Goal: Contribute content: Contribute content

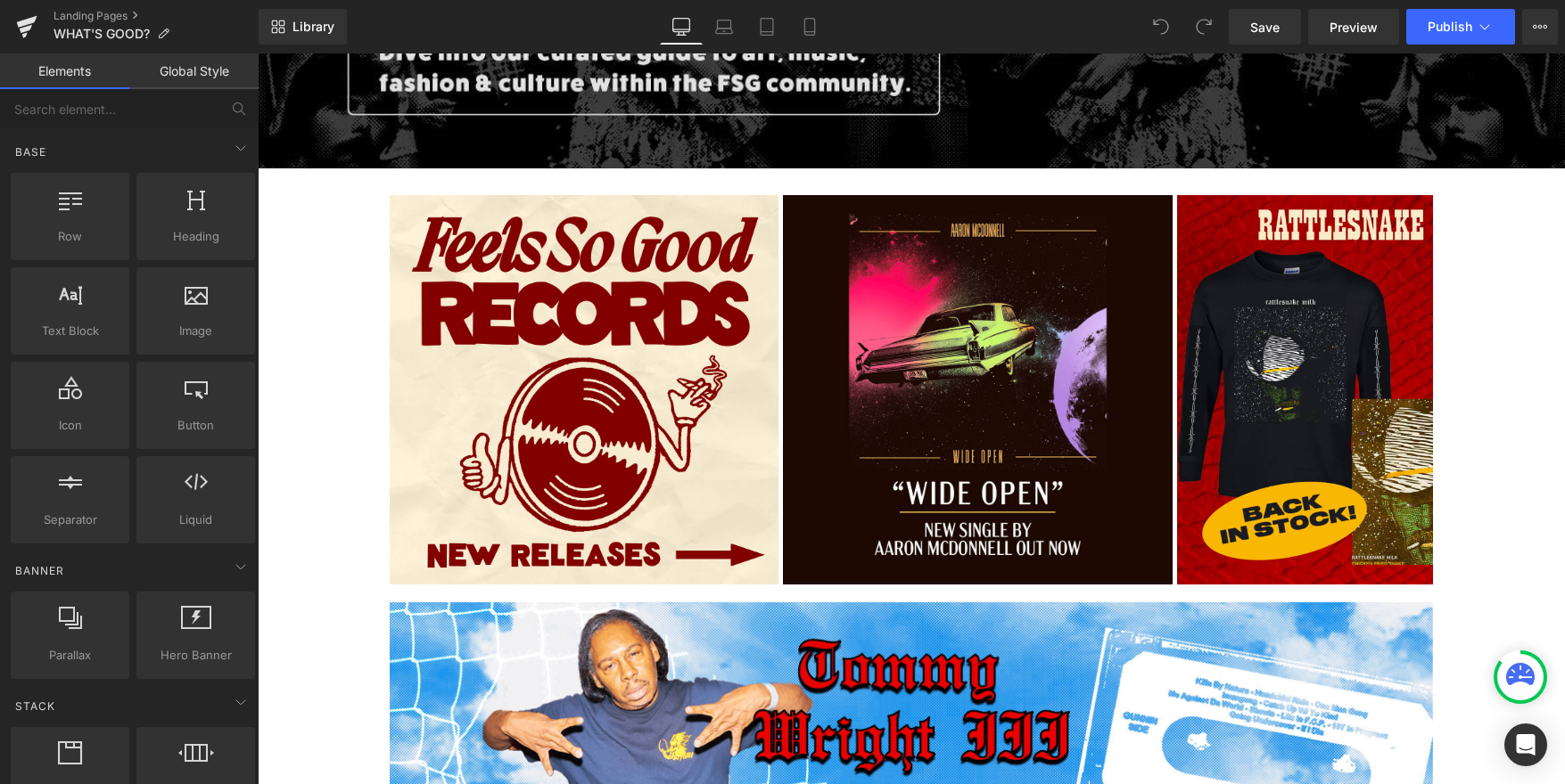
scroll to position [556, 0]
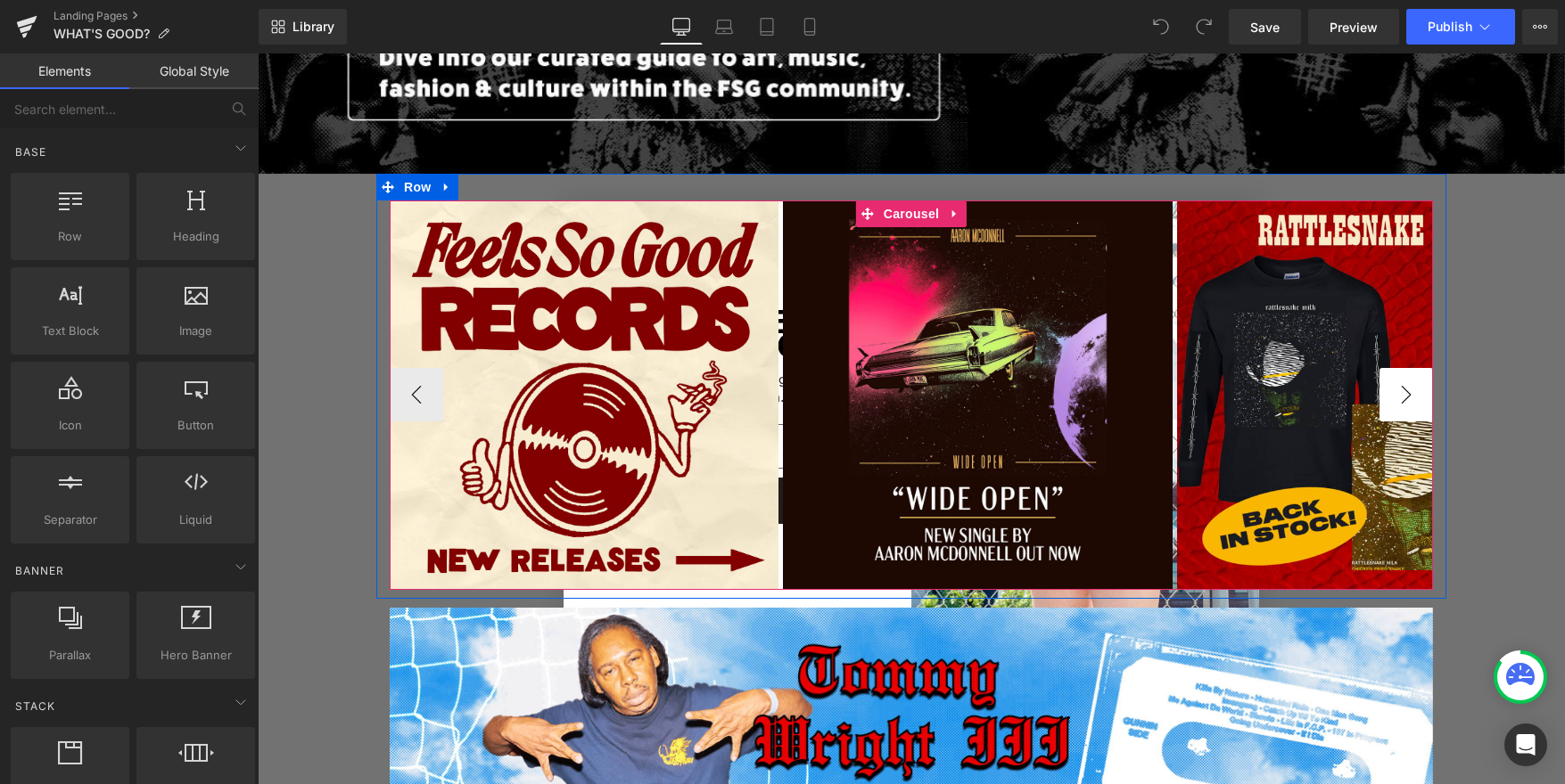
click at [1402, 396] on button "›" at bounding box center [1406, 395] width 54 height 54
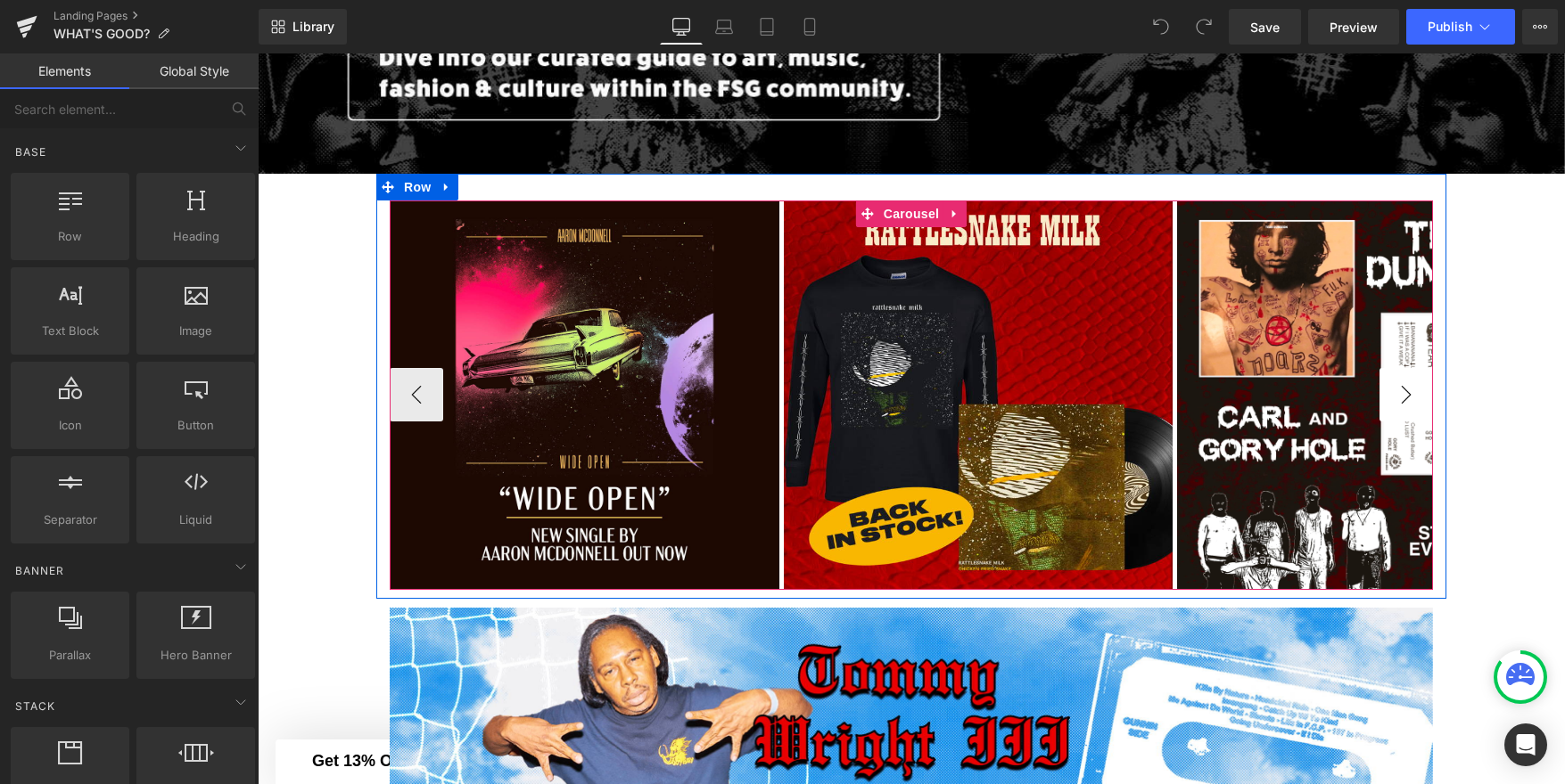
click at [1402, 396] on button "›" at bounding box center [1406, 395] width 54 height 54
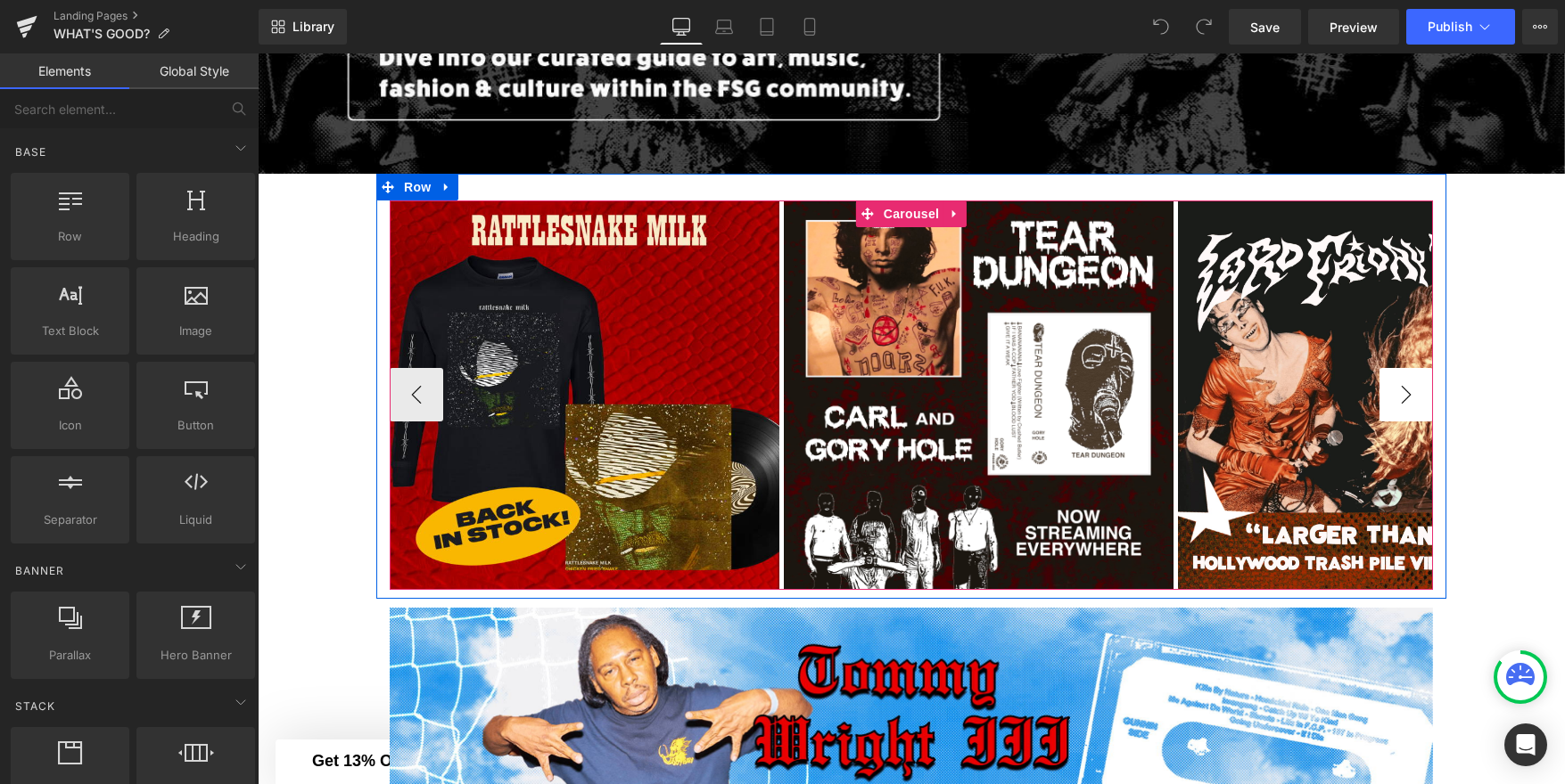
click at [1402, 396] on button "›" at bounding box center [1406, 395] width 54 height 54
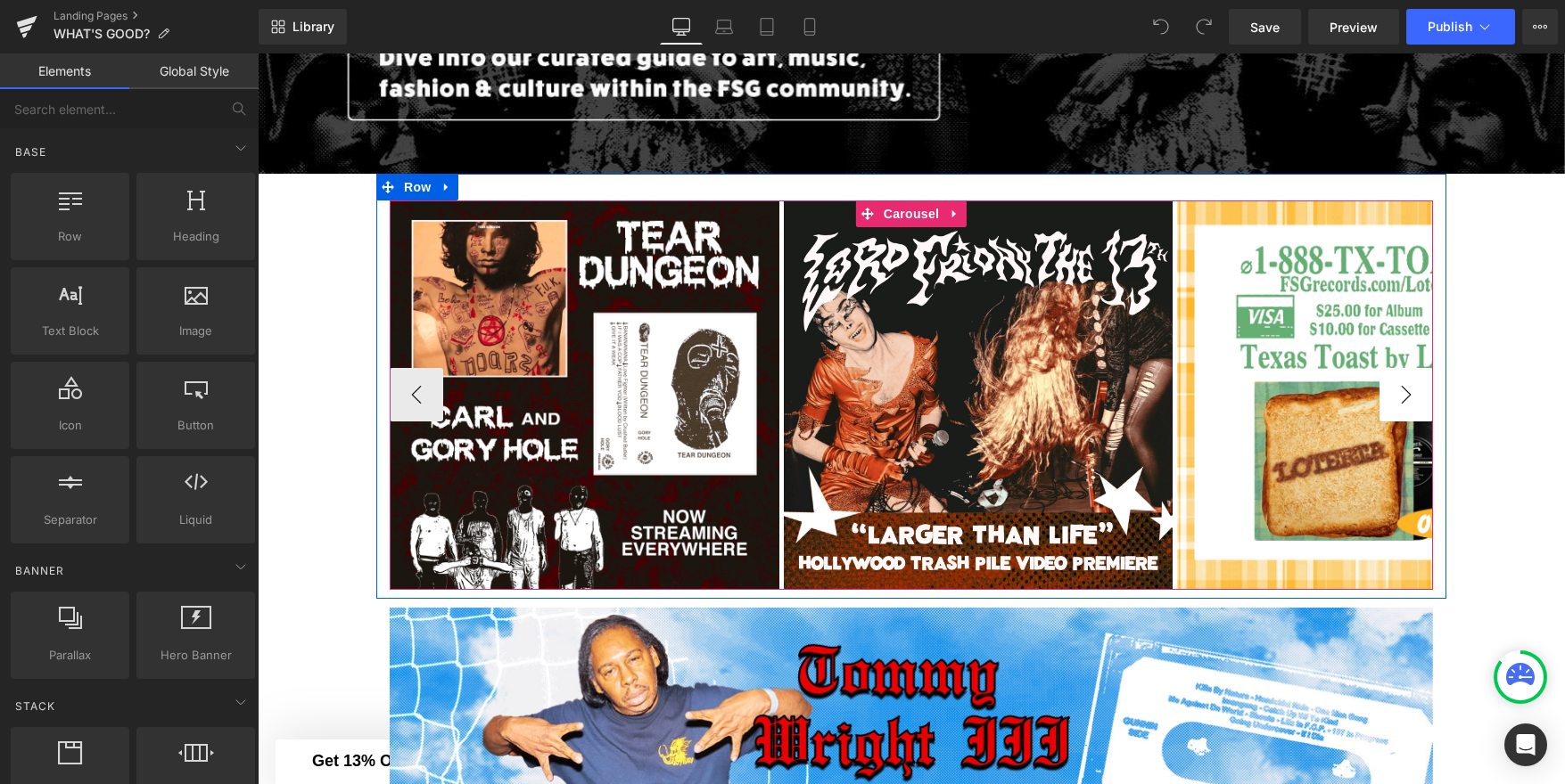
click at [1402, 396] on button "›" at bounding box center [1406, 395] width 54 height 54
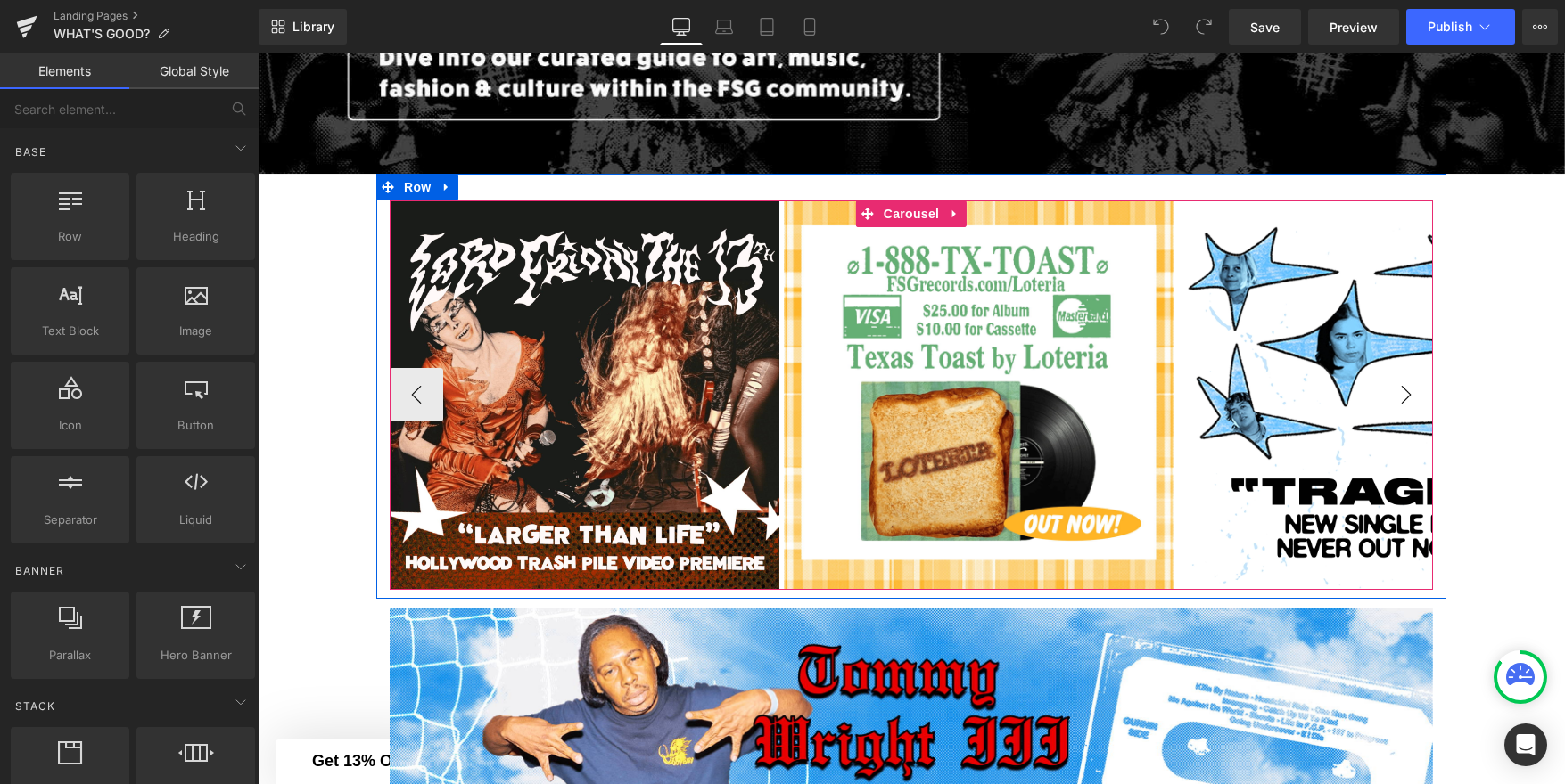
click at [1402, 396] on button "›" at bounding box center [1406, 395] width 54 height 54
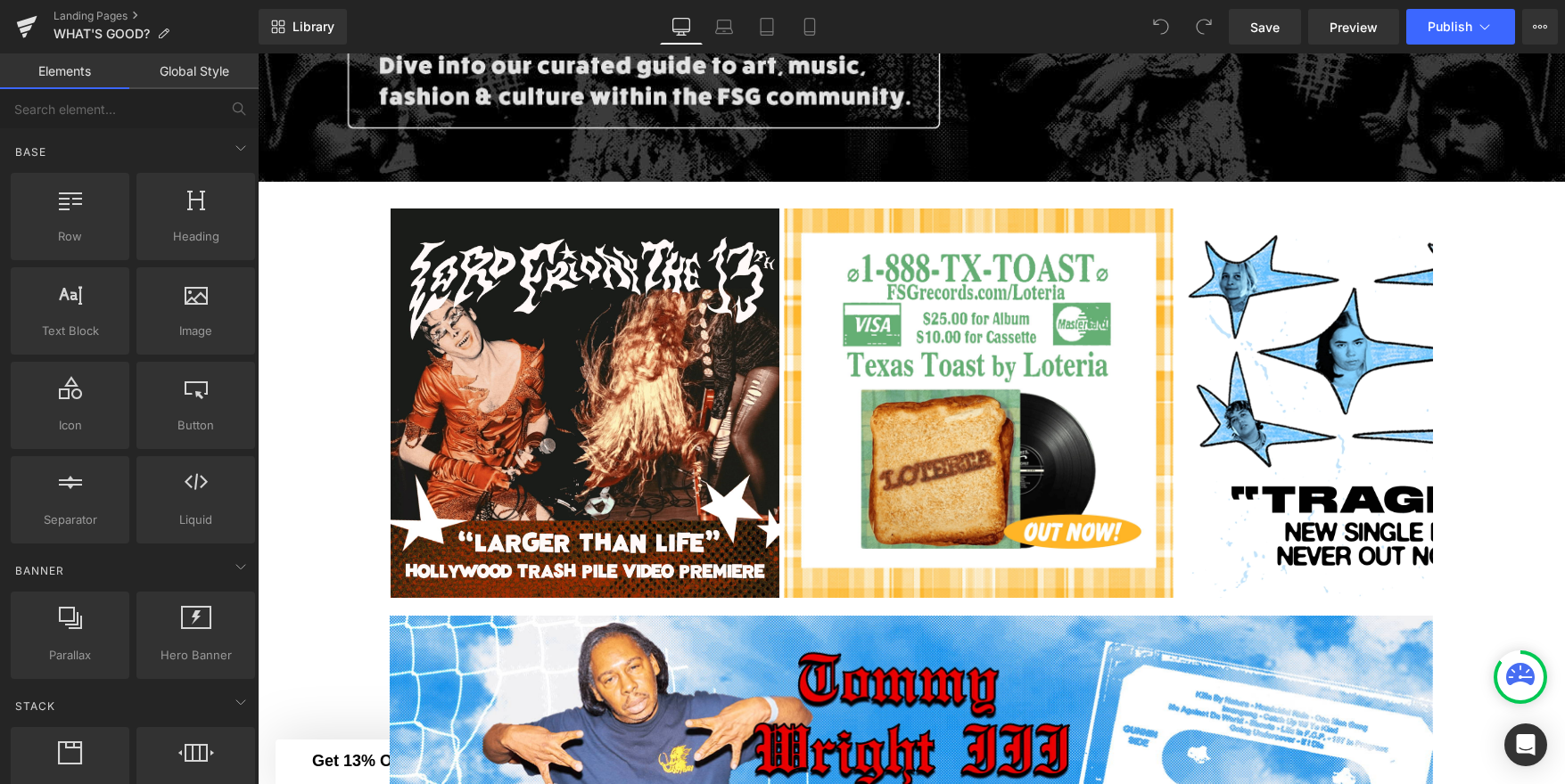
scroll to position [545, 0]
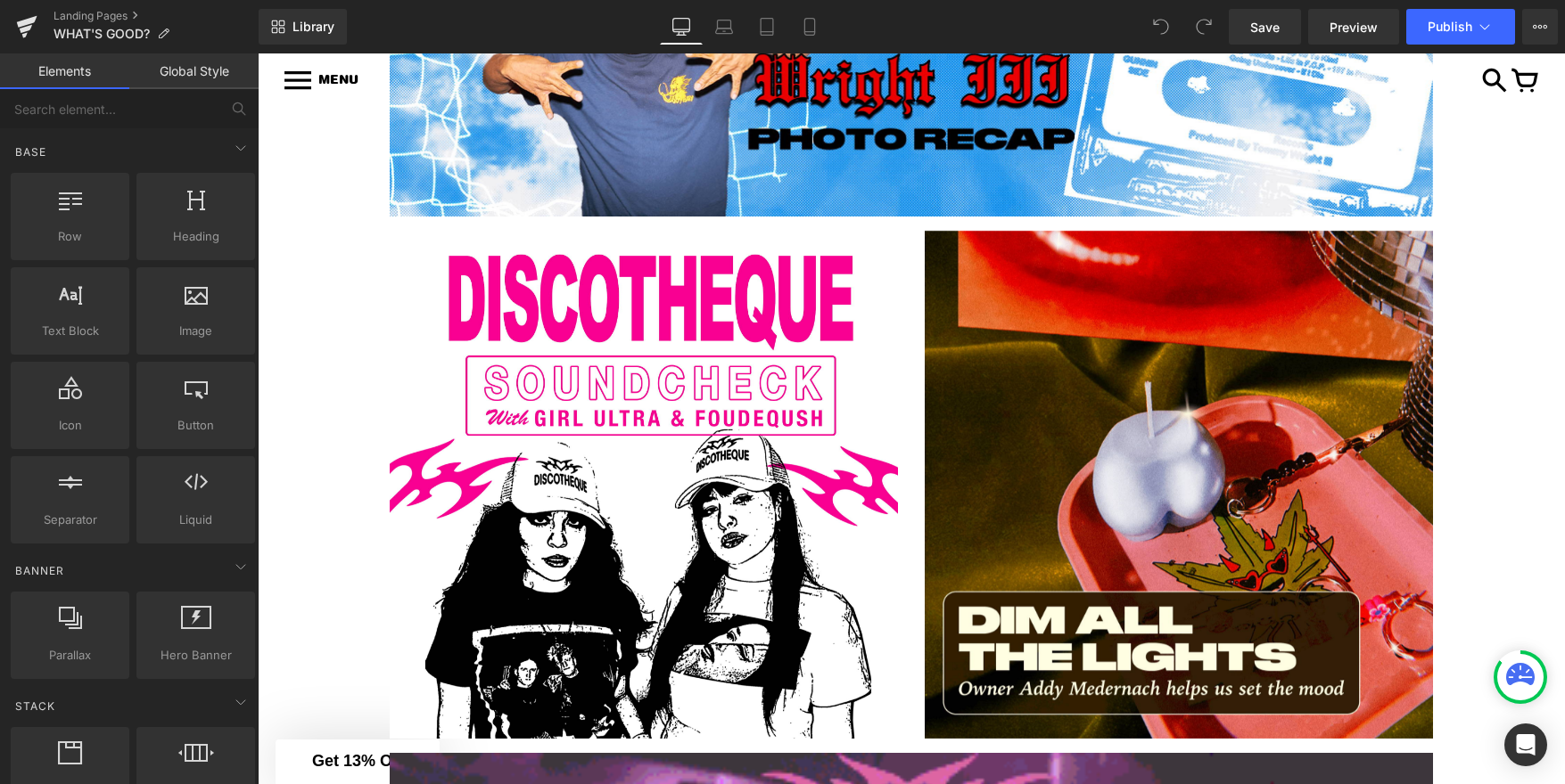
scroll to position [1272, 0]
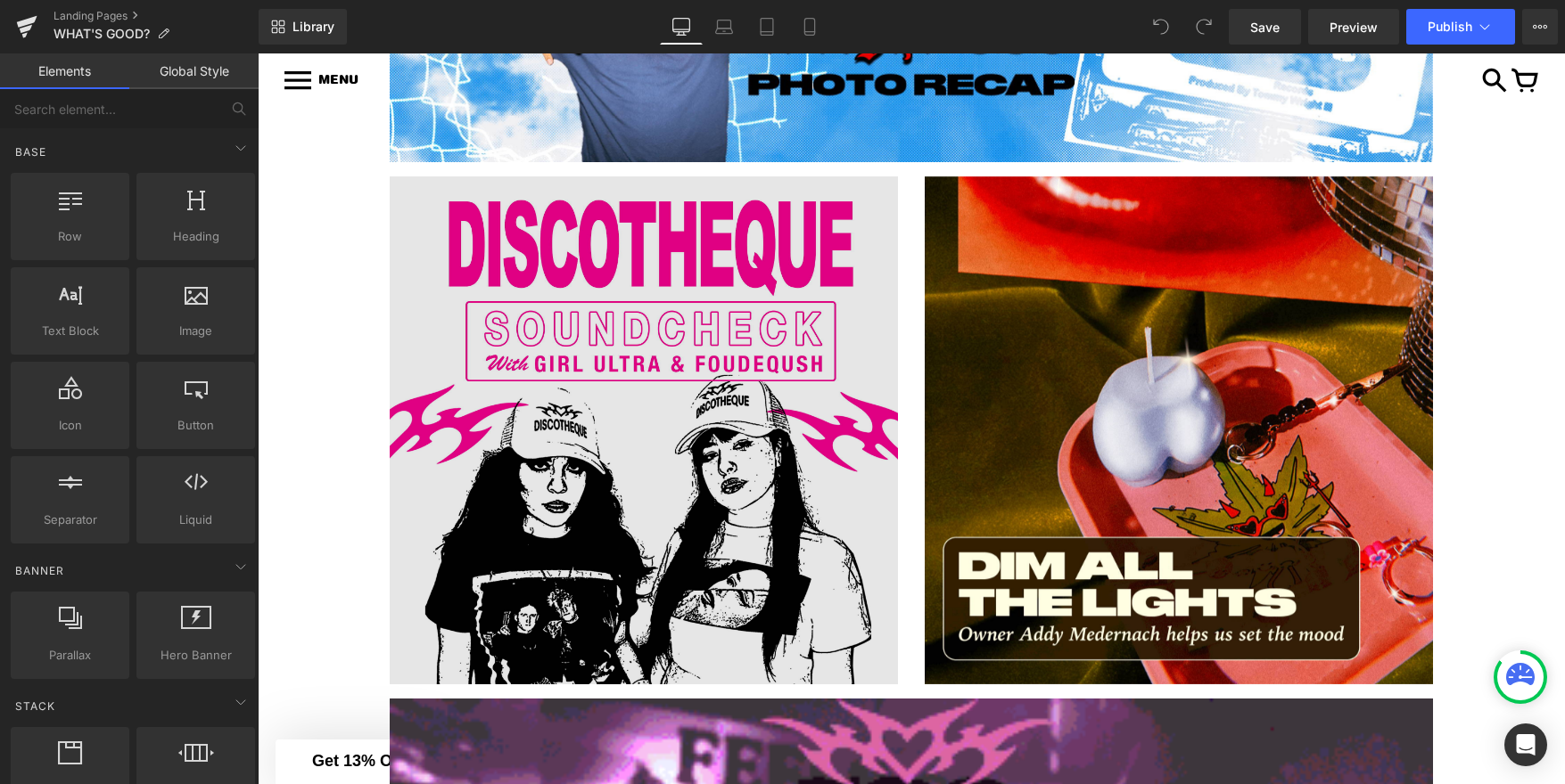
click at [774, 542] on img at bounding box center [644, 430] width 508 height 508
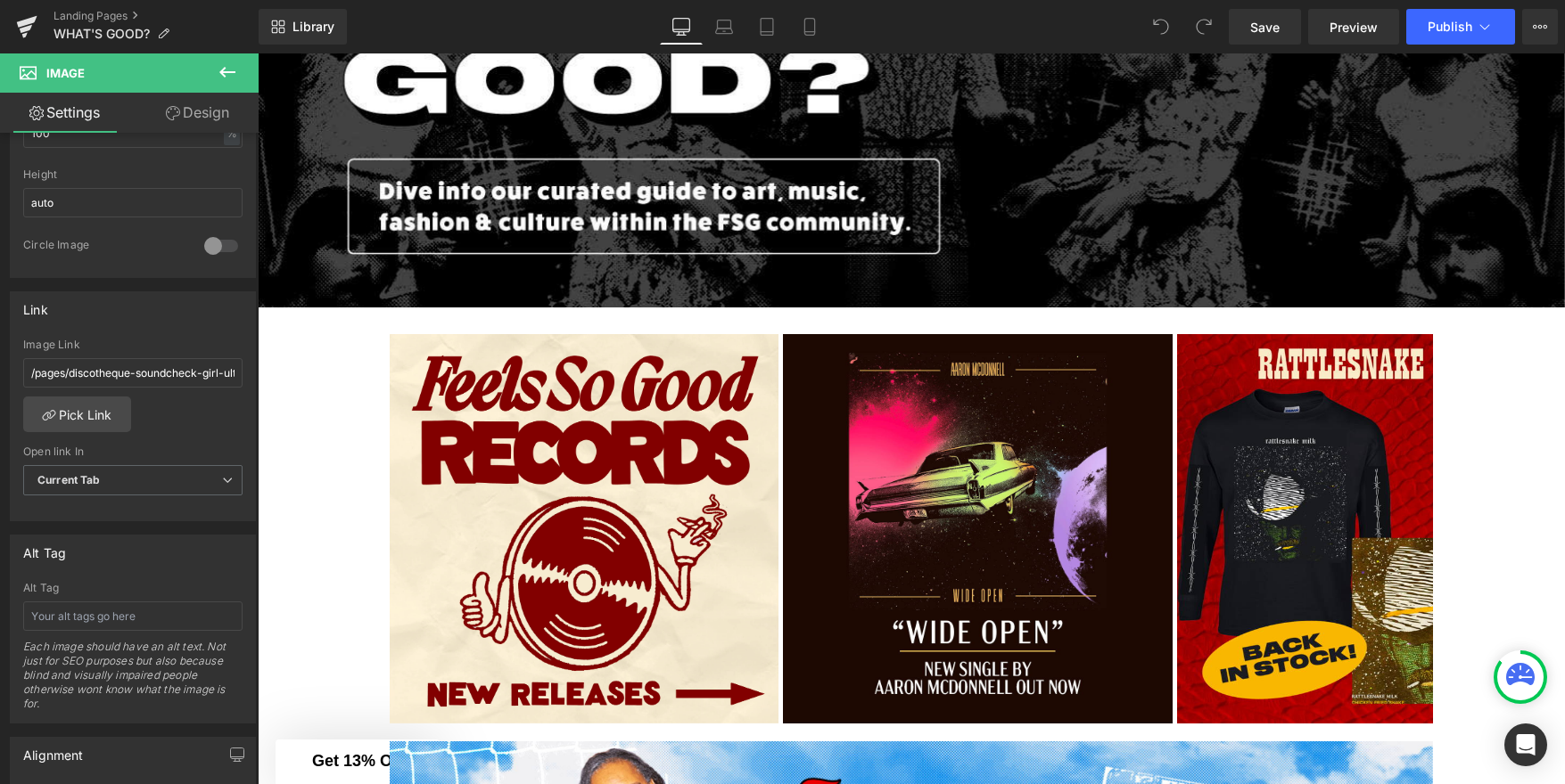
scroll to position [549, 0]
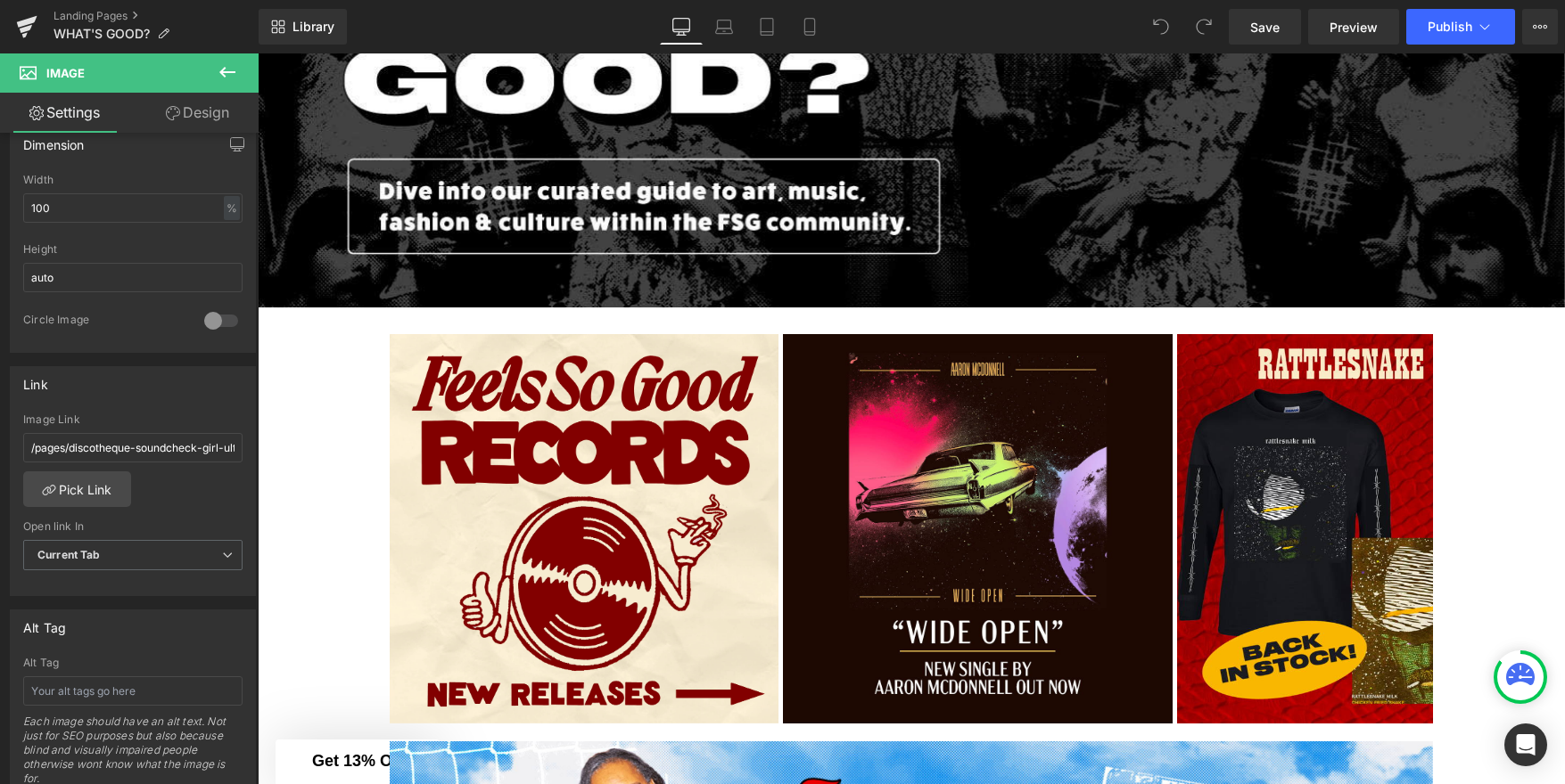
click at [224, 71] on icon at bounding box center [226, 72] width 16 height 11
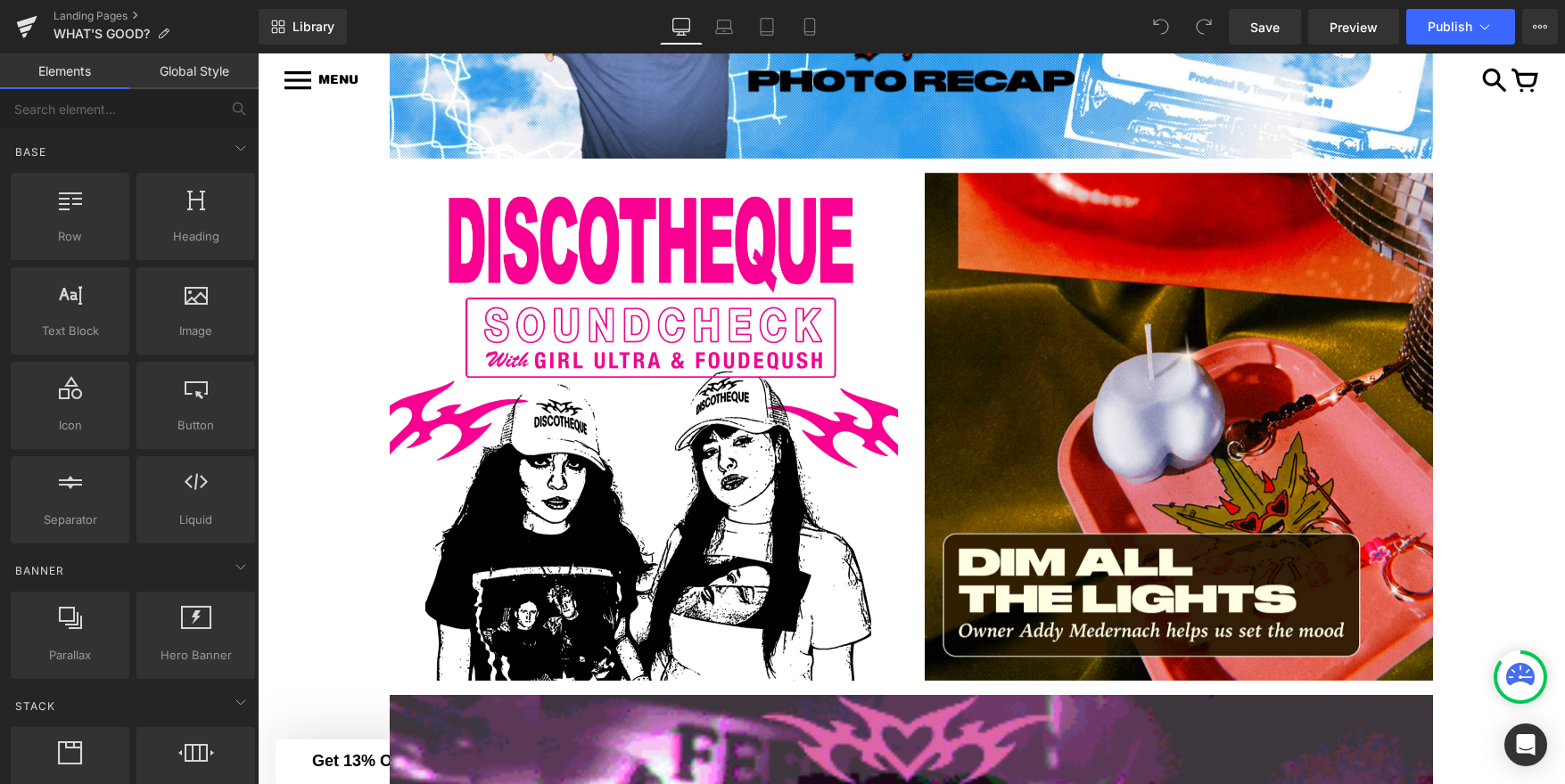
scroll to position [1278, 0]
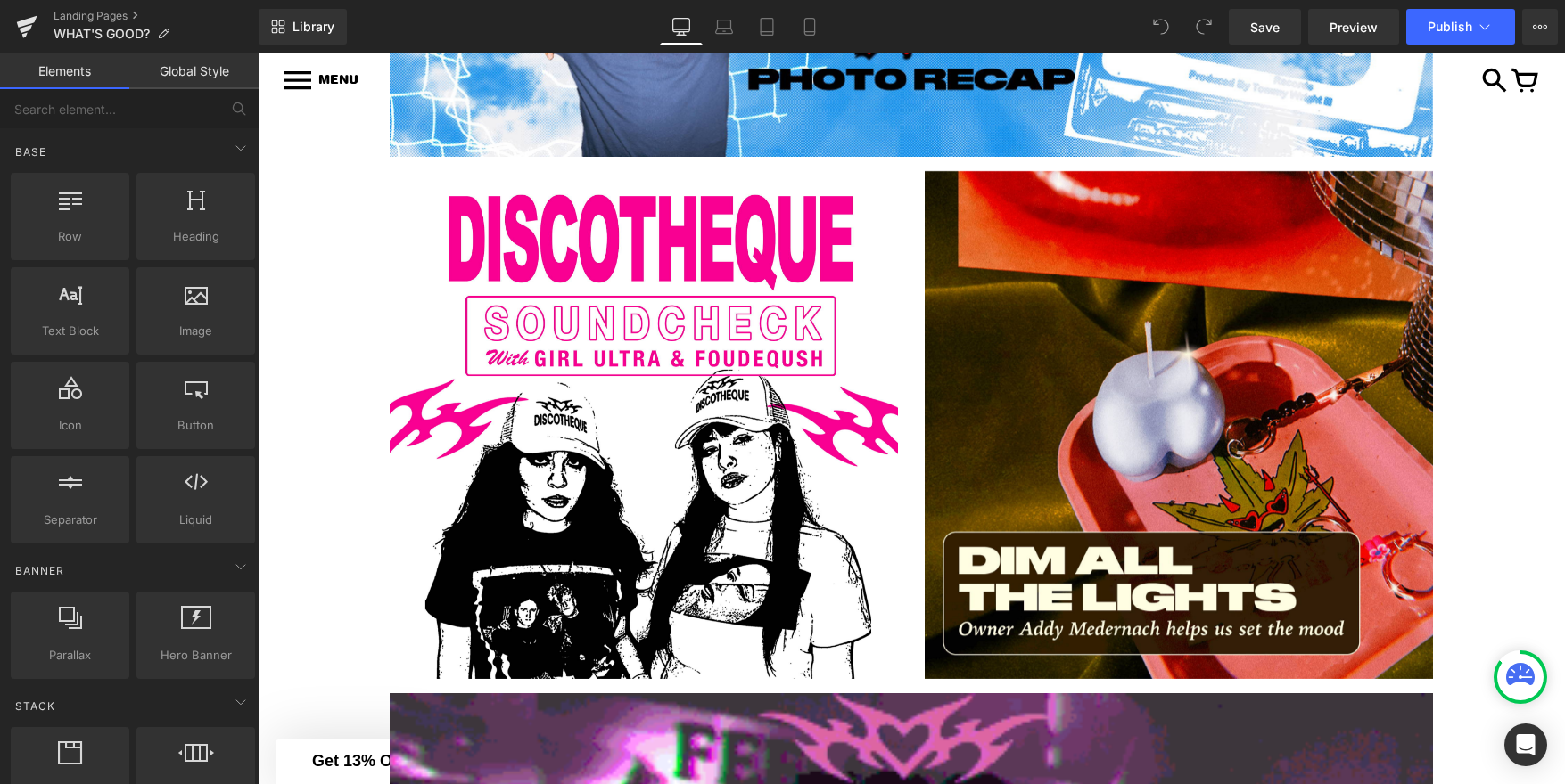
drag, startPoint x: 258, startPoint y: 54, endPoint x: 664, endPoint y: 497, distance: 600.9
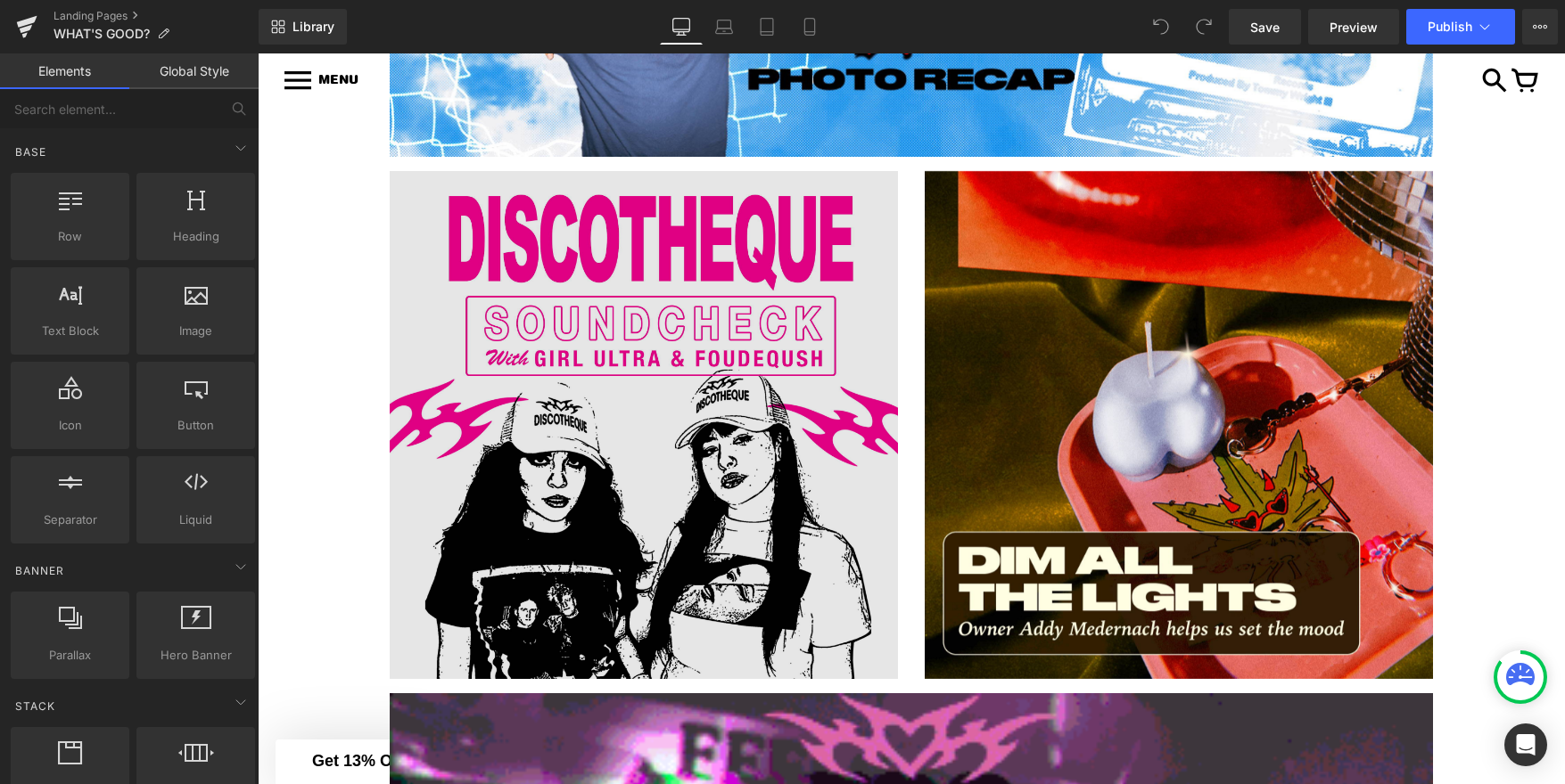
click at [664, 497] on img at bounding box center [644, 425] width 508 height 508
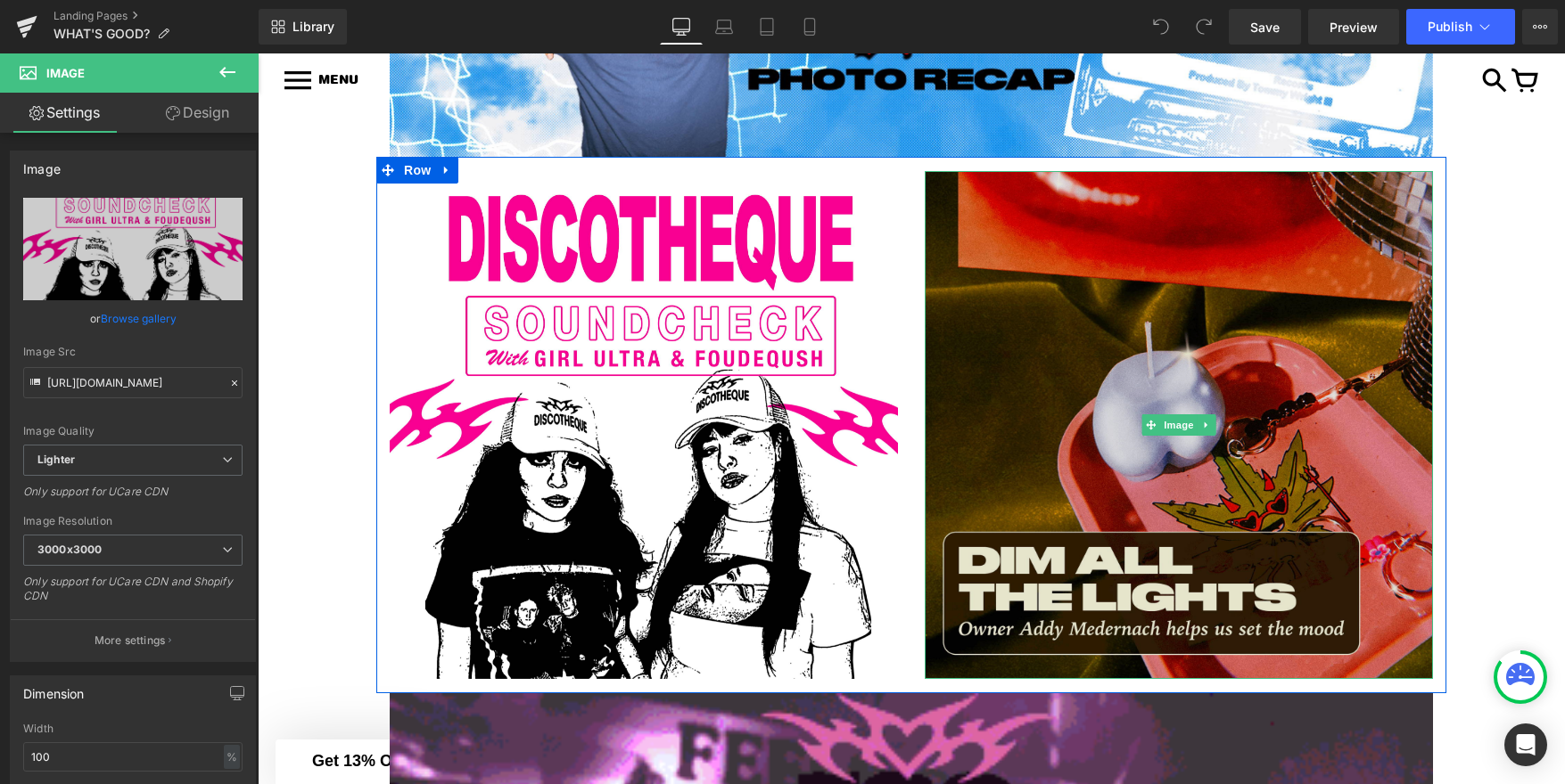
click at [1028, 452] on img at bounding box center [1179, 425] width 508 height 508
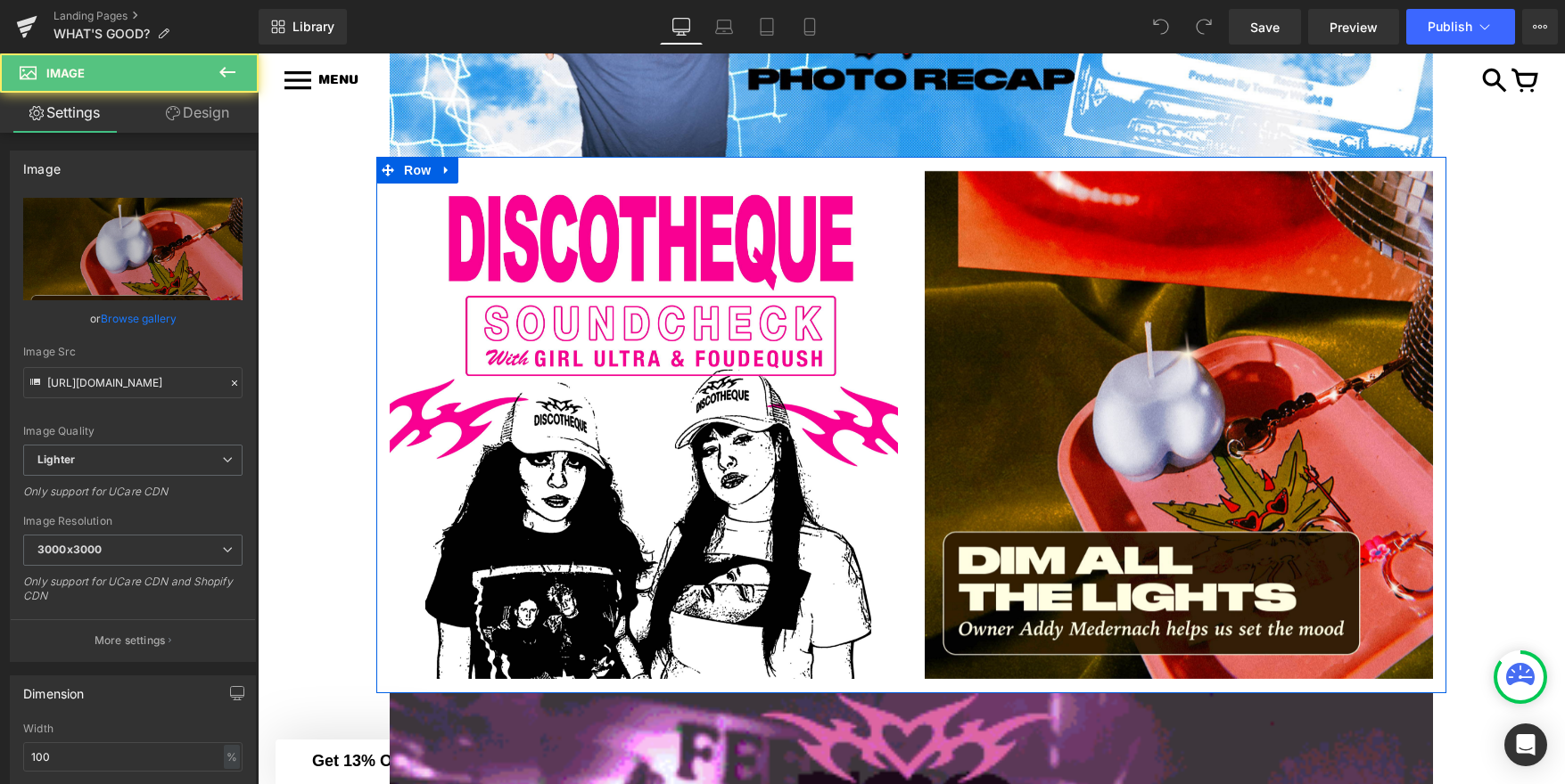
click at [908, 405] on div "Image" at bounding box center [643, 418] width 535 height 523
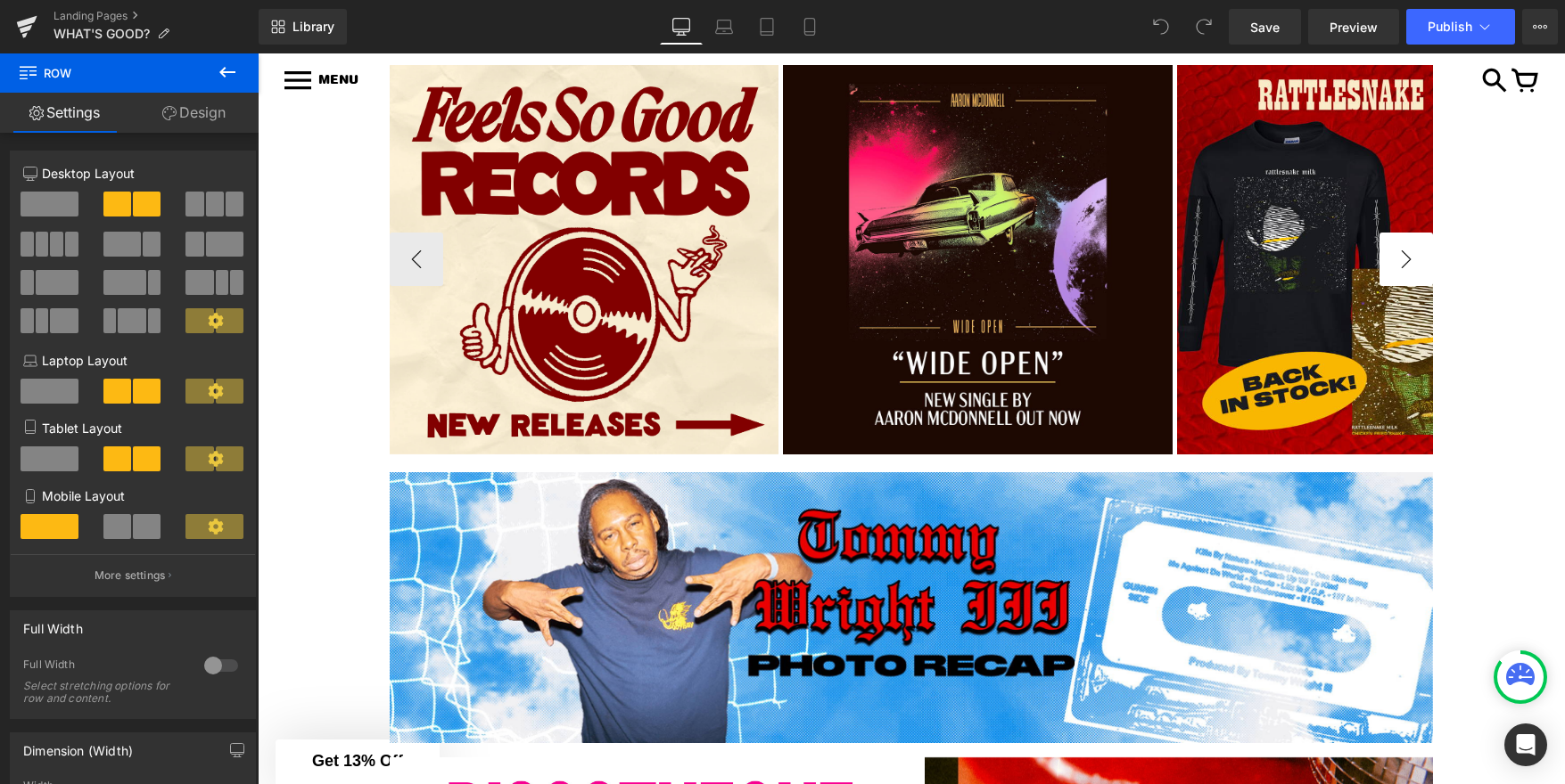
scroll to position [645, 0]
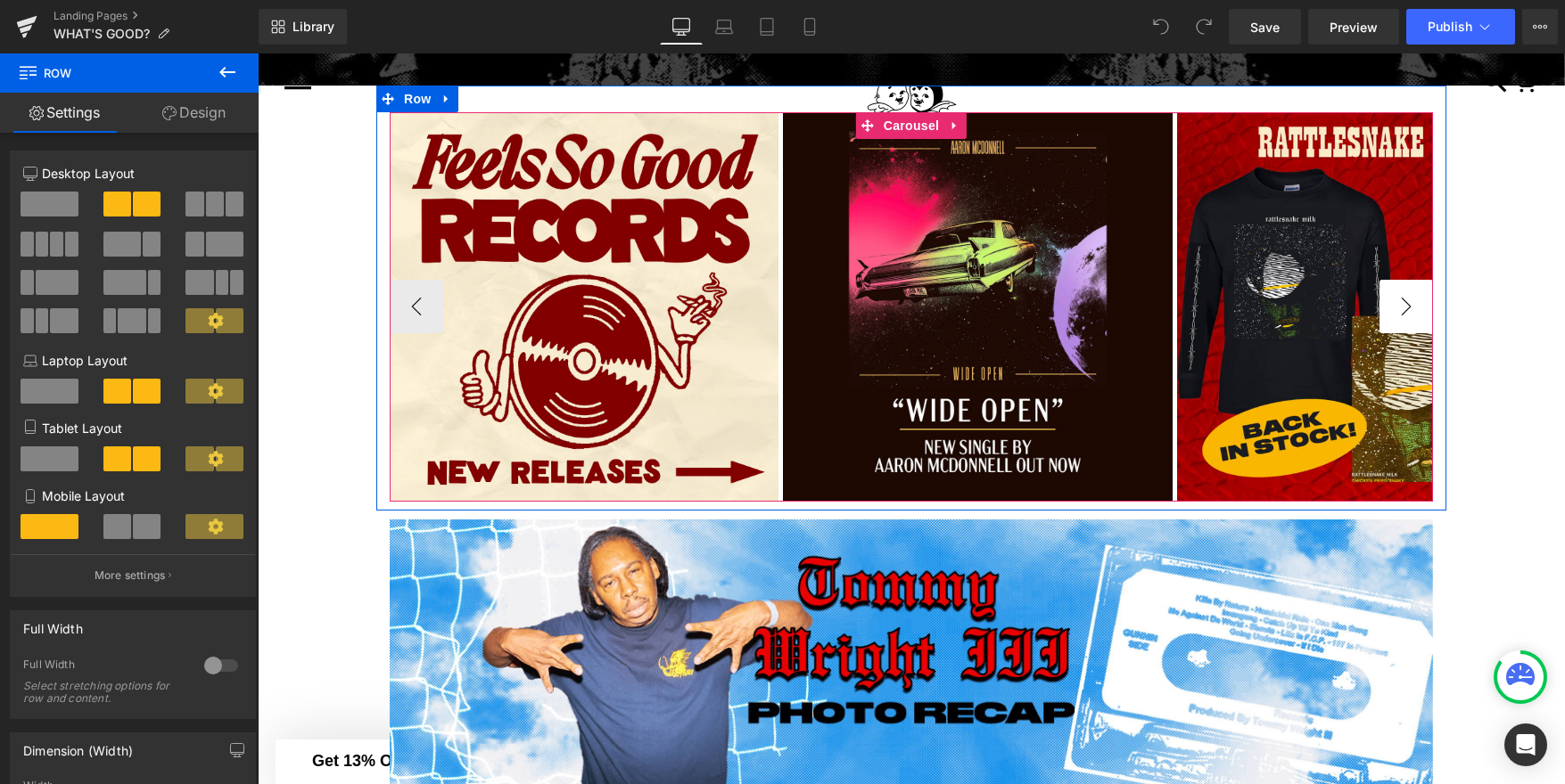
click at [1411, 315] on button "›" at bounding box center [1406, 307] width 54 height 54
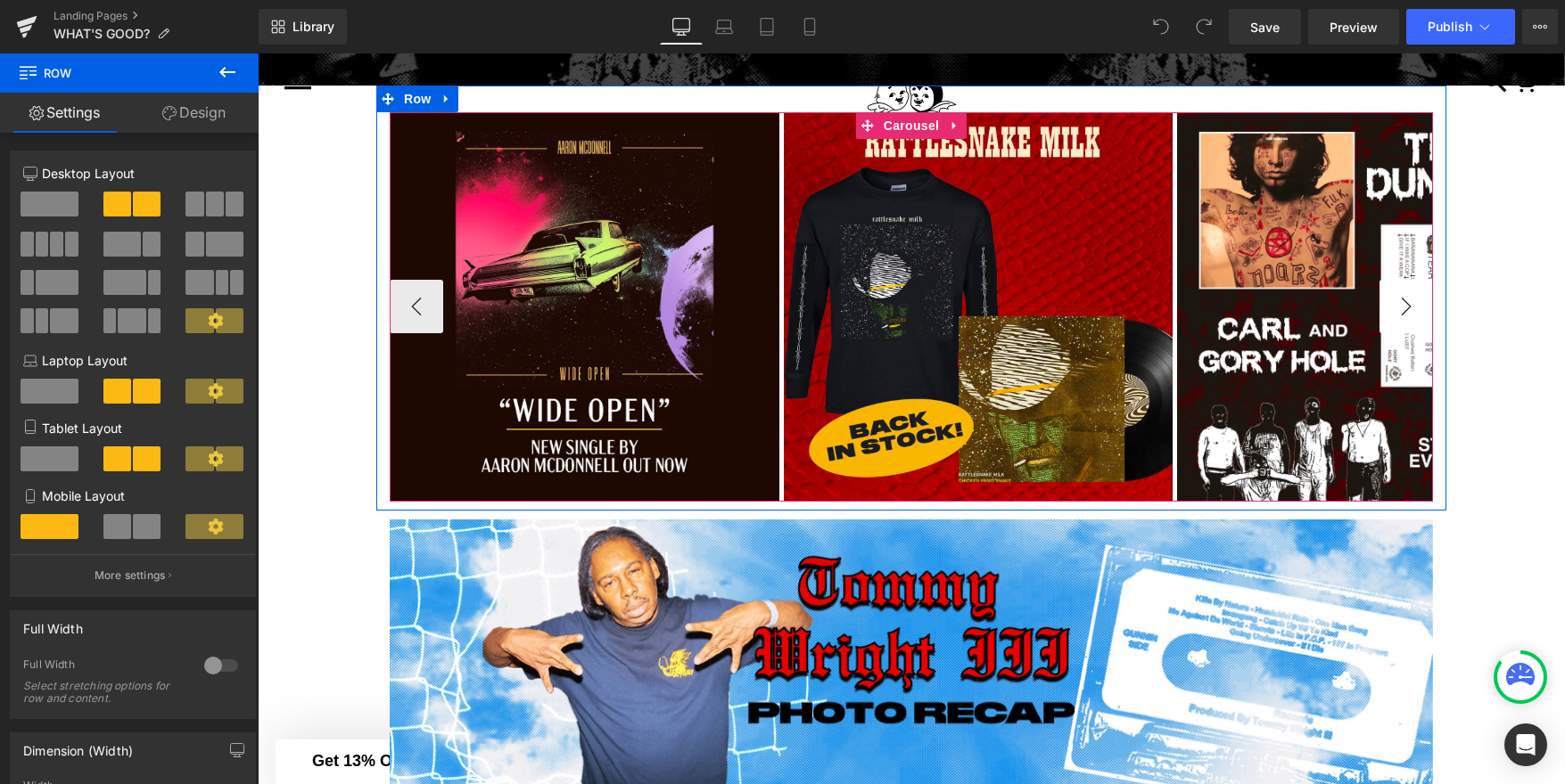
click at [1411, 315] on button "›" at bounding box center [1406, 307] width 54 height 54
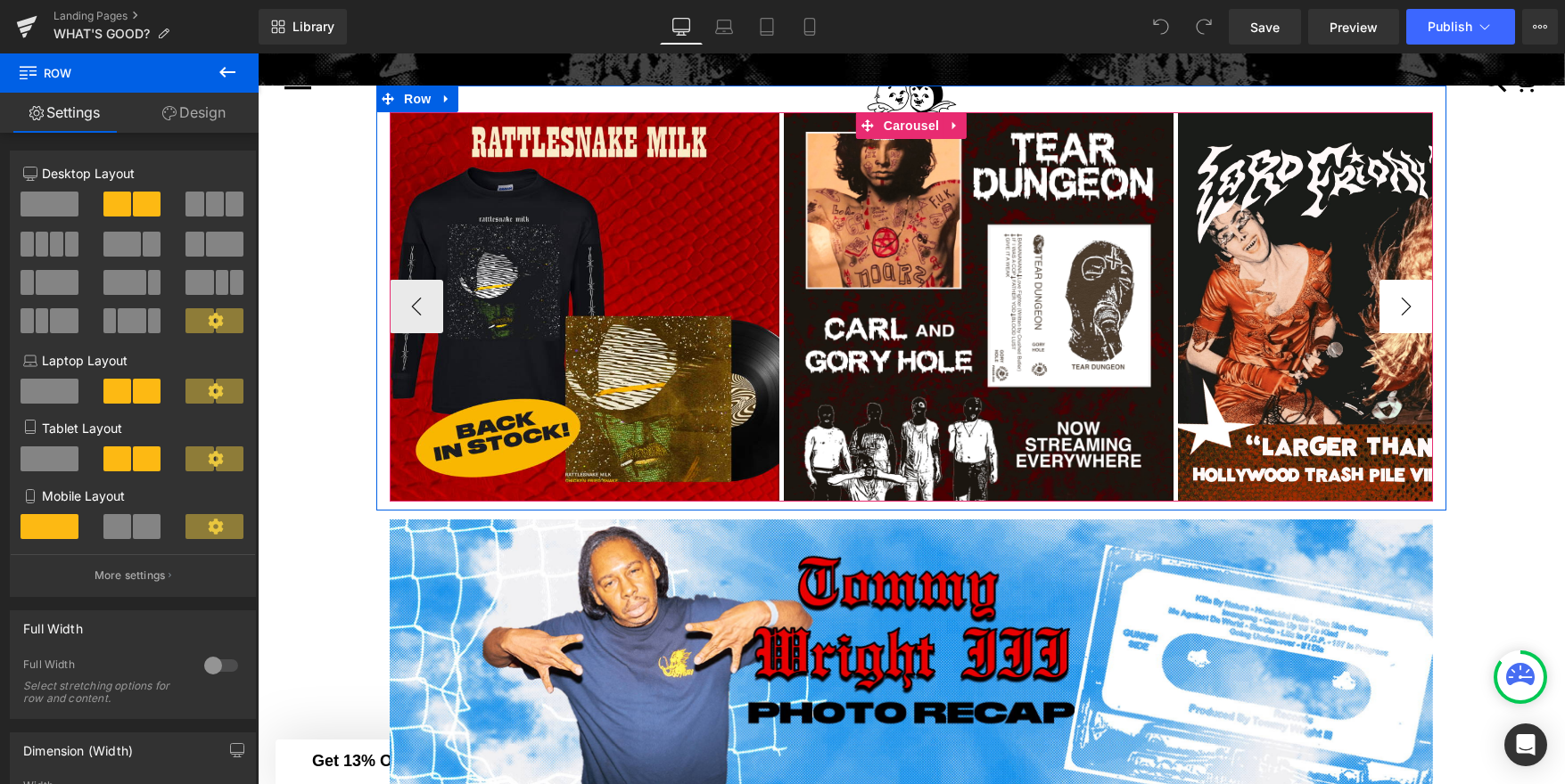
click at [1411, 315] on button "›" at bounding box center [1406, 307] width 54 height 54
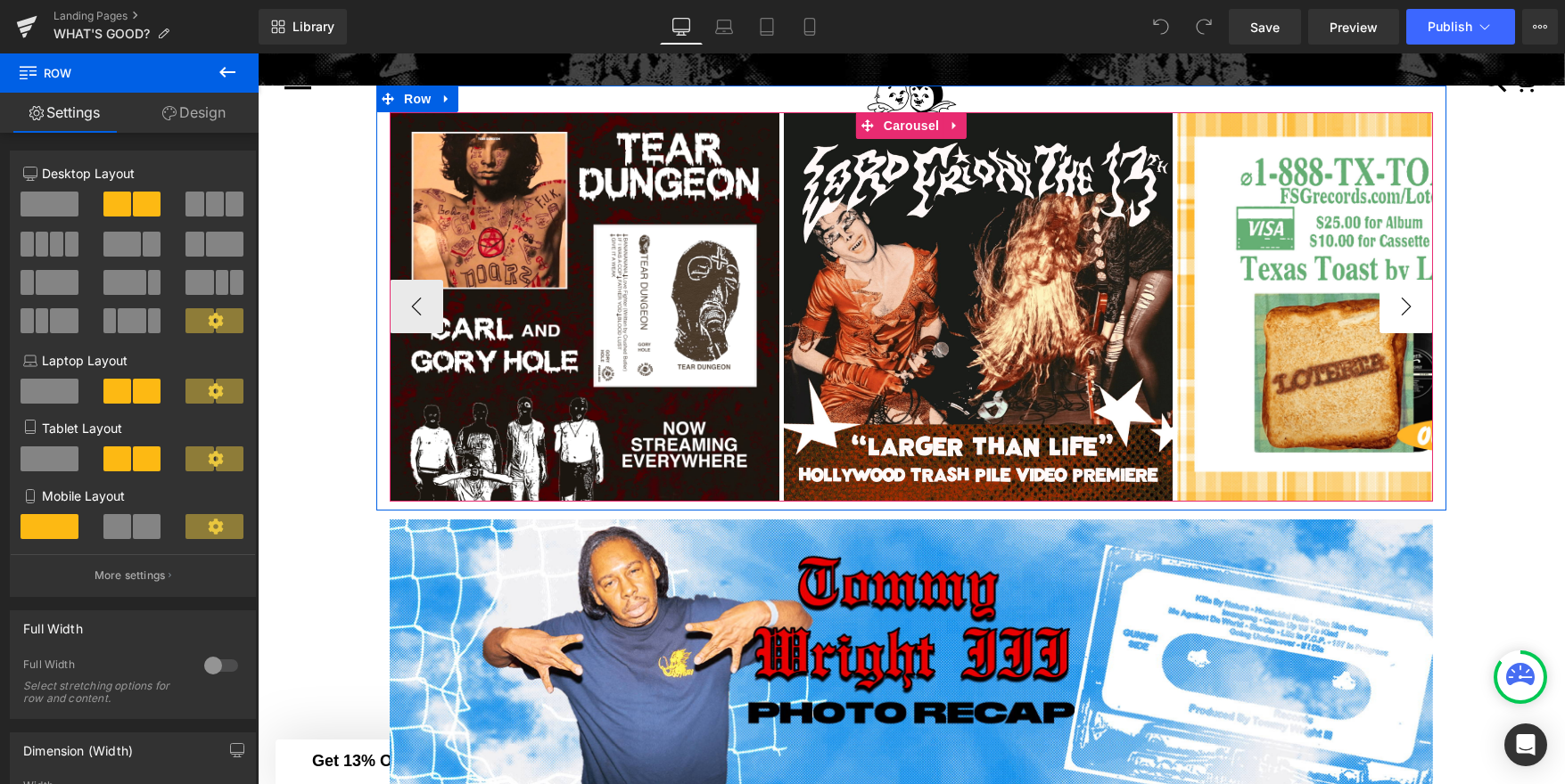
click at [1411, 315] on button "›" at bounding box center [1406, 307] width 54 height 54
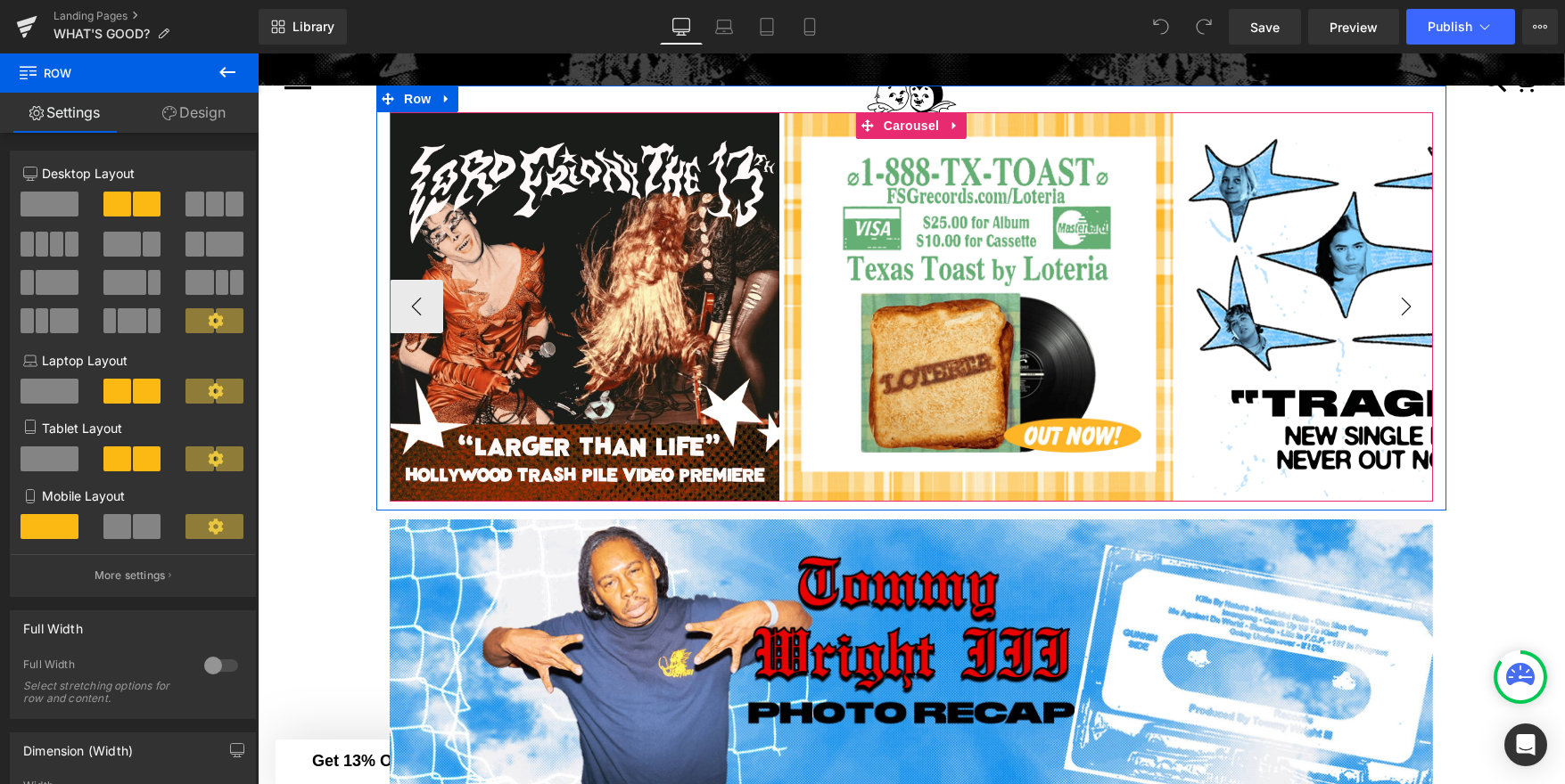
click at [1411, 315] on button "›" at bounding box center [1406, 307] width 54 height 54
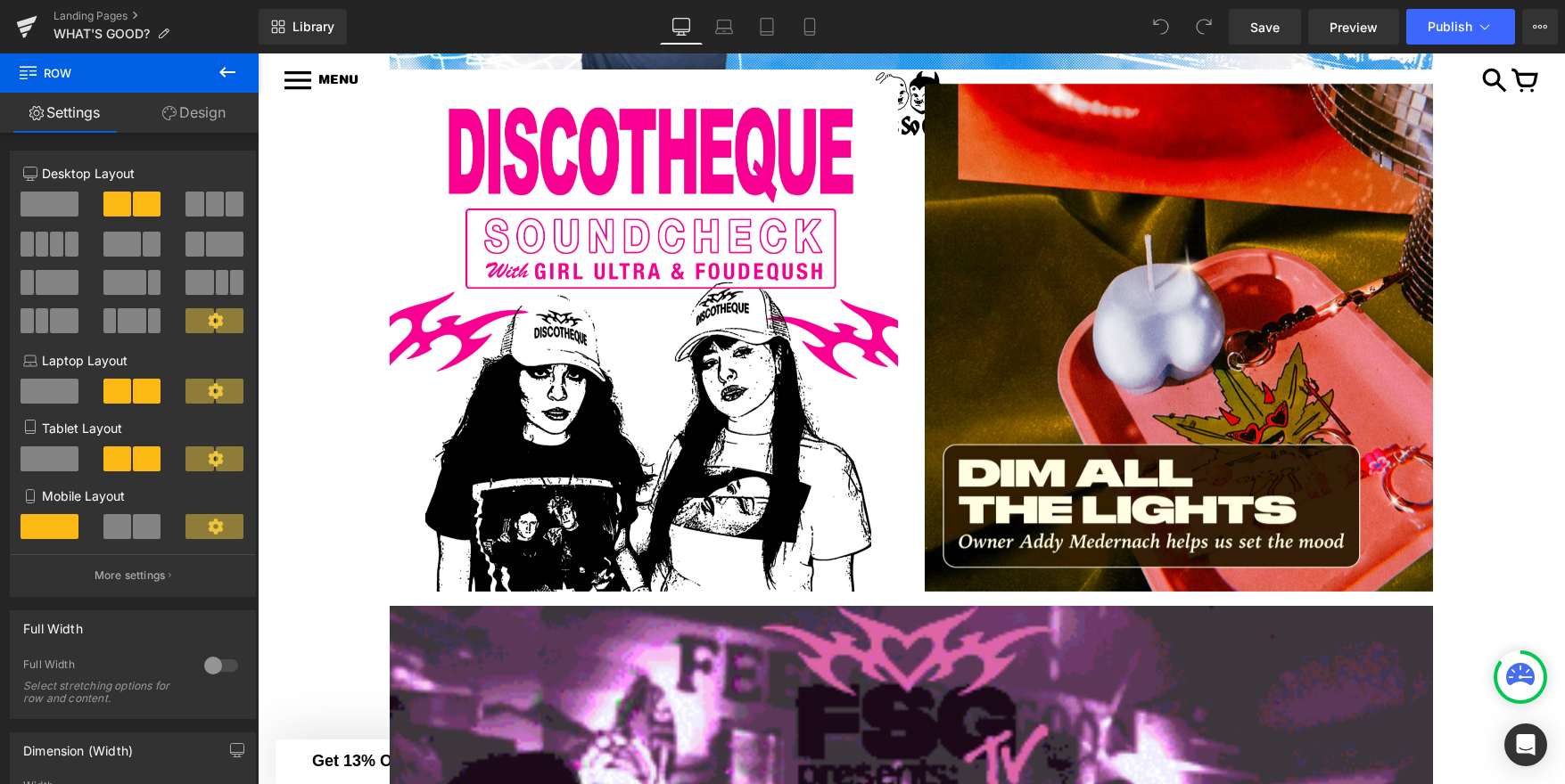
scroll to position [1711, 0]
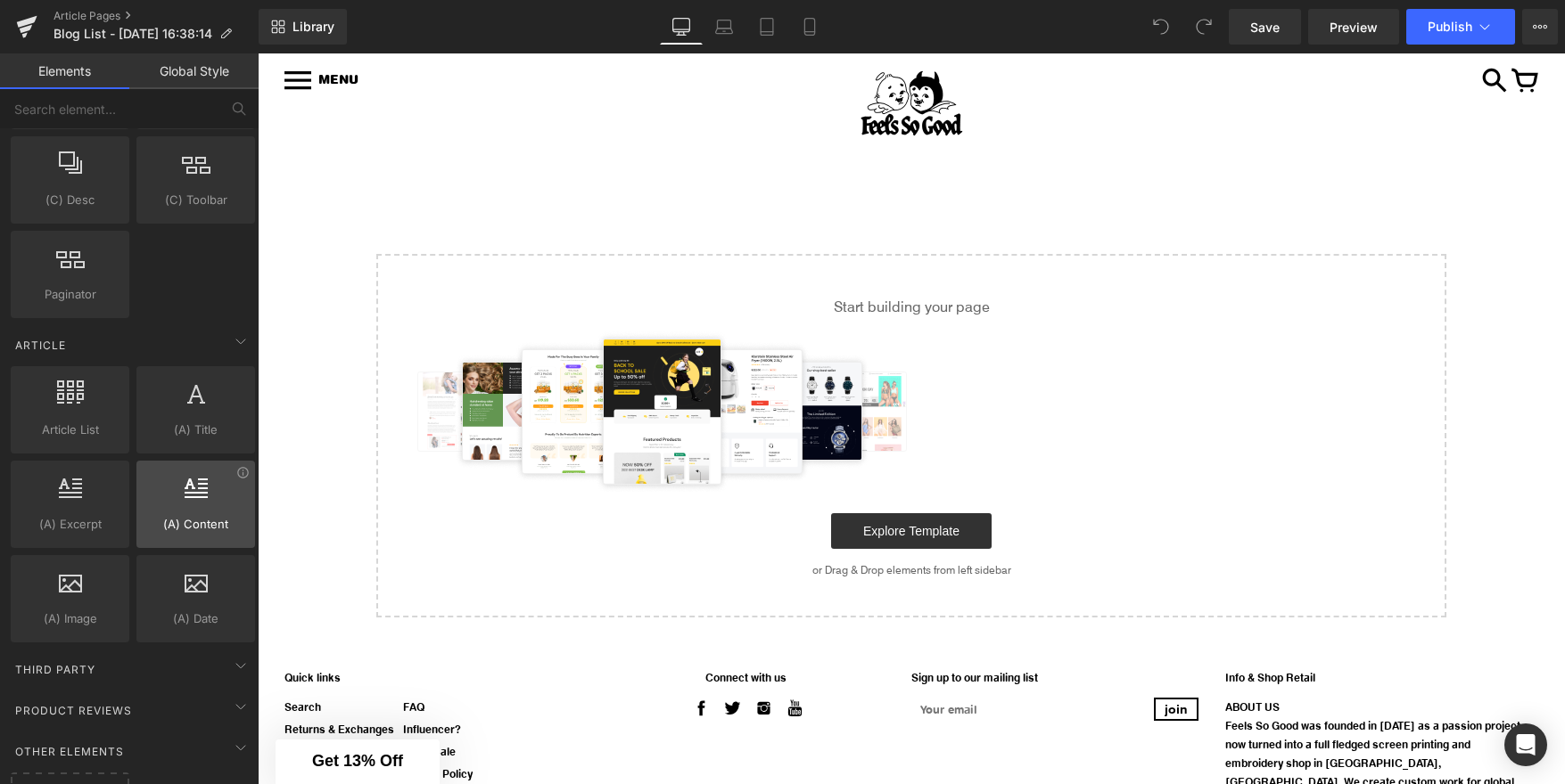
scroll to position [3180, 0]
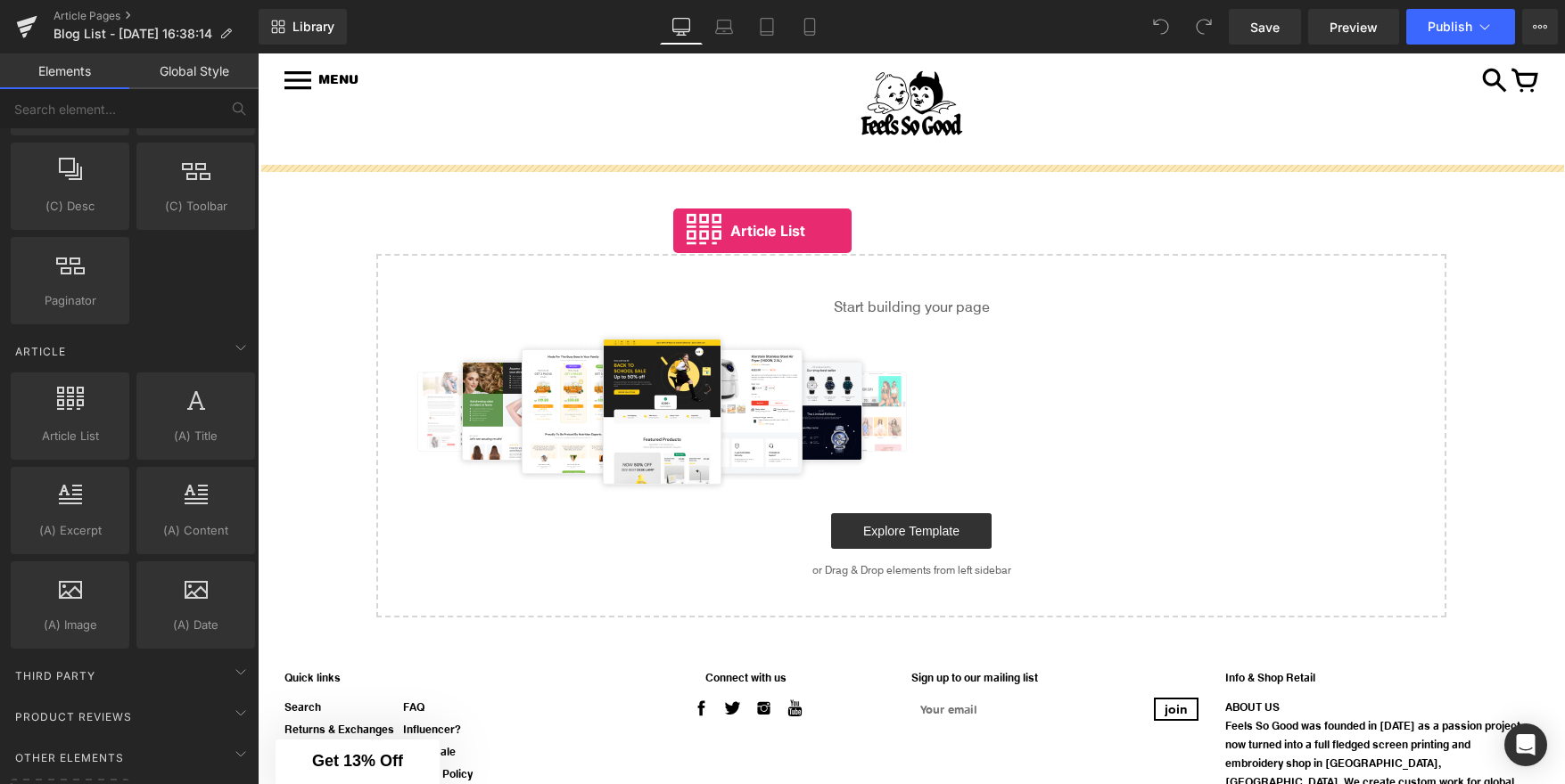
drag, startPoint x: 346, startPoint y: 488, endPoint x: 673, endPoint y: 231, distance: 415.9
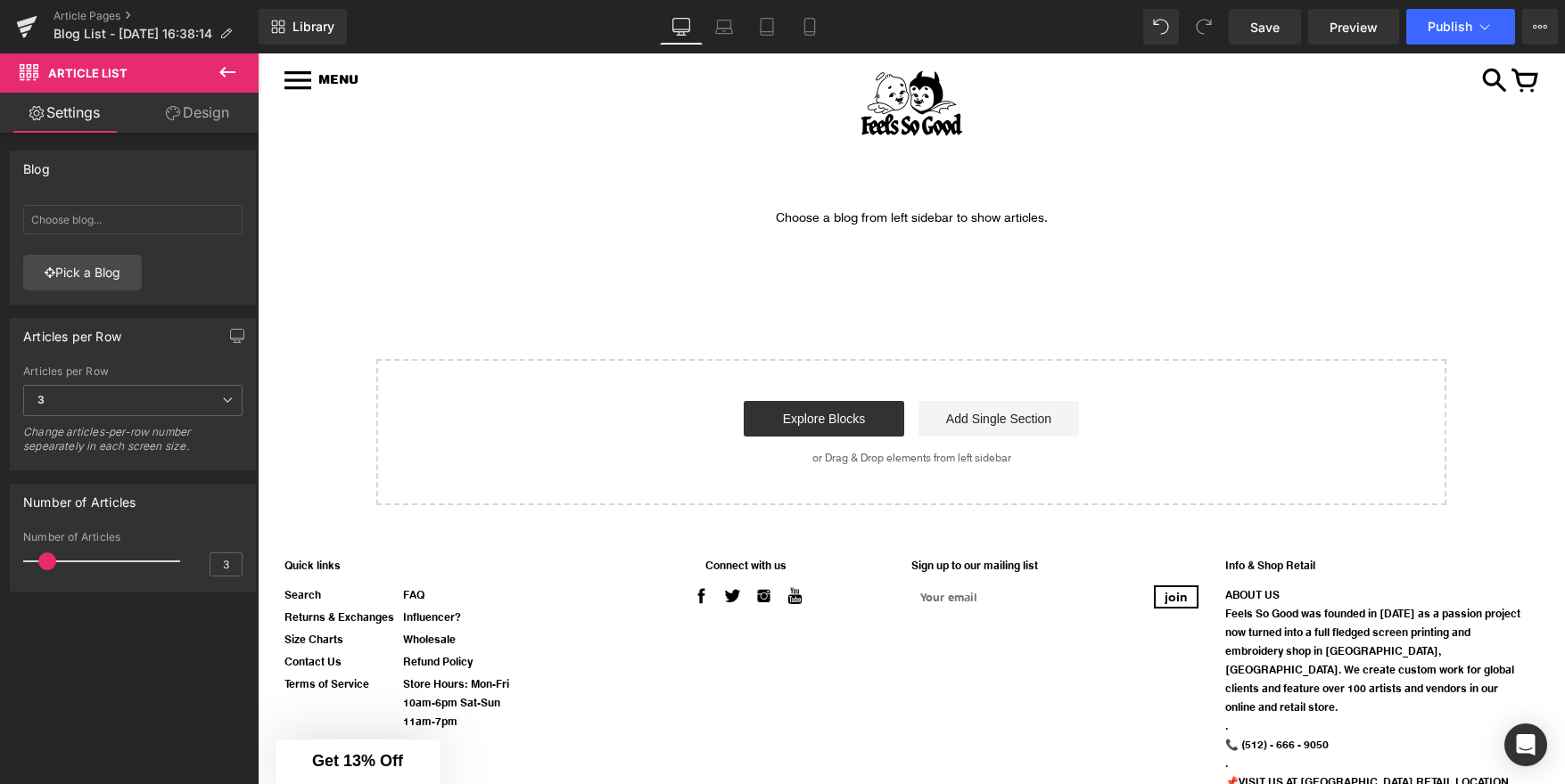
click at [224, 65] on icon at bounding box center [227, 72] width 21 height 21
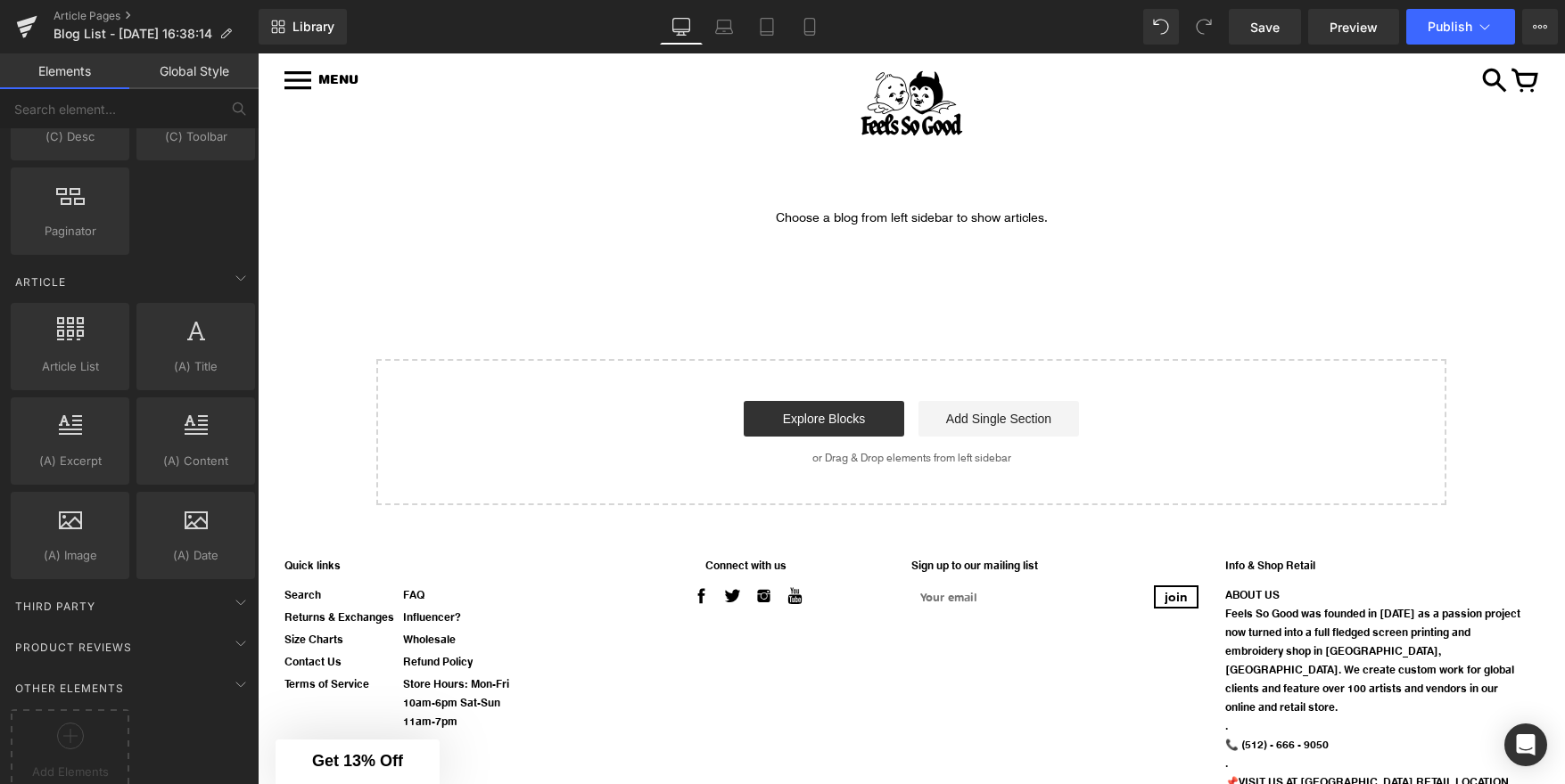
scroll to position [3276, 0]
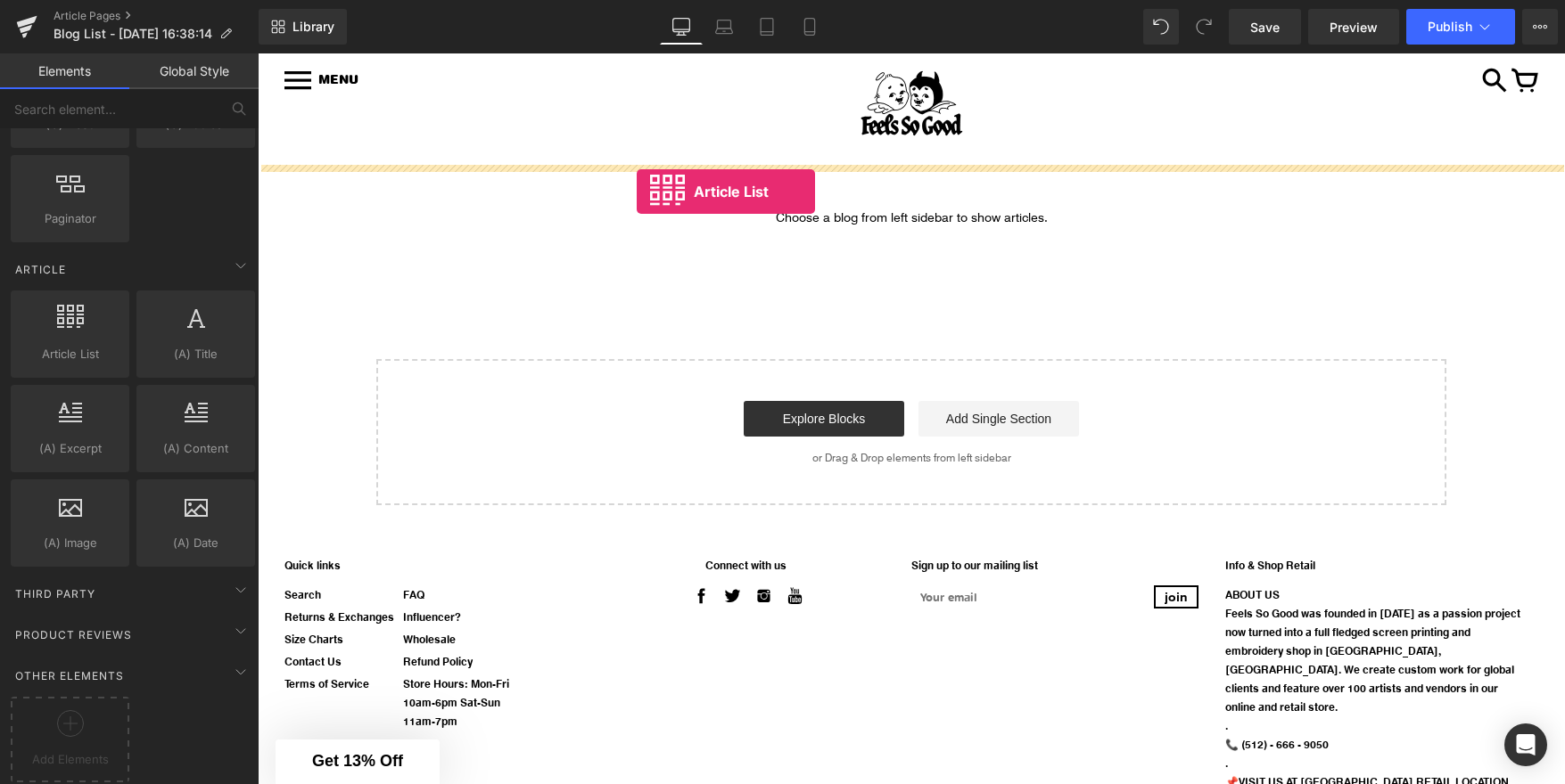
drag, startPoint x: 332, startPoint y: 375, endPoint x: 637, endPoint y: 192, distance: 355.7
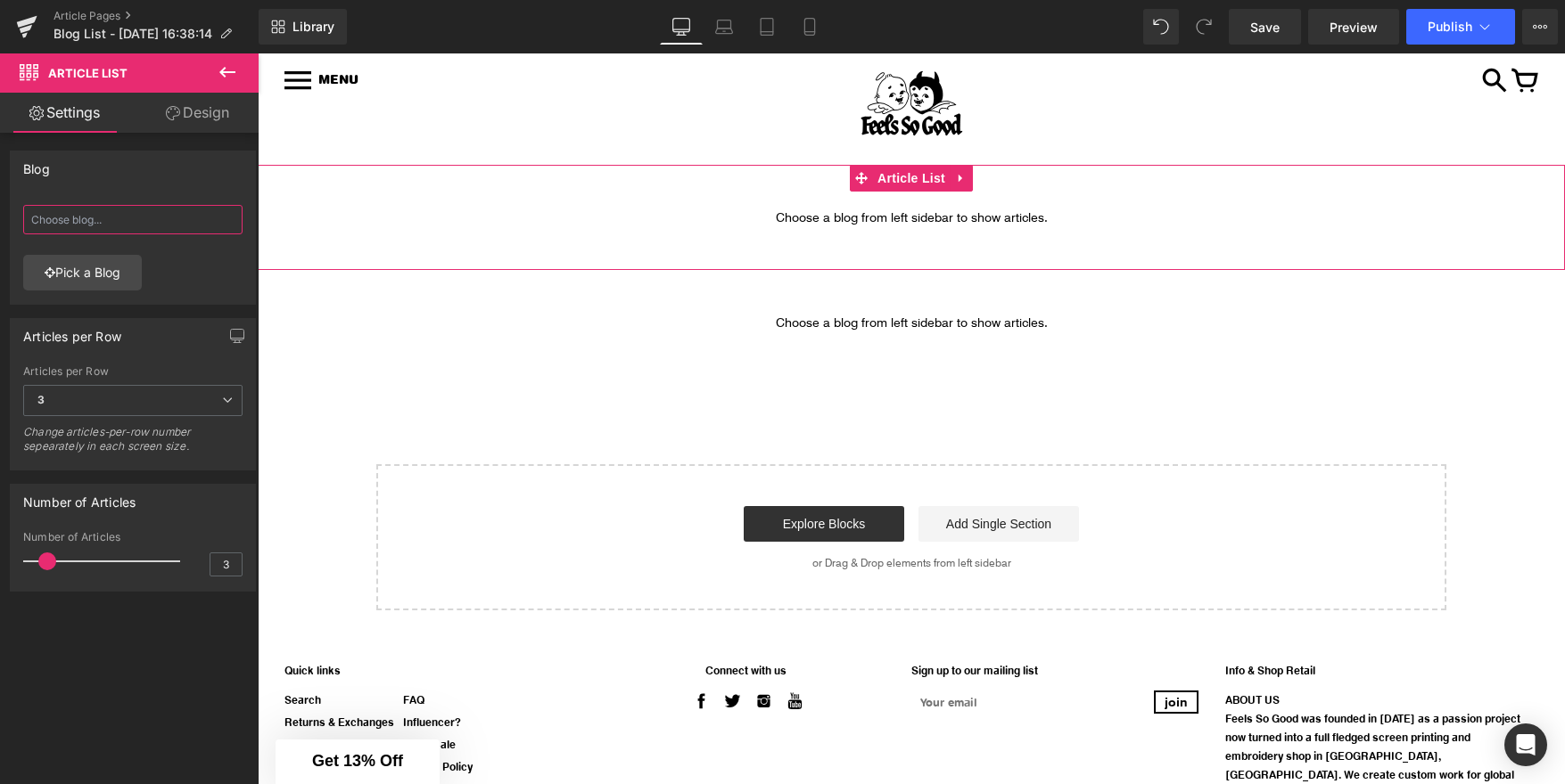
click at [153, 223] on input "text" at bounding box center [132, 220] width 219 height 30
click at [105, 275] on link "Pick a Blog" at bounding box center [82, 272] width 118 height 36
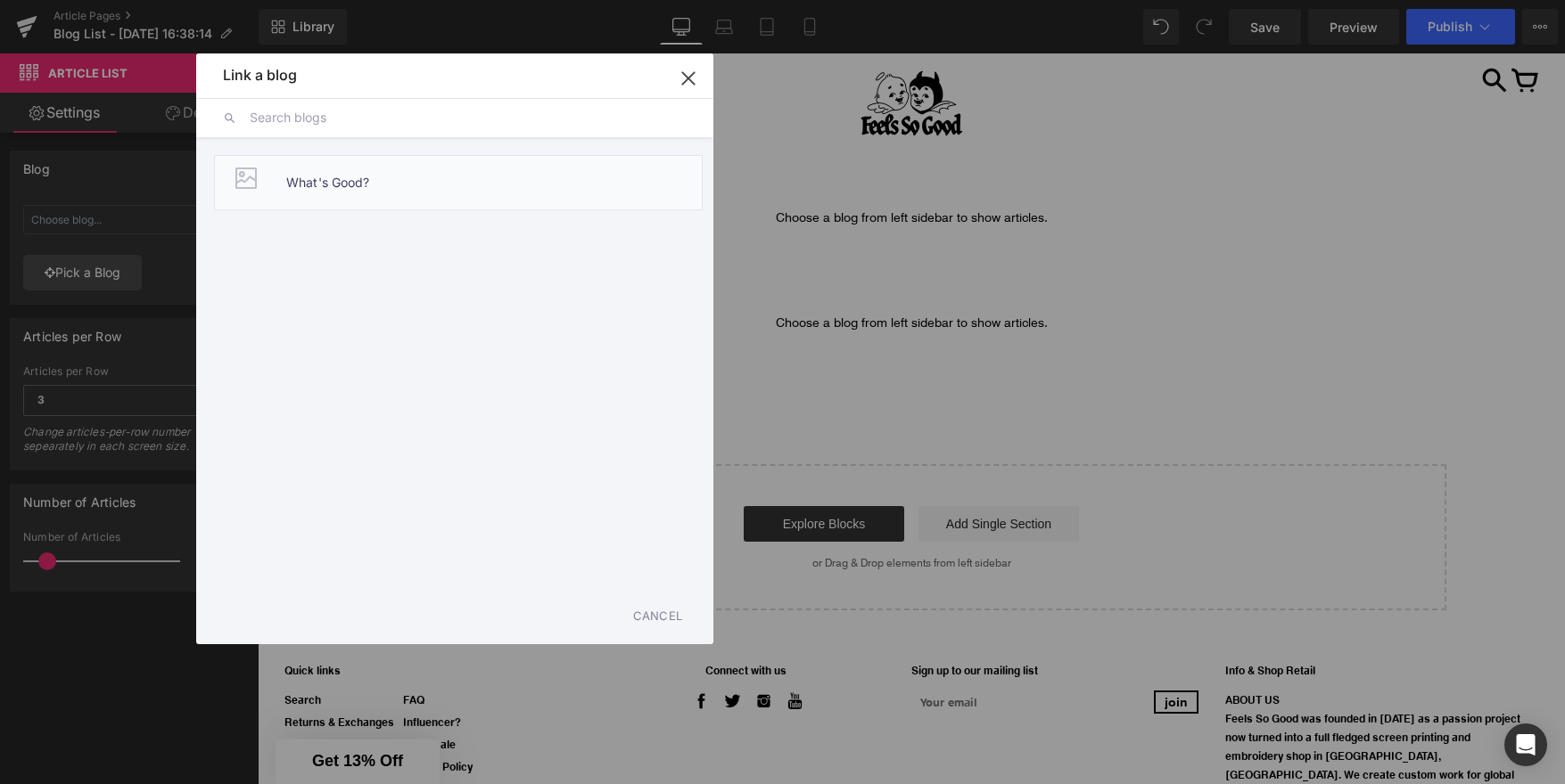
click at [329, 177] on span "What's Good?" at bounding box center [328, 183] width 84 height 54
type input "What's Good?"
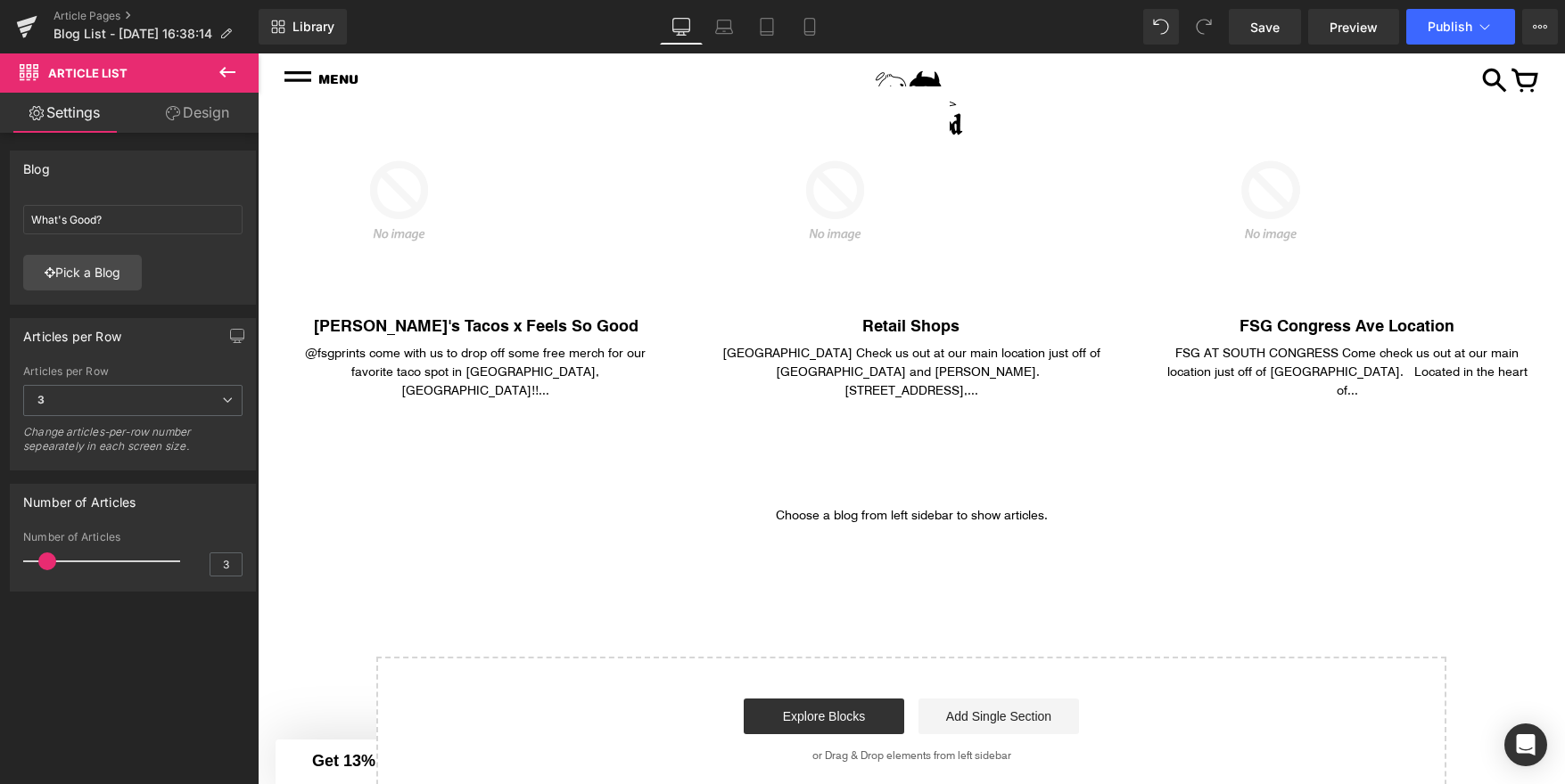
scroll to position [321, 0]
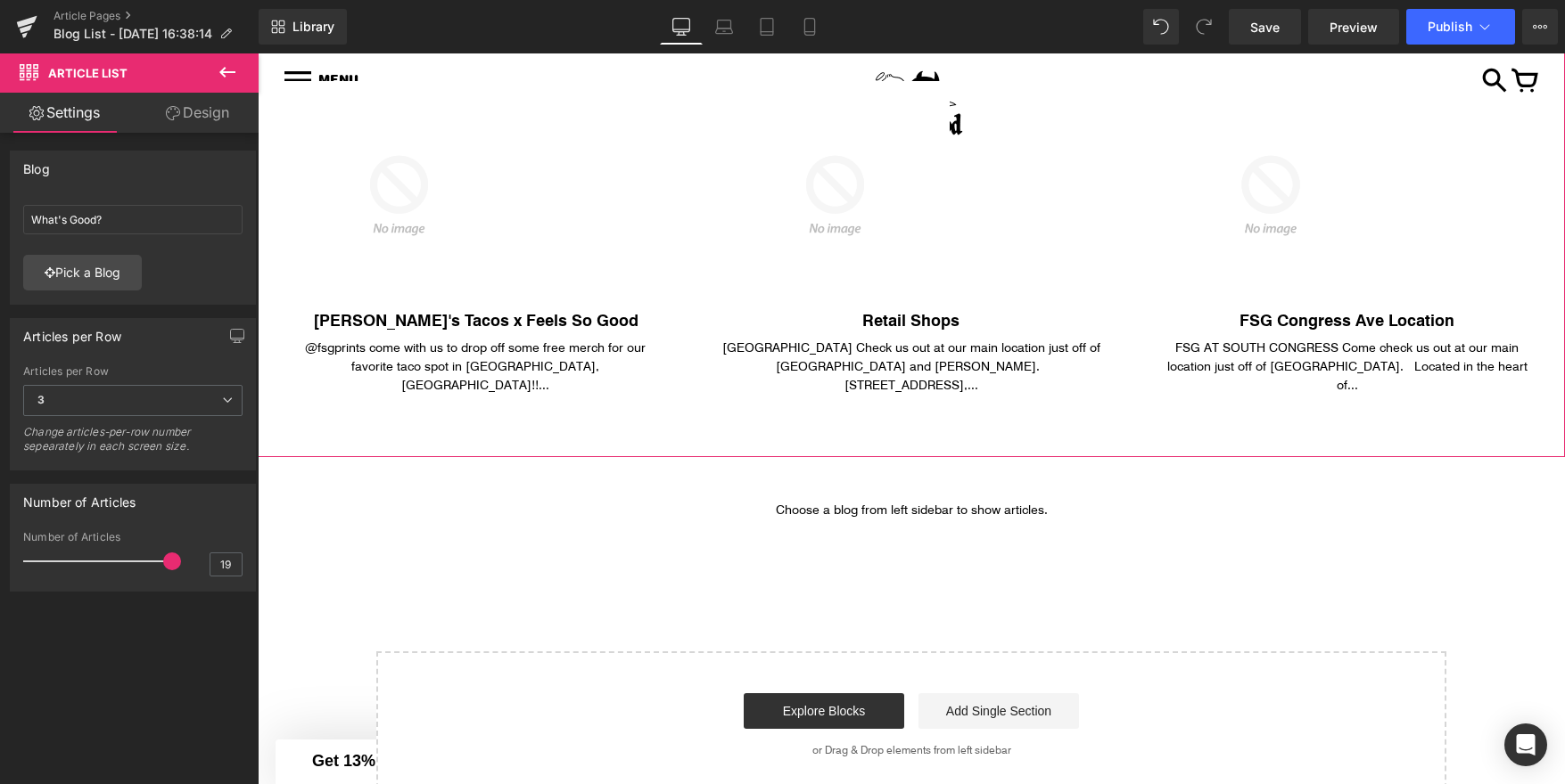
type input "20"
drag, startPoint x: 49, startPoint y: 560, endPoint x: 182, endPoint y: 554, distance: 133.1
click at [182, 554] on div "Number of Articles 20" at bounding box center [132, 561] width 219 height 60
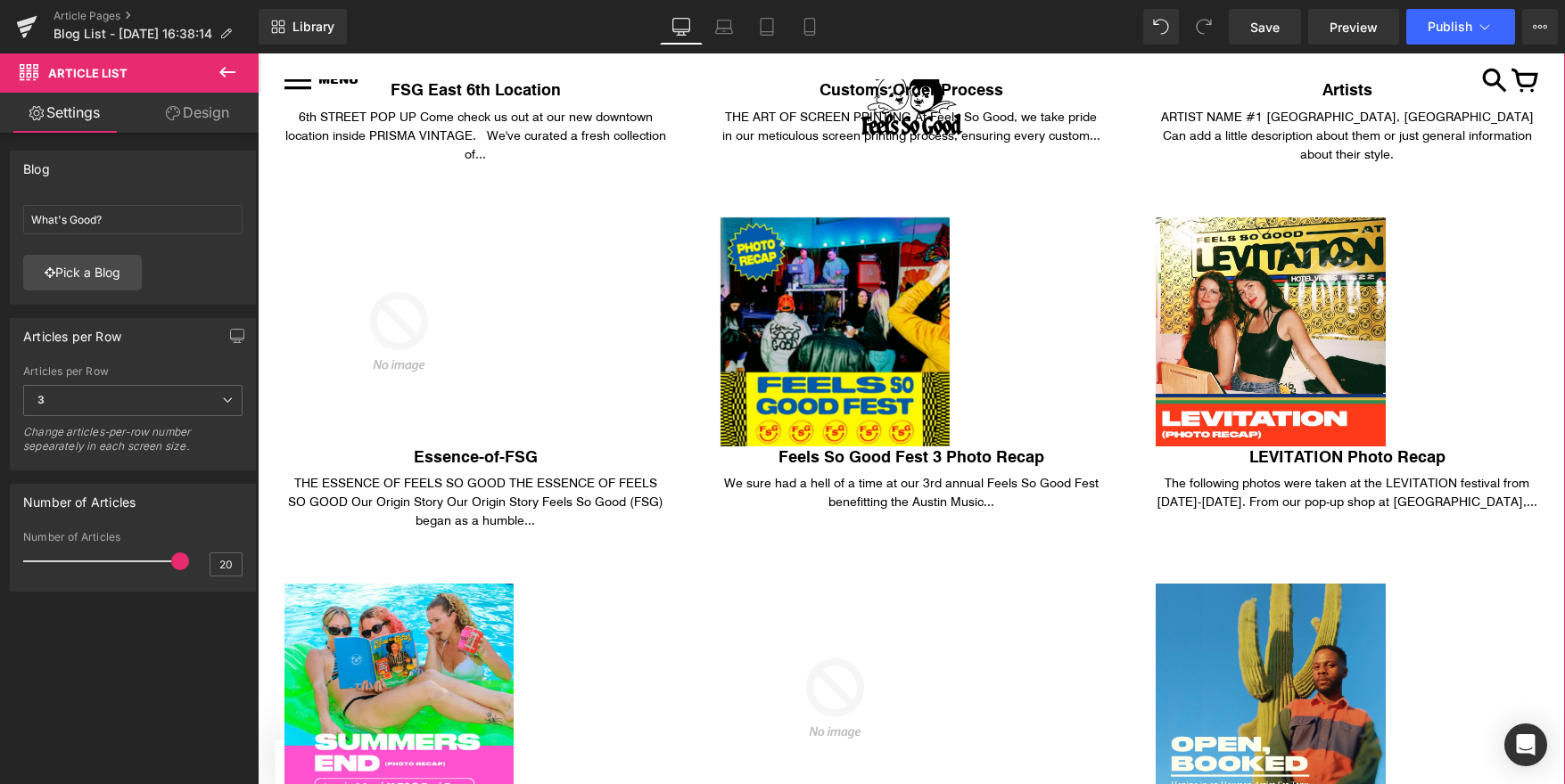
scroll to position [969, 0]
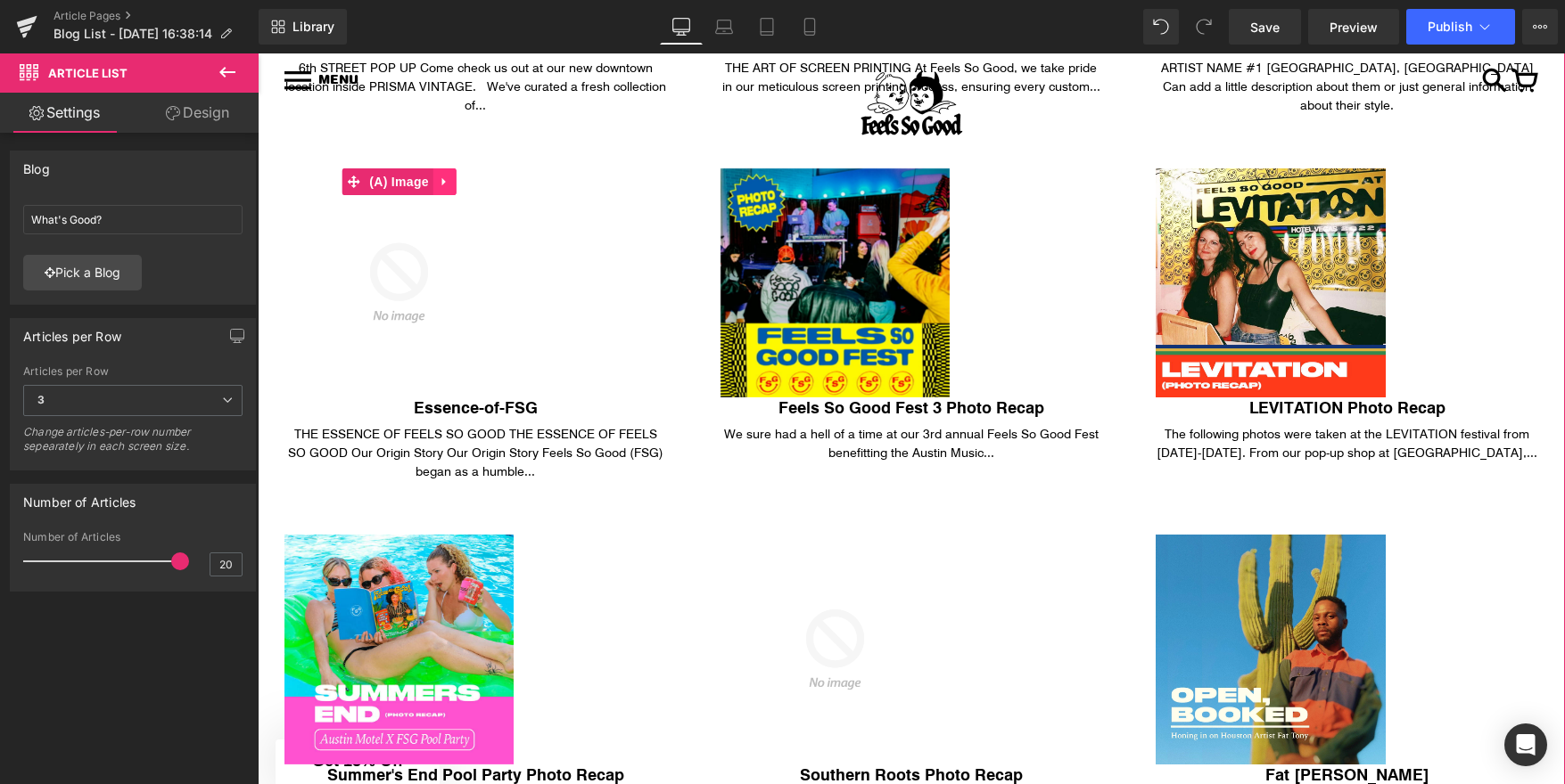
click icon
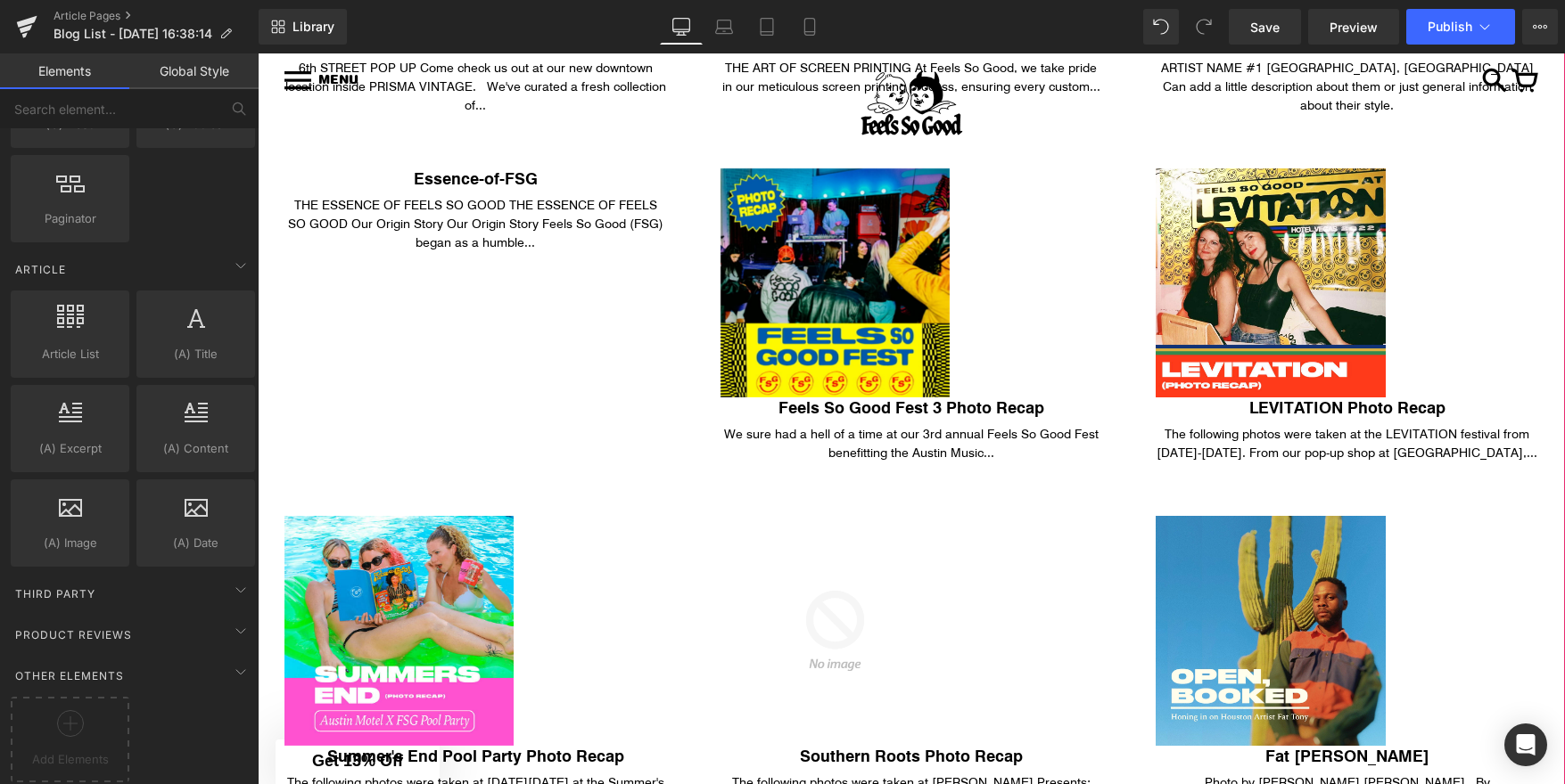
scroll to position [510, 0]
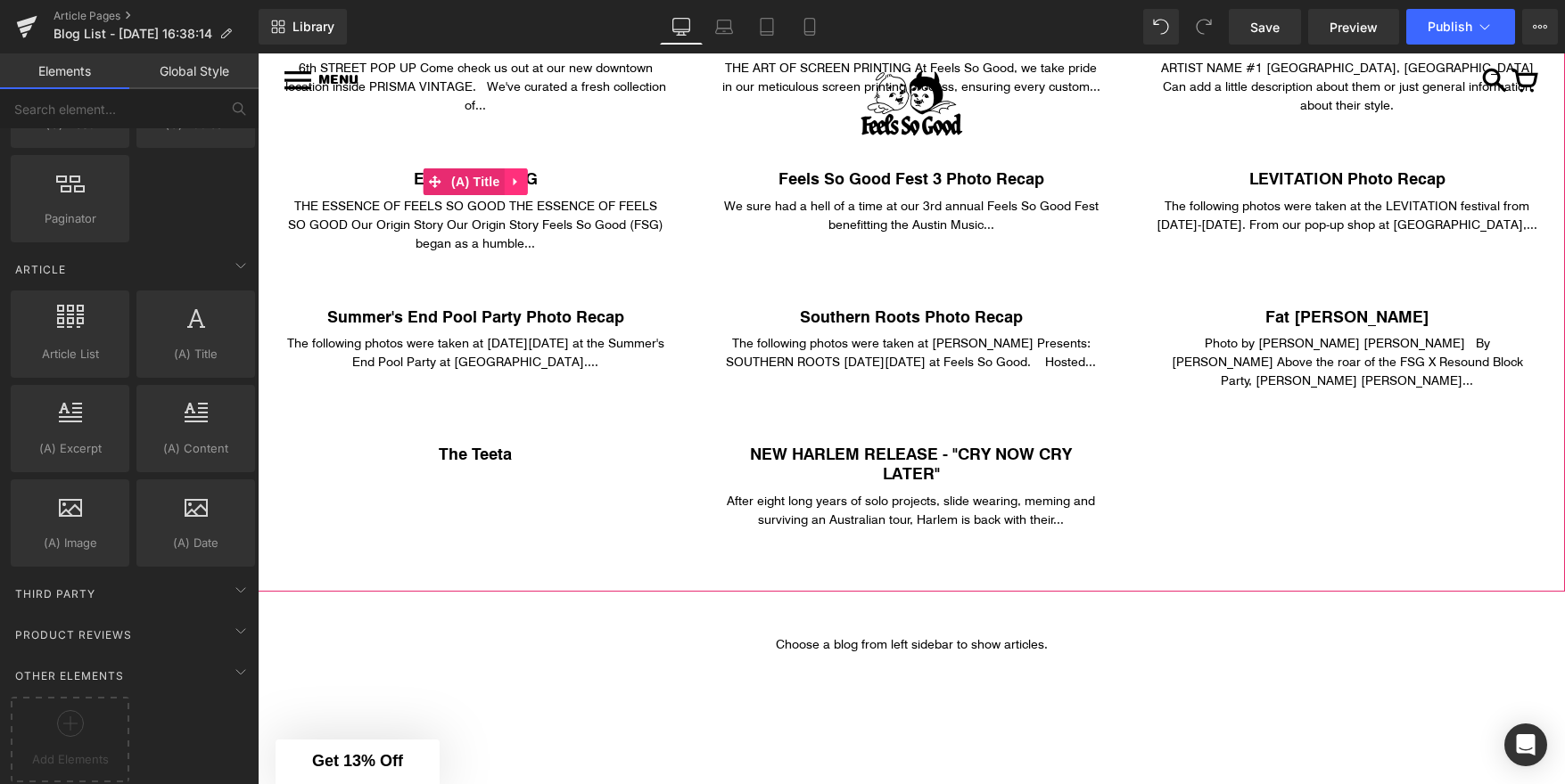
click icon
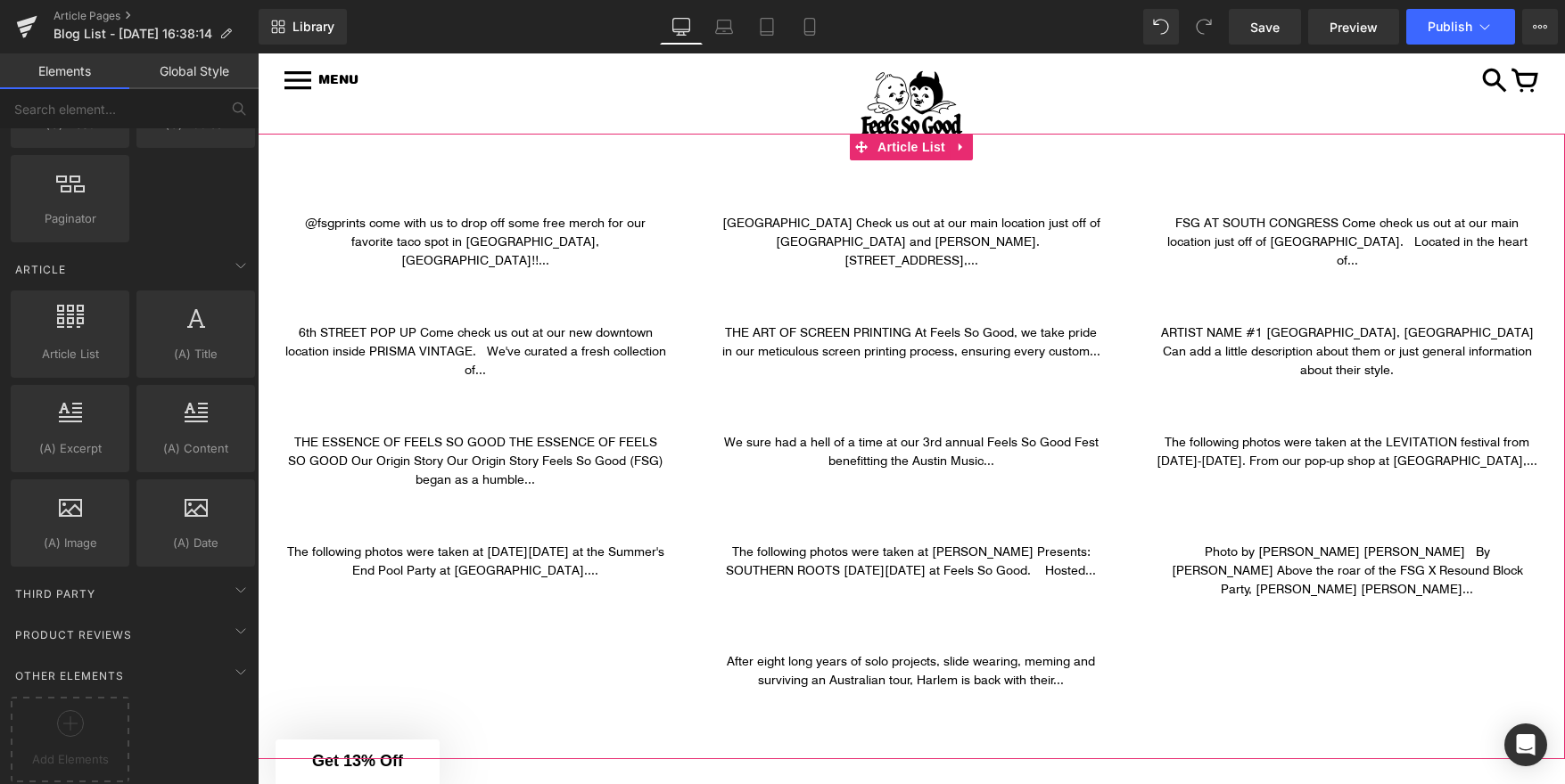
scroll to position [166, 0]
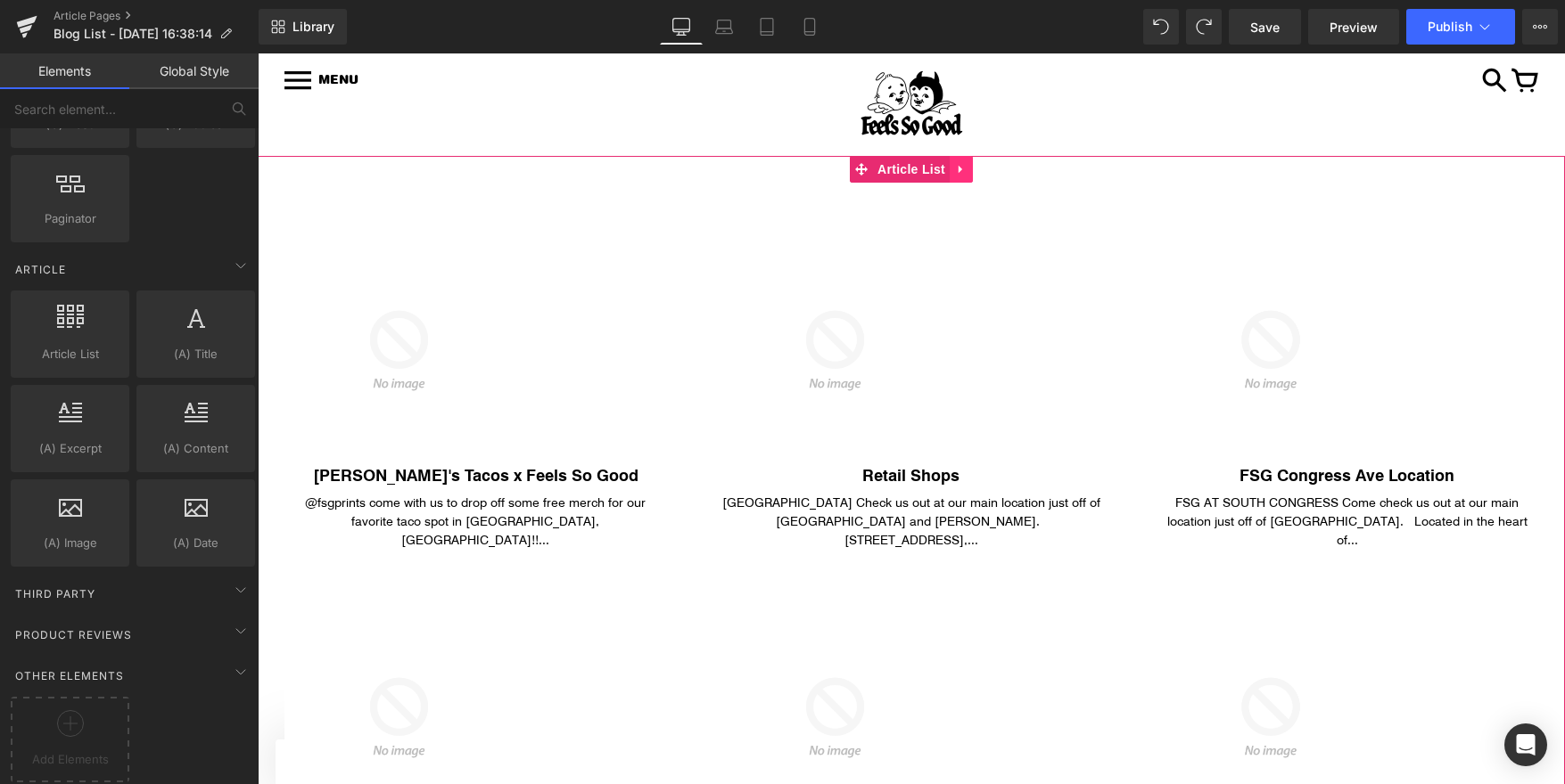
click at [955, 170] on icon at bounding box center [962, 170] width 13 height 13
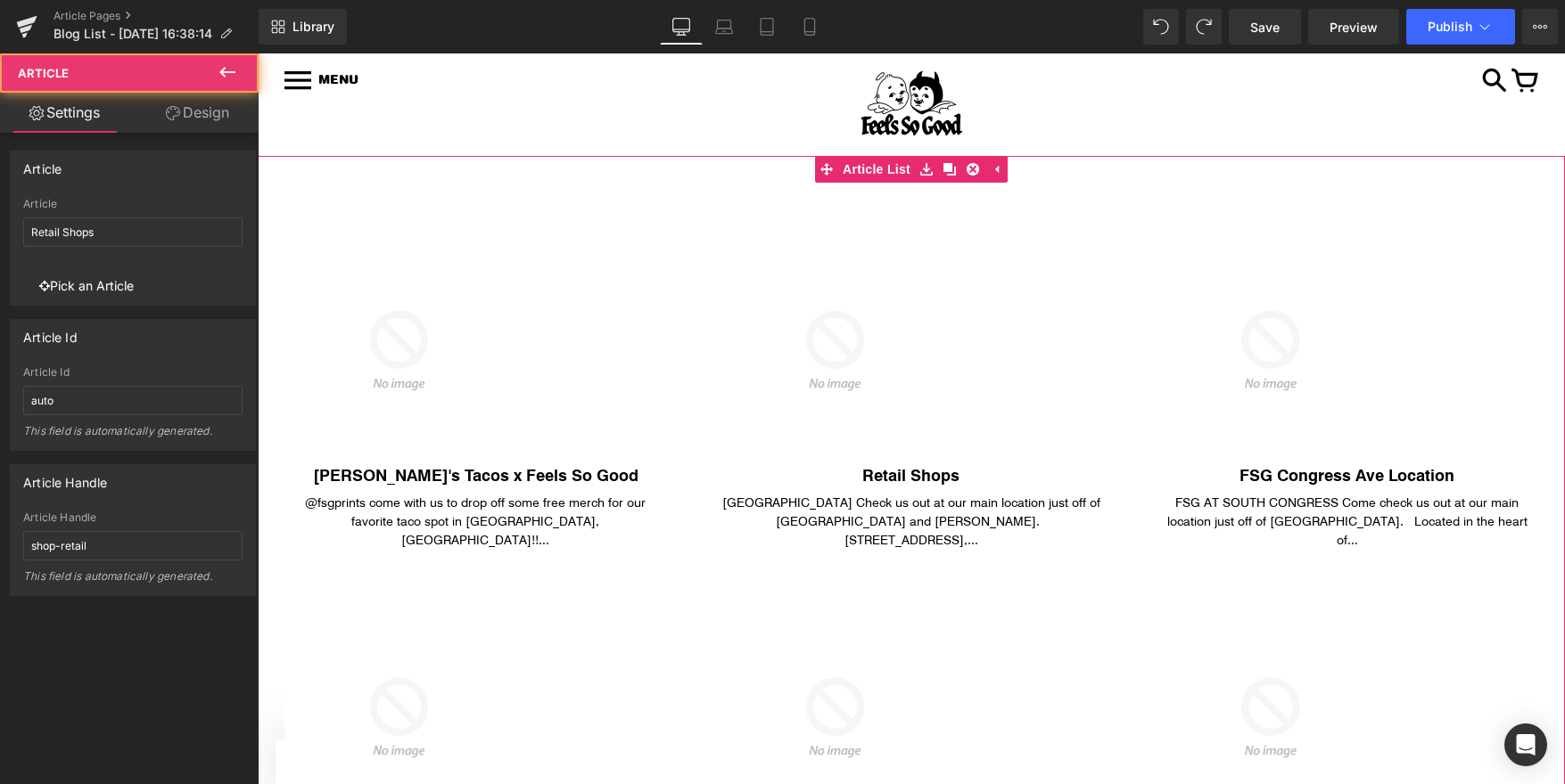
click div "(A) Image Retail Shops (A) Title South Congress Ave Check us out at our main lo…"
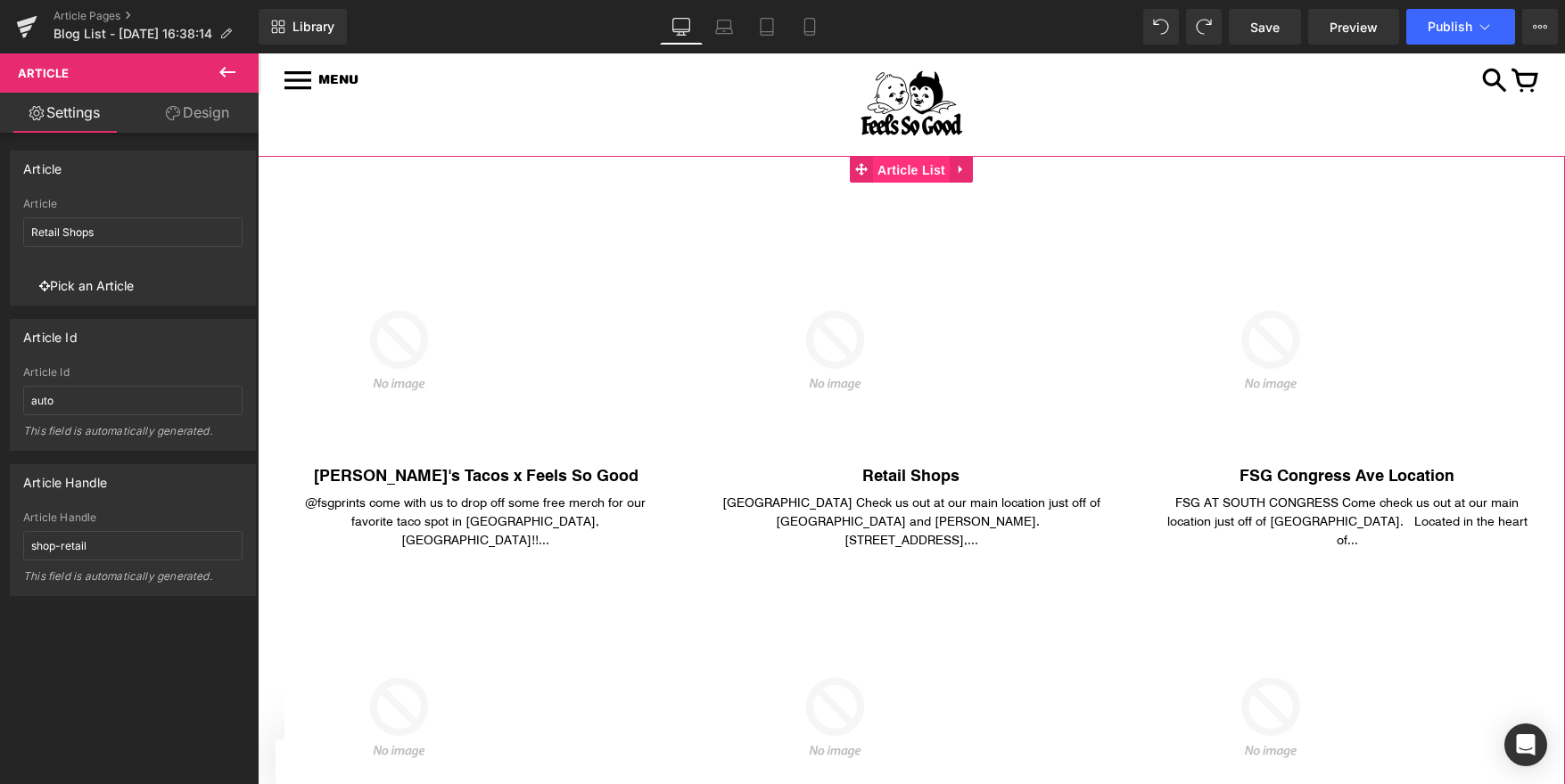
click at [862, 169] on link "Article List" at bounding box center [900, 169] width 100 height 27
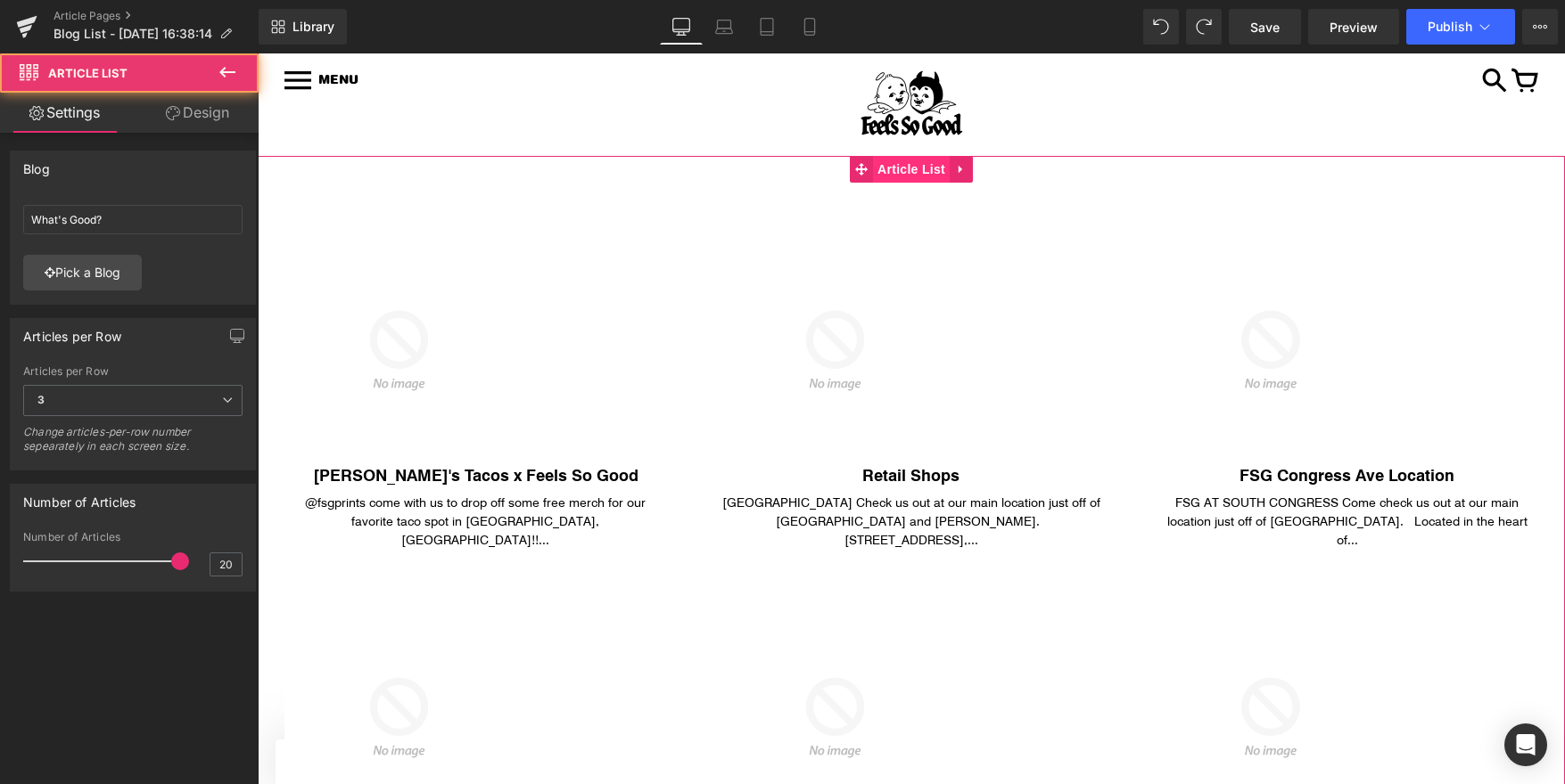
click at [889, 168] on span "Article List" at bounding box center [911, 169] width 77 height 27
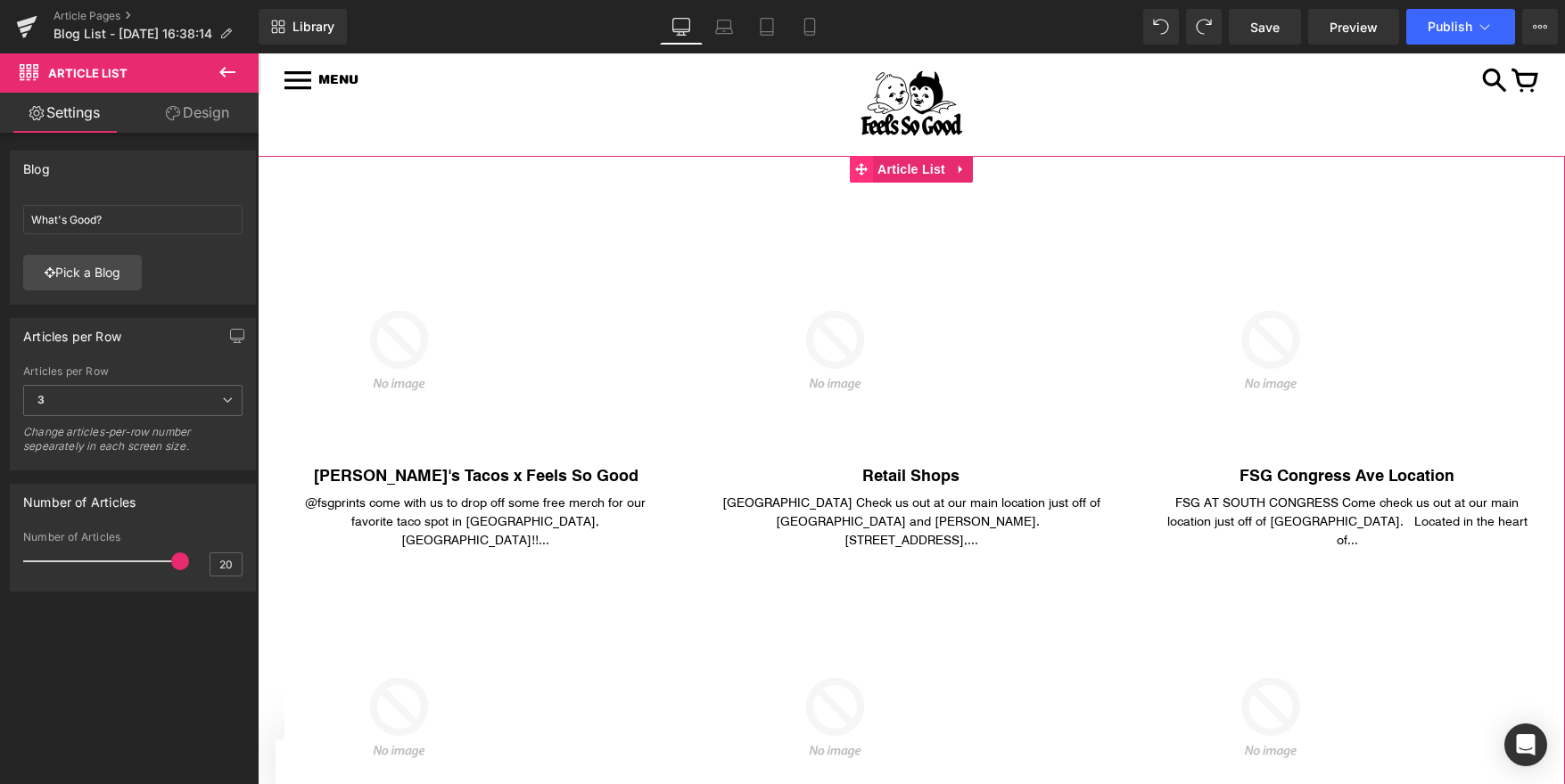
click at [861, 166] on icon at bounding box center [862, 170] width 13 height 13
click at [962, 166] on icon at bounding box center [962, 170] width 13 height 13
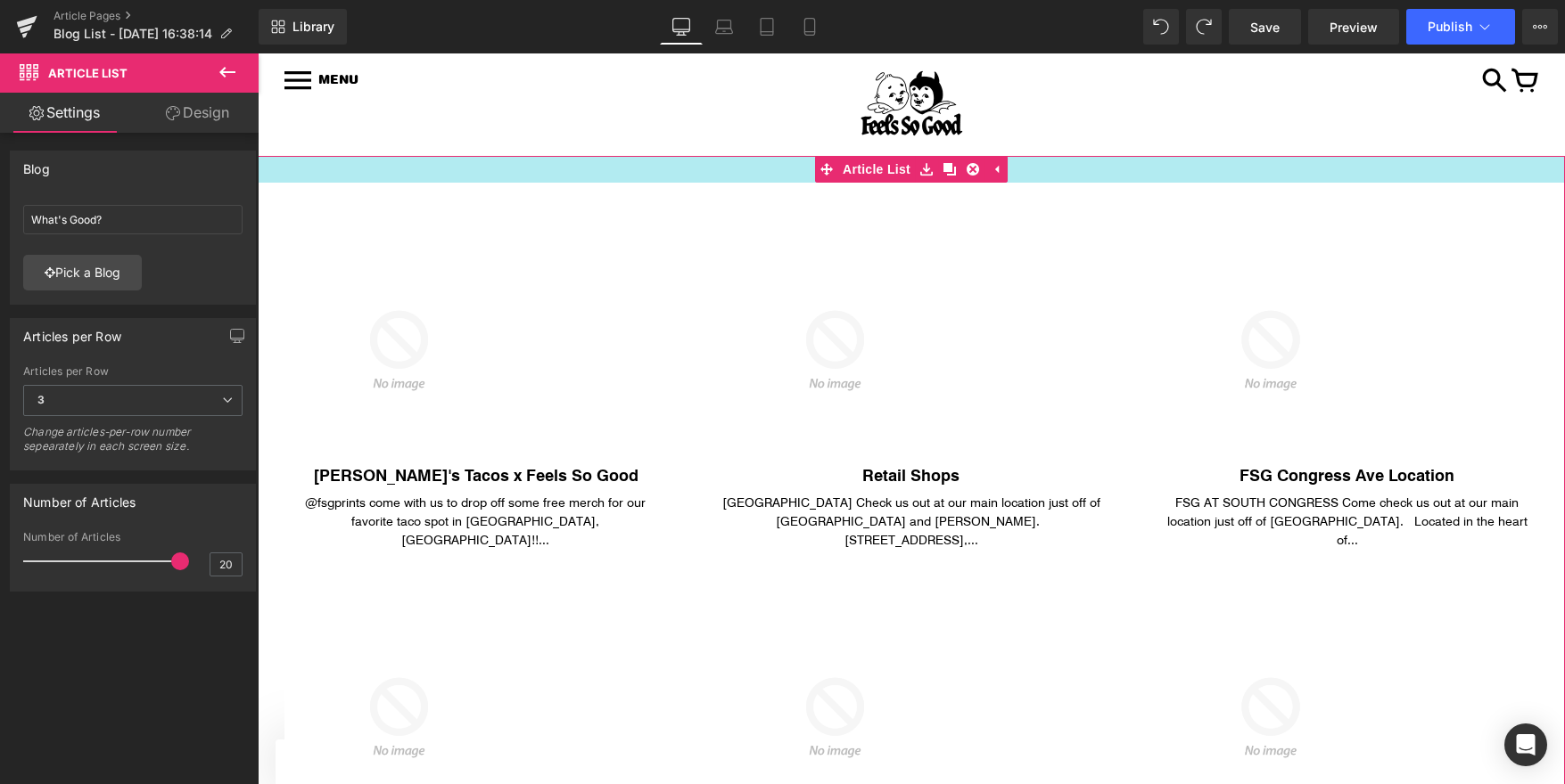
click at [540, 172] on div at bounding box center [911, 169] width 1307 height 27
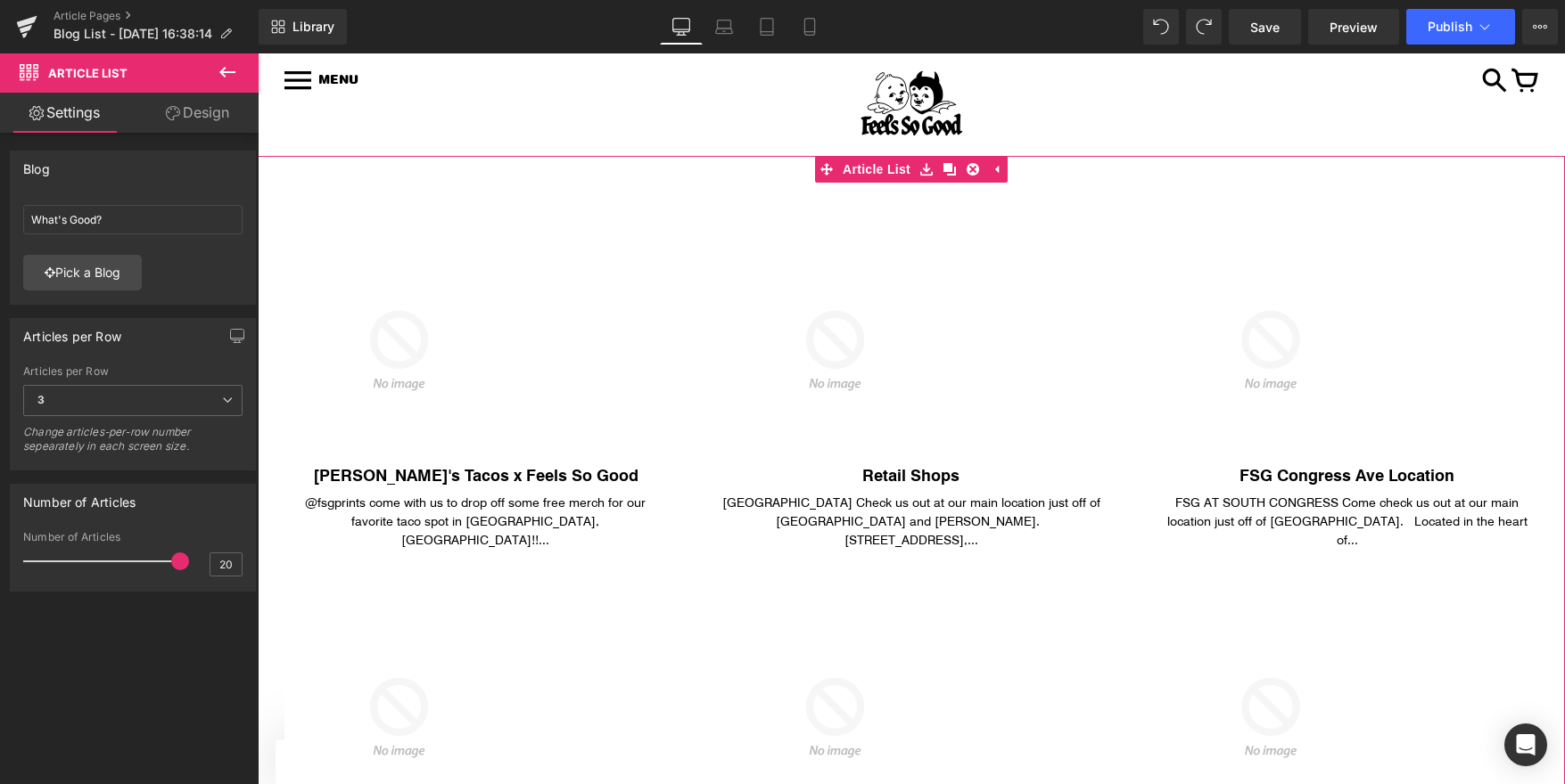
click at [194, 104] on link "Design" at bounding box center [198, 112] width 129 height 40
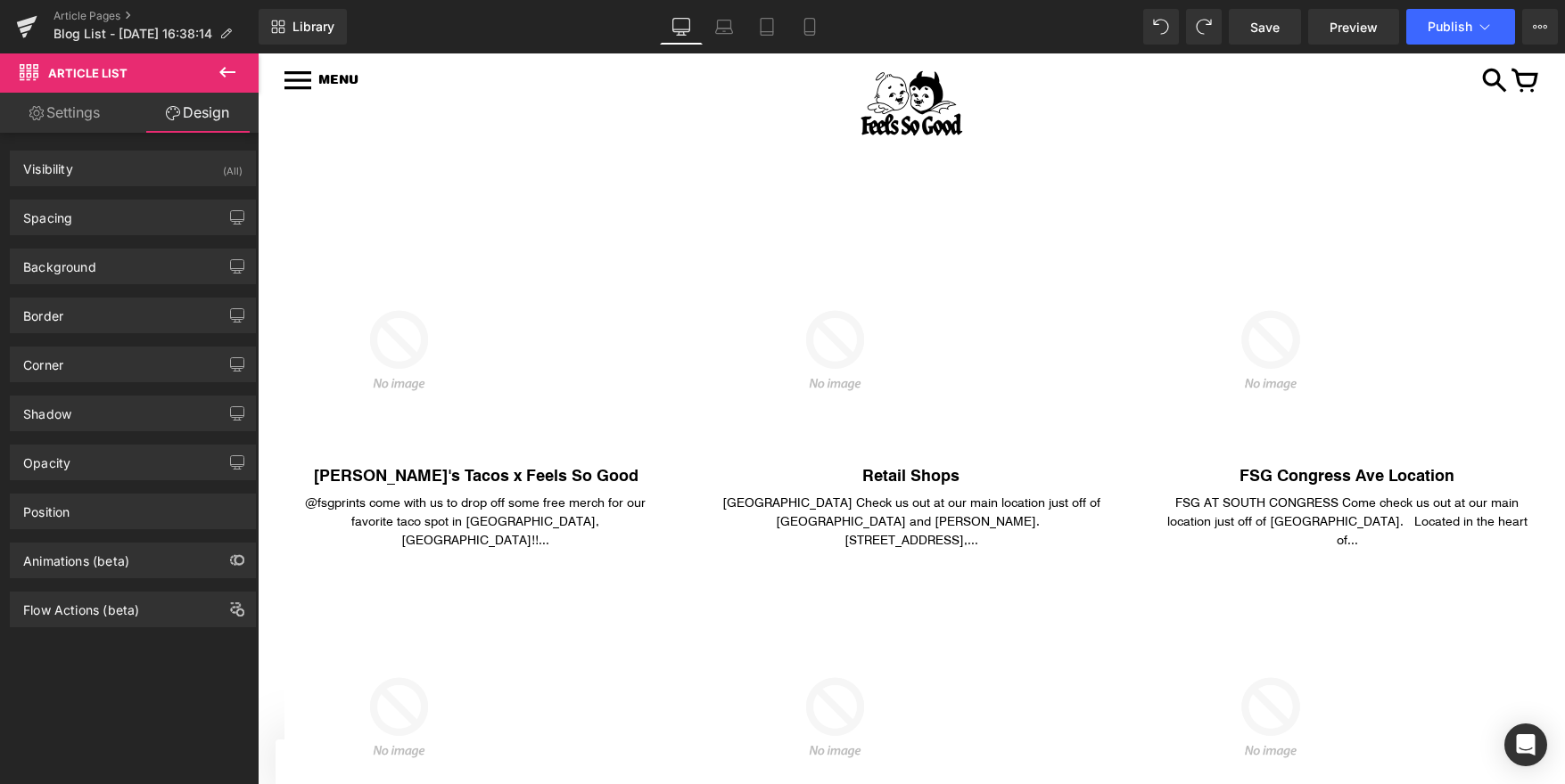
click at [228, 68] on icon at bounding box center [227, 72] width 21 height 21
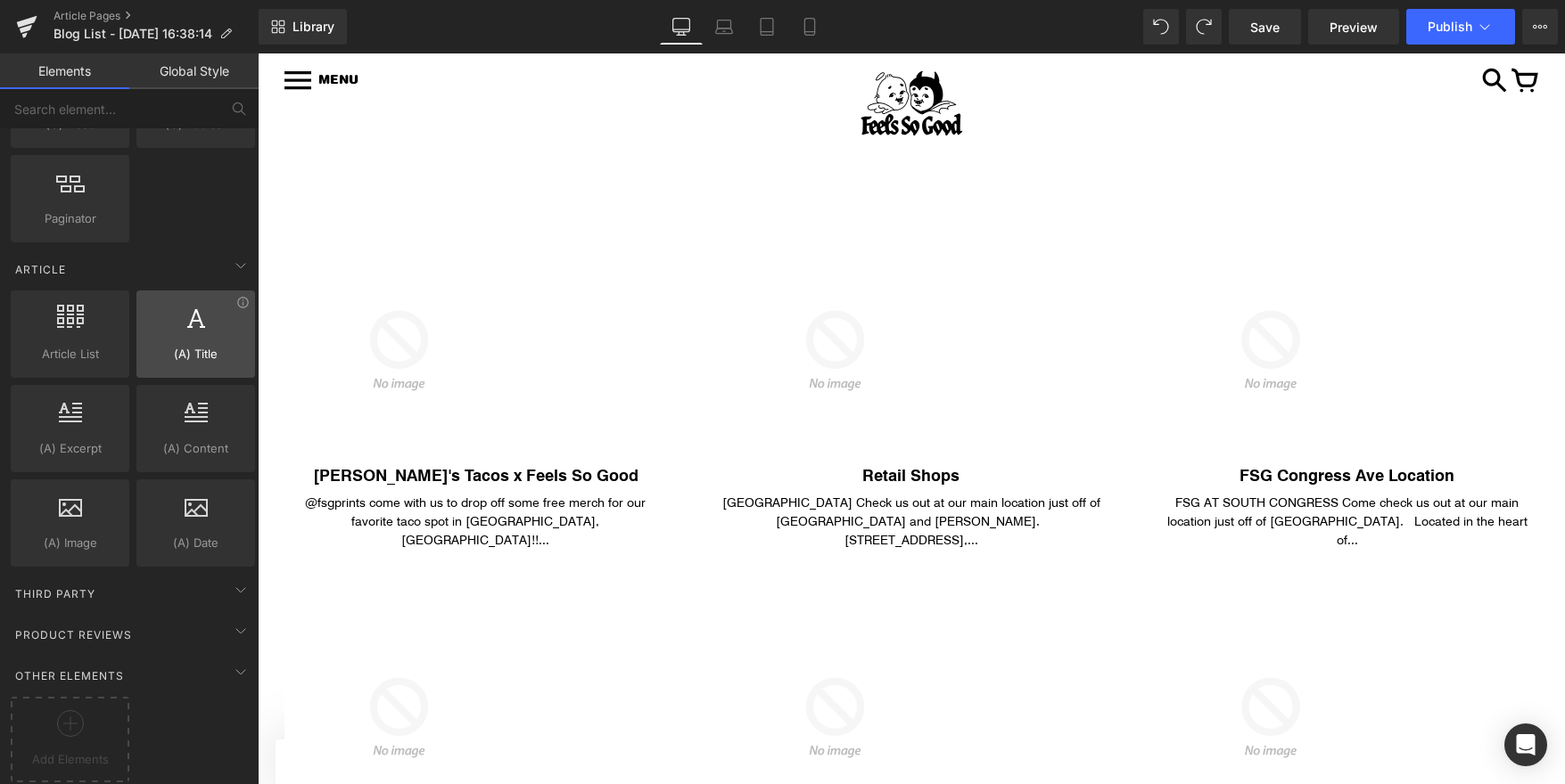
scroll to position [3276, 0]
click at [147, 657] on div "Other Elements" at bounding box center [133, 675] width 251 height 36
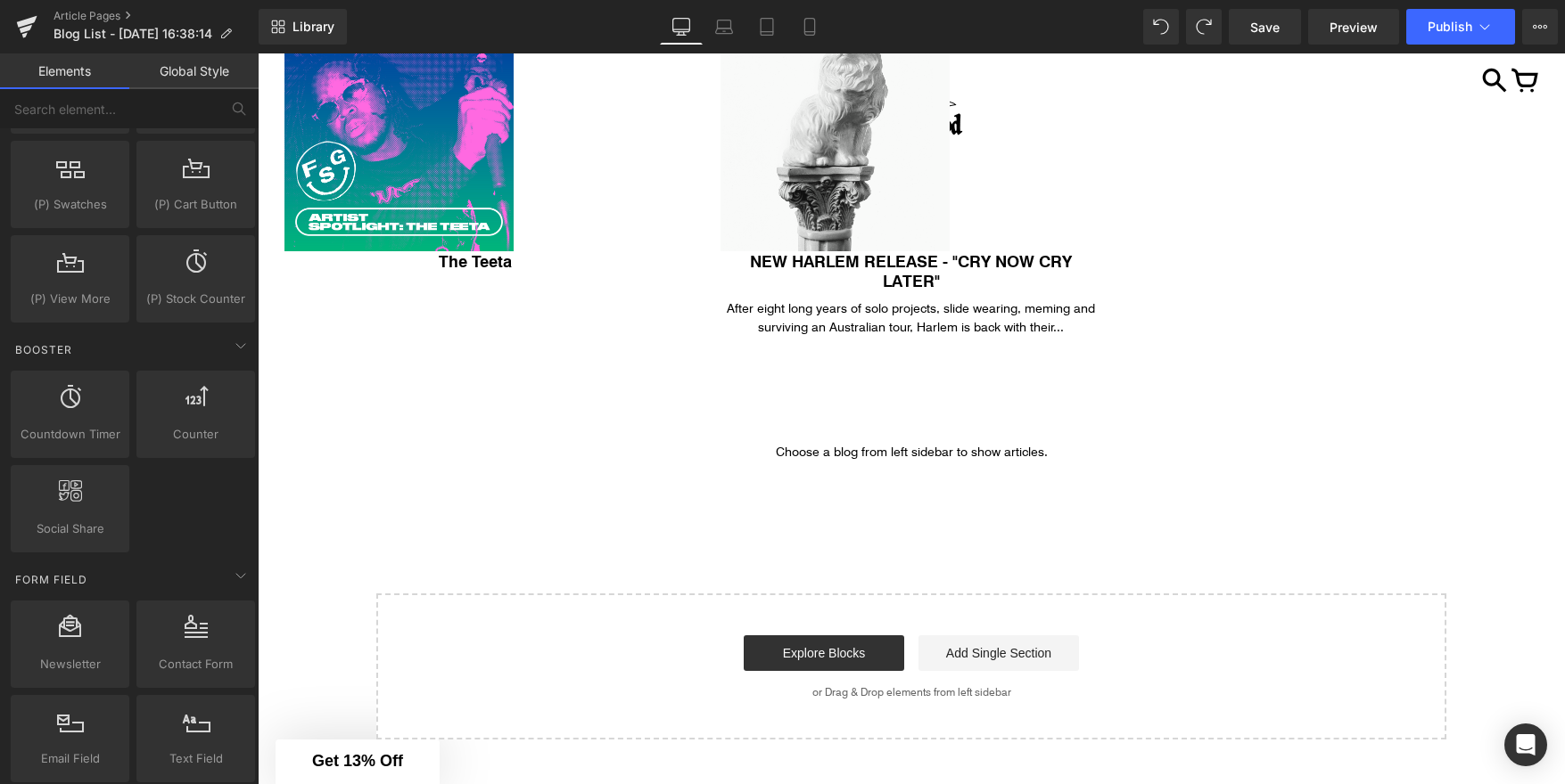
scroll to position [1711, 0]
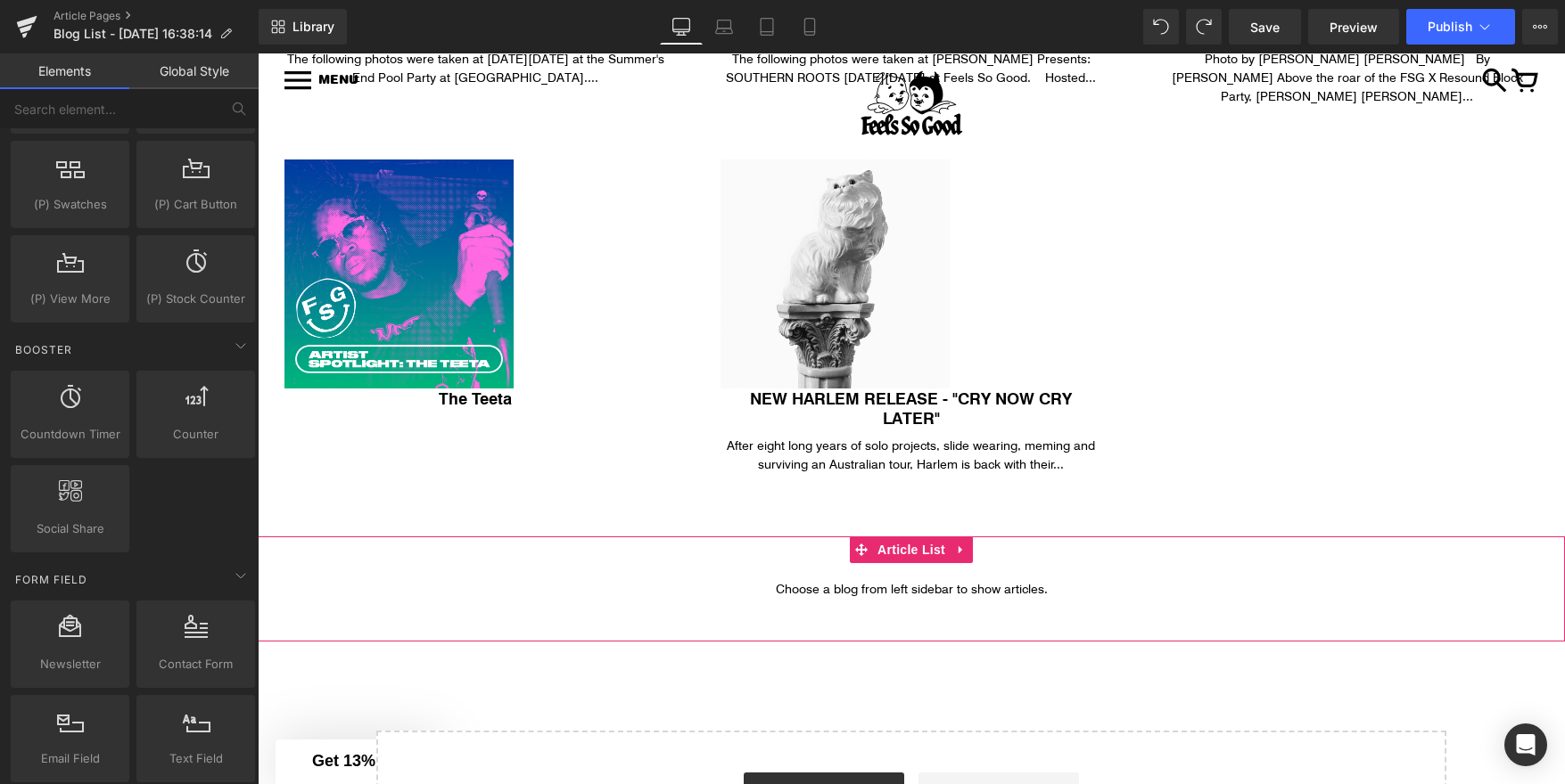
click at [806, 563] on span "Choose a blog from left sidebar to show articles." at bounding box center [911, 589] width 1307 height 52
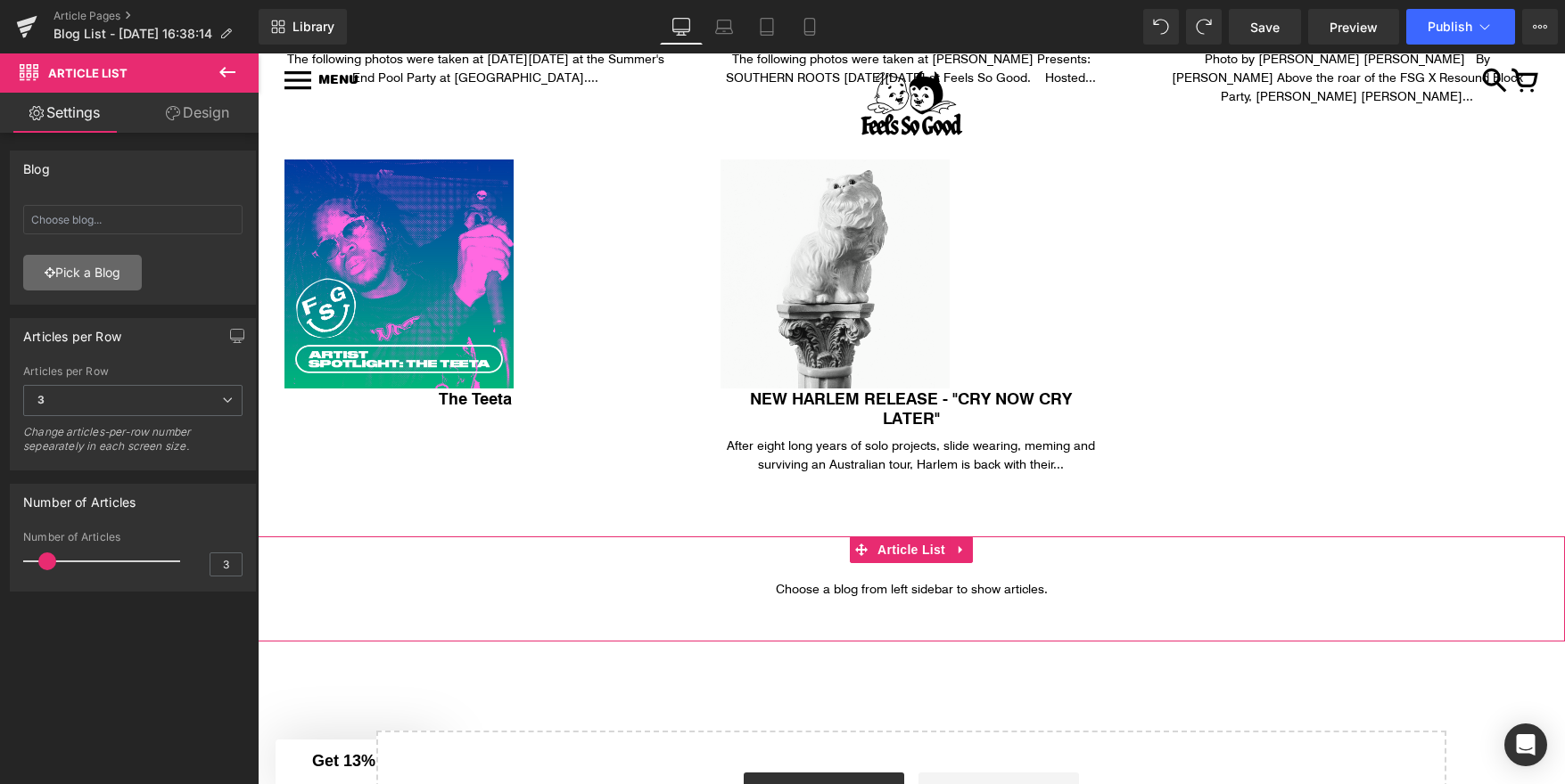
click at [127, 279] on link "Pick a Blog" at bounding box center [82, 272] width 118 height 36
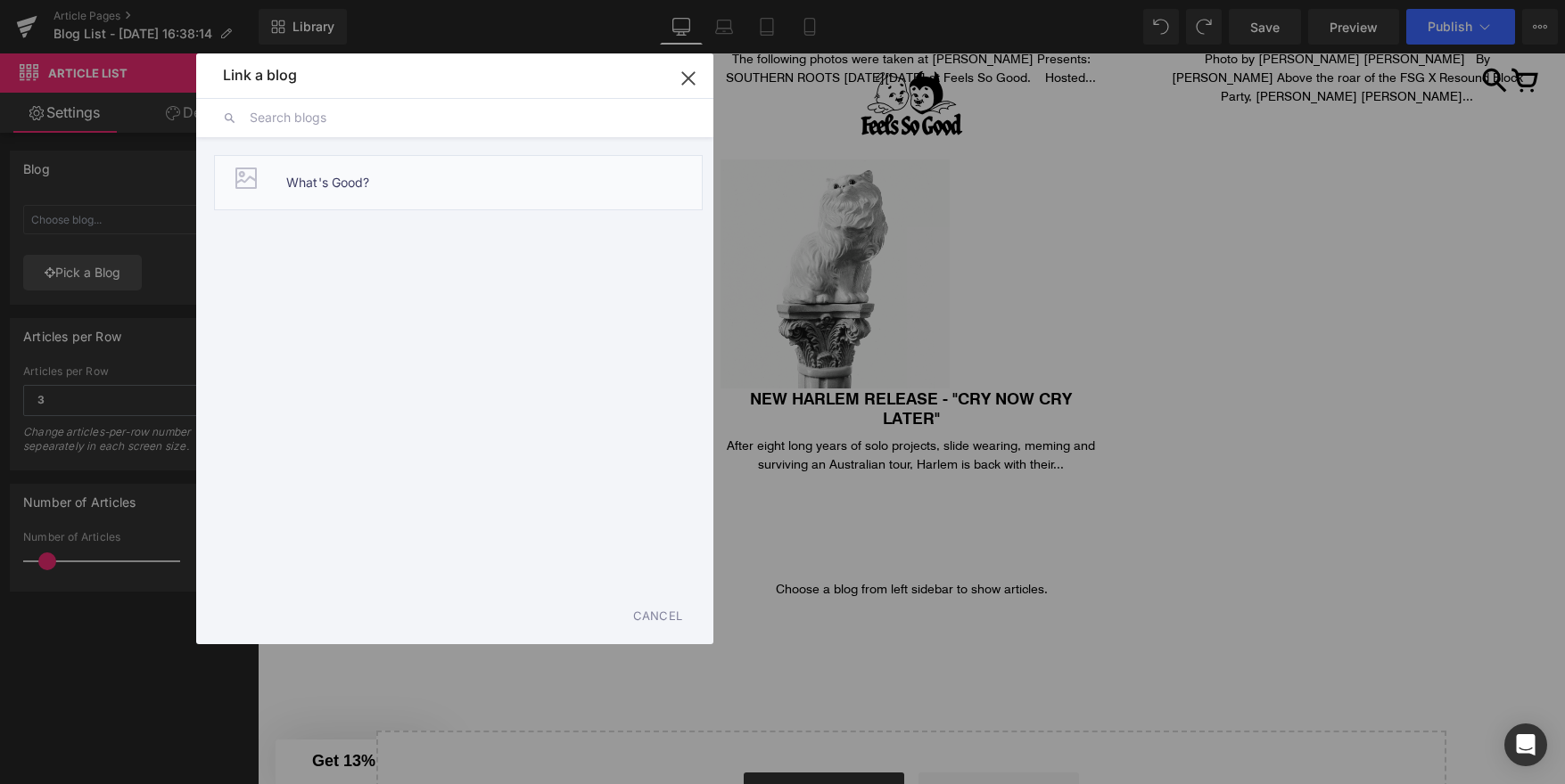
click at [346, 183] on span "What's Good?" at bounding box center [328, 183] width 84 height 54
type input "What's Good?"
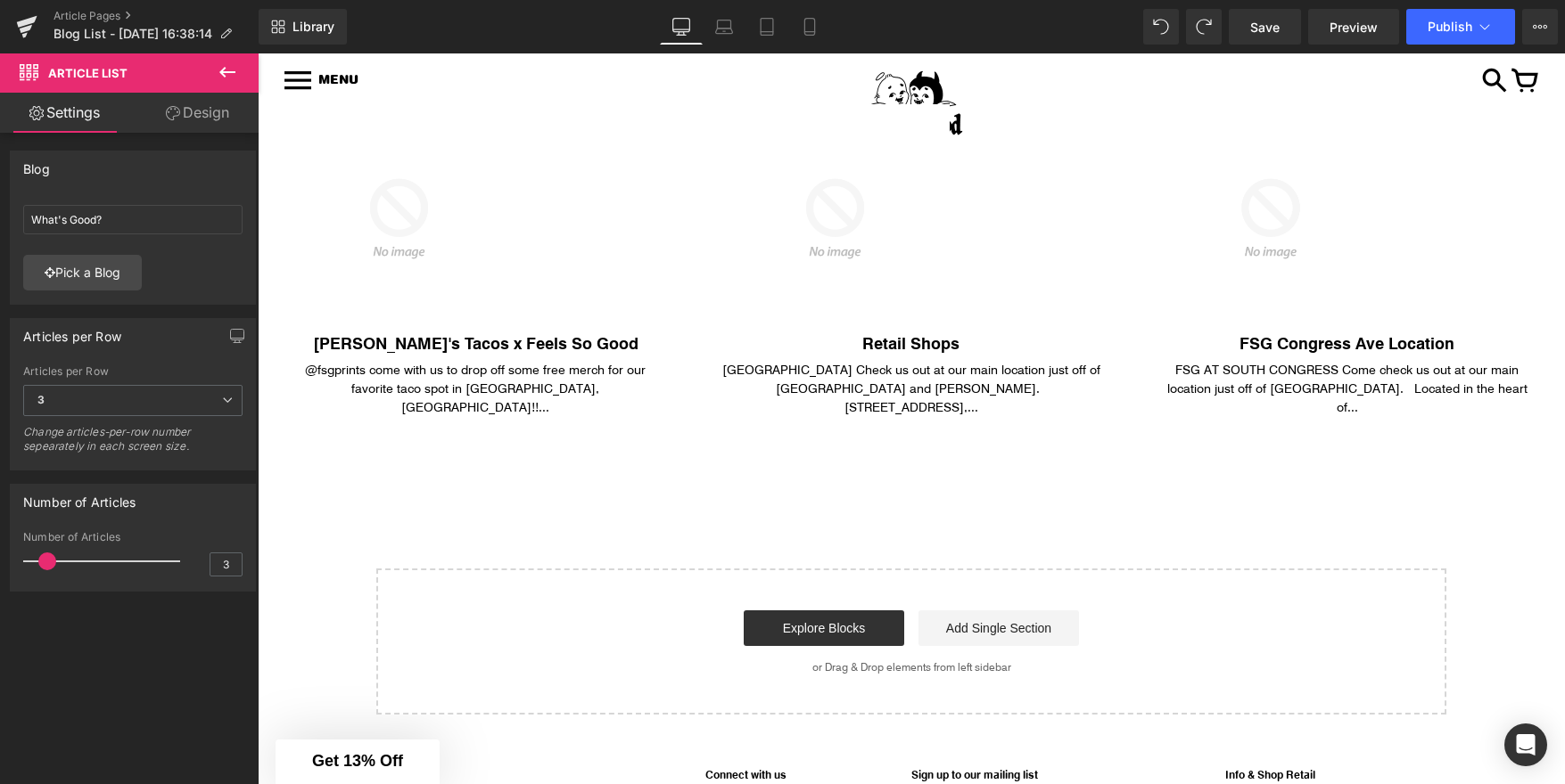
scroll to position [2273, 0]
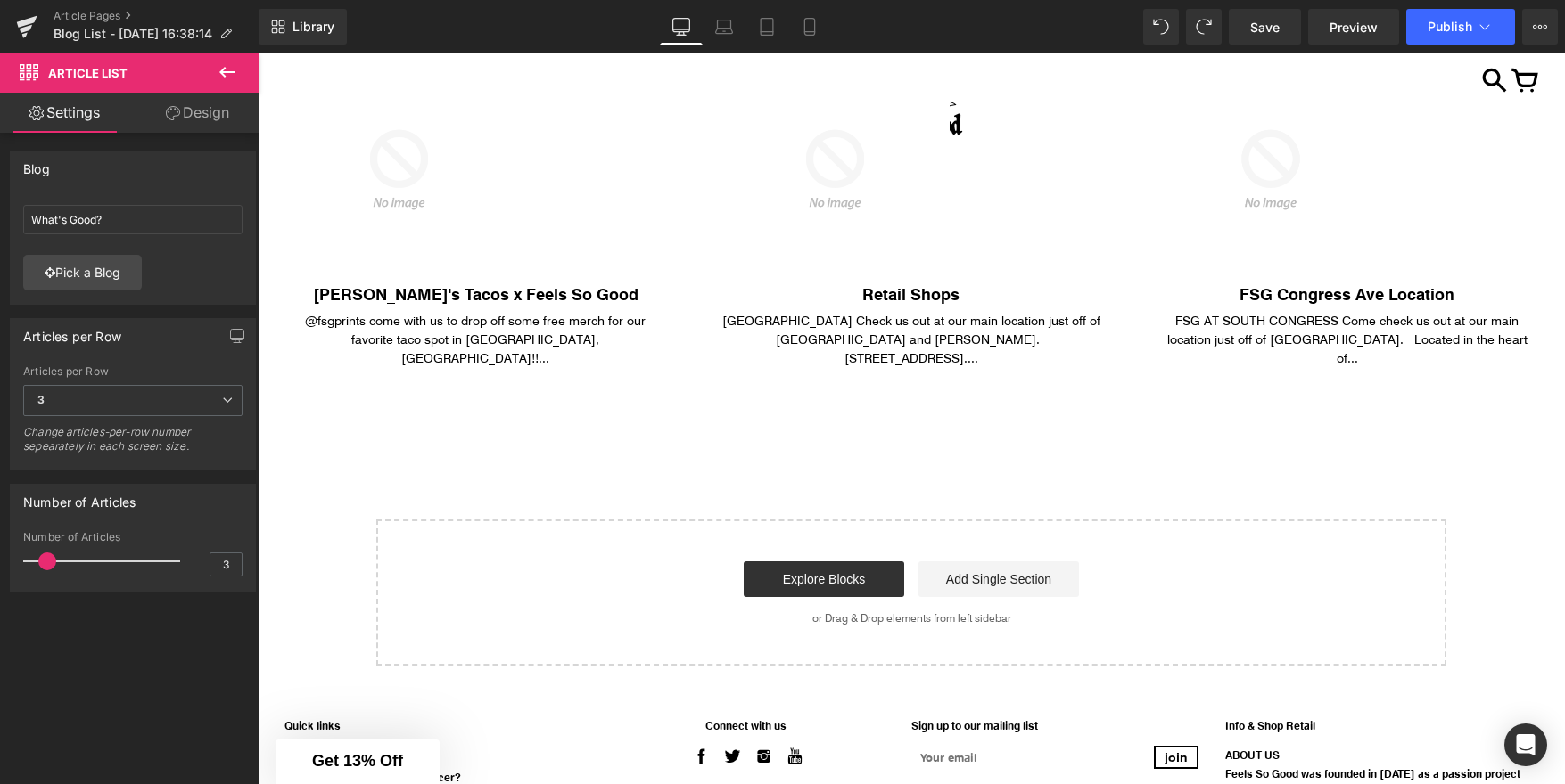
click at [237, 72] on icon at bounding box center [227, 72] width 21 height 21
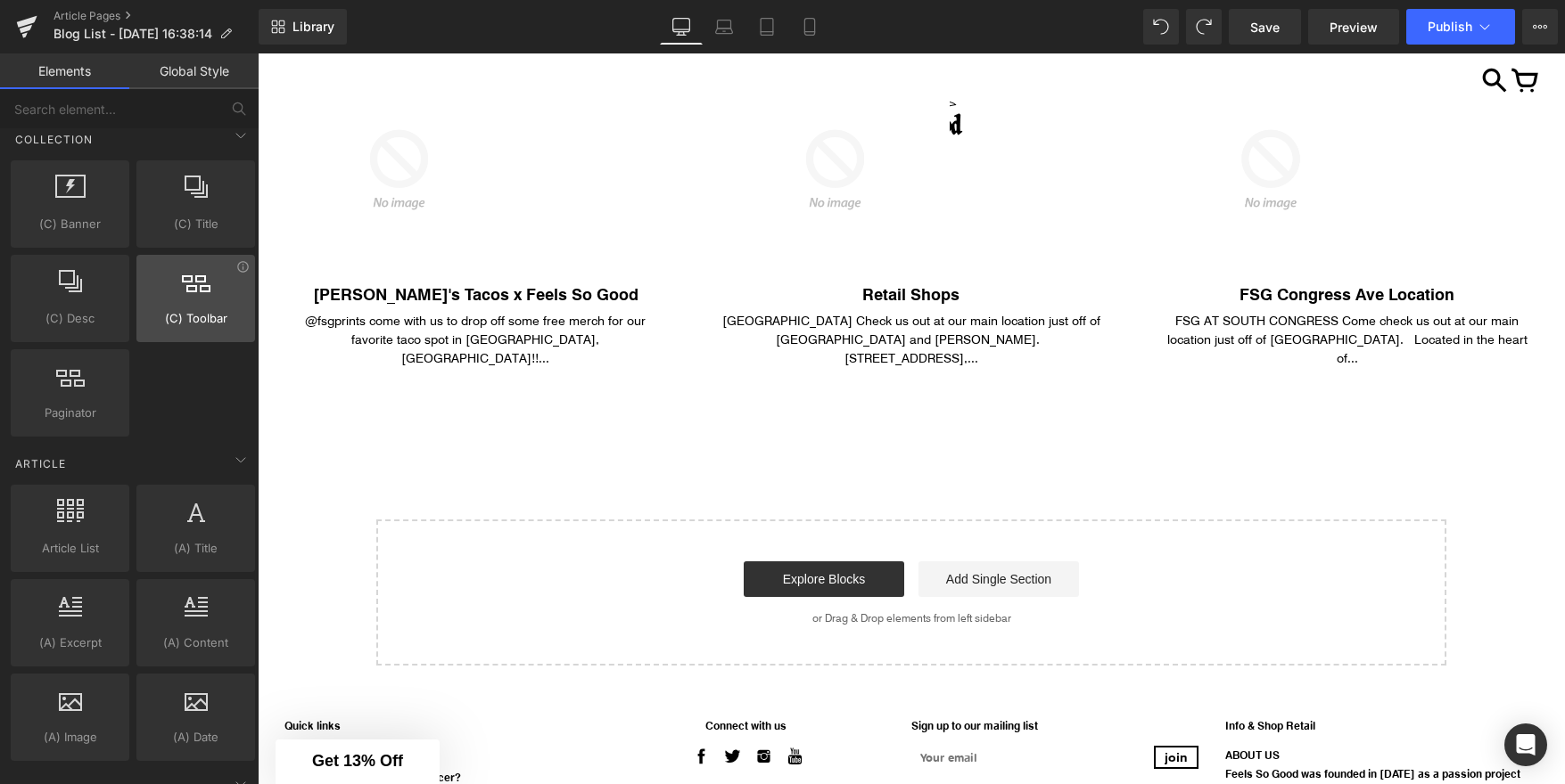
scroll to position [3047, 0]
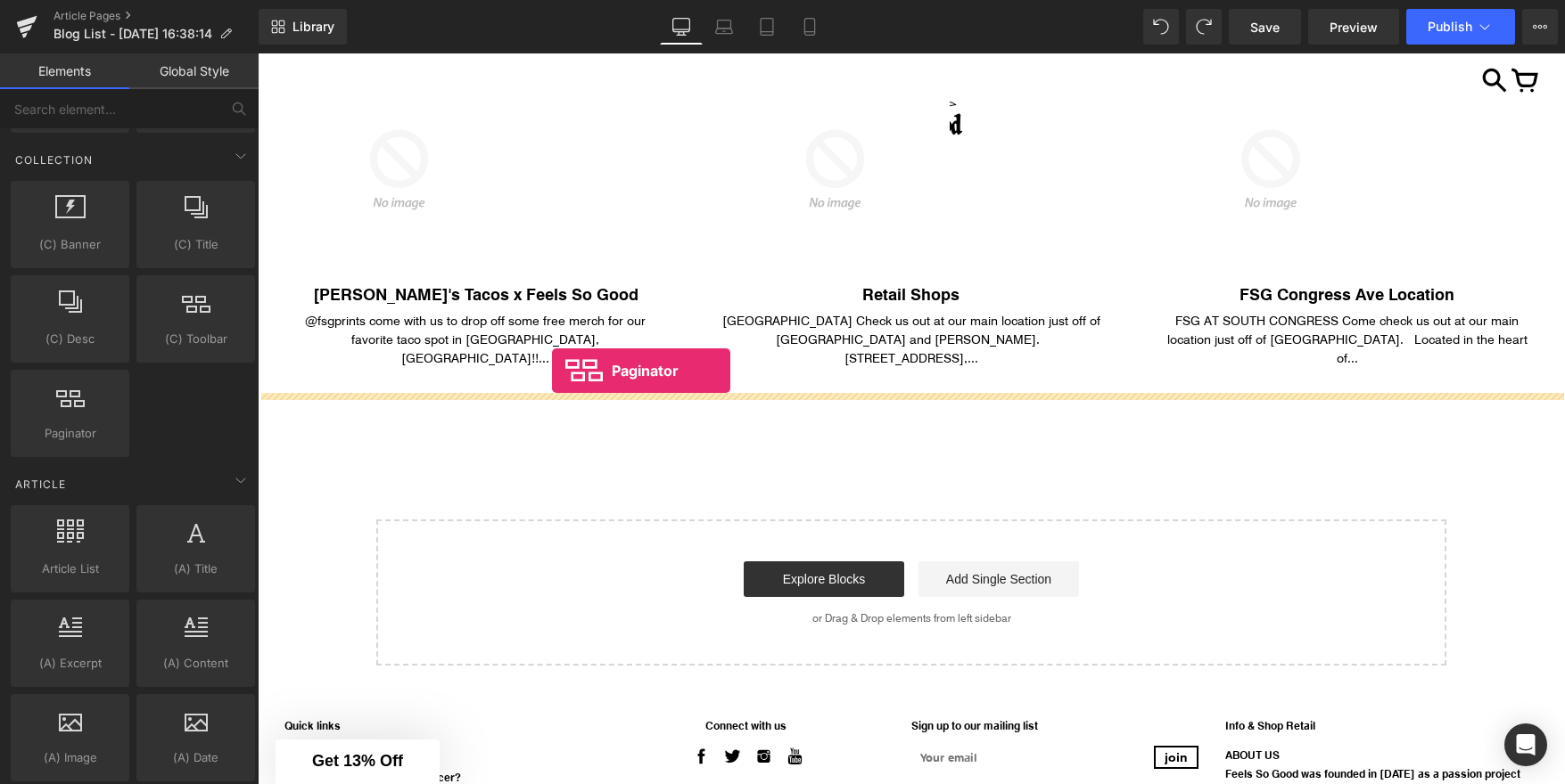
drag, startPoint x: 327, startPoint y: 474, endPoint x: 549, endPoint y: 370, distance: 245.2
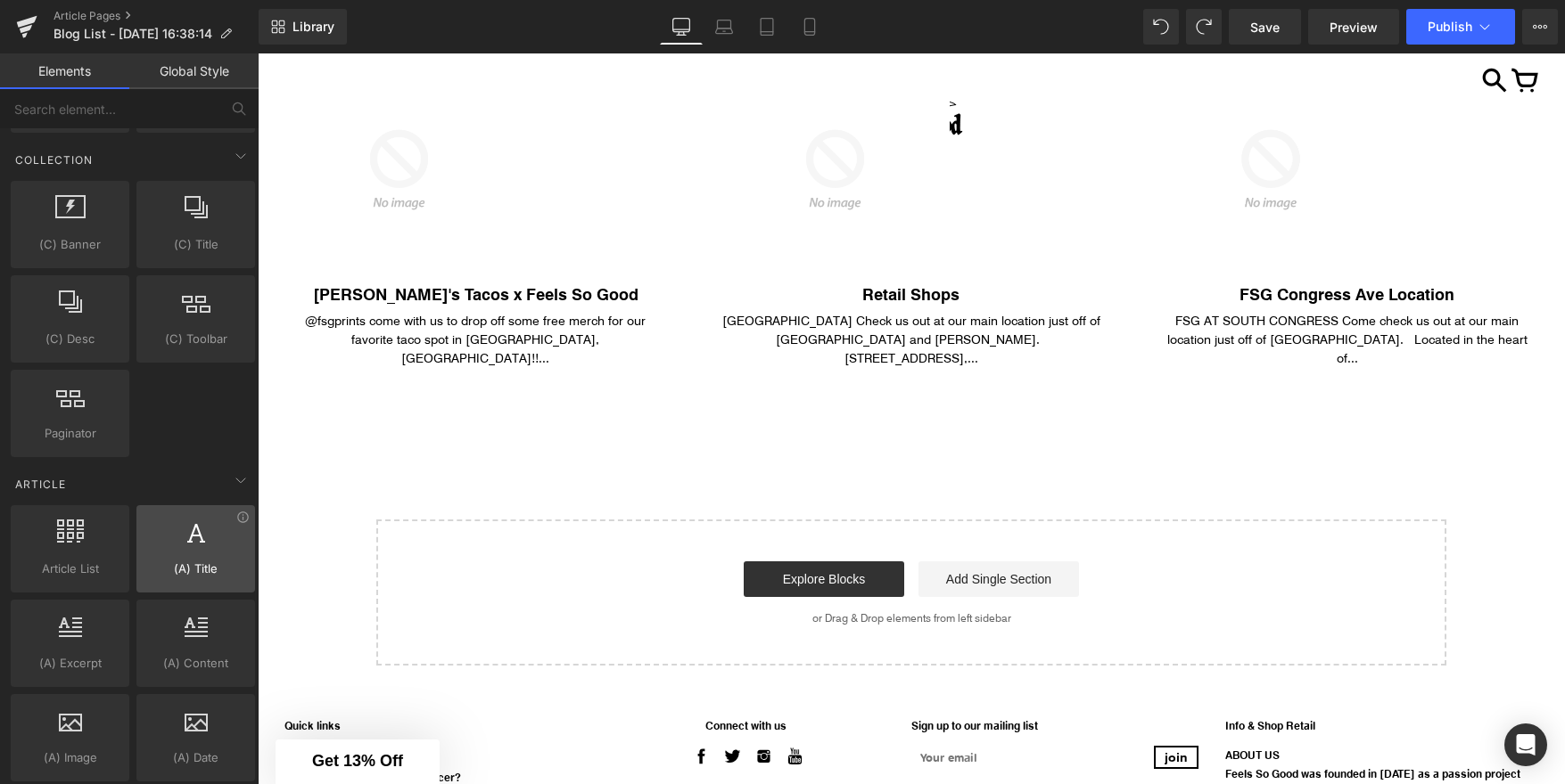
scroll to position [3183, 0]
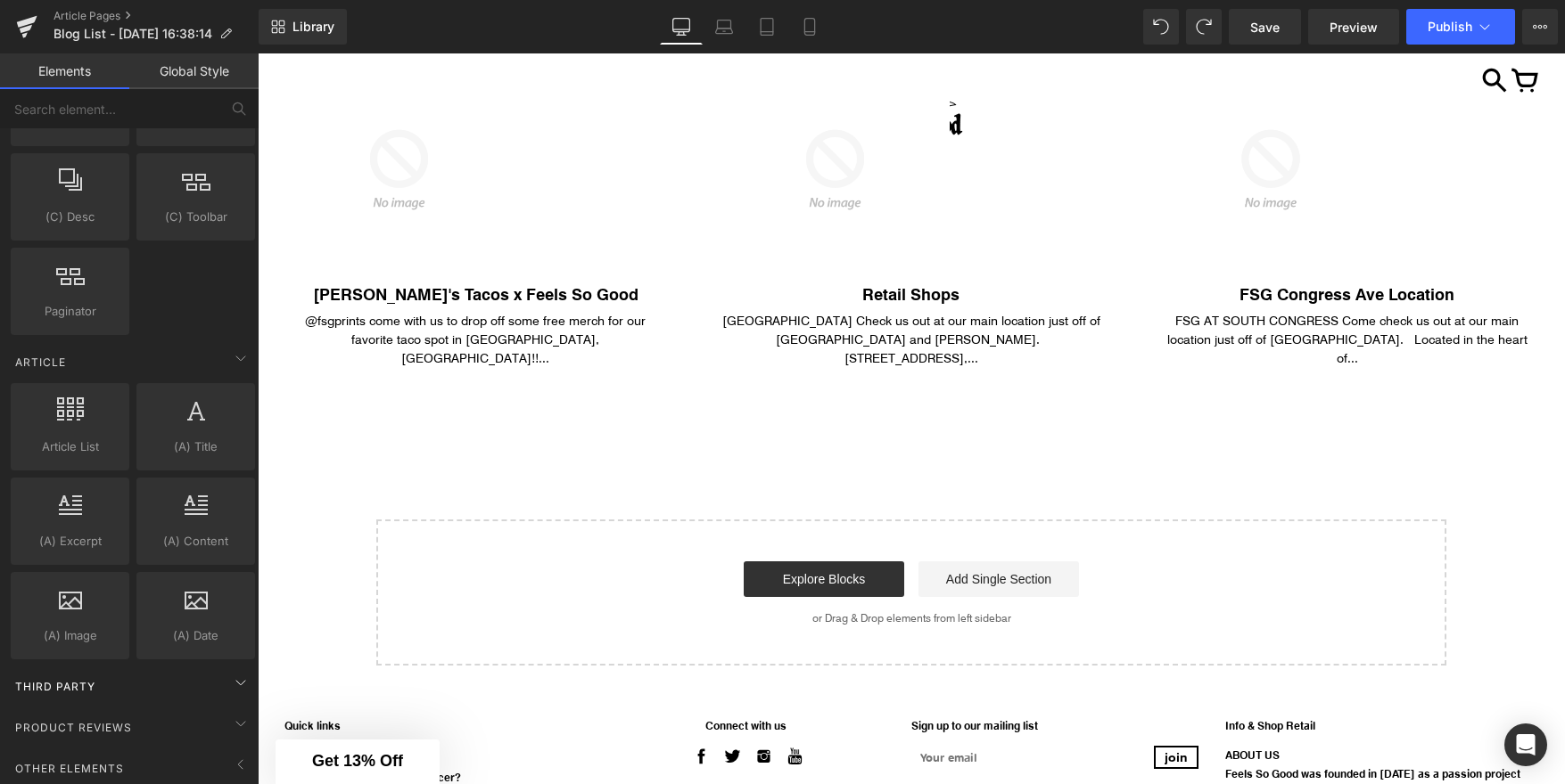
click at [156, 669] on div "Third Party" at bounding box center [133, 686] width 251 height 36
click at [176, 674] on div "Third Party" at bounding box center [133, 686] width 251 height 36
click at [177, 709] on div "Product Reviews" at bounding box center [133, 727] width 251 height 36
click at [185, 751] on div "Other Elements" at bounding box center [133, 768] width 251 height 36
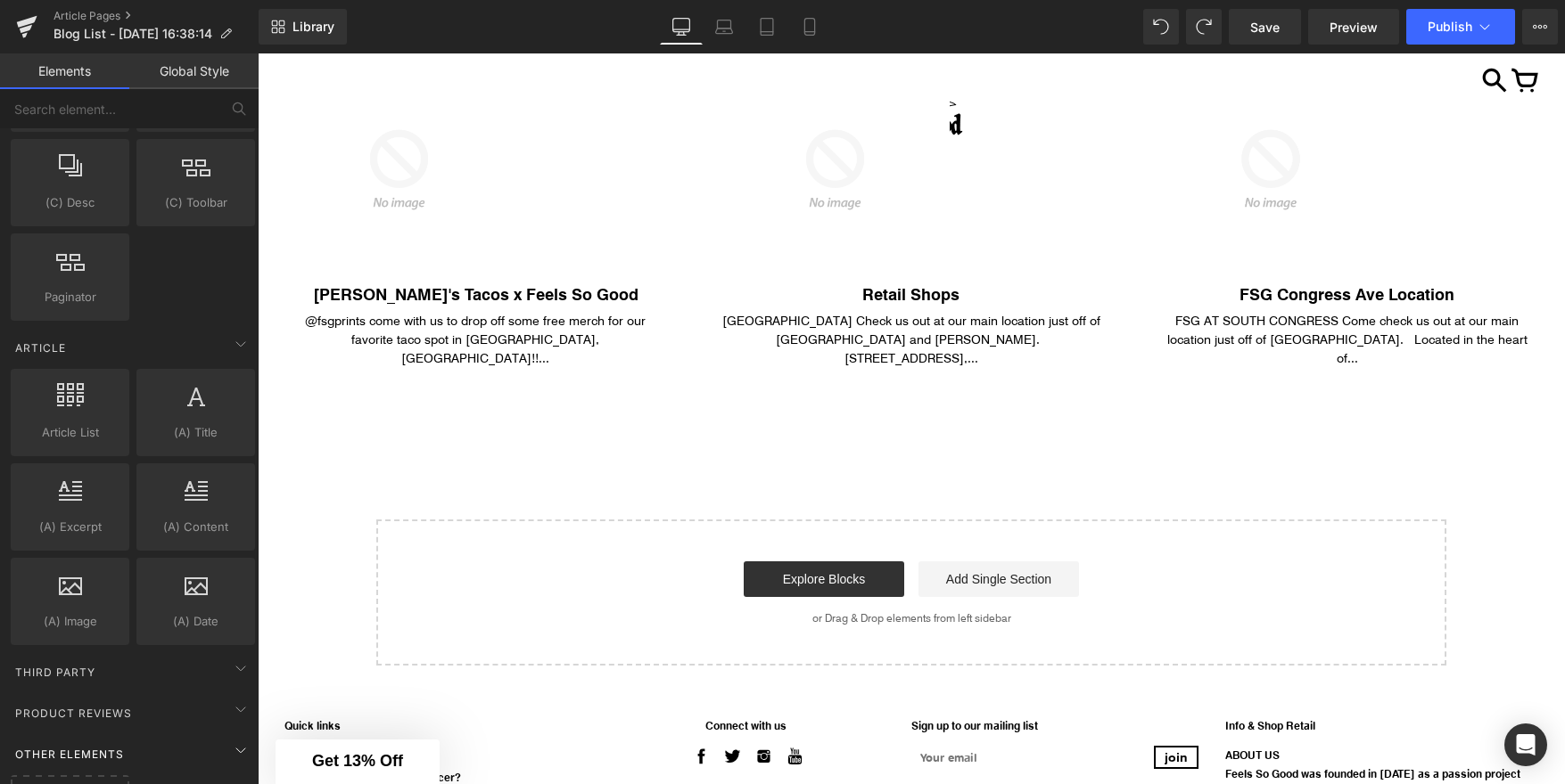
click at [185, 749] on div "Other Elements" at bounding box center [133, 754] width 251 height 36
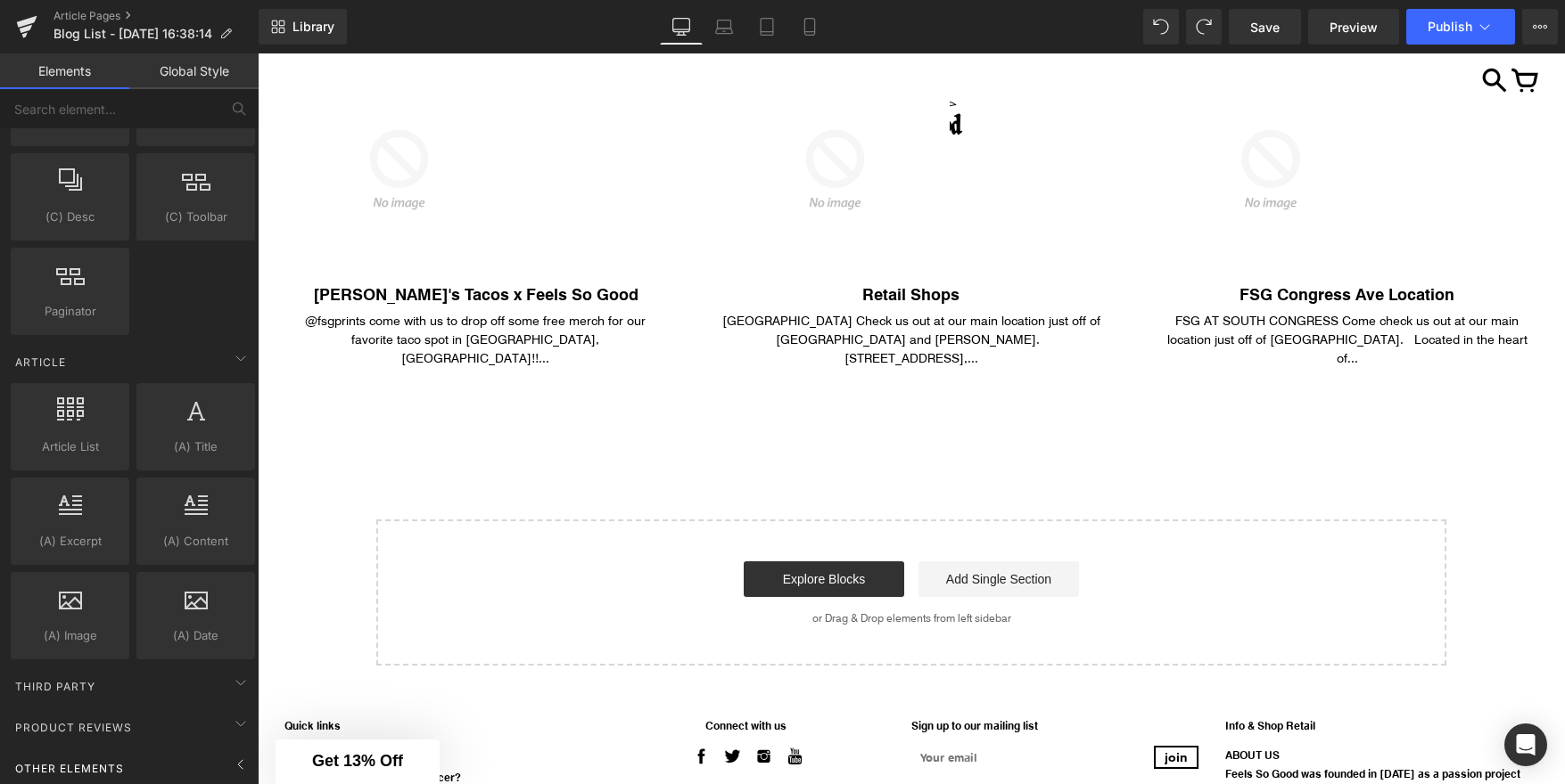
click at [185, 751] on div "Other Elements" at bounding box center [133, 768] width 251 height 36
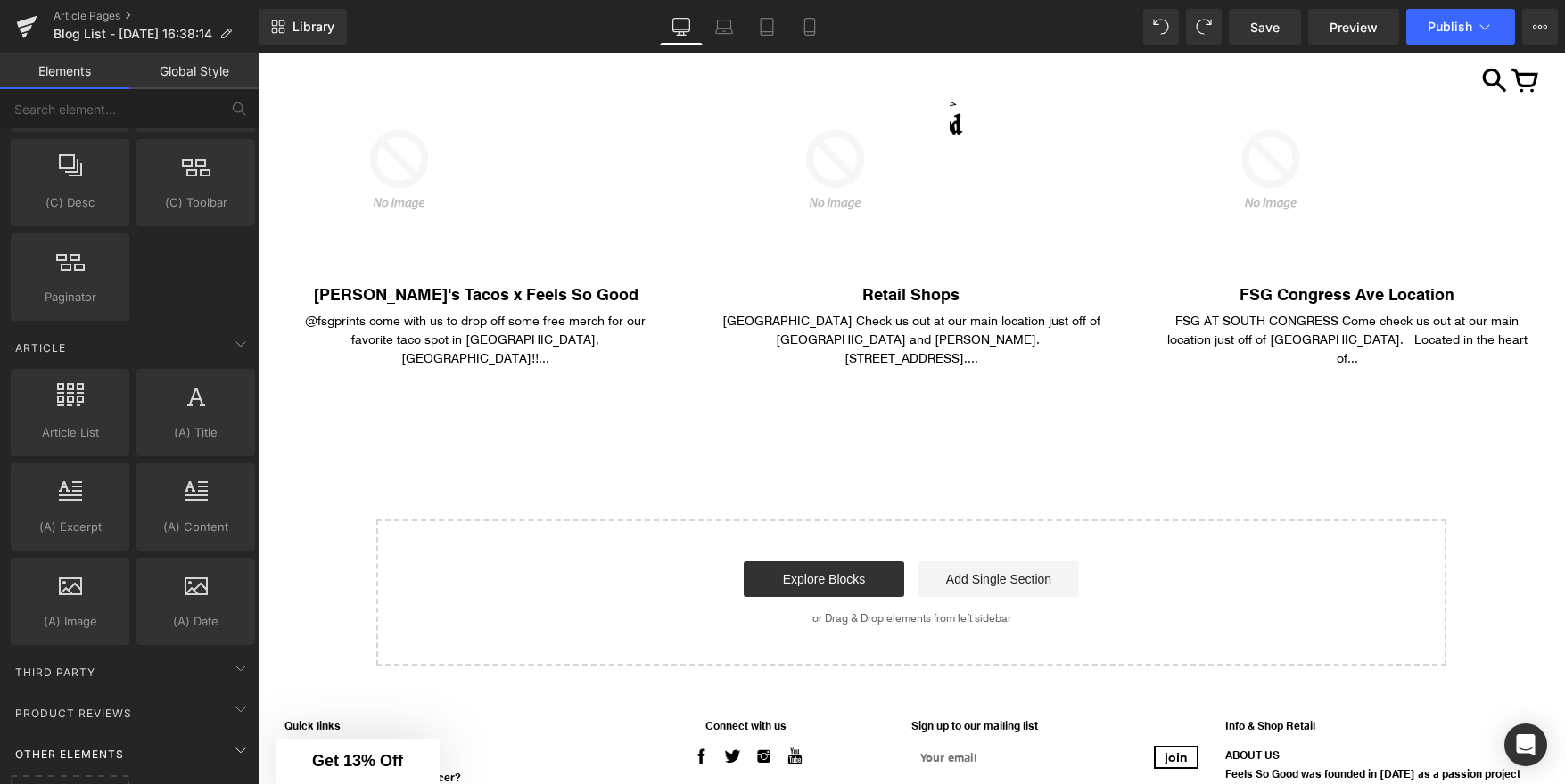
scroll to position [3276, 0]
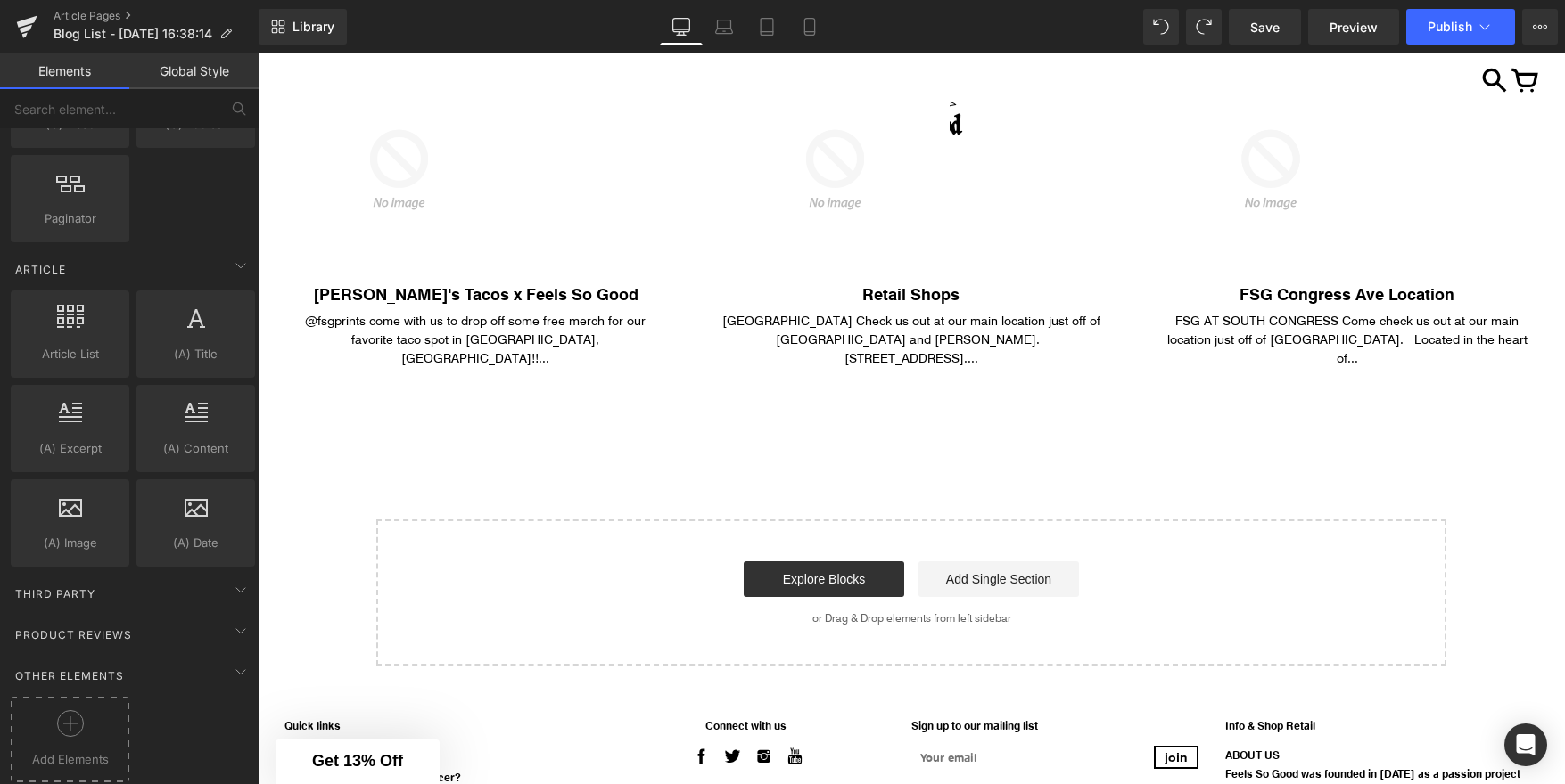
click at [89, 716] on div at bounding box center [69, 730] width 110 height 40
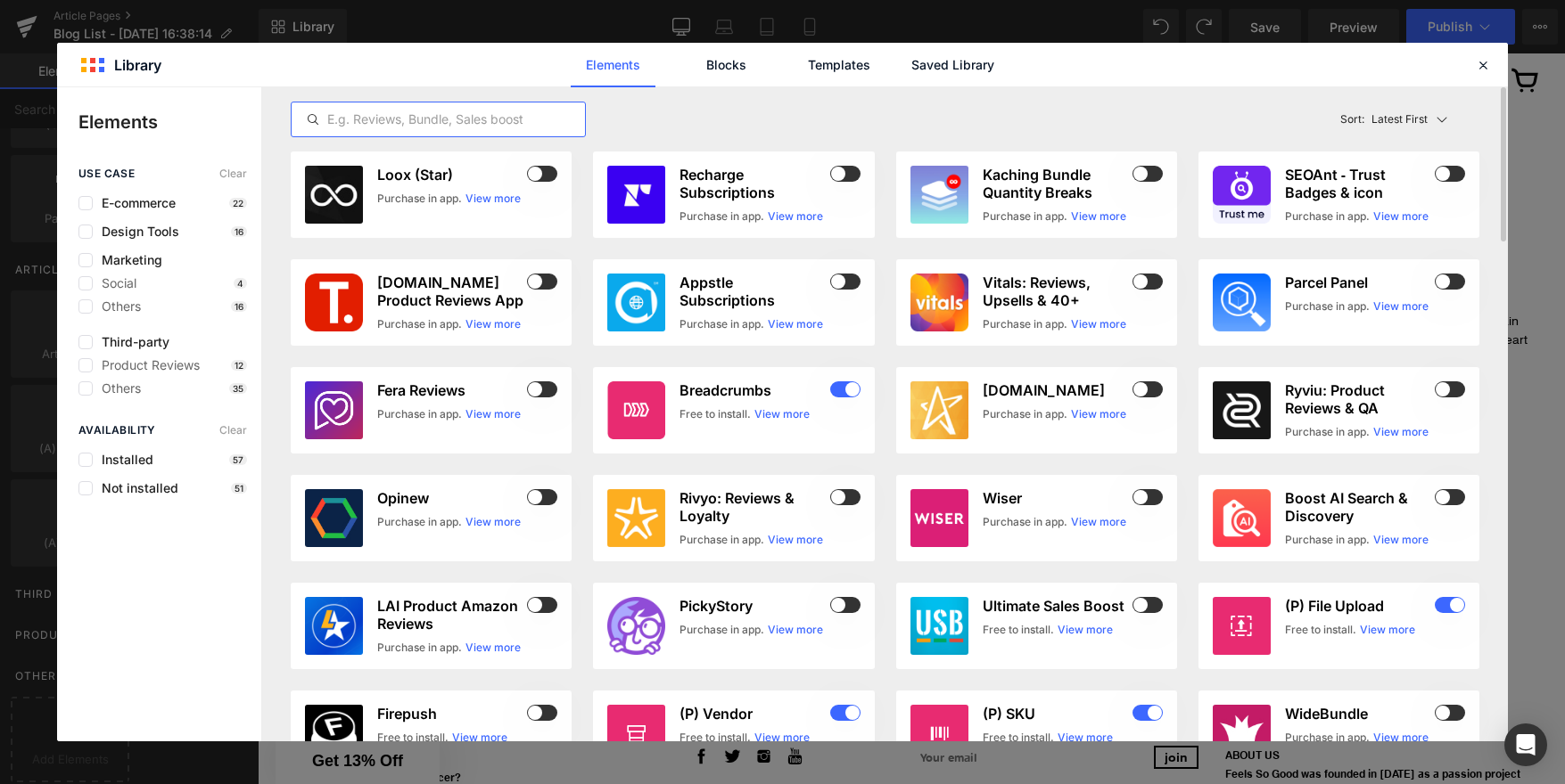
click at [418, 122] on input "text" at bounding box center [439, 119] width 294 height 21
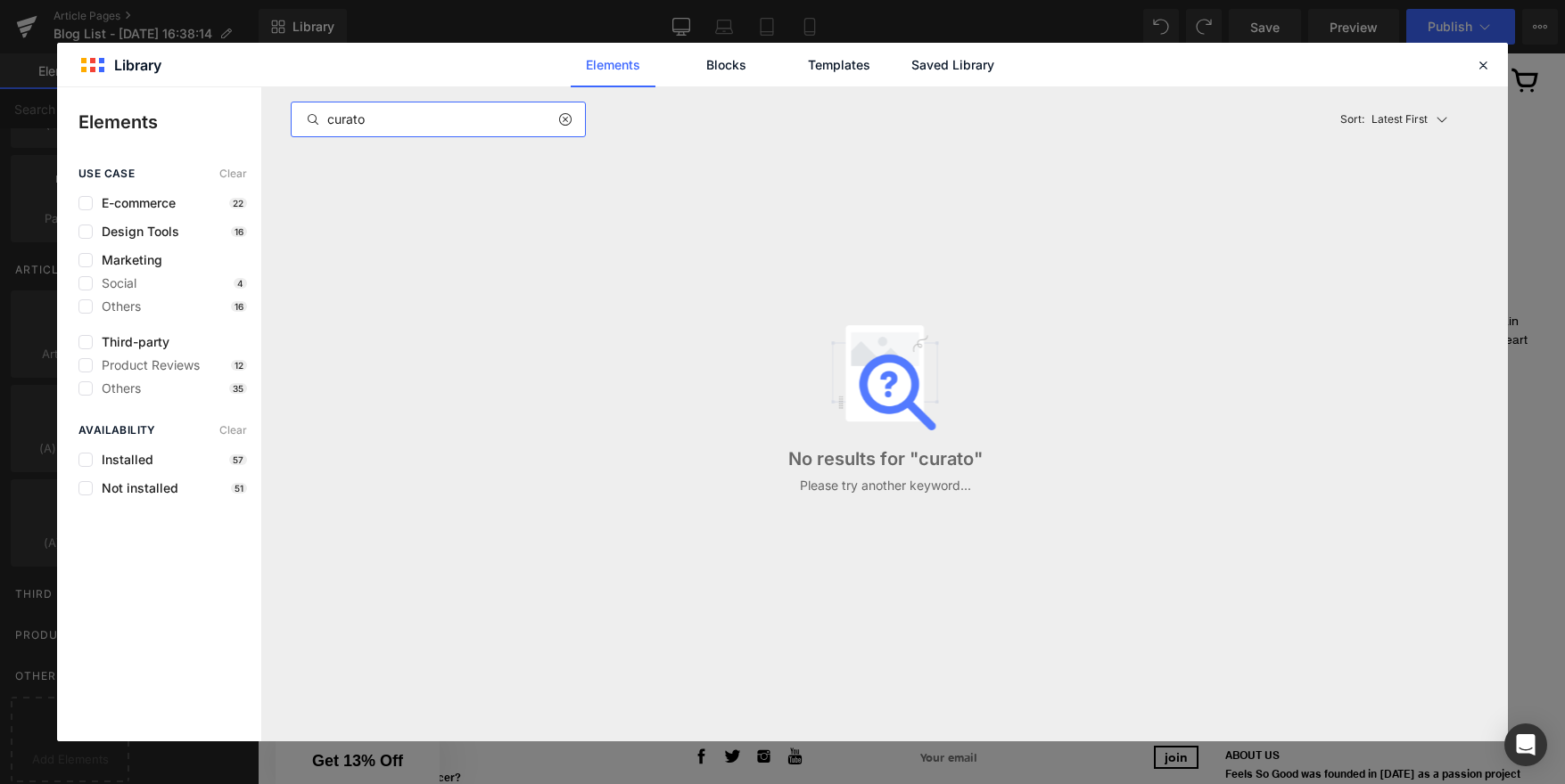
type input "curator"
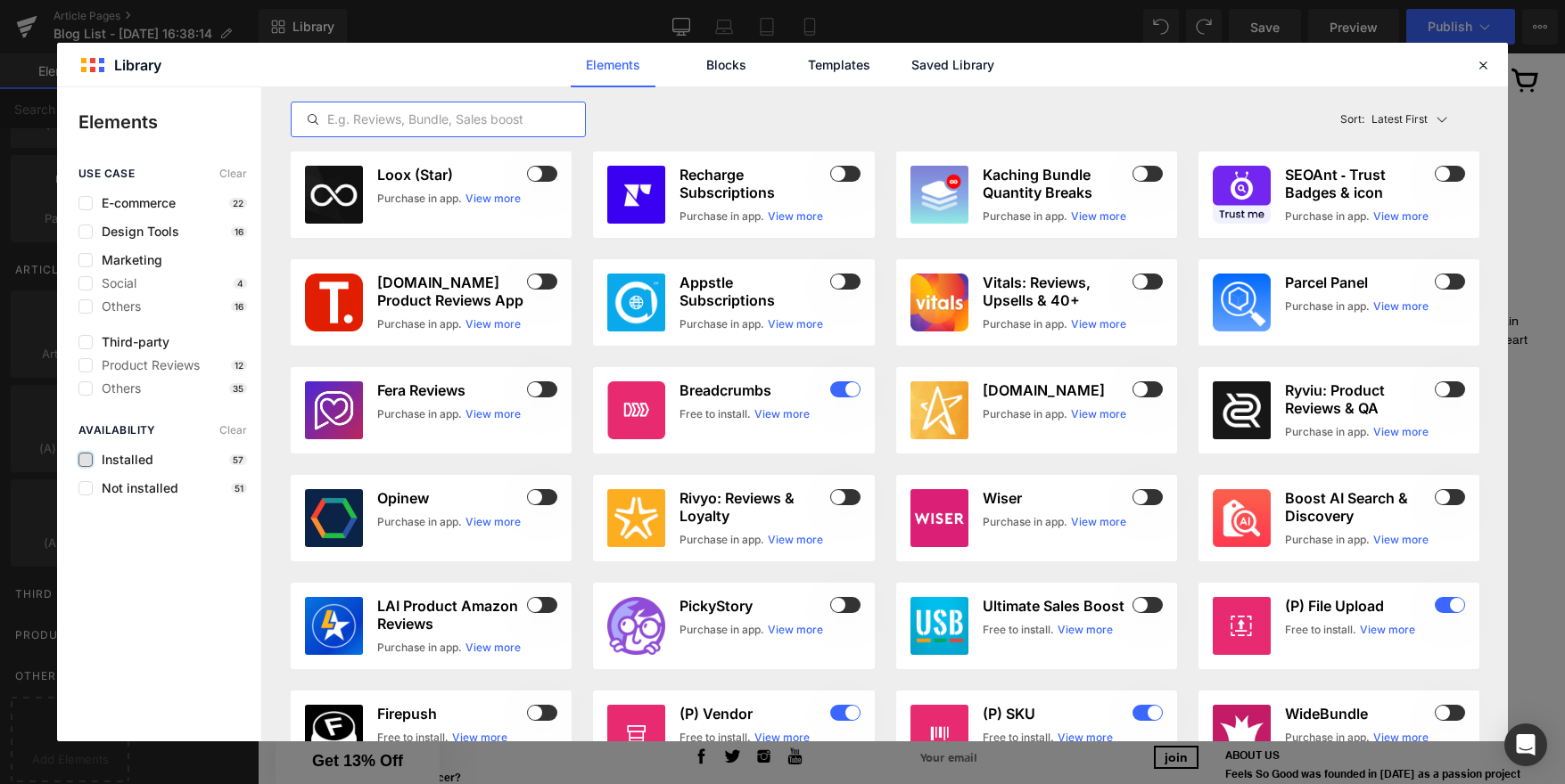
click at [88, 464] on label at bounding box center [85, 459] width 14 height 14
click at [86, 460] on input "checkbox" at bounding box center [86, 460] width 0 height 0
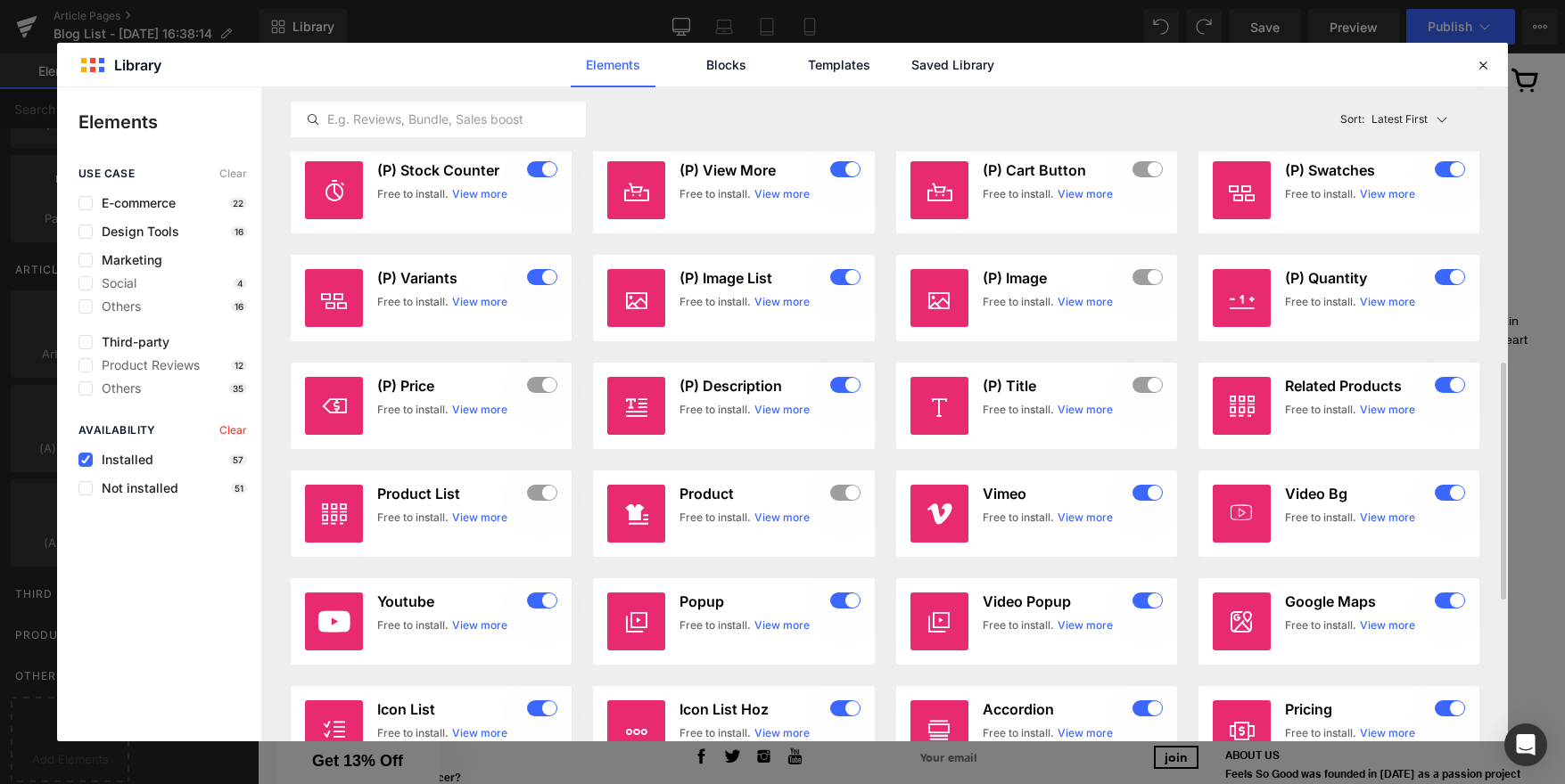
scroll to position [0, 0]
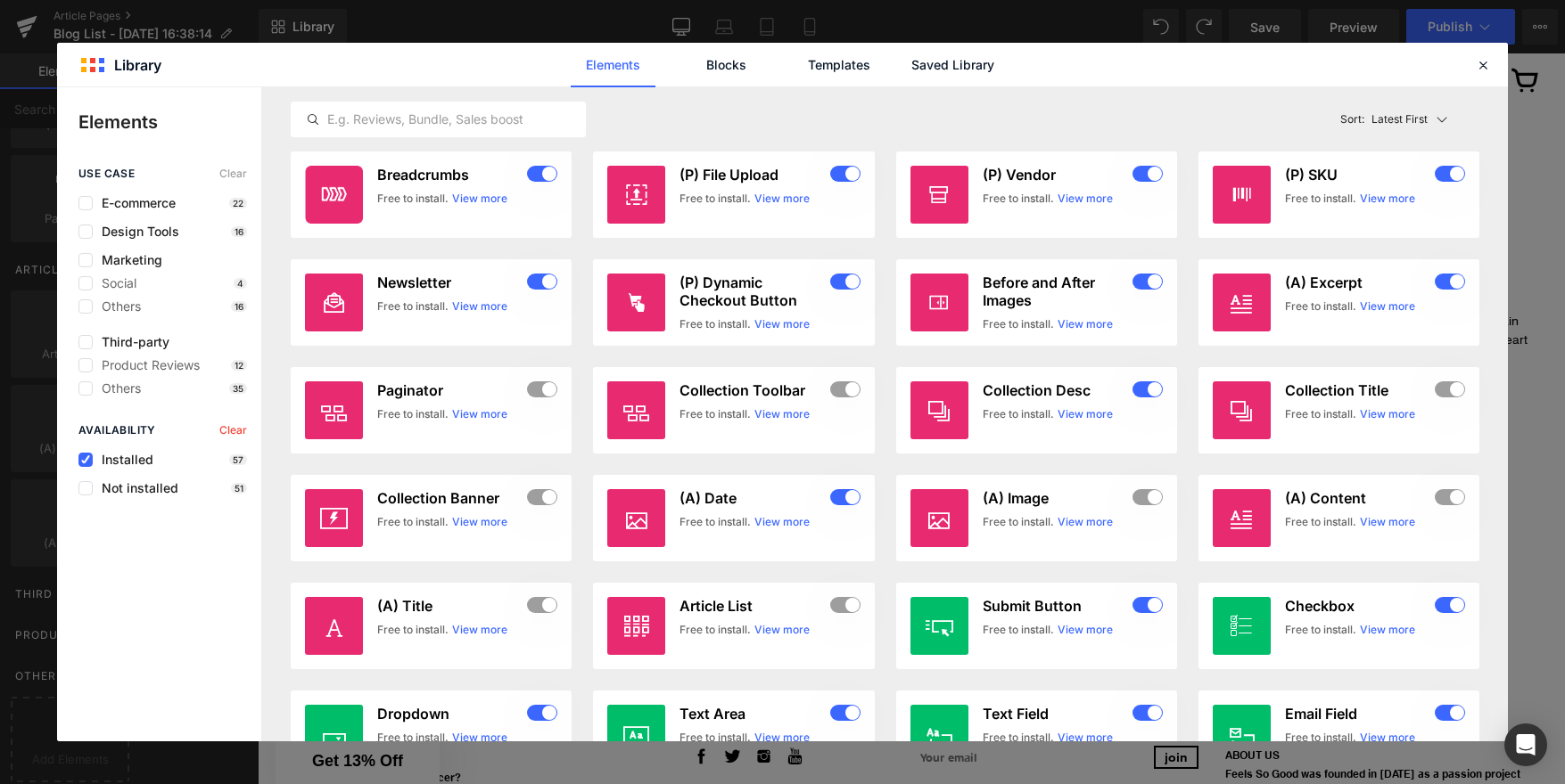
click at [92, 462] on span "Installed" at bounding box center [123, 459] width 61 height 14
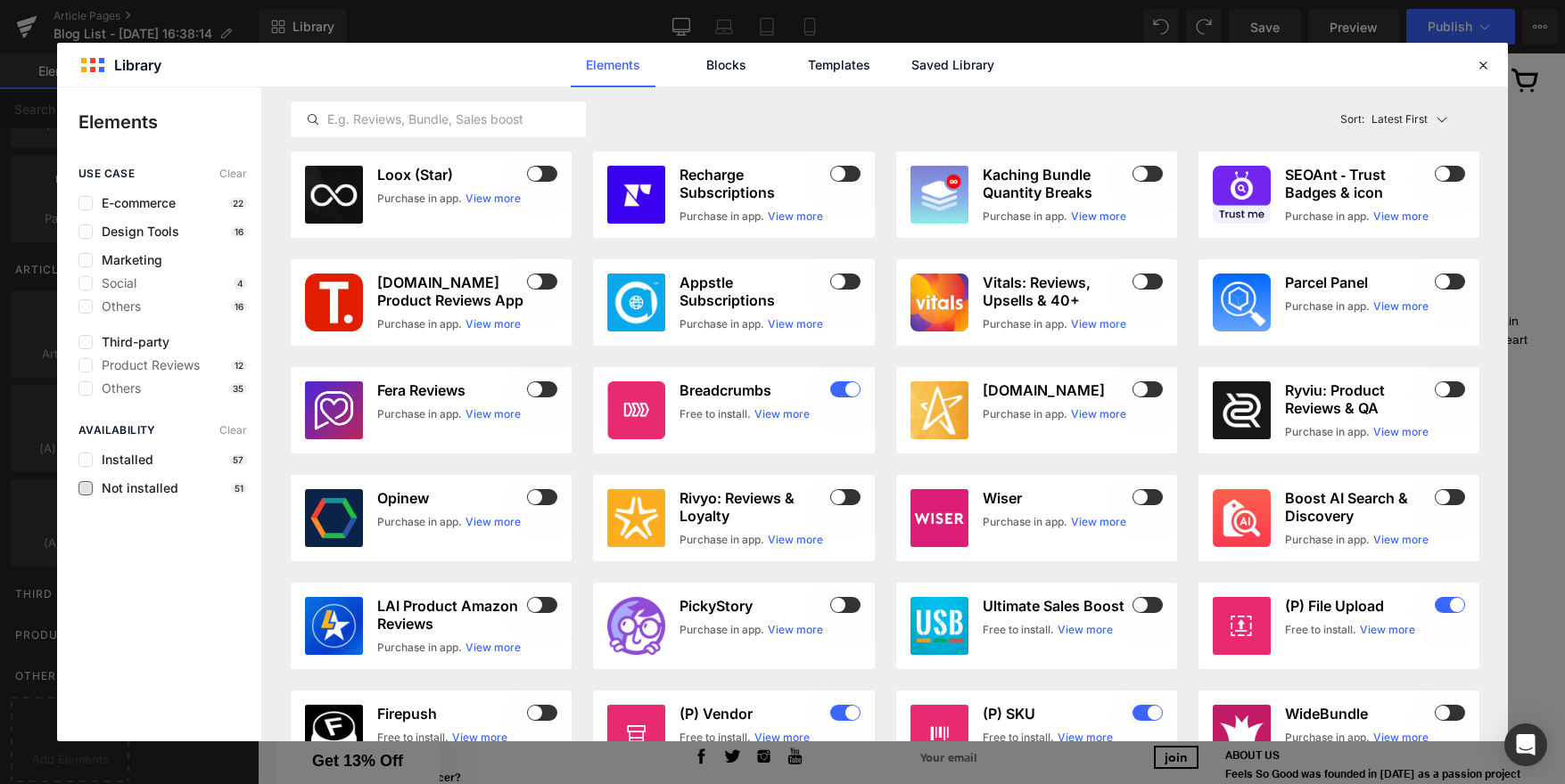
click at [92, 486] on span "Not installed" at bounding box center [135, 488] width 86 height 14
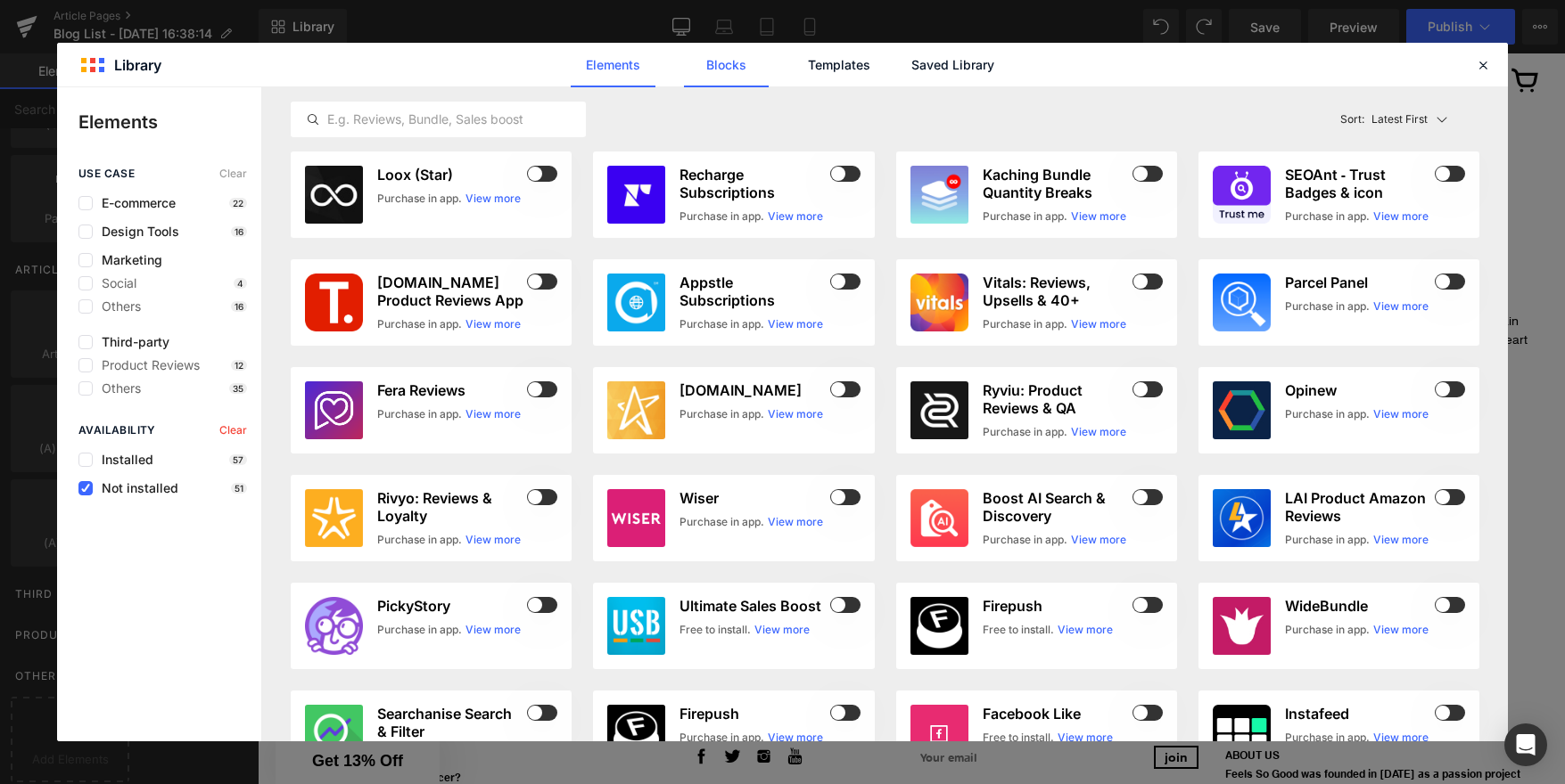
click at [910, 68] on link "Blocks" at bounding box center [952, 65] width 85 height 44
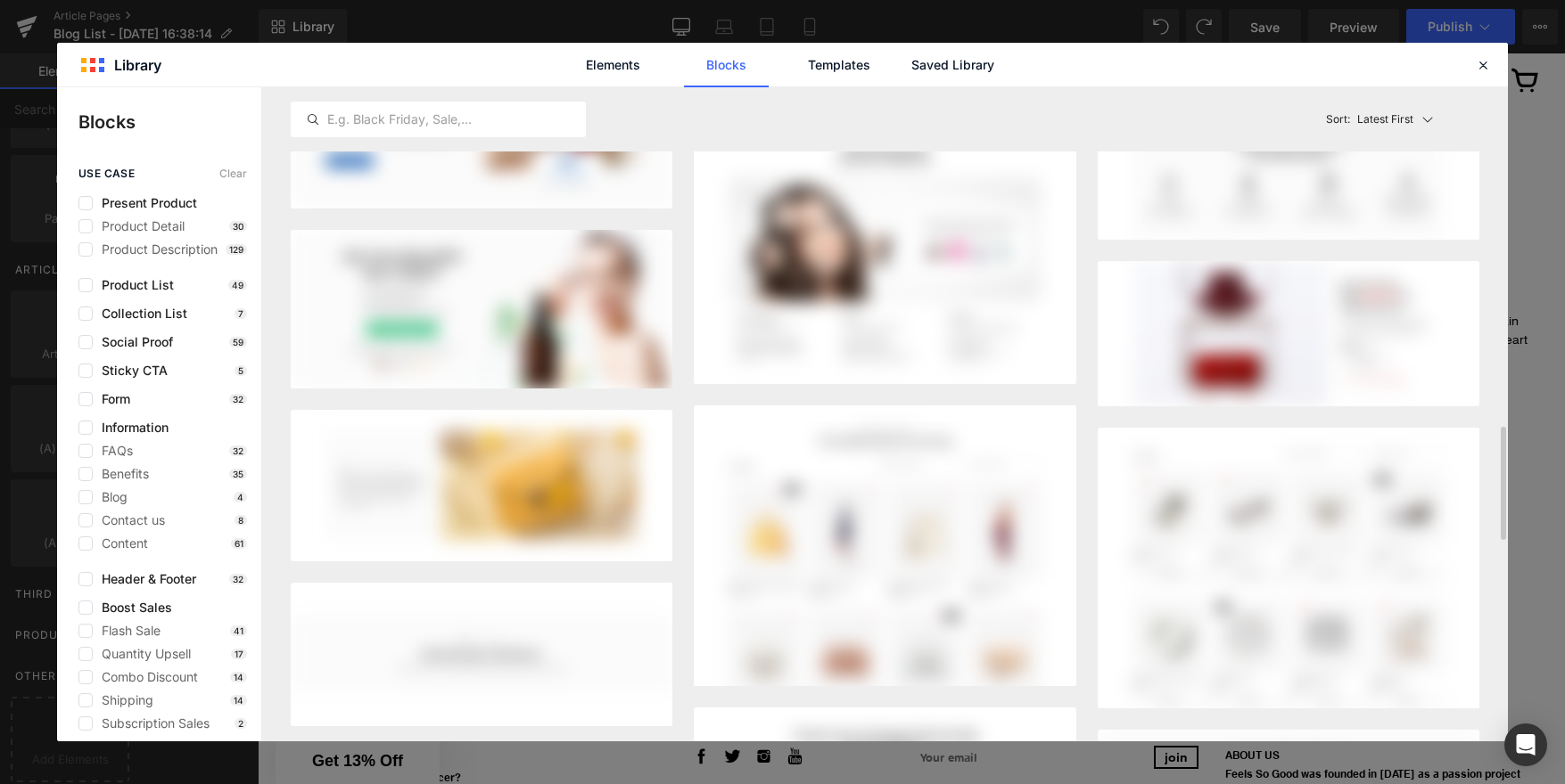
scroll to position [1646, 0]
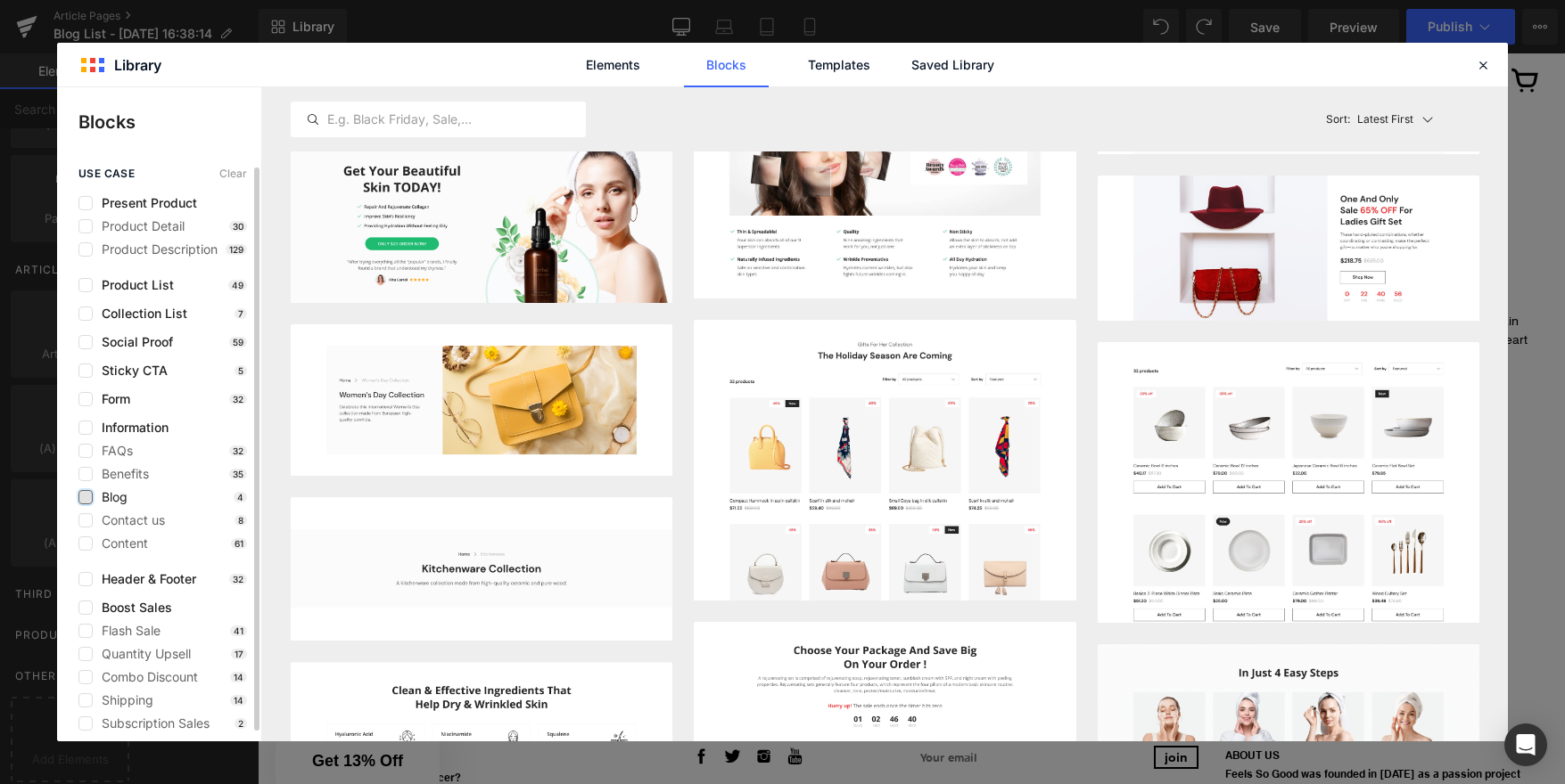
click at [91, 496] on label at bounding box center [85, 497] width 14 height 14
click at [86, 498] on input "checkbox" at bounding box center [86, 498] width 0 height 0
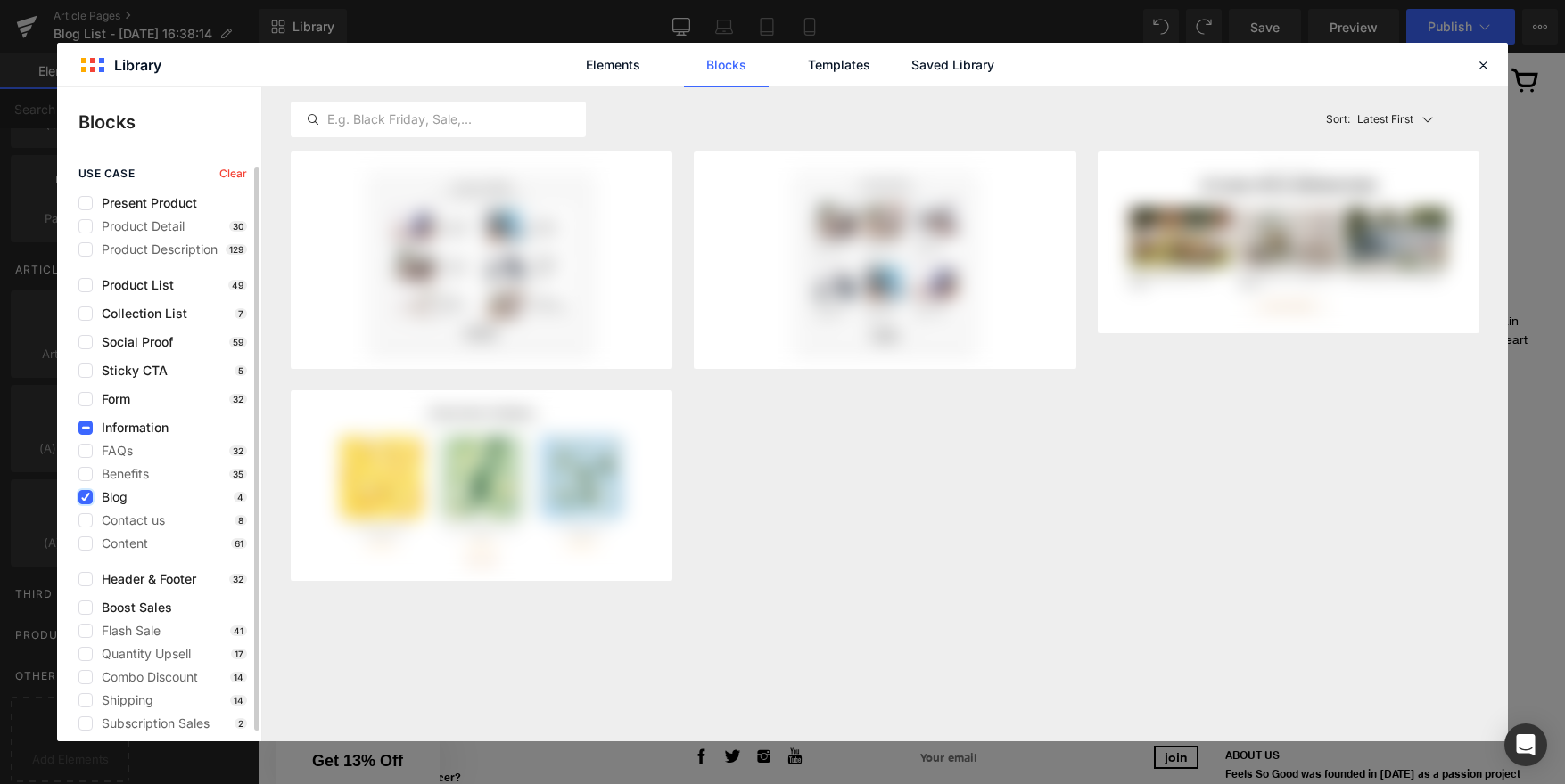
scroll to position [0, 0]
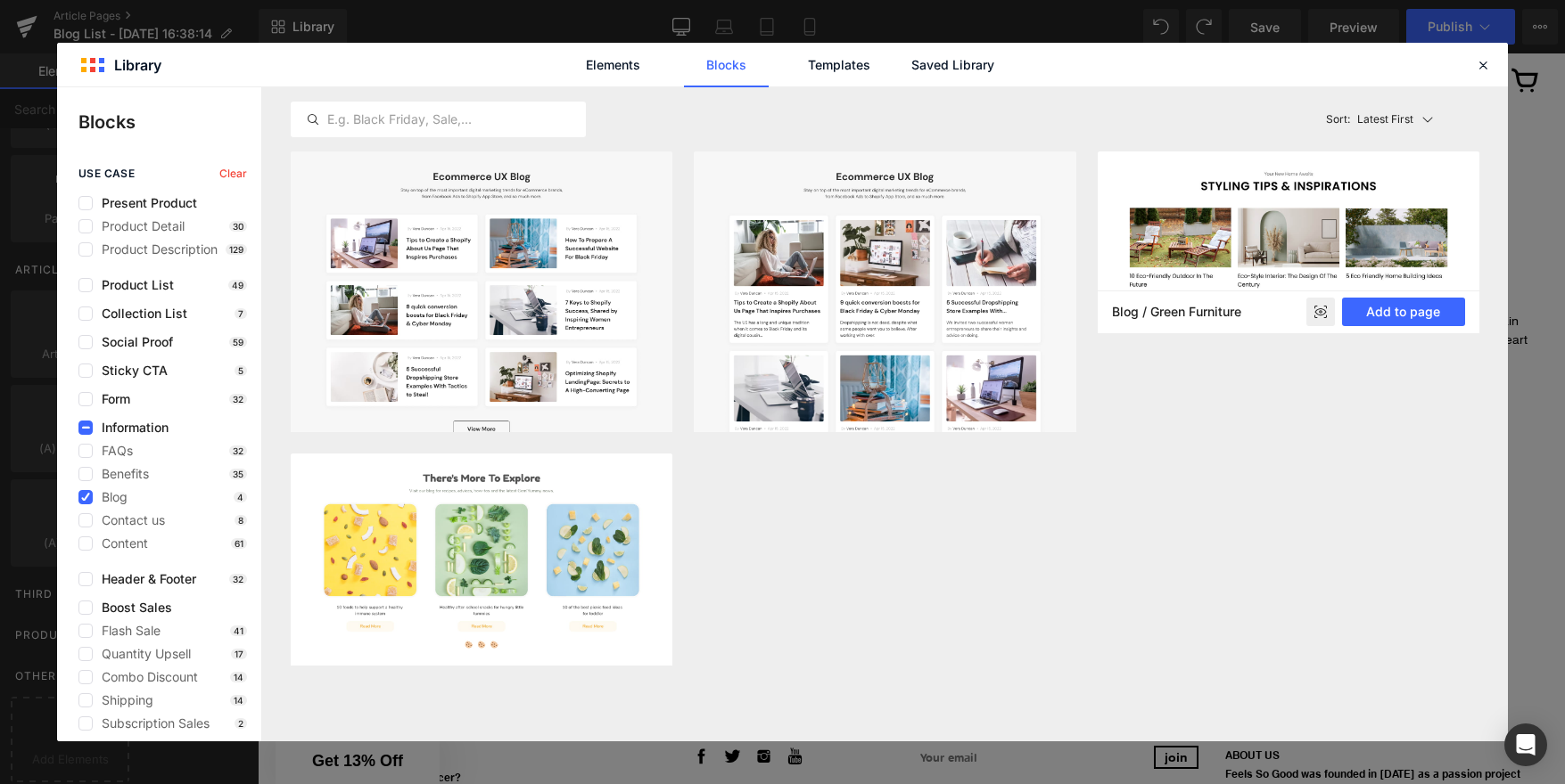
click at [1317, 311] on rect at bounding box center [1320, 311] width 29 height 29
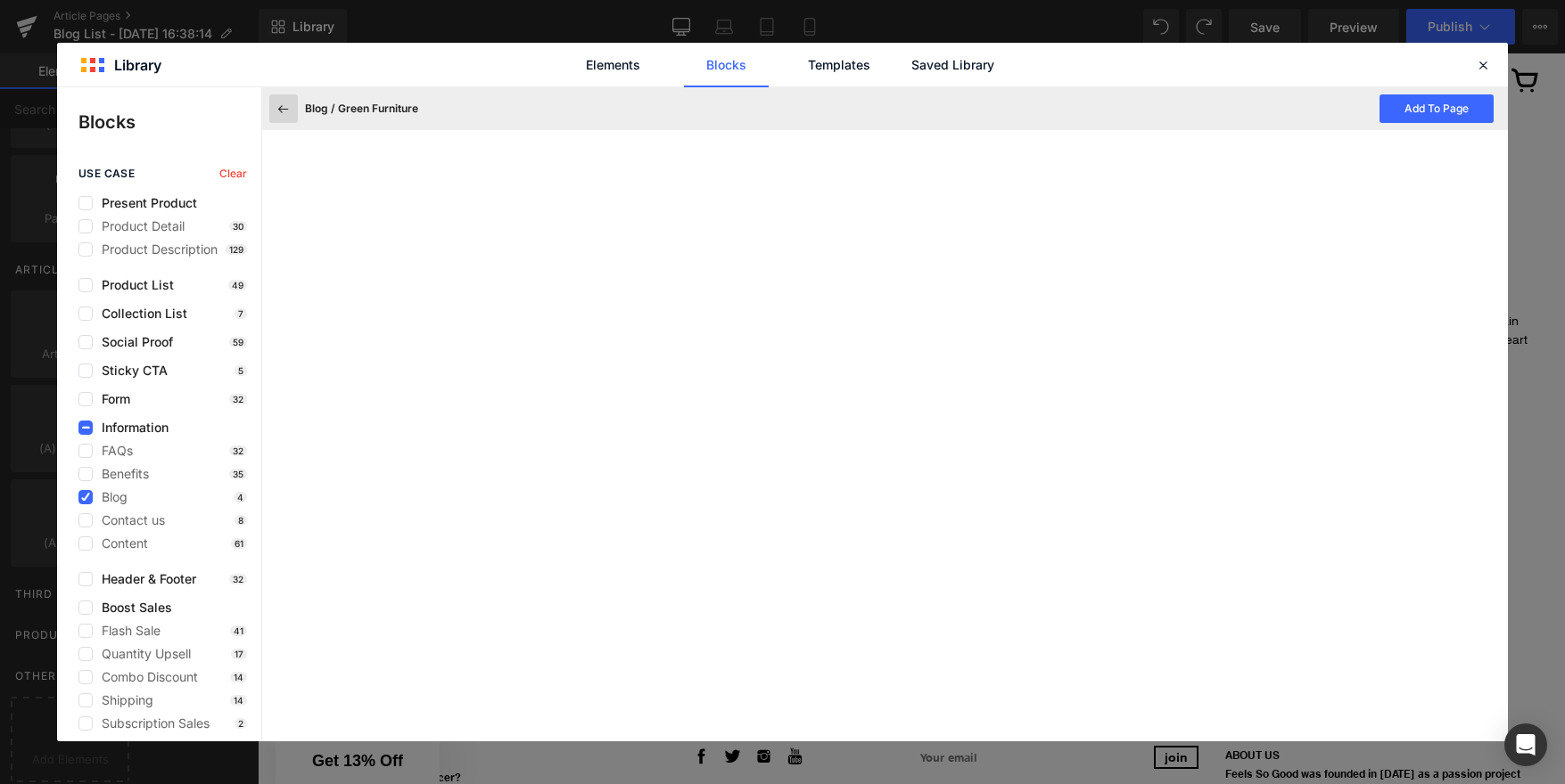
click at [288, 109] on icon at bounding box center [283, 108] width 16 height 16
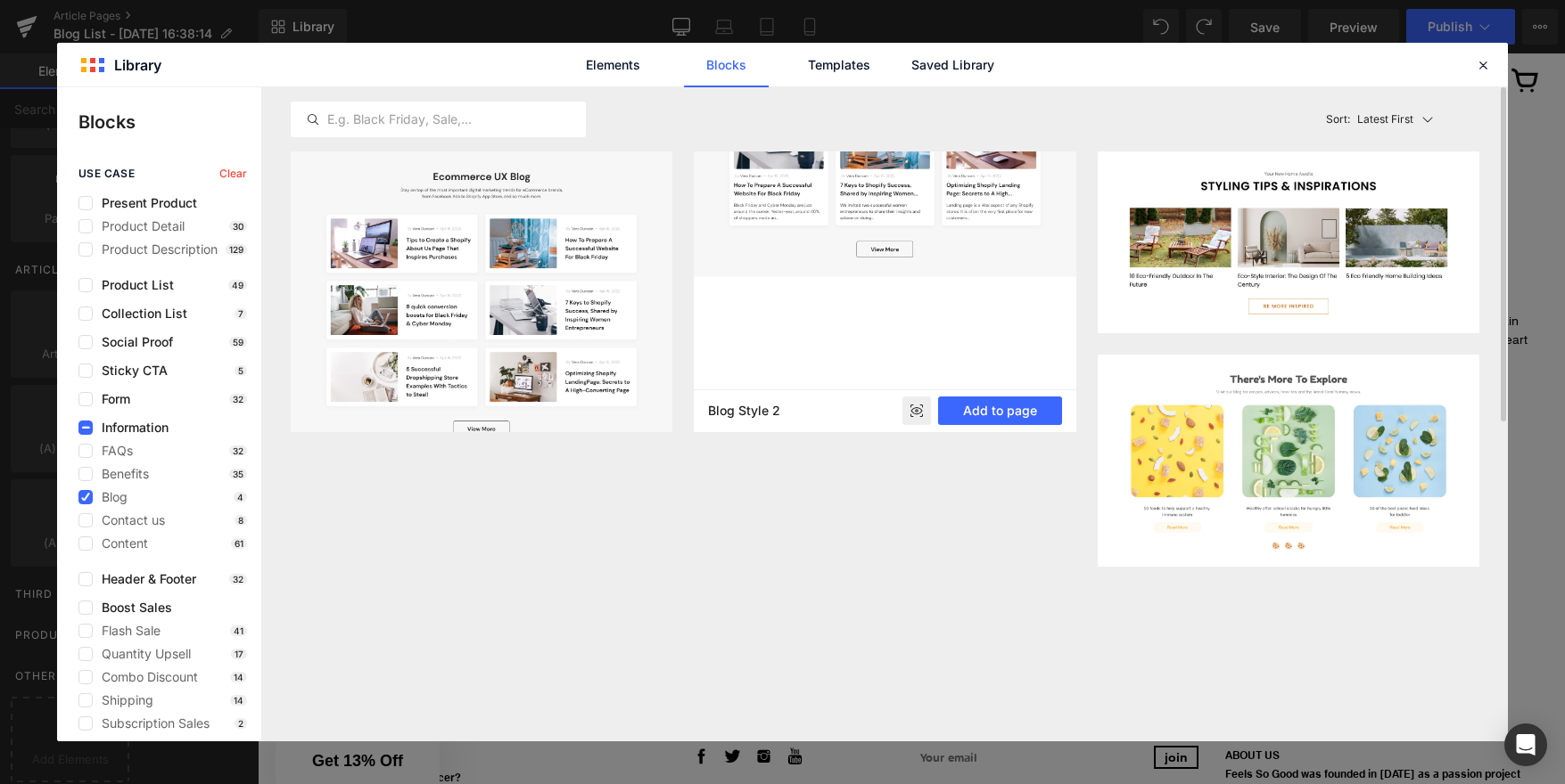
click at [932, 248] on img at bounding box center [884, 87] width 382 height 378
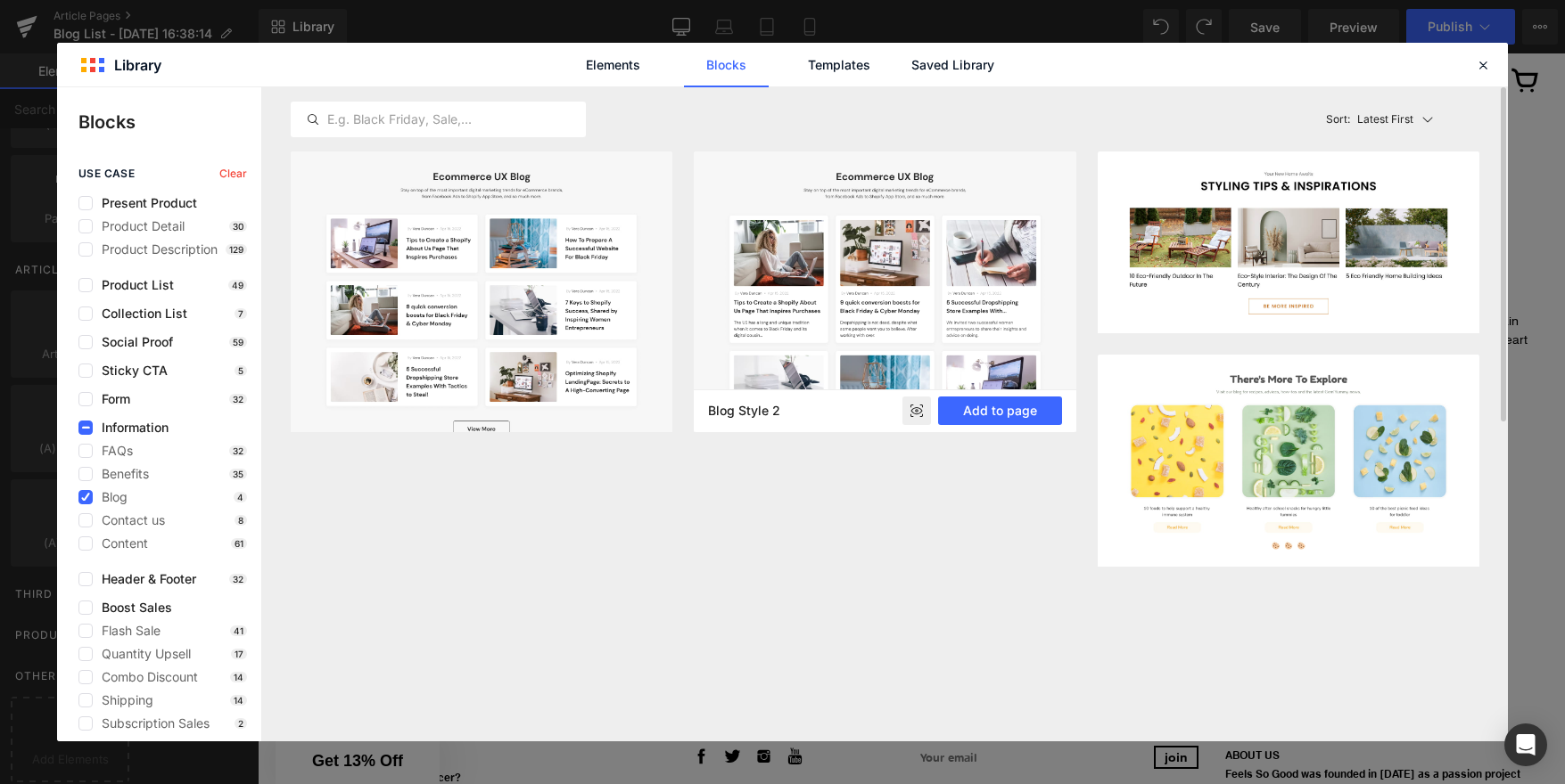
click at [920, 409] on icon at bounding box center [916, 411] width 12 height 7
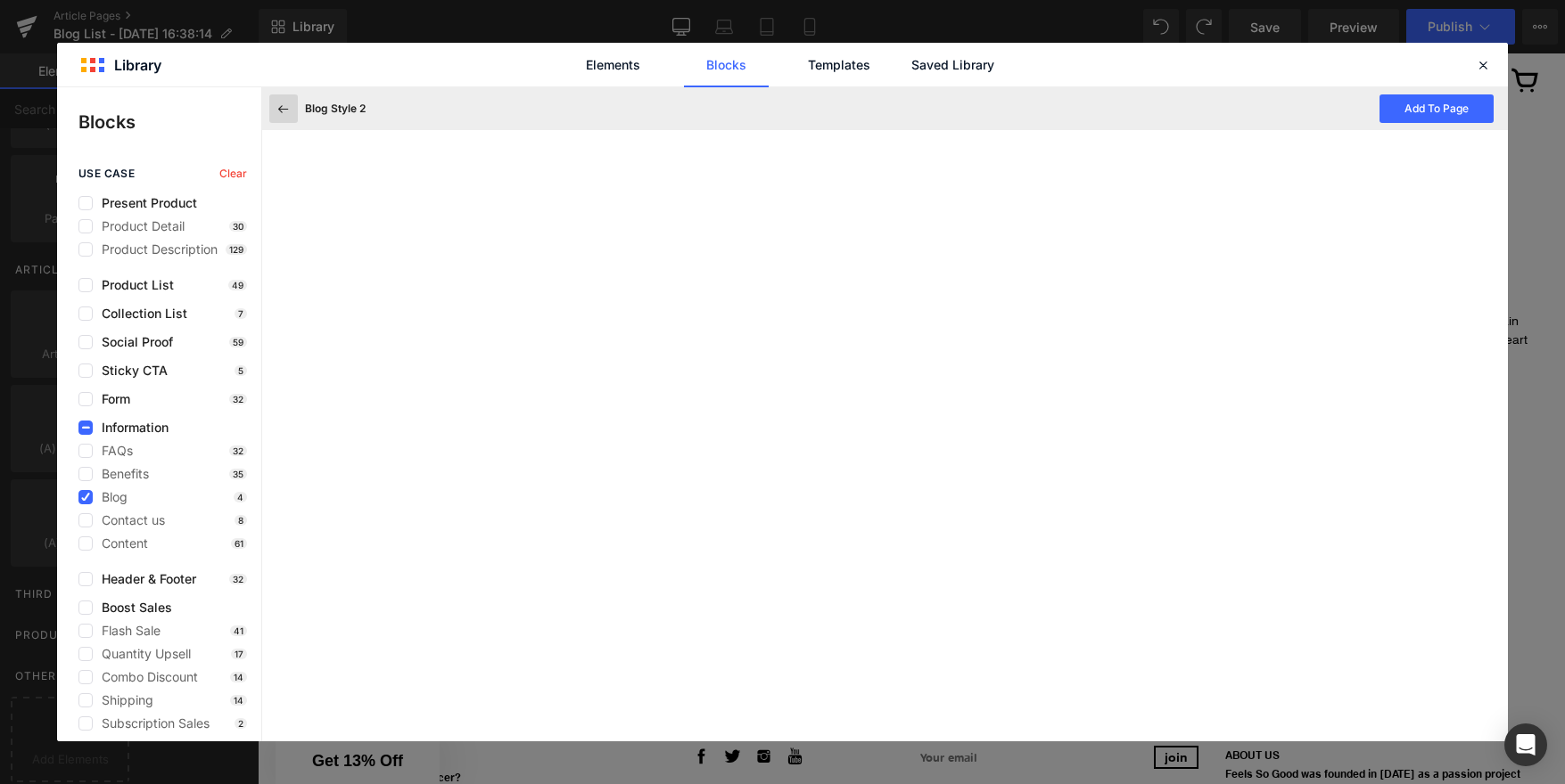
click at [279, 106] on icon at bounding box center [283, 108] width 16 height 16
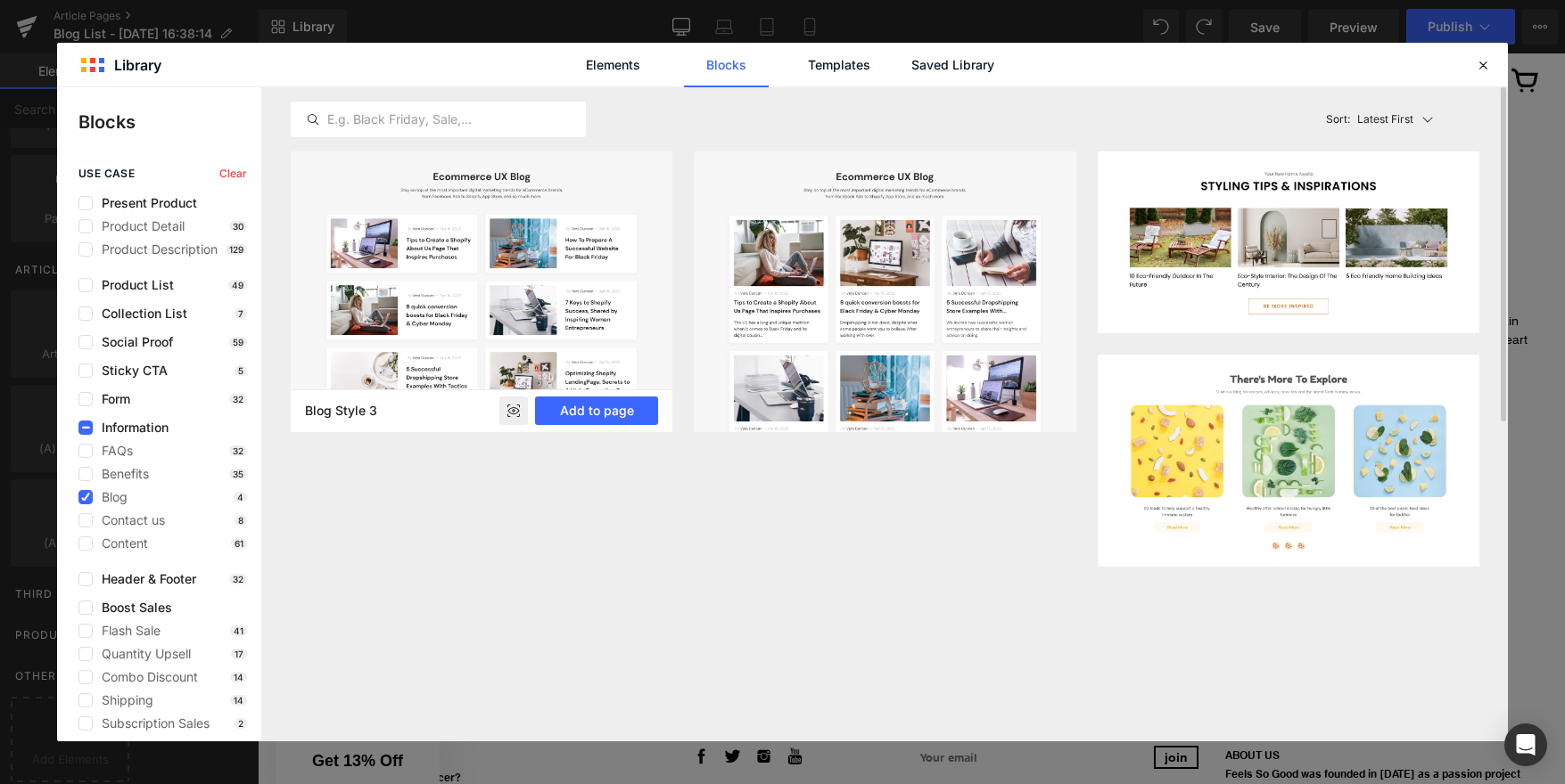
click at [516, 410] on rect at bounding box center [513, 410] width 29 height 29
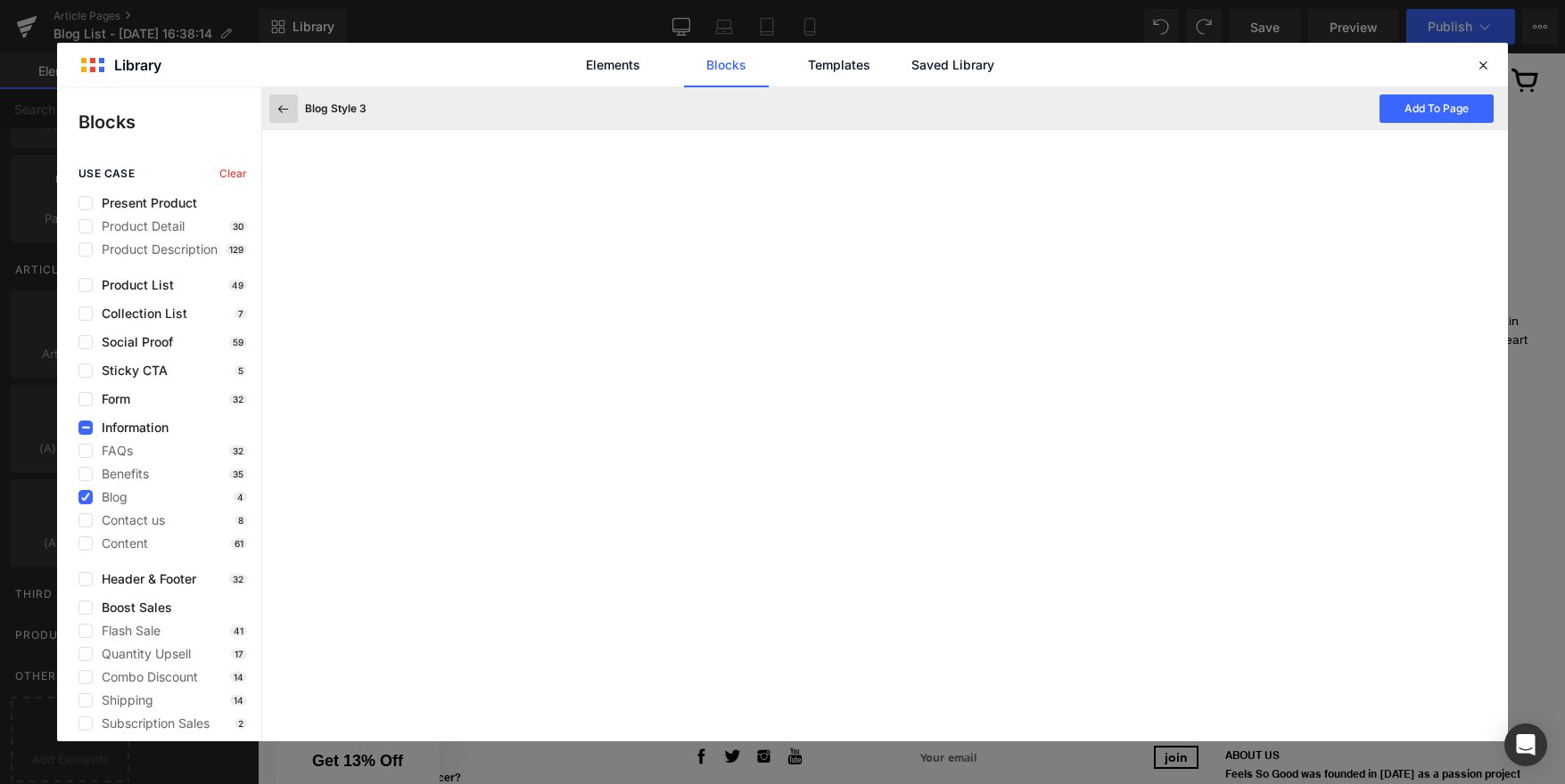
click at [282, 105] on icon at bounding box center [283, 108] width 16 height 16
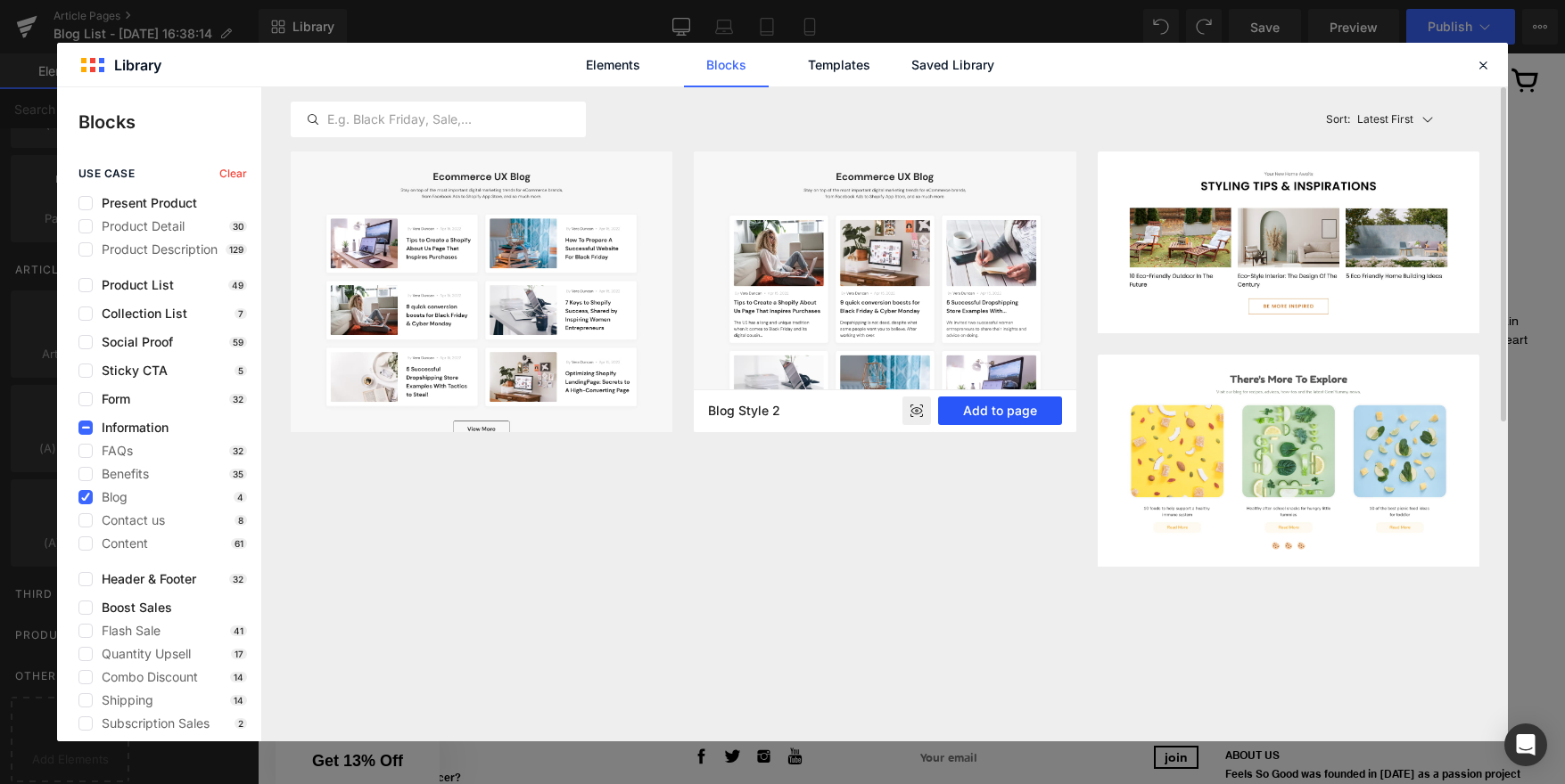
click at [1020, 416] on button "Add to page" at bounding box center [999, 410] width 123 height 29
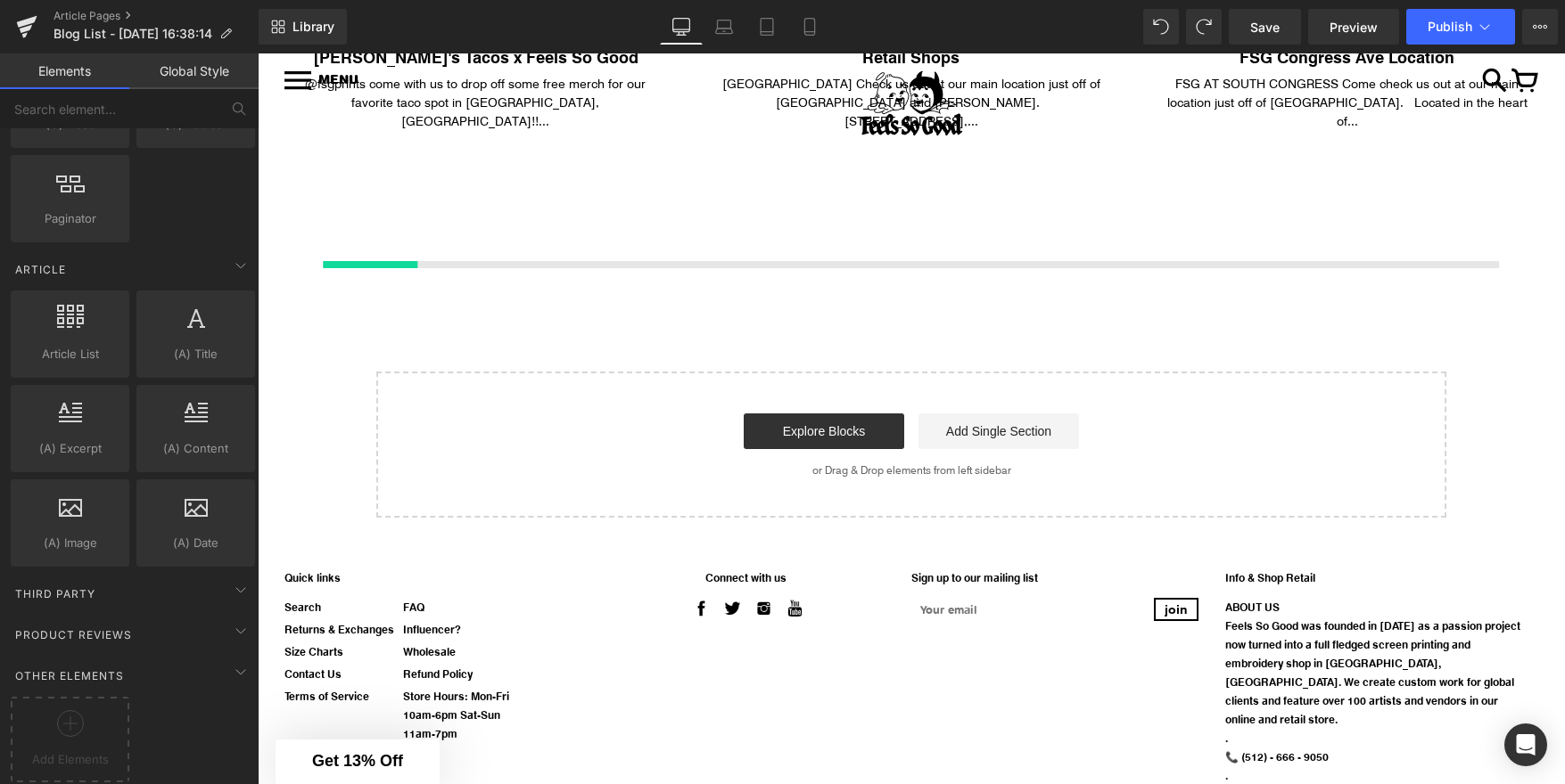
scroll to position [2523, 0]
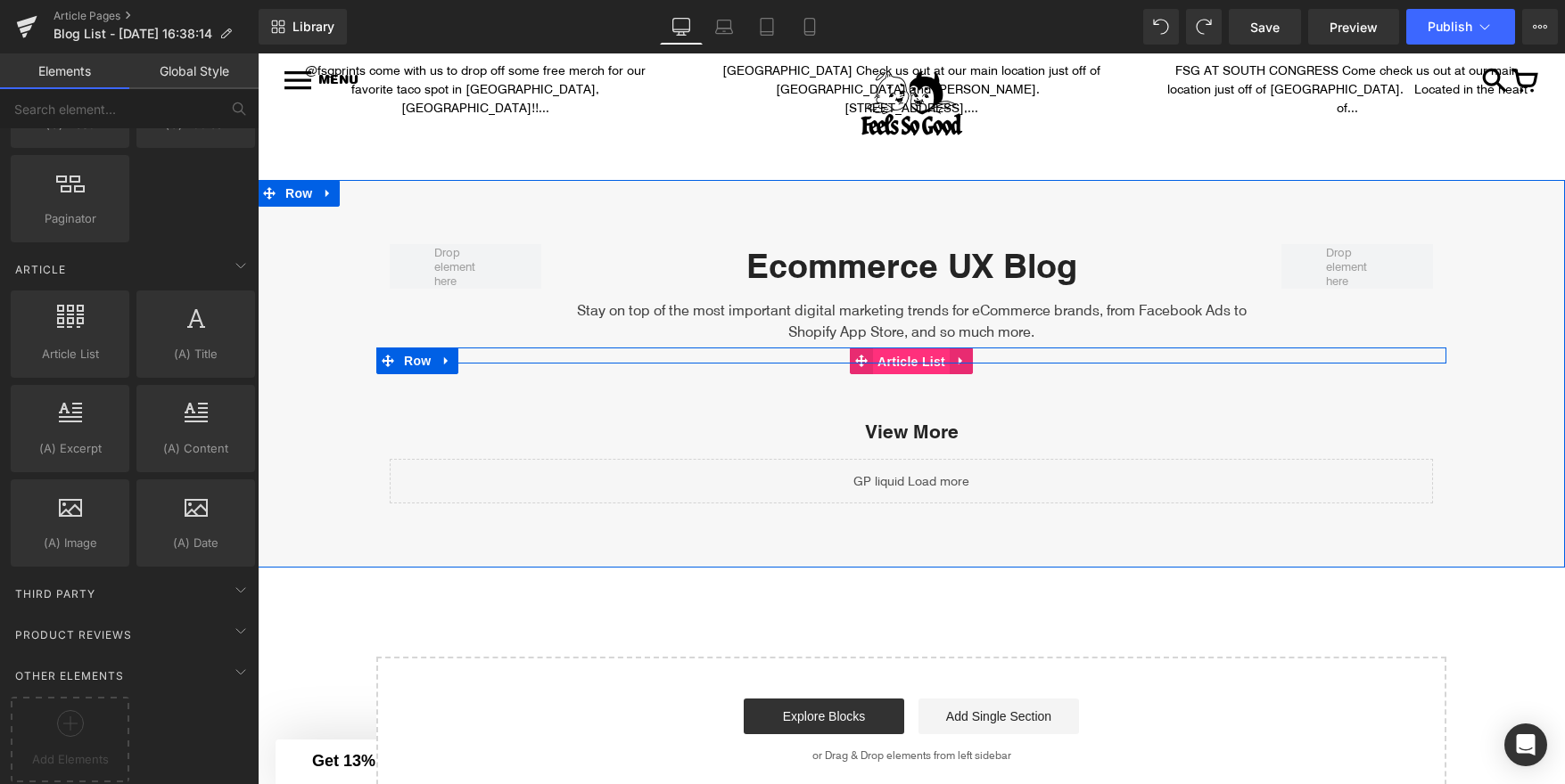
click at [930, 348] on span "Article List" at bounding box center [911, 361] width 77 height 27
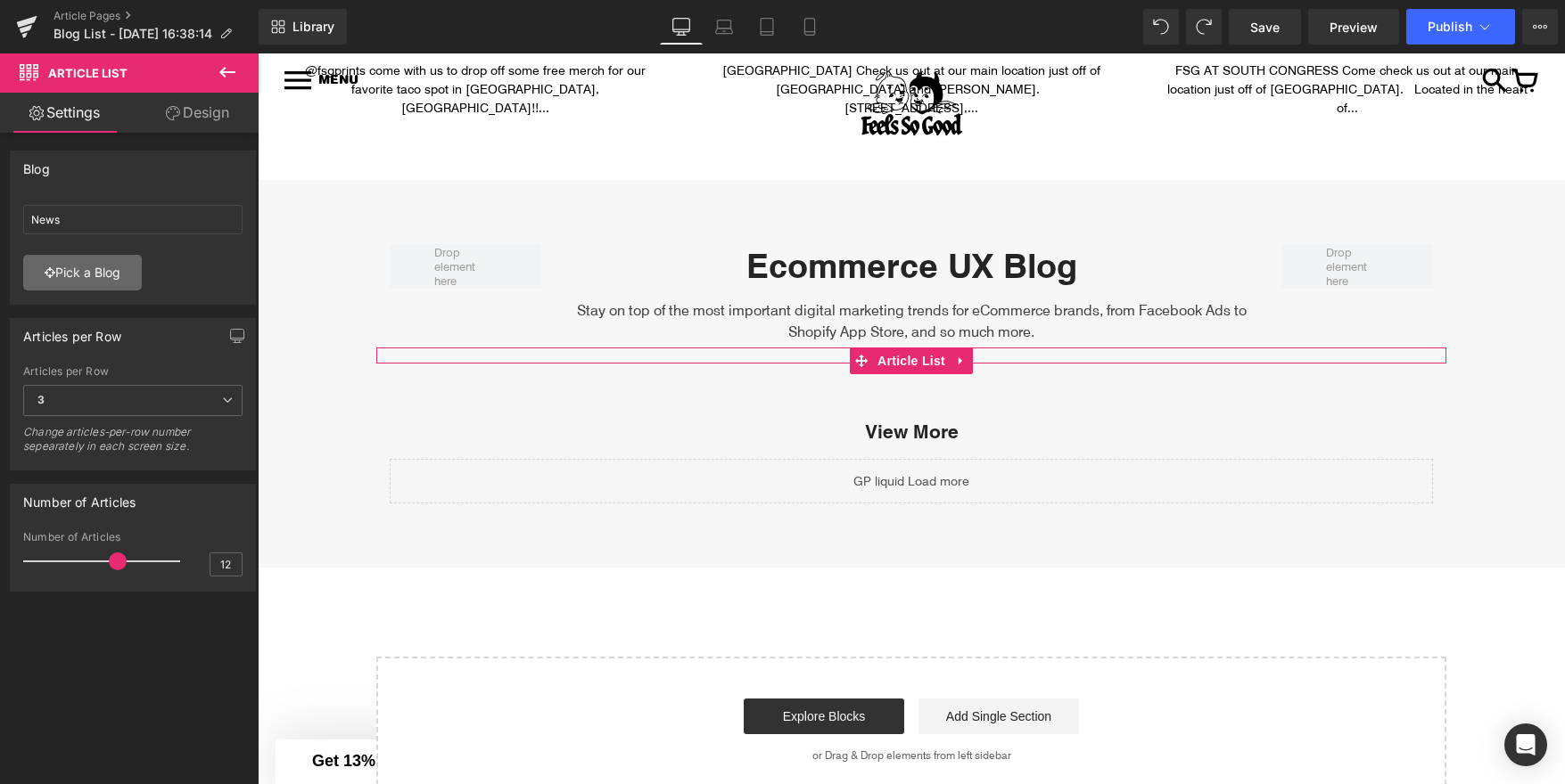
click at [108, 270] on link "Pick a Blog" at bounding box center [82, 272] width 118 height 36
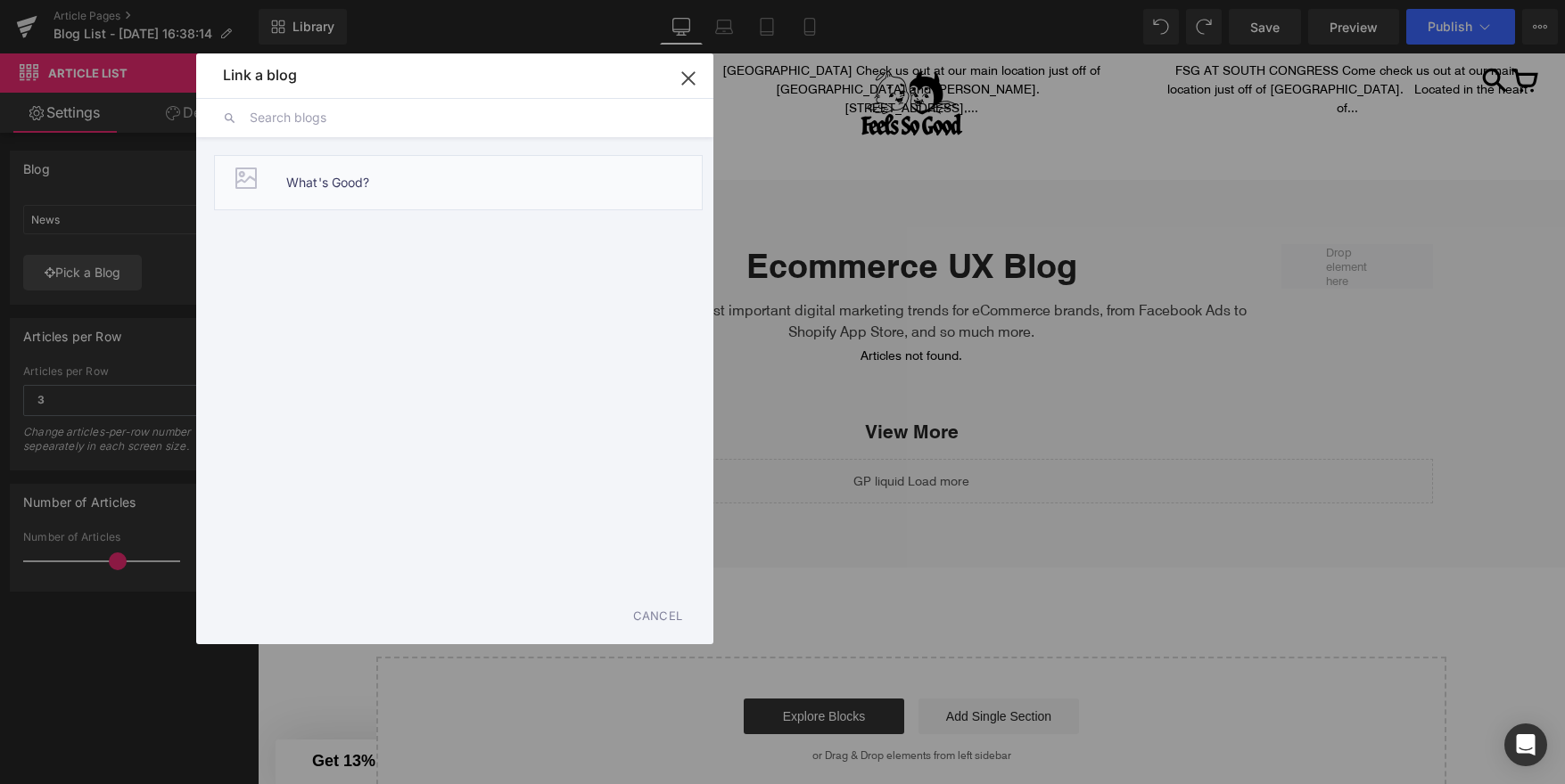
click at [297, 187] on span "What's Good?" at bounding box center [328, 183] width 84 height 54
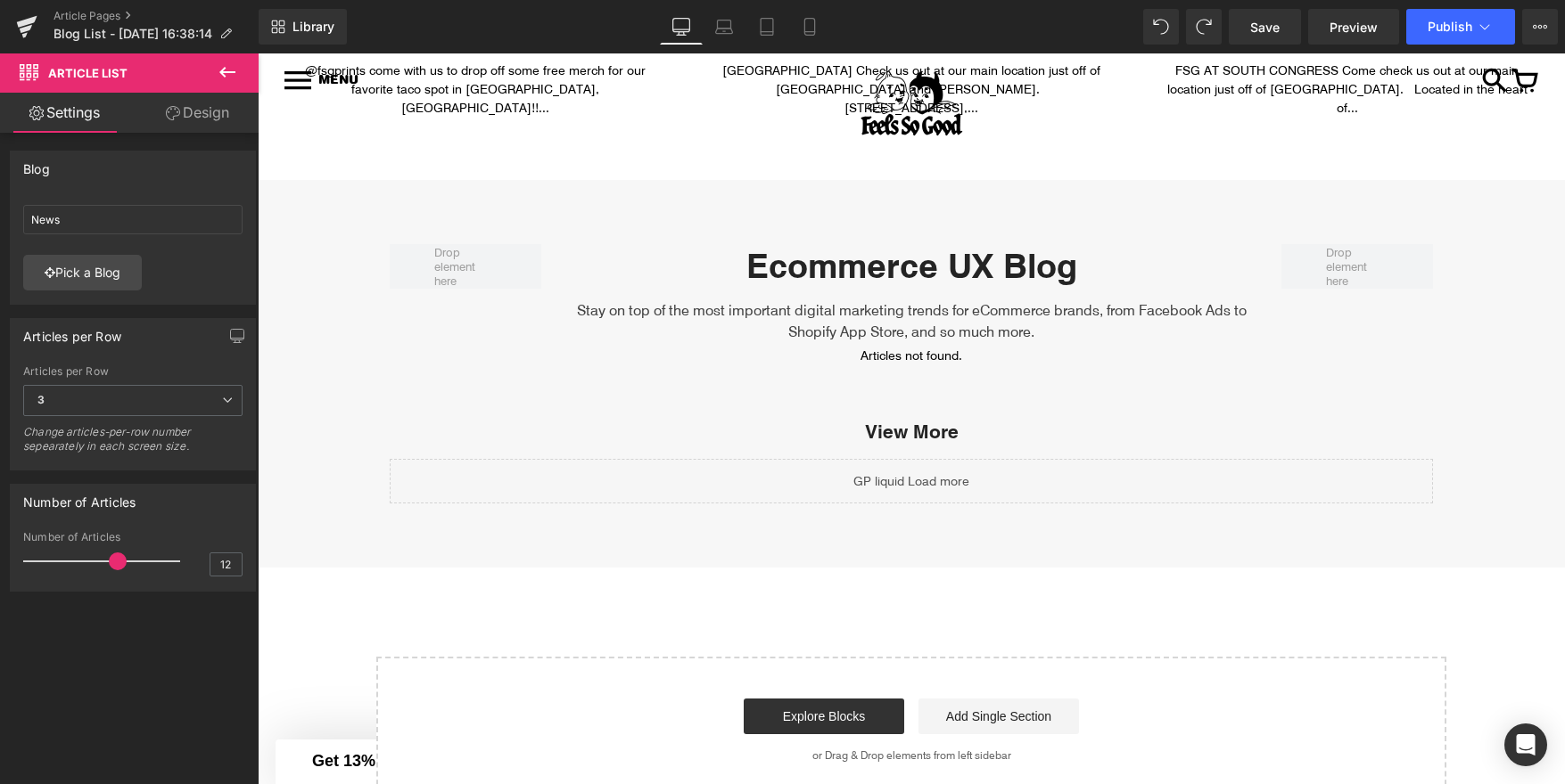
type input "What's Good?"
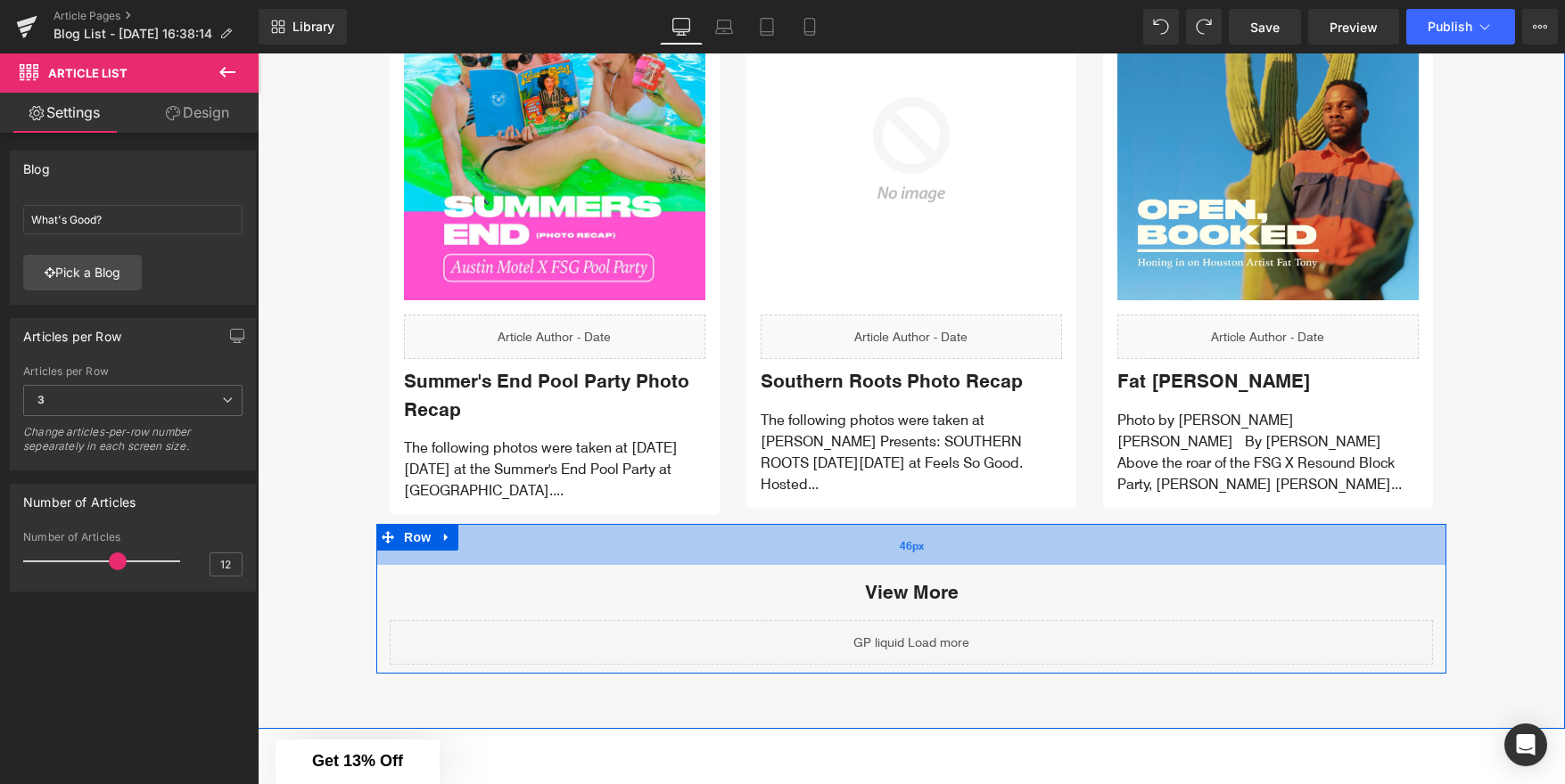
scroll to position [4437, 0]
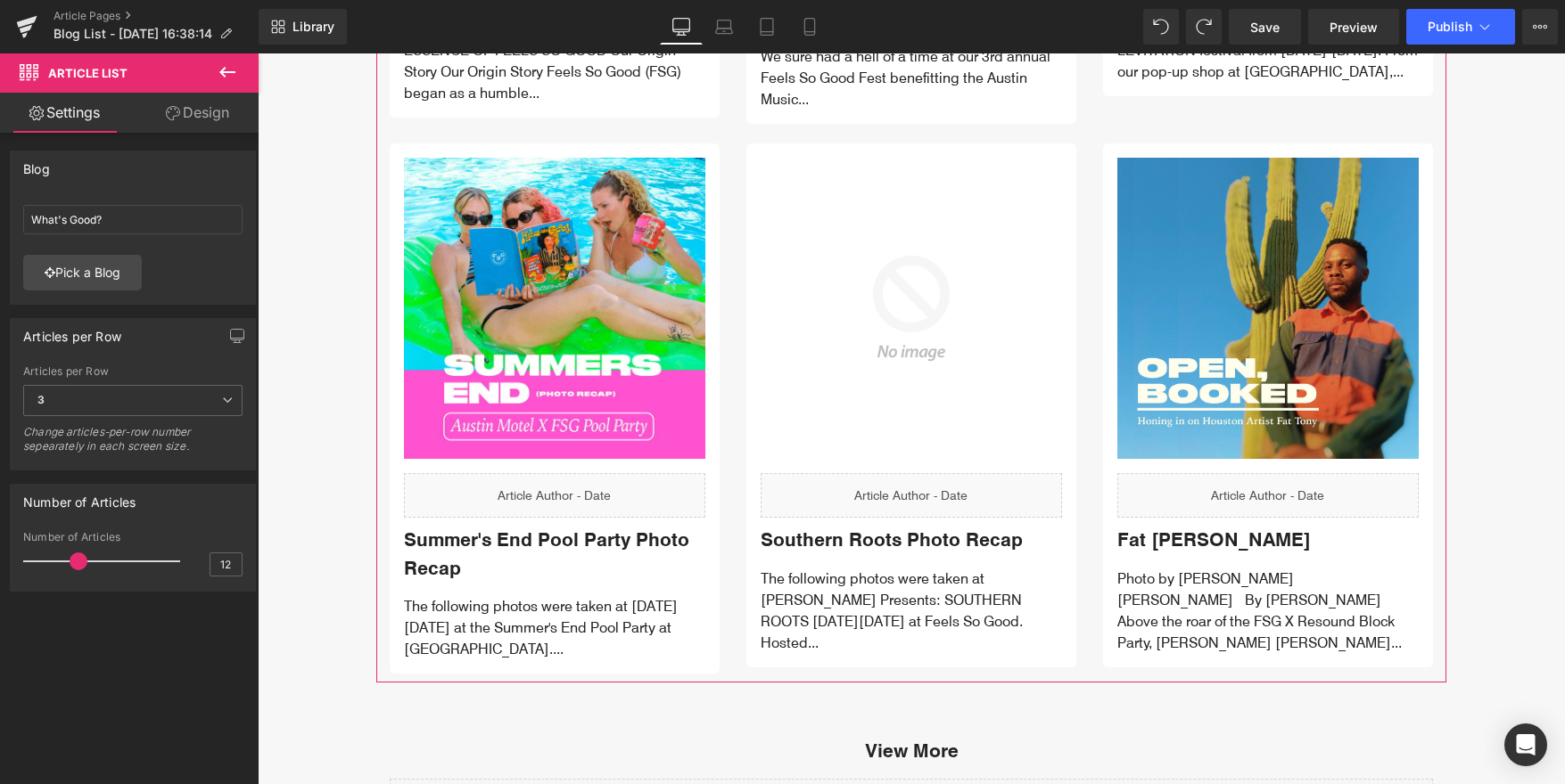
drag, startPoint x: 110, startPoint y: 558, endPoint x: 76, endPoint y: 559, distance: 34.0
click at [76, 559] on span at bounding box center [78, 561] width 18 height 18
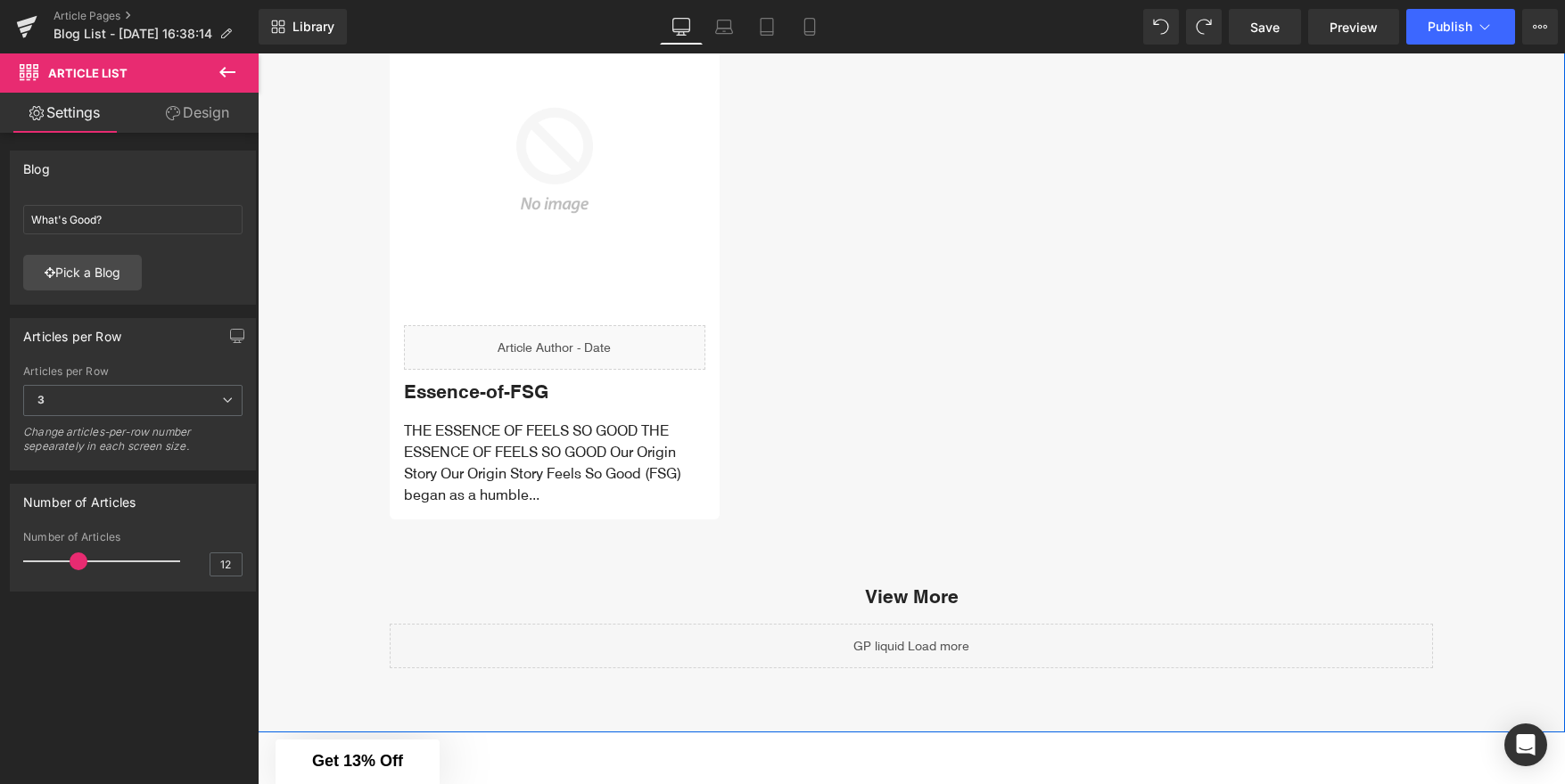
scroll to position [4103, 0]
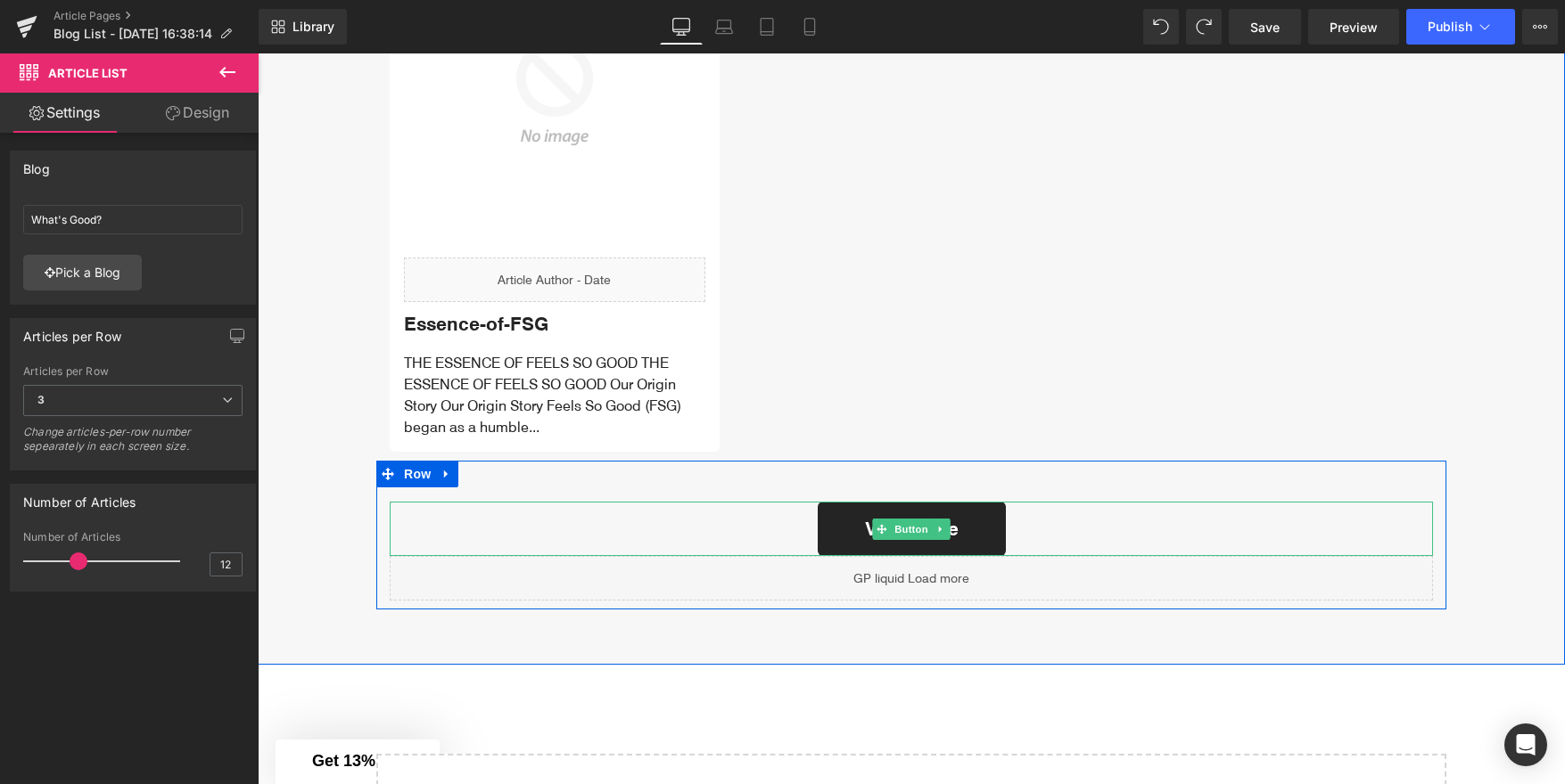
click at [976, 501] on link "View More" at bounding box center [912, 529] width 188 height 55
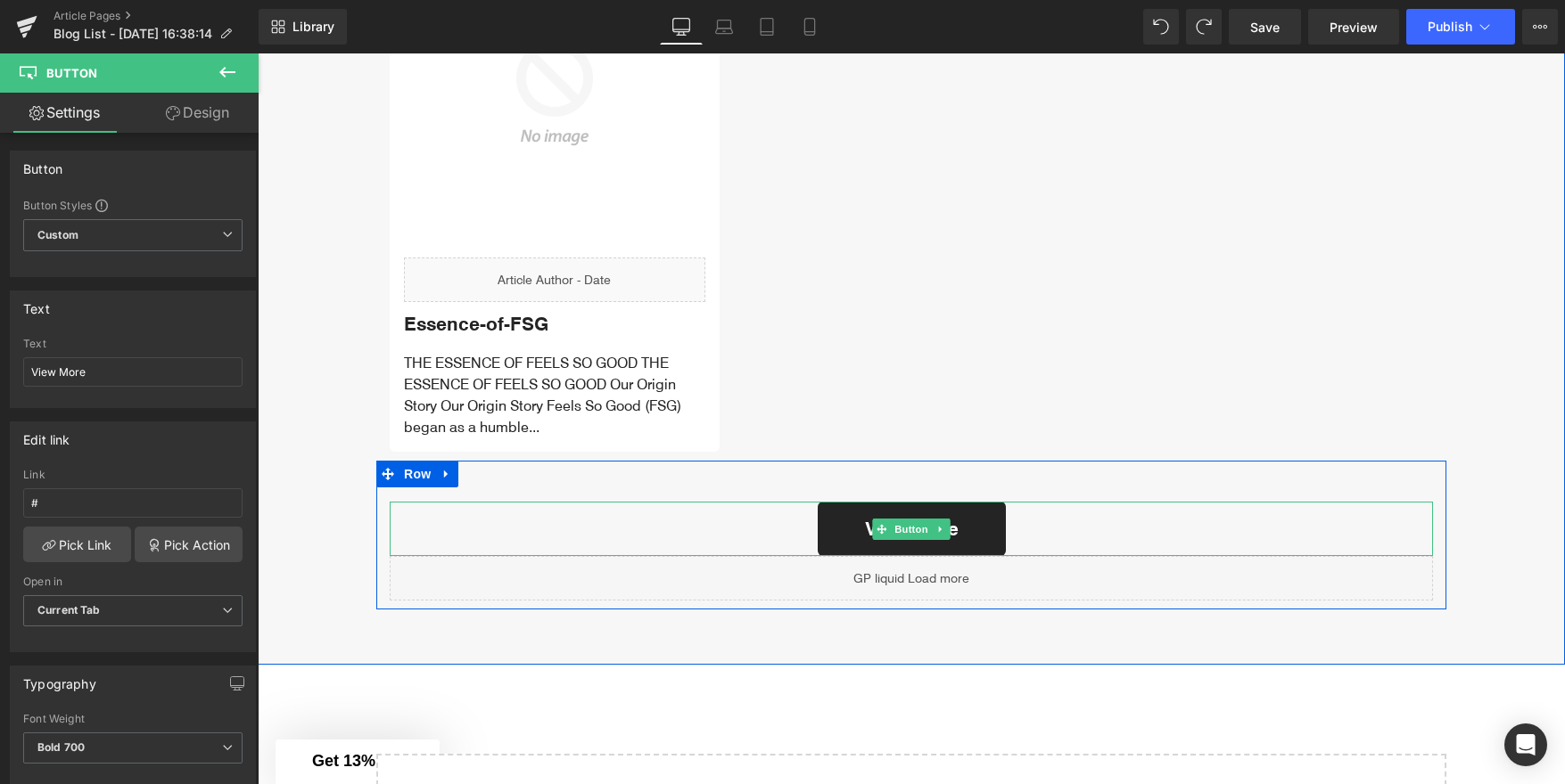
click at [976, 501] on link "View More" at bounding box center [912, 529] width 188 height 55
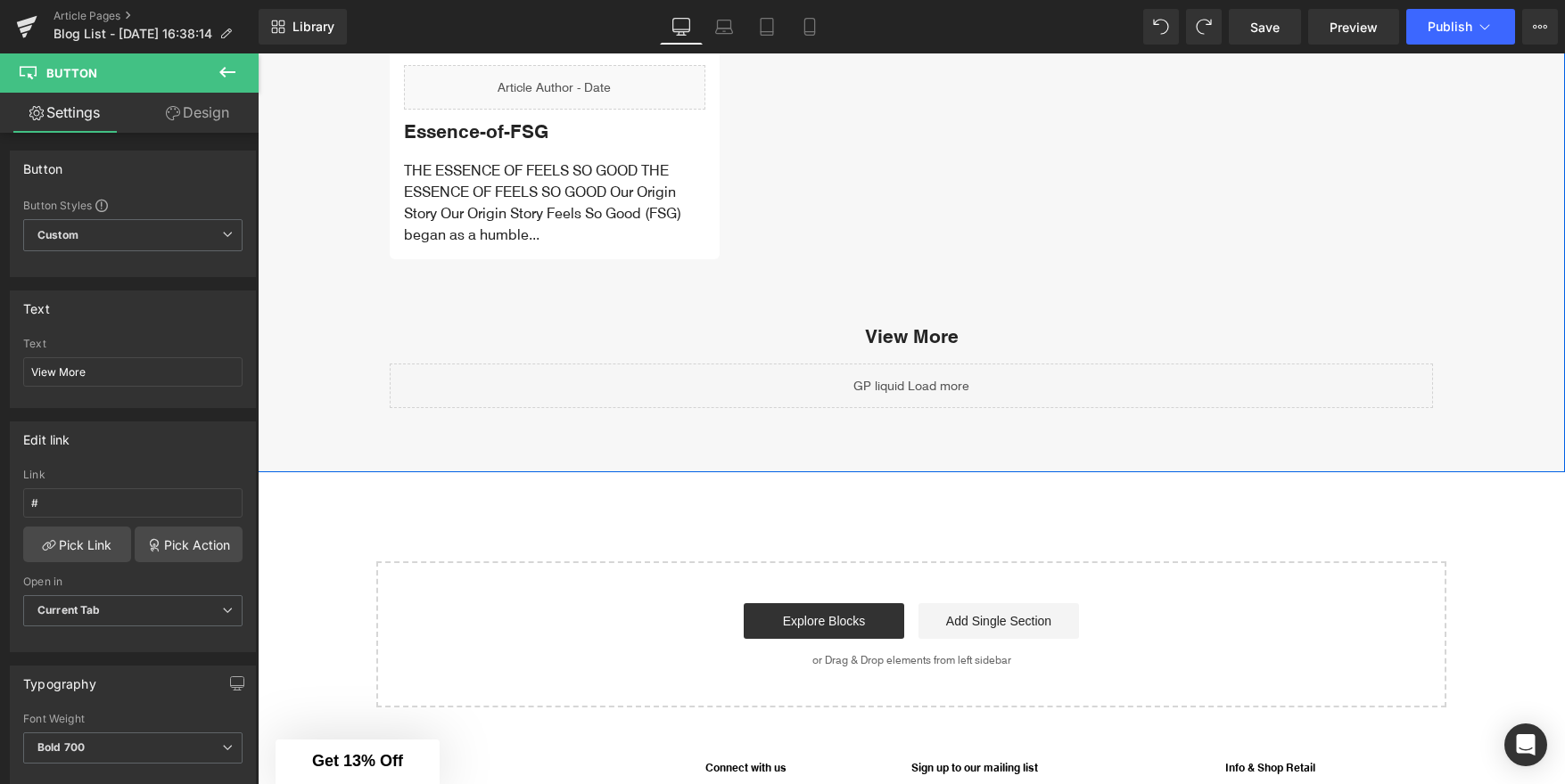
scroll to position [4324, 0]
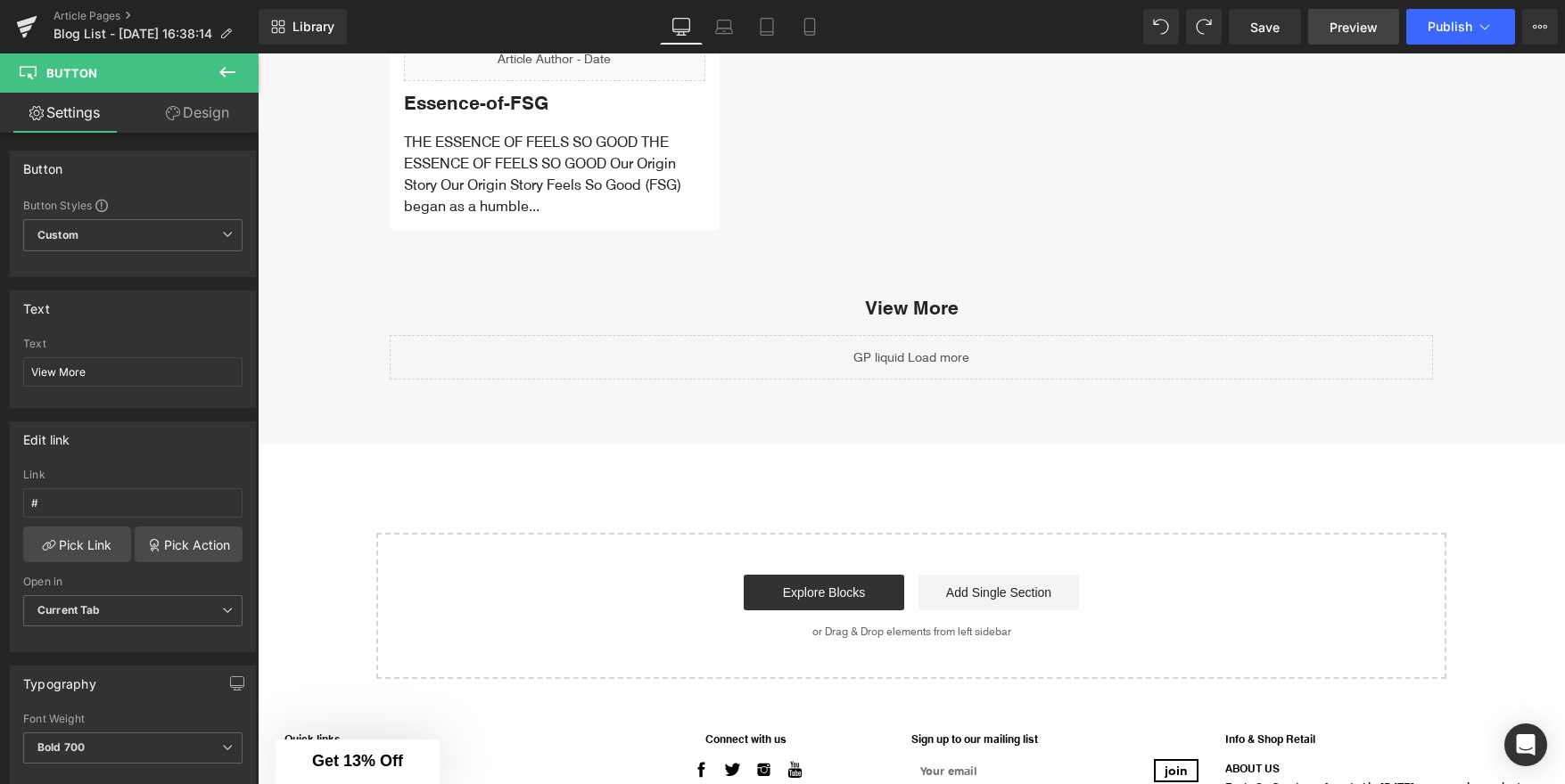
click at [1330, 36] on link "Preview" at bounding box center [1353, 27] width 91 height 36
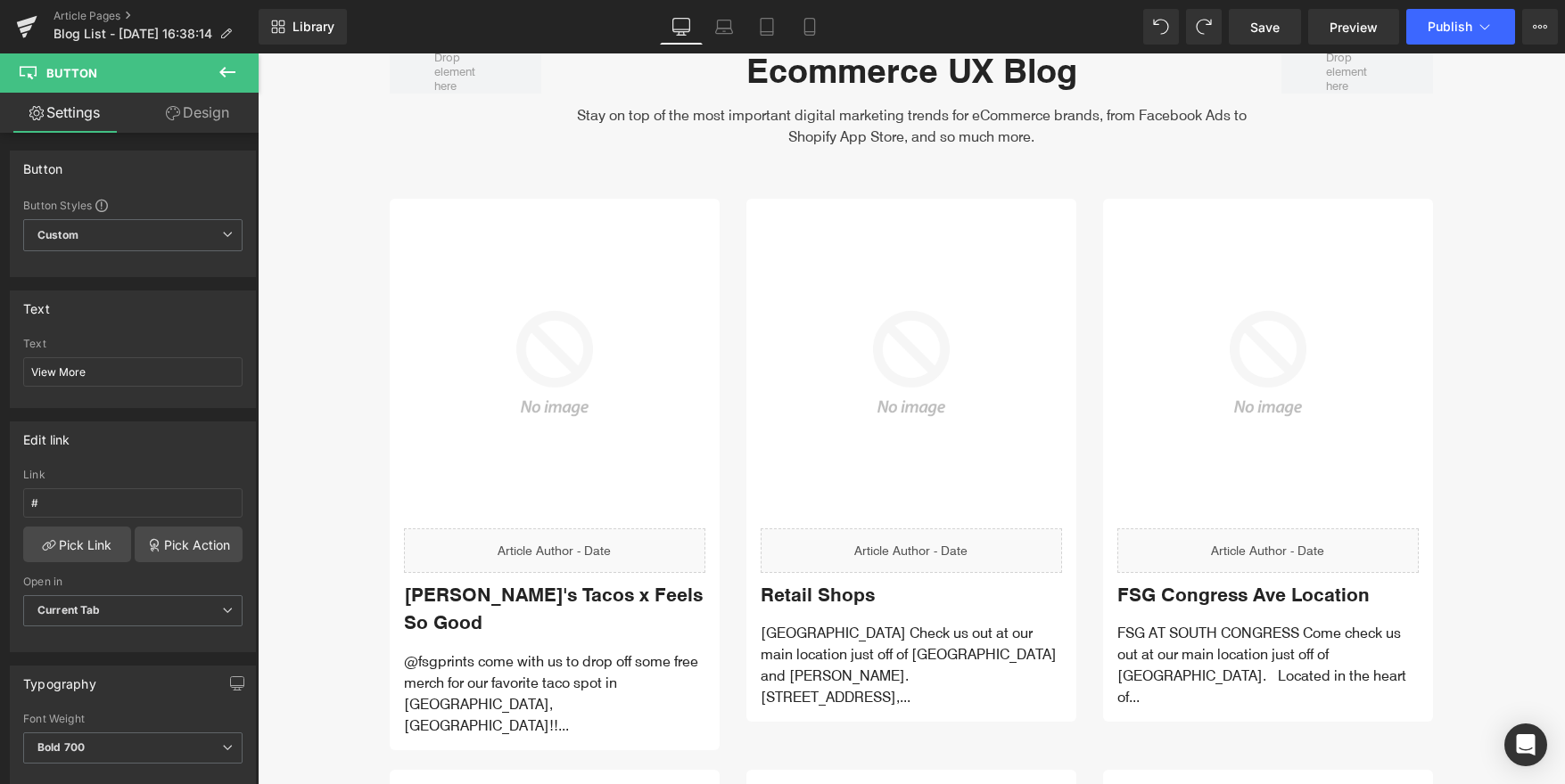
scroll to position [2794, 0]
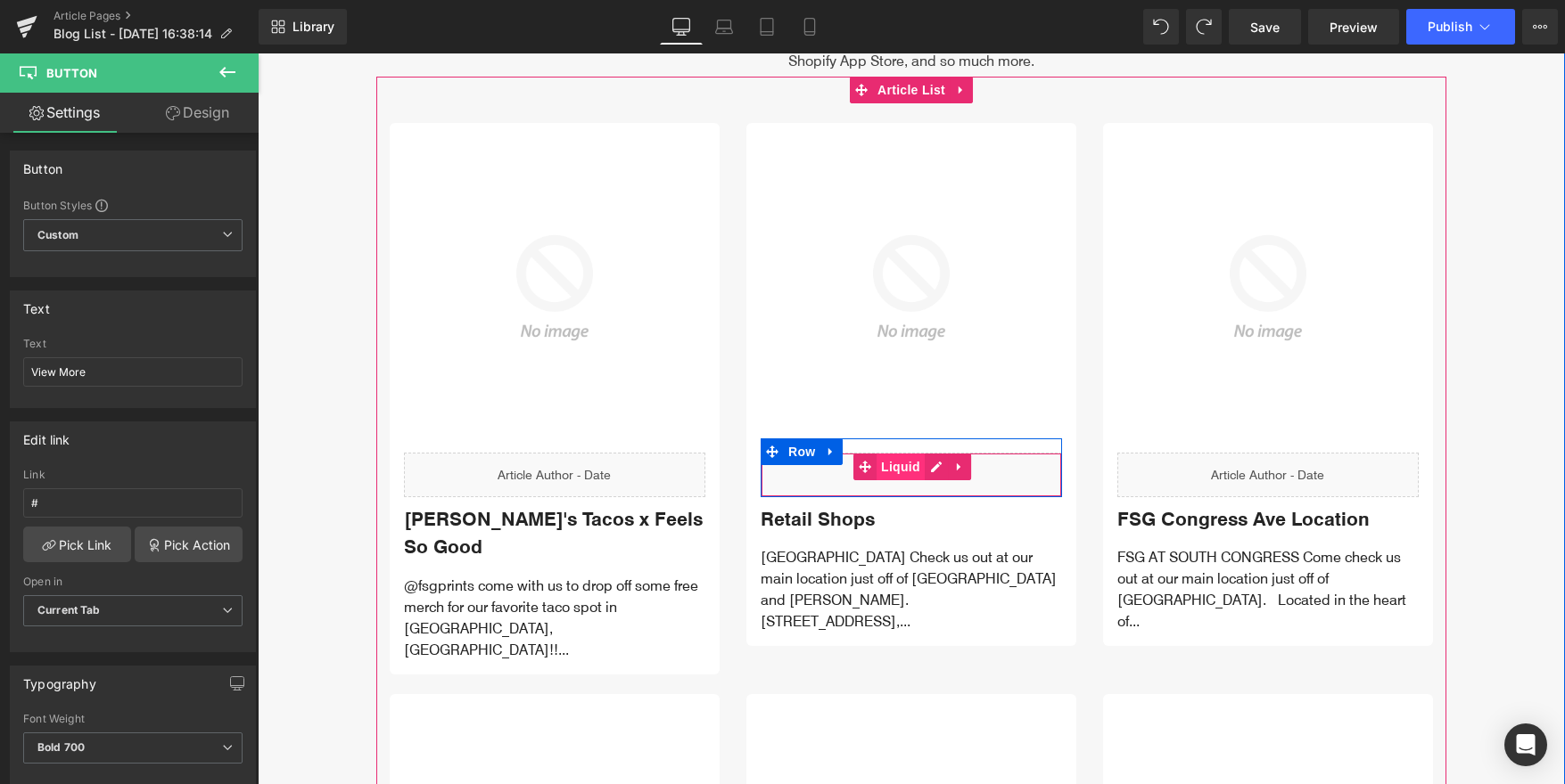
click span "Liquid"
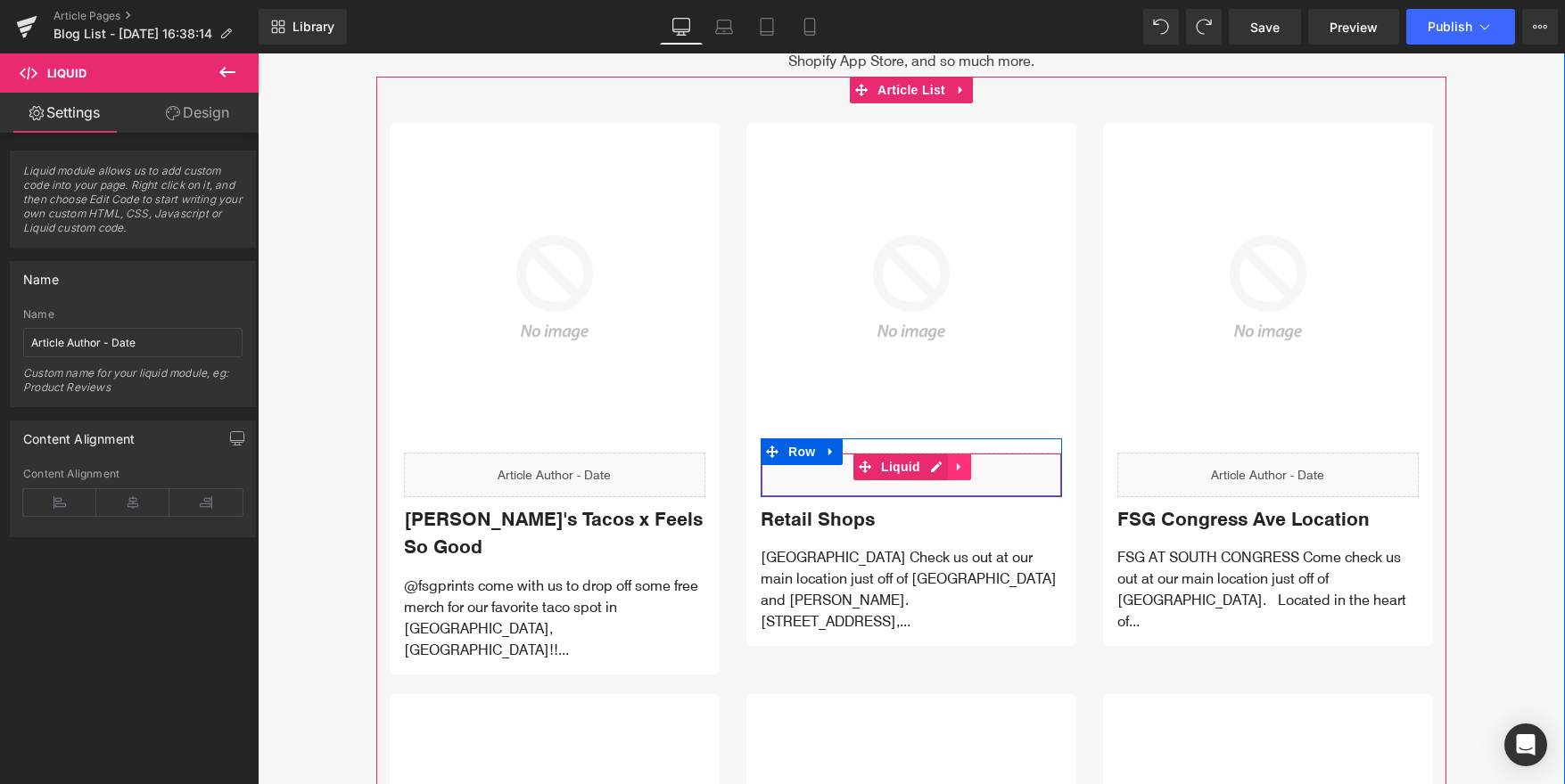
click icon
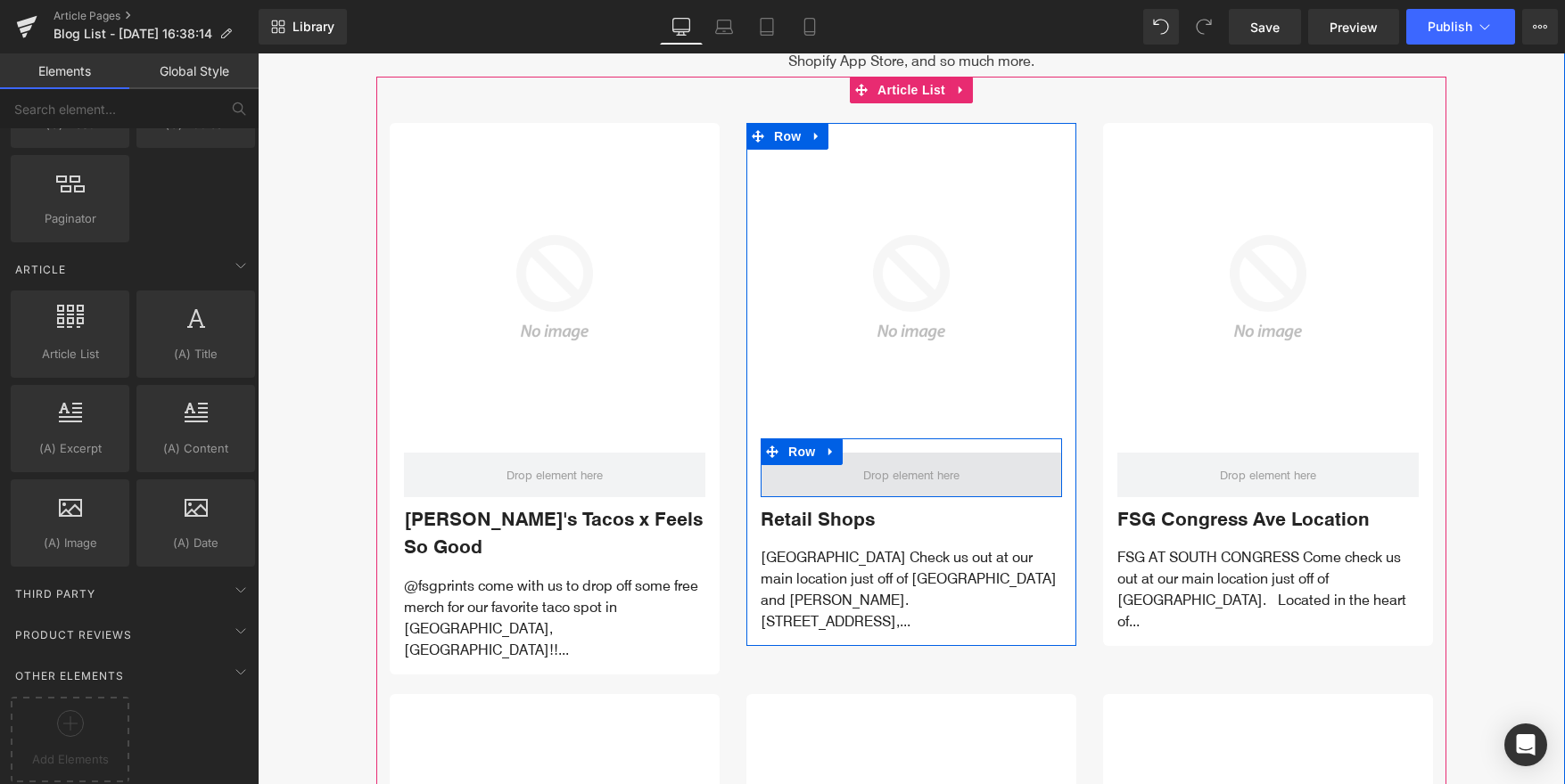
click span
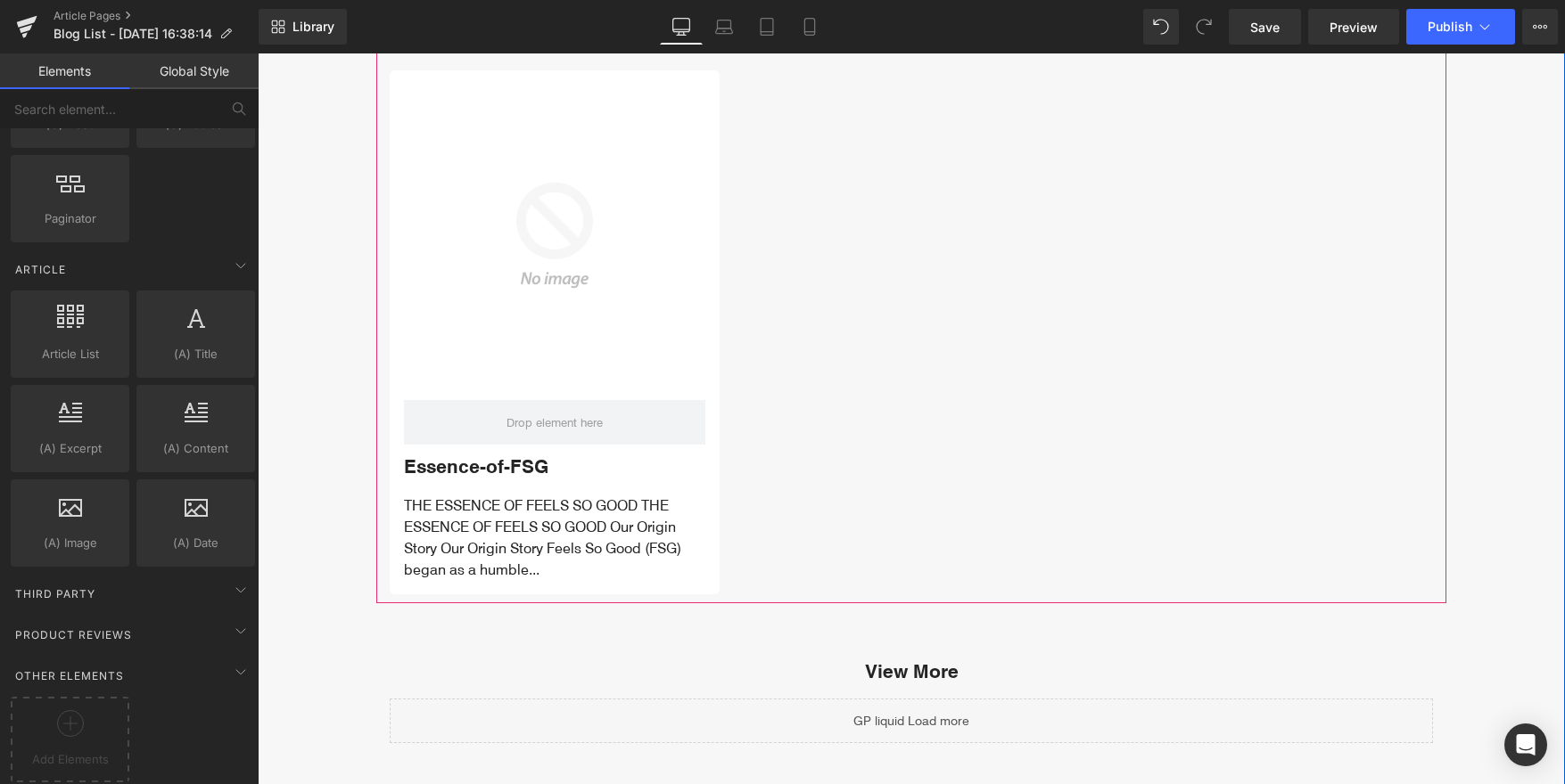
scroll to position [3962, 0]
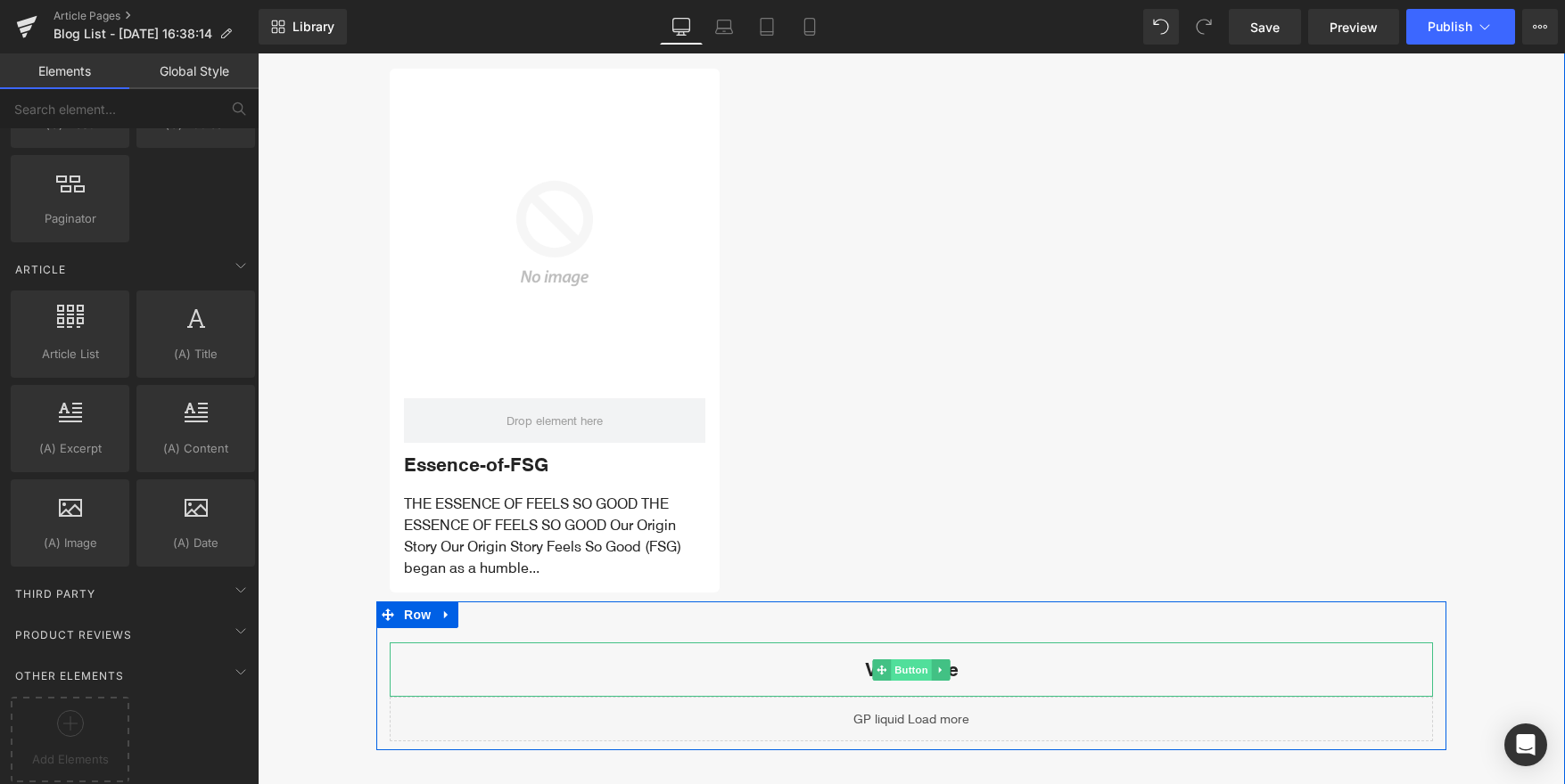
click at [911, 659] on span "Button" at bounding box center [911, 669] width 41 height 21
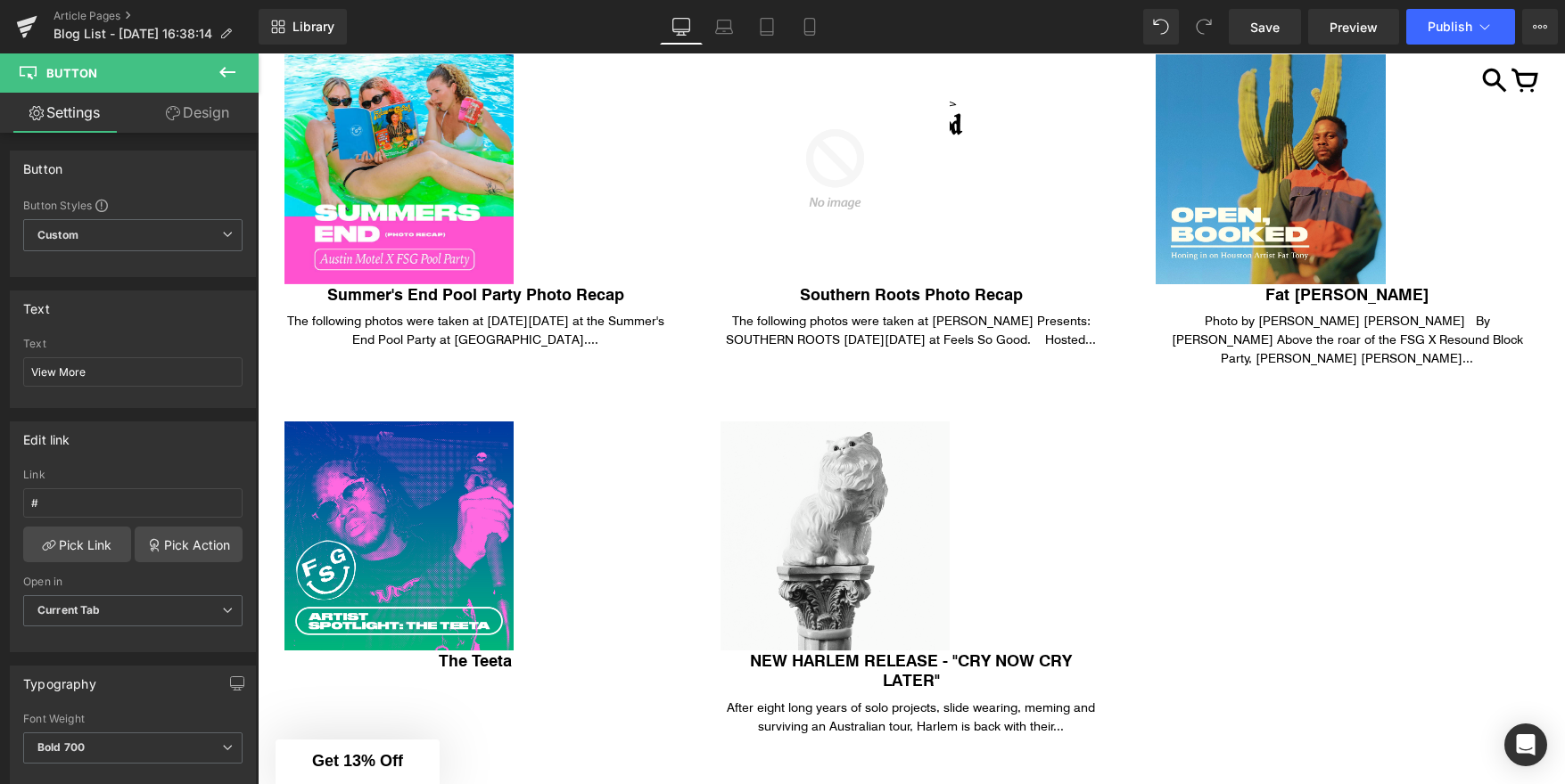
scroll to position [1328, 0]
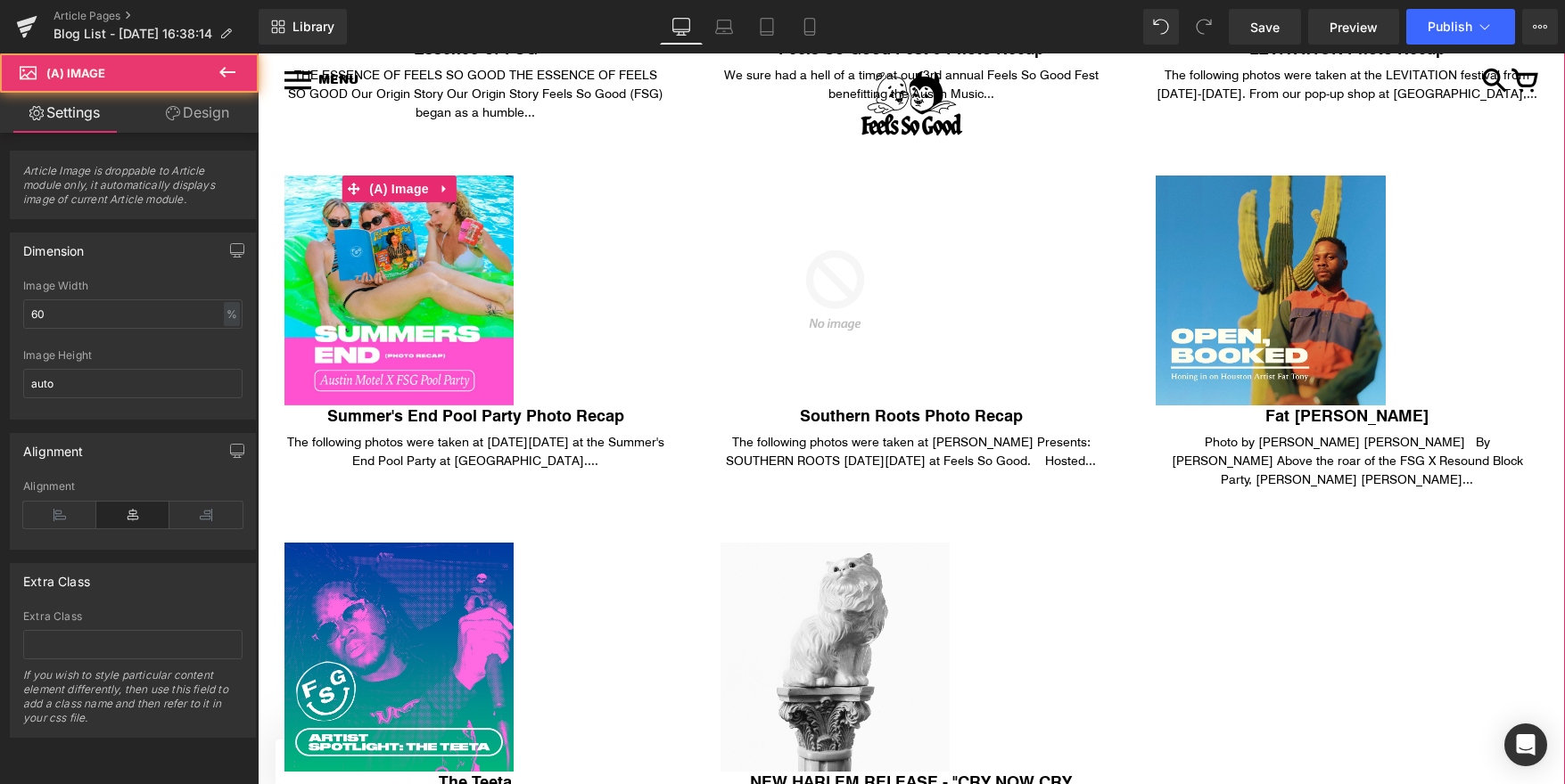
click img
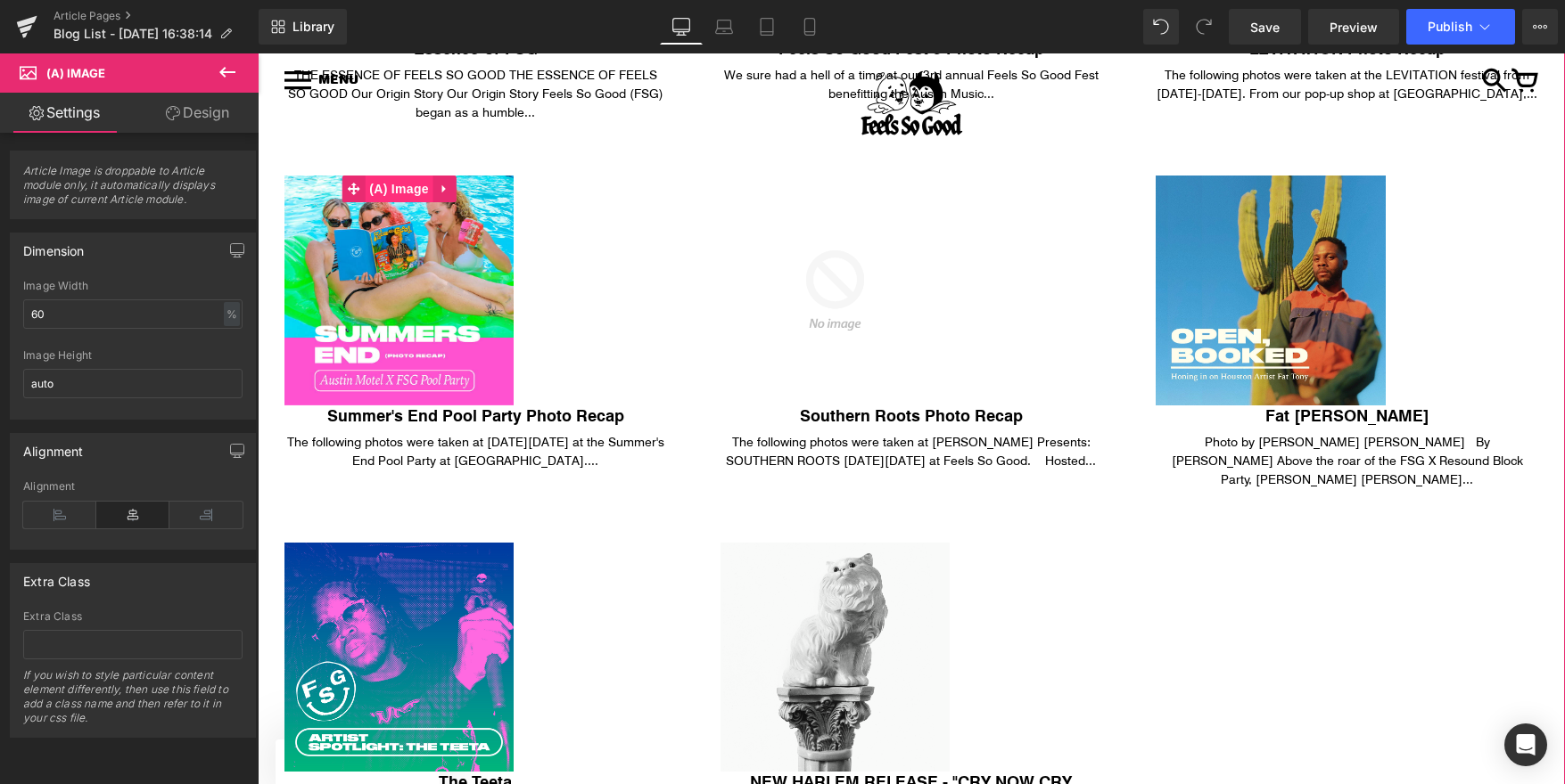
click span "(A) Image"
click at [203, 115] on link "Design" at bounding box center [198, 112] width 129 height 40
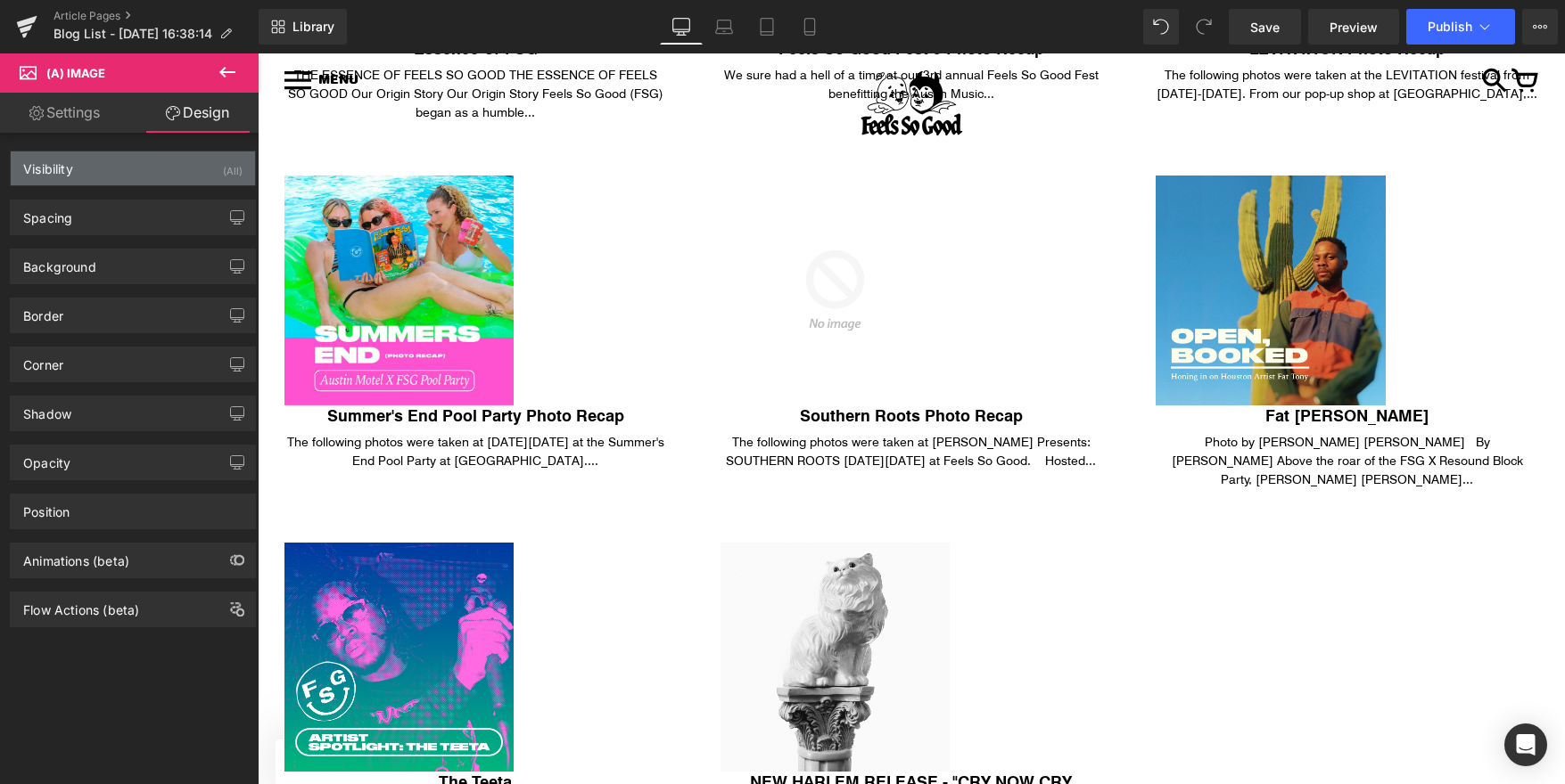
click at [116, 160] on div "Visibility (All)" at bounding box center [133, 168] width 244 height 34
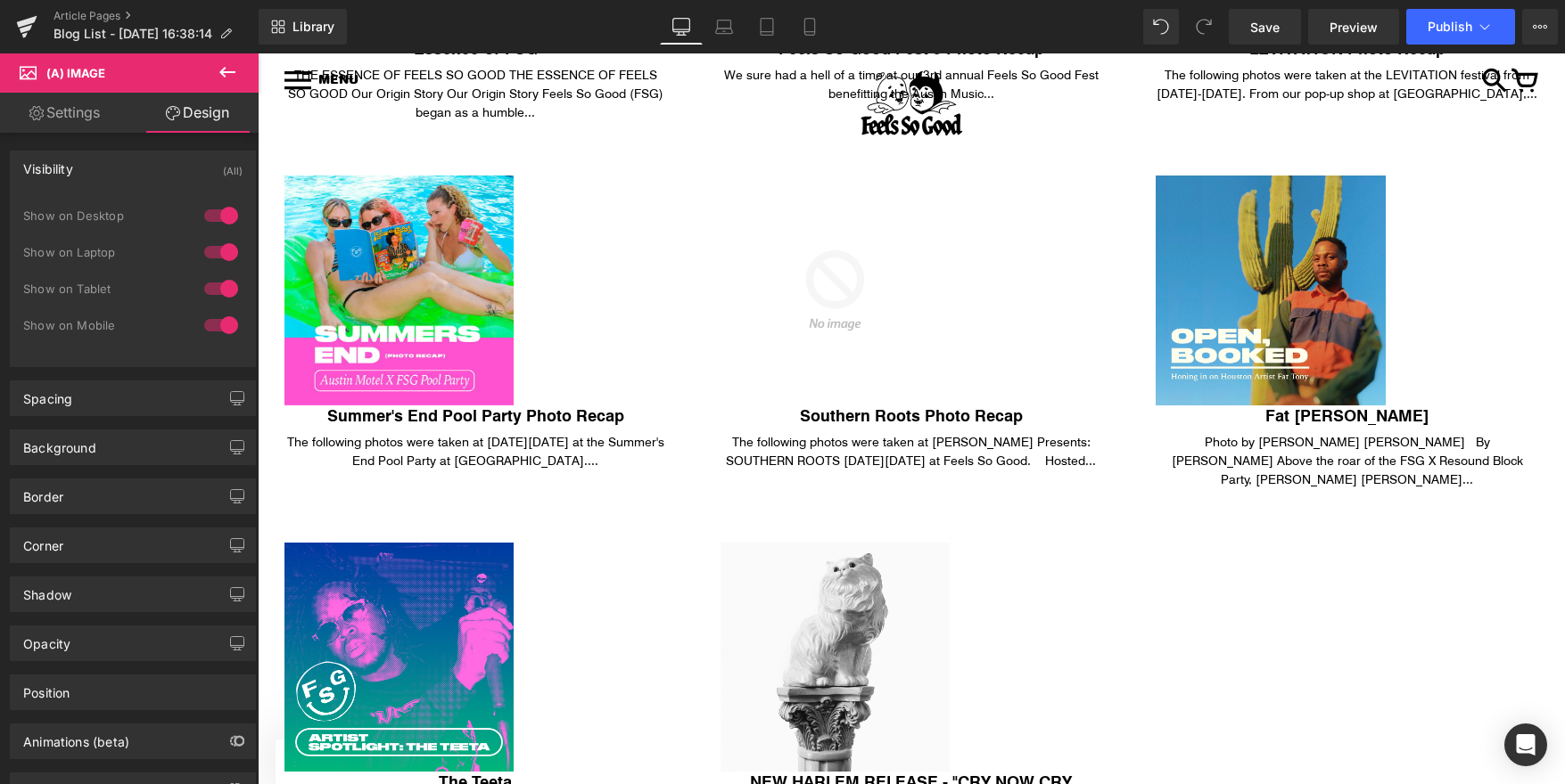
click at [116, 160] on div "Visibility (All)" at bounding box center [133, 168] width 244 height 34
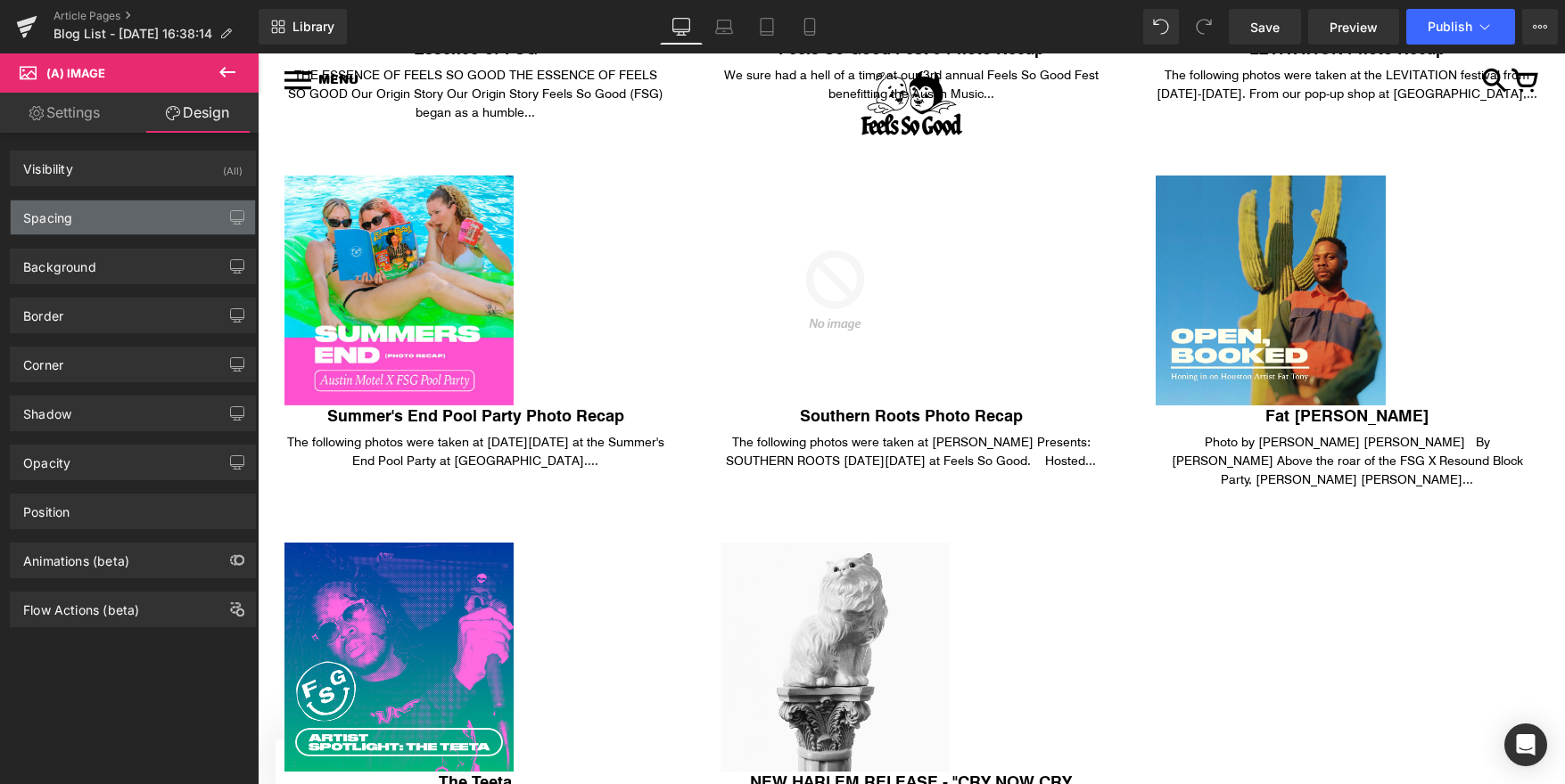
click at [103, 229] on div "Spacing" at bounding box center [133, 217] width 244 height 34
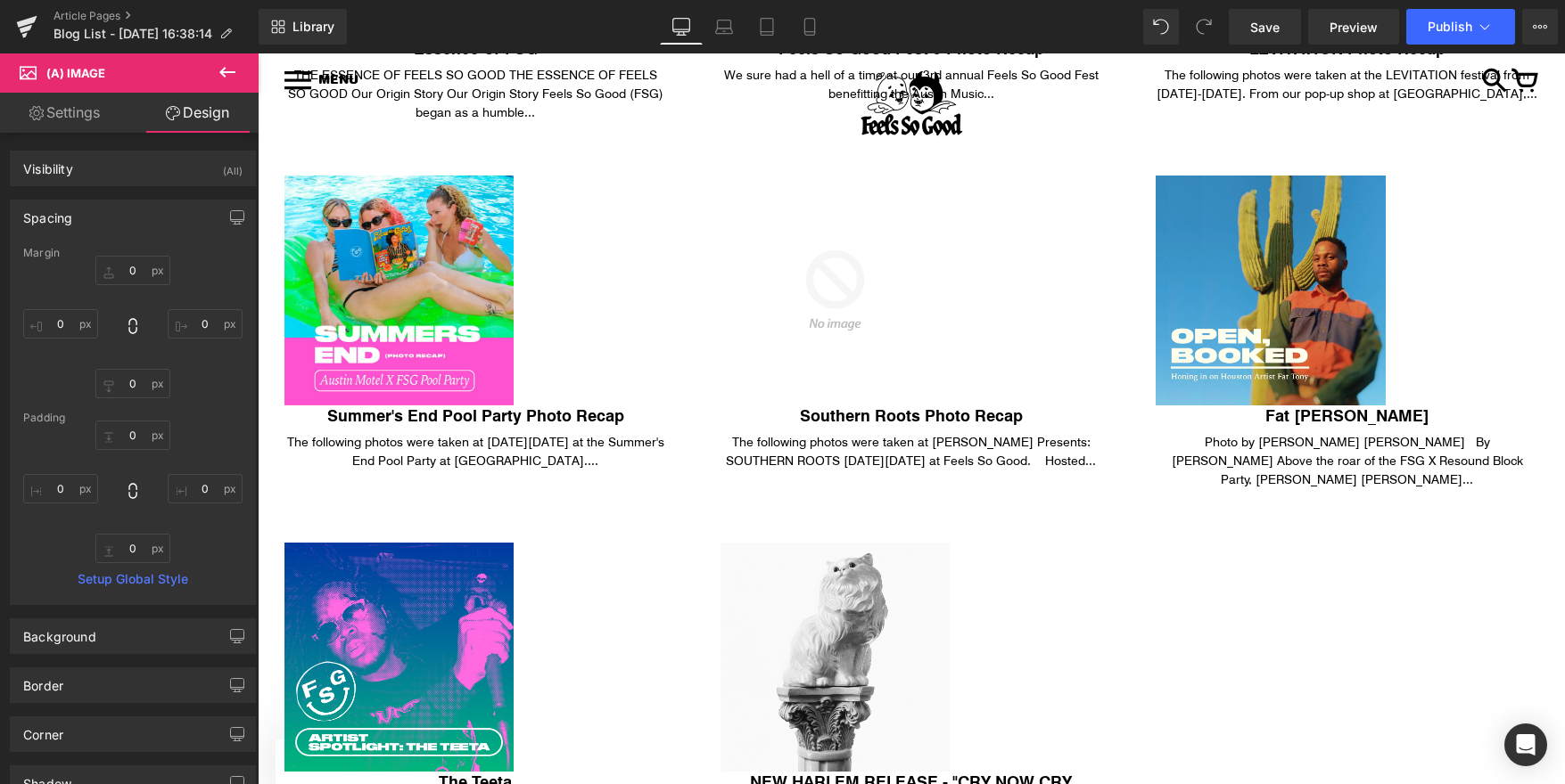
click at [103, 229] on div "Spacing" at bounding box center [133, 217] width 244 height 34
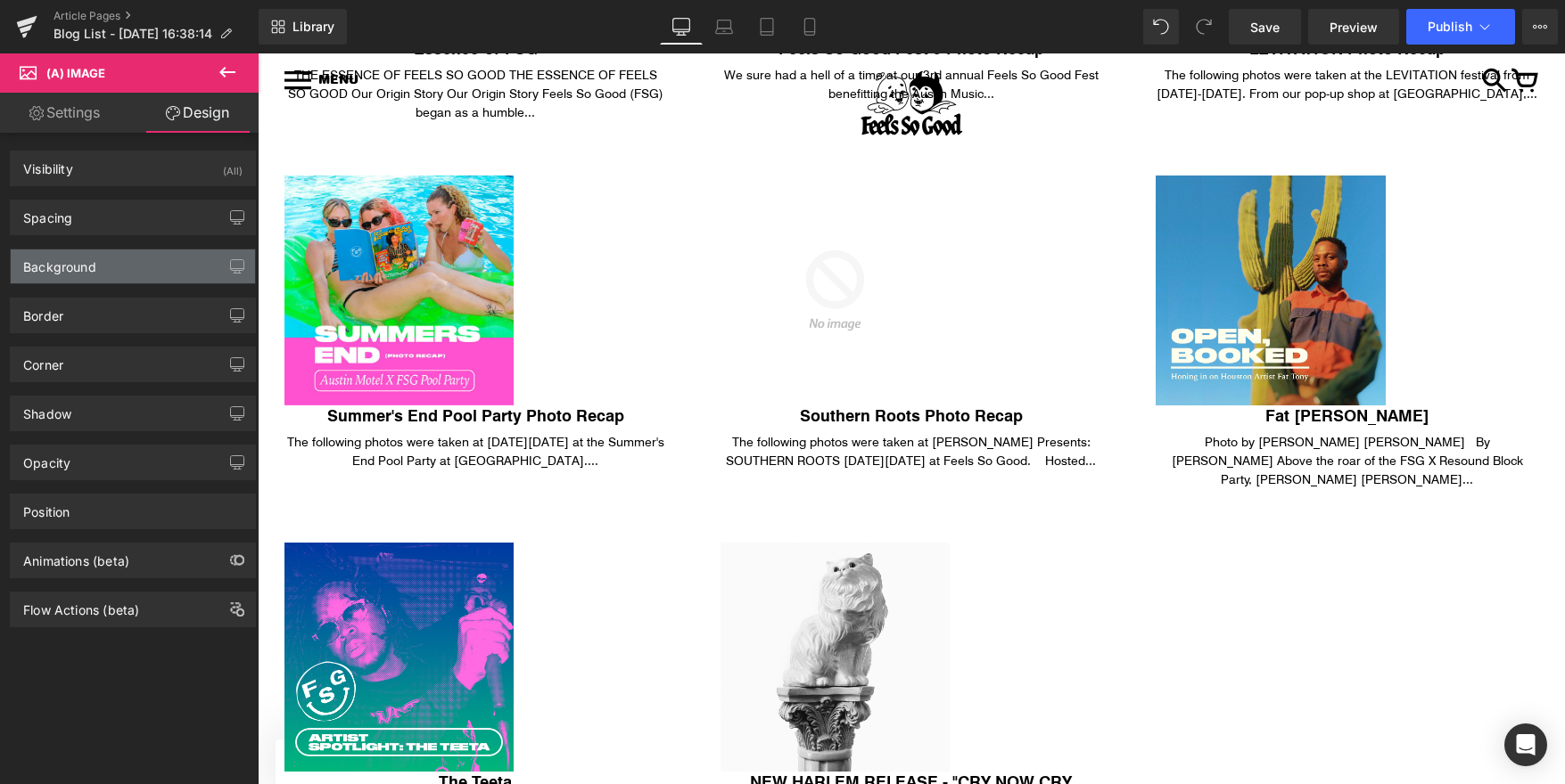
click at [100, 274] on div "Background" at bounding box center [133, 266] width 244 height 34
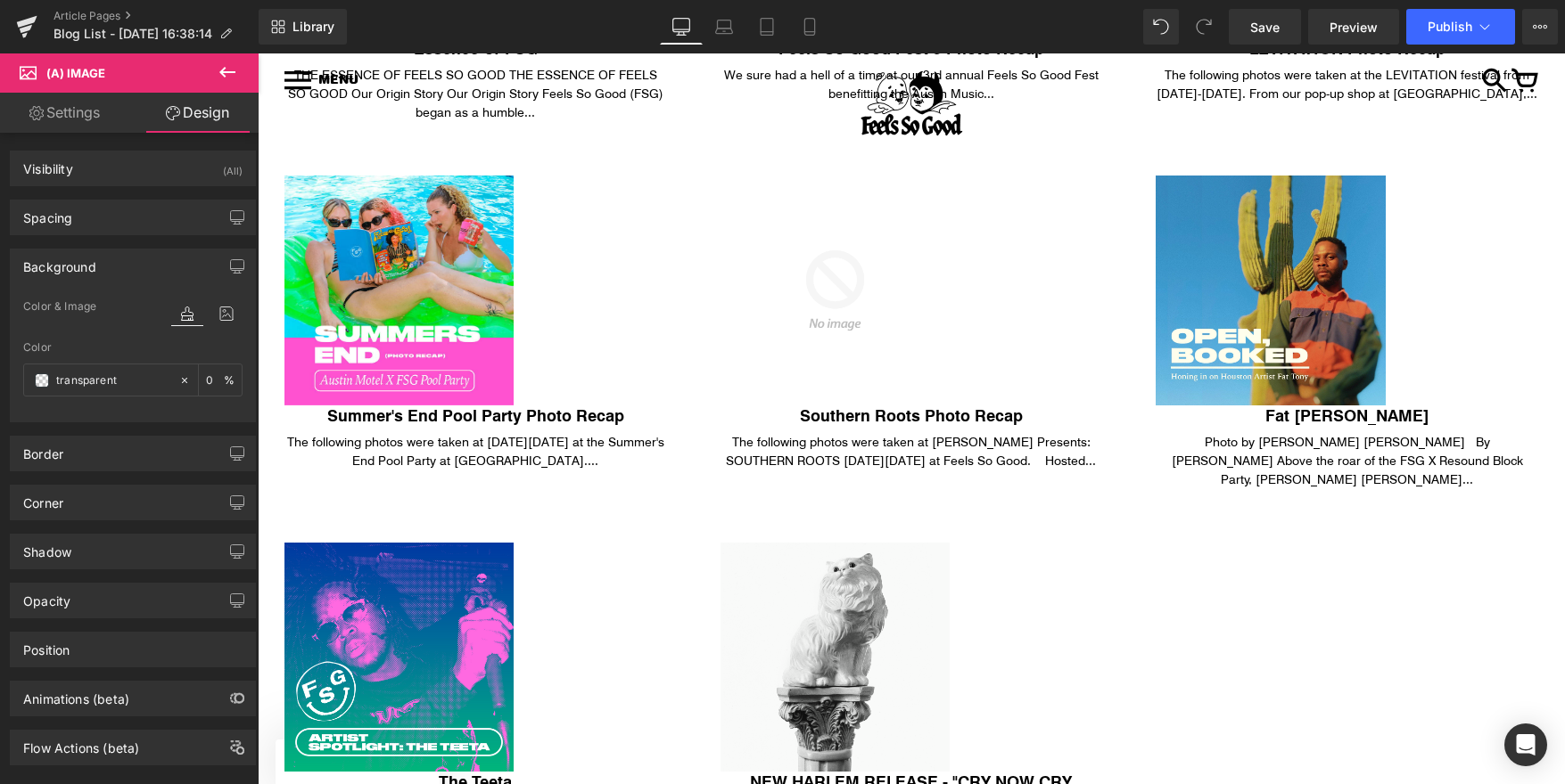
click at [100, 274] on div "Background" at bounding box center [133, 266] width 244 height 34
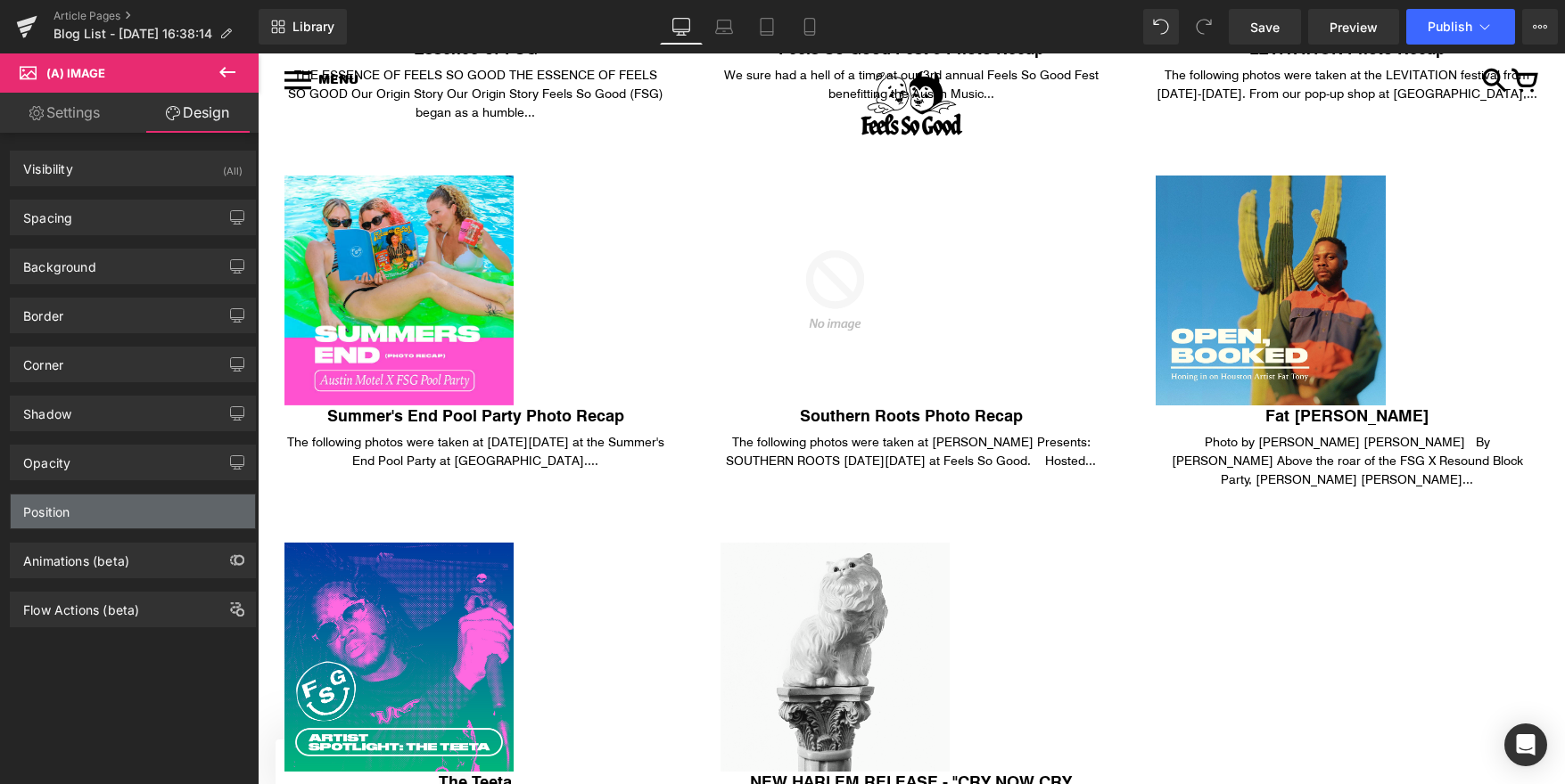
click at [108, 527] on div "Position" at bounding box center [133, 512] width 244 height 34
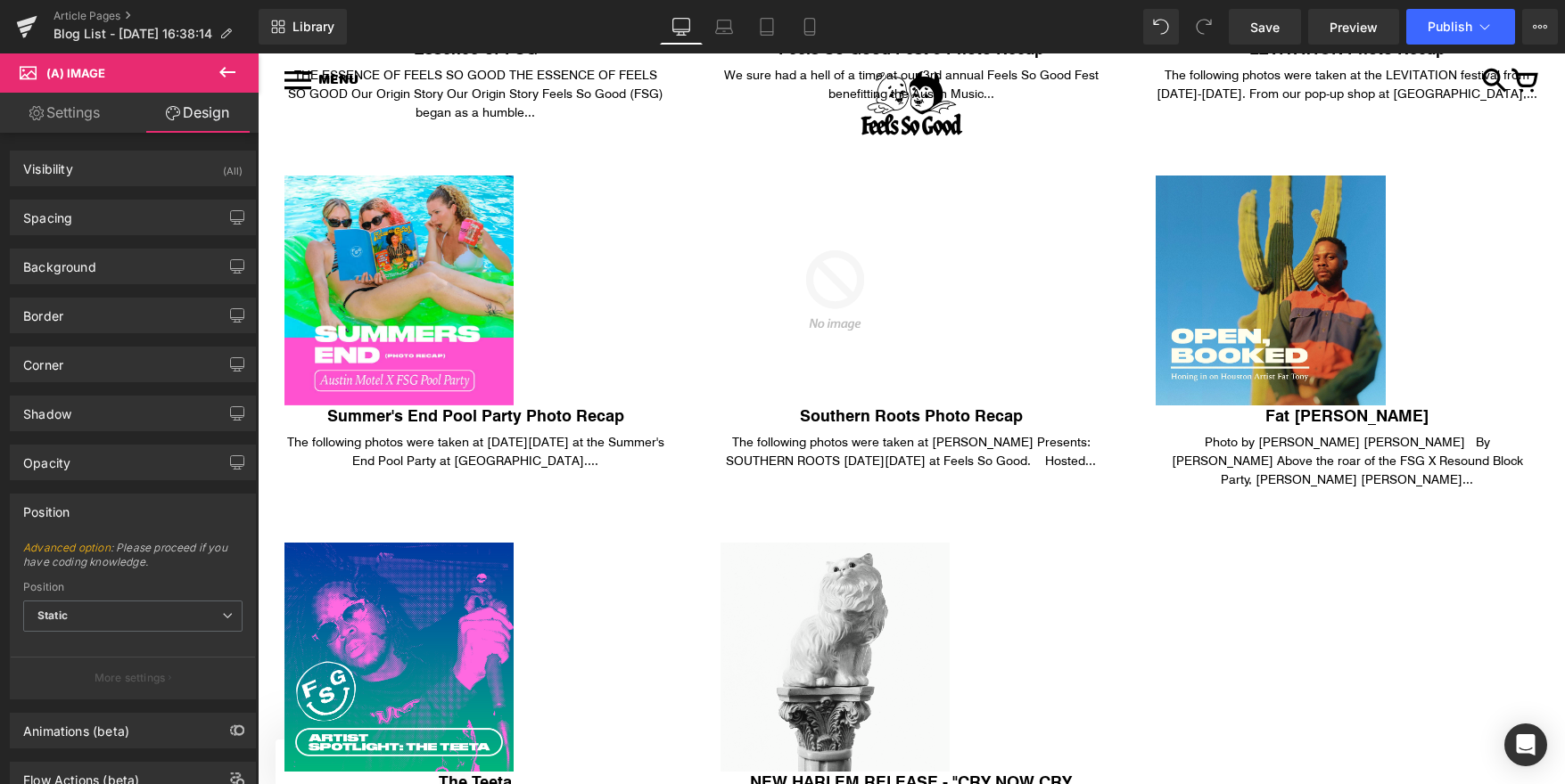
scroll to position [64, 0]
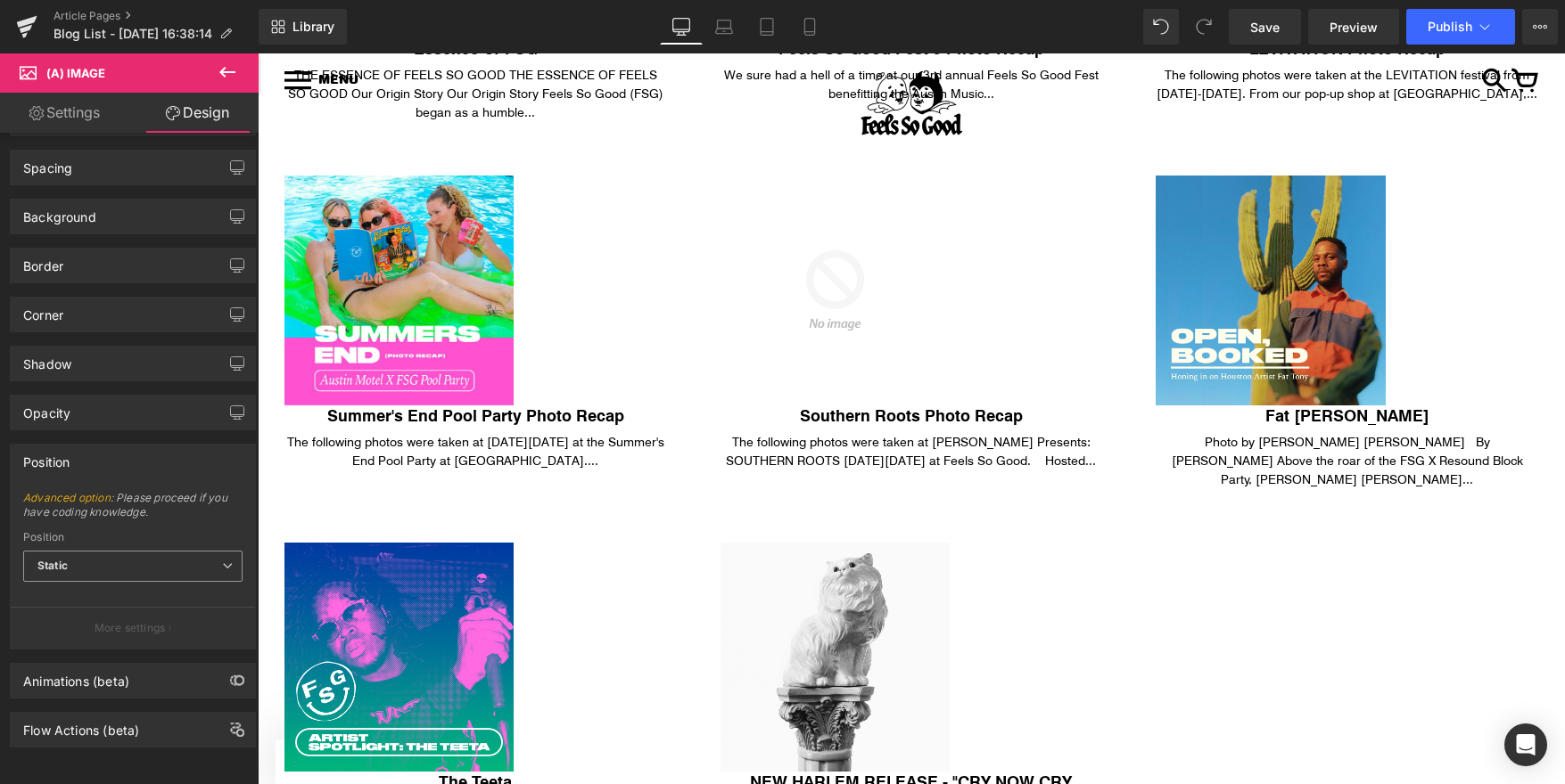
click at [127, 550] on span "Static" at bounding box center [132, 566] width 219 height 31
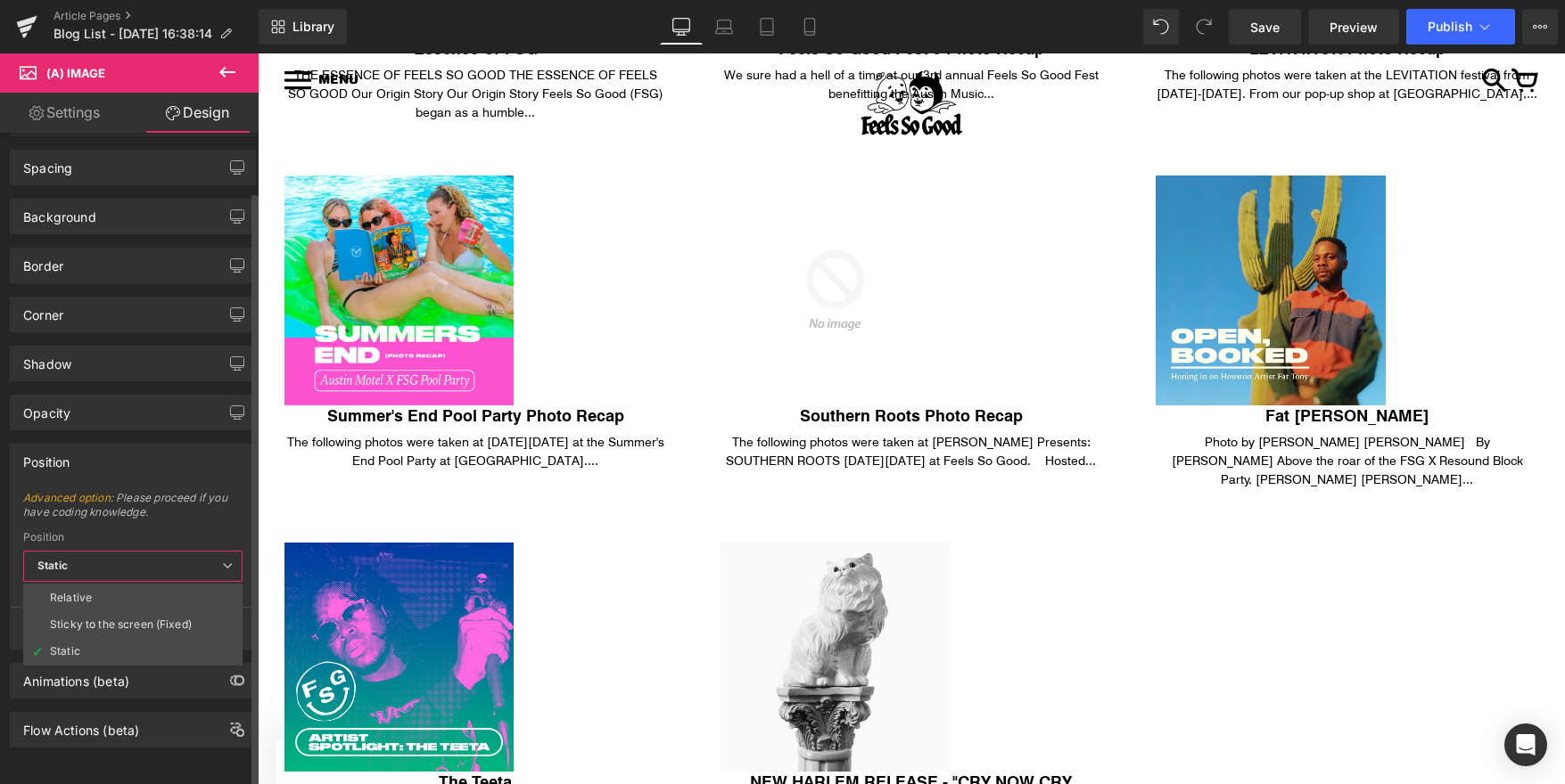
click at [185, 512] on span "Advanced option : Please proceed if you have coding knowledge." at bounding box center [132, 511] width 219 height 40
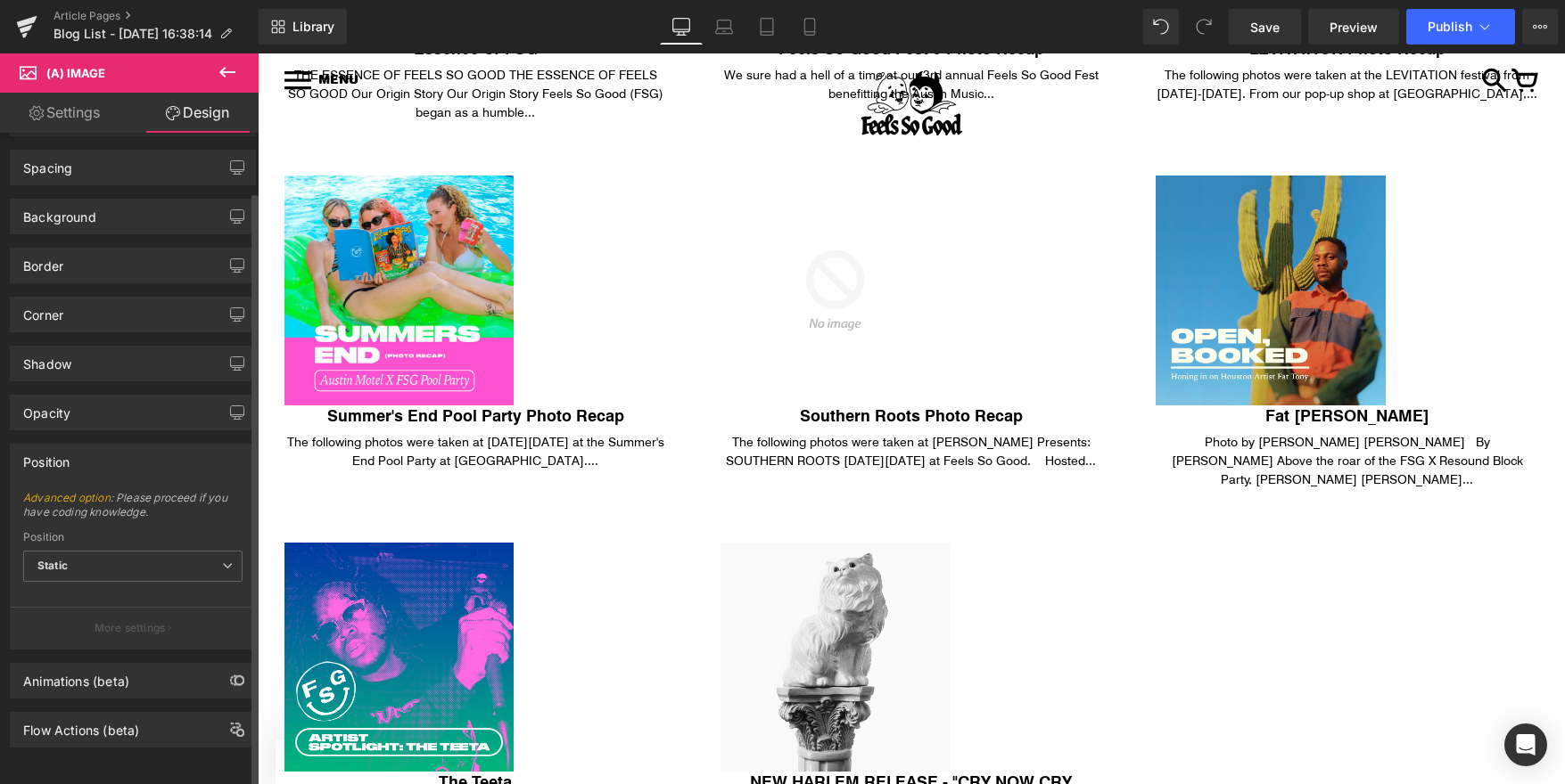
scroll to position [0, 0]
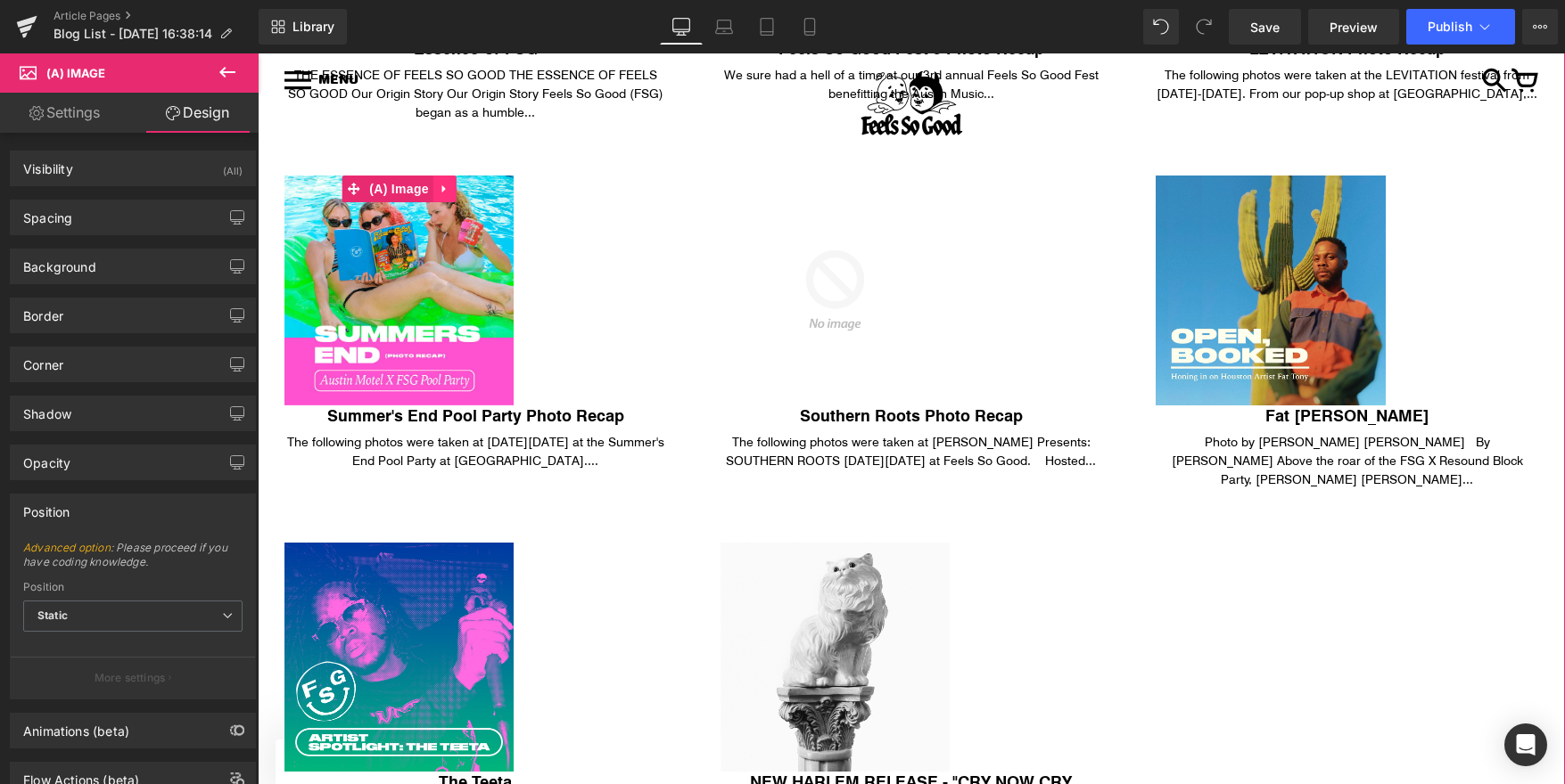
click icon
click img
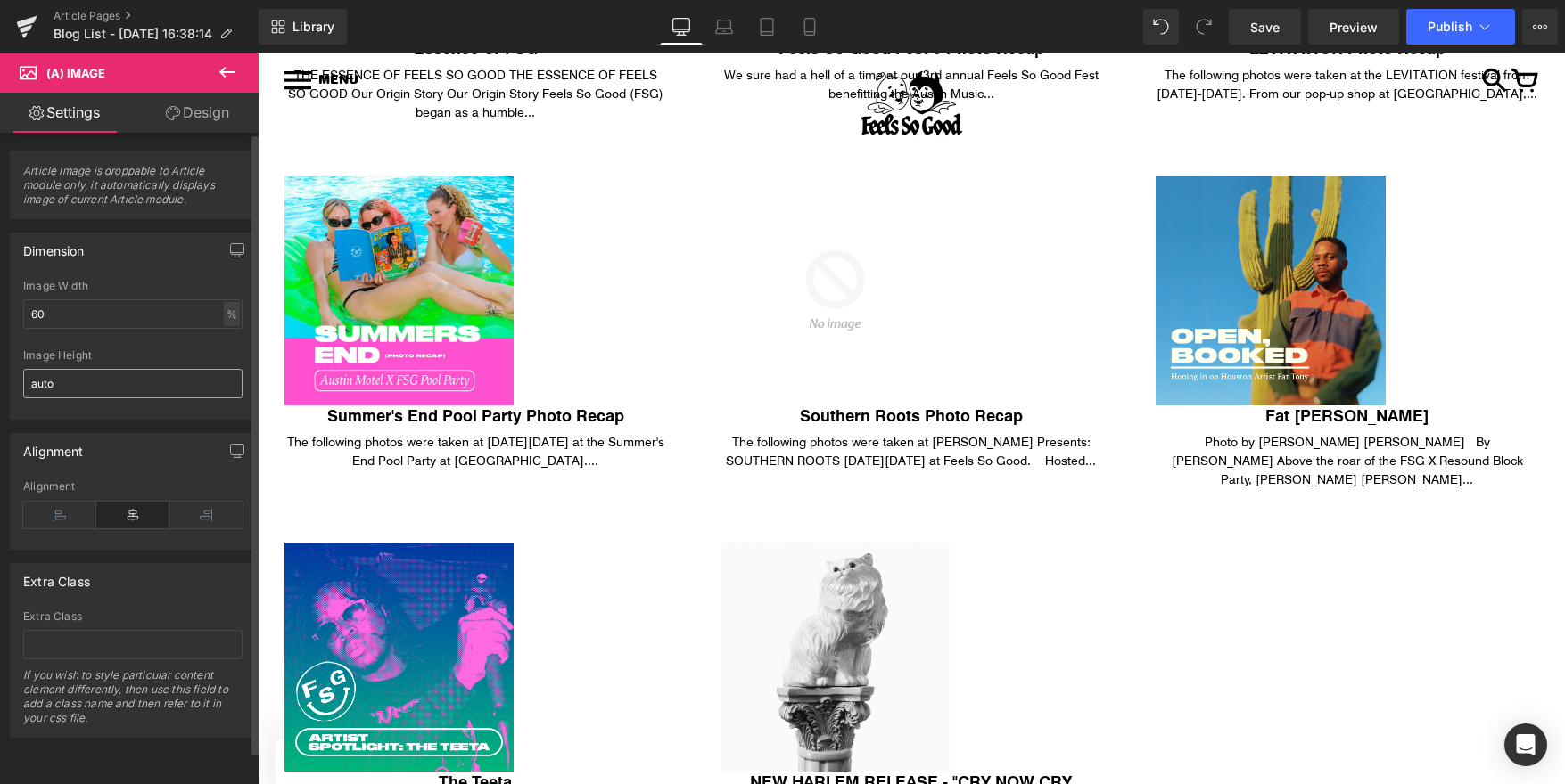
scroll to position [3, 0]
click at [190, 511] on icon at bounding box center [205, 514] width 73 height 27
click at [41, 510] on icon at bounding box center [59, 514] width 73 height 27
click at [132, 510] on icon at bounding box center [132, 514] width 73 height 27
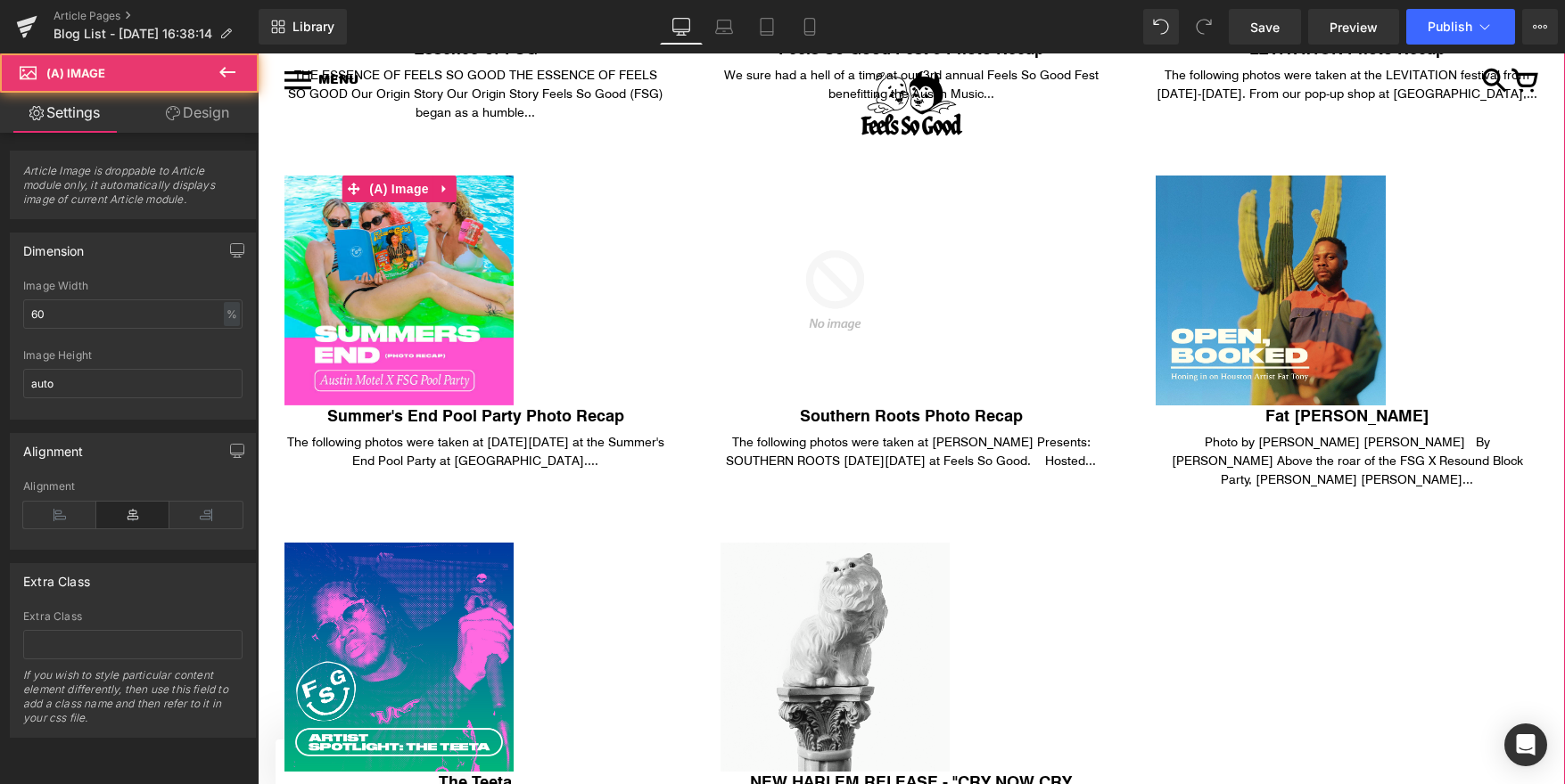
click img
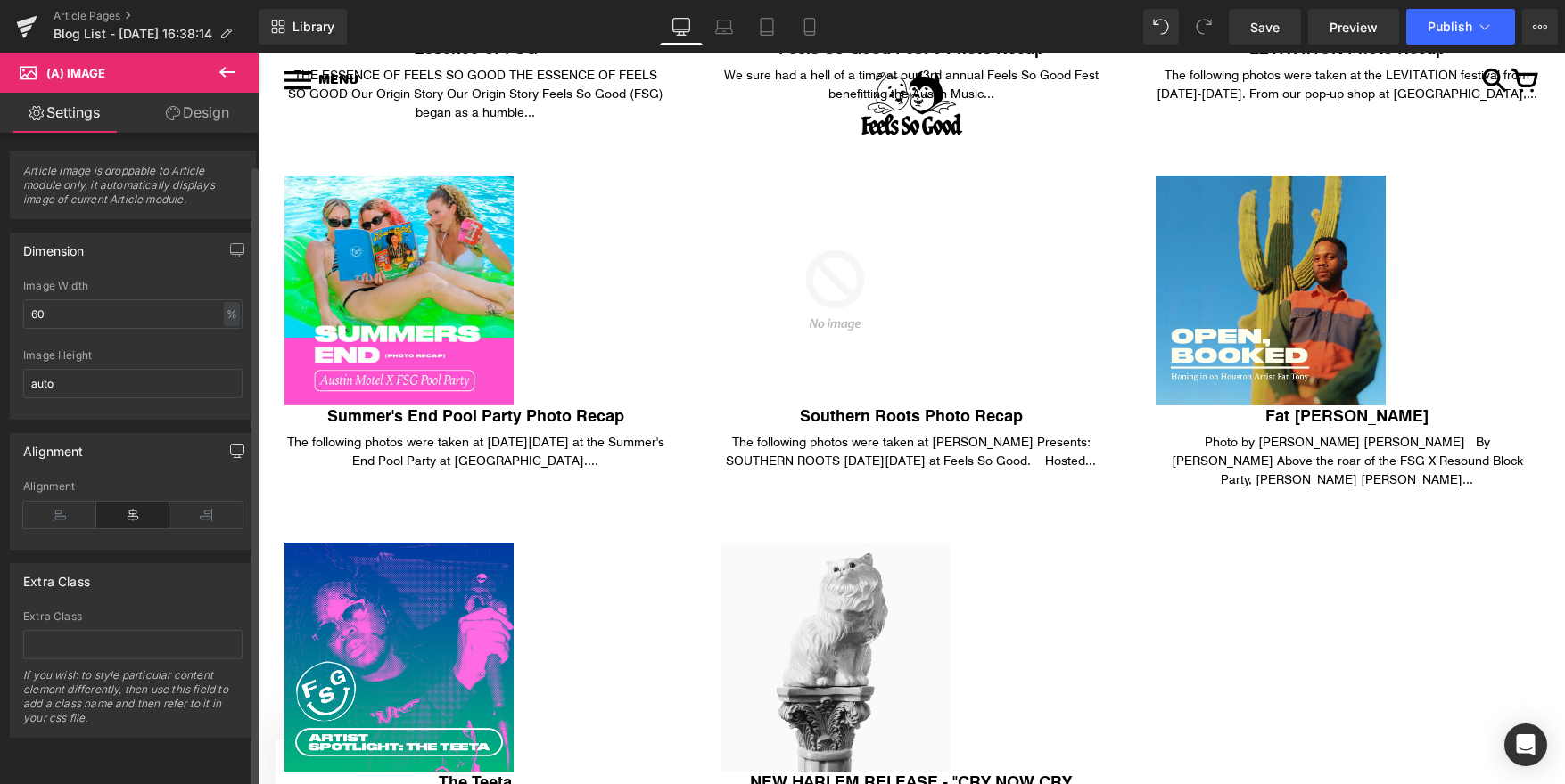
click at [239, 450] on button "button" at bounding box center [237, 451] width 29 height 34
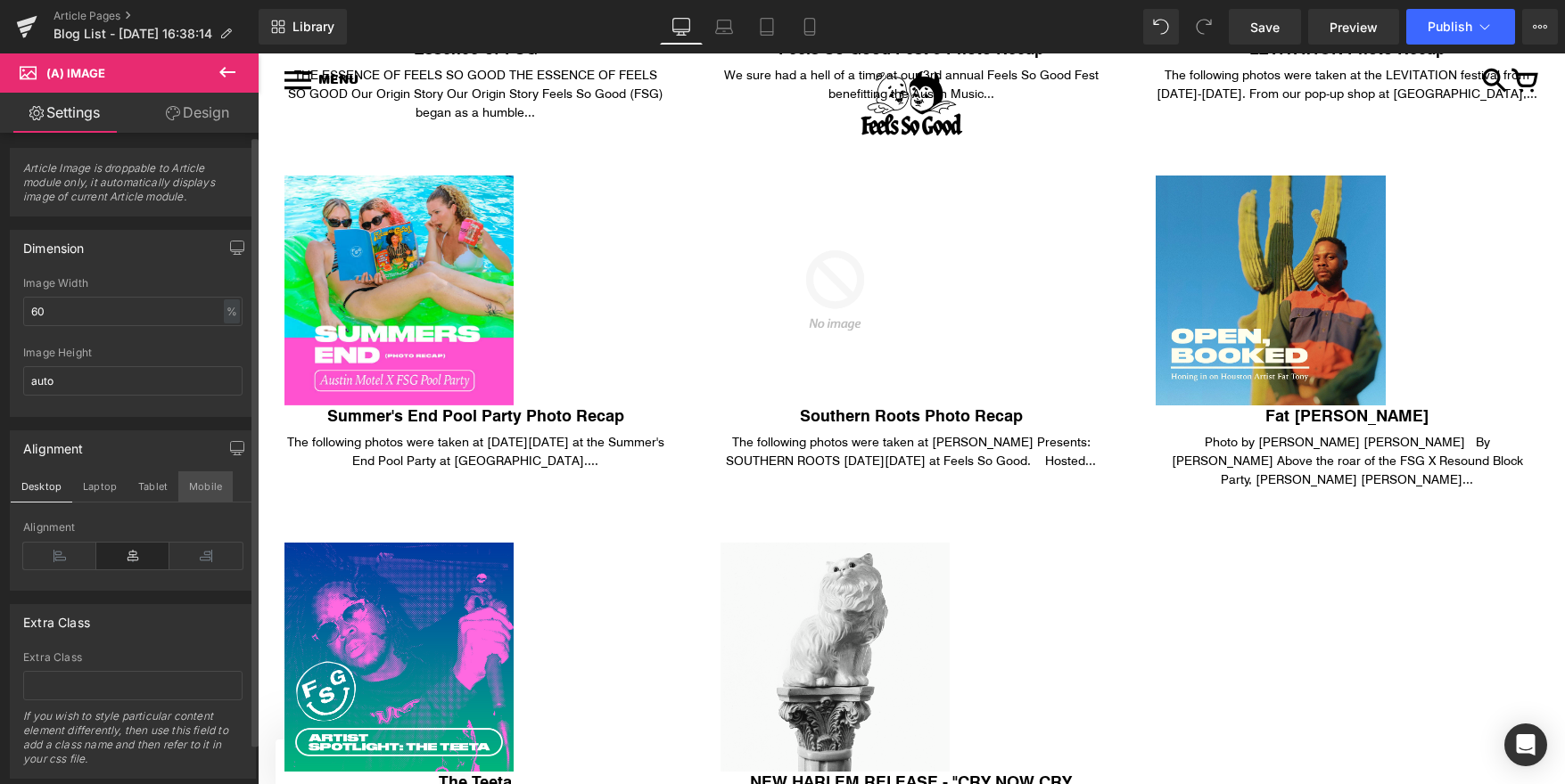
click at [187, 485] on button "Mobile" at bounding box center [205, 487] width 55 height 30
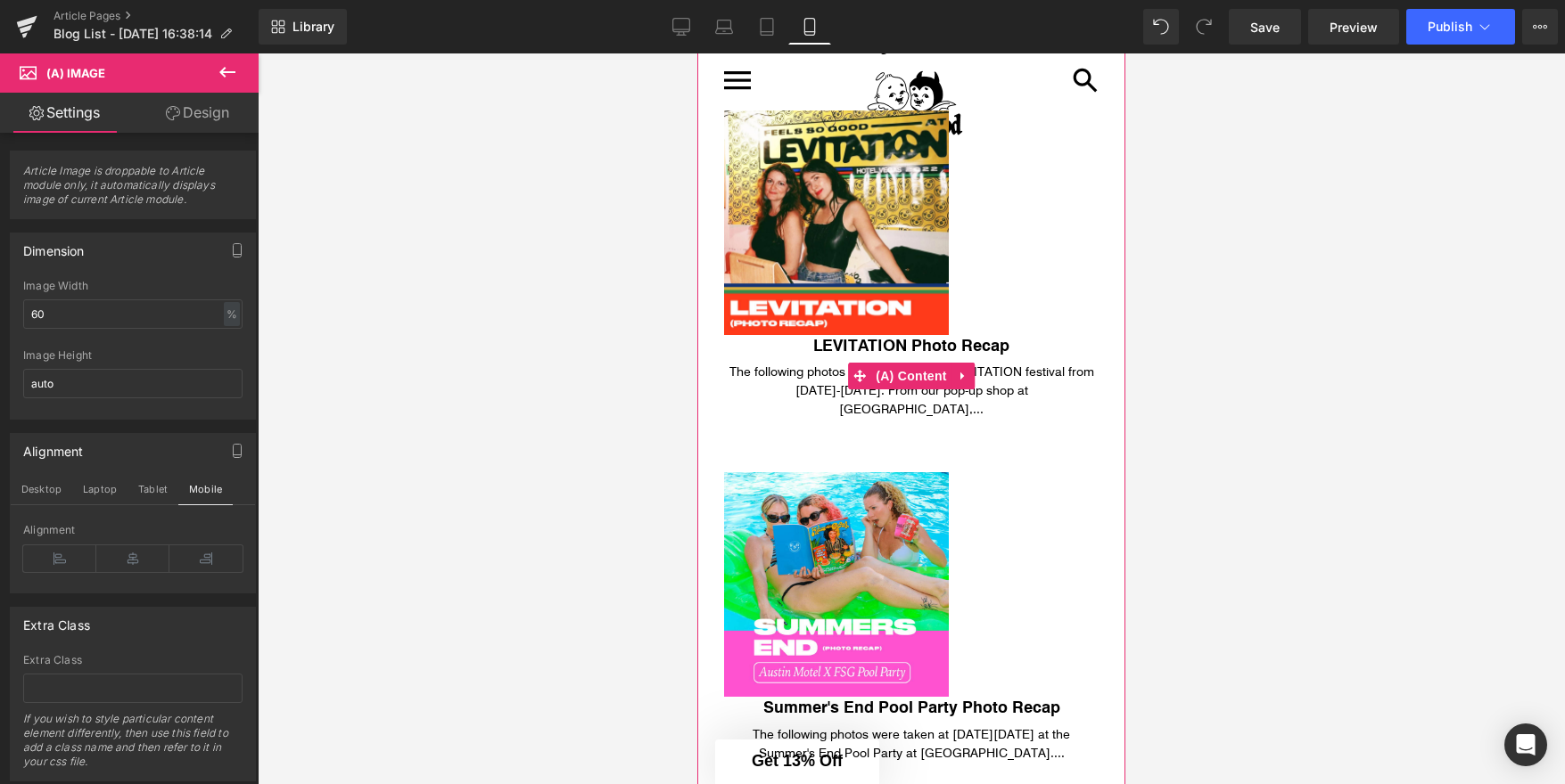
scroll to position [2970, 0]
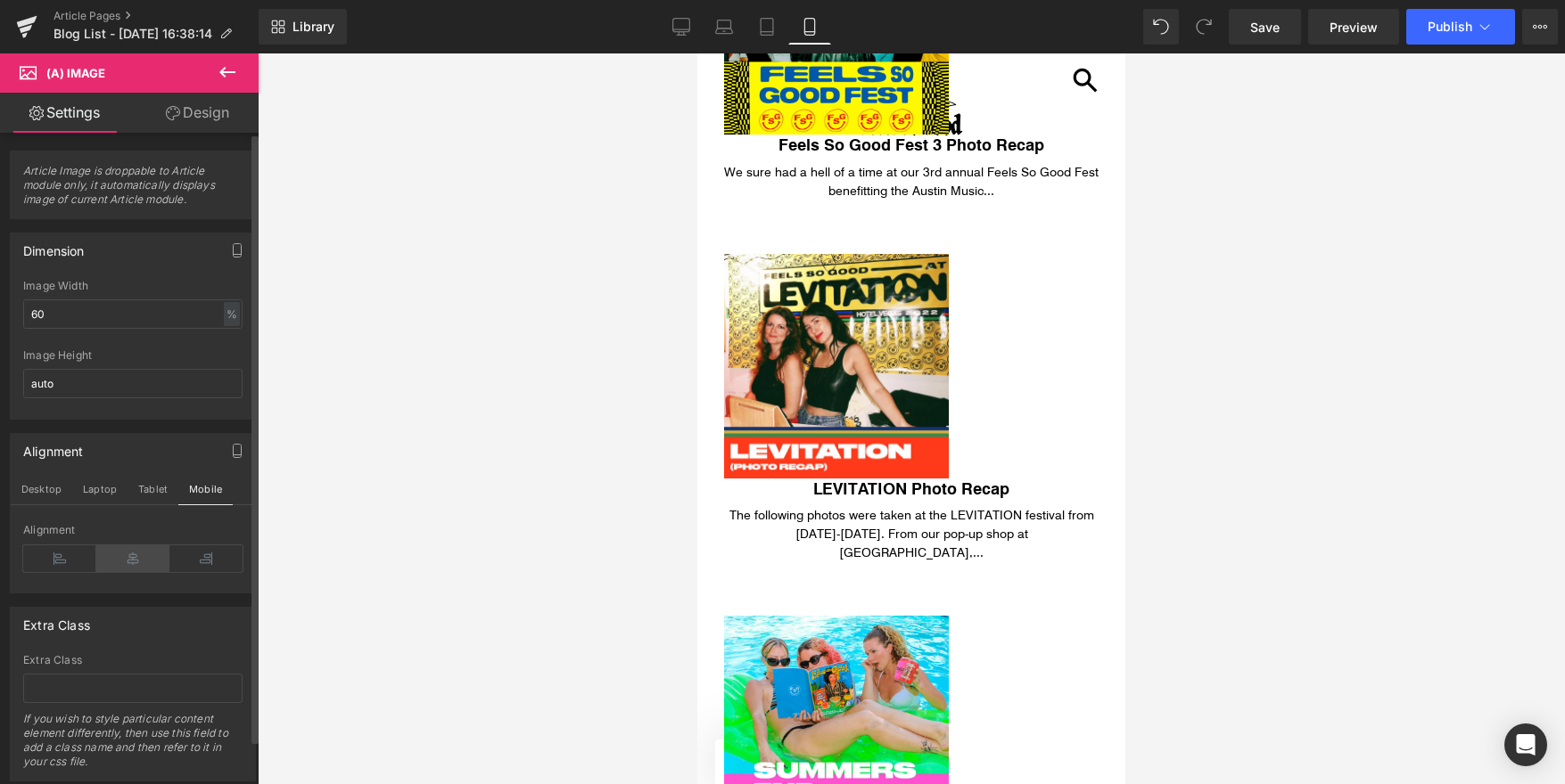
click at [133, 555] on icon at bounding box center [132, 559] width 73 height 27
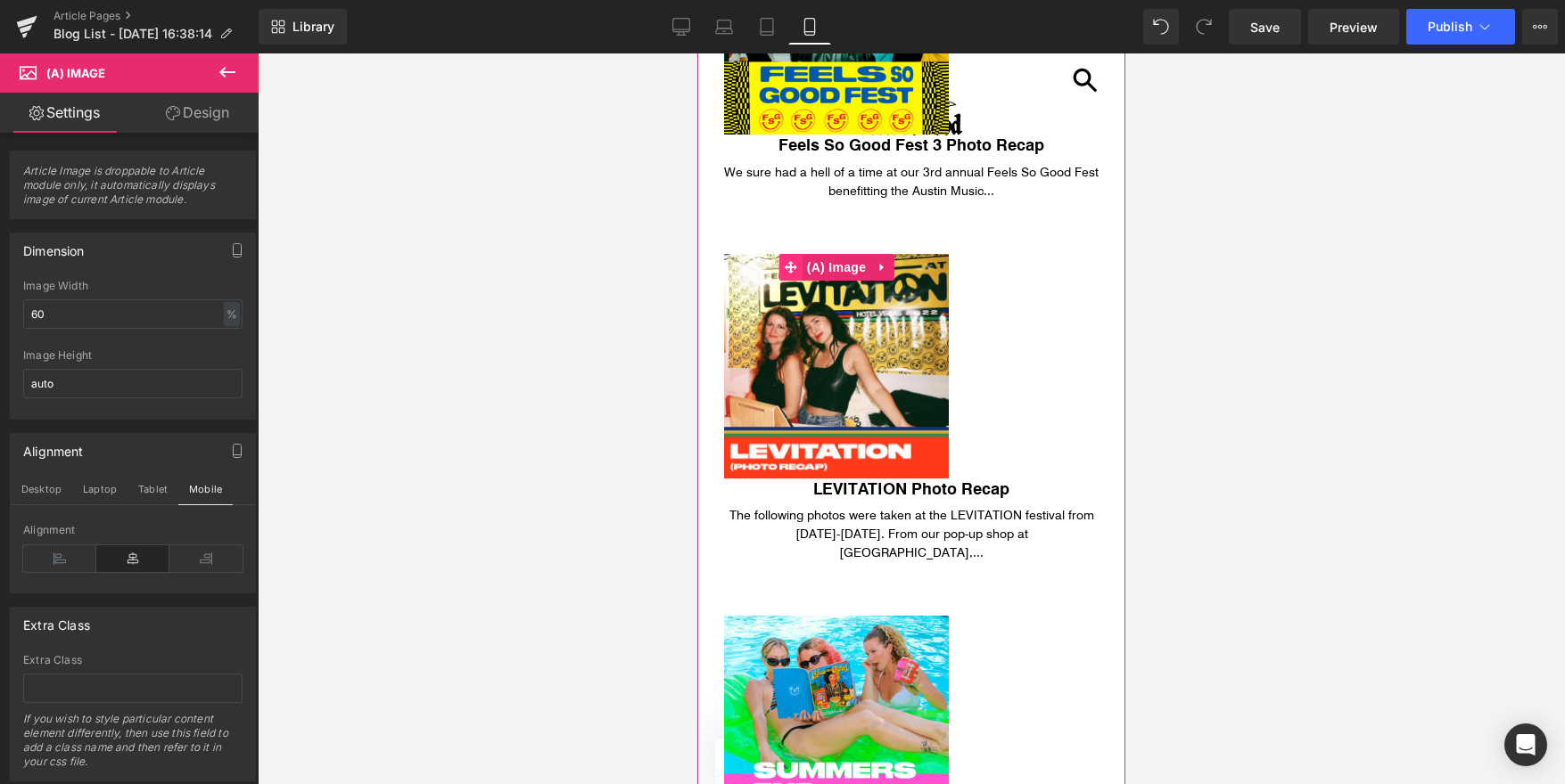
click icon
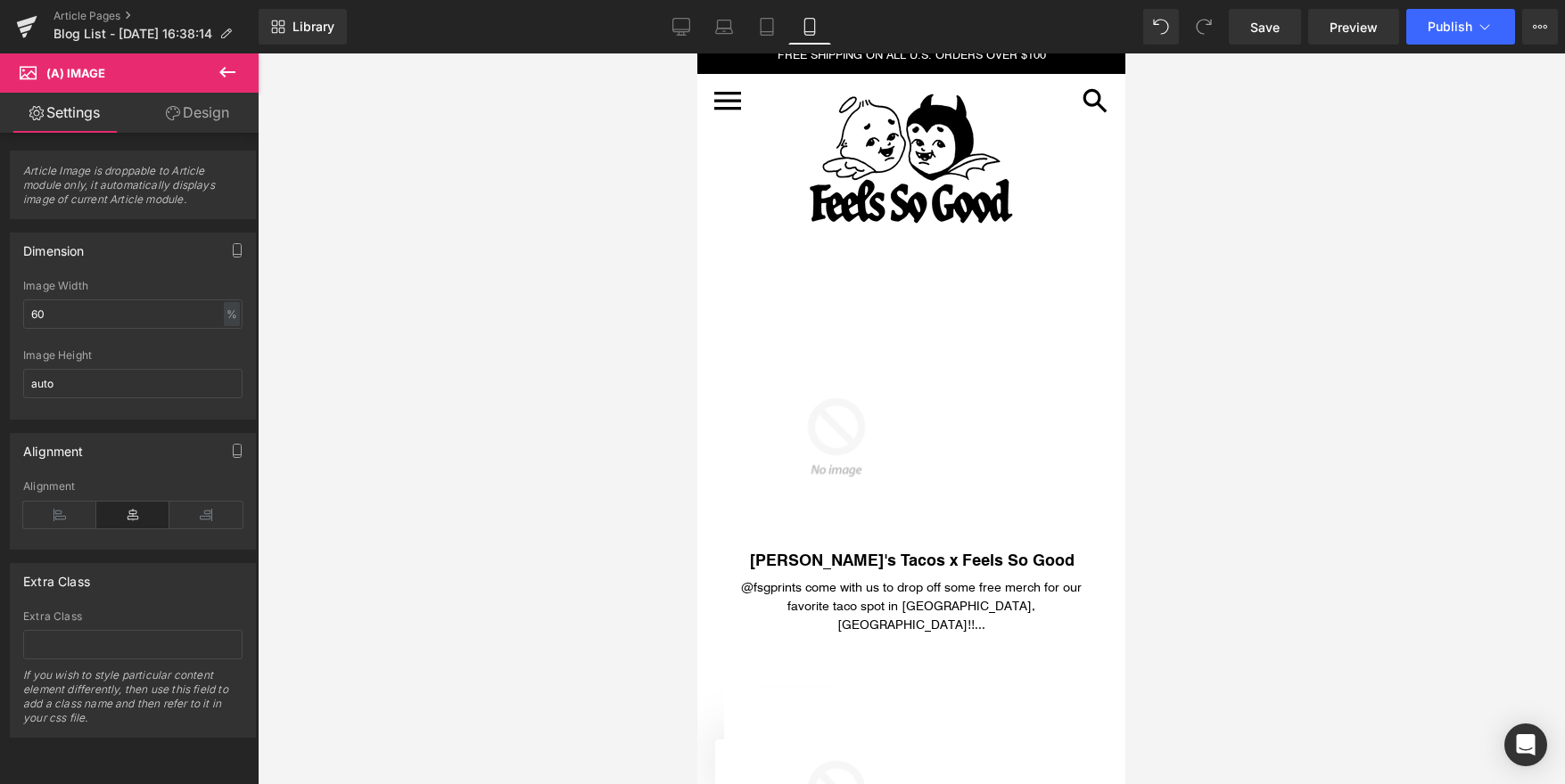
scroll to position [0, 0]
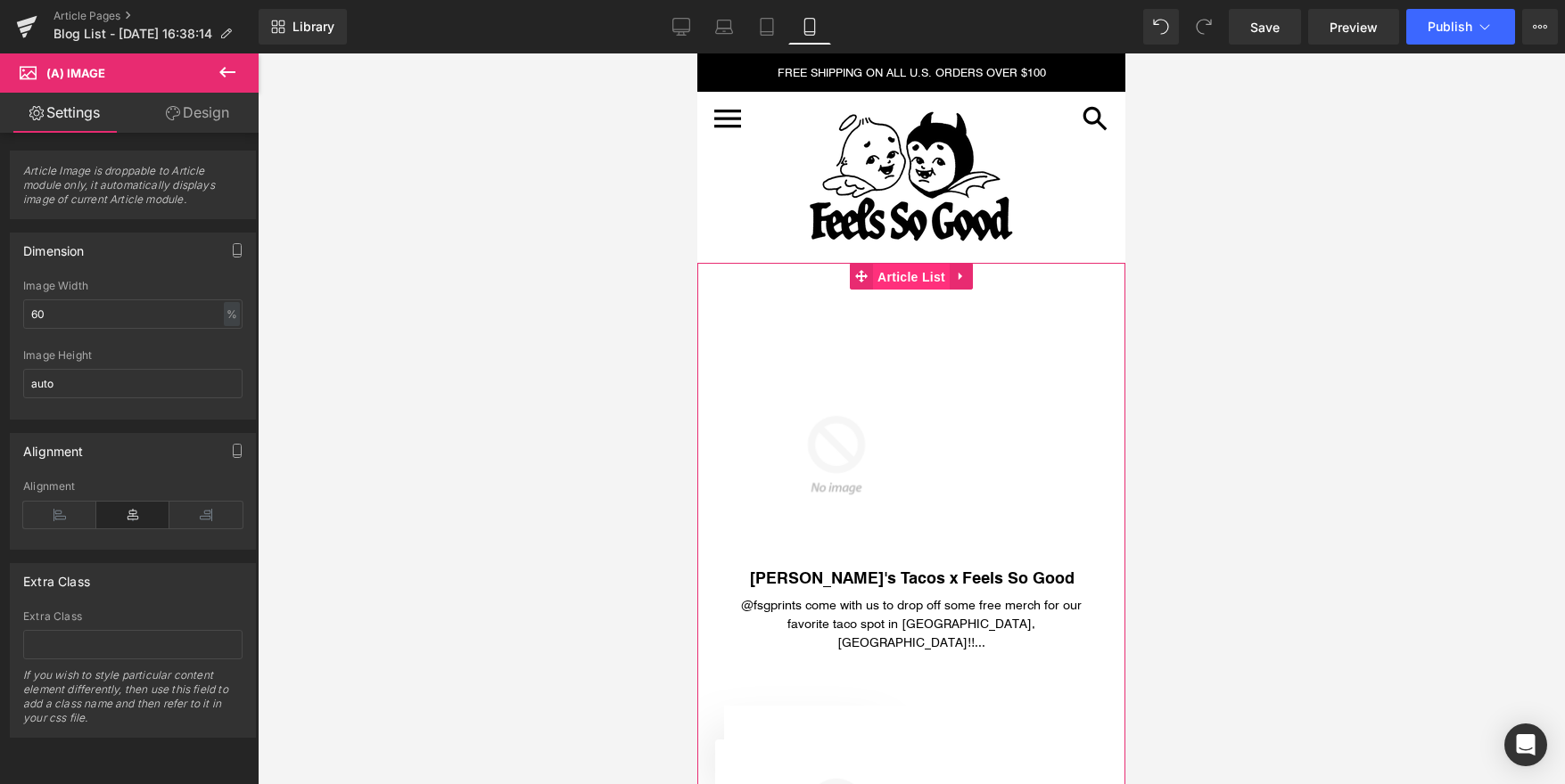
click at [867, 273] on link "Article List" at bounding box center [900, 276] width 100 height 27
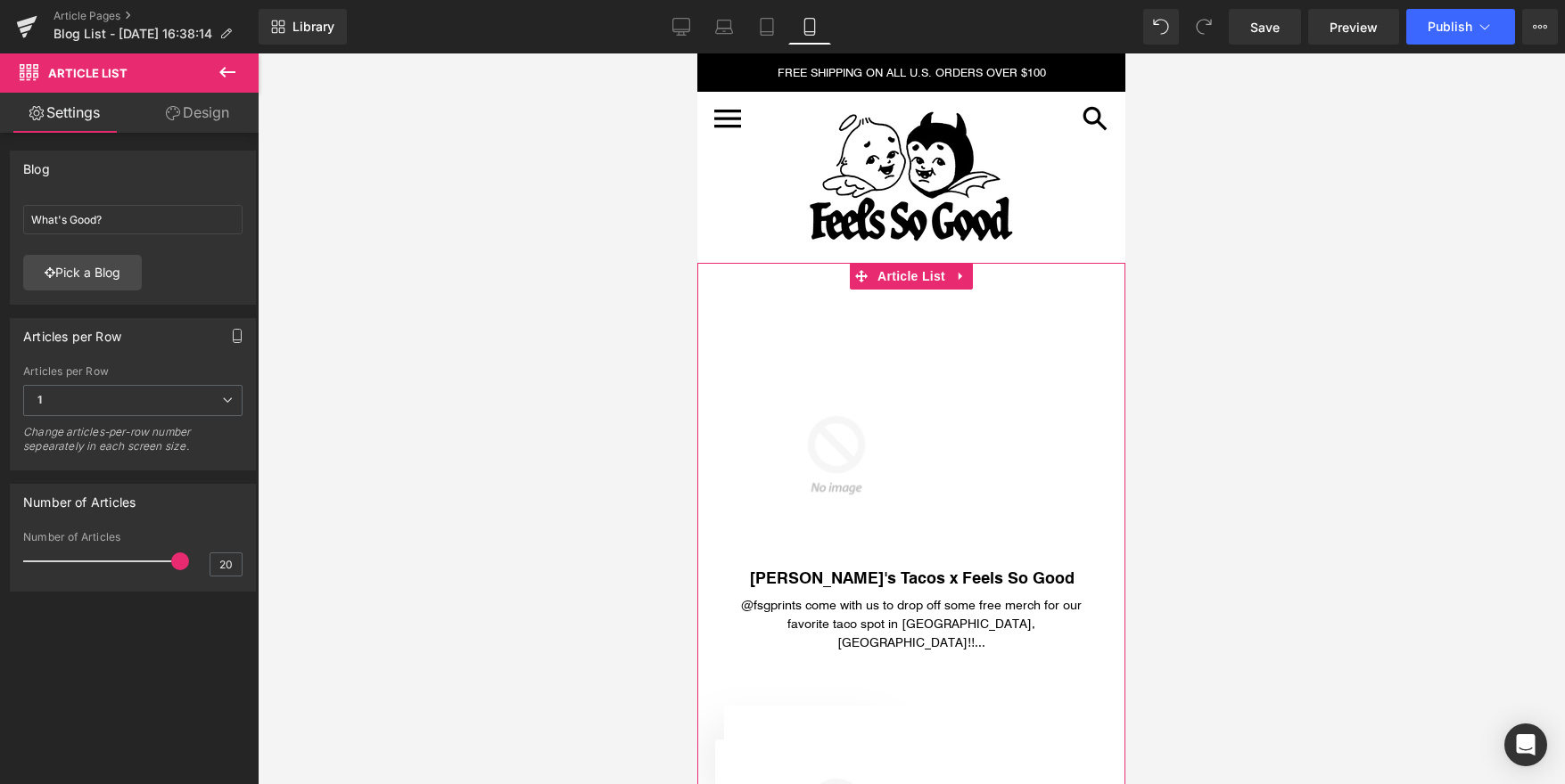
click at [243, 339] on button "button" at bounding box center [237, 336] width 29 height 34
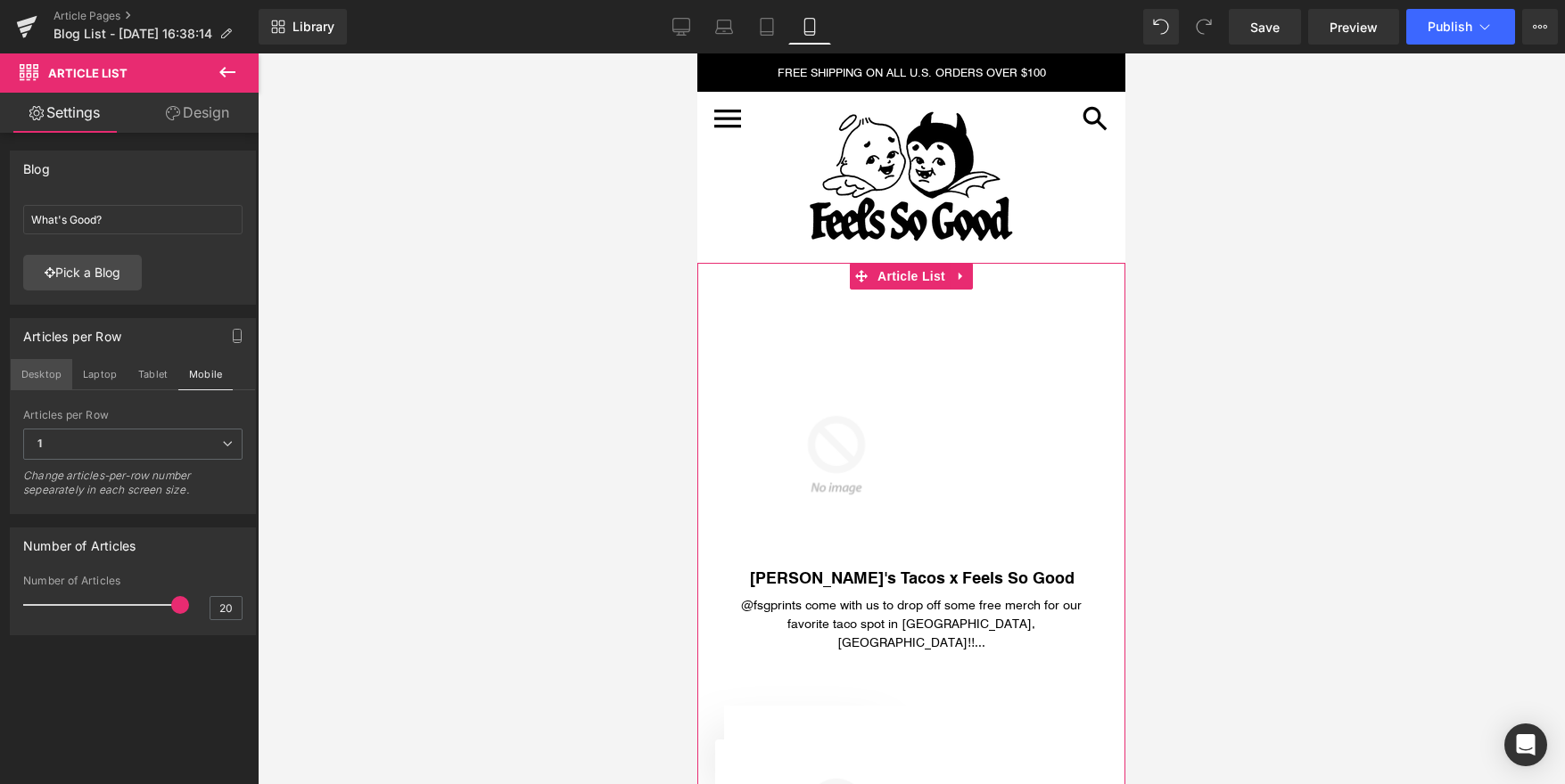
click at [44, 373] on button "Desktop" at bounding box center [42, 374] width 62 height 30
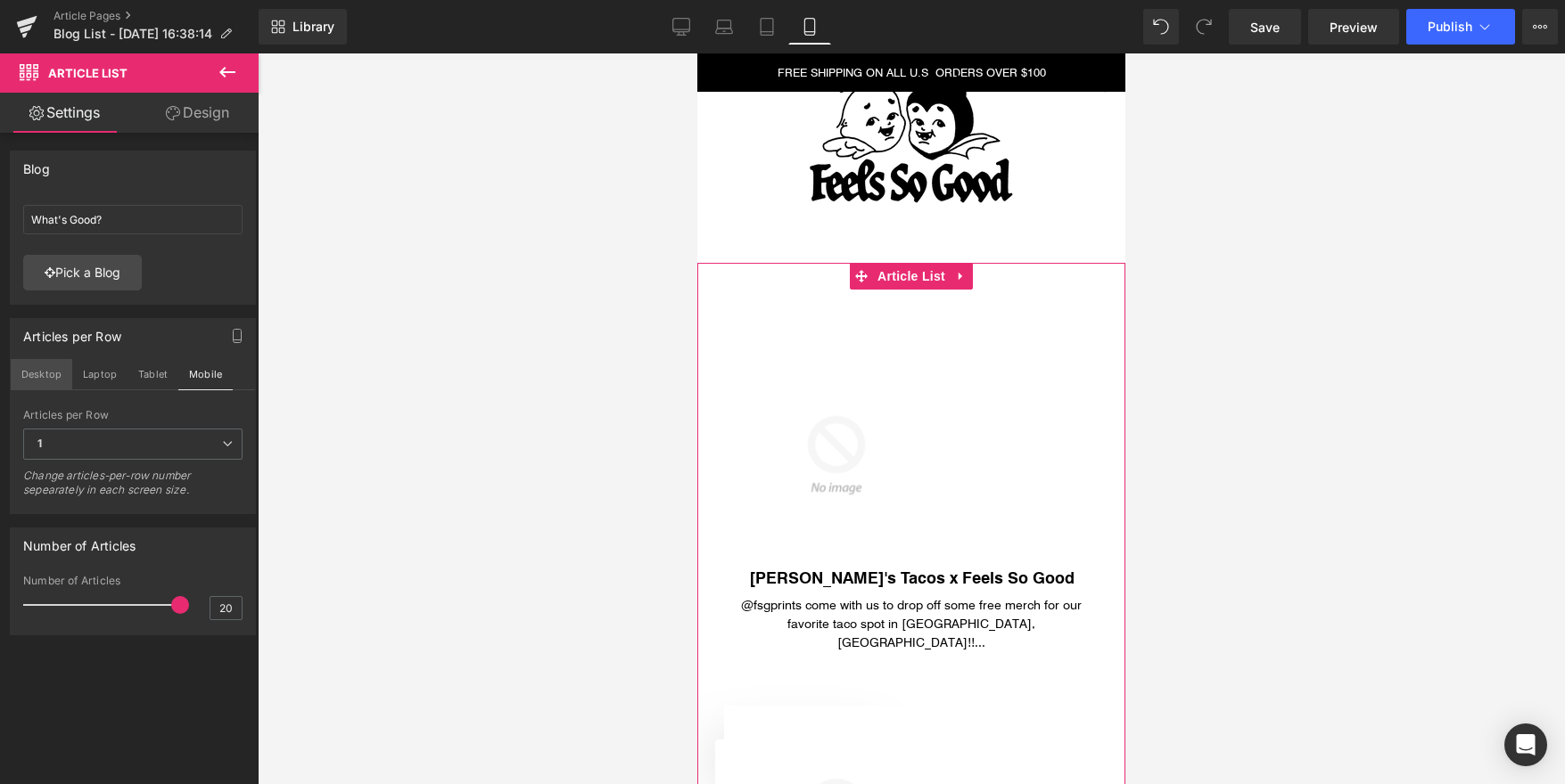
scroll to position [59, 0]
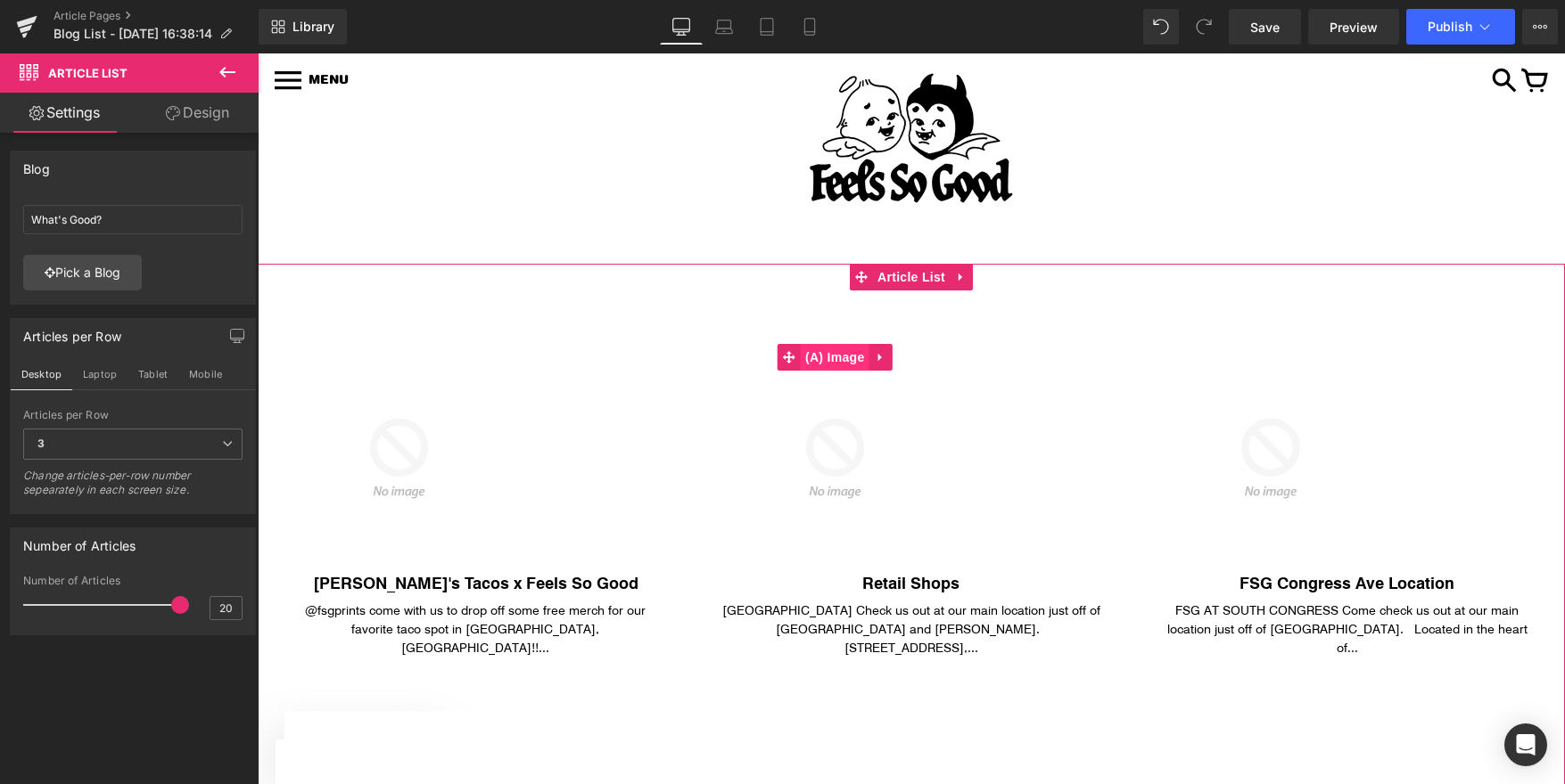
click span "(A) Image"
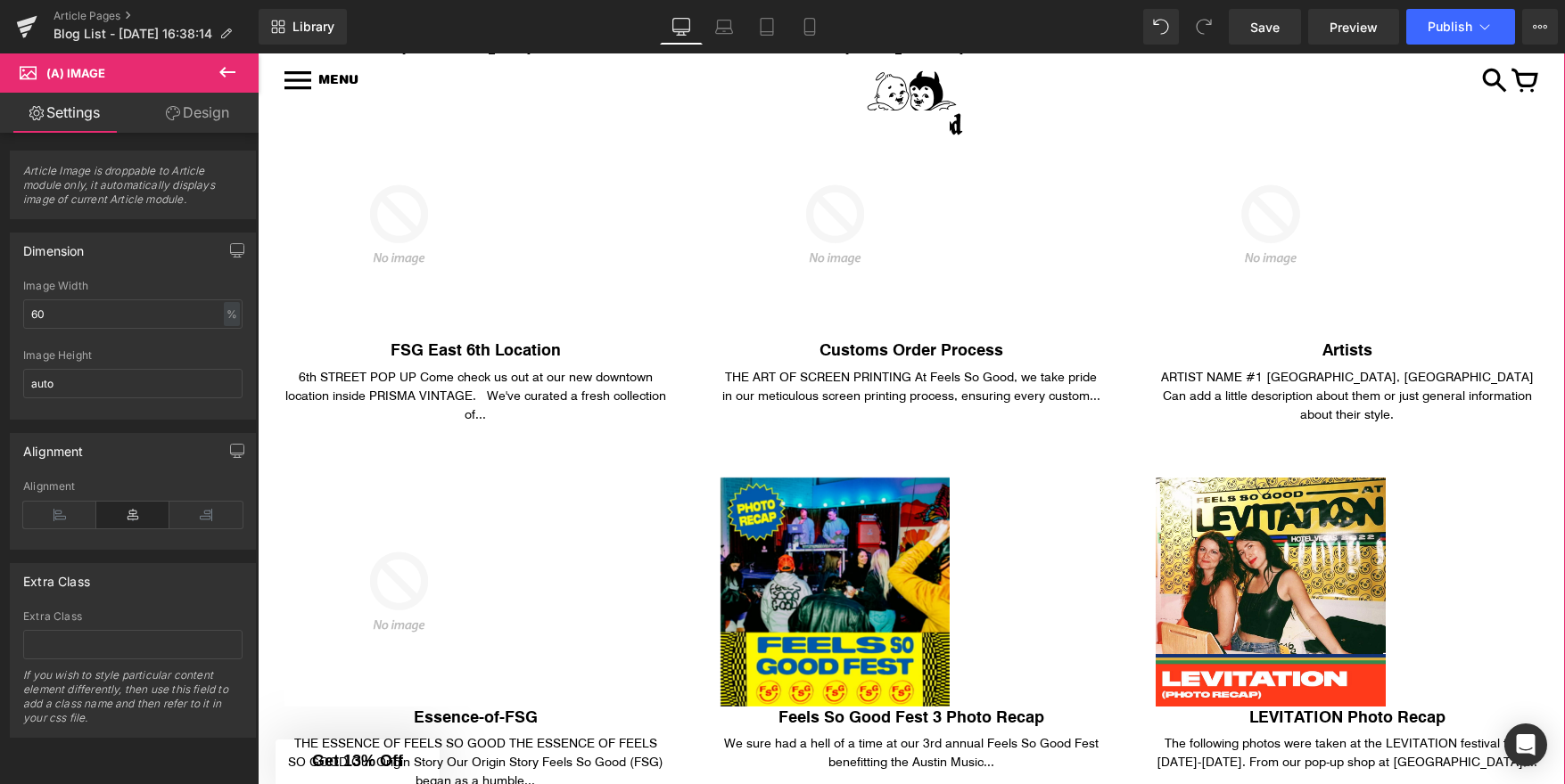
scroll to position [830, 0]
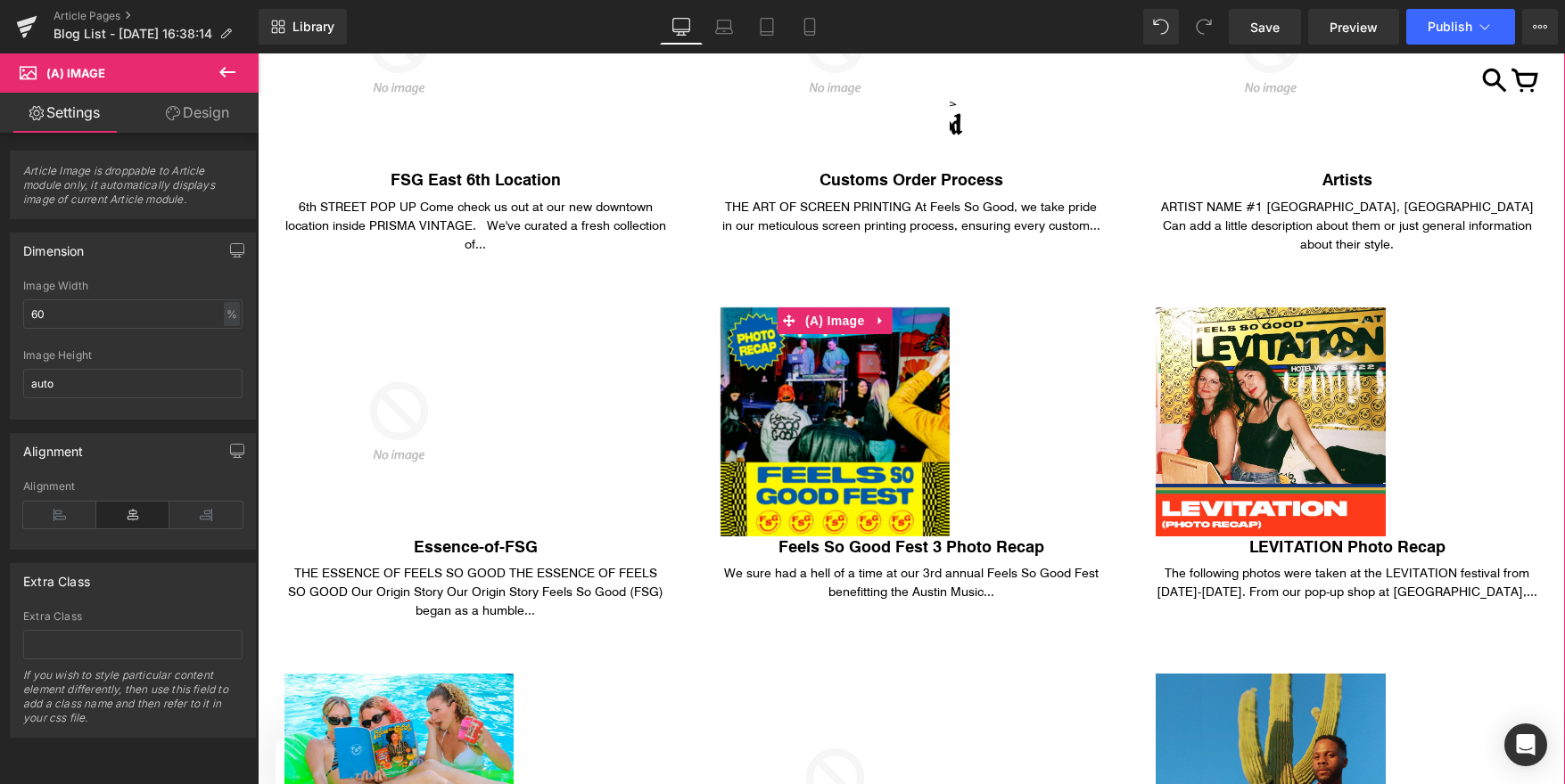
click img
click span "(A) Image"
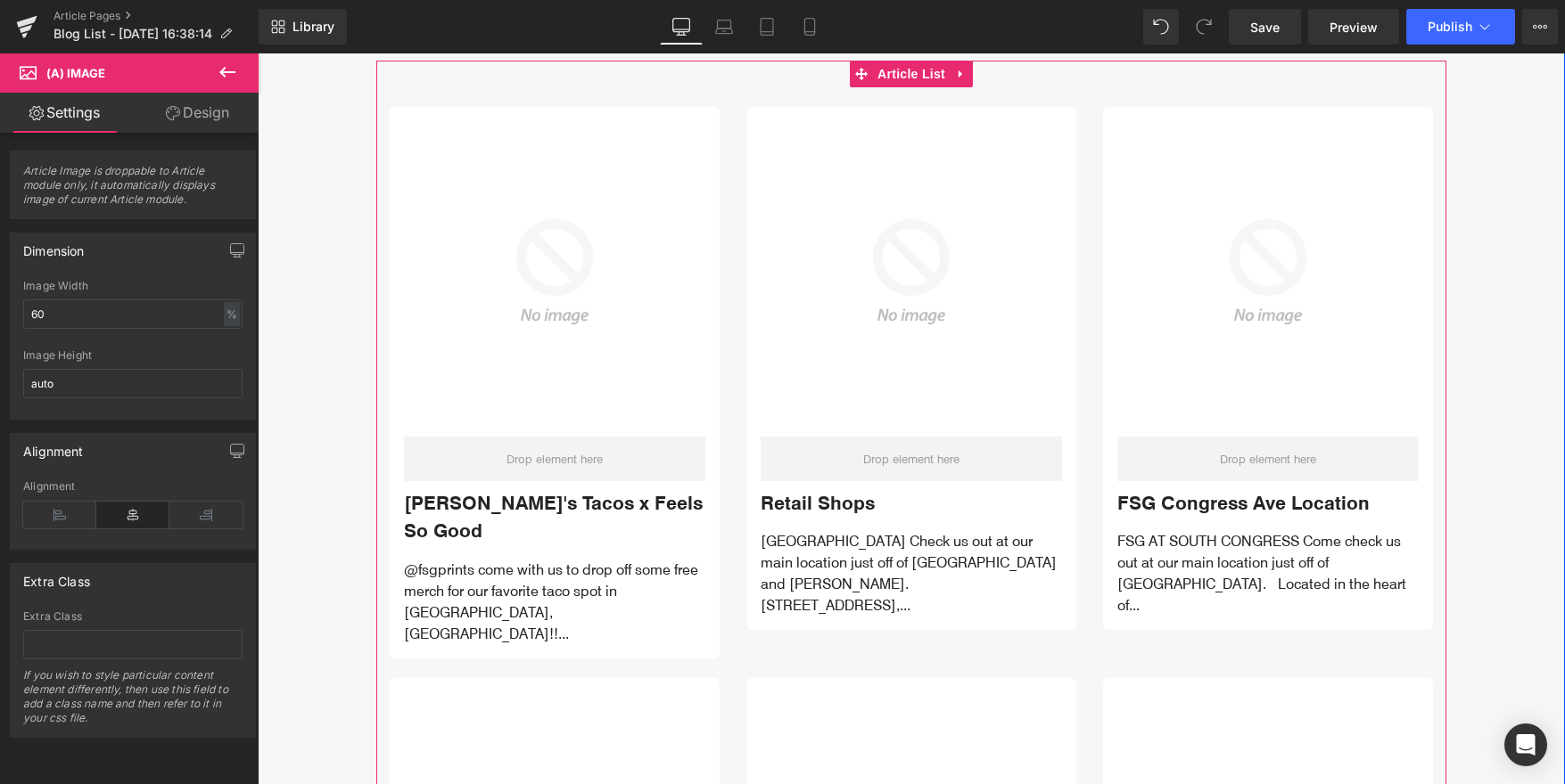
scroll to position [2779, 0]
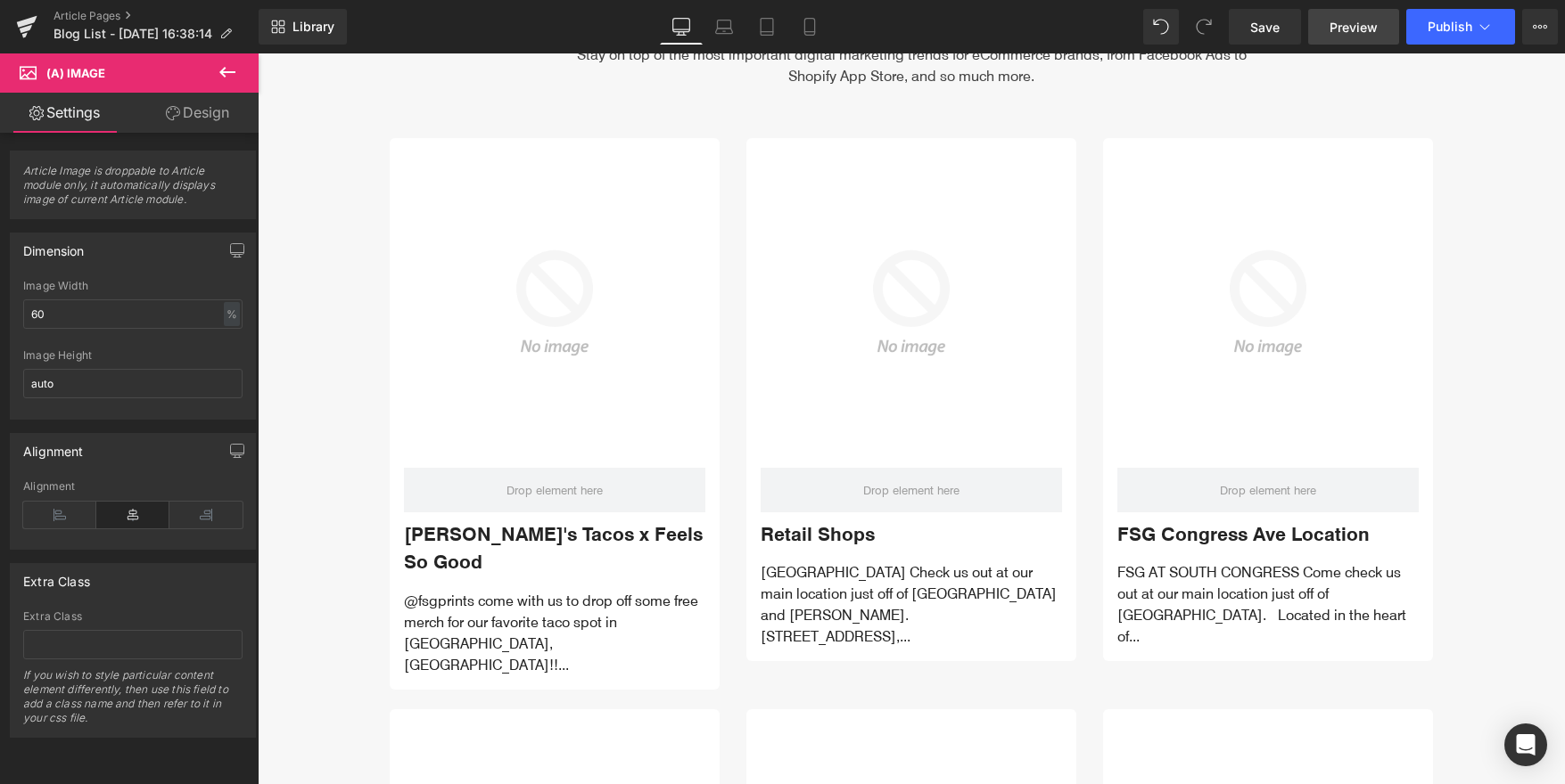
click at [1355, 29] on span "Preview" at bounding box center [1353, 27] width 48 height 18
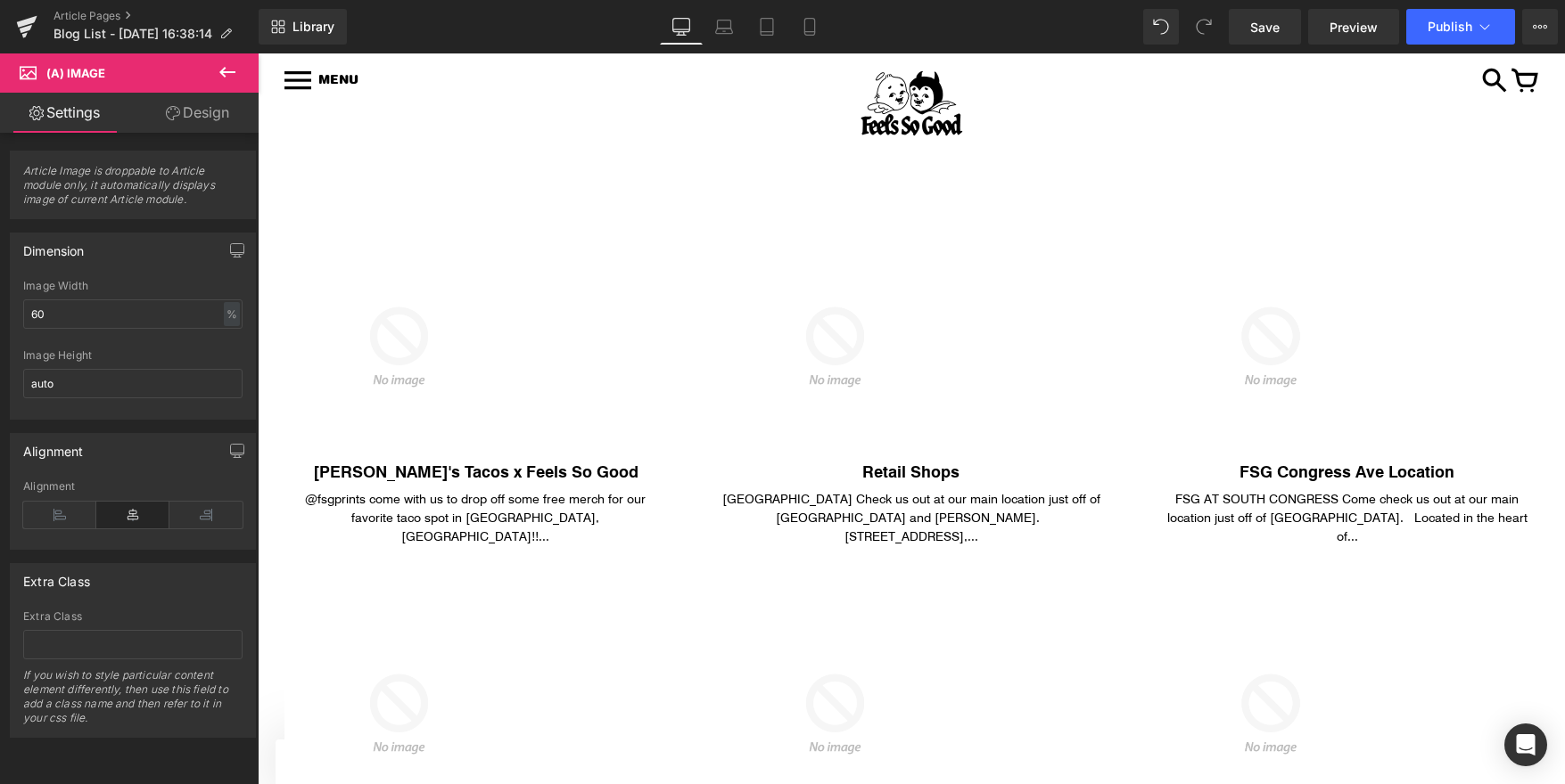
scroll to position [0, 0]
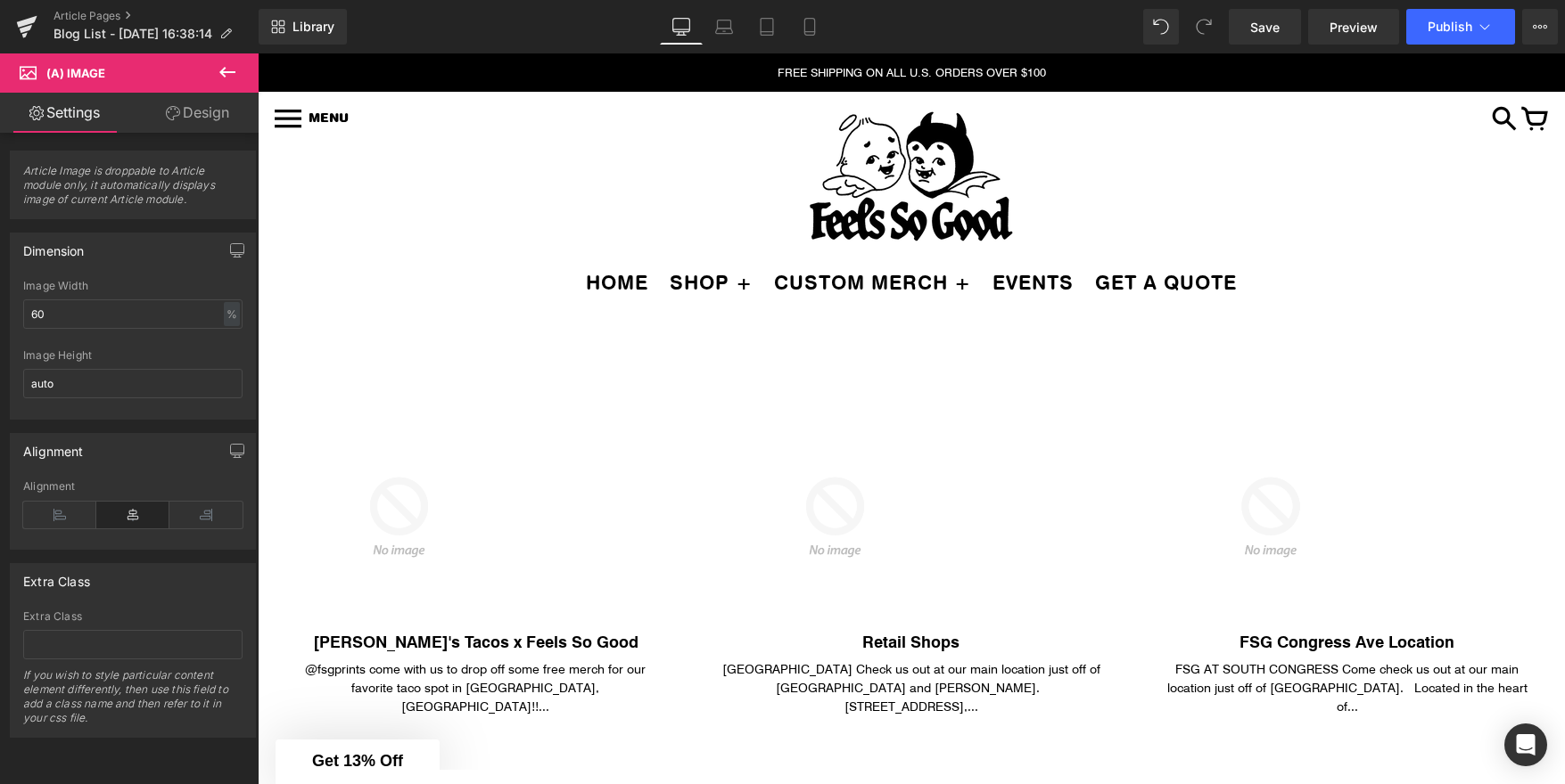
click at [231, 66] on icon at bounding box center [227, 72] width 21 height 21
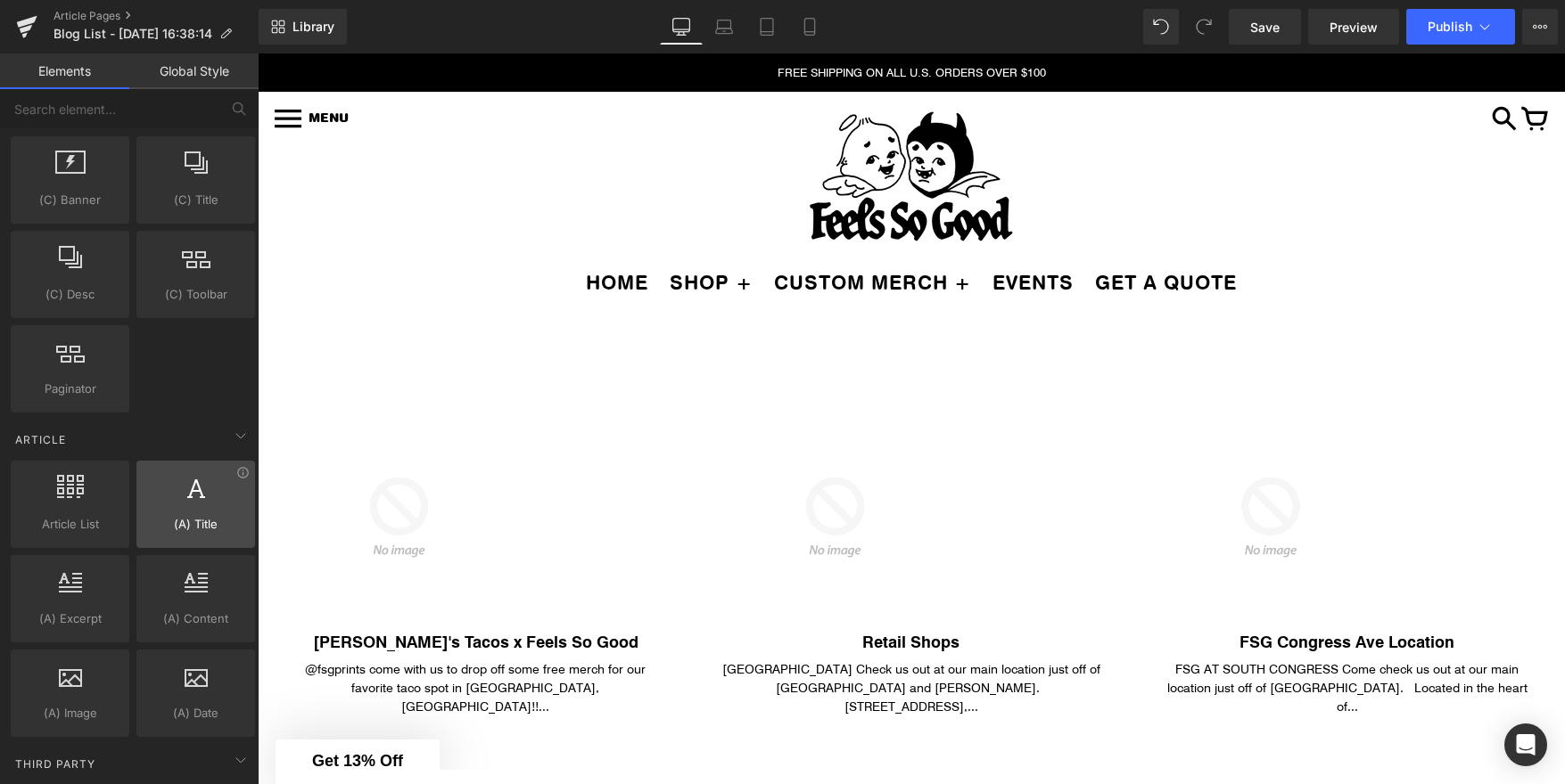
scroll to position [2991, 0]
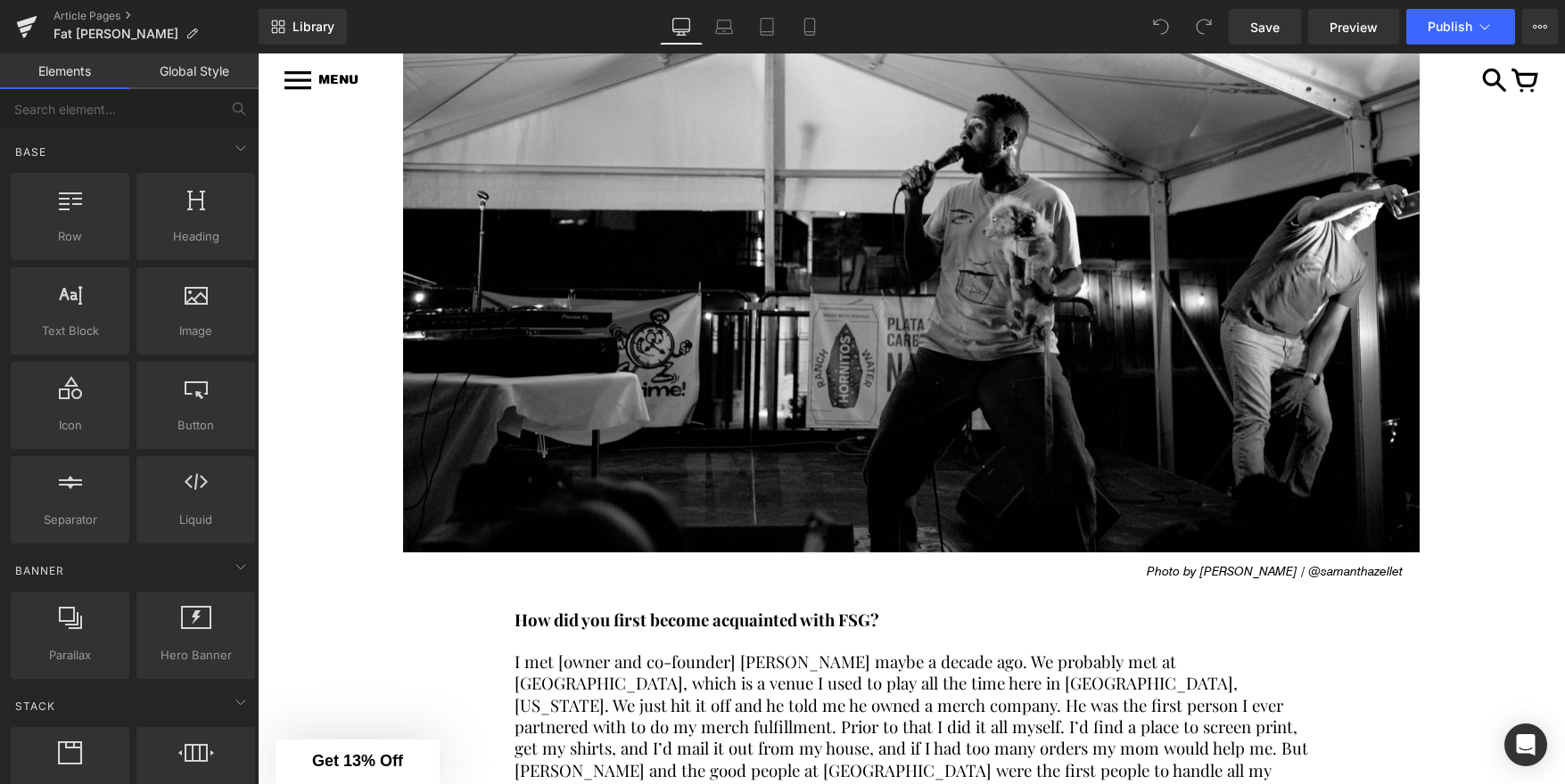
scroll to position [1701, 0]
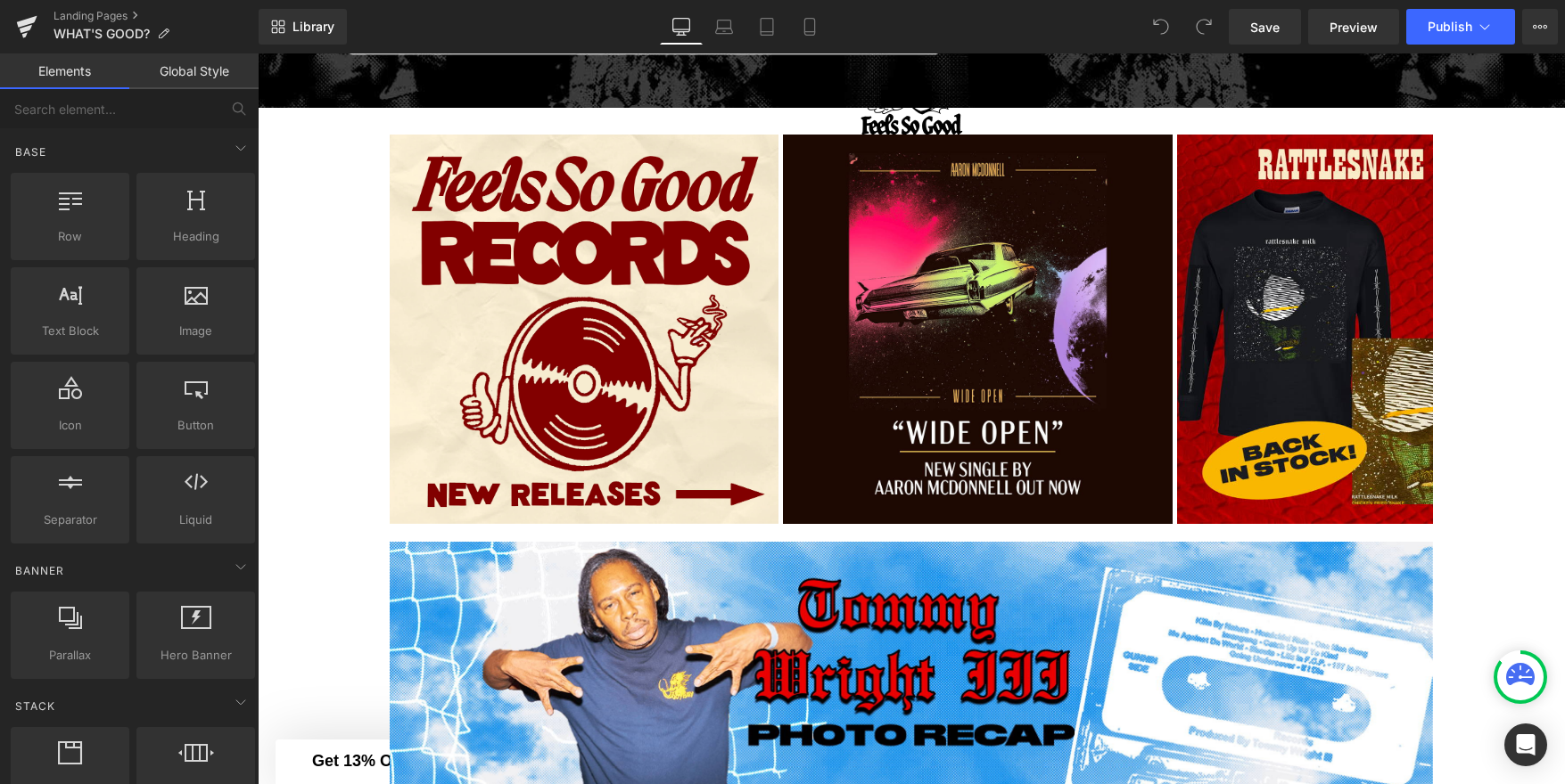
scroll to position [801, 0]
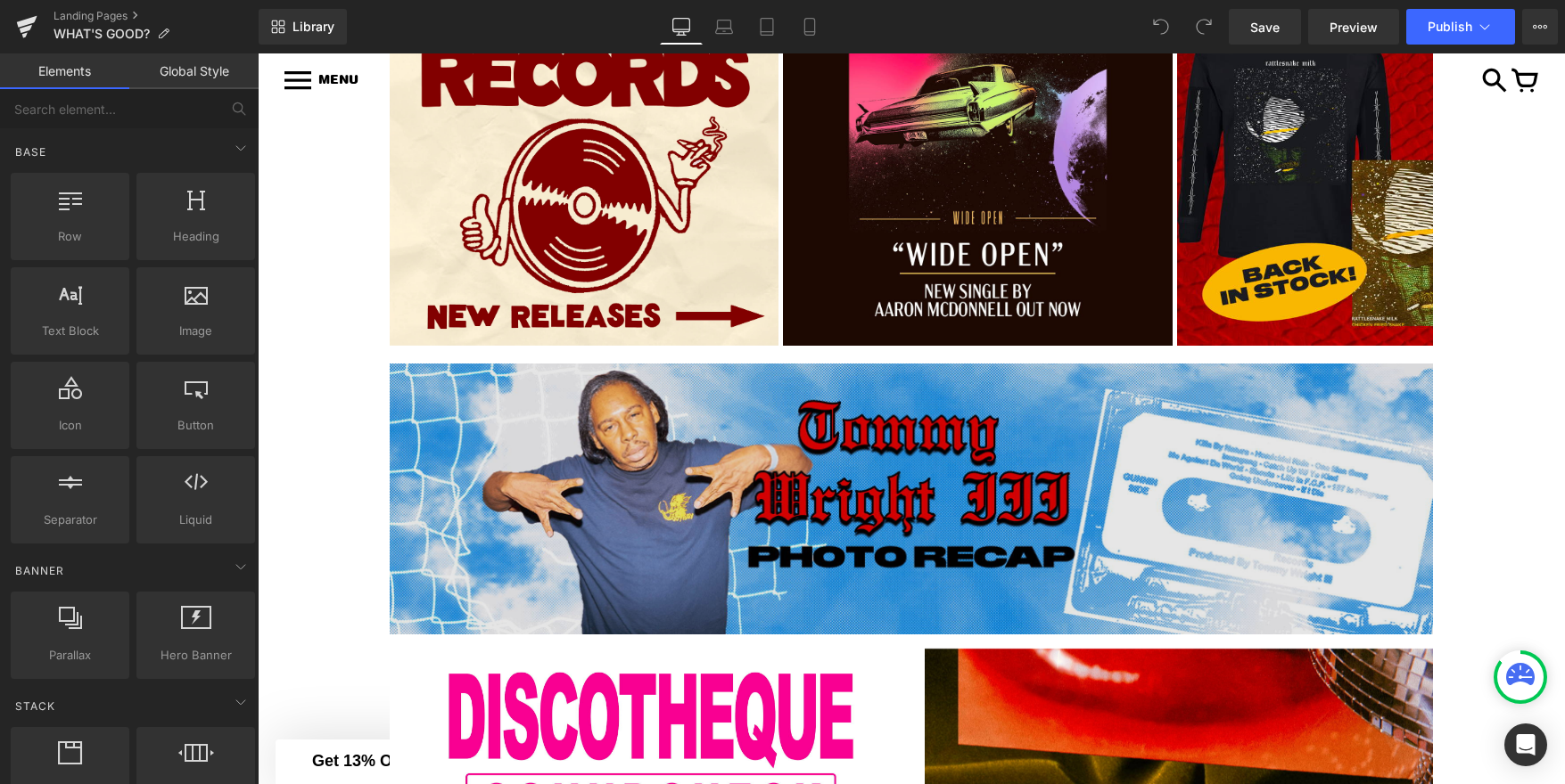
click at [1008, 541] on img at bounding box center [911, 499] width 1043 height 271
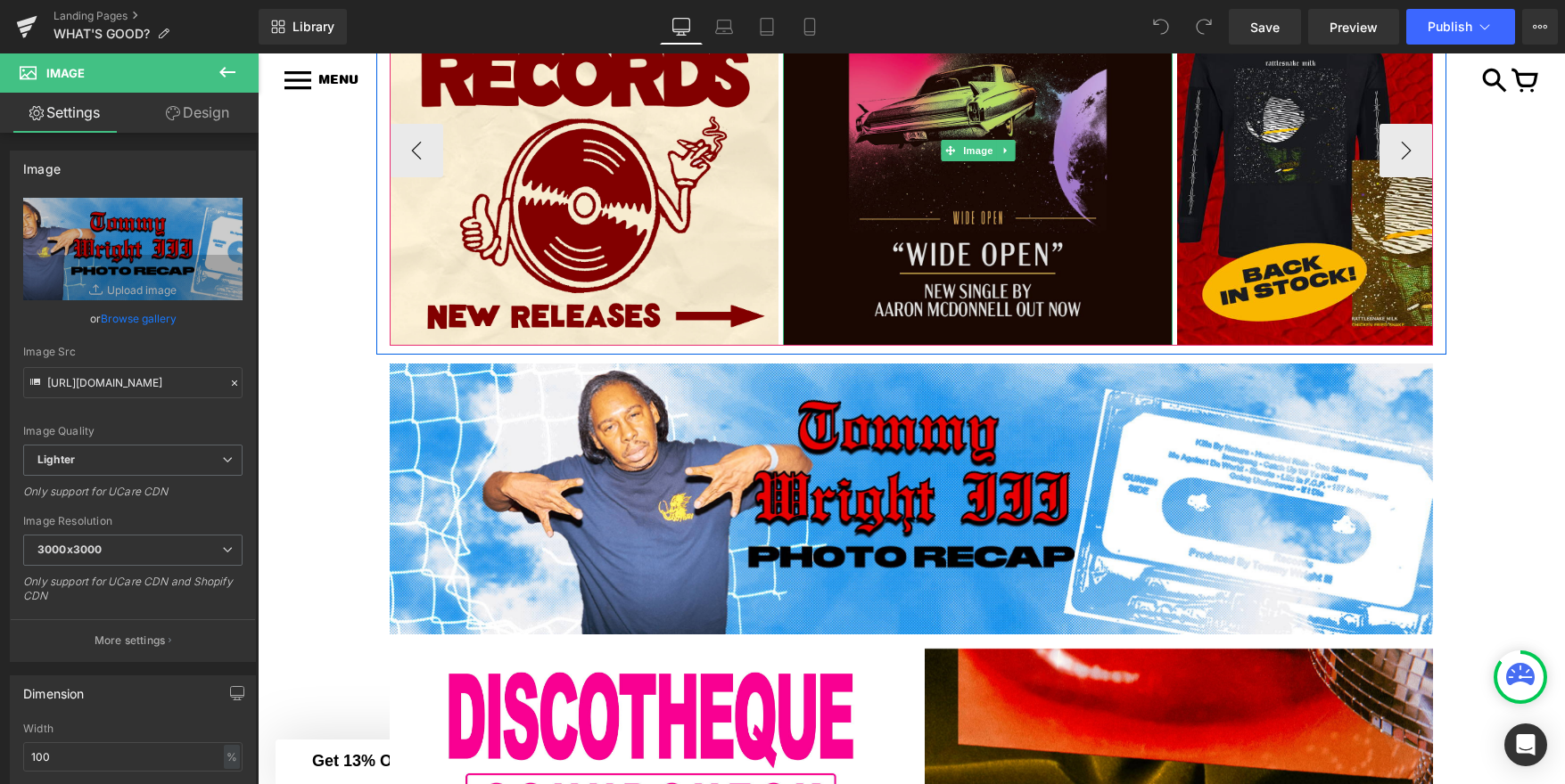
click at [977, 271] on img at bounding box center [977, 151] width 389 height 389
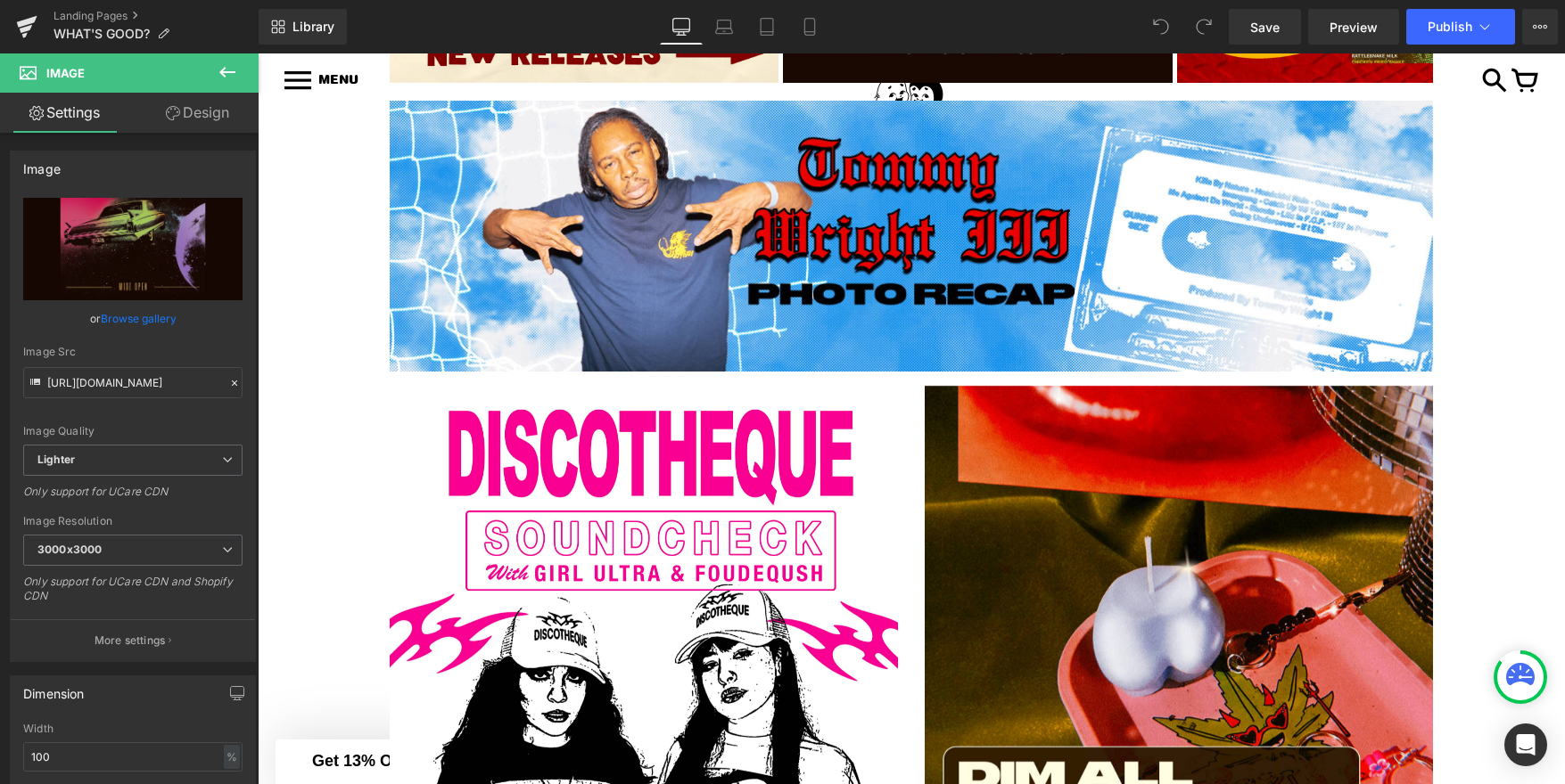
scroll to position [1090, 0]
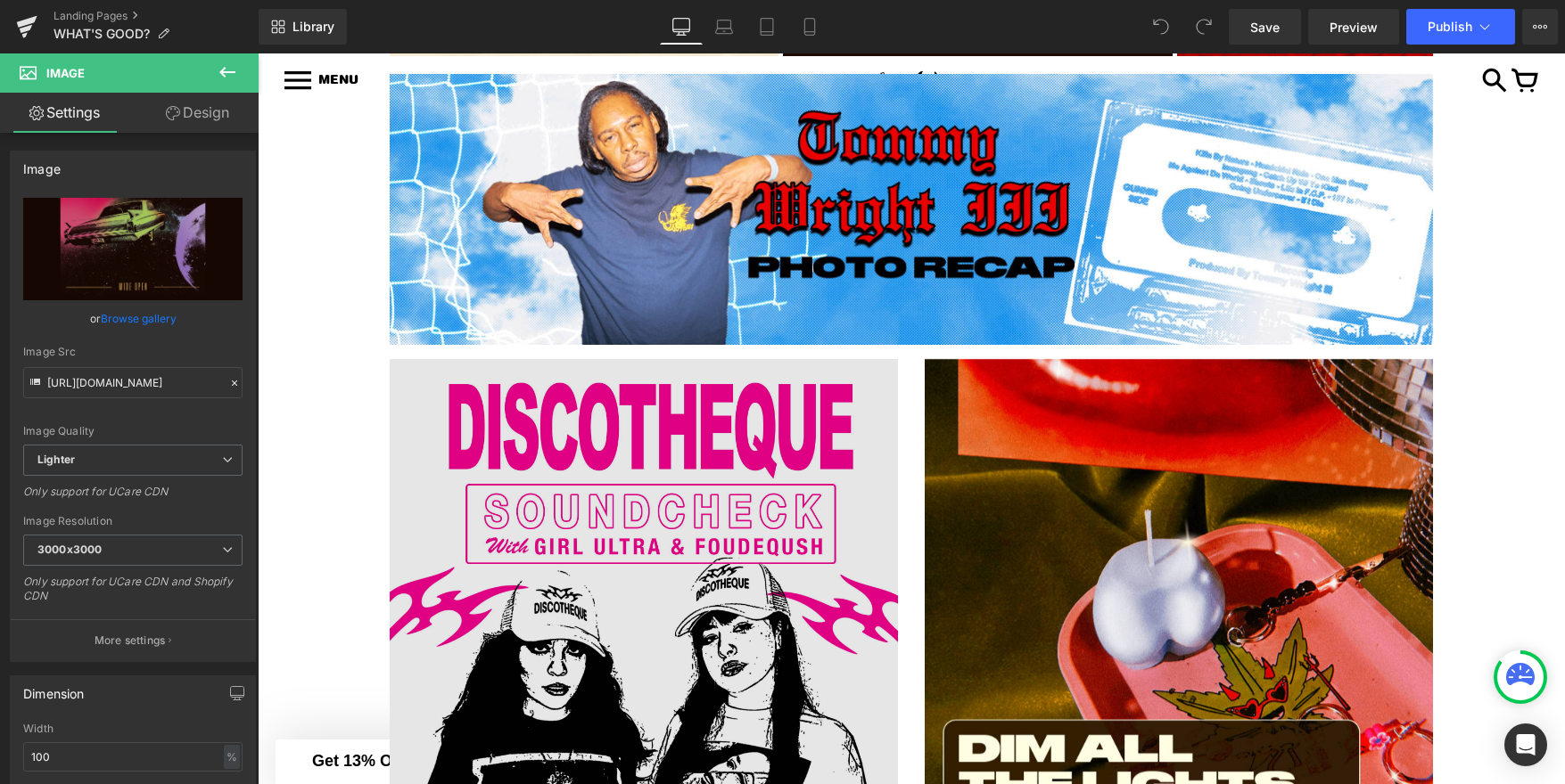
click at [865, 399] on img at bounding box center [644, 613] width 508 height 508
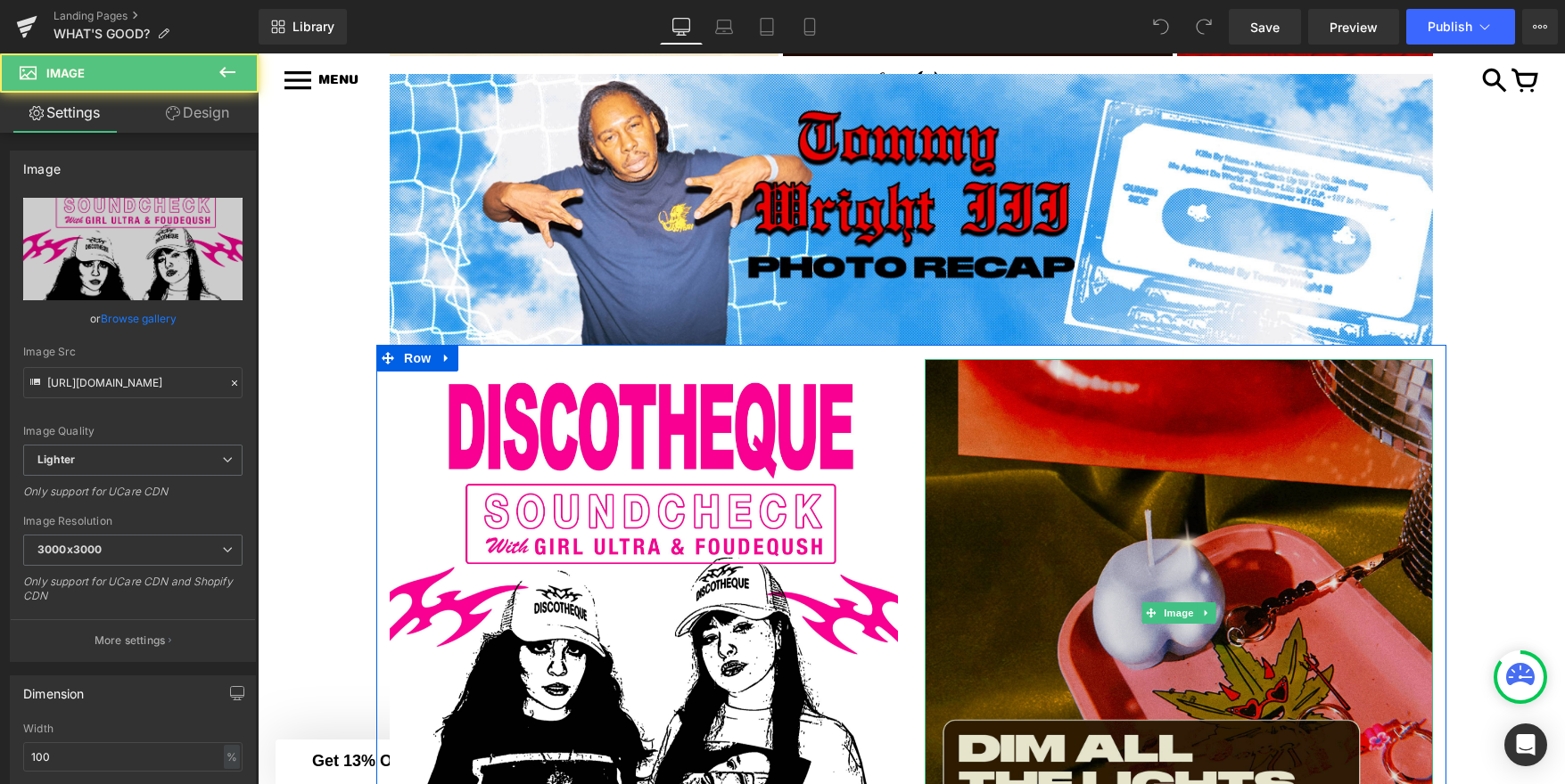
click at [989, 405] on img at bounding box center [1179, 613] width 508 height 508
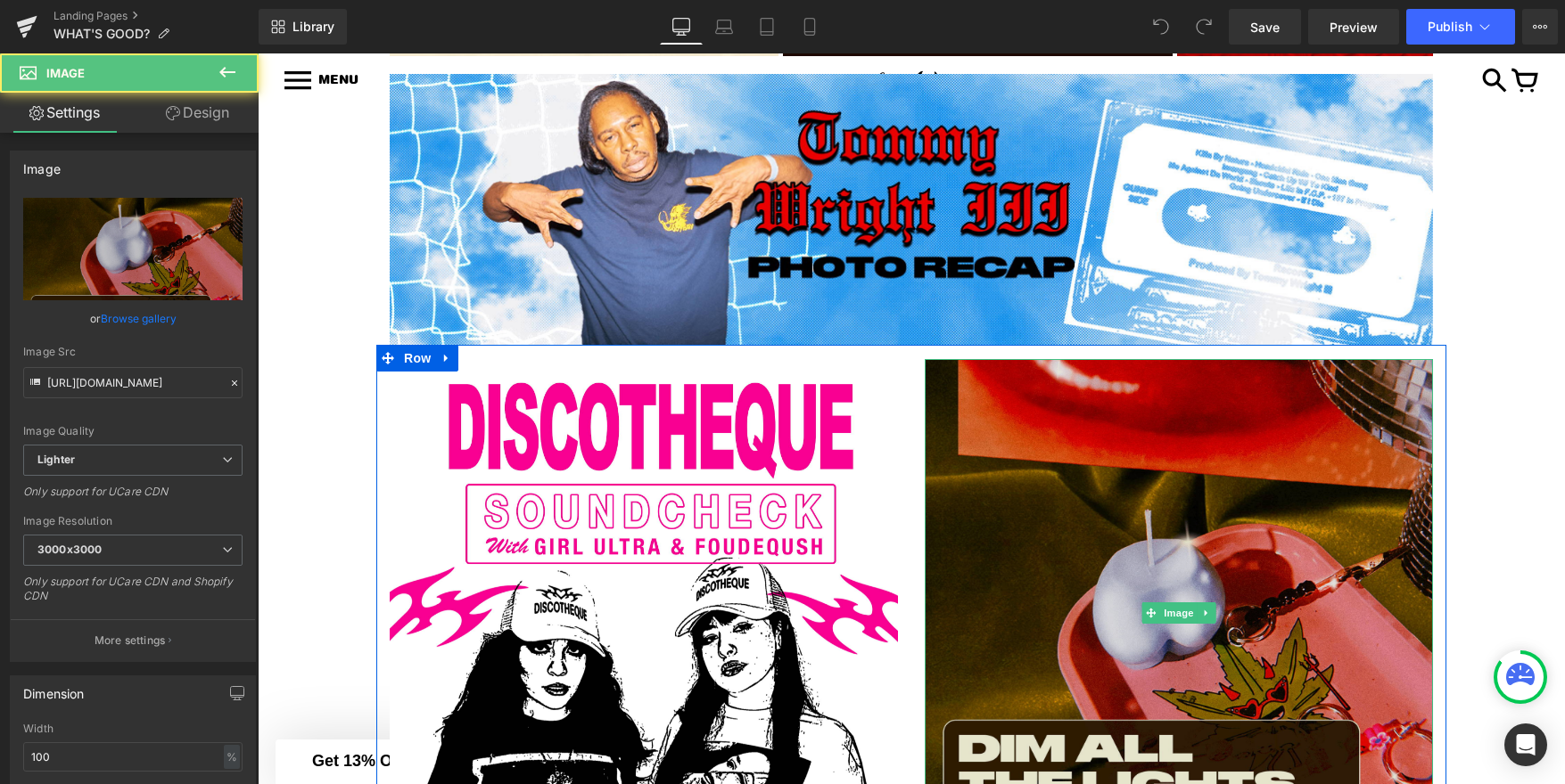
click at [1041, 438] on img at bounding box center [1179, 613] width 508 height 508
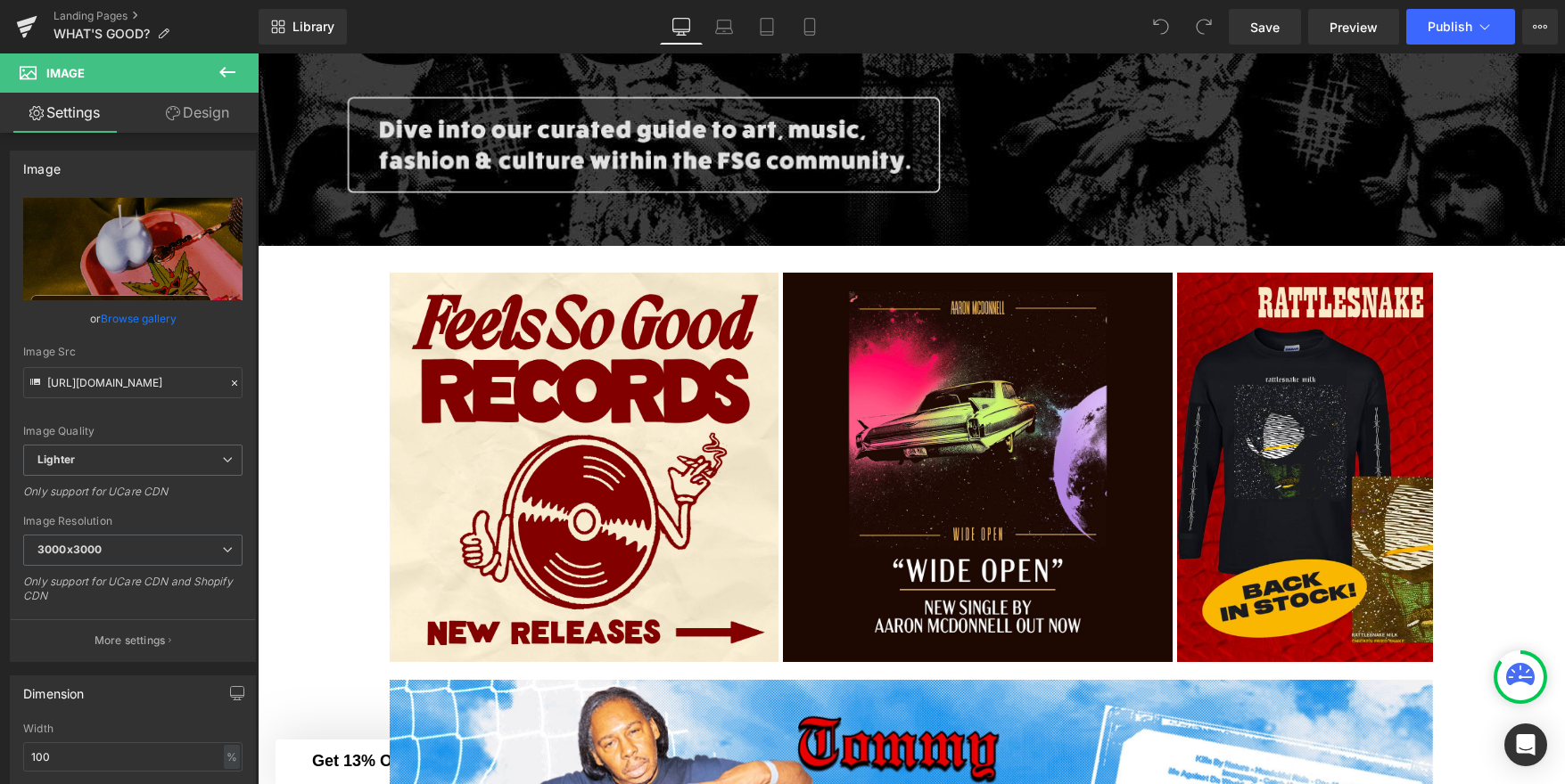
scroll to position [568, 0]
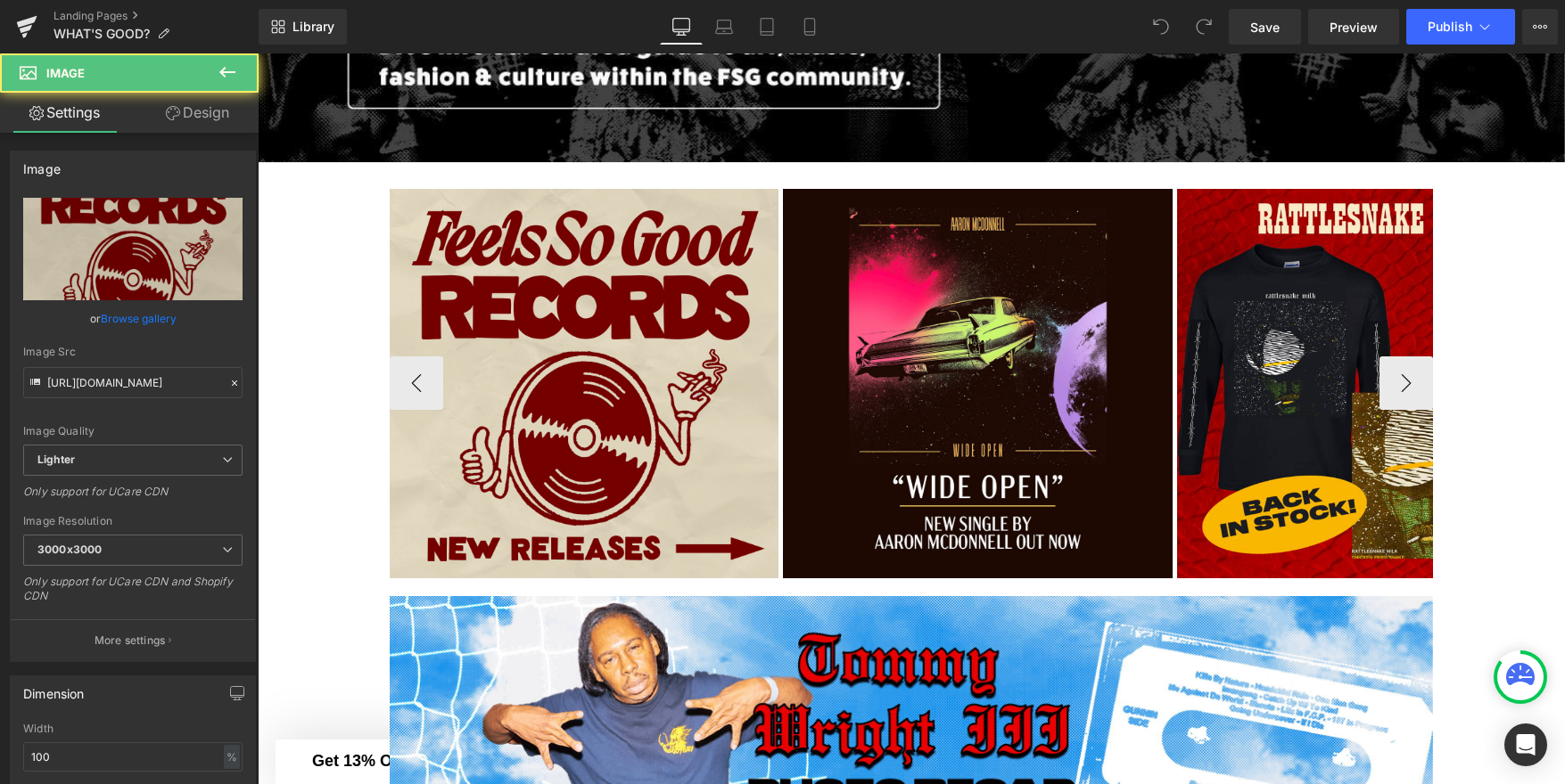
click at [529, 376] on img at bounding box center [584, 383] width 389 height 389
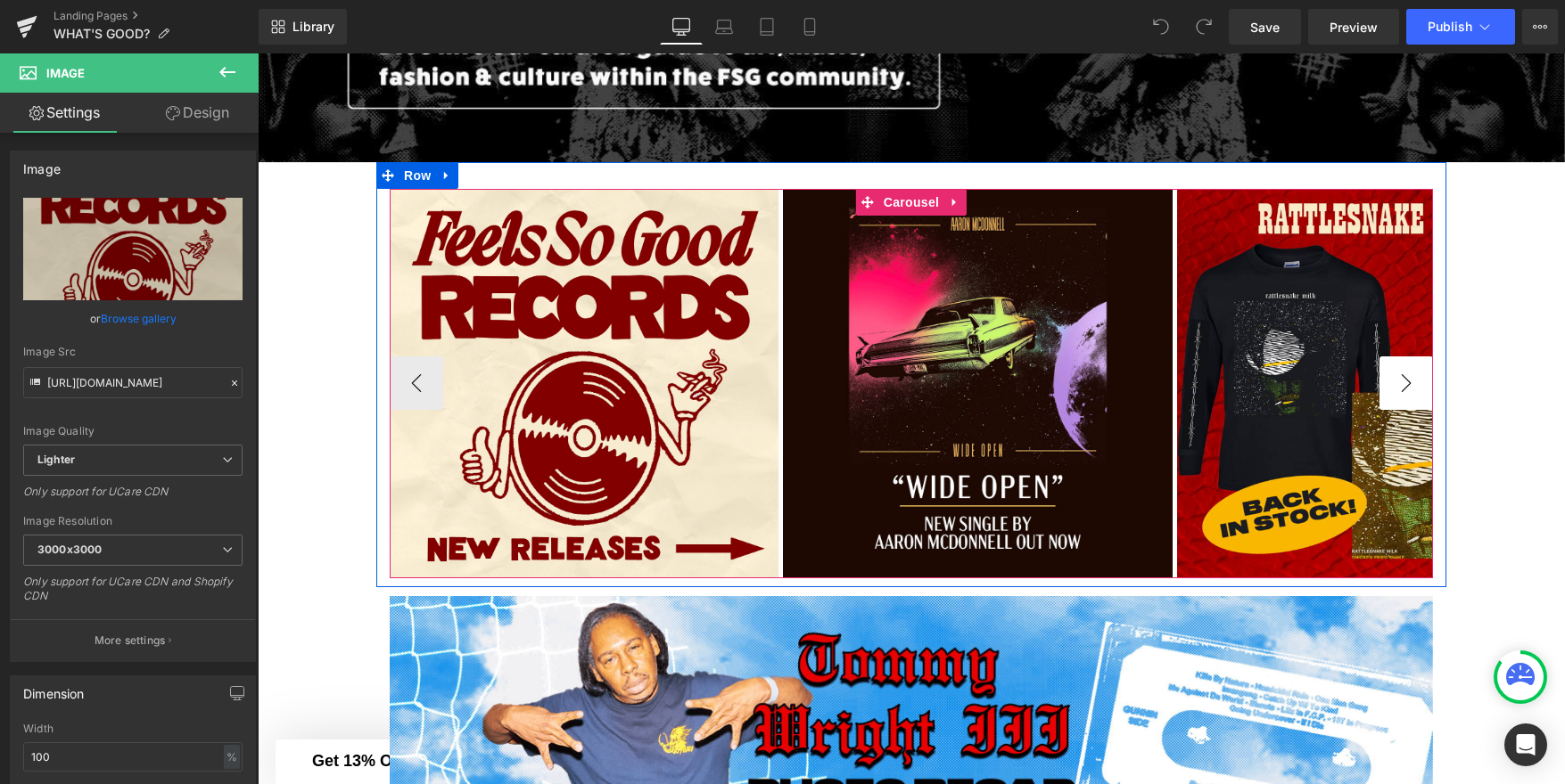
click at [1394, 378] on button "›" at bounding box center [1406, 383] width 54 height 54
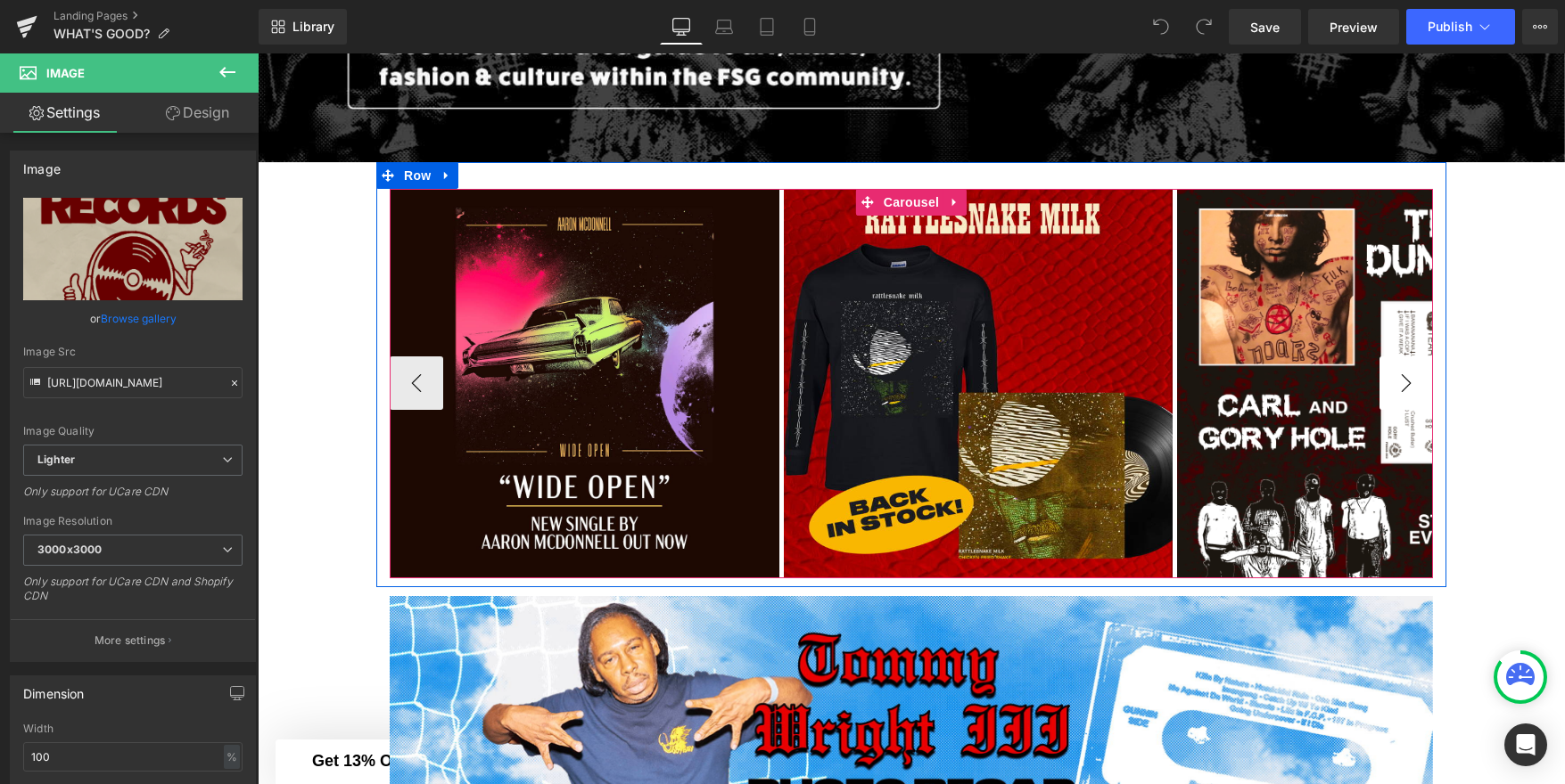
click at [1394, 378] on button "›" at bounding box center [1406, 383] width 54 height 54
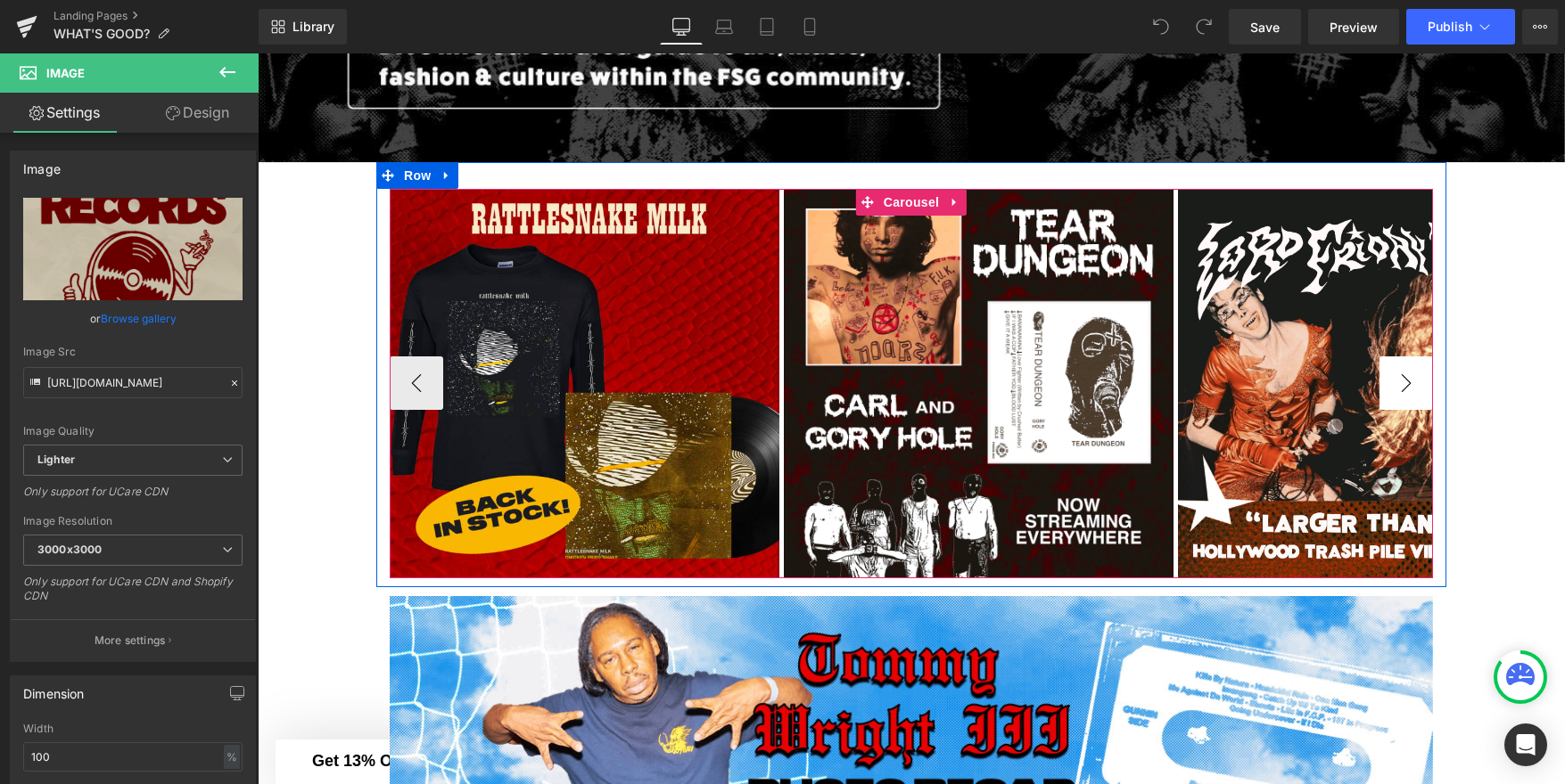
click at [1394, 378] on button "›" at bounding box center [1406, 383] width 54 height 54
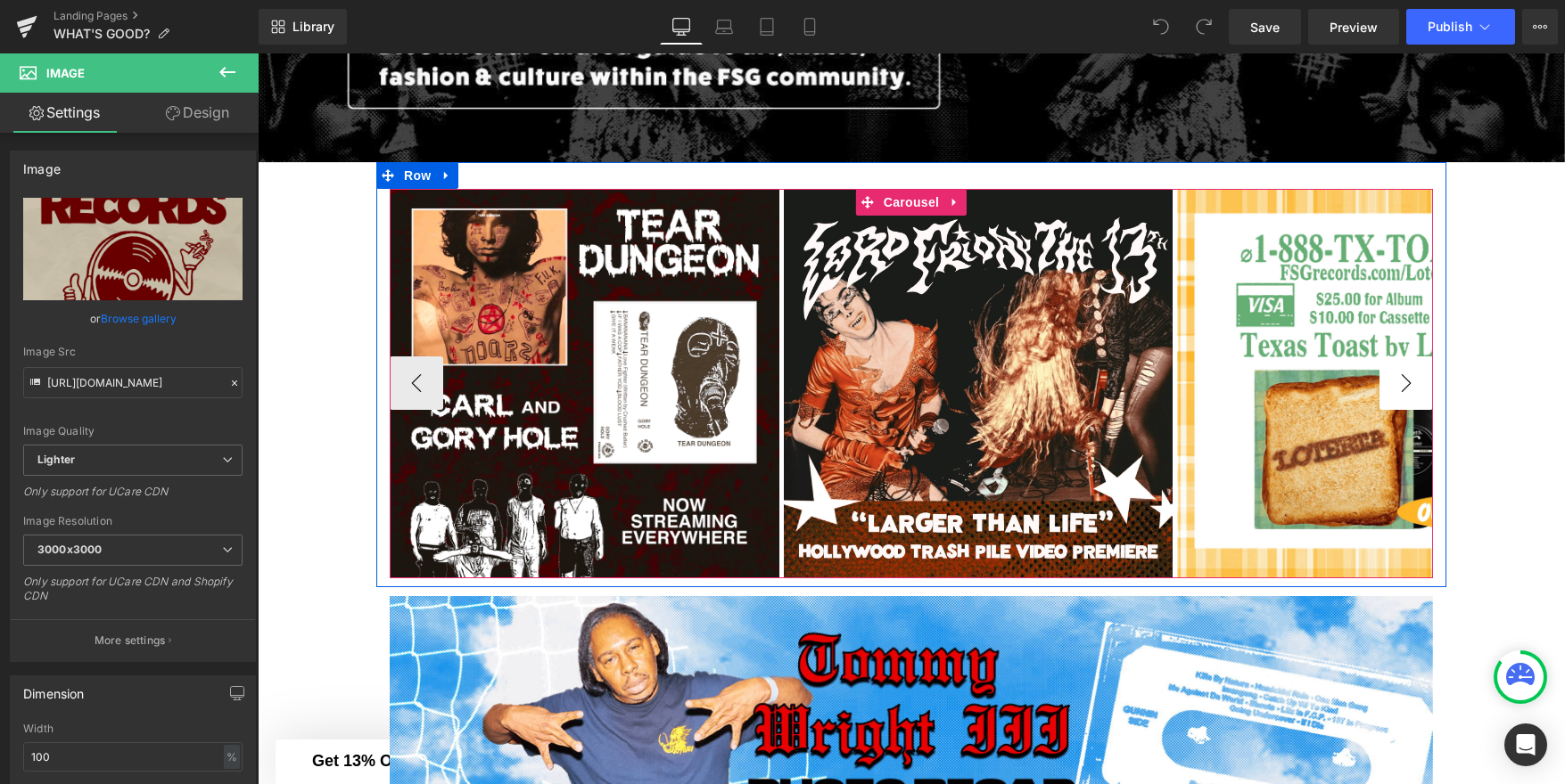
click at [1394, 378] on button "›" at bounding box center [1406, 383] width 54 height 54
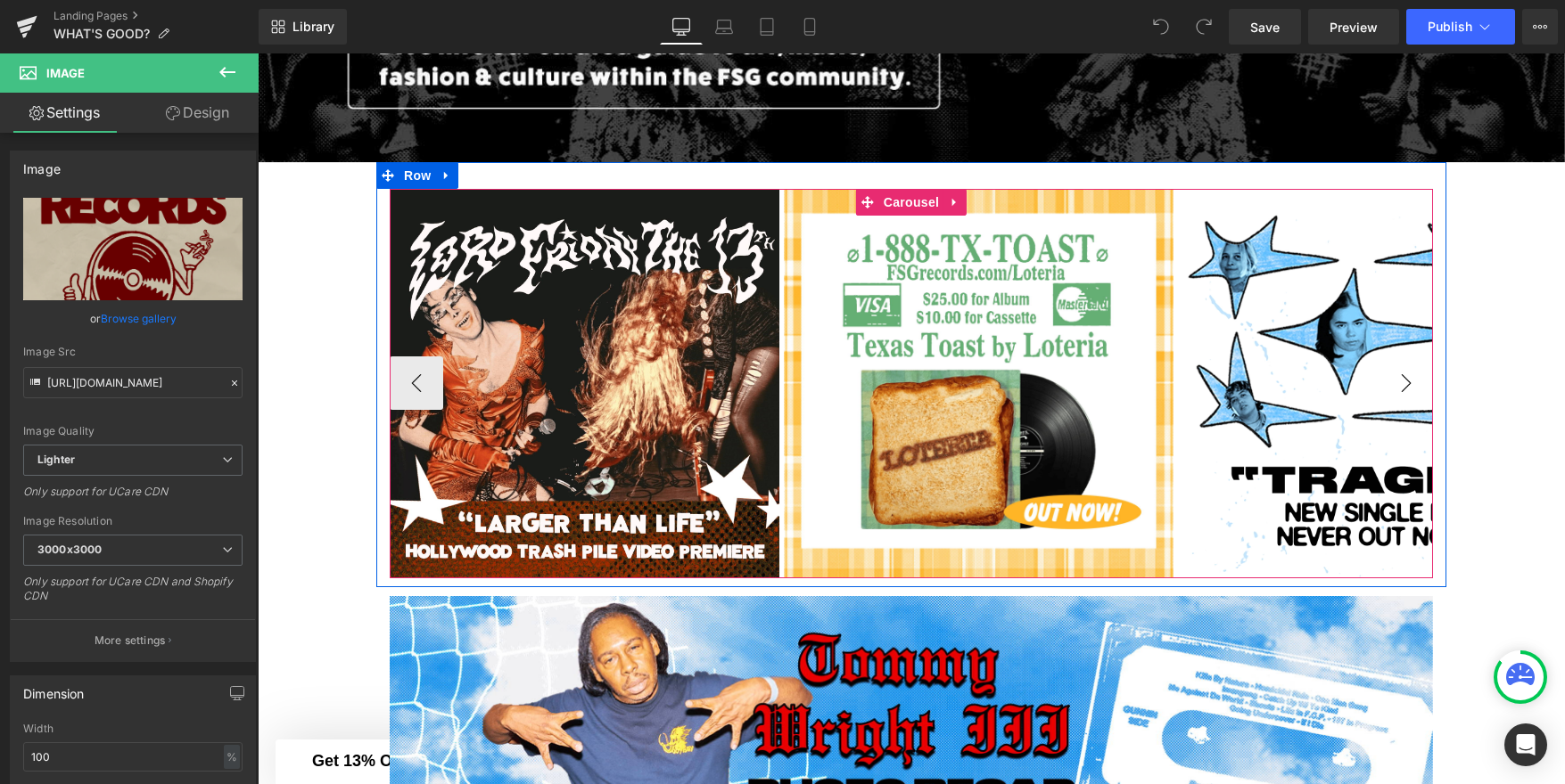
click at [1394, 378] on button "›" at bounding box center [1406, 383] width 54 height 54
click at [1408, 382] on button "›" at bounding box center [1406, 383] width 54 height 54
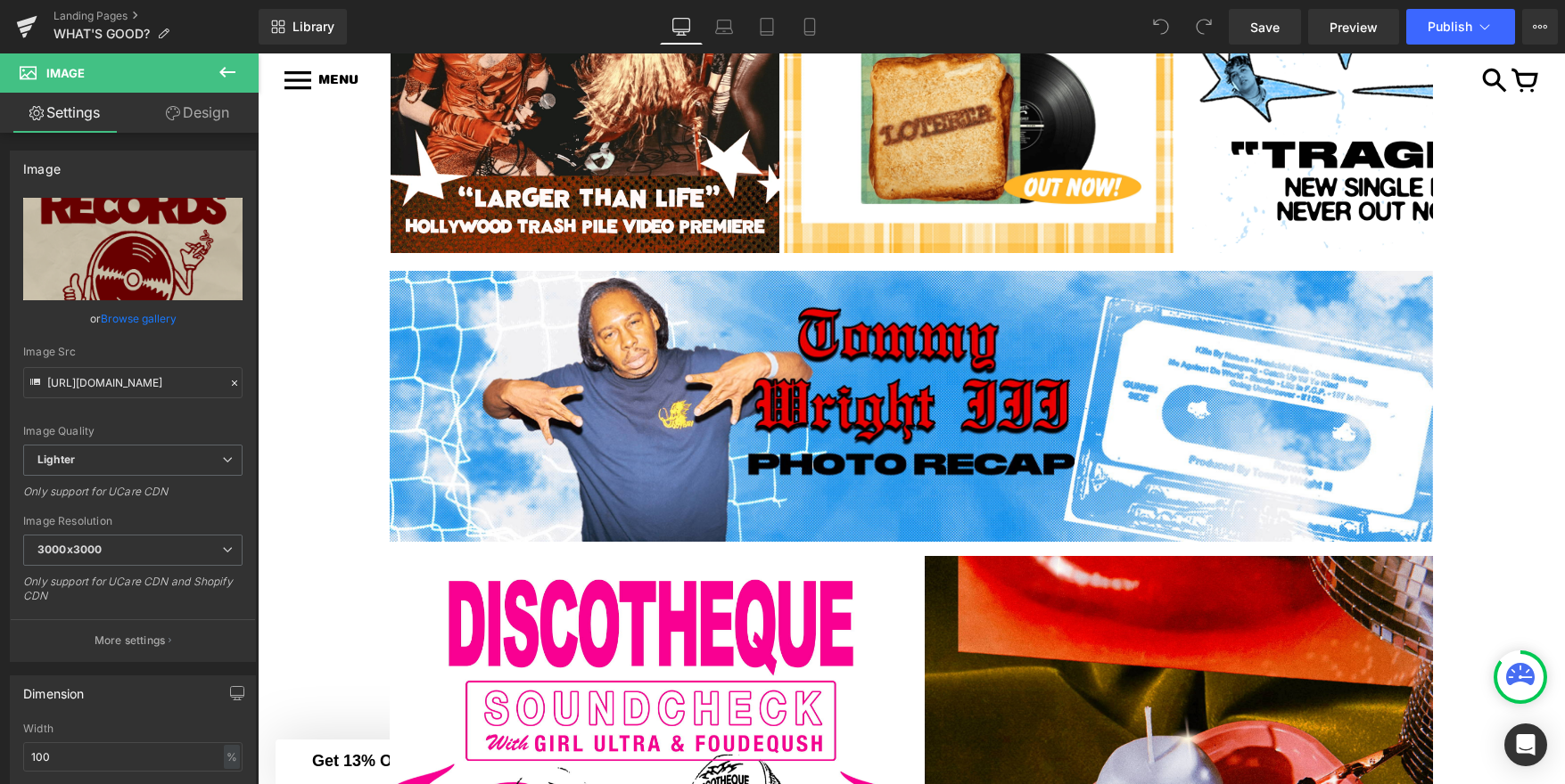
scroll to position [1248, 0]
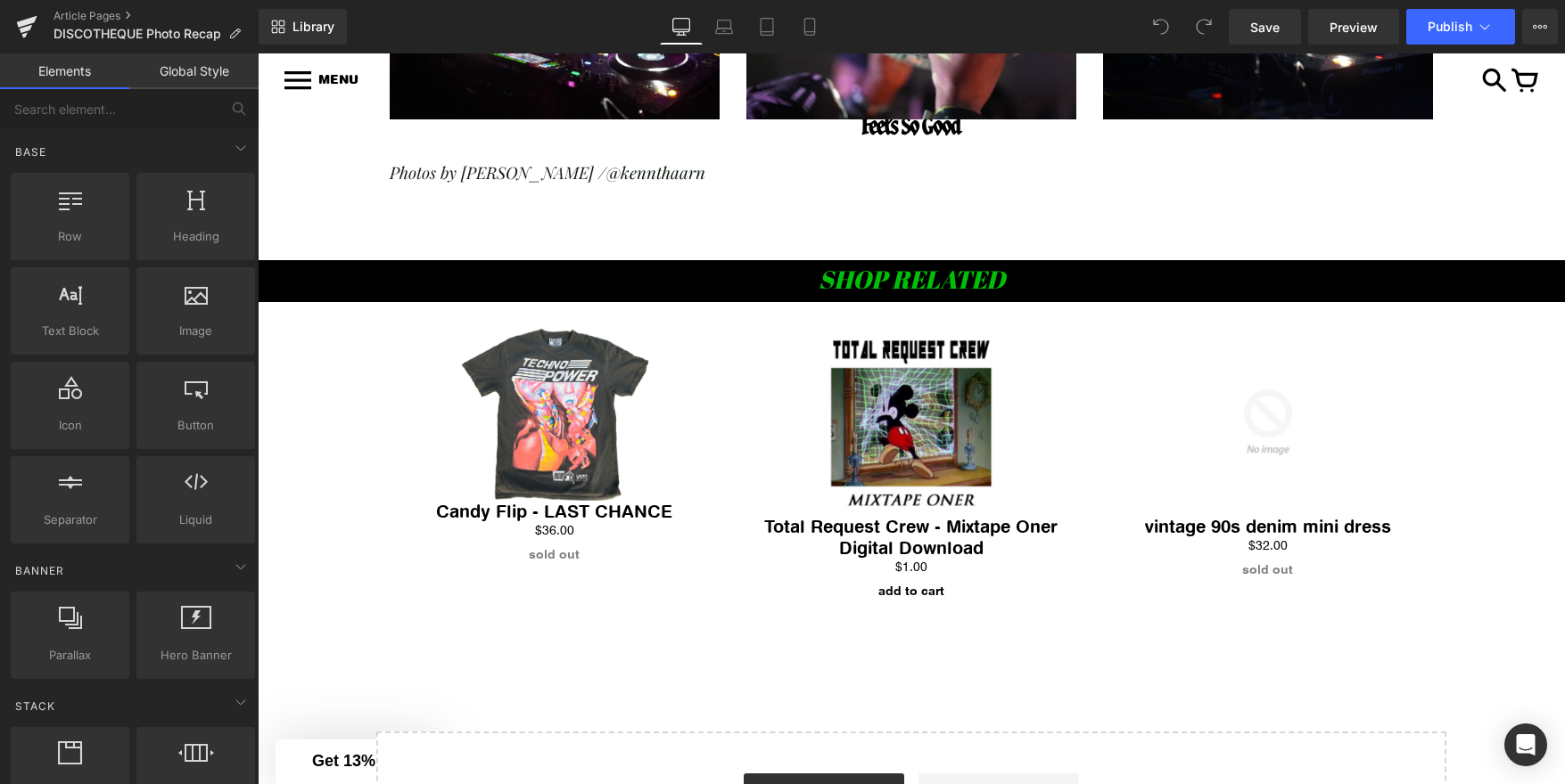
scroll to position [9538, 0]
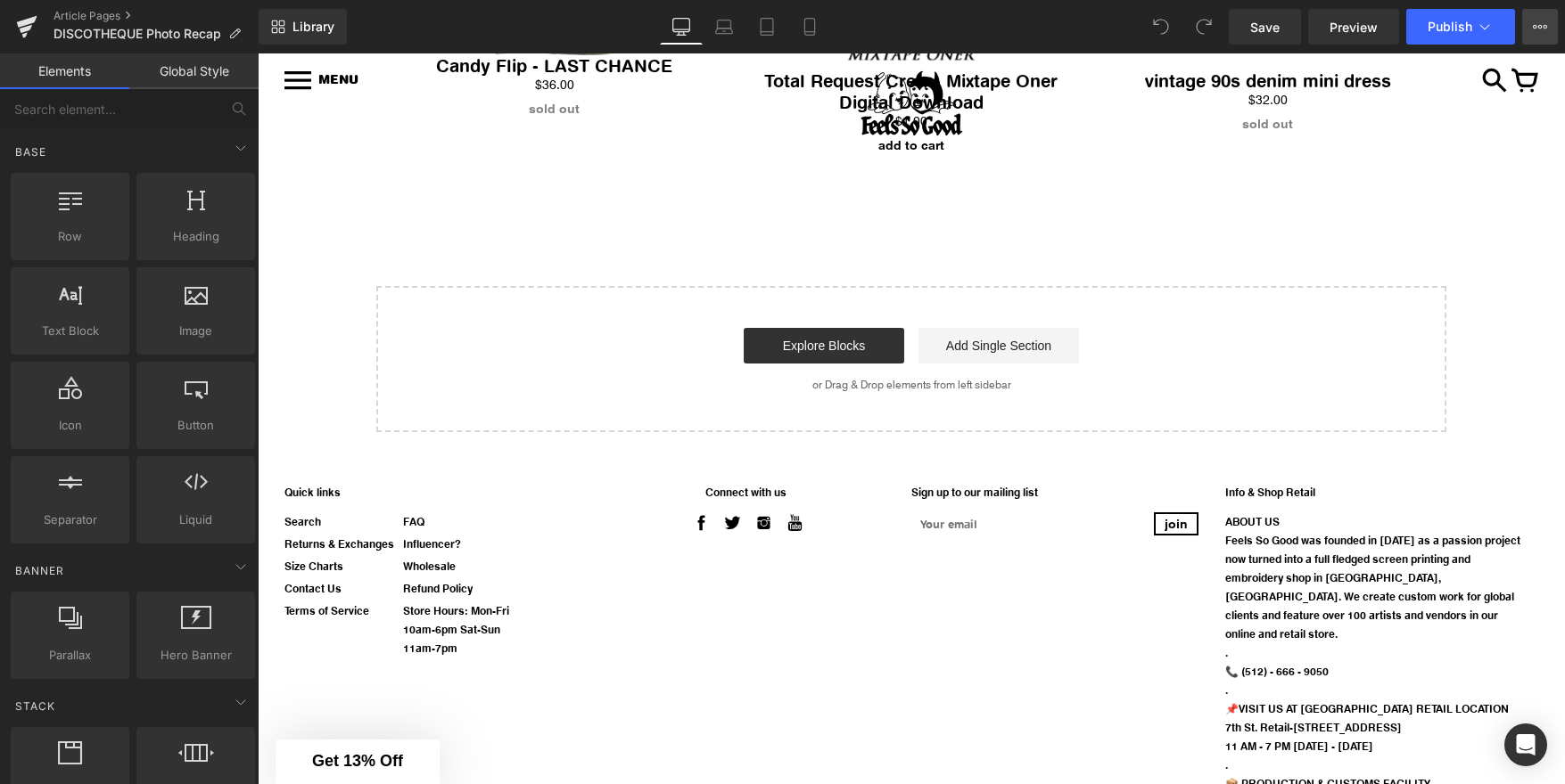
click at [1548, 25] on button "View Live Page View with current Template Save Template to Library Schedule Pub…" at bounding box center [1539, 27] width 36 height 36
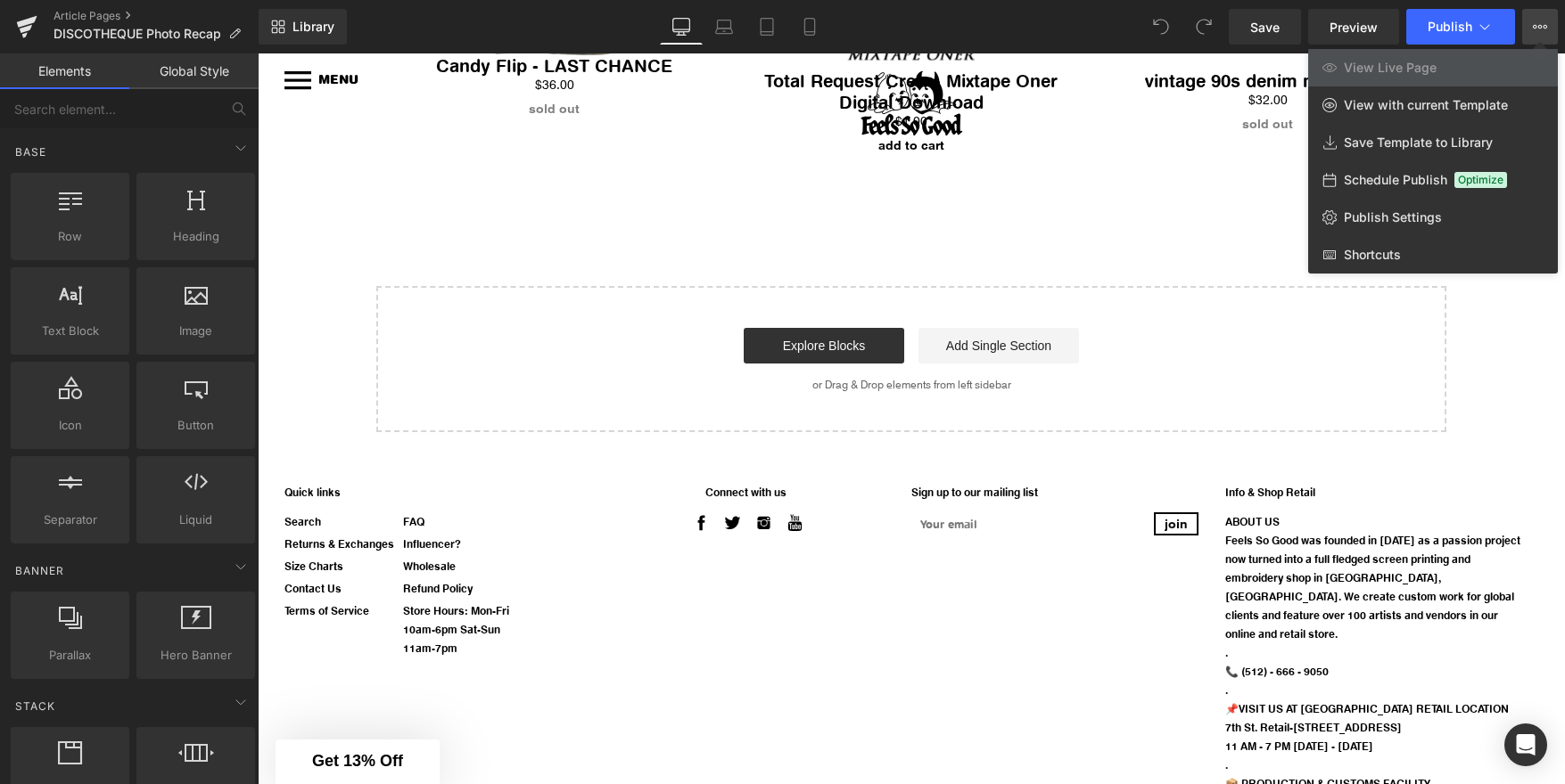
click at [1544, 26] on icon at bounding box center [1539, 26] width 14 height 14
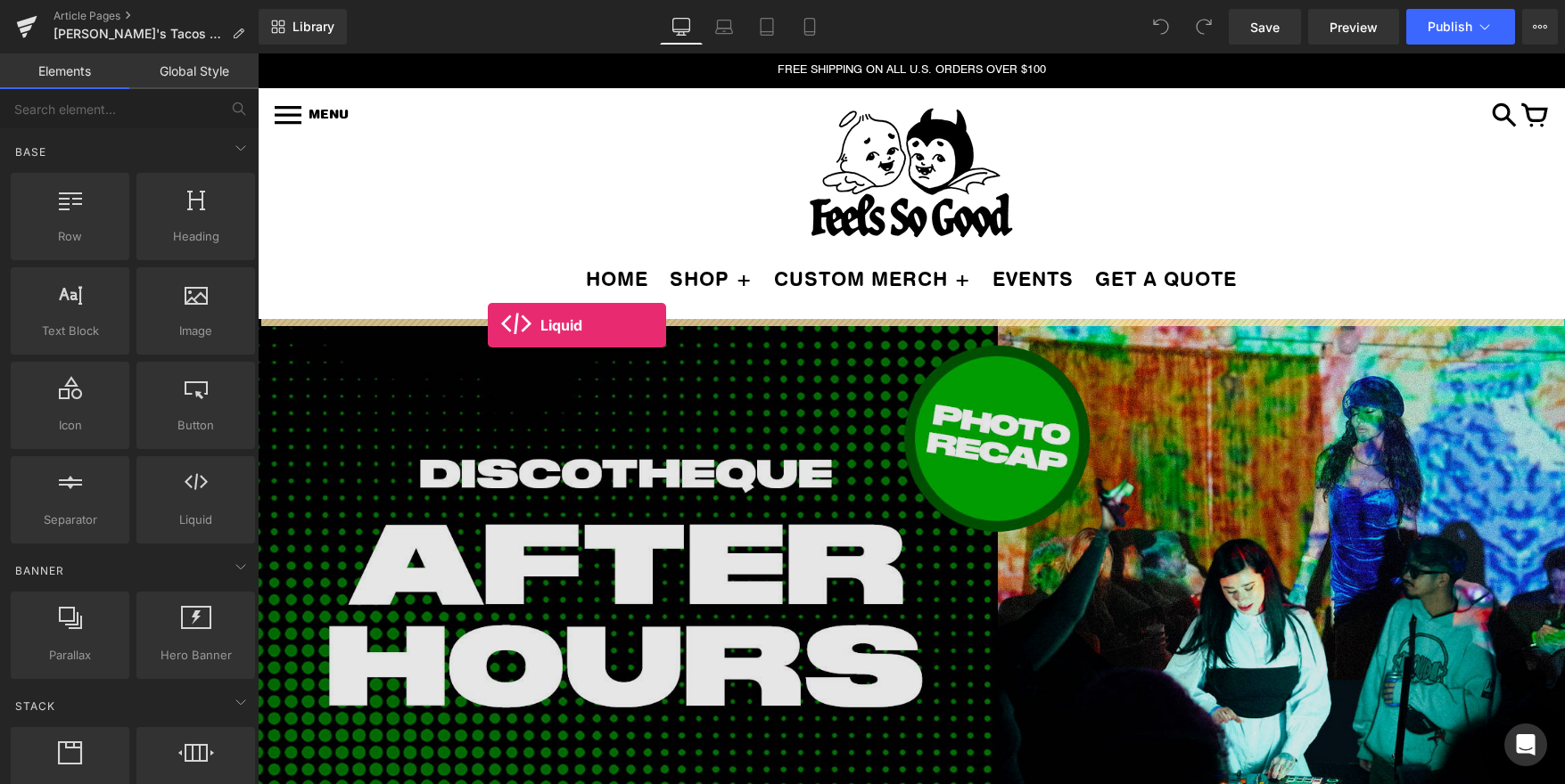
drag, startPoint x: 298, startPoint y: 453, endPoint x: 488, endPoint y: 325, distance: 229.1
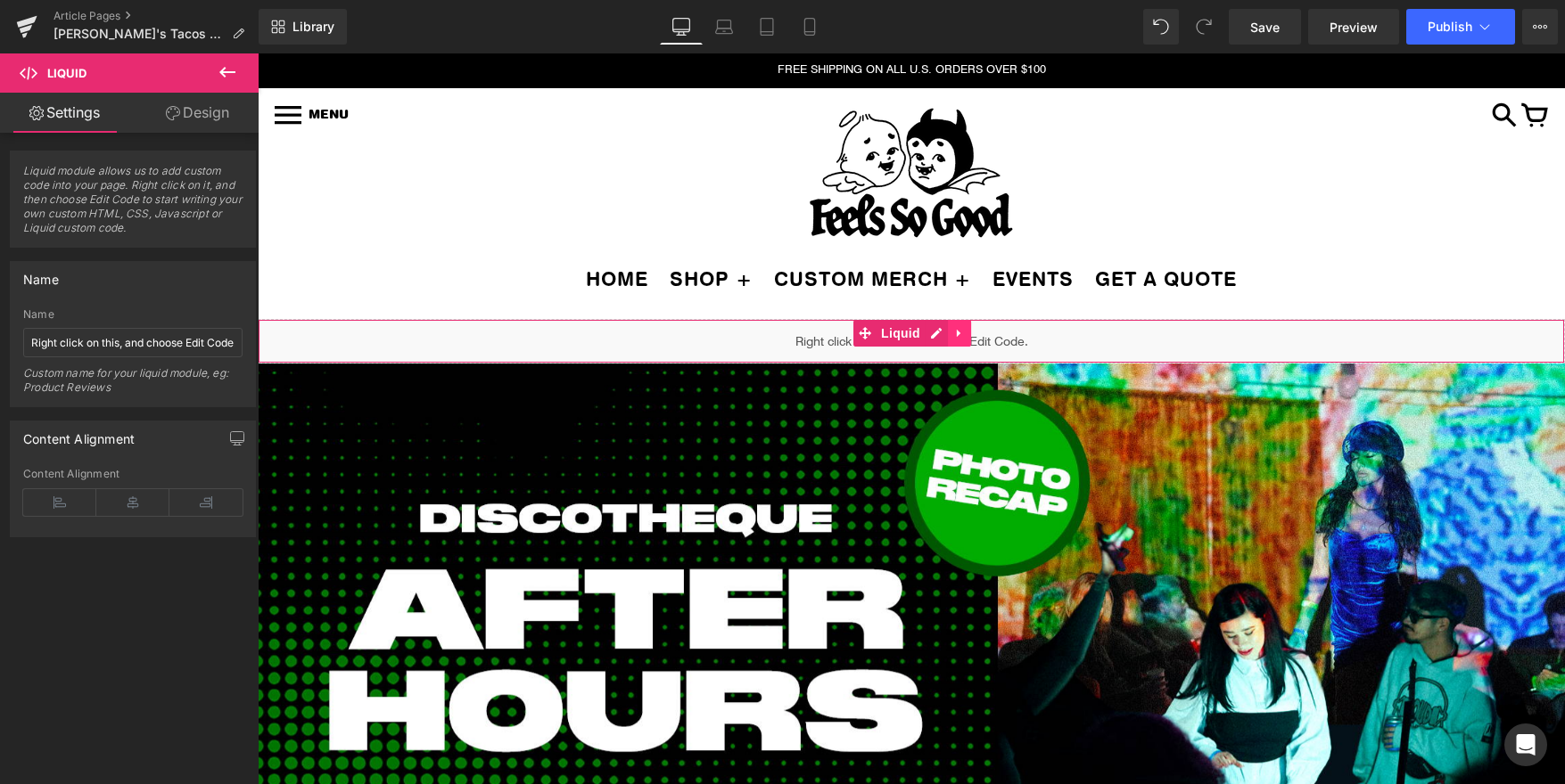
click at [955, 331] on icon at bounding box center [960, 333] width 13 height 13
click at [1023, 340] on div "Liquid" at bounding box center [911, 342] width 1307 height 44
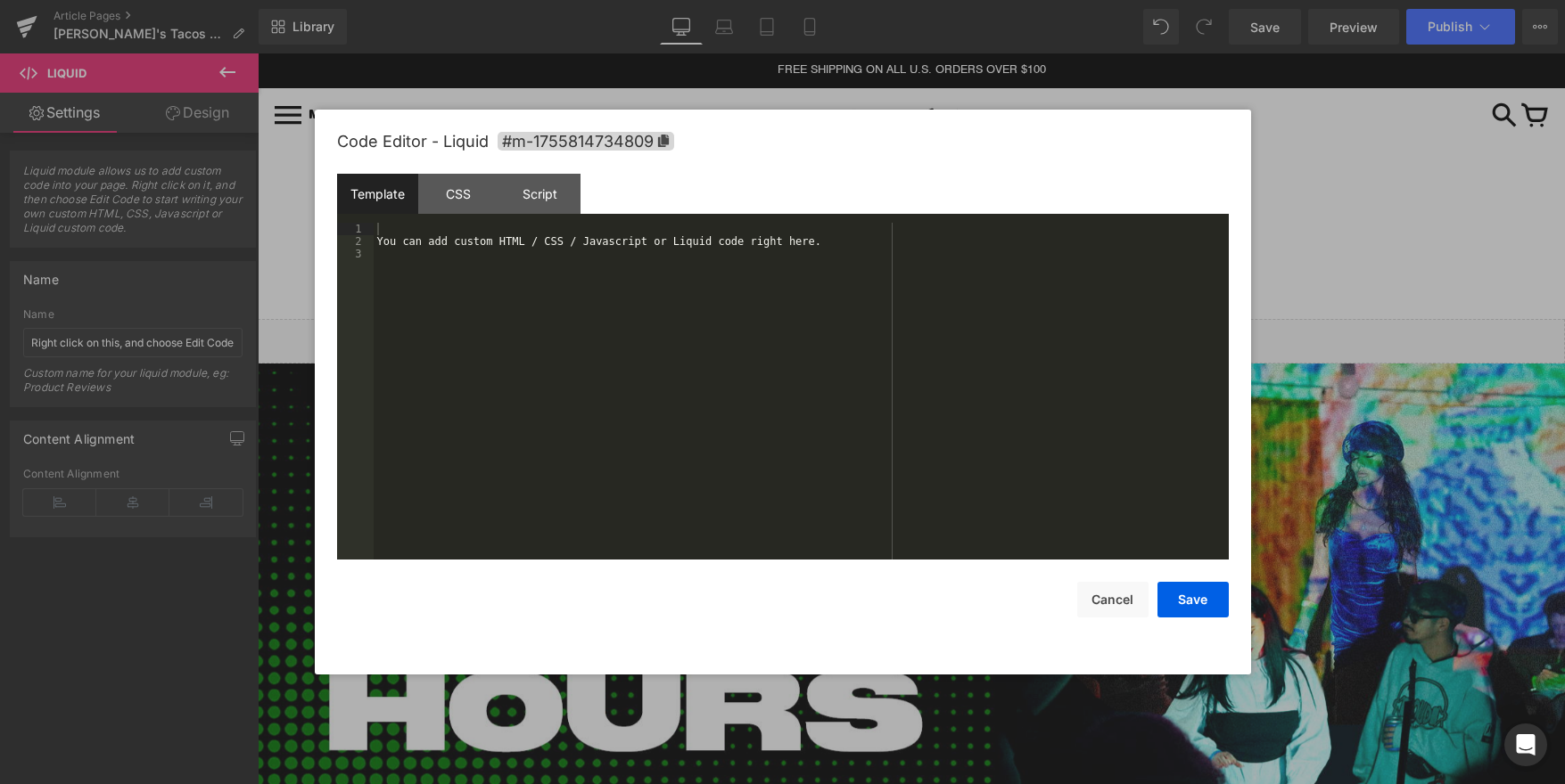
click at [1003, 0] on div "Liquid You are previewing how the will restyle your page. You can not edit Elem…" at bounding box center [782, 0] width 1565 height 0
click at [462, 256] on div "You can add custom HTML / CSS / Javascript or Liquid code right here." at bounding box center [801, 404] width 855 height 362
click at [463, 236] on div "You can add custom HTML / CSS / Javascript or Liquid code right here." at bounding box center [801, 404] width 855 height 362
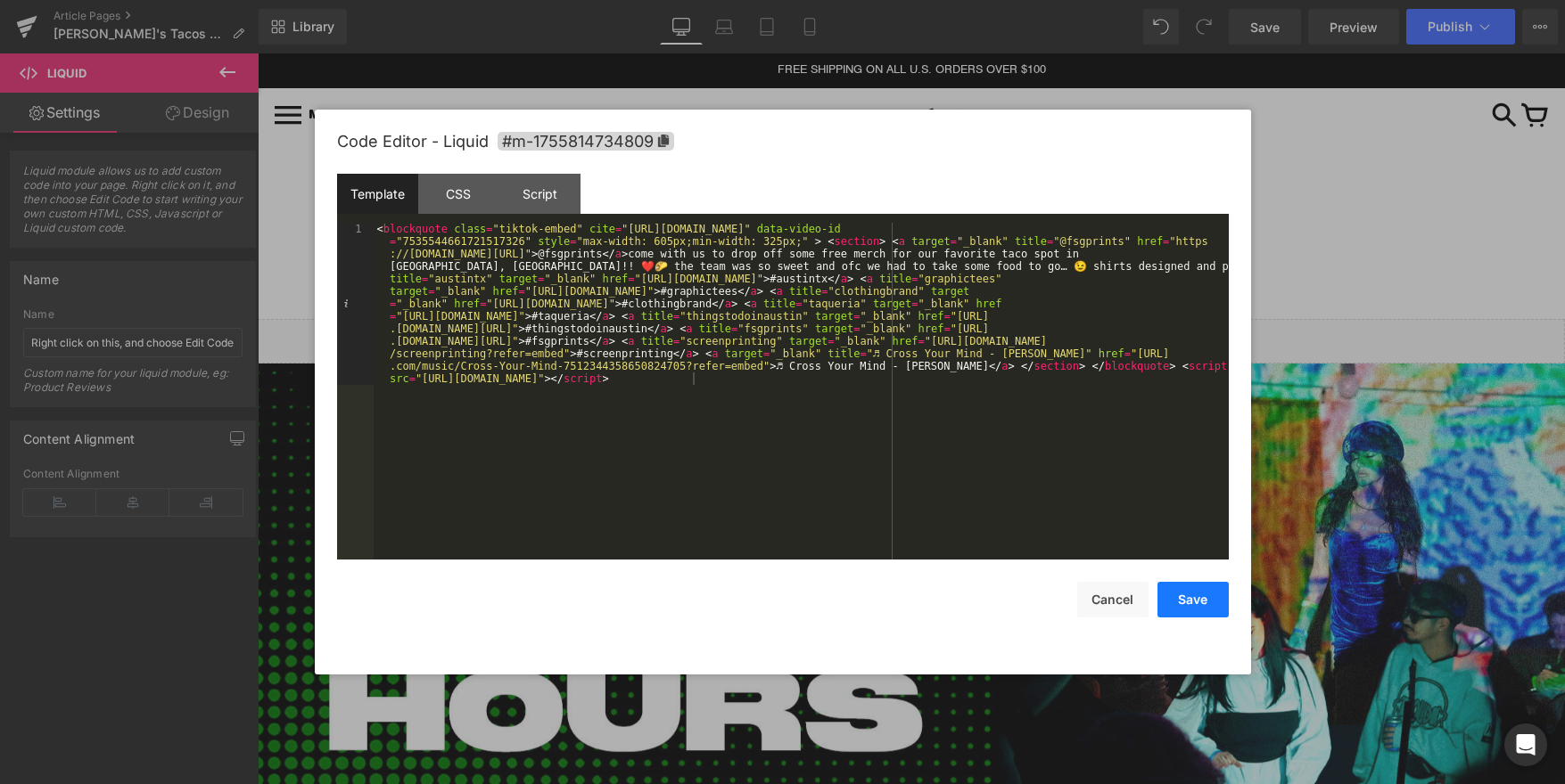
click at [1194, 598] on button "Save" at bounding box center [1193, 599] width 71 height 36
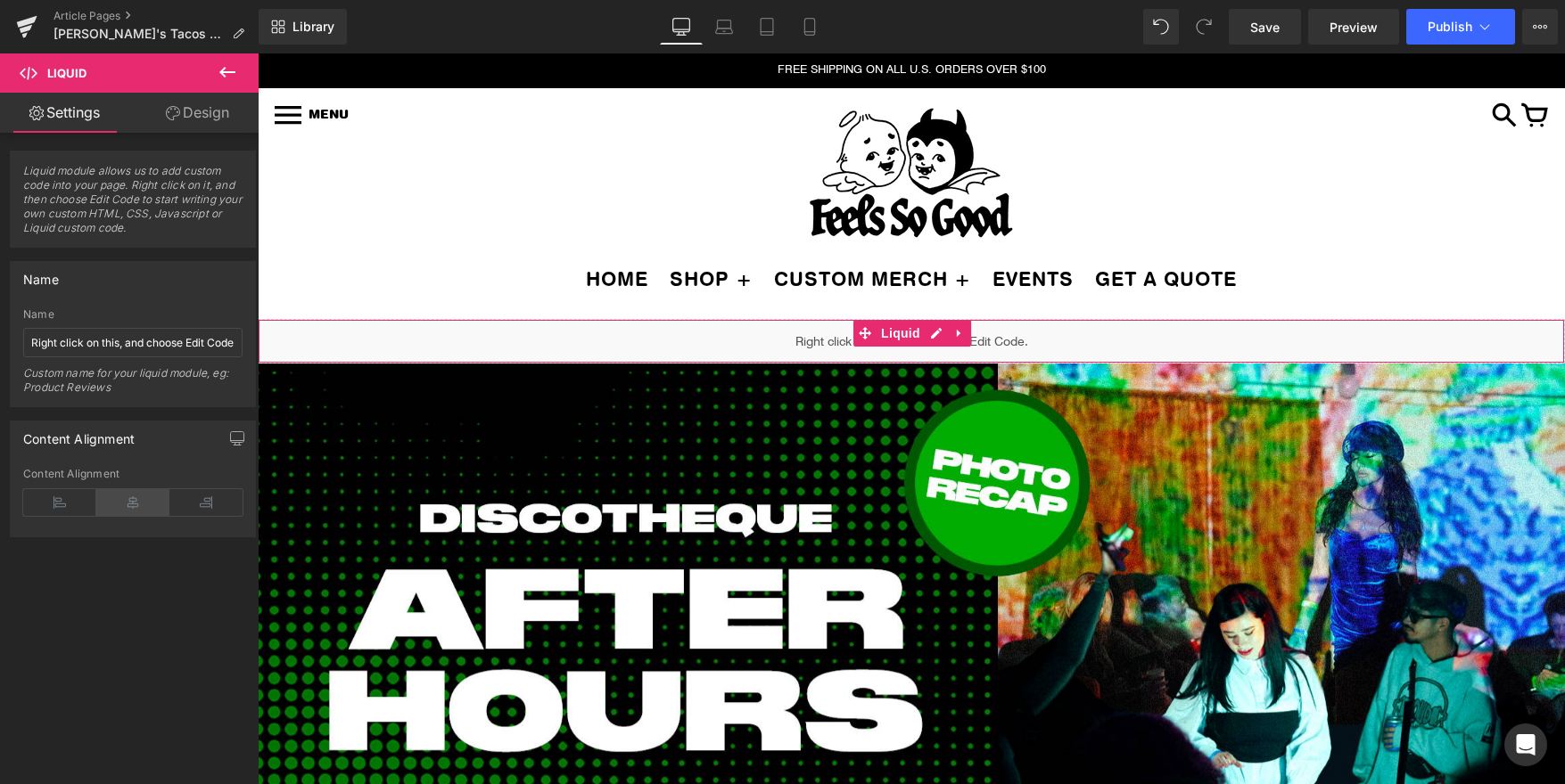
click at [136, 501] on icon at bounding box center [132, 502] width 73 height 27
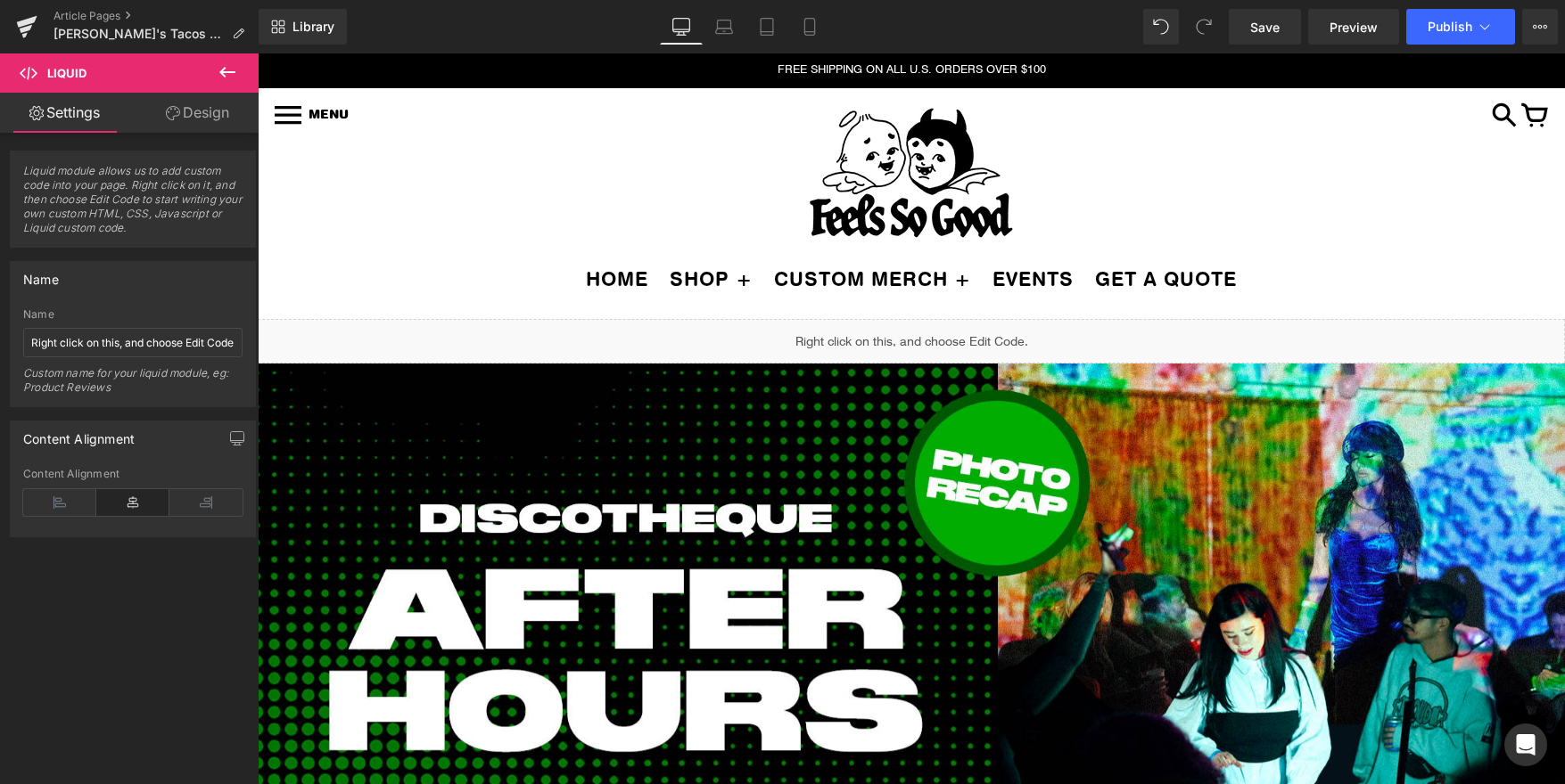
click at [232, 70] on icon at bounding box center [227, 72] width 21 height 21
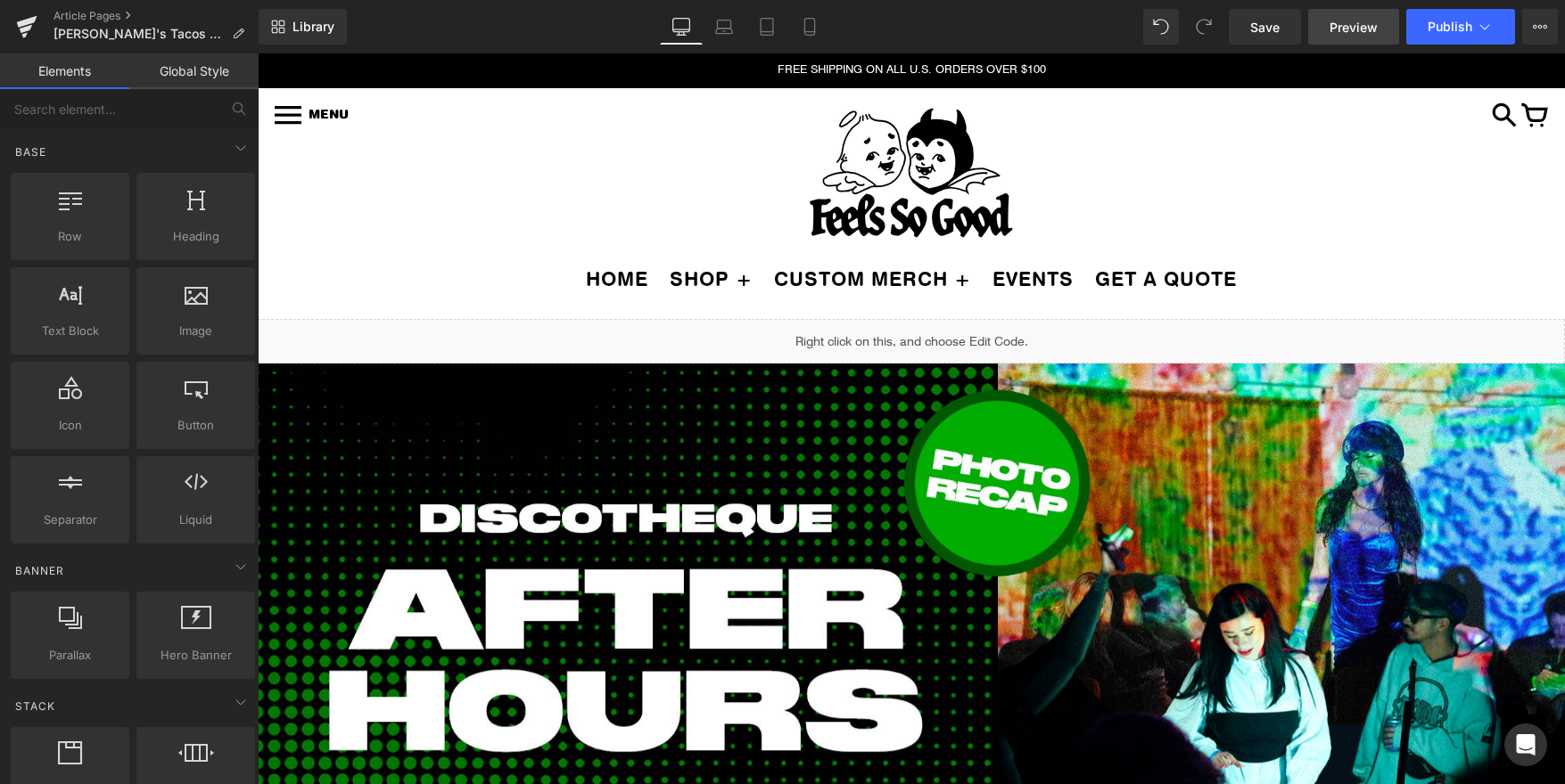
click at [1350, 30] on span "Preview" at bounding box center [1353, 27] width 48 height 18
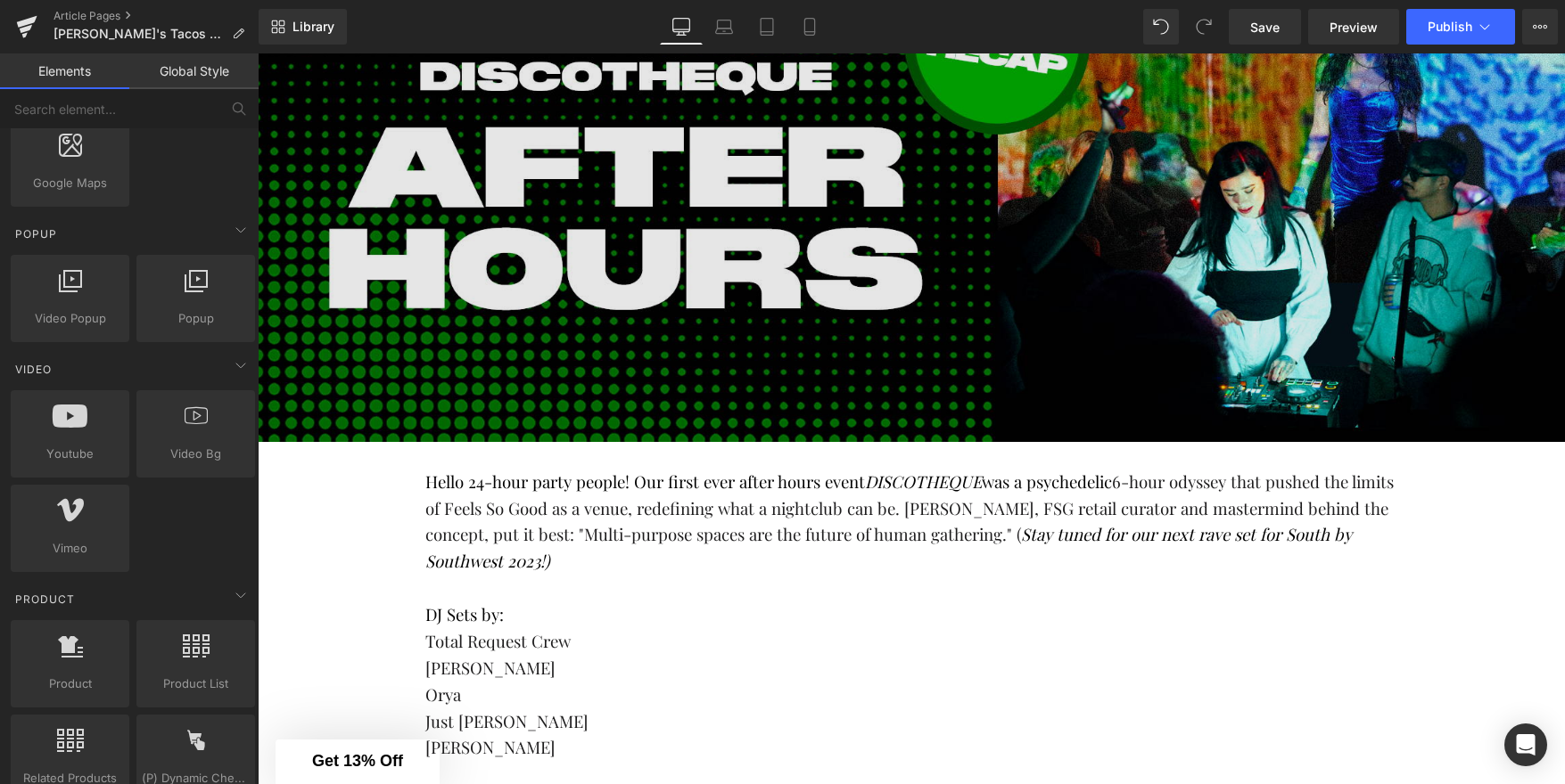
scroll to position [557, 0]
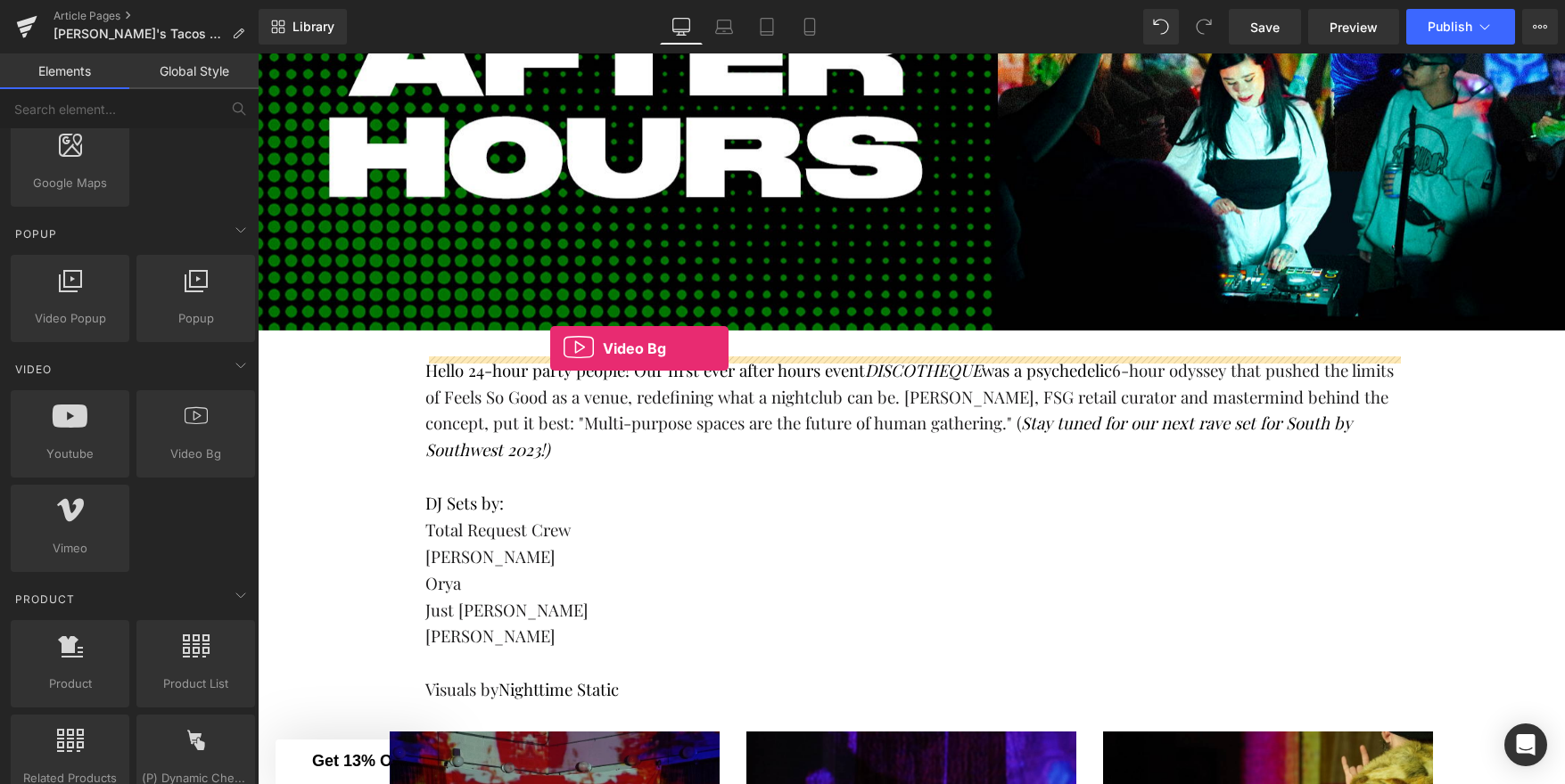
drag, startPoint x: 434, startPoint y: 501, endPoint x: 550, endPoint y: 348, distance: 192.0
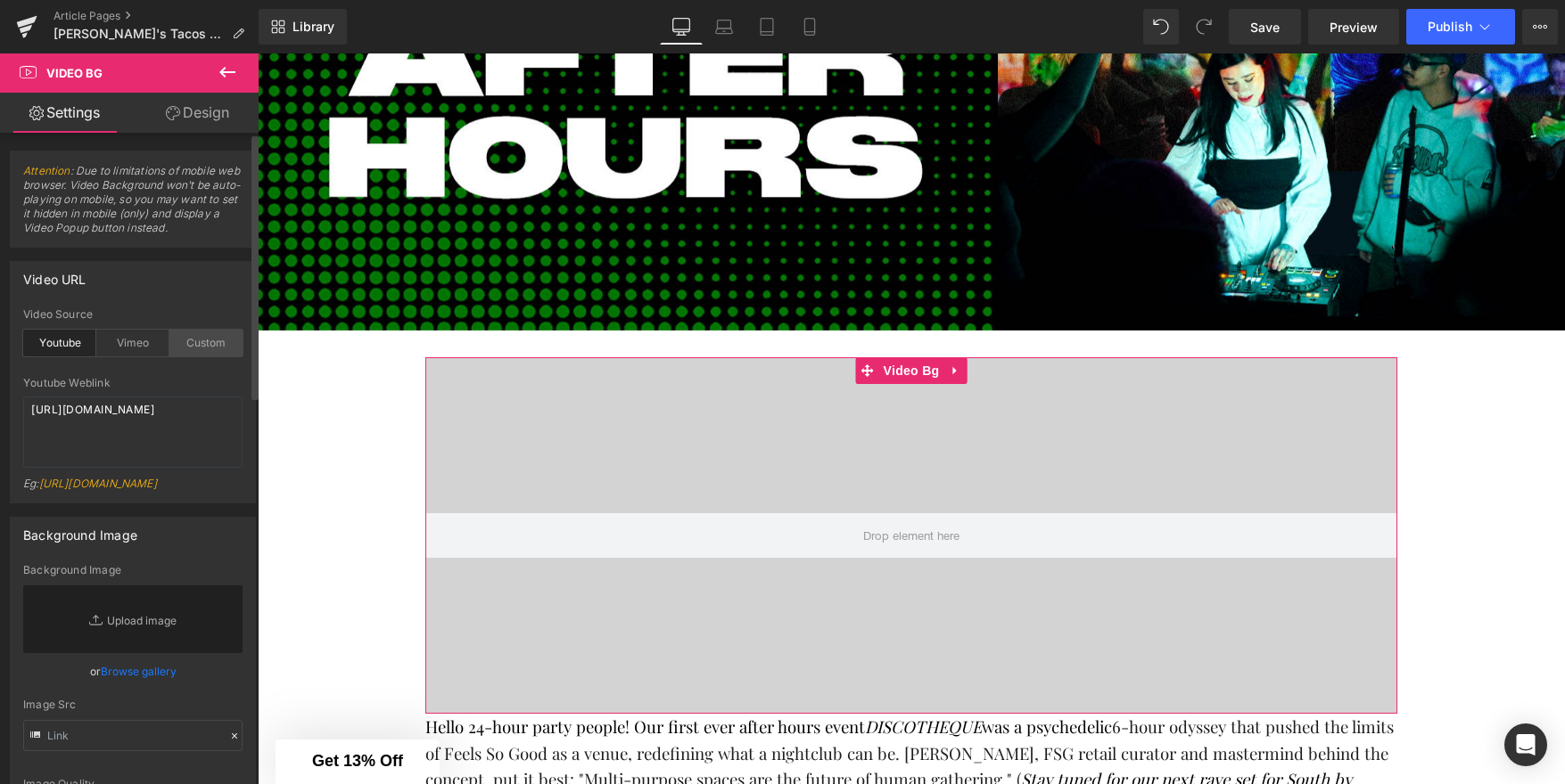
click at [192, 352] on div "Custom" at bounding box center [205, 343] width 73 height 27
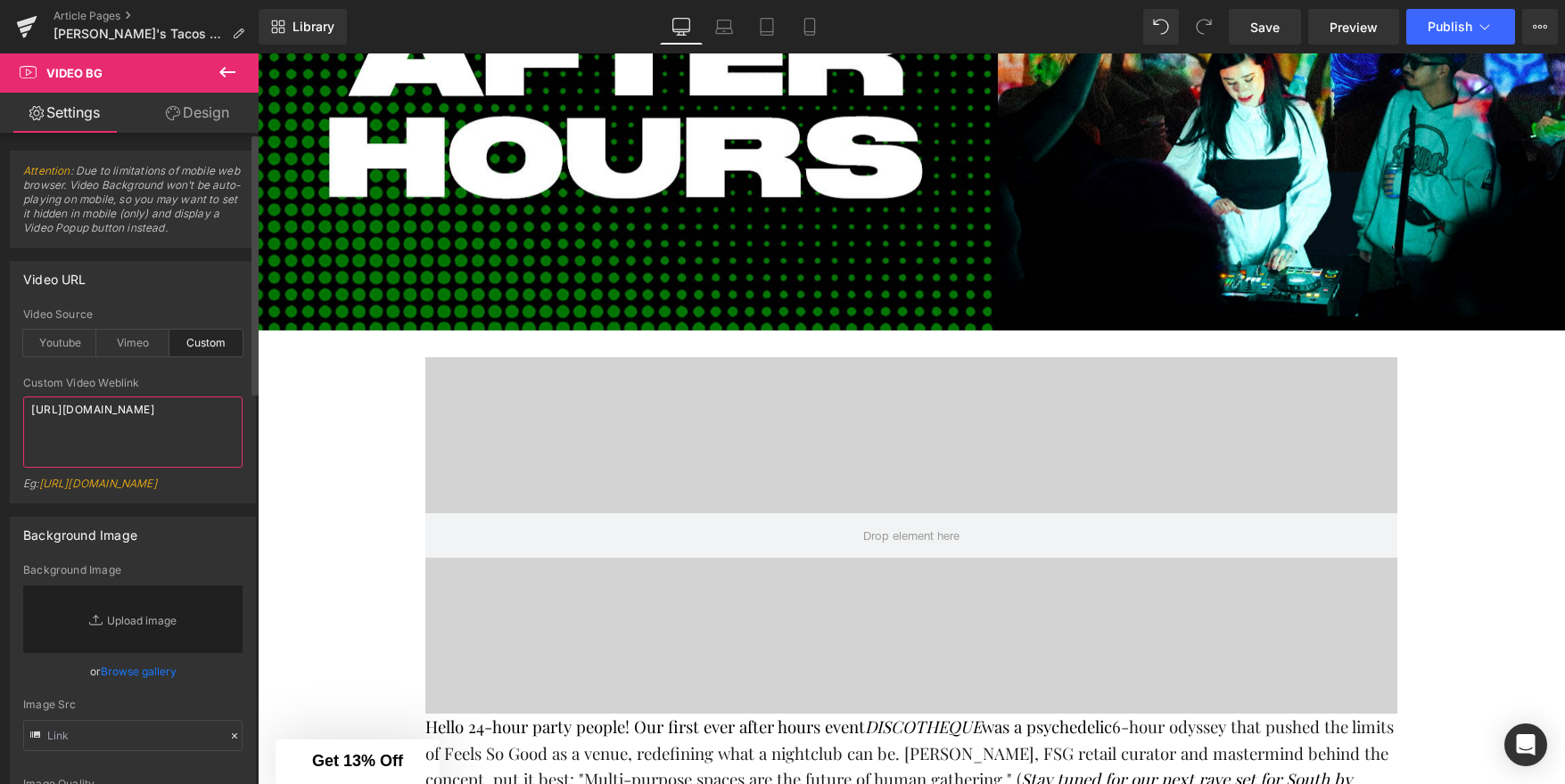
click at [162, 416] on textarea "https://cdn.shopify.com/s/files/1/0263/4153/9917/files/Stamped_Reviews.mp4?v=15…" at bounding box center [132, 431] width 219 height 71
paste textarea "<blockquote class="tiktok-embed" cite="https://www.tiktok.com/@fsgprints/video/…"
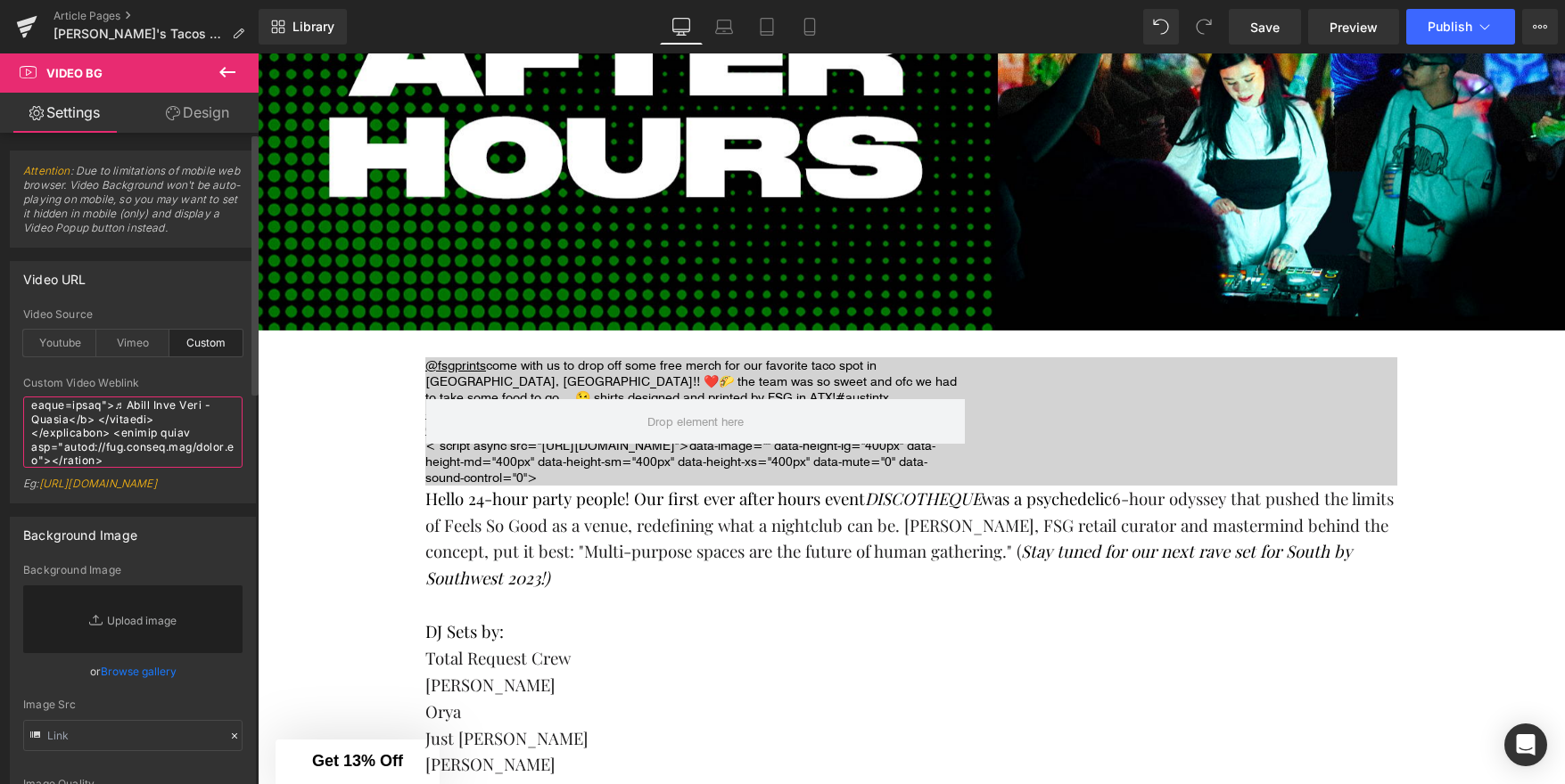
type textarea "<blockquote class="tiktok-embed" cite="https://www.tiktok.com/@fsgprints/video/…"
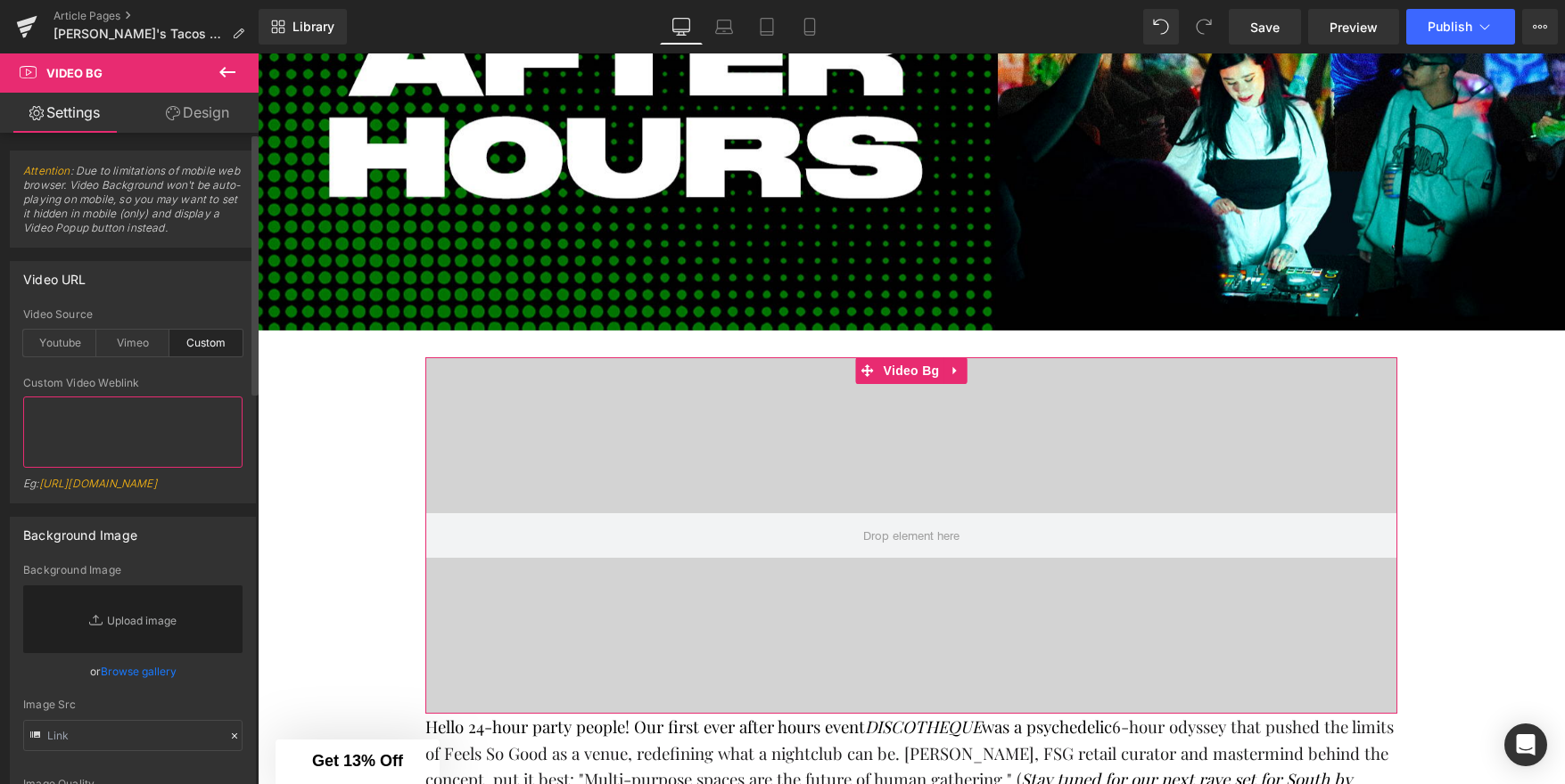
paste textarea "https://www.tiktok.com/@fsgprints/video/7535544661721517326?is_from_webapp=1&se…"
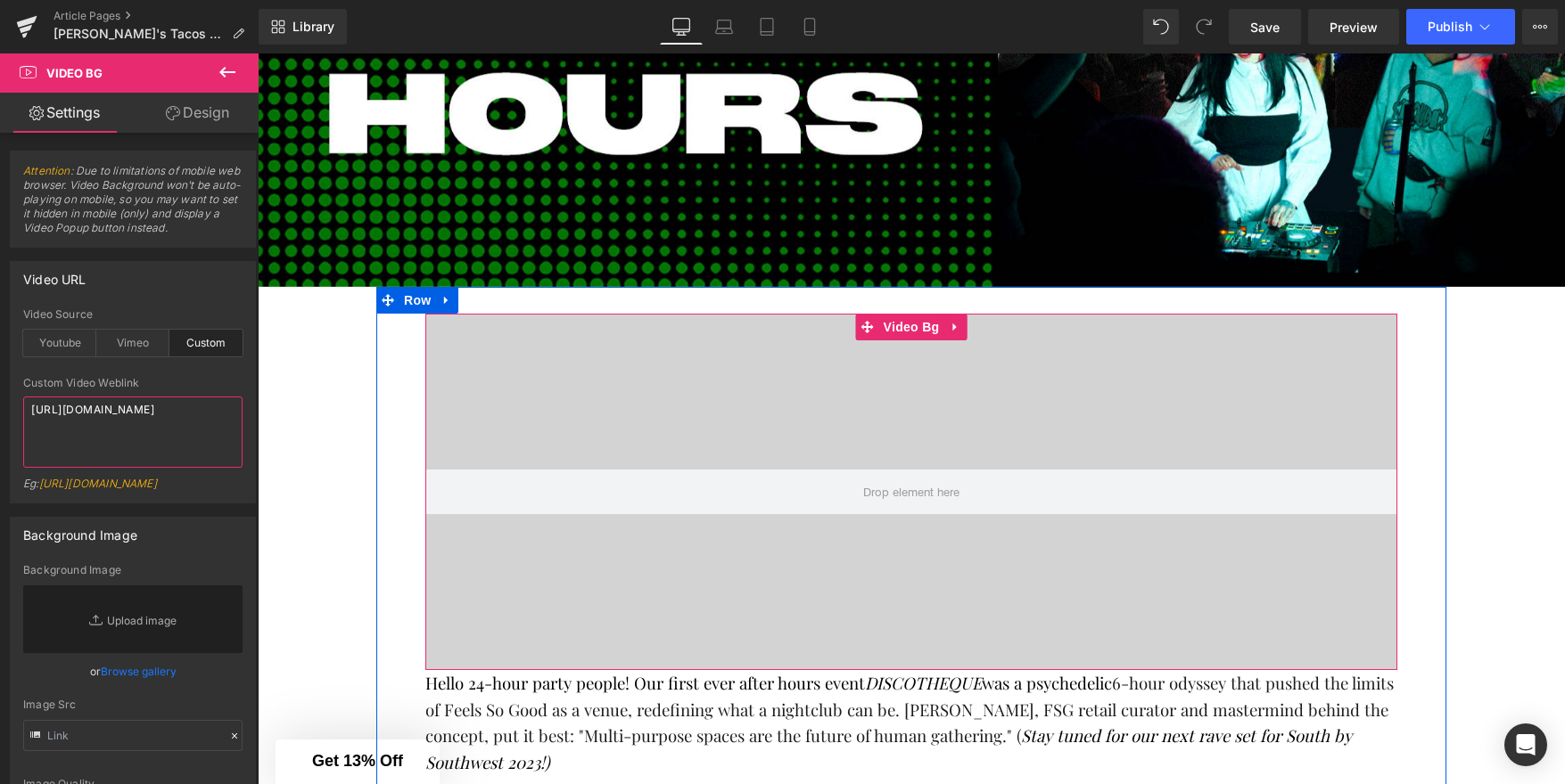
scroll to position [616, 0]
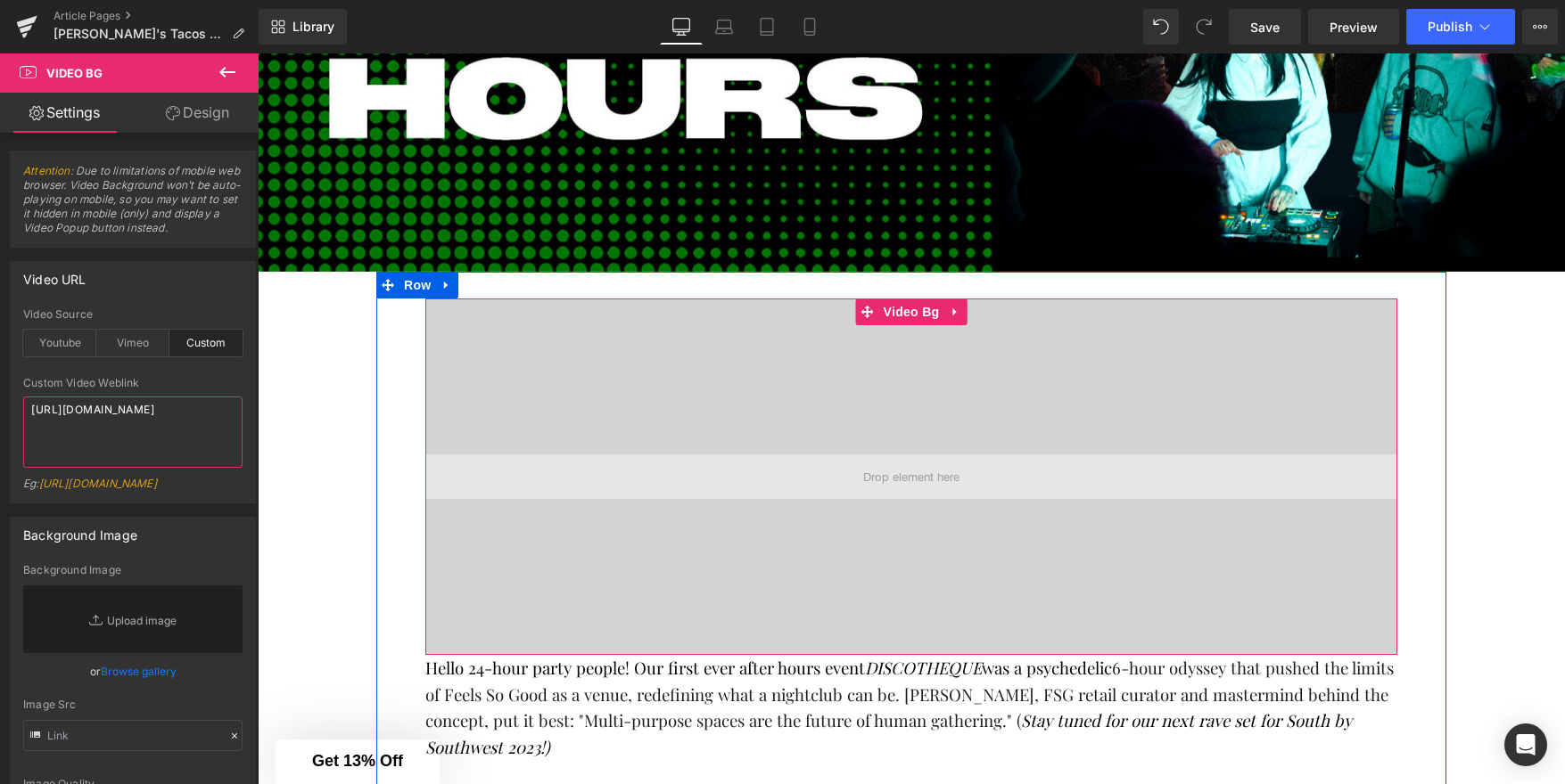
type textarea "https://www.tiktok.com/@fsgprints/video/7535544661721517326?is_from_webapp=1&se…"
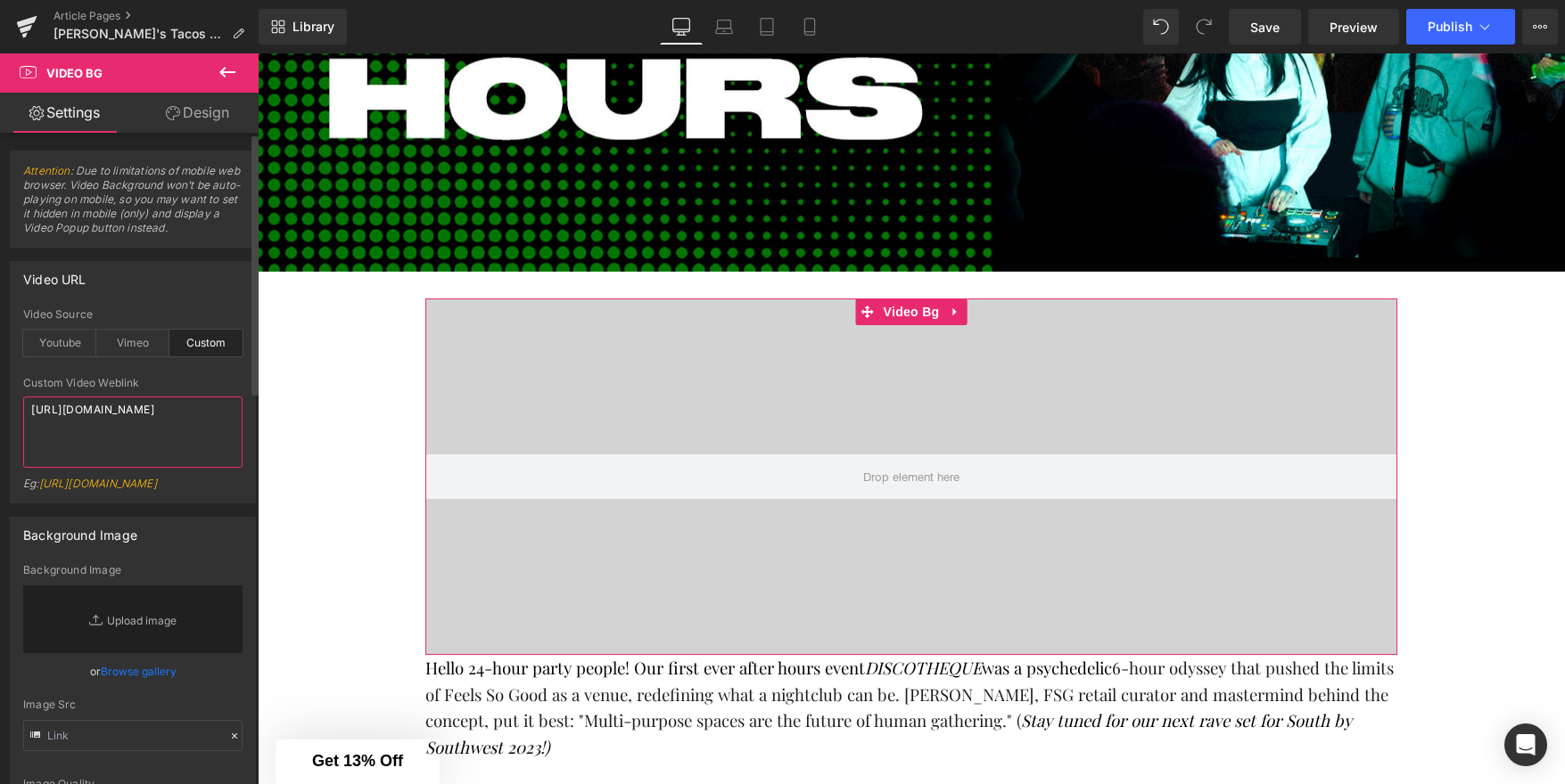
click at [229, 428] on textarea "https://www.tiktok.com/@fsgprints/video/7535544661721517326?is_from_webapp=1&se…" at bounding box center [132, 431] width 219 height 71
paste textarea "https://www.tiktok.com/@fsgprints/video/7535544661721517326?lang=en"
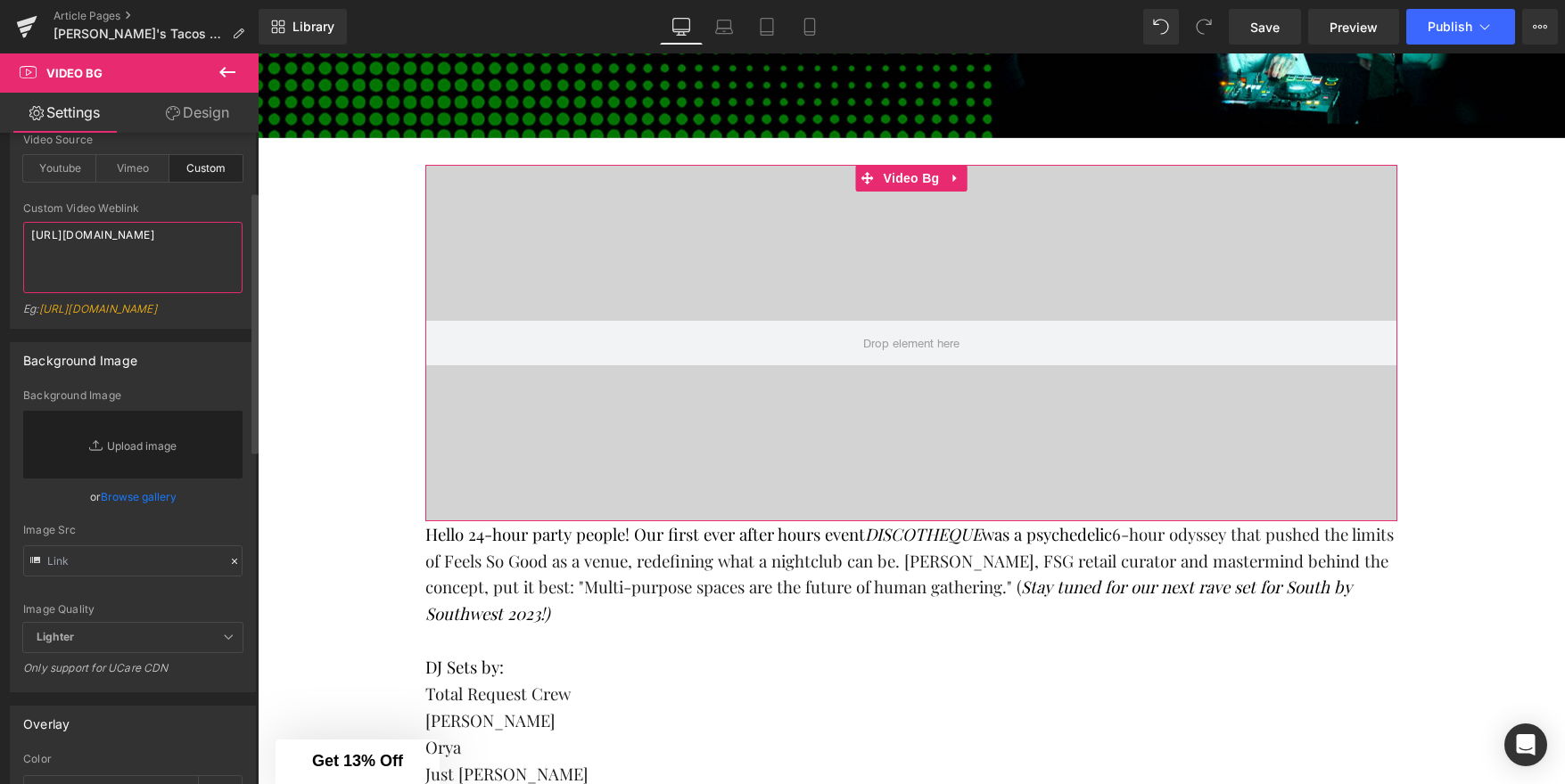
scroll to position [183, 0]
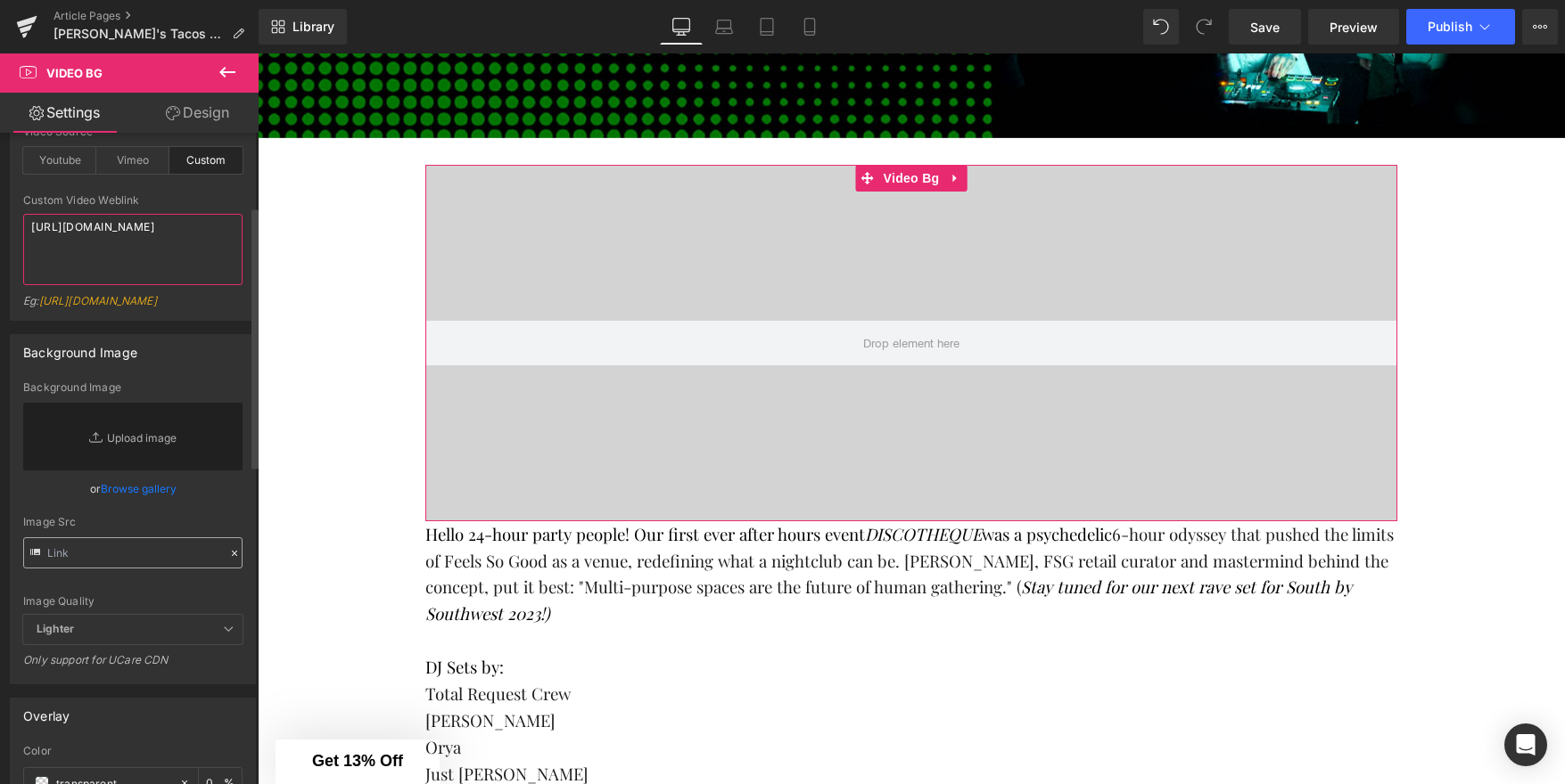
type textarea "https://www.tiktok.com/@fsgprints/video/7535544661721517326?lang=en"
click at [192, 569] on input "text" at bounding box center [132, 553] width 219 height 31
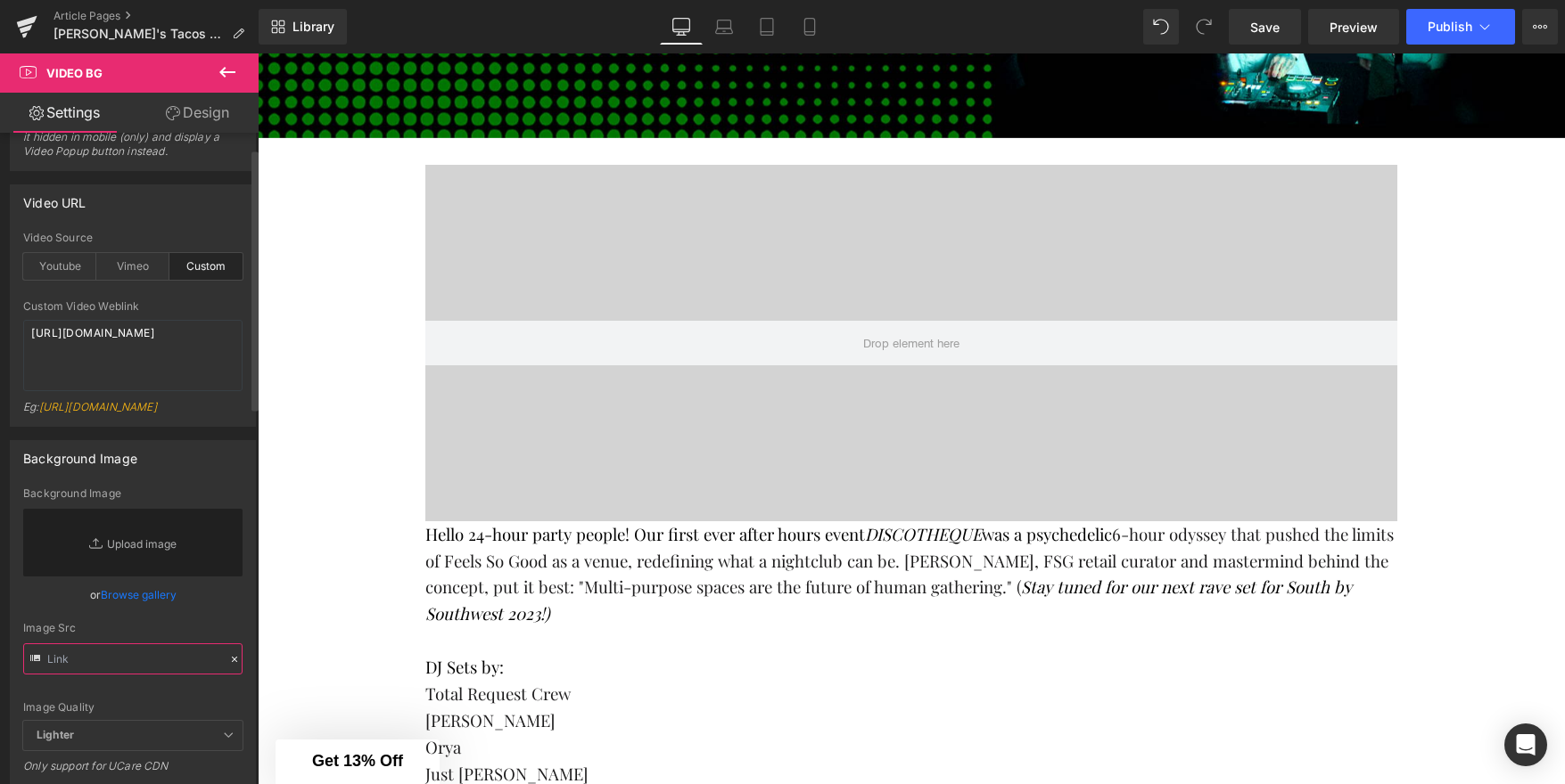
scroll to position [0, 0]
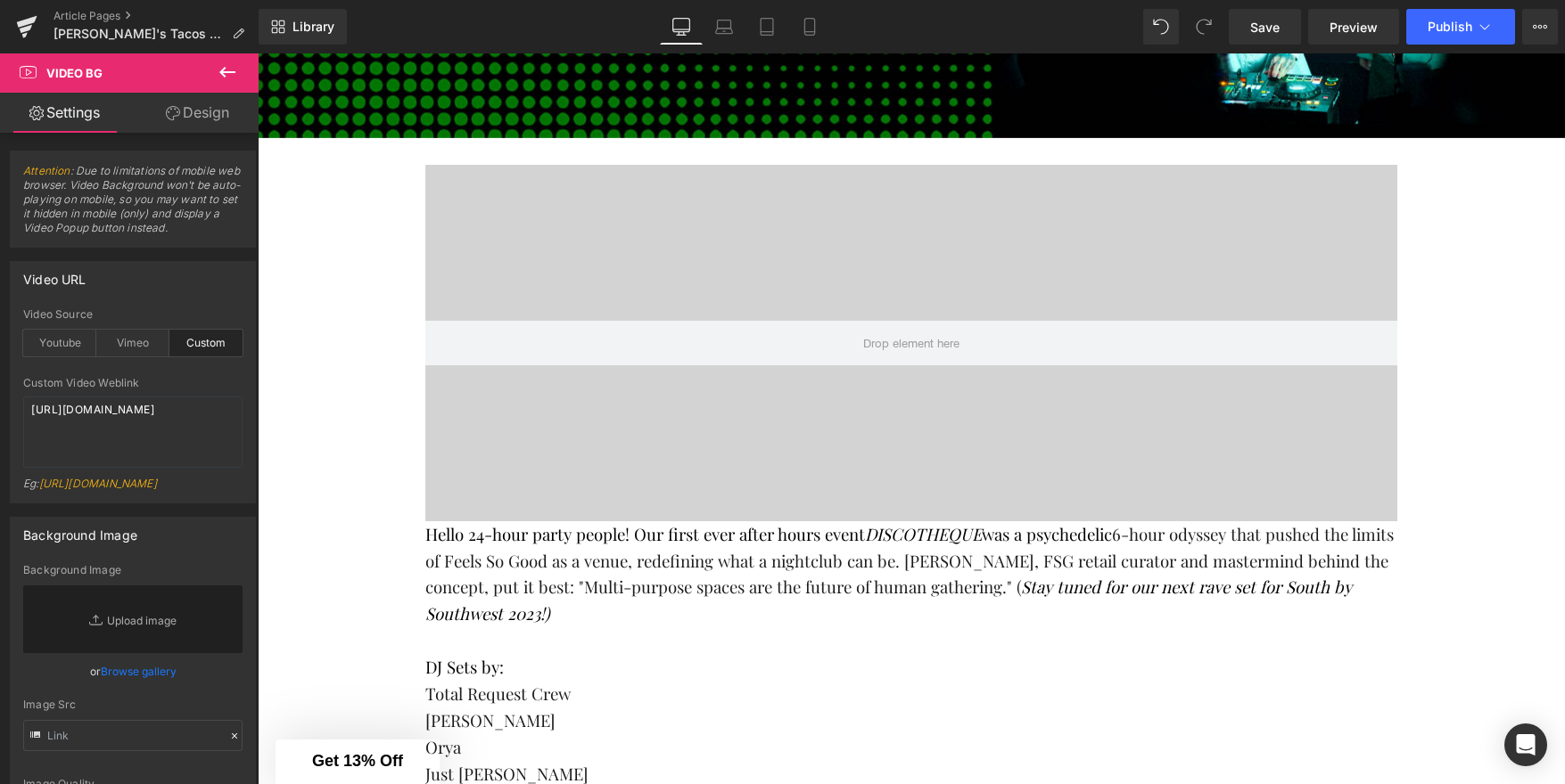
click at [224, 75] on icon at bounding box center [227, 72] width 21 height 21
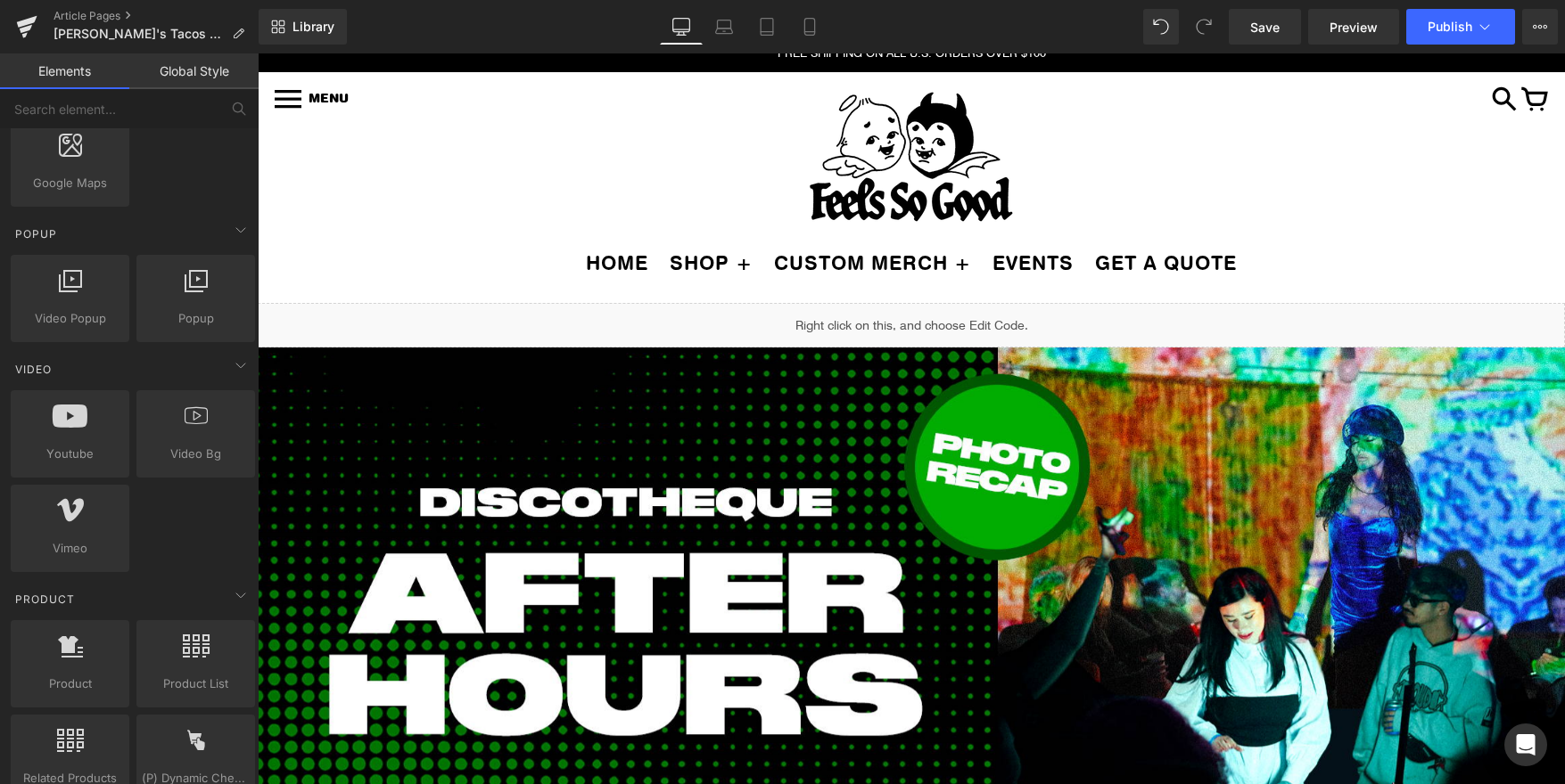
scroll to position [20, 0]
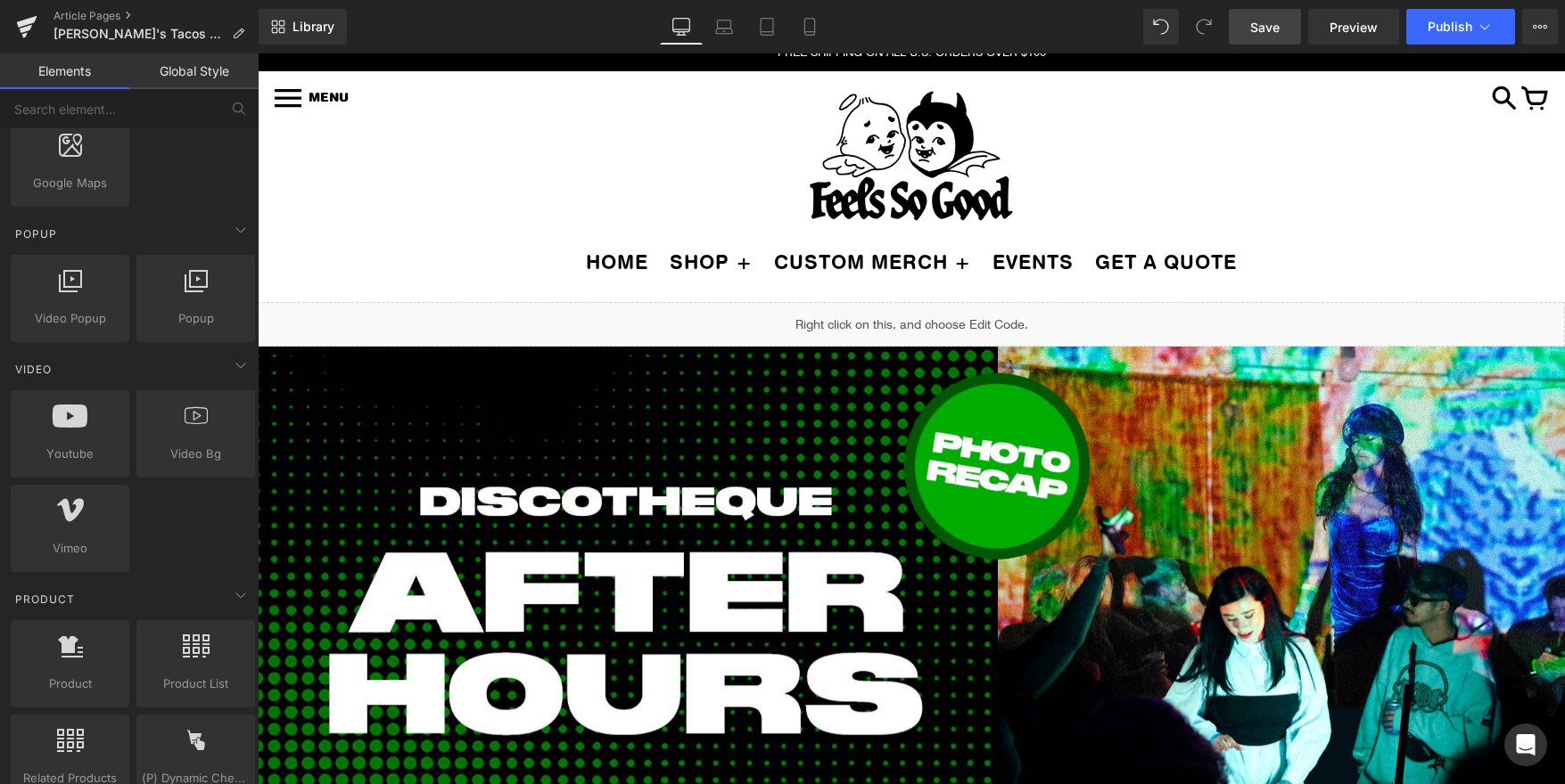
click at [1281, 24] on link "Save" at bounding box center [1265, 27] width 72 height 36
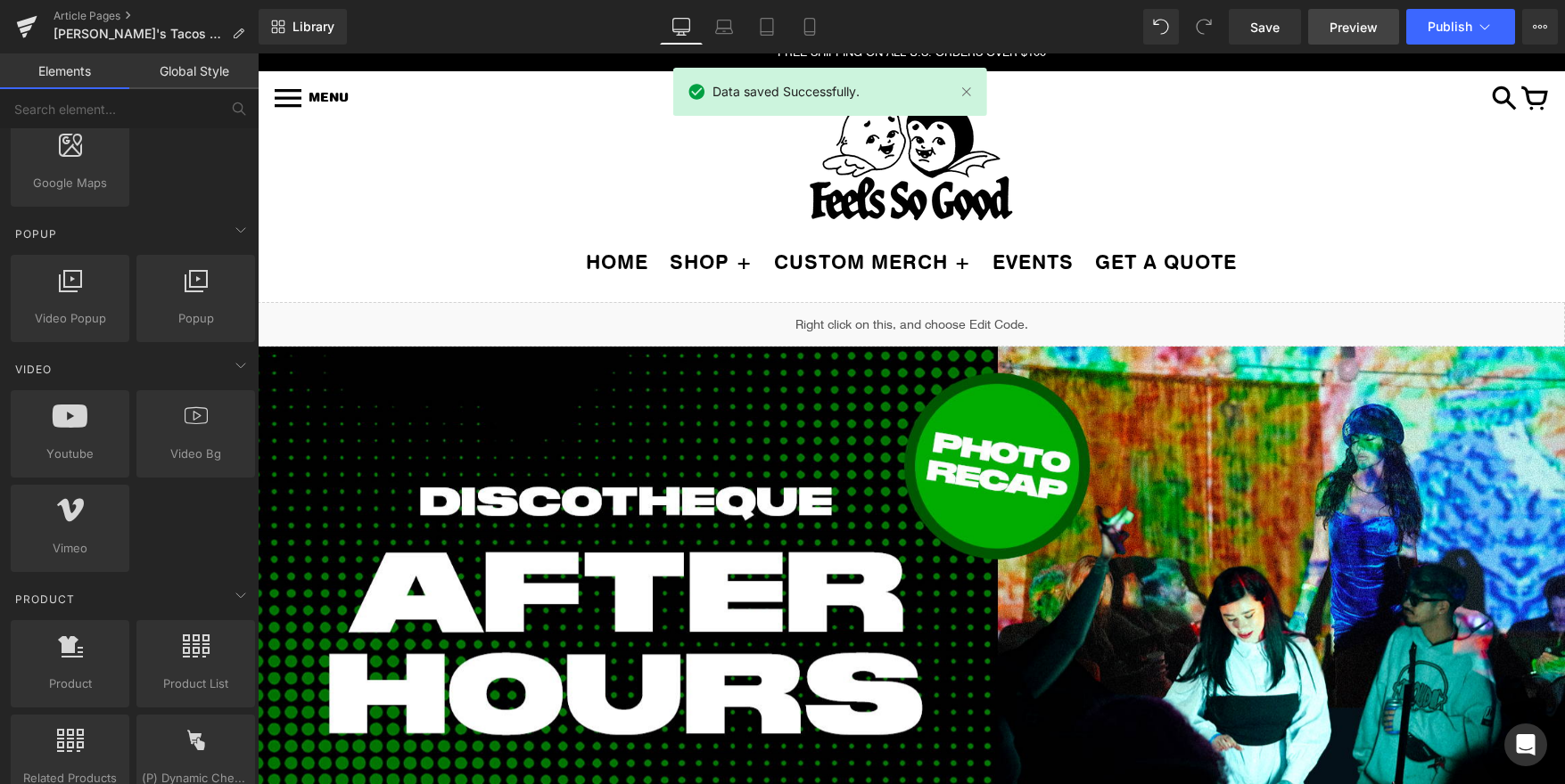
click at [1337, 28] on span "Preview" at bounding box center [1353, 27] width 48 height 18
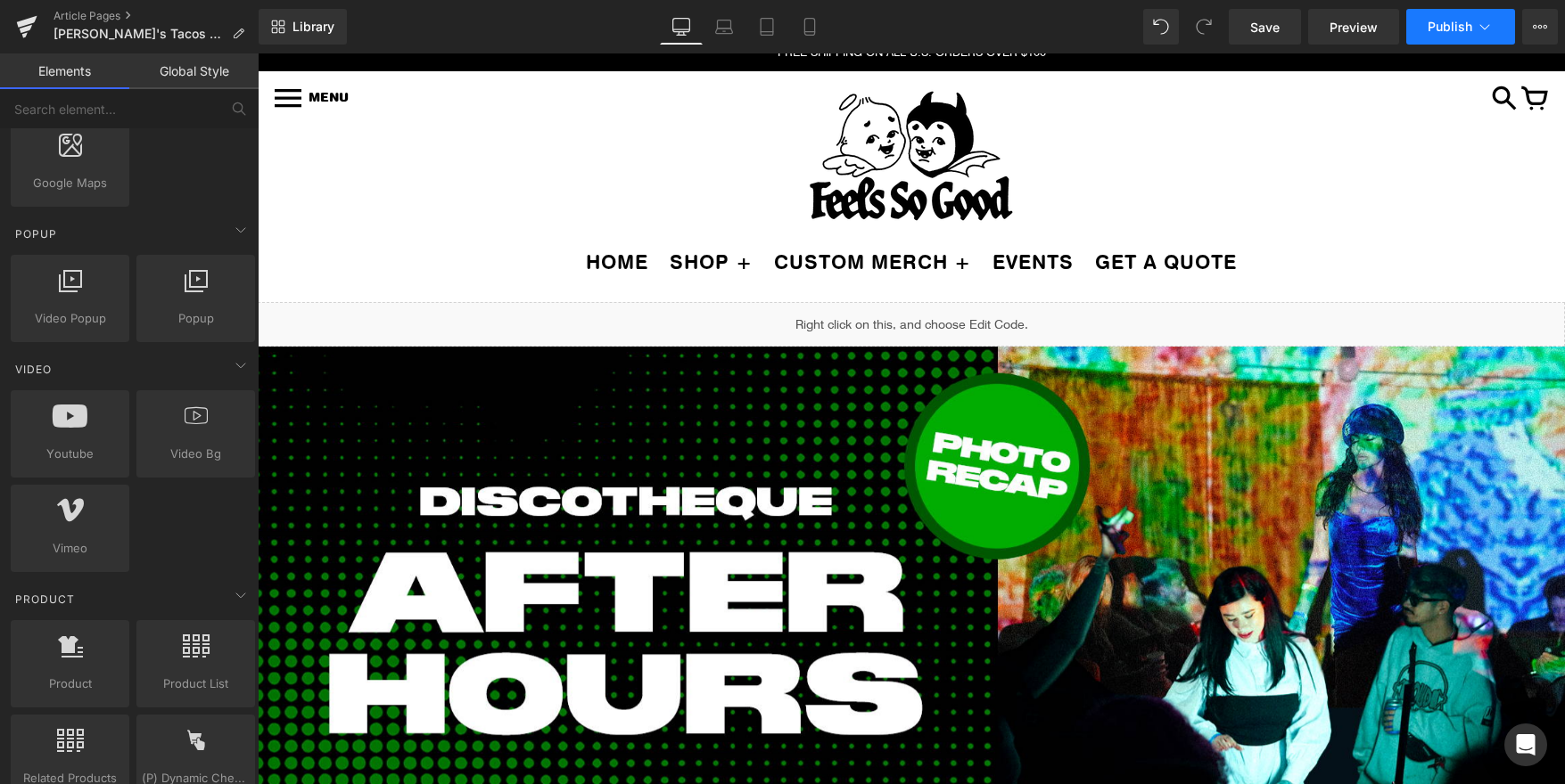
click at [1487, 29] on icon at bounding box center [1484, 26] width 18 height 18
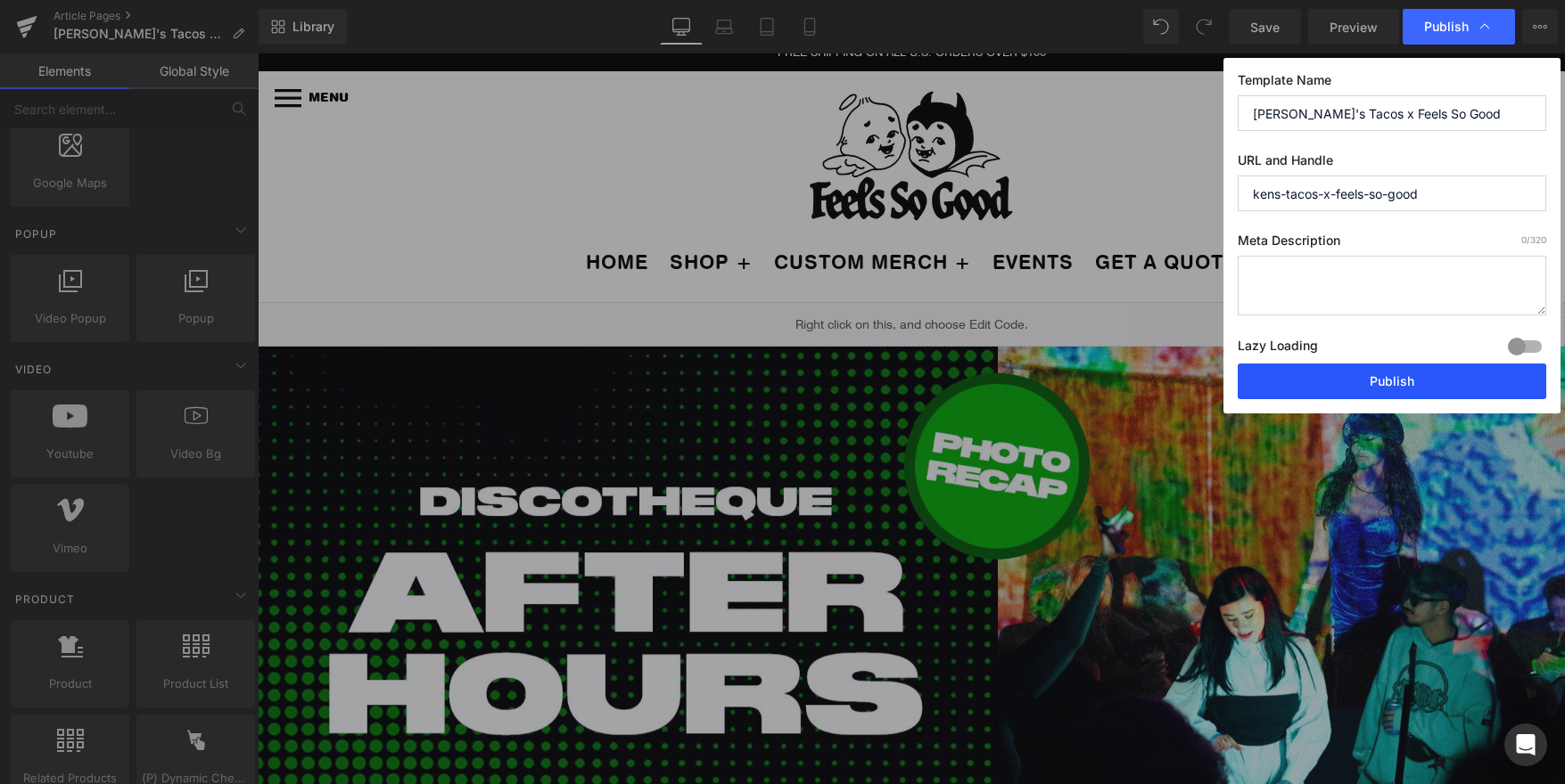
click at [1386, 375] on button "Publish" at bounding box center [1392, 381] width 309 height 36
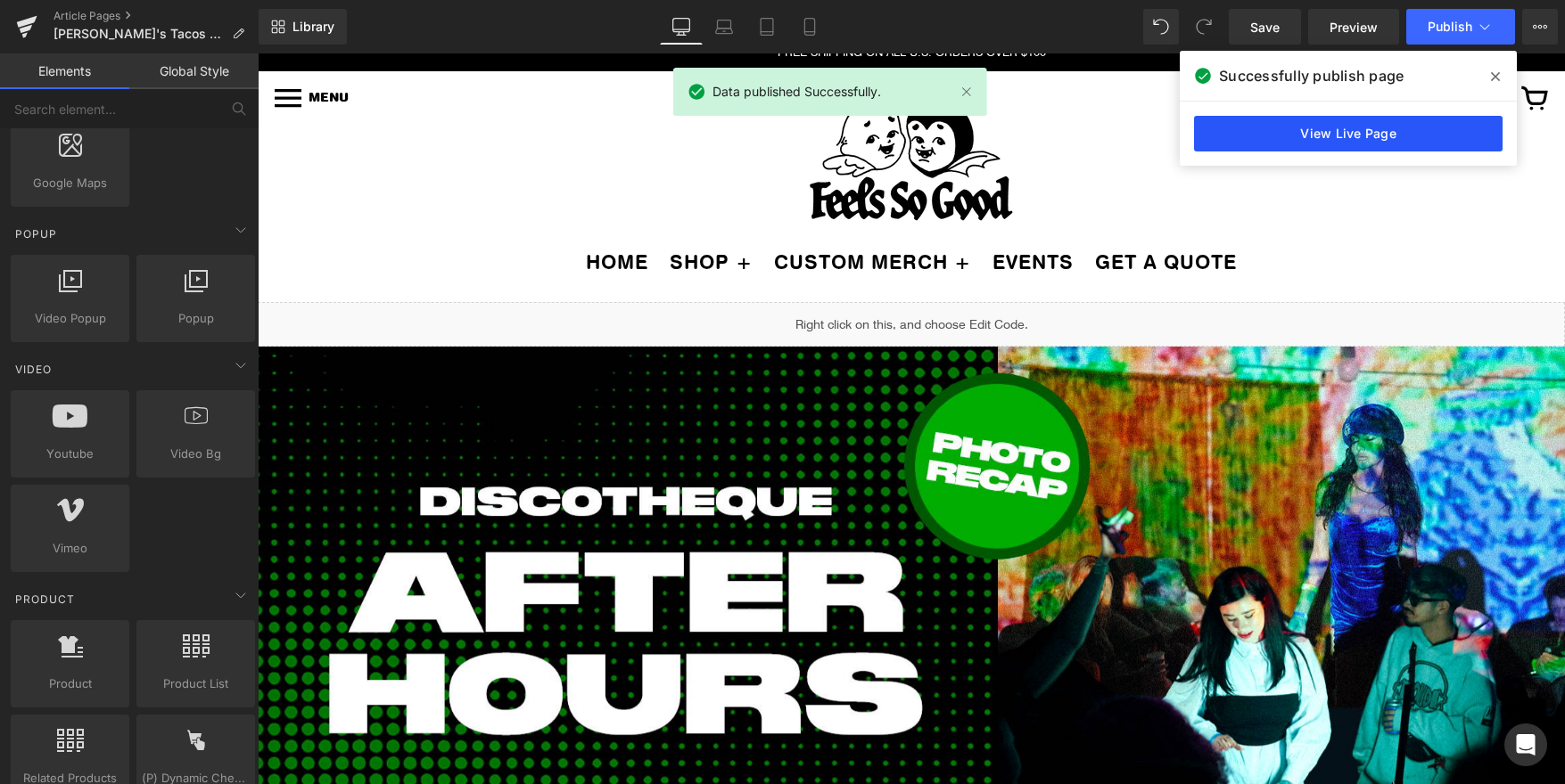
click at [1313, 141] on link "View Live Page" at bounding box center [1348, 133] width 309 height 36
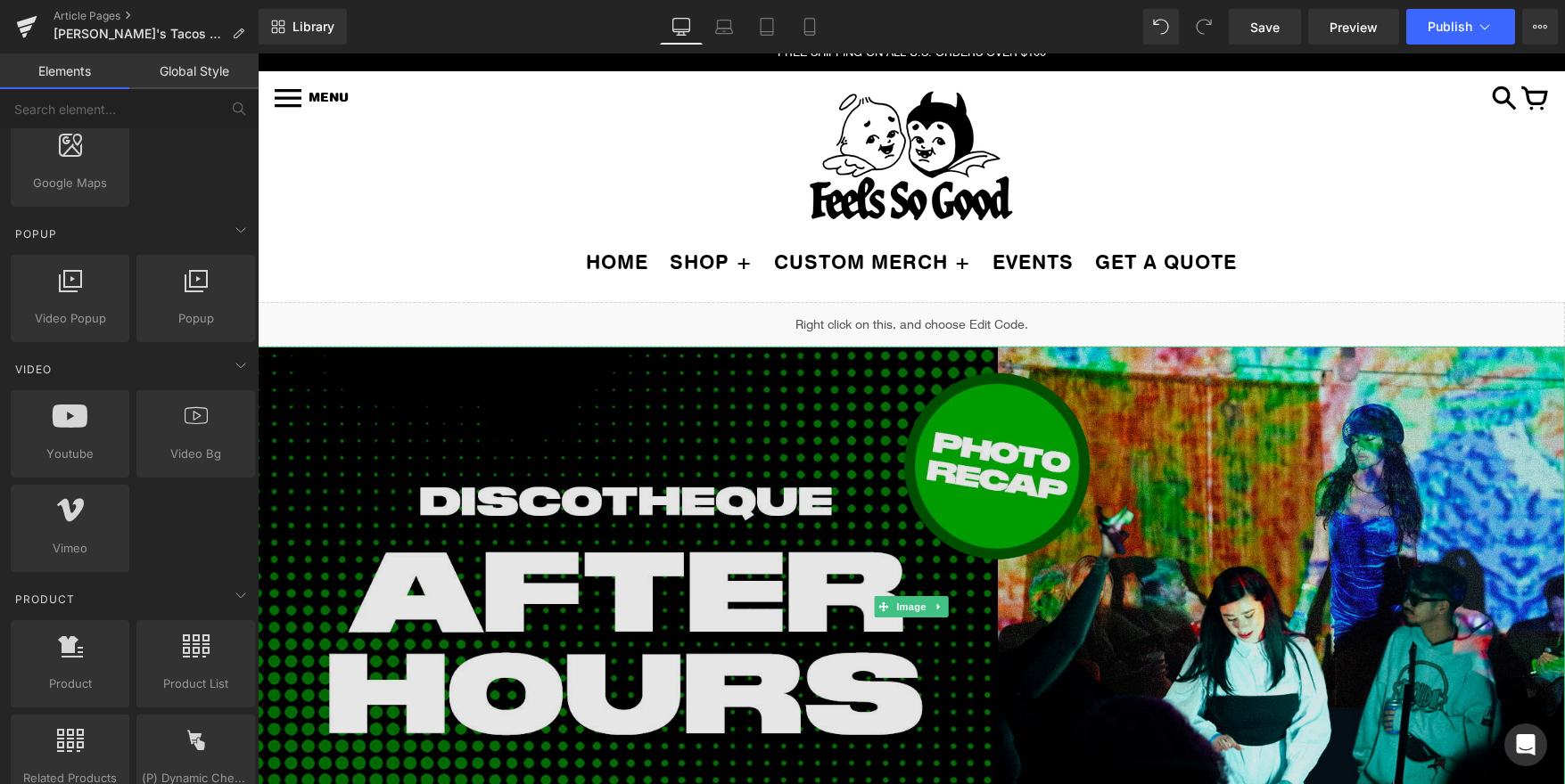
click at [701, 428] on img at bounding box center [911, 607] width 1307 height 521
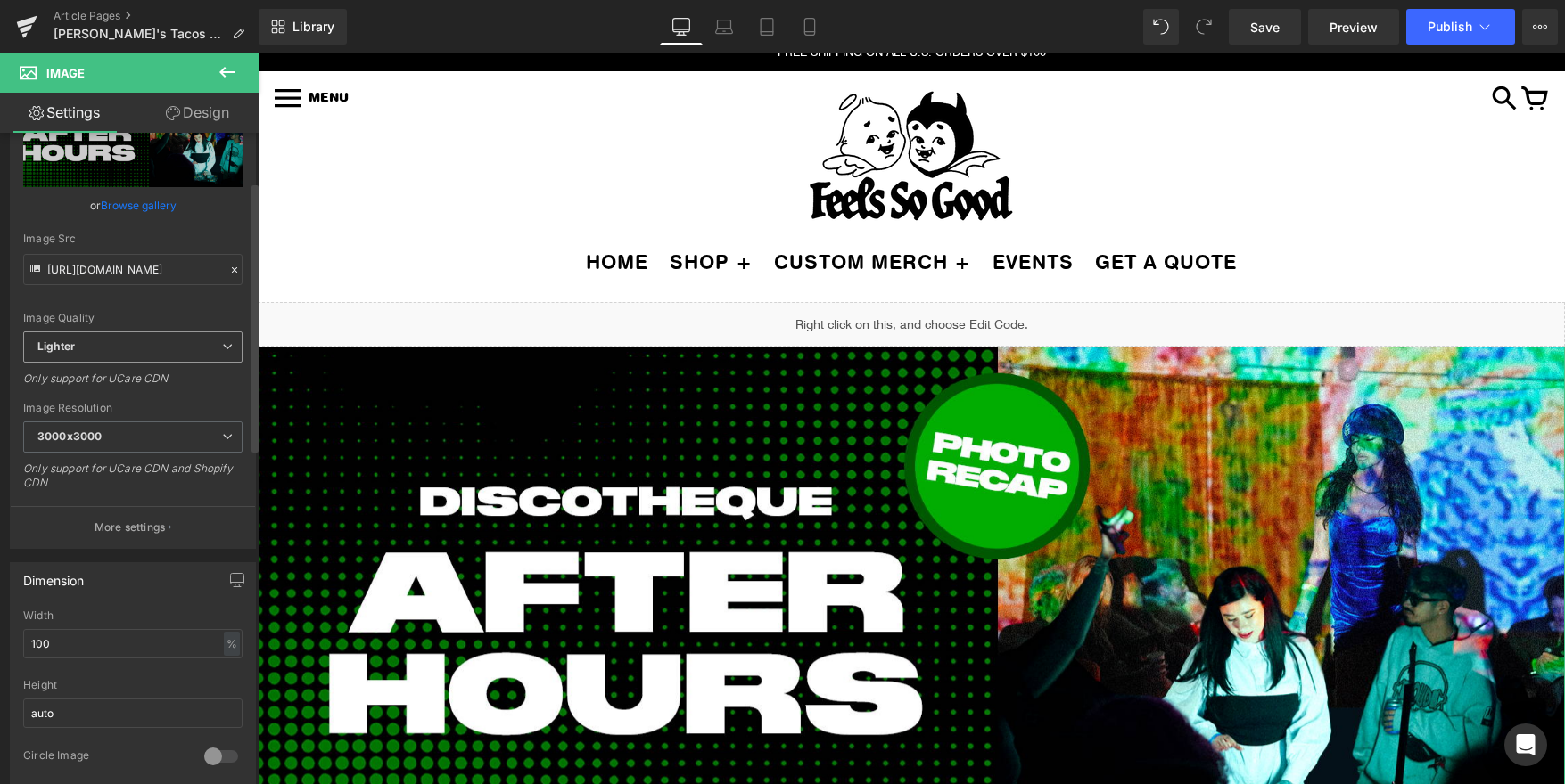
scroll to position [119, 0]
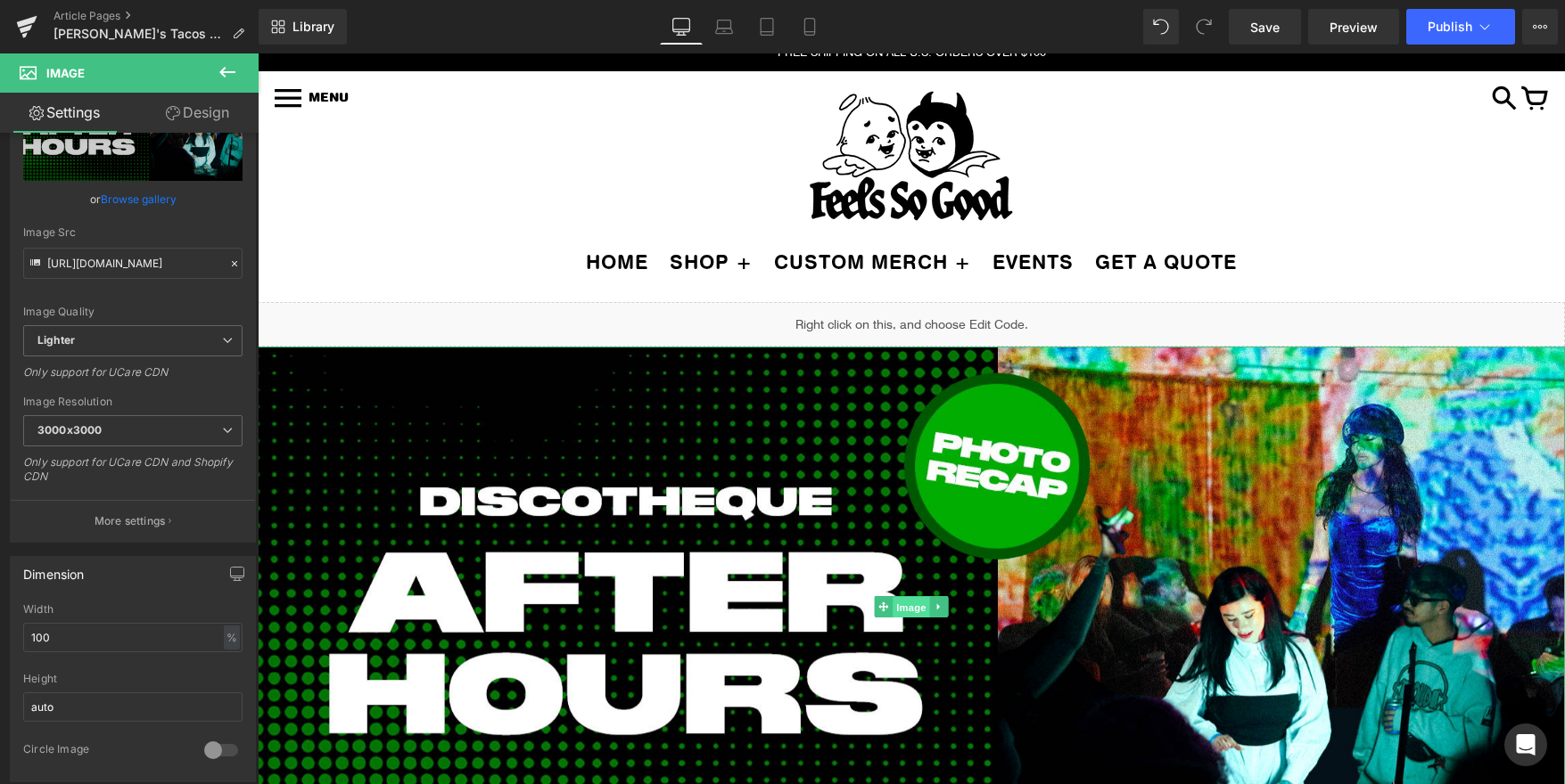
click at [918, 604] on span "Image" at bounding box center [911, 608] width 38 height 21
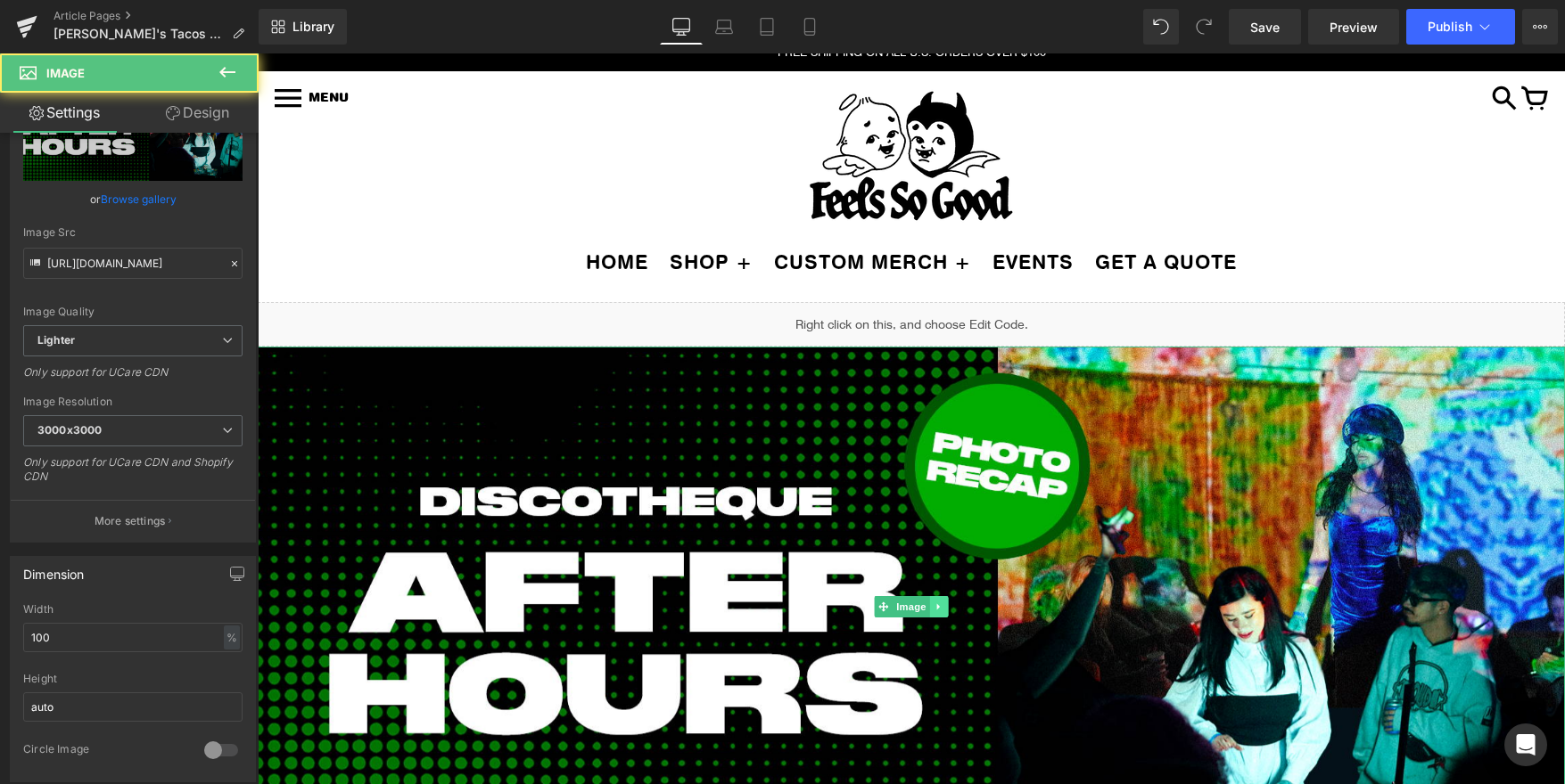
click at [935, 603] on icon at bounding box center [939, 607] width 10 height 11
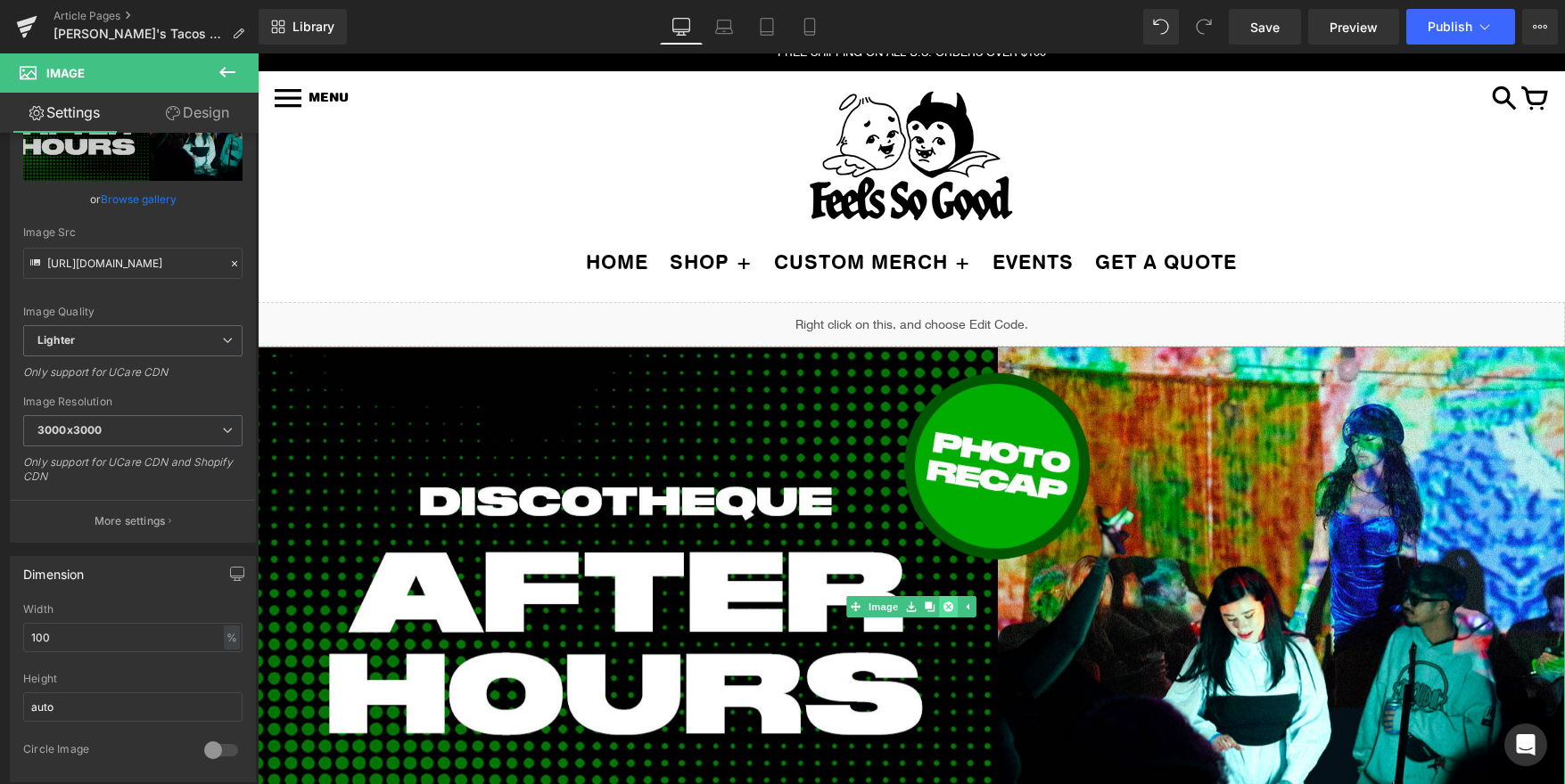
click at [949, 600] on link at bounding box center [948, 607] width 18 height 21
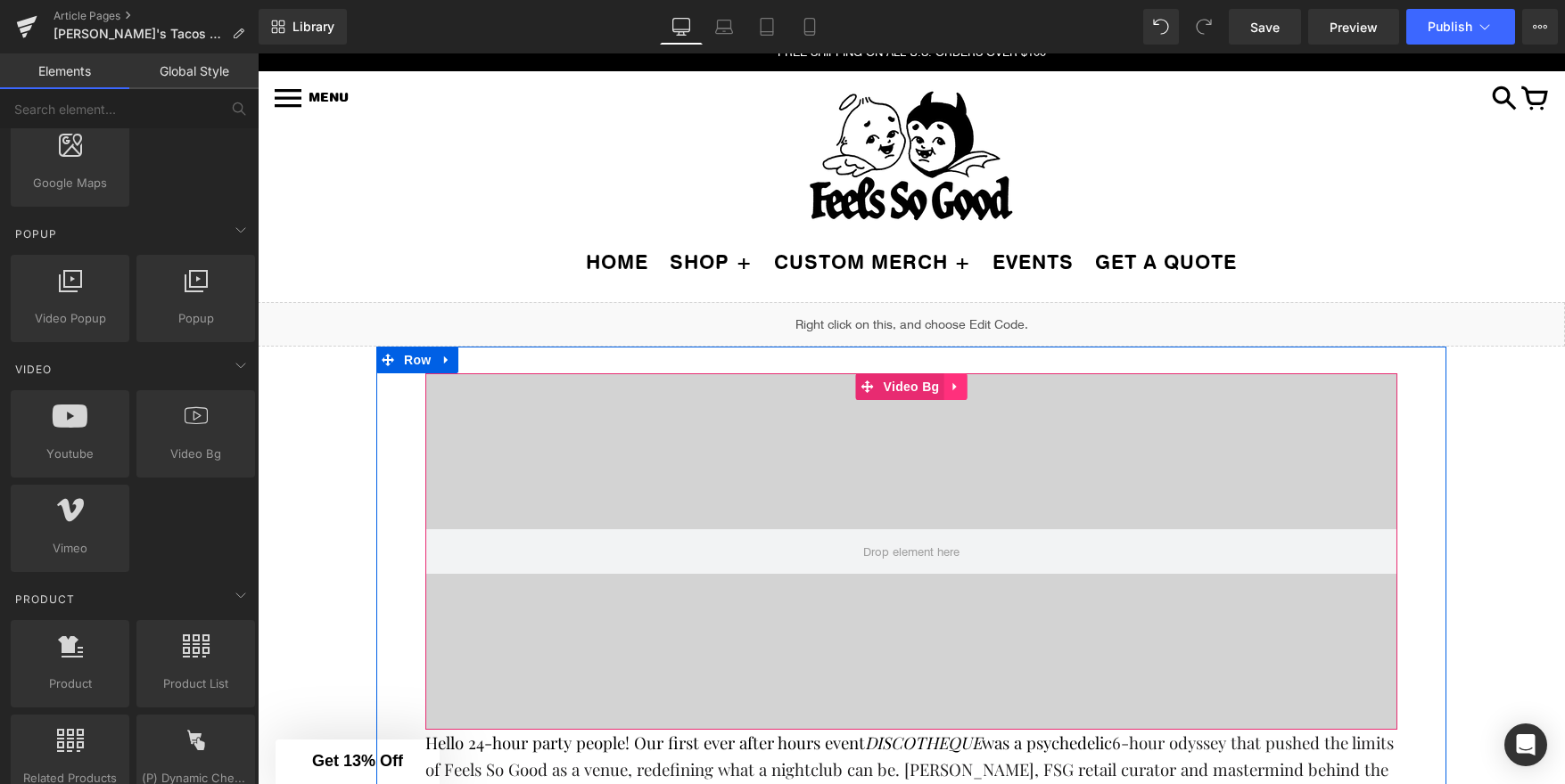
click at [949, 385] on icon at bounding box center [955, 387] width 13 height 13
click at [964, 387] on icon at bounding box center [966, 387] width 13 height 13
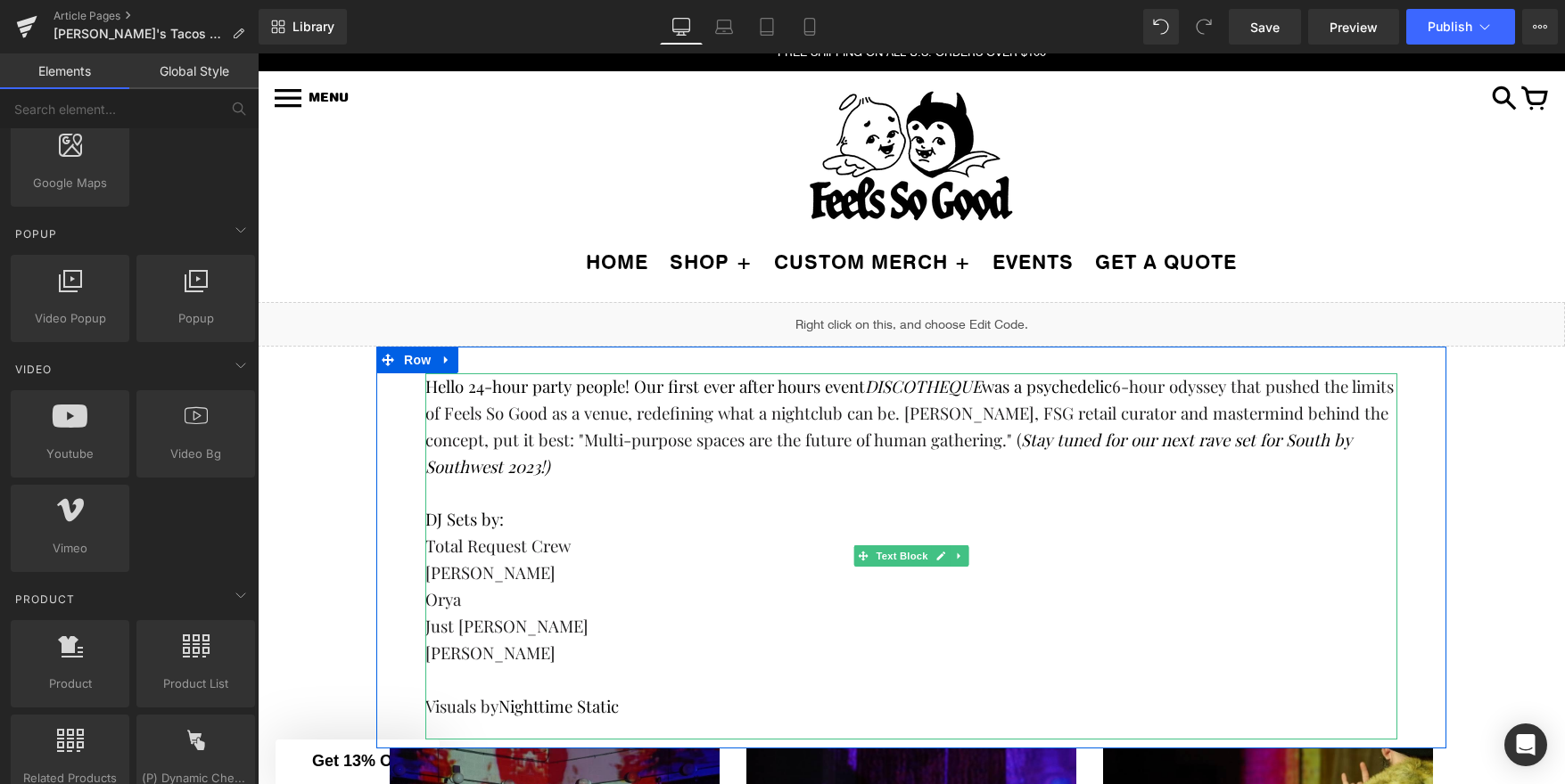
click at [561, 401] on p "Hello 24-hour party people! Our first ever after hours event DISCOTHEQUE was a …" at bounding box center [911, 427] width 972 height 107
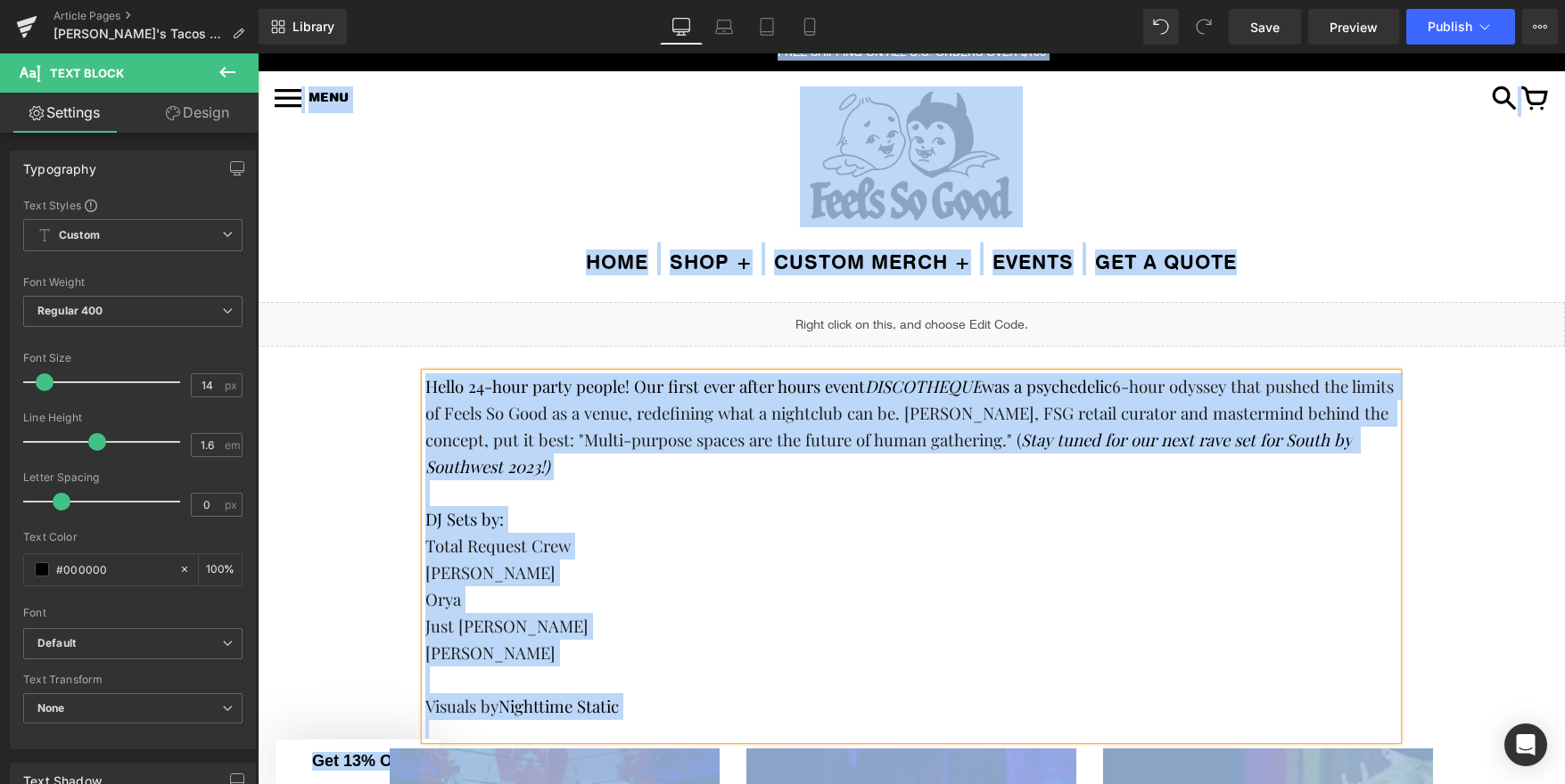
click at [561, 401] on p "Hello 24-hour party people! Our first ever after hours event DISCOTHEQUE was a …" at bounding box center [911, 427] width 972 height 107
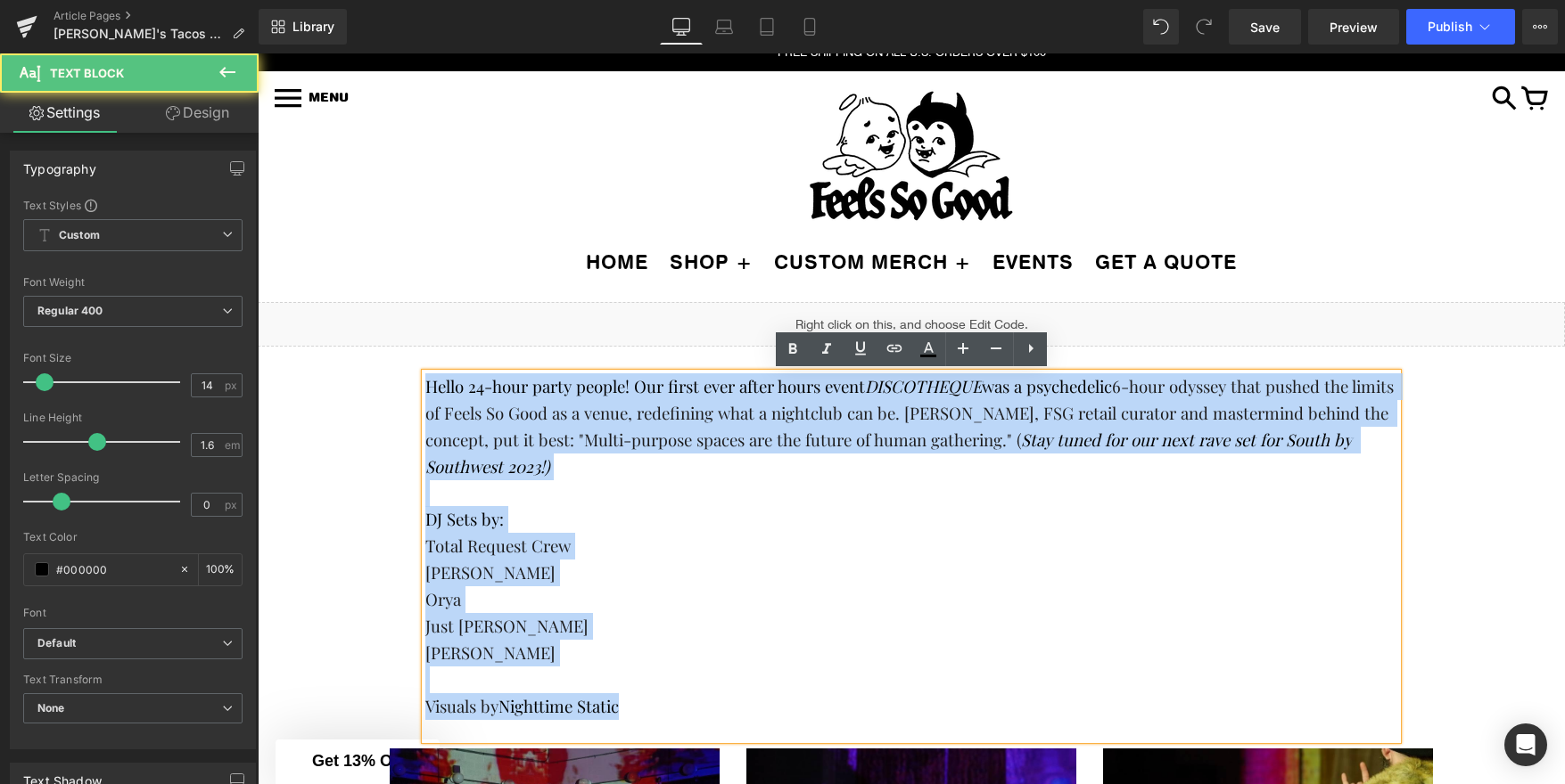
drag, startPoint x: 425, startPoint y: 386, endPoint x: 661, endPoint y: 709, distance: 400.0
click at [661, 709] on div "Hello 24-hour party people! Our first ever after hours event DISCOTHEQUE was a …" at bounding box center [911, 556] width 972 height 367
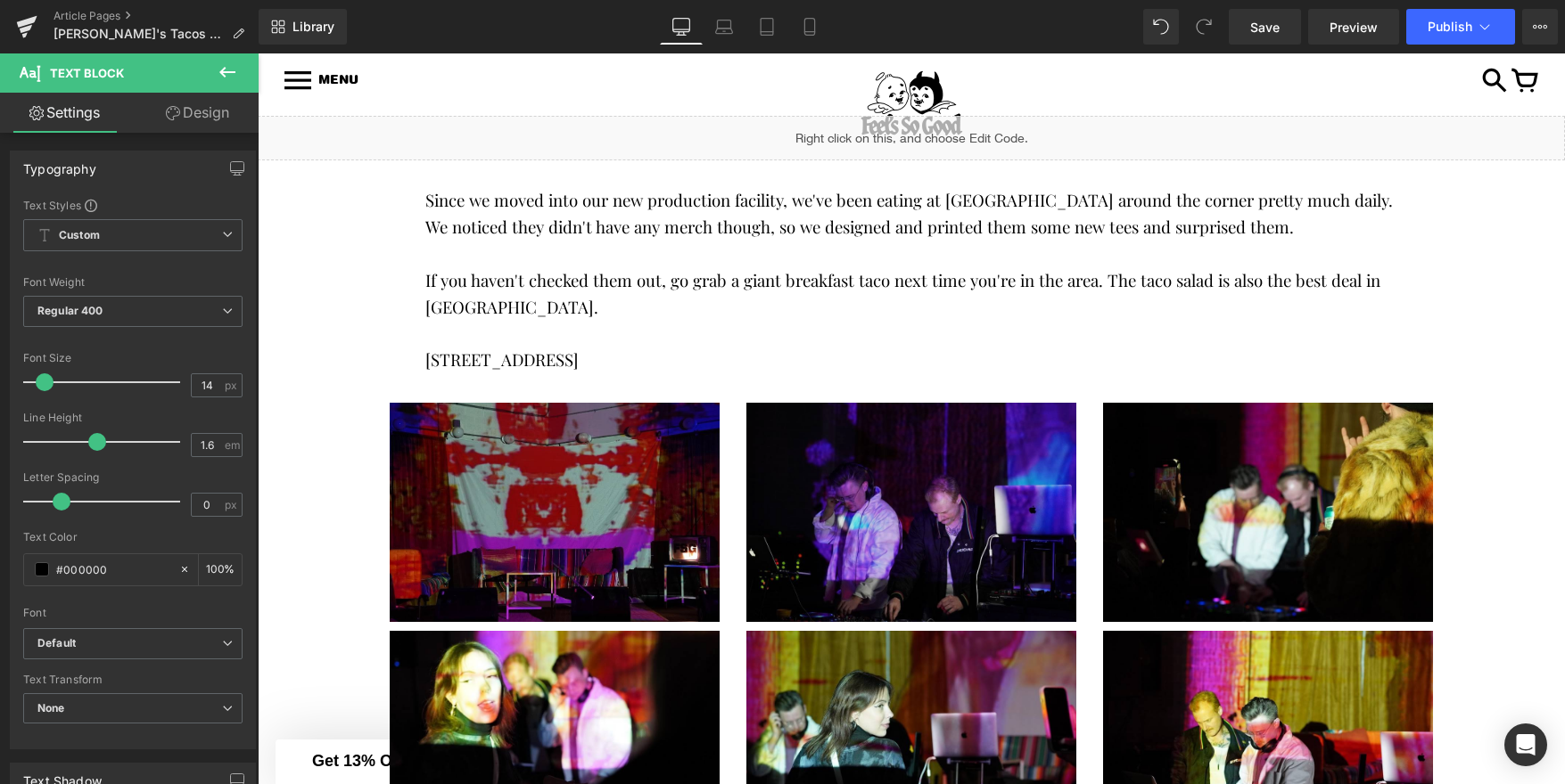
scroll to position [206, 0]
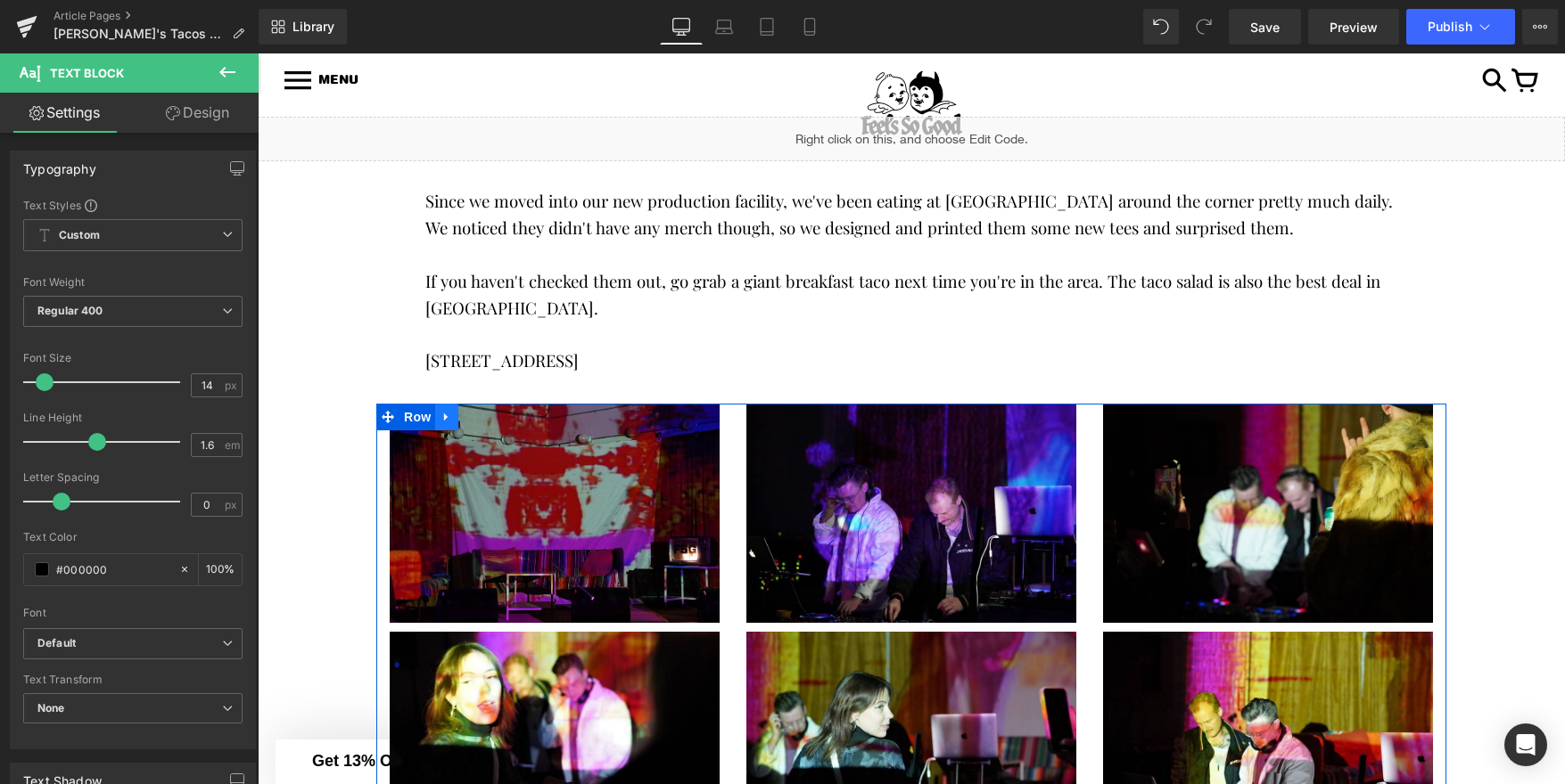
click at [443, 416] on icon at bounding box center [447, 416] width 13 height 13
click at [497, 414] on icon at bounding box center [493, 416] width 13 height 13
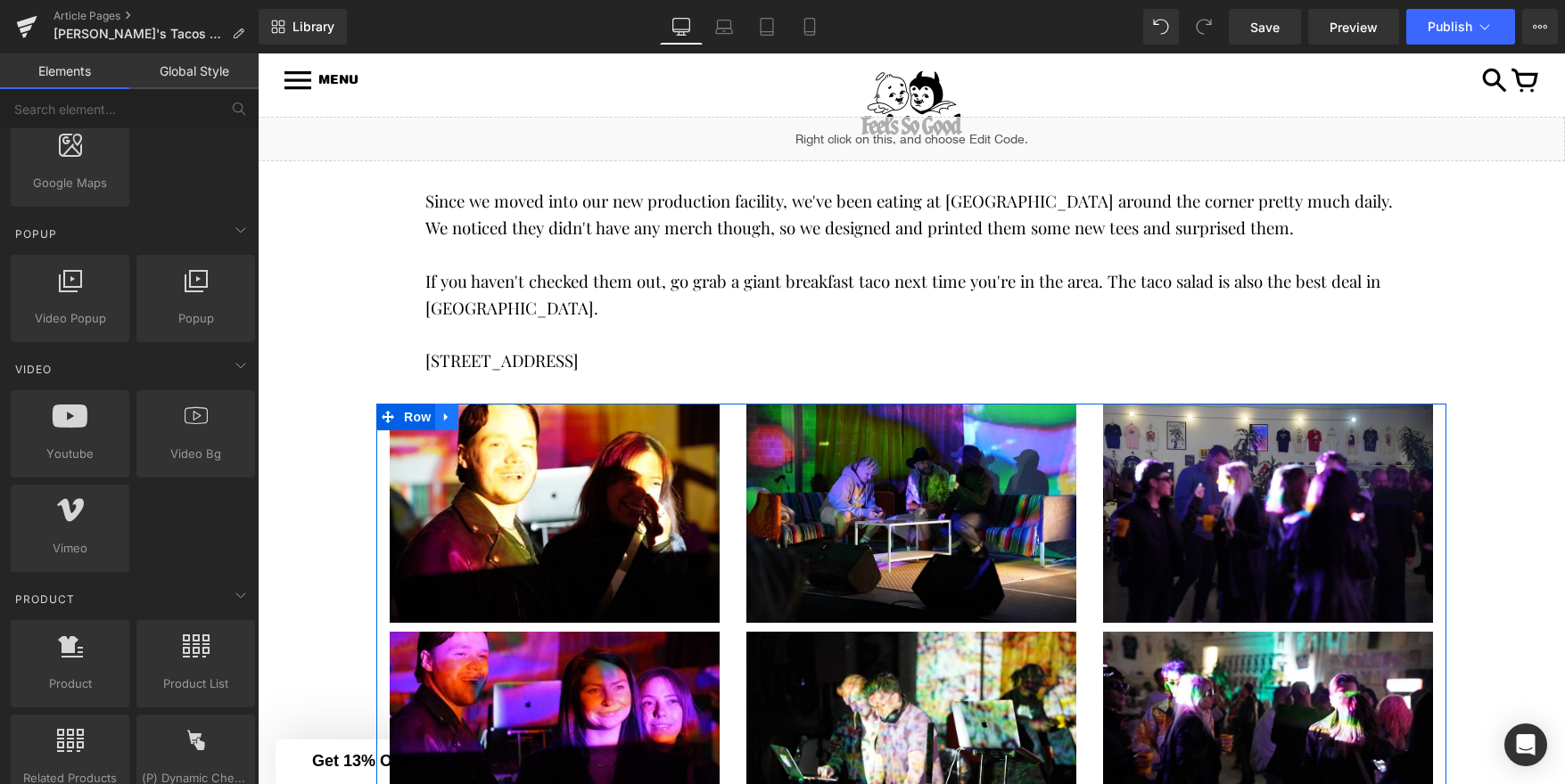
click at [443, 413] on icon at bounding box center [447, 416] width 13 height 13
click at [491, 414] on icon at bounding box center [493, 416] width 13 height 13
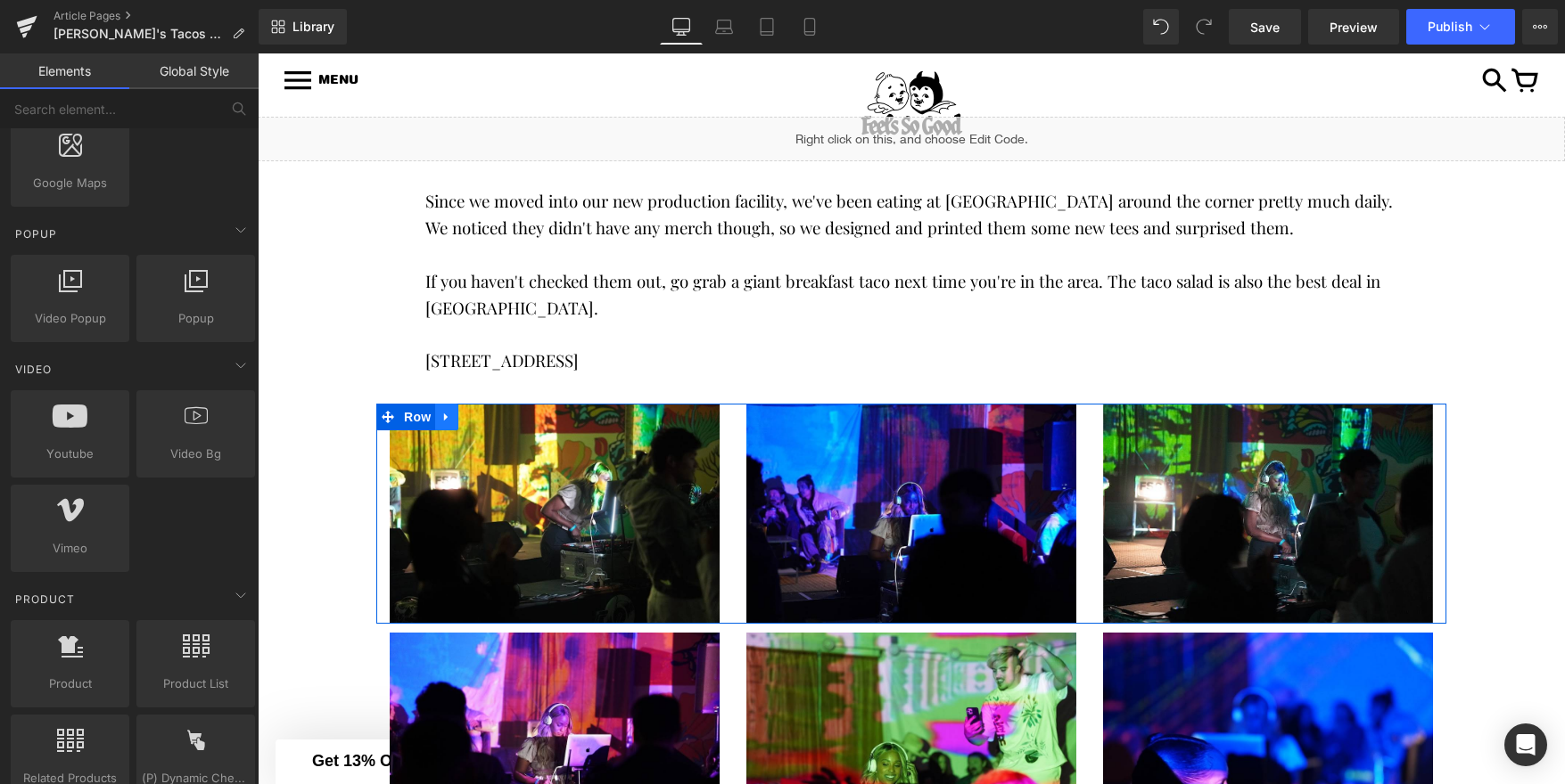
click at [444, 416] on icon at bounding box center [446, 416] width 4 height 8
click at [492, 412] on icon at bounding box center [493, 417] width 13 height 13
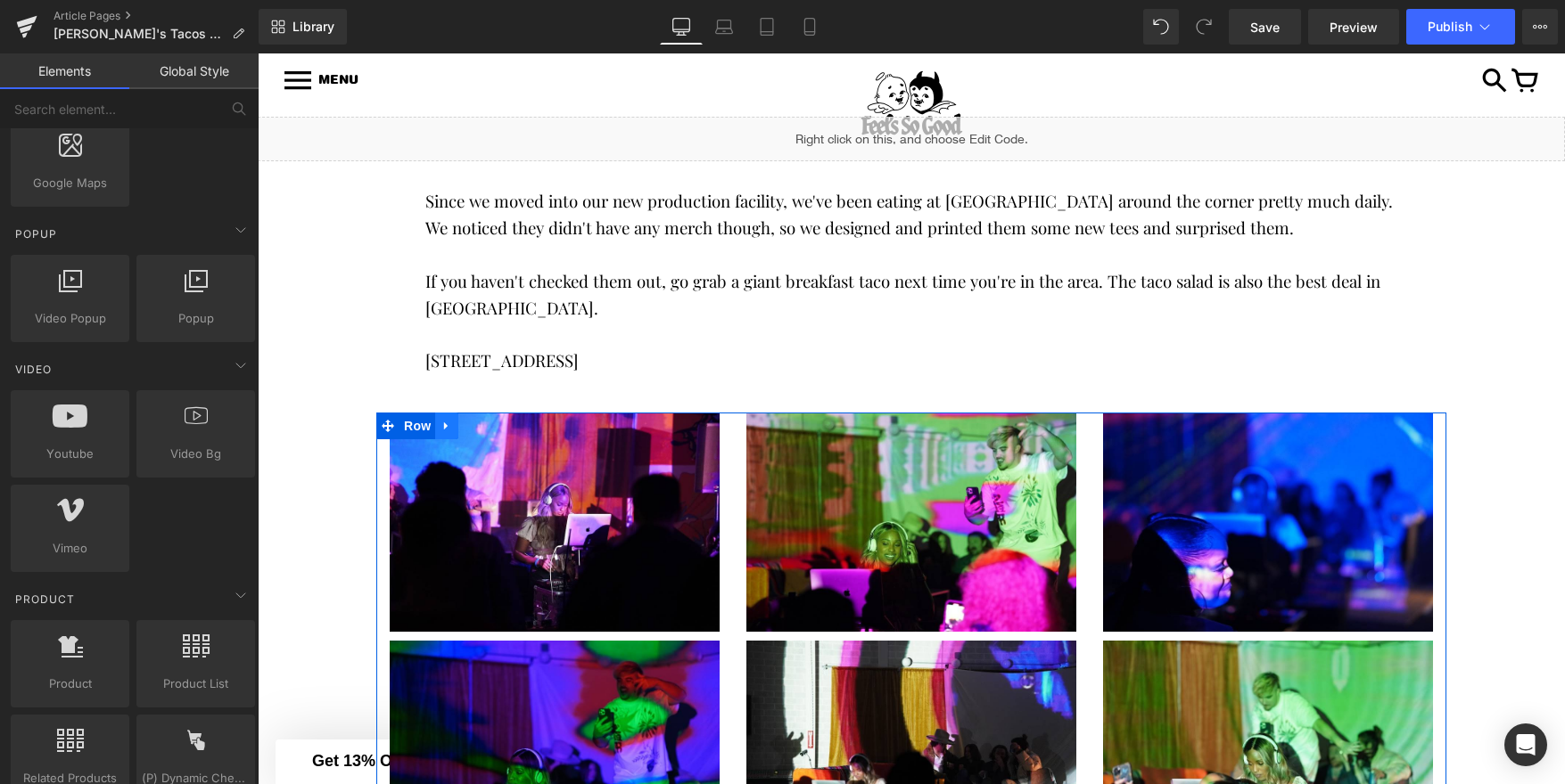
click at [443, 423] on icon at bounding box center [447, 426] width 13 height 13
click at [491, 424] on icon at bounding box center [493, 427] width 13 height 13
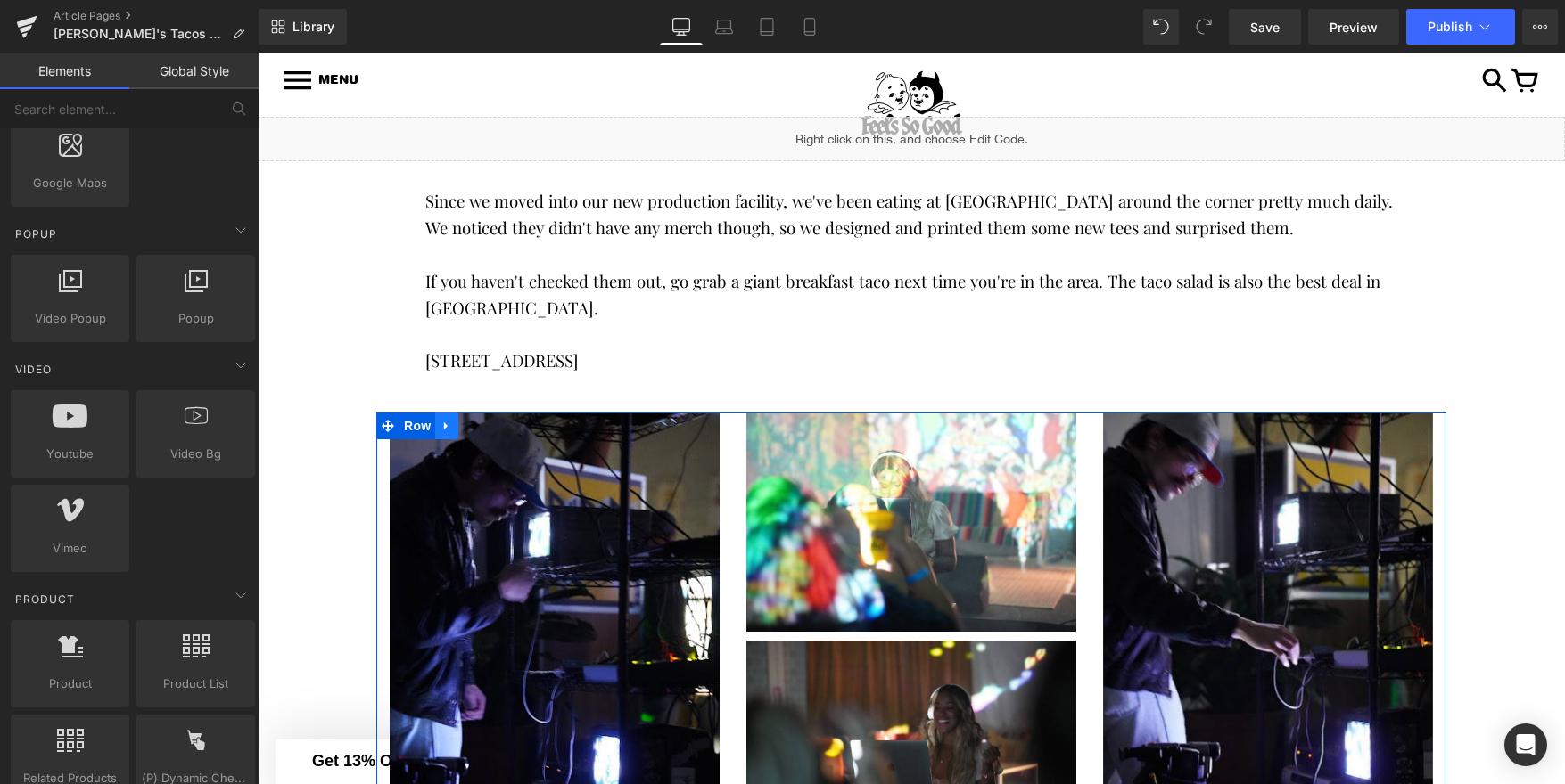
click at [443, 419] on icon at bounding box center [447, 426] width 13 height 13
click at [491, 422] on icon at bounding box center [493, 427] width 13 height 13
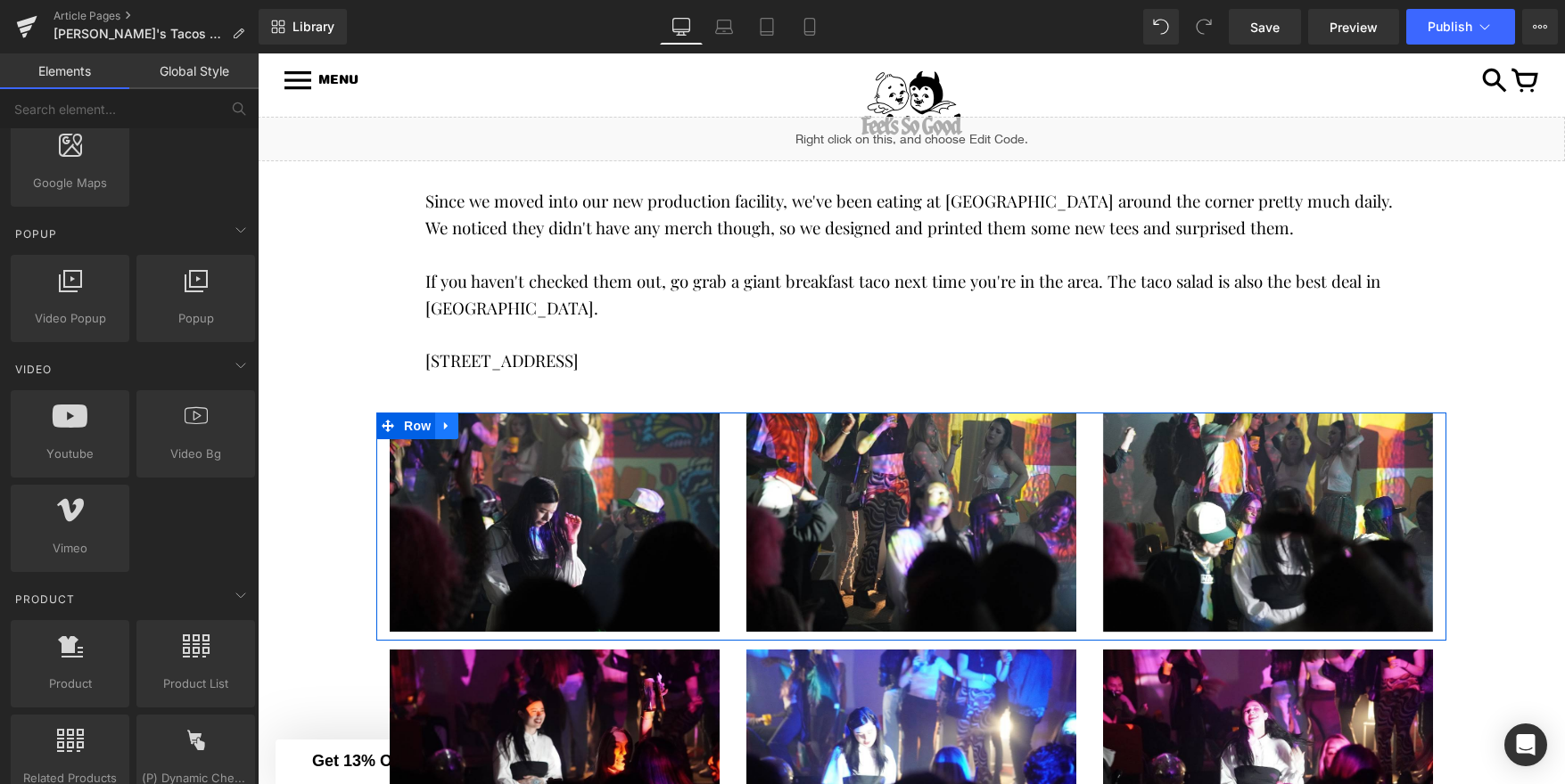
click at [443, 419] on icon at bounding box center [447, 426] width 13 height 13
click at [489, 424] on icon at bounding box center [493, 427] width 13 height 13
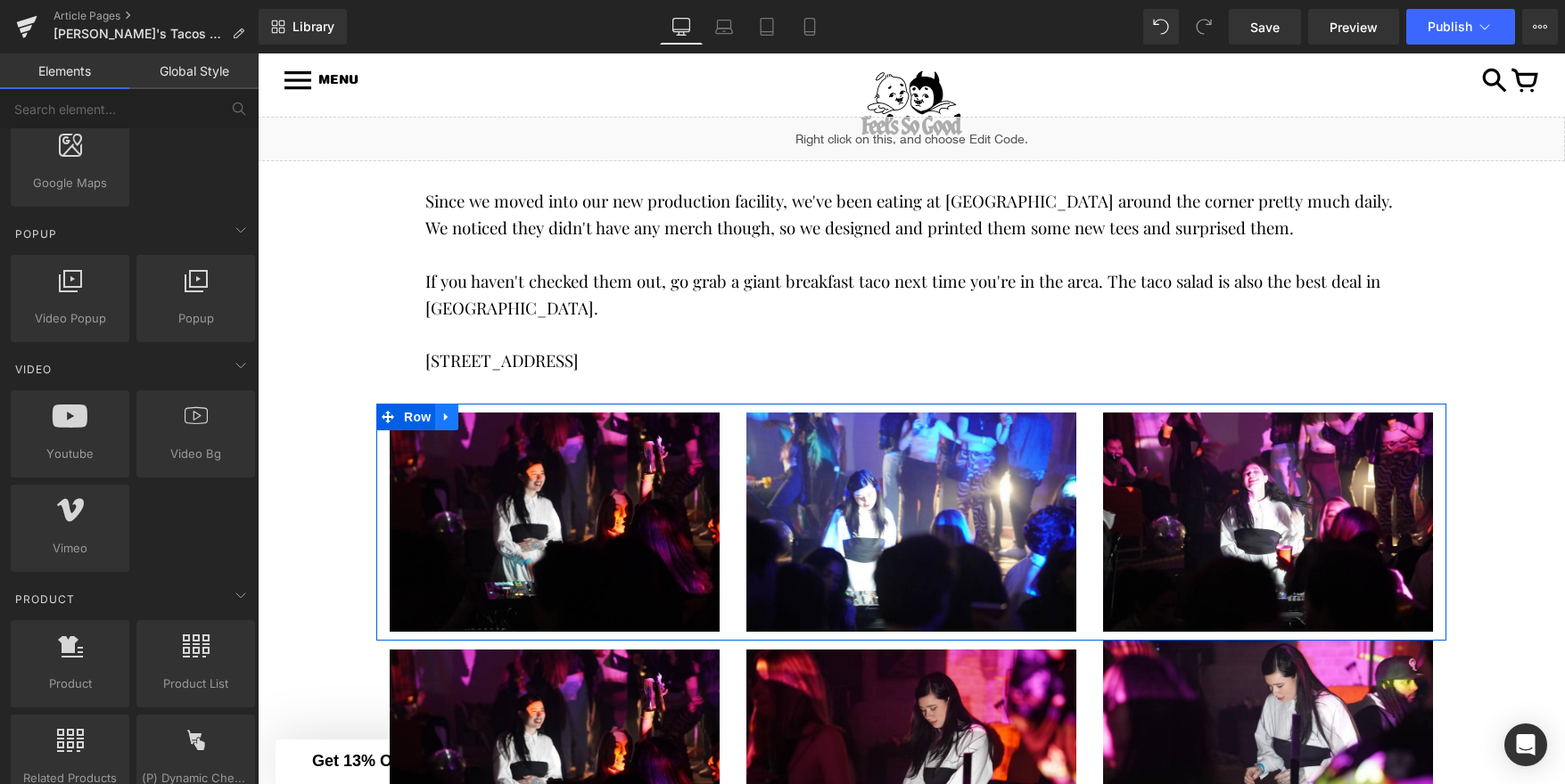
click at [443, 417] on icon at bounding box center [447, 416] width 13 height 13
click at [491, 417] on icon at bounding box center [493, 417] width 13 height 13
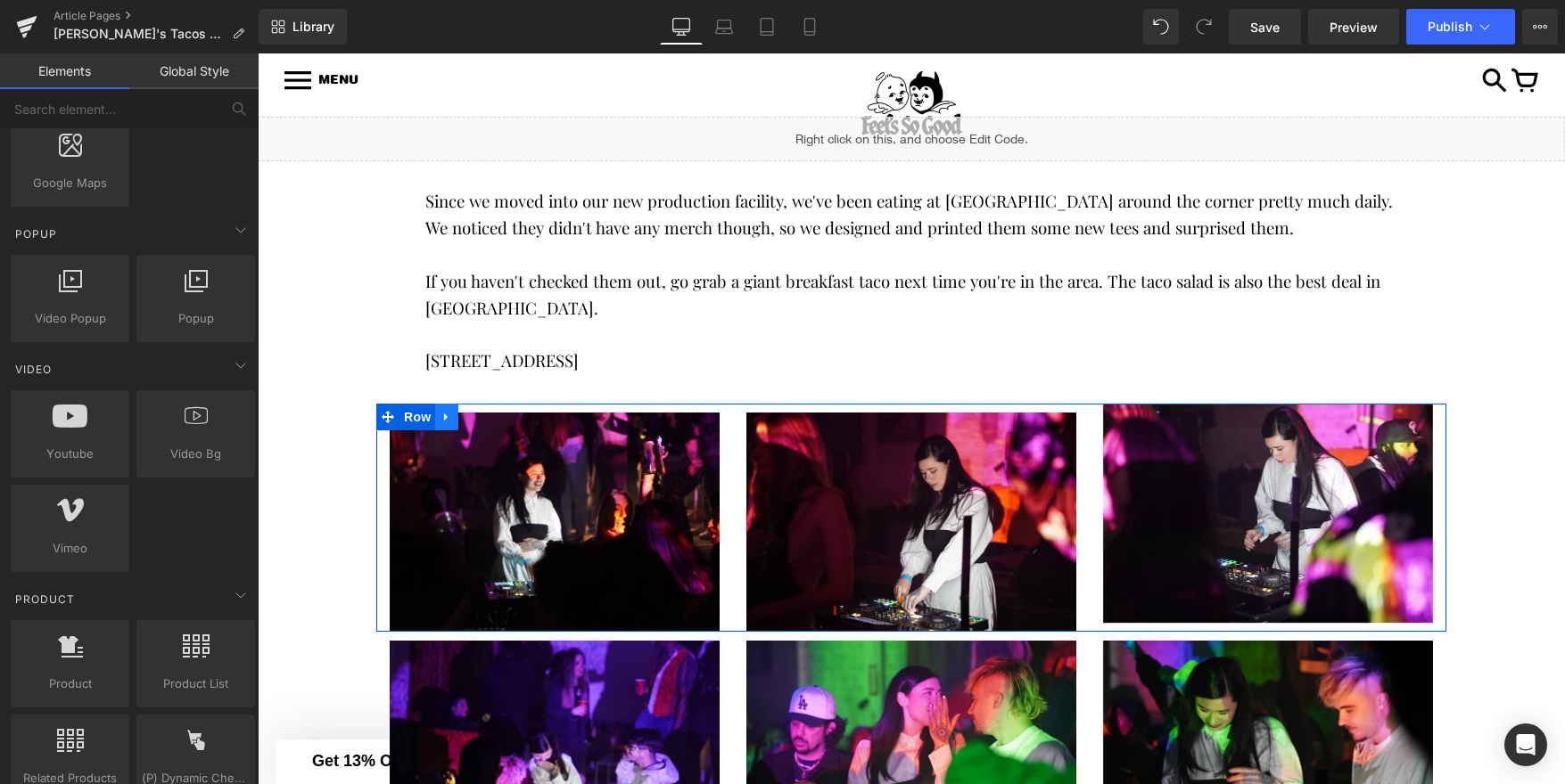
click at [442, 417] on icon at bounding box center [447, 416] width 13 height 13
click at [490, 420] on icon at bounding box center [493, 417] width 13 height 13
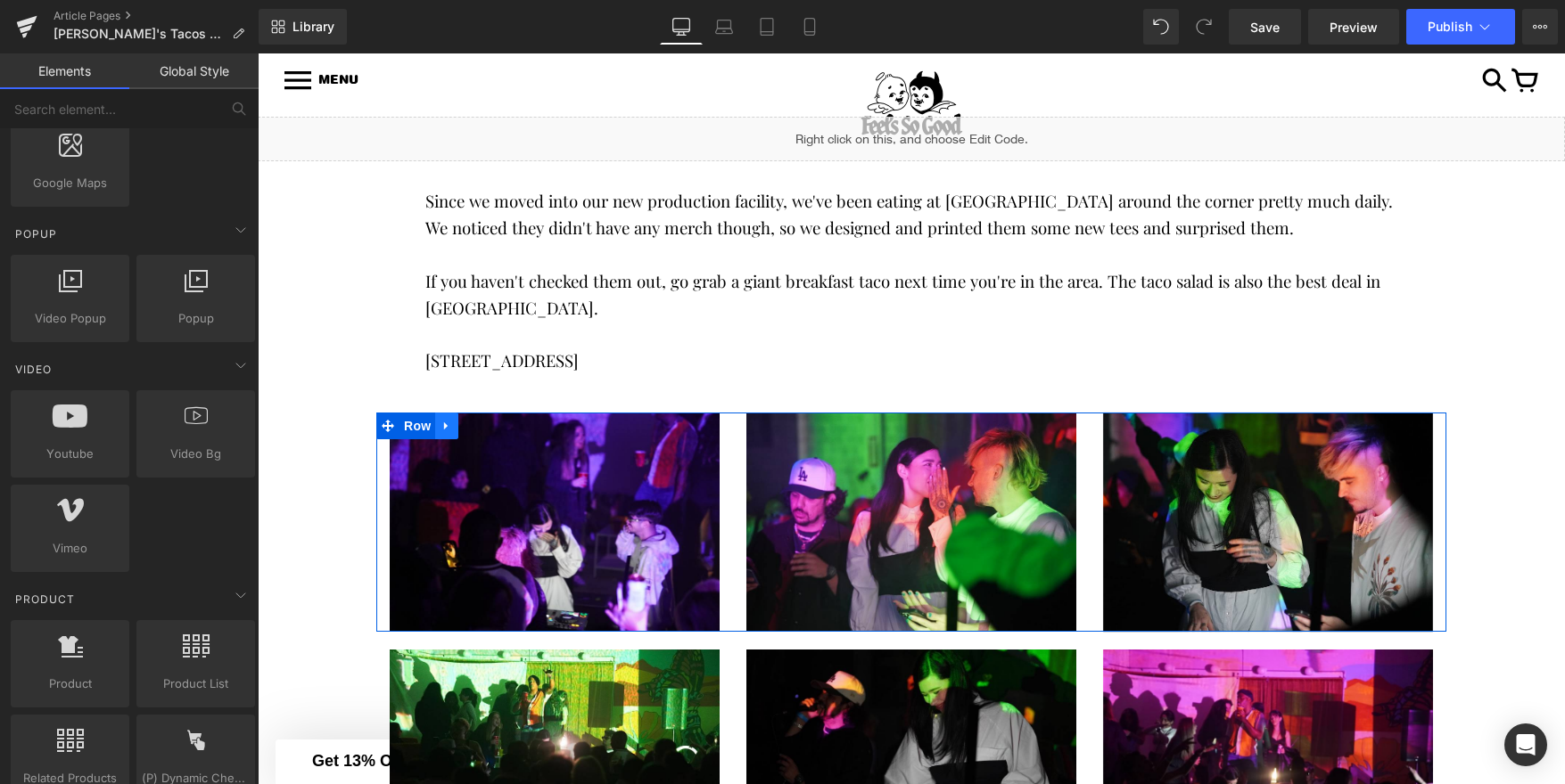
click at [445, 422] on icon at bounding box center [446, 426] width 4 height 8
click at [487, 428] on link at bounding box center [492, 426] width 23 height 27
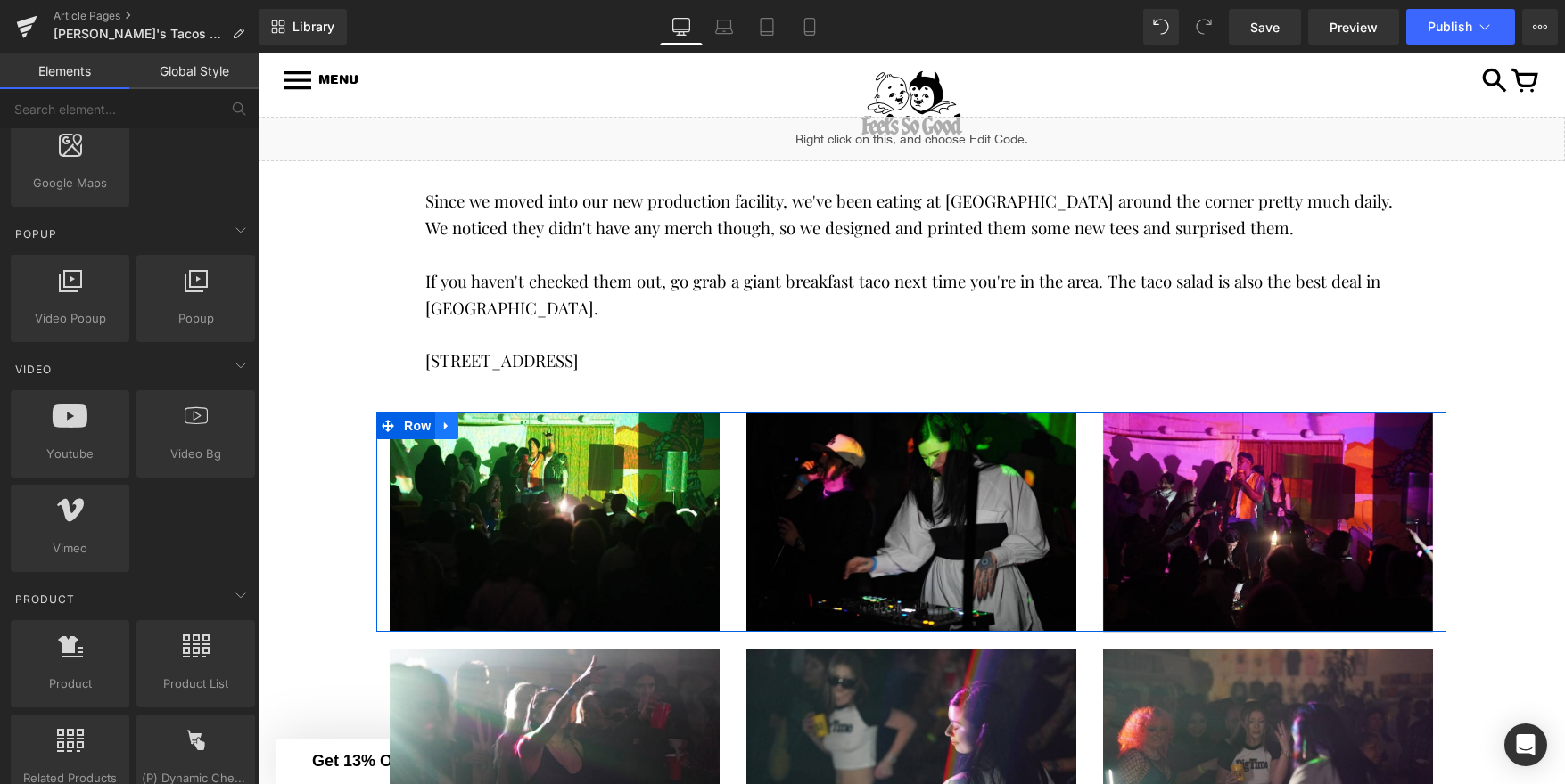
click at [447, 423] on icon at bounding box center [446, 426] width 4 height 8
click at [491, 423] on icon at bounding box center [493, 426] width 13 height 13
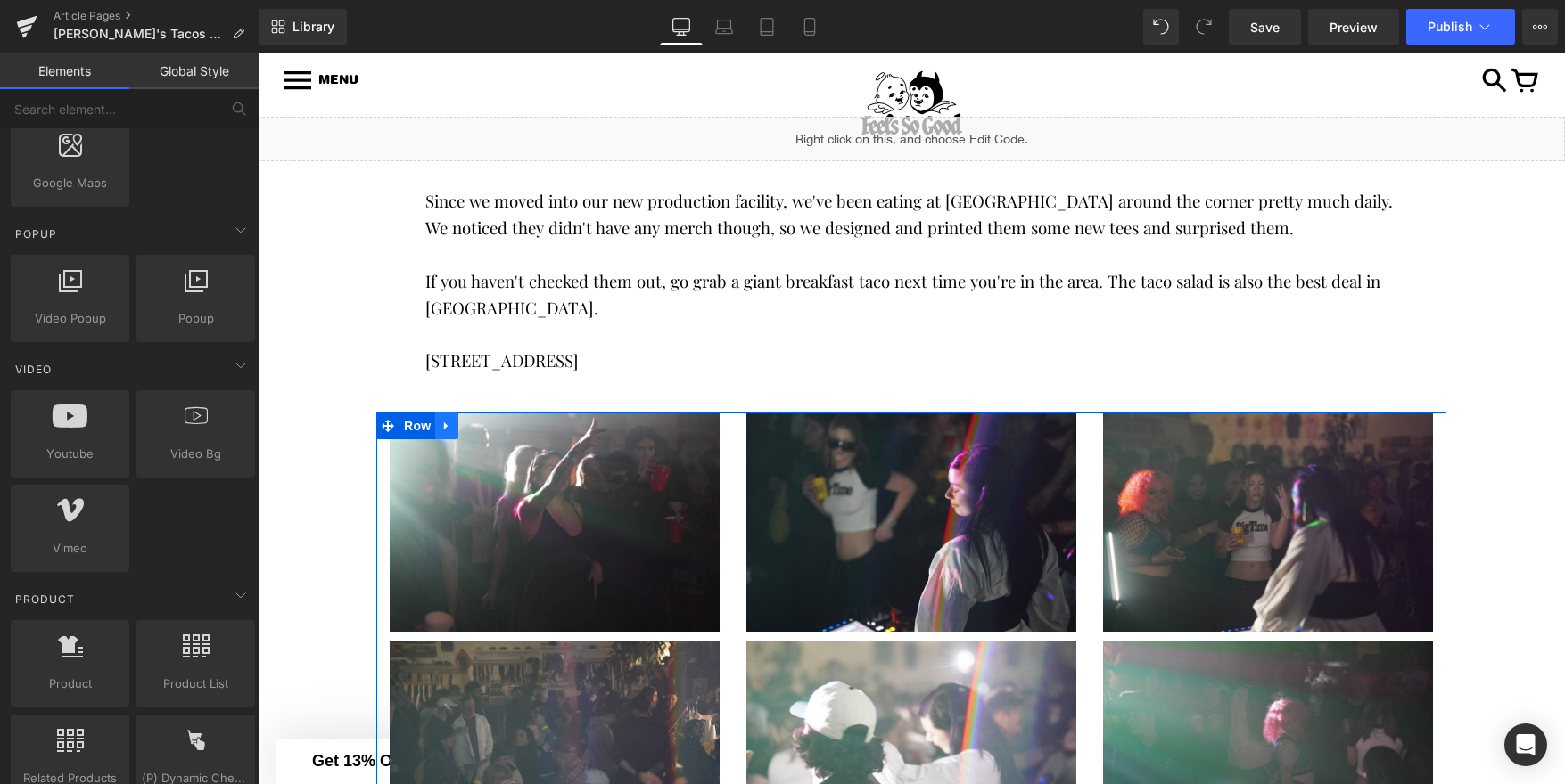
click at [445, 427] on icon at bounding box center [446, 426] width 4 height 8
click at [491, 430] on icon at bounding box center [493, 427] width 13 height 13
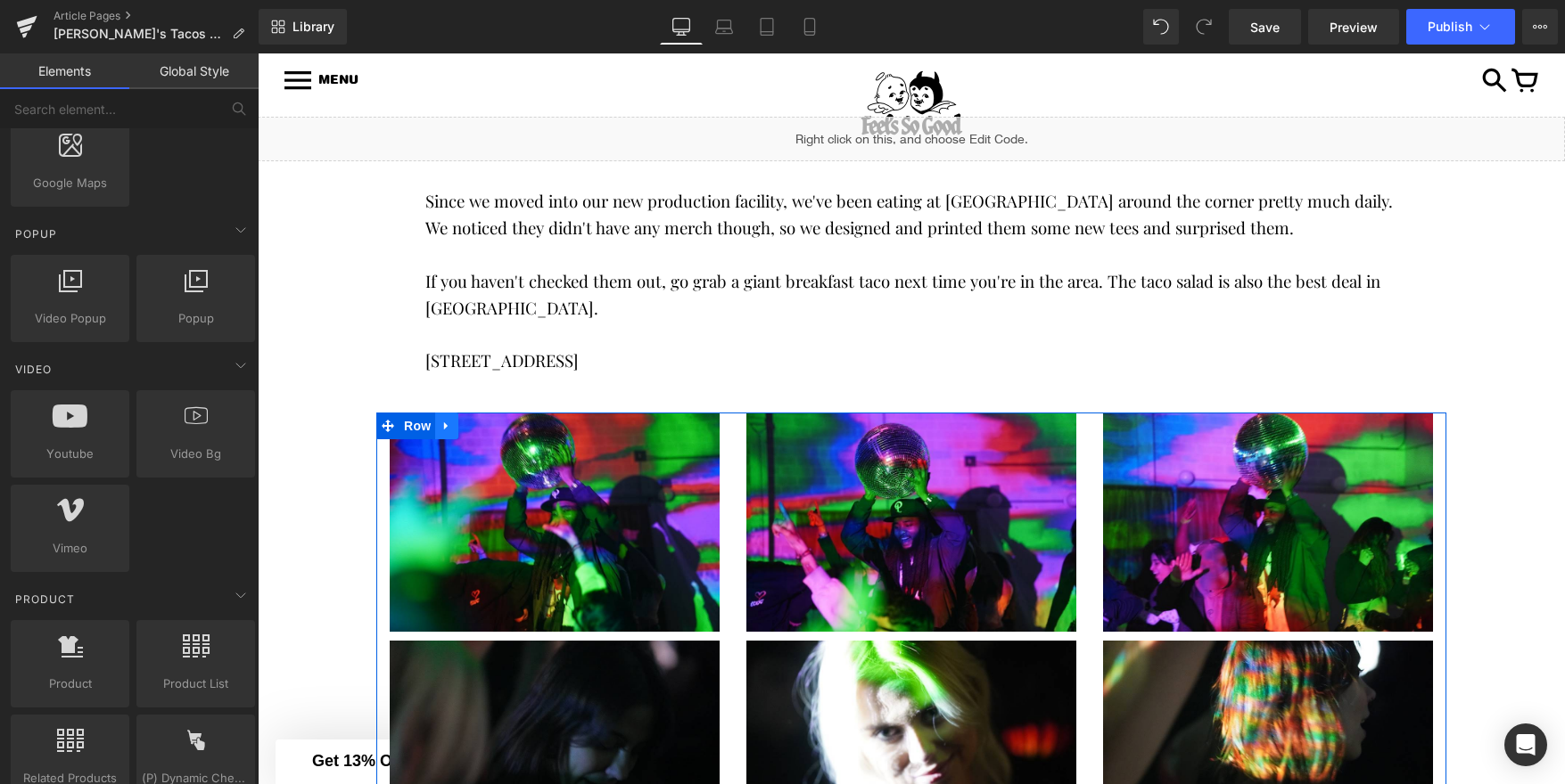
click at [443, 425] on icon at bounding box center [447, 426] width 13 height 13
click at [490, 422] on icon at bounding box center [493, 427] width 13 height 13
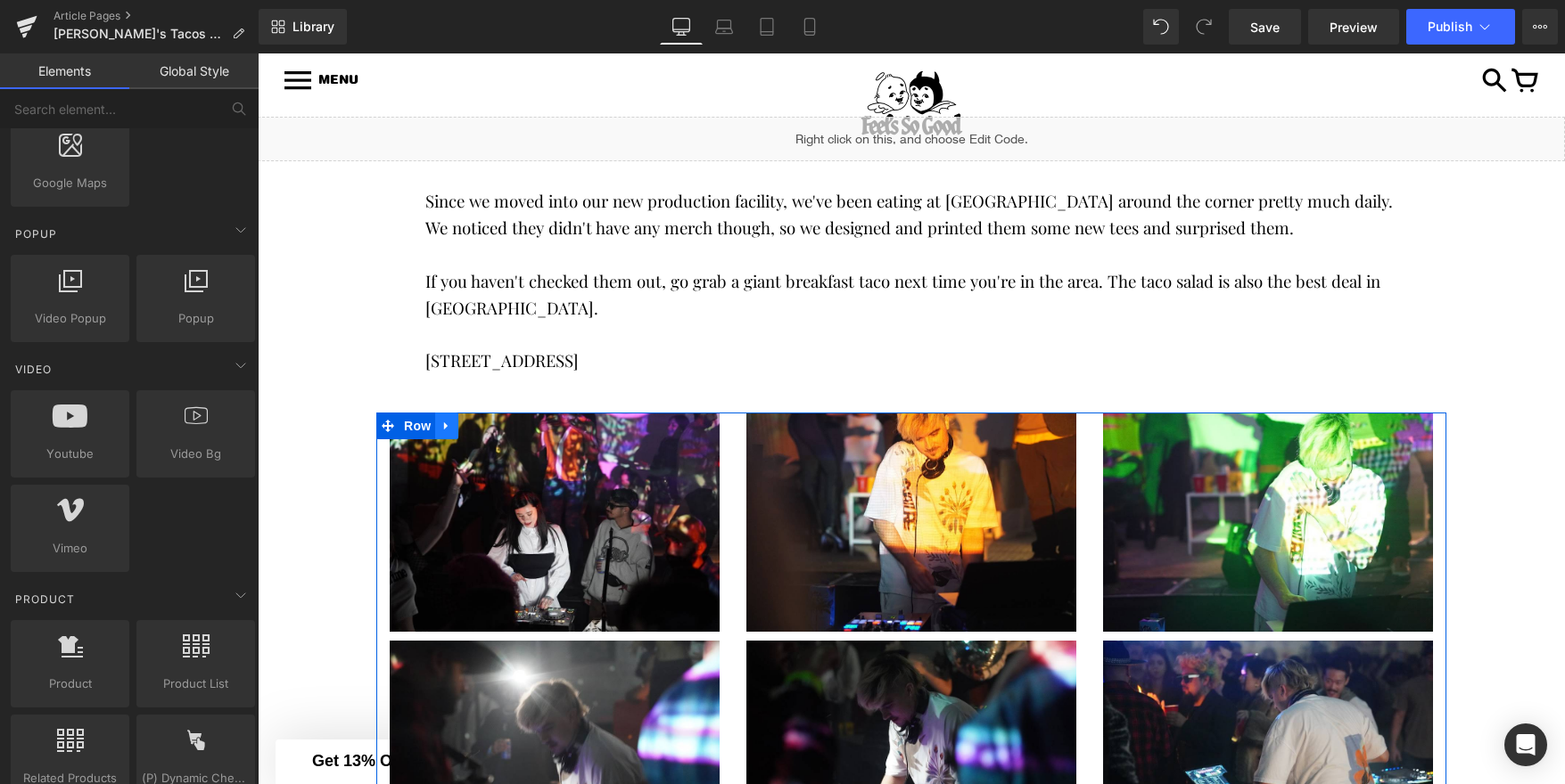
click at [443, 422] on icon at bounding box center [447, 426] width 13 height 13
click at [488, 427] on icon at bounding box center [493, 427] width 13 height 13
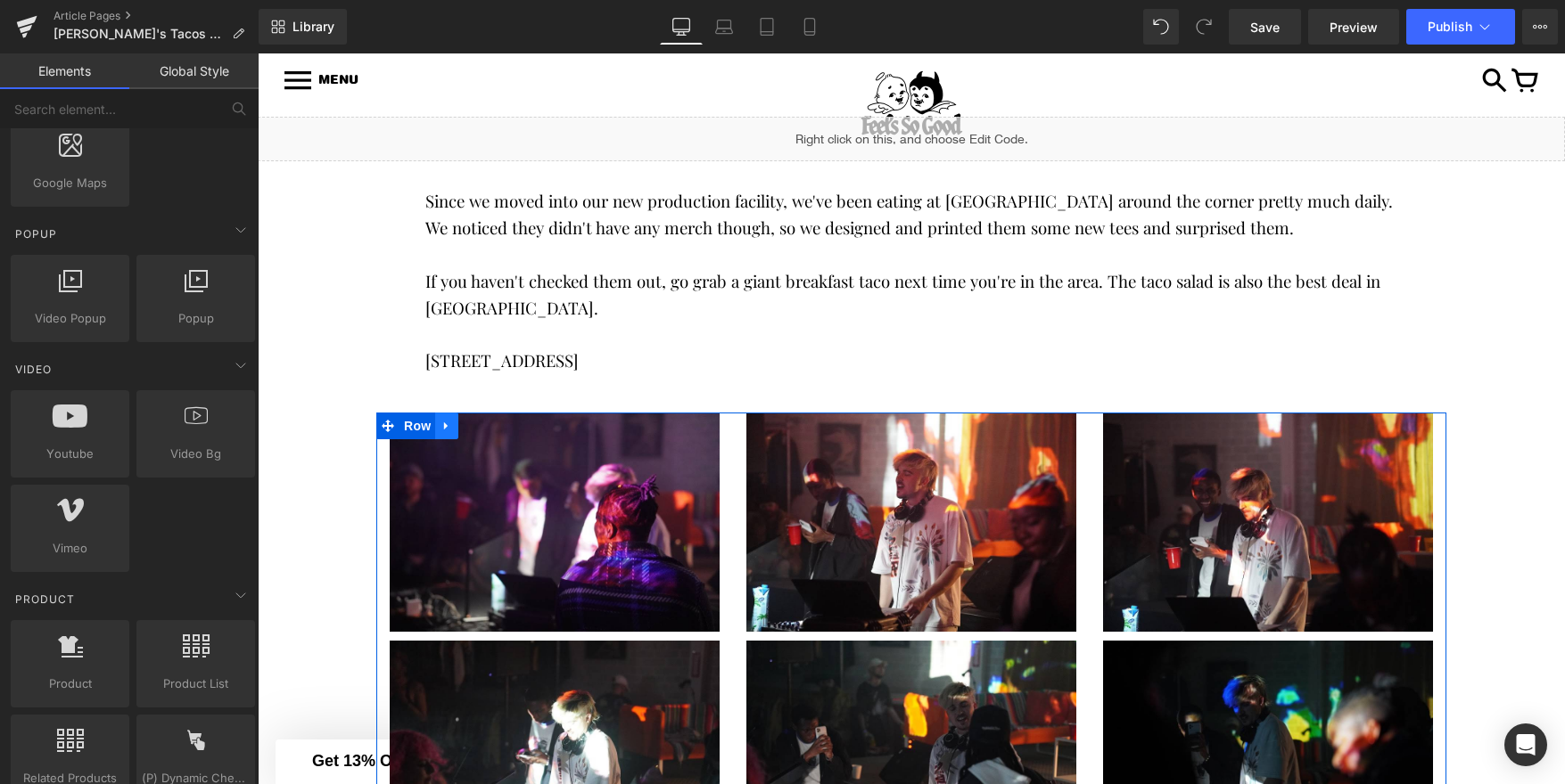
click at [445, 423] on icon at bounding box center [446, 426] width 4 height 8
click at [490, 433] on link at bounding box center [492, 426] width 23 height 27
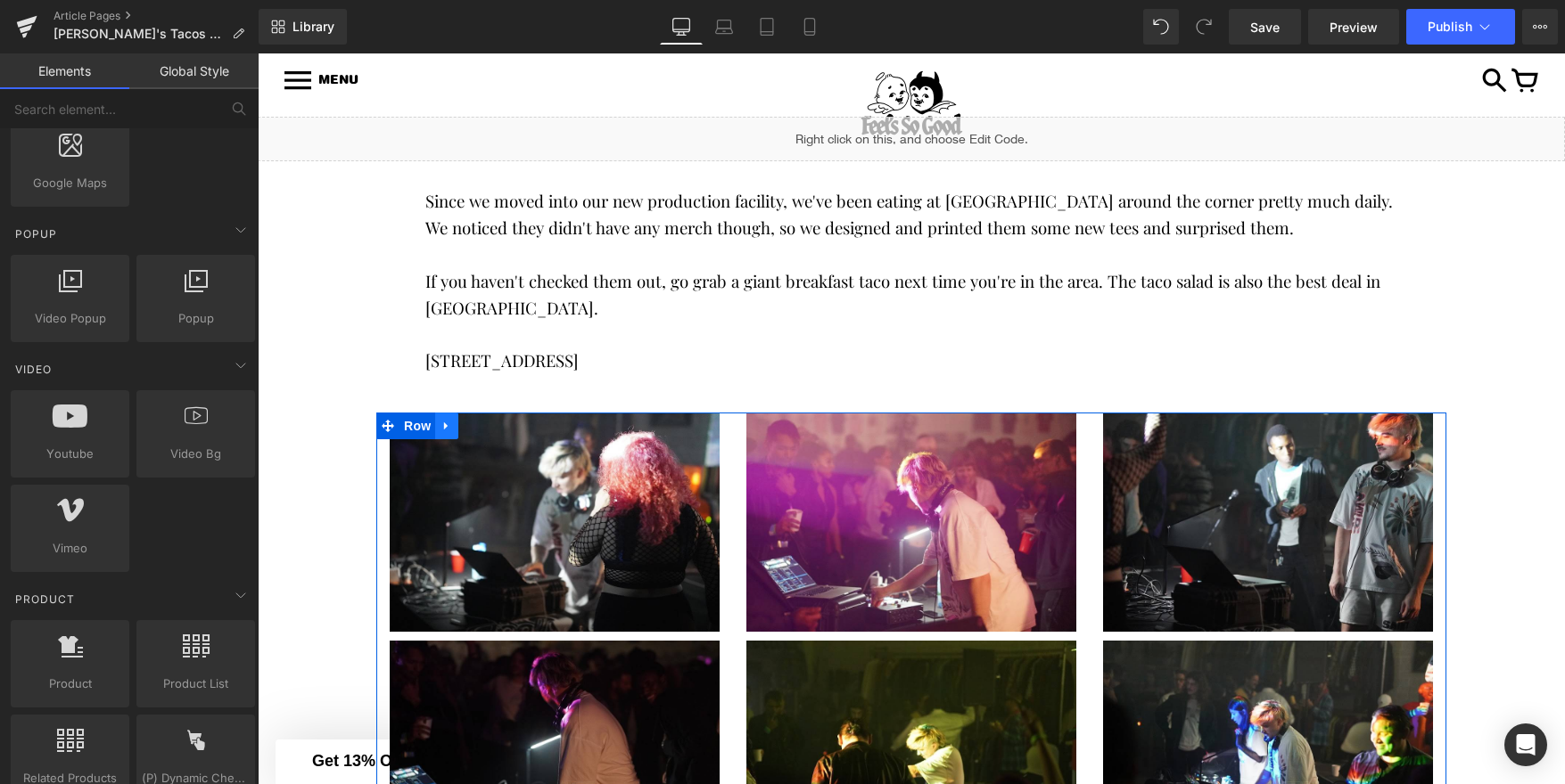
click at [446, 428] on icon at bounding box center [446, 426] width 4 height 8
click at [489, 430] on icon at bounding box center [493, 426] width 13 height 13
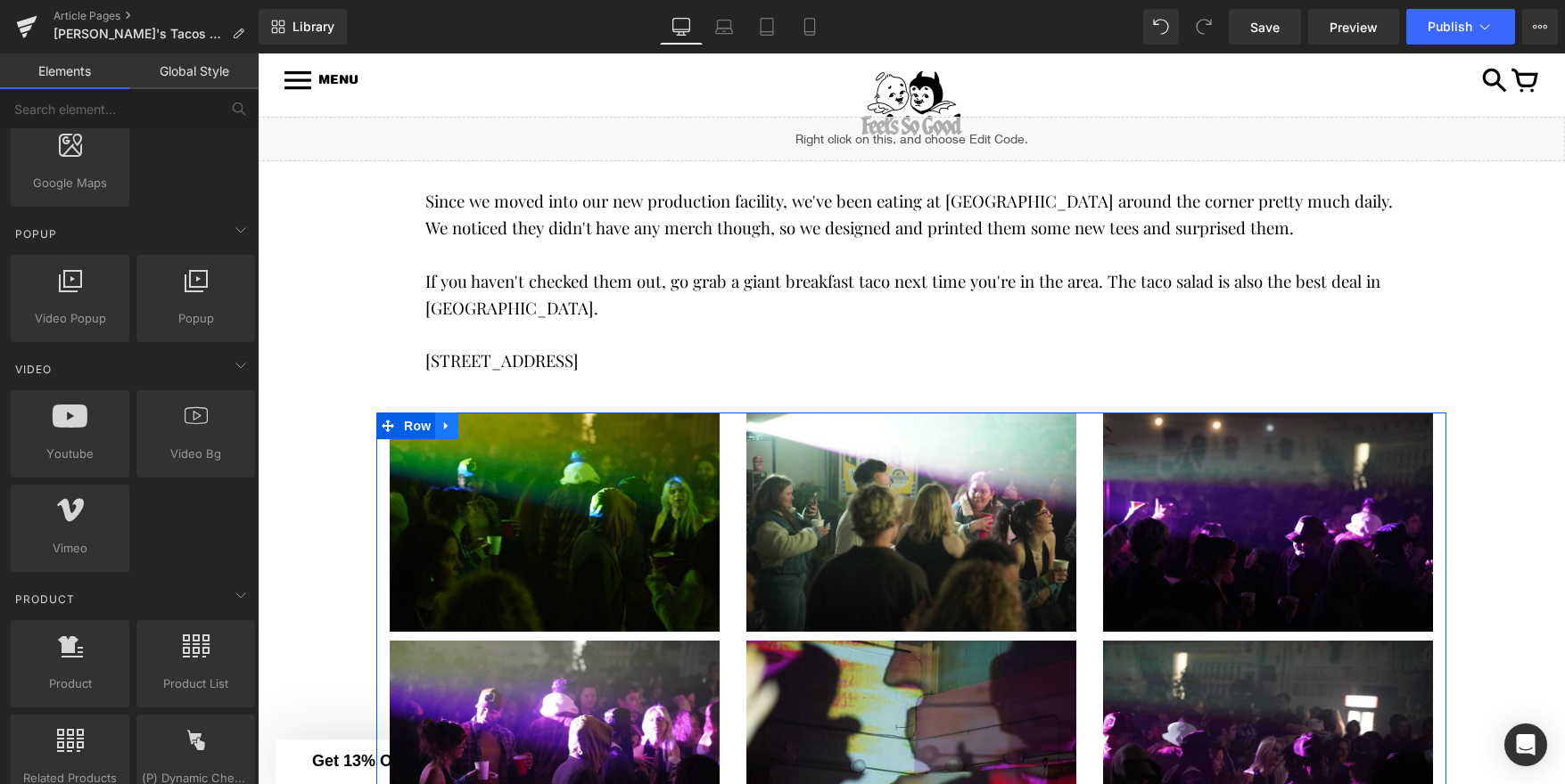
click at [448, 419] on icon at bounding box center [447, 426] width 13 height 13
click at [491, 432] on link at bounding box center [492, 426] width 23 height 27
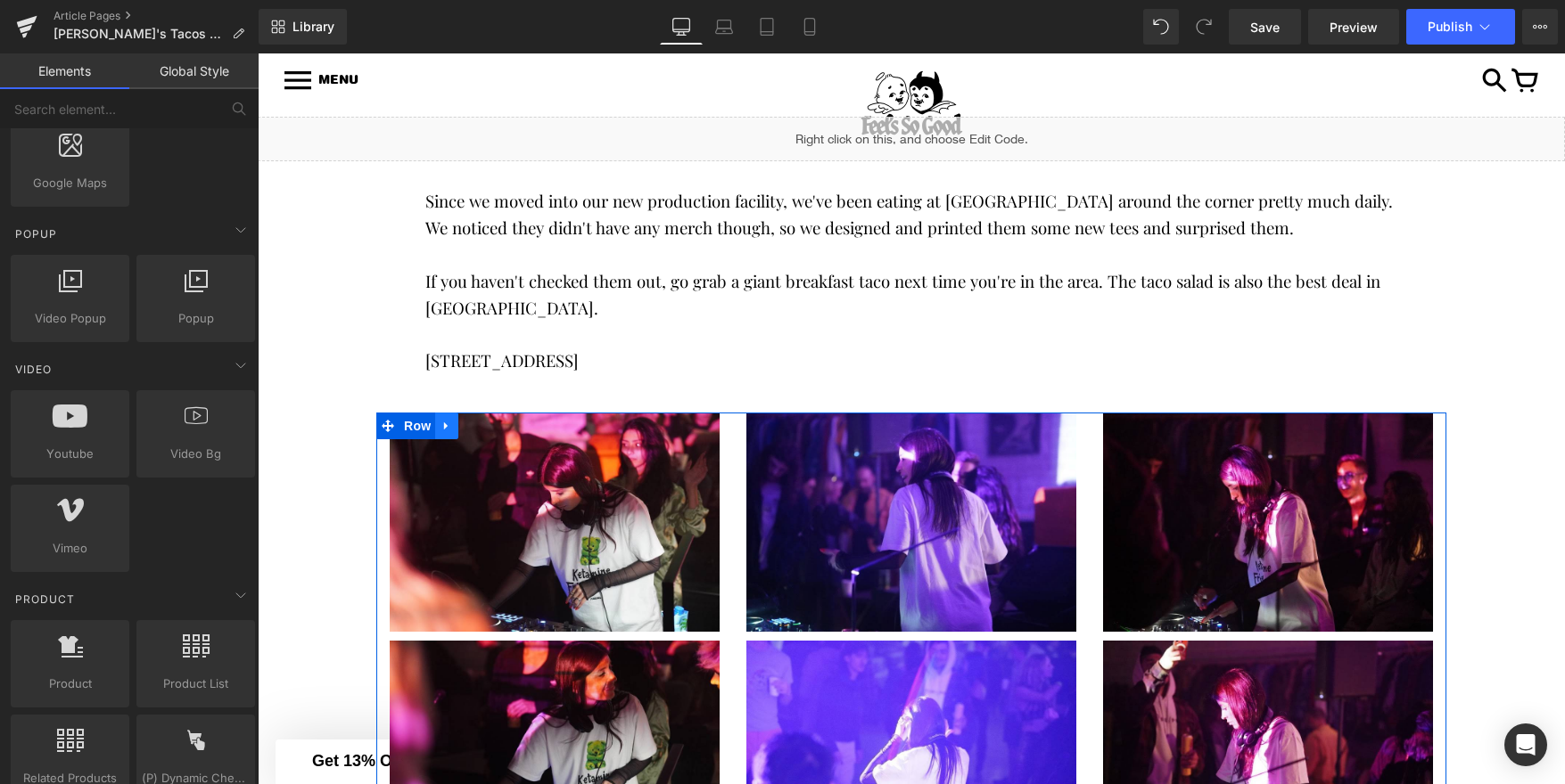
click at [448, 422] on icon at bounding box center [447, 426] width 13 height 13
click at [494, 428] on icon at bounding box center [493, 427] width 13 height 13
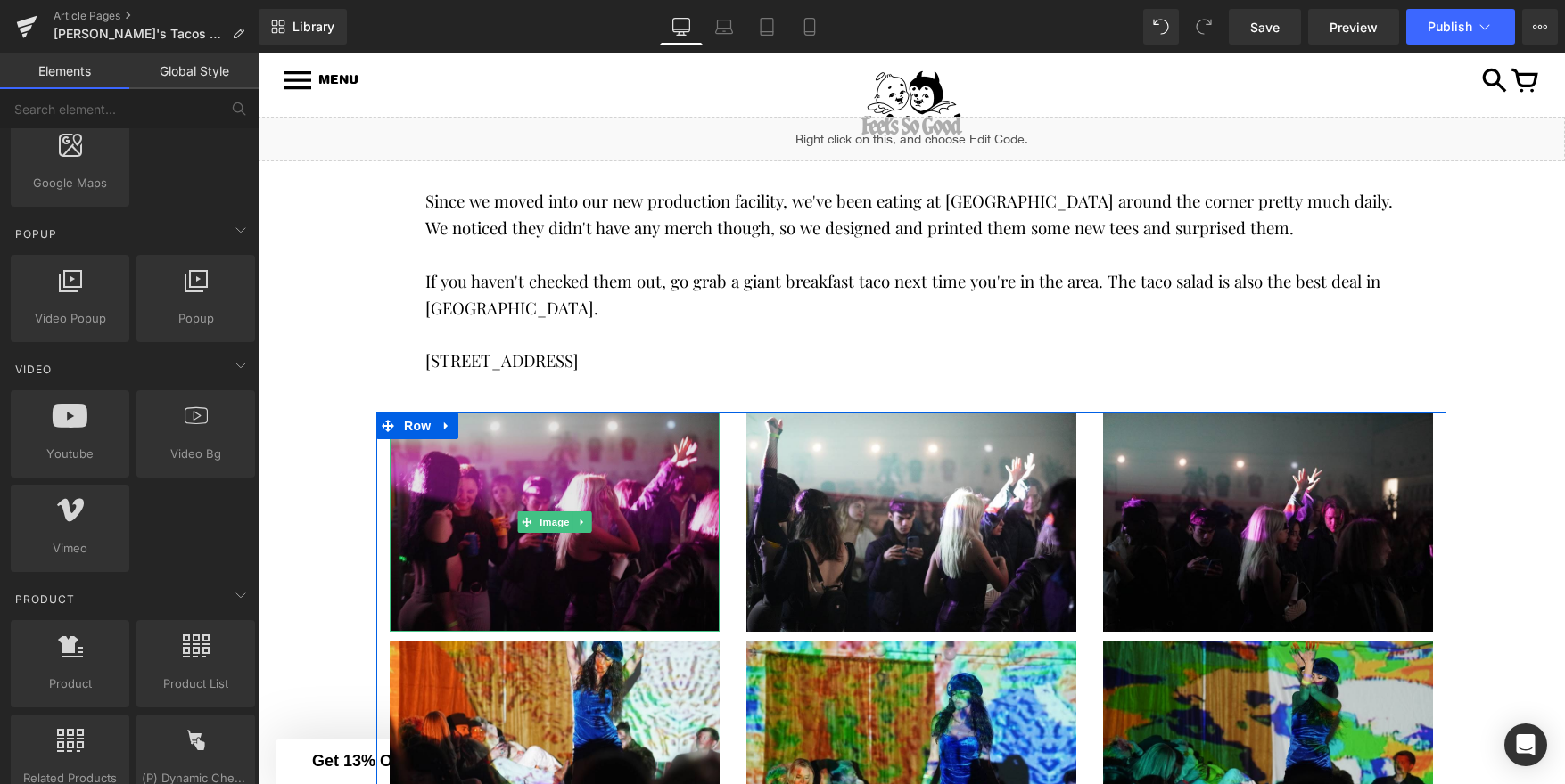
scroll to position [341, 0]
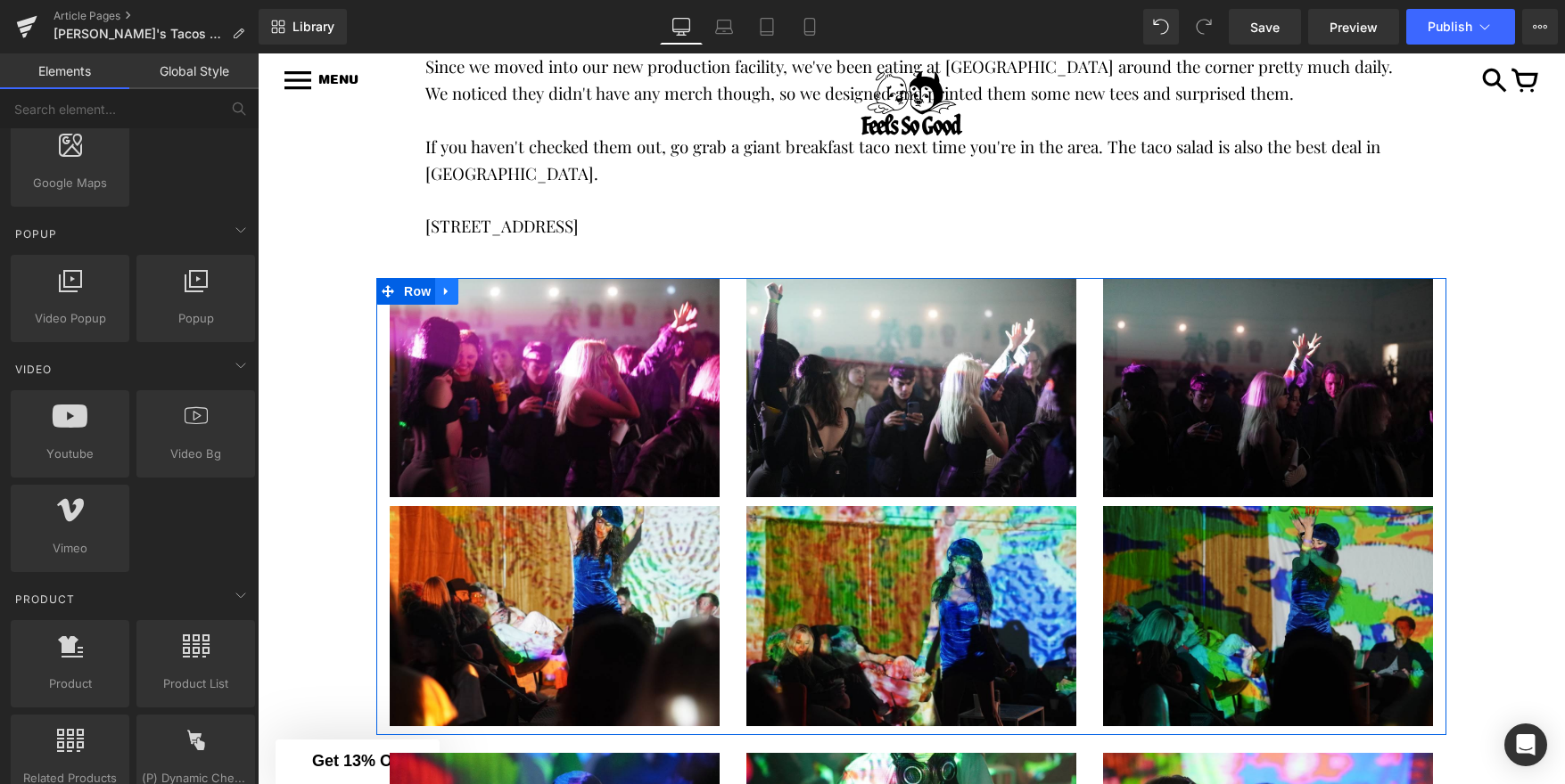
click at [451, 290] on icon at bounding box center [447, 291] width 13 height 13
click at [492, 296] on icon at bounding box center [493, 292] width 13 height 13
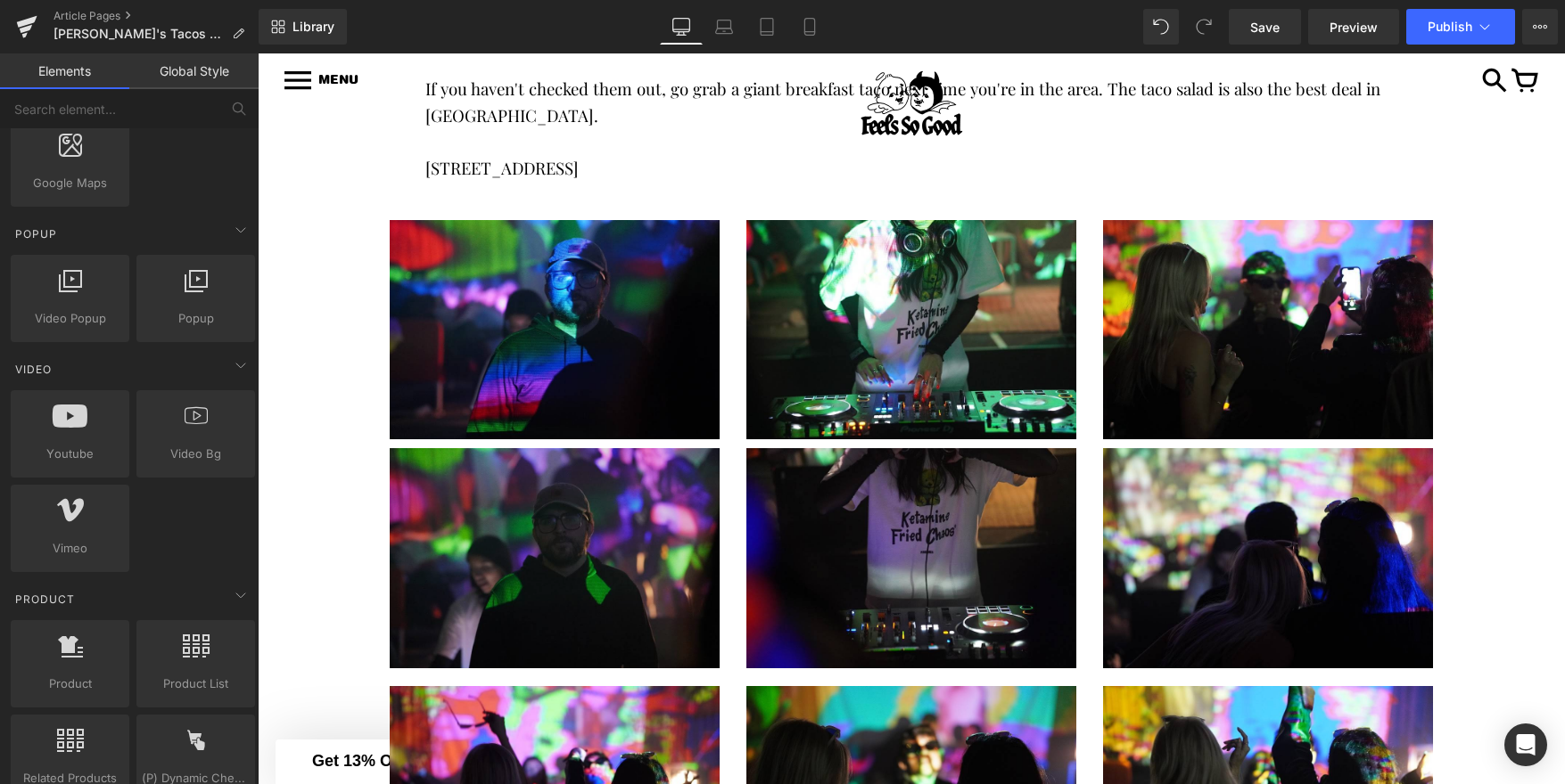
scroll to position [396, 0]
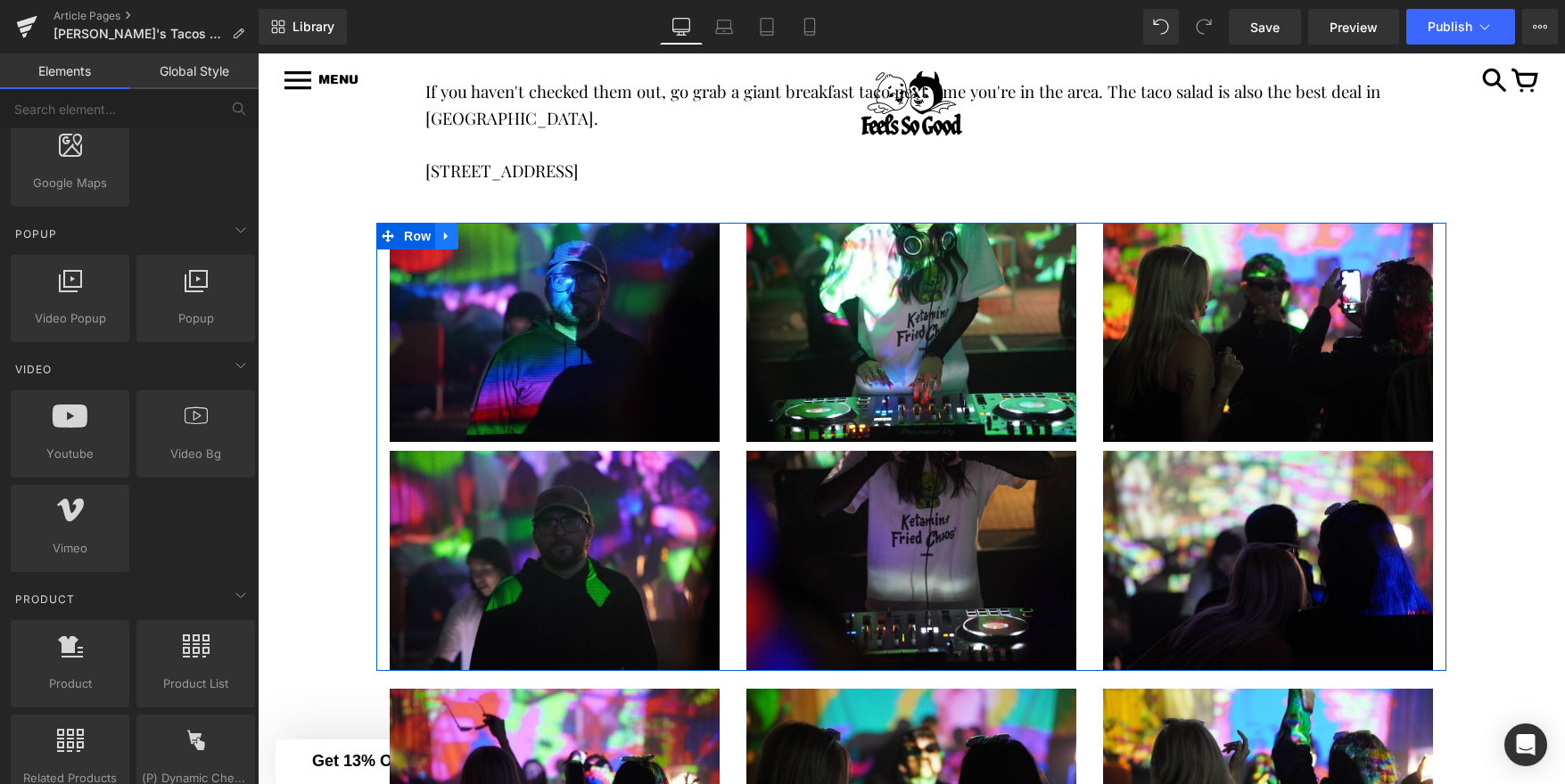
click at [443, 234] on icon at bounding box center [447, 235] width 13 height 13
click at [490, 237] on icon at bounding box center [493, 236] width 13 height 13
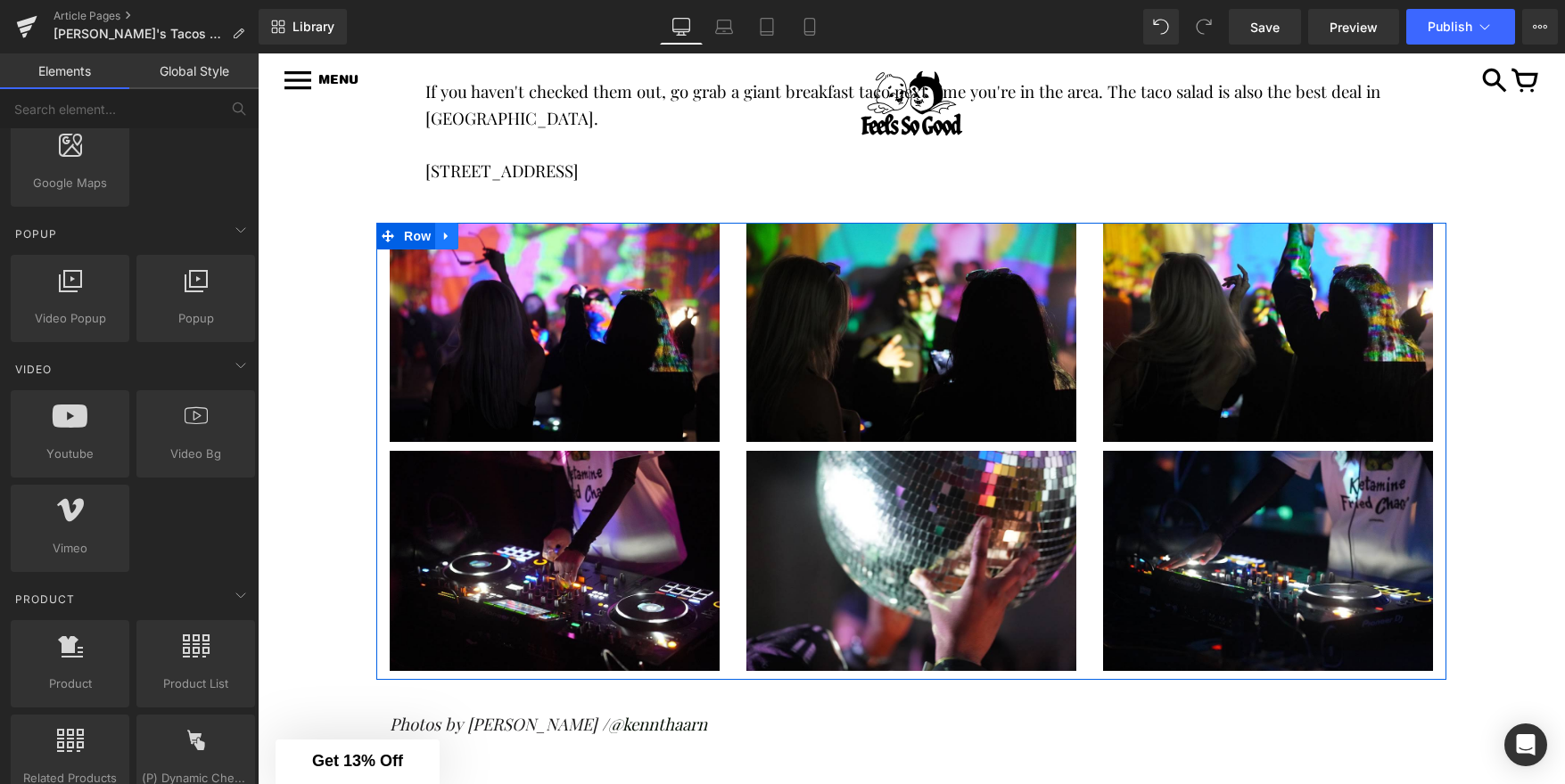
click at [445, 235] on icon at bounding box center [446, 235] width 4 height 8
click at [497, 242] on icon at bounding box center [493, 236] width 13 height 13
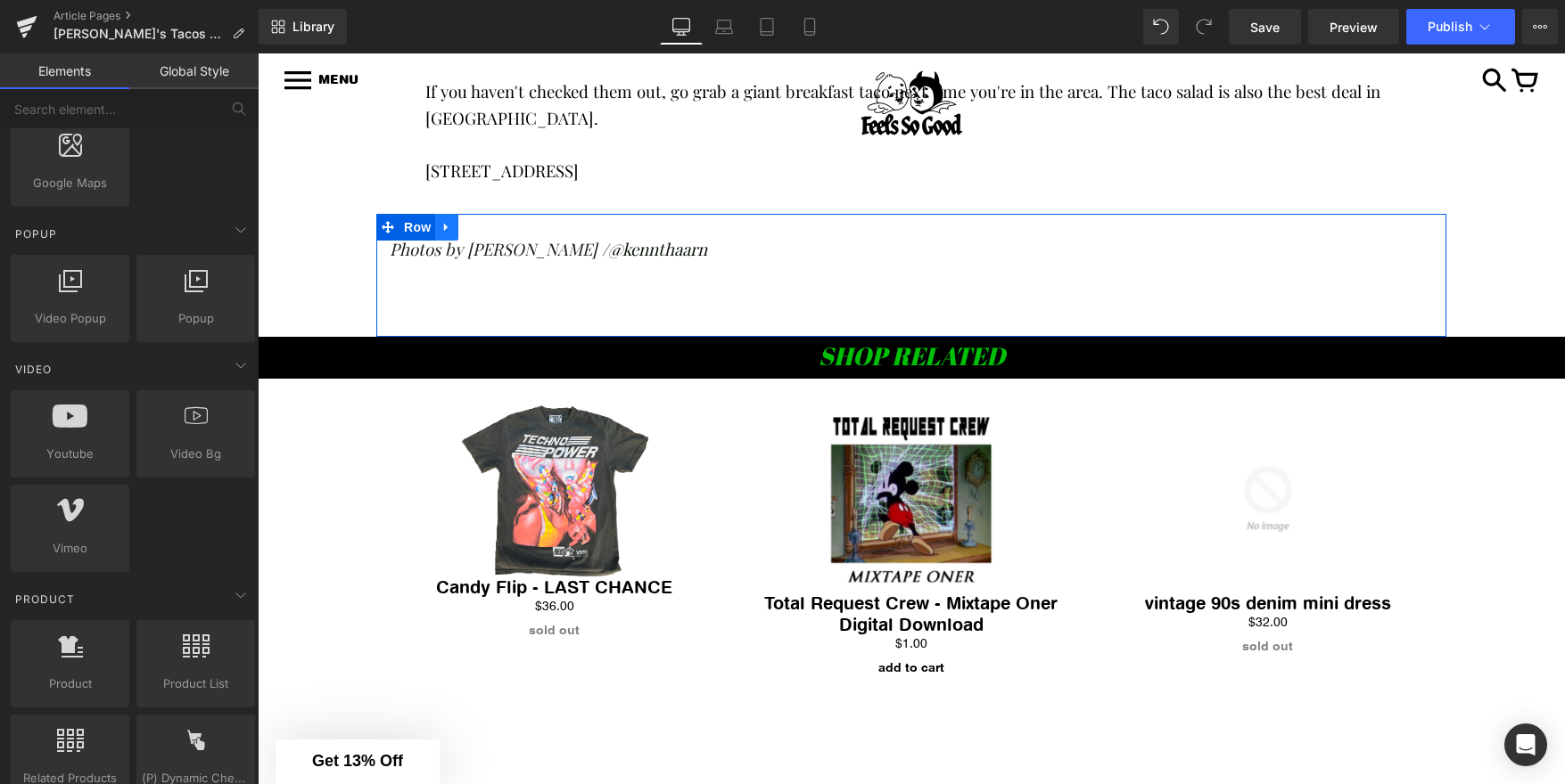
click at [450, 229] on icon at bounding box center [447, 226] width 13 height 13
click at [491, 229] on icon at bounding box center [493, 227] width 13 height 13
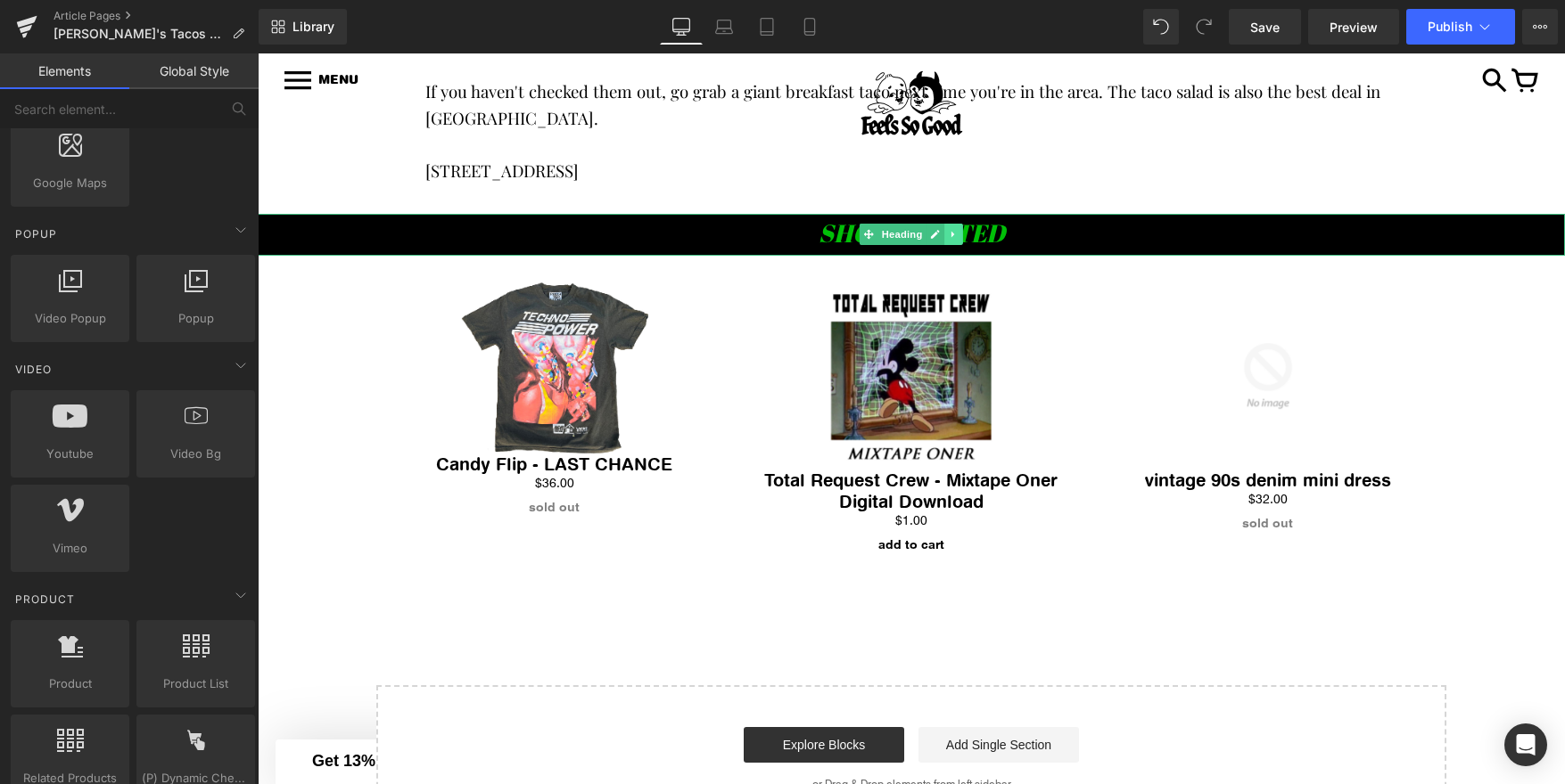
click at [957, 229] on icon at bounding box center [953, 235] width 10 height 11
click at [962, 241] on link at bounding box center [964, 234] width 18 height 21
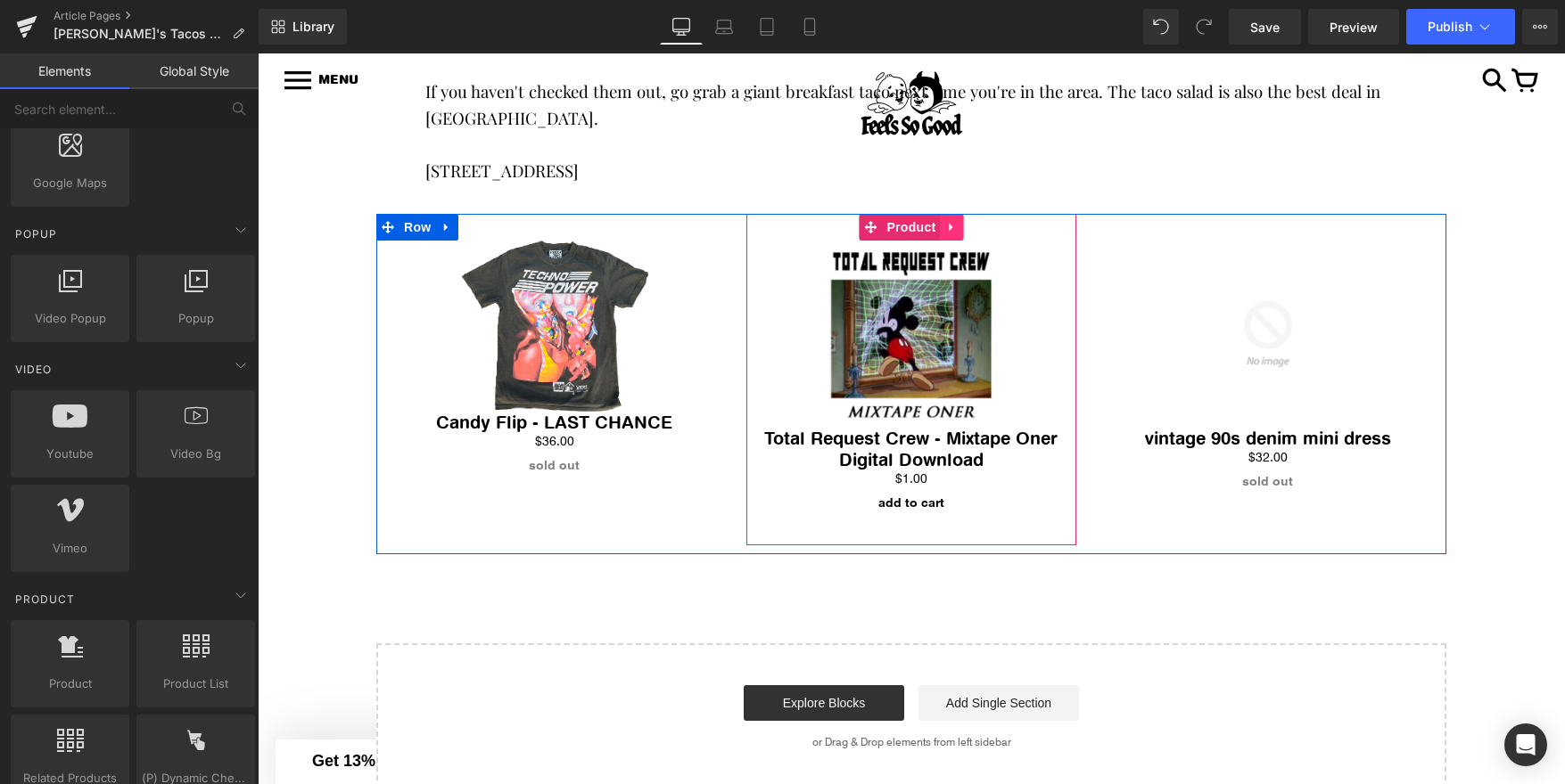
click at [954, 229] on icon at bounding box center [952, 226] width 13 height 13
click at [969, 229] on link at bounding box center [963, 227] width 23 height 27
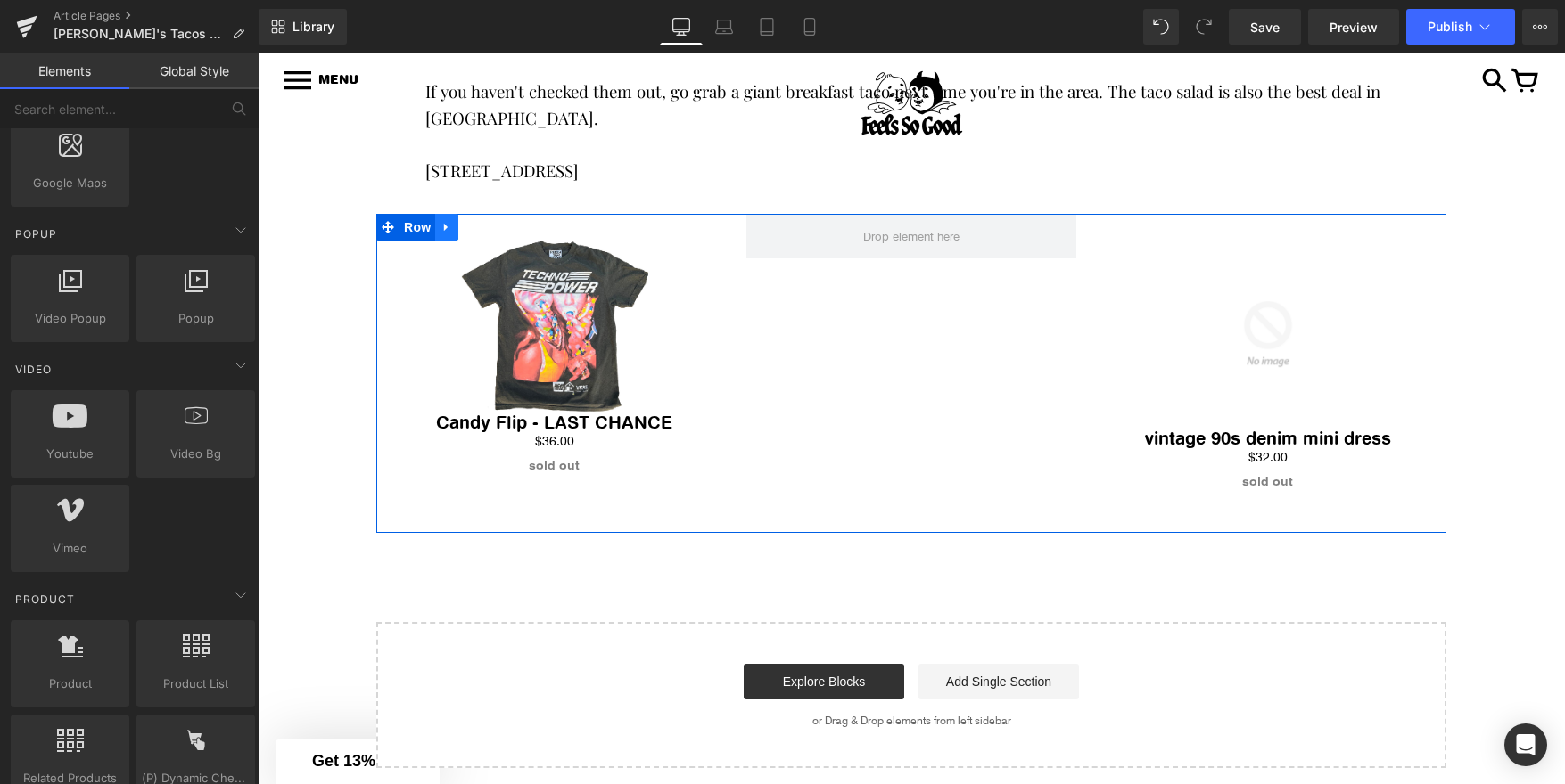
click at [443, 224] on icon at bounding box center [447, 226] width 13 height 13
click at [491, 228] on icon at bounding box center [493, 226] width 13 height 13
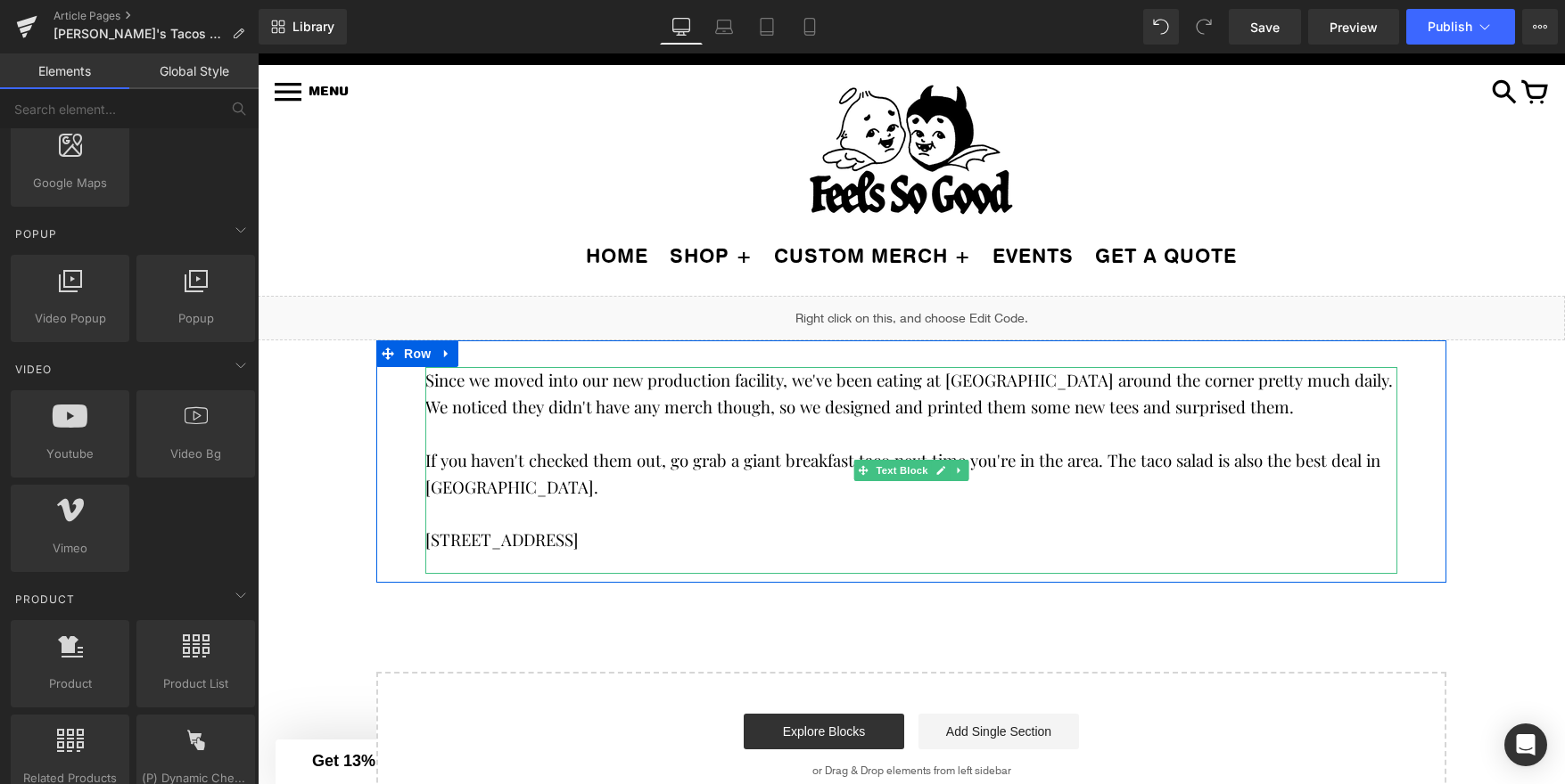
scroll to position [30, 0]
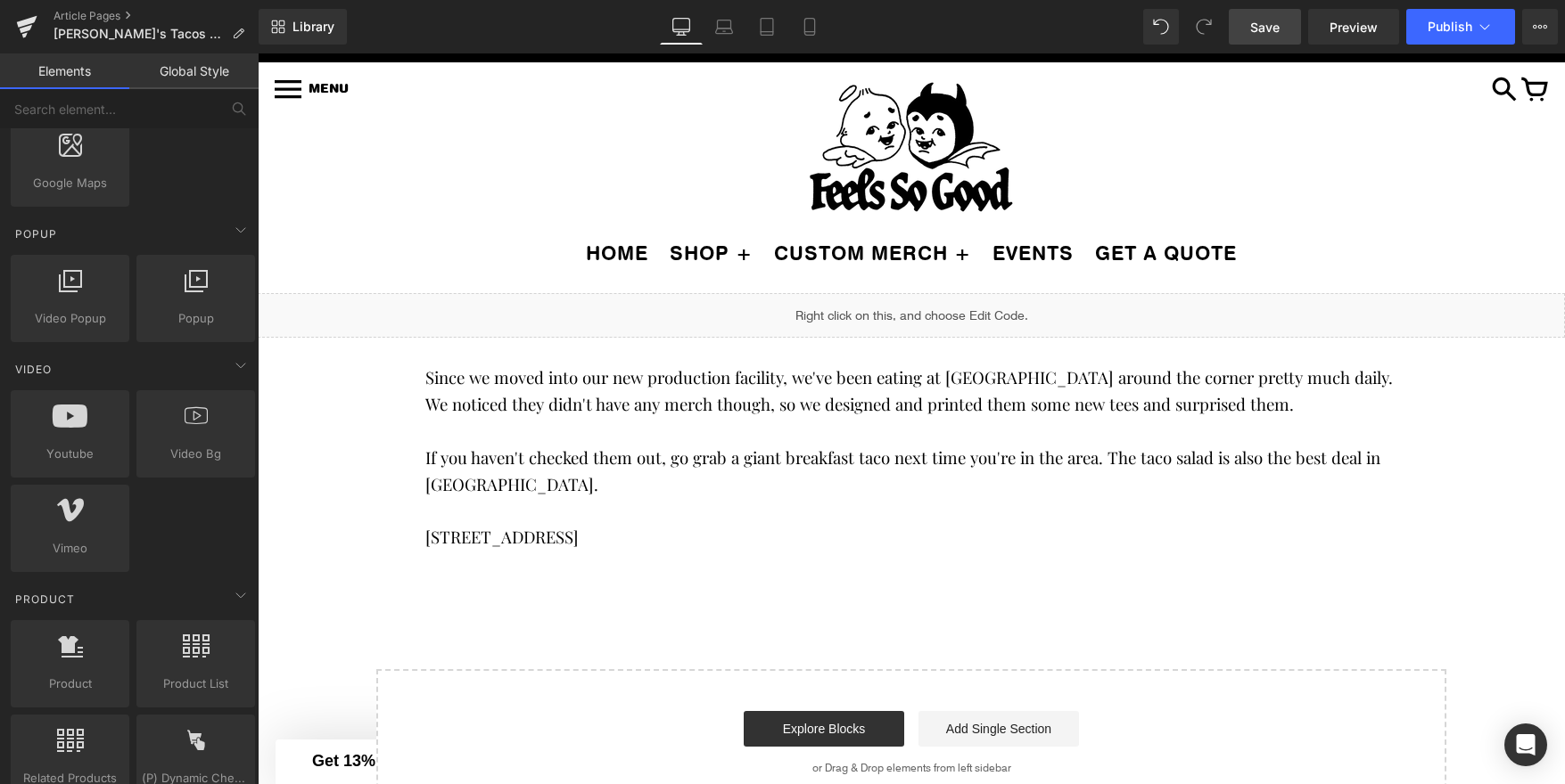
click at [1244, 20] on link "Save" at bounding box center [1265, 27] width 72 height 36
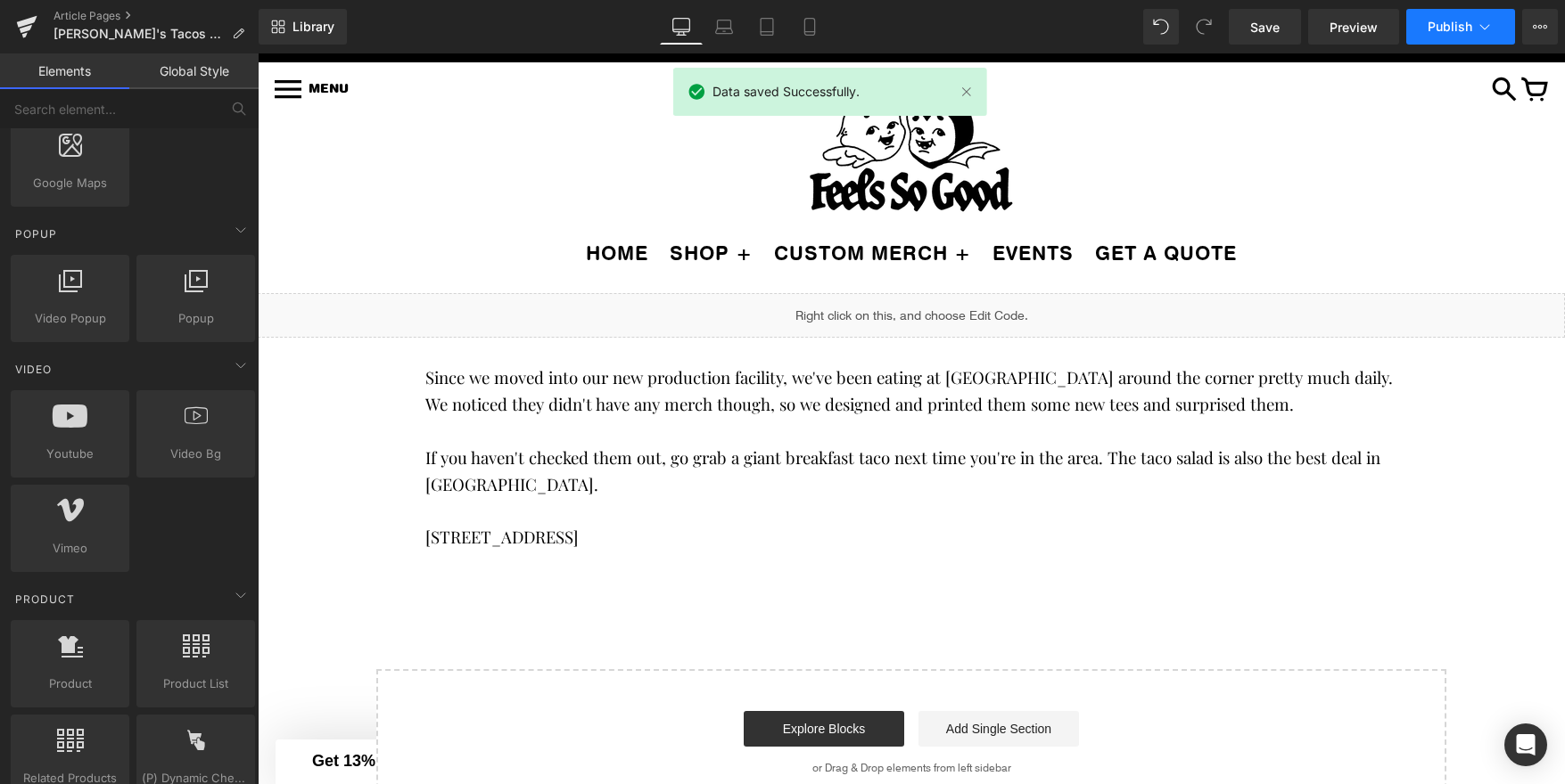
click at [1455, 28] on span "Publish" at bounding box center [1450, 26] width 44 height 14
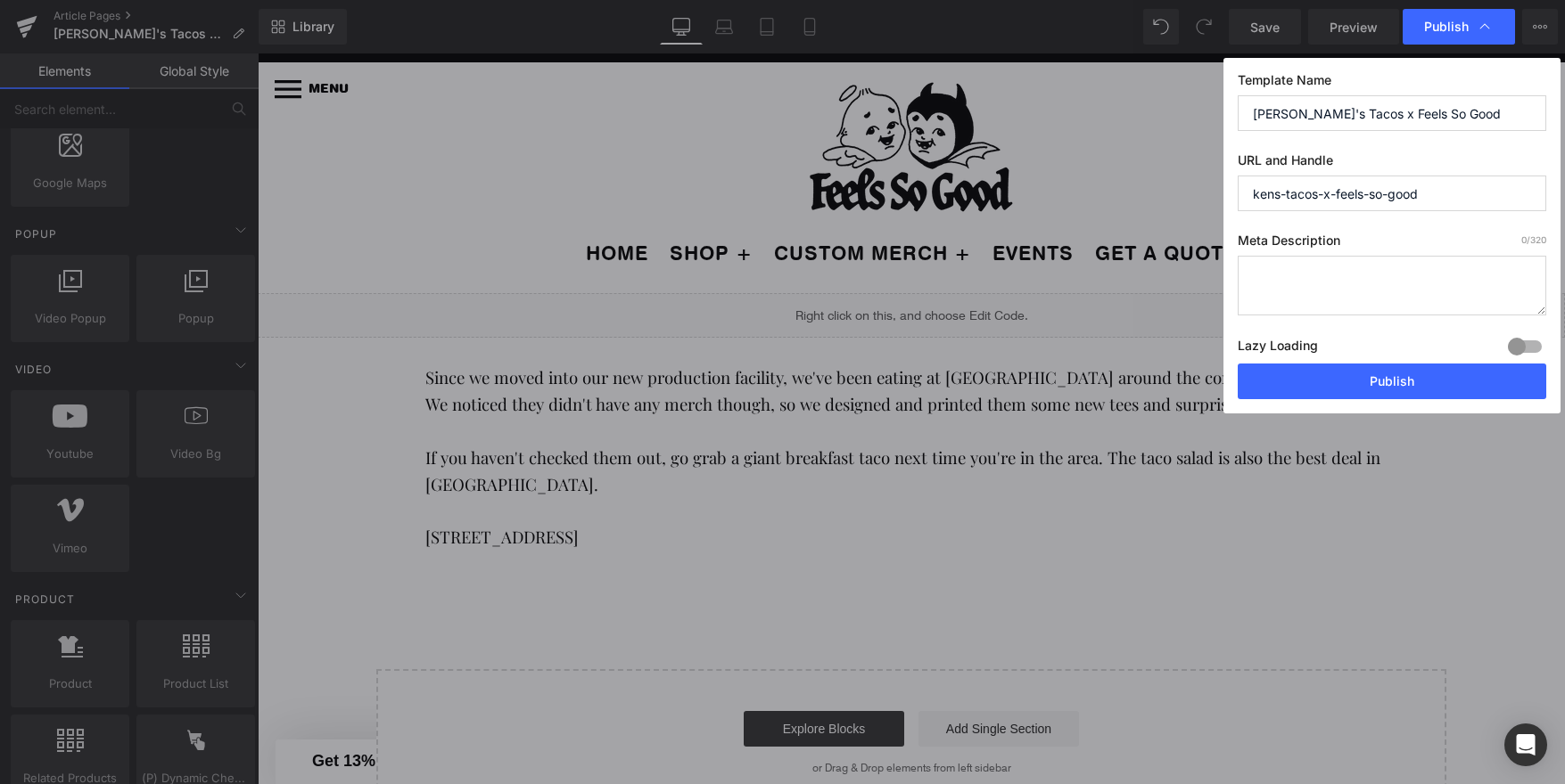
click at [1340, 283] on textarea at bounding box center [1392, 285] width 309 height 60
click at [1334, 380] on button "Publish" at bounding box center [1392, 381] width 309 height 36
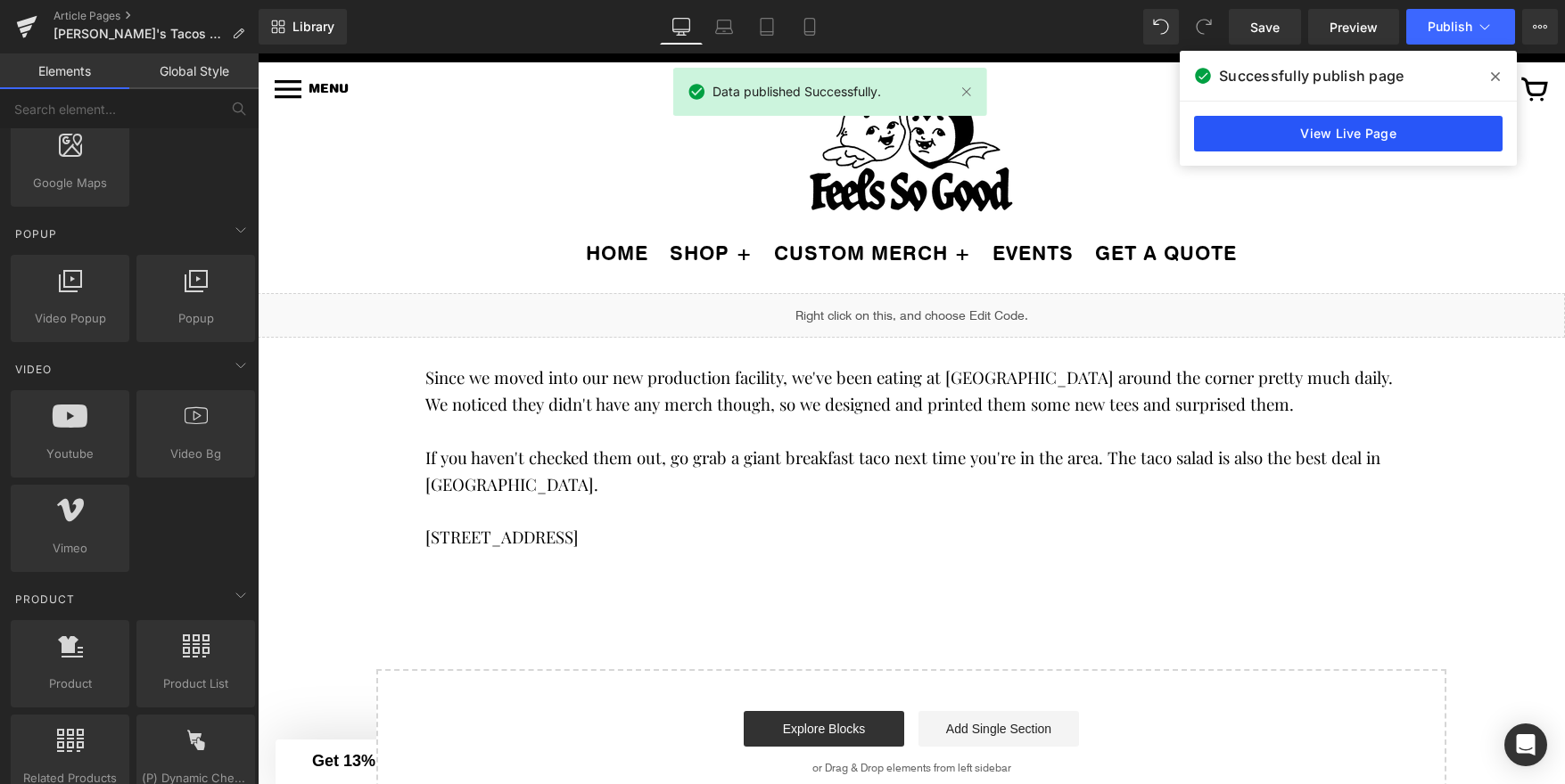
click at [1316, 136] on link "View Live Page" at bounding box center [1348, 133] width 309 height 36
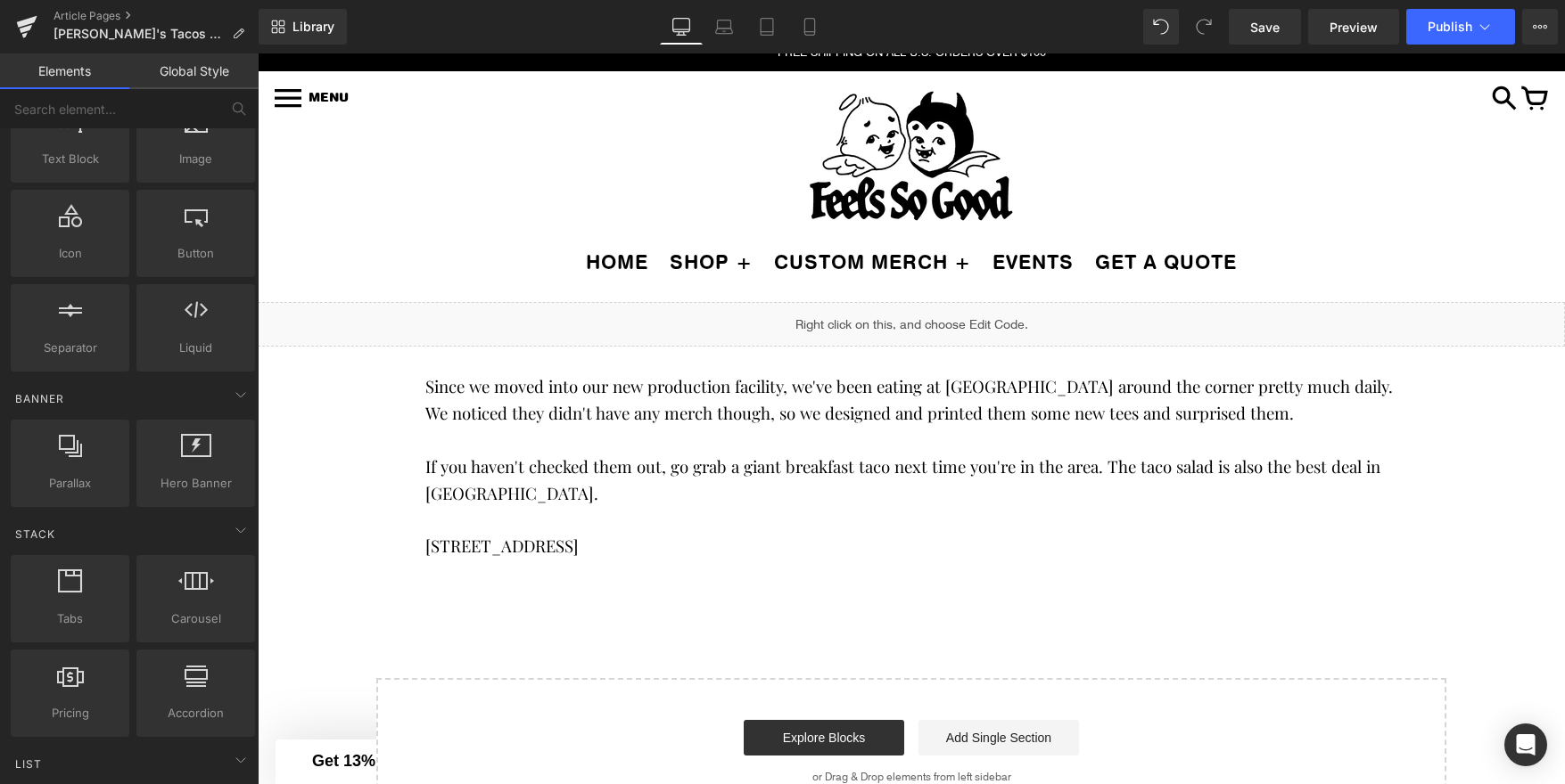
scroll to position [0, 0]
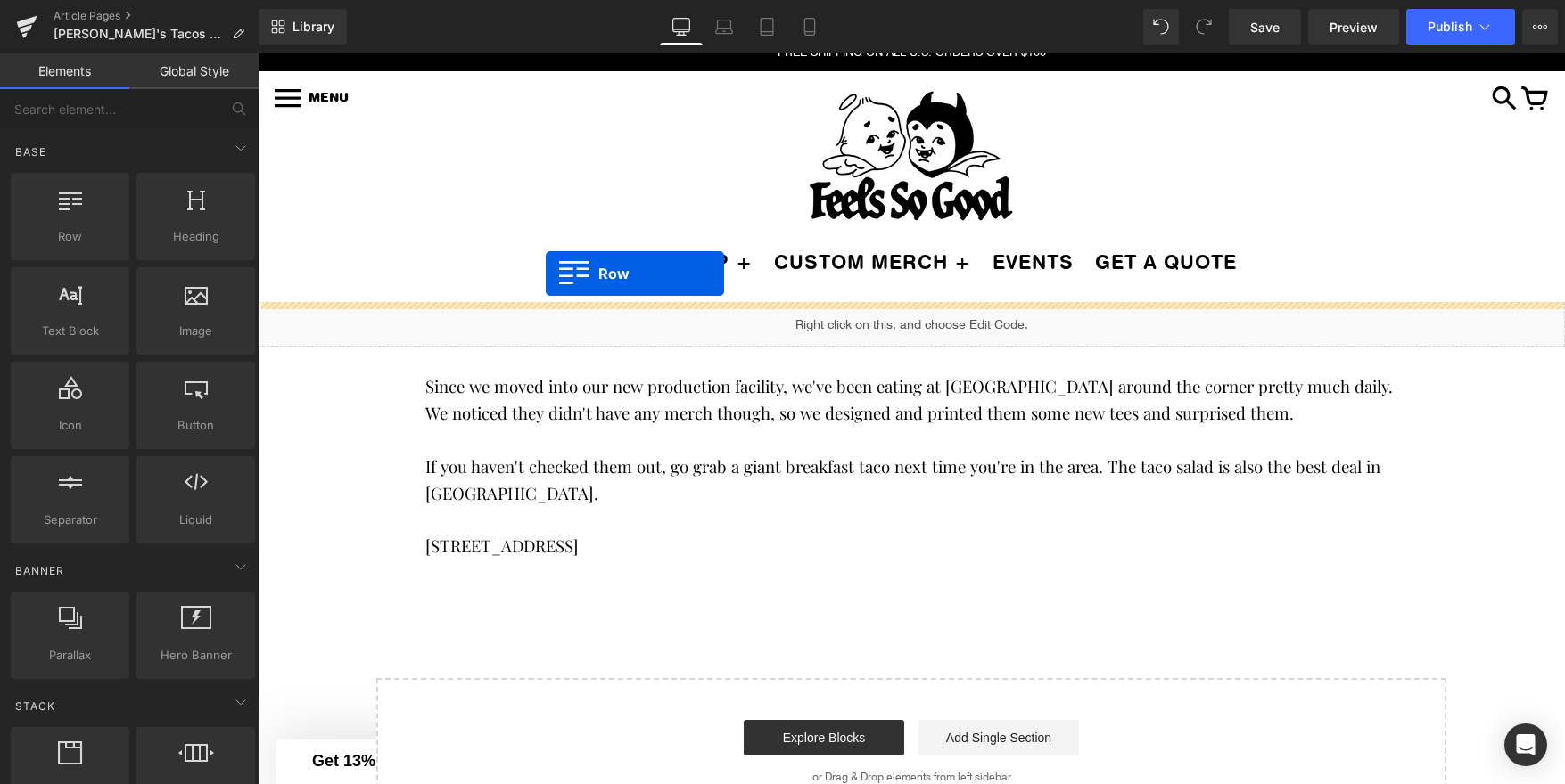
drag, startPoint x: 361, startPoint y: 281, endPoint x: 546, endPoint y: 273, distance: 185.2
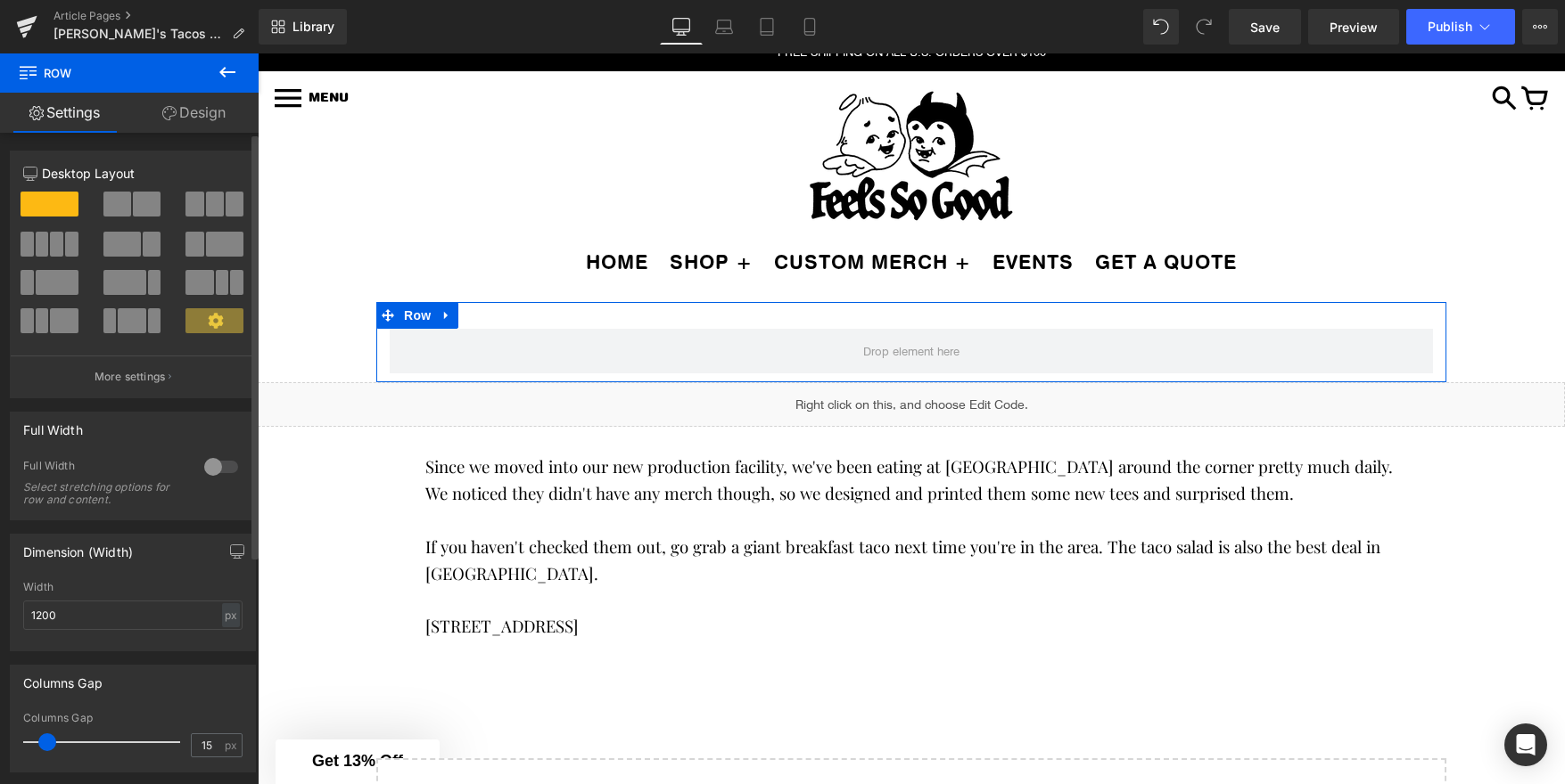
drag, startPoint x: 109, startPoint y: 244, endPoint x: 145, endPoint y: 247, distance: 36.1
click at [145, 247] on button at bounding box center [133, 244] width 60 height 25
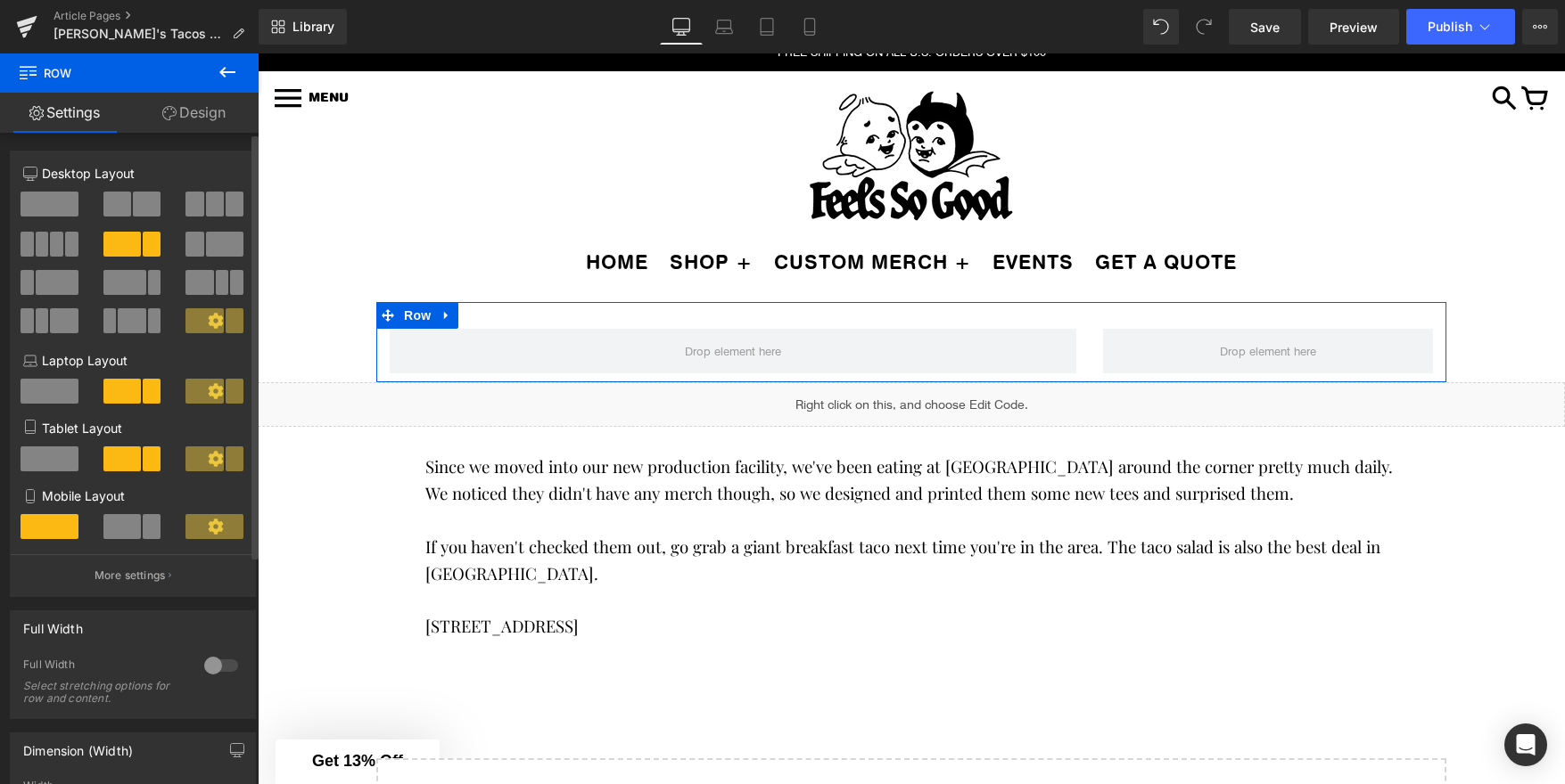
click at [137, 247] on button at bounding box center [133, 244] width 60 height 25
click at [127, 208] on button at bounding box center [133, 204] width 60 height 25
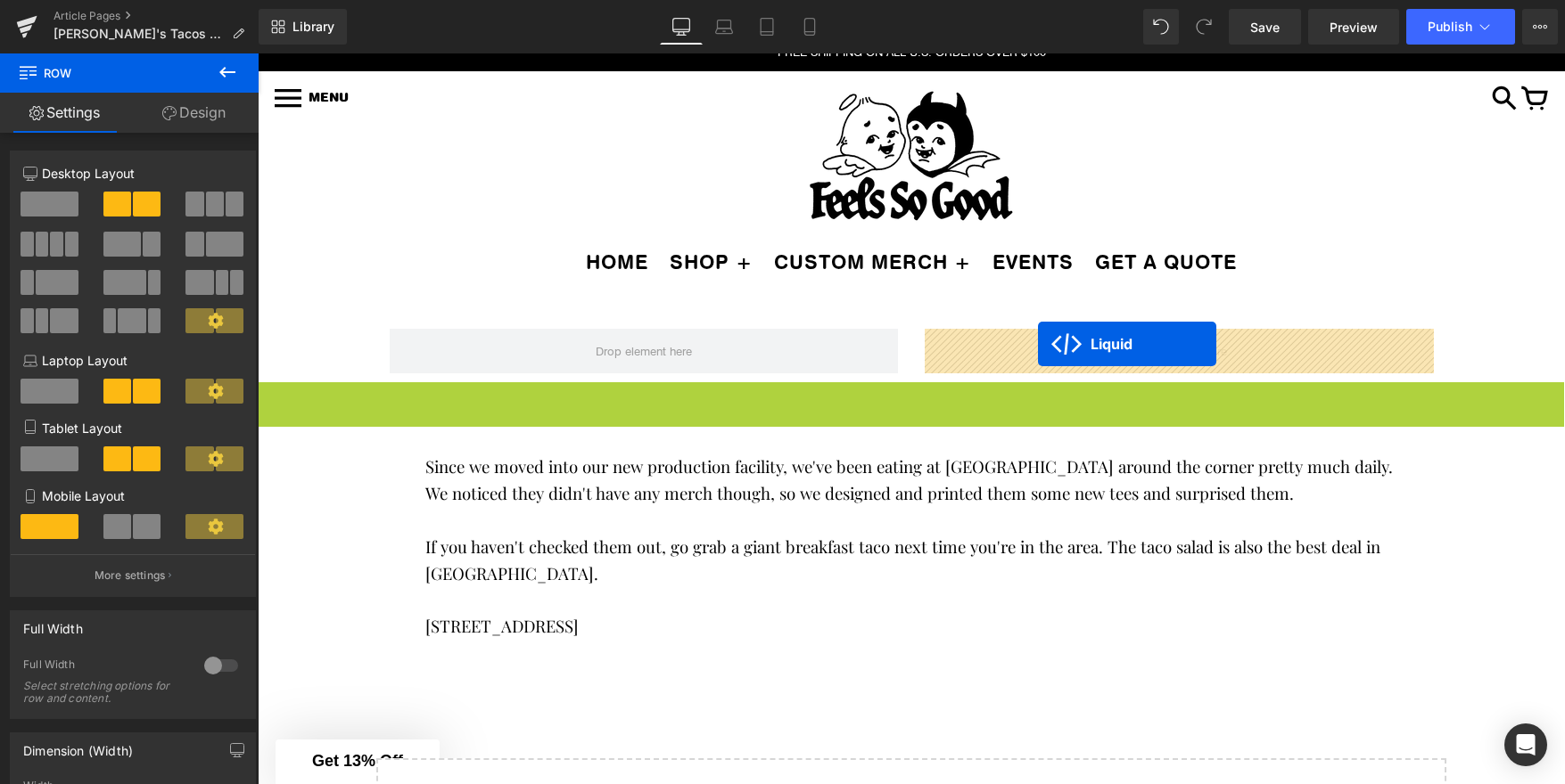
drag, startPoint x: 867, startPoint y: 395, endPoint x: 1037, endPoint y: 344, distance: 177.5
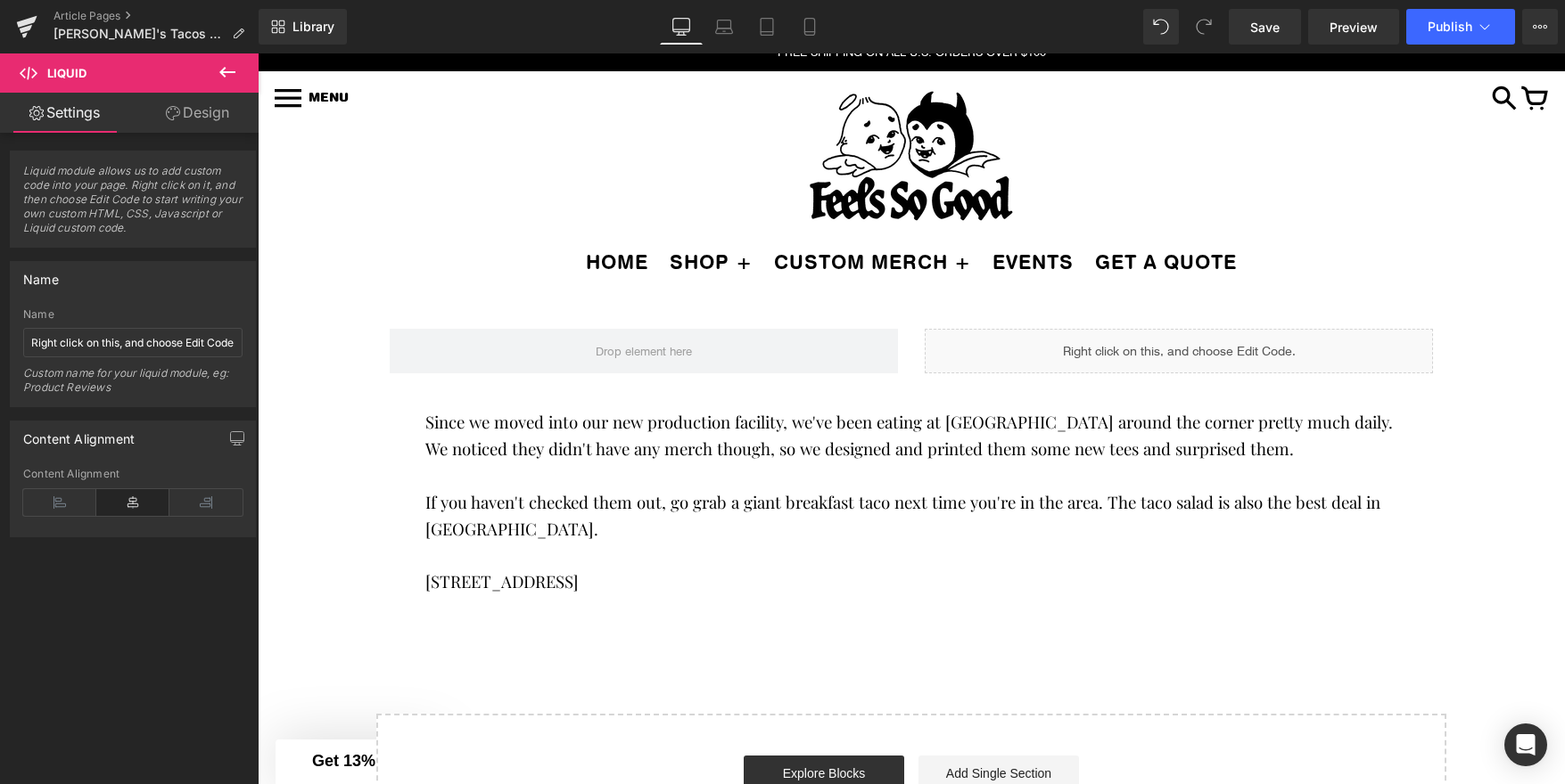
click at [232, 70] on icon at bounding box center [227, 72] width 21 height 21
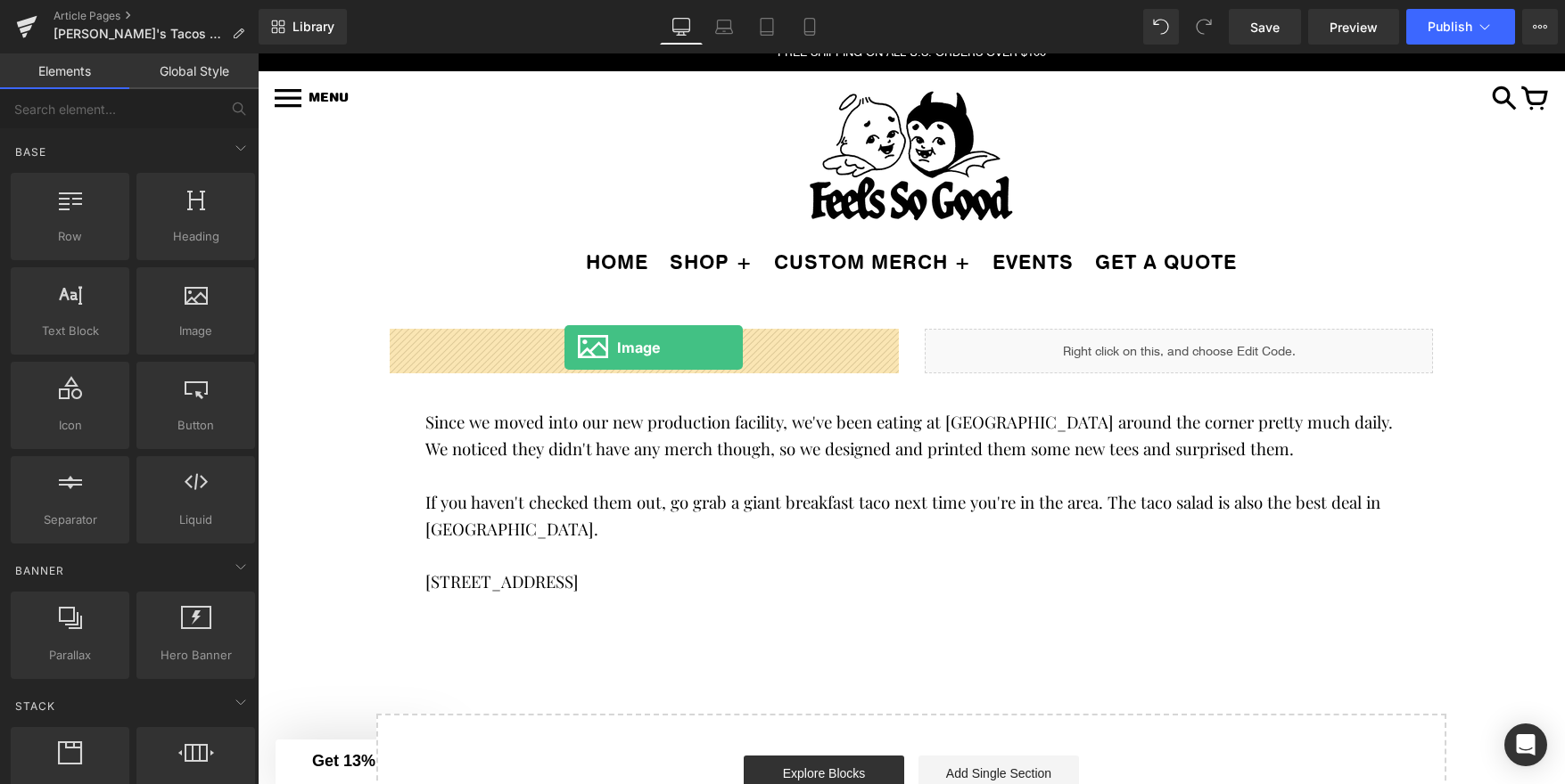
drag, startPoint x: 420, startPoint y: 345, endPoint x: 564, endPoint y: 347, distance: 144.0
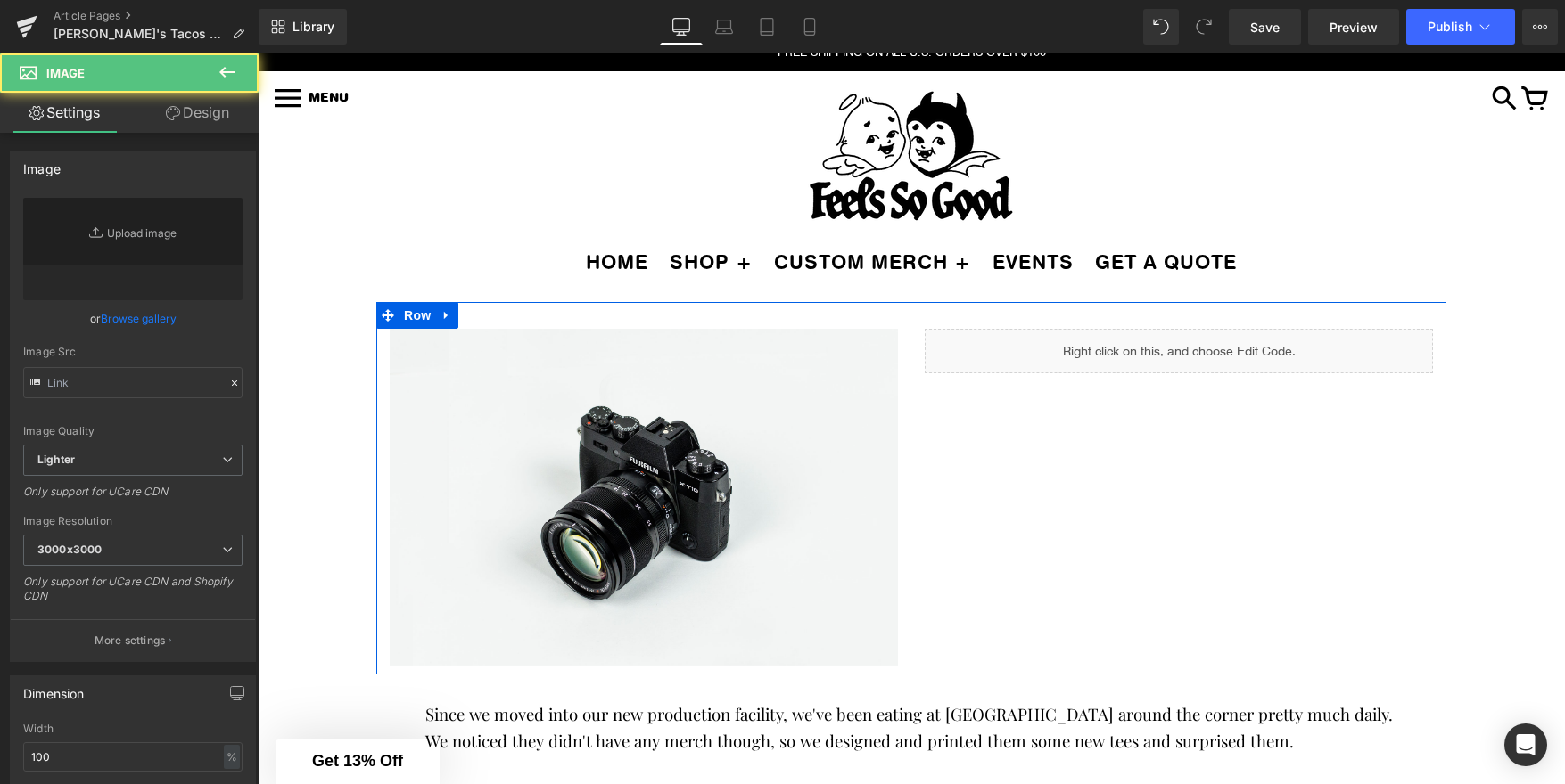
type input "//d1um8515vdn9kb.cloudfront.net/images/parallax.jpg"
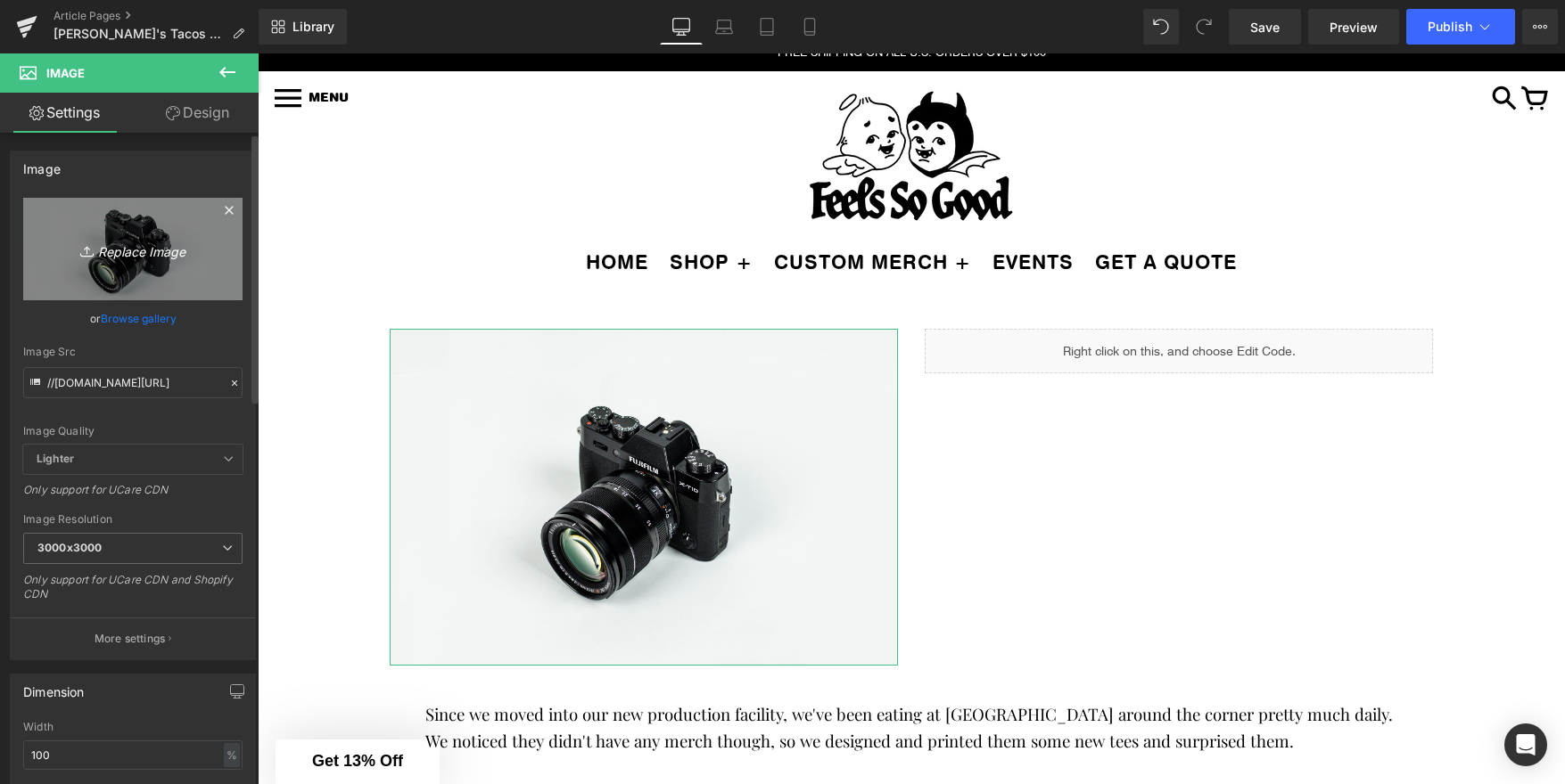
click at [134, 247] on icon "Replace Image" at bounding box center [133, 249] width 142 height 22
type input "C:\fakepath\kens combo.jpg"
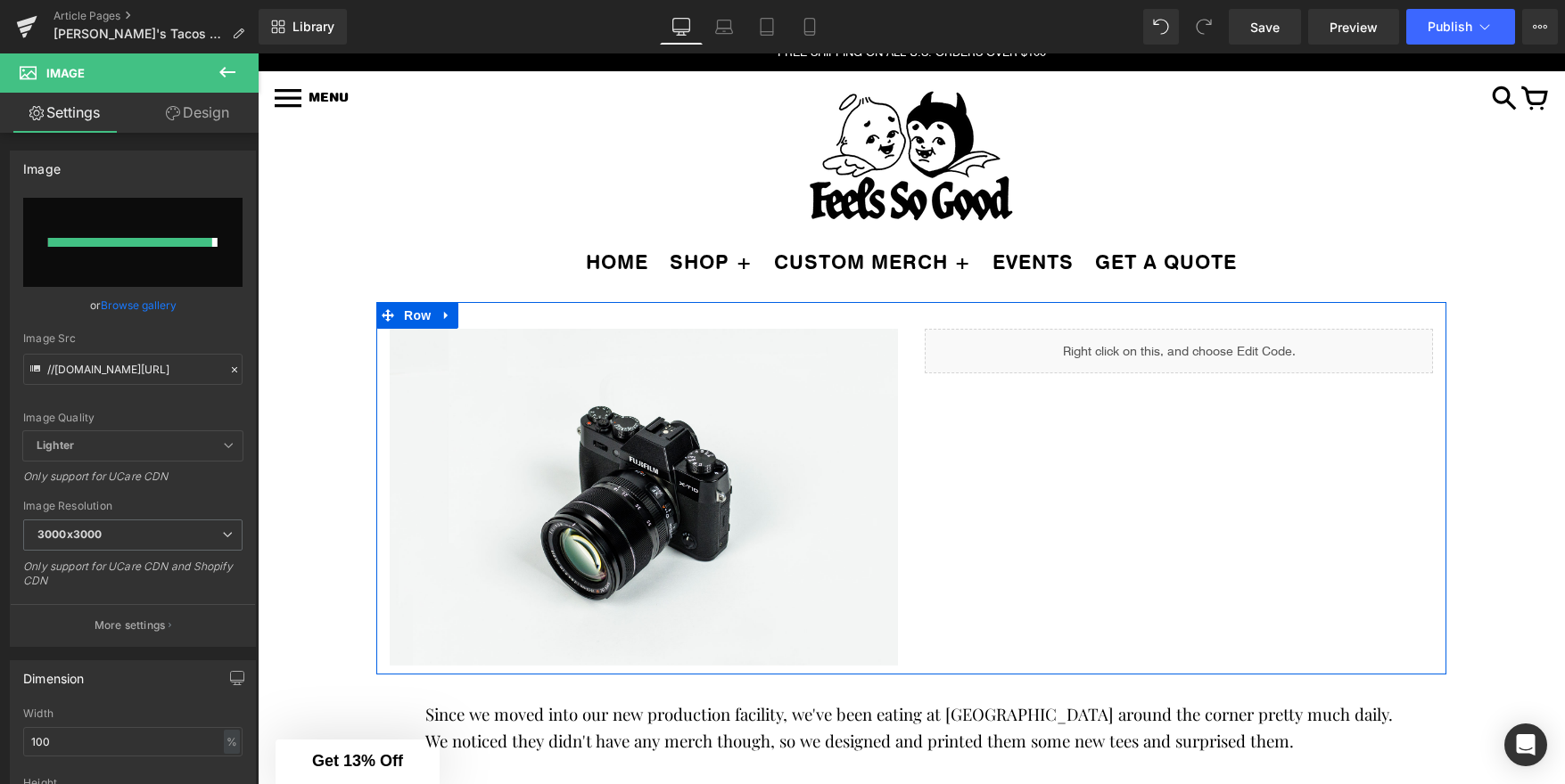
type input "https://ucarecdn.com/496ffbce-4033-43ef-a062-ac1d6302e5ed/-/format/auto/-/previ…"
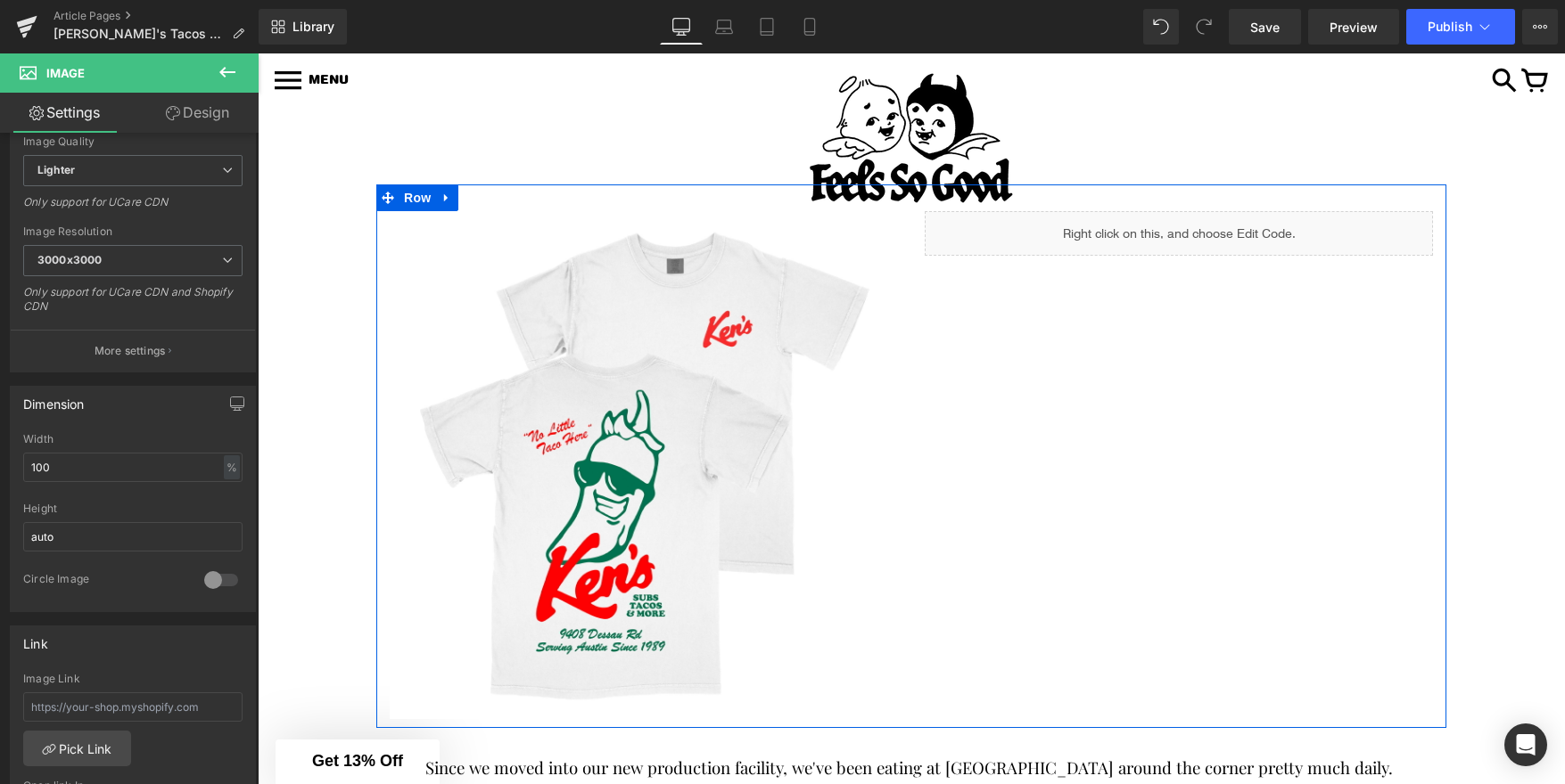
scroll to position [81, 0]
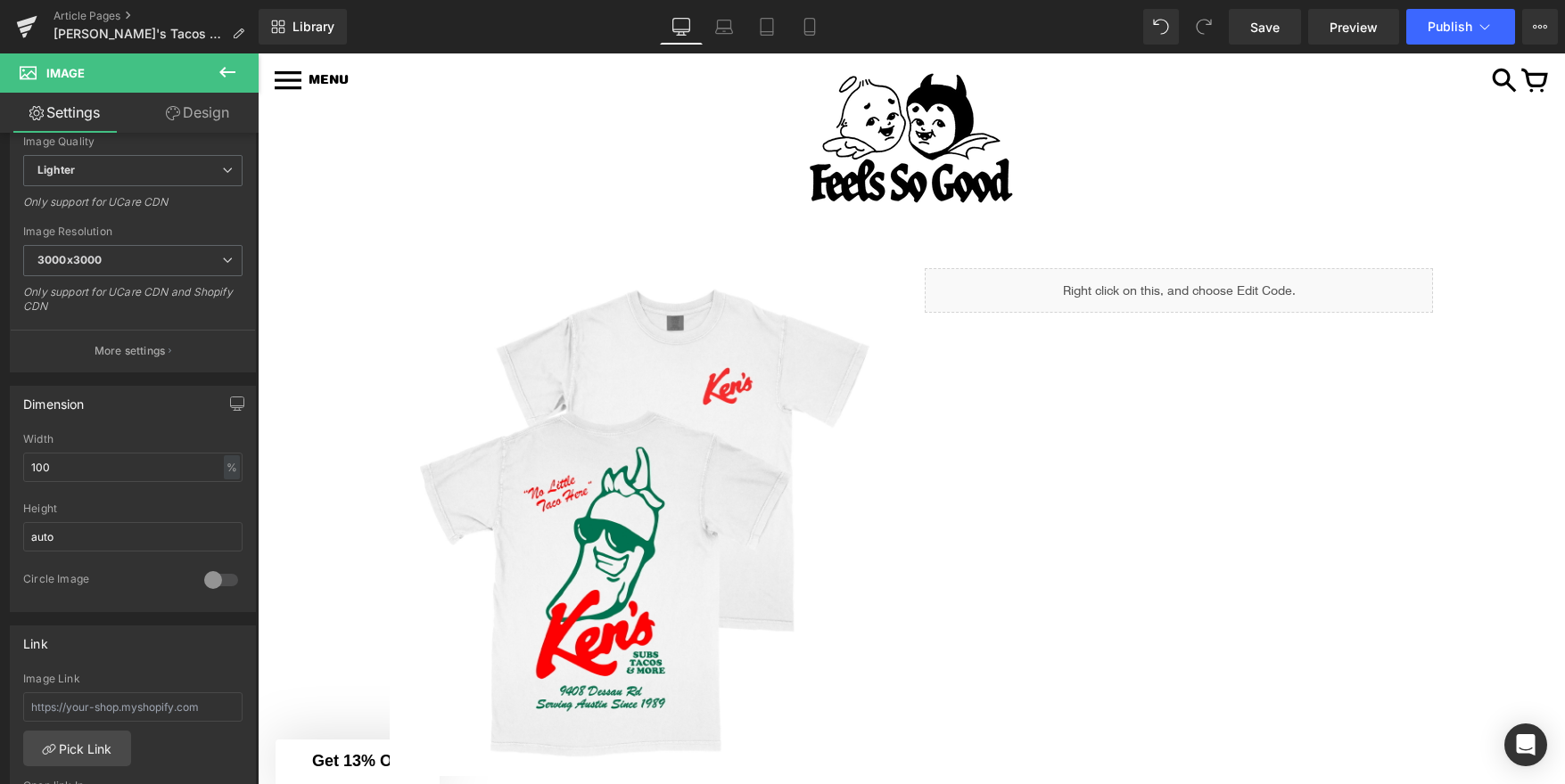
click at [221, 71] on icon at bounding box center [226, 72] width 16 height 11
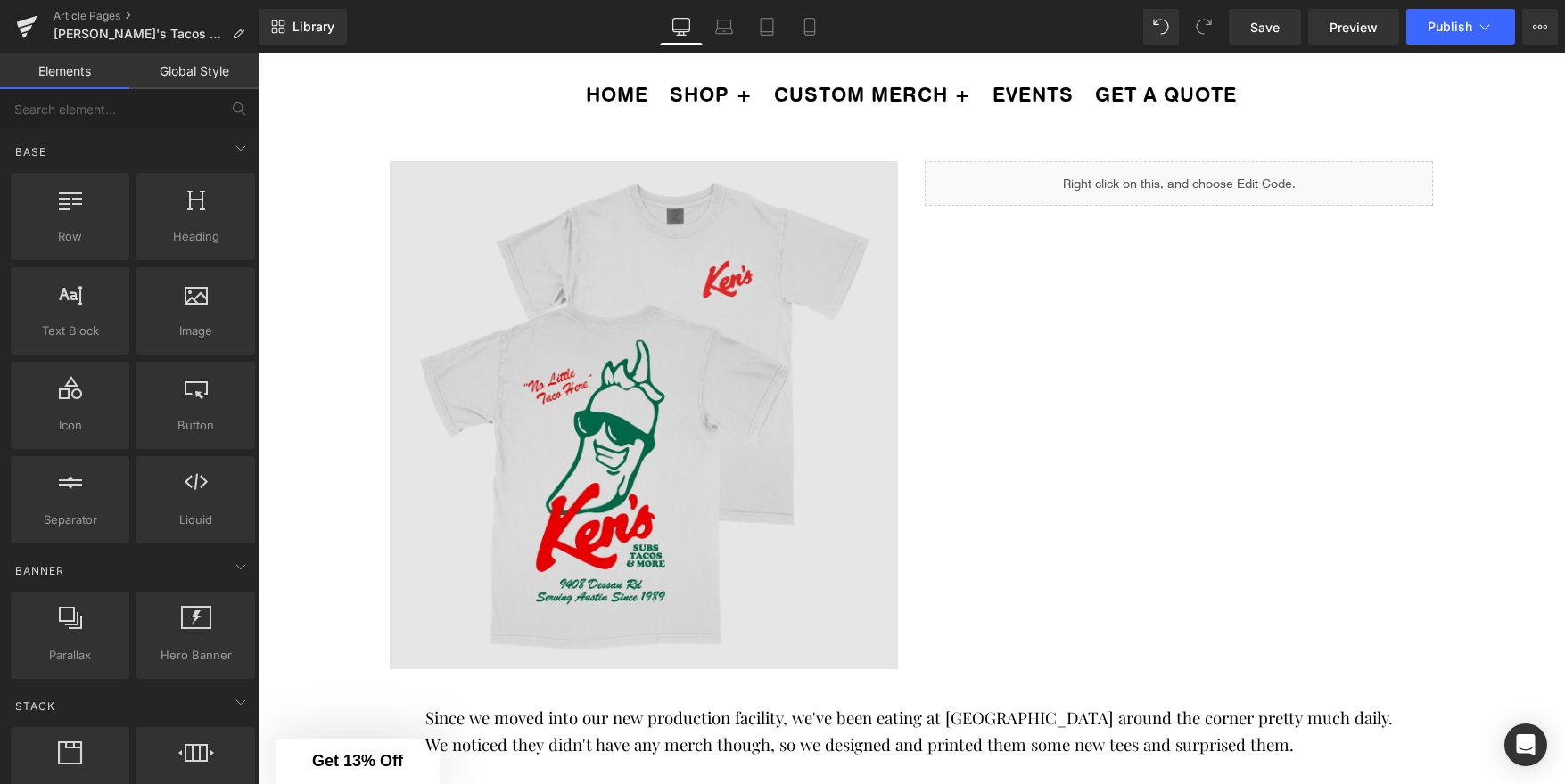
scroll to position [0, 0]
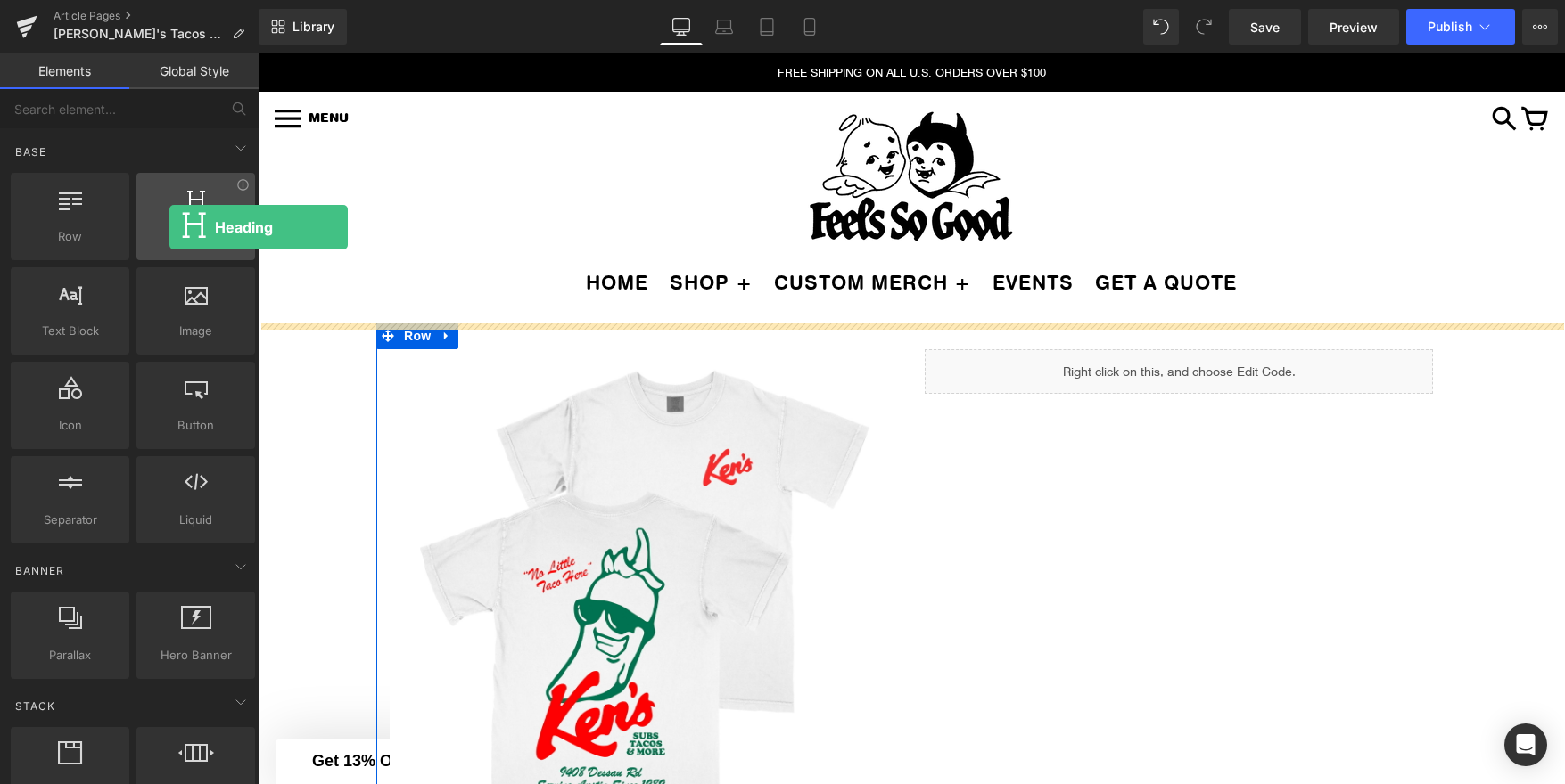
drag, startPoint x: 209, startPoint y: 207, endPoint x: 169, endPoint y: 227, distance: 44.7
click at [169, 227] on div "Heading headings, titles, h1,h2,h3,h4,h5,h6" at bounding box center [196, 216] width 118 height 88
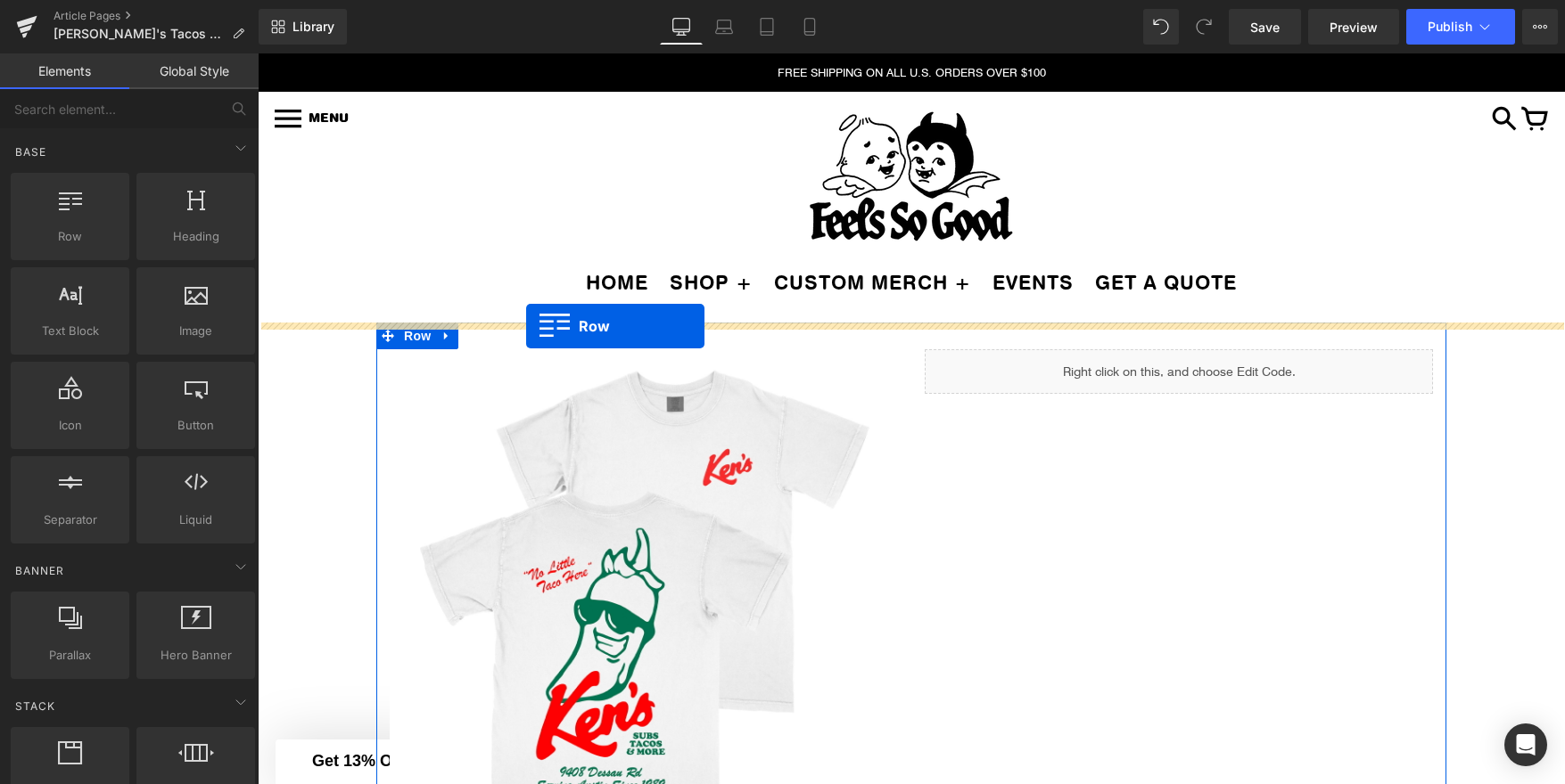
drag, startPoint x: 306, startPoint y: 266, endPoint x: 526, endPoint y: 326, distance: 228.0
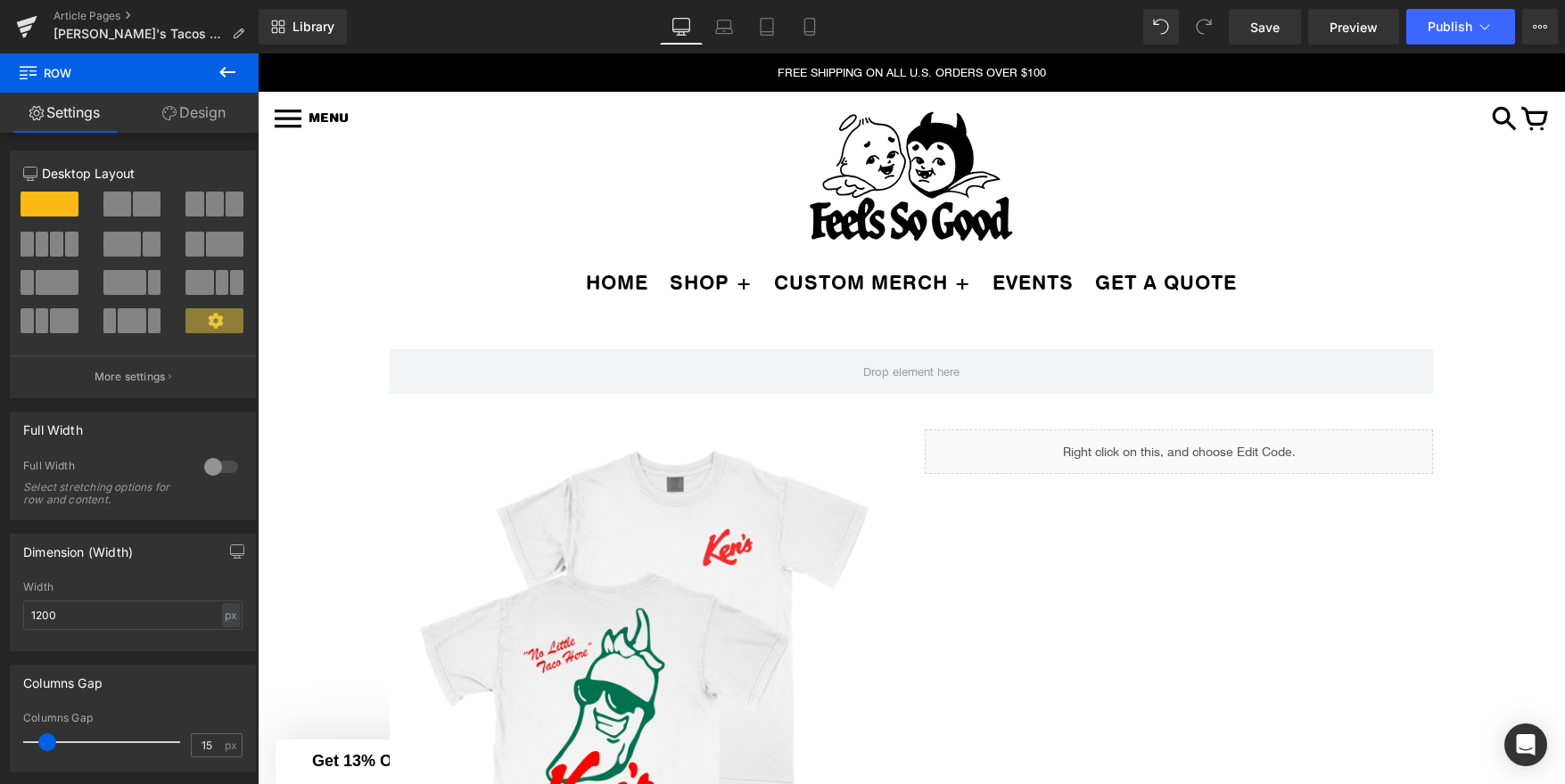
click at [225, 71] on icon at bounding box center [226, 72] width 16 height 11
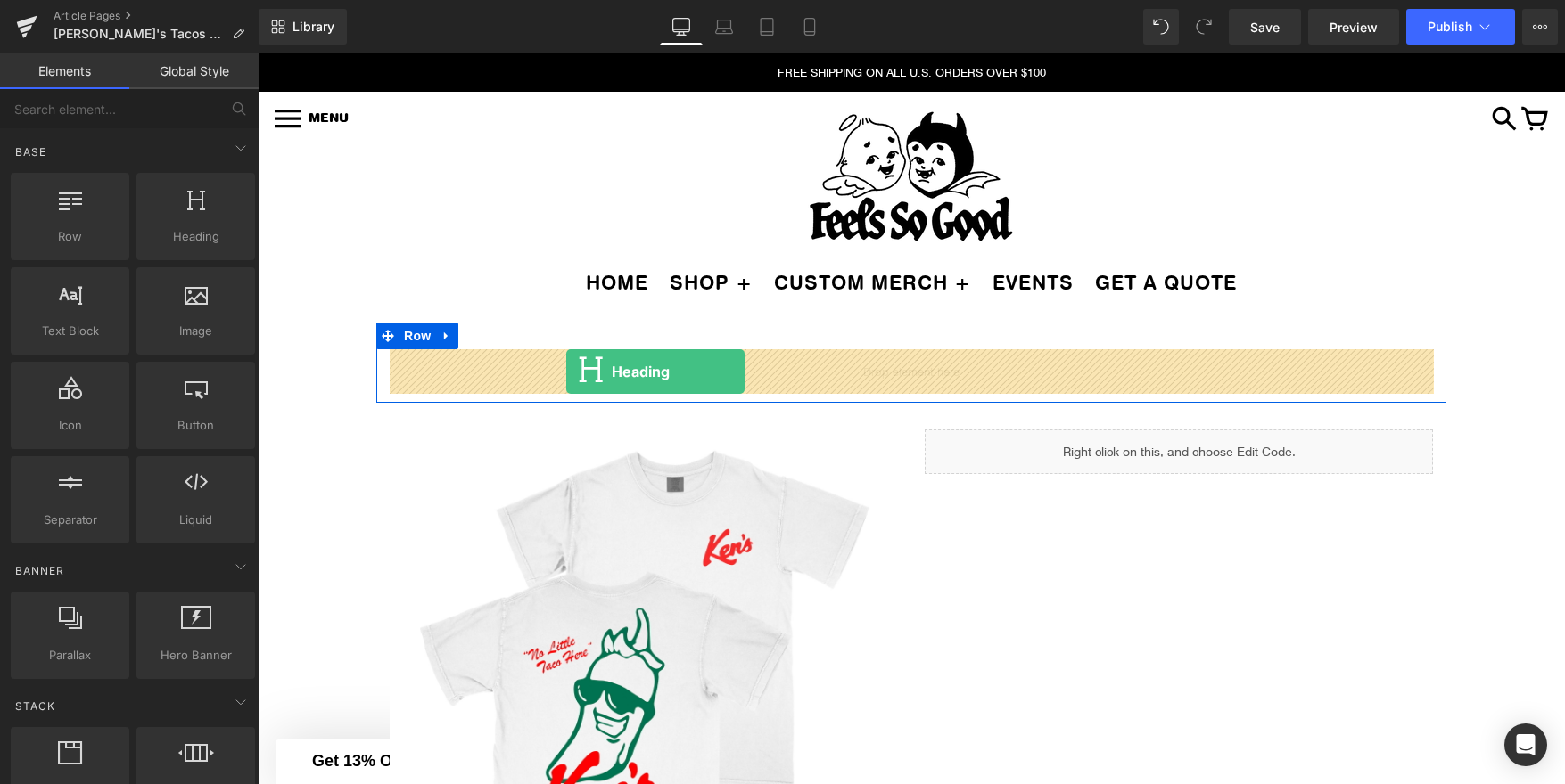
drag, startPoint x: 269, startPoint y: 223, endPoint x: 566, endPoint y: 371, distance: 331.8
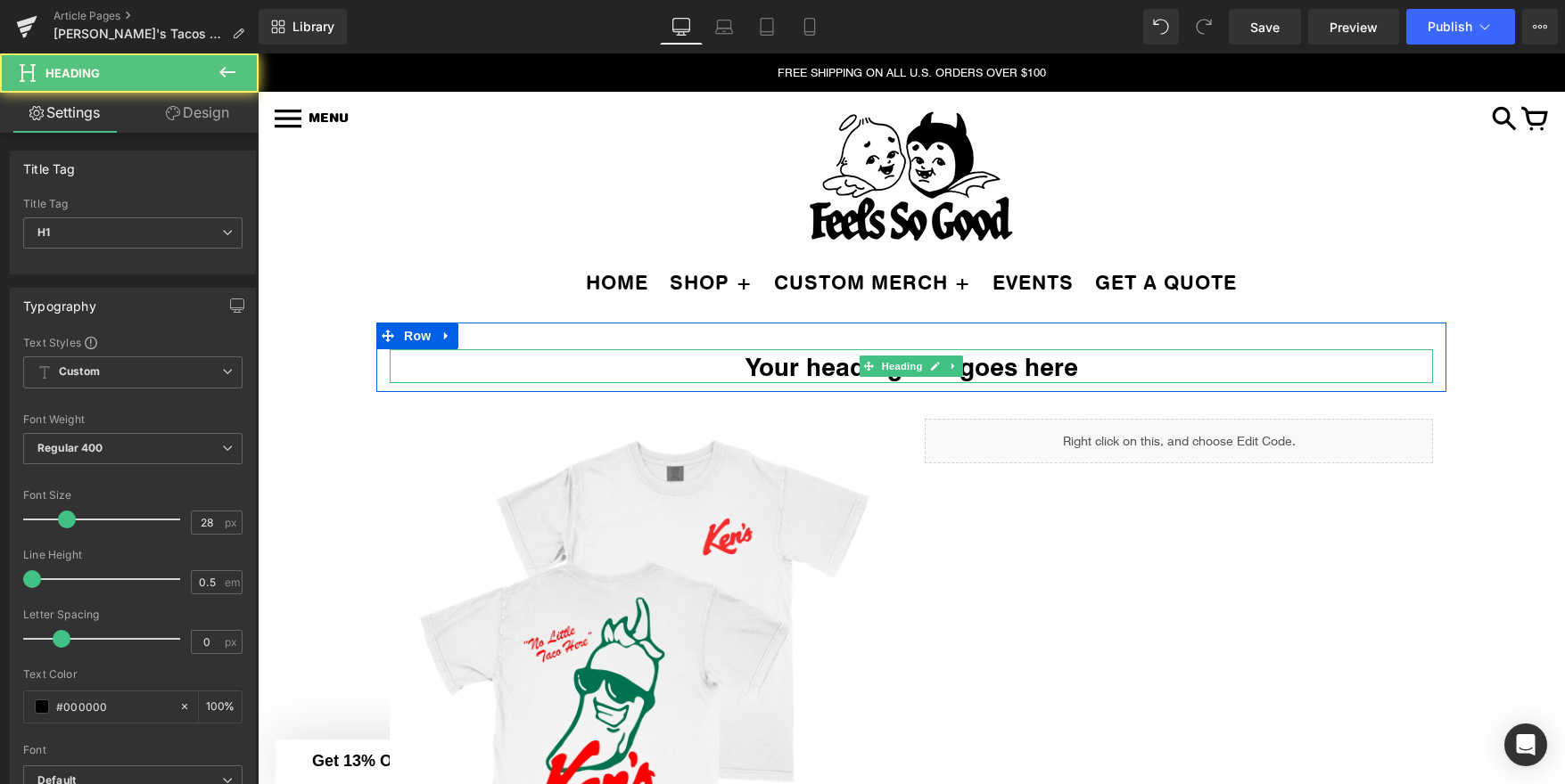
click at [809, 371] on h1 "Your heading text goes here" at bounding box center [911, 366] width 1043 height 34
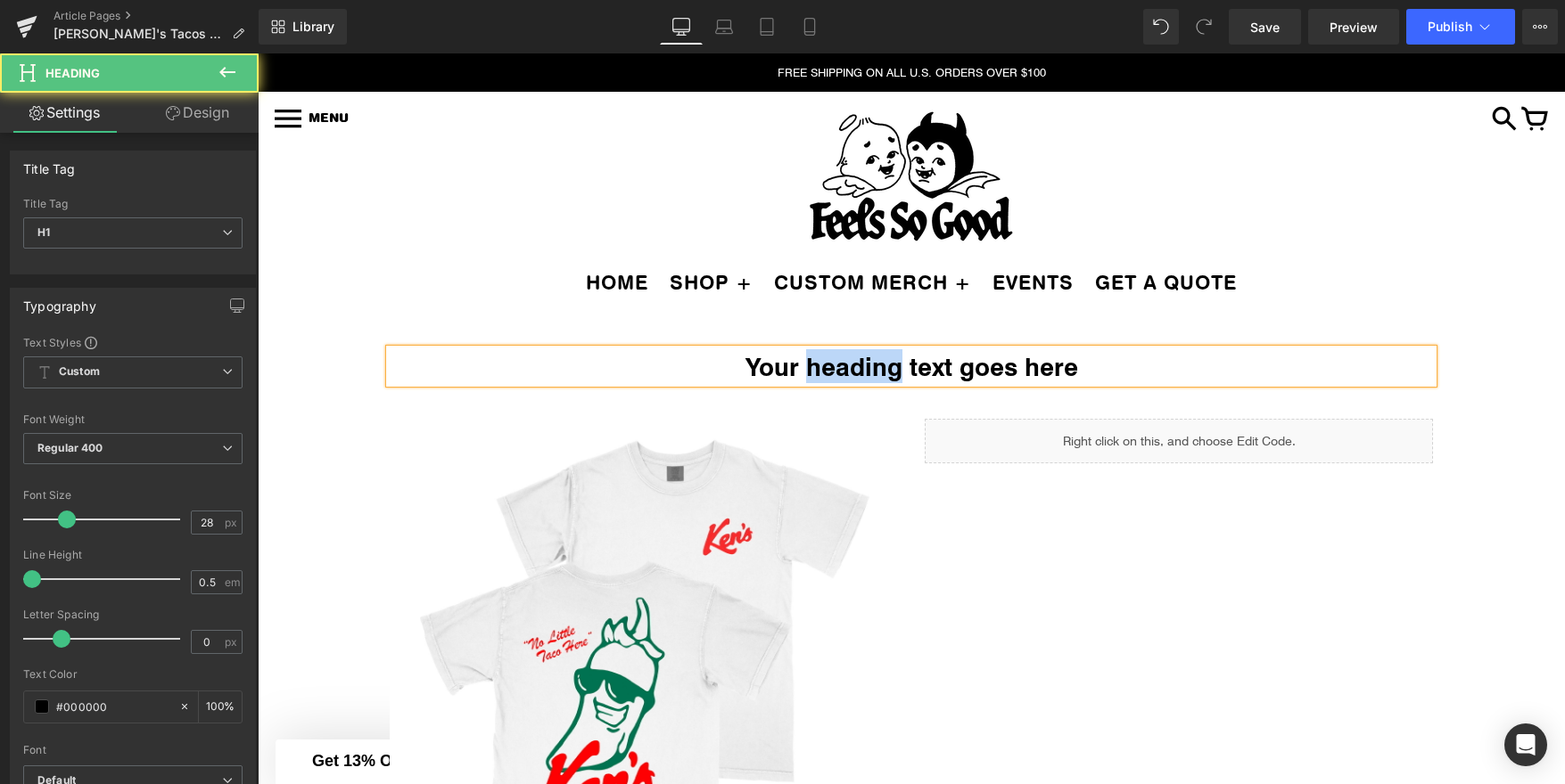
click at [809, 371] on h1 "Your heading text goes here" at bounding box center [911, 366] width 1043 height 34
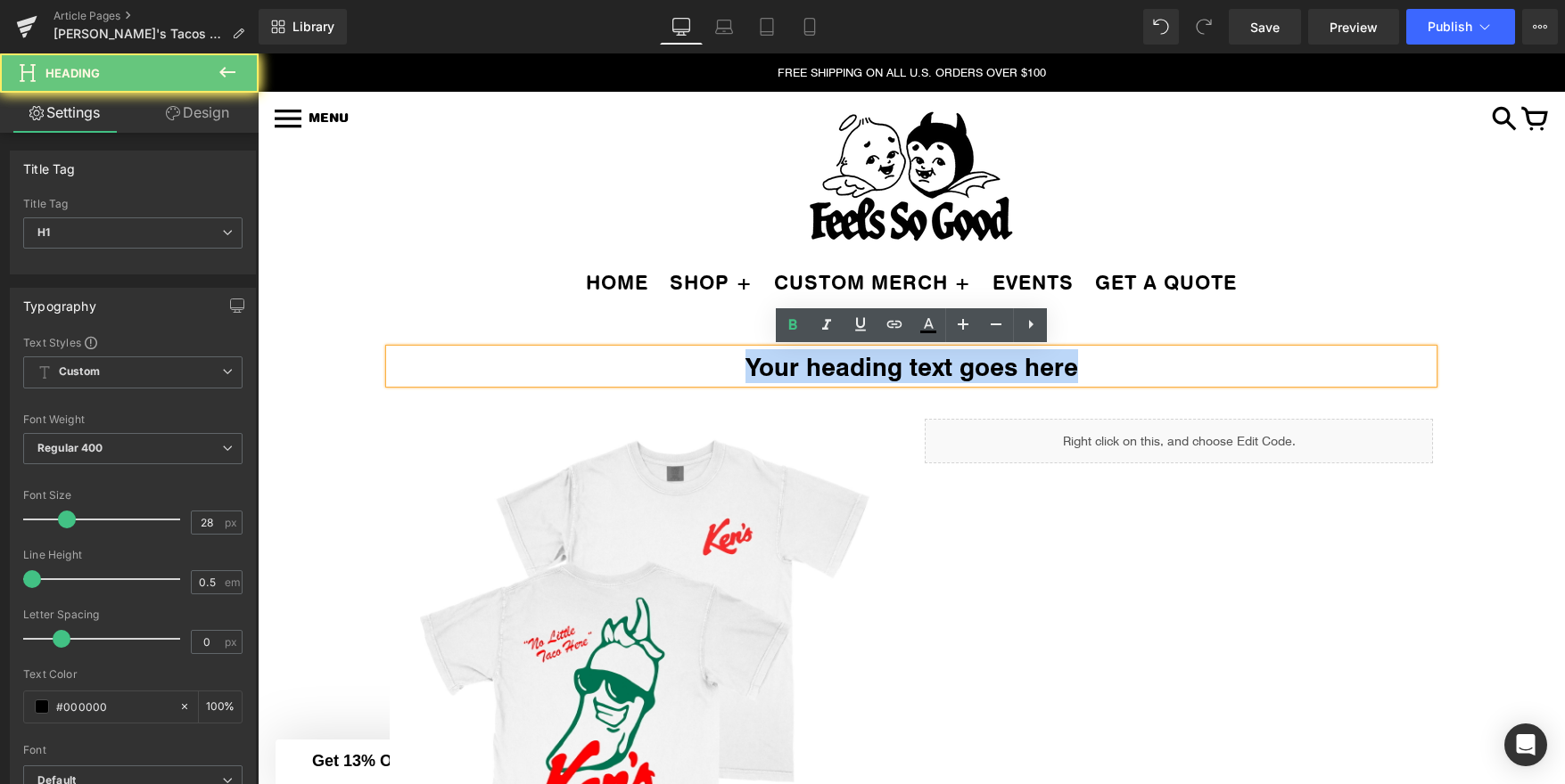
click at [809, 371] on h1 "Your heading text goes here" at bounding box center [911, 366] width 1043 height 34
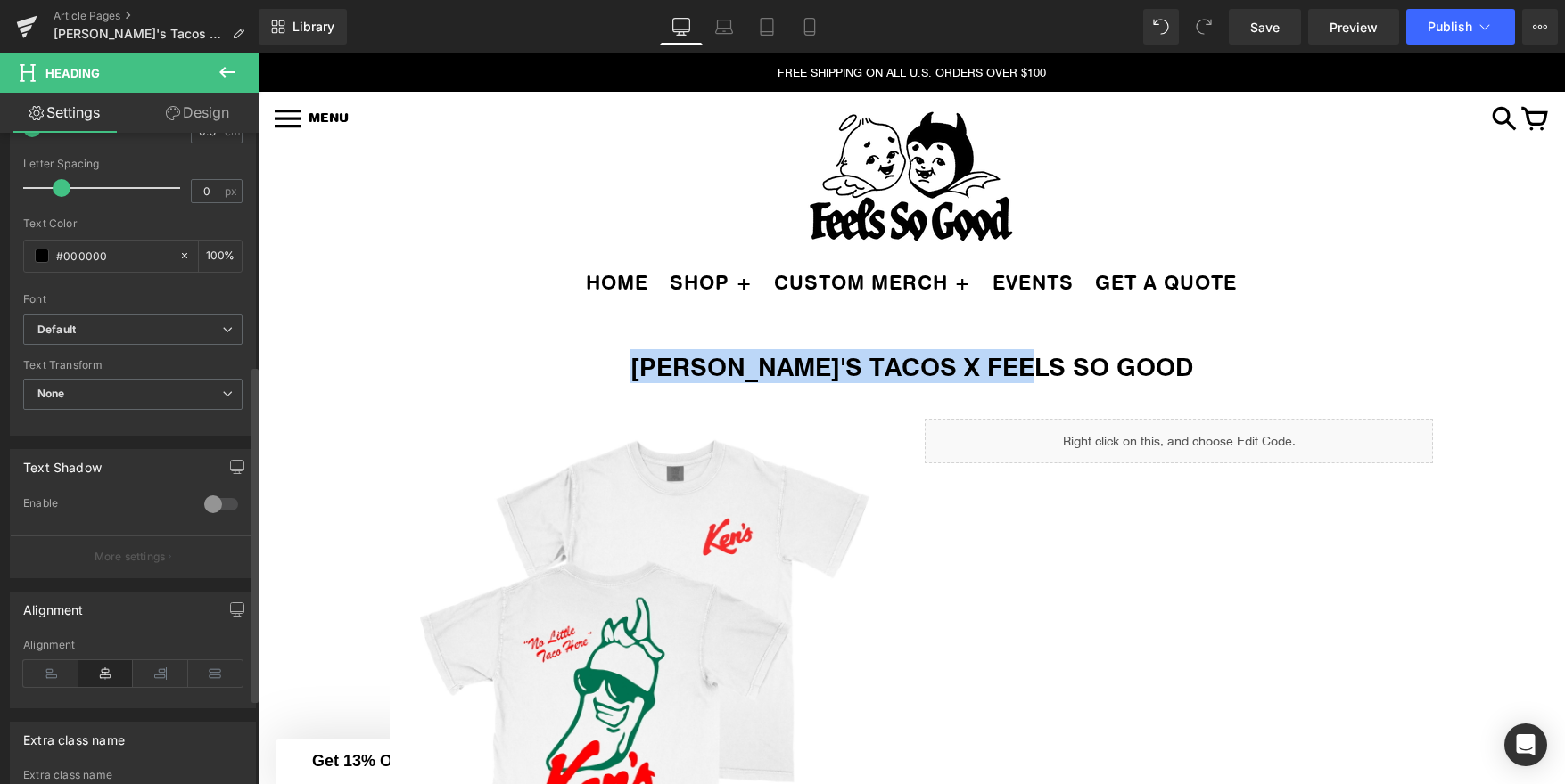
scroll to position [452, 0]
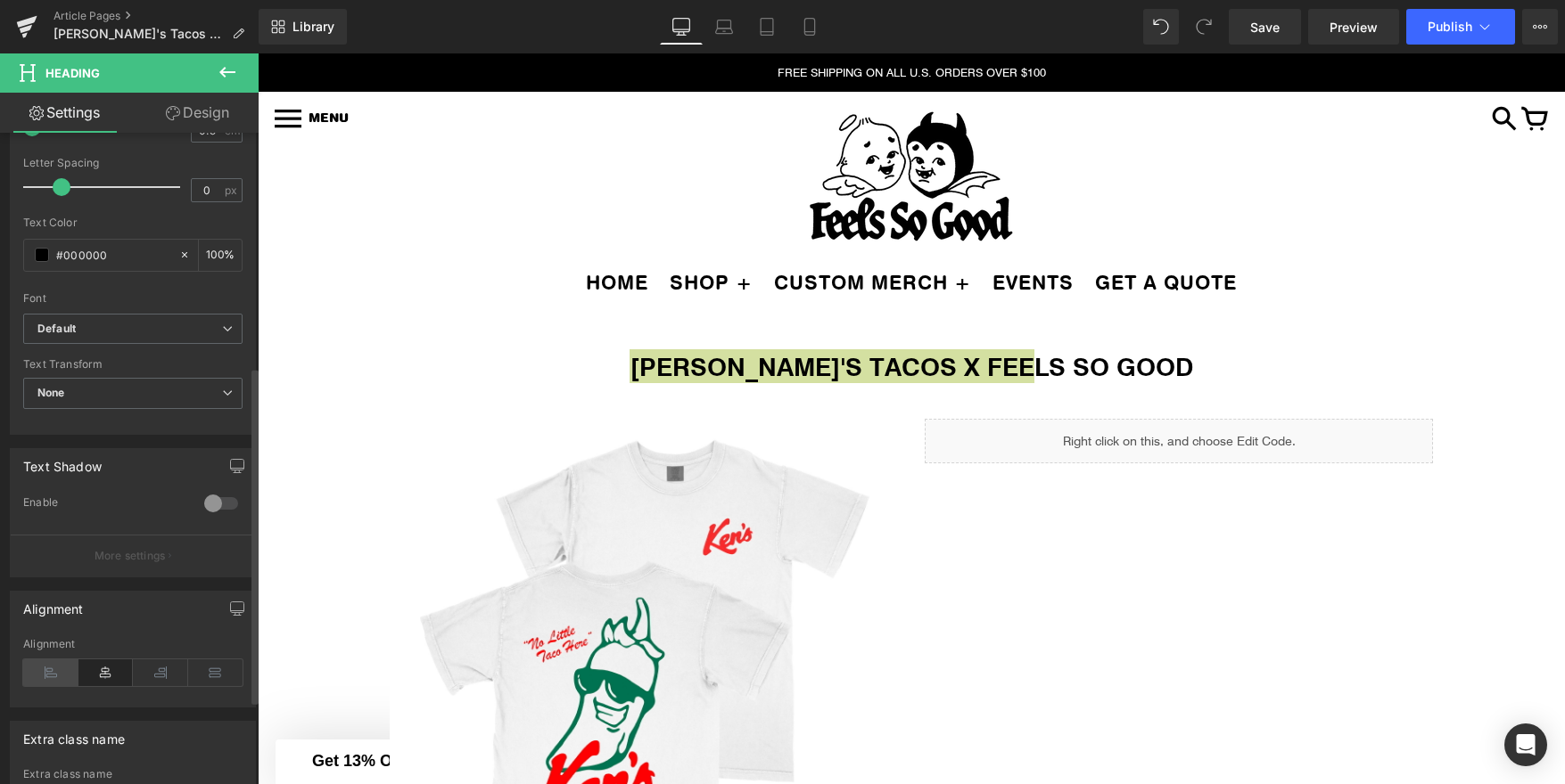
click at [42, 682] on icon at bounding box center [51, 672] width 55 height 27
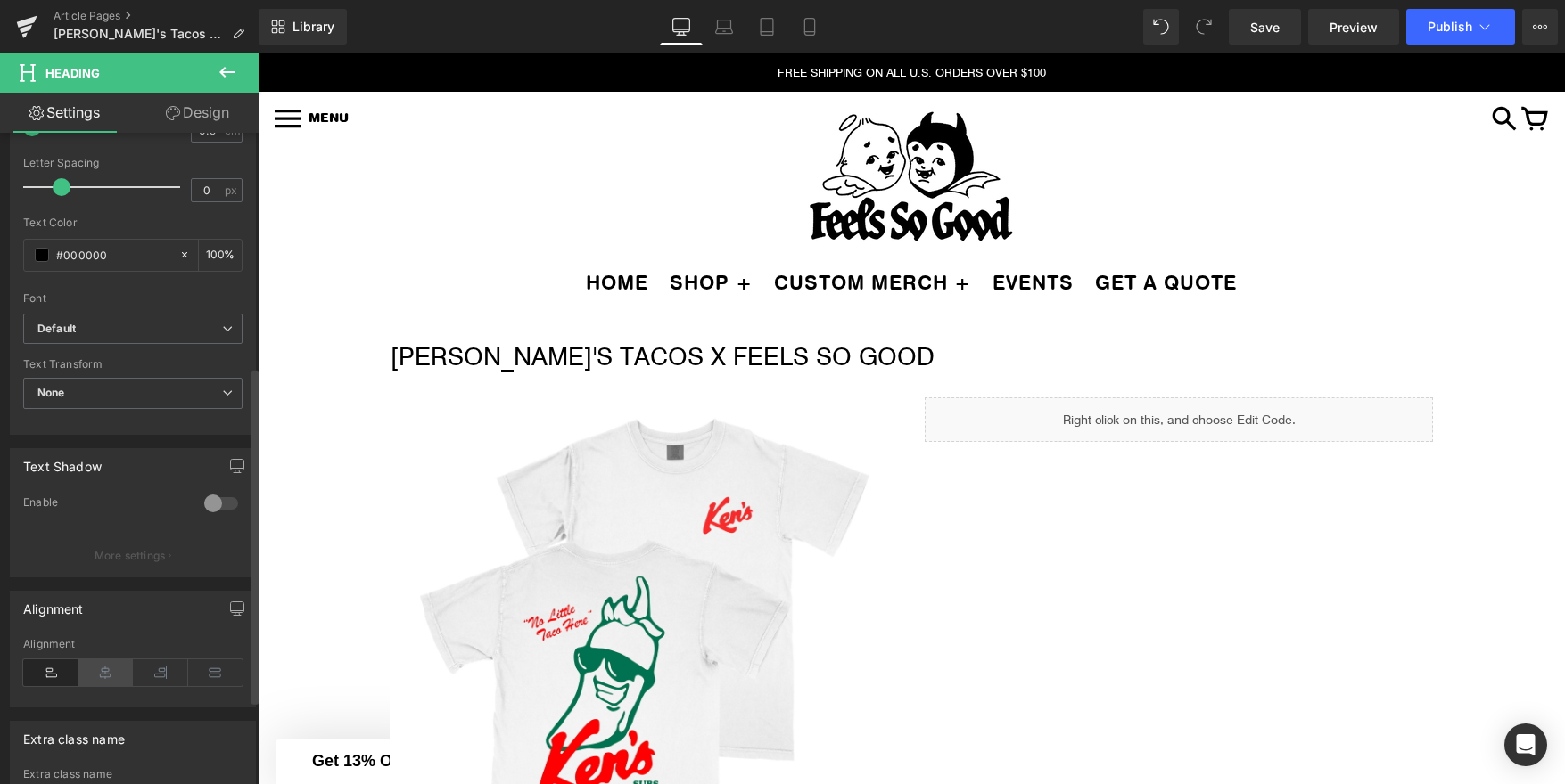
click at [103, 676] on icon at bounding box center [106, 672] width 55 height 27
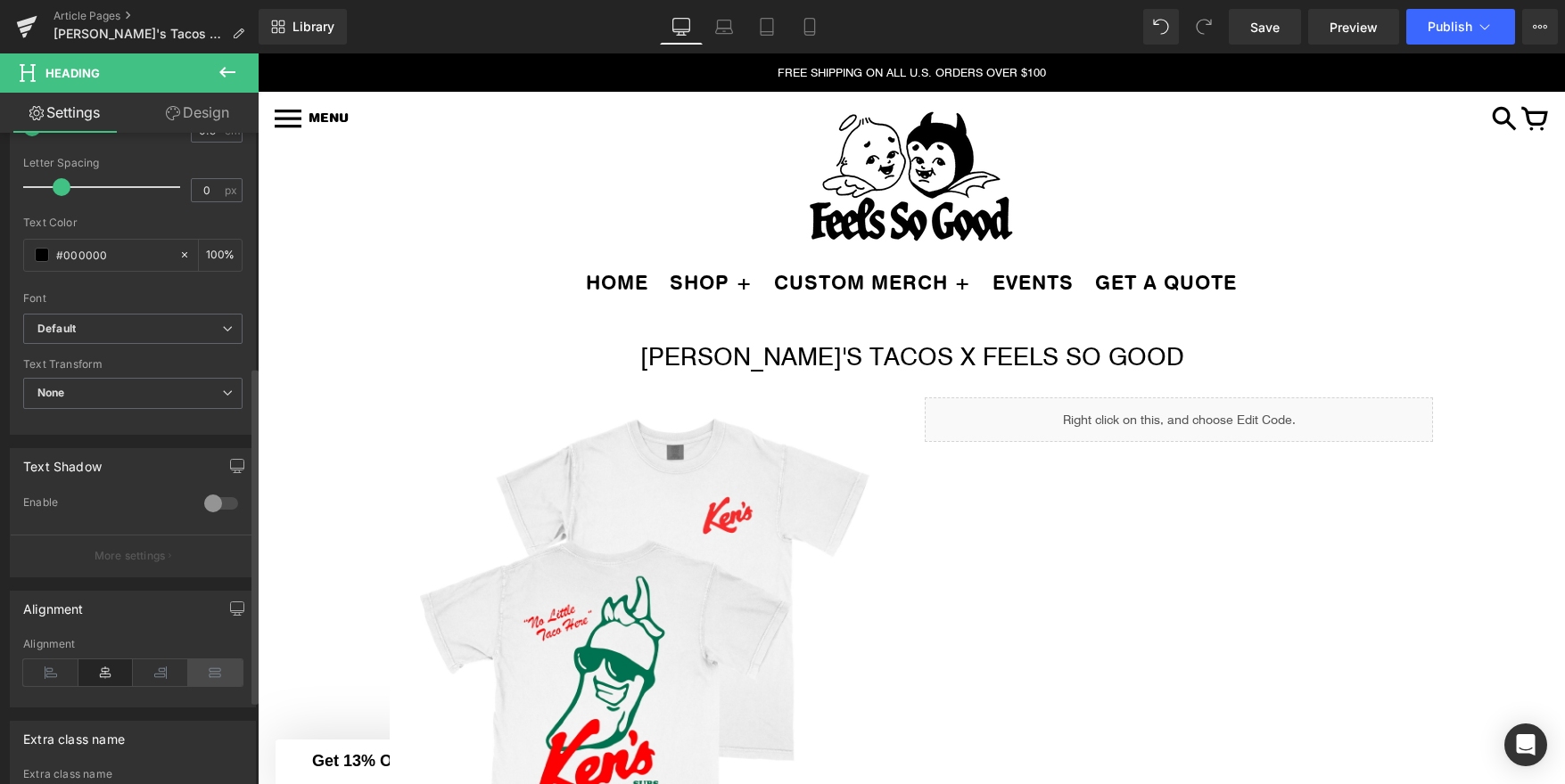
click at [200, 675] on icon at bounding box center [216, 672] width 55 height 27
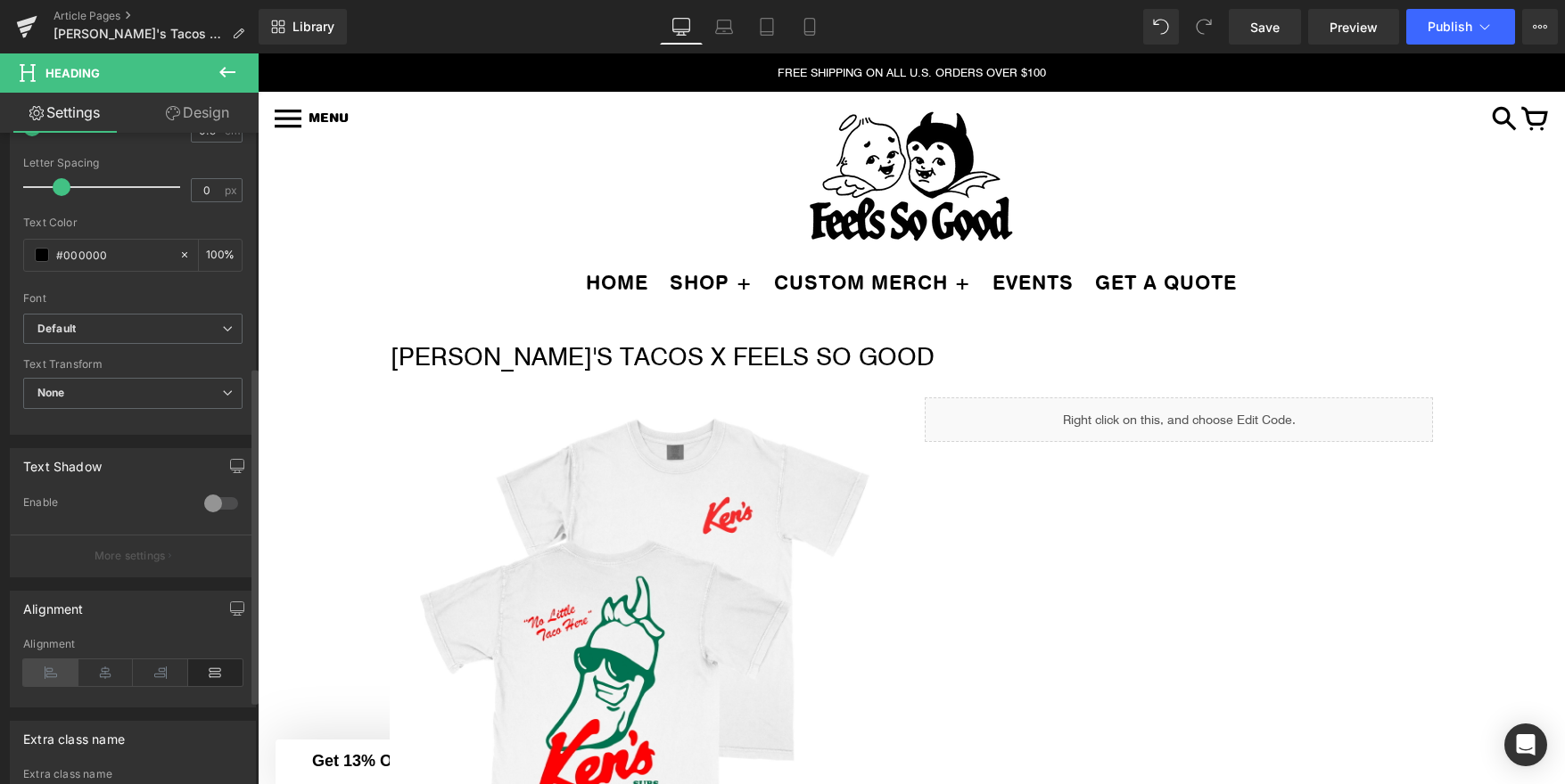
click at [58, 670] on icon at bounding box center [51, 672] width 55 height 27
click at [103, 679] on icon at bounding box center [106, 672] width 55 height 27
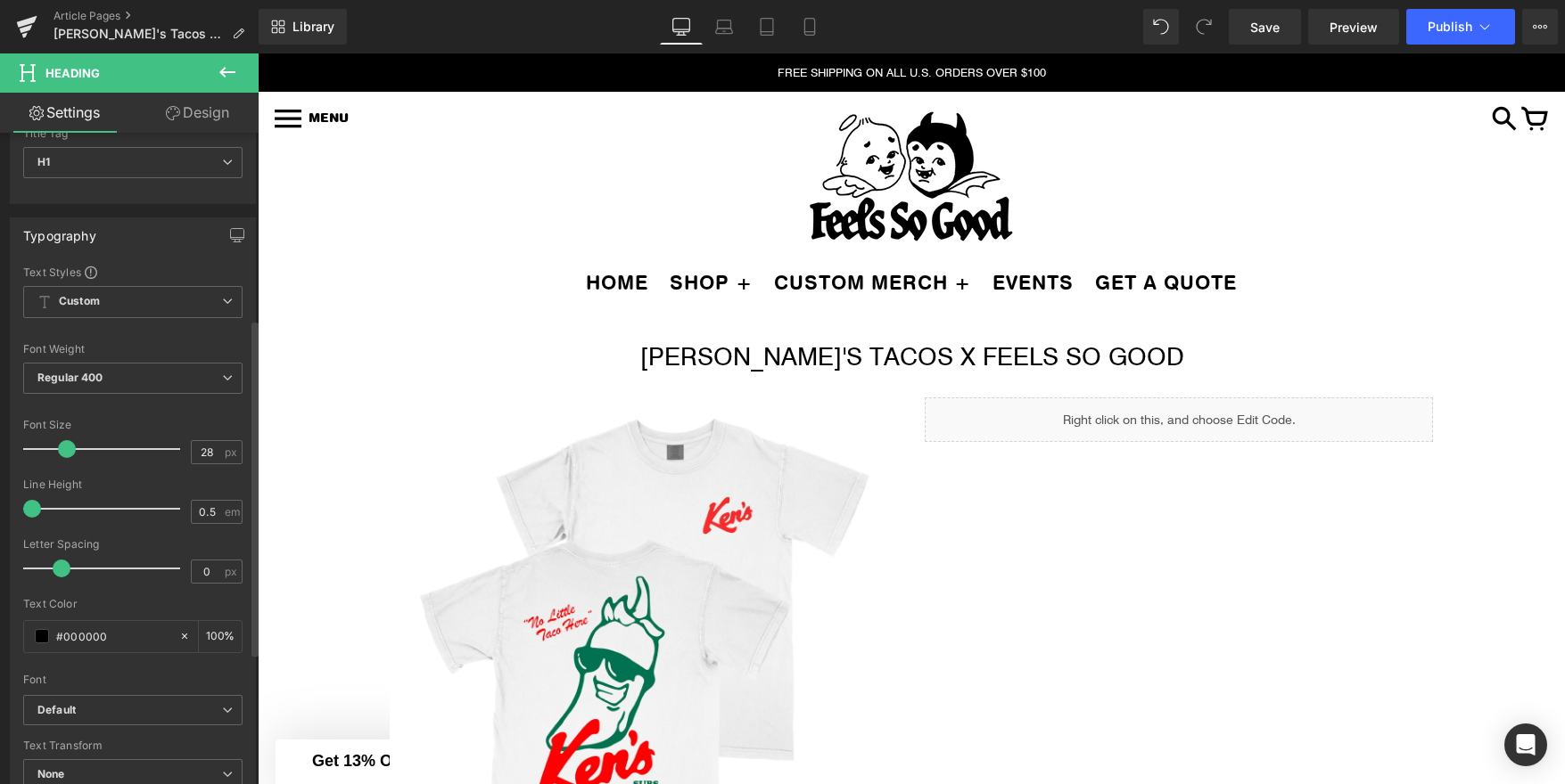
scroll to position [0, 0]
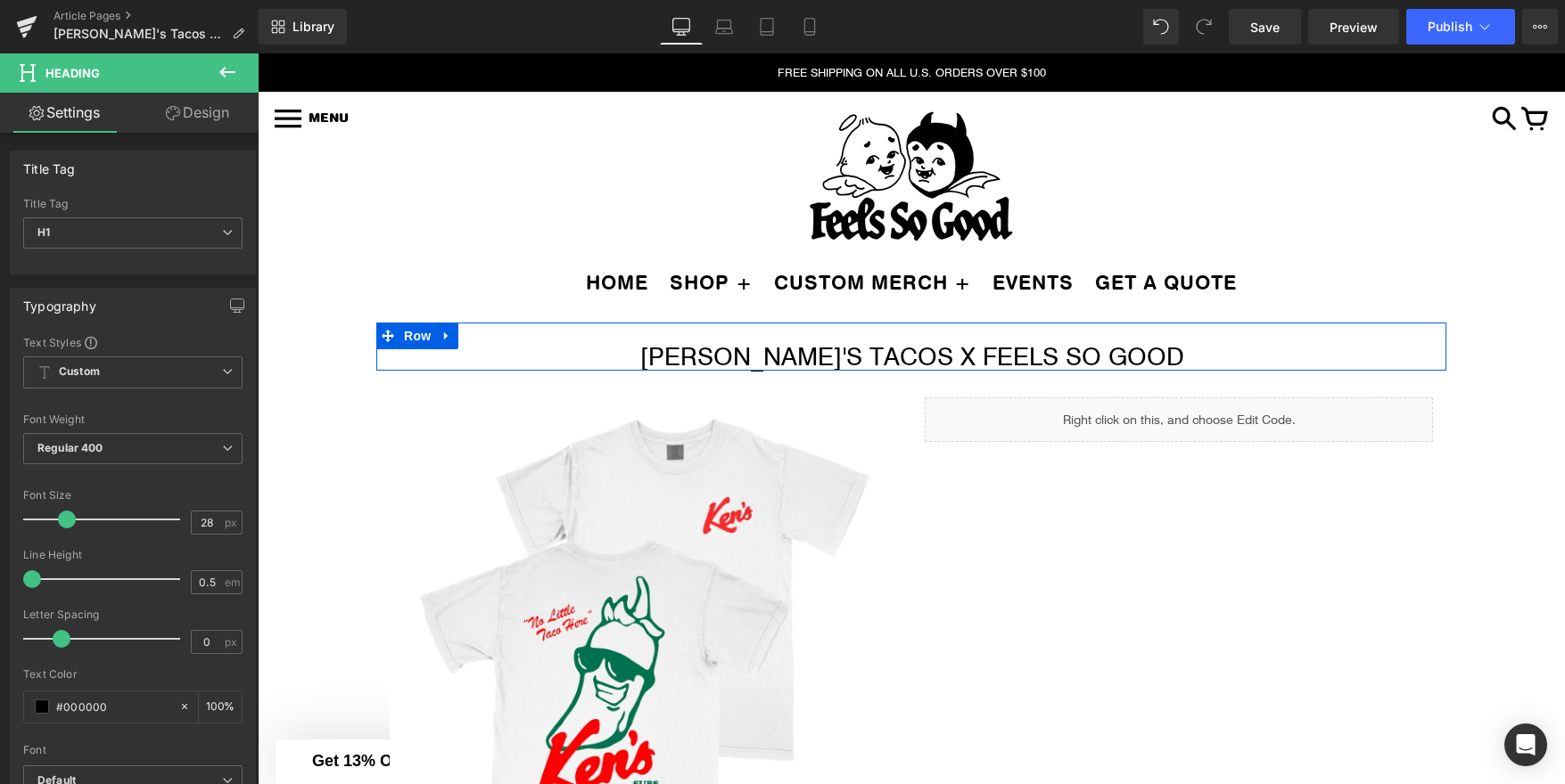
drag, startPoint x: 819, startPoint y: 358, endPoint x: 1244, endPoint y: 371, distance: 425.2
click at [819, 358] on div "KEN'S TACOS X FEELS SO GOOD Heading" at bounding box center [911, 356] width 1043 height 13
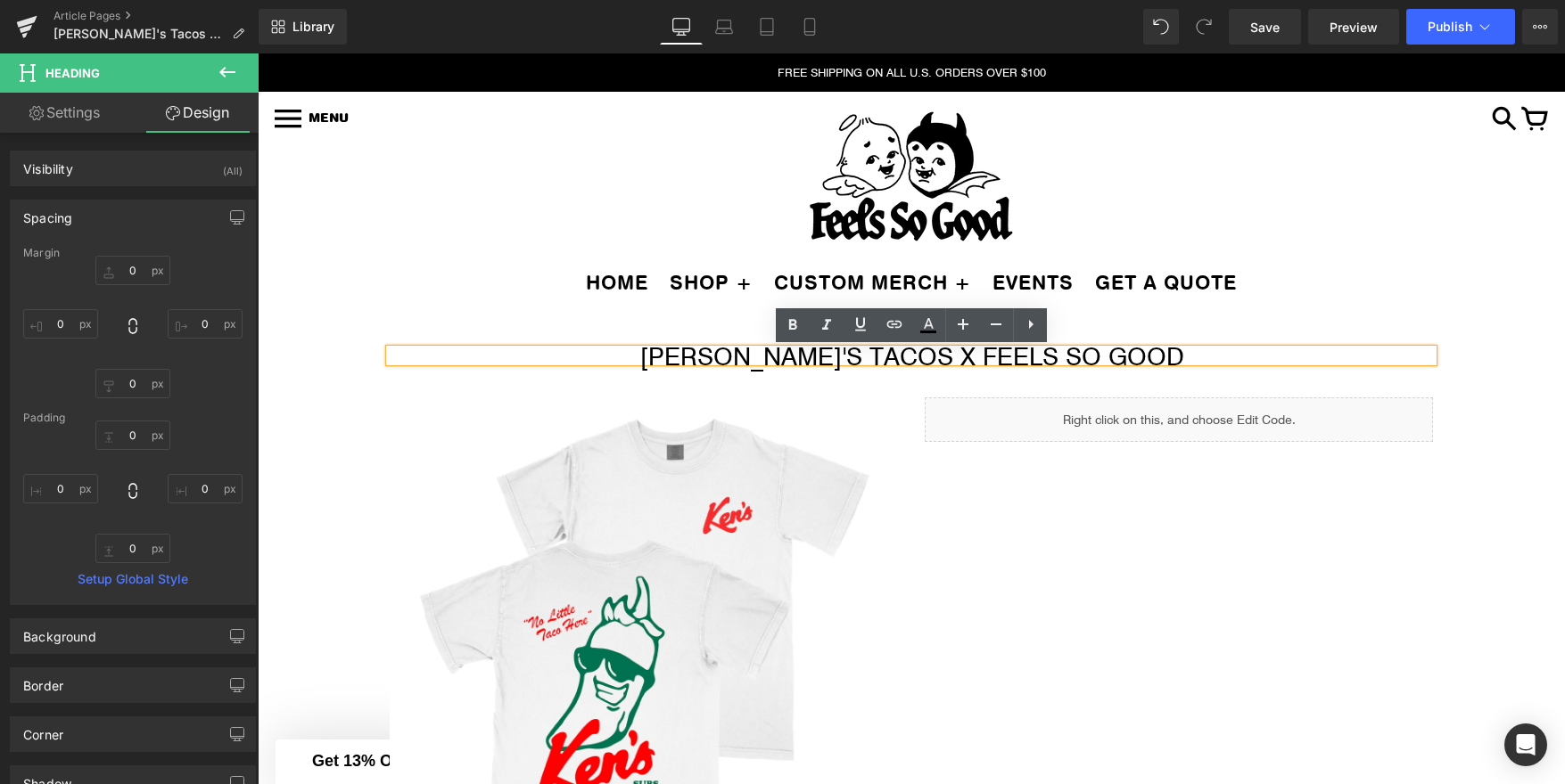
click at [901, 362] on h1 "KEN'S TACOS X FEELS SO GOOD" at bounding box center [911, 356] width 1043 height 13
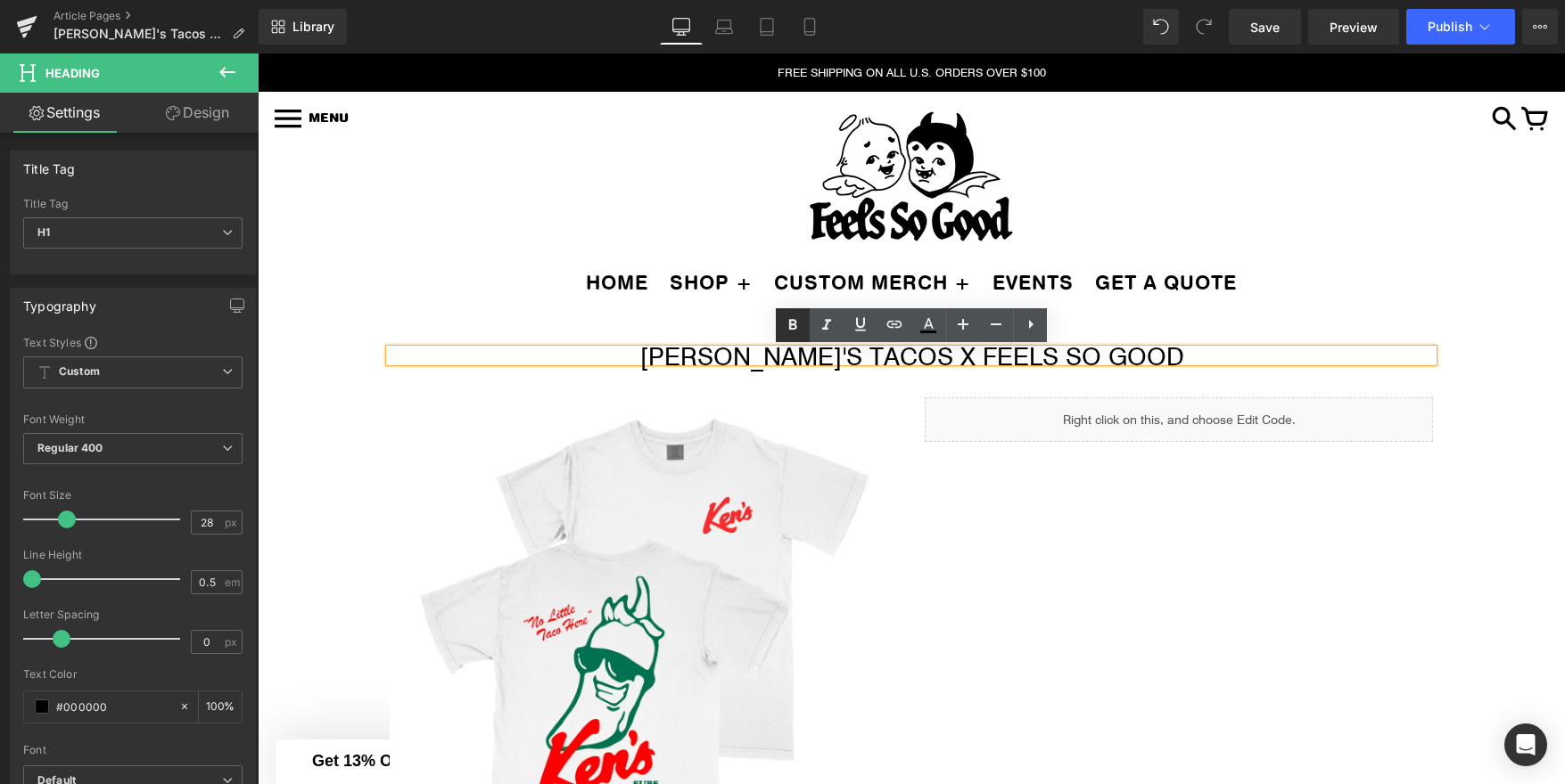
click at [790, 323] on icon at bounding box center [793, 325] width 8 height 11
click at [792, 325] on icon at bounding box center [792, 325] width 21 height 21
click at [792, 354] on h1 "KEN'S TACOS X FEELS SO GOOD" at bounding box center [911, 356] width 1043 height 13
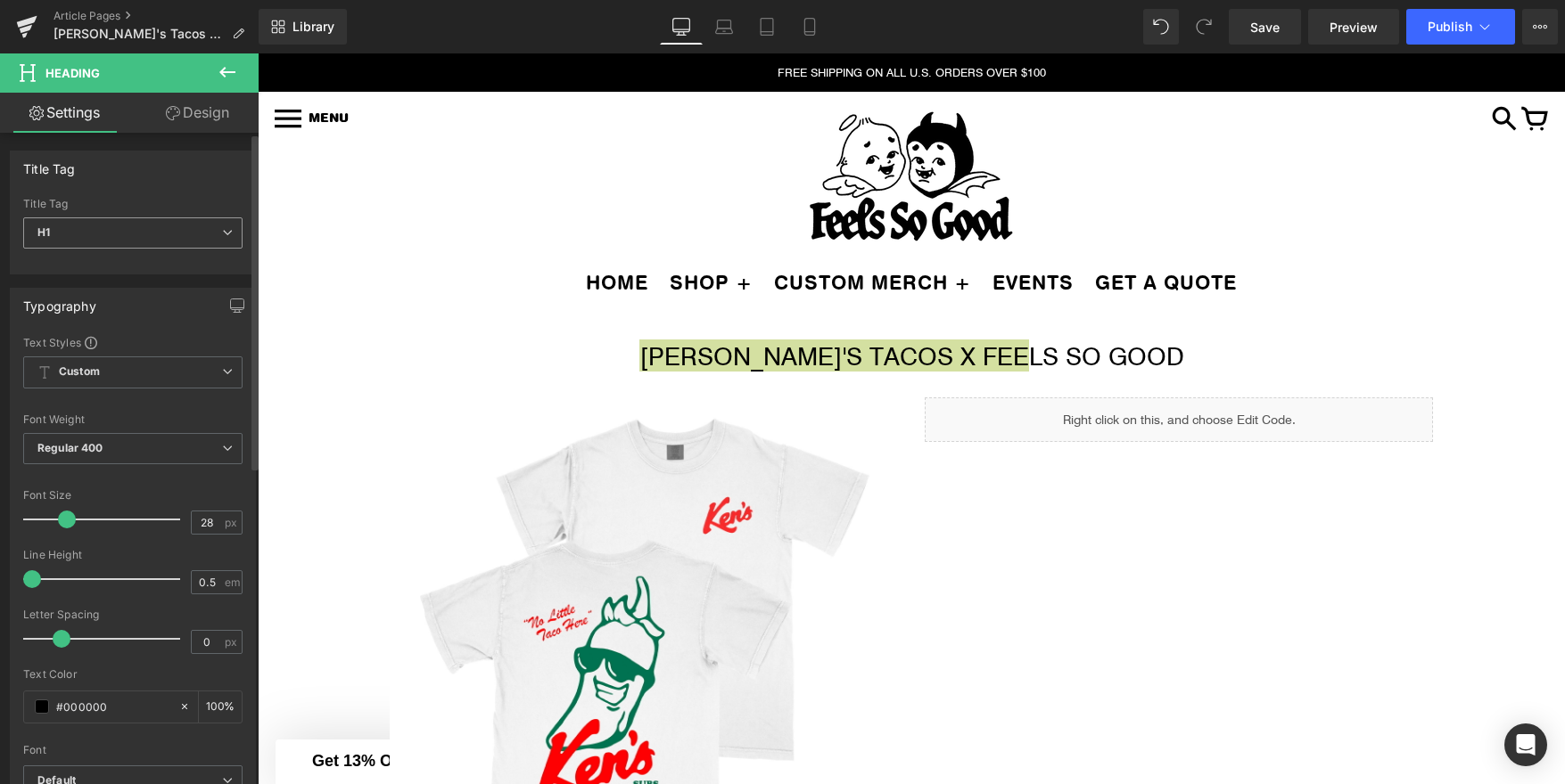
click at [174, 238] on span "H1" at bounding box center [132, 233] width 219 height 31
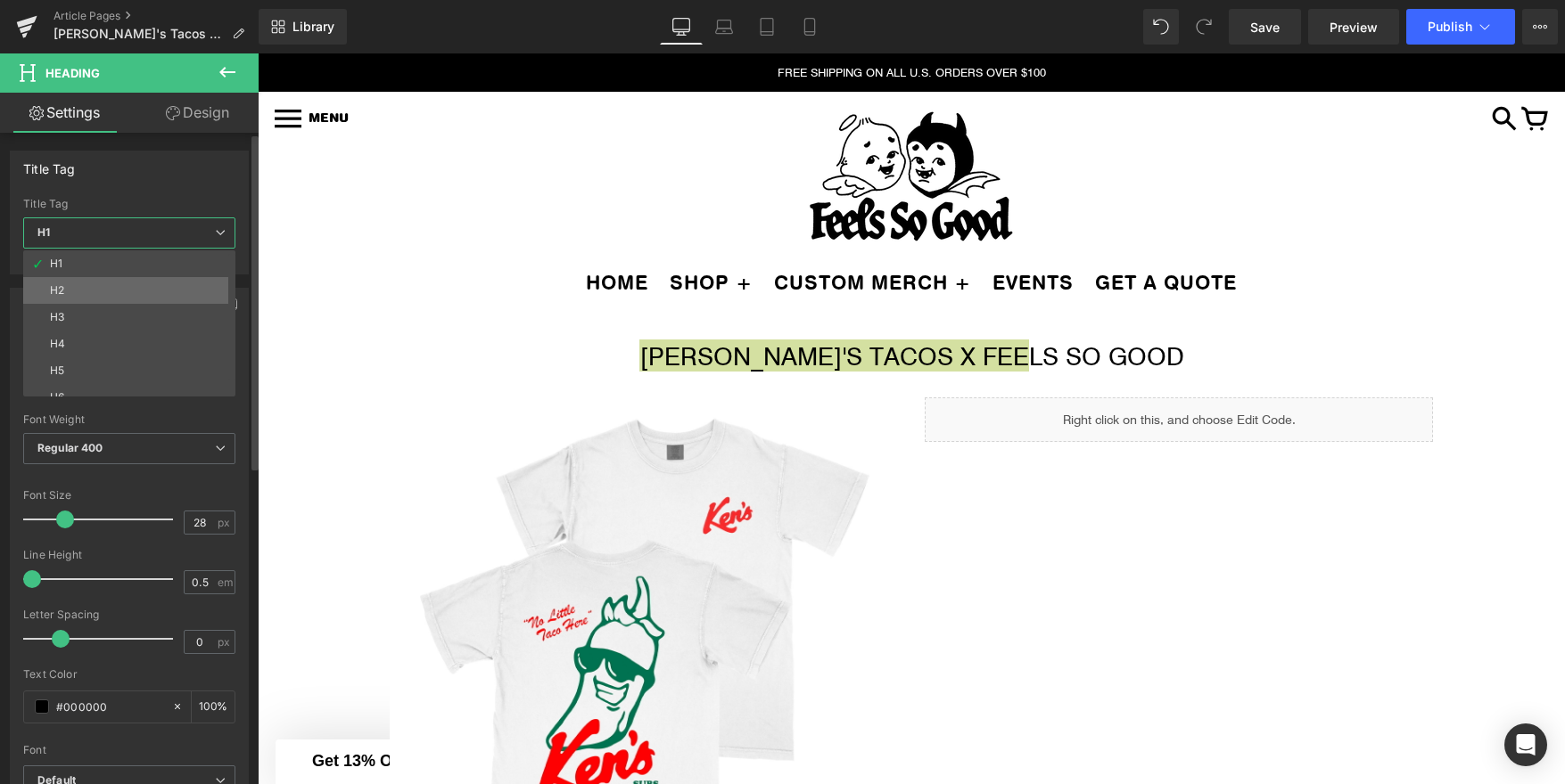
click at [157, 286] on li "H2" at bounding box center [133, 290] width 220 height 27
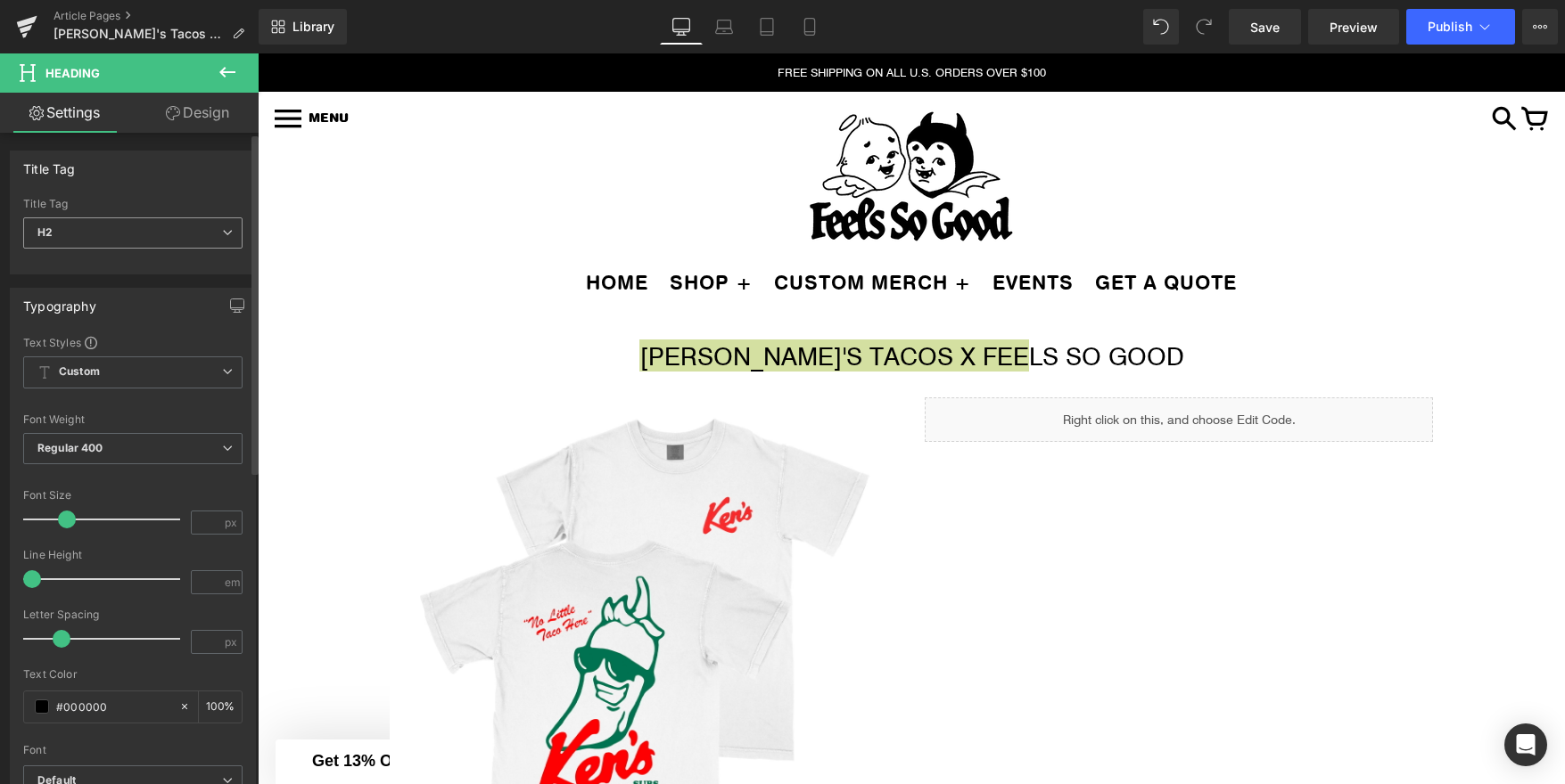
click at [169, 225] on span "H2" at bounding box center [132, 233] width 219 height 31
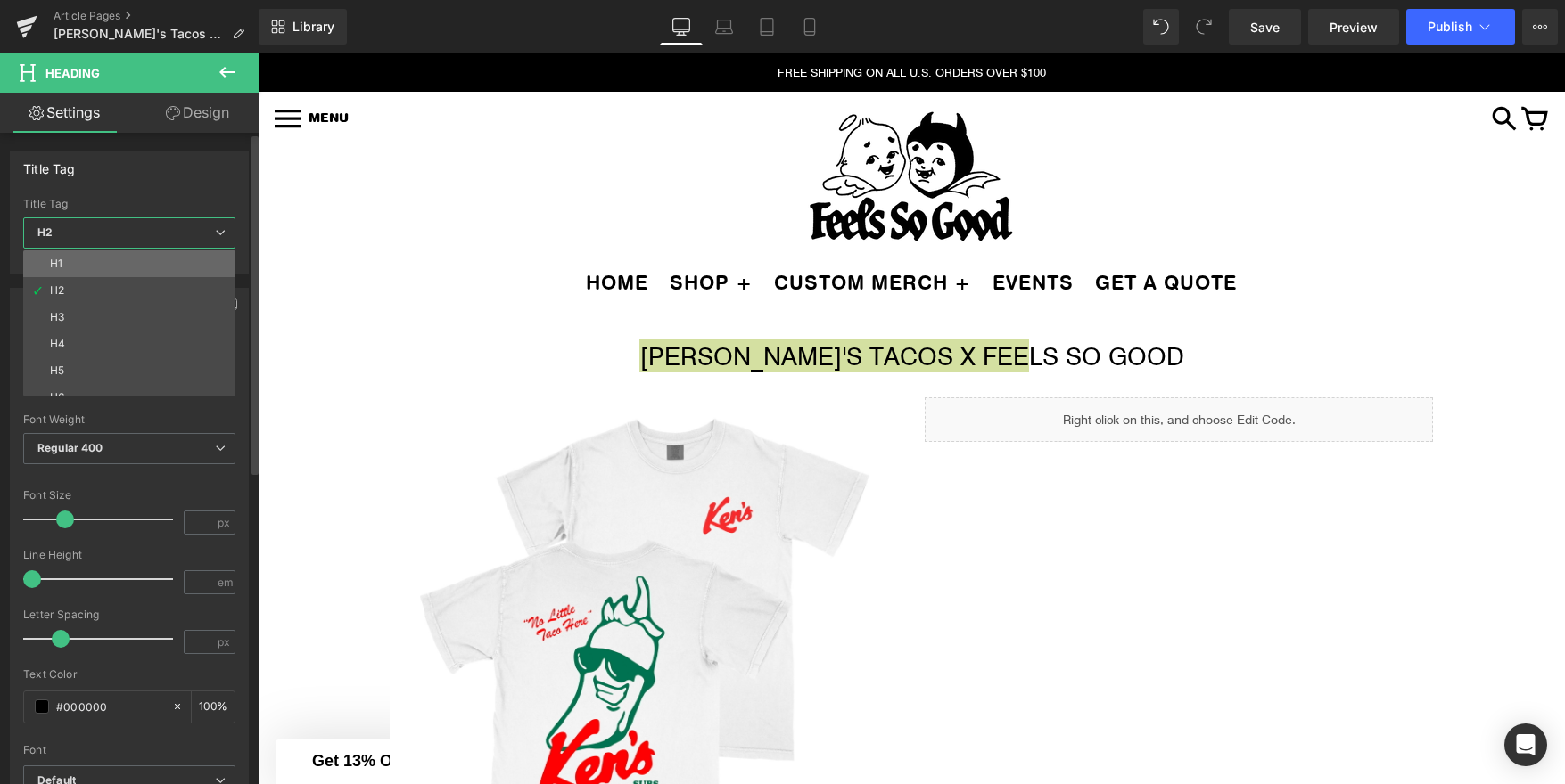
click at [157, 255] on li "H1" at bounding box center [133, 263] width 220 height 27
type input "28"
type input "0.5"
type input "0"
type input "100"
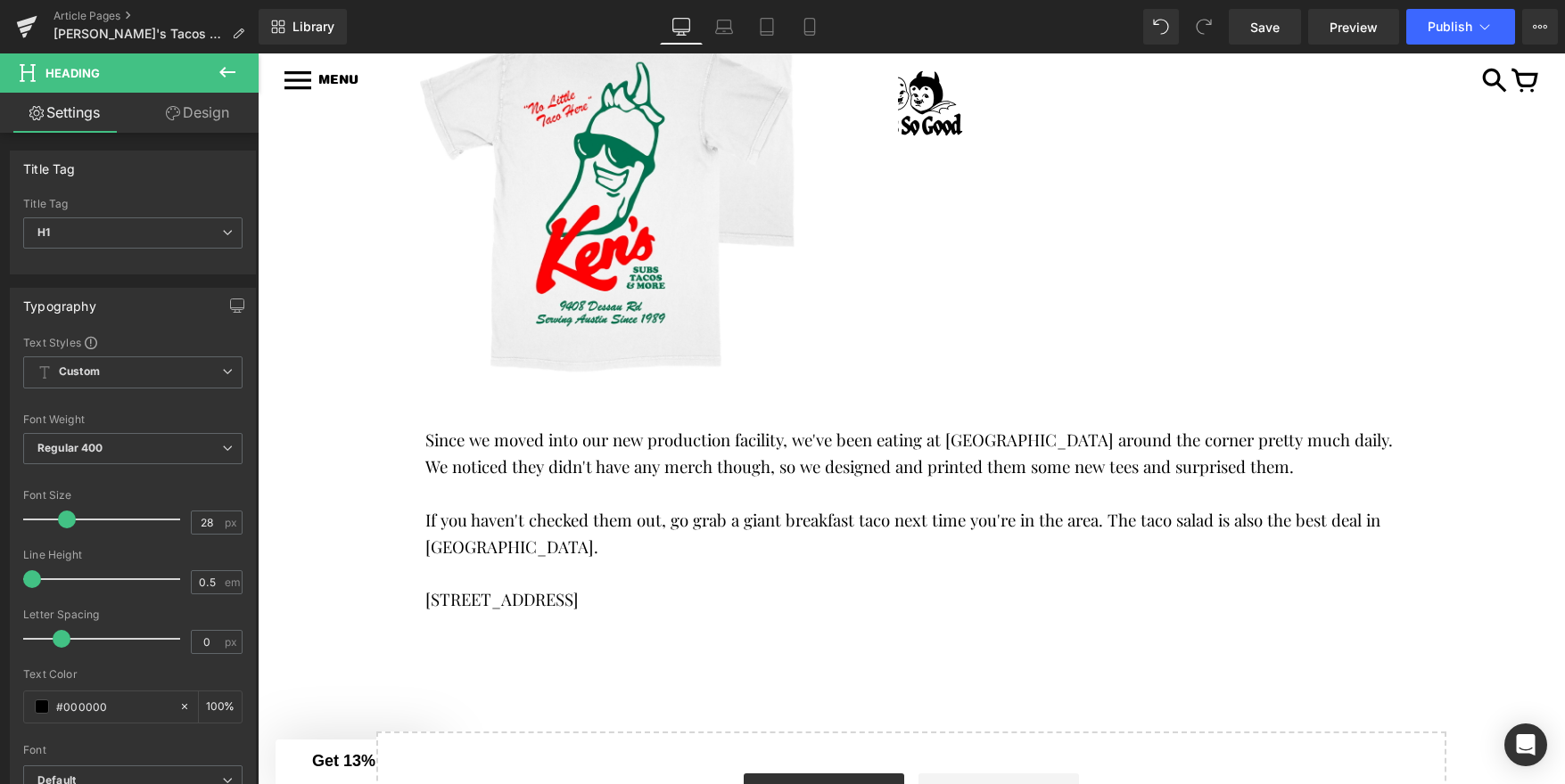
scroll to position [516, 0]
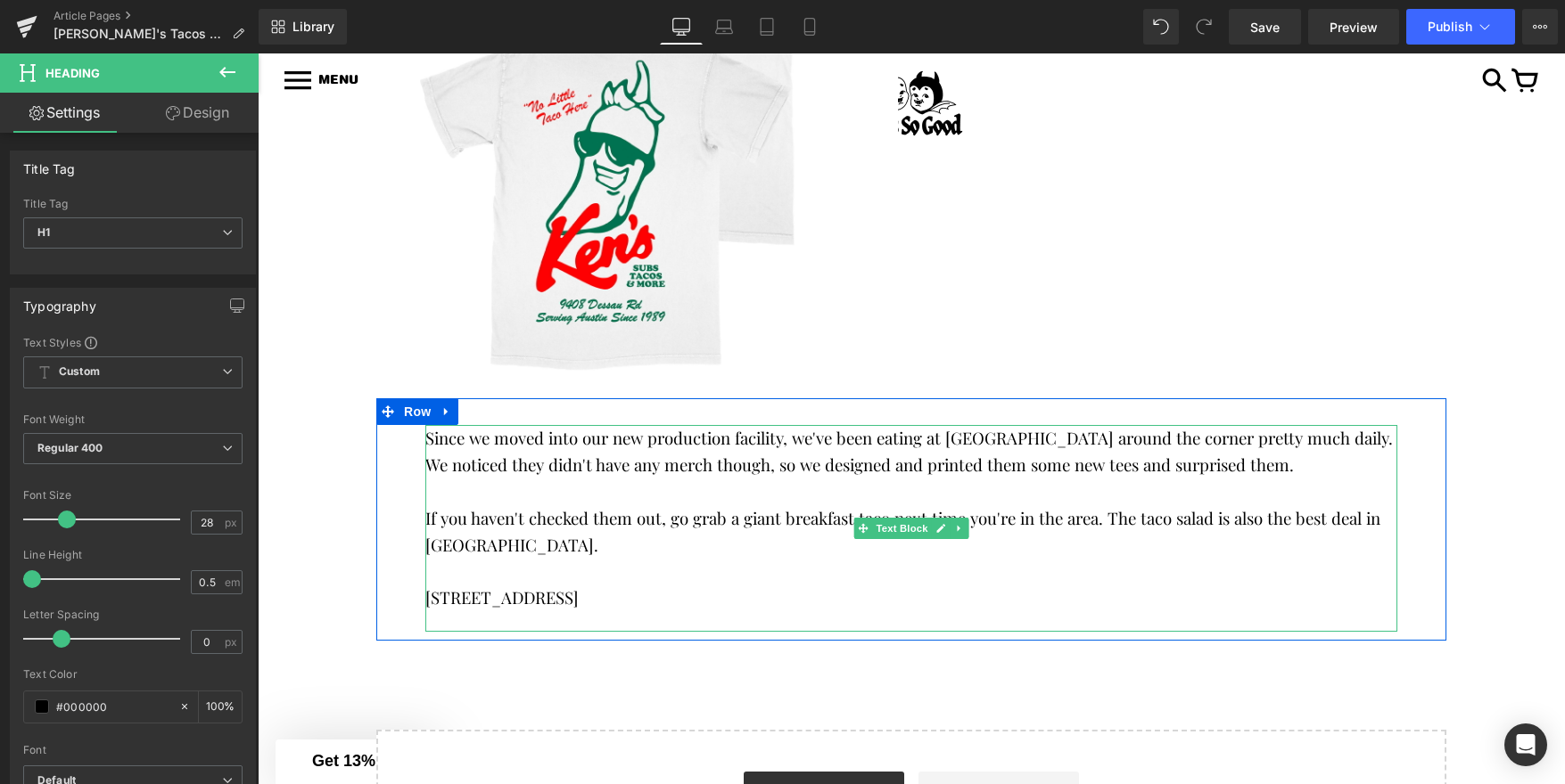
click at [1055, 447] on span "Since we moved into our new production facility, we've been eating at Ken's Tac…" at bounding box center [910, 451] width 971 height 49
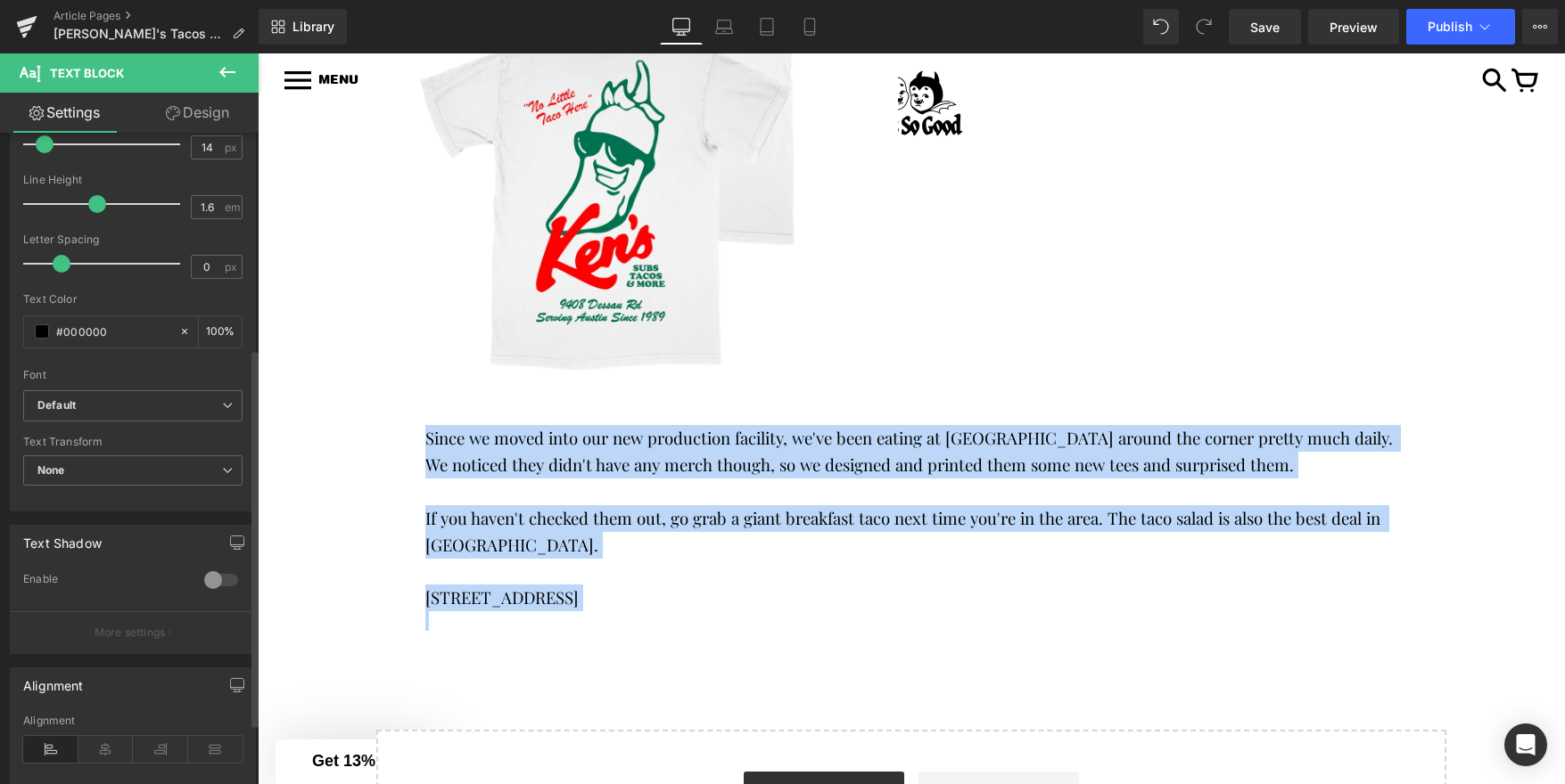
scroll to position [0, 0]
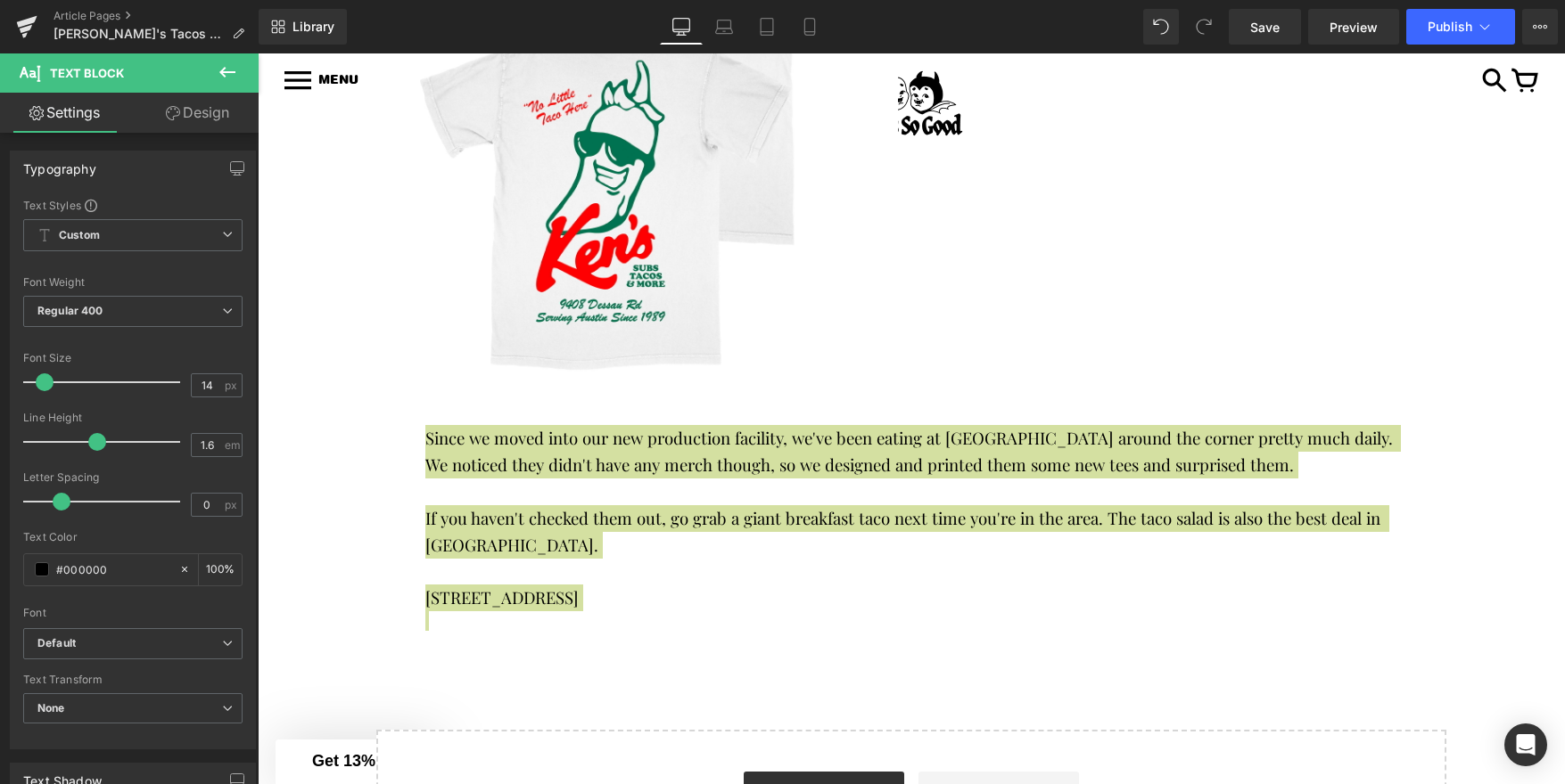
click at [188, 113] on link "Design" at bounding box center [198, 112] width 129 height 40
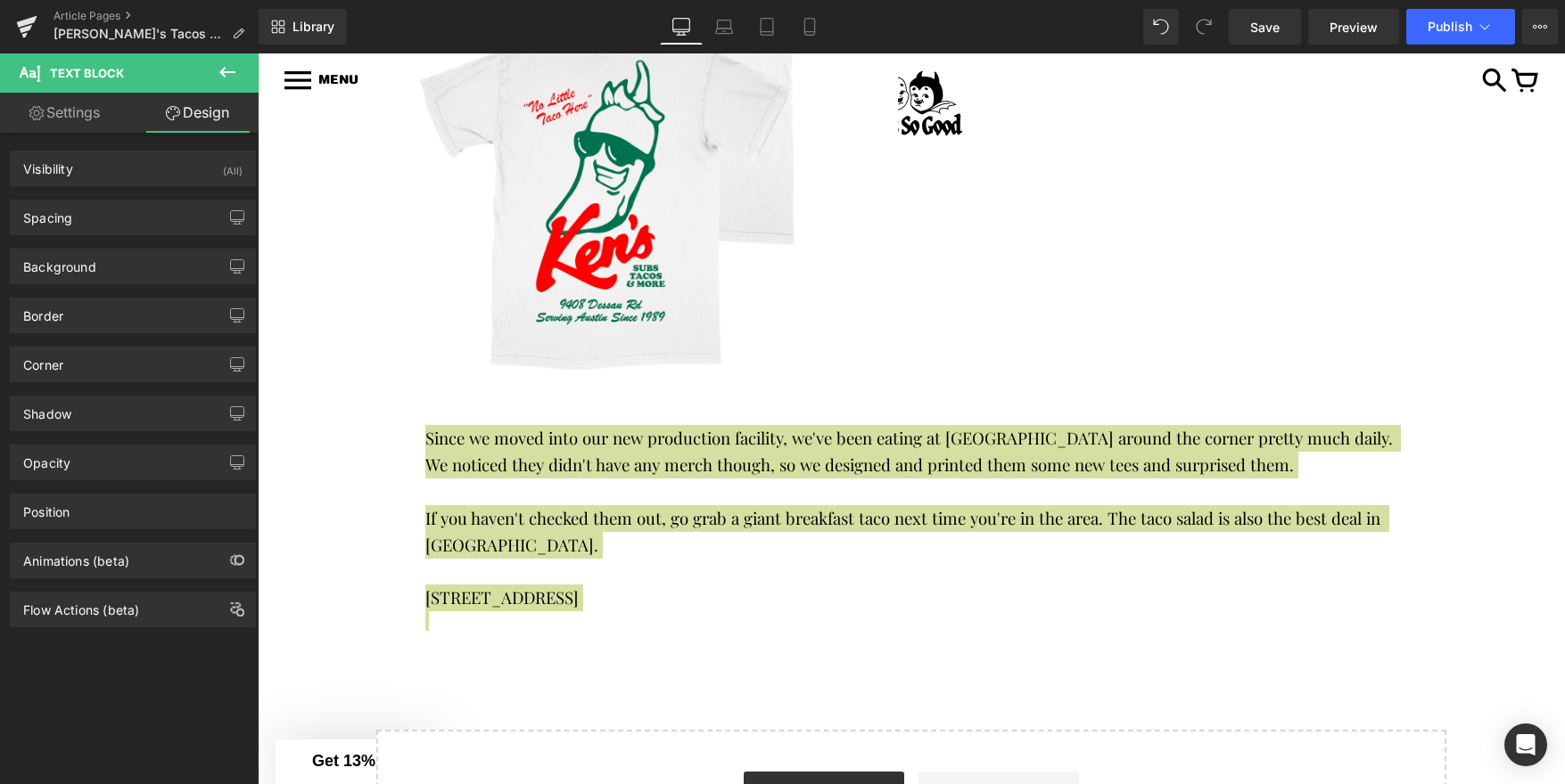
click at [85, 115] on link "Settings" at bounding box center [65, 112] width 129 height 40
type input "100"
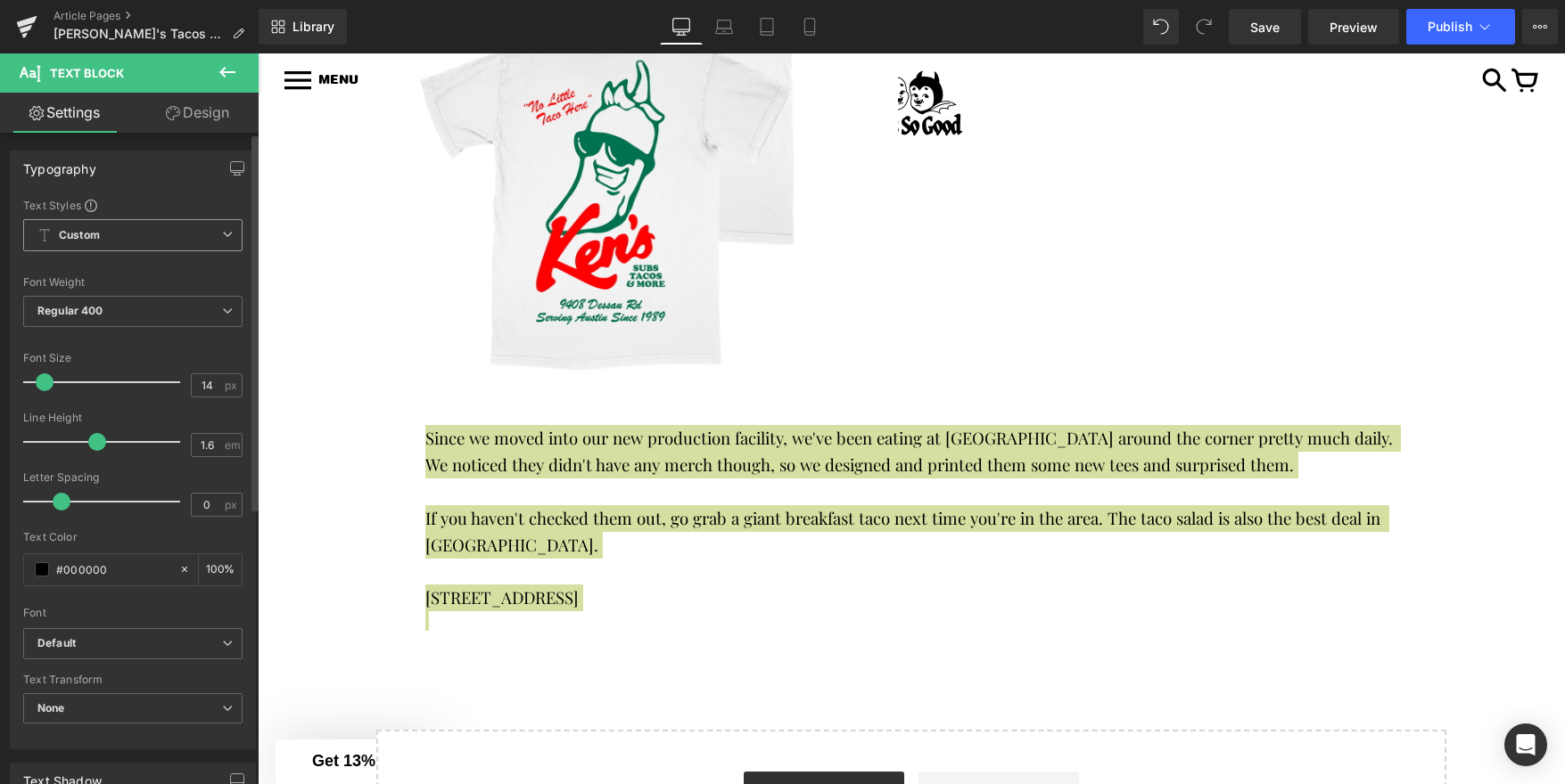
click at [177, 247] on span "Custom Setup Global Style" at bounding box center [132, 235] width 219 height 32
click at [177, 247] on span "Custom Setup Global Style" at bounding box center [129, 235] width 212 height 32
click at [187, 228] on span "Custom Setup Global Style" at bounding box center [132, 235] width 219 height 32
click at [164, 217] on div "Font Default Playfair Display Abril Fatface Acme ADLaM Display Default Default …" at bounding box center [129, 413] width 212 height 430
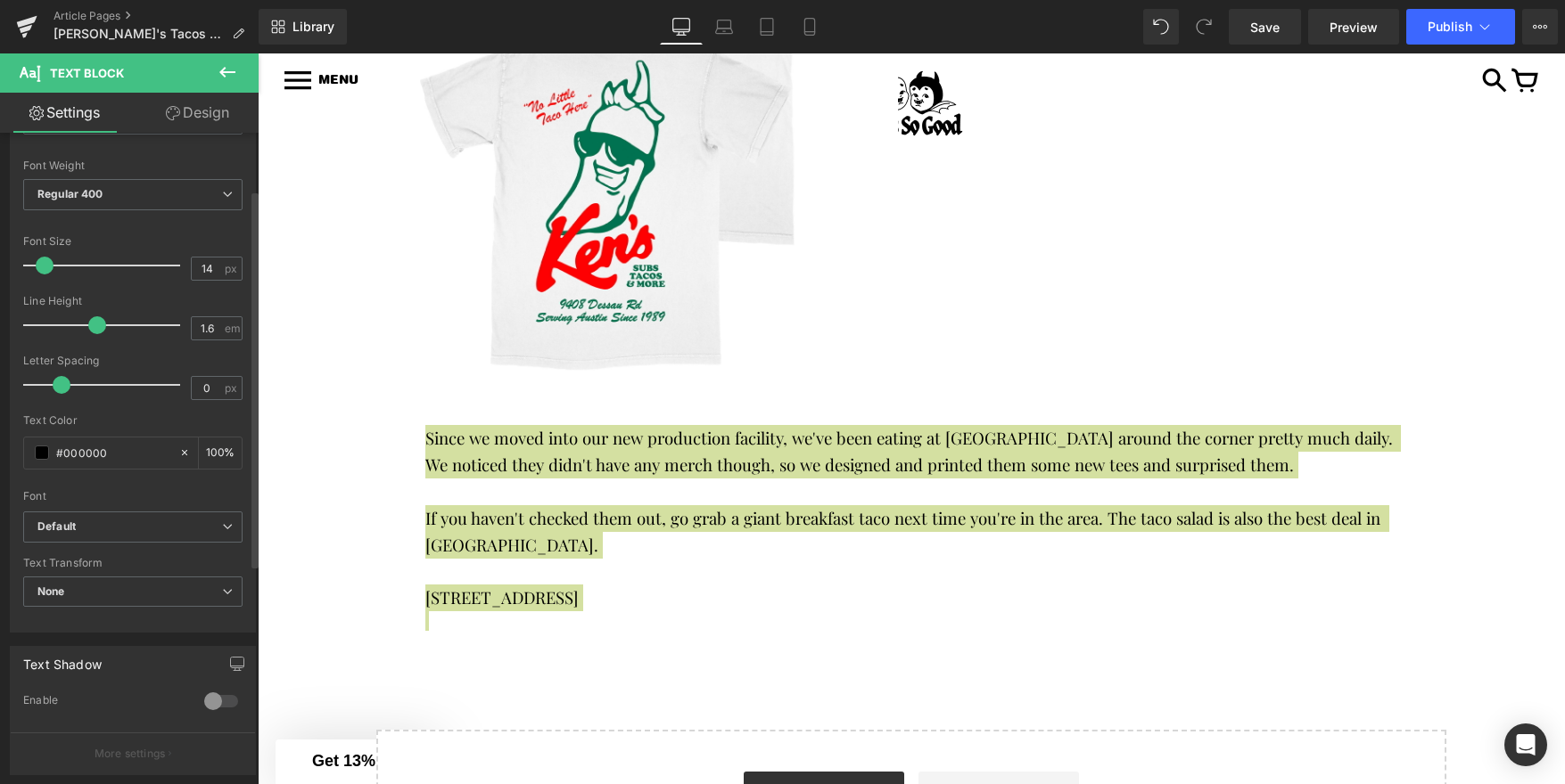
scroll to position [124, 0]
click at [129, 524] on b "Default" at bounding box center [130, 520] width 185 height 15
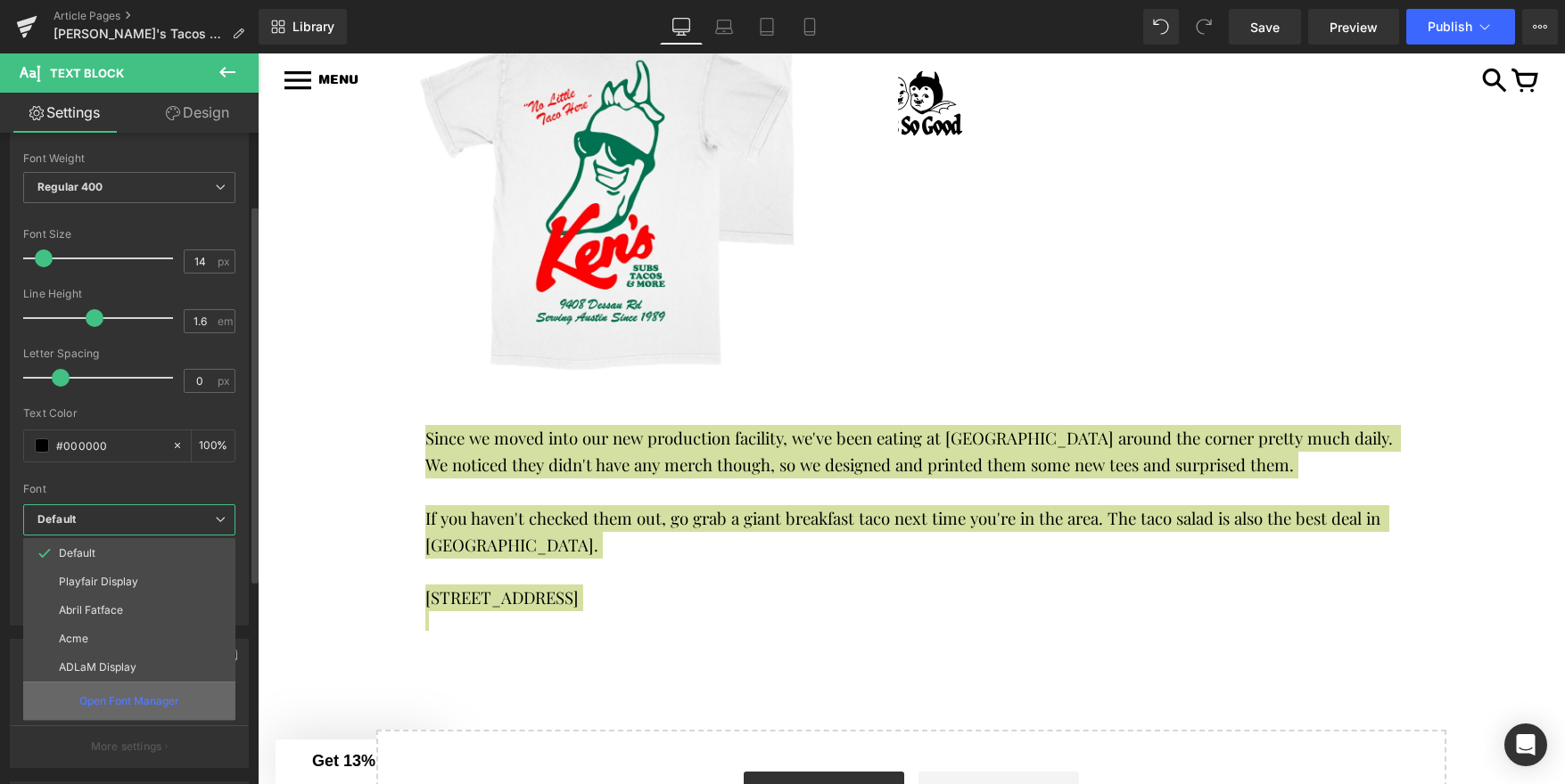
click at [127, 694] on p "Open Font Manager" at bounding box center [129, 701] width 100 height 16
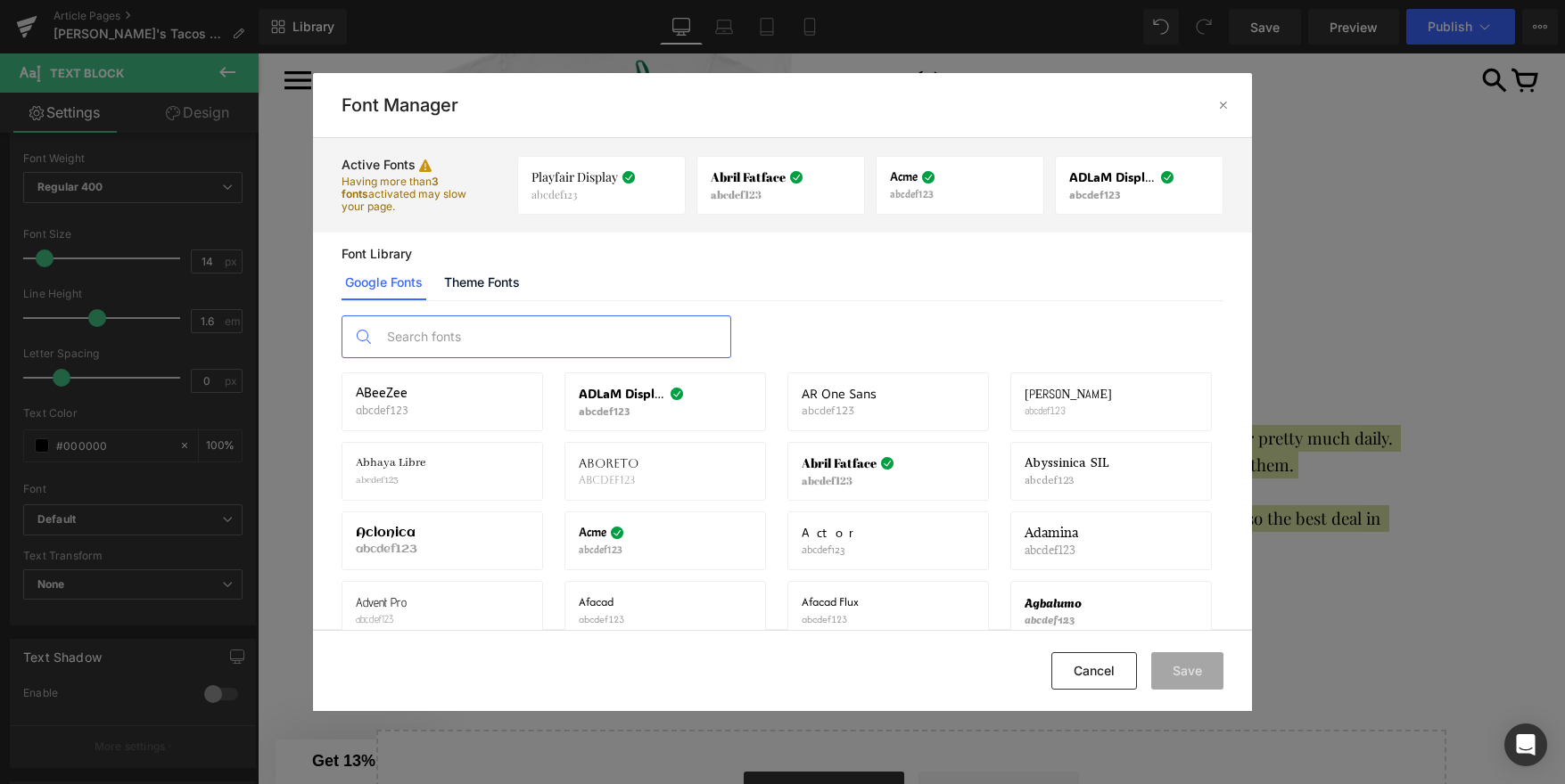
click at [575, 335] on input "text" at bounding box center [553, 337] width 352 height 41
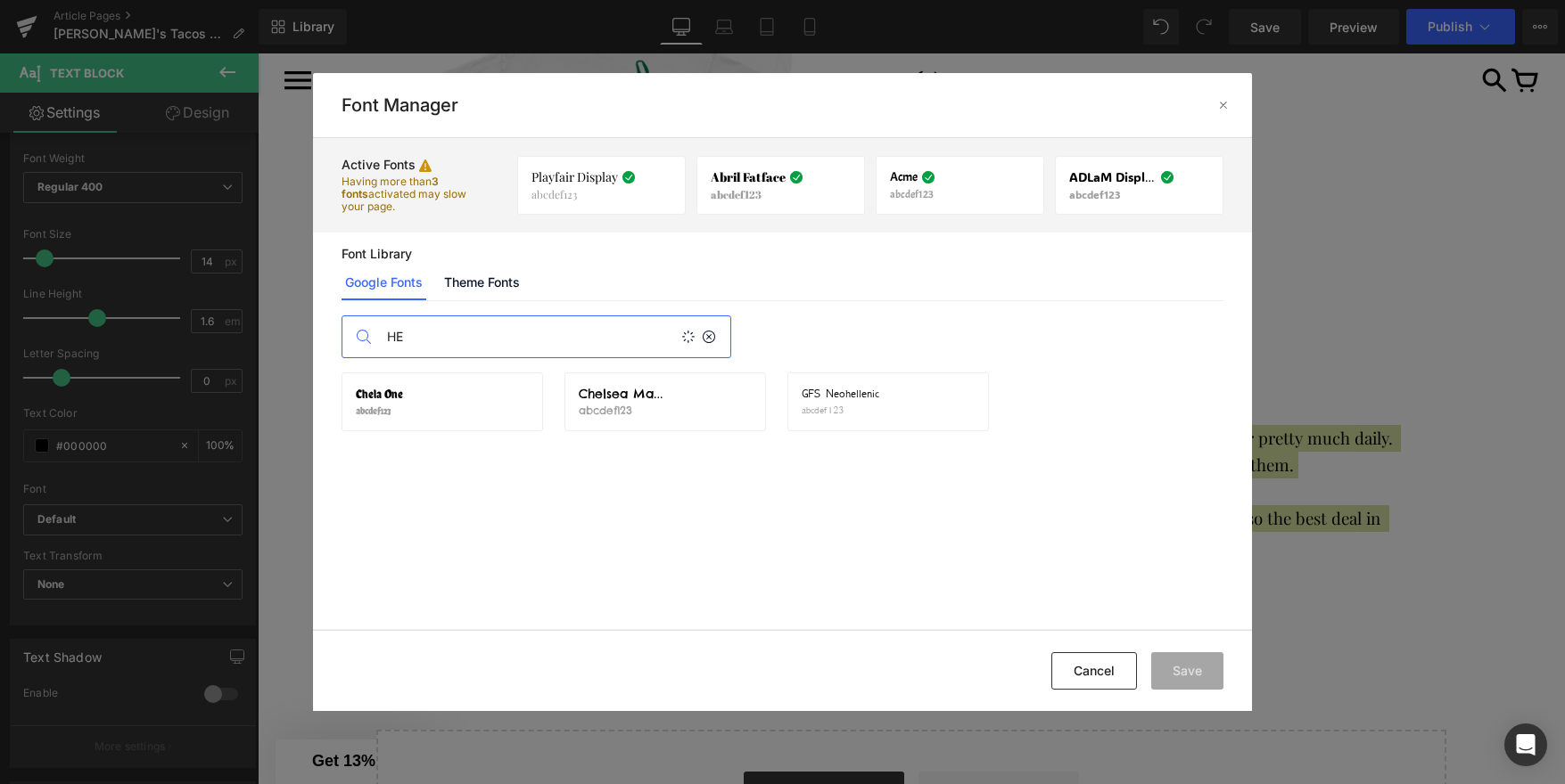
type input "H"
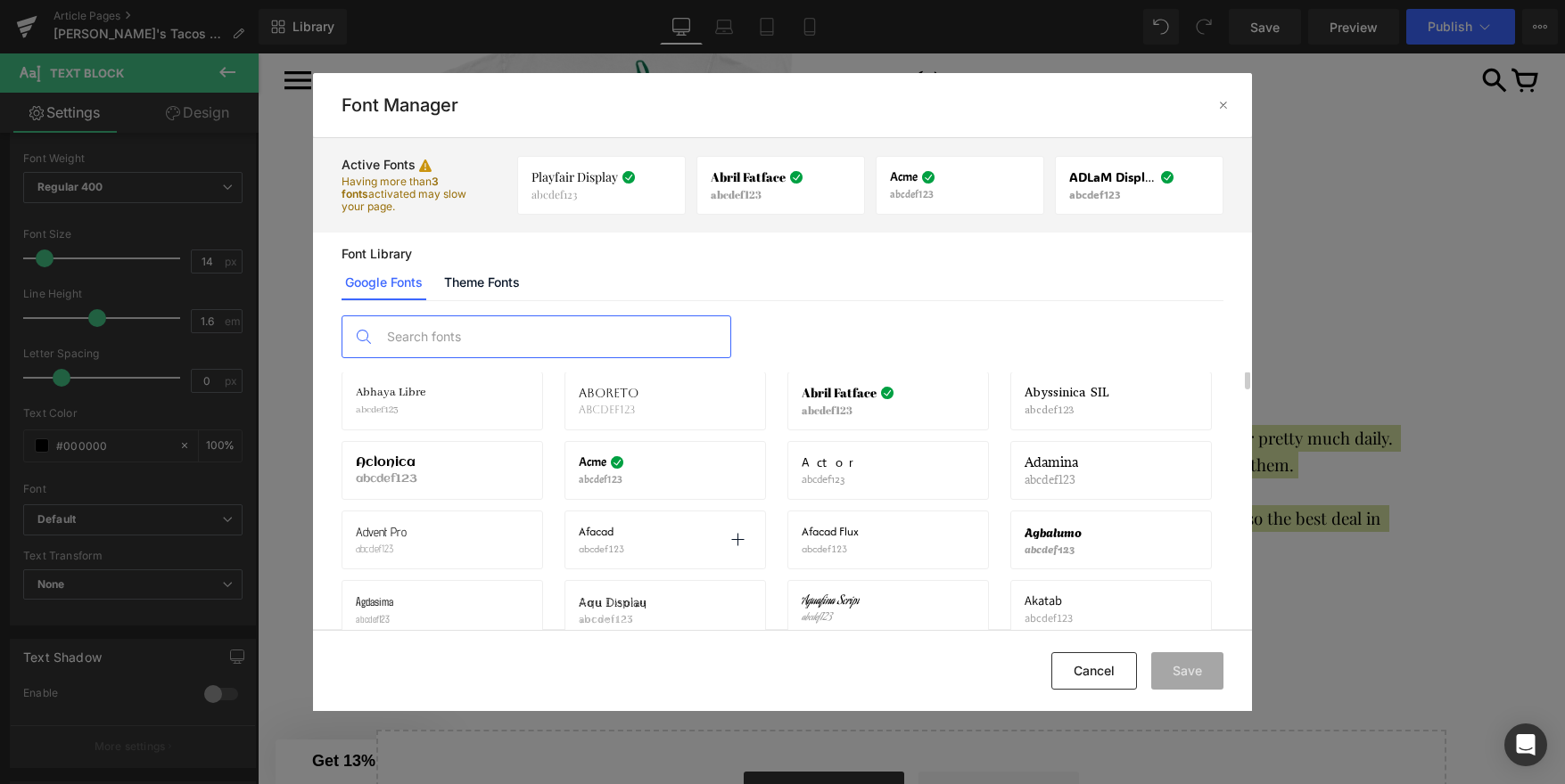
scroll to position [97, 0]
click at [553, 581] on div "Agbalumo abcdef123 Activate font" at bounding box center [442, 610] width 223 height 59
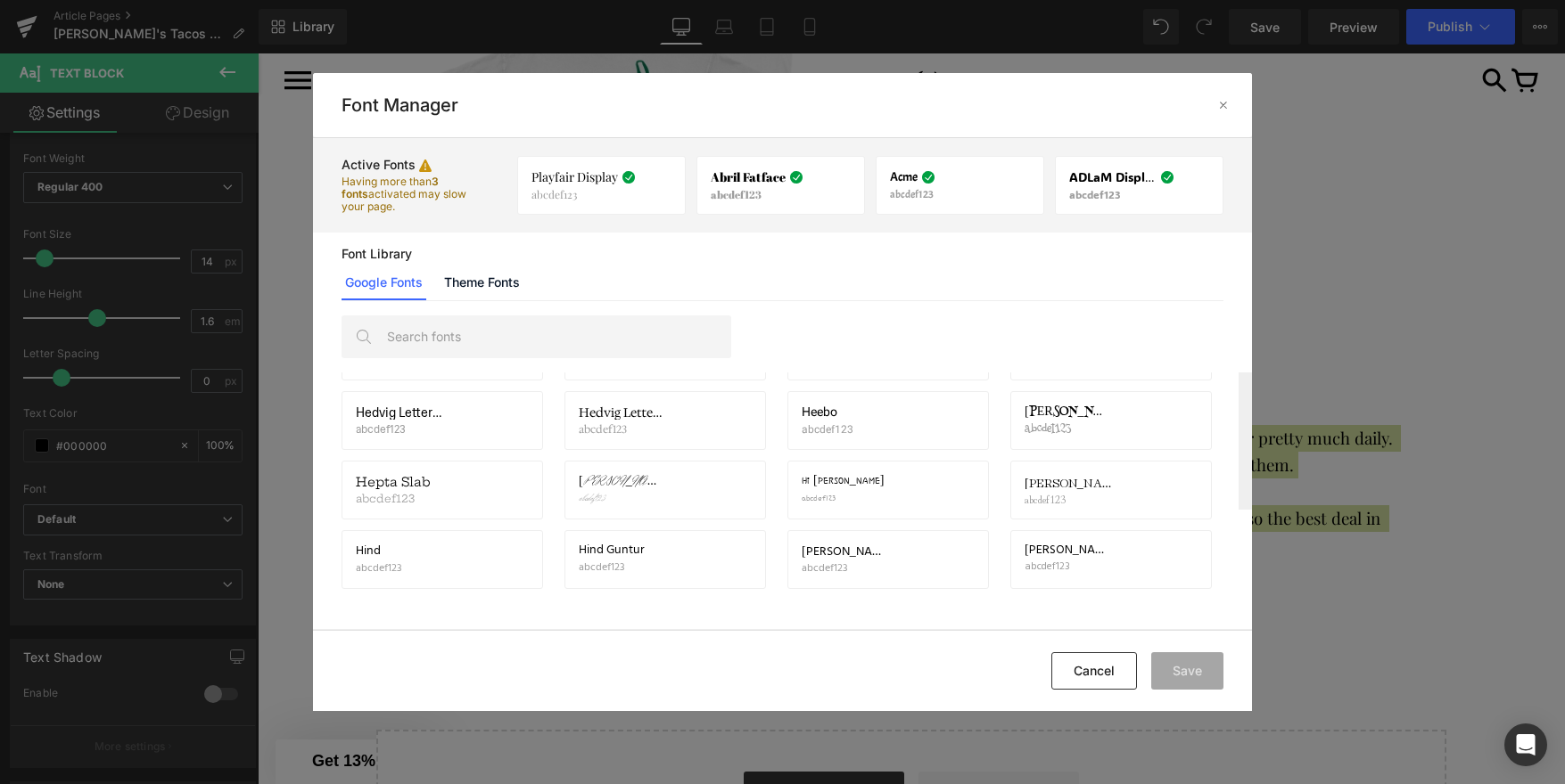
scroll to position [10246, 0]
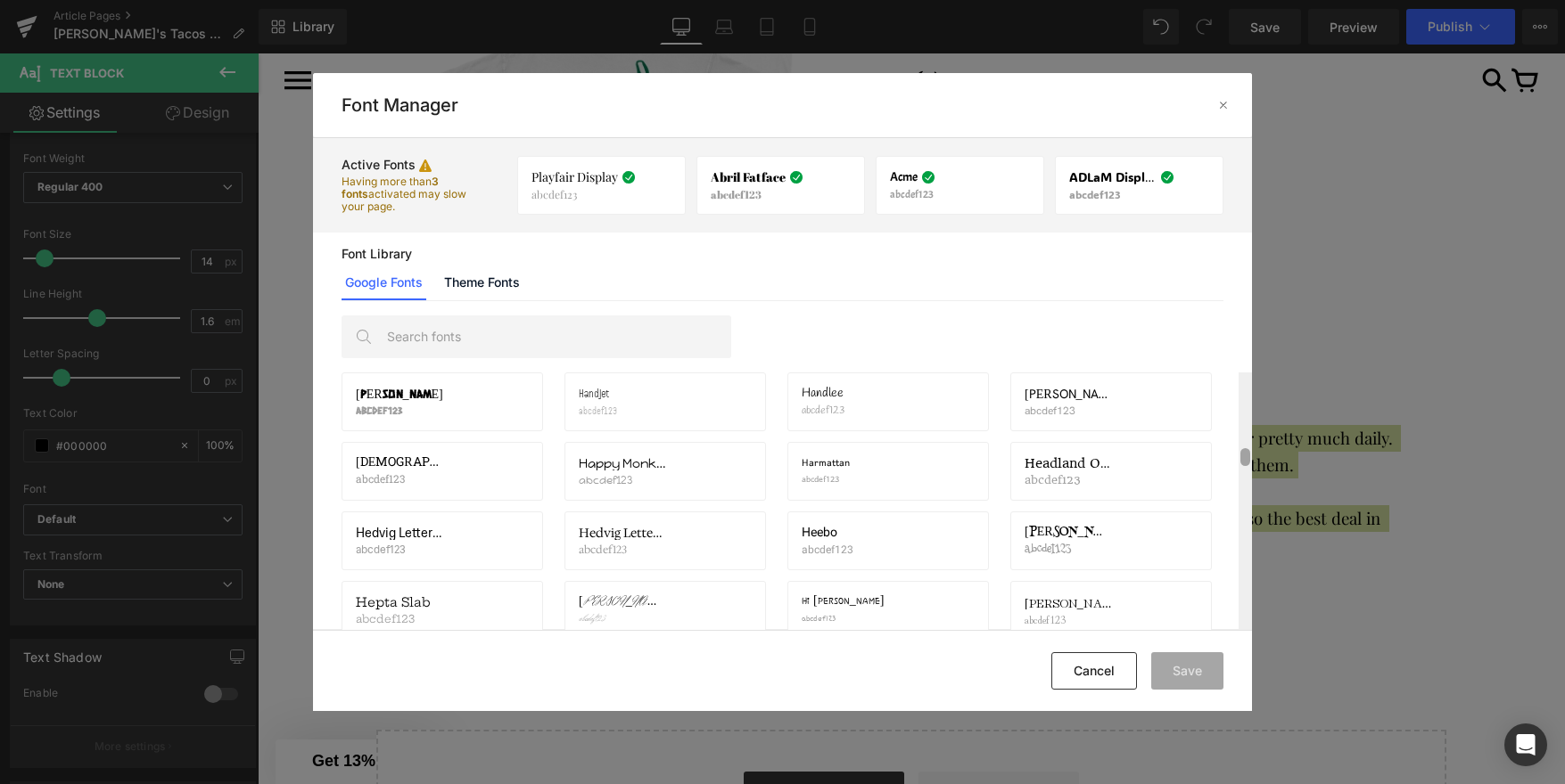
drag, startPoint x: 1246, startPoint y: 381, endPoint x: 1243, endPoint y: 456, distance: 75.1
click at [1243, 456] on div at bounding box center [1244, 456] width 10 height 18
click at [865, 537] on div "Heebo abcdef123 Activate font" at bounding box center [888, 540] width 173 height 30
click at [963, 537] on icon at bounding box center [960, 540] width 14 height 14
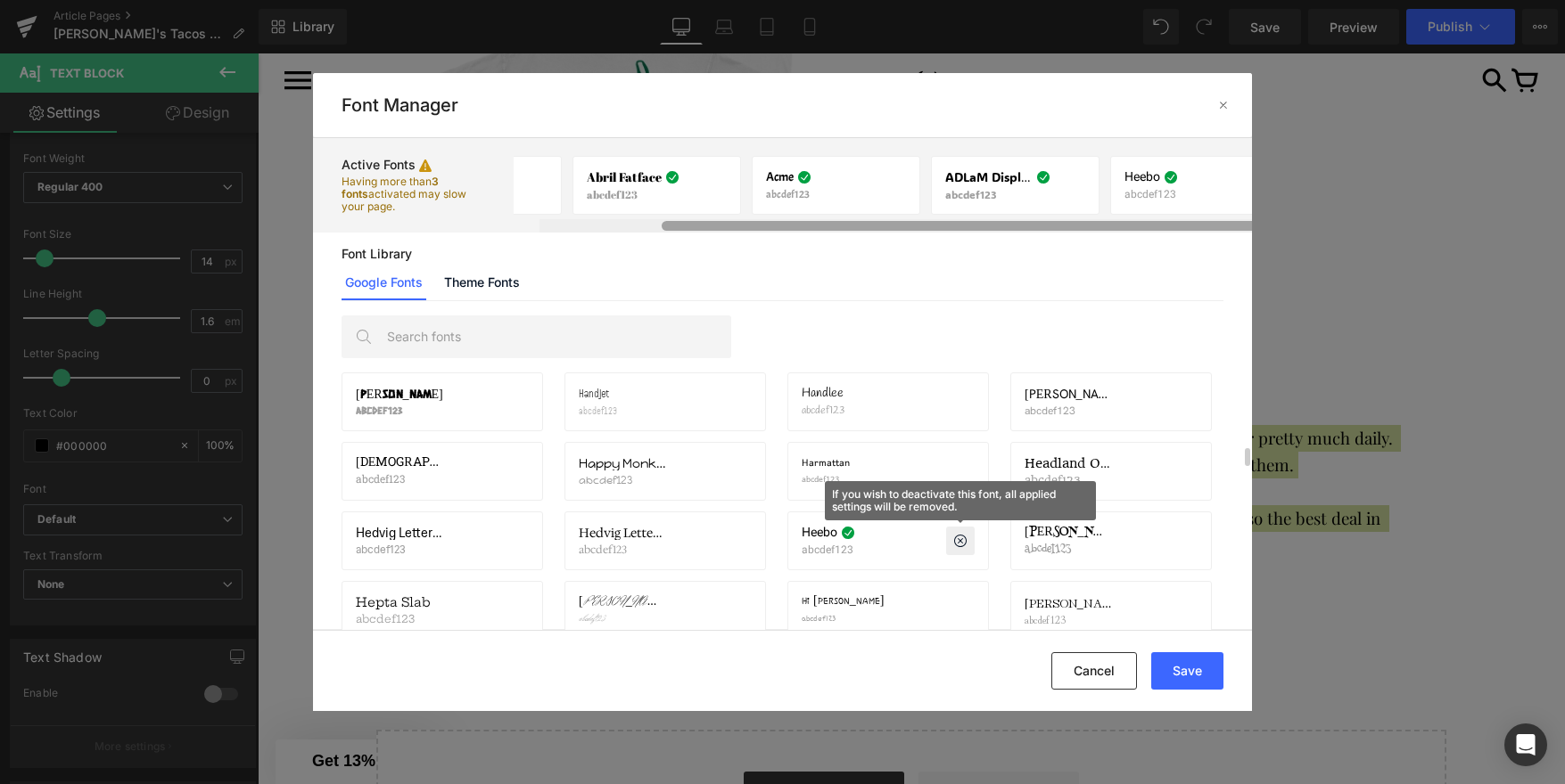
scroll to position [0, 162]
drag, startPoint x: 1045, startPoint y: 230, endPoint x: 1194, endPoint y: 222, distance: 149.2
click at [1194, 222] on div at bounding box center [949, 225] width 605 height 10
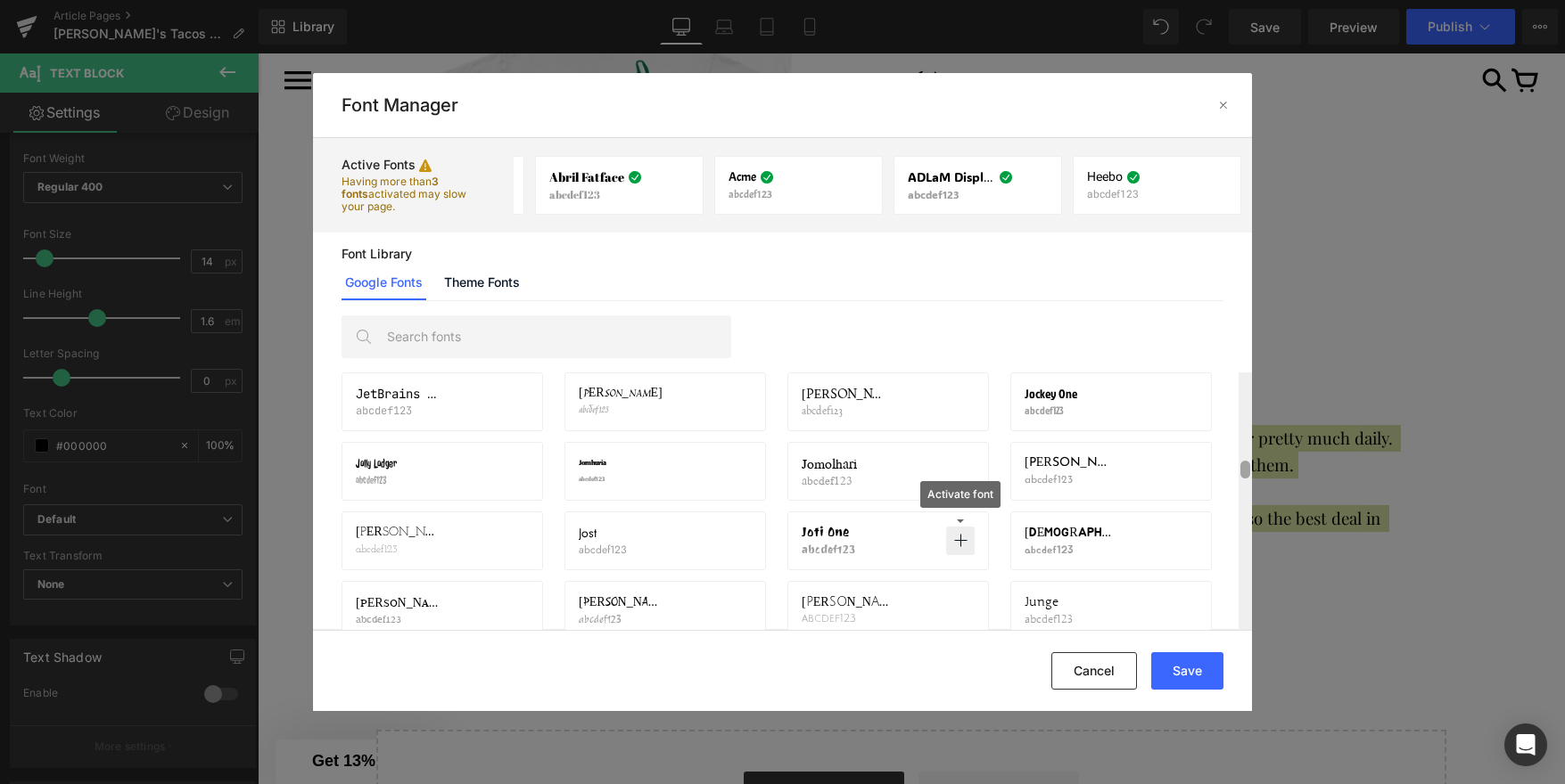
scroll to position [12099, 0]
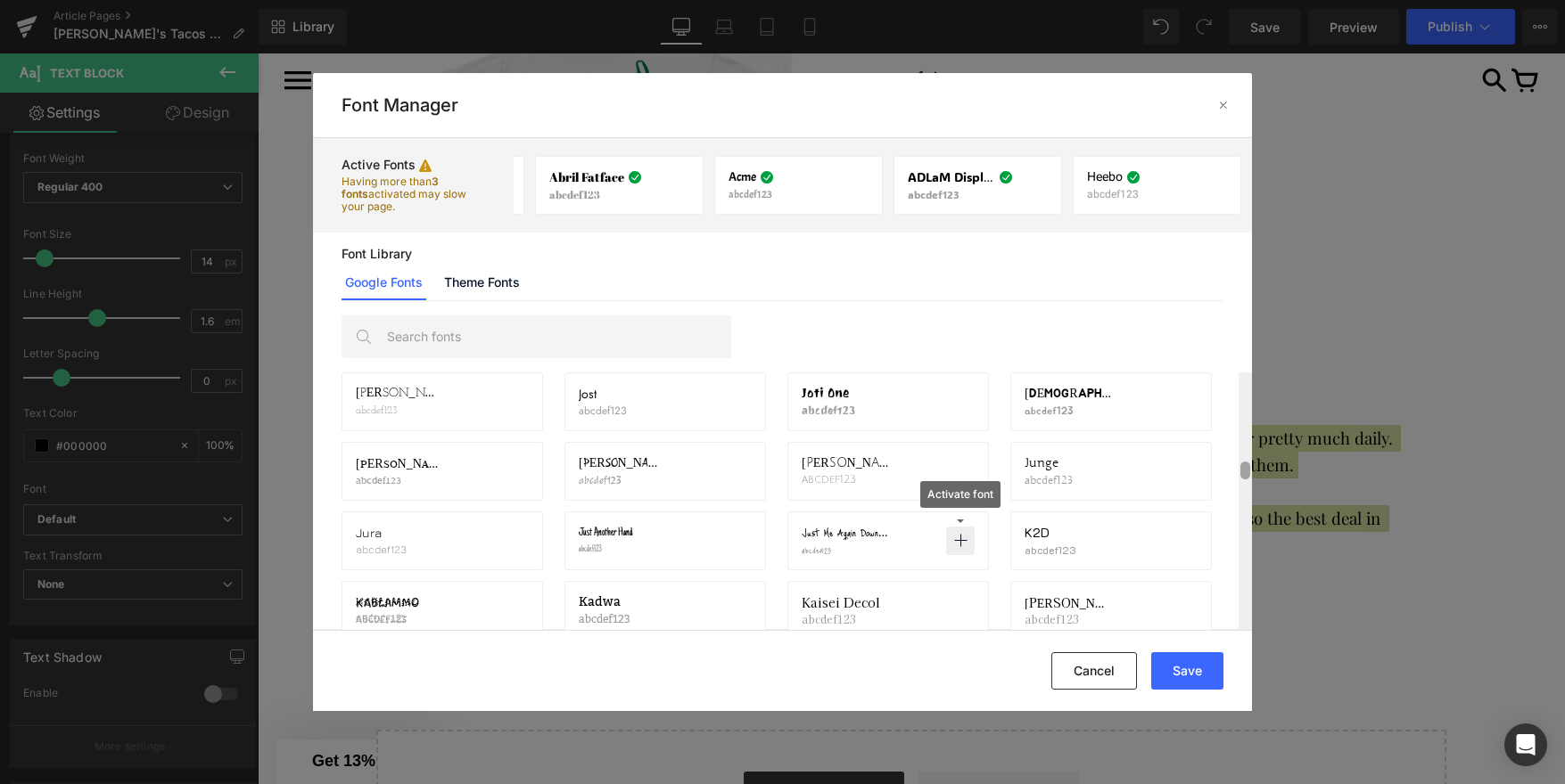
drag, startPoint x: 1246, startPoint y: 458, endPoint x: 1246, endPoint y: 472, distance: 14.0
click at [1246, 472] on div at bounding box center [1244, 470] width 10 height 18
click at [565, 336] on input "text" at bounding box center [553, 337] width 352 height 41
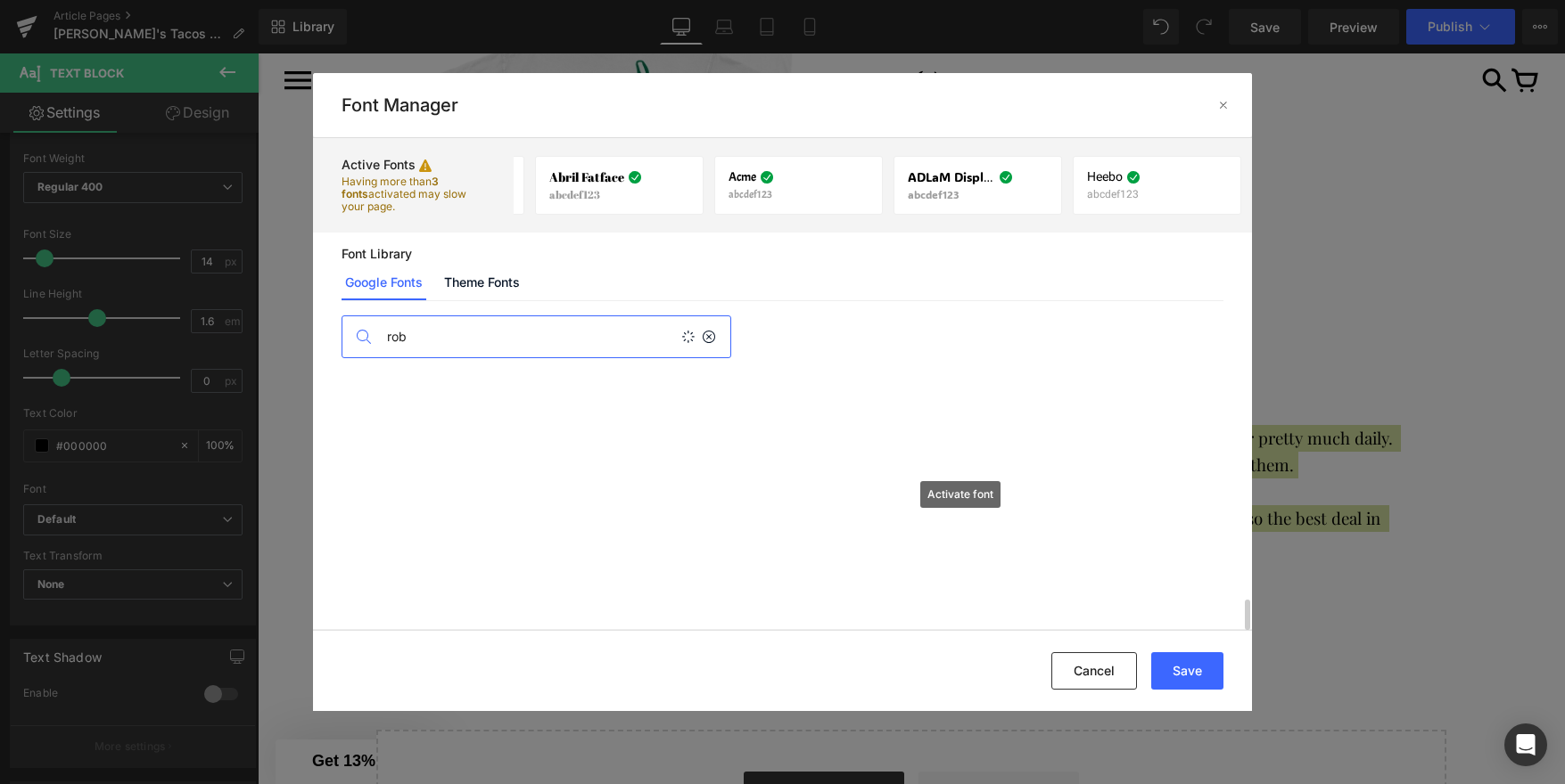
scroll to position [0, 0]
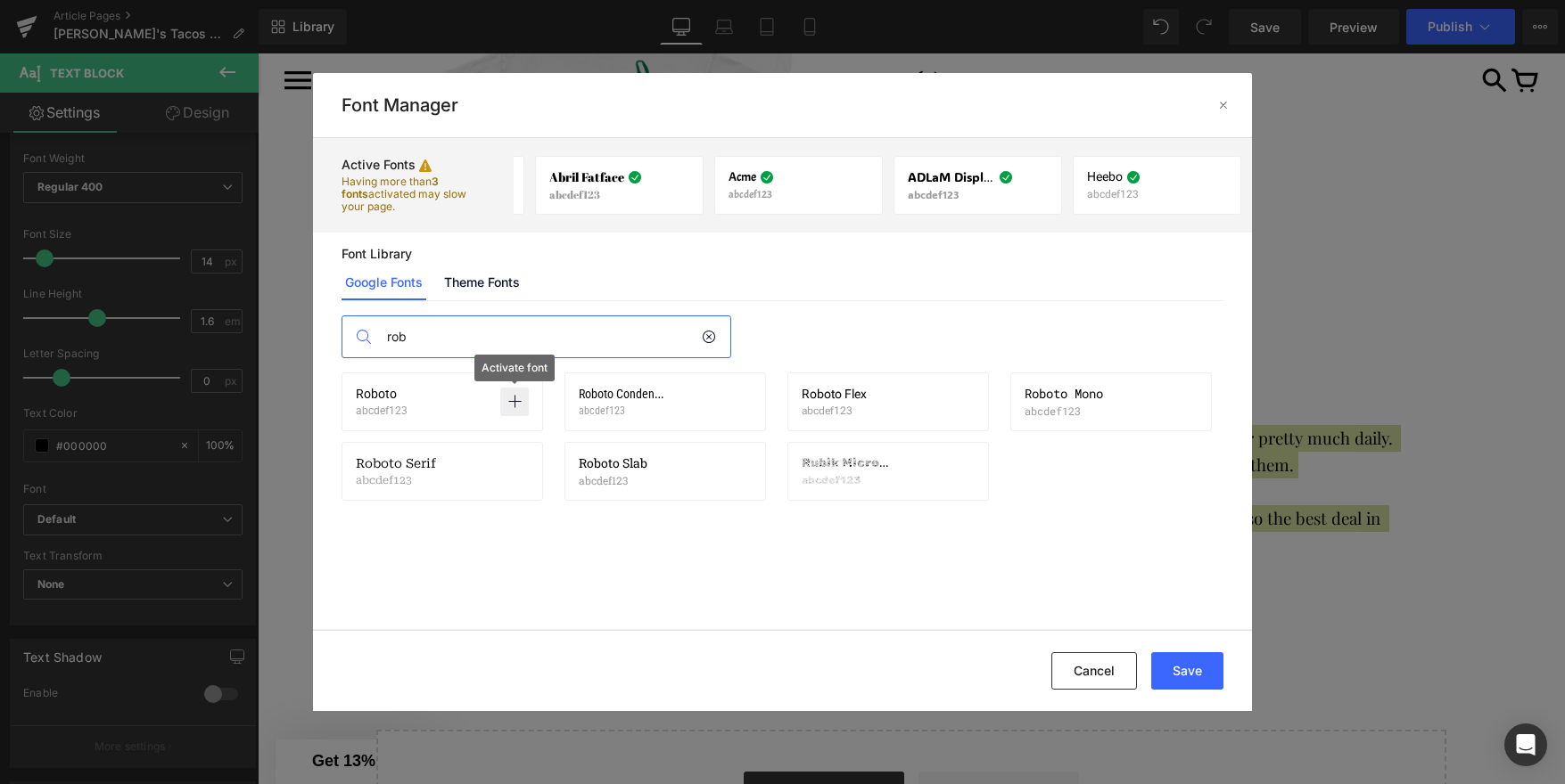
type input "rob"
click at [514, 404] on icon at bounding box center [514, 402] width 14 height 14
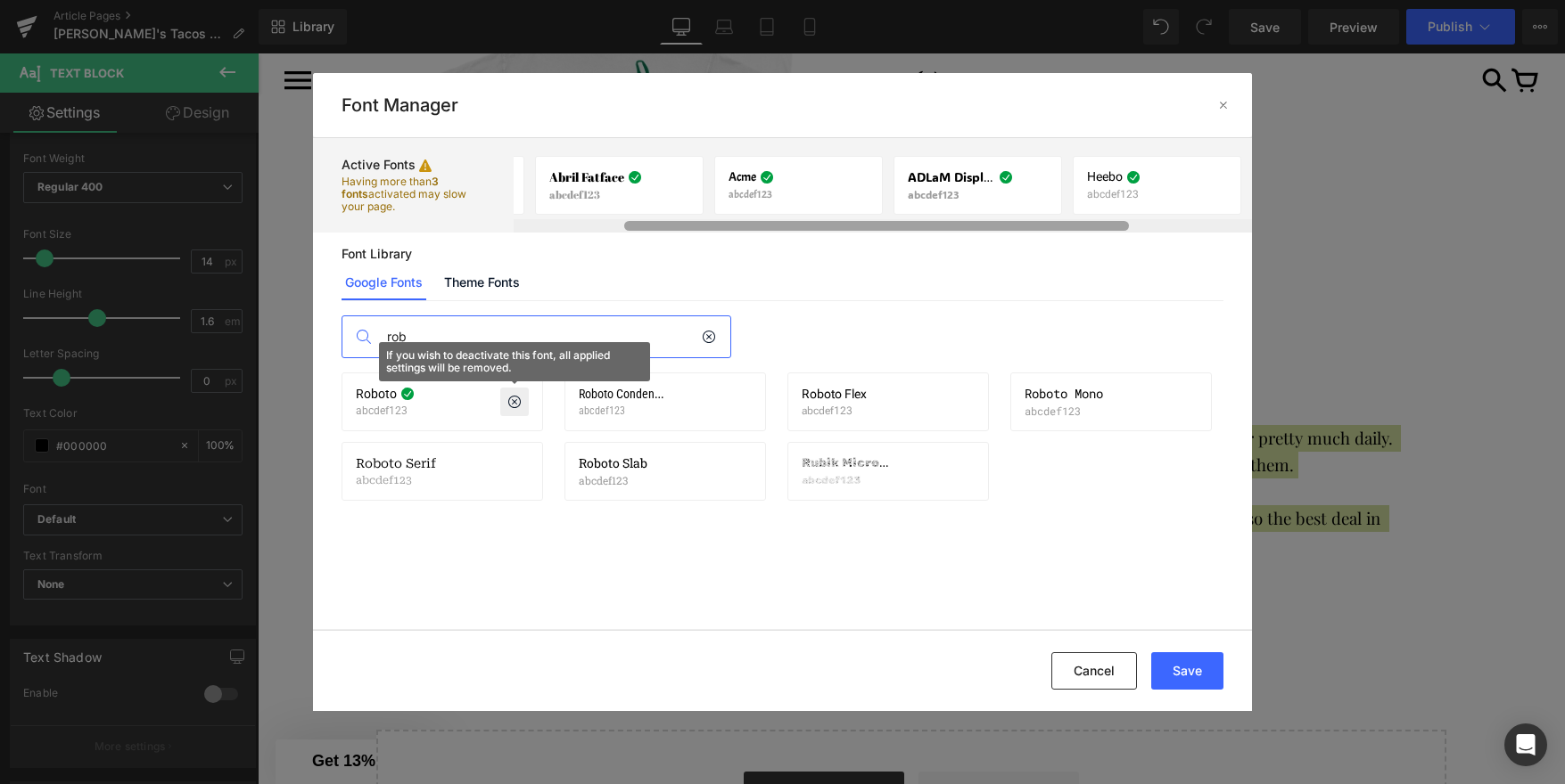
scroll to position [0, 341]
drag, startPoint x: 1022, startPoint y: 228, endPoint x: 1185, endPoint y: 229, distance: 163.0
click at [1185, 229] on div at bounding box center [1000, 225] width 504 height 10
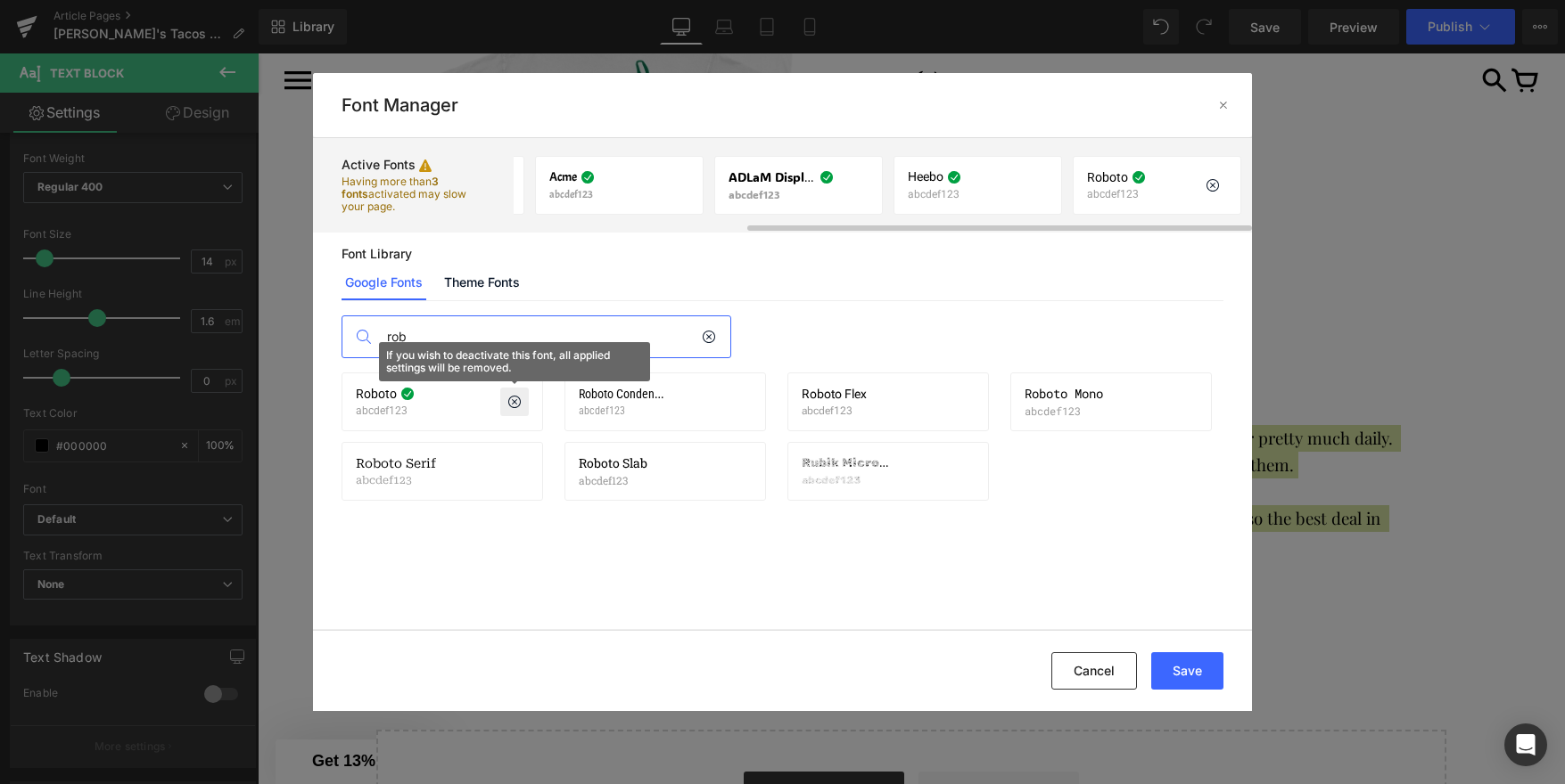
click at [1169, 195] on div "Roboto abcdef123 If you wish to deactivate this font, all applied settings will…" at bounding box center [1157, 185] width 140 height 30
click at [1183, 667] on button "Save" at bounding box center [1187, 670] width 72 height 38
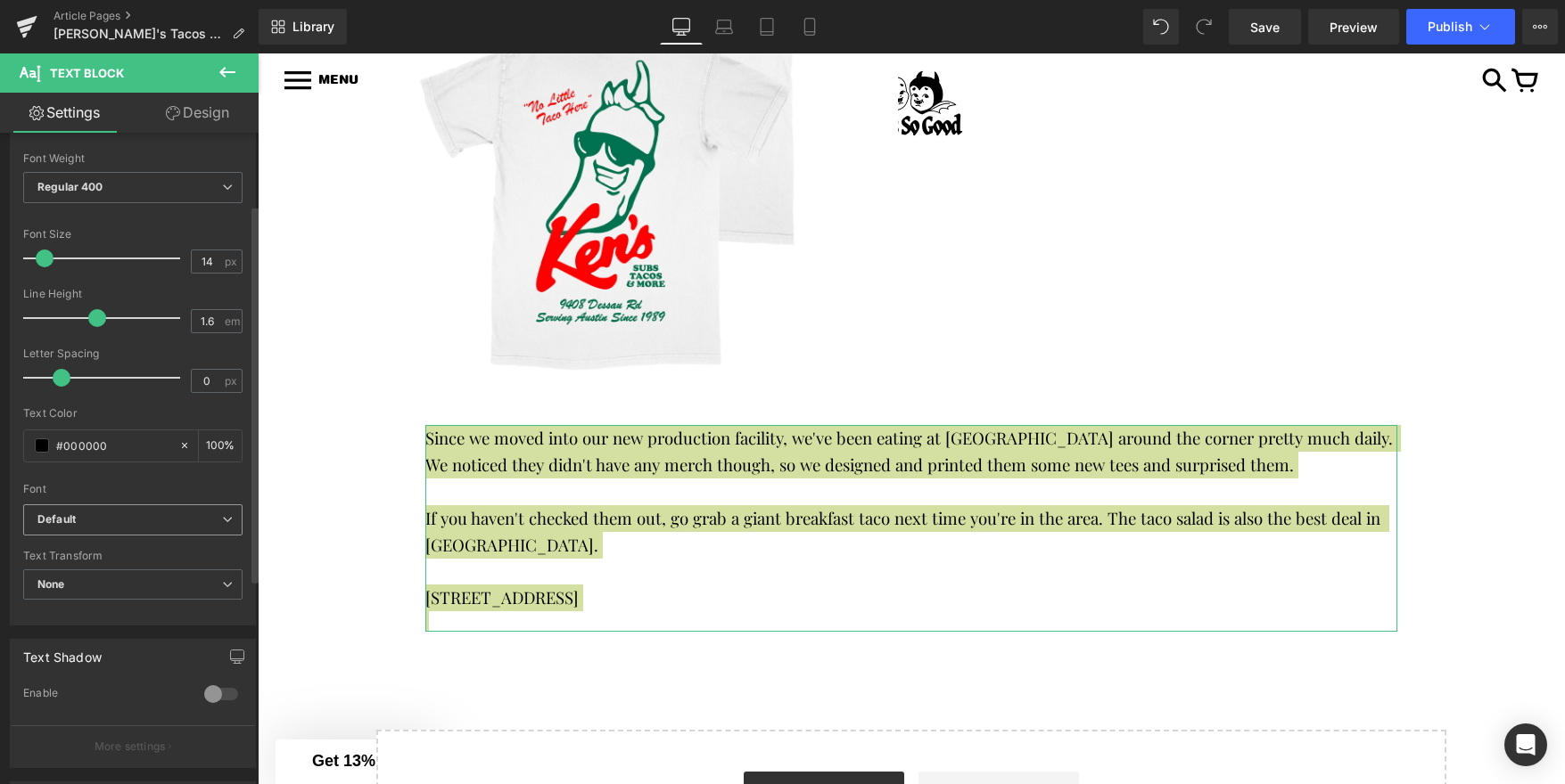
click at [182, 518] on b "Default" at bounding box center [130, 520] width 185 height 15
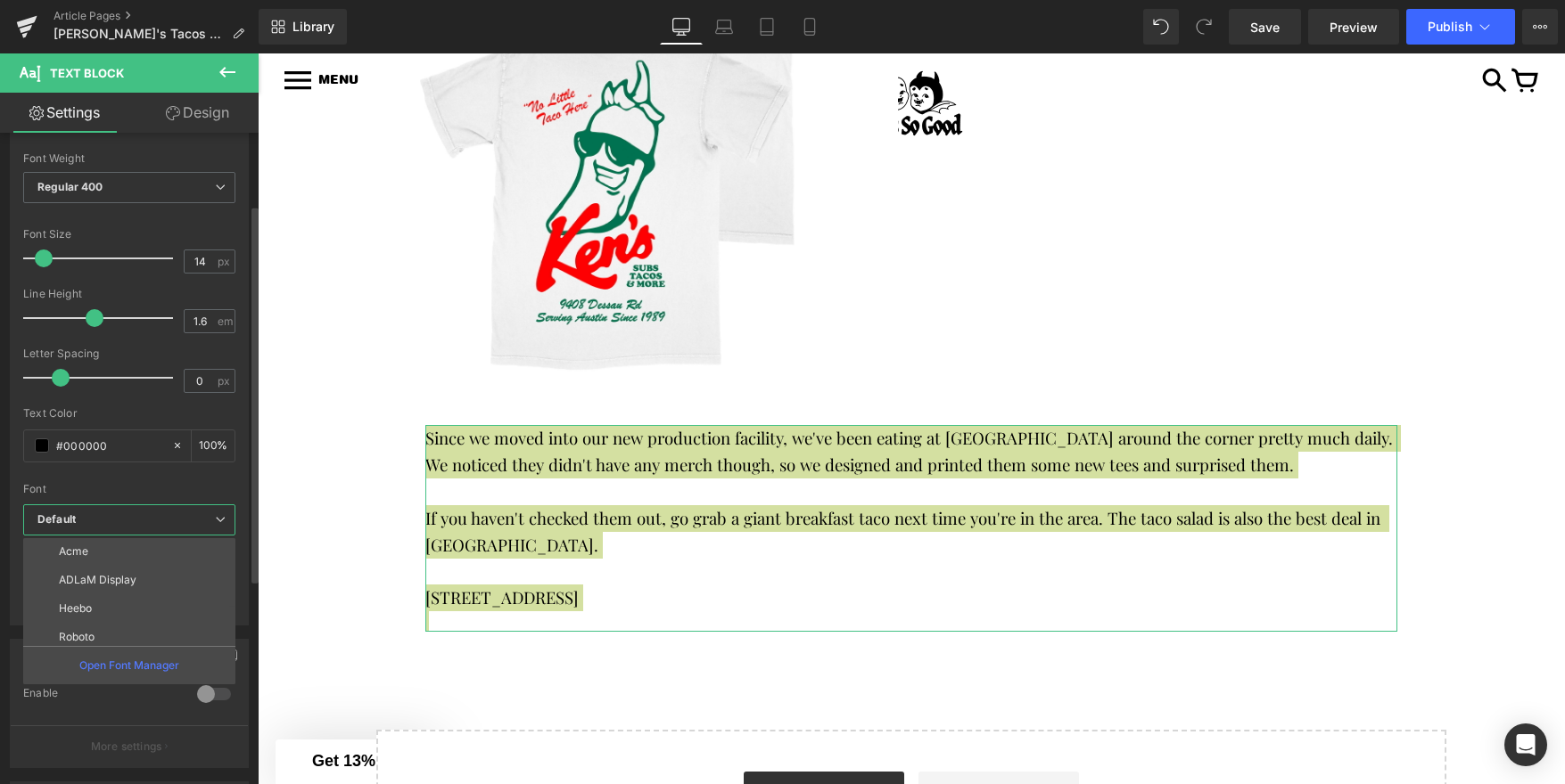
scroll to position [92, 0]
click at [133, 625] on li "Roboto" at bounding box center [133, 631] width 220 height 29
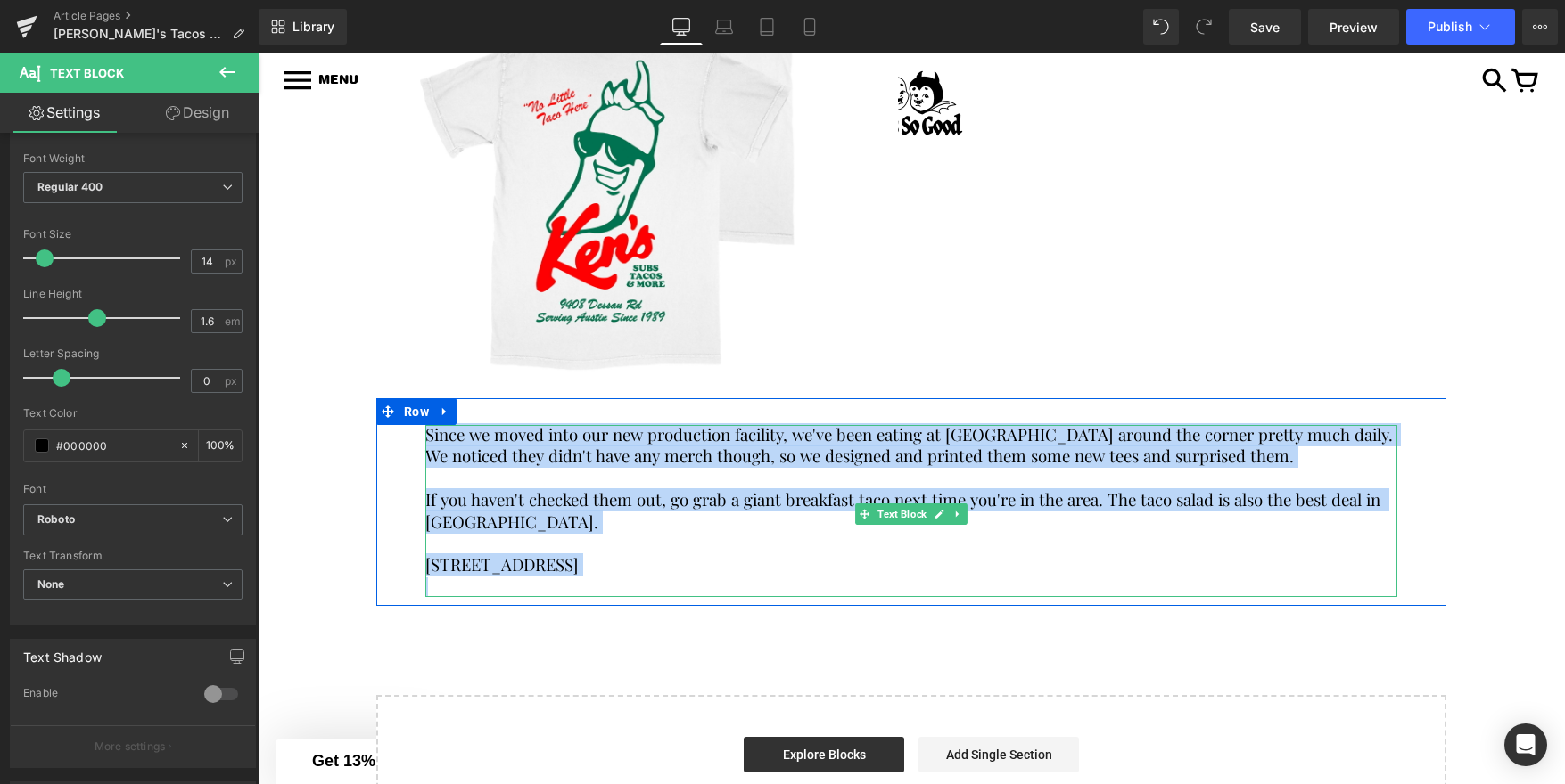
click at [605, 497] on span "If you haven't checked them out, go grab a giant breakfast taco next time you'r…" at bounding box center [904, 510] width 959 height 43
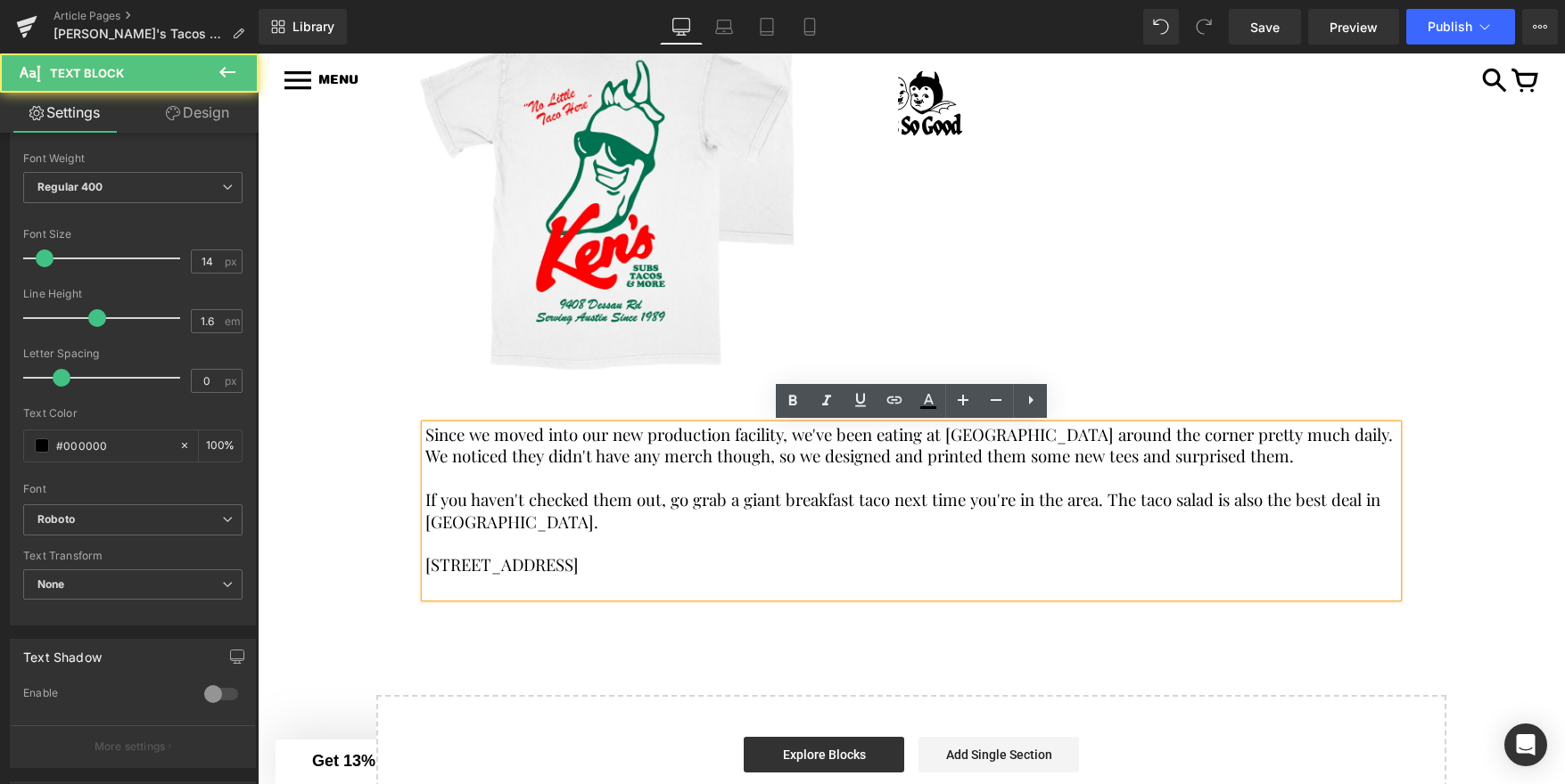
click at [587, 447] on span "Since we moved into our new production facility, we've been eating at Ken's Tac…" at bounding box center [910, 444] width 971 height 43
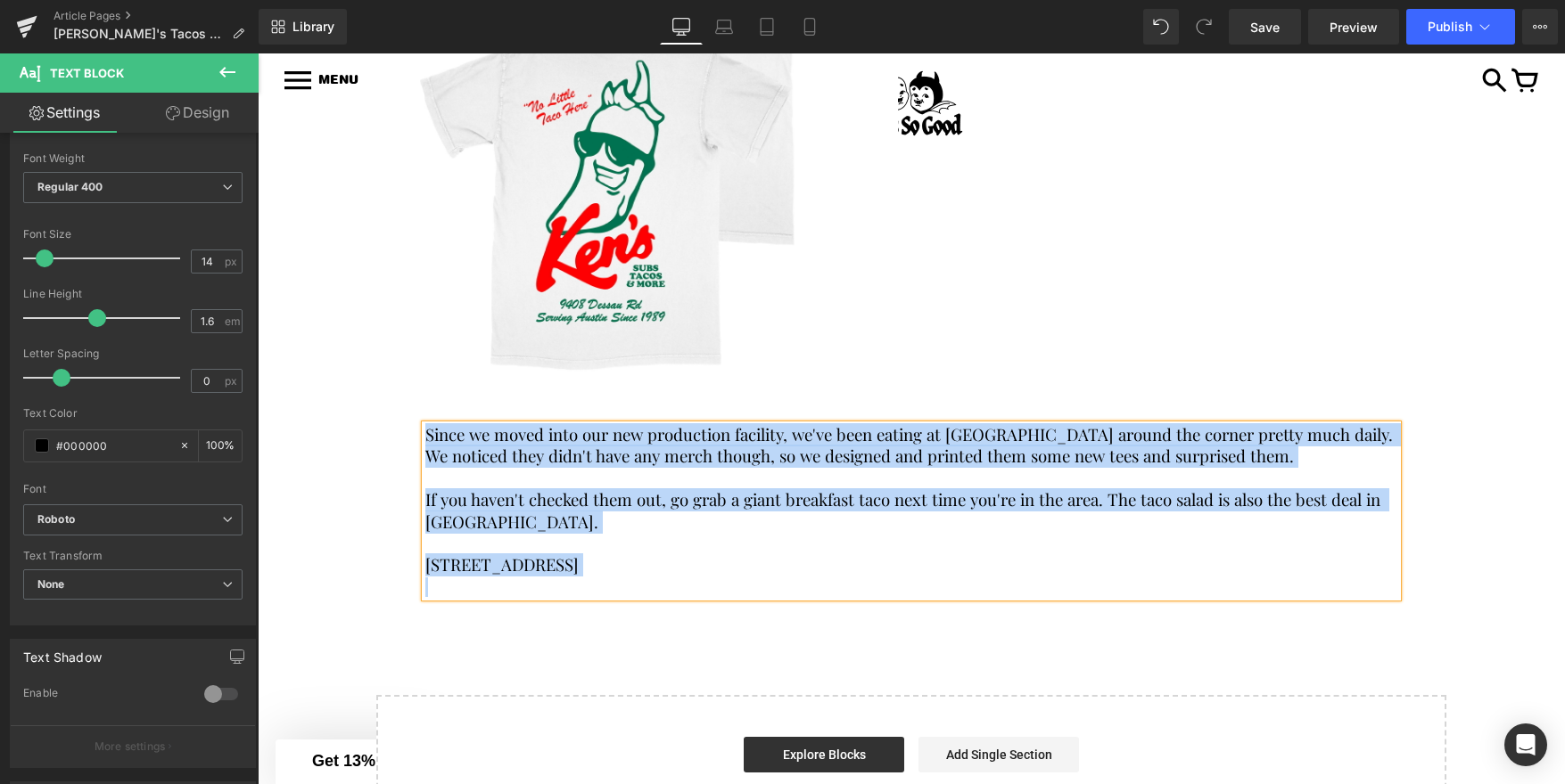
click at [536, 455] on span "Since we moved into our new production facility, we've been eating at Ken's Tac…" at bounding box center [910, 444] width 971 height 43
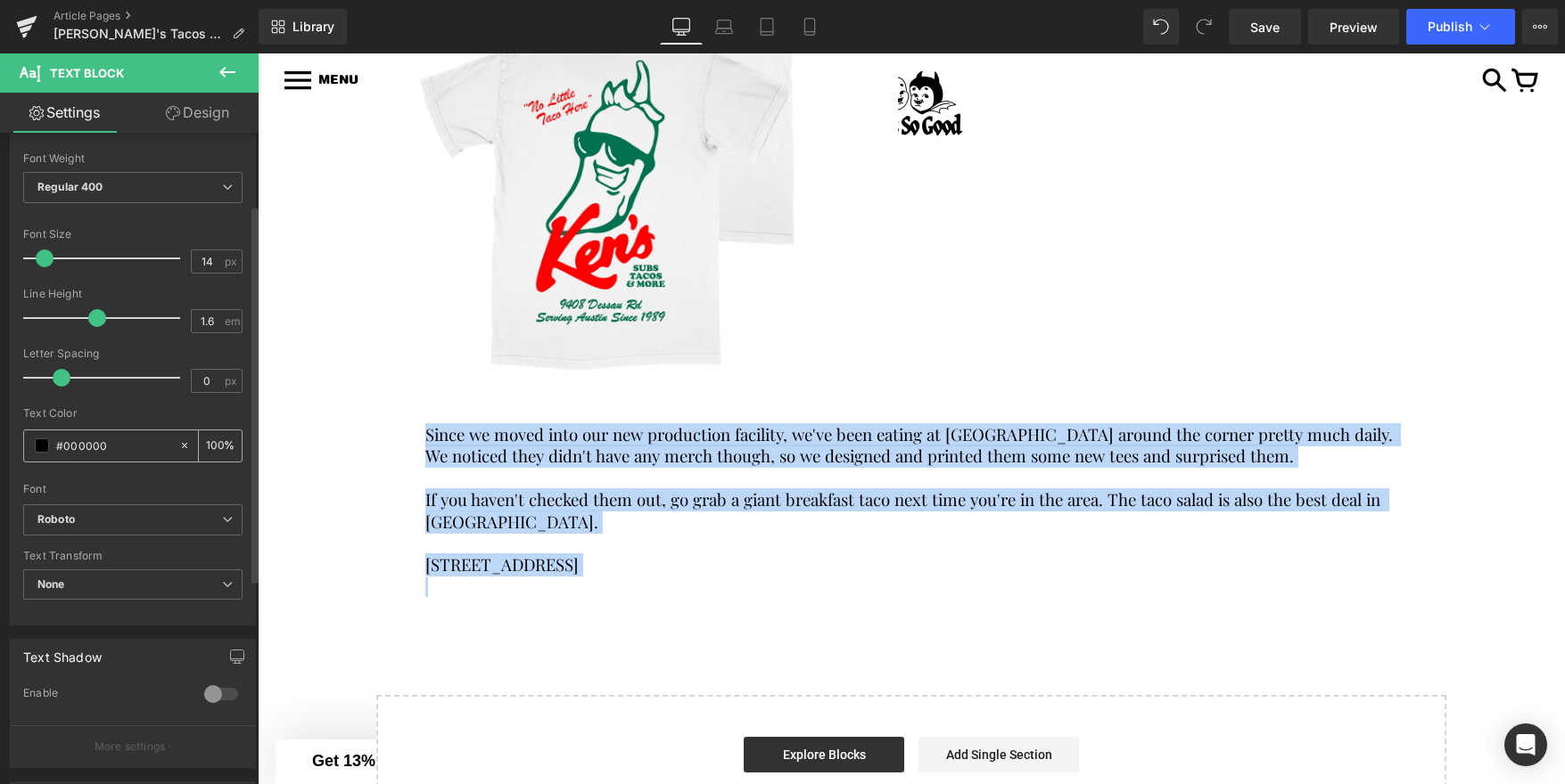
scroll to position [0, 0]
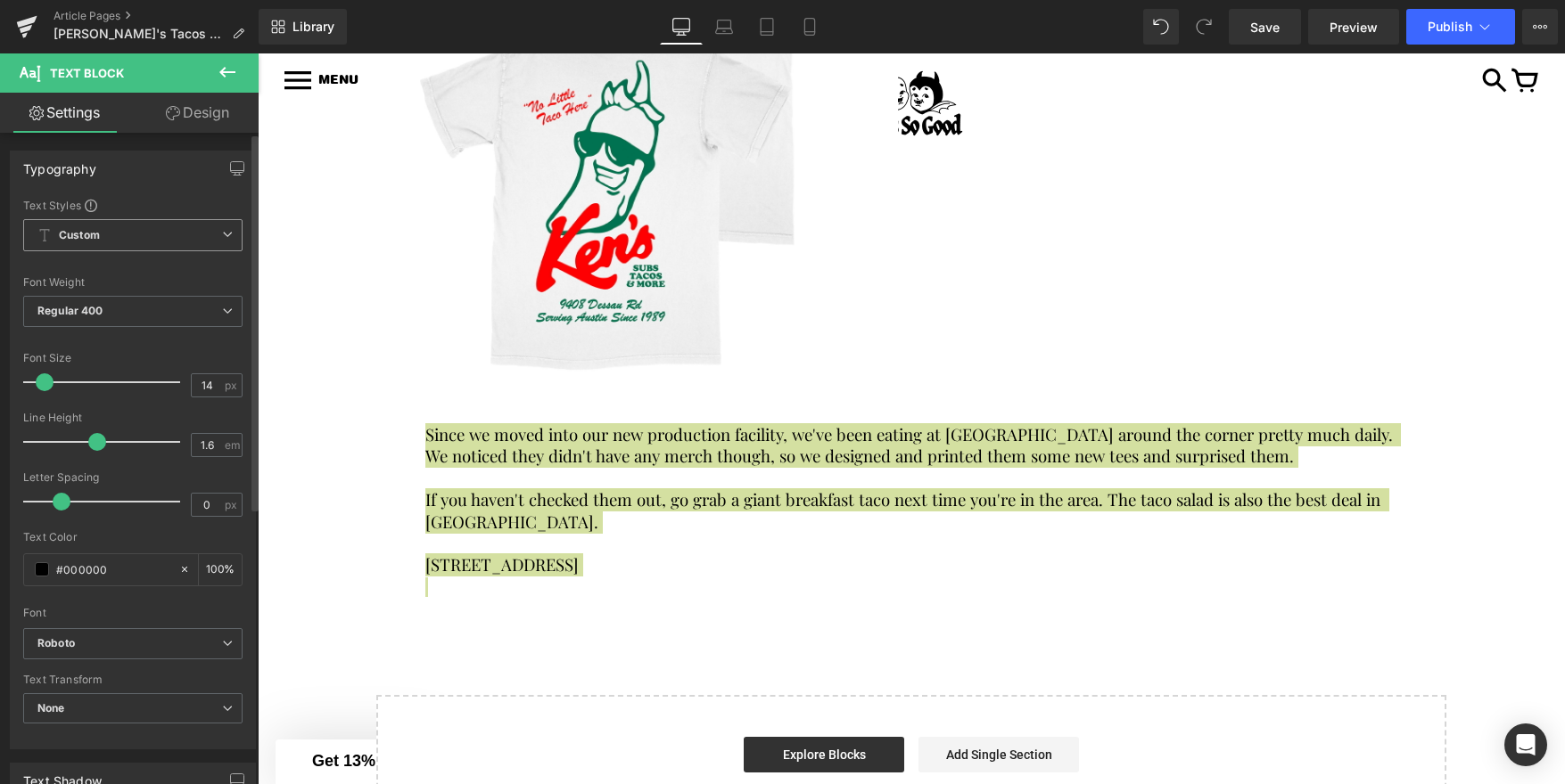
click at [192, 237] on span "Custom Setup Global Style" at bounding box center [132, 235] width 219 height 32
click at [153, 307] on div "Setup Global Style" at bounding box center [129, 307] width 212 height 42
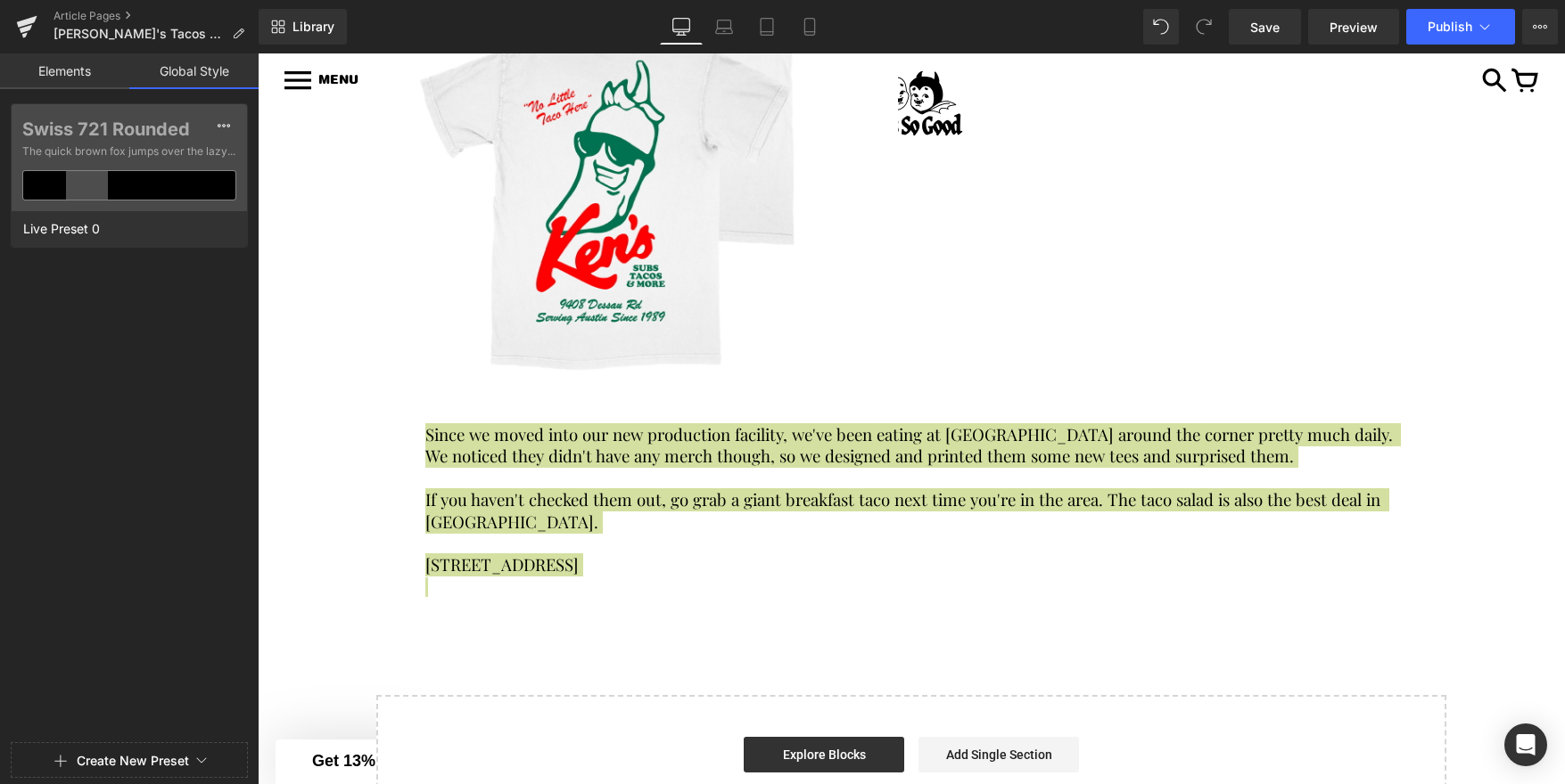
click at [79, 68] on link "Elements" at bounding box center [65, 71] width 129 height 36
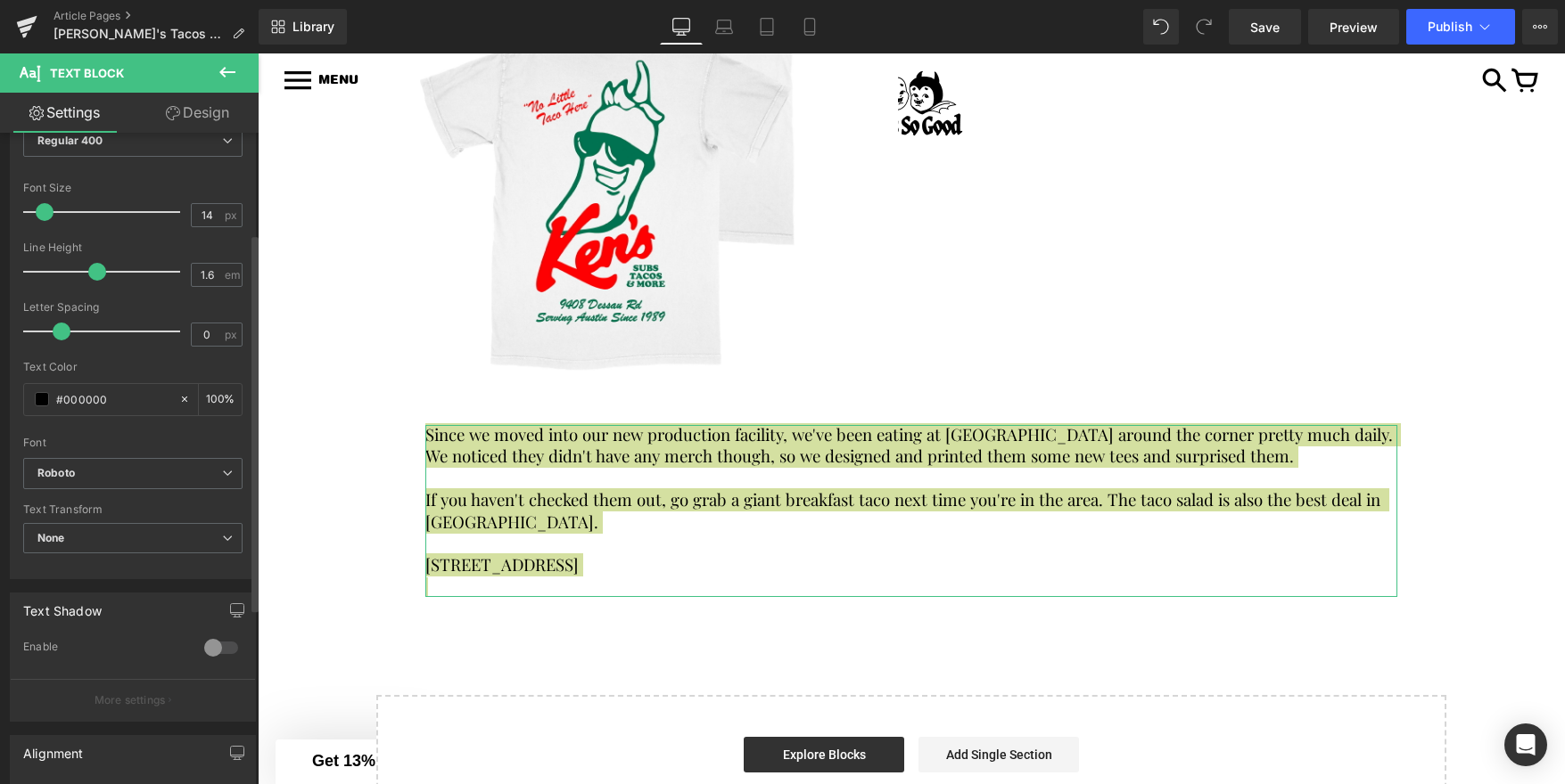
scroll to position [184, 0]
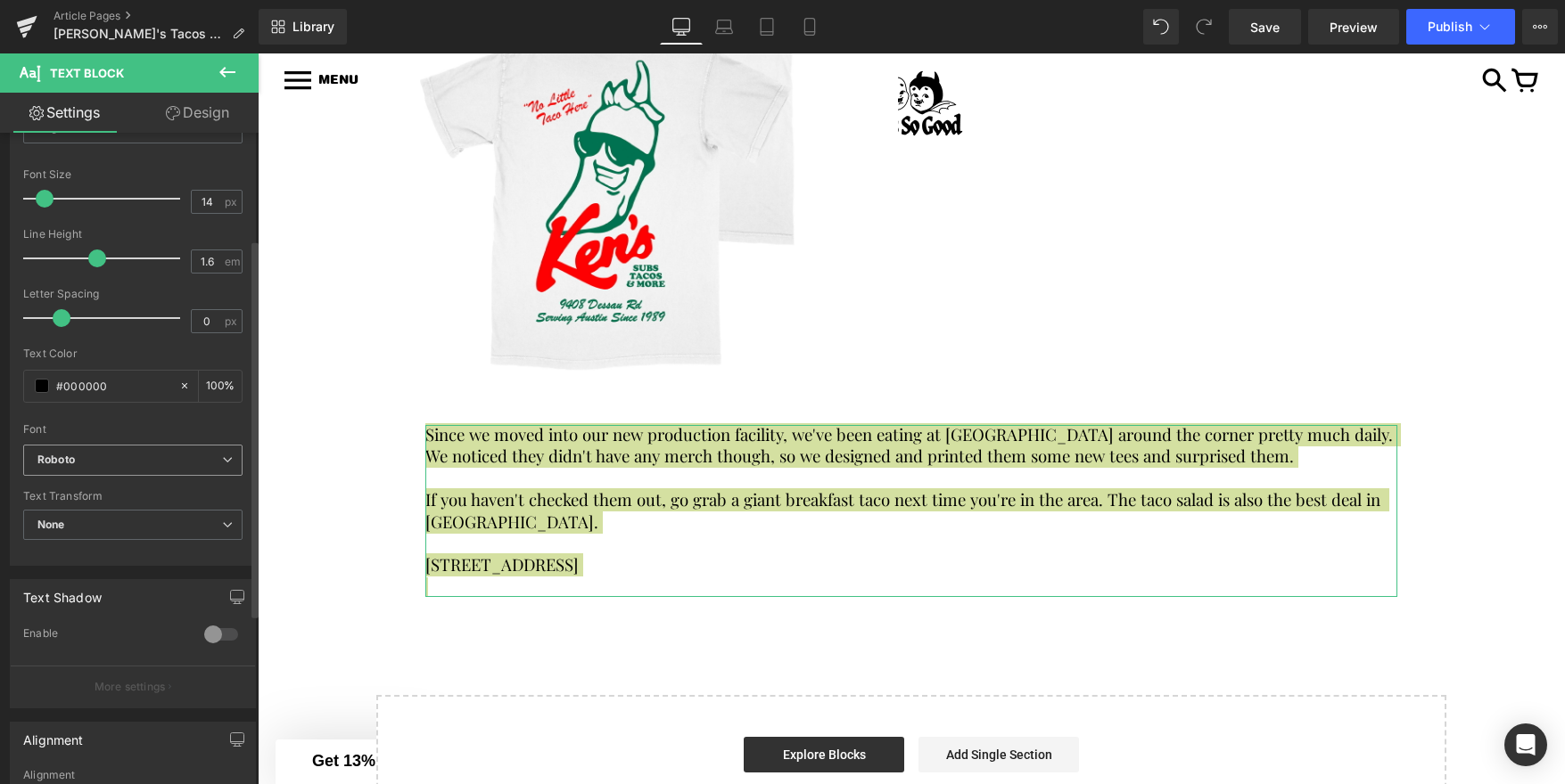
click at [123, 454] on b "Roboto" at bounding box center [130, 460] width 185 height 15
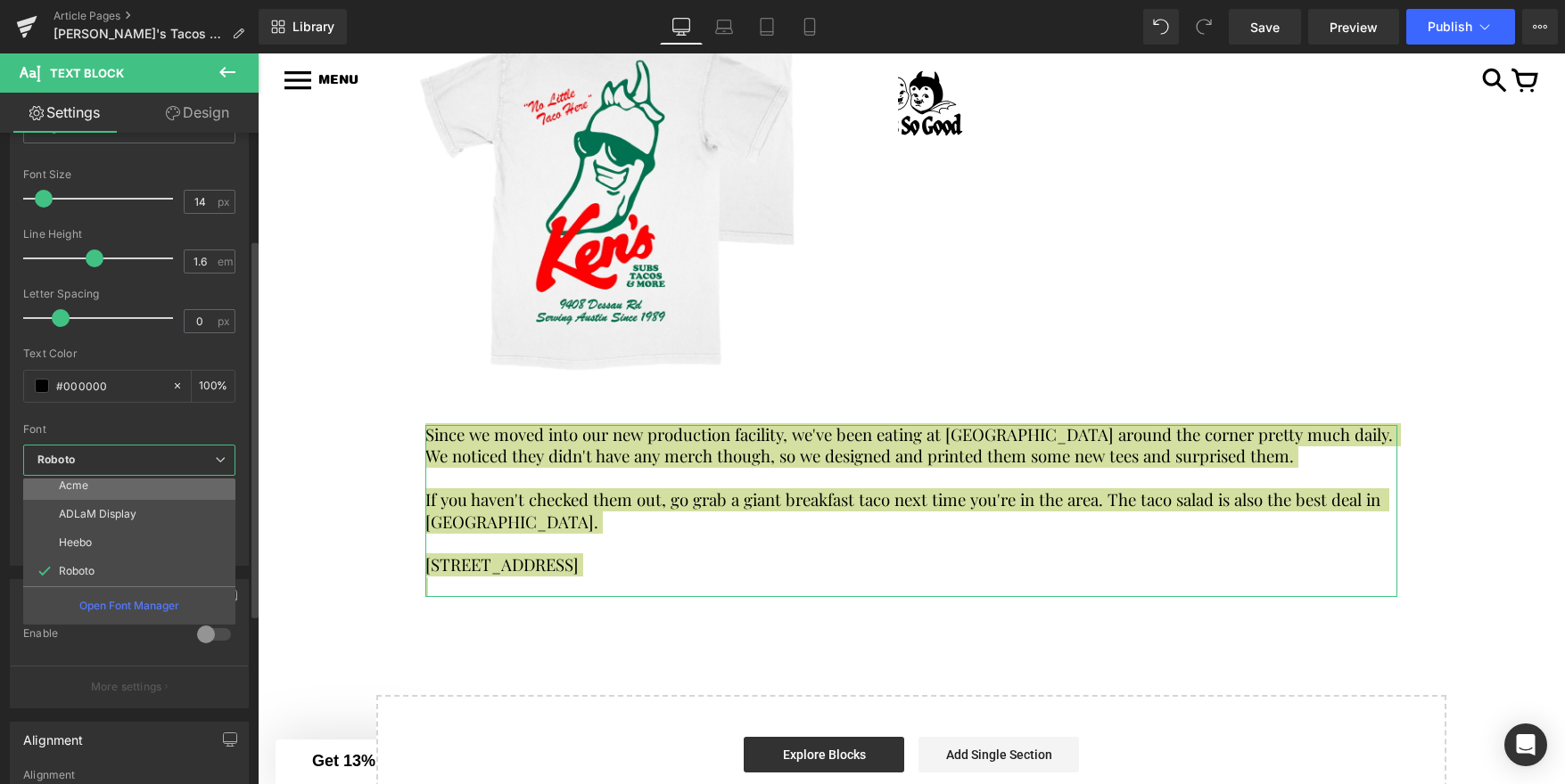
click at [102, 490] on li "Acme" at bounding box center [133, 486] width 220 height 29
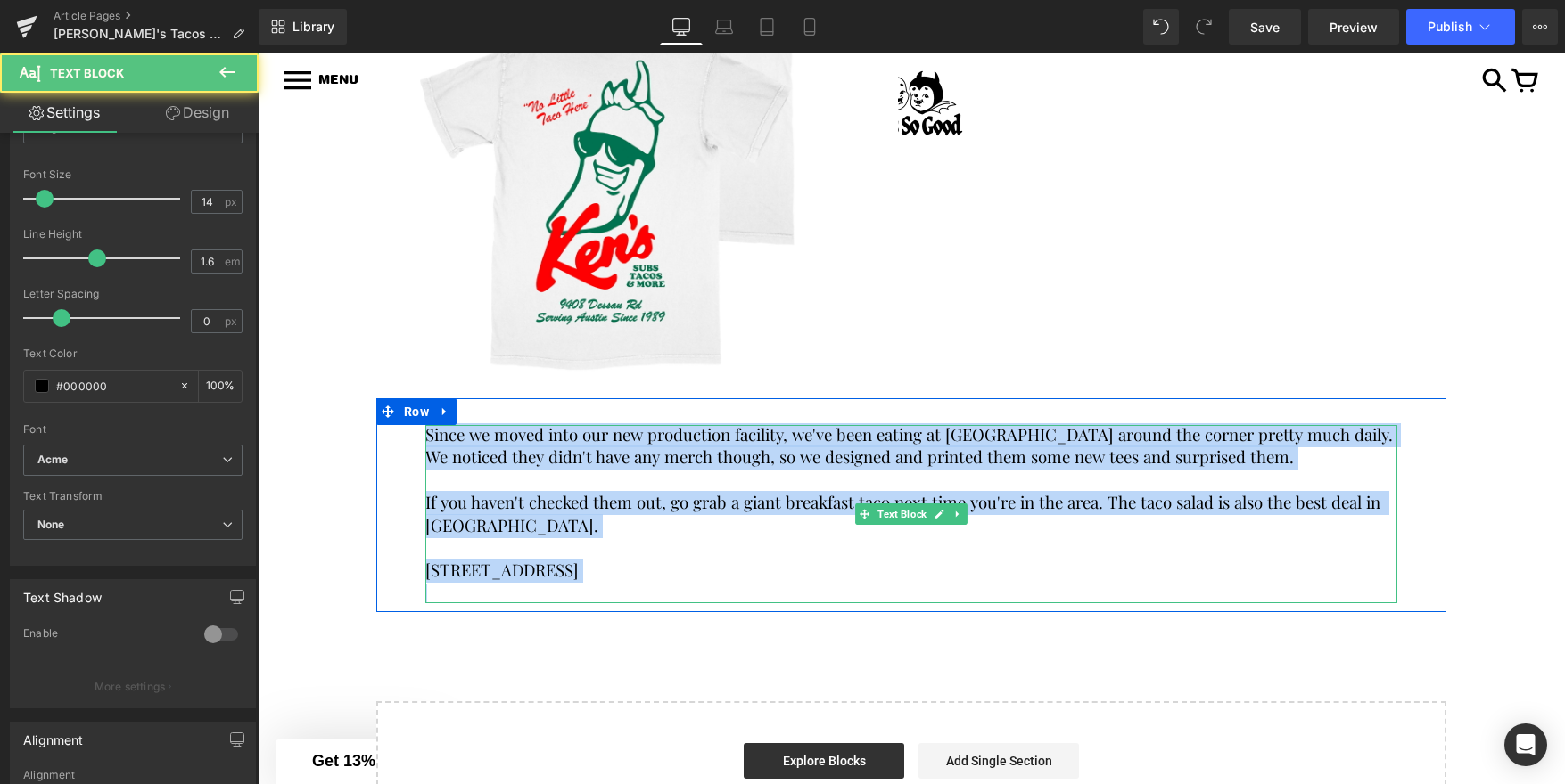
click at [610, 482] on p at bounding box center [911, 482] width 972 height 22
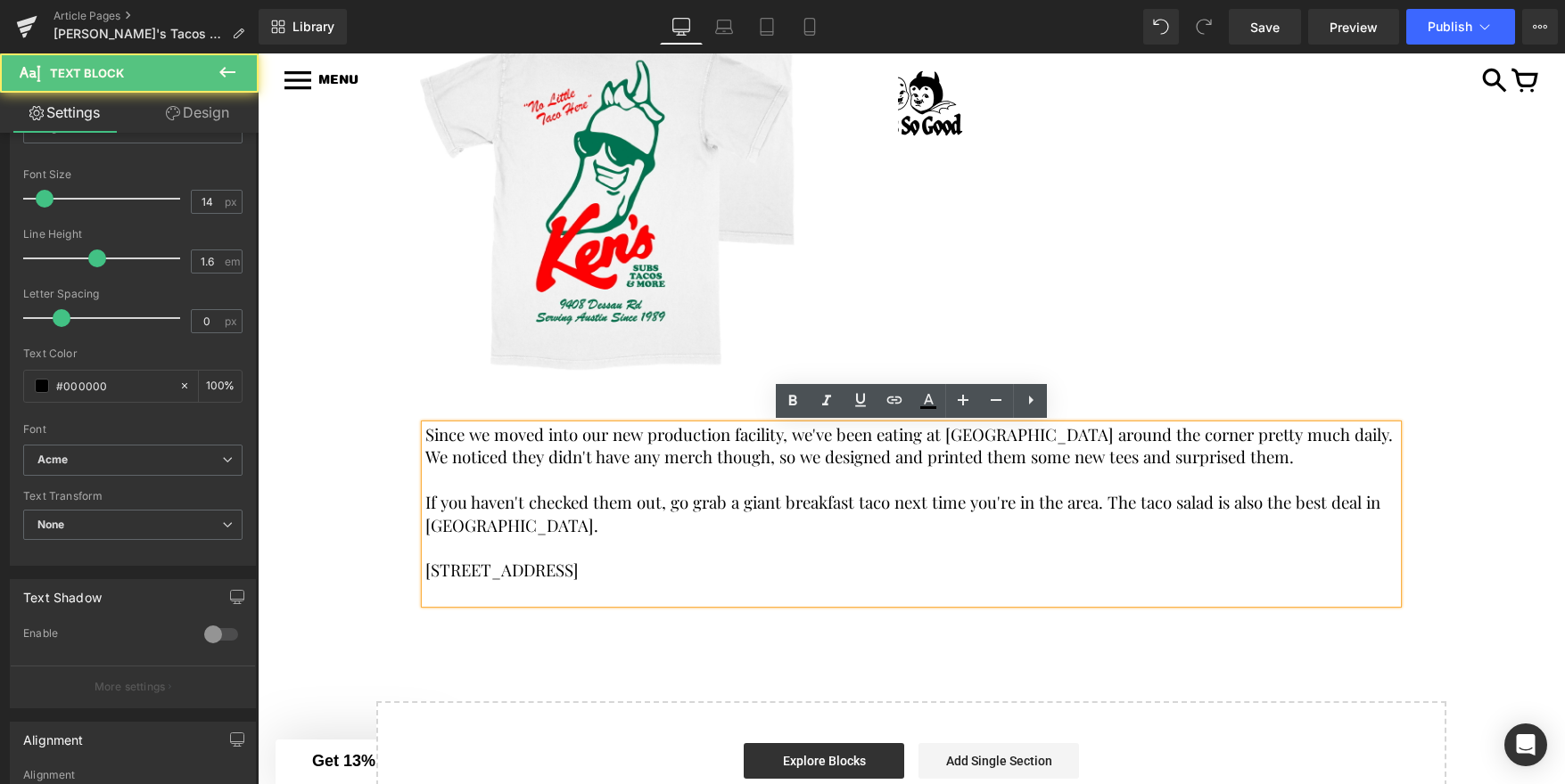
click at [560, 447] on span "Since we moved into our new production facility, we've been eating at Ken's Tac…" at bounding box center [910, 445] width 971 height 44
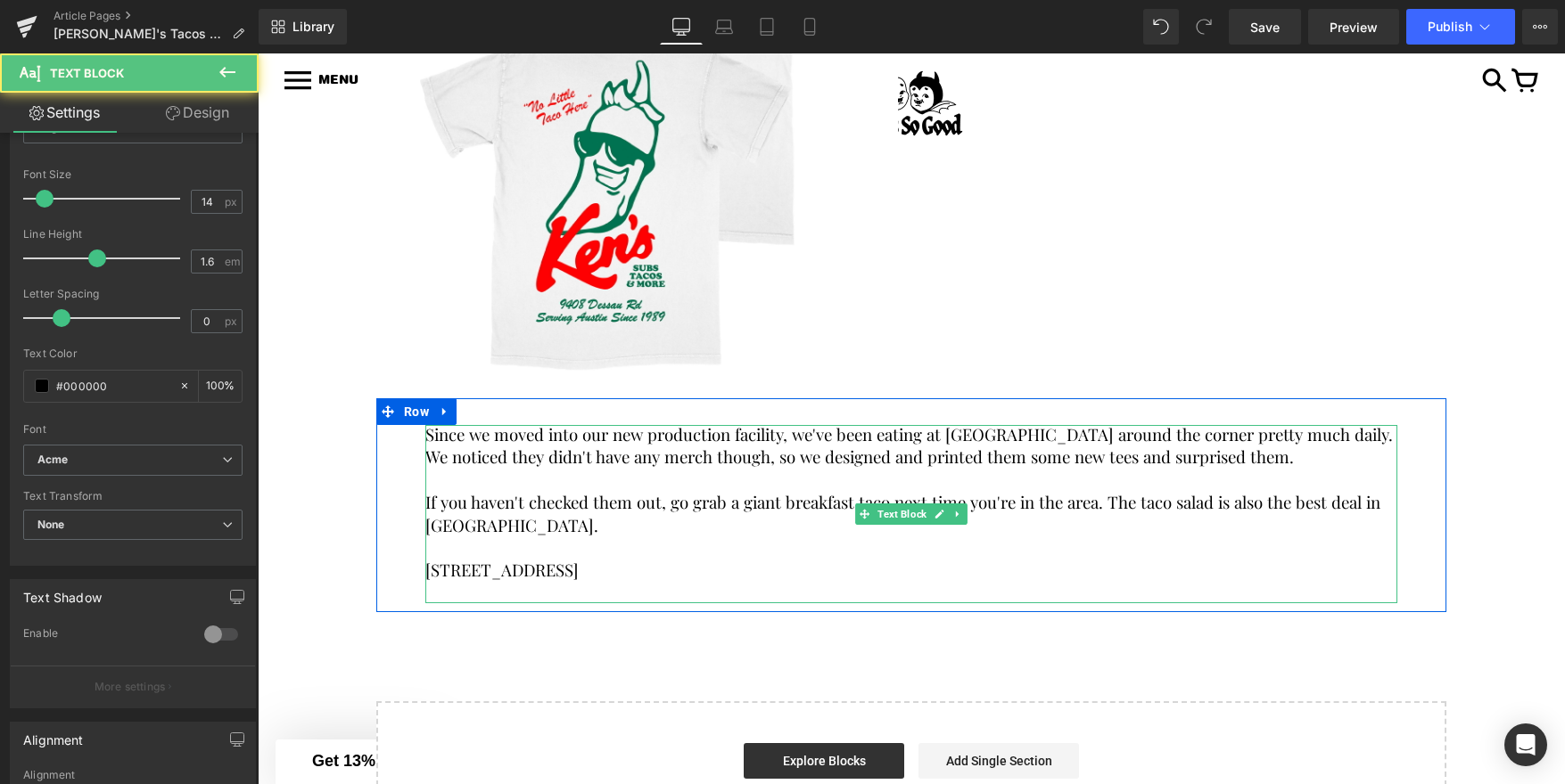
click at [516, 461] on span "Since we moved into our new production facility, we've been eating at Ken's Tac…" at bounding box center [910, 445] width 971 height 44
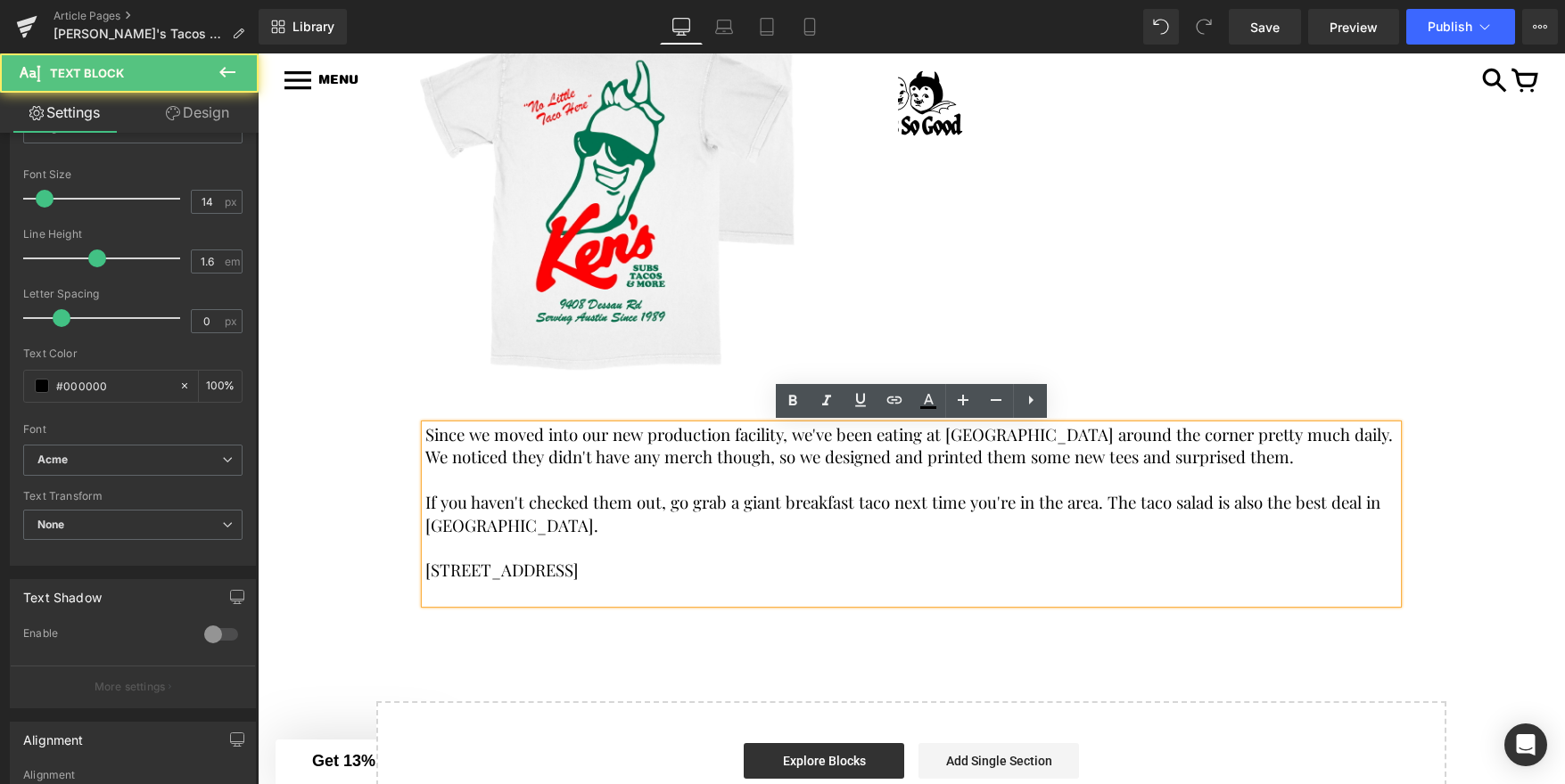
click at [852, 452] on span "Since we moved into our new production facility, we've been eating at Ken's Tac…" at bounding box center [910, 445] width 971 height 44
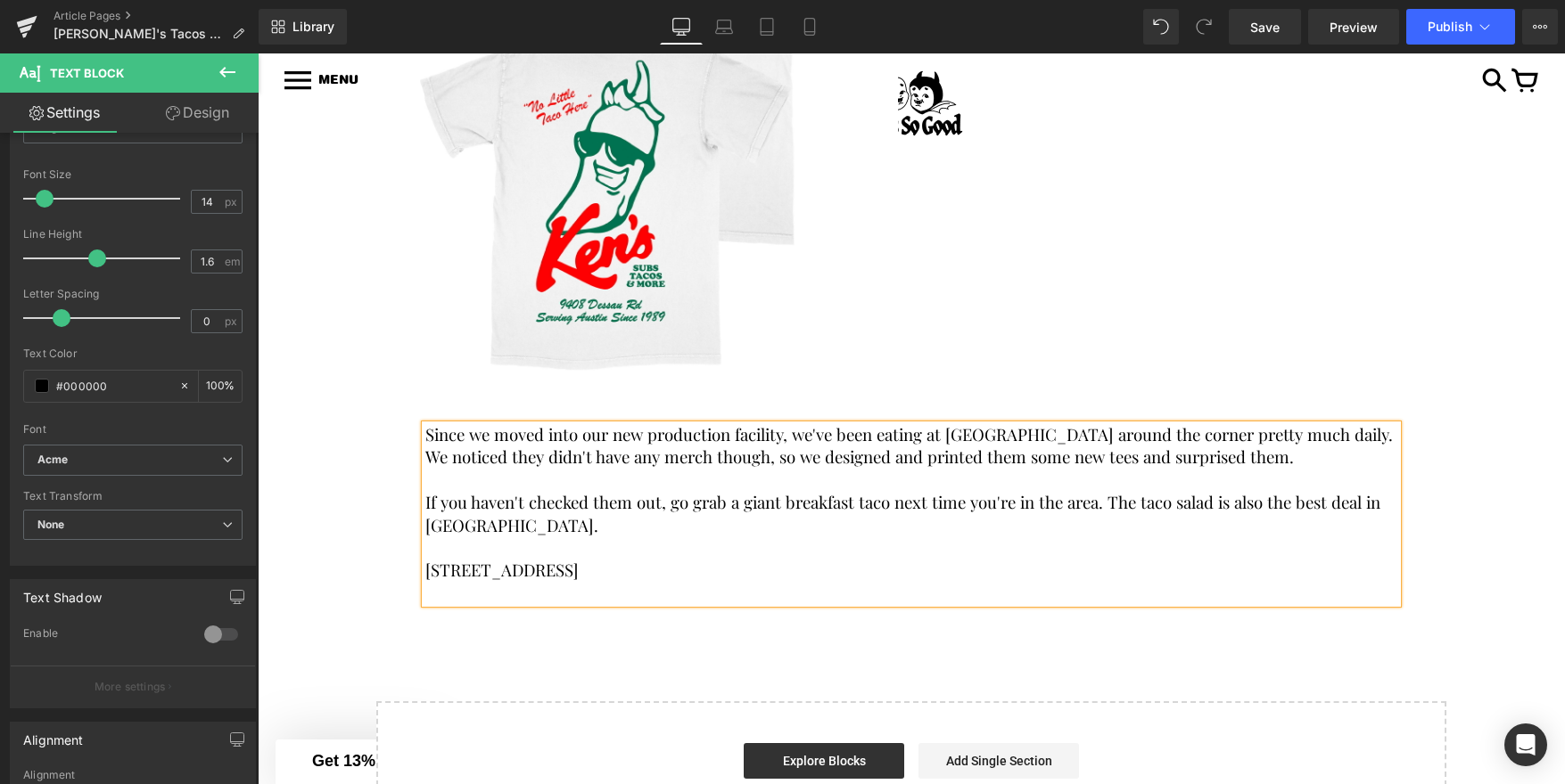
click at [869, 447] on span "Since we moved into our new production facility, we've been eating at Ken's Tac…" at bounding box center [910, 445] width 971 height 44
click at [1032, 393] on icon at bounding box center [1030, 400] width 21 height 21
click at [829, 454] on span "Since we moved into our new production facility, we've been eating at Ken's Tac…" at bounding box center [910, 445] width 971 height 44
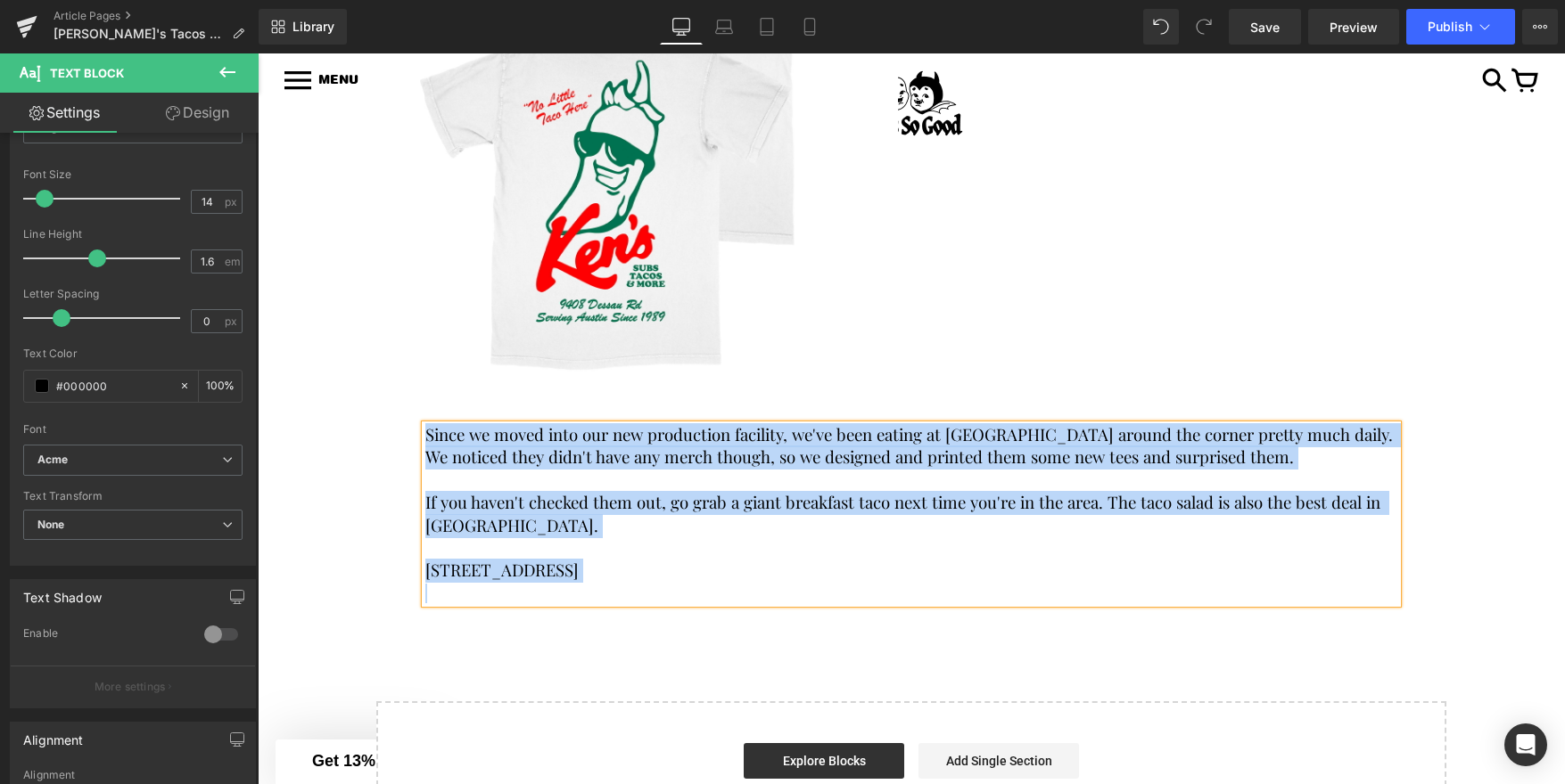
click at [842, 550] on p at bounding box center [911, 549] width 972 height 22
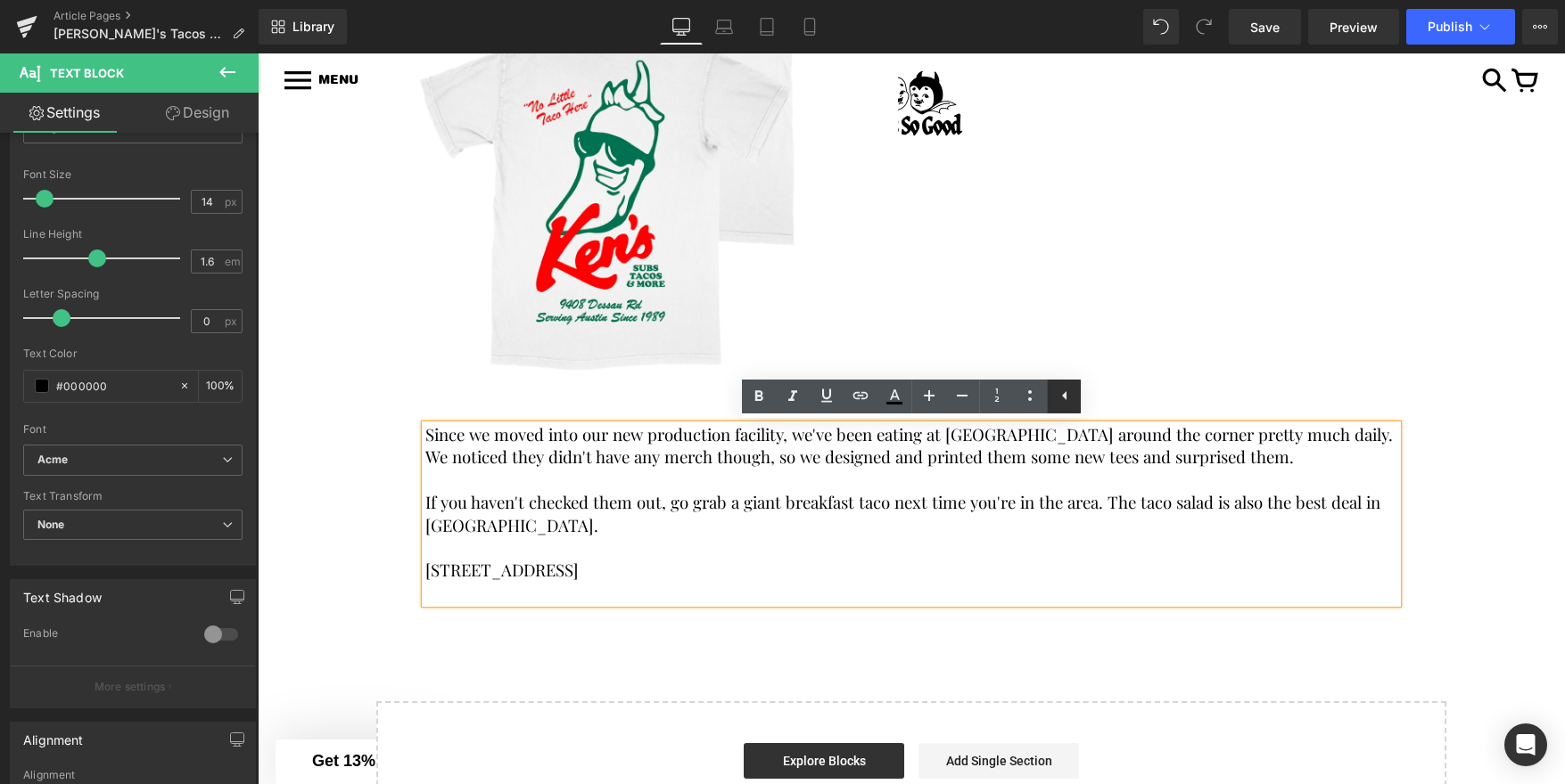
click at [1067, 396] on icon at bounding box center [1064, 395] width 21 height 21
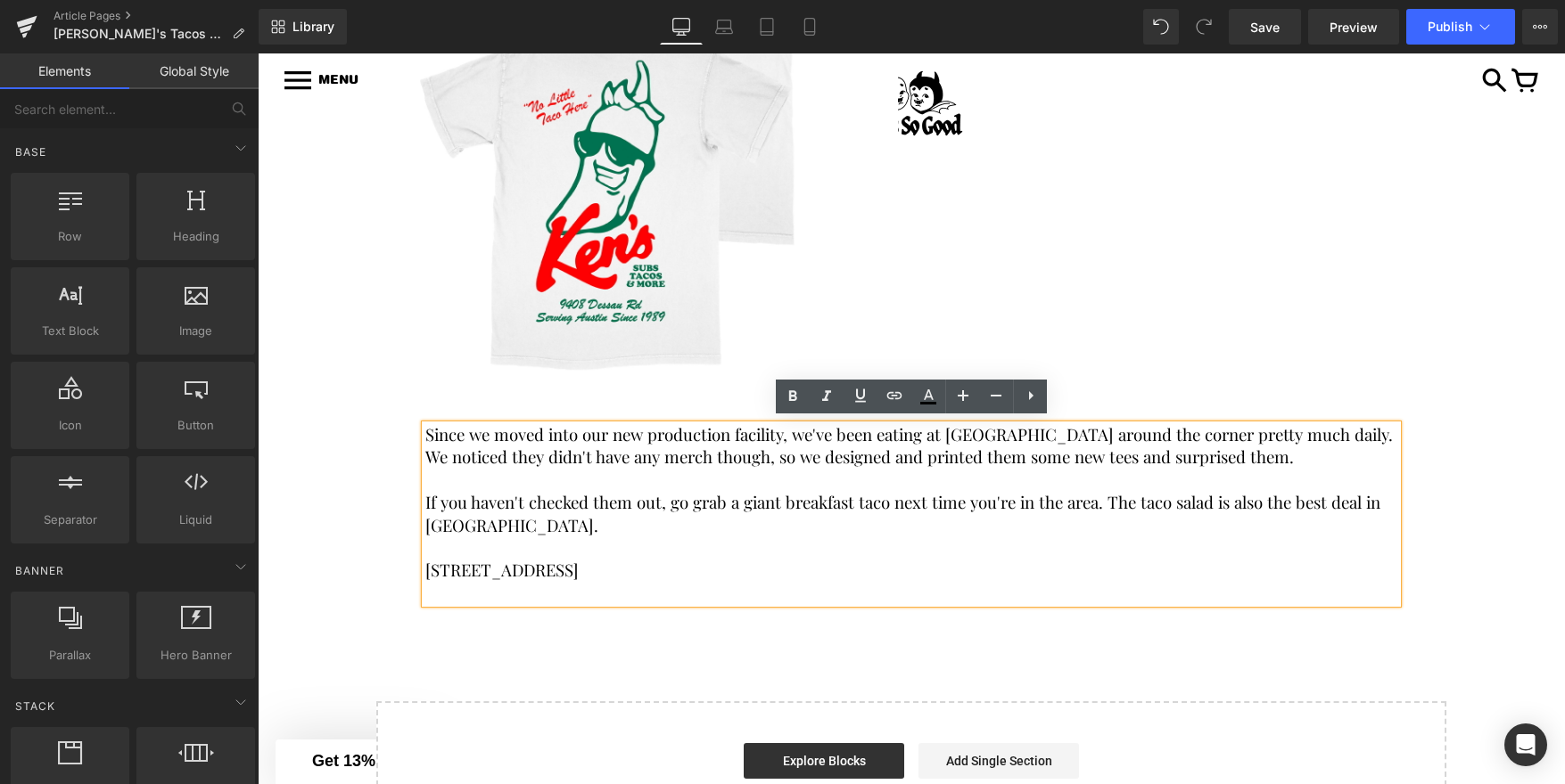
click at [766, 660] on div "KEN'S TACOS X FEELS SO GOOD Heading Row Image Liquid Row Since we moved into ou…" at bounding box center [911, 327] width 1307 height 1041
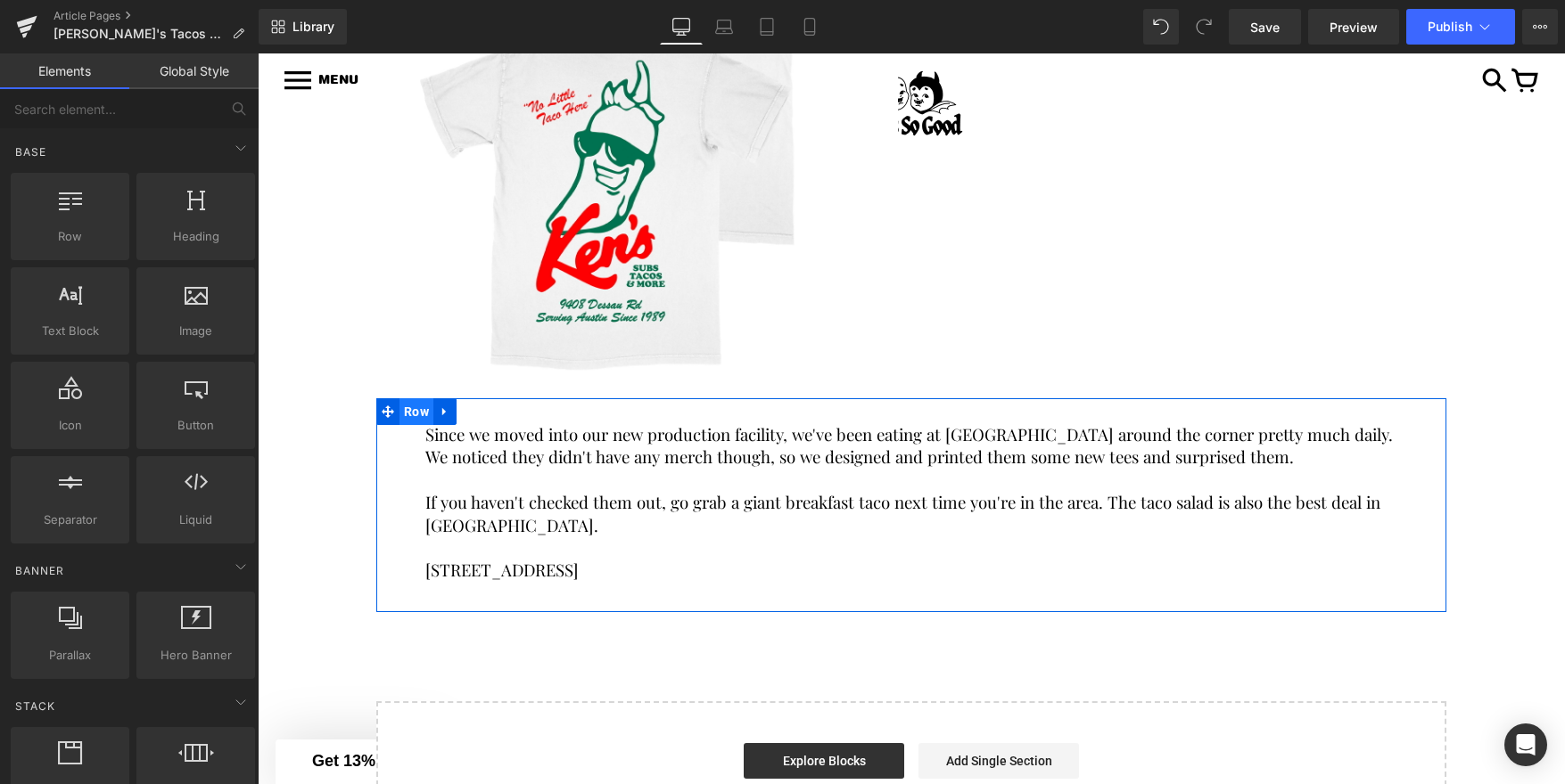
click at [417, 413] on span "Row" at bounding box center [416, 411] width 34 height 27
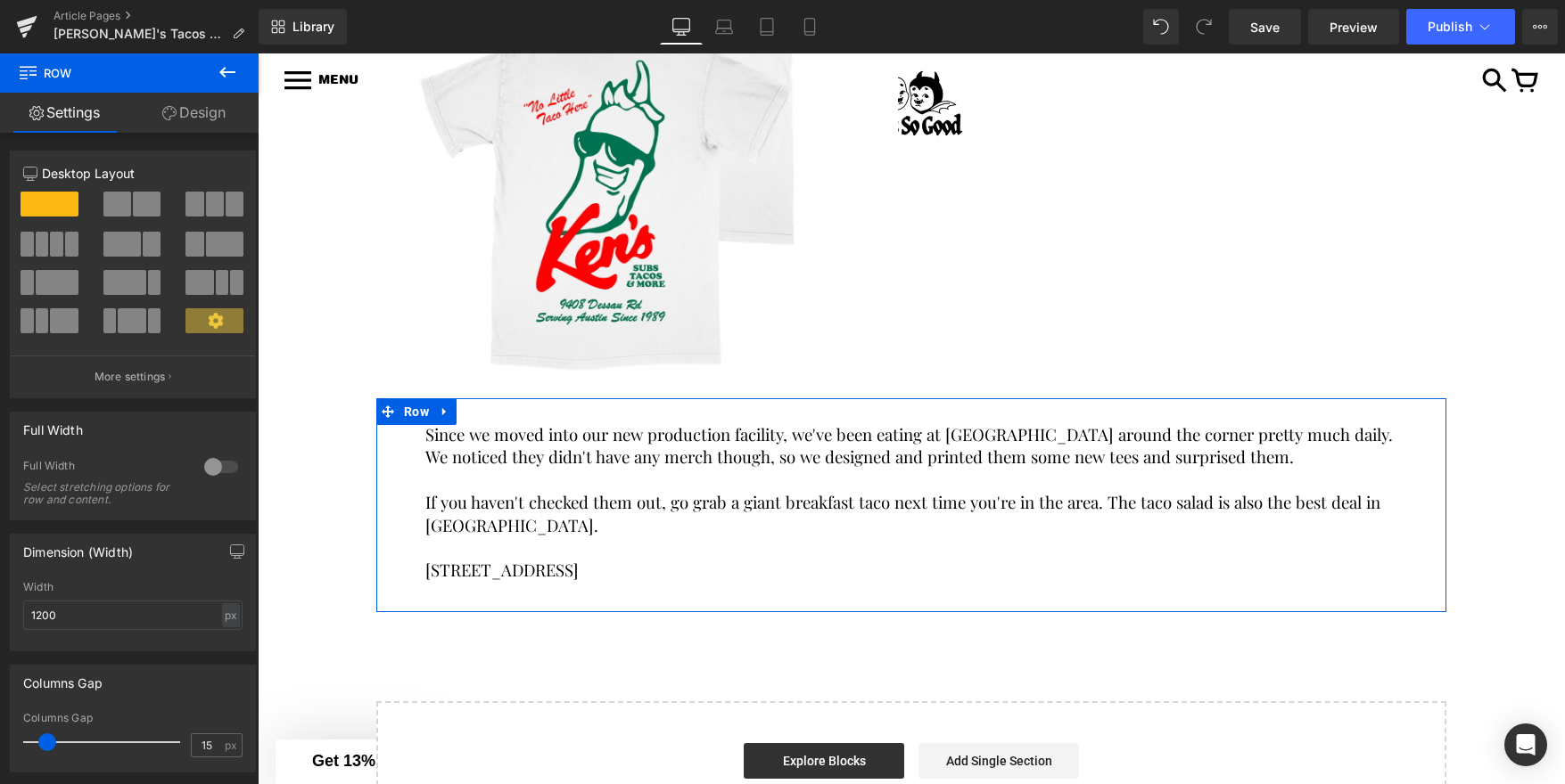
click at [205, 111] on link "Design" at bounding box center [194, 112] width 129 height 40
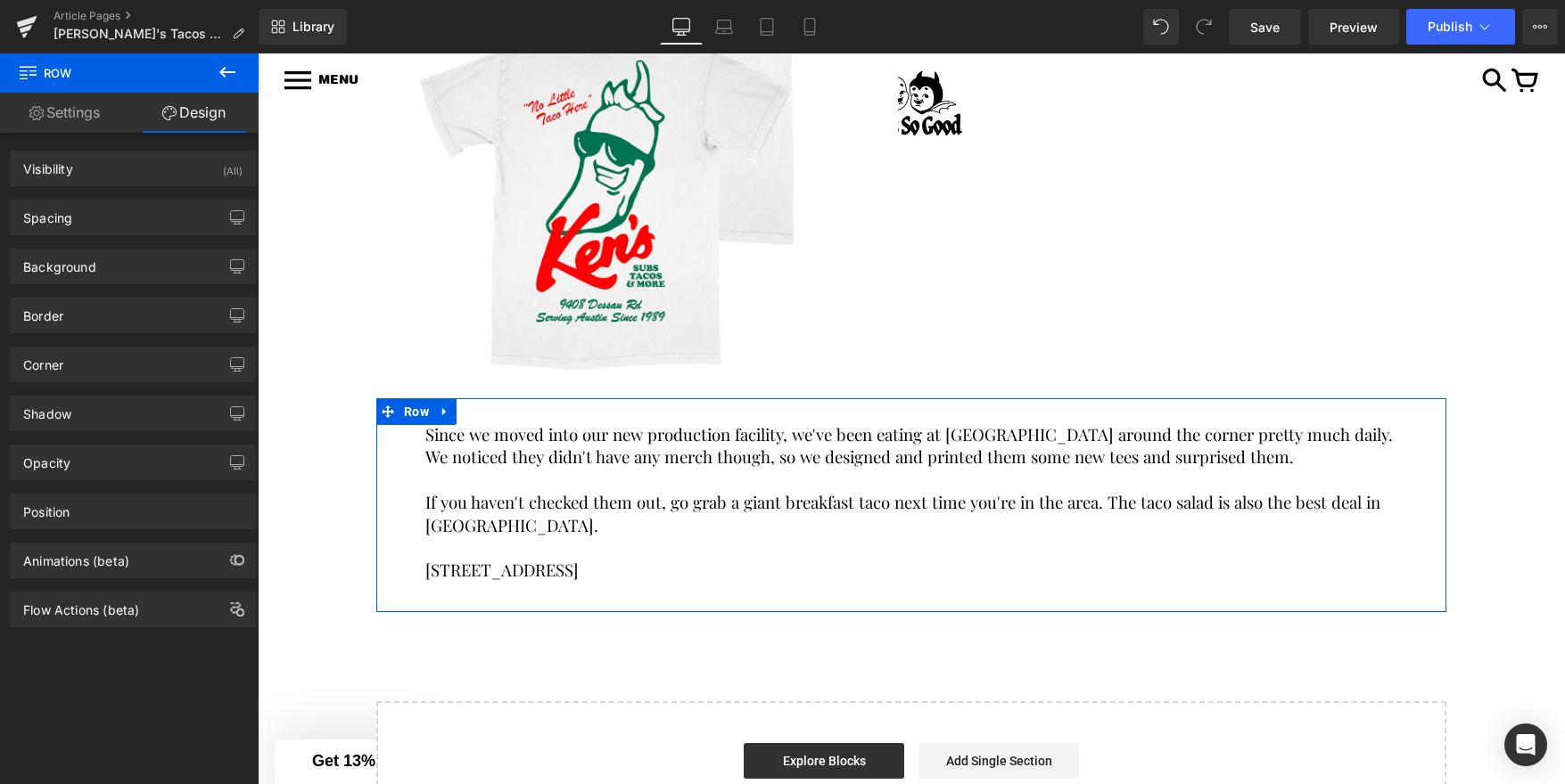
click at [91, 109] on link "Settings" at bounding box center [65, 112] width 129 height 40
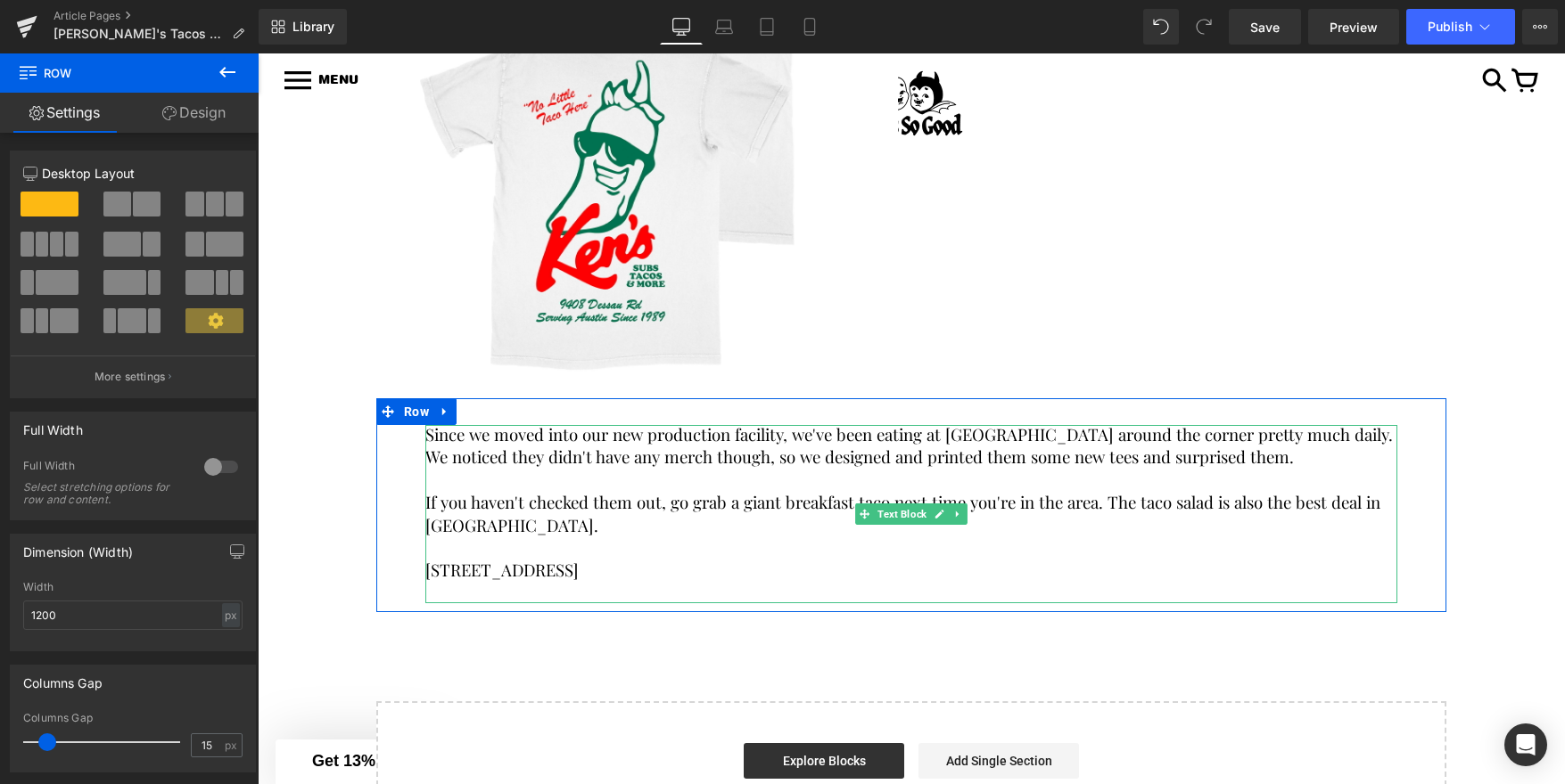
click at [842, 440] on span "Since we moved into our new production facility, we've been eating at Ken's Tac…" at bounding box center [910, 445] width 971 height 44
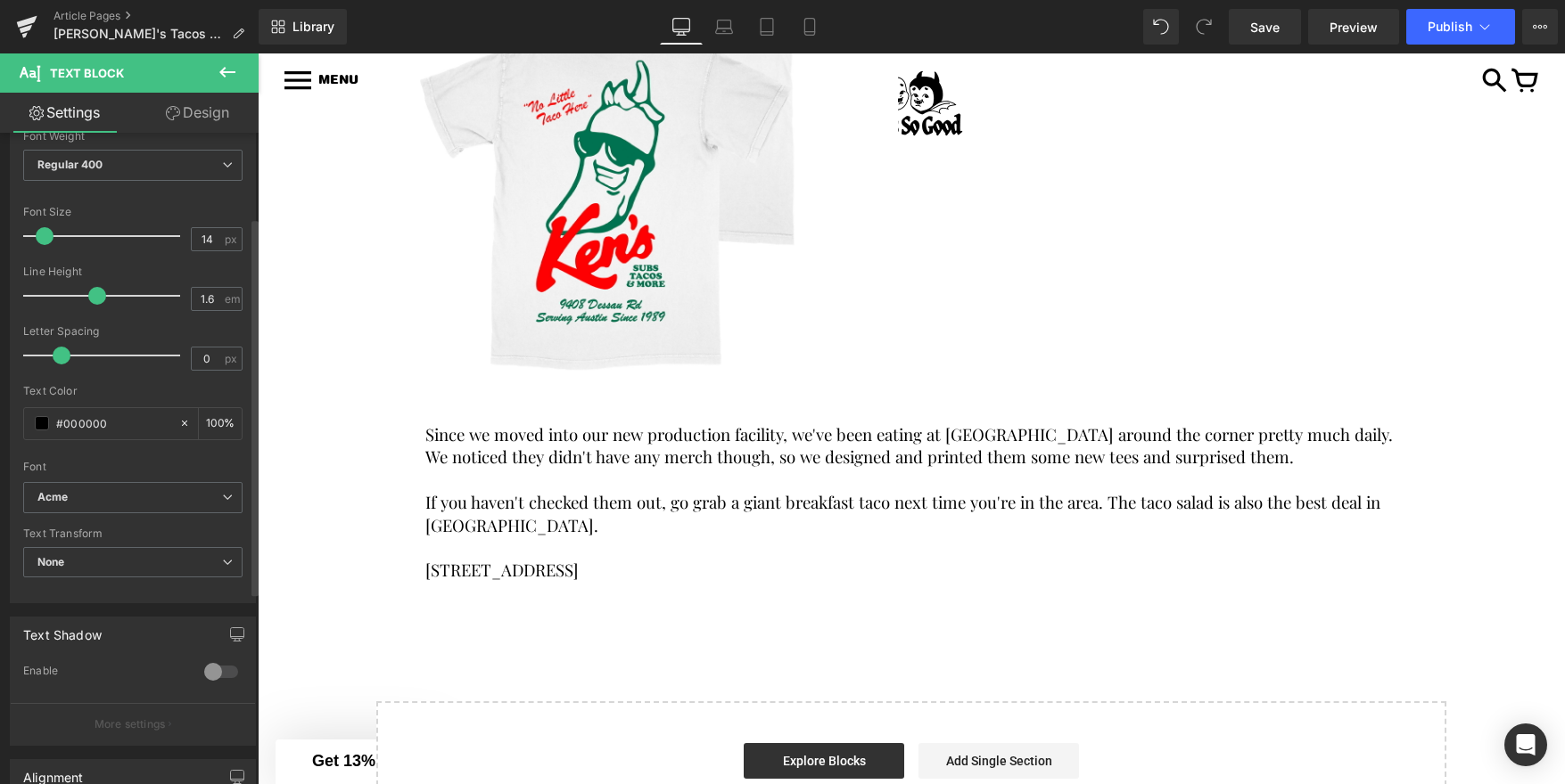
scroll to position [159, 0]
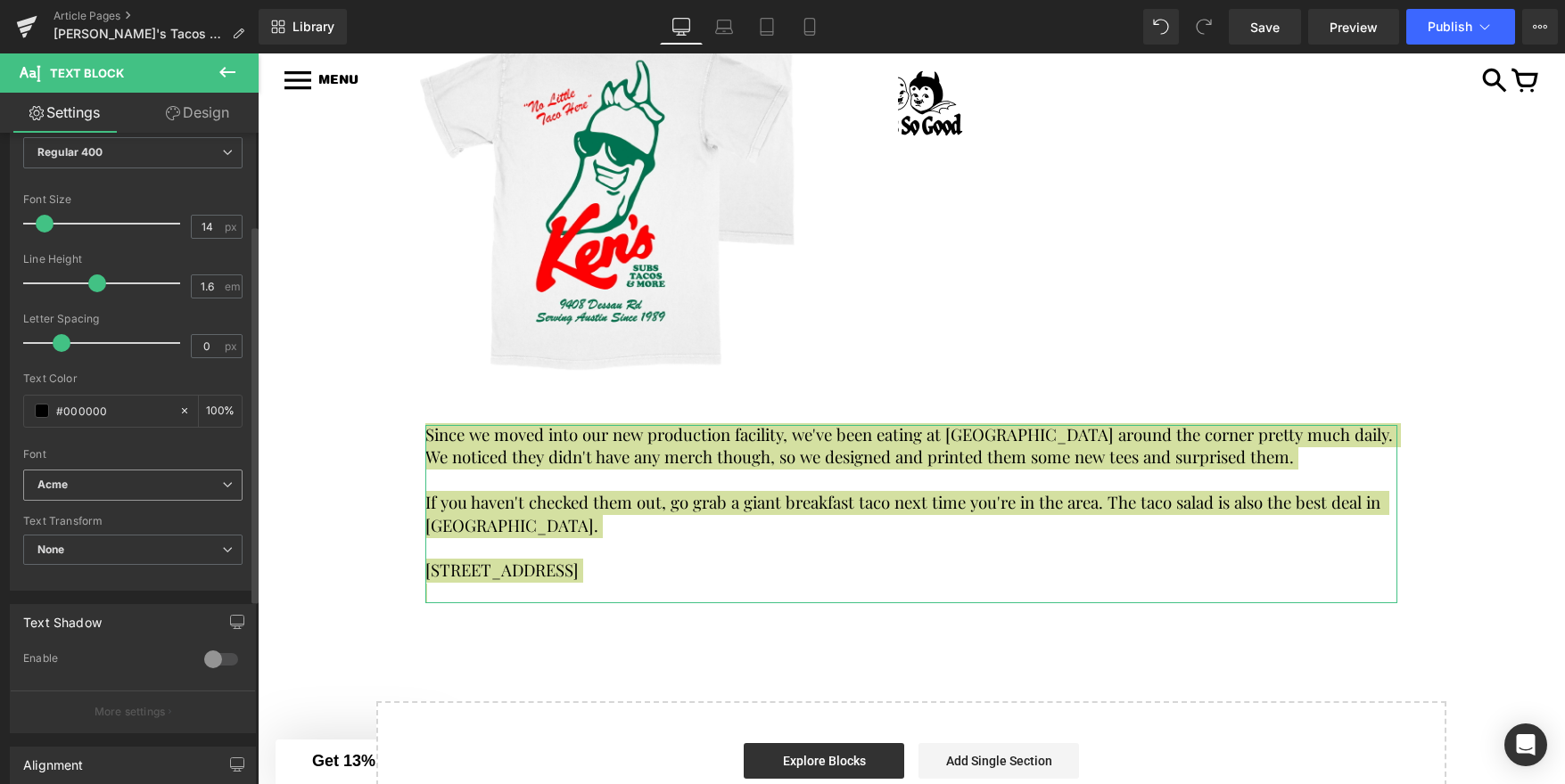
click at [189, 478] on b "Acme" at bounding box center [130, 485] width 185 height 15
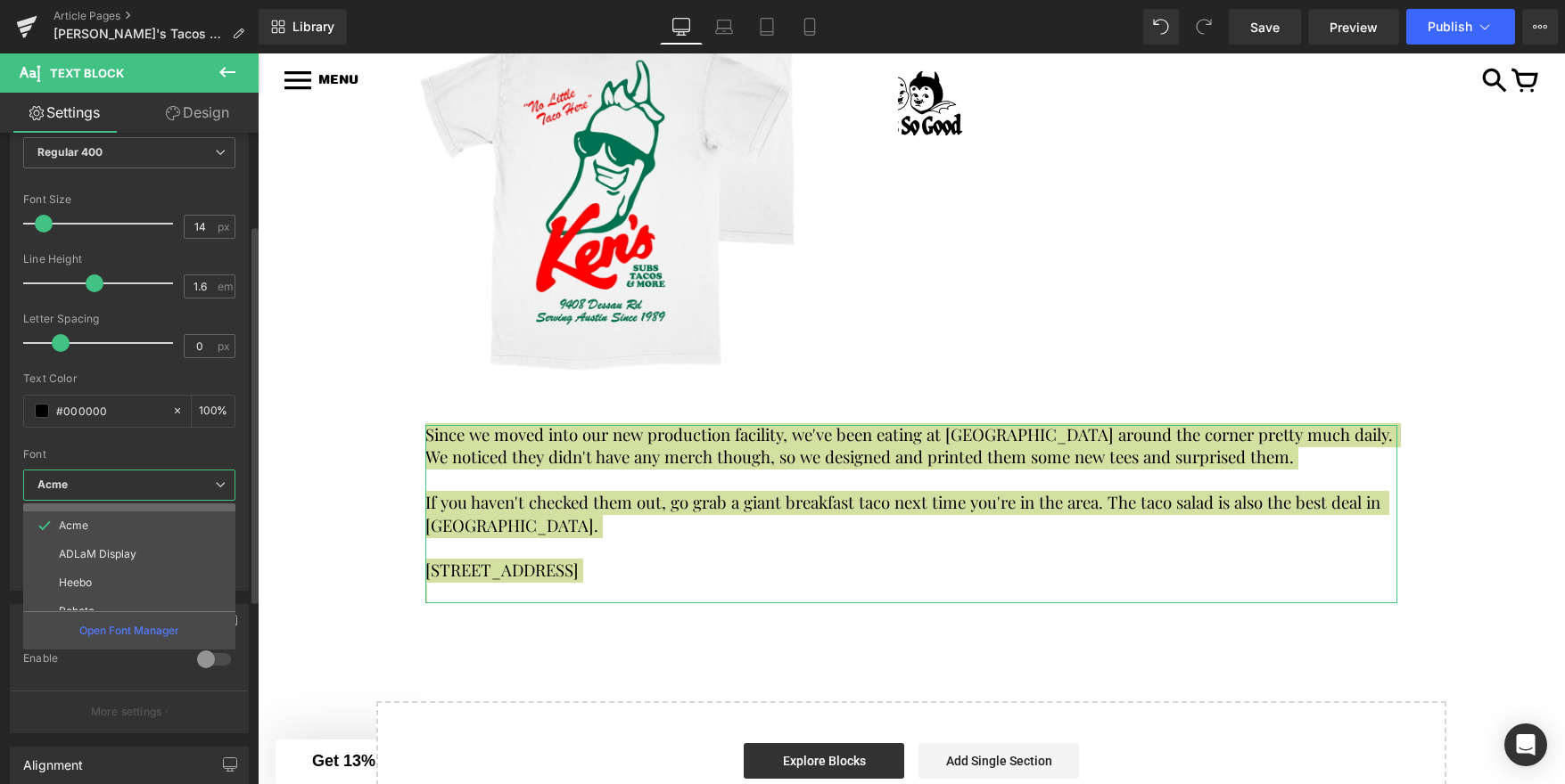
scroll to position [92, 0]
click at [125, 592] on li "Roboto" at bounding box center [133, 596] width 220 height 29
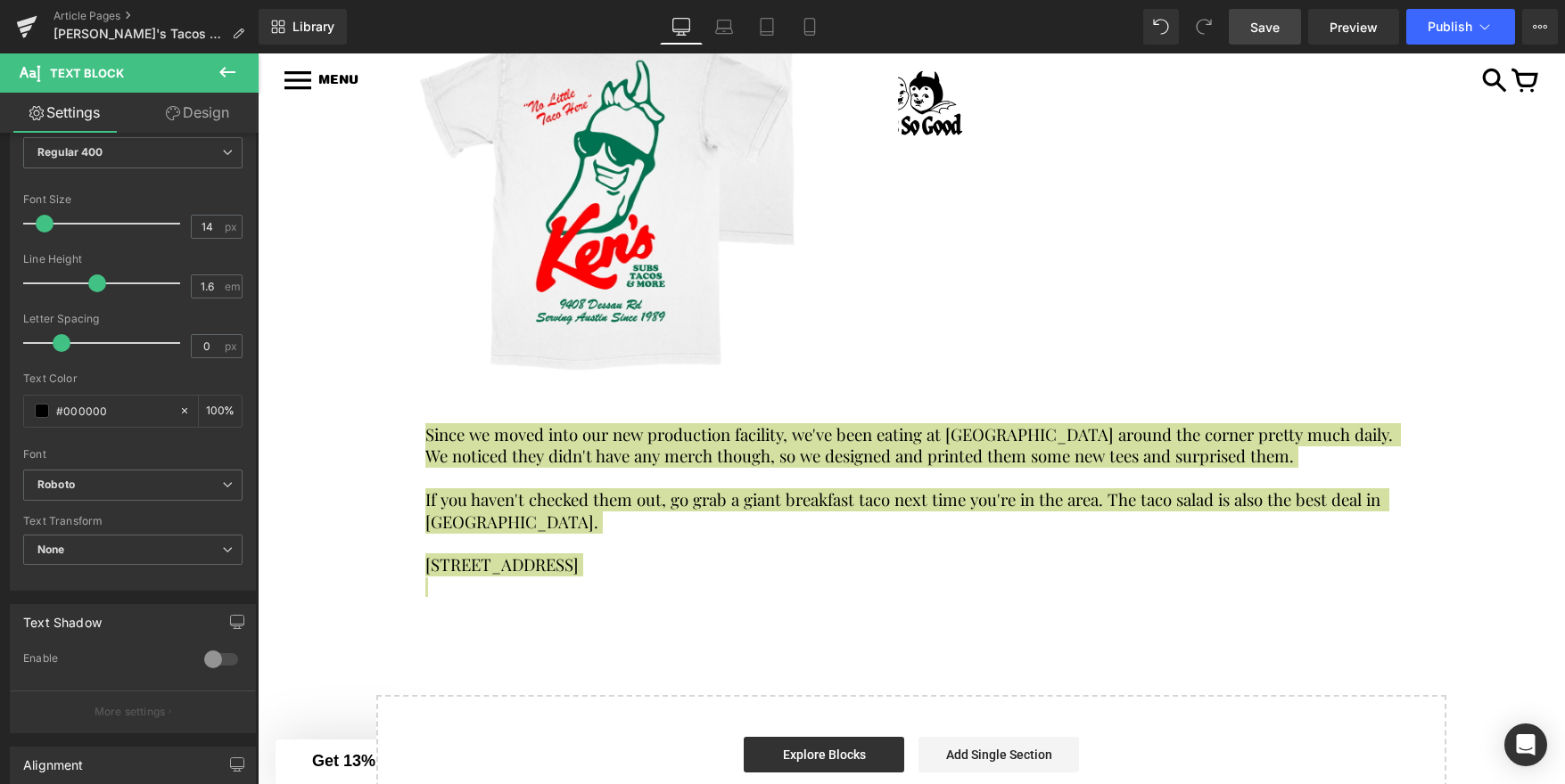
click at [1253, 30] on span "Save" at bounding box center [1265, 27] width 30 height 18
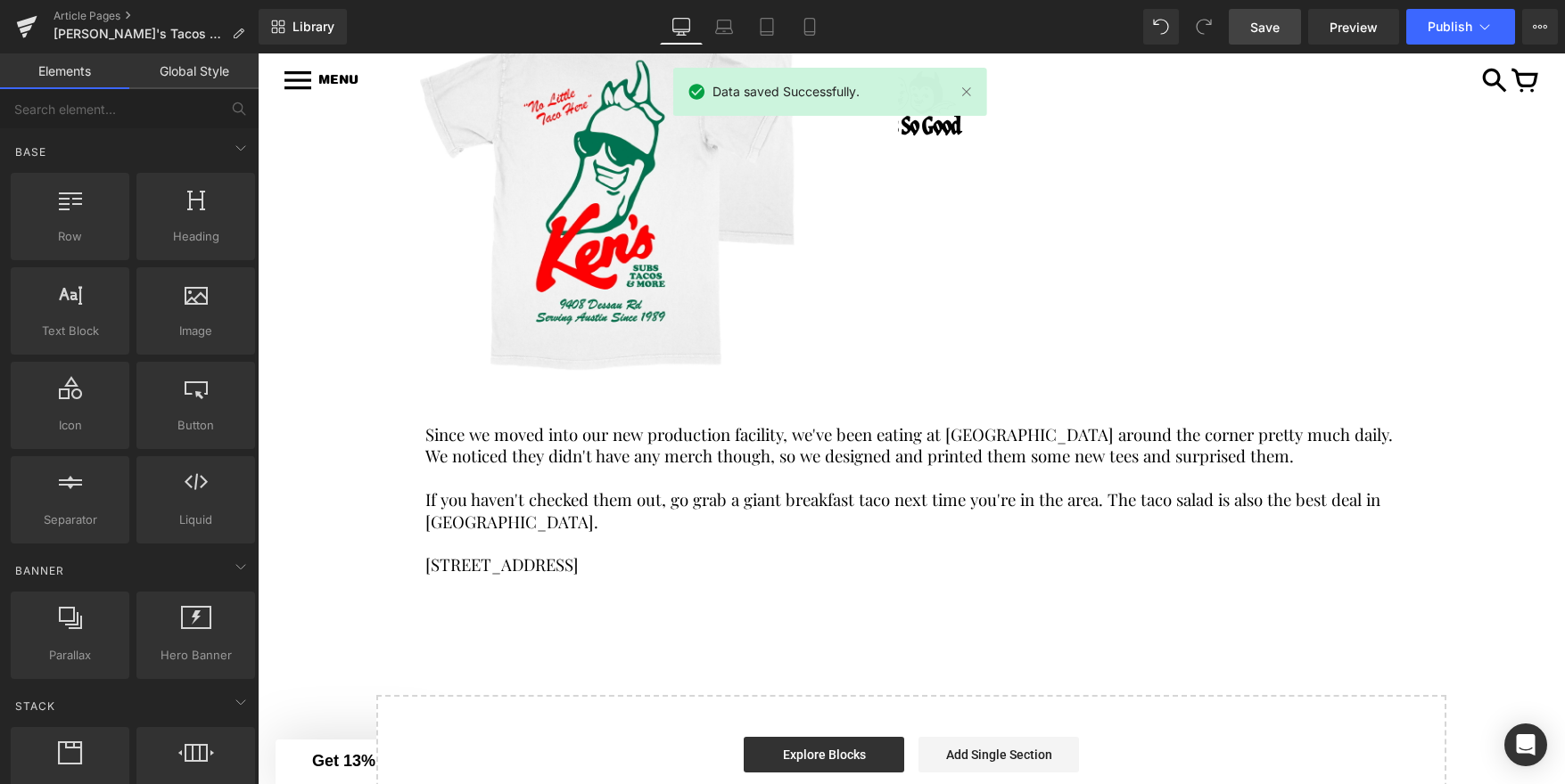
click at [794, 623] on div "KEN'S TACOS X FEELS SO GOOD Heading Row Image Liquid Row Since we moved into ou…" at bounding box center [911, 324] width 1307 height 1035
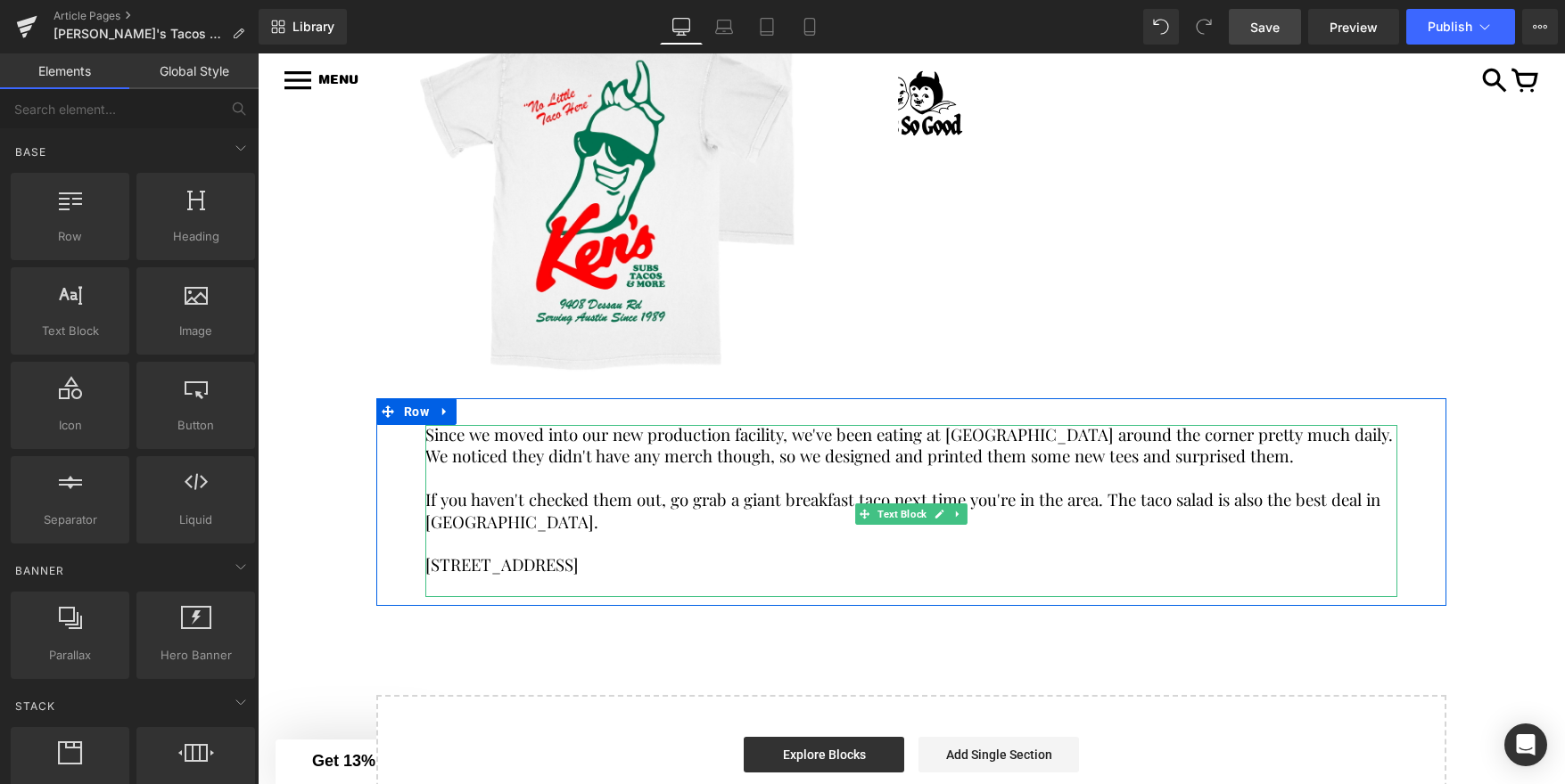
click at [737, 513] on p "If you haven't checked them out, go grab a giant breakfast taco next time you'r…" at bounding box center [911, 512] width 972 height 43
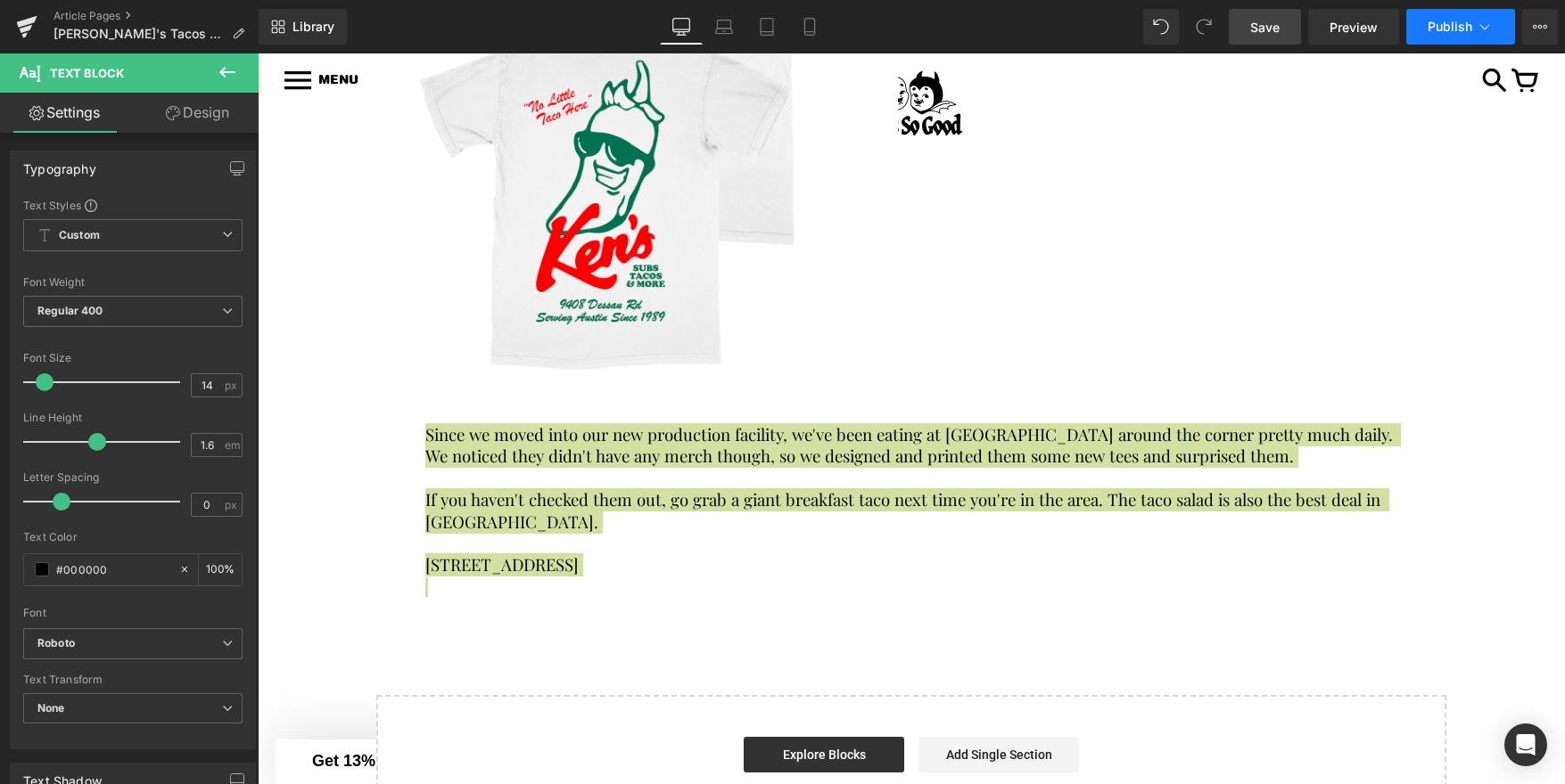
click at [1458, 28] on span "Publish" at bounding box center [1450, 26] width 44 height 14
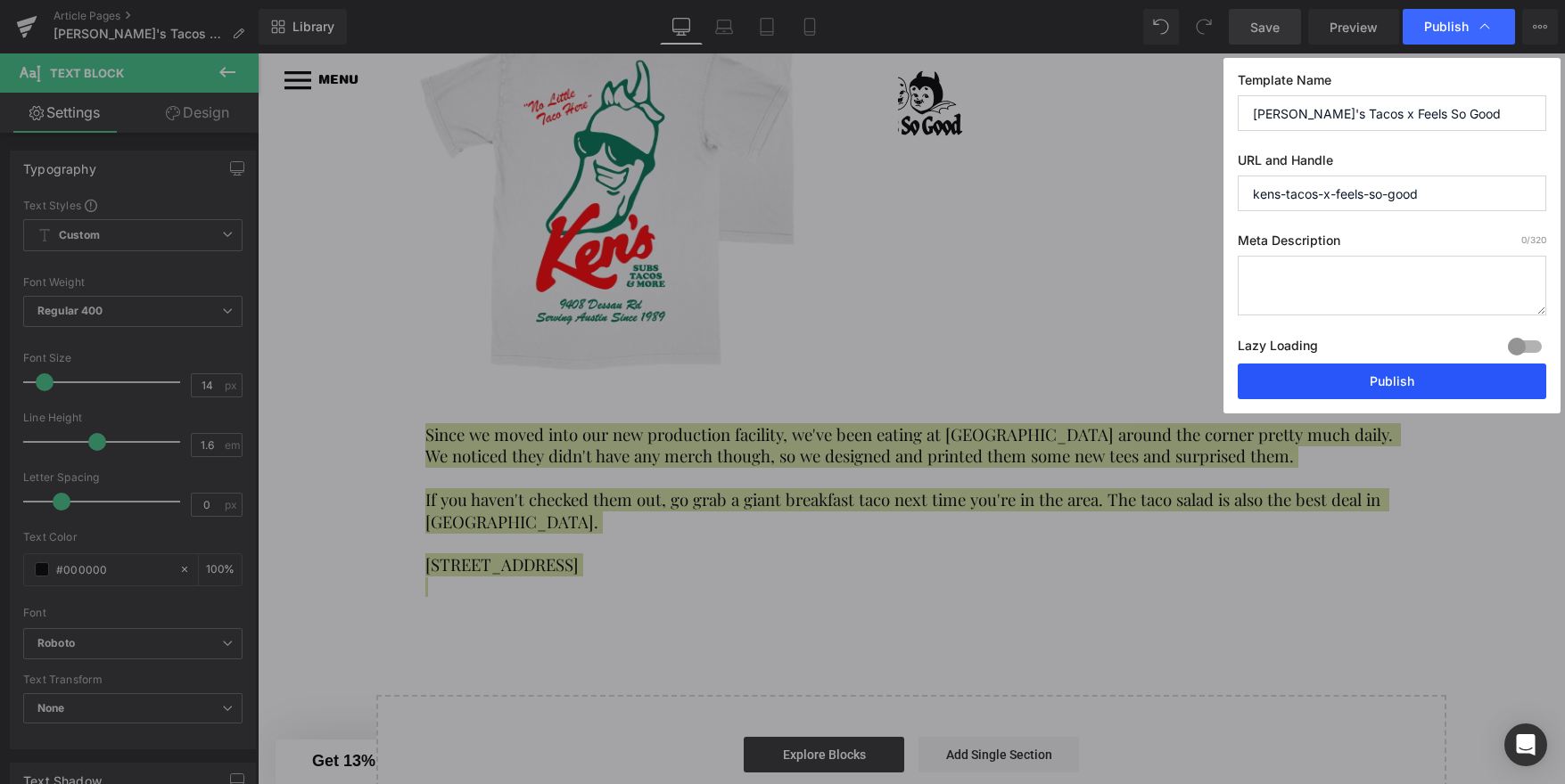
click at [1334, 377] on button "Publish" at bounding box center [1392, 381] width 309 height 36
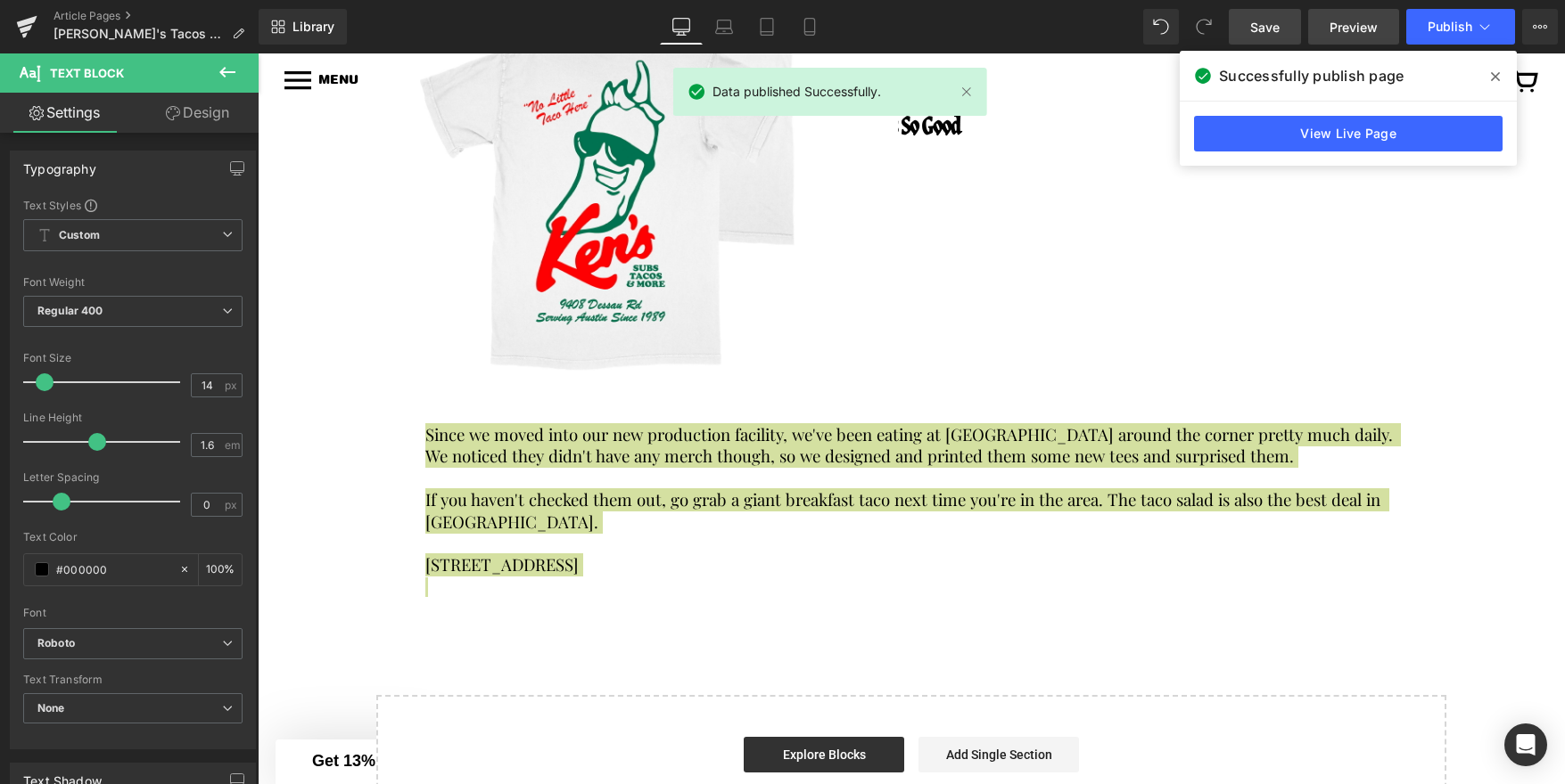
click at [1334, 20] on span "Preview" at bounding box center [1353, 27] width 48 height 18
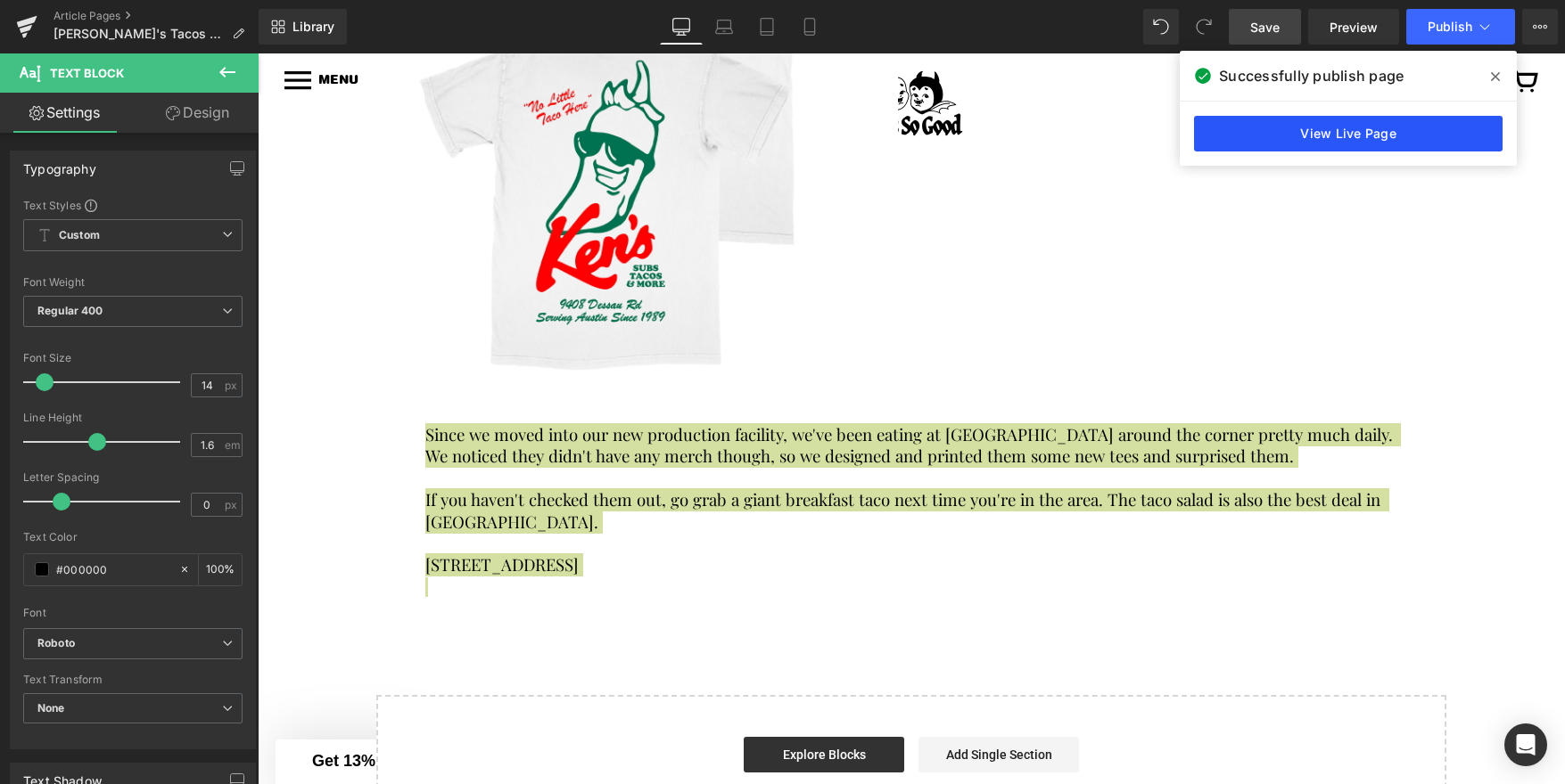
click at [1302, 127] on link "View Live Page" at bounding box center [1348, 133] width 309 height 36
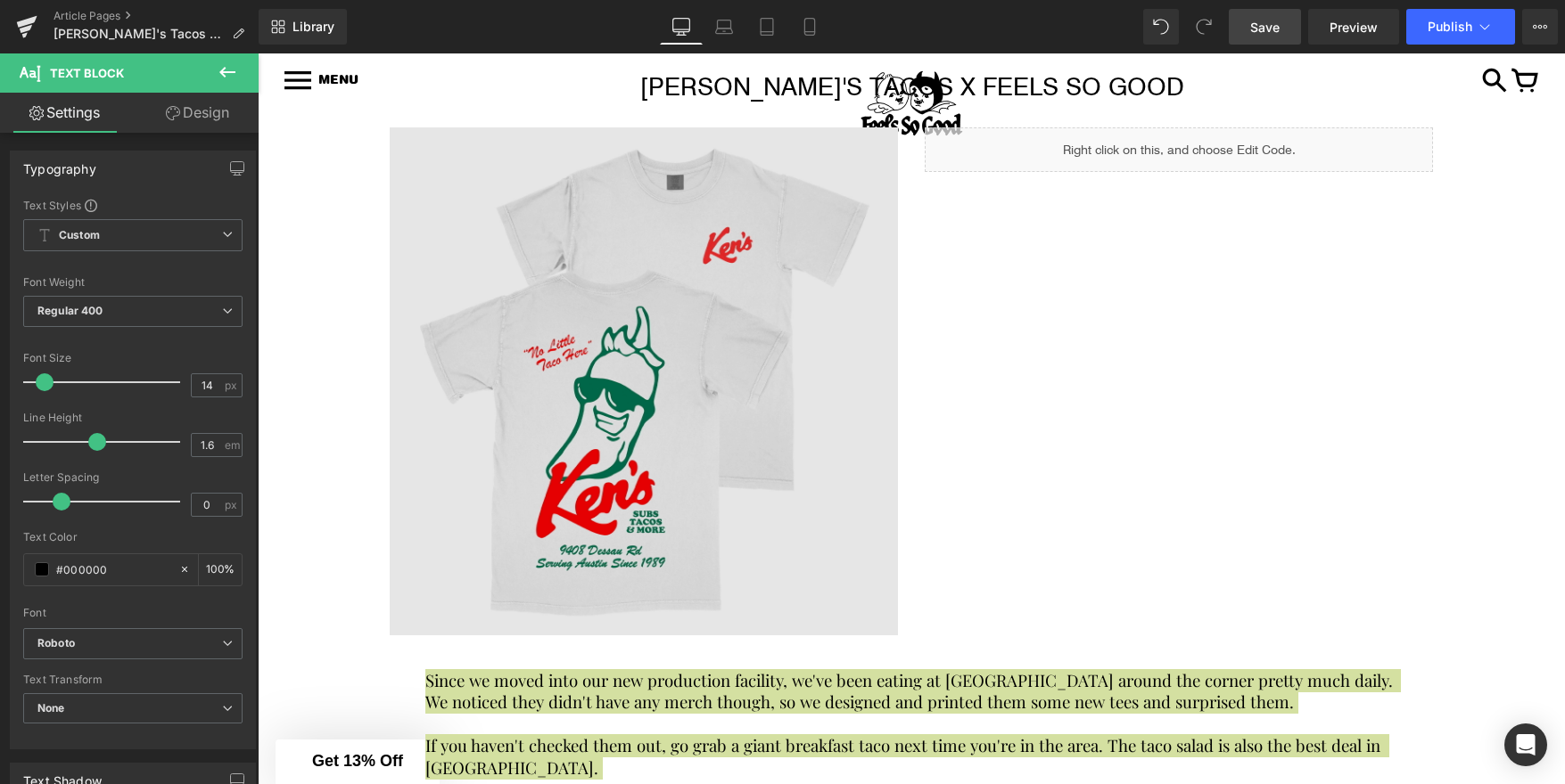
scroll to position [271, 0]
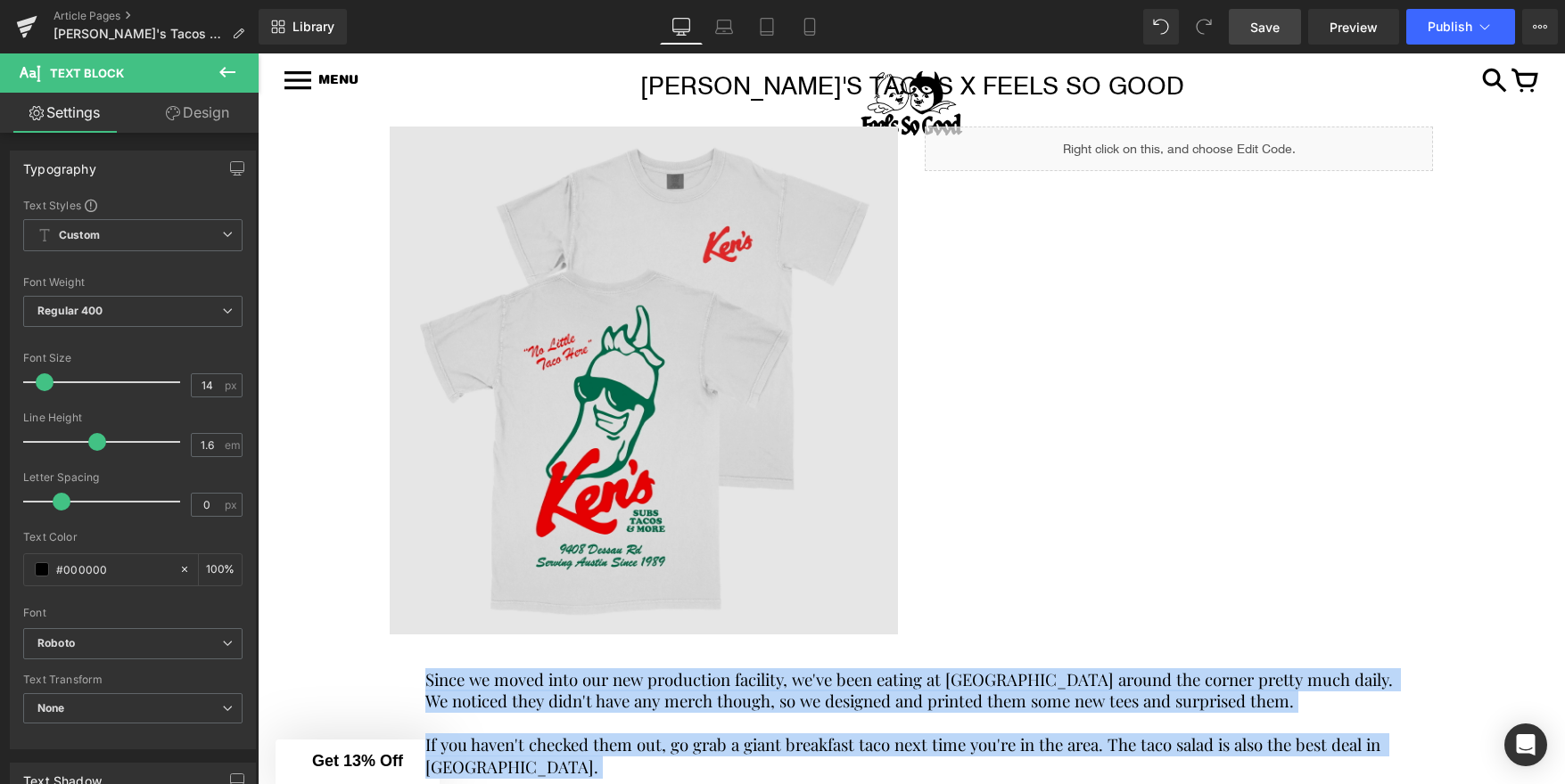
click at [679, 261] on img at bounding box center [644, 380] width 508 height 508
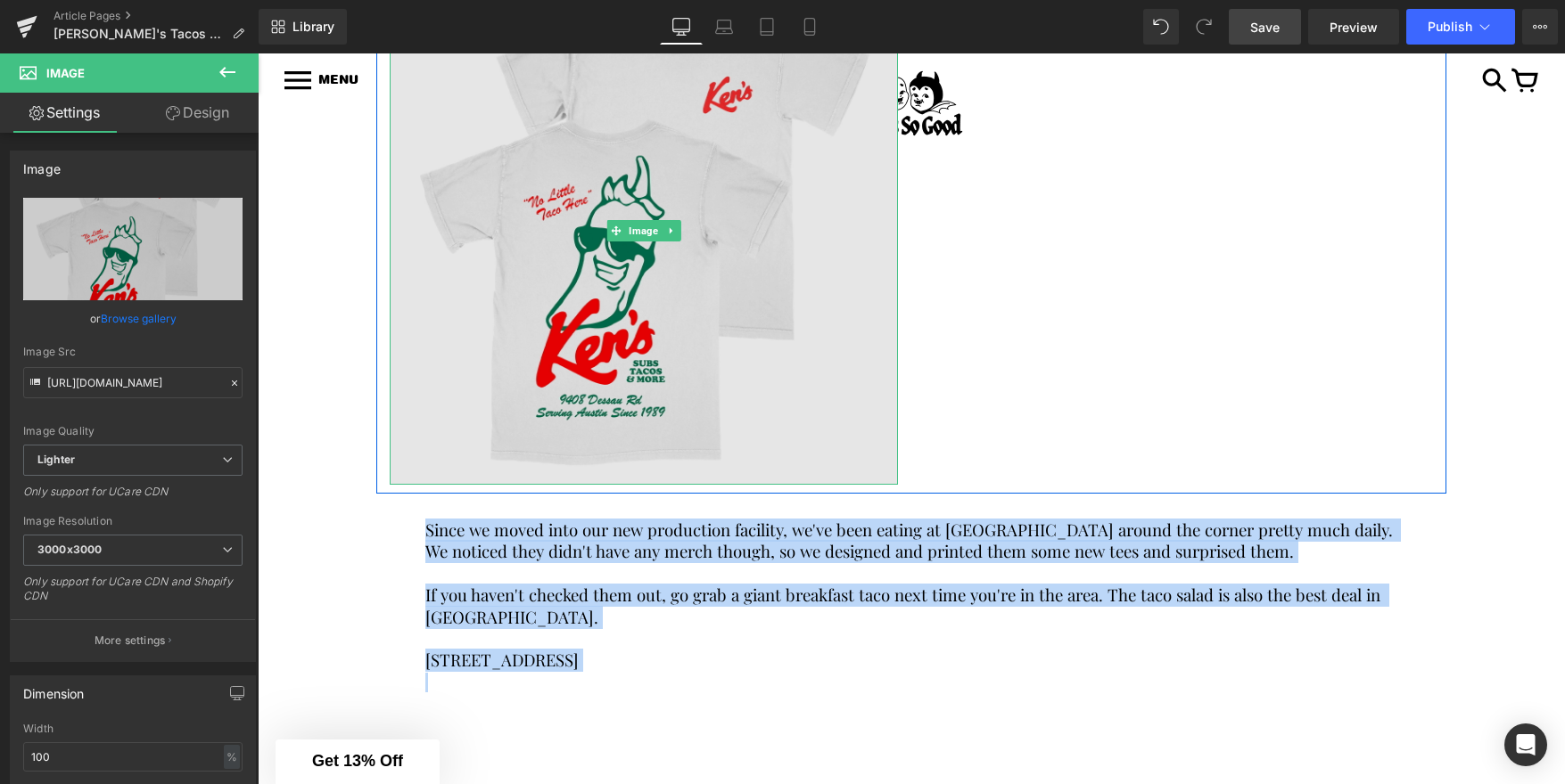
scroll to position [422, 0]
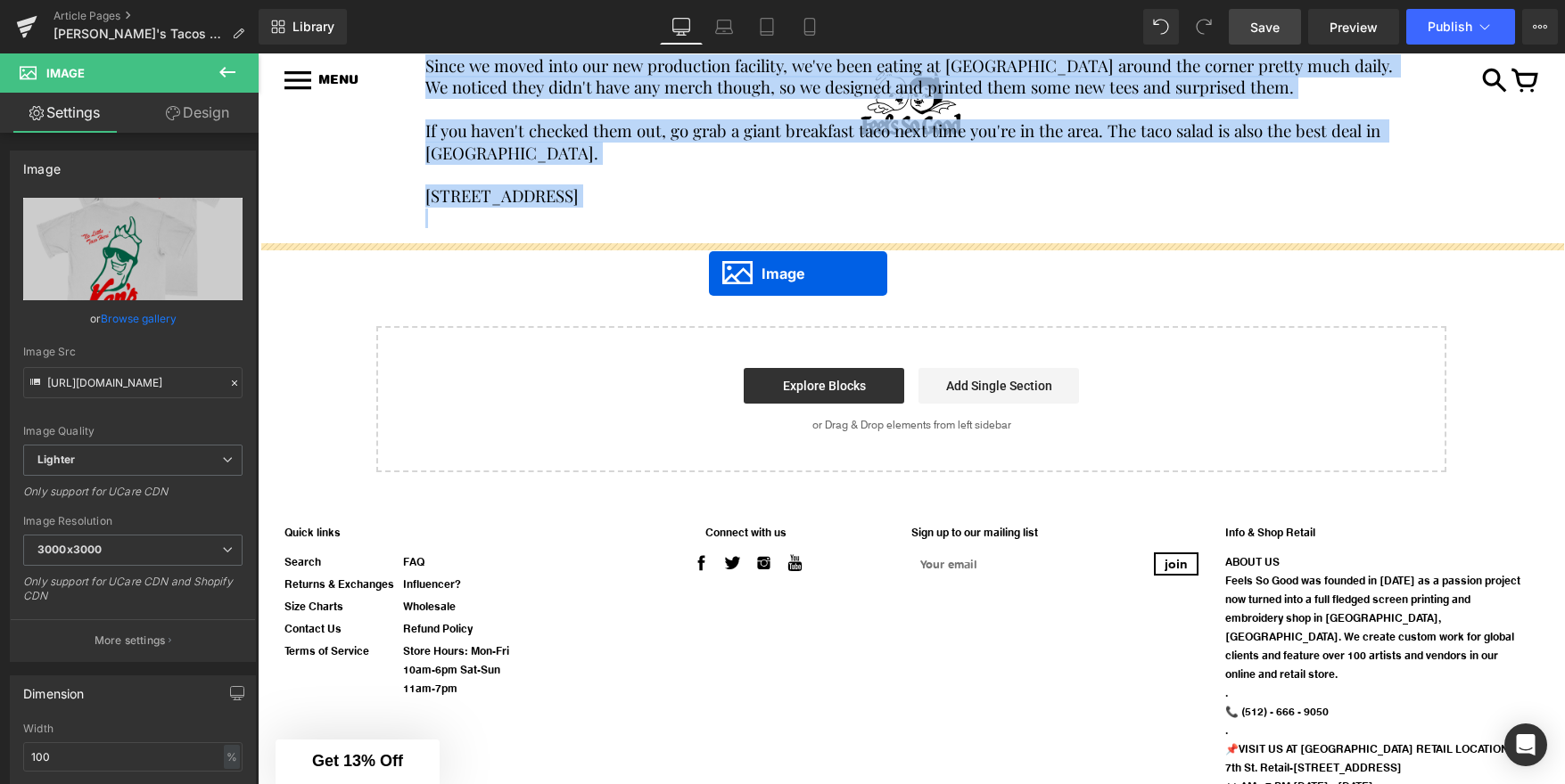
drag, startPoint x: 616, startPoint y: 227, endPoint x: 709, endPoint y: 273, distance: 103.8
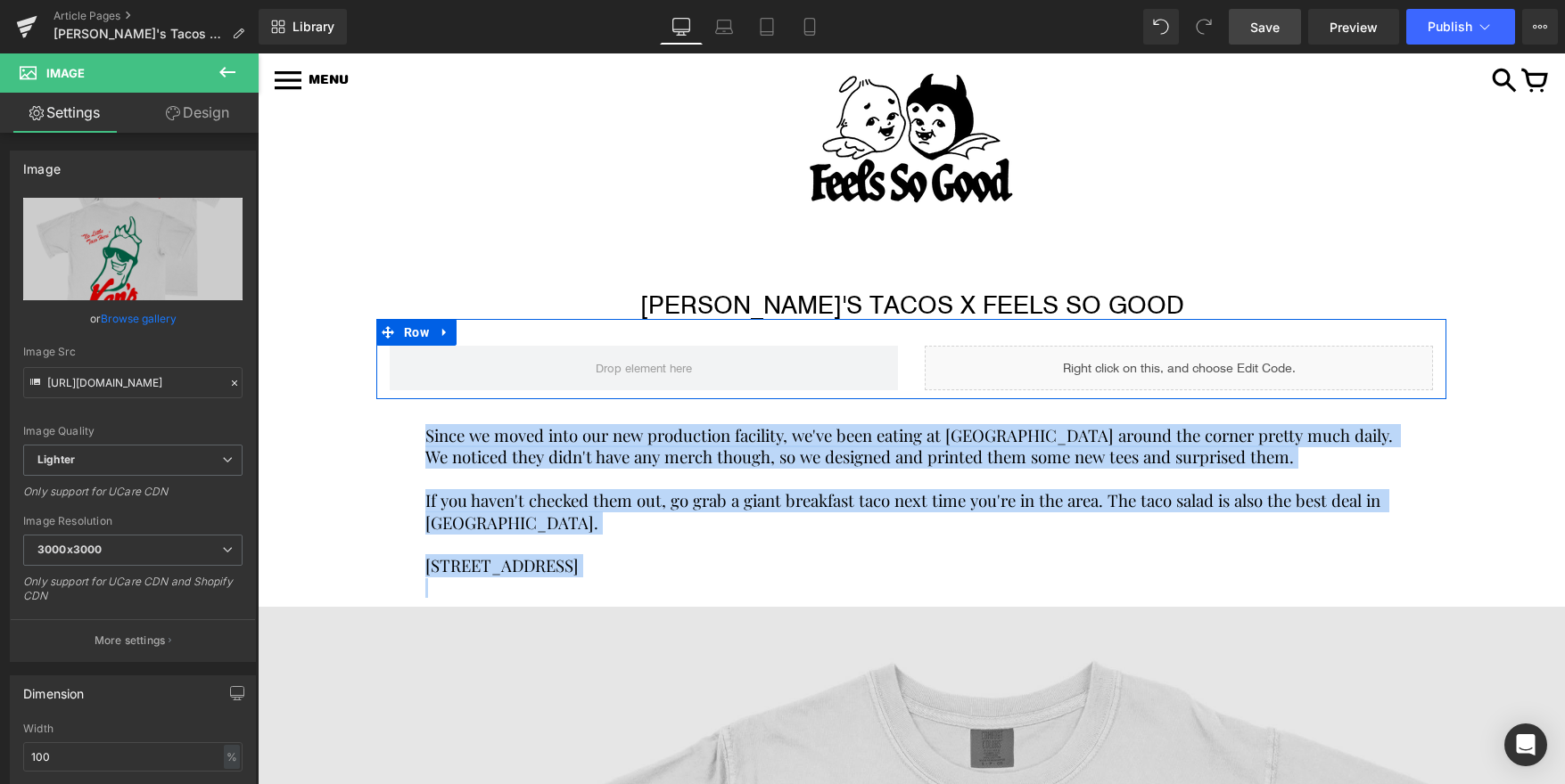
scroll to position [56, 0]
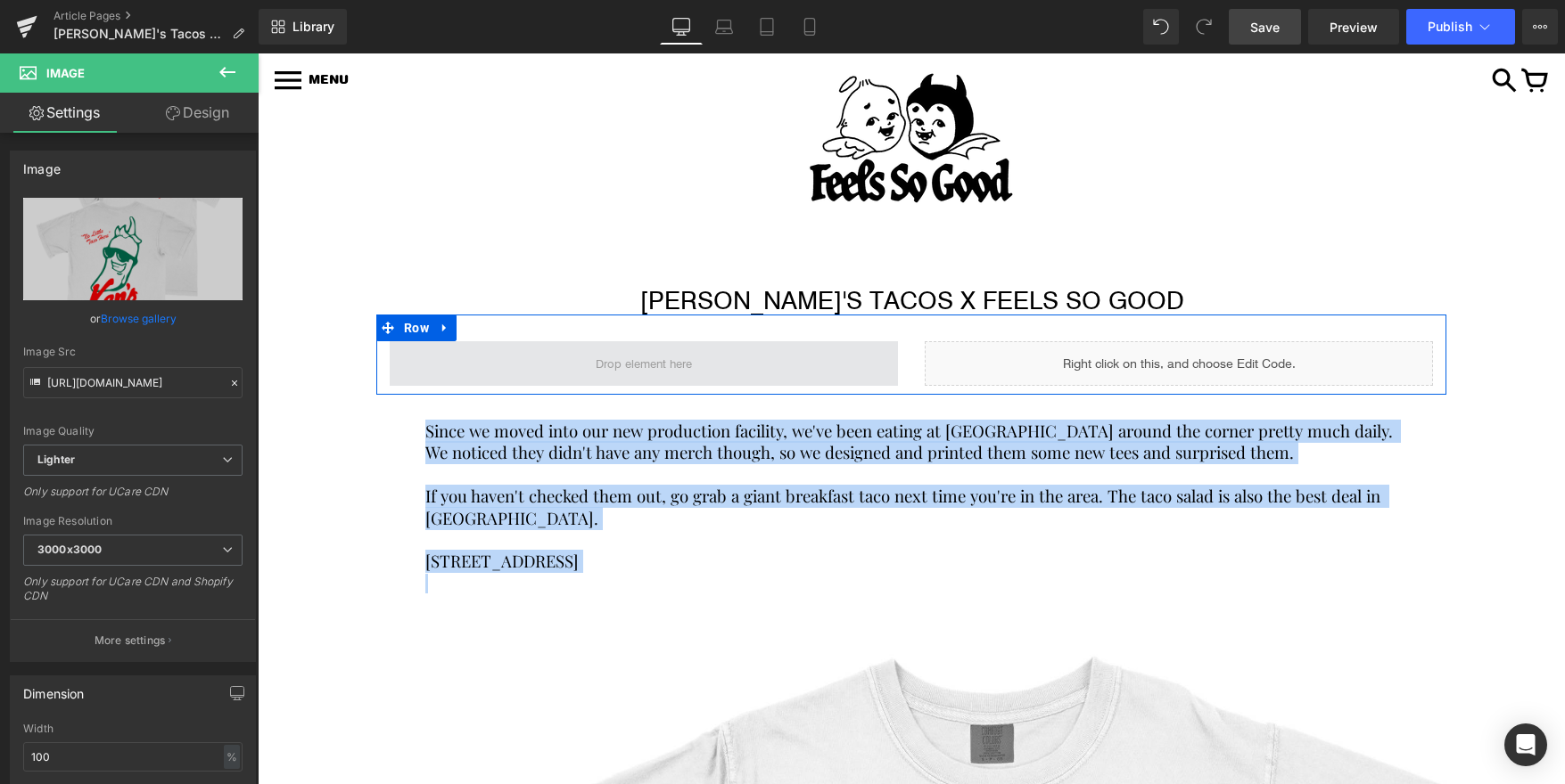
click at [588, 370] on span at bounding box center [644, 364] width 508 height 44
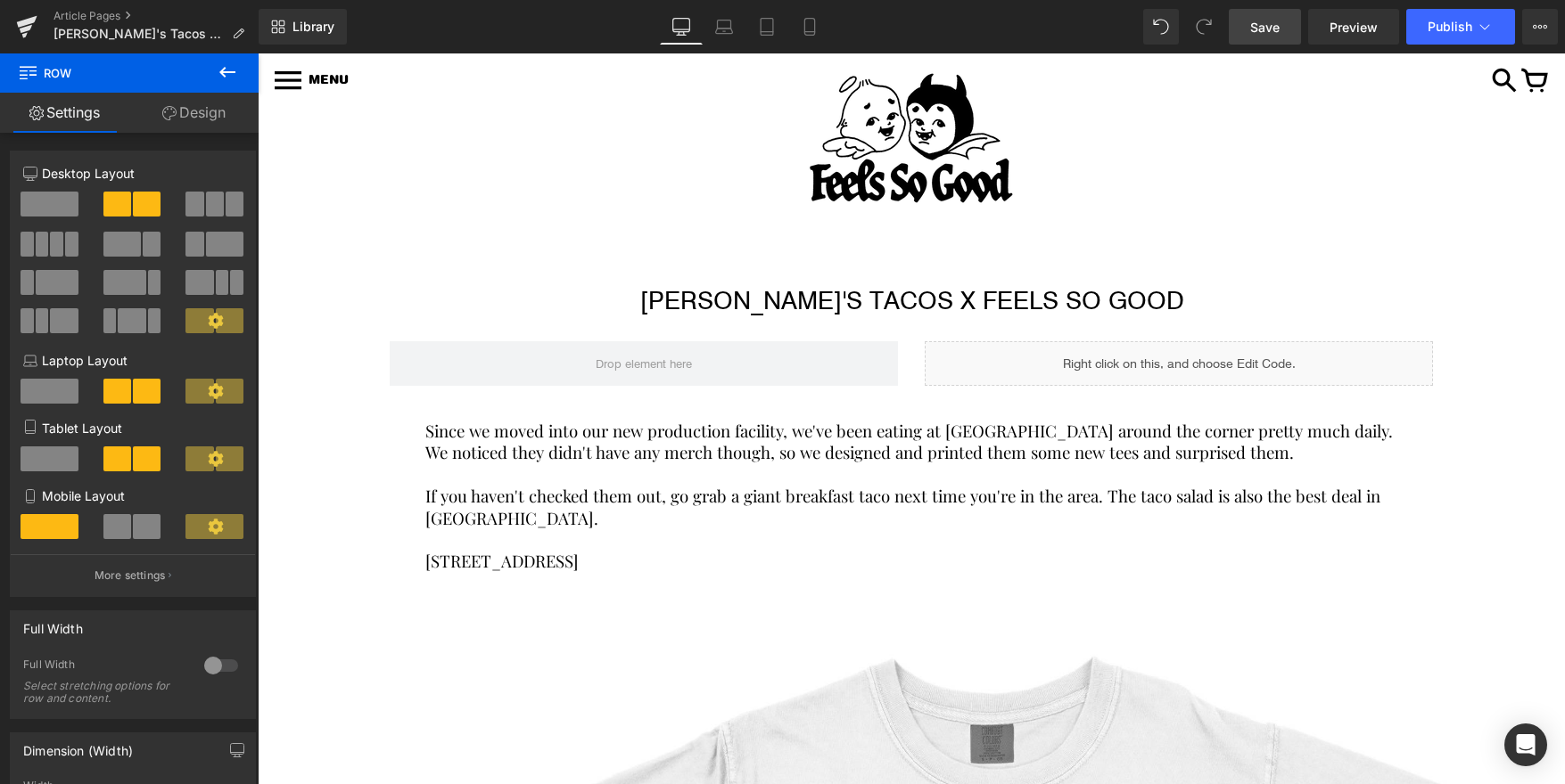
click at [227, 74] on icon at bounding box center [227, 72] width 21 height 21
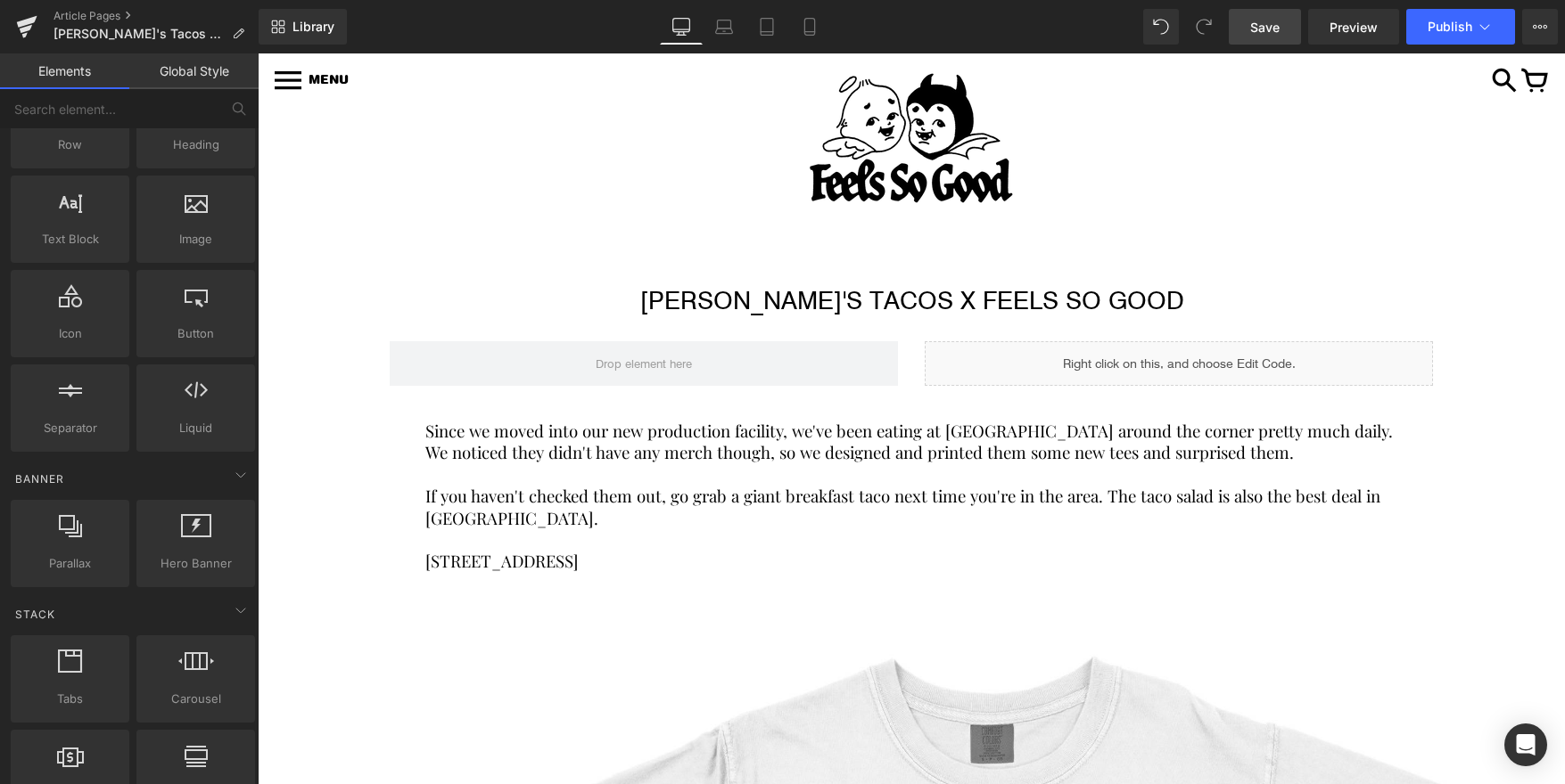
scroll to position [0, 0]
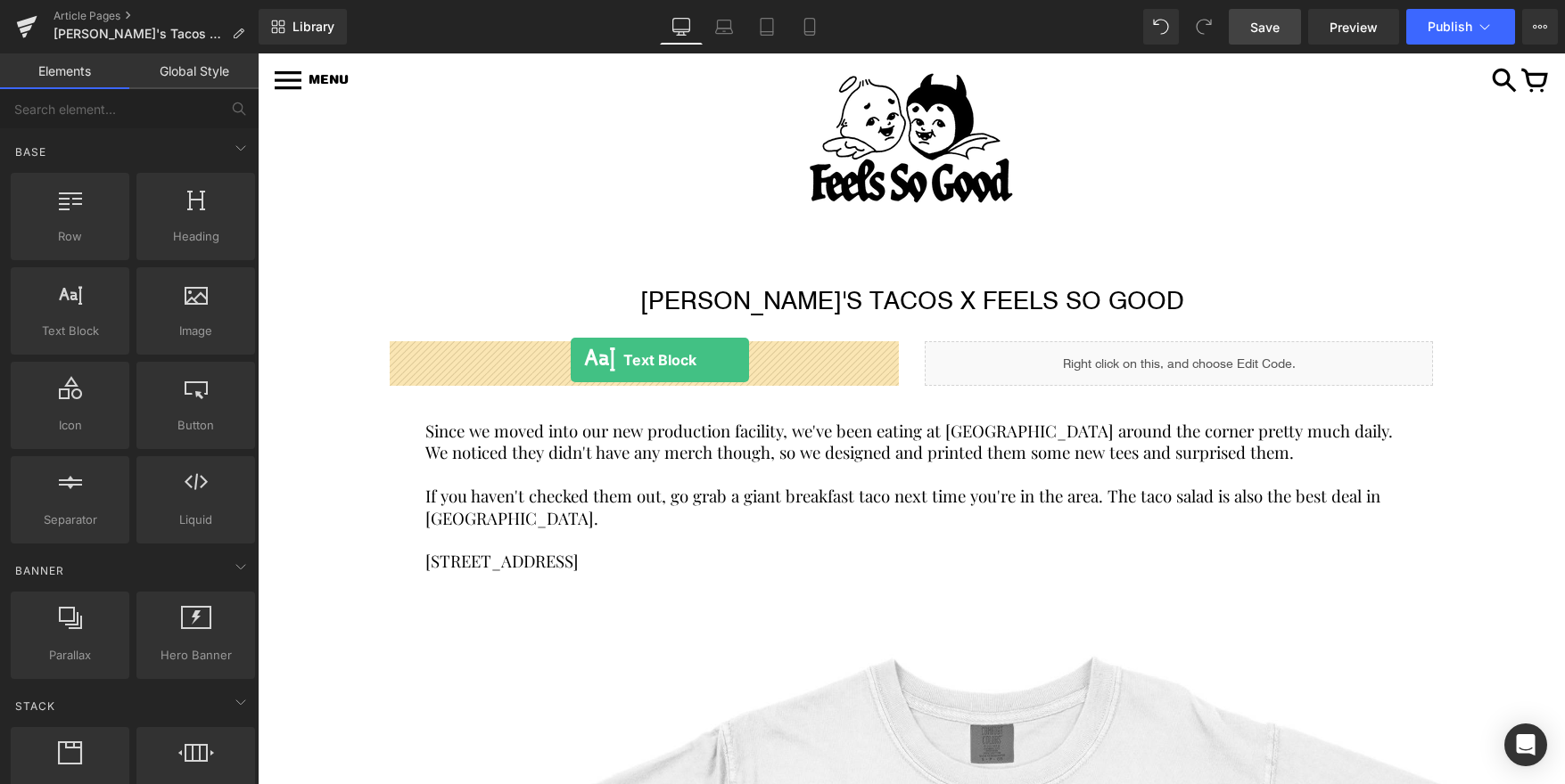
drag, startPoint x: 325, startPoint y: 358, endPoint x: 571, endPoint y: 360, distance: 246.0
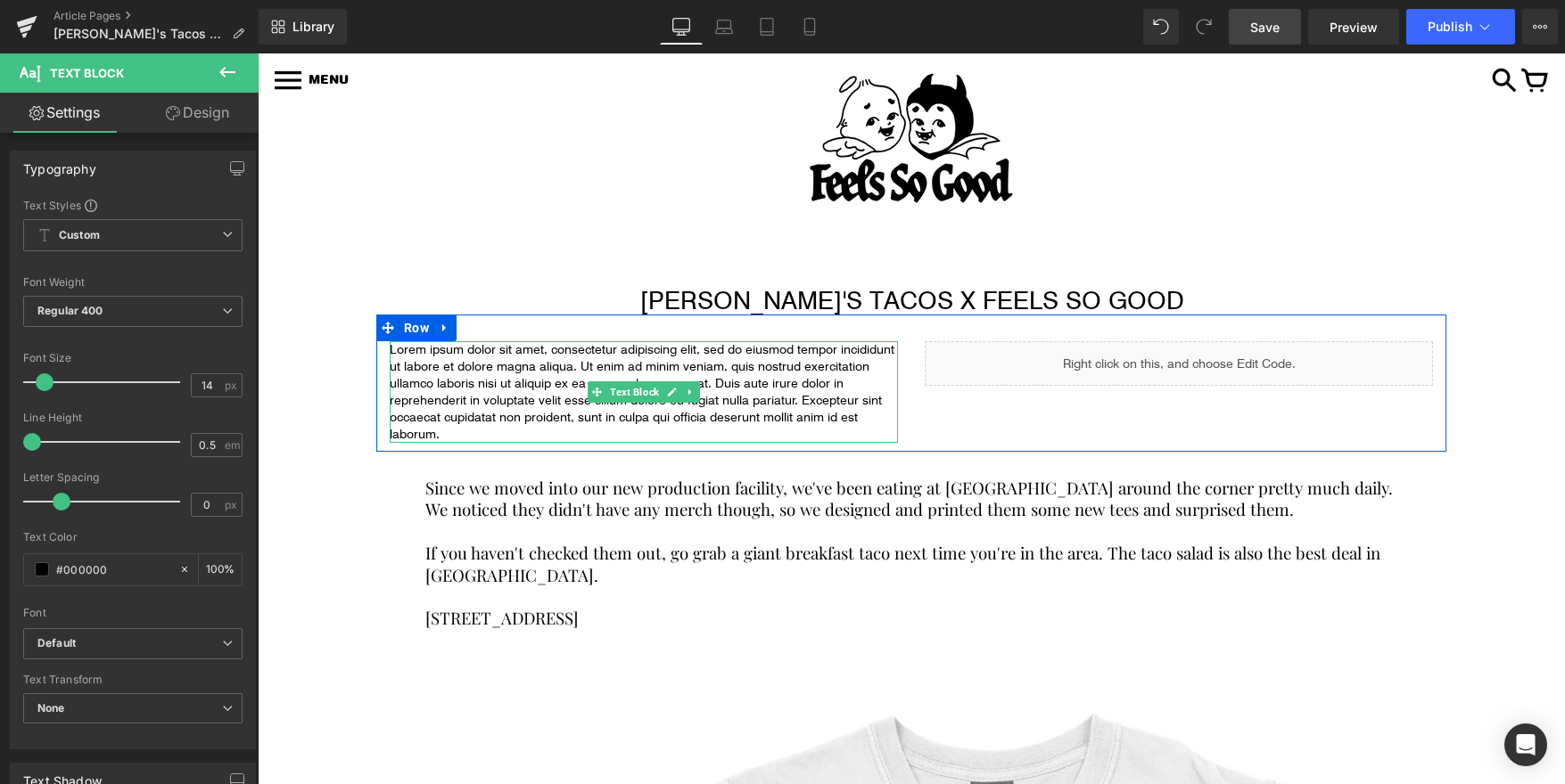
click at [528, 368] on p "Lorem ipsum dolor sit amet, consectetur adipiscing elit, sed do eiusmod tempor …" at bounding box center [644, 392] width 508 height 102
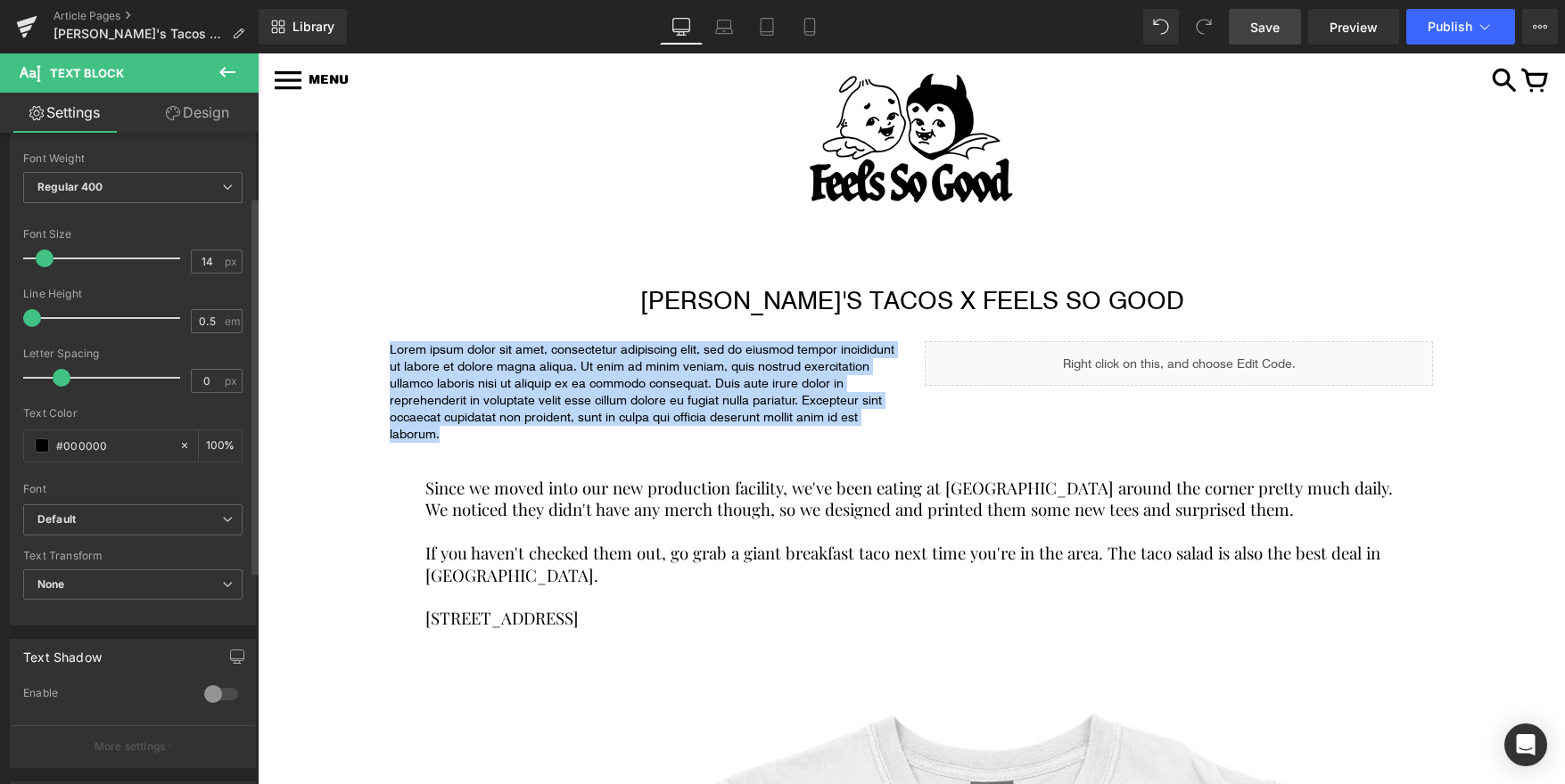
scroll to position [126, 0]
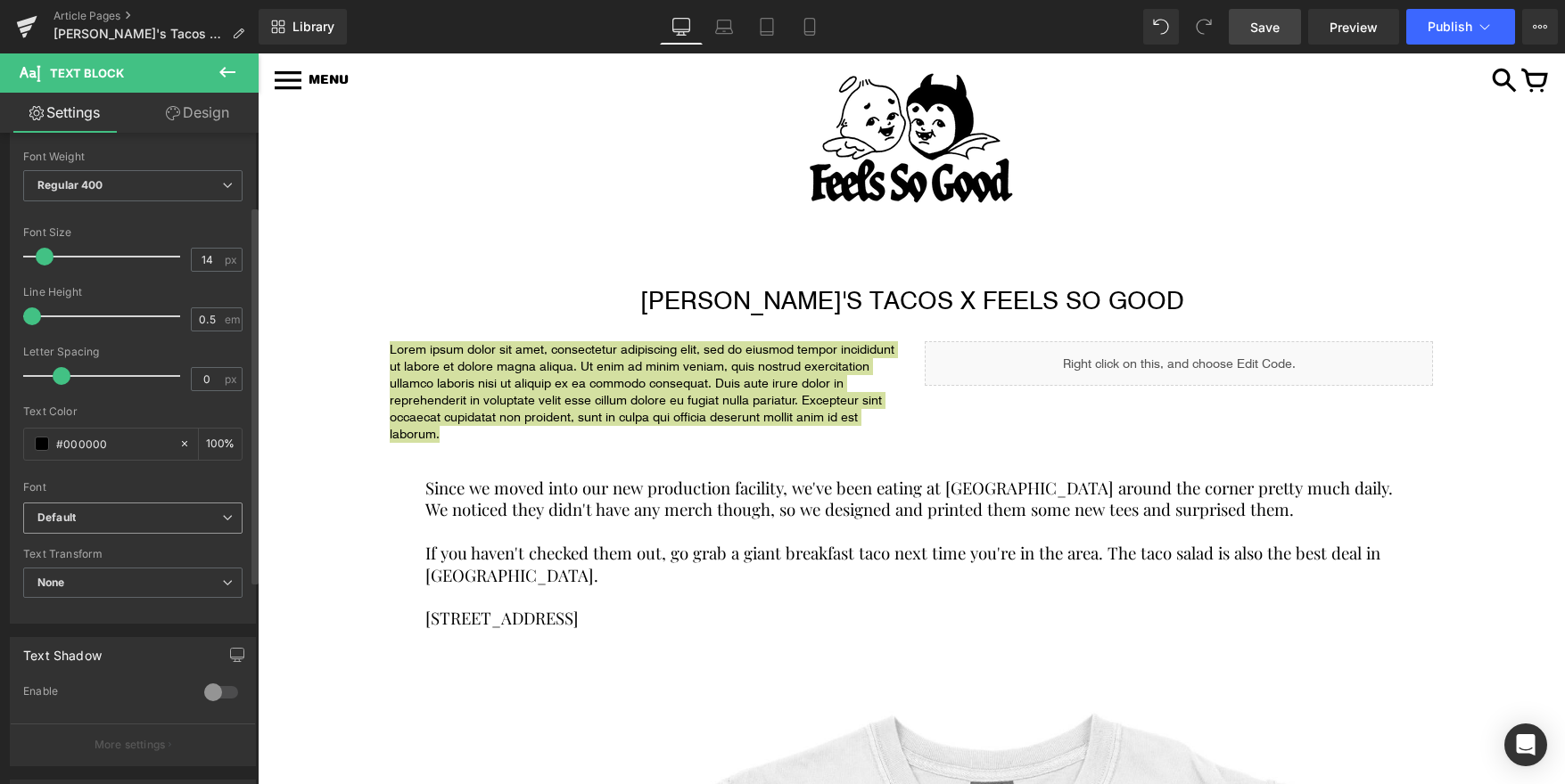
click at [151, 516] on b "Default" at bounding box center [130, 518] width 185 height 15
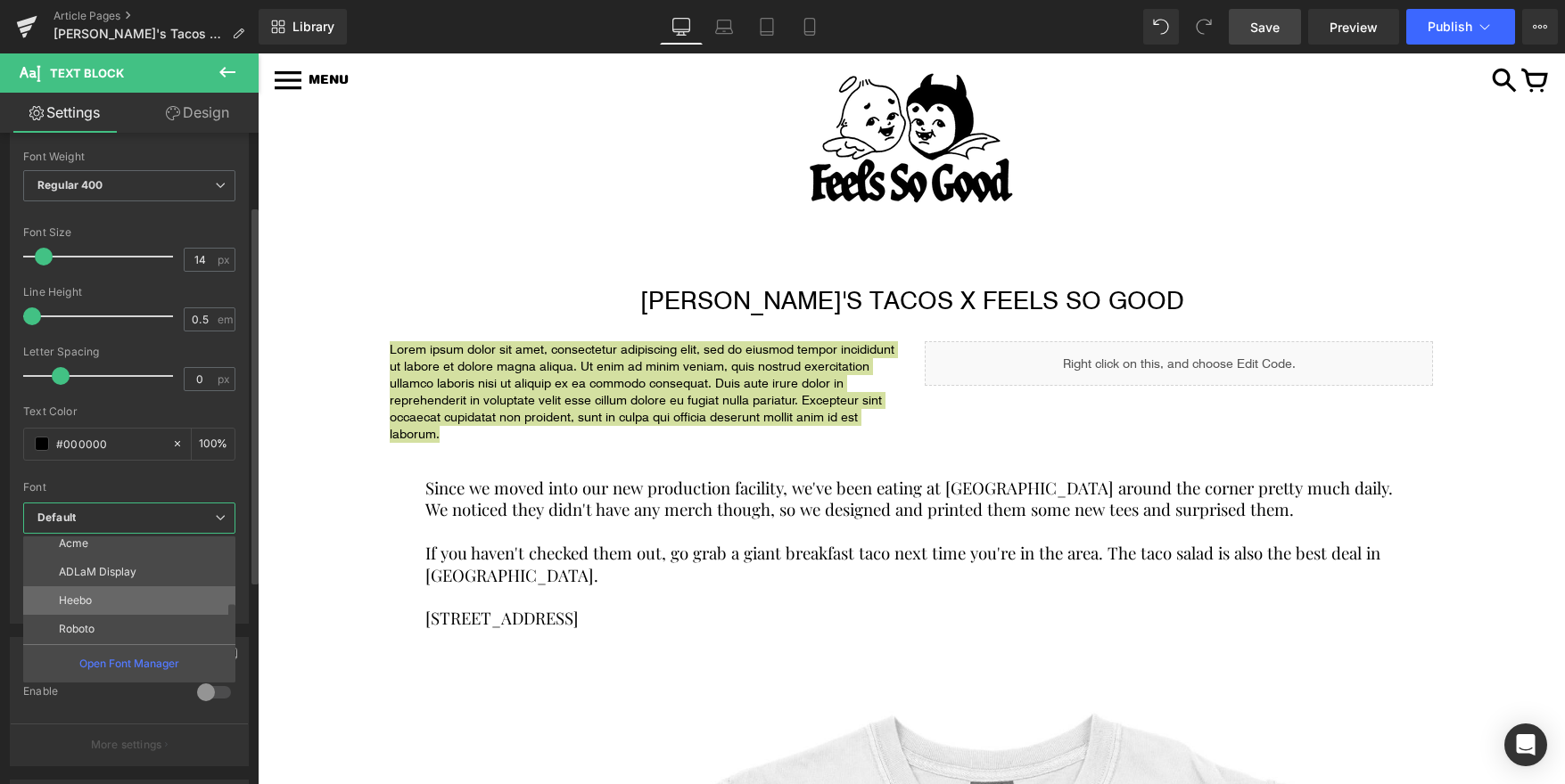
scroll to position [90, 0]
click at [121, 621] on li "Roboto" at bounding box center [133, 631] width 220 height 29
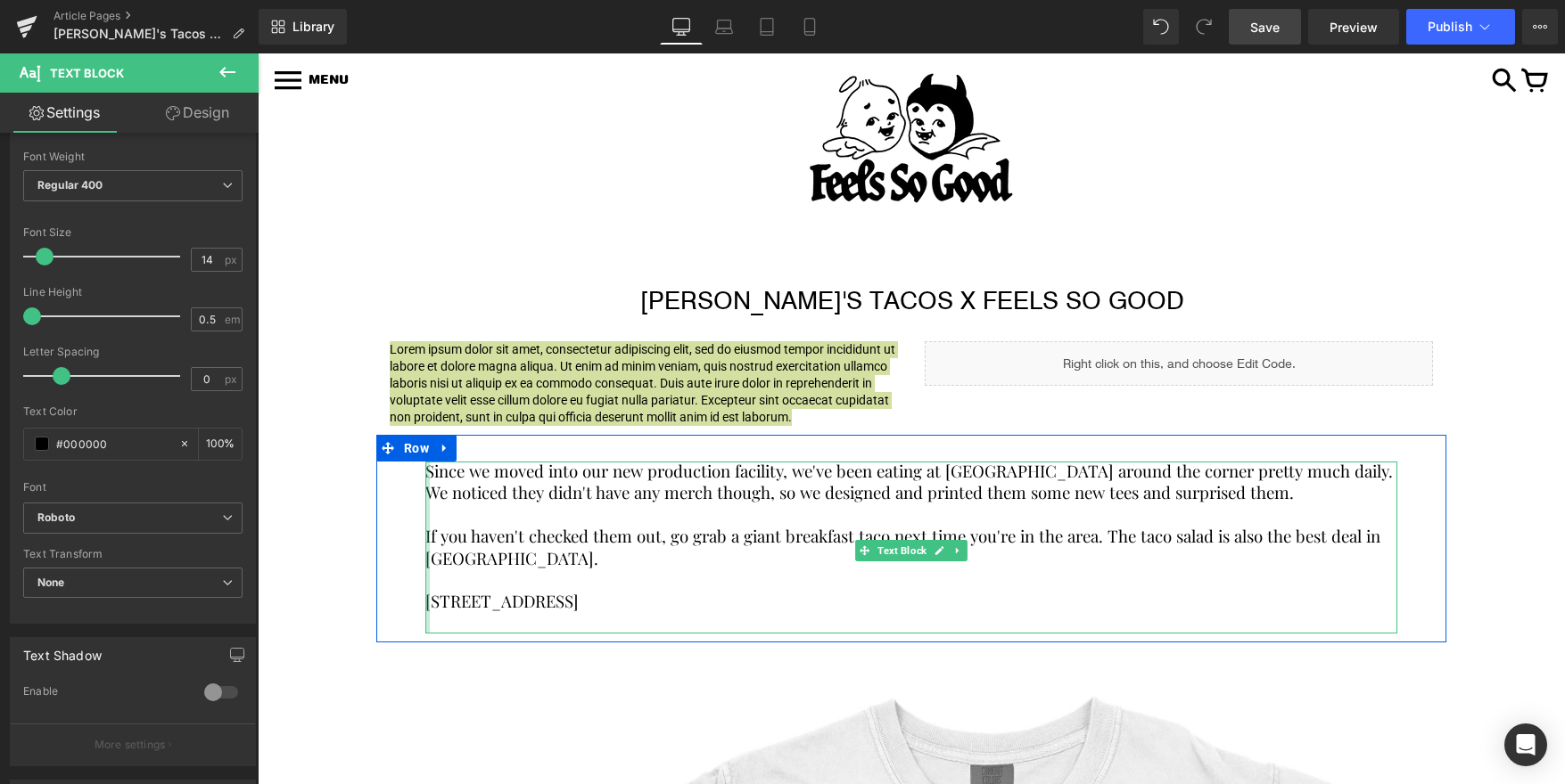
click at [429, 490] on div at bounding box center [427, 548] width 5 height 172
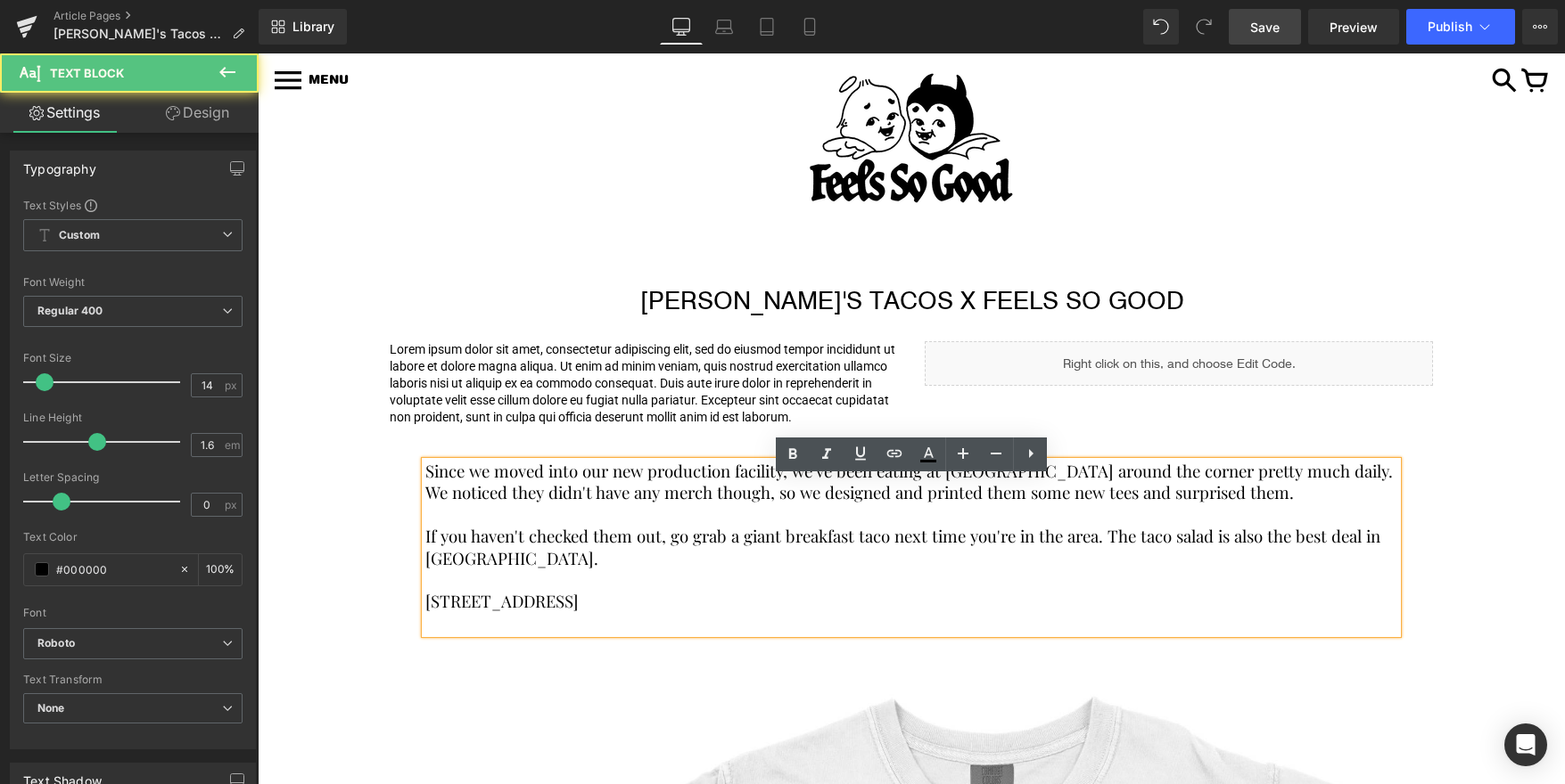
click at [449, 492] on span "Since we moved into our new production facility, we've been eating at Ken's Tac…" at bounding box center [910, 481] width 971 height 43
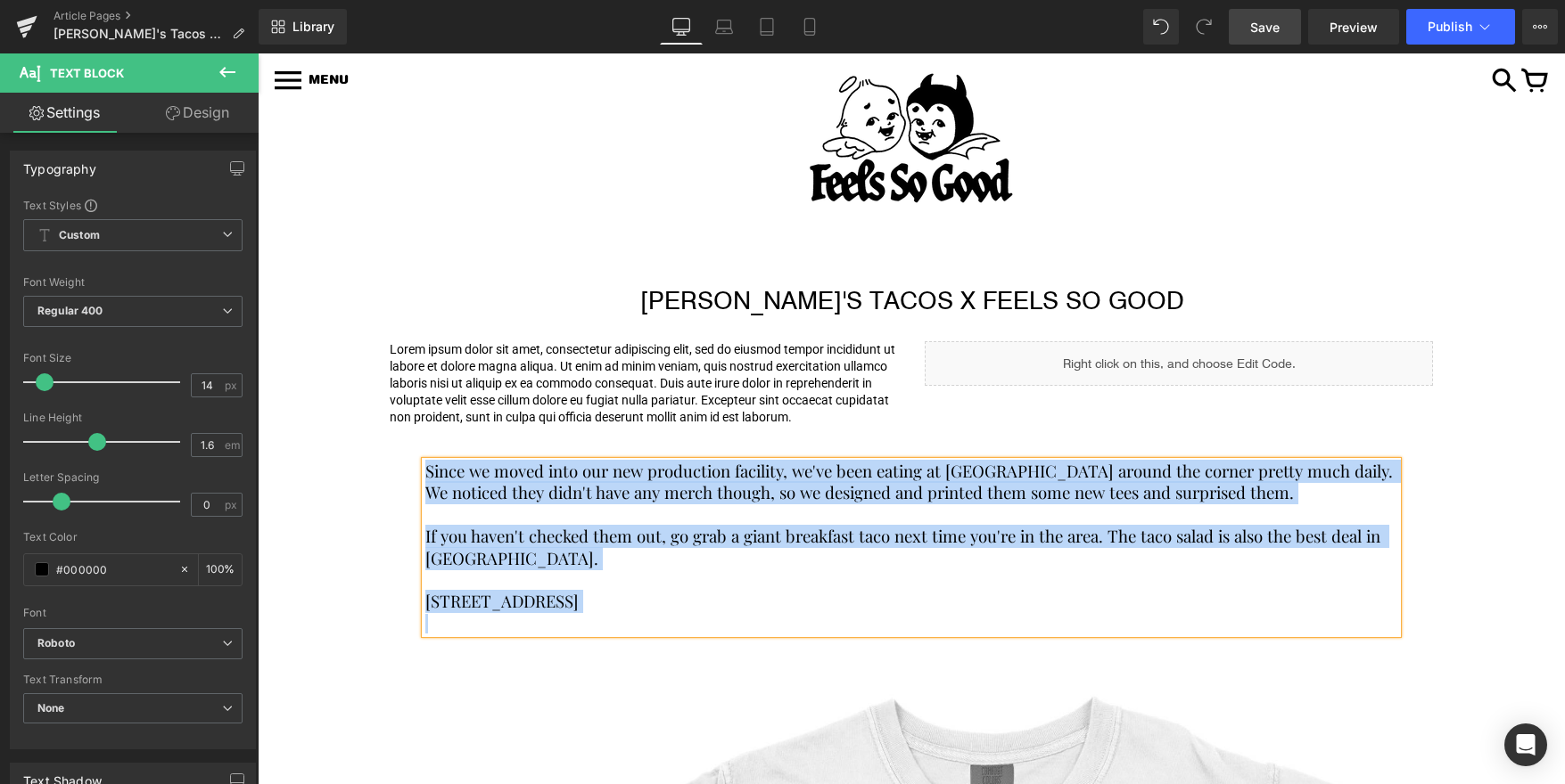
copy div "Since we moved into our new production facility, we've been eating at Ken's Tac…"
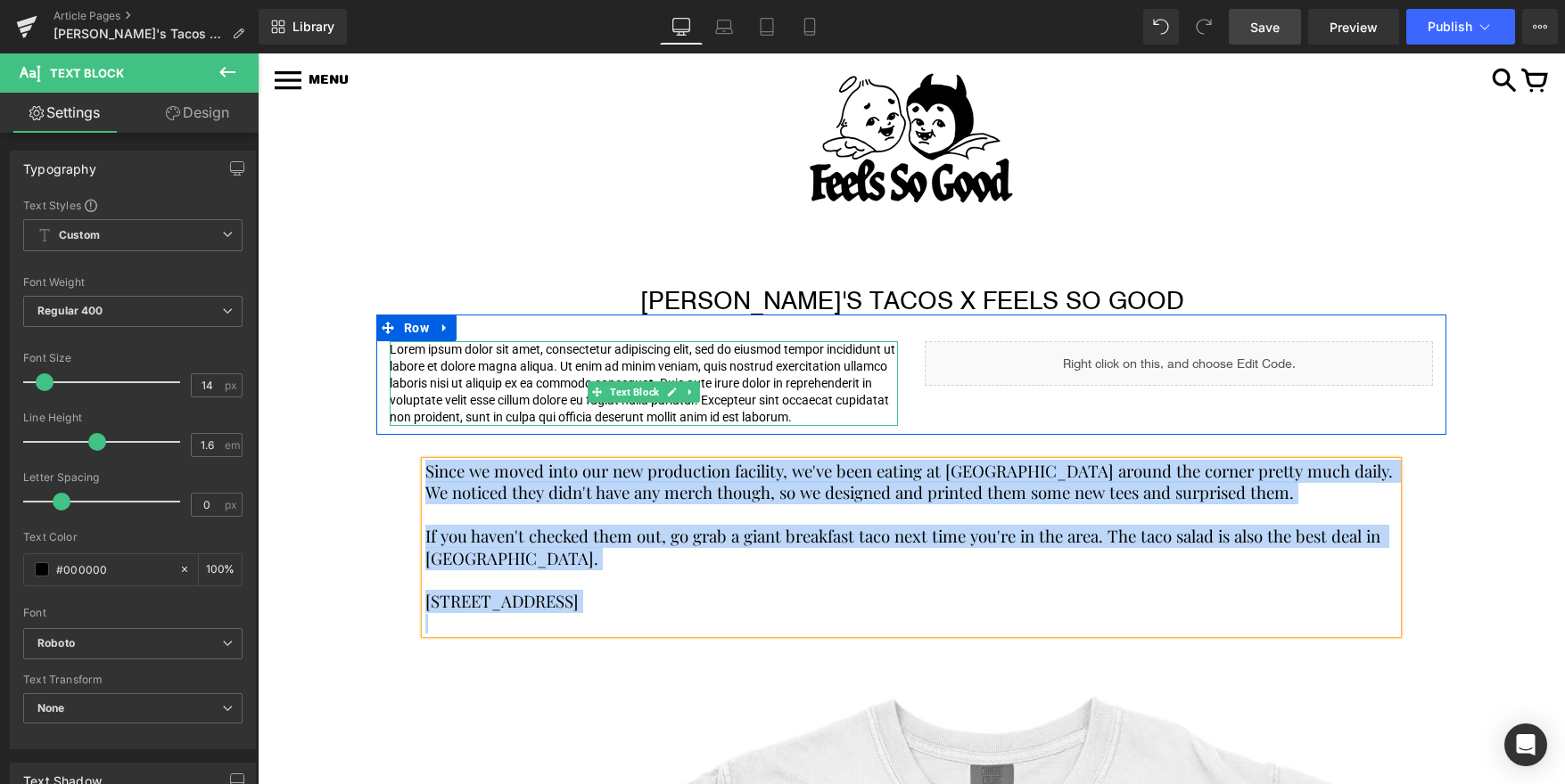
click at [404, 351] on p "Lorem ipsum dolor sit amet, consectetur adipiscing elit, sed do eiusmod tempor …" at bounding box center [644, 384] width 508 height 85
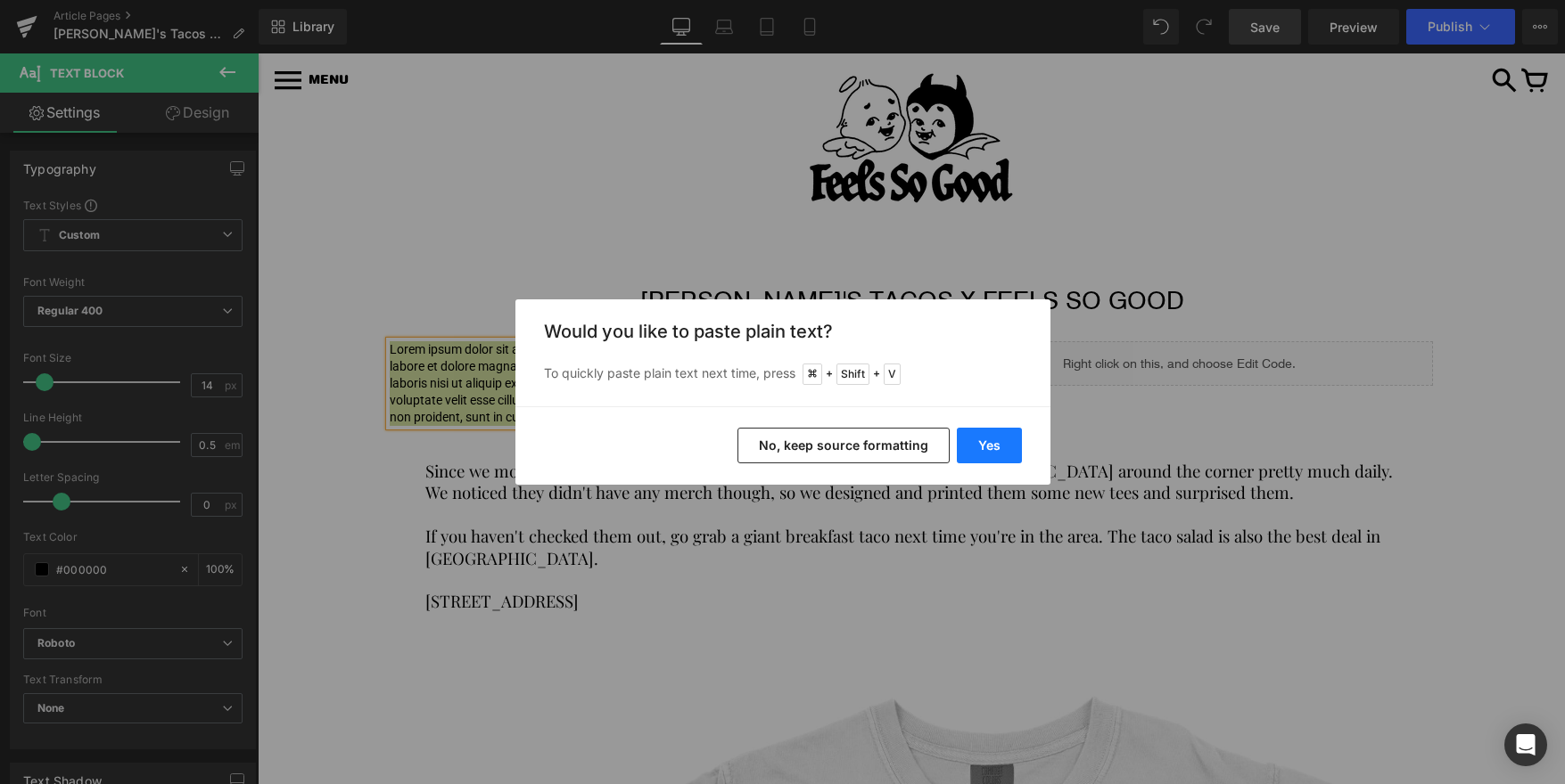
click at [982, 444] on button "Yes" at bounding box center [989, 445] width 65 height 36
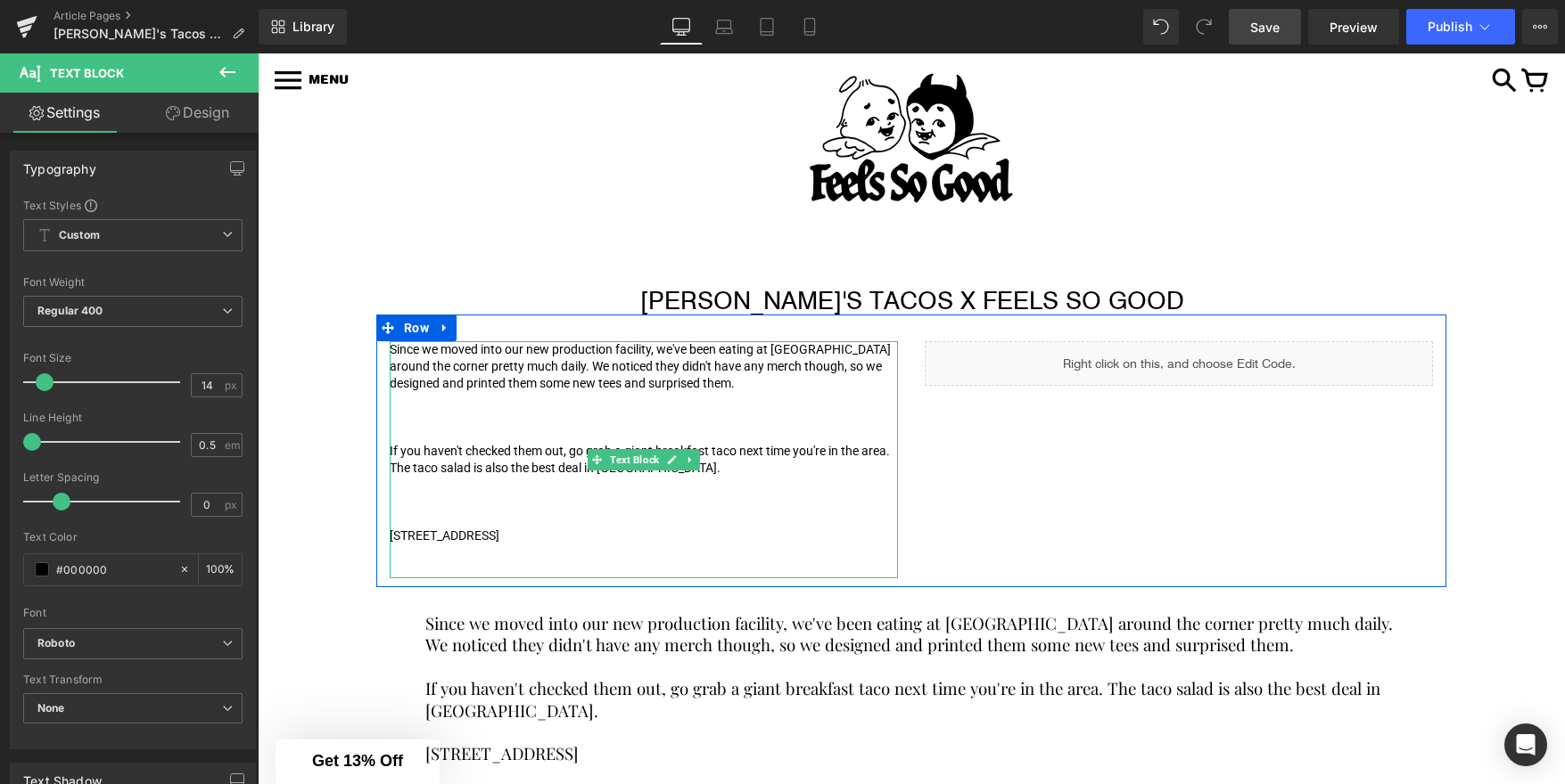
click at [398, 452] on p "If you haven't checked them out, go grab a giant breakfast taco next time you'r…" at bounding box center [644, 460] width 508 height 34
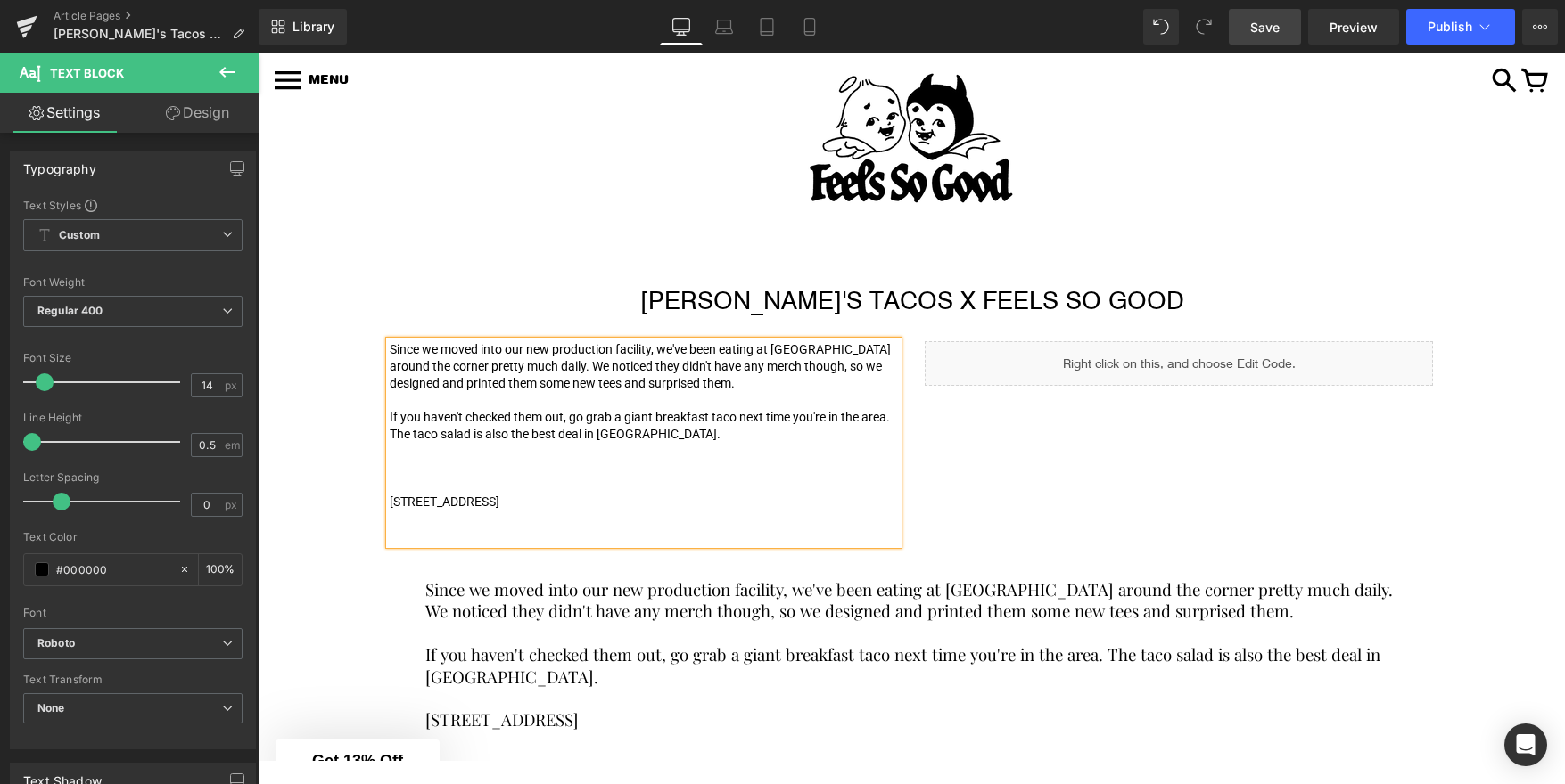
click at [392, 499] on p "9408 Dessau Rd." at bounding box center [644, 502] width 508 height 17
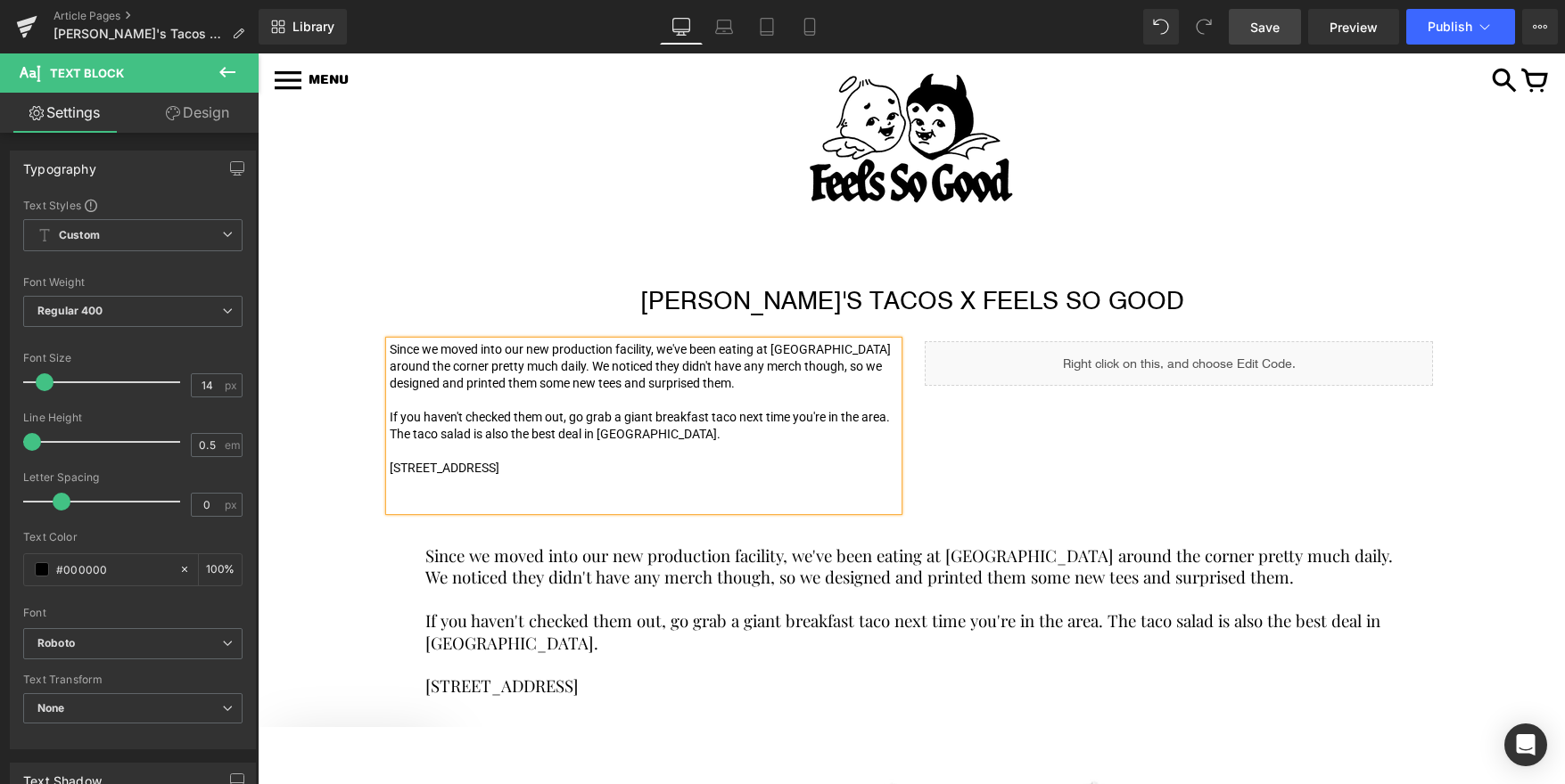
click at [518, 471] on p "9408 Dessau Rd." at bounding box center [644, 468] width 508 height 17
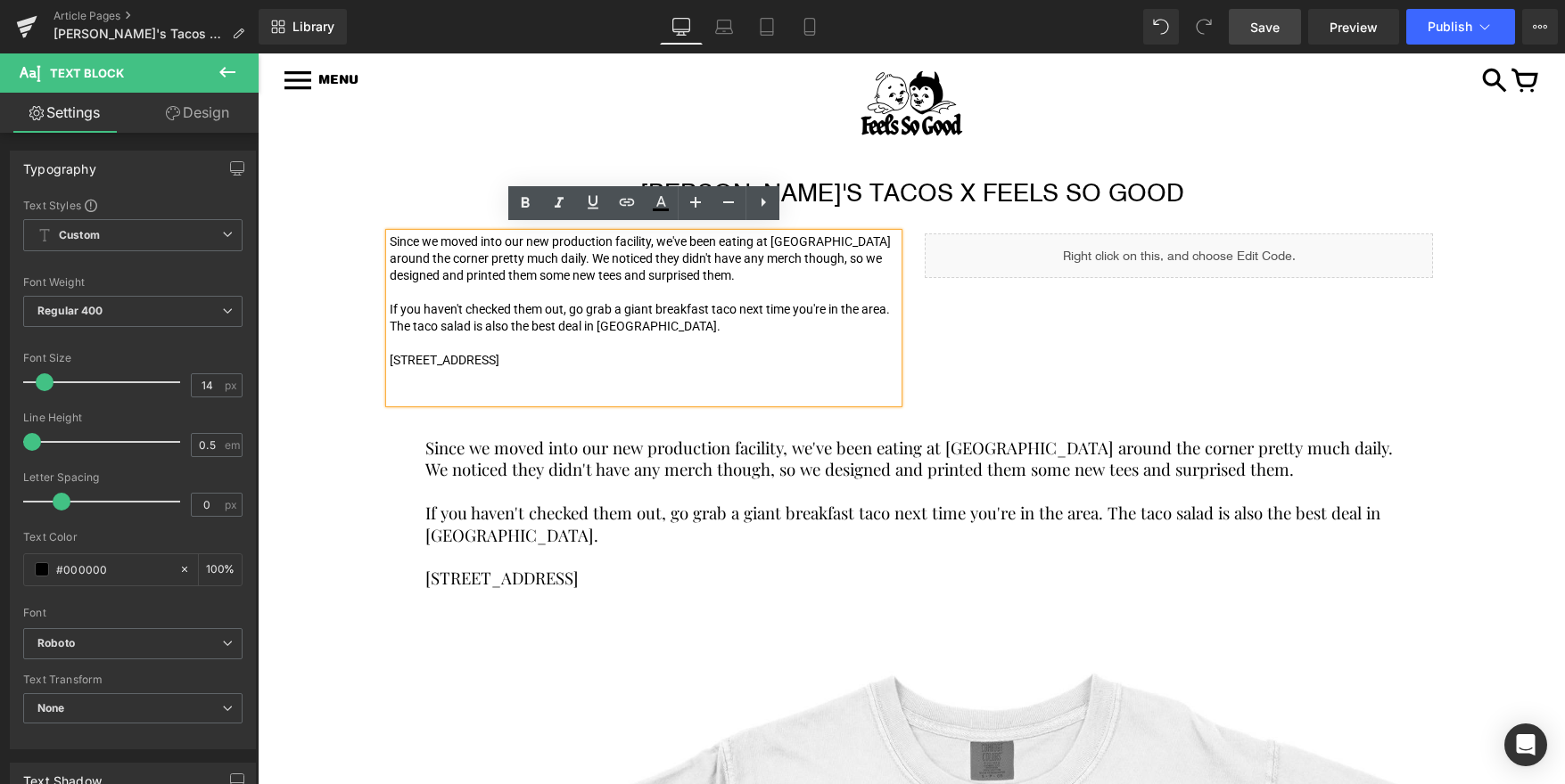
scroll to position [170, 0]
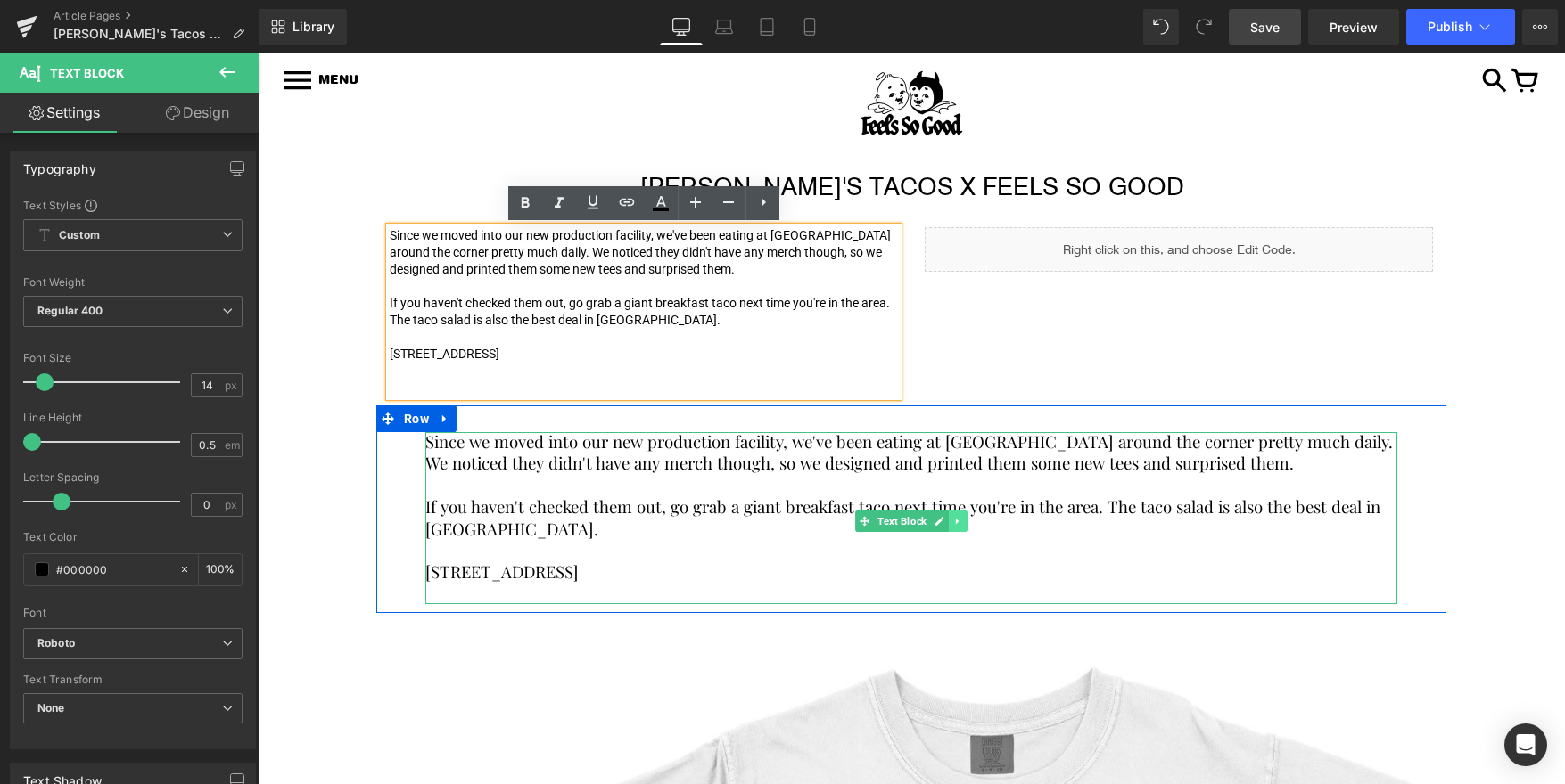
click at [958, 522] on icon at bounding box center [957, 522] width 3 height 6
click at [966, 521] on icon at bounding box center [966, 522] width 10 height 11
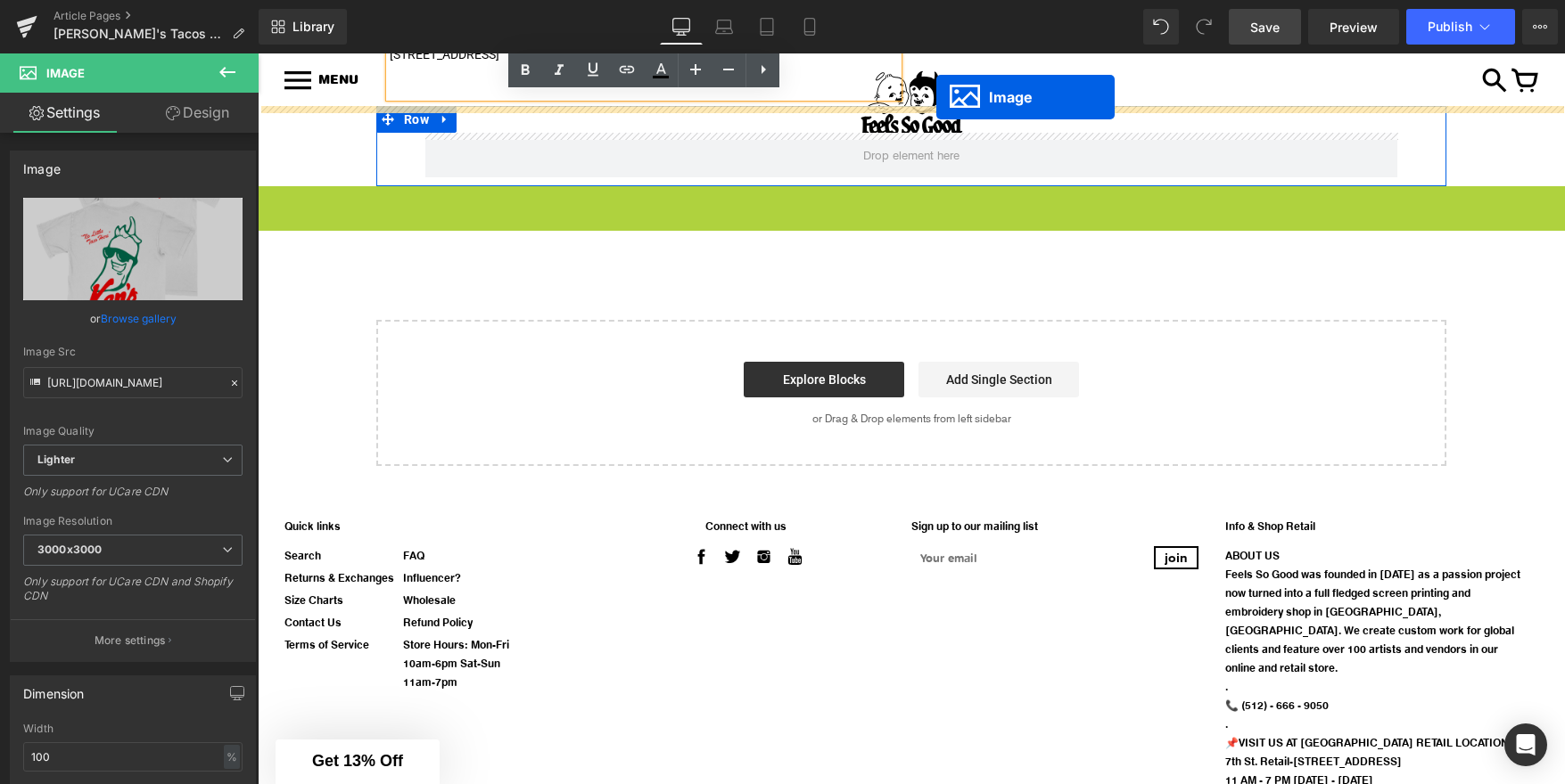
scroll to position [345, 0]
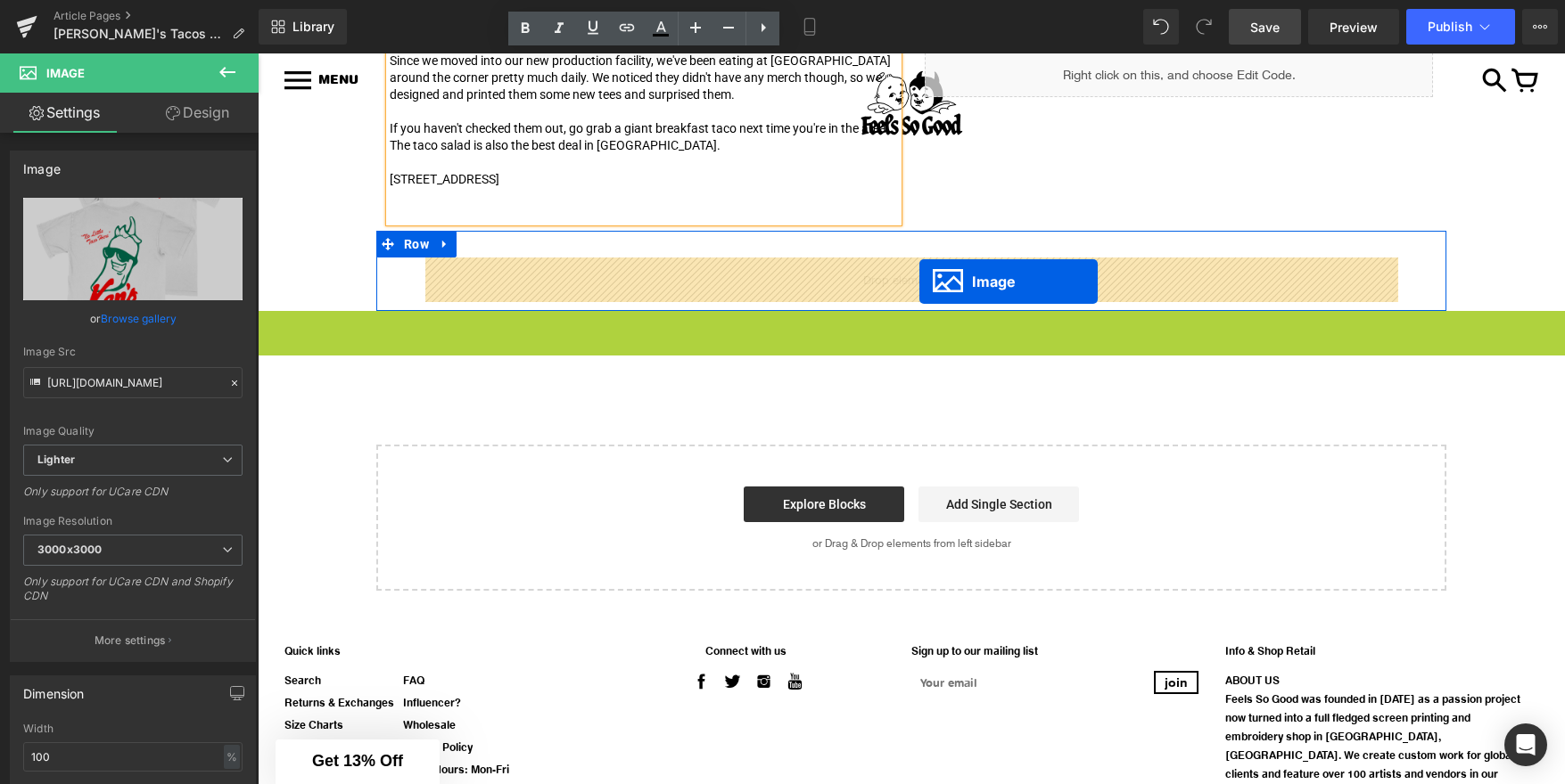
drag, startPoint x: 890, startPoint y: 622, endPoint x: 919, endPoint y: 281, distance: 342.2
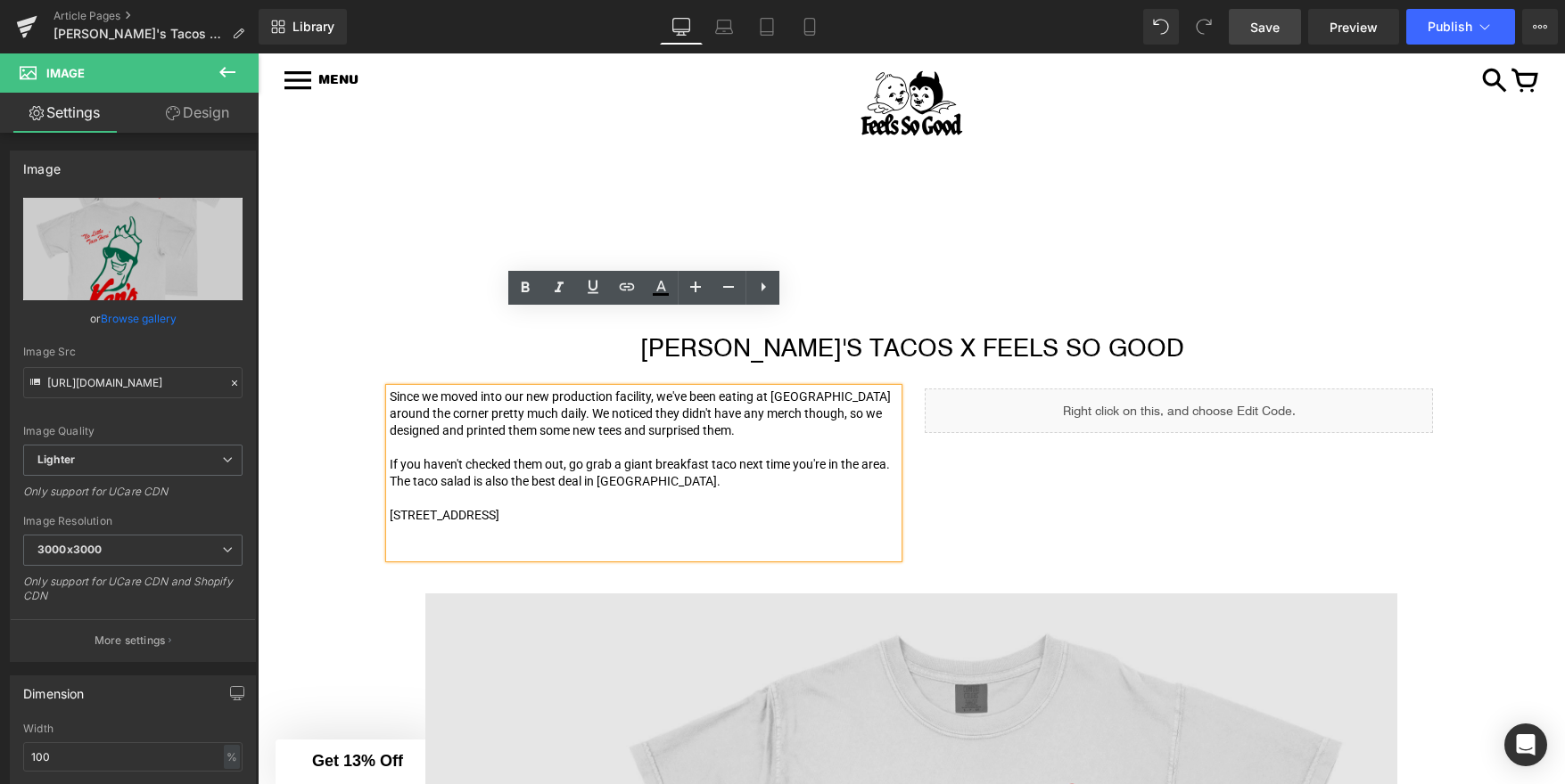
scroll to position [0, 0]
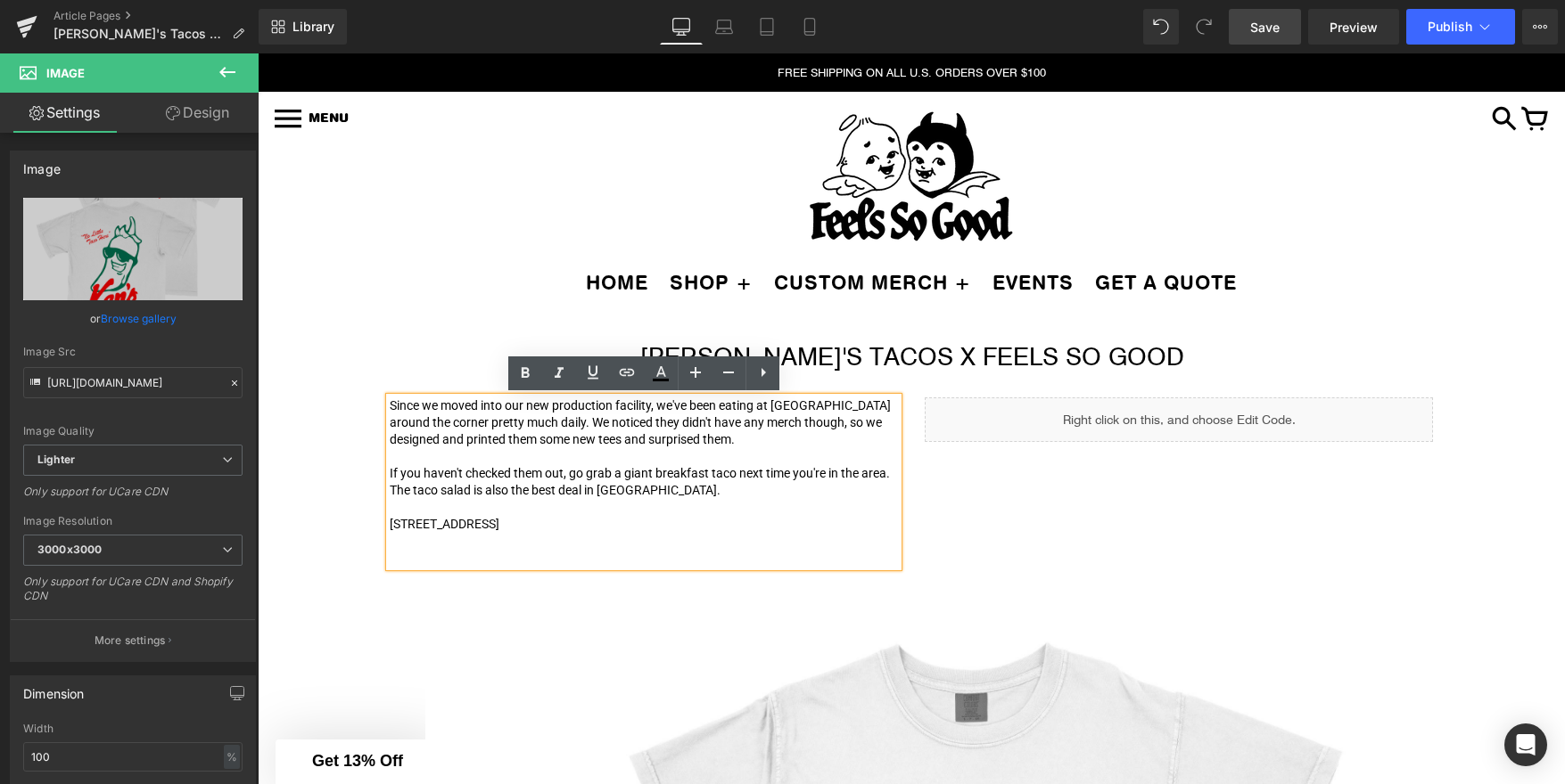
click at [1275, 33] on span "Save" at bounding box center [1265, 27] width 30 height 18
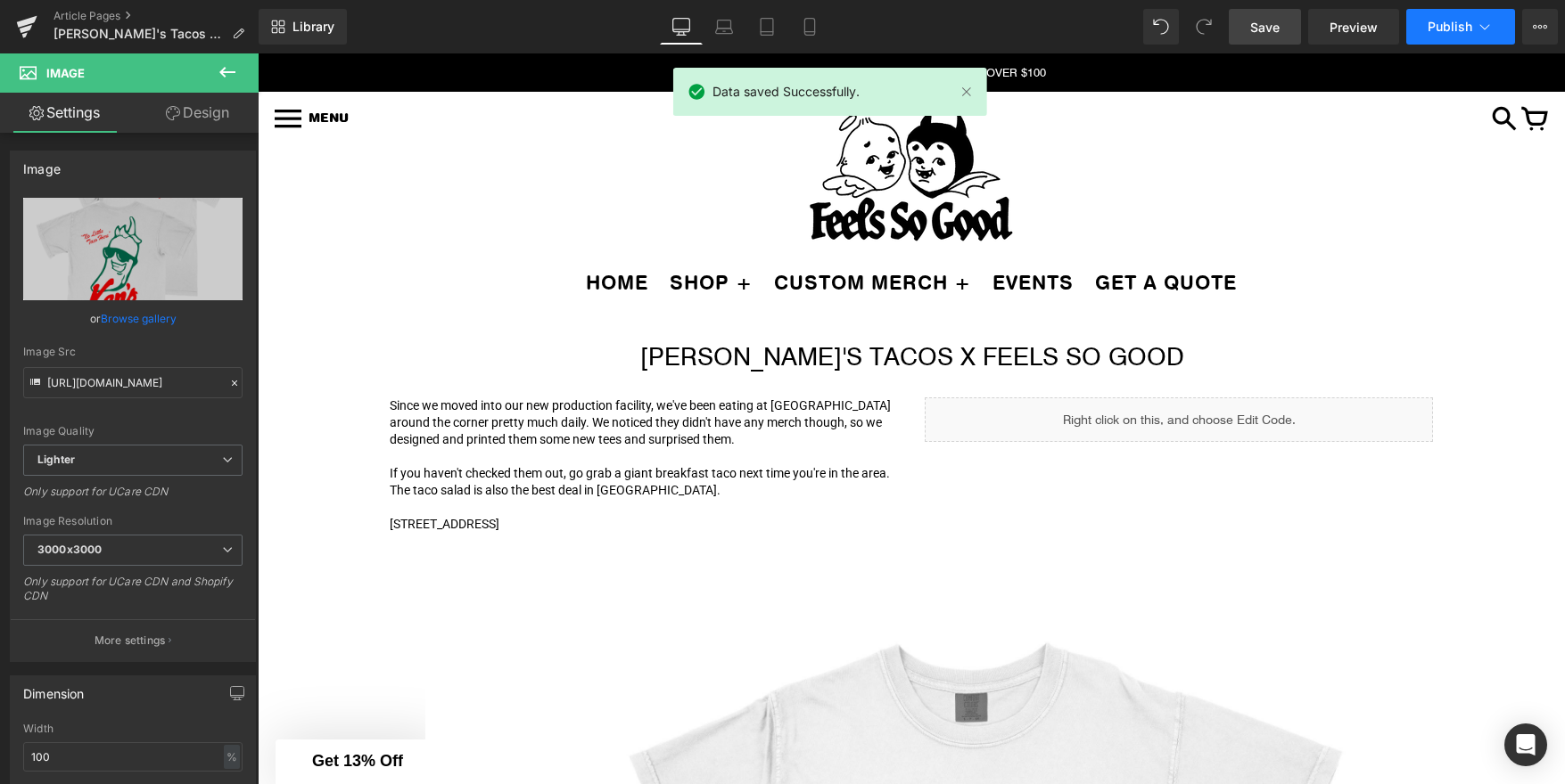
click at [1449, 33] on span "Publish" at bounding box center [1450, 26] width 44 height 14
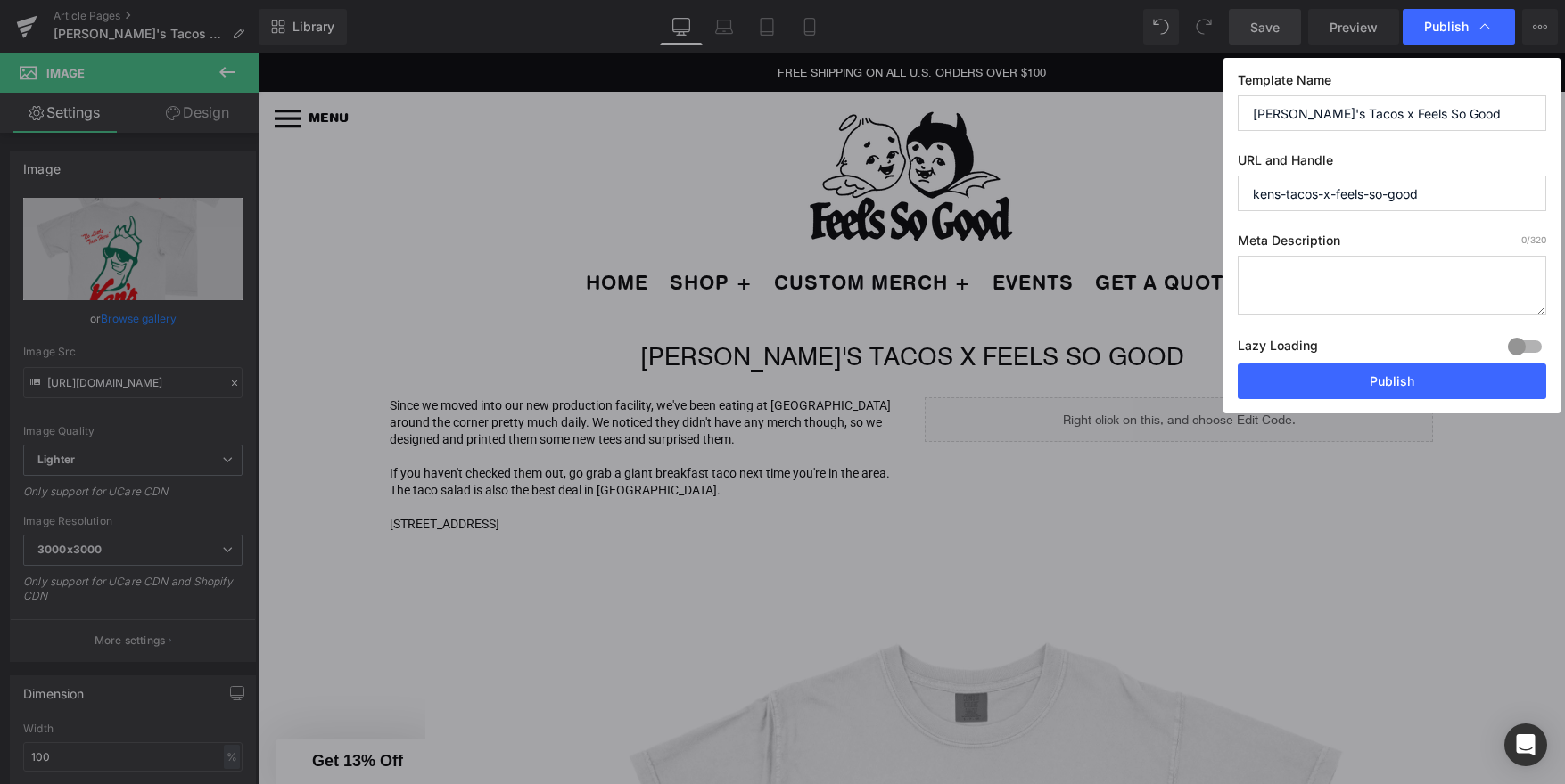
click at [1360, 294] on textarea at bounding box center [1392, 285] width 309 height 60
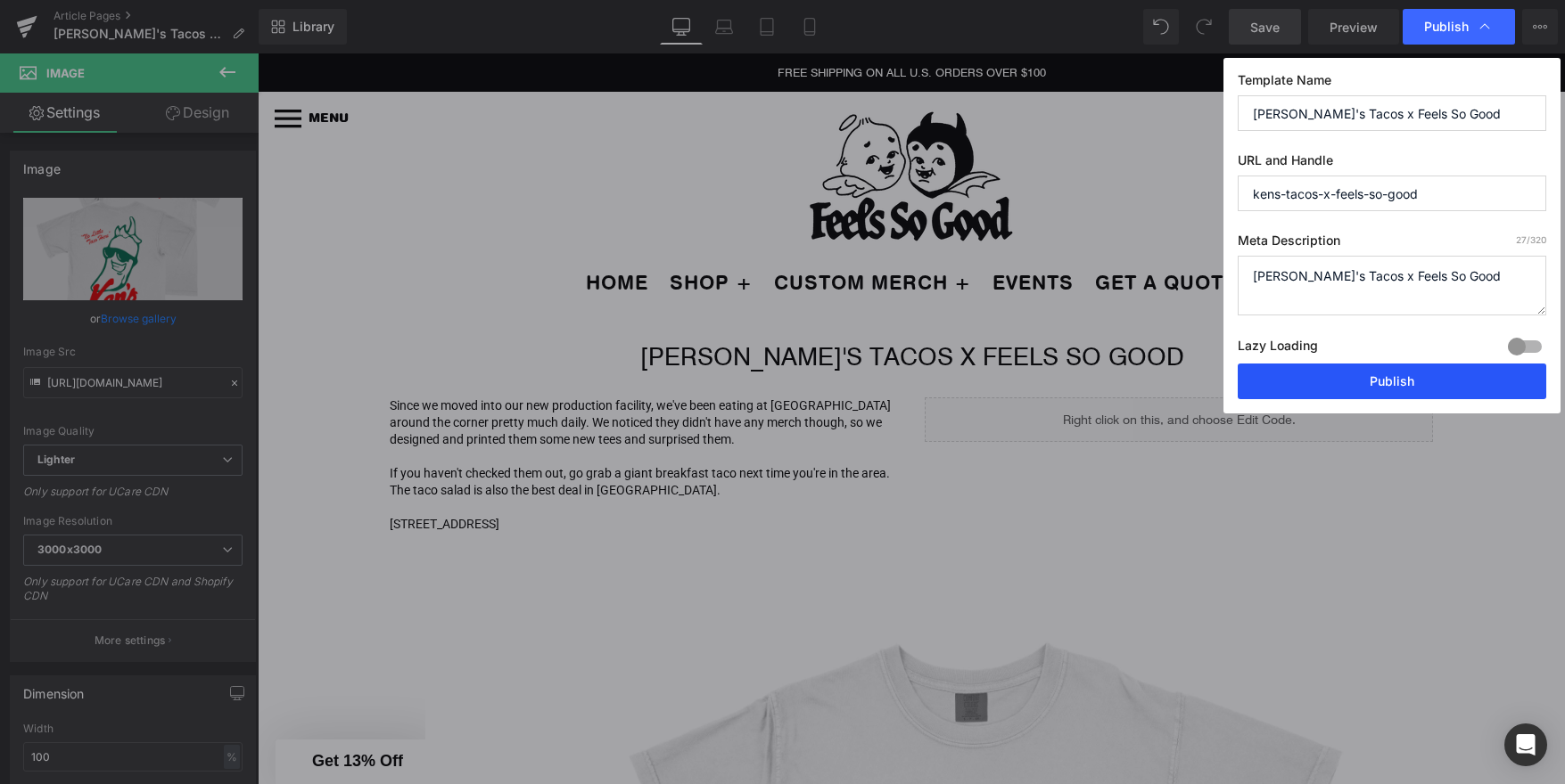
type textarea "Ken's Tacos x Feels So Good"
click at [1349, 377] on button "Publish" at bounding box center [1392, 381] width 309 height 36
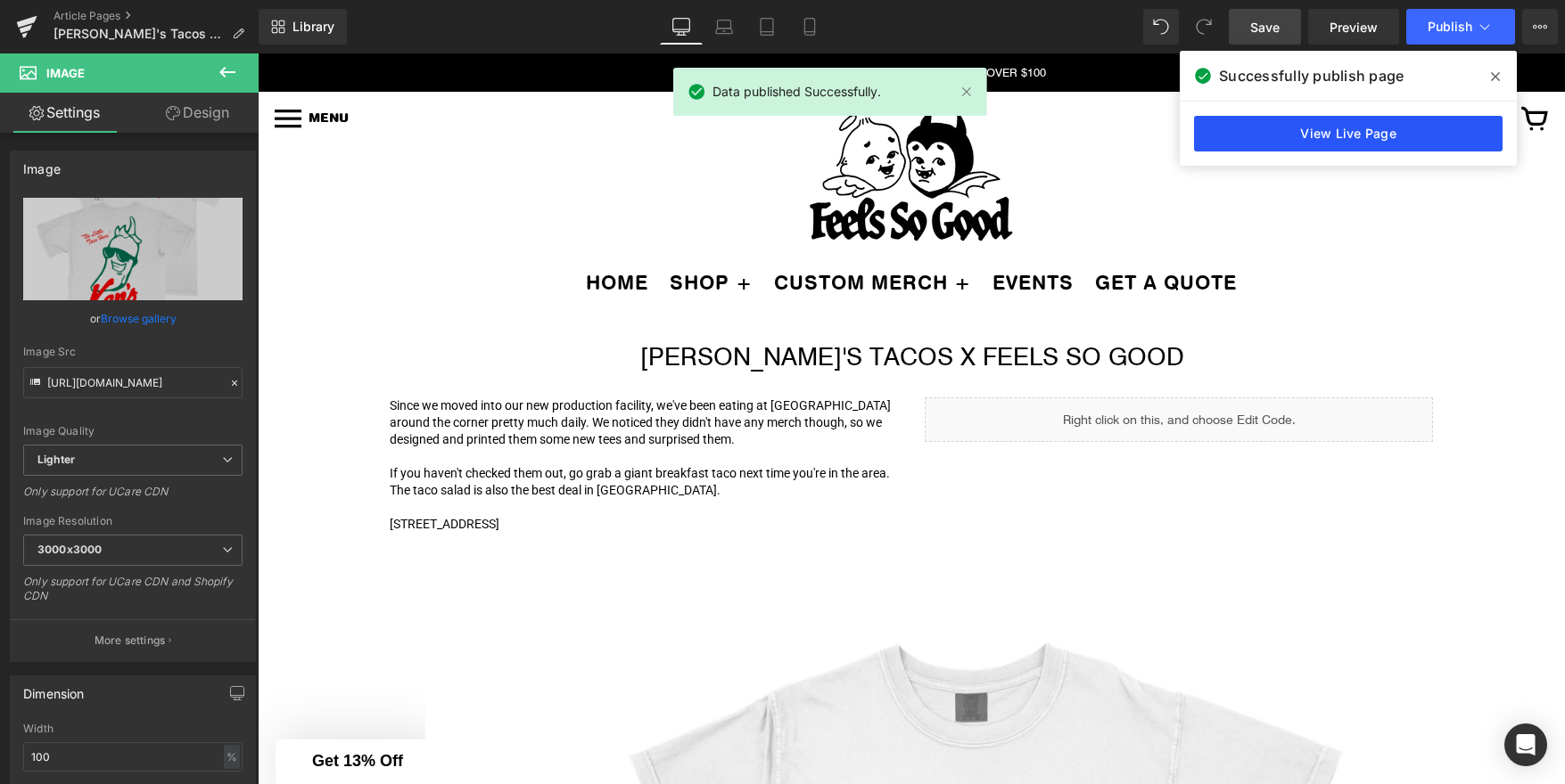
click at [1333, 135] on link "View Live Page" at bounding box center [1348, 133] width 309 height 36
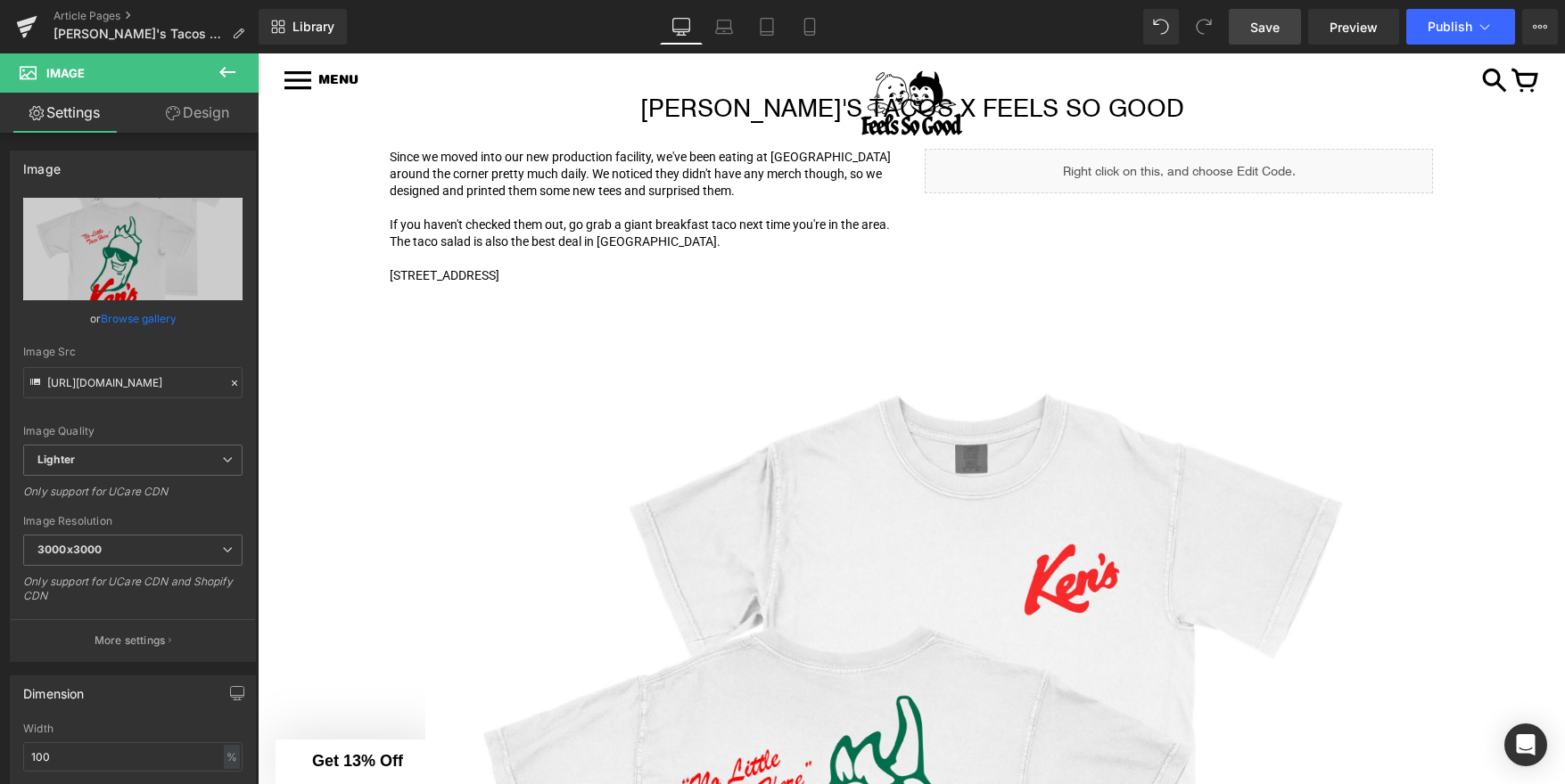
scroll to position [256, 0]
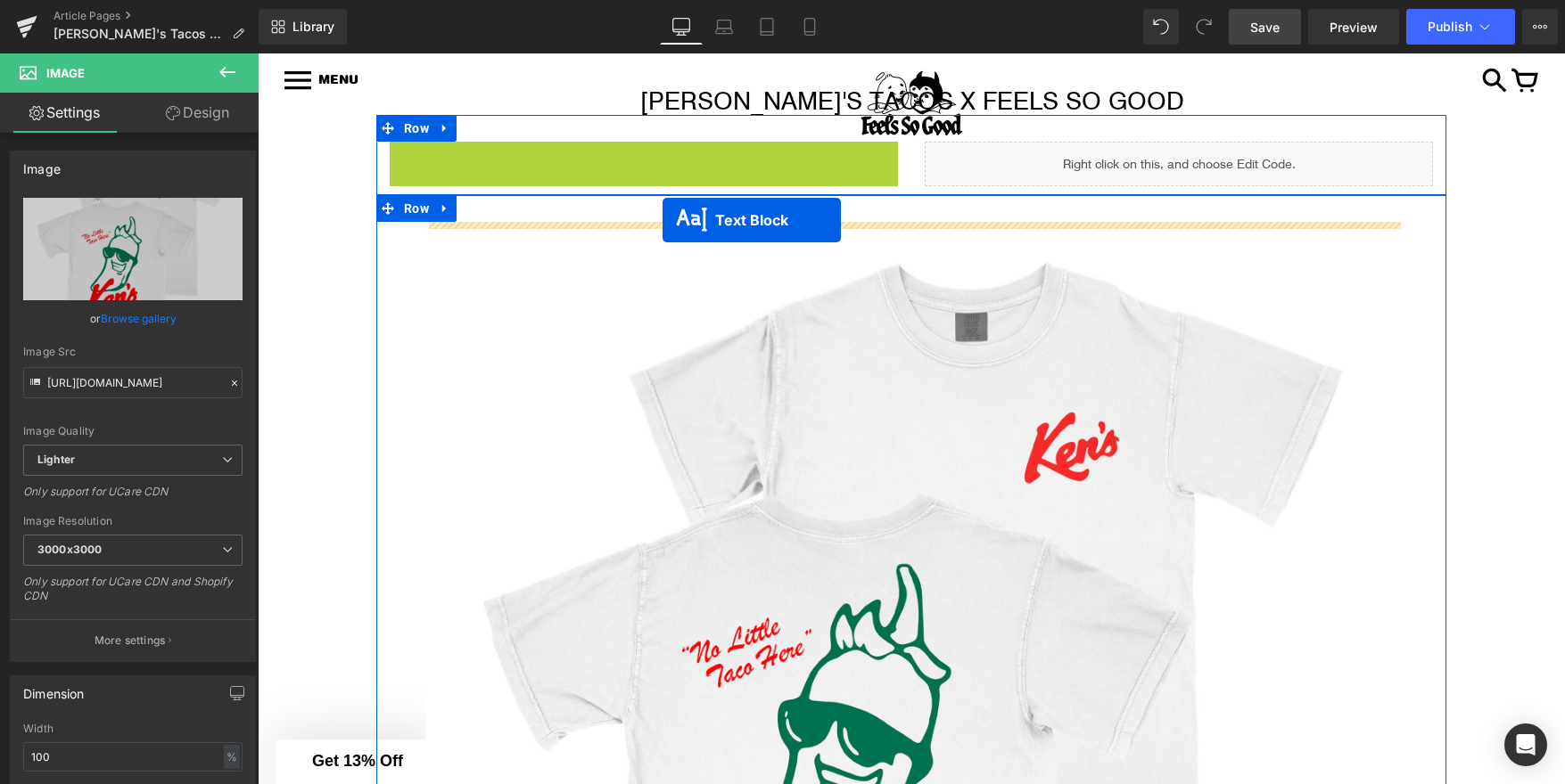
drag, startPoint x: 599, startPoint y: 226, endPoint x: 662, endPoint y: 219, distance: 63.4
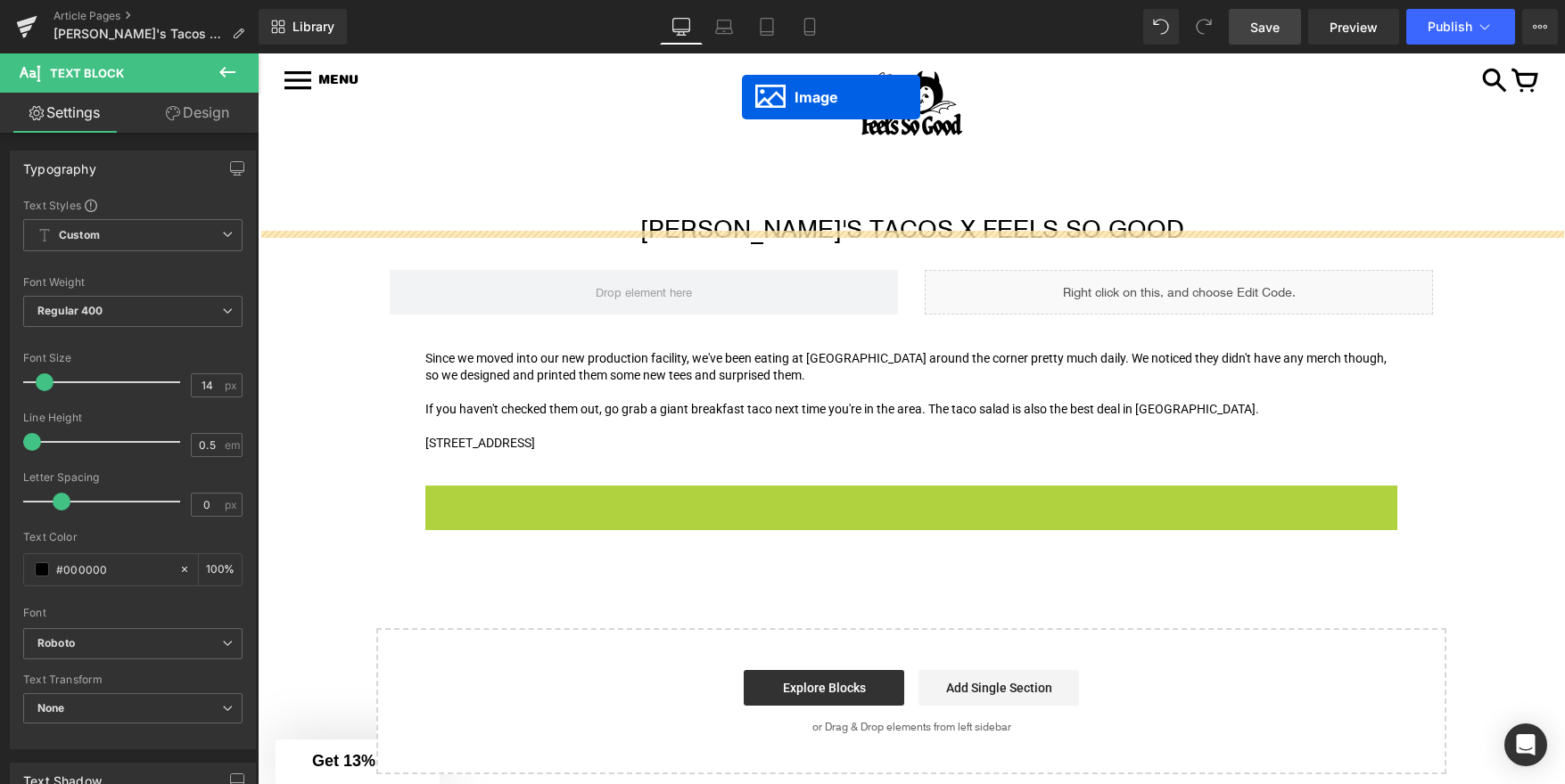
scroll to position [56, 0]
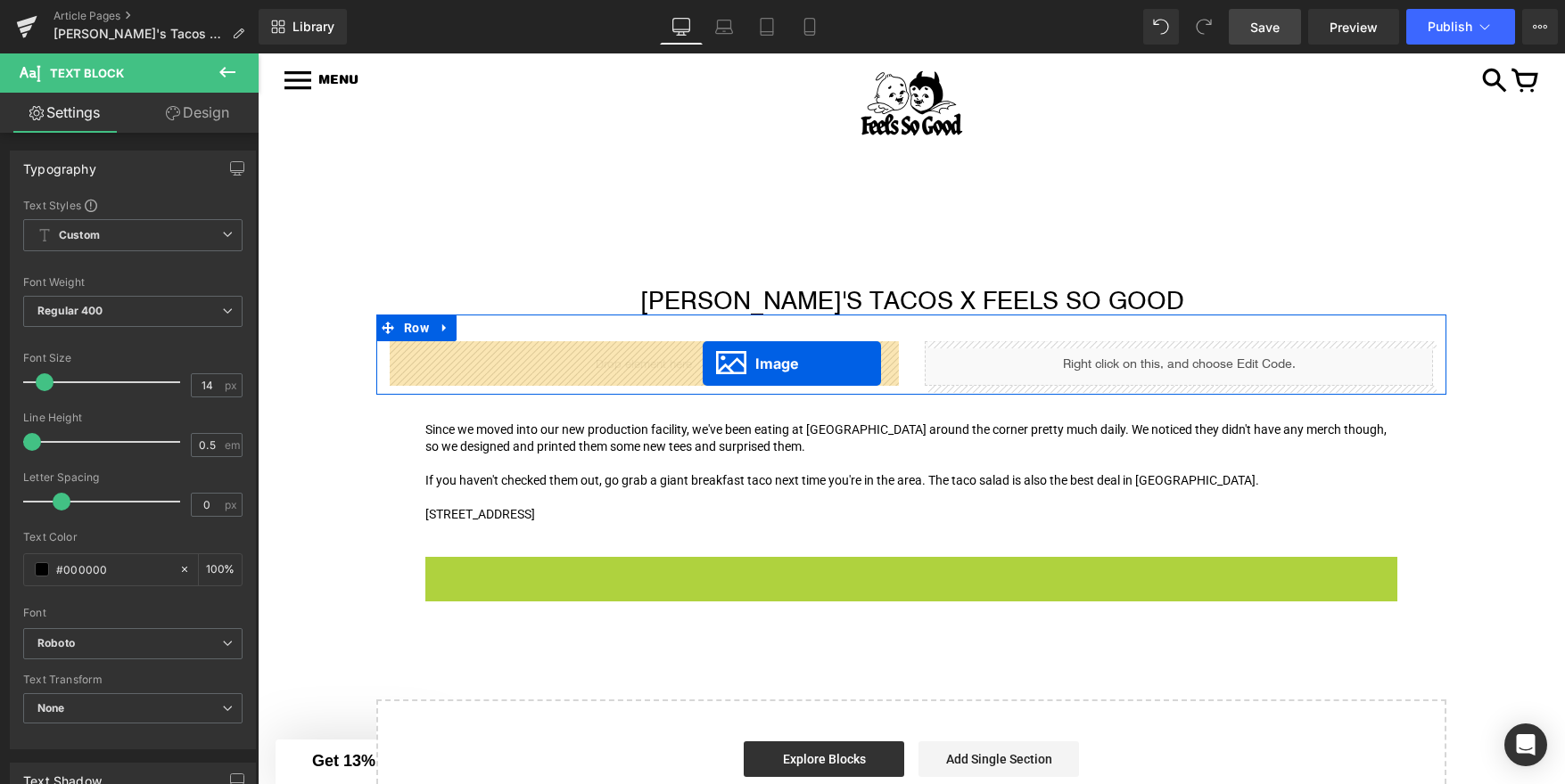
drag, startPoint x: 885, startPoint y: 669, endPoint x: 703, endPoint y: 364, distance: 355.2
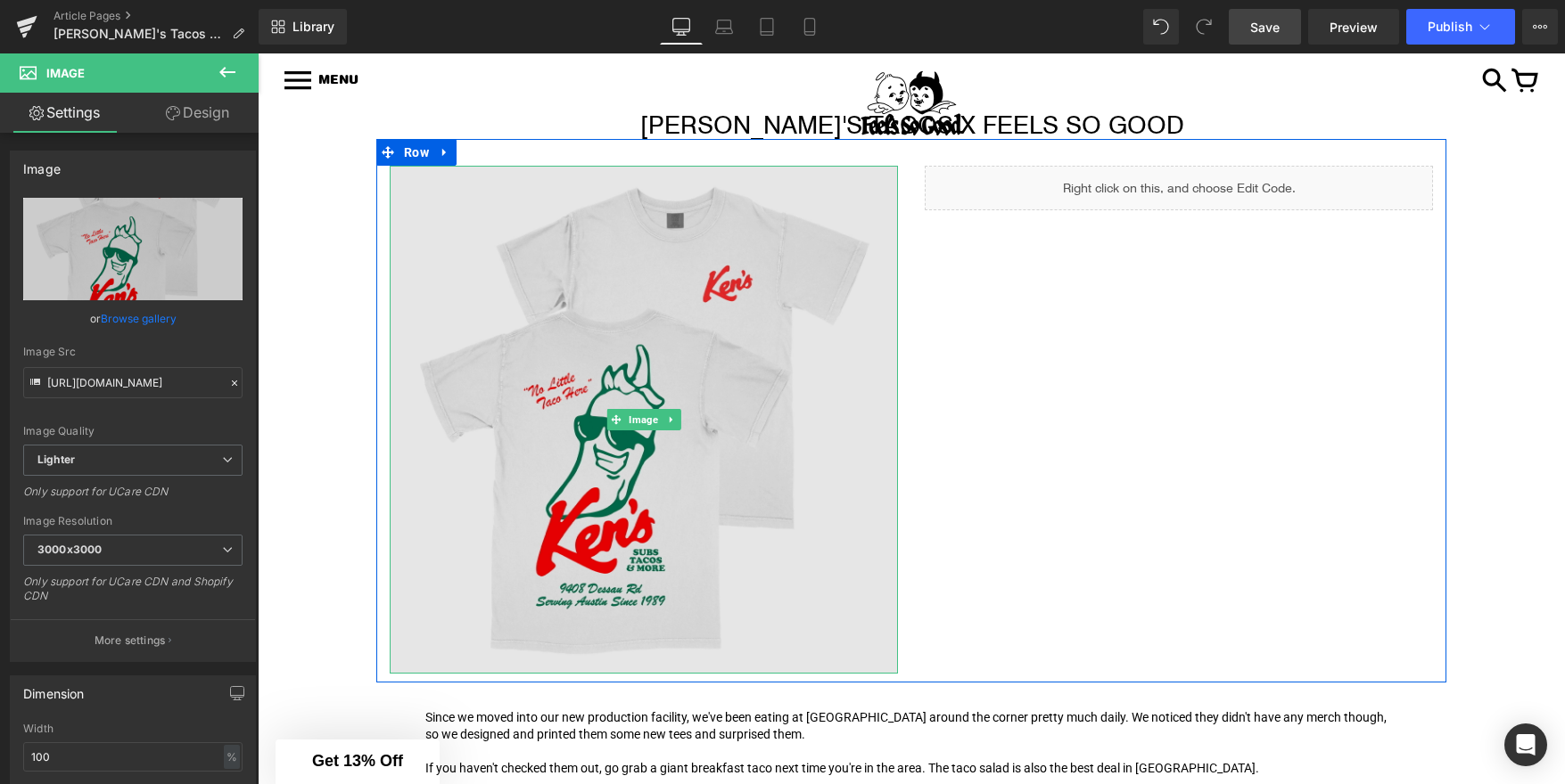
scroll to position [239, 0]
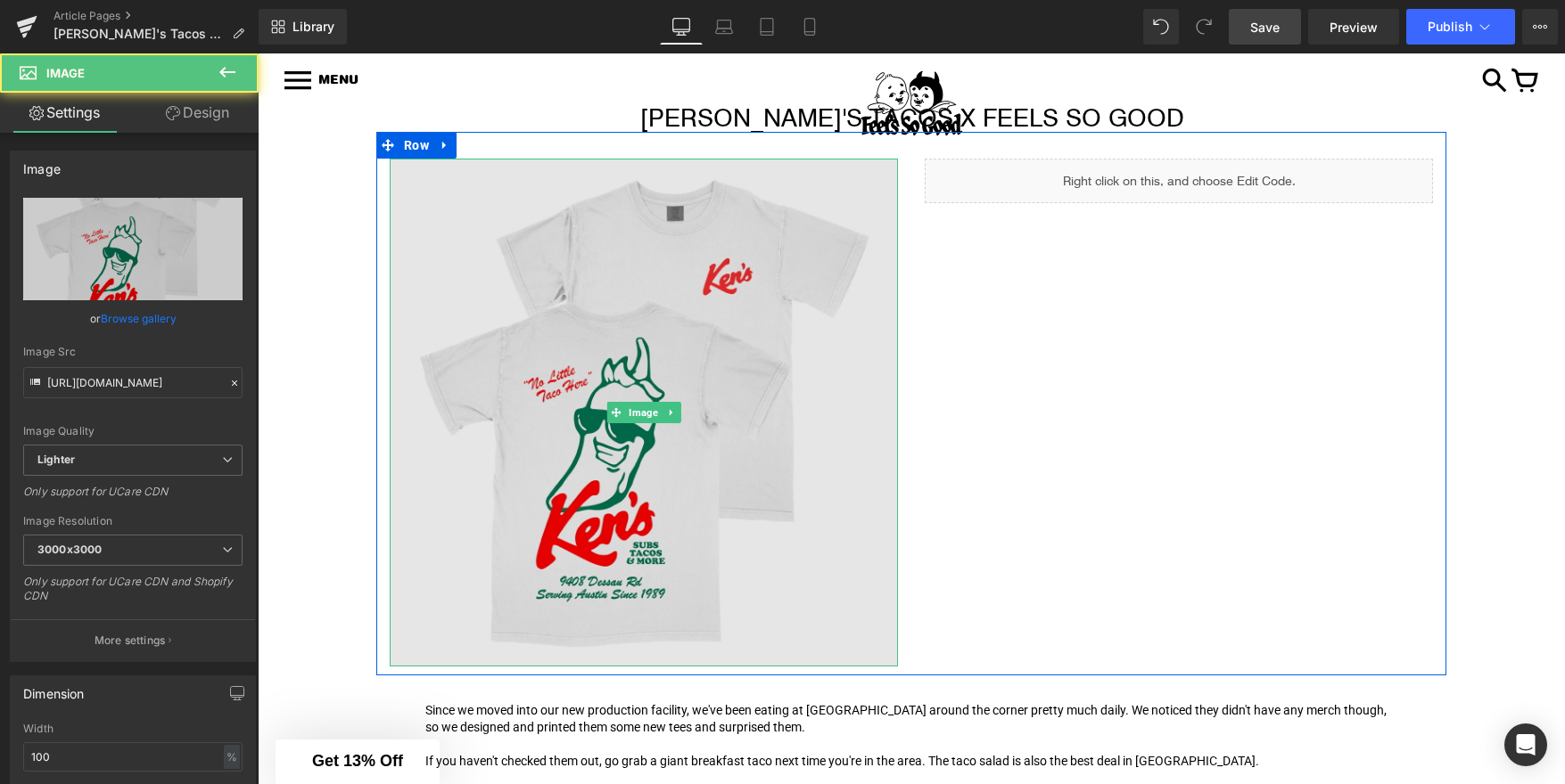
click at [482, 476] on img at bounding box center [644, 413] width 508 height 508
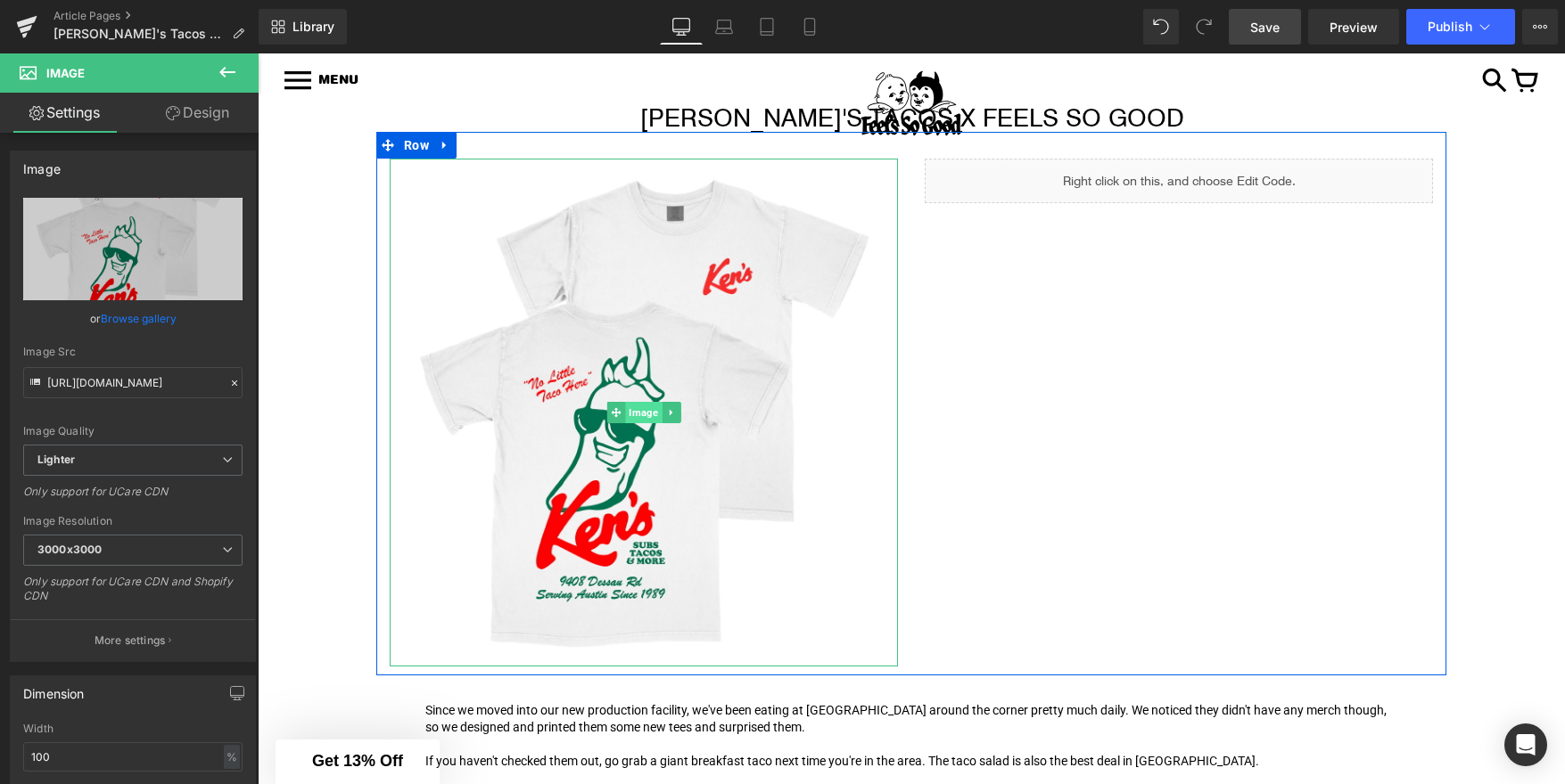
click at [634, 408] on span "Image" at bounding box center [644, 412] width 37 height 21
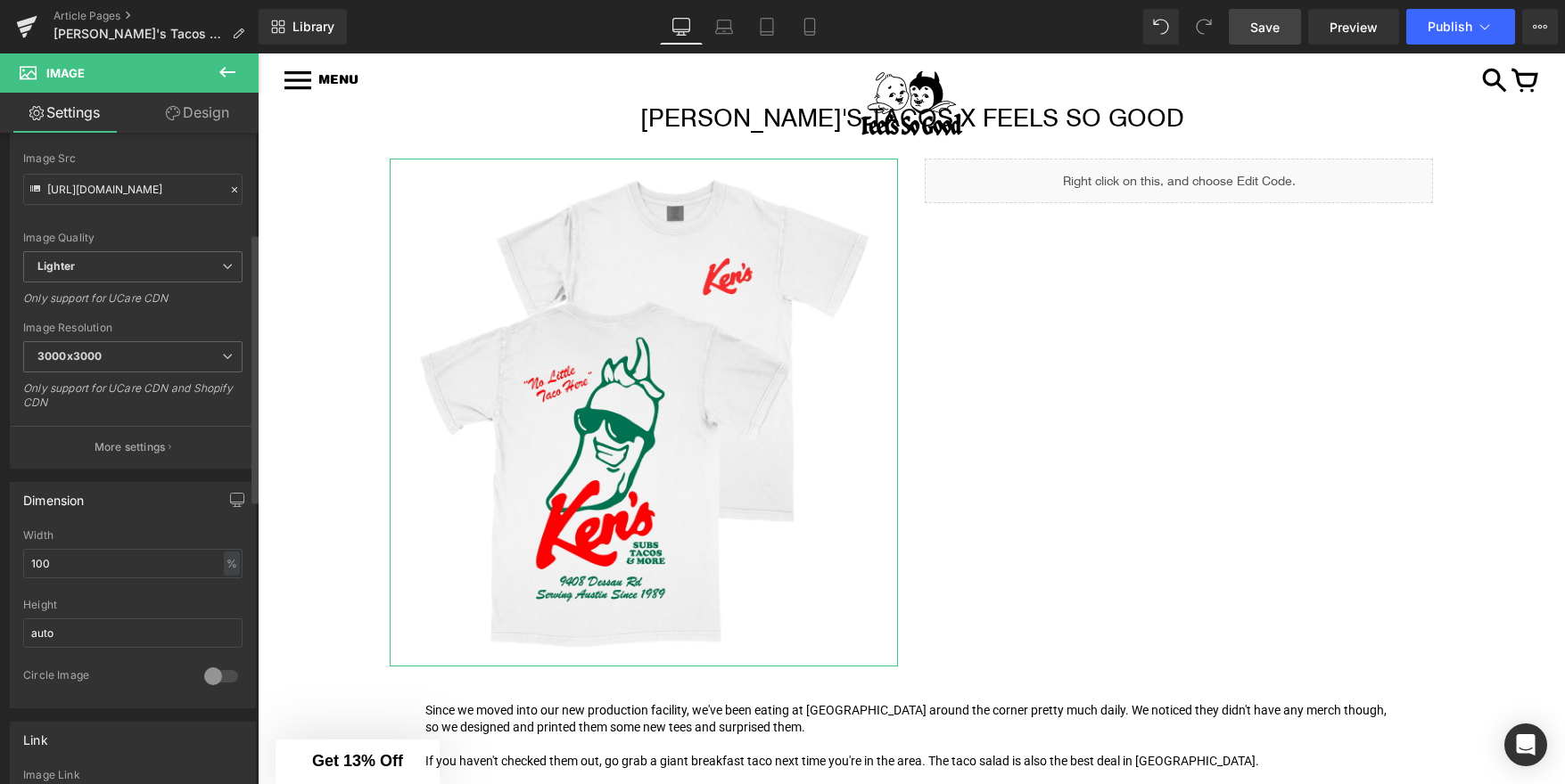
scroll to position [310, 0]
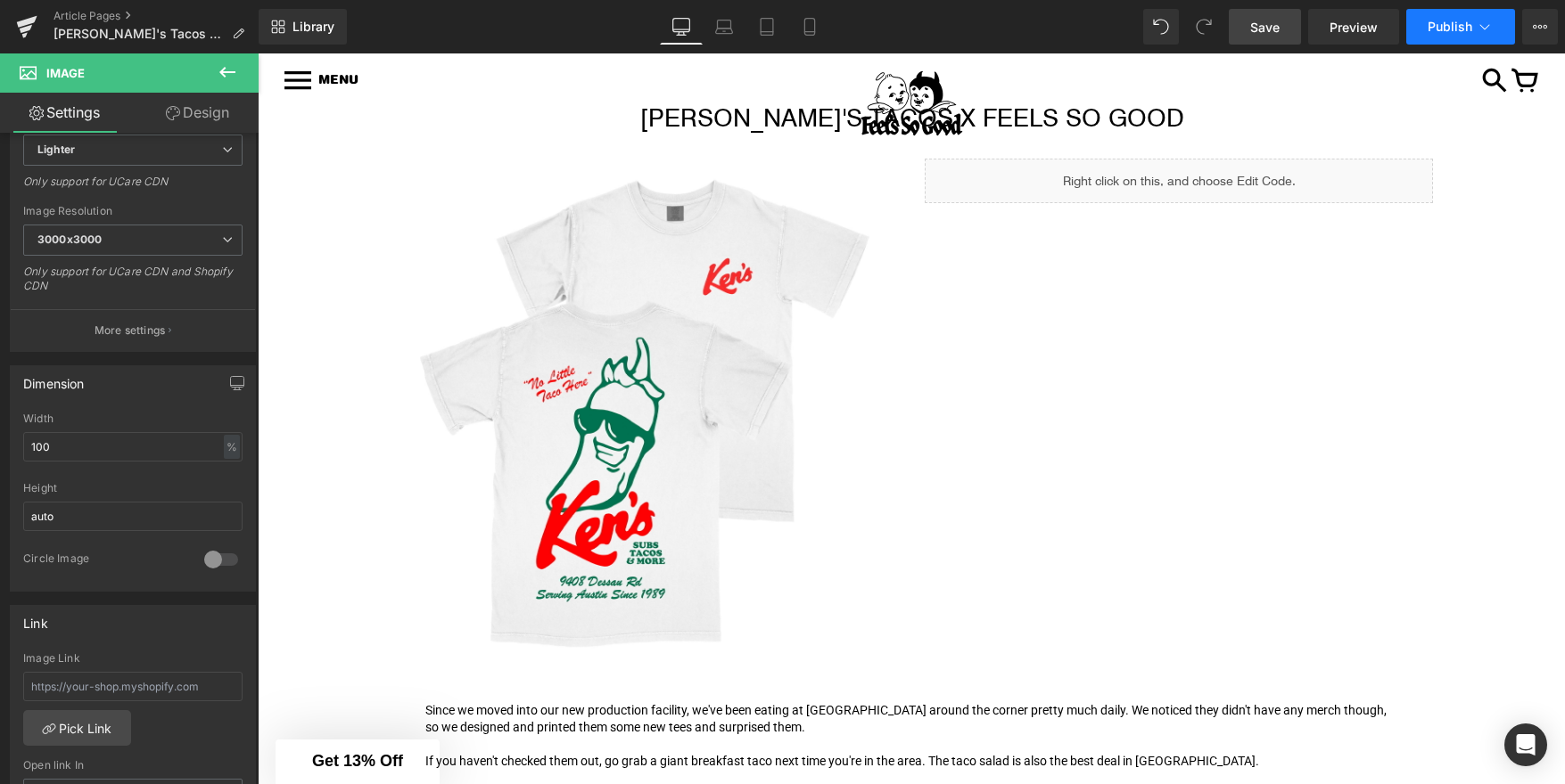
click at [1445, 29] on span "Publish" at bounding box center [1450, 26] width 44 height 14
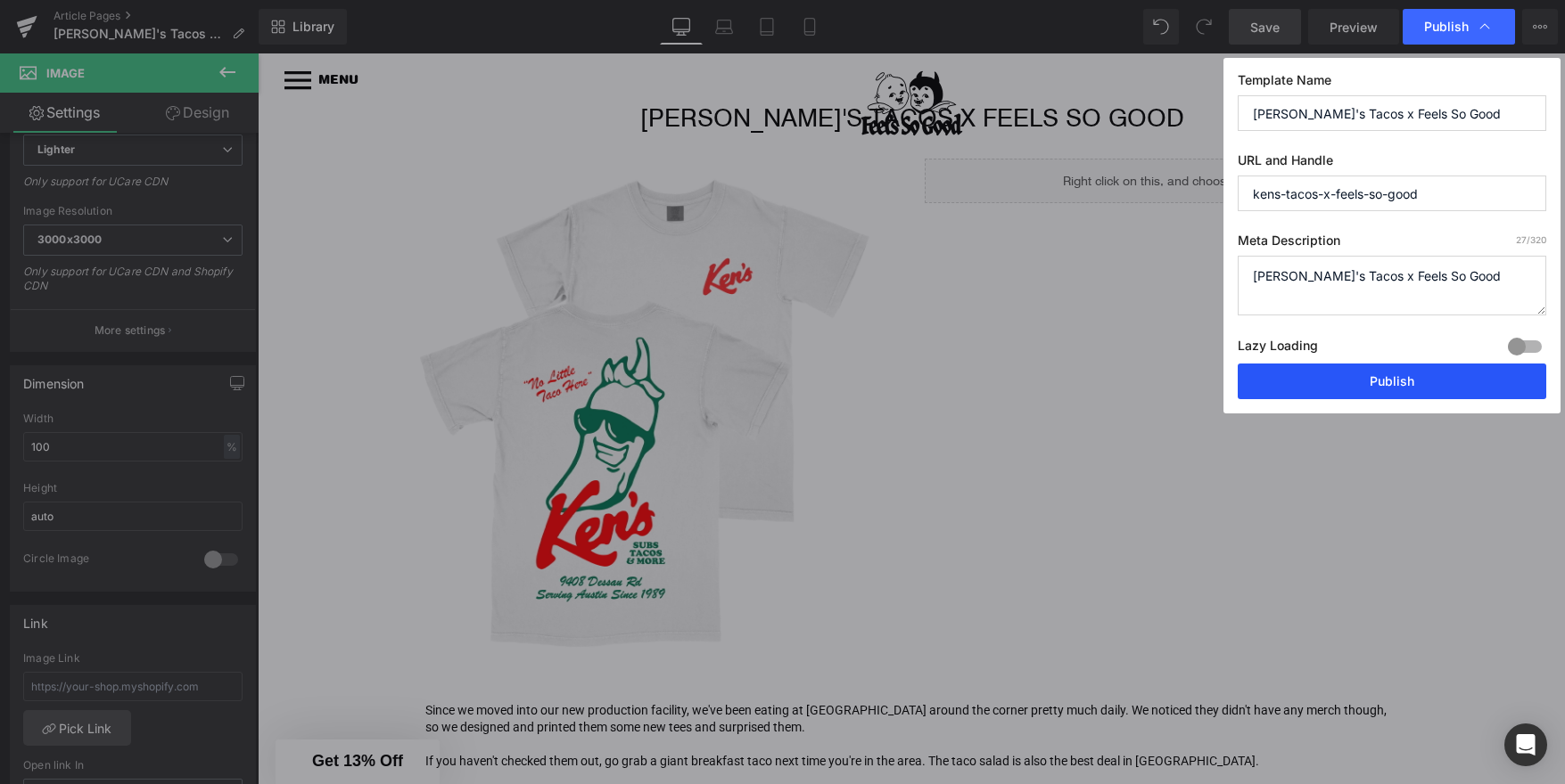
click at [1346, 395] on button "Publish" at bounding box center [1392, 381] width 309 height 36
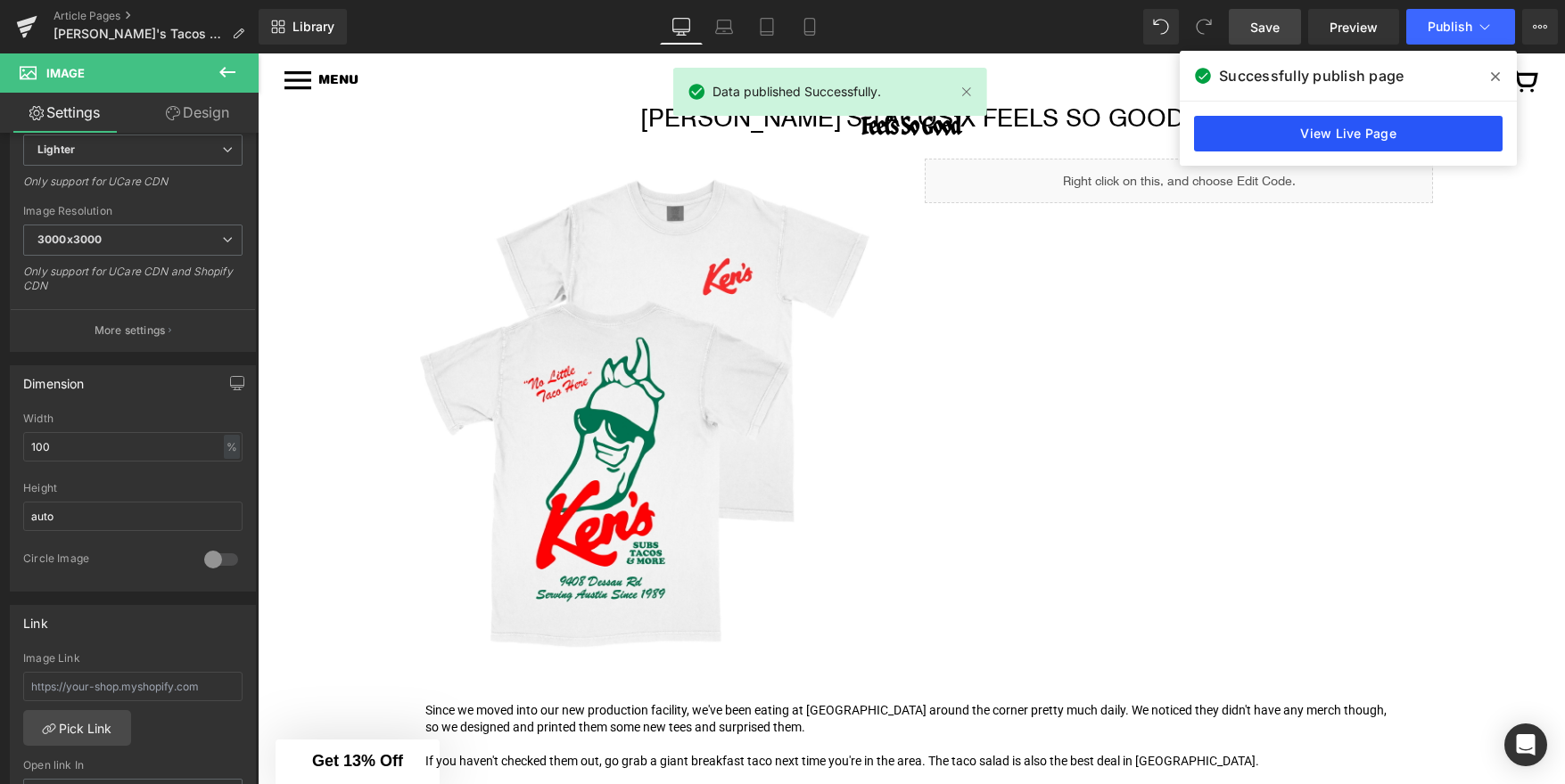
click at [1335, 138] on link "View Live Page" at bounding box center [1348, 133] width 309 height 36
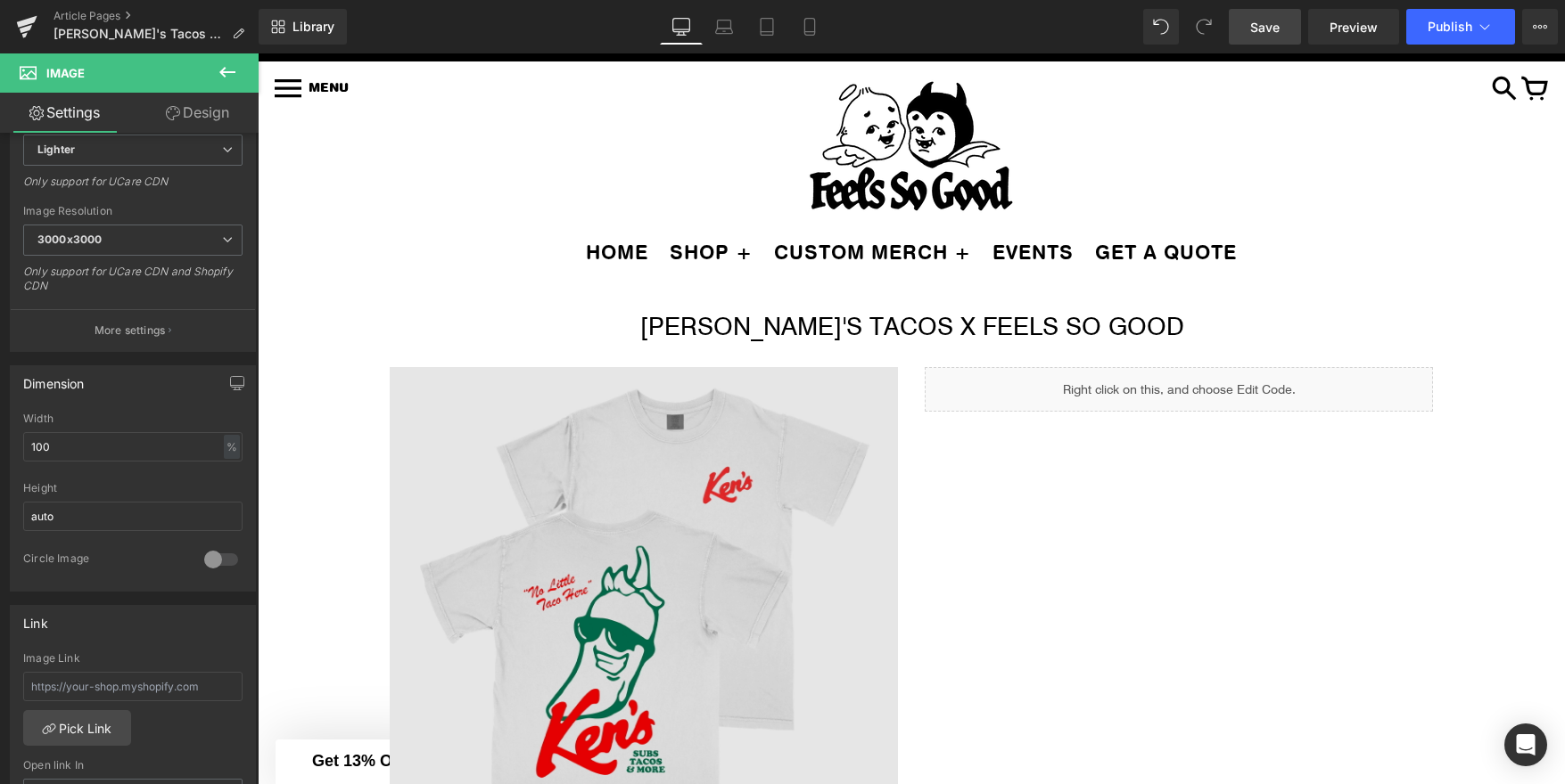
scroll to position [33, 0]
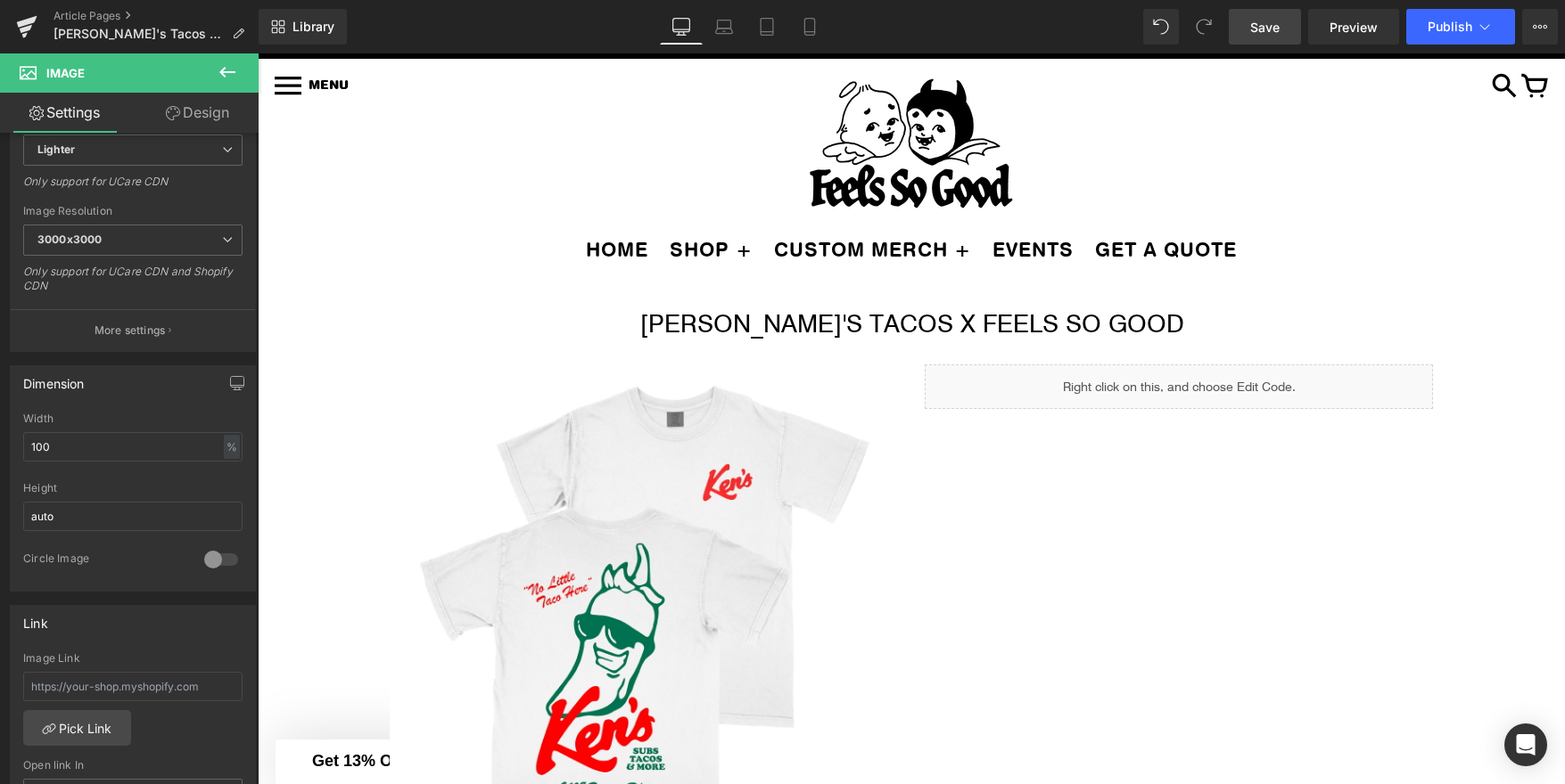
click at [234, 66] on icon at bounding box center [227, 72] width 21 height 21
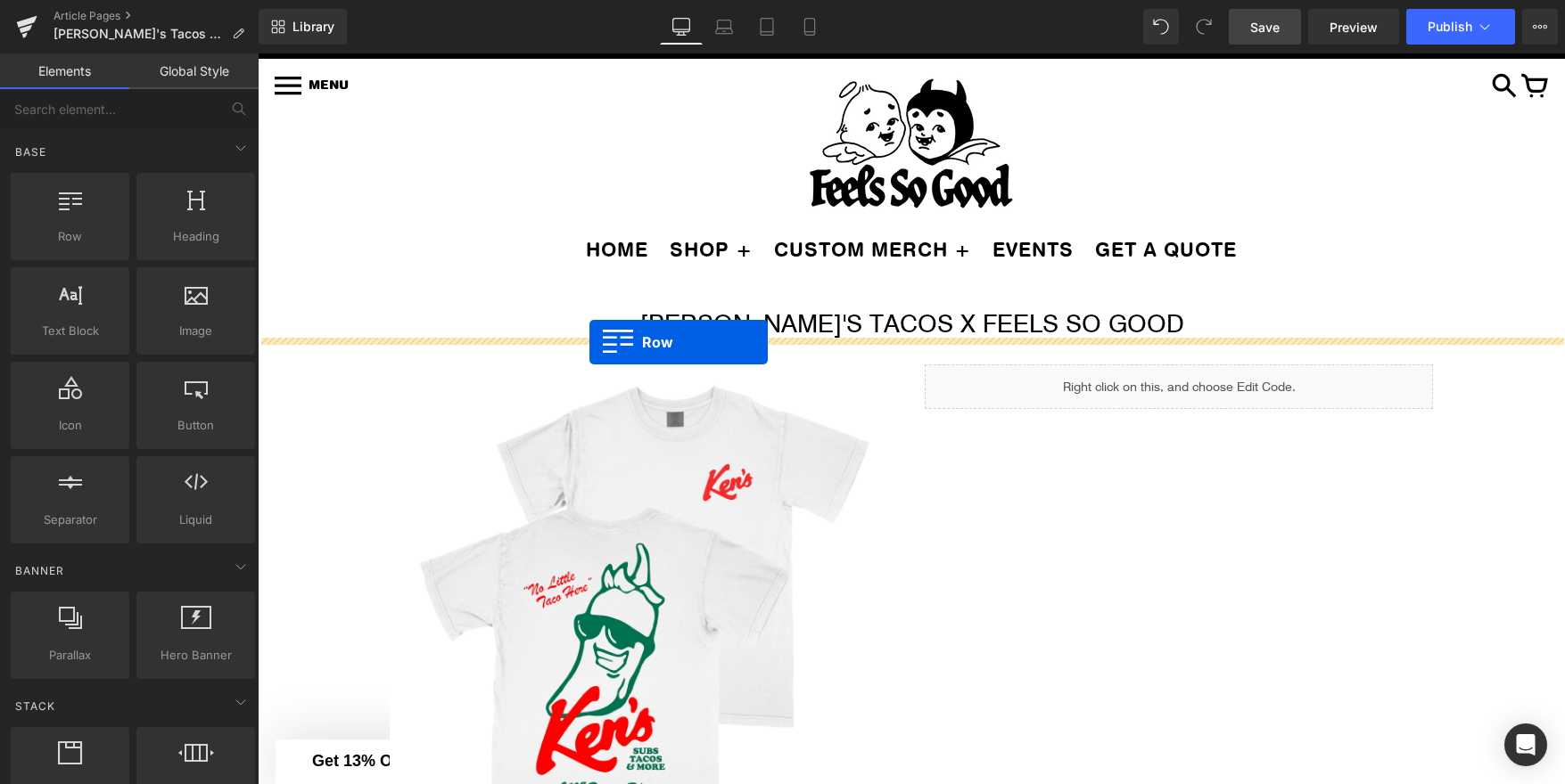
drag, startPoint x: 352, startPoint y: 247, endPoint x: 589, endPoint y: 343, distance: 255.7
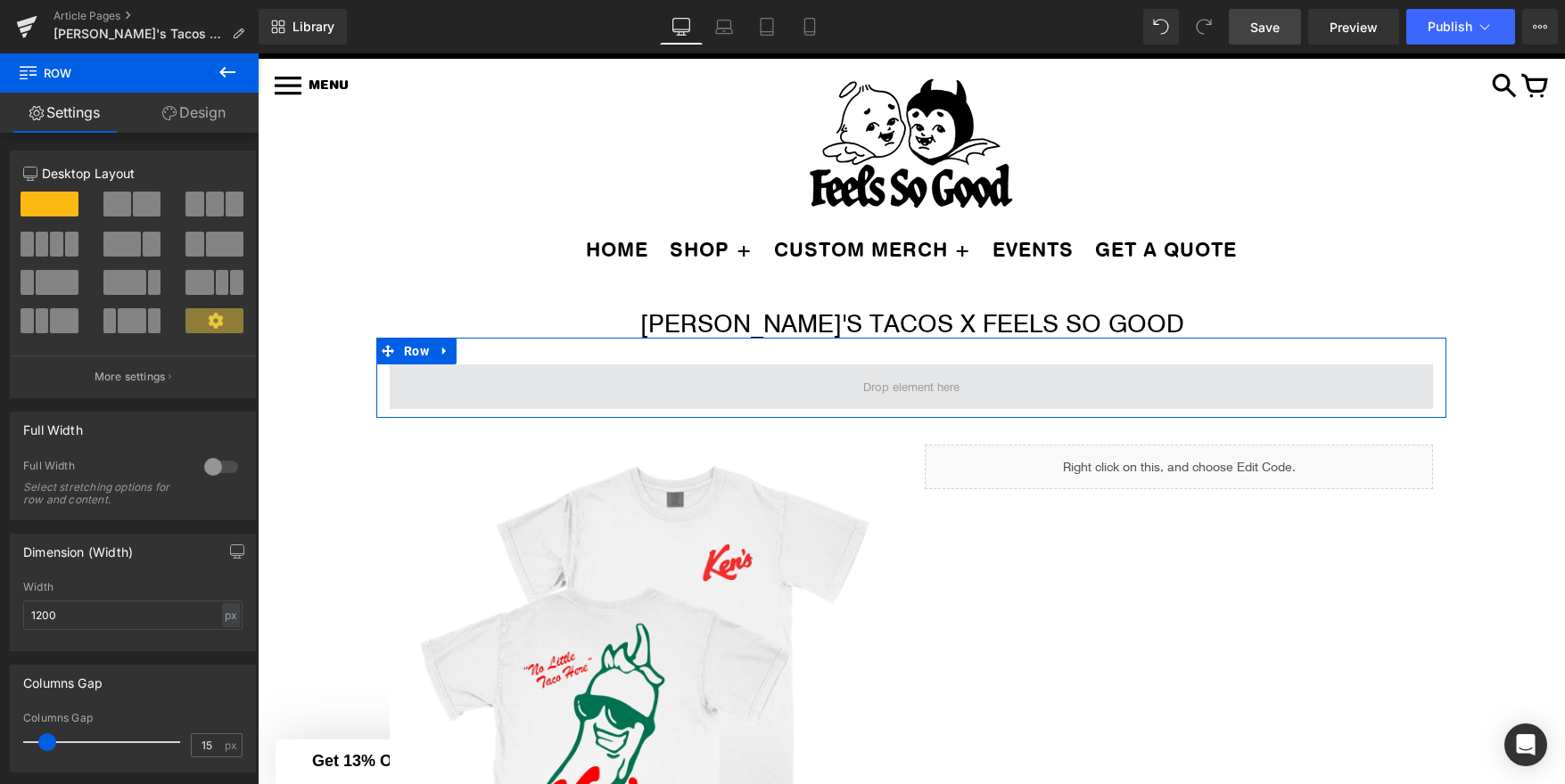
drag, startPoint x: 459, startPoint y: 333, endPoint x: 557, endPoint y: 403, distance: 120.4
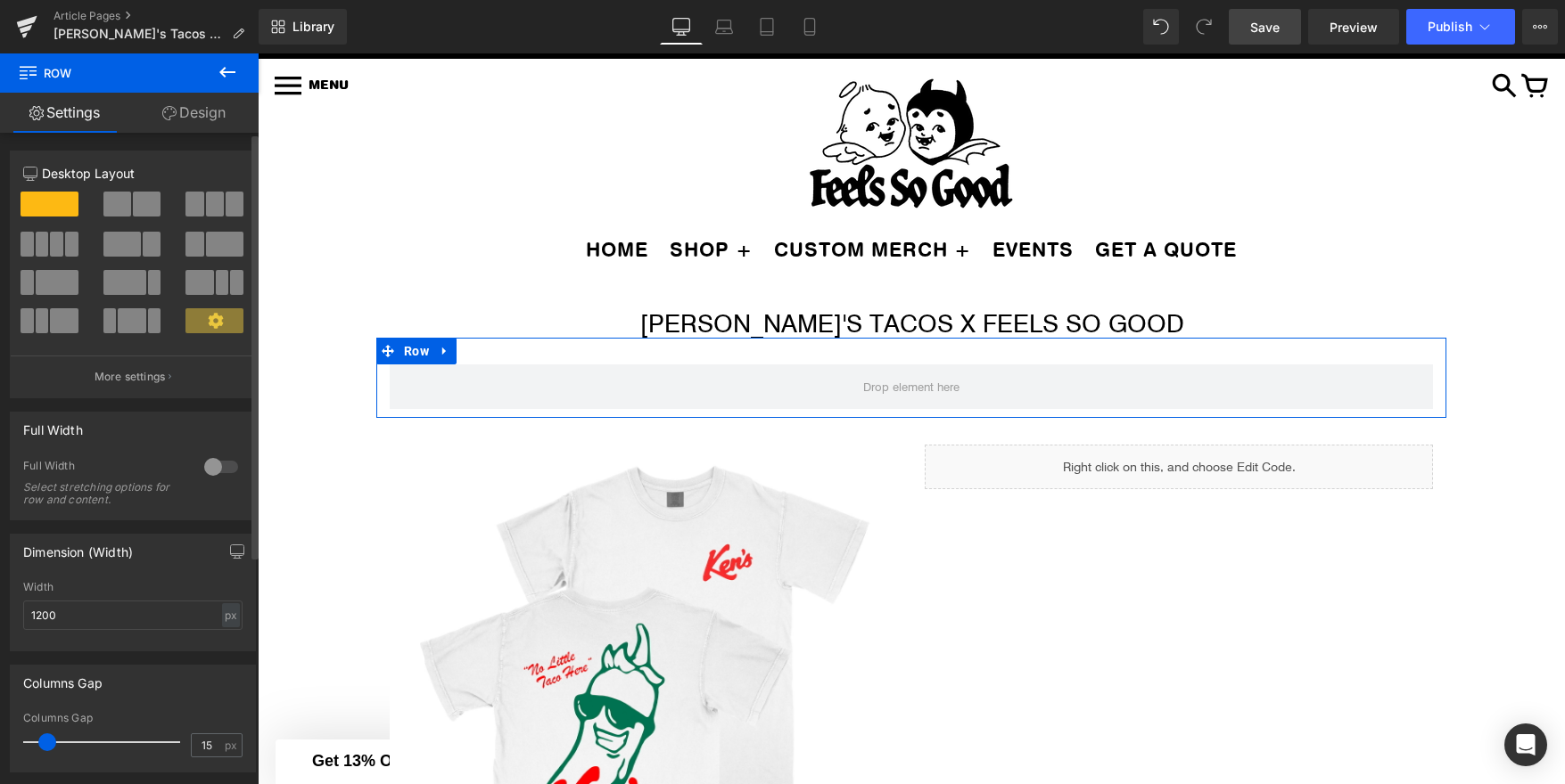
click at [200, 283] on span at bounding box center [200, 282] width 28 height 25
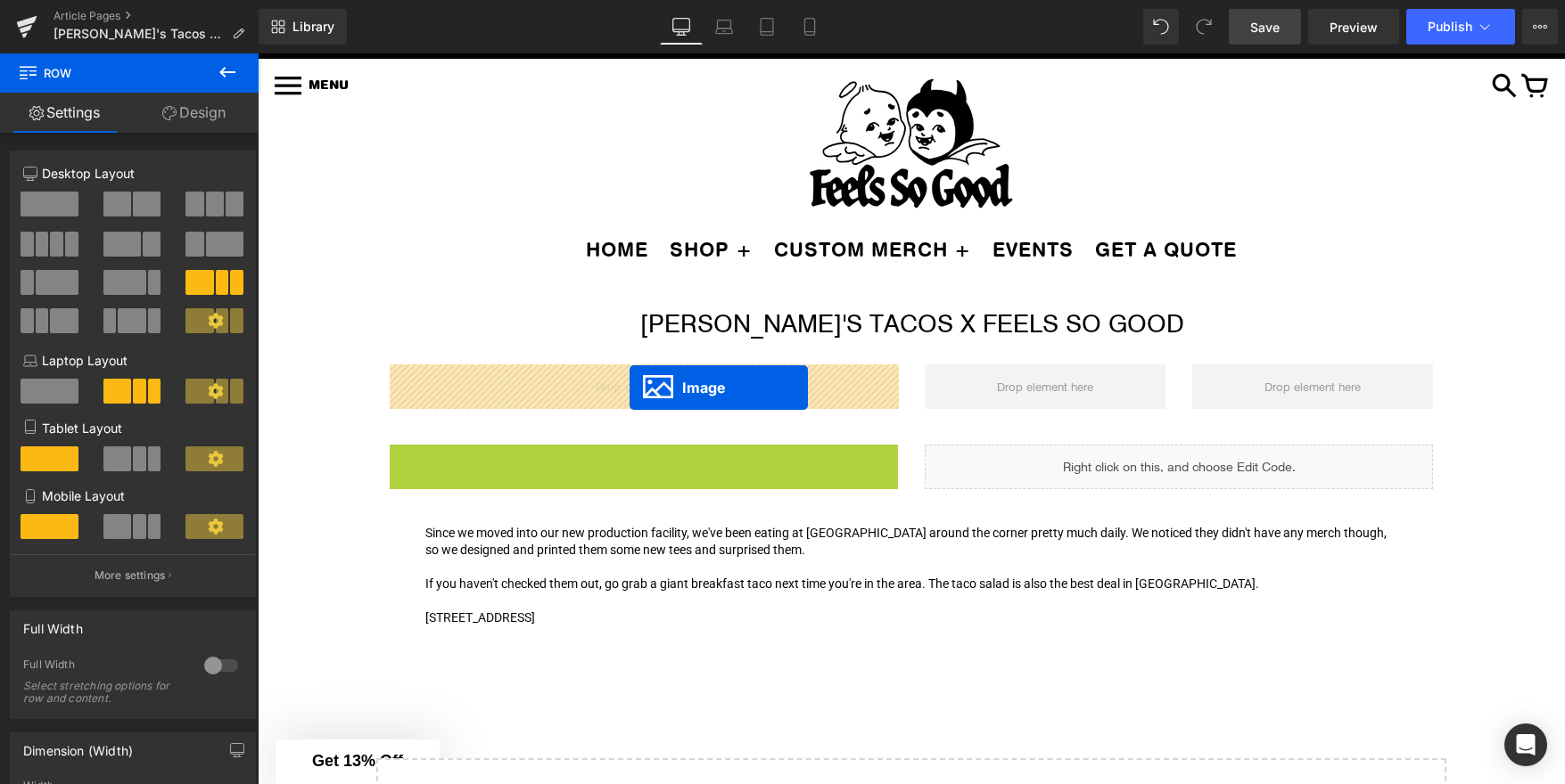
drag, startPoint x: 620, startPoint y: 700, endPoint x: 629, endPoint y: 388, distance: 312.1
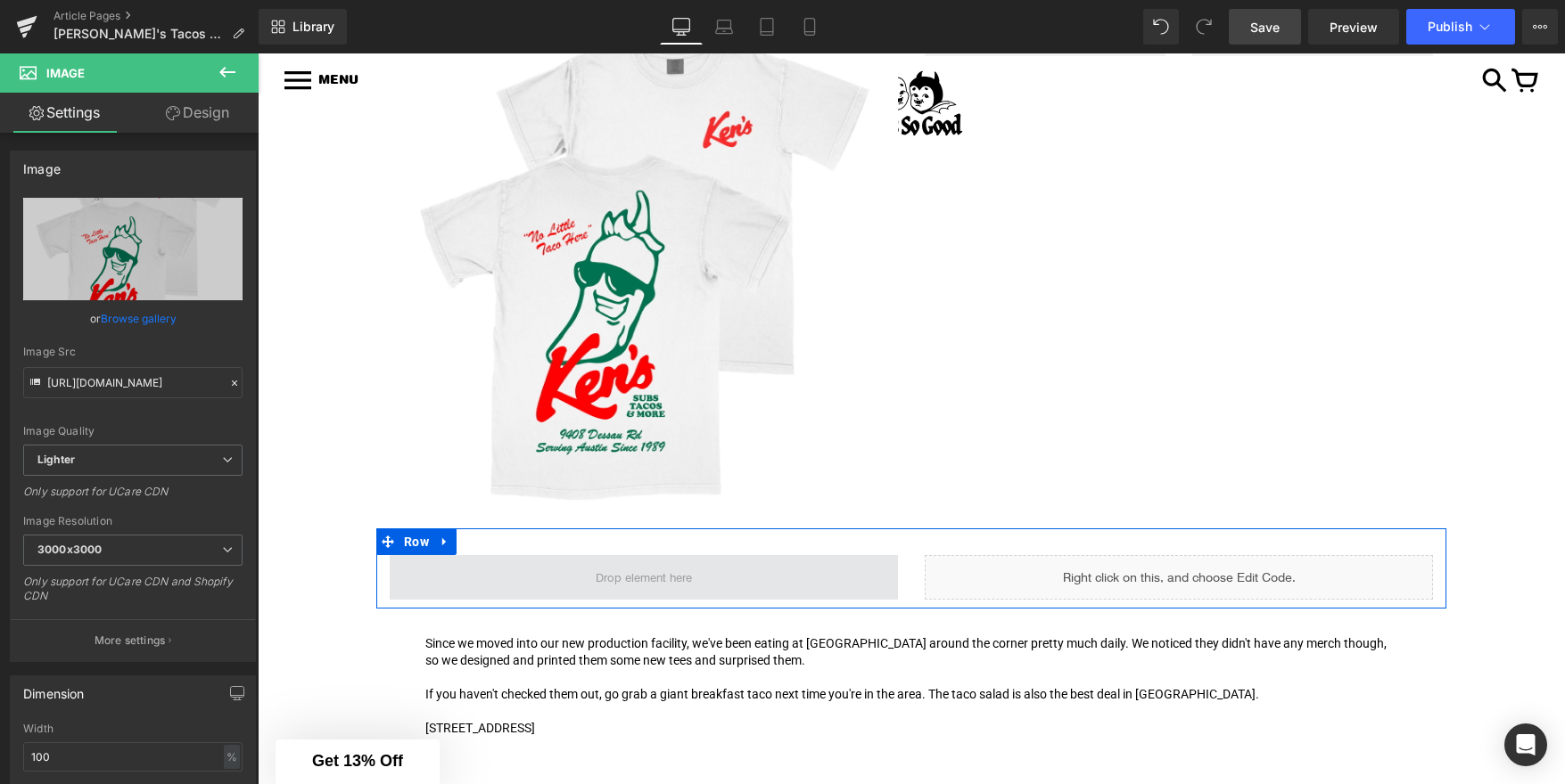
scroll to position [387, 0]
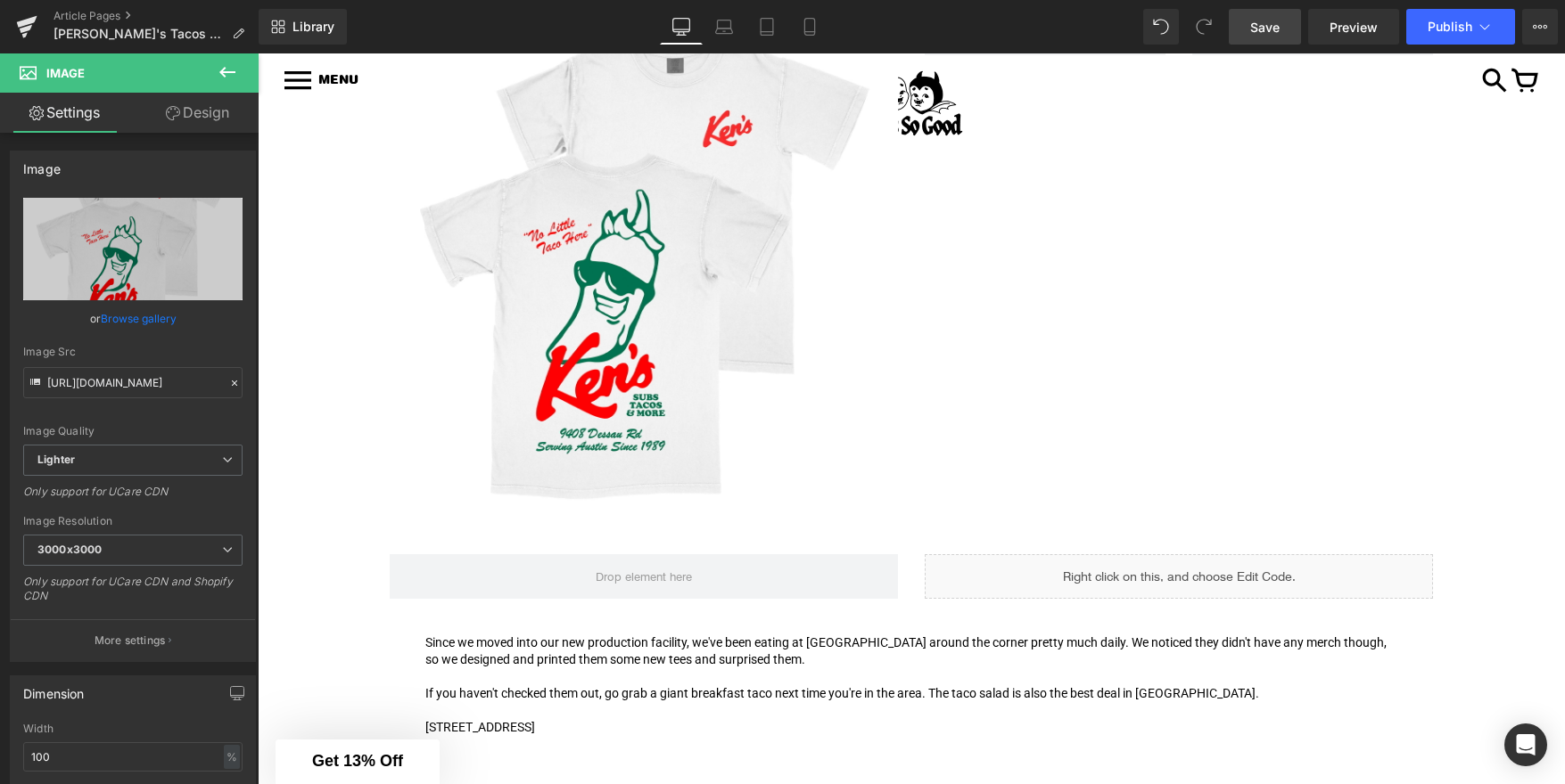
click at [648, 680] on p at bounding box center [911, 677] width 972 height 17
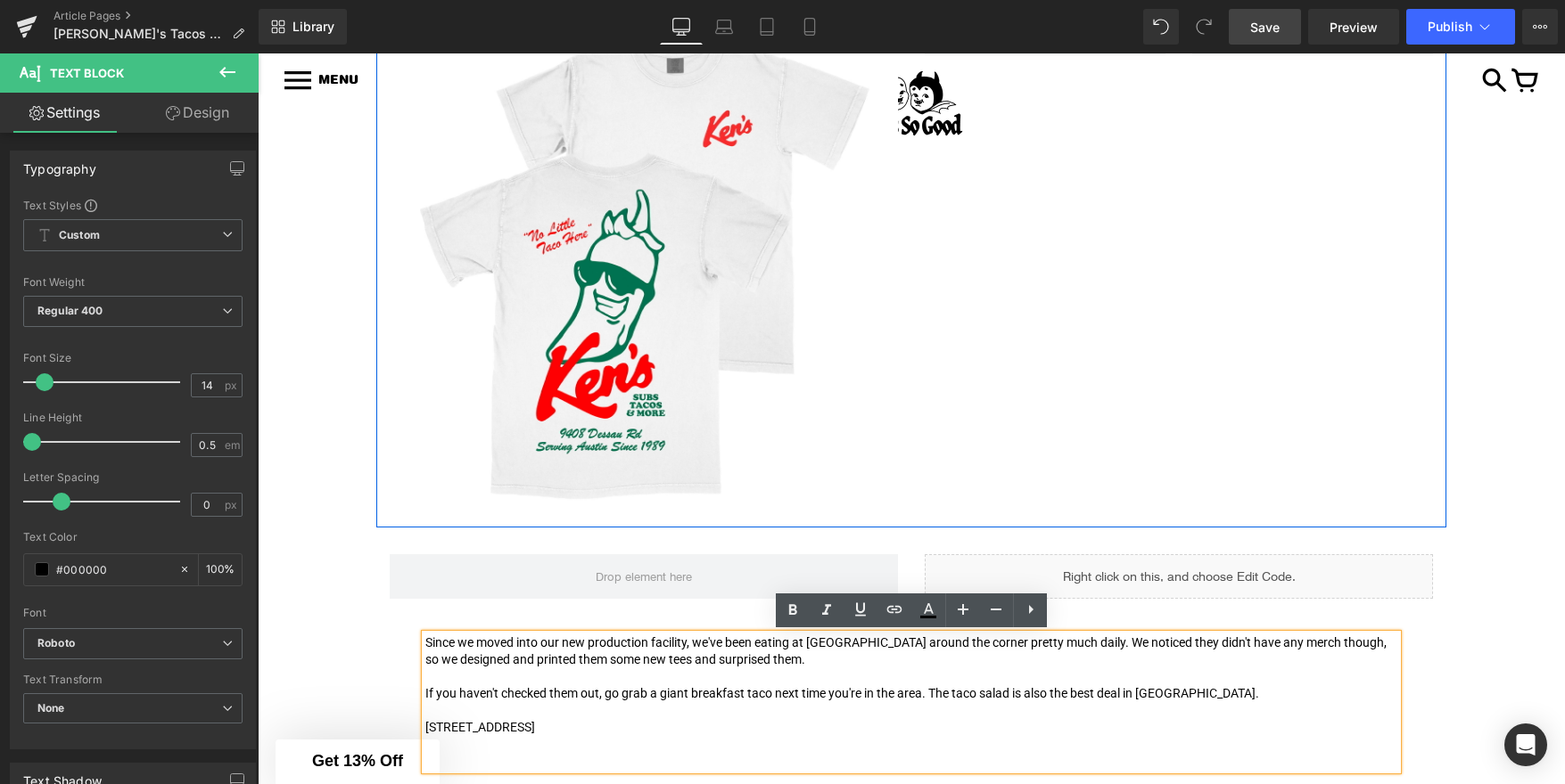
click at [918, 481] on div "Image Row" at bounding box center [911, 256] width 1070 height 544
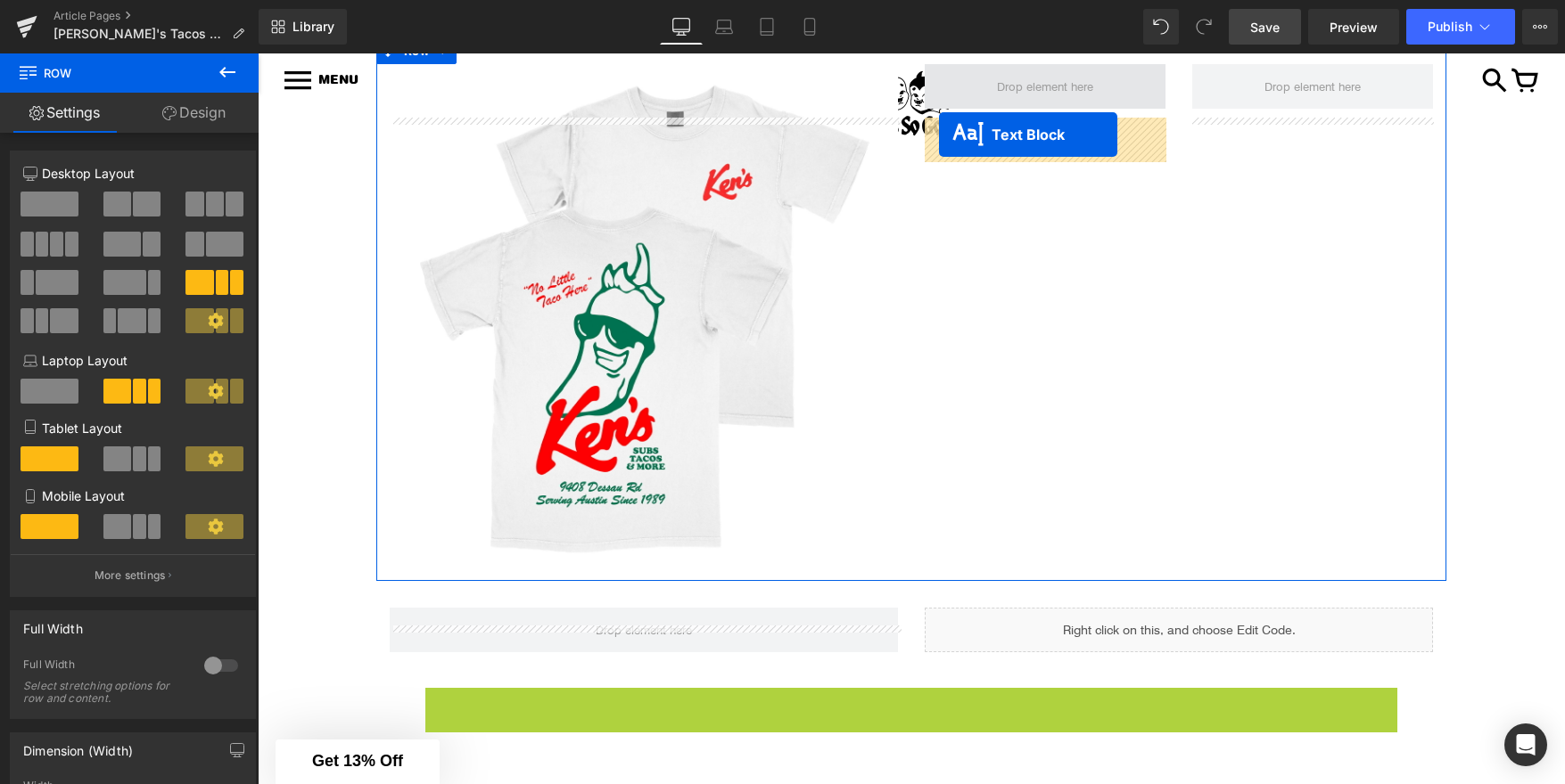
scroll to position [280, 0]
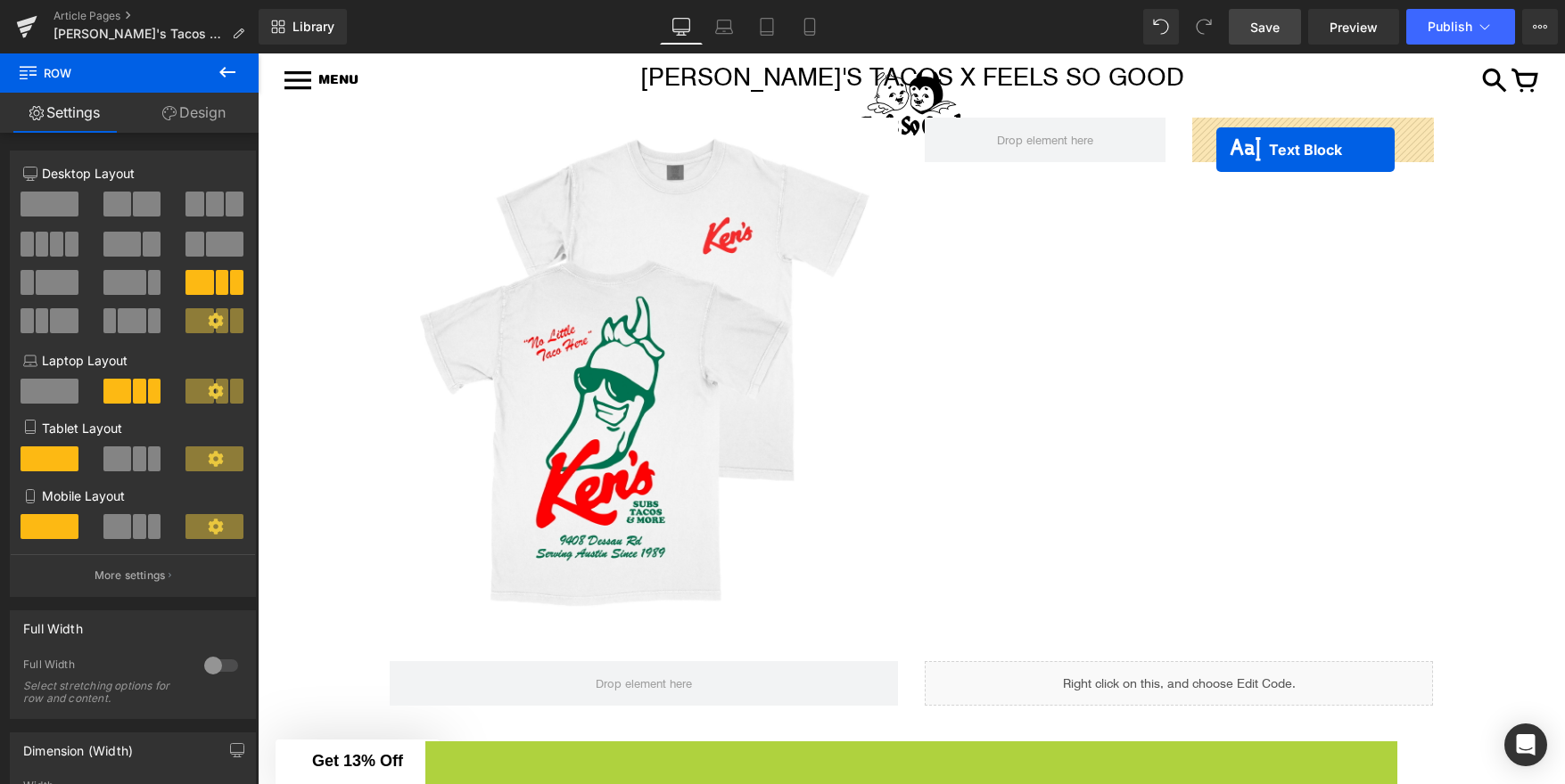
drag, startPoint x: 864, startPoint y: 703, endPoint x: 1216, endPoint y: 150, distance: 655.5
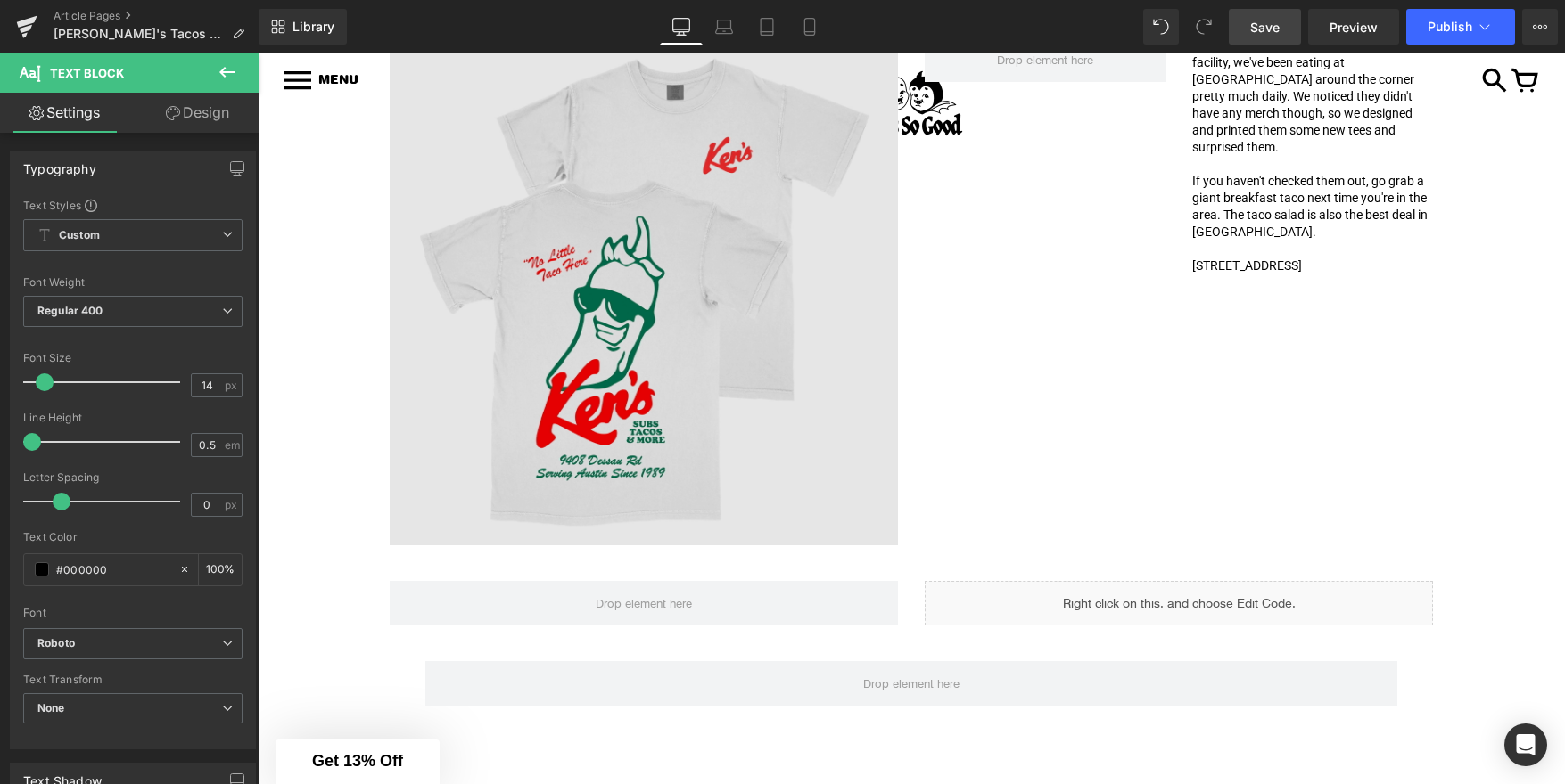
scroll to position [360, 0]
click at [652, 206] on img at bounding box center [644, 292] width 508 height 508
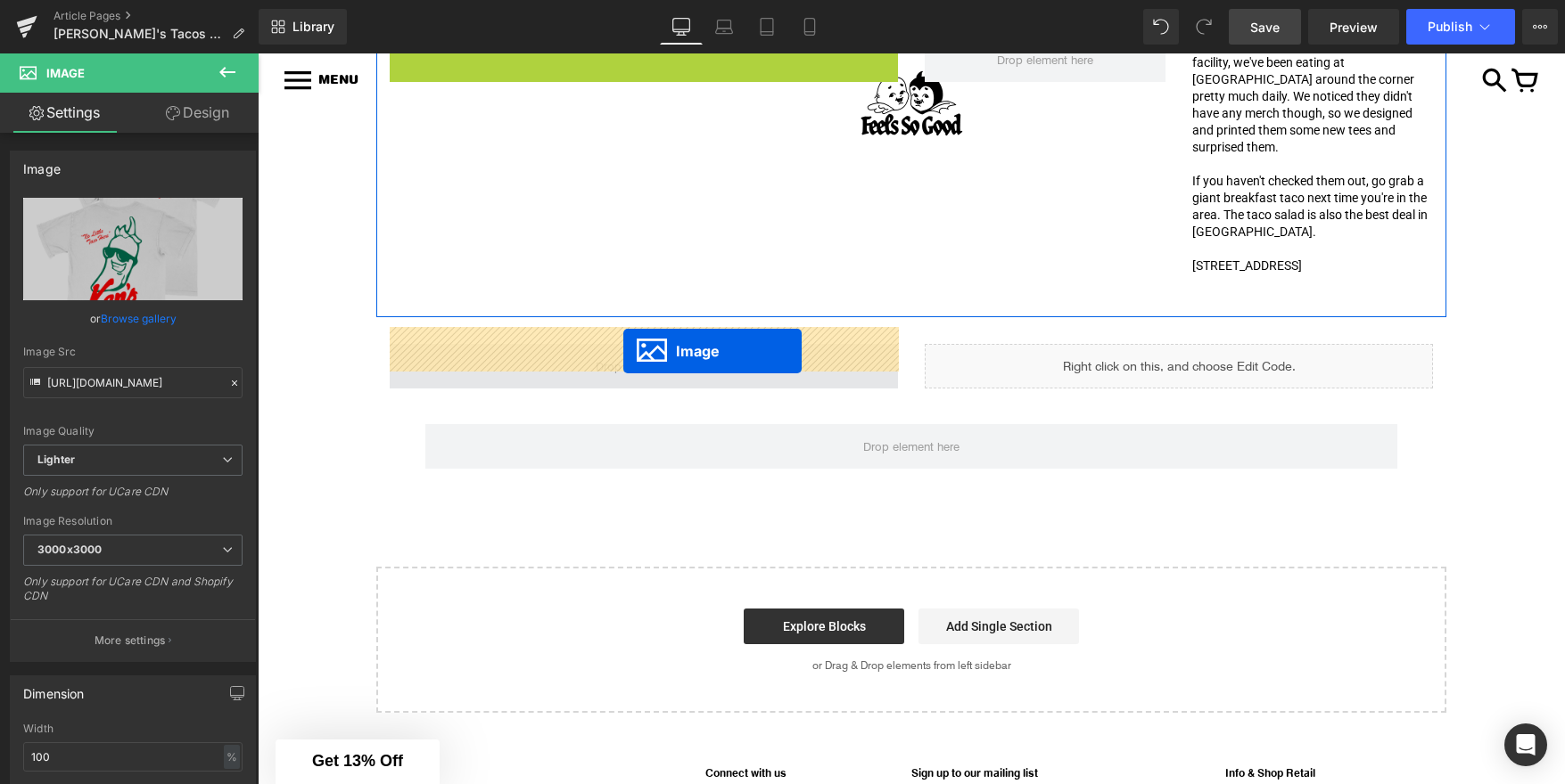
drag, startPoint x: 613, startPoint y: 289, endPoint x: 624, endPoint y: 351, distance: 63.0
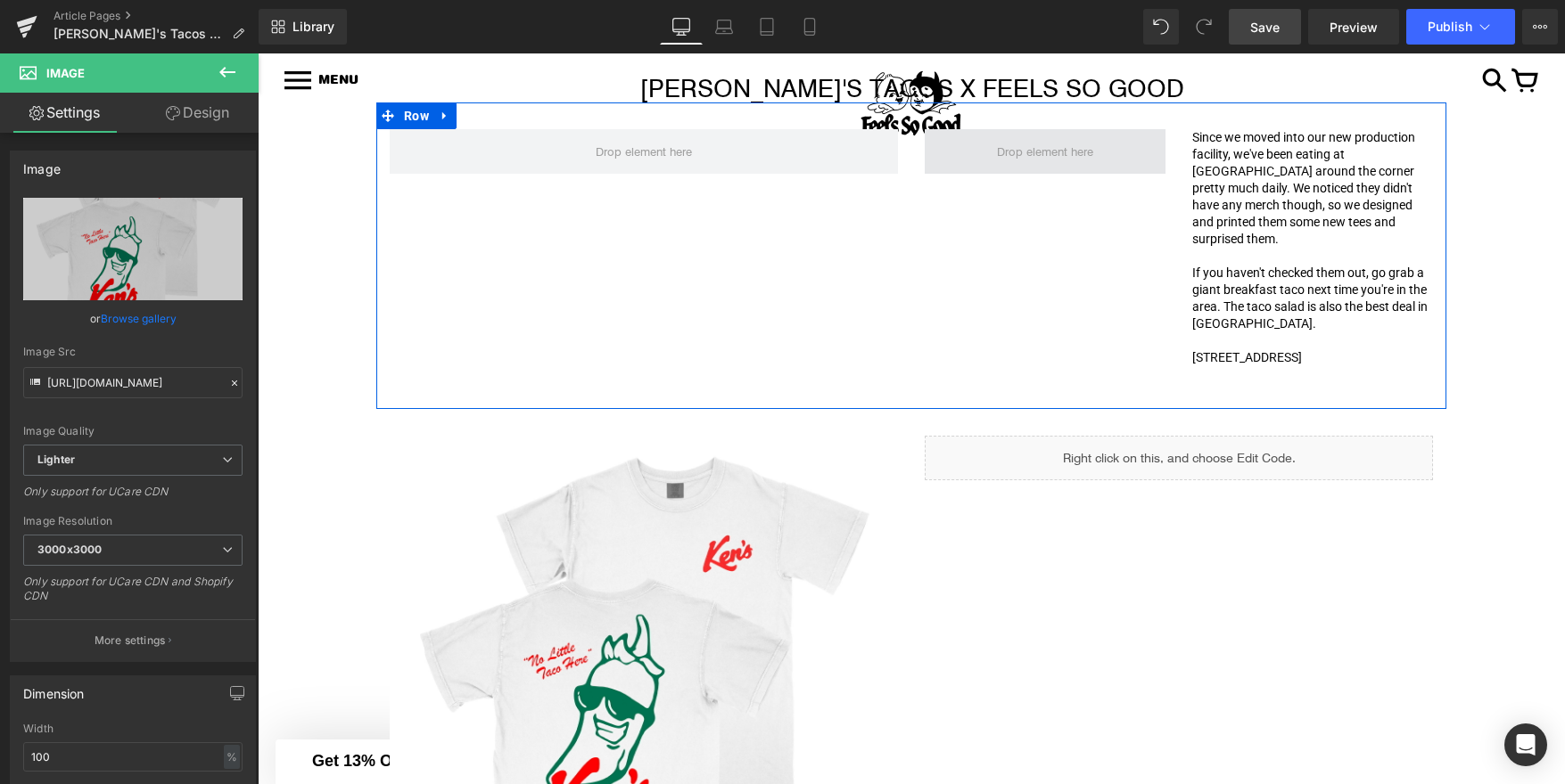
scroll to position [296, 0]
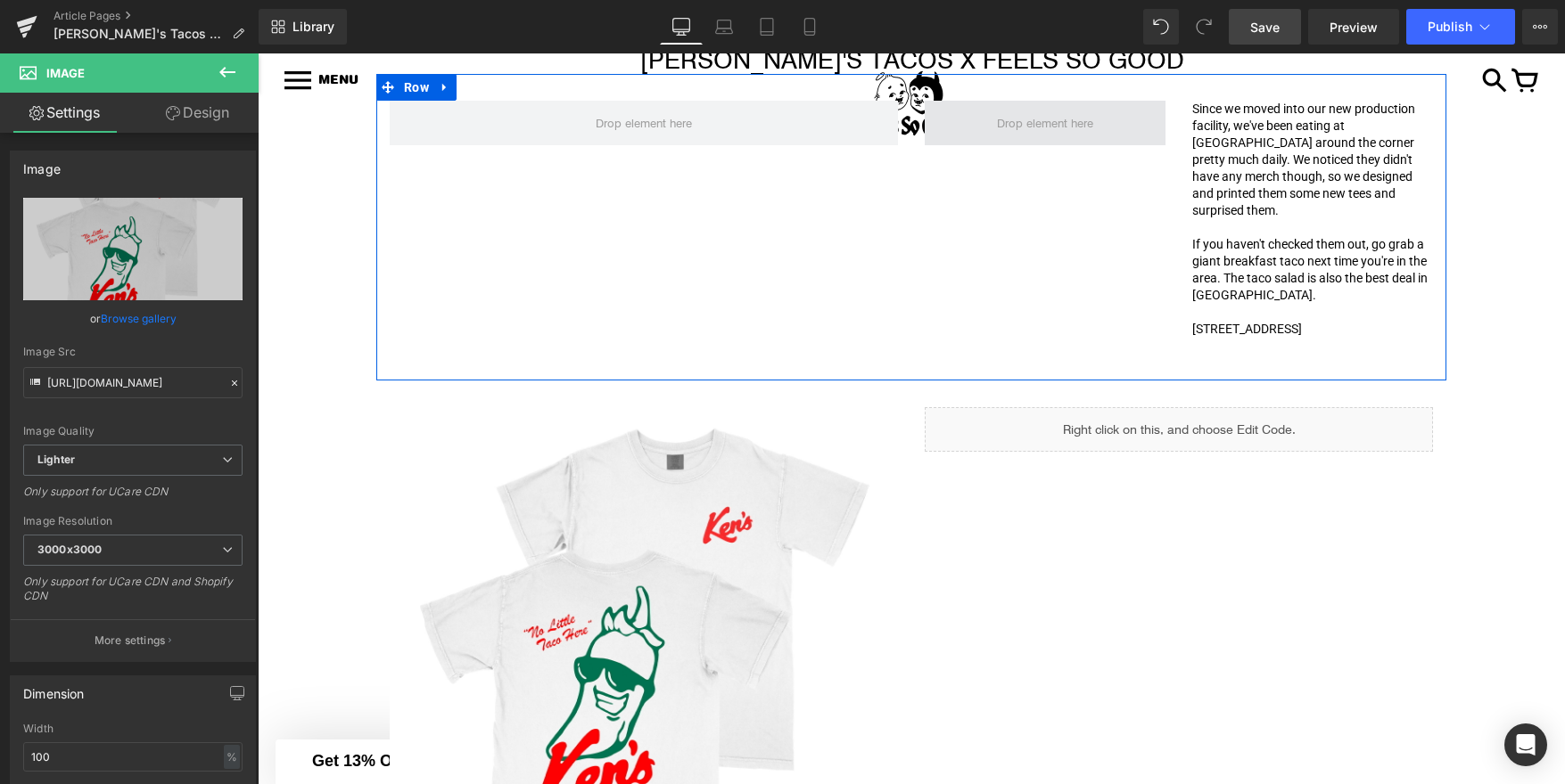
click at [975, 130] on span at bounding box center [1045, 123] width 241 height 44
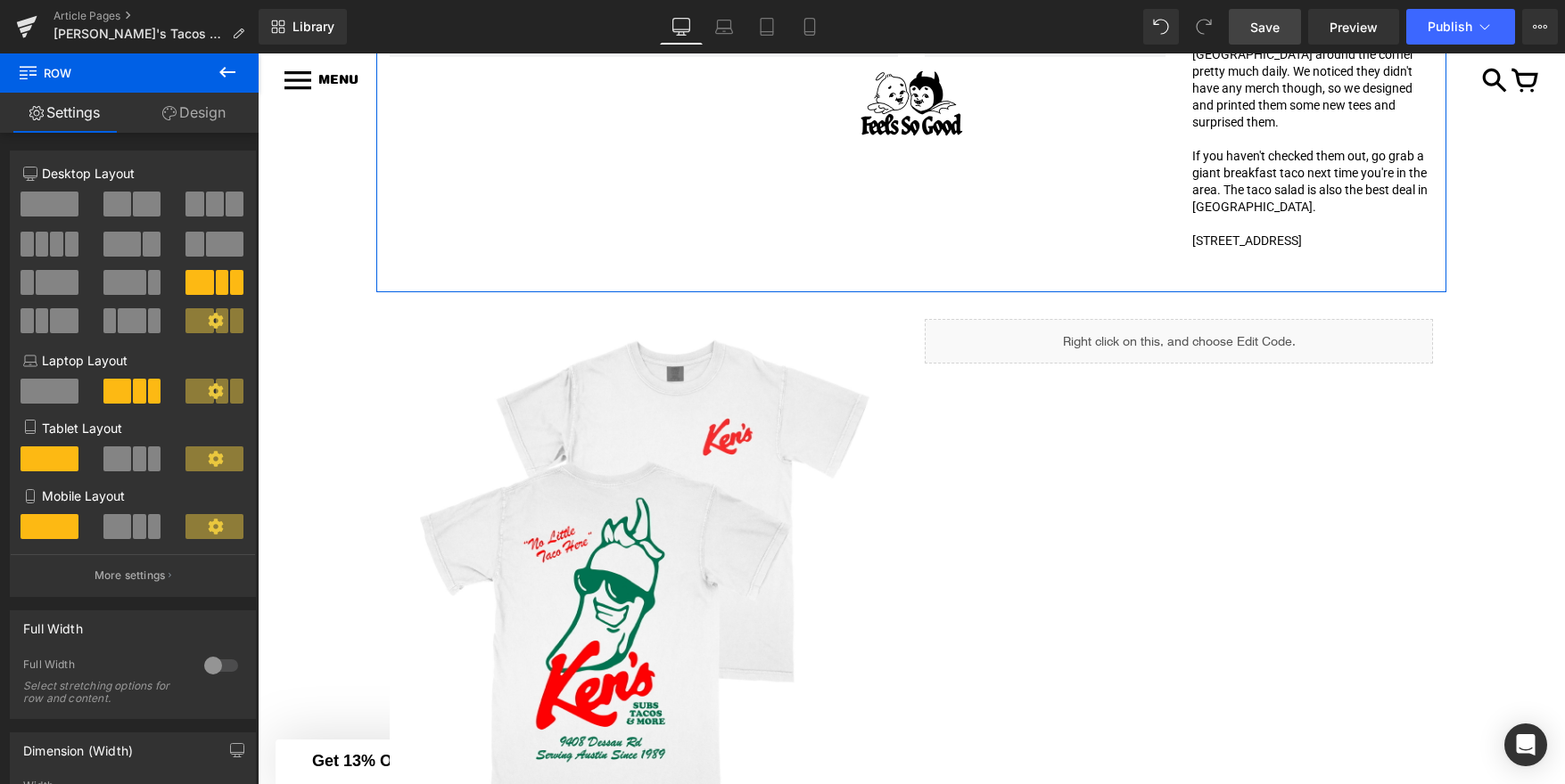
scroll to position [342, 0]
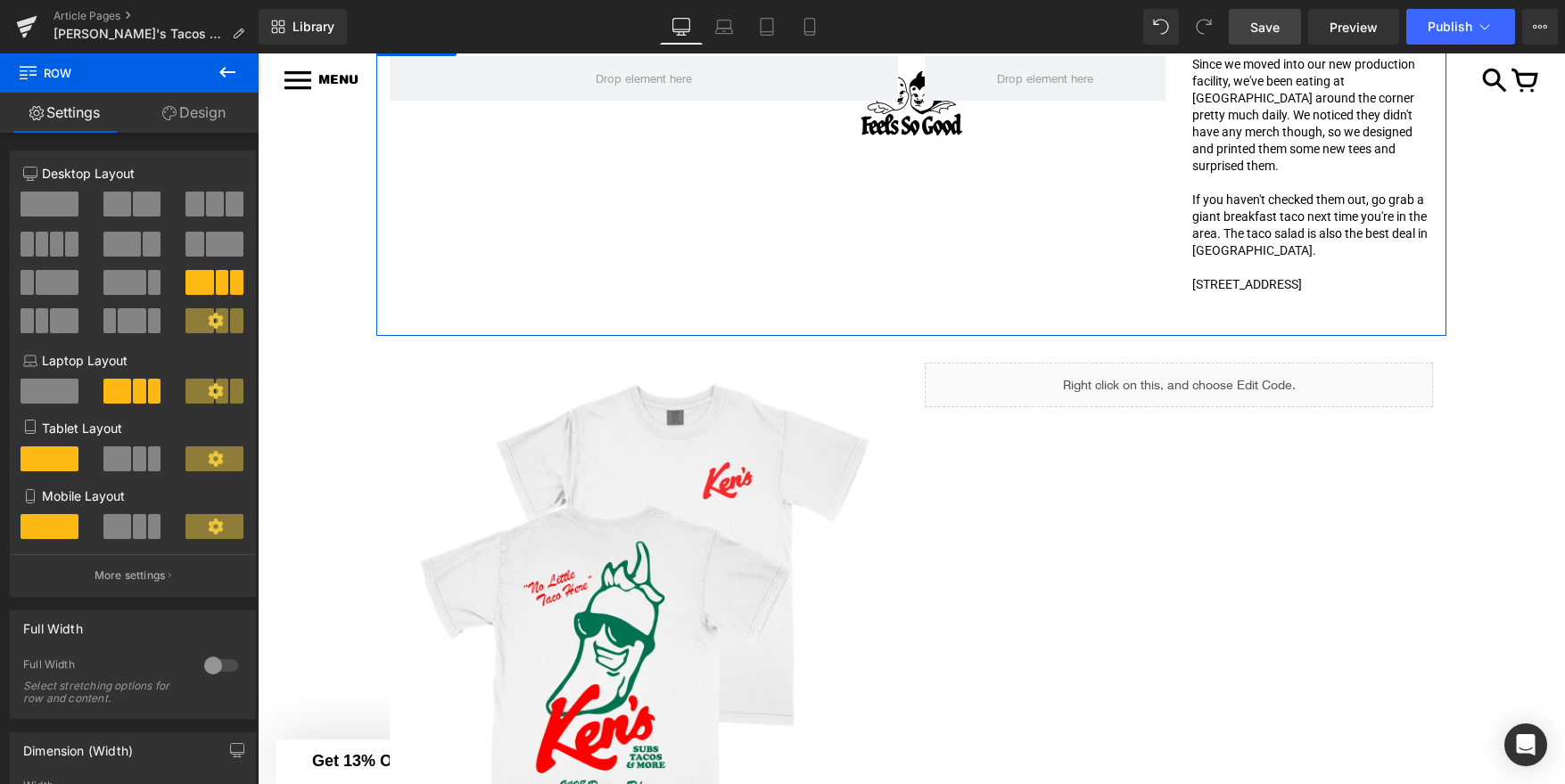
click at [1217, 154] on p "Since we moved into our new production facility, we've been eating at Ken's Tac…" at bounding box center [1312, 115] width 241 height 118
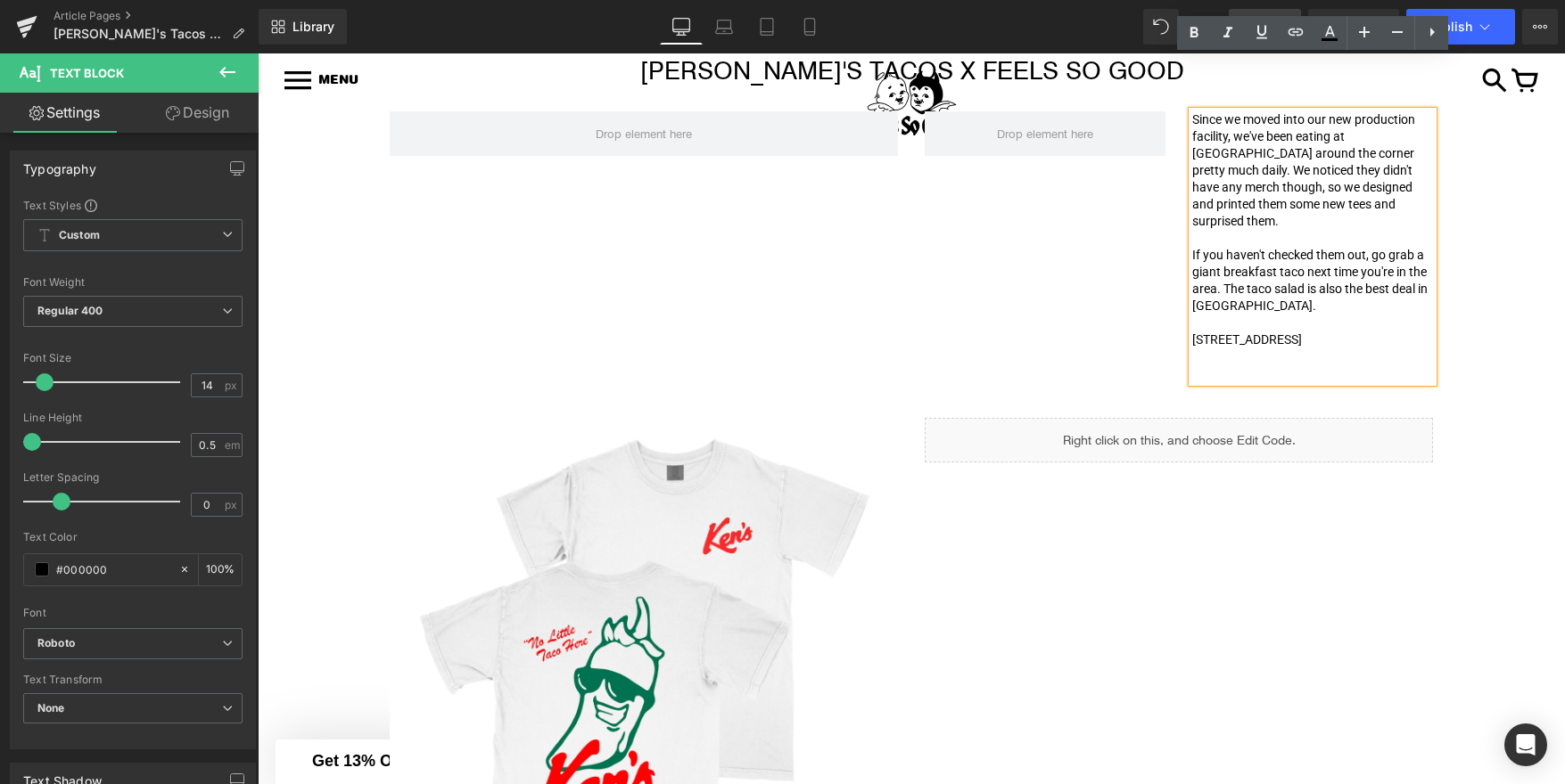
scroll to position [210, 0]
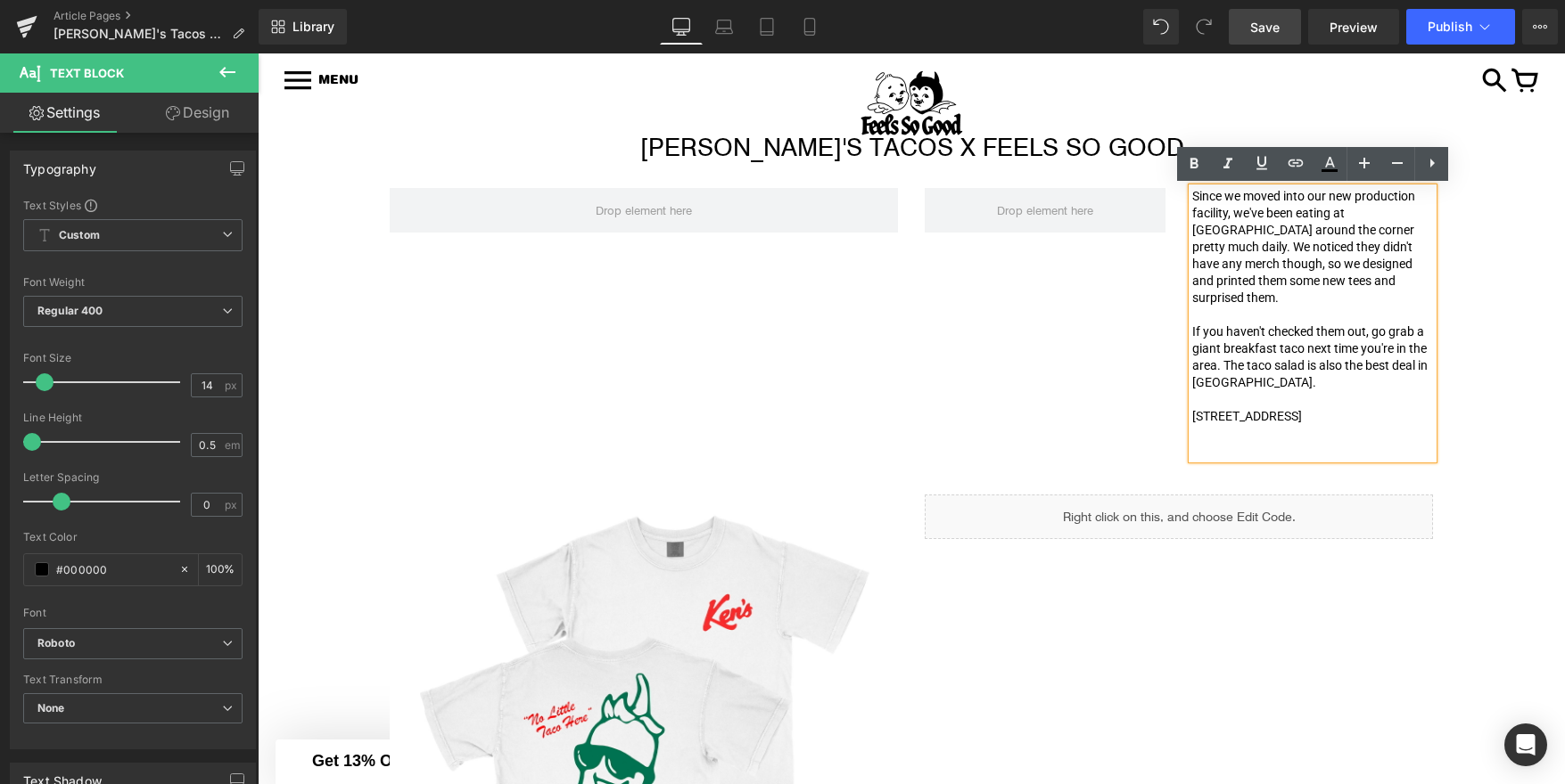
click at [1124, 339] on div "Since we moved into our new production facility, we've been eating at Ken's Tac…" at bounding box center [911, 315] width 1070 height 307
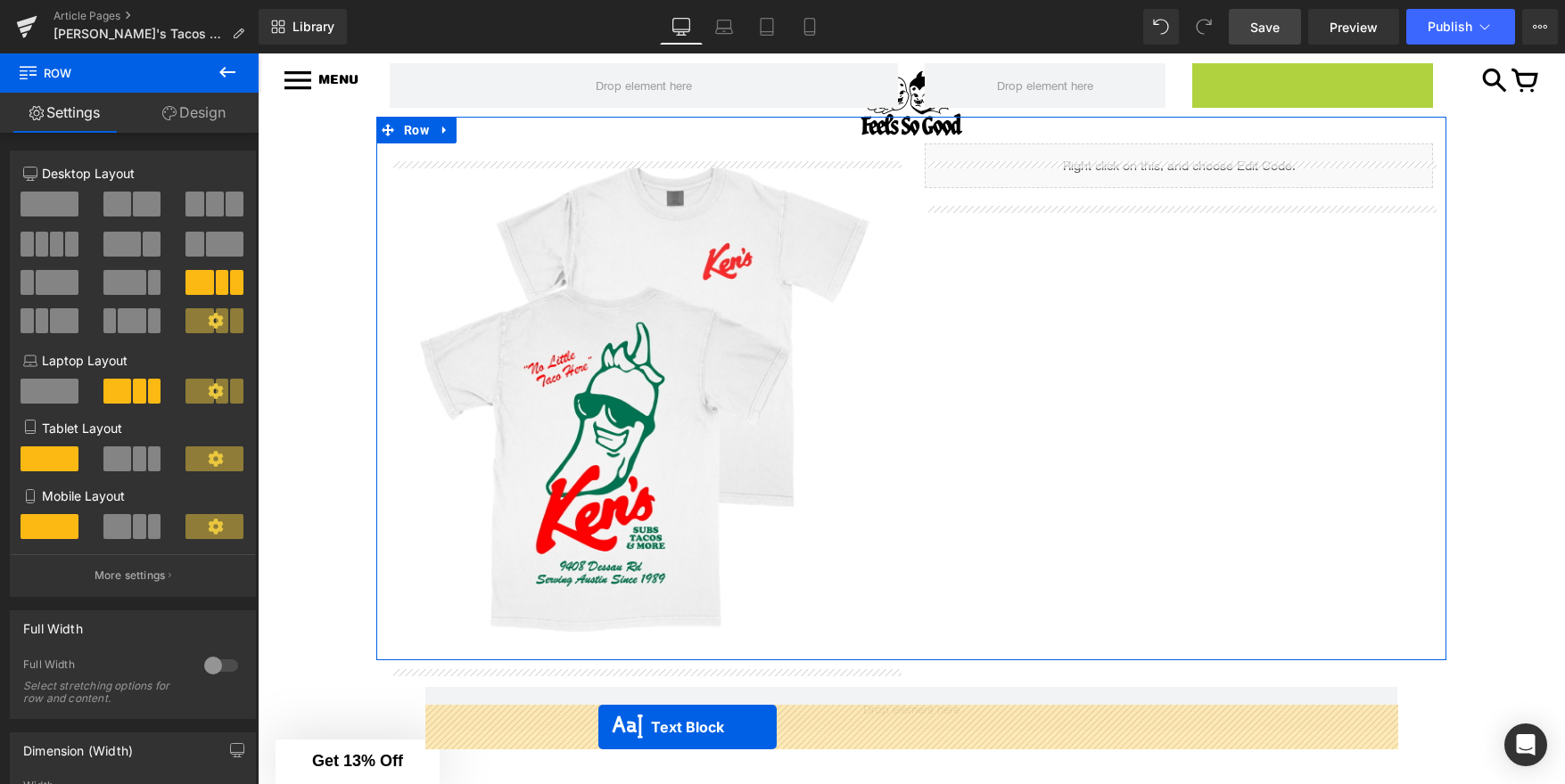
scroll to position [441, 0]
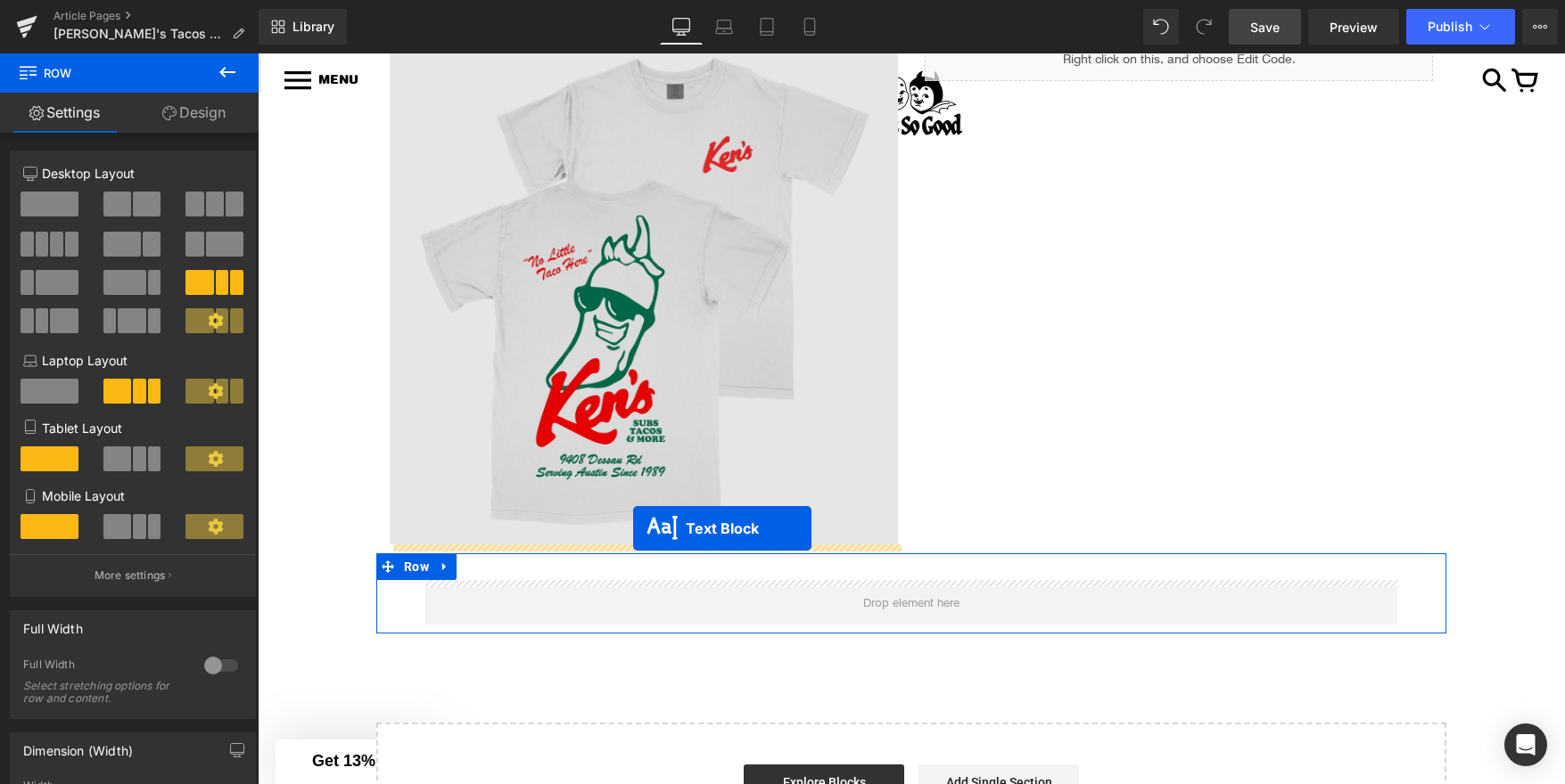
drag, startPoint x: 1268, startPoint y: 320, endPoint x: 633, endPoint y: 528, distance: 668.2
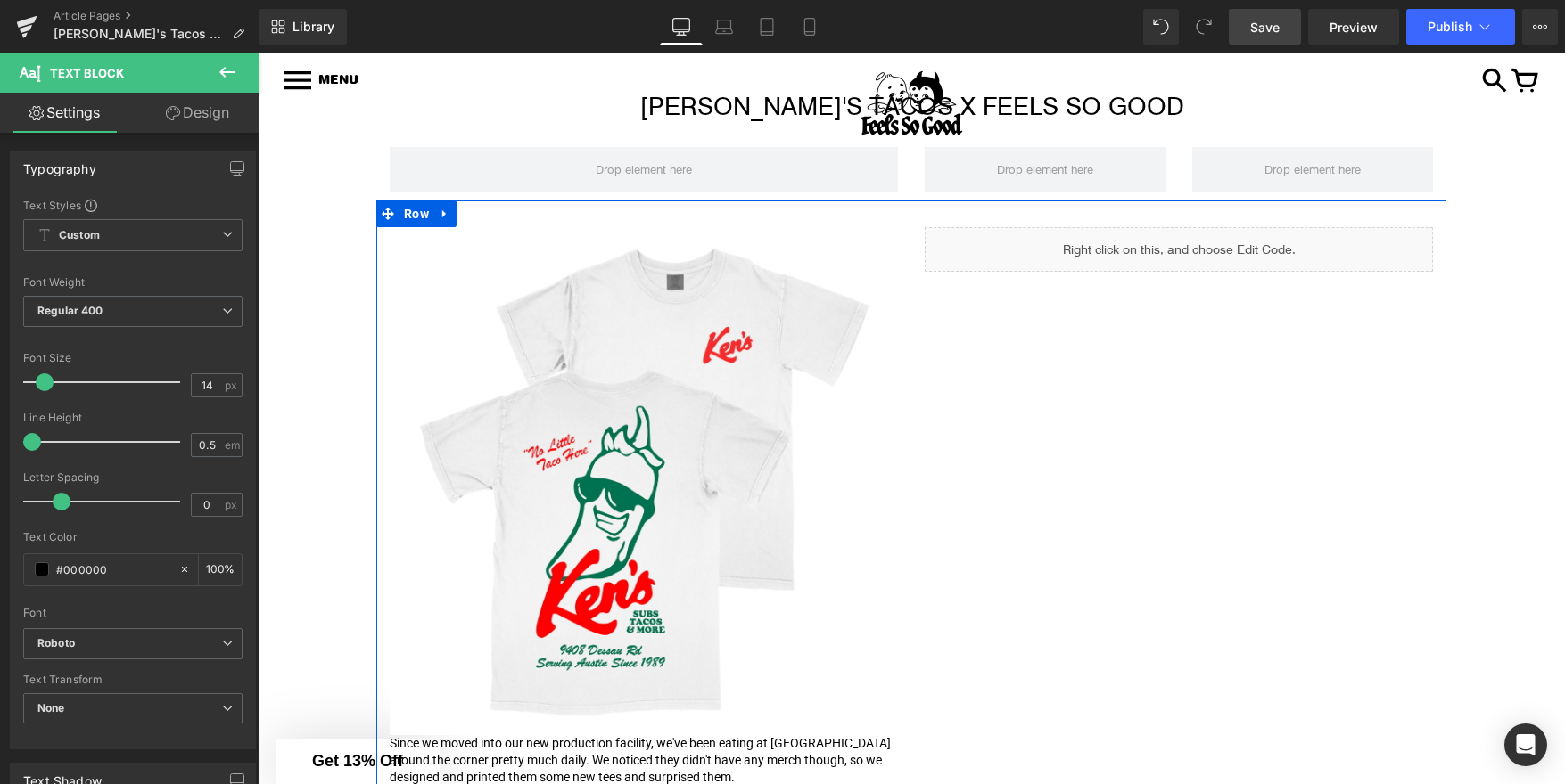
scroll to position [235, 0]
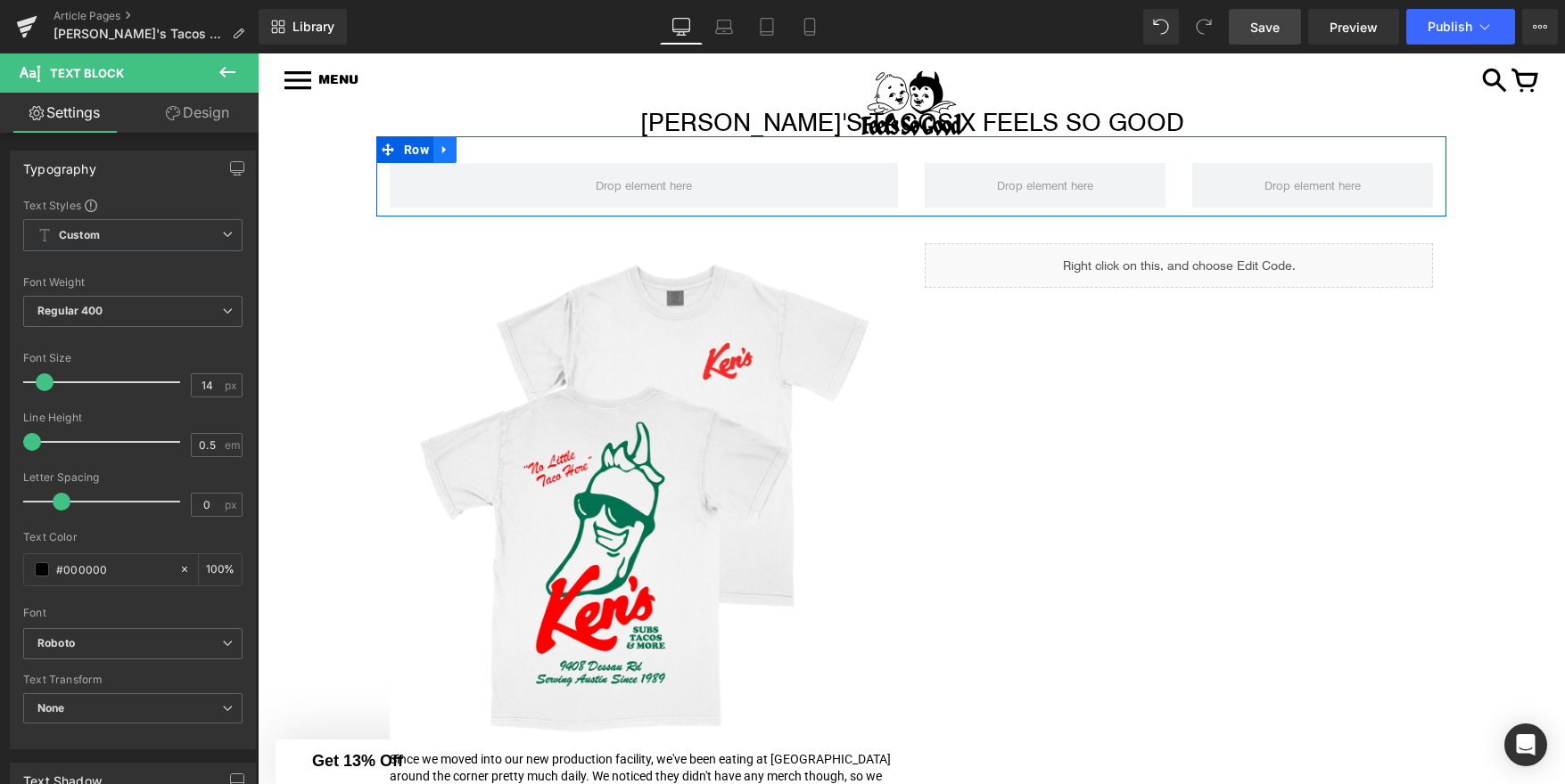
click at [441, 151] on icon at bounding box center [445, 150] width 13 height 13
click at [488, 150] on icon at bounding box center [491, 150] width 13 height 13
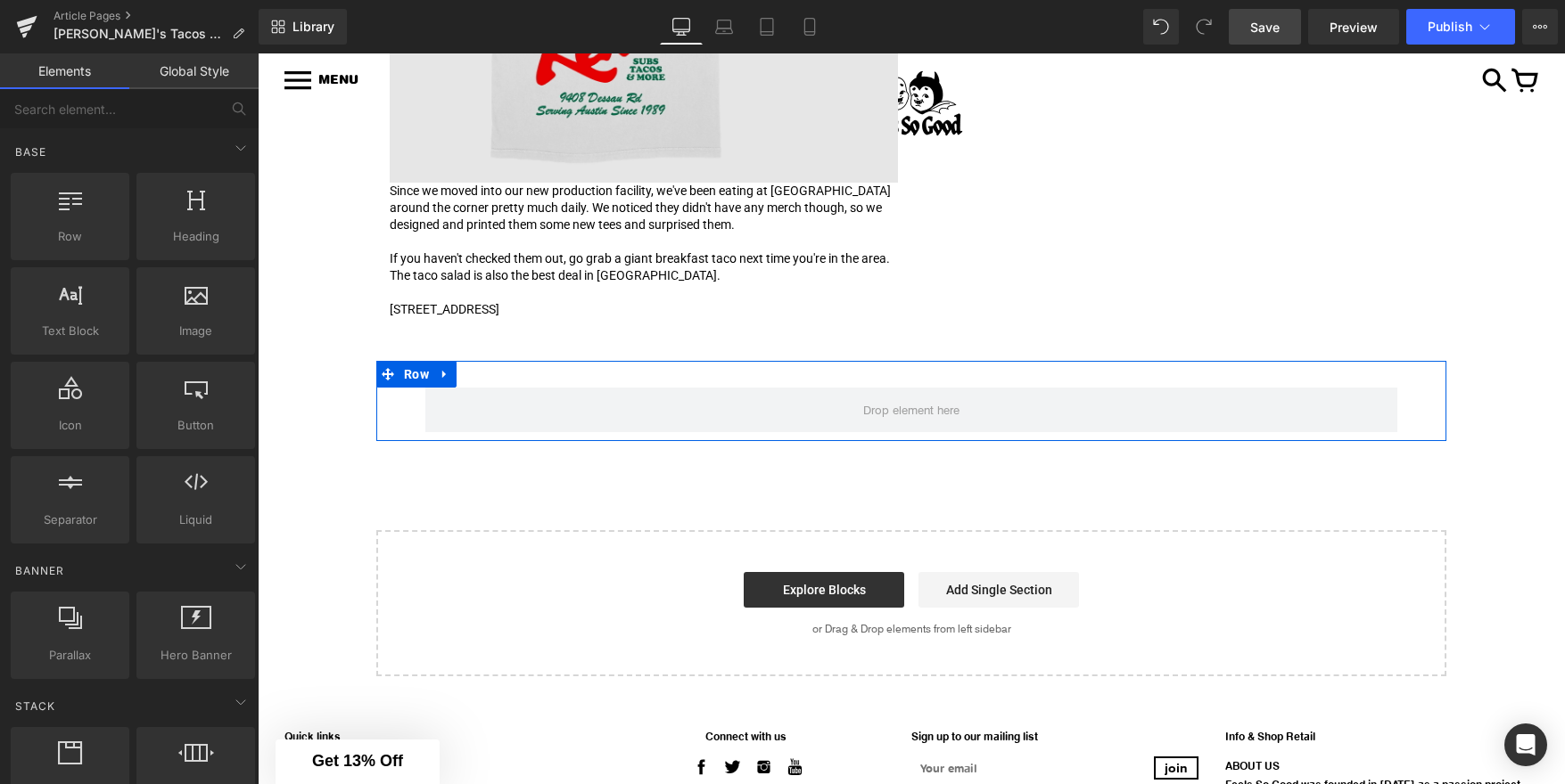
scroll to position [757, 0]
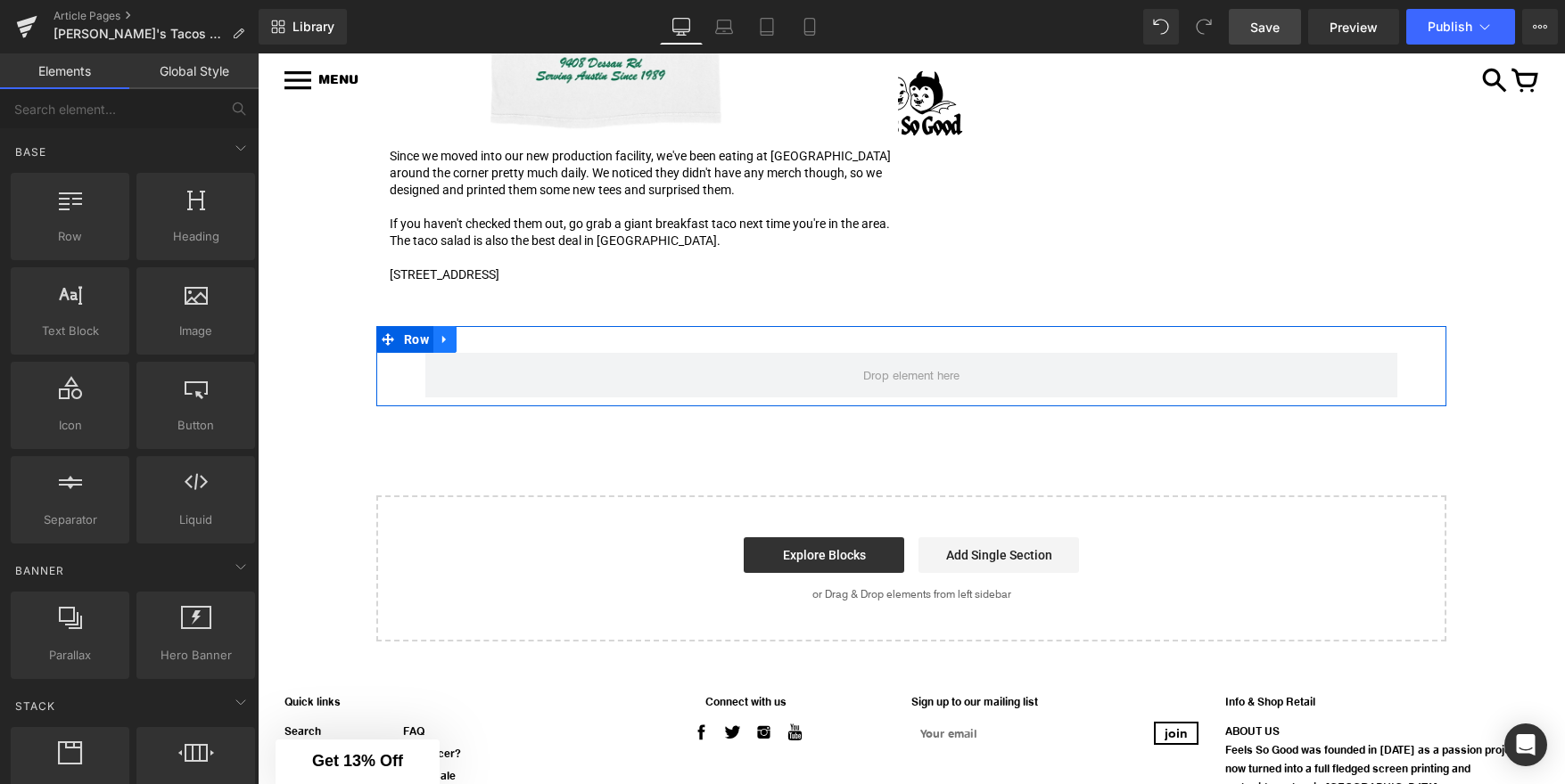
click at [445, 340] on icon at bounding box center [444, 340] width 4 height 8
click at [493, 339] on icon at bounding box center [491, 340] width 13 height 13
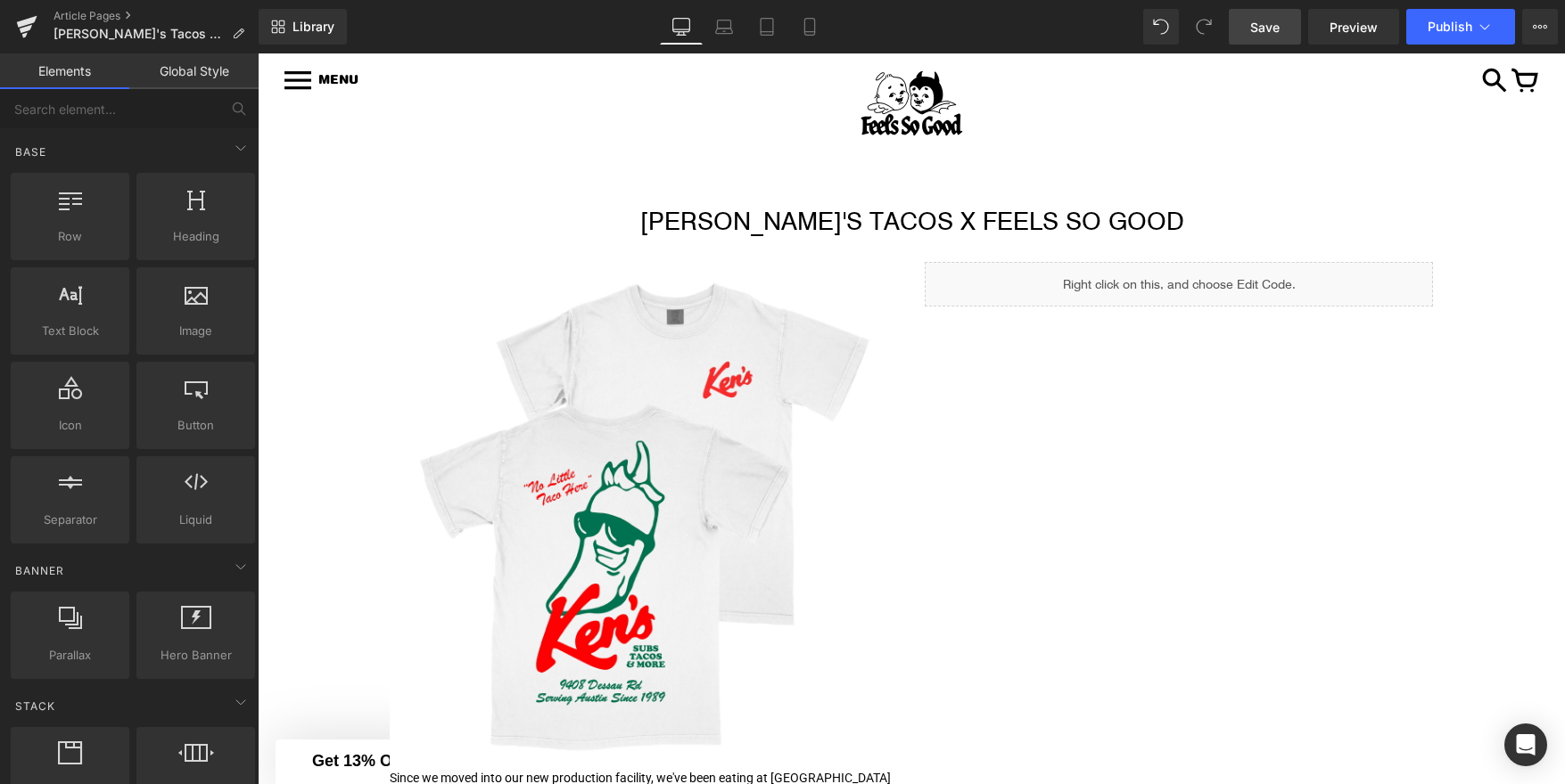
scroll to position [140, 0]
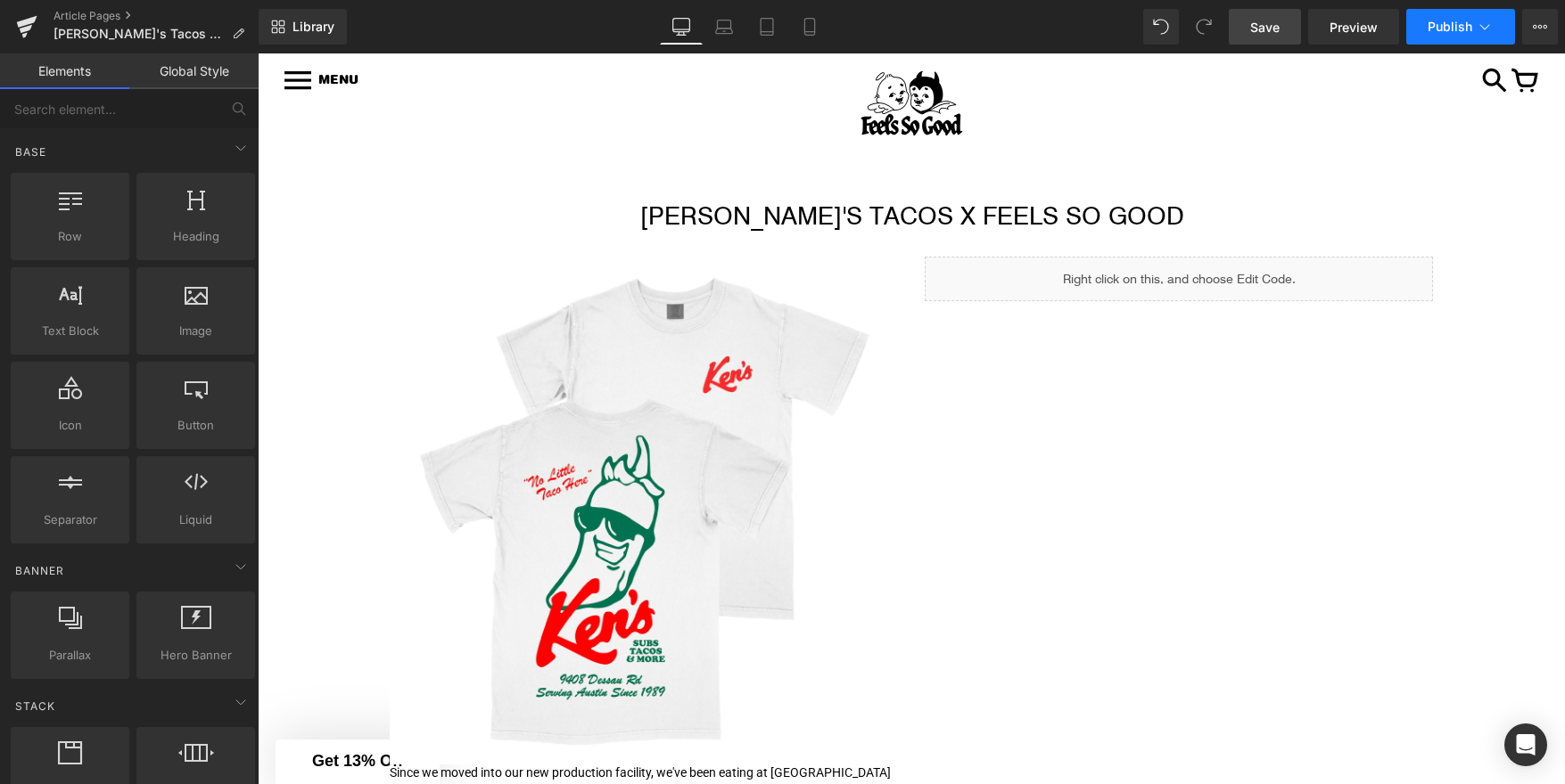
click at [1440, 32] on span "Publish" at bounding box center [1450, 26] width 44 height 14
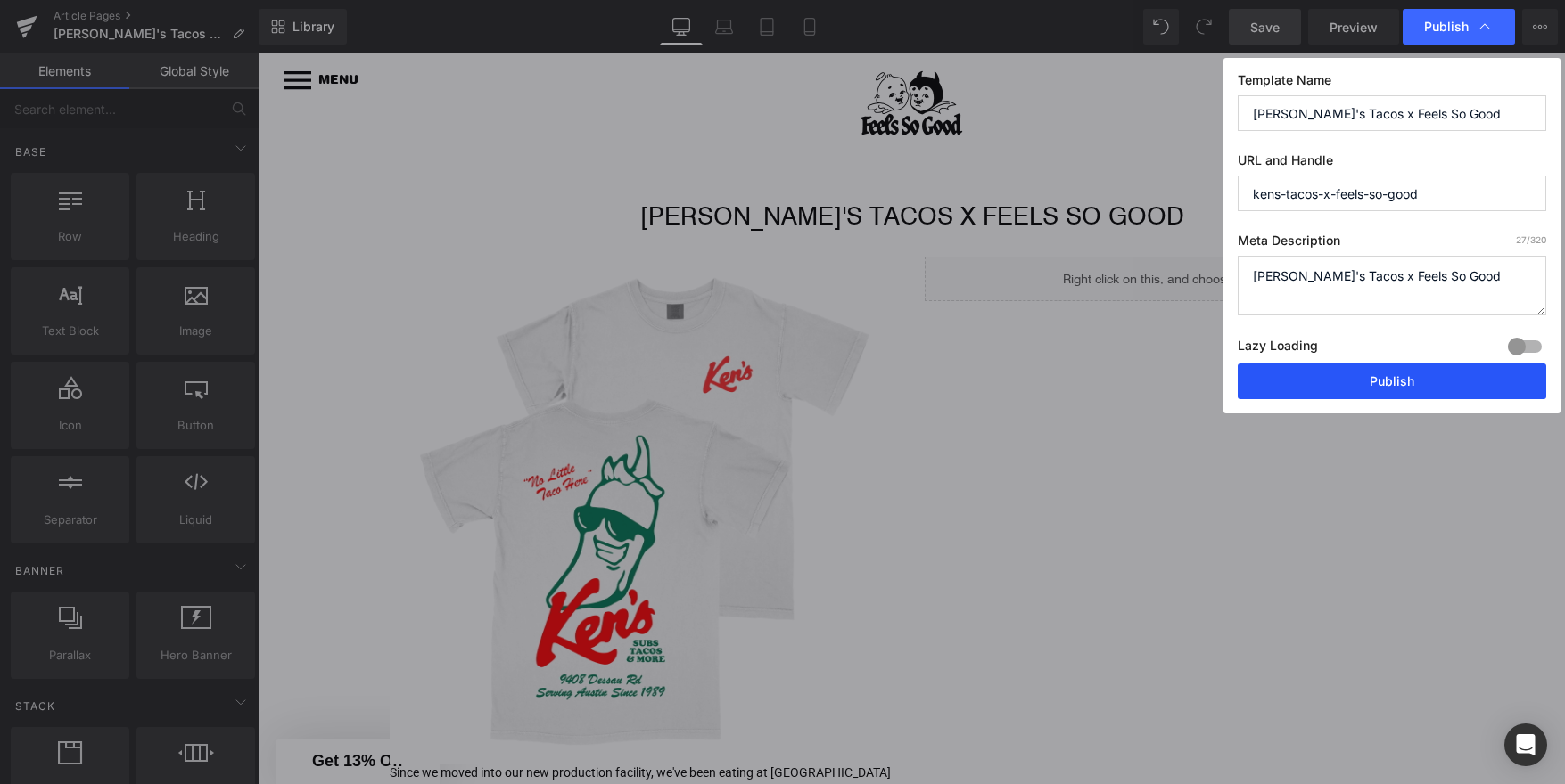
click at [1347, 371] on button "Publish" at bounding box center [1392, 381] width 309 height 36
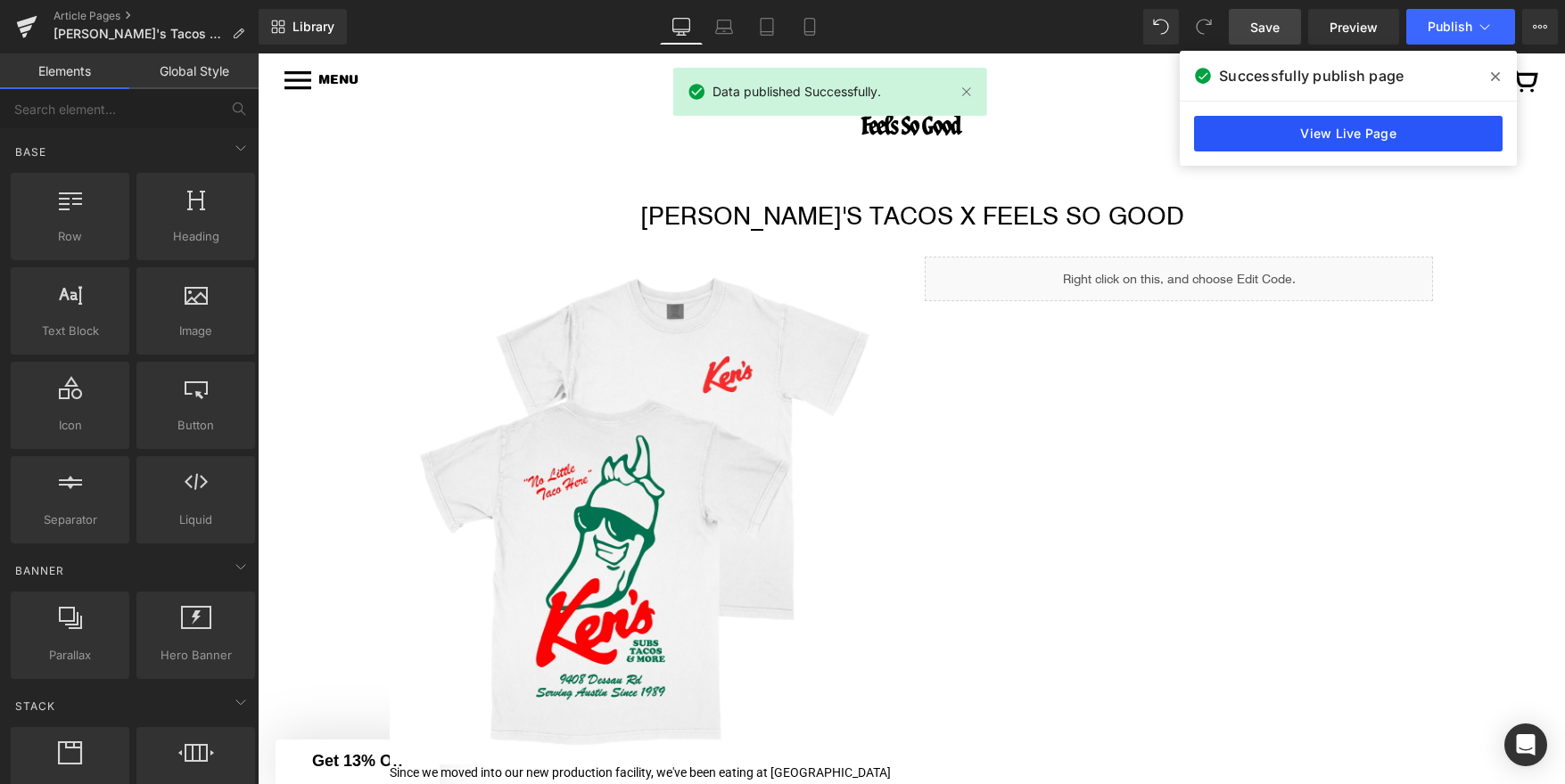
click at [1427, 130] on link "View Live Page" at bounding box center [1348, 133] width 309 height 36
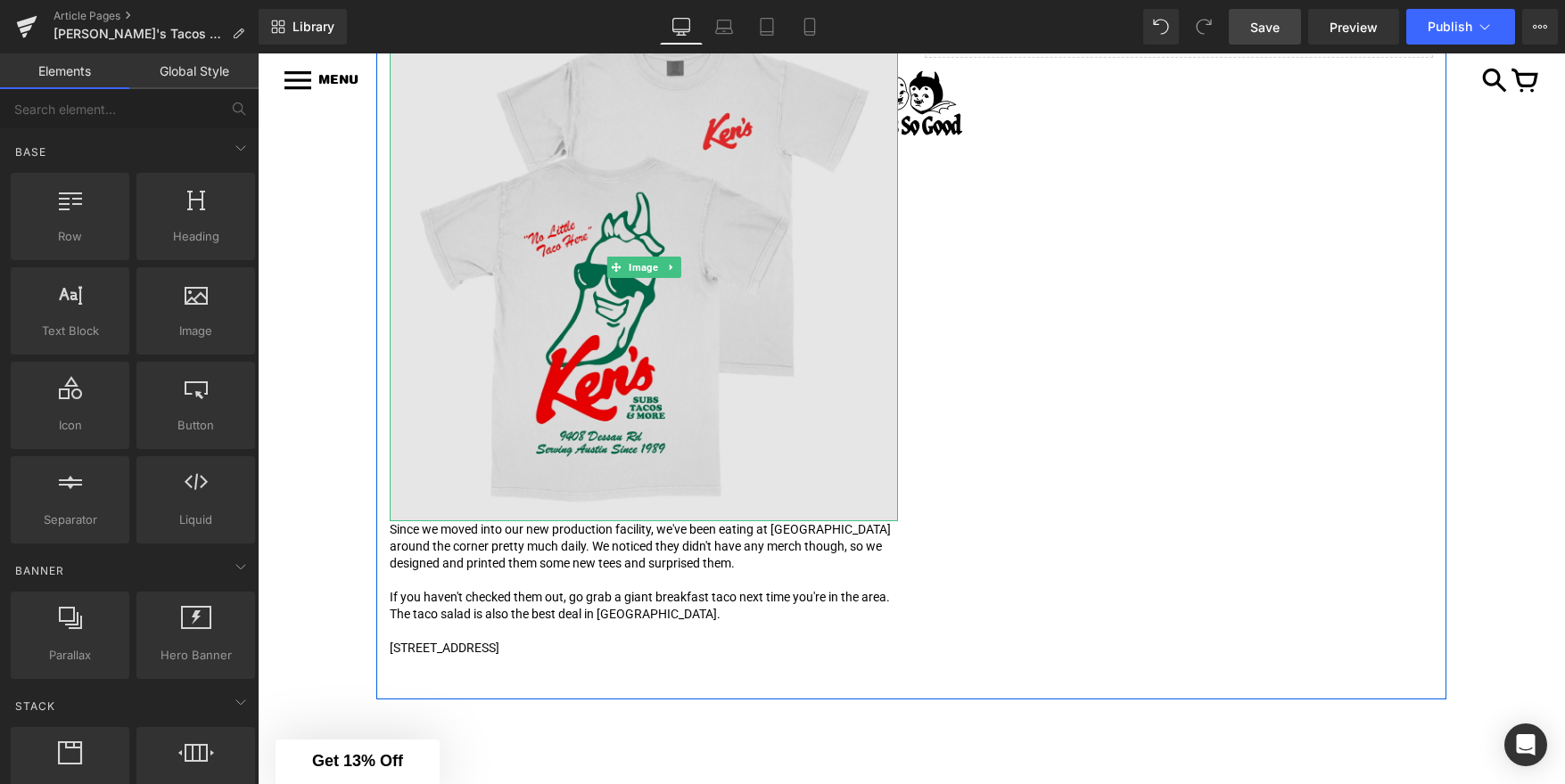
scroll to position [398, 0]
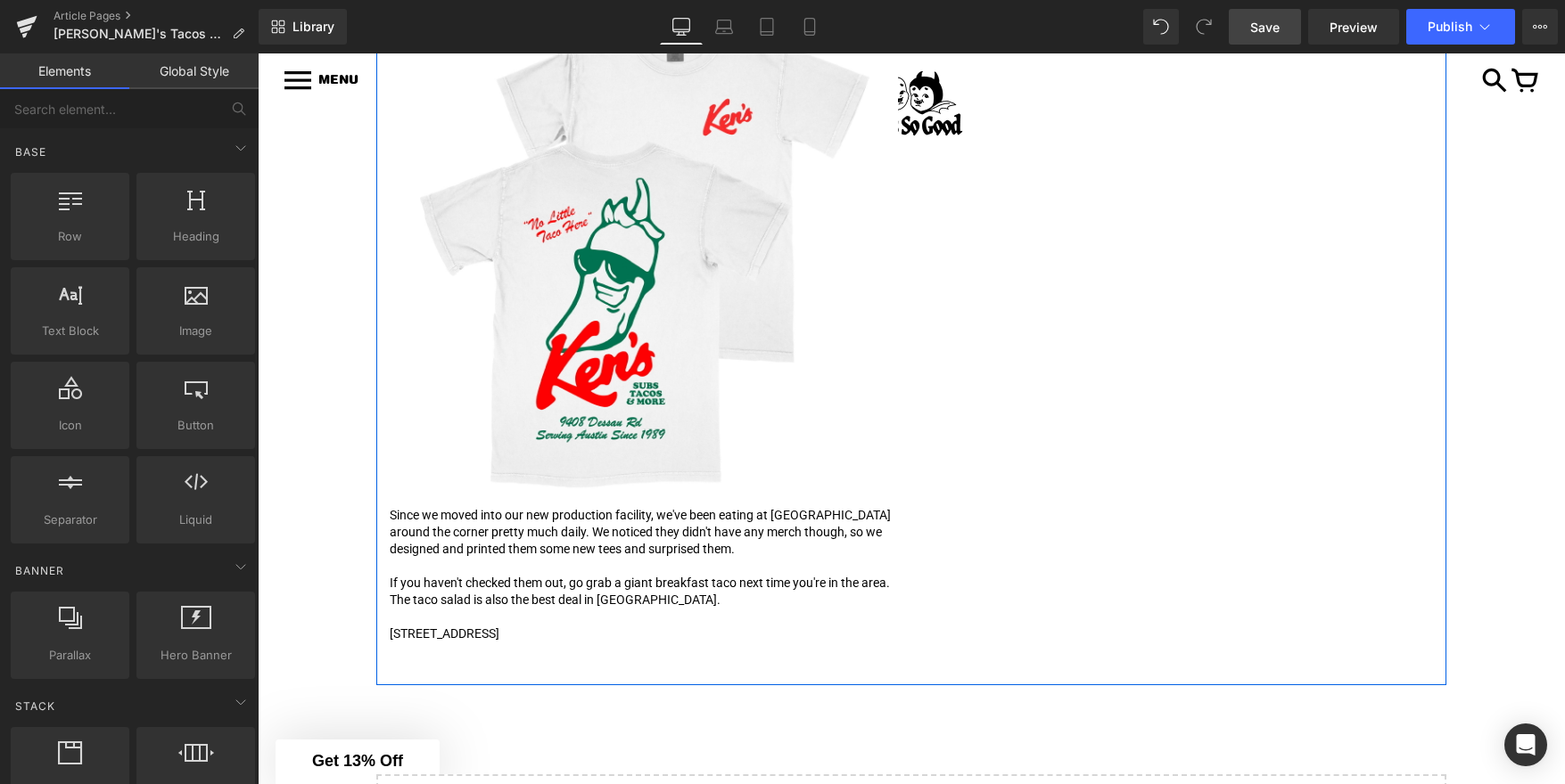
click at [572, 532] on p "Since we moved into our new production facility, we've been eating at Ken's Tac…" at bounding box center [644, 532] width 508 height 51
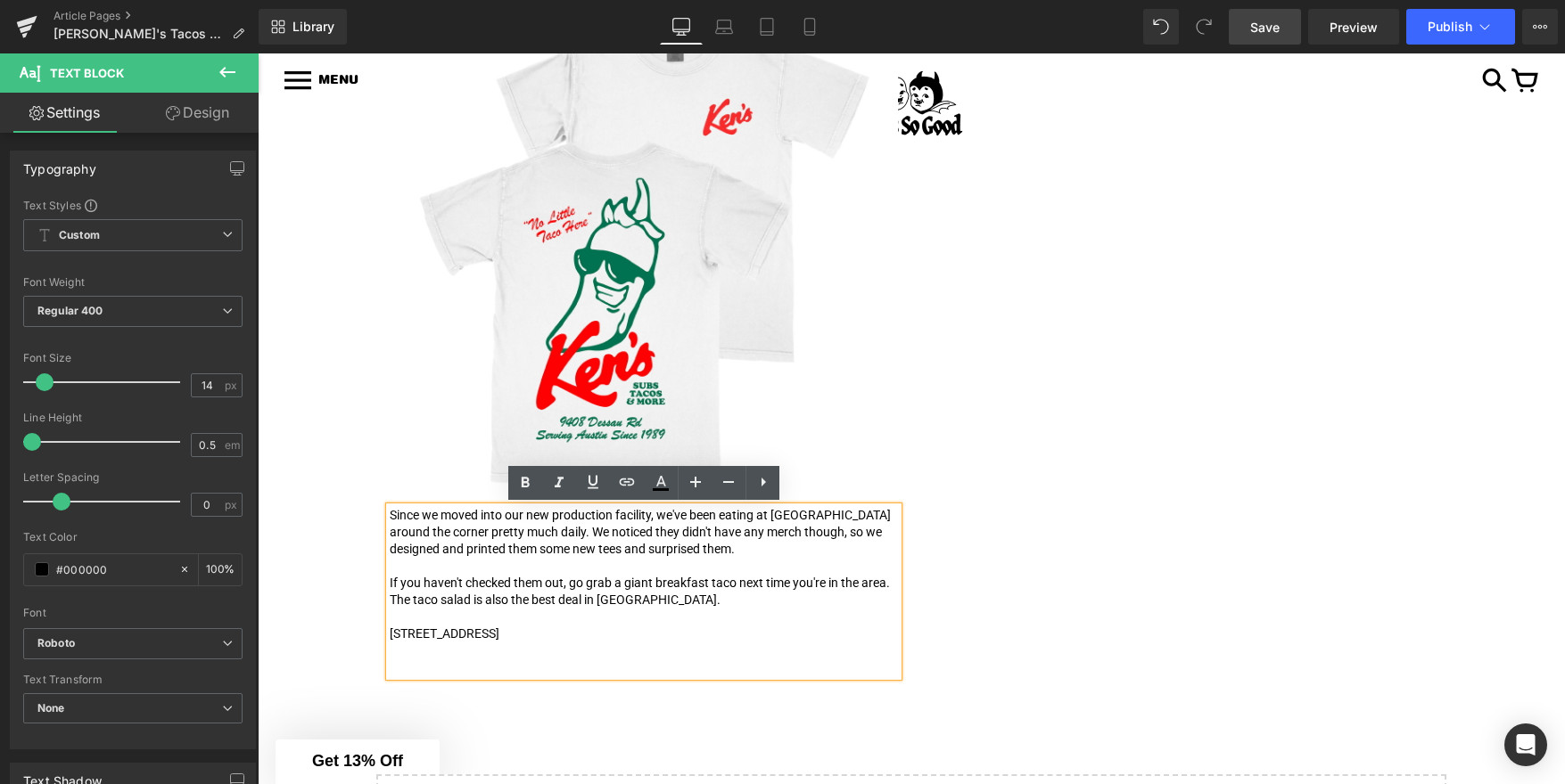
click at [572, 535] on p "Since we moved into our new production facility, we've been eating at Ken's Tac…" at bounding box center [644, 532] width 508 height 51
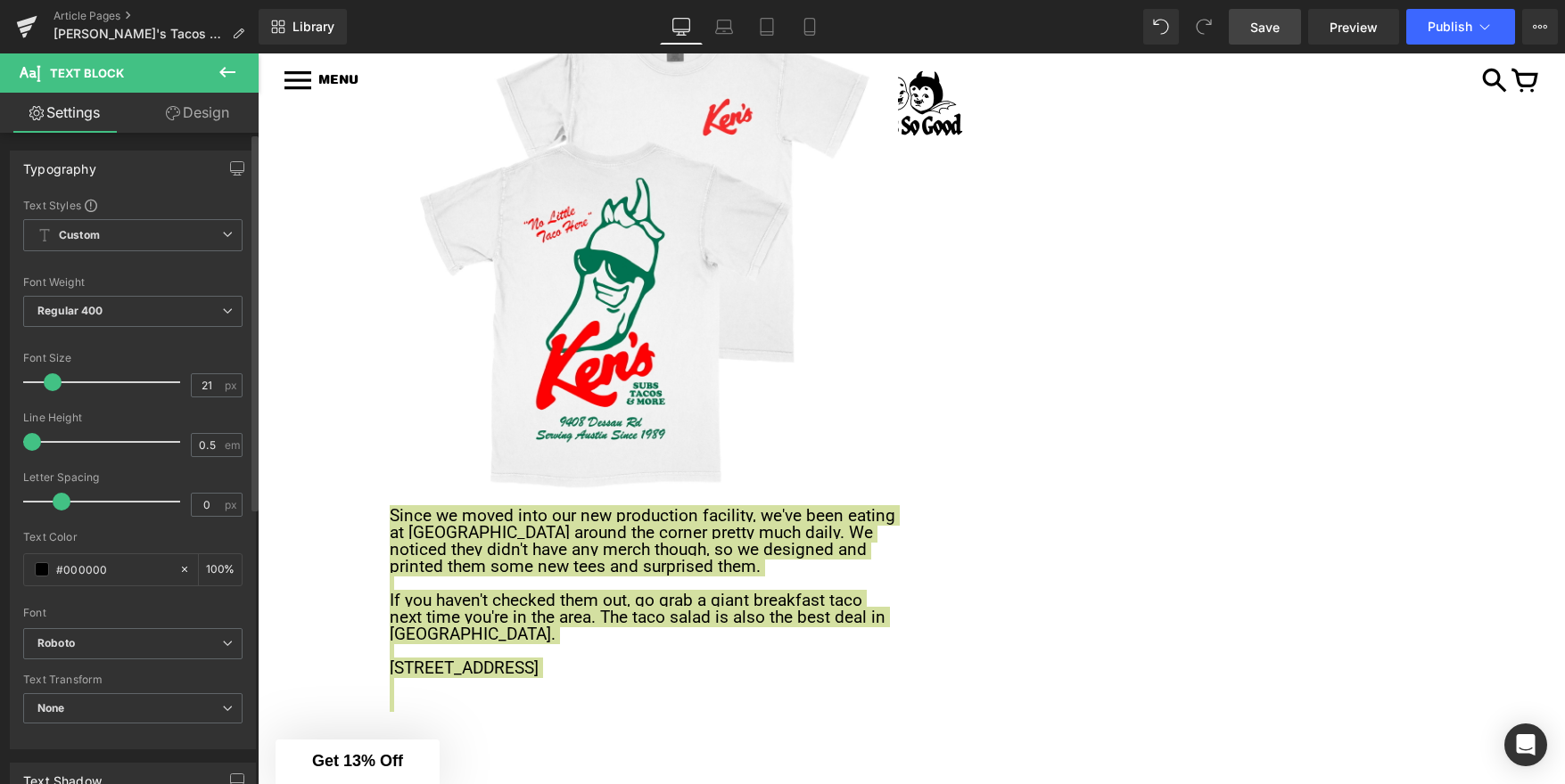
type input "22"
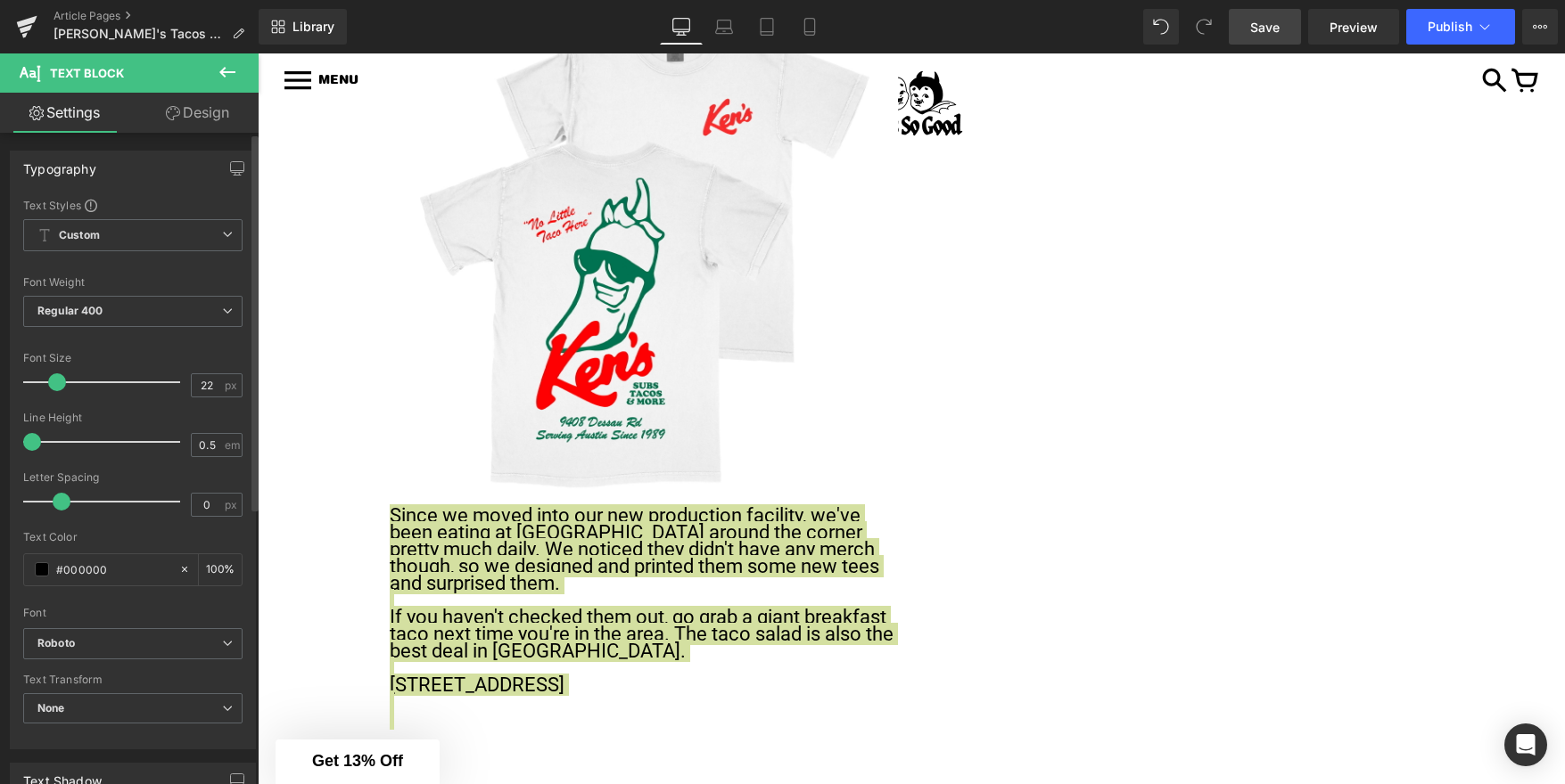
drag, startPoint x: 45, startPoint y: 386, endPoint x: 58, endPoint y: 387, distance: 13.0
click at [58, 387] on span at bounding box center [56, 381] width 18 height 18
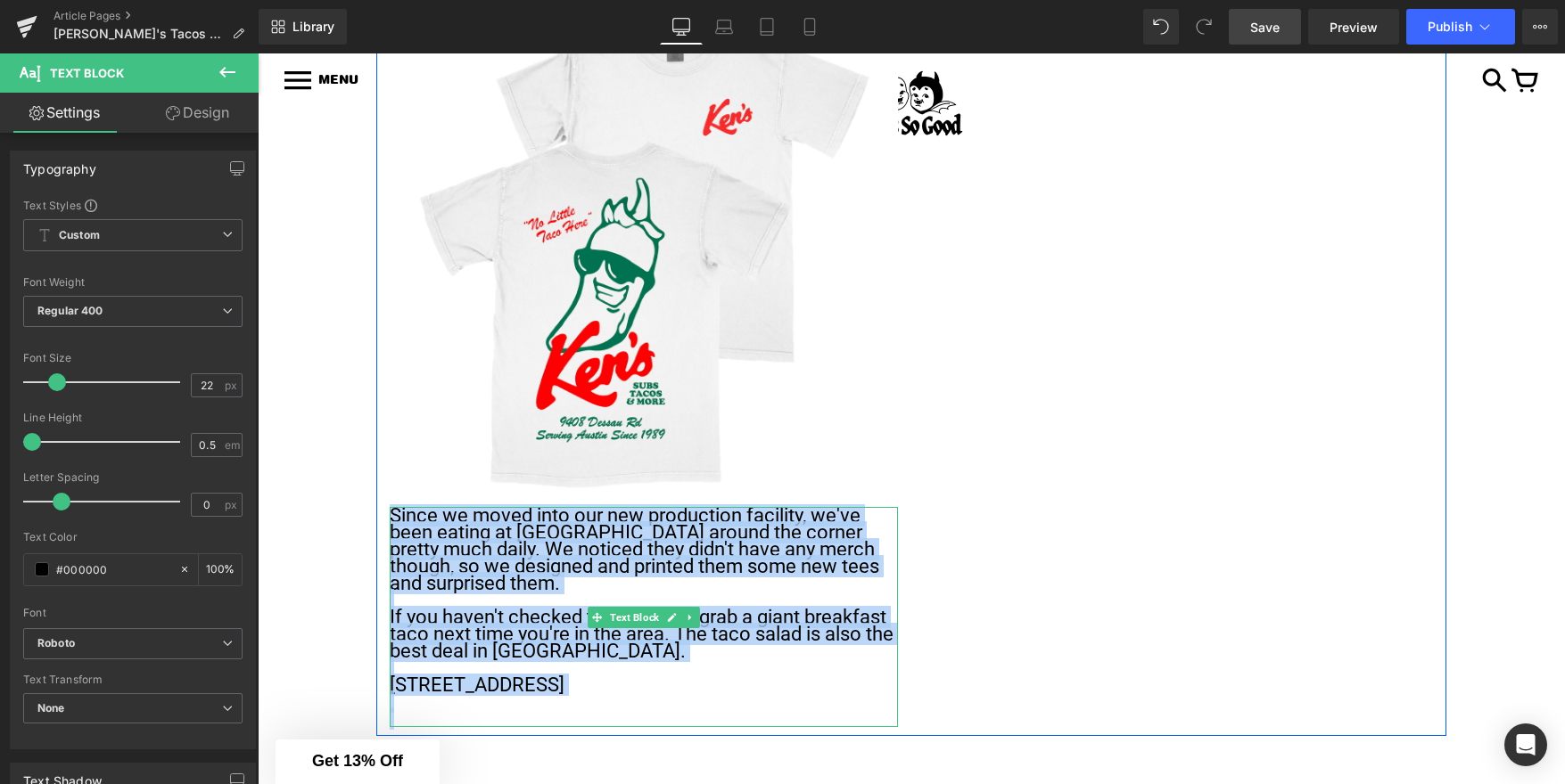
click at [503, 574] on p "Since we moved into our new production facility, we've been eating at Ken's Tac…" at bounding box center [644, 549] width 508 height 85
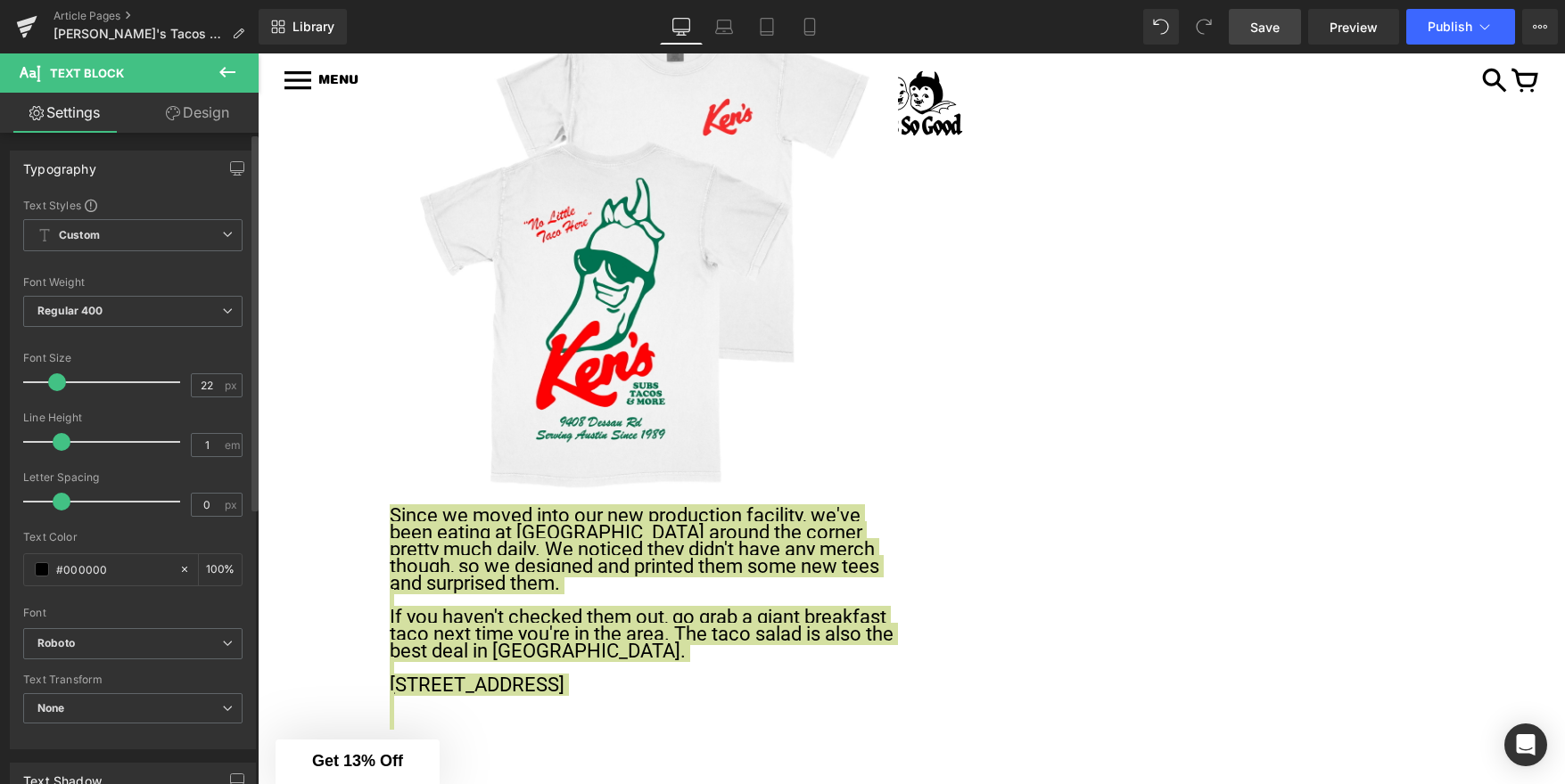
drag, startPoint x: 38, startPoint y: 440, endPoint x: 64, endPoint y: 442, distance: 26.1
click at [64, 442] on span at bounding box center [61, 441] width 18 height 18
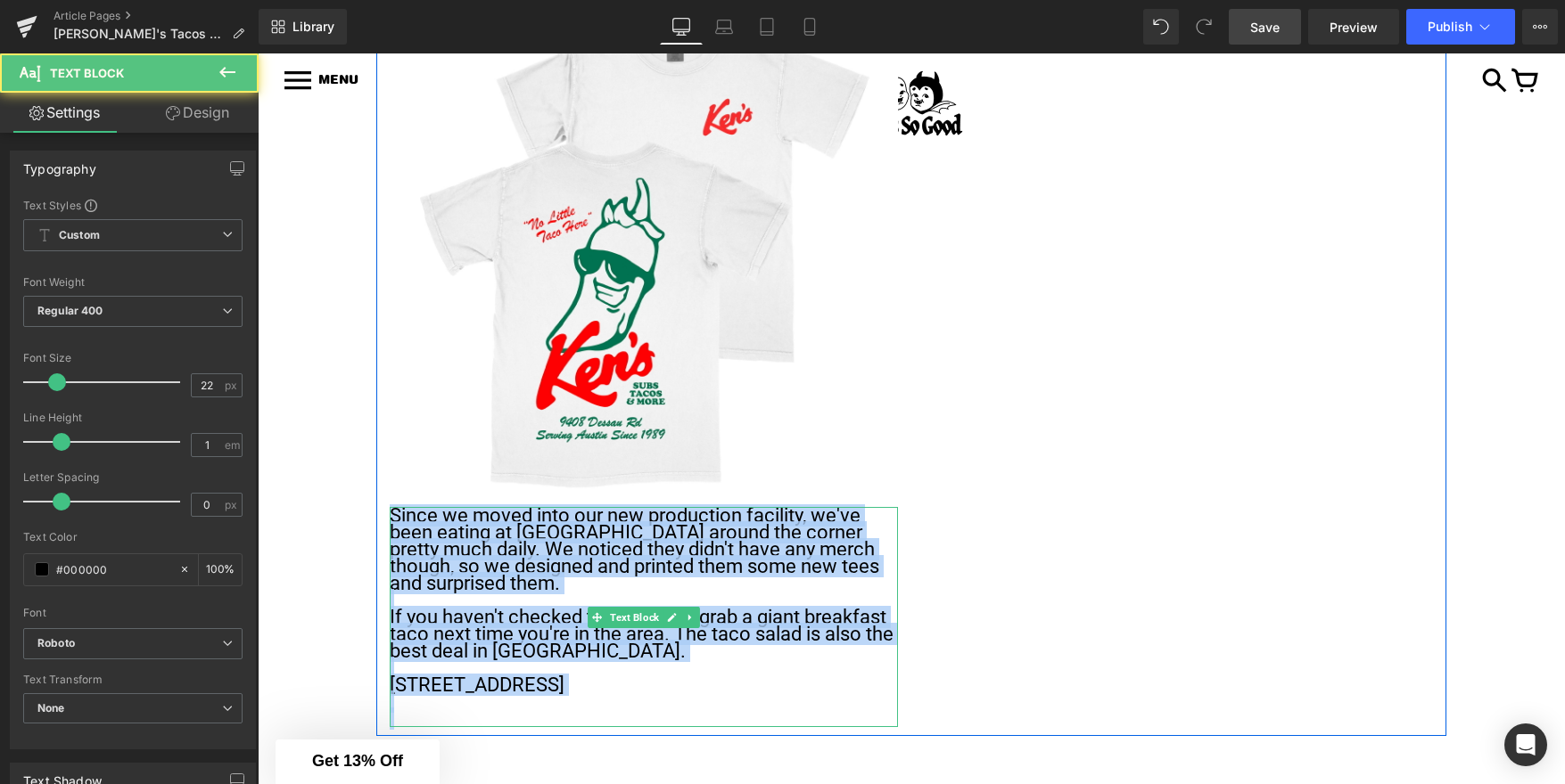
click at [555, 580] on p "Since we moved into our new production facility, we've been eating at Ken's Tac…" at bounding box center [644, 549] width 508 height 85
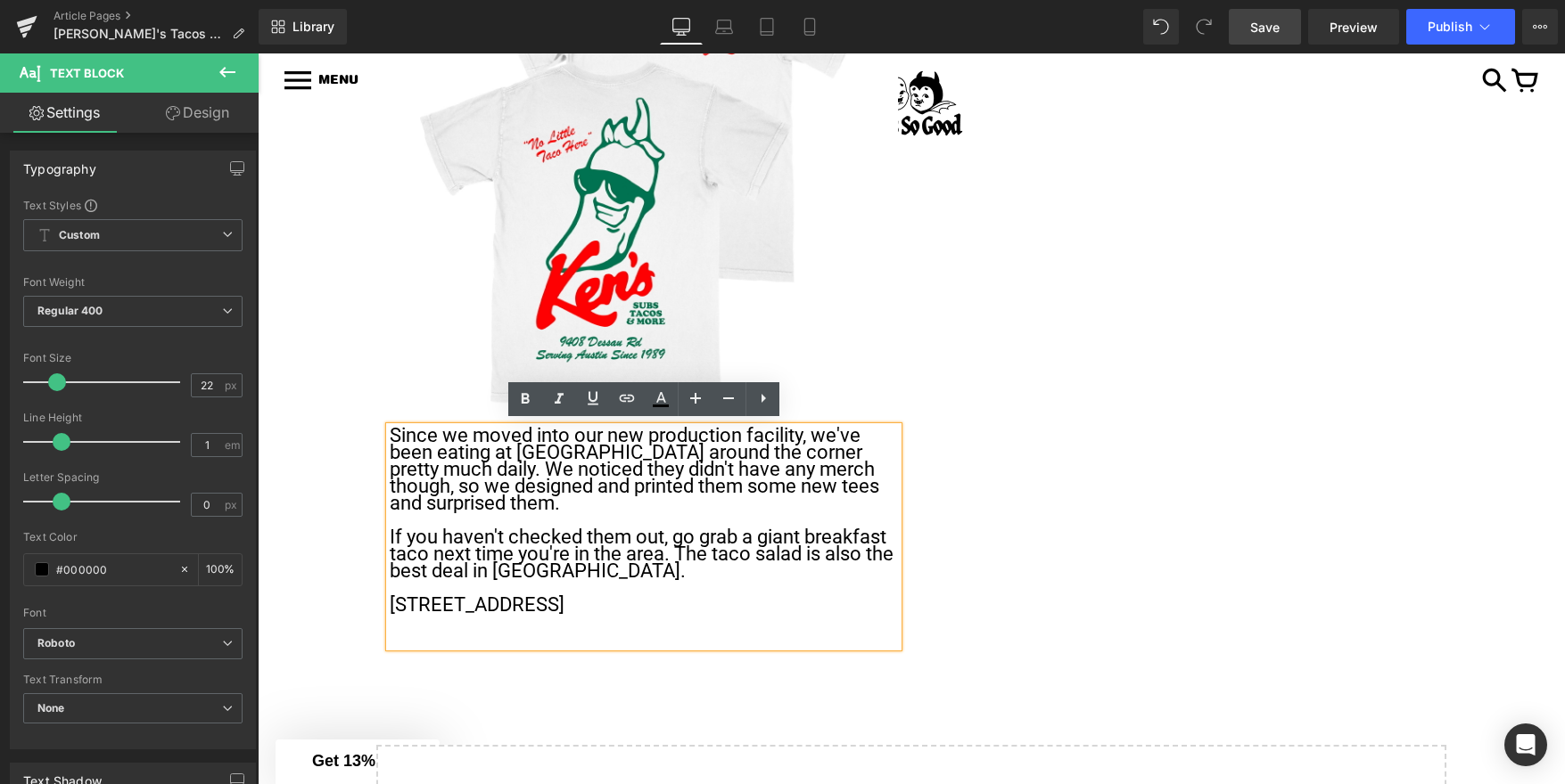
scroll to position [482, 0]
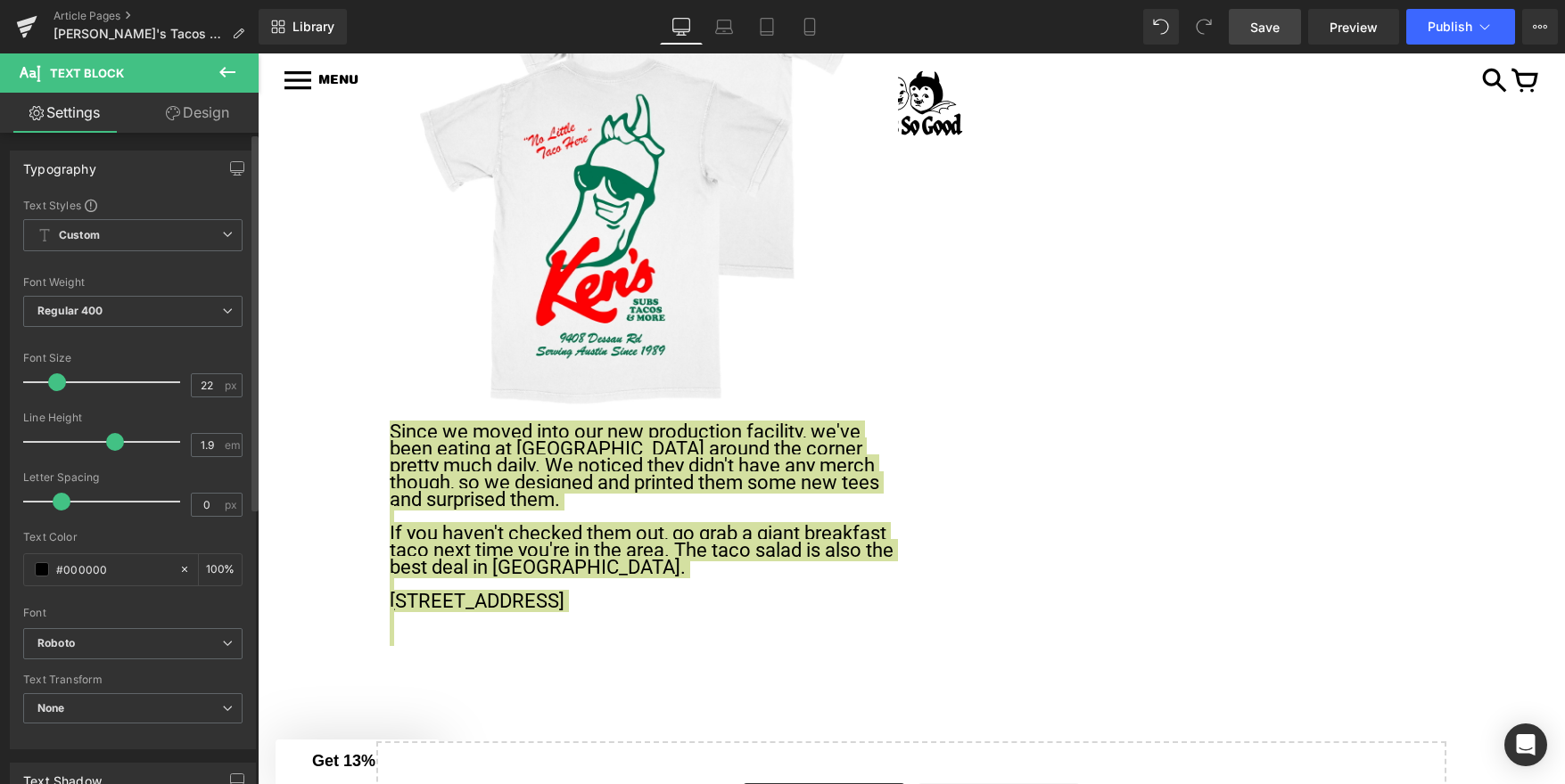
type input "2"
drag, startPoint x: 65, startPoint y: 438, endPoint x: 119, endPoint y: 440, distance: 54.0
click at [119, 440] on span at bounding box center [121, 441] width 18 height 18
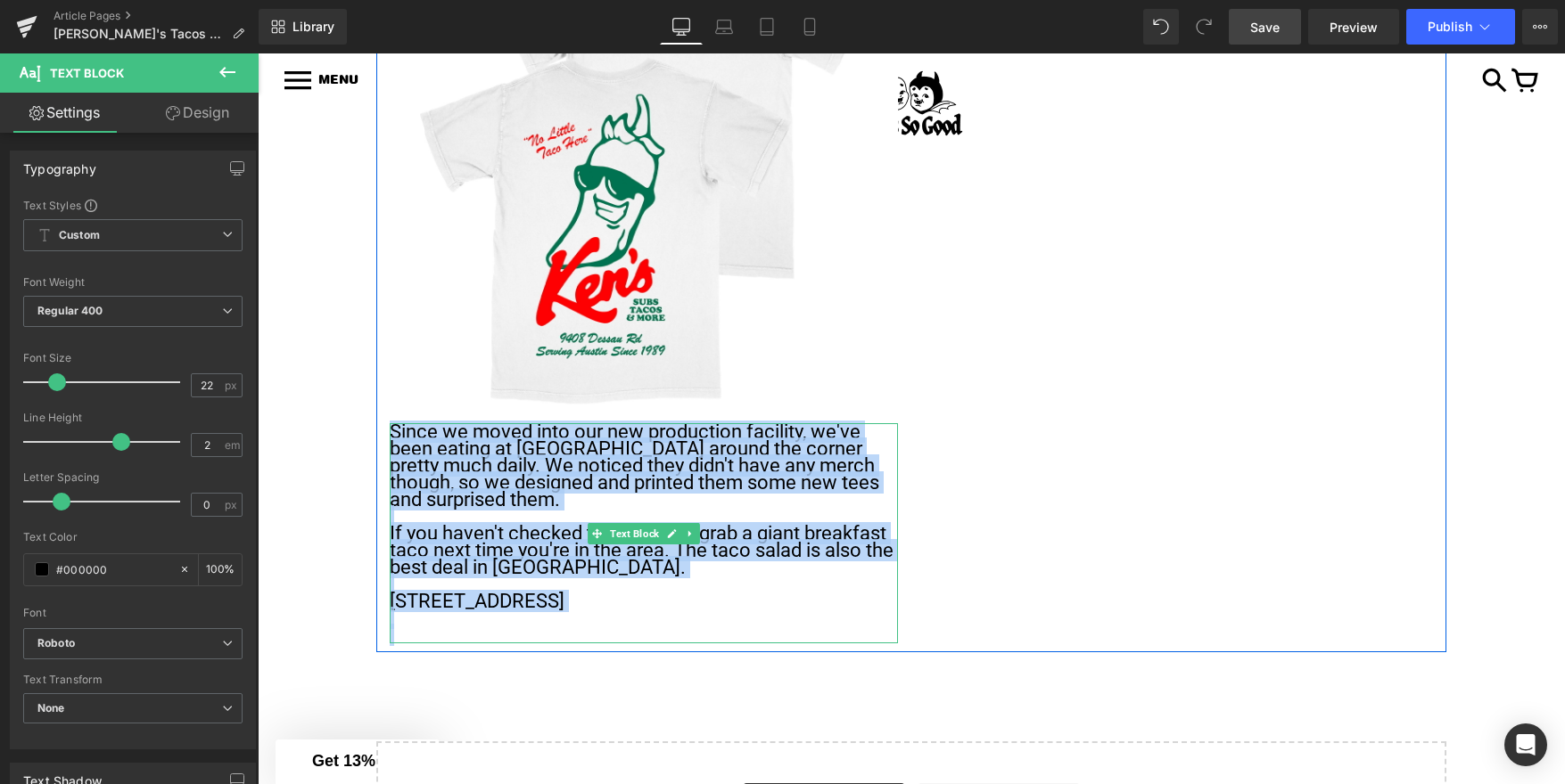
click at [547, 495] on p "Since we moved into our new production facility, we've been eating at Ken's Tac…" at bounding box center [644, 465] width 508 height 85
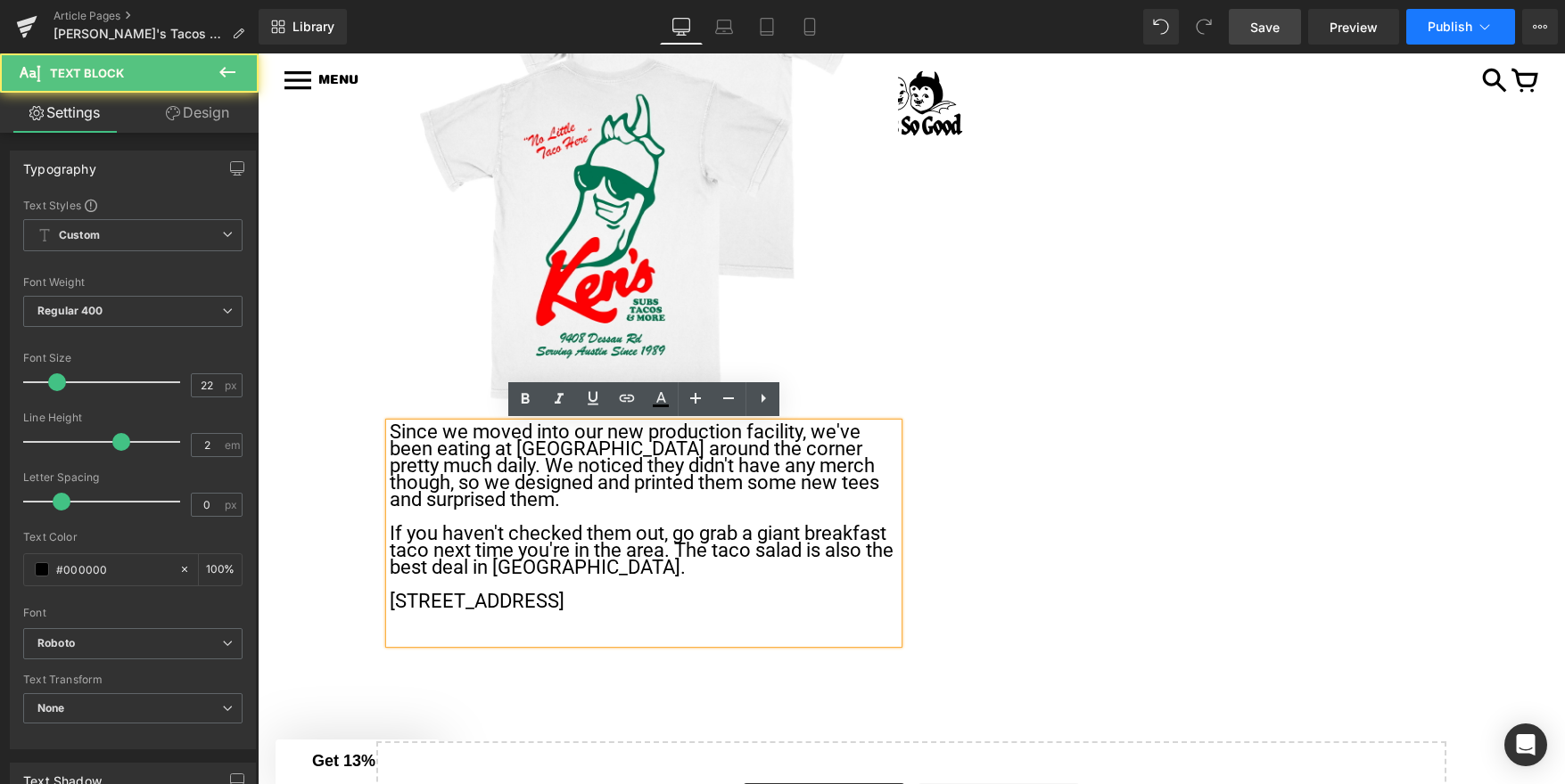
click at [1438, 30] on span "Publish" at bounding box center [1450, 26] width 44 height 14
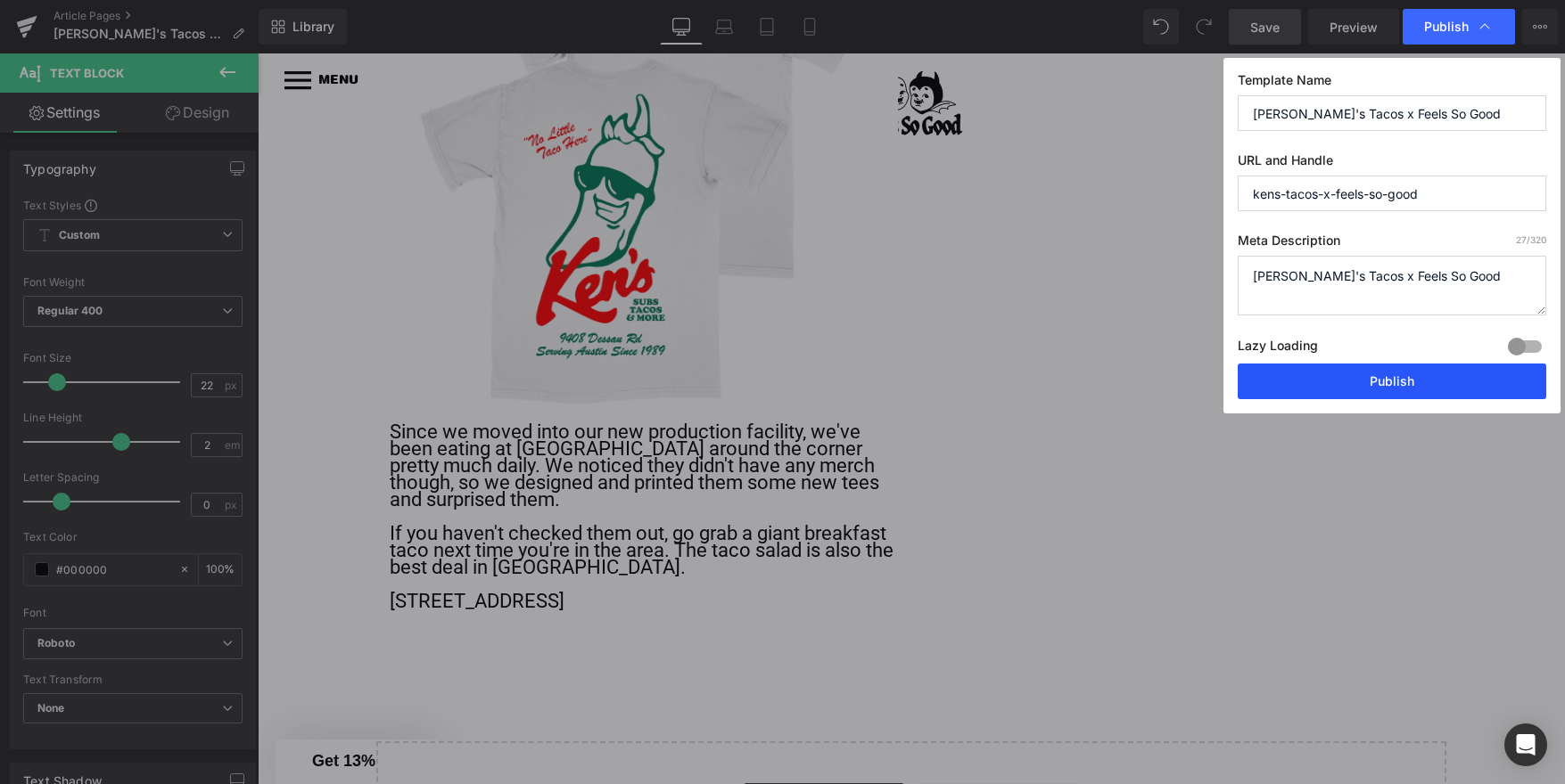
click at [1347, 388] on button "Publish" at bounding box center [1392, 381] width 309 height 36
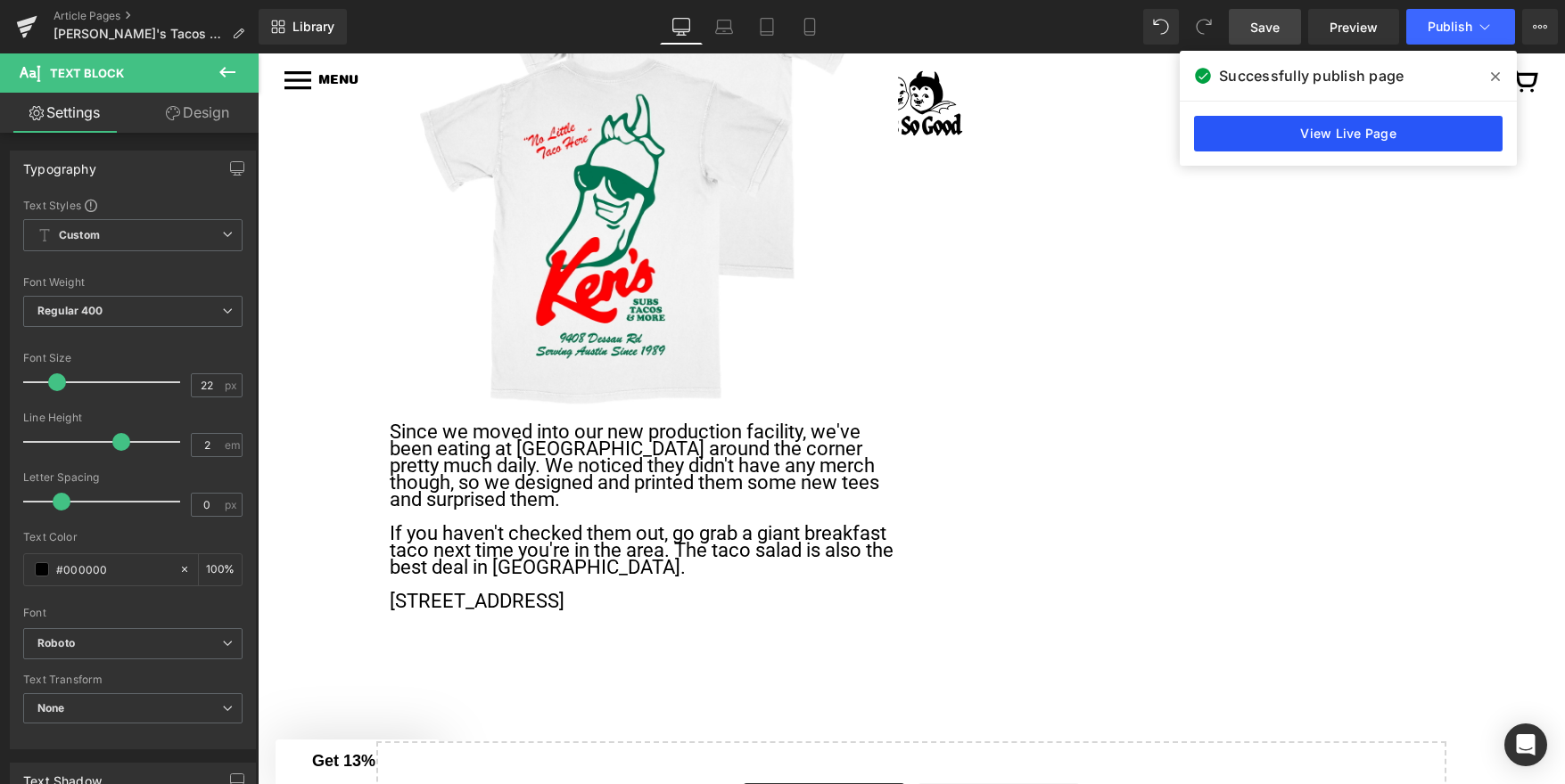
click at [1361, 131] on link "View Live Page" at bounding box center [1348, 133] width 309 height 36
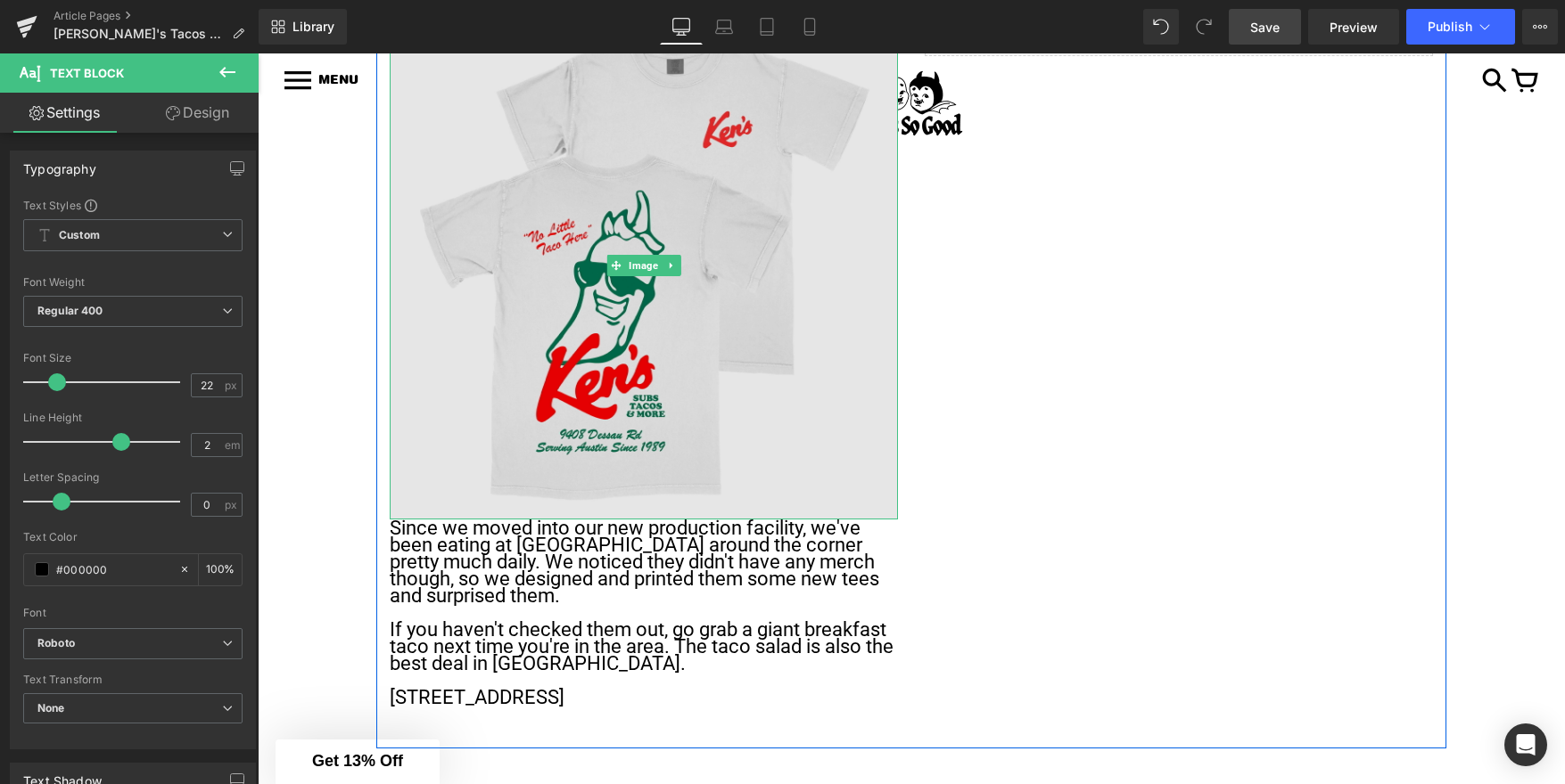
scroll to position [207, 0]
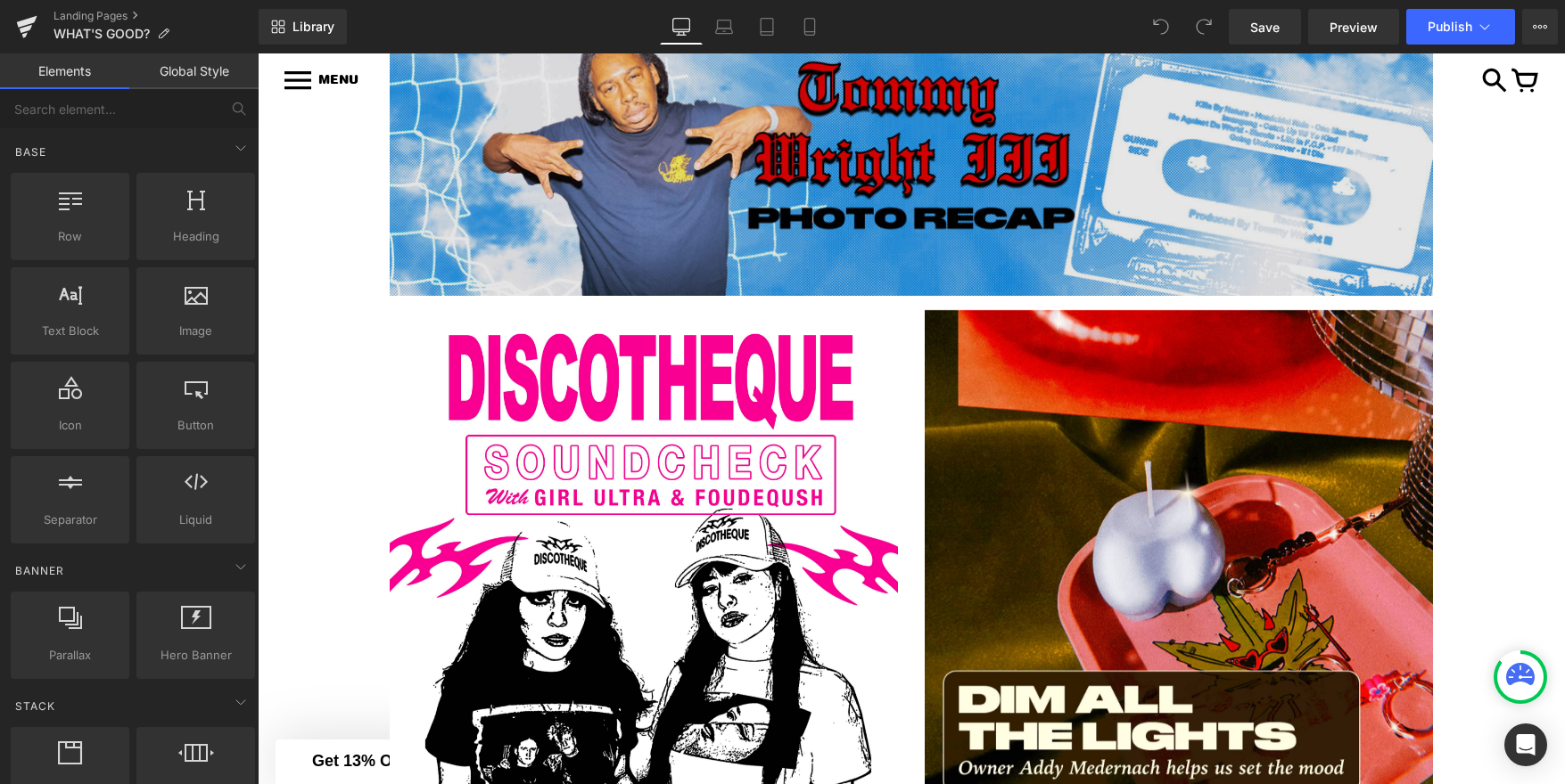
scroll to position [1122, 0]
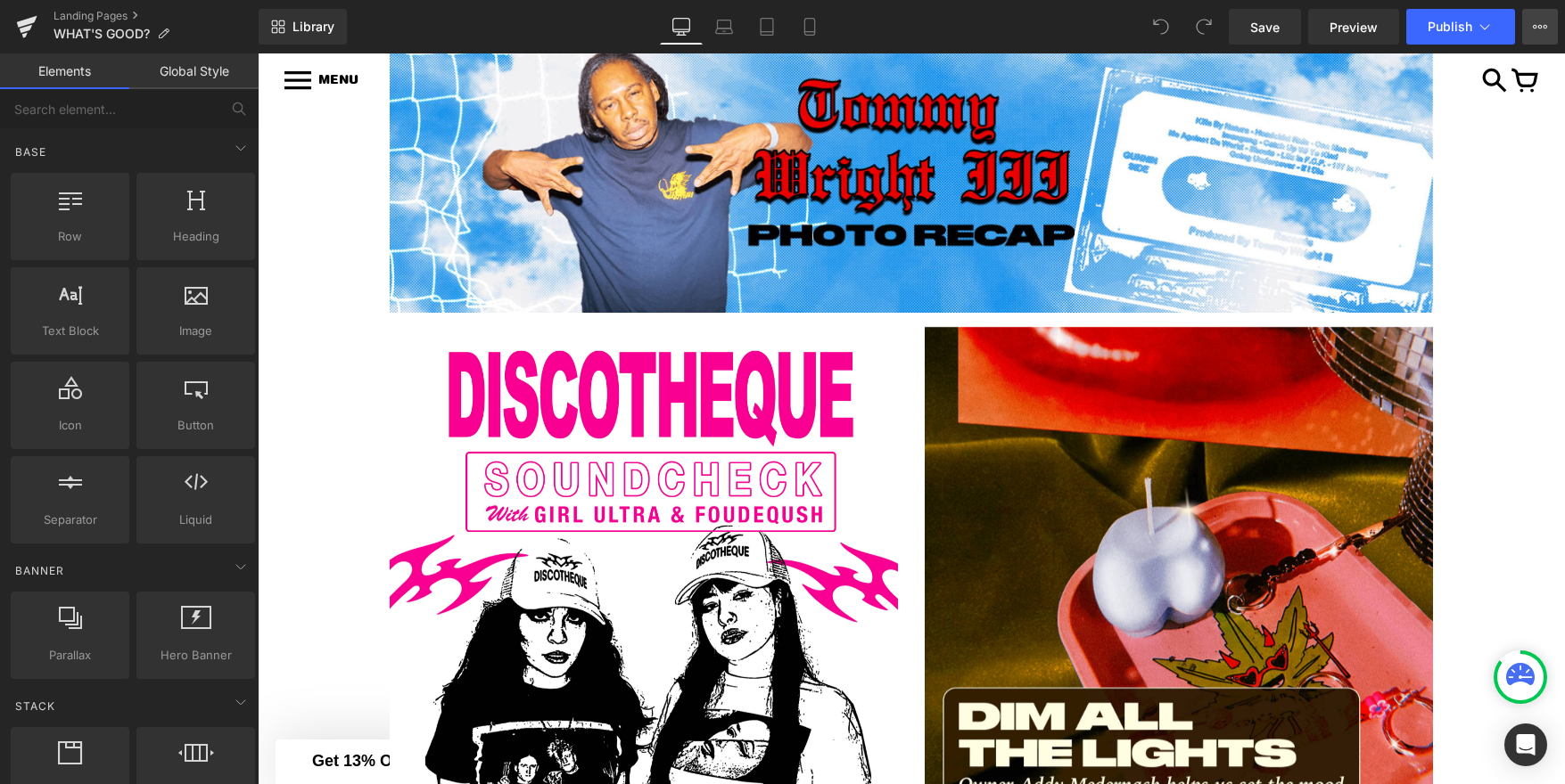
click at [1533, 25] on icon at bounding box center [1539, 26] width 14 height 14
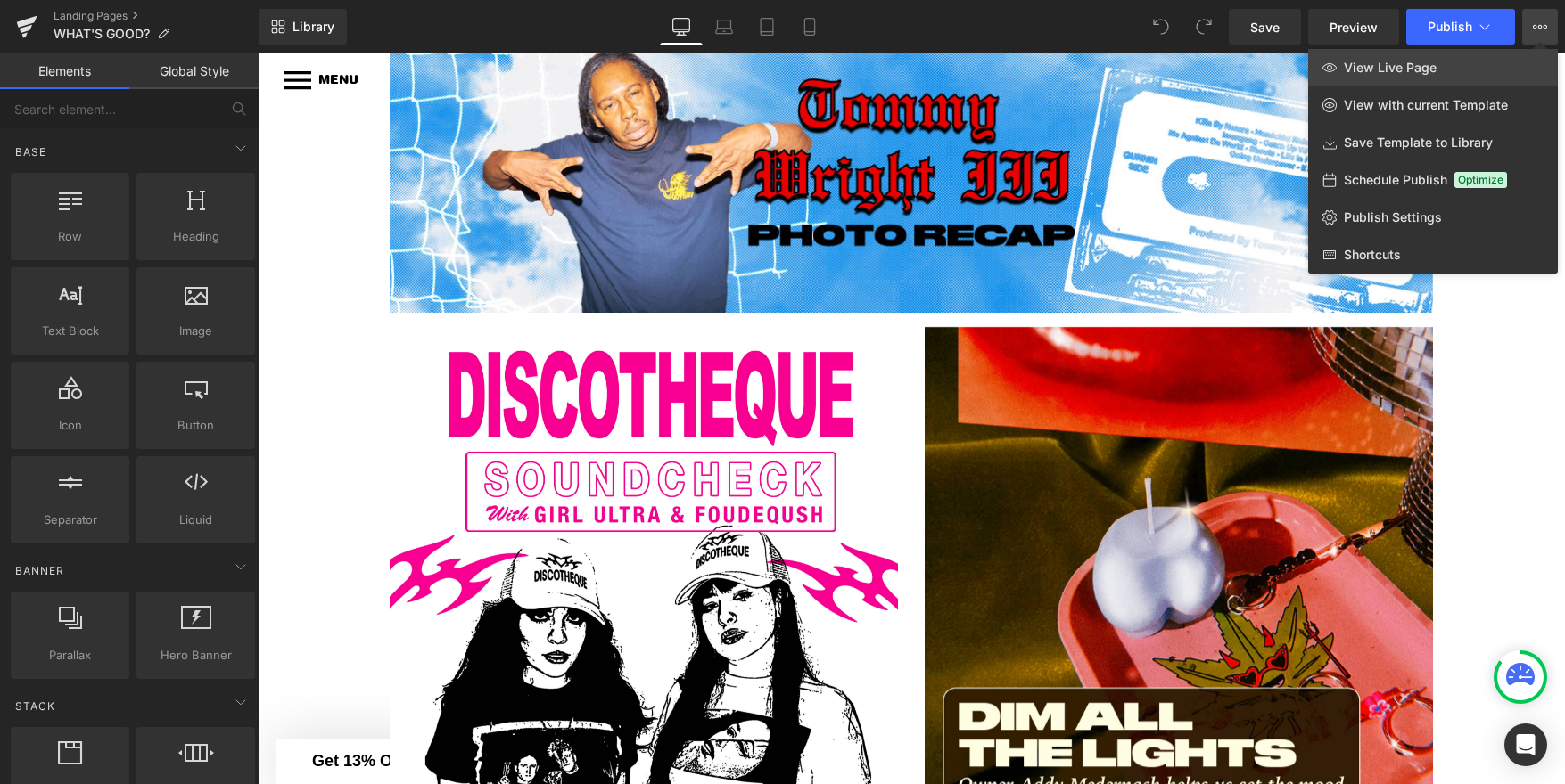
click at [1405, 61] on span "View Live Page" at bounding box center [1389, 67] width 92 height 16
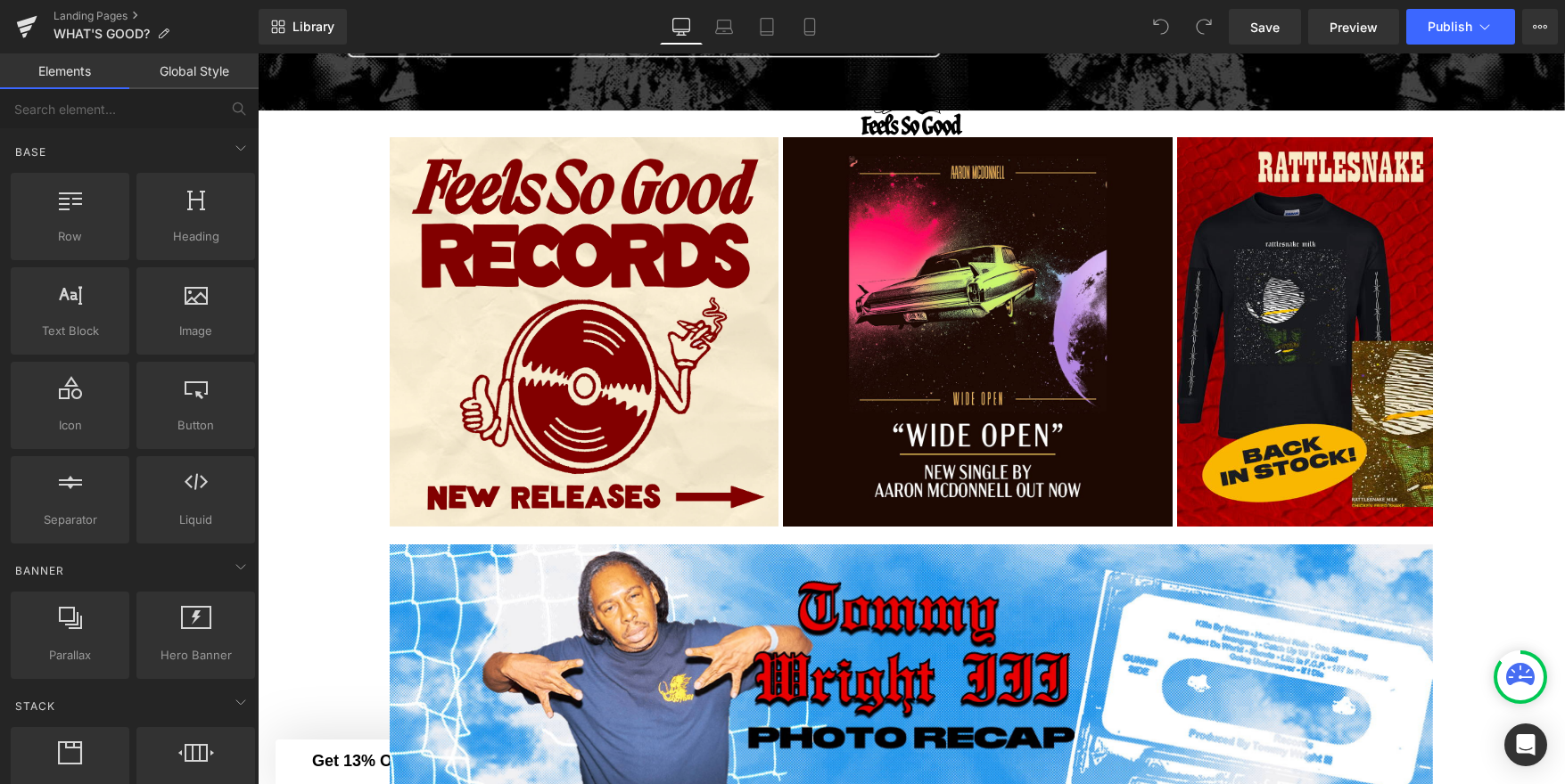
scroll to position [617, 0]
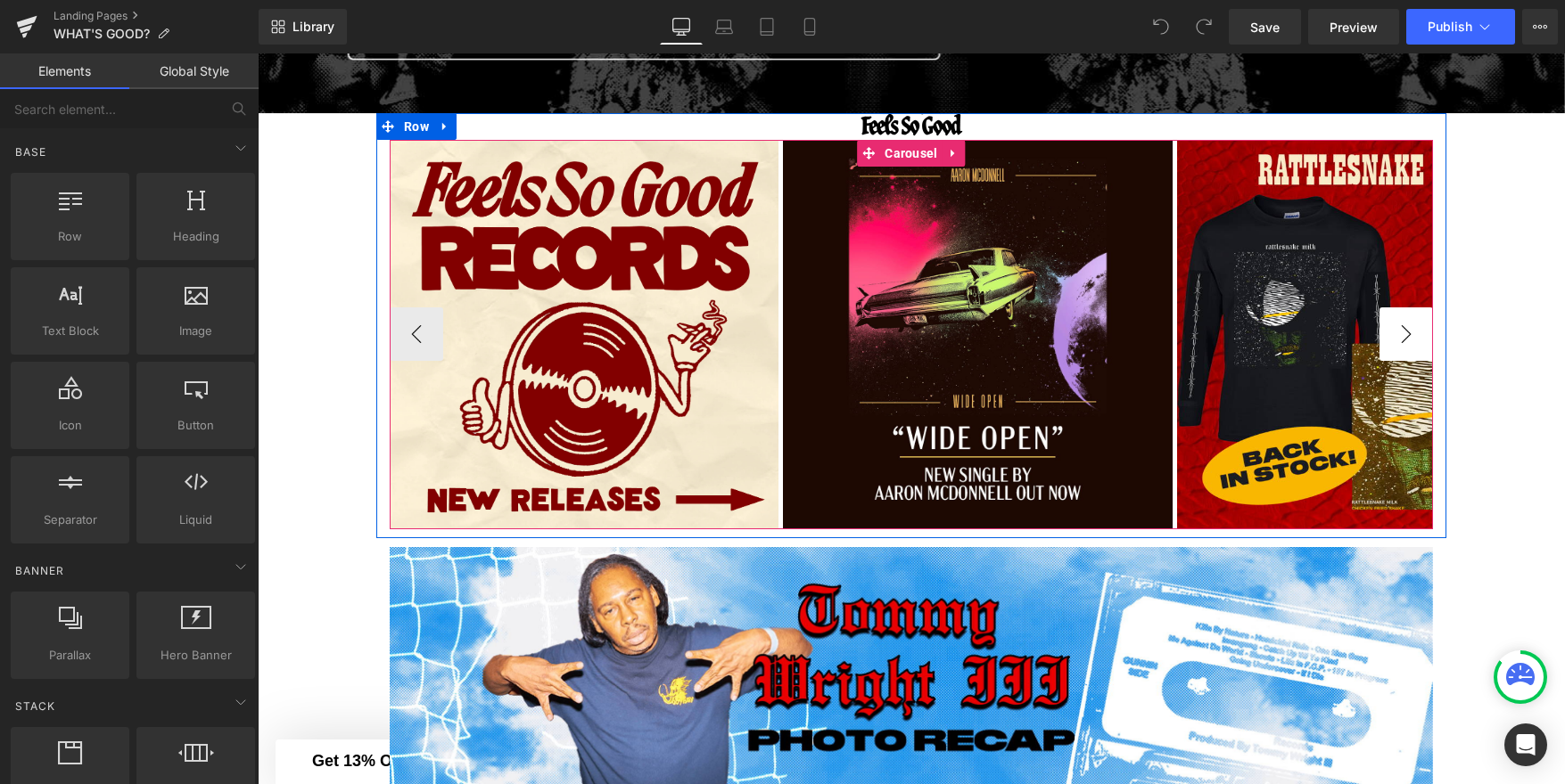
click at [1398, 327] on button "›" at bounding box center [1406, 334] width 54 height 54
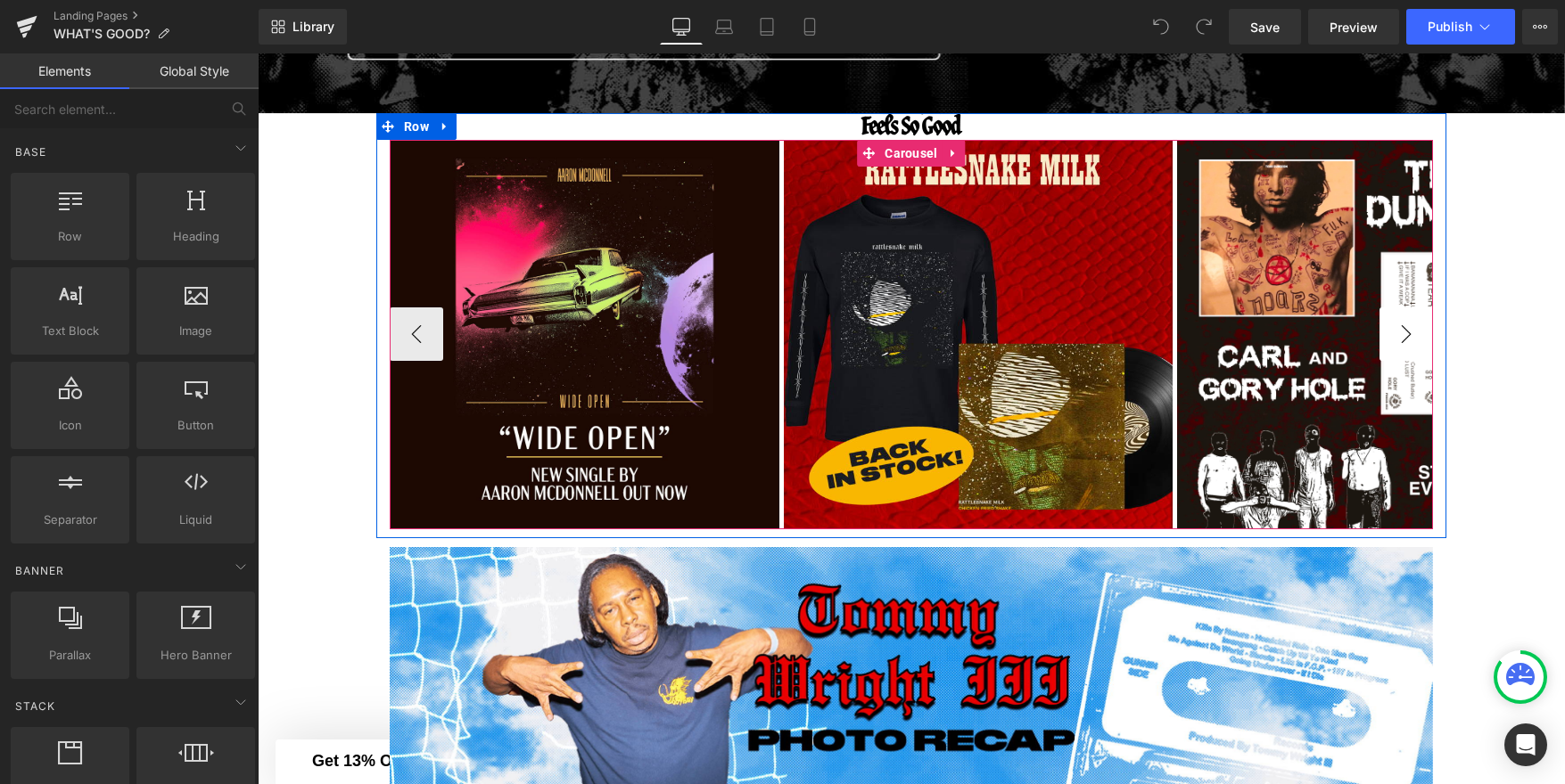
click at [1398, 327] on button "›" at bounding box center [1406, 334] width 54 height 54
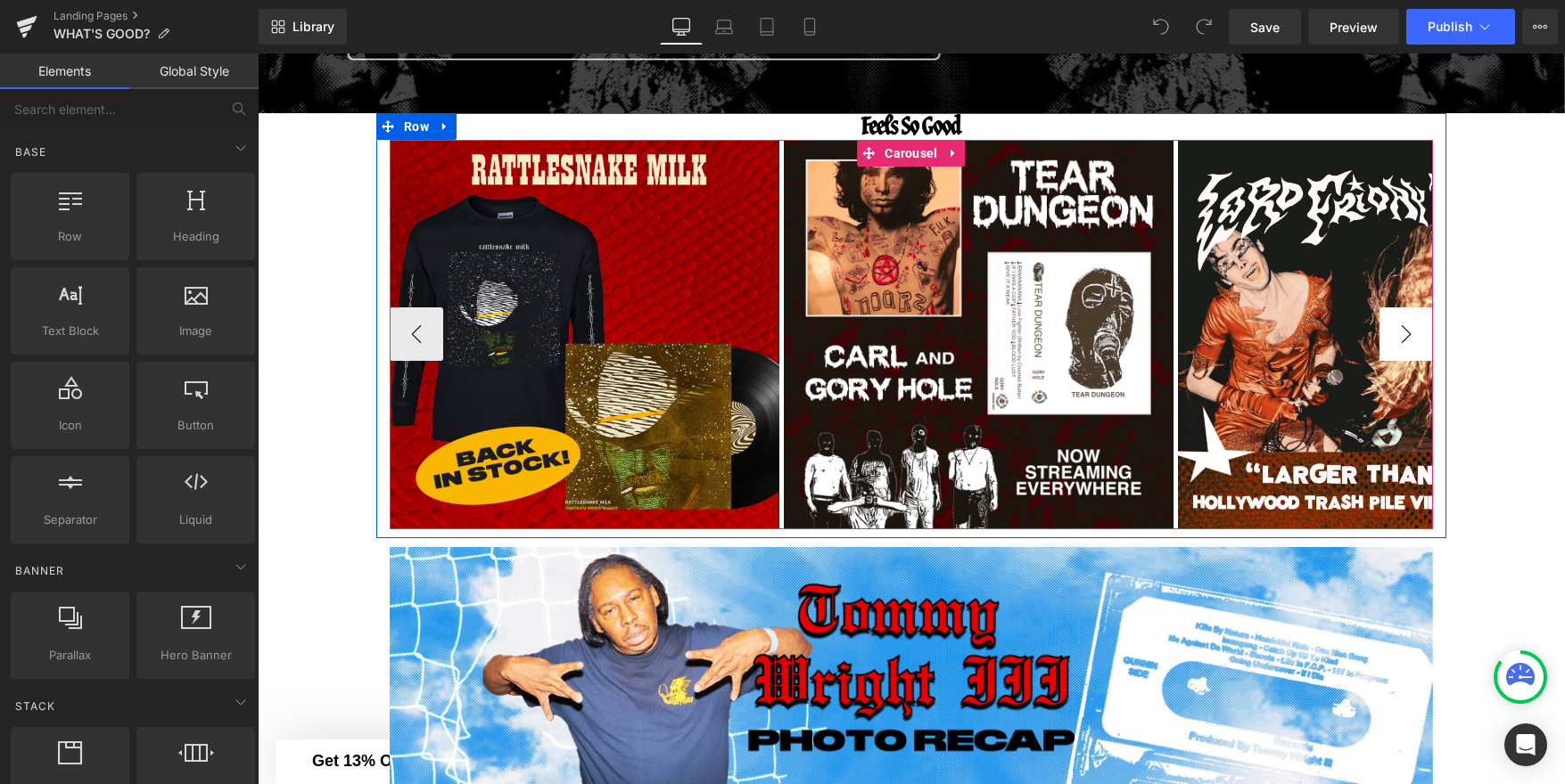
click at [1398, 327] on button "›" at bounding box center [1406, 334] width 54 height 54
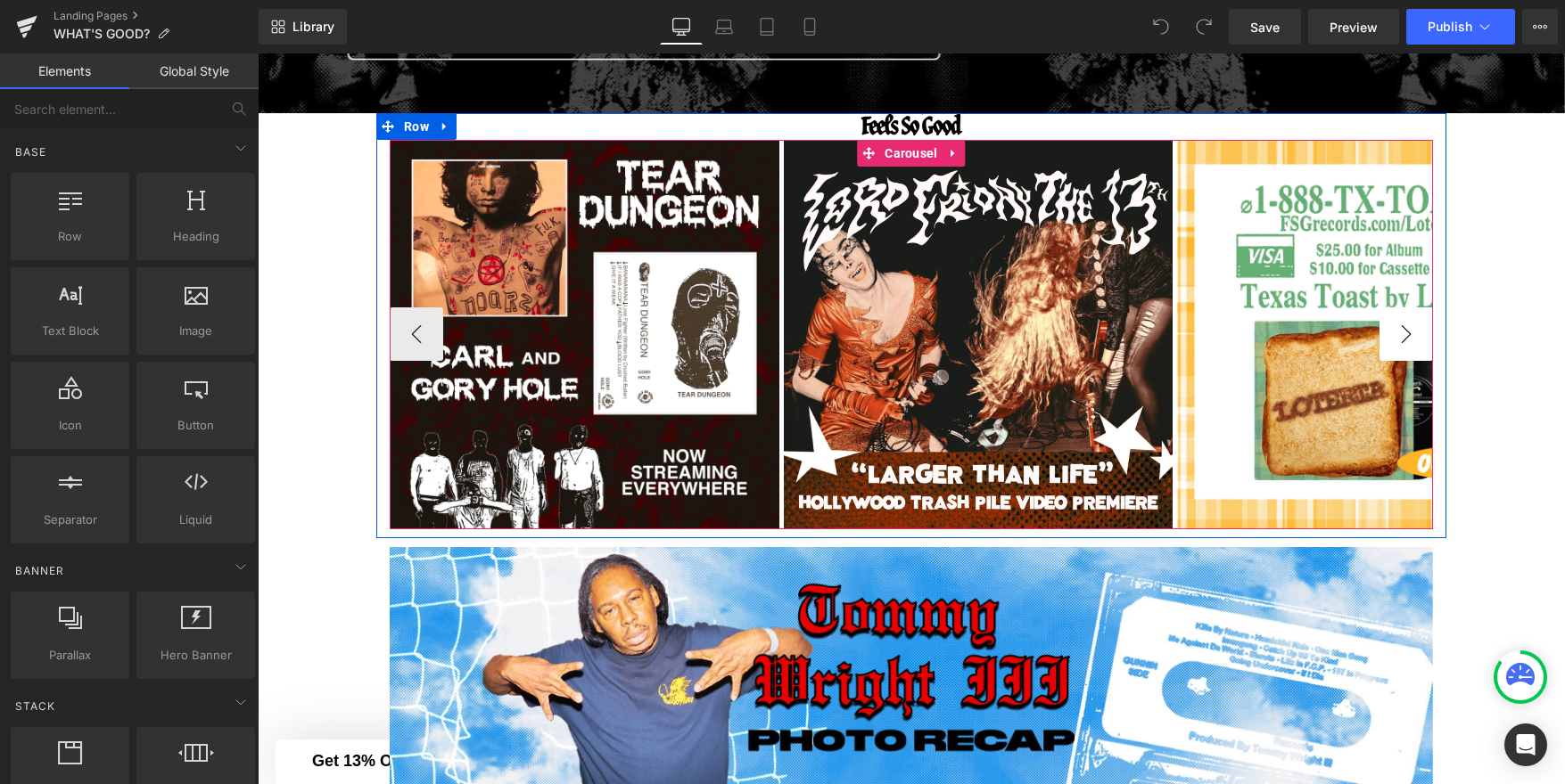
click at [1398, 327] on button "›" at bounding box center [1406, 334] width 54 height 54
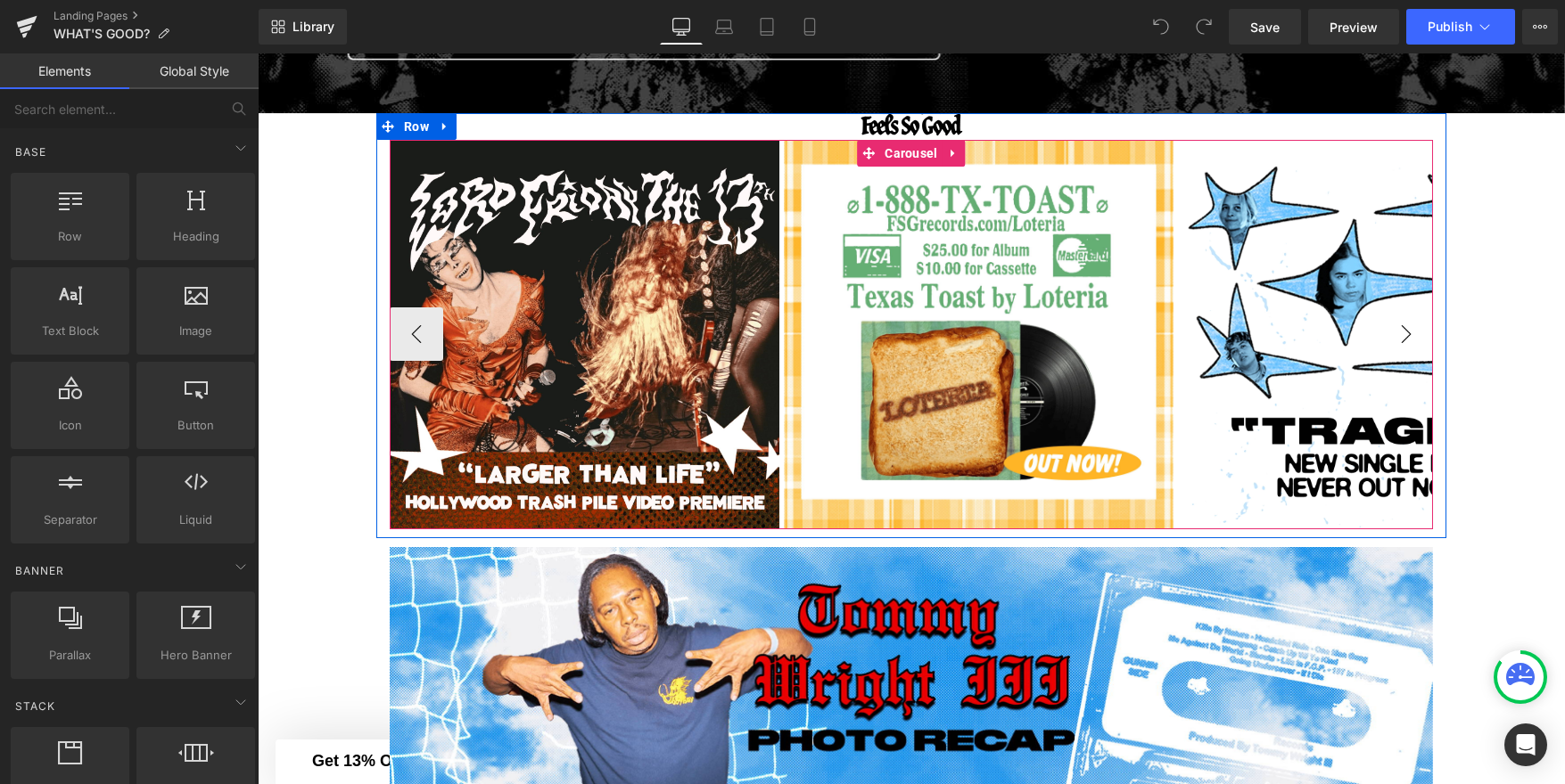
click at [1398, 327] on button "›" at bounding box center [1406, 334] width 54 height 54
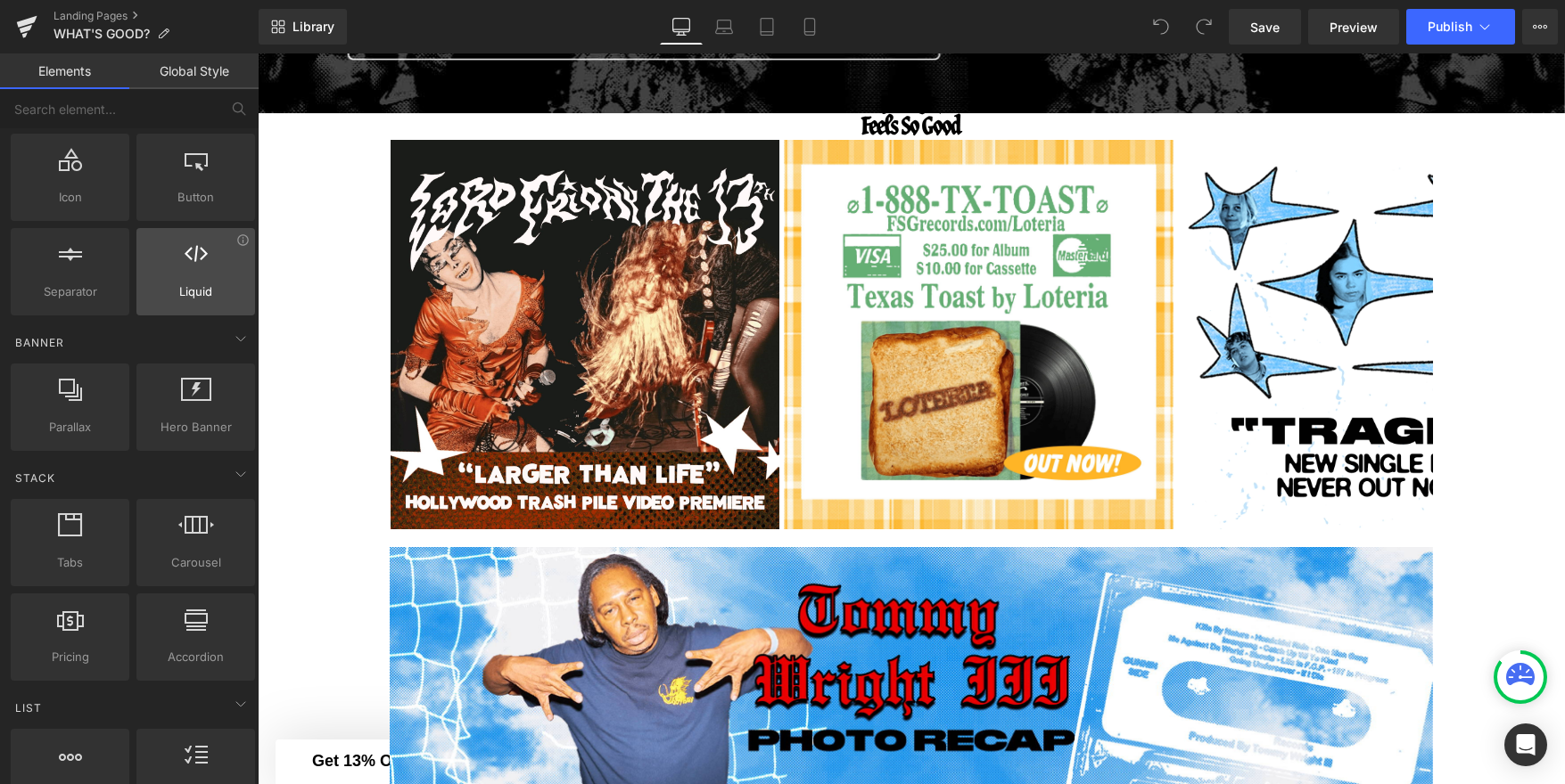
scroll to position [377, 0]
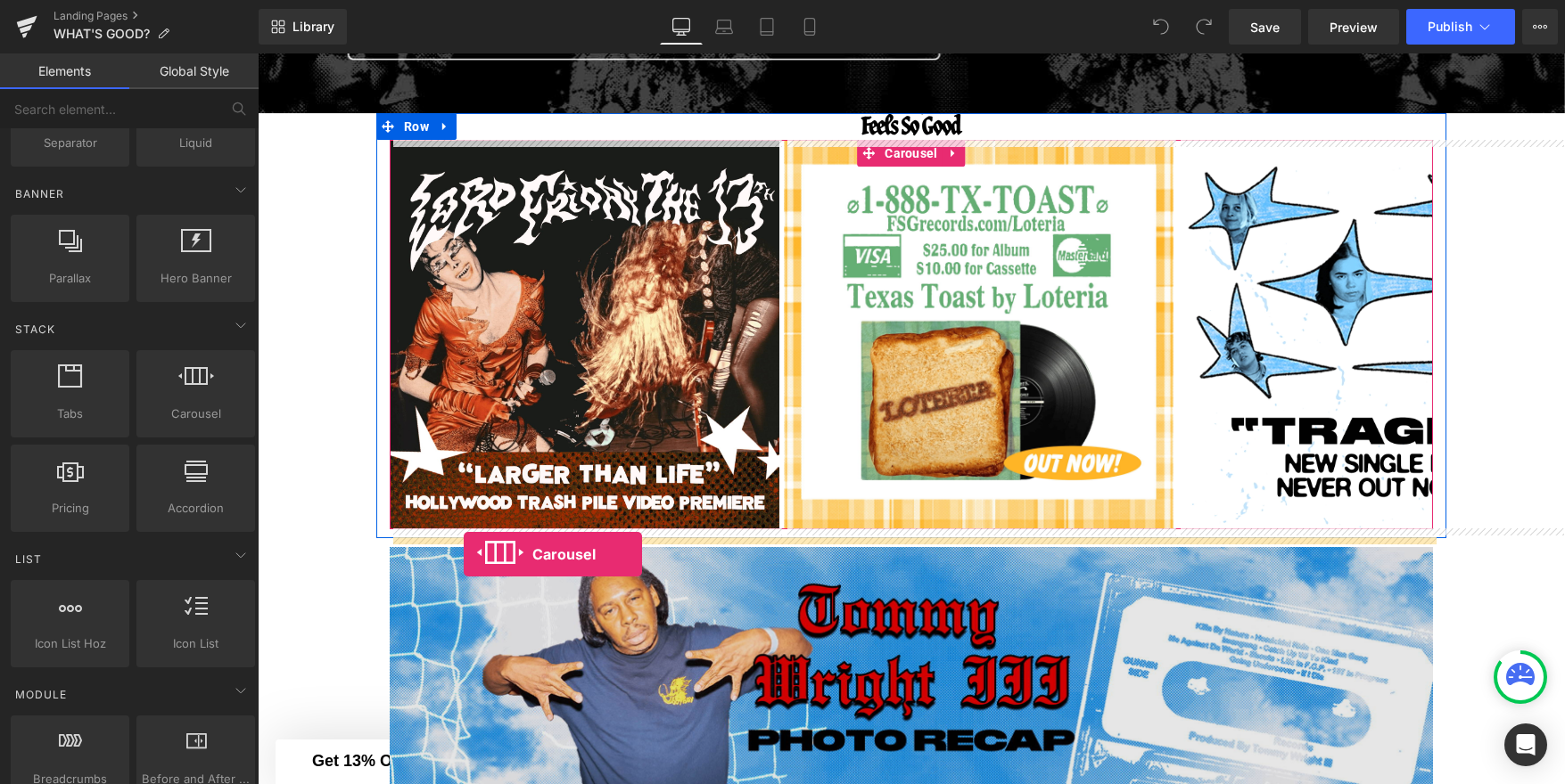
drag, startPoint x: 451, startPoint y: 466, endPoint x: 464, endPoint y: 553, distance: 88.0
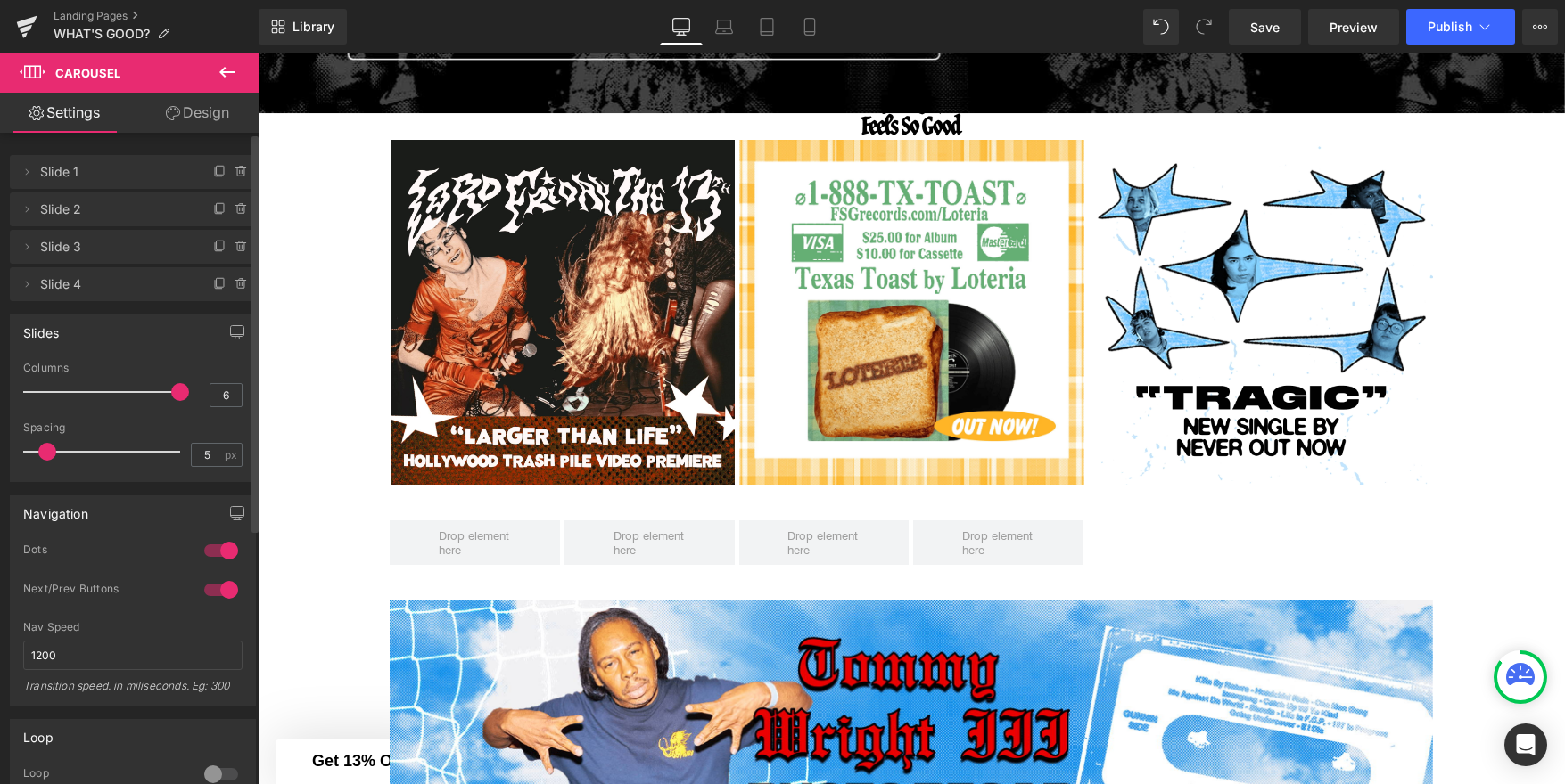
drag, startPoint x: 92, startPoint y: 389, endPoint x: 188, endPoint y: 385, distance: 96.1
click at [188, 385] on div "Columns 6" at bounding box center [132, 392] width 219 height 60
type input "3"
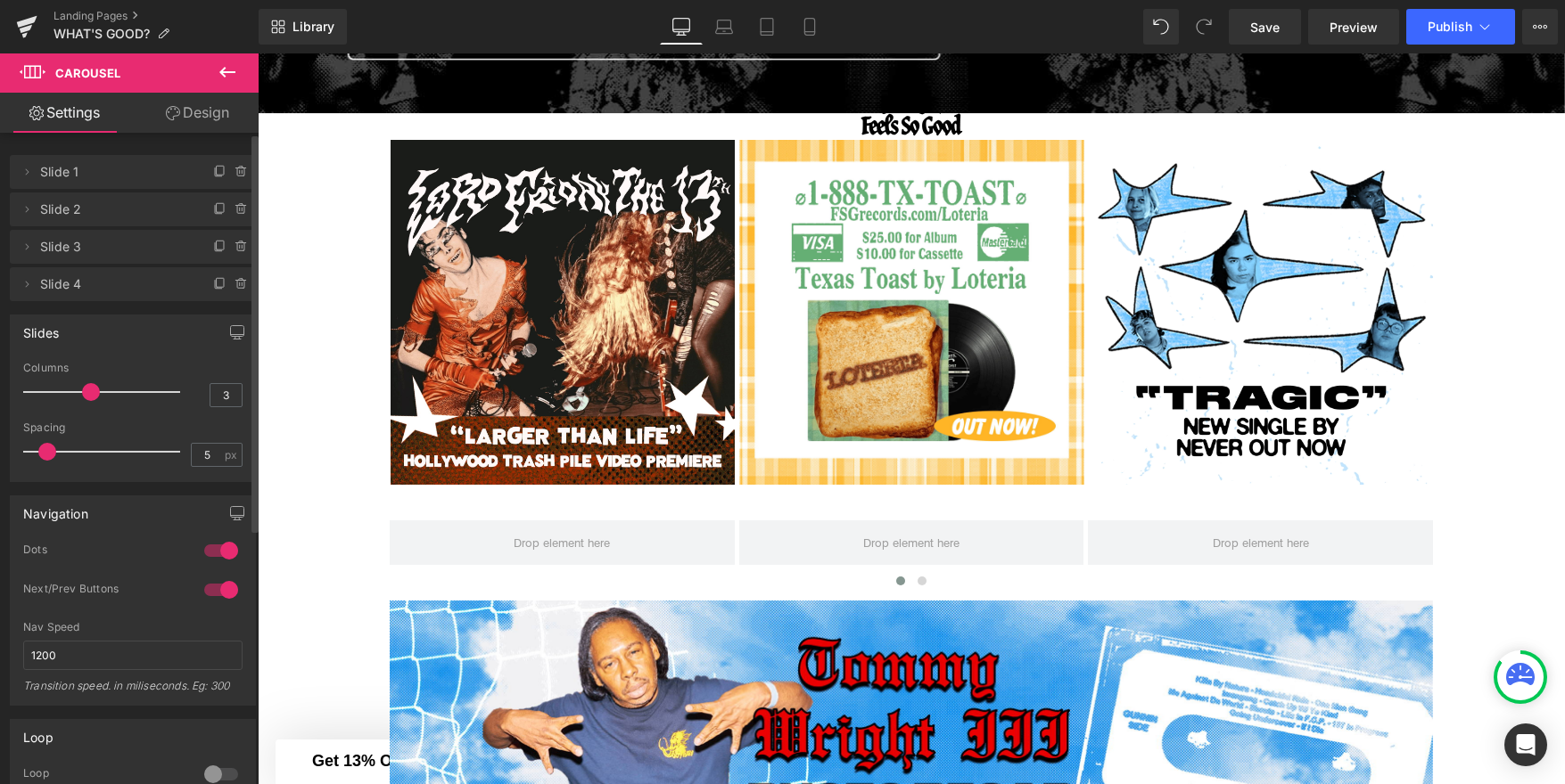
drag, startPoint x: 166, startPoint y: 395, endPoint x: 86, endPoint y: 392, distance: 80.1
click at [86, 392] on span at bounding box center [91, 392] width 18 height 18
click at [220, 68] on icon at bounding box center [227, 72] width 21 height 21
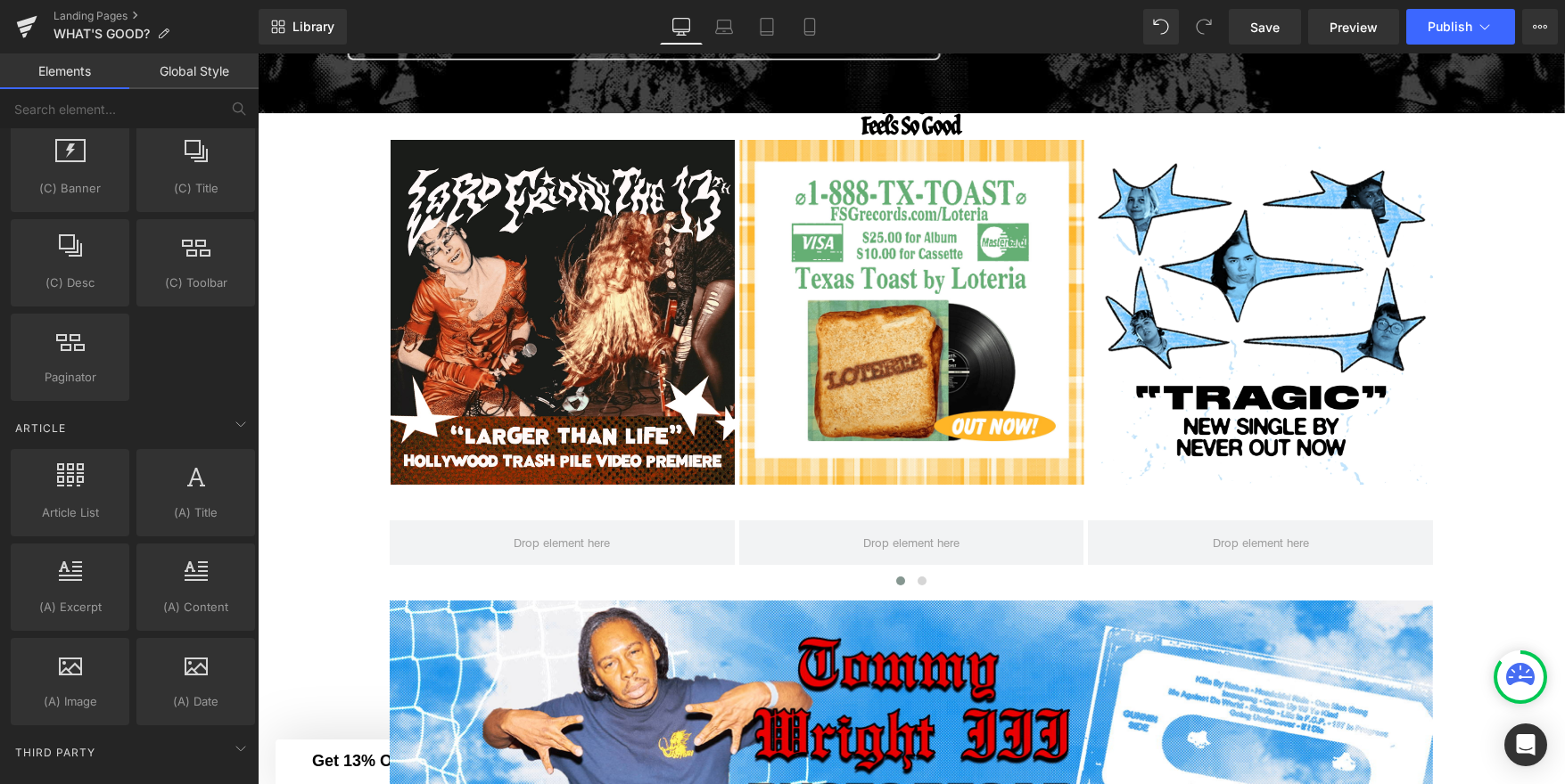
scroll to position [3174, 0]
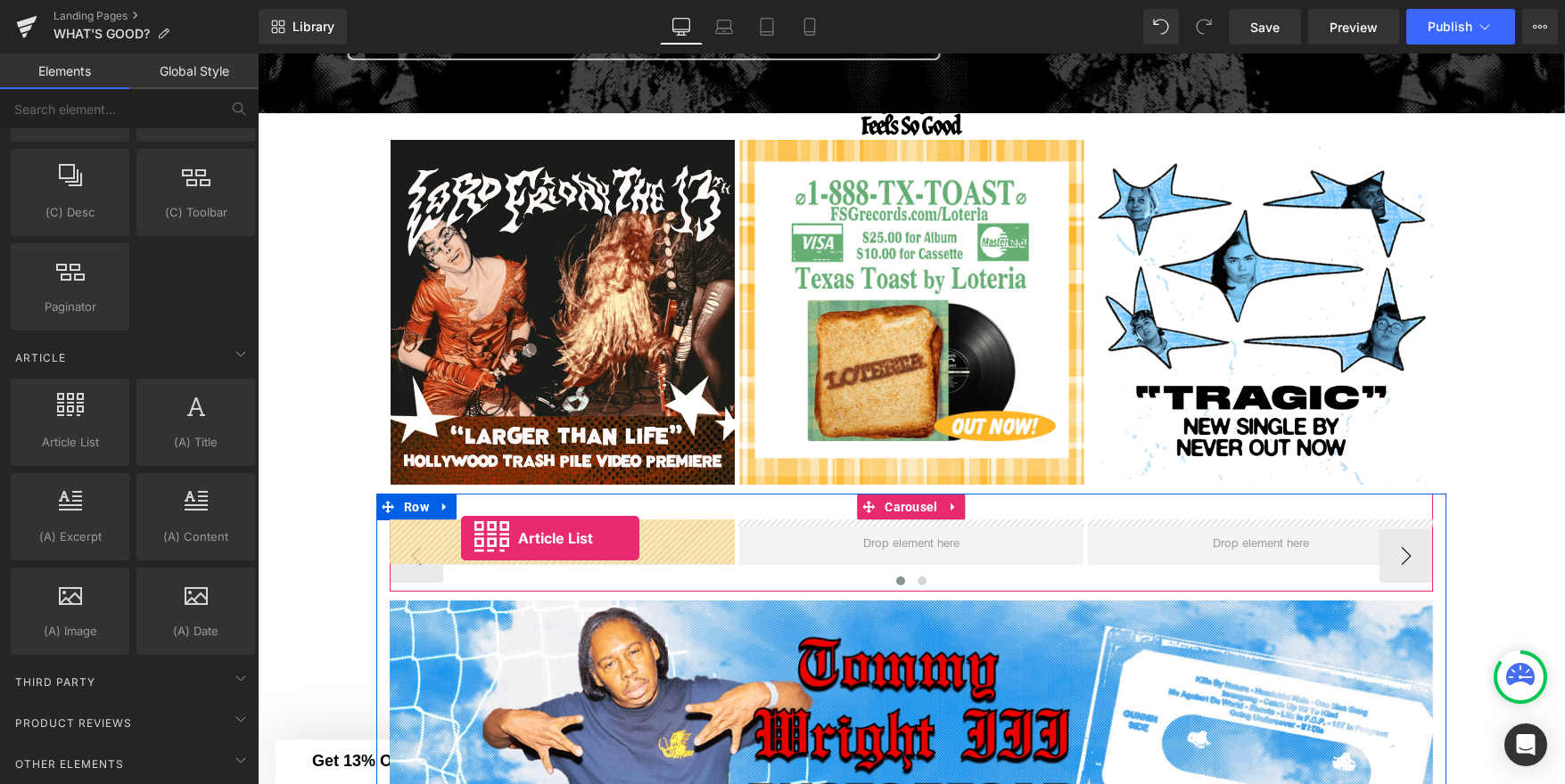
drag, startPoint x: 334, startPoint y: 486, endPoint x: 459, endPoint y: 537, distance: 135.0
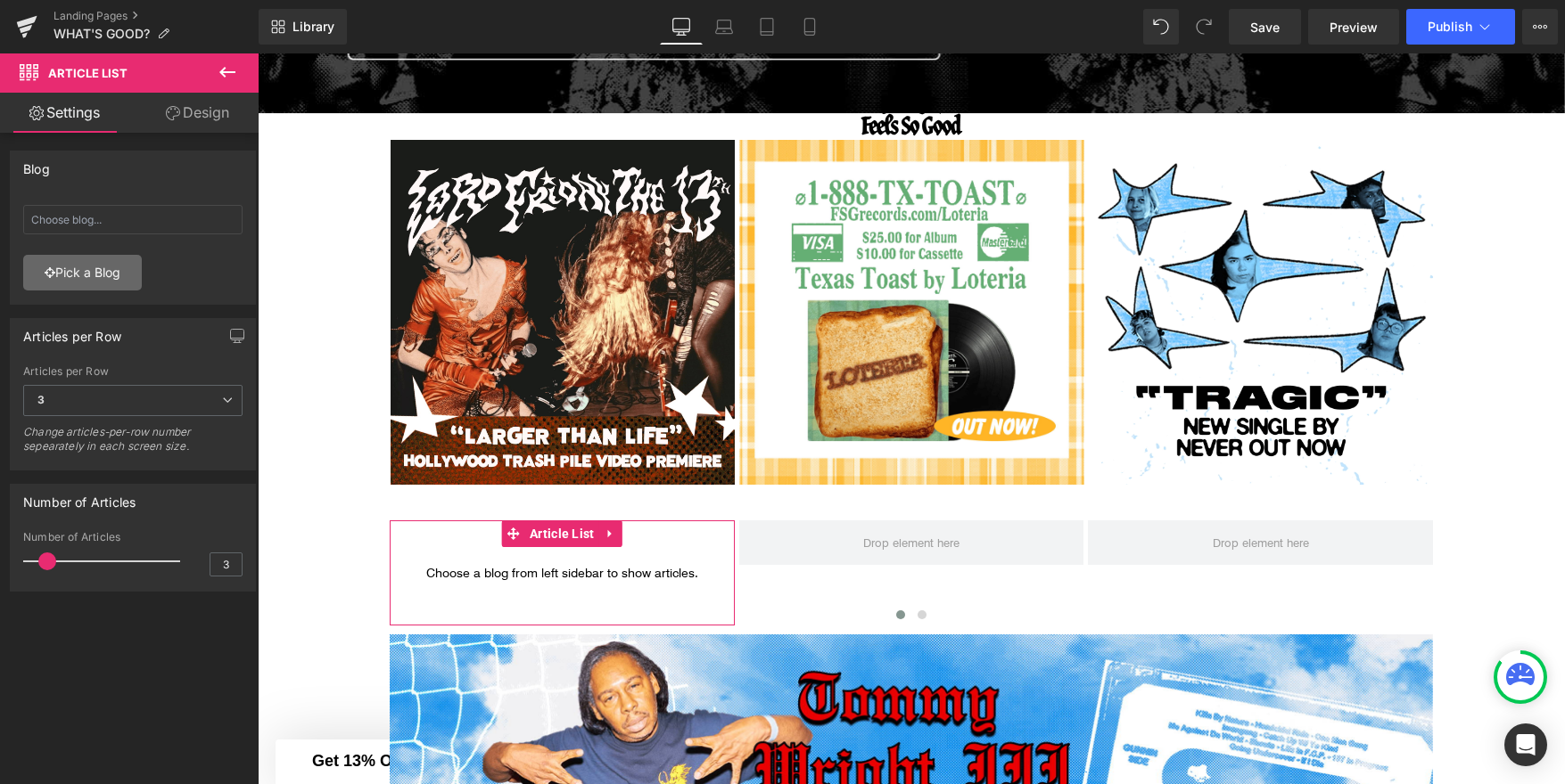
click at [115, 276] on link "Pick a Blog" at bounding box center [82, 272] width 118 height 36
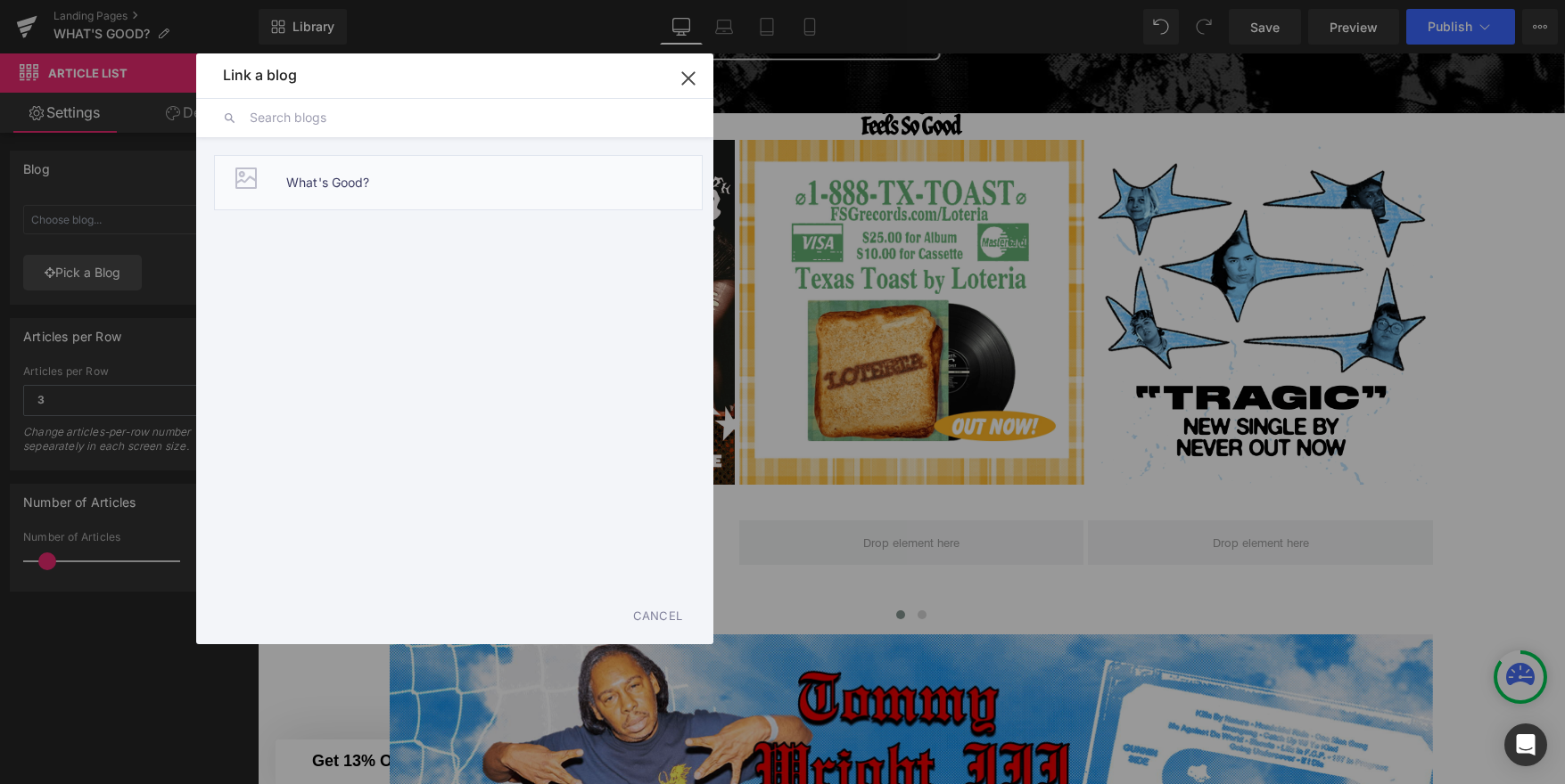
click at [297, 192] on span "What's Good?" at bounding box center [328, 183] width 84 height 54
type input "What's Good?"
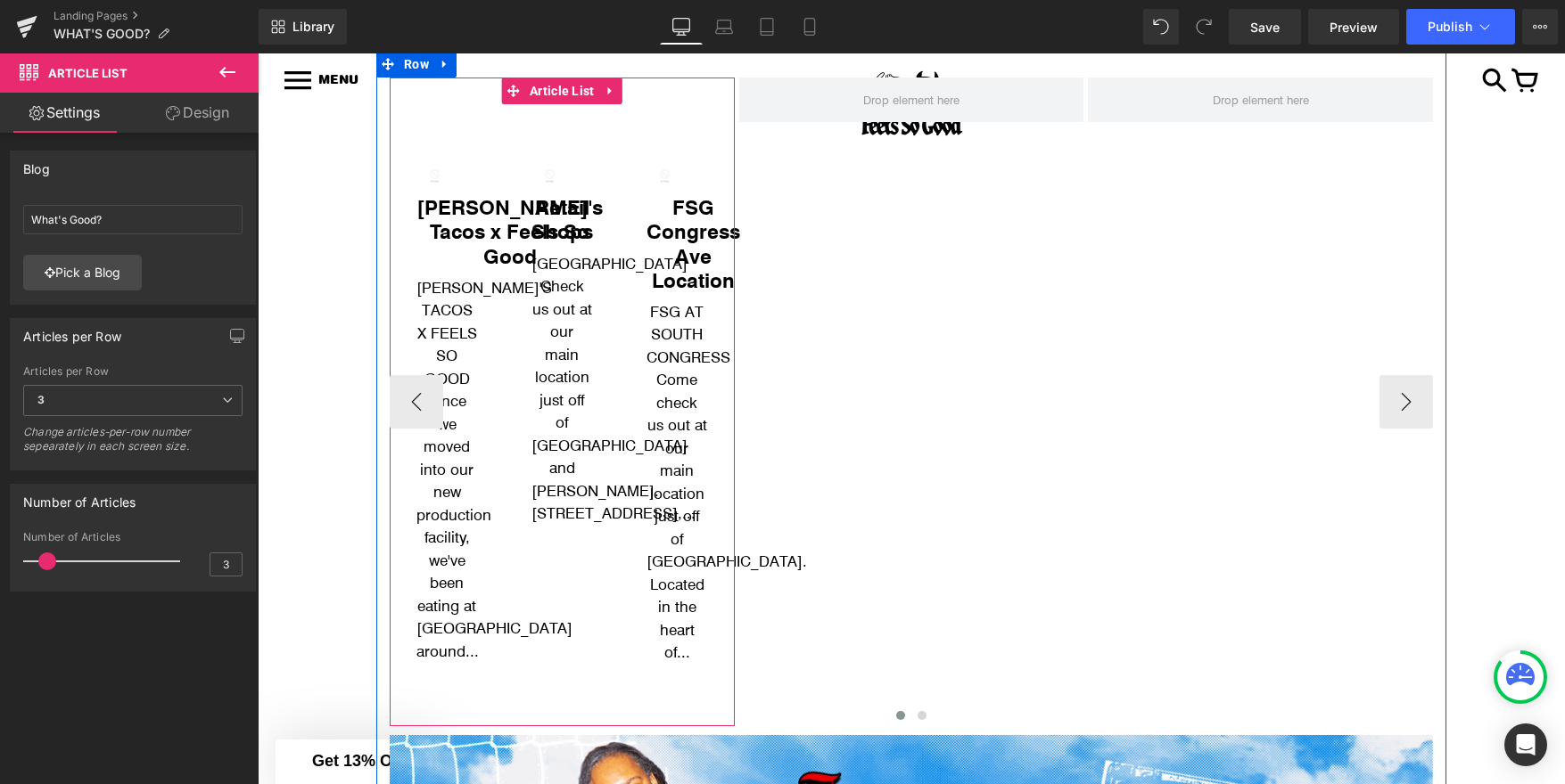
scroll to position [1018, 0]
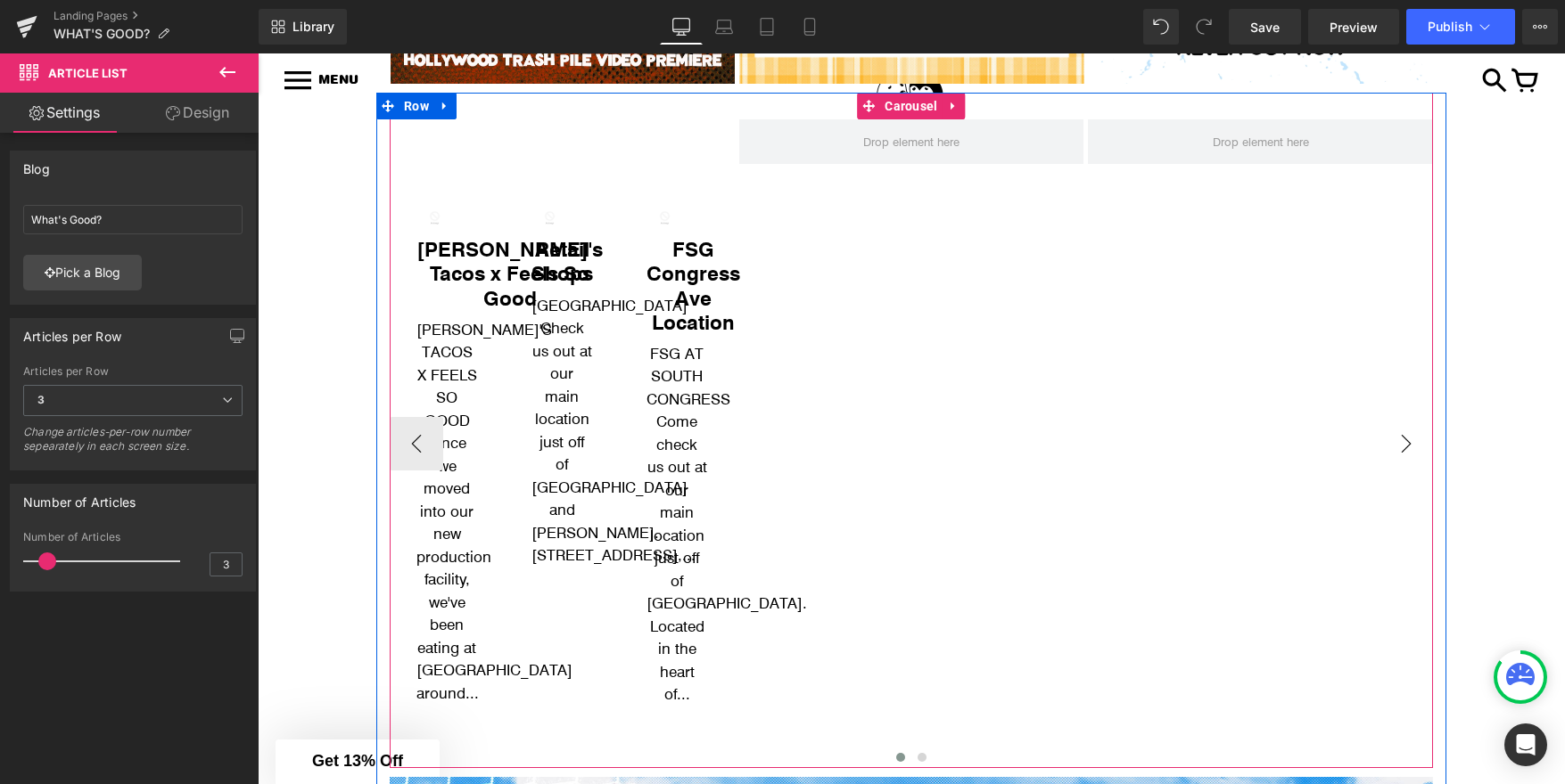
click at [1400, 471] on button "›" at bounding box center [1406, 444] width 54 height 54
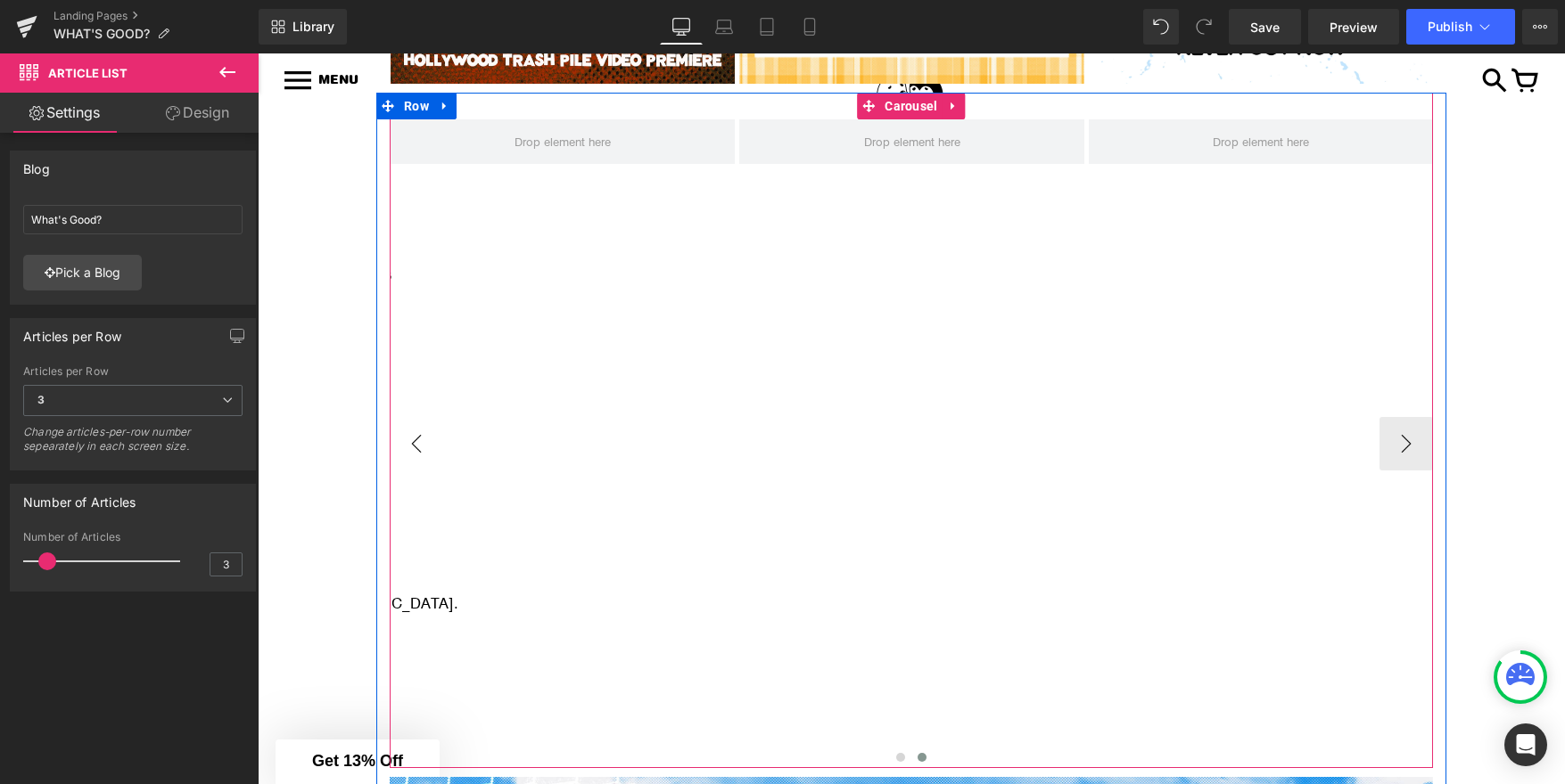
click at [419, 471] on button "‹" at bounding box center [417, 444] width 54 height 54
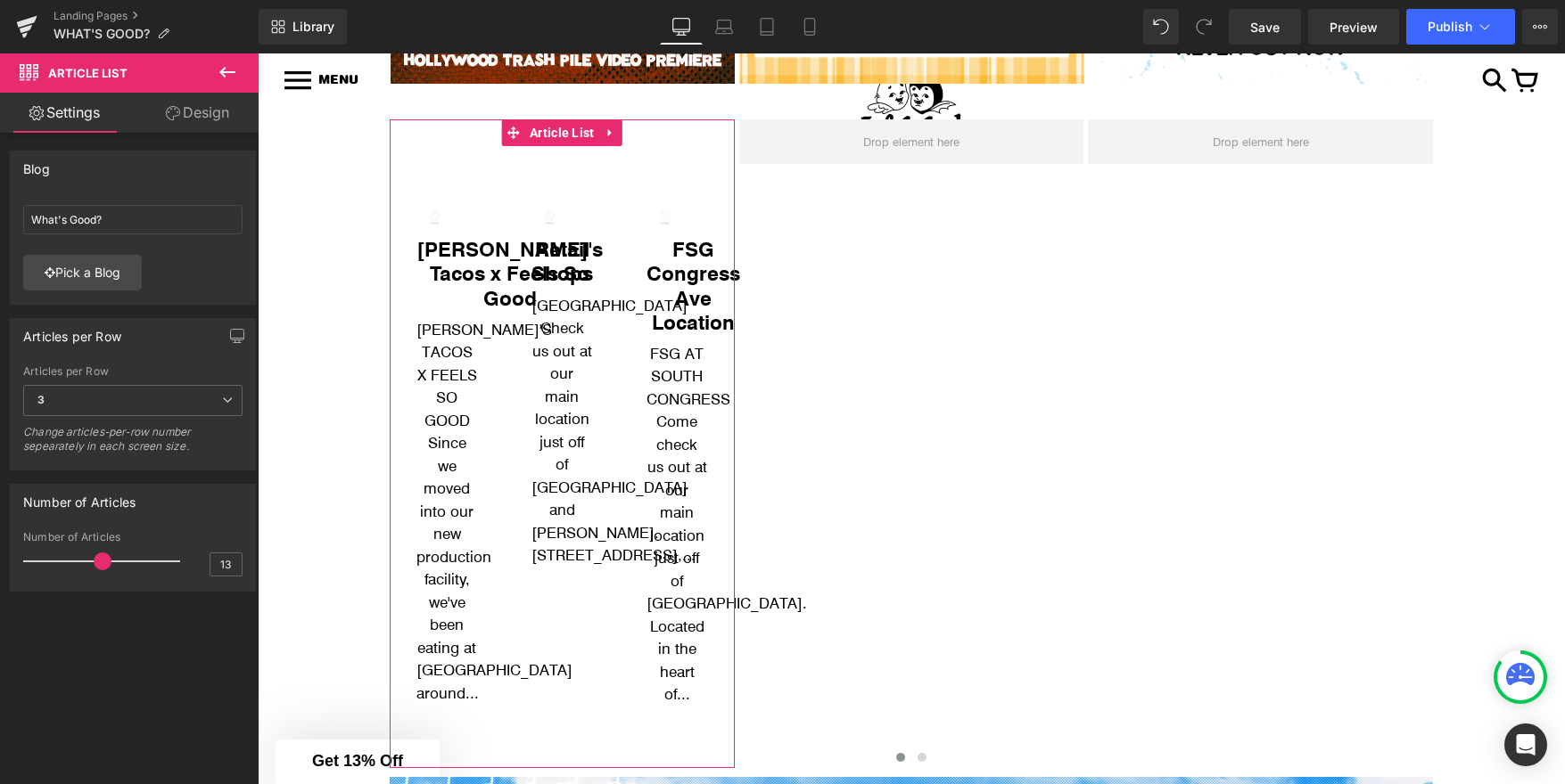
type input "14"
drag, startPoint x: 47, startPoint y: 562, endPoint x: 130, endPoint y: 563, distance: 83.0
click at [130, 563] on span at bounding box center [133, 561] width 18 height 18
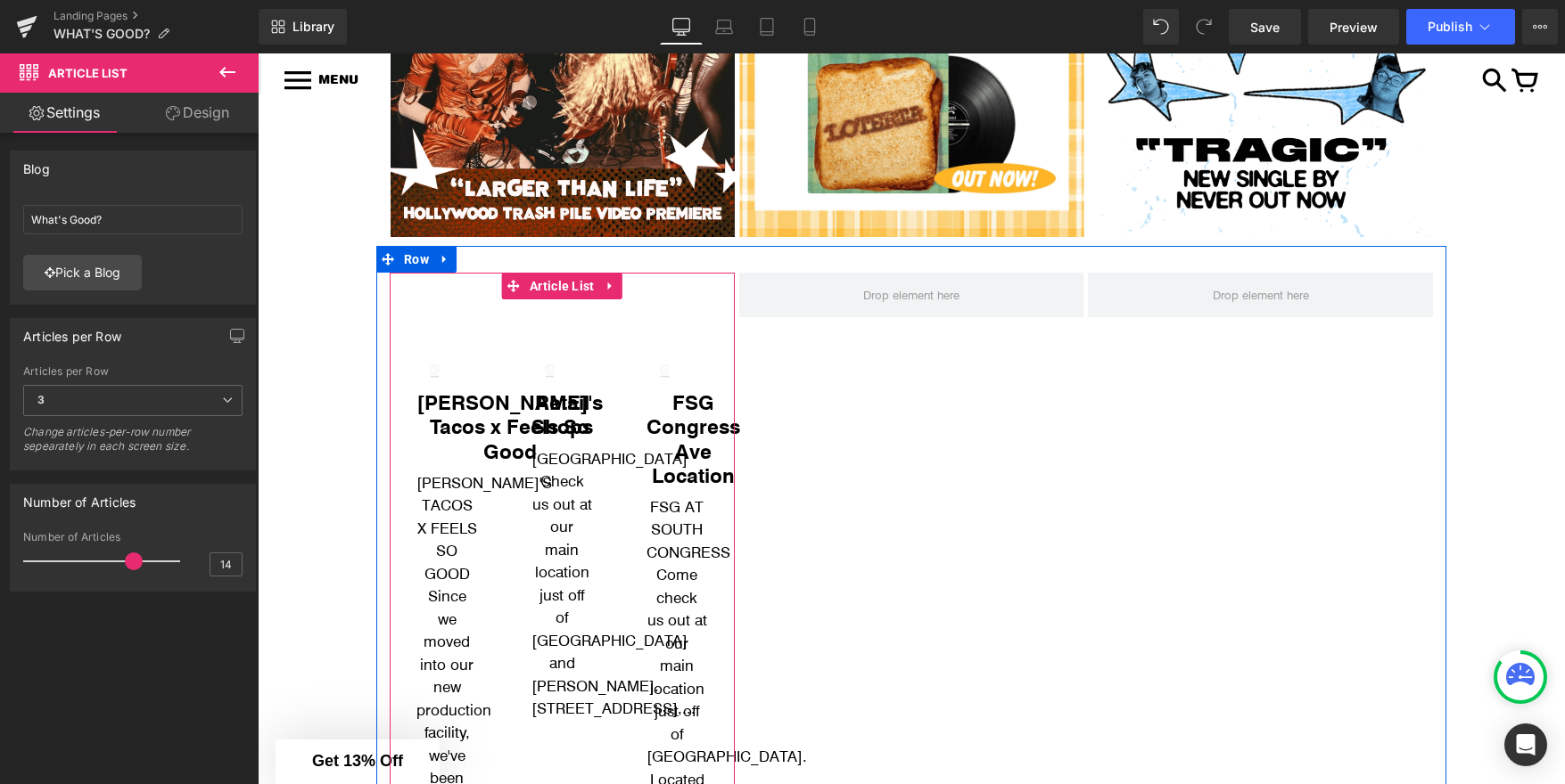
scroll to position [735, 0]
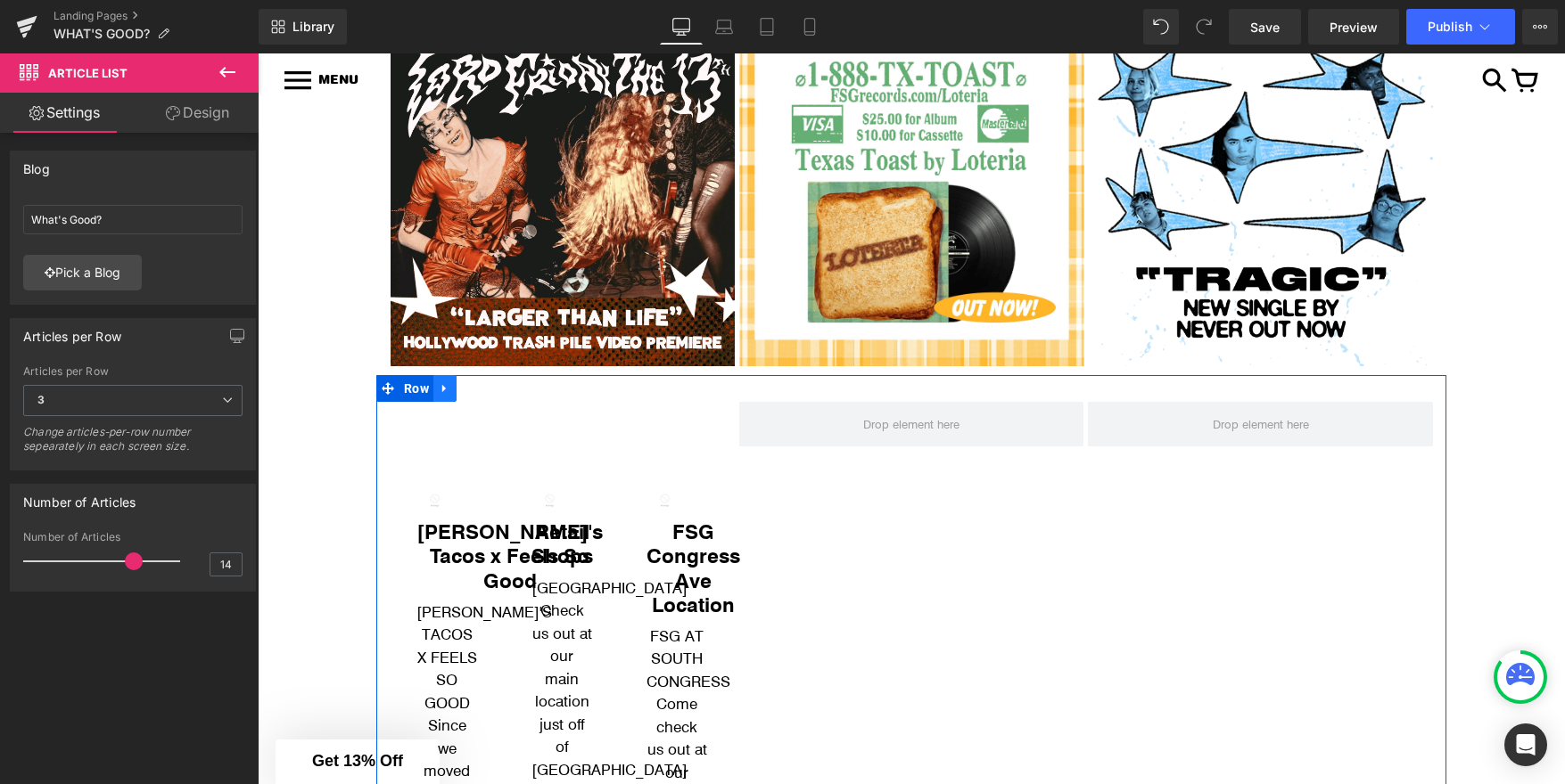
click at [447, 386] on icon at bounding box center [445, 388] width 13 height 13
click at [493, 387] on icon at bounding box center [491, 389] width 13 height 13
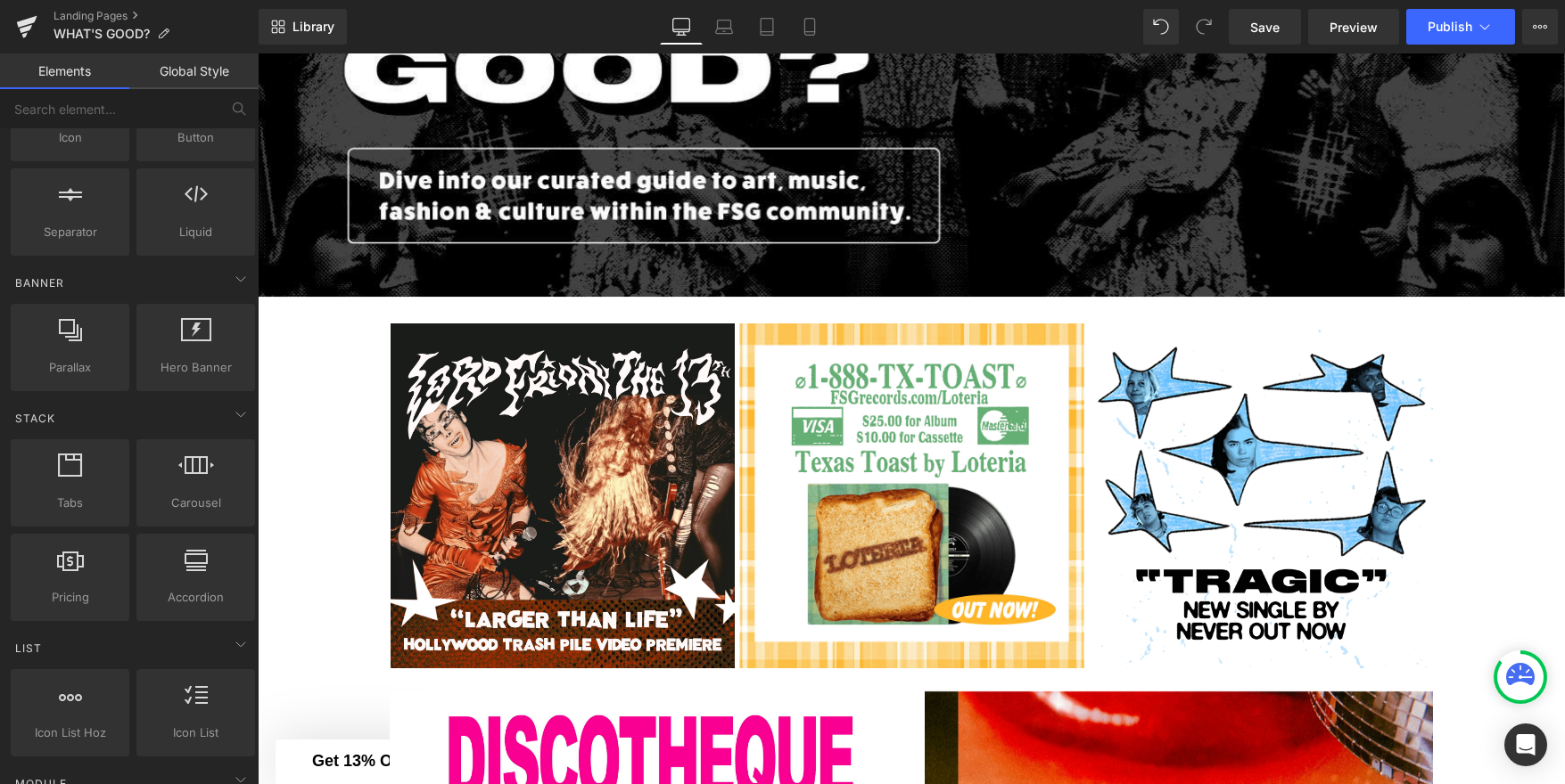
scroll to position [0, 0]
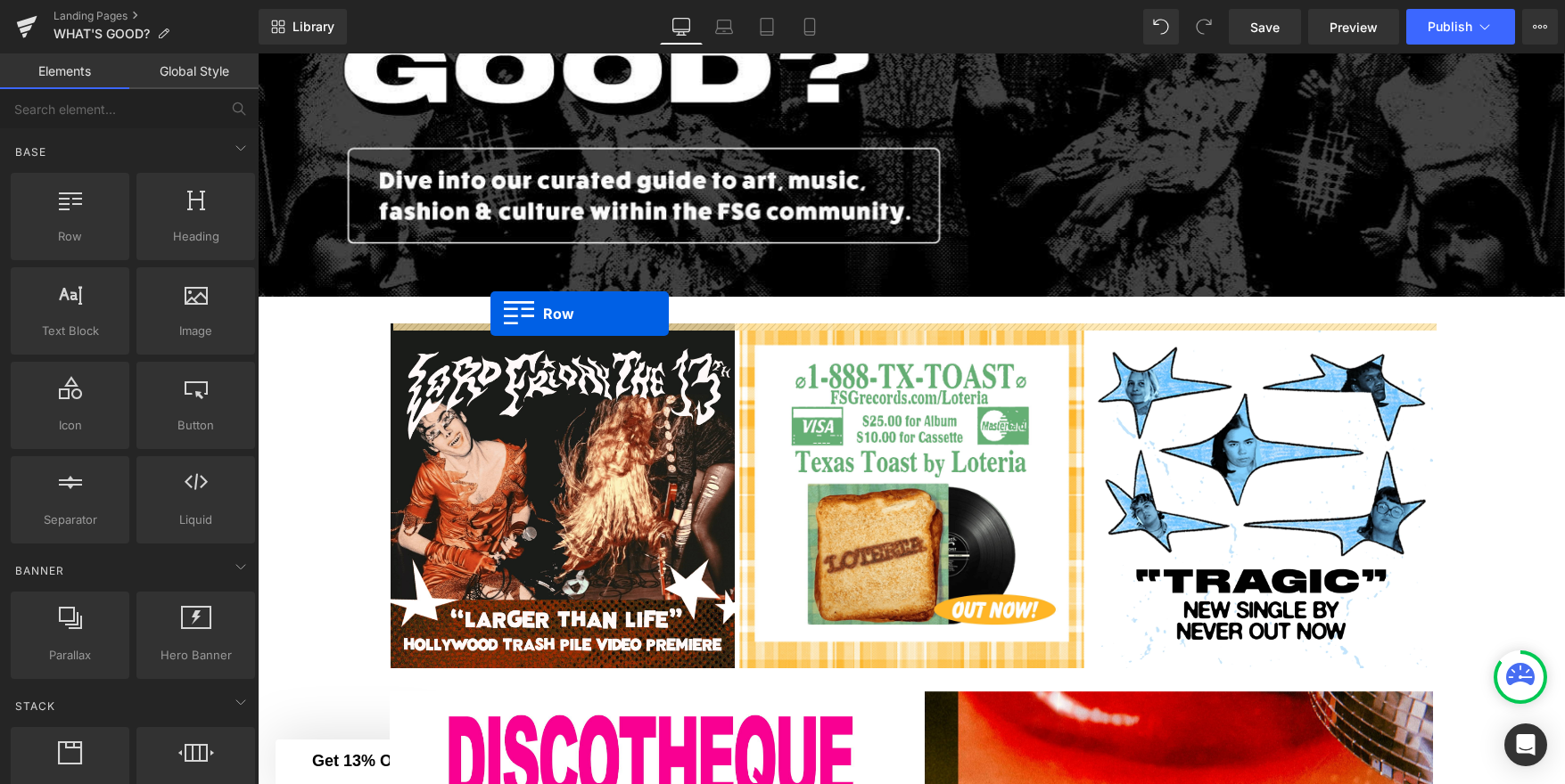
drag, startPoint x: 342, startPoint y: 282, endPoint x: 485, endPoint y: 314, distance: 146.5
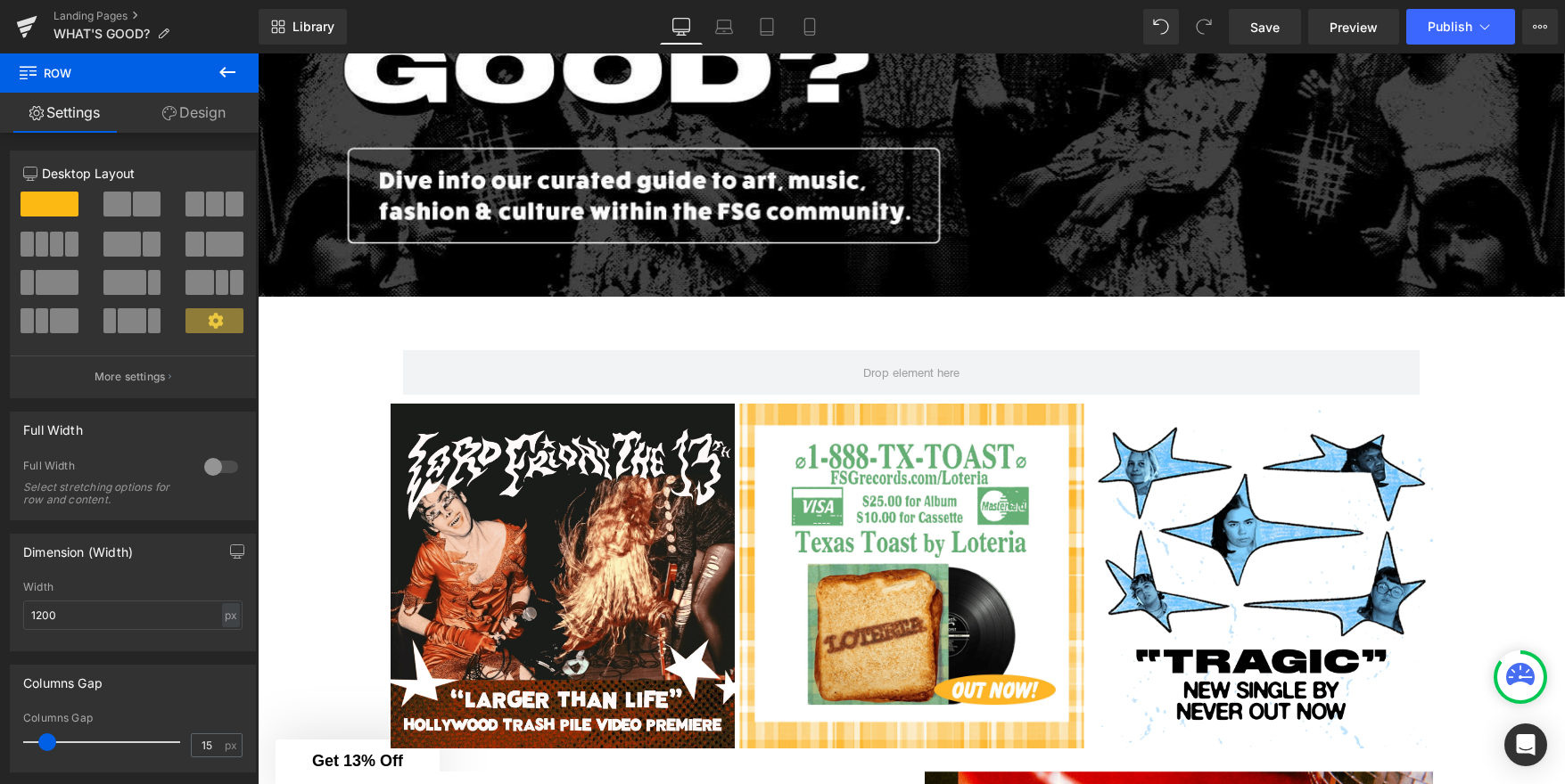
click at [225, 70] on icon at bounding box center [227, 72] width 21 height 21
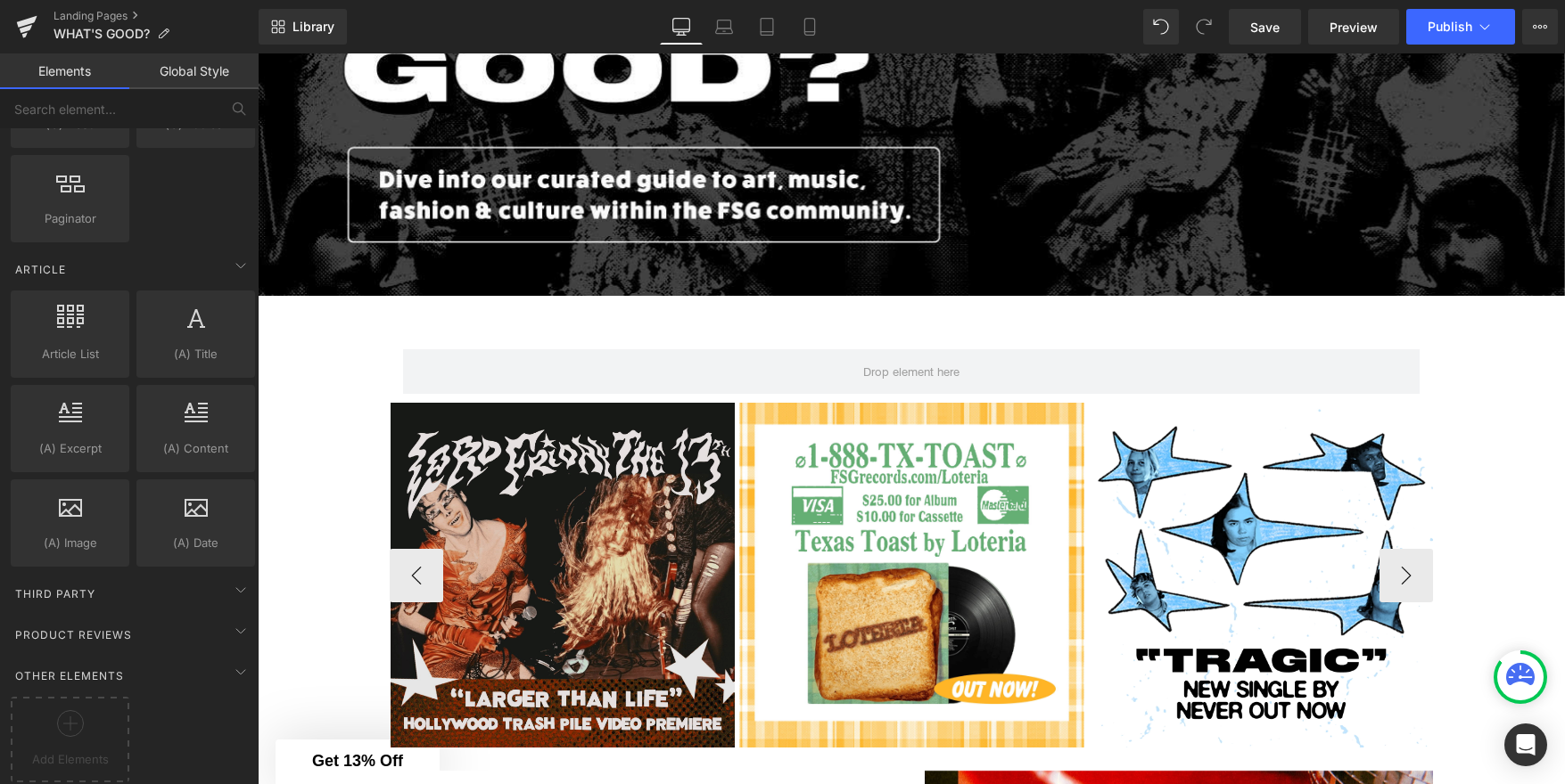
scroll to position [436, 0]
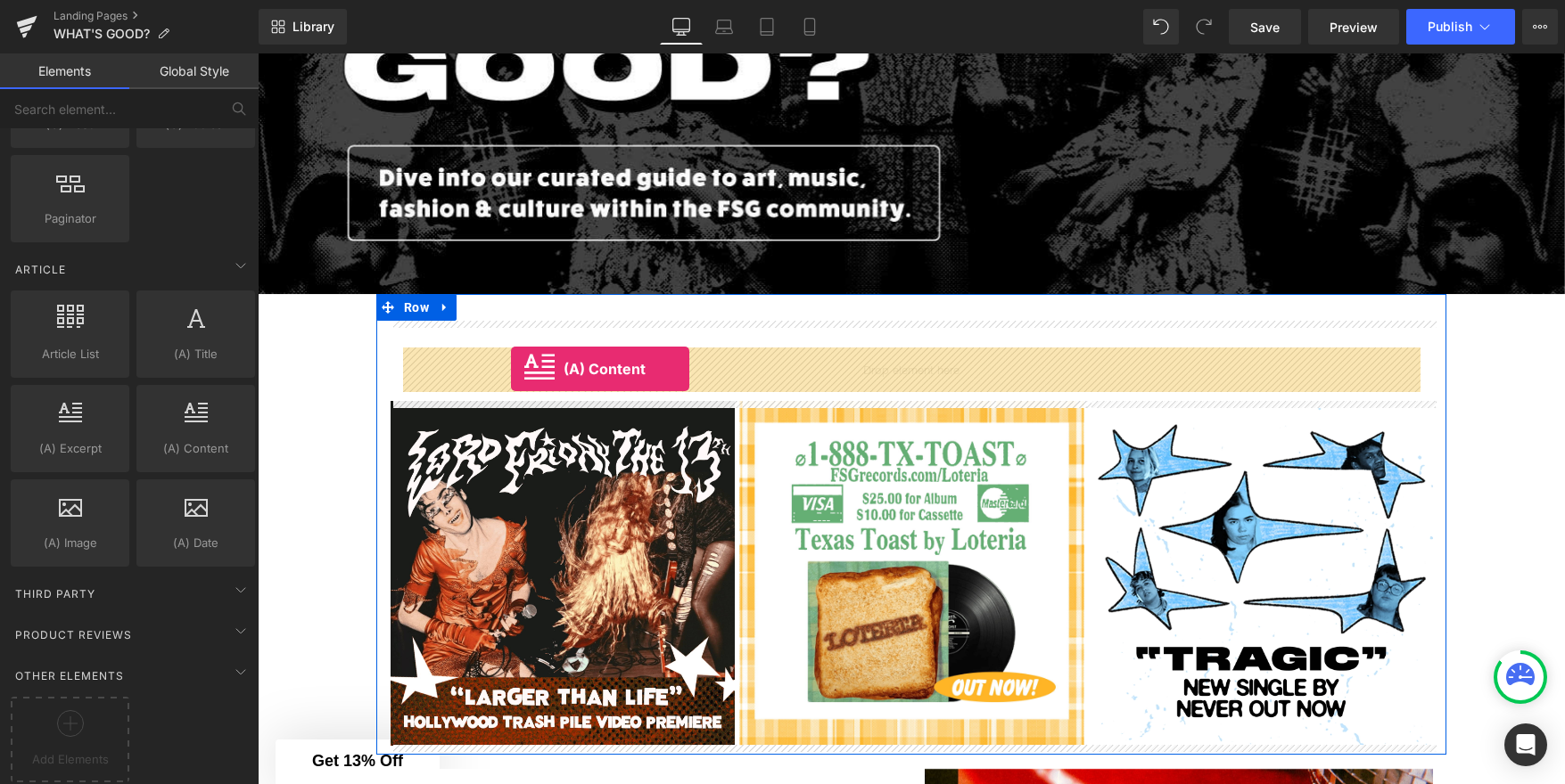
drag, startPoint x: 440, startPoint y: 464, endPoint x: 511, endPoint y: 369, distance: 118.6
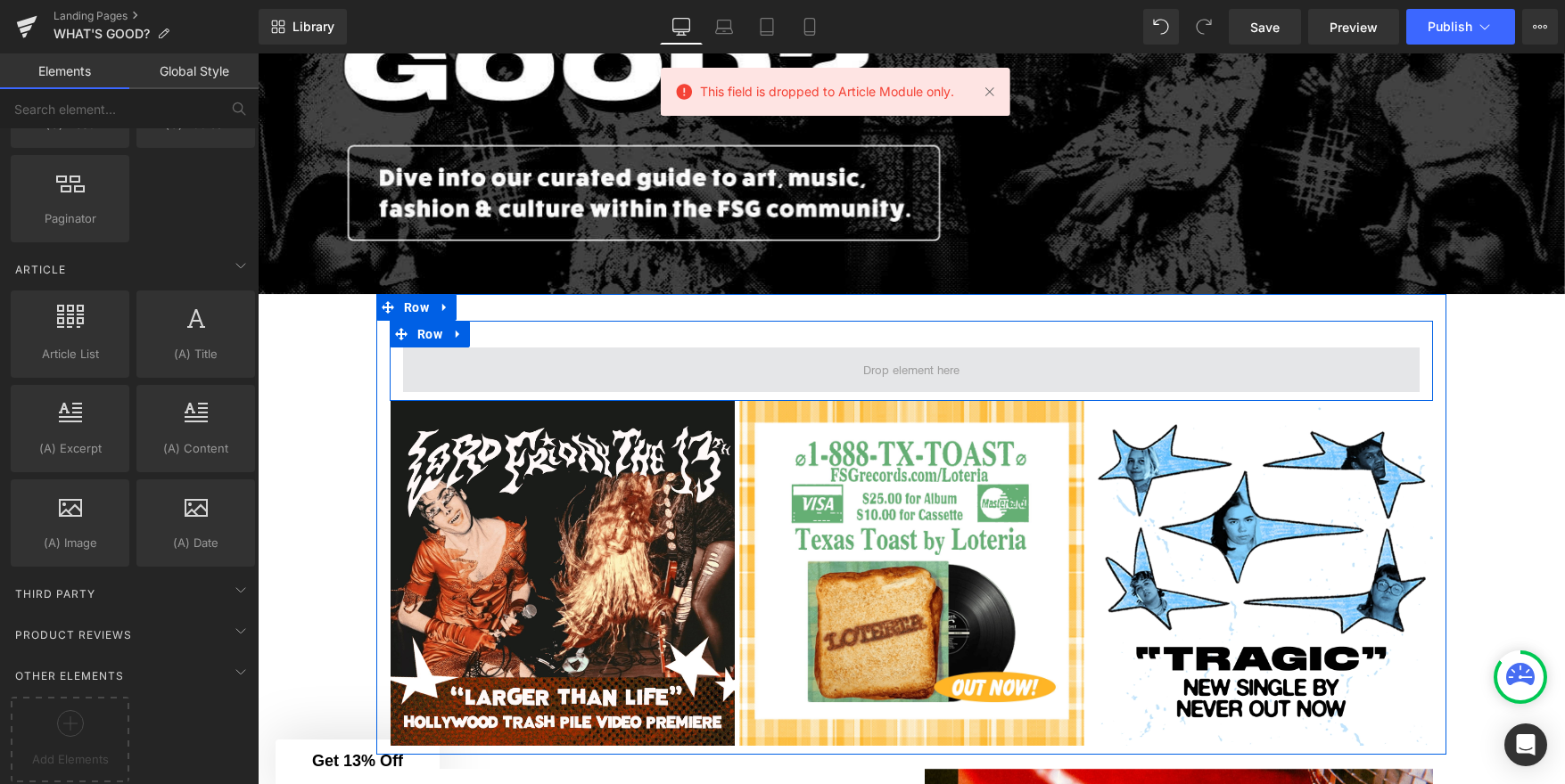
click at [581, 369] on span at bounding box center [911, 369] width 1016 height 44
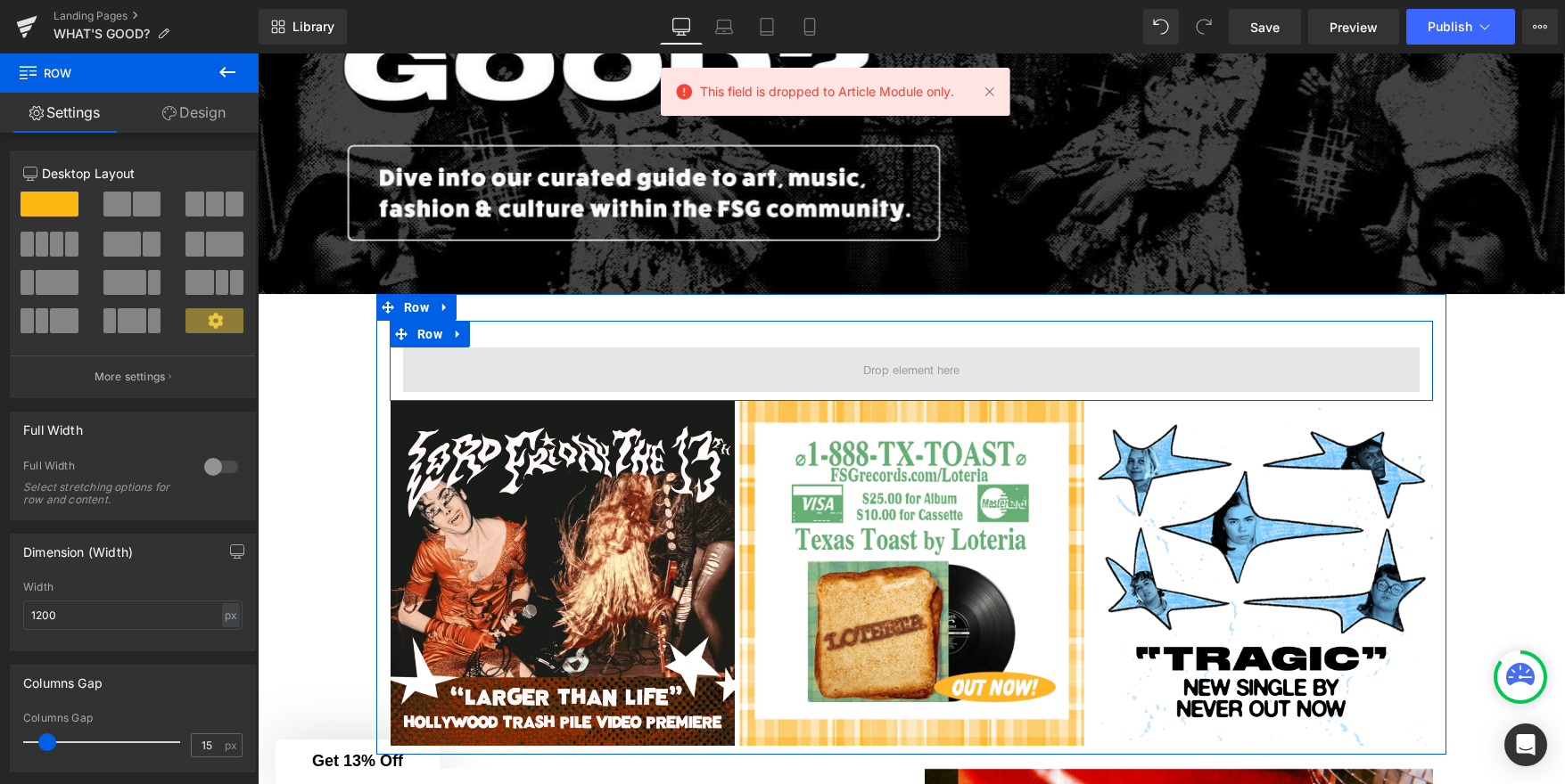
click at [653, 367] on span at bounding box center [911, 369] width 1016 height 44
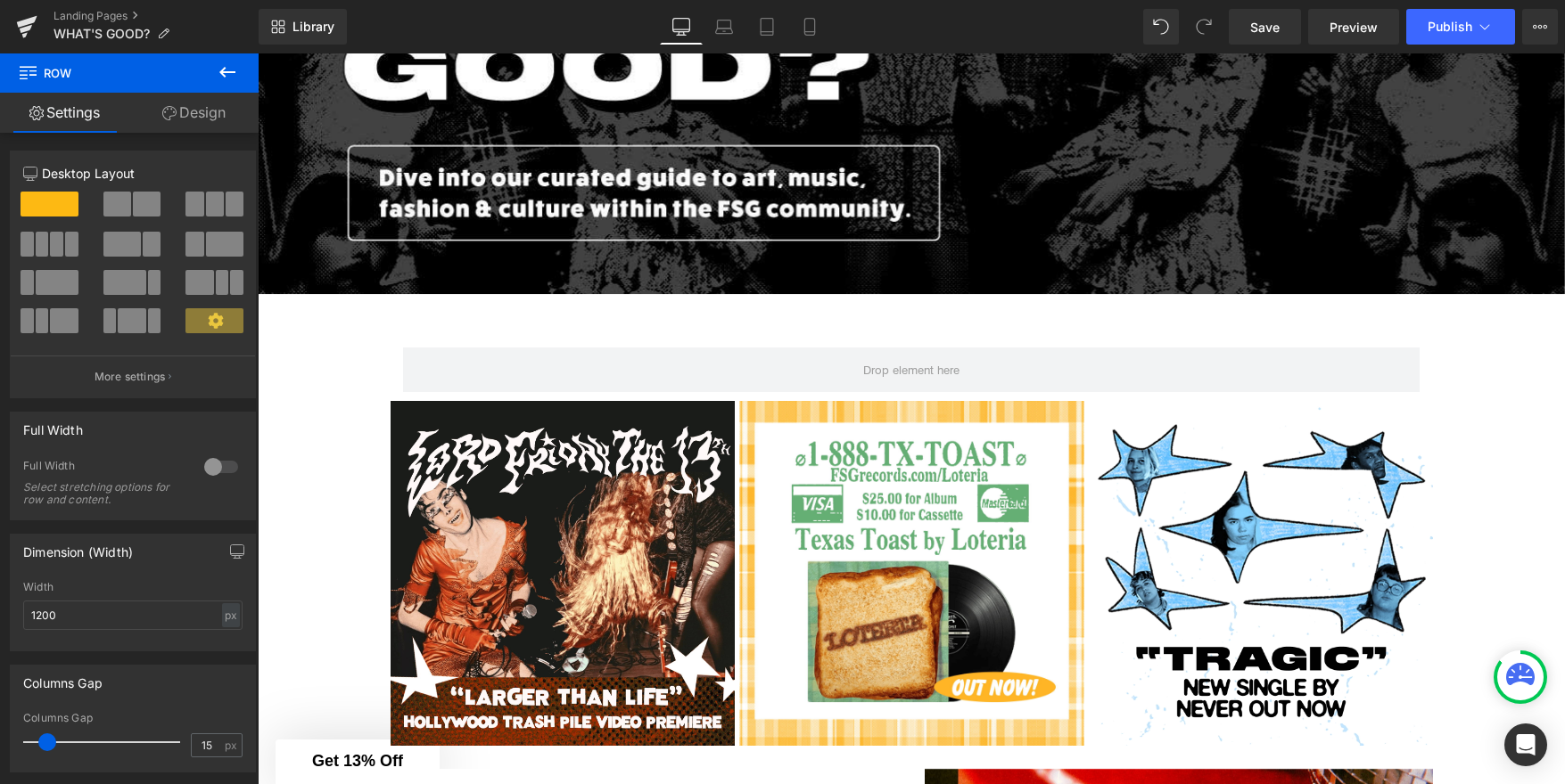
click at [214, 77] on button at bounding box center [227, 73] width 63 height 39
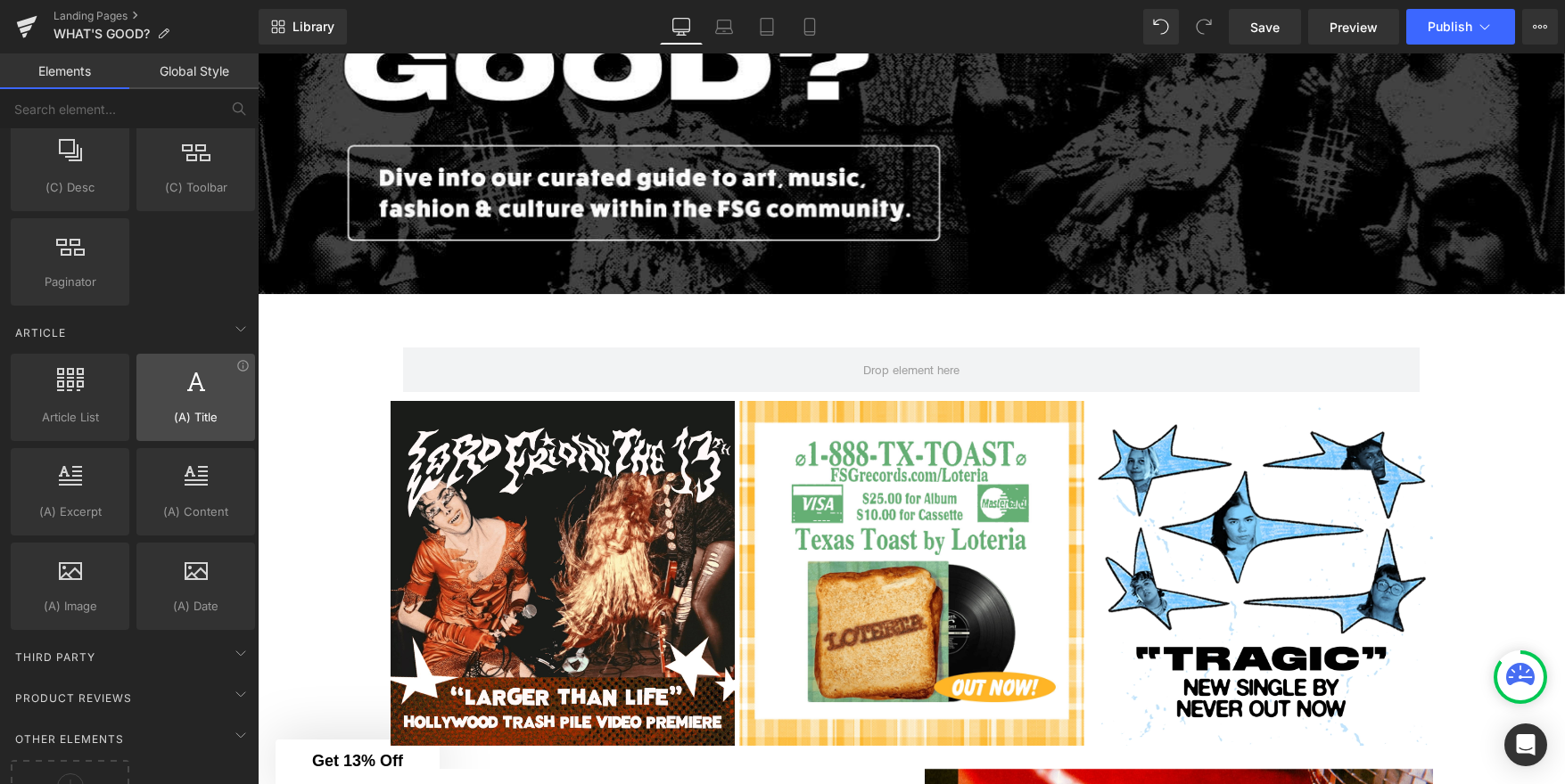
scroll to position [3200, 0]
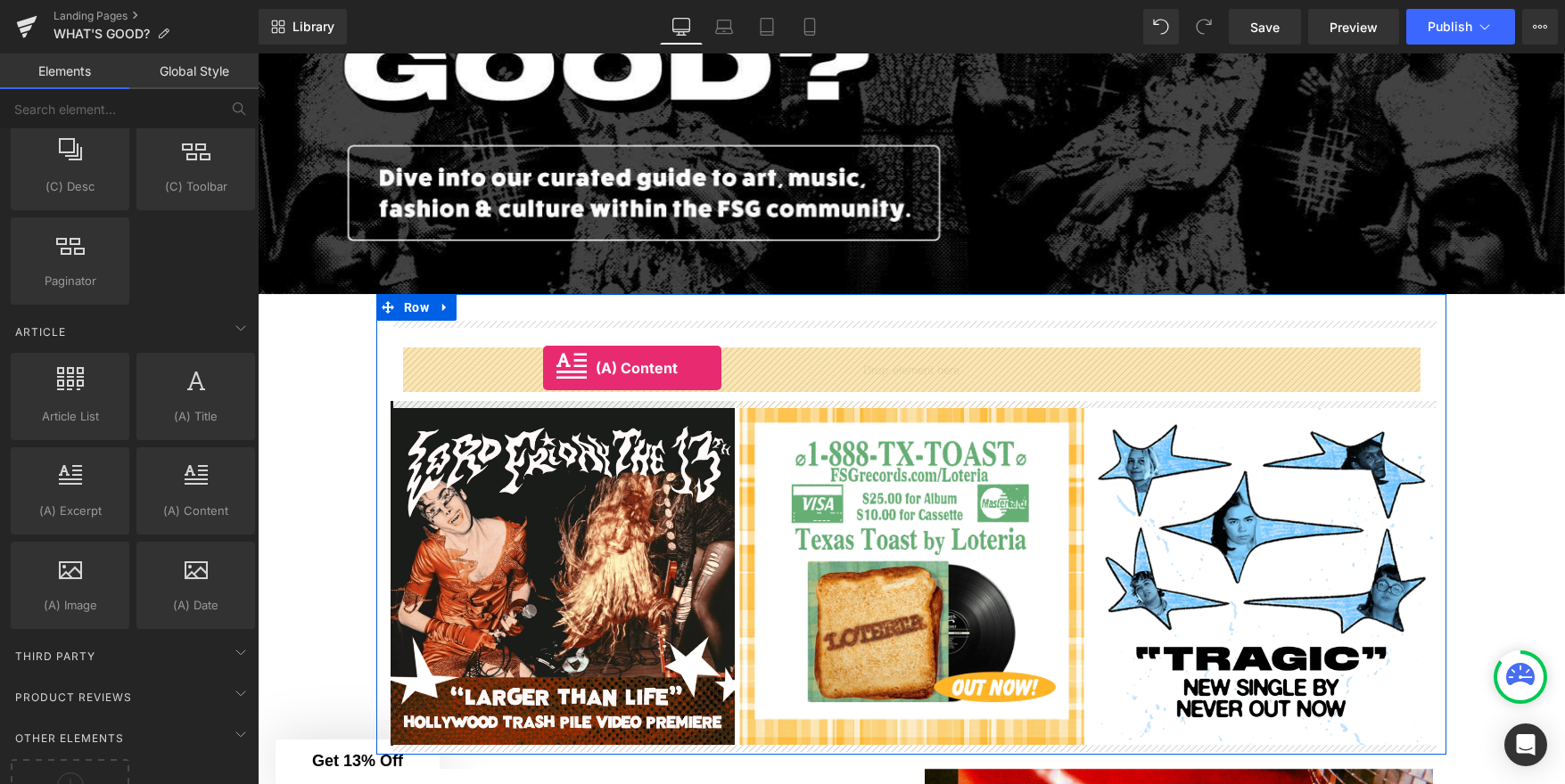
drag, startPoint x: 443, startPoint y: 544, endPoint x: 543, endPoint y: 368, distance: 202.4
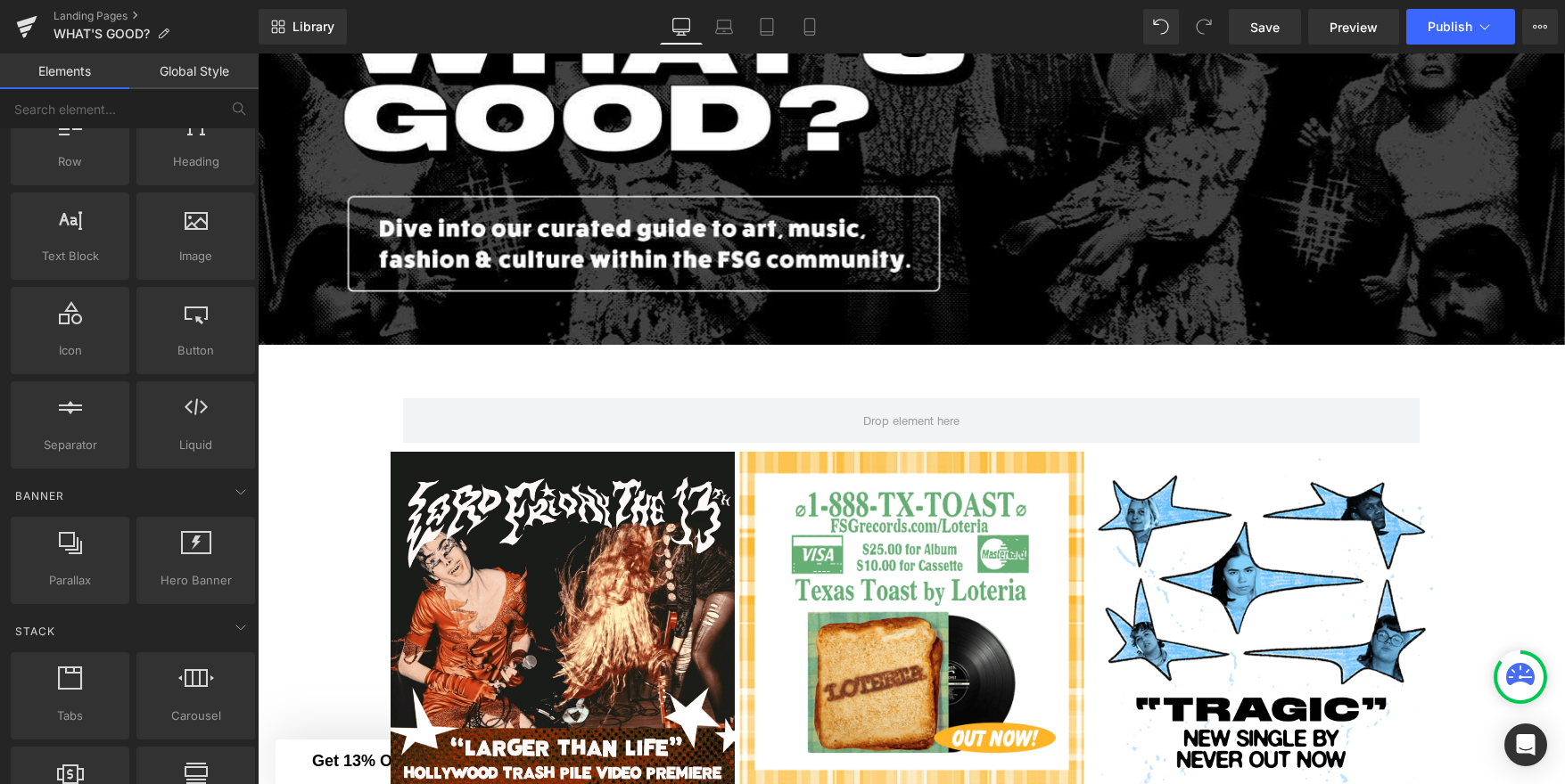
scroll to position [0, 0]
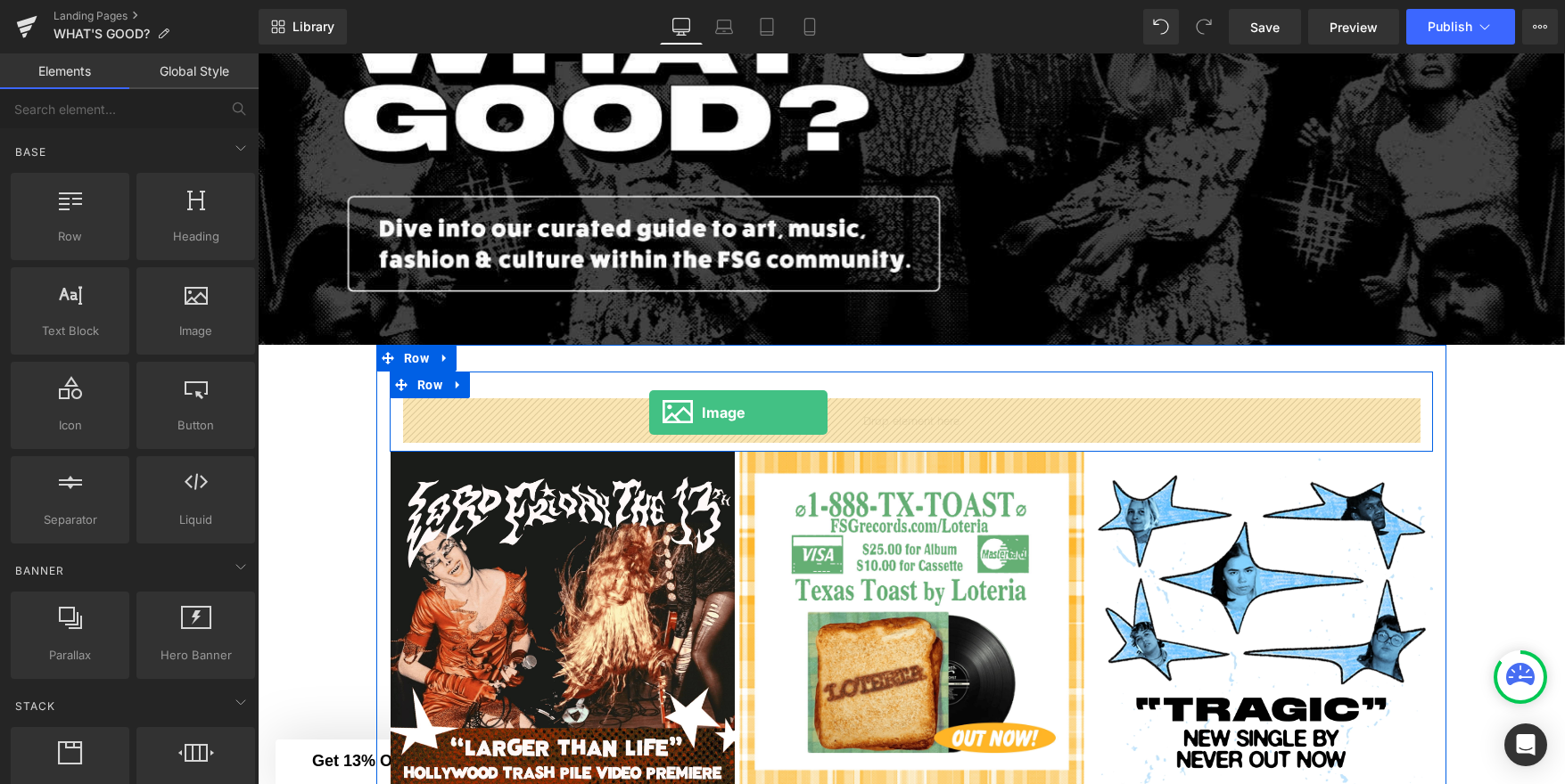
drag, startPoint x: 427, startPoint y: 370, endPoint x: 649, endPoint y: 413, distance: 226.1
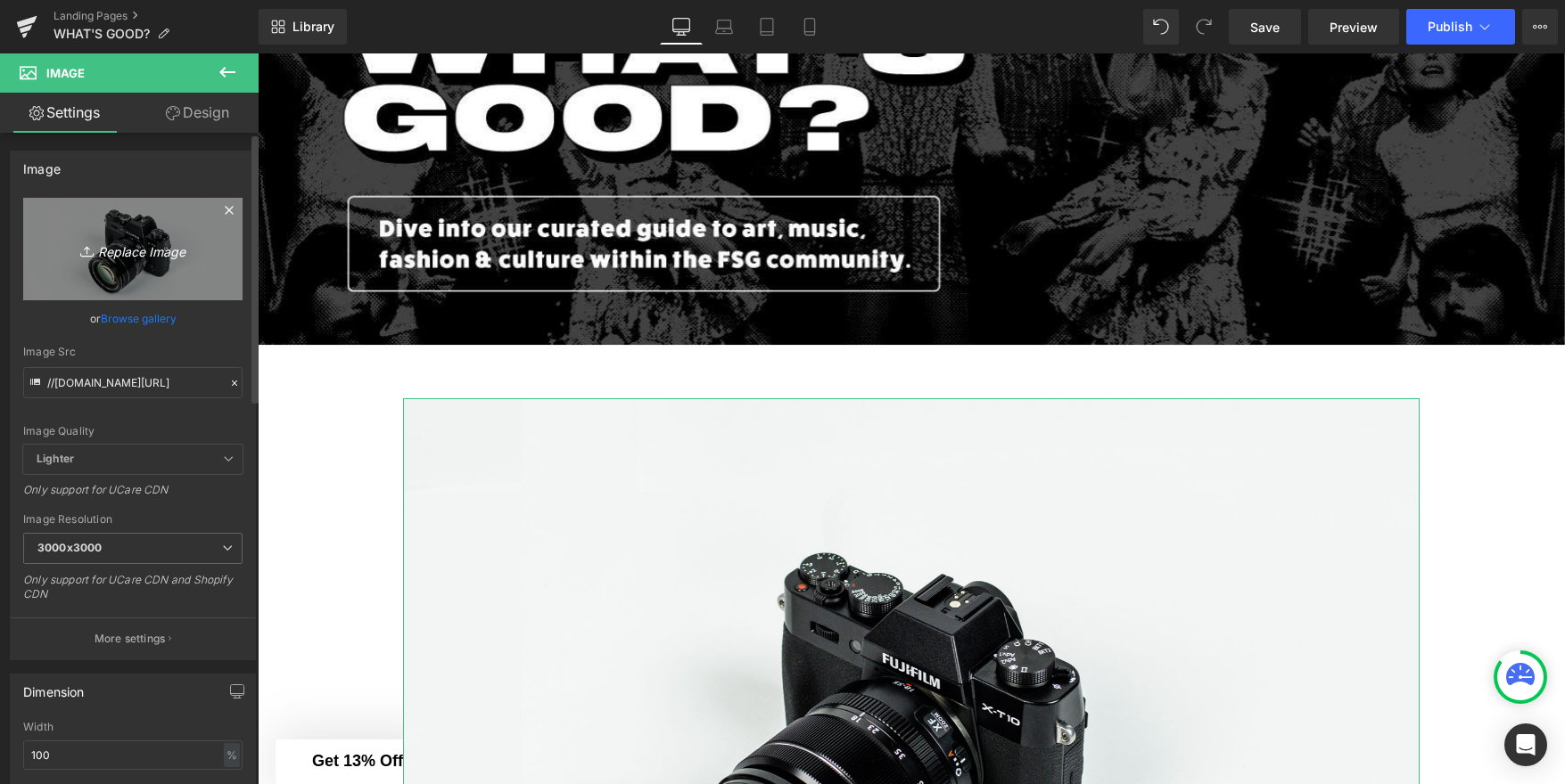
click at [130, 249] on icon "Replace Image" at bounding box center [133, 249] width 142 height 22
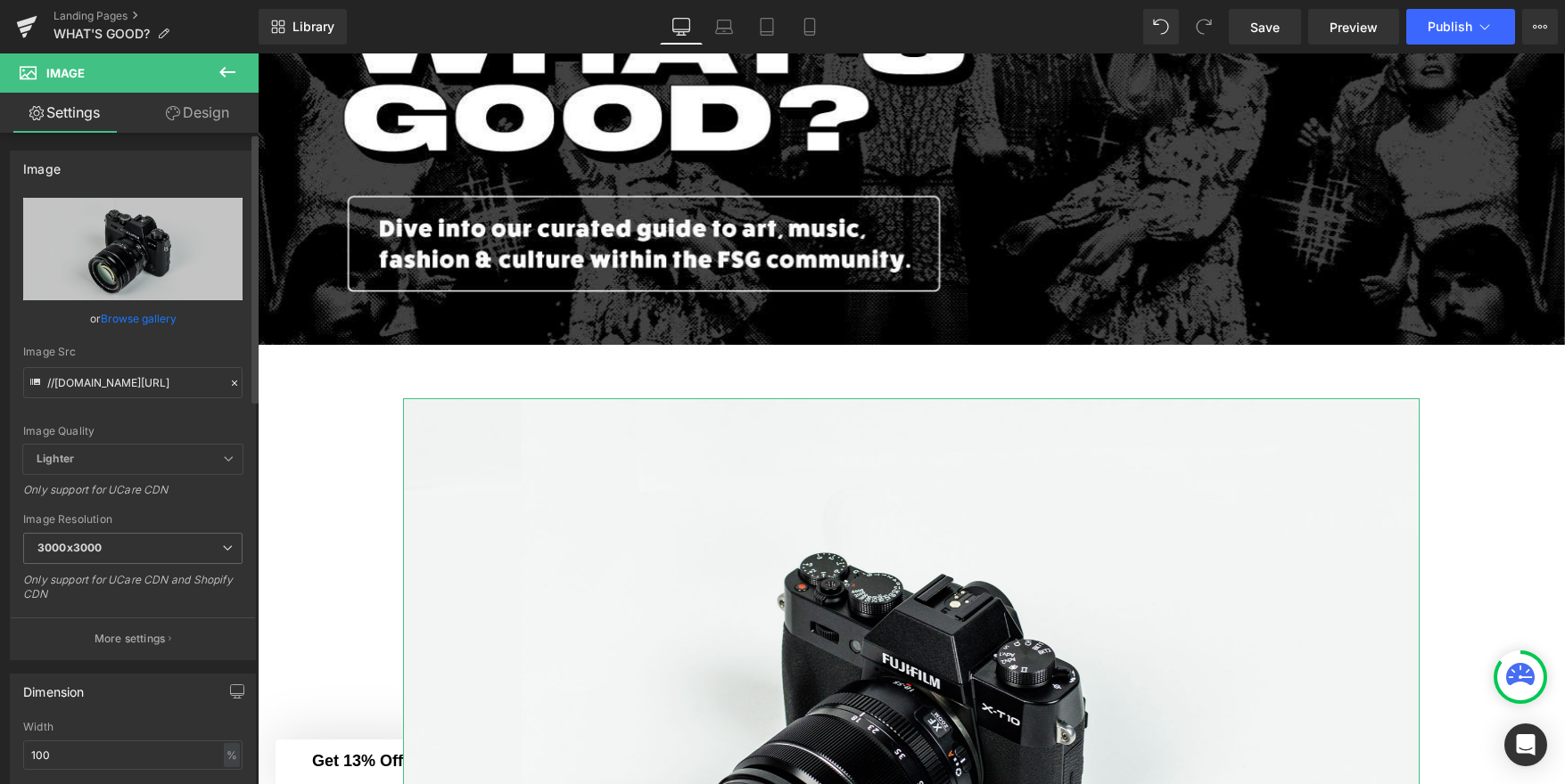
click at [156, 316] on link "Browse gallery" at bounding box center [139, 319] width 76 height 31
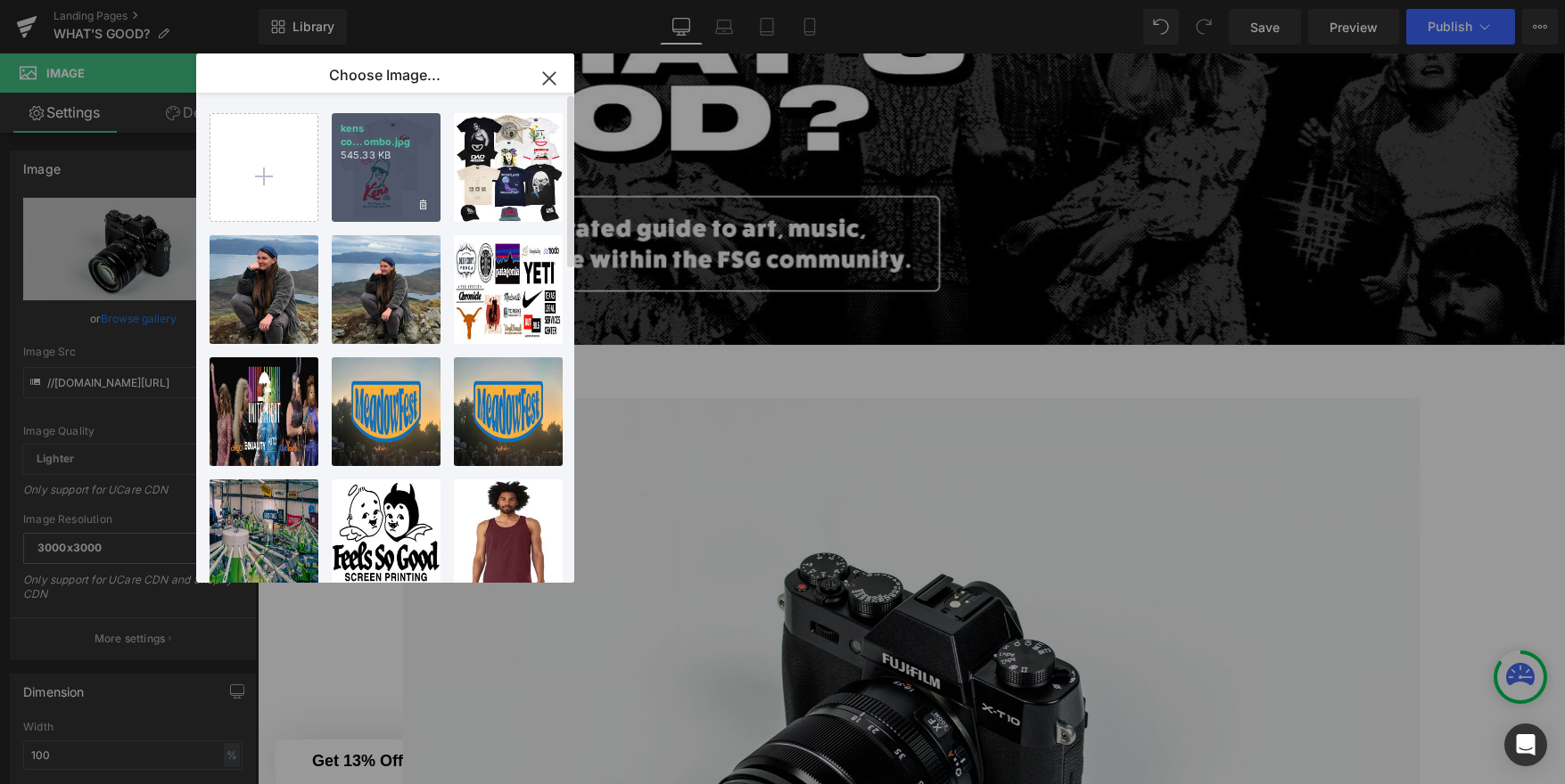
click at [382, 157] on p "545.33 KB" at bounding box center [386, 155] width 91 height 13
type input "https://ucarecdn.com/496ffbce-4033-43ef-a062-ac1d6302e5ed/-/format/auto/-/previ…"
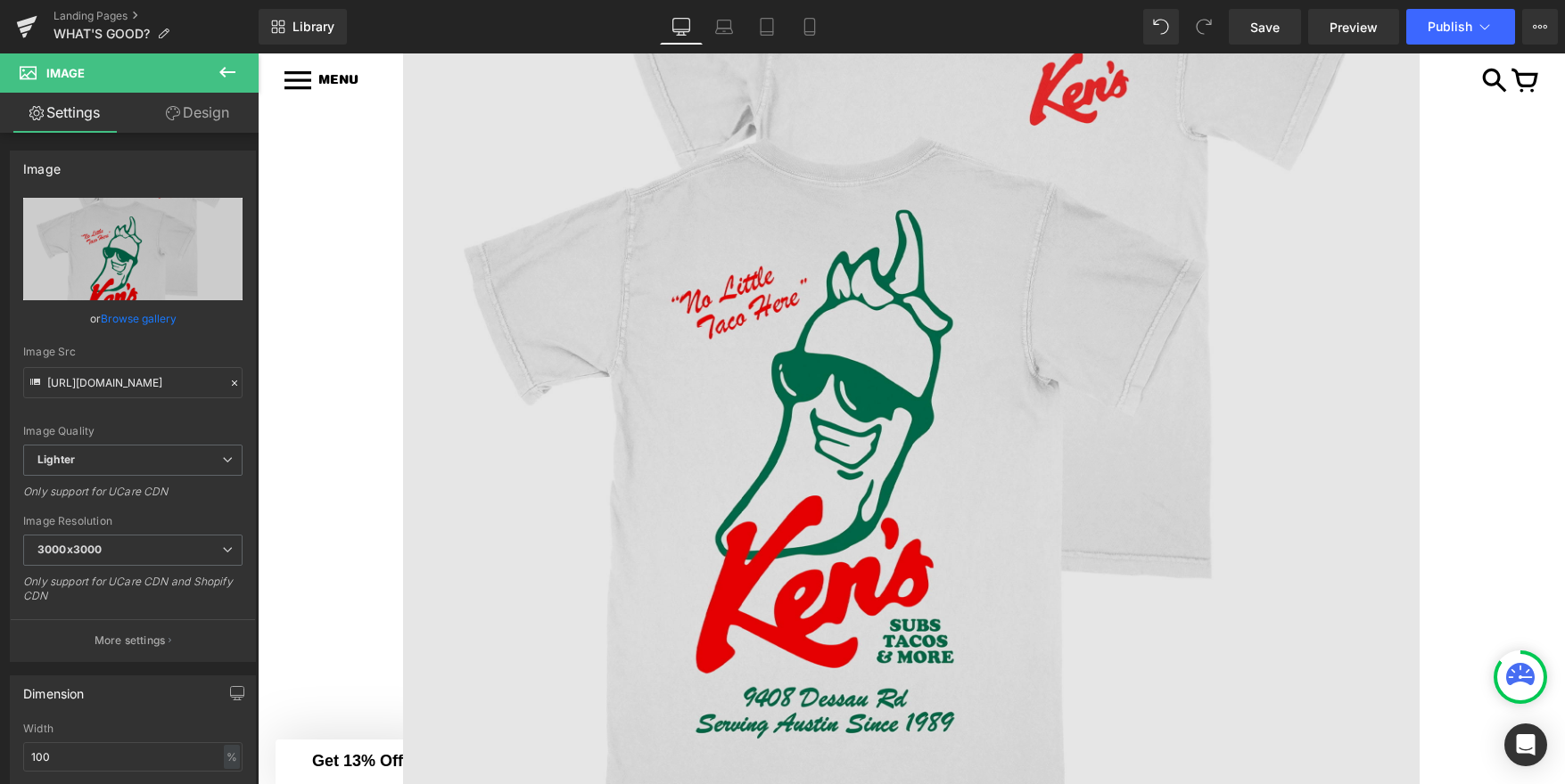
scroll to position [937, 0]
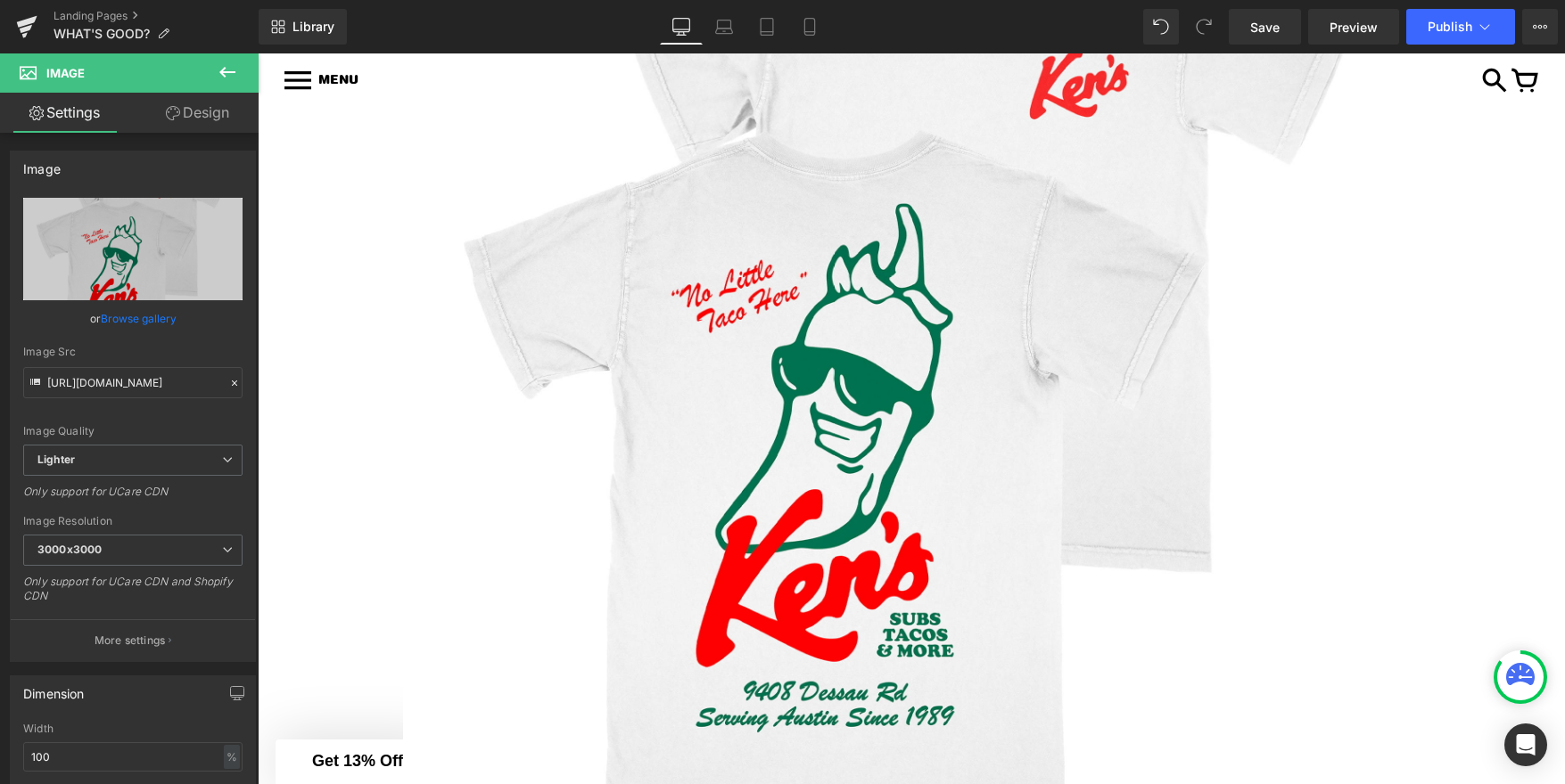
click at [224, 75] on icon at bounding box center [226, 72] width 16 height 11
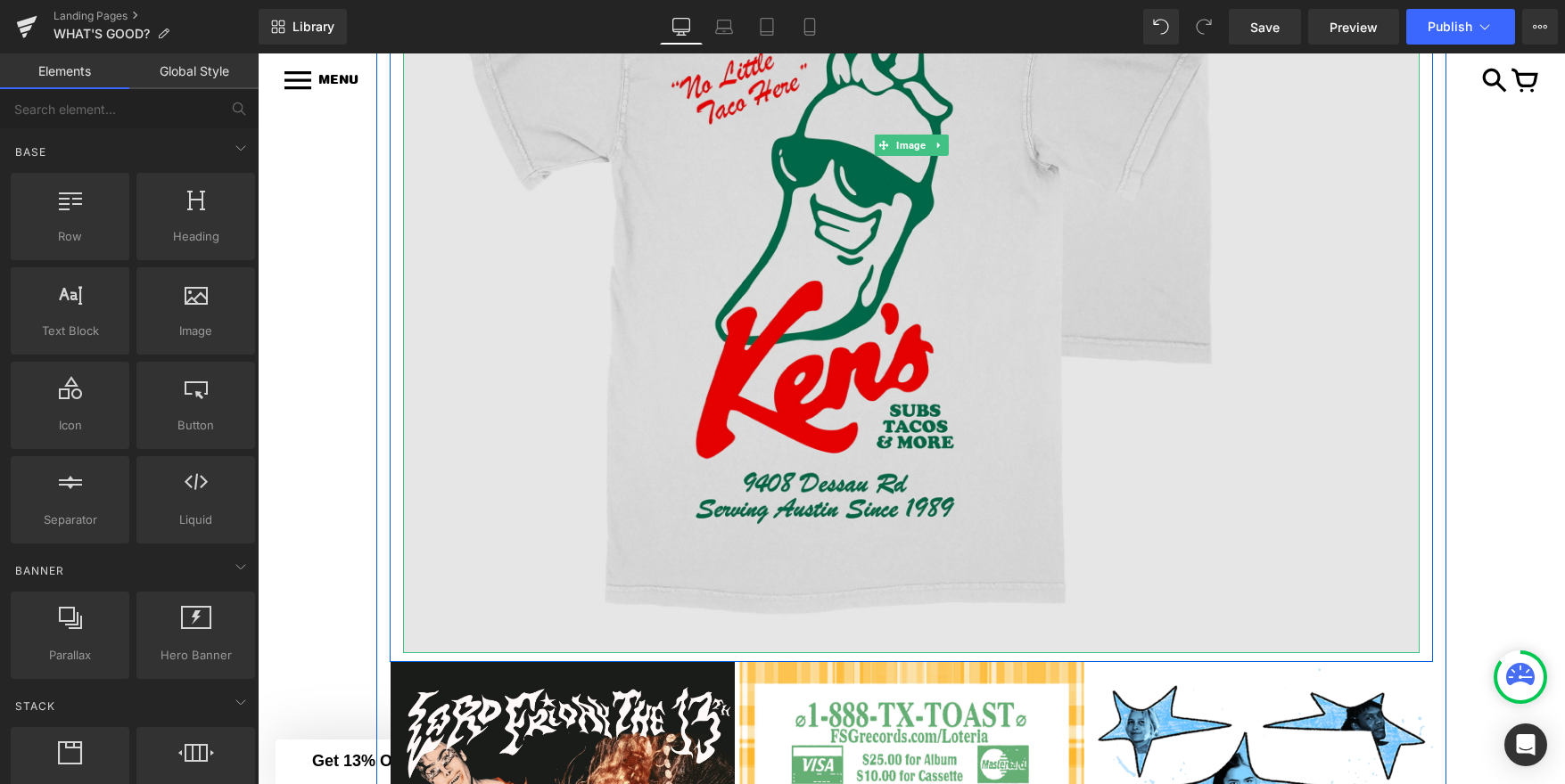
scroll to position [1150, 0]
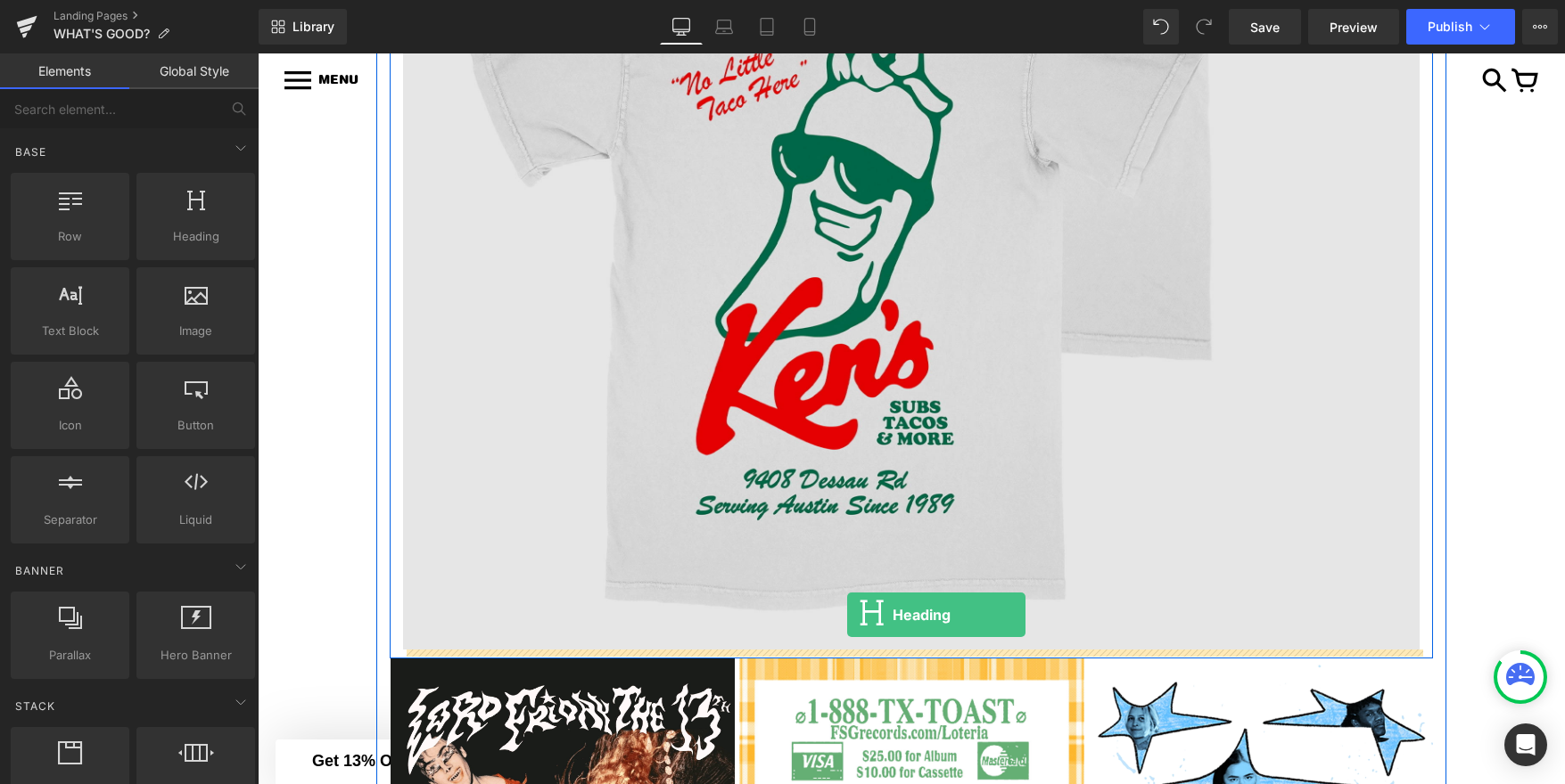
drag, startPoint x: 465, startPoint y: 279, endPoint x: 847, endPoint y: 615, distance: 508.7
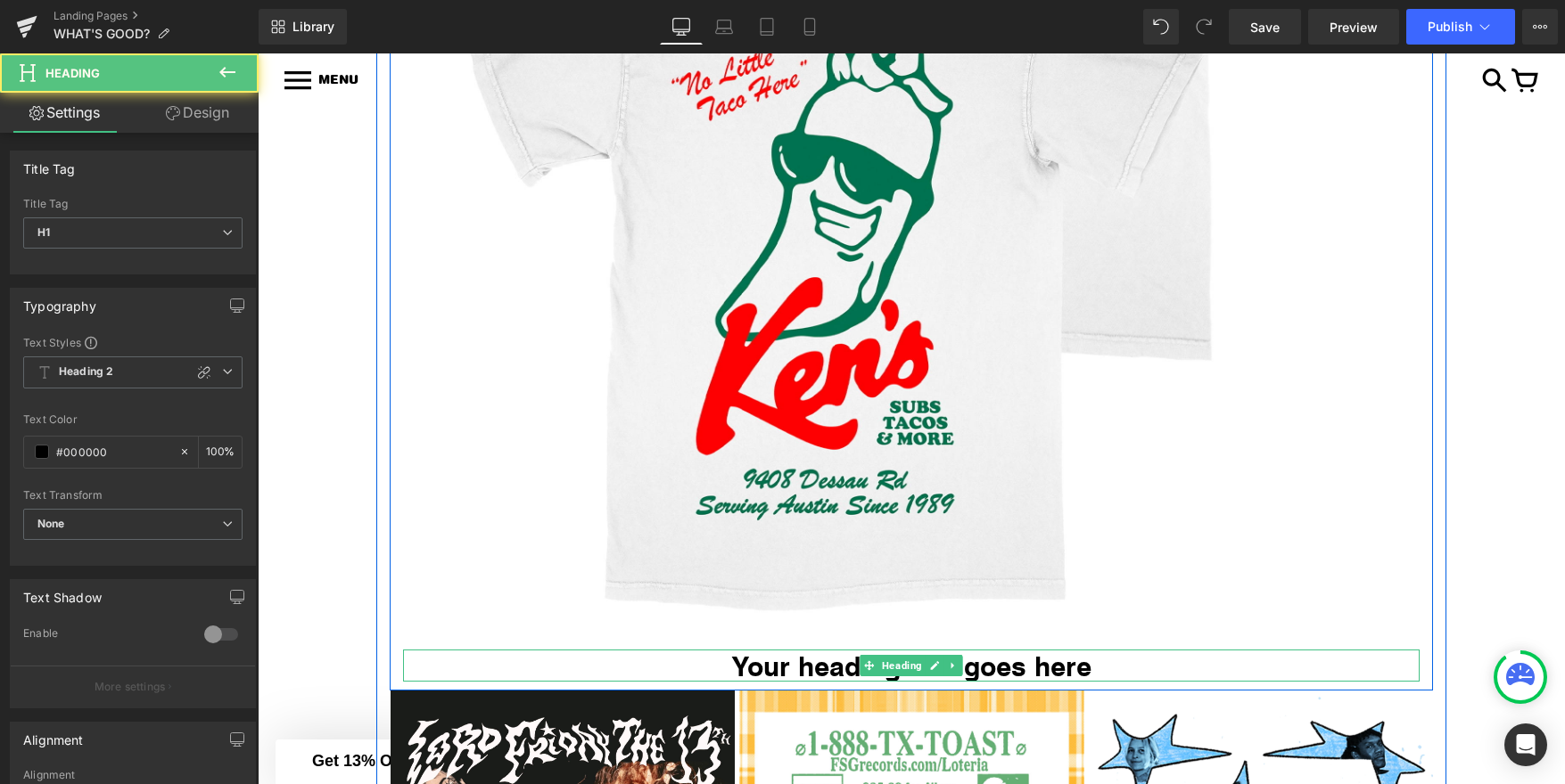
click at [840, 661] on h1 "Your heading text goes here" at bounding box center [911, 666] width 1016 height 32
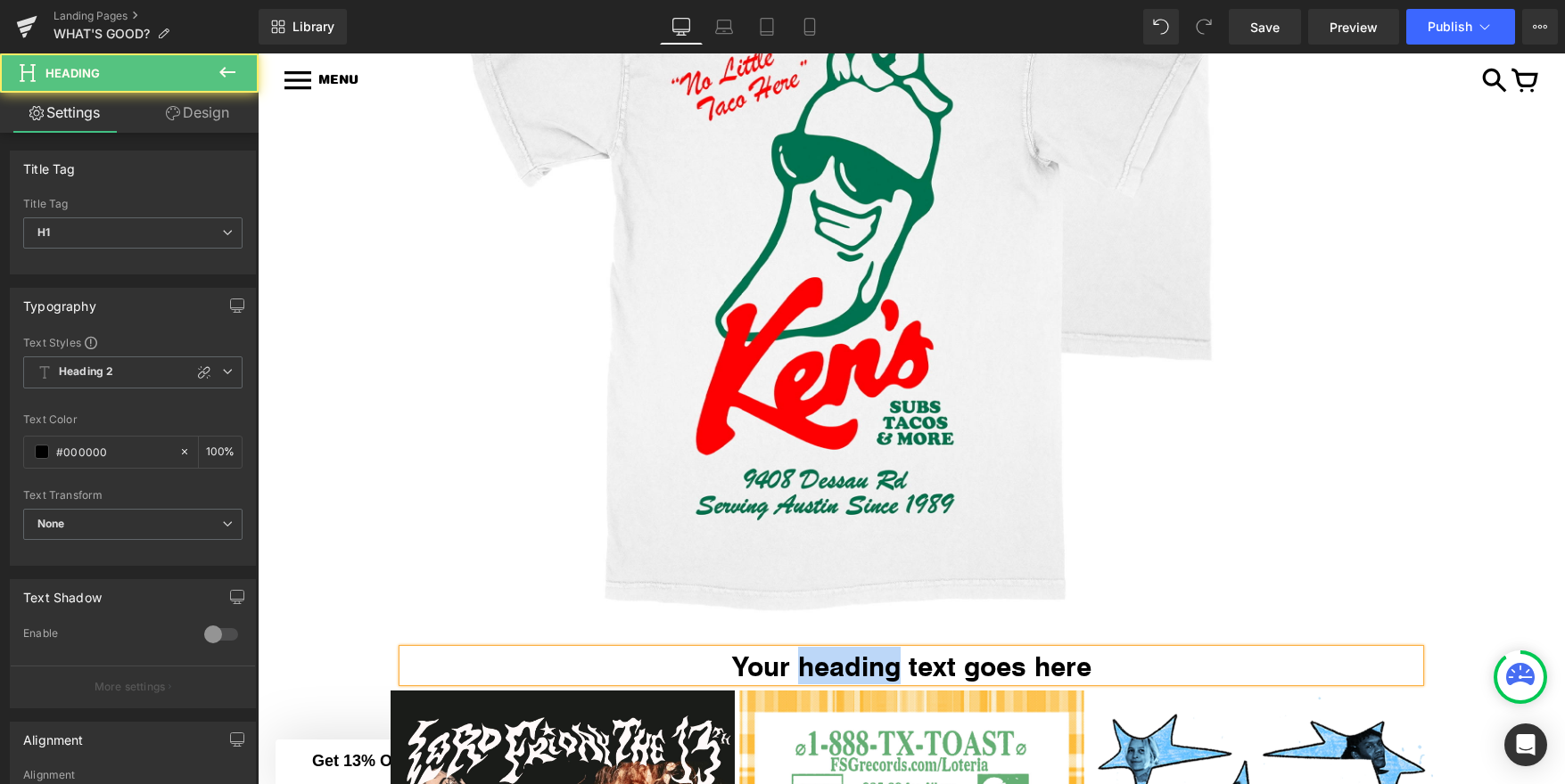
click at [840, 661] on h1 "Your heading text goes here" at bounding box center [911, 666] width 1016 height 32
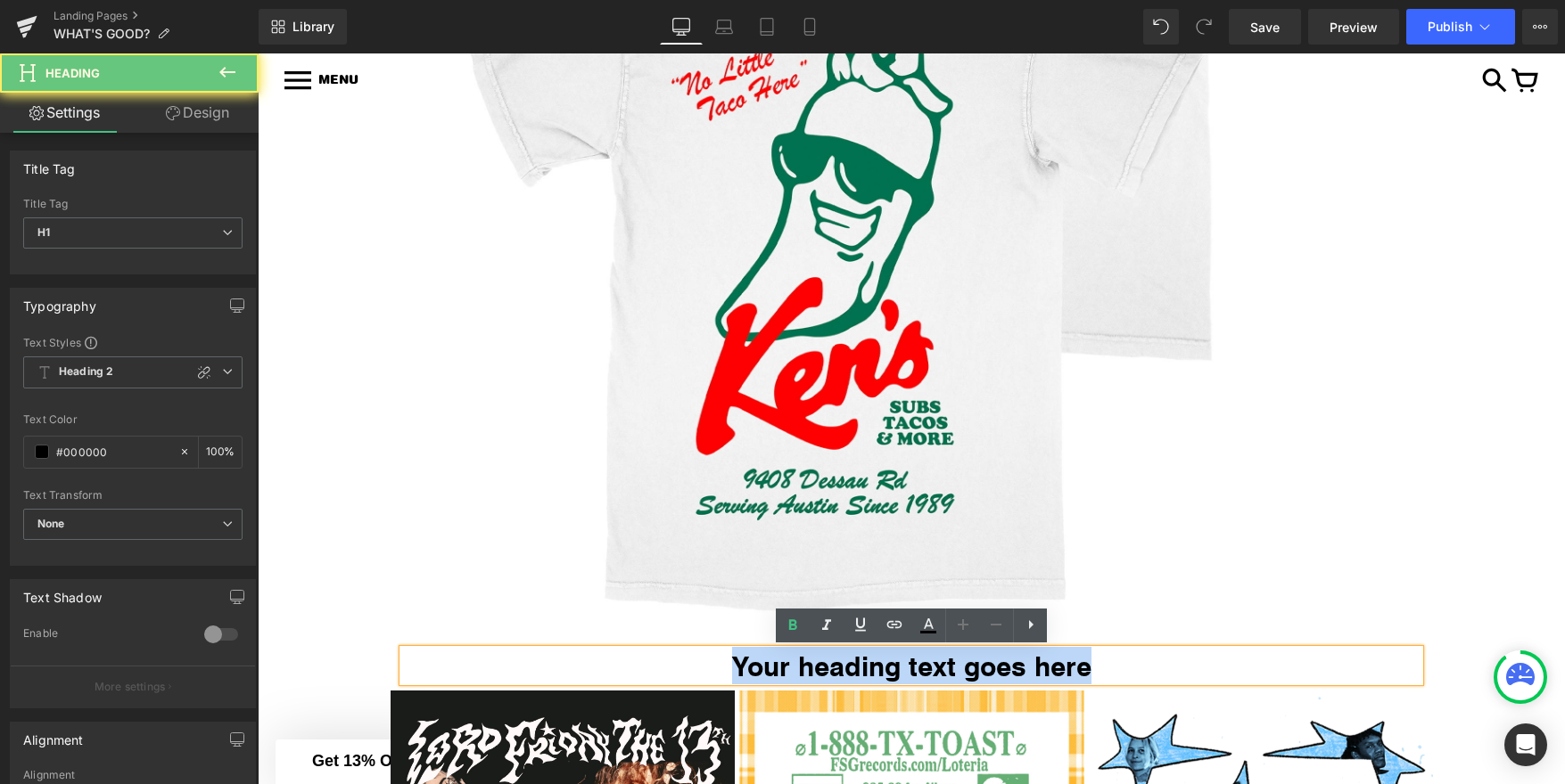
click at [840, 661] on h1 "Your heading text goes here" at bounding box center [911, 666] width 1016 height 32
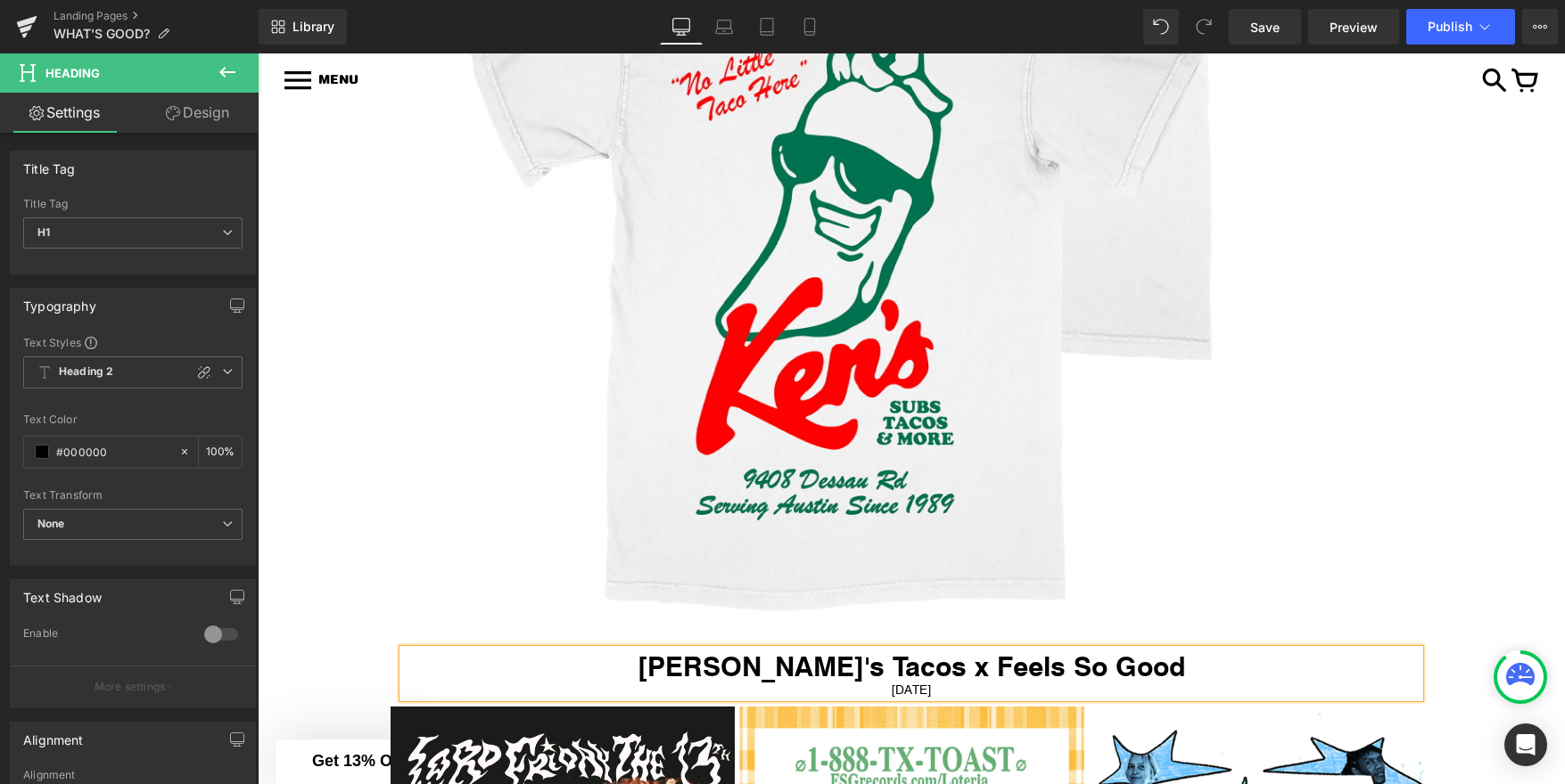
click at [936, 693] on div "August 8, 2025" at bounding box center [911, 689] width 1016 height 16
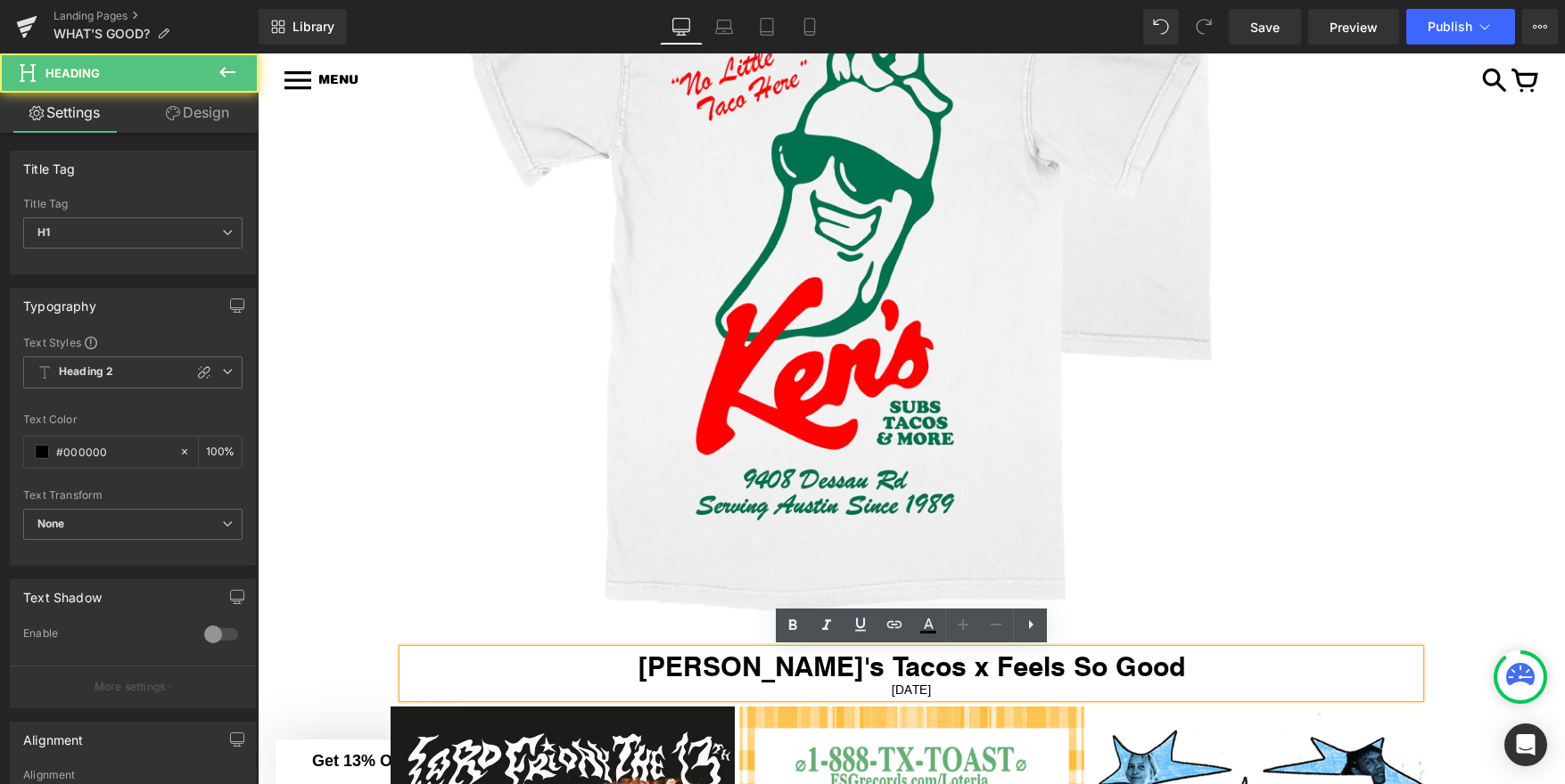
click at [936, 693] on div "August 8, 2025" at bounding box center [911, 689] width 1016 height 16
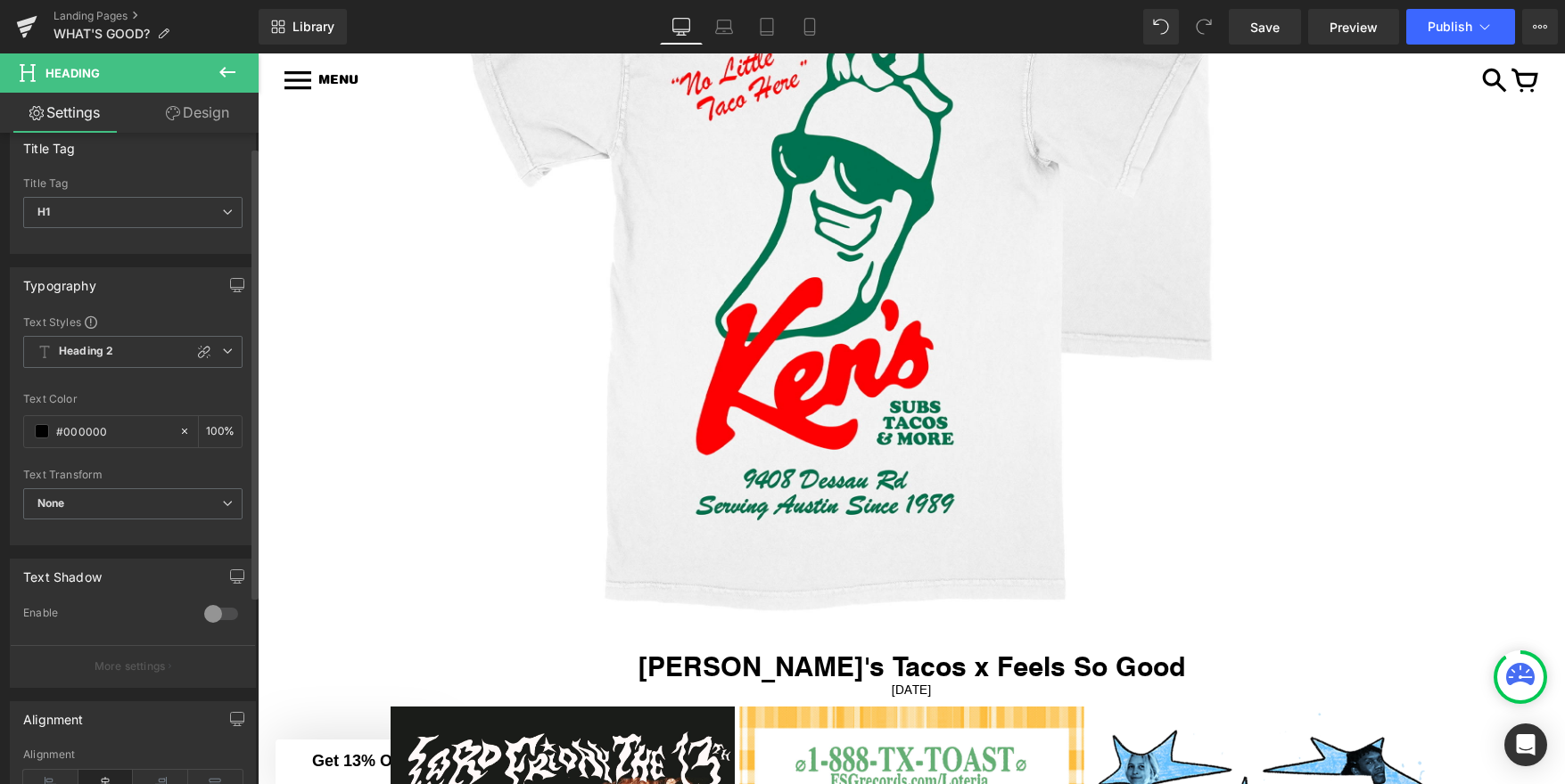
scroll to position [0, 0]
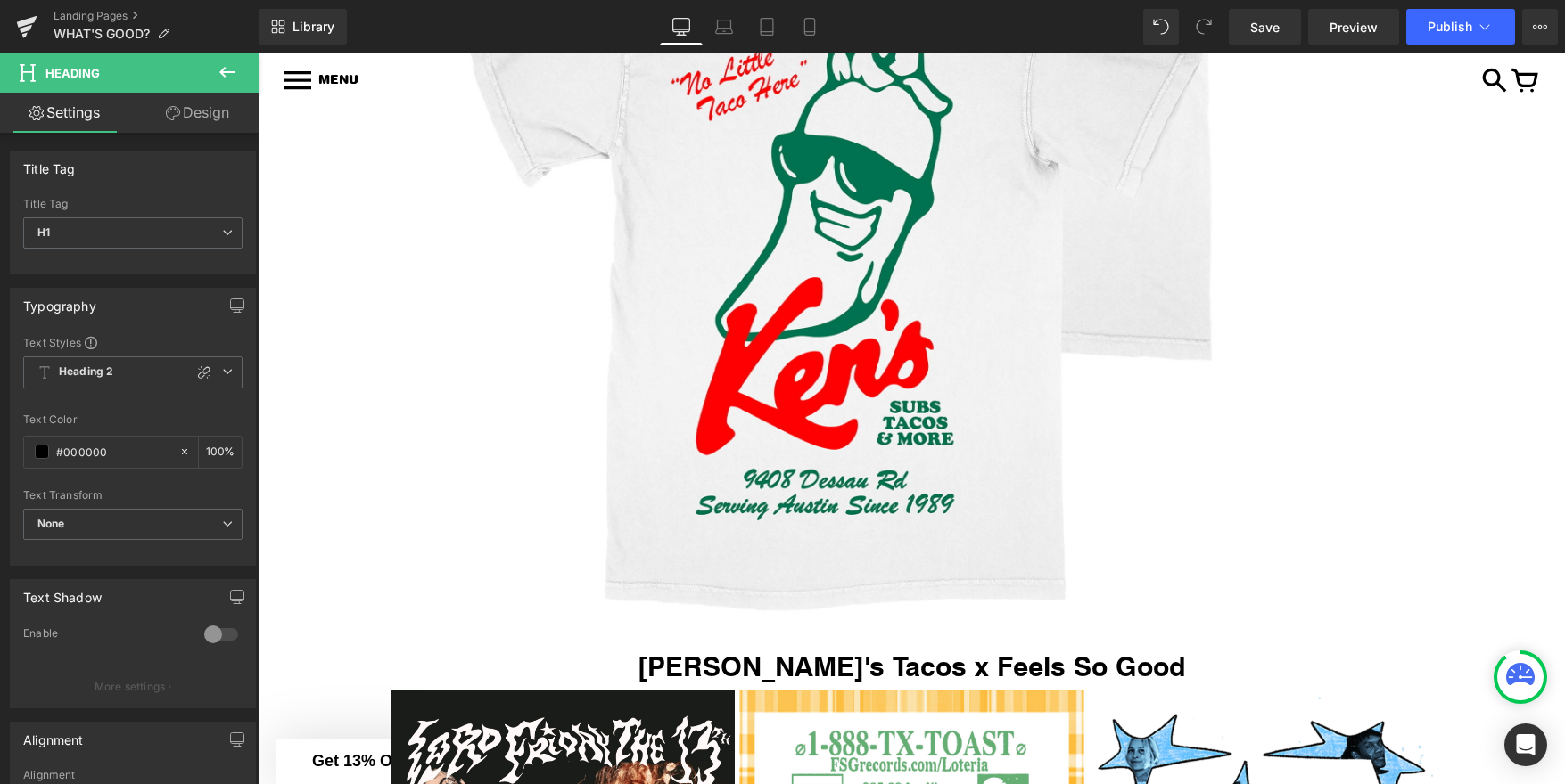
click at [225, 68] on icon at bounding box center [227, 72] width 21 height 21
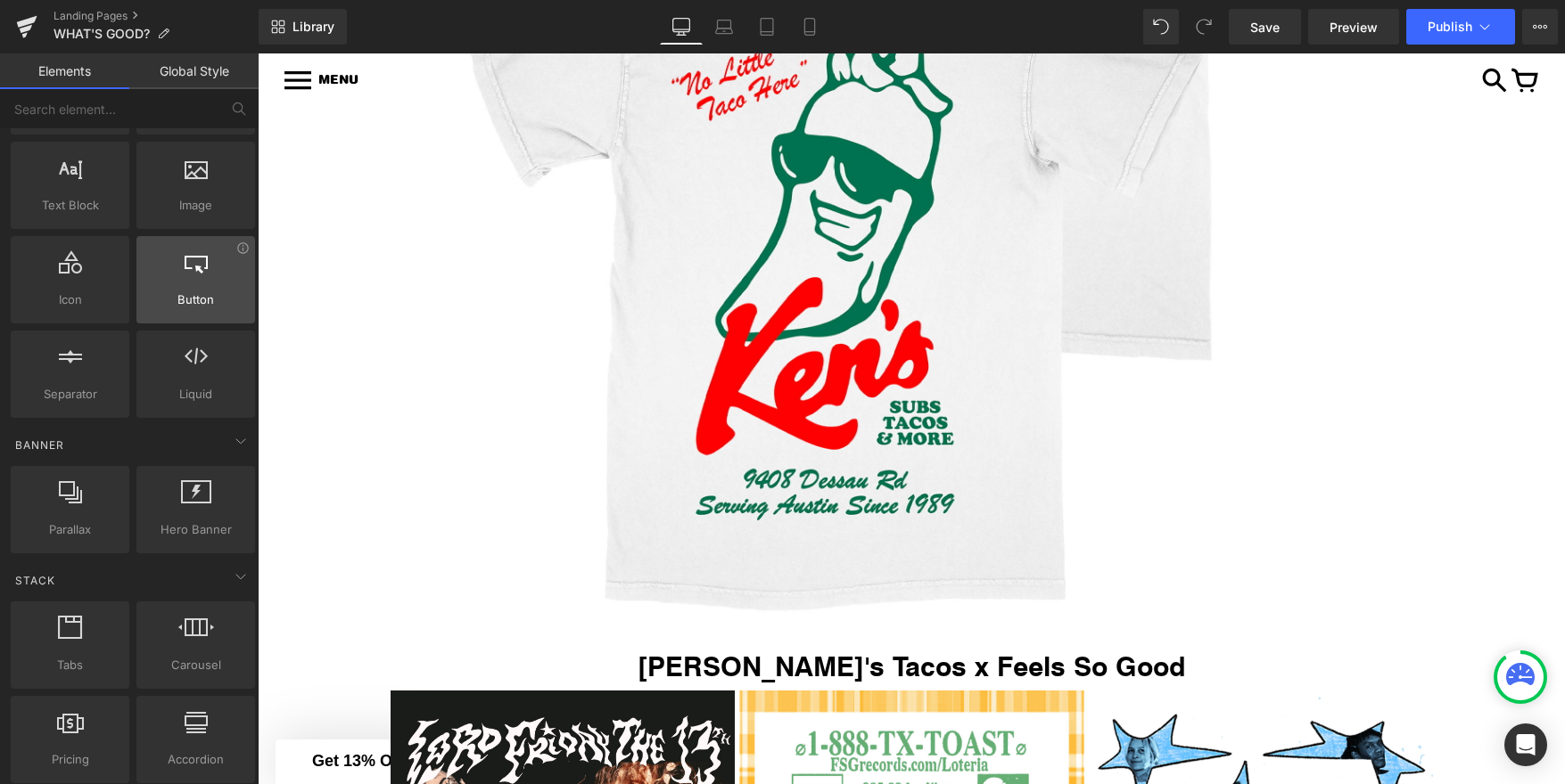
scroll to position [125, 0]
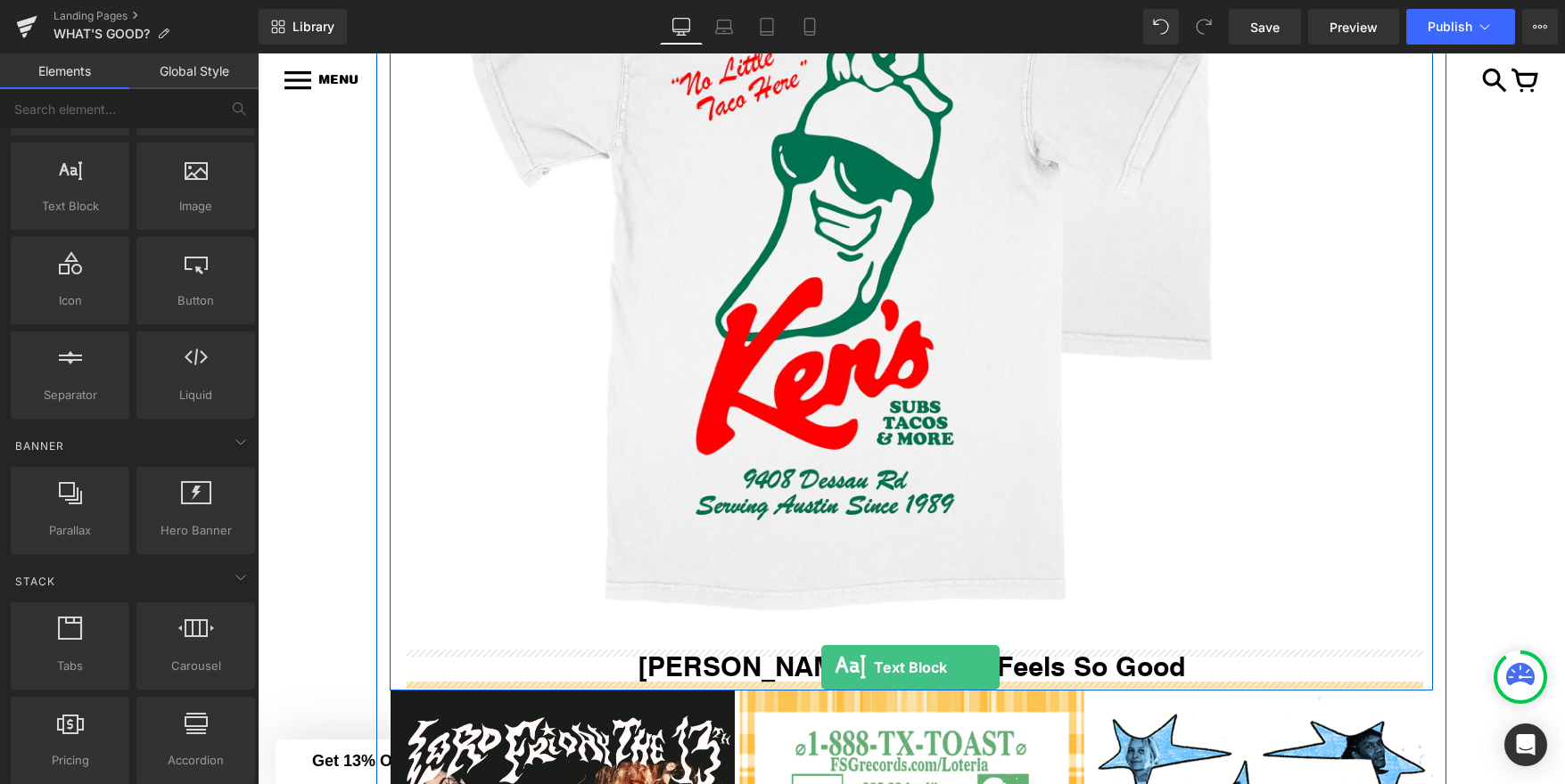
drag, startPoint x: 338, startPoint y: 259, endPoint x: 821, endPoint y: 668, distance: 632.9
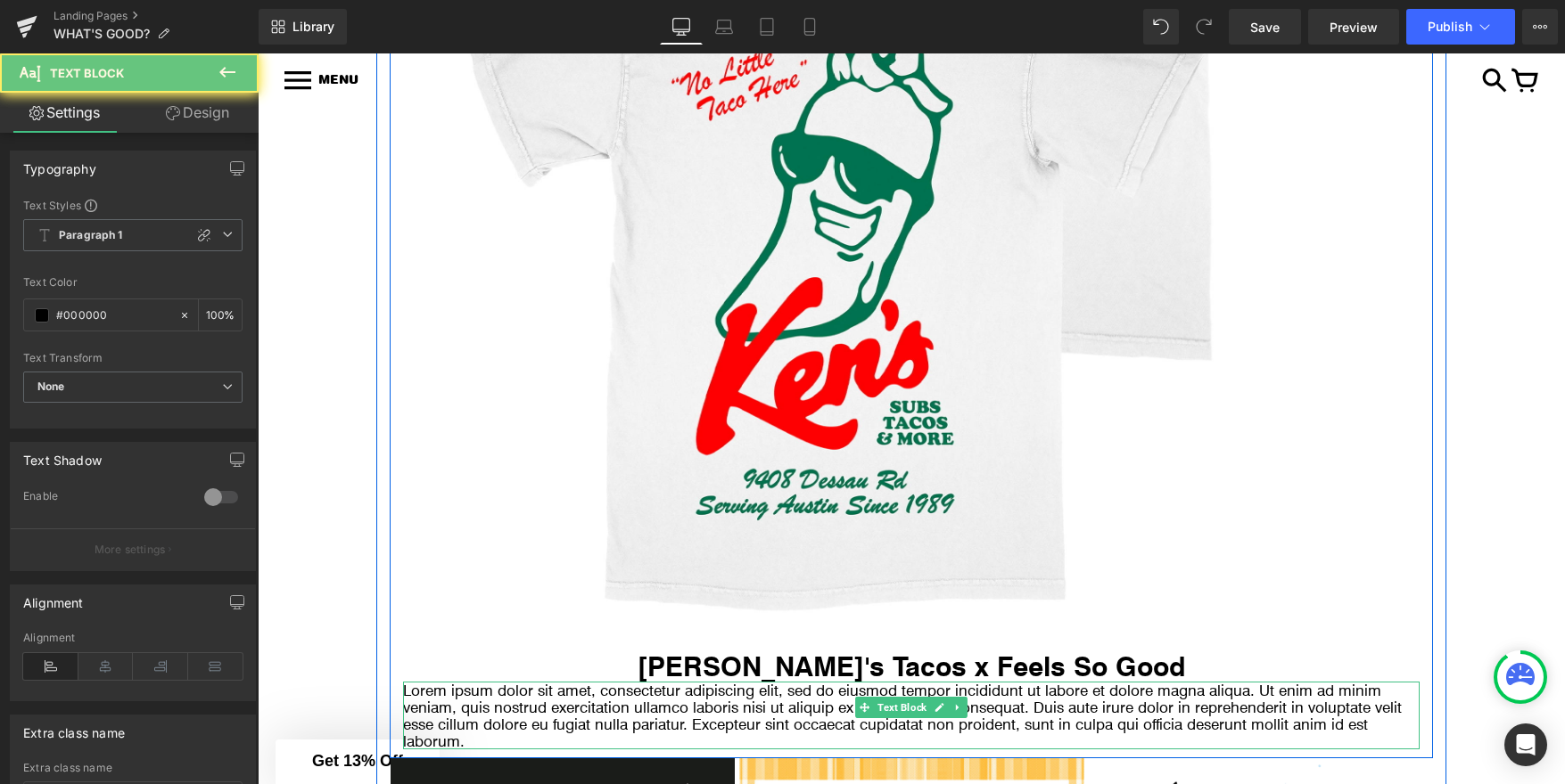
click at [832, 698] on p "Lorem ipsum dolor sit amet, consectetur adipiscing elit, sed do eiusmod tempor …" at bounding box center [911, 715] width 1016 height 67
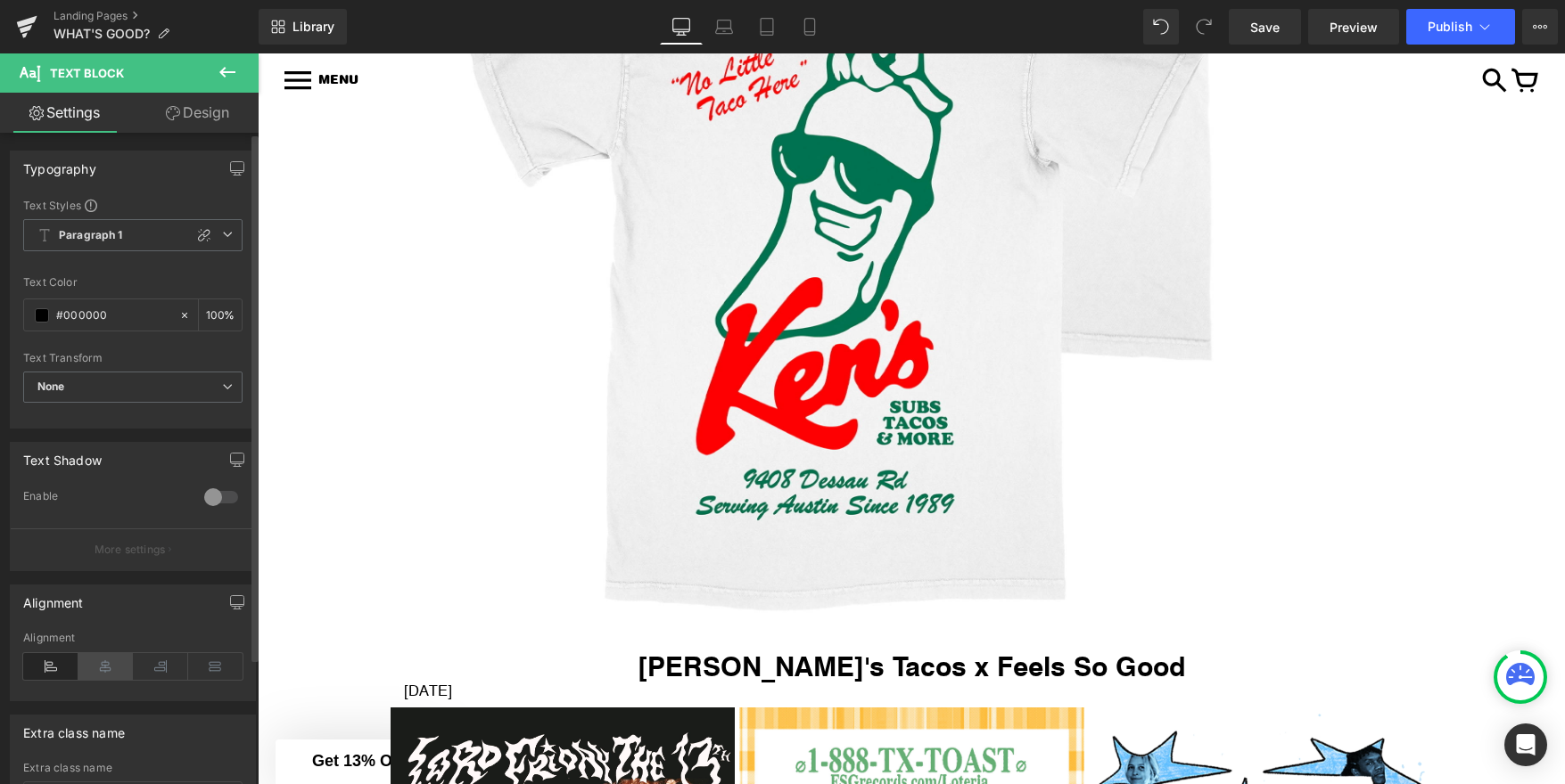
click at [108, 664] on icon at bounding box center [106, 666] width 55 height 27
click at [226, 69] on icon at bounding box center [227, 72] width 21 height 21
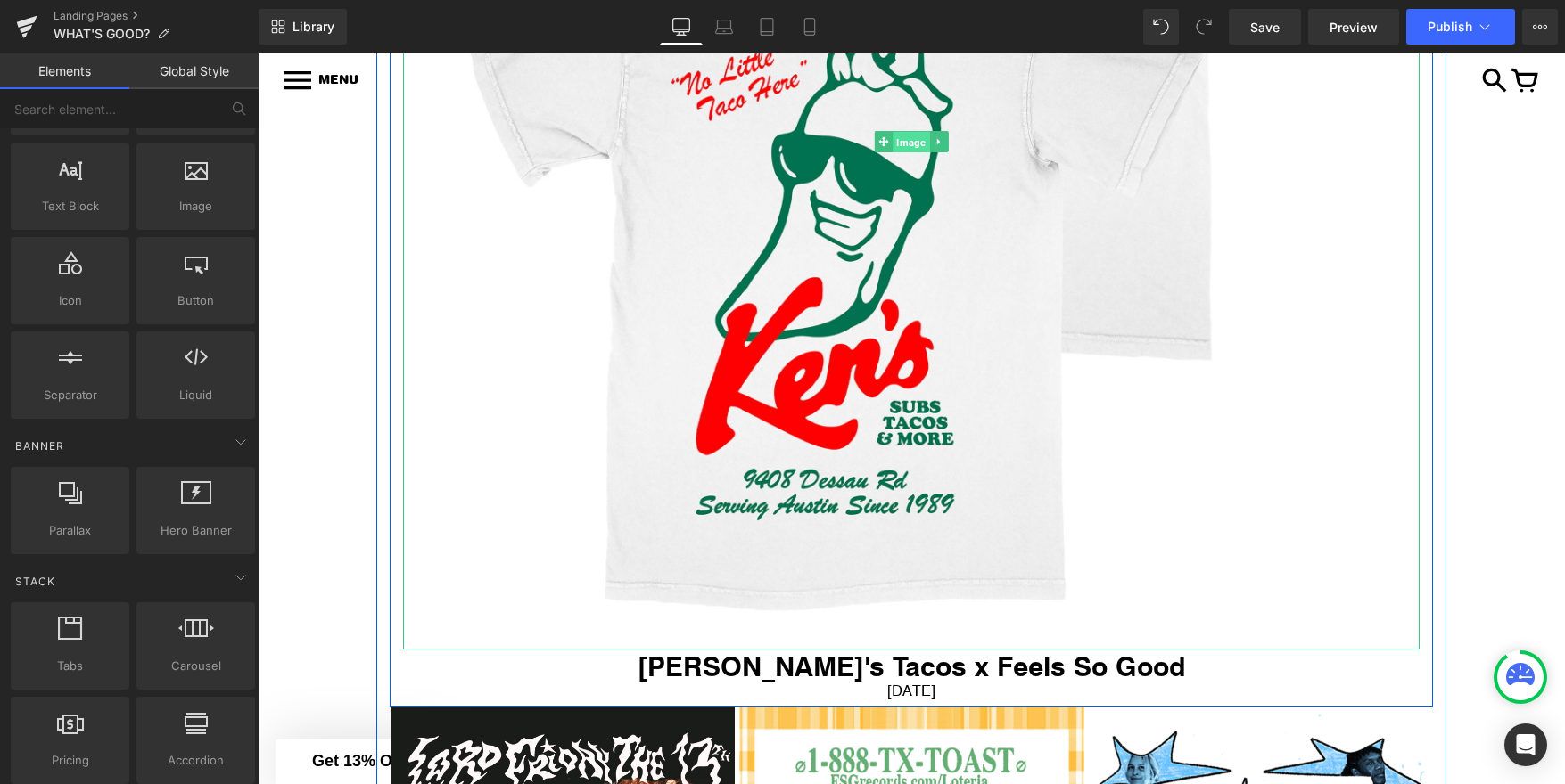
click at [903, 139] on span "Image" at bounding box center [911, 142] width 37 height 21
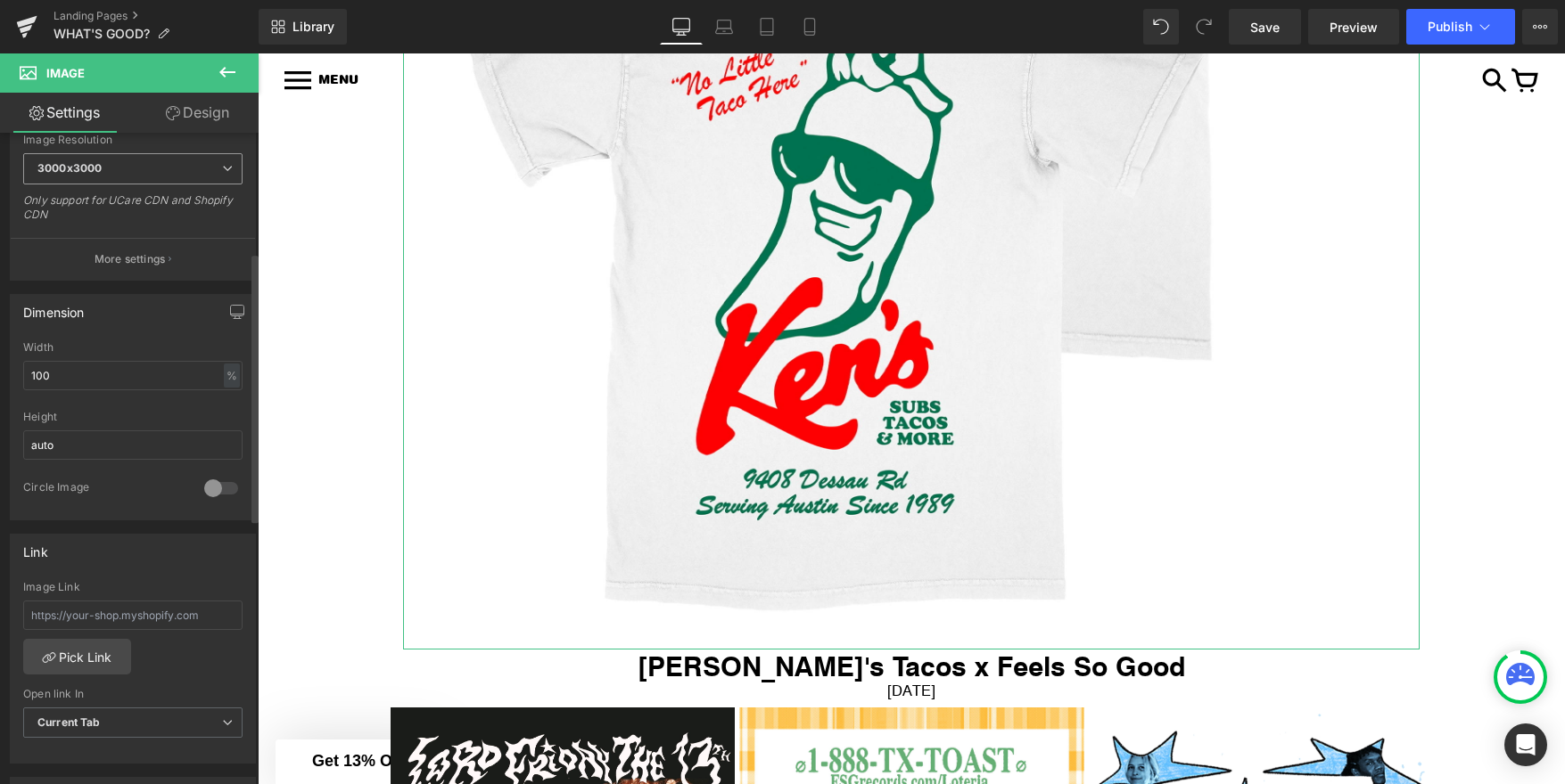
scroll to position [384, 0]
click at [94, 660] on link "Pick Link" at bounding box center [77, 654] width 108 height 36
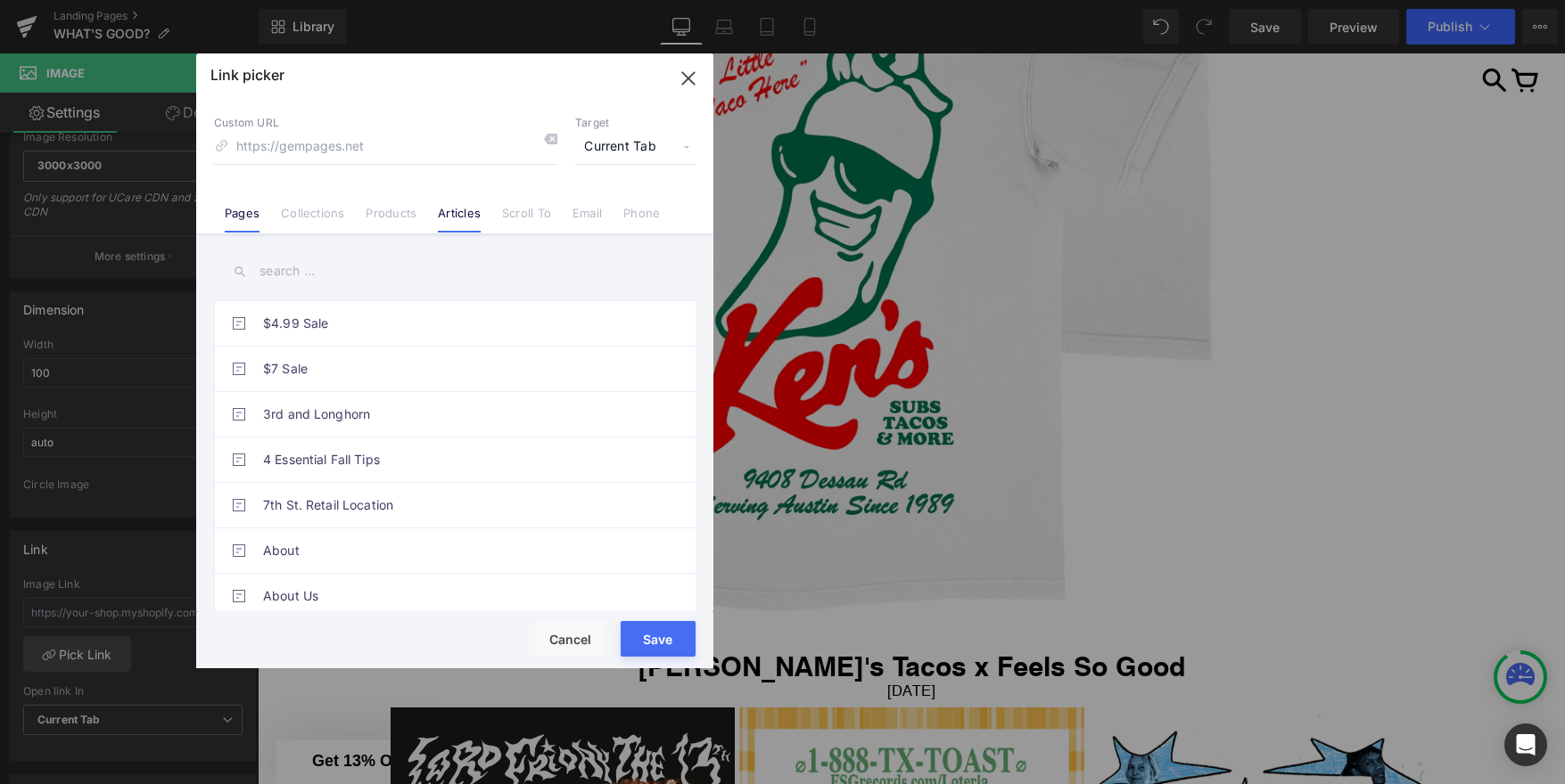
click at [465, 210] on link "Articles" at bounding box center [459, 219] width 42 height 27
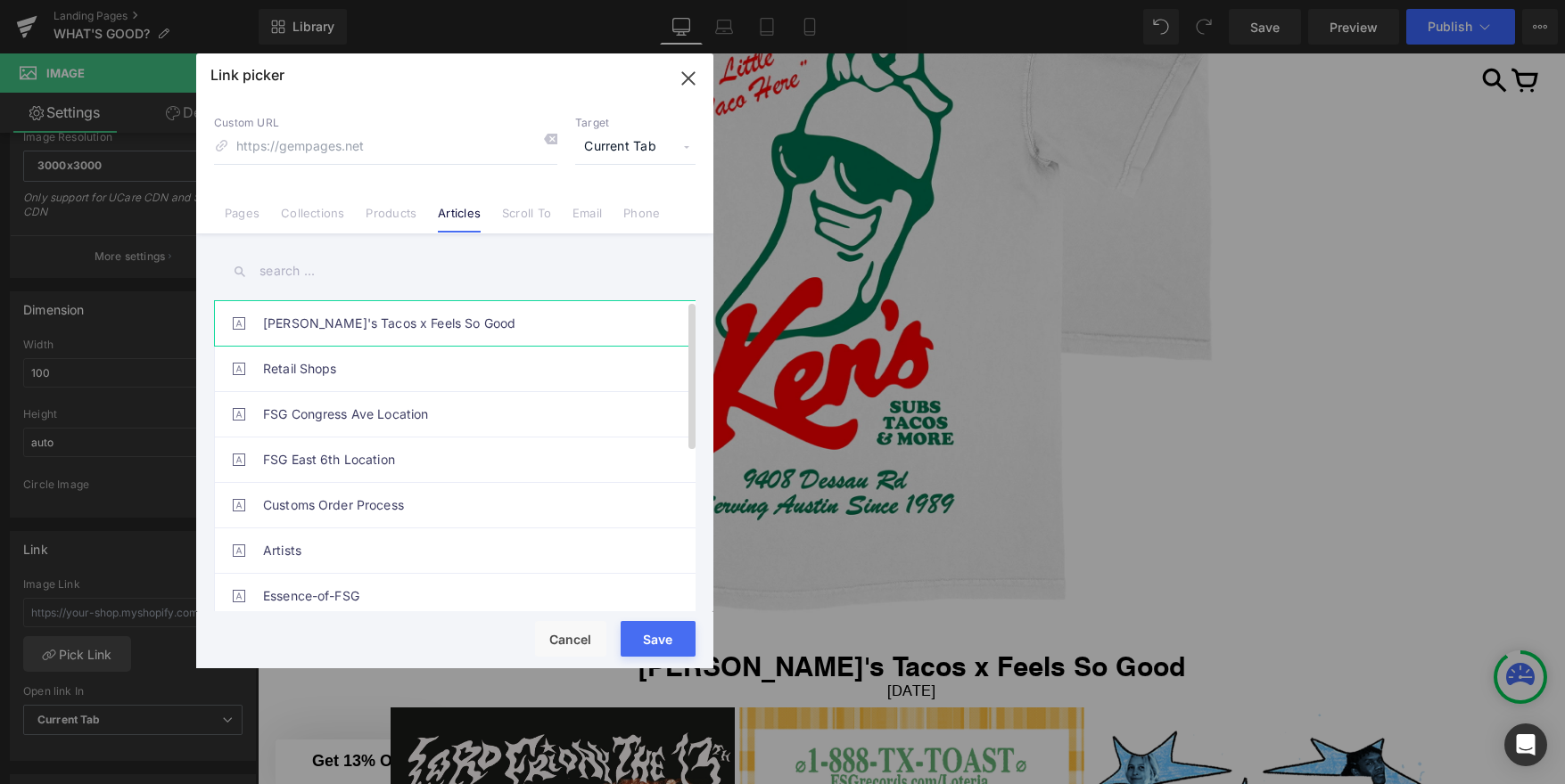
click at [362, 320] on link "Ken's Tacos x Feels So Good" at bounding box center [459, 323] width 393 height 44
type input "/blogs/news/kens-tacos-x-feels-so-good"
click at [655, 651] on button "Save" at bounding box center [658, 639] width 75 height 36
type input "/blogs/news/kens-tacos-x-feels-so-good"
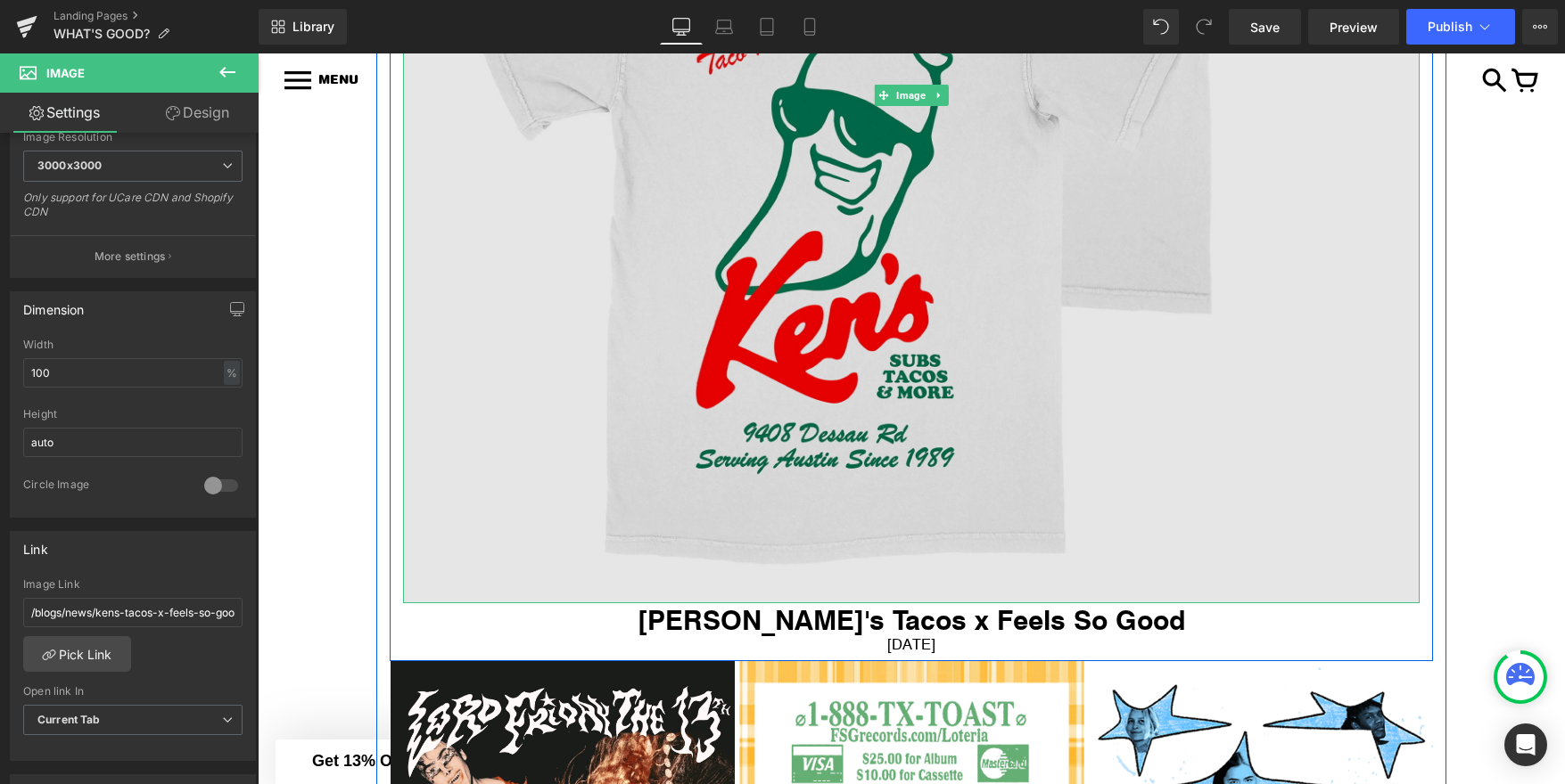
scroll to position [1217, 0]
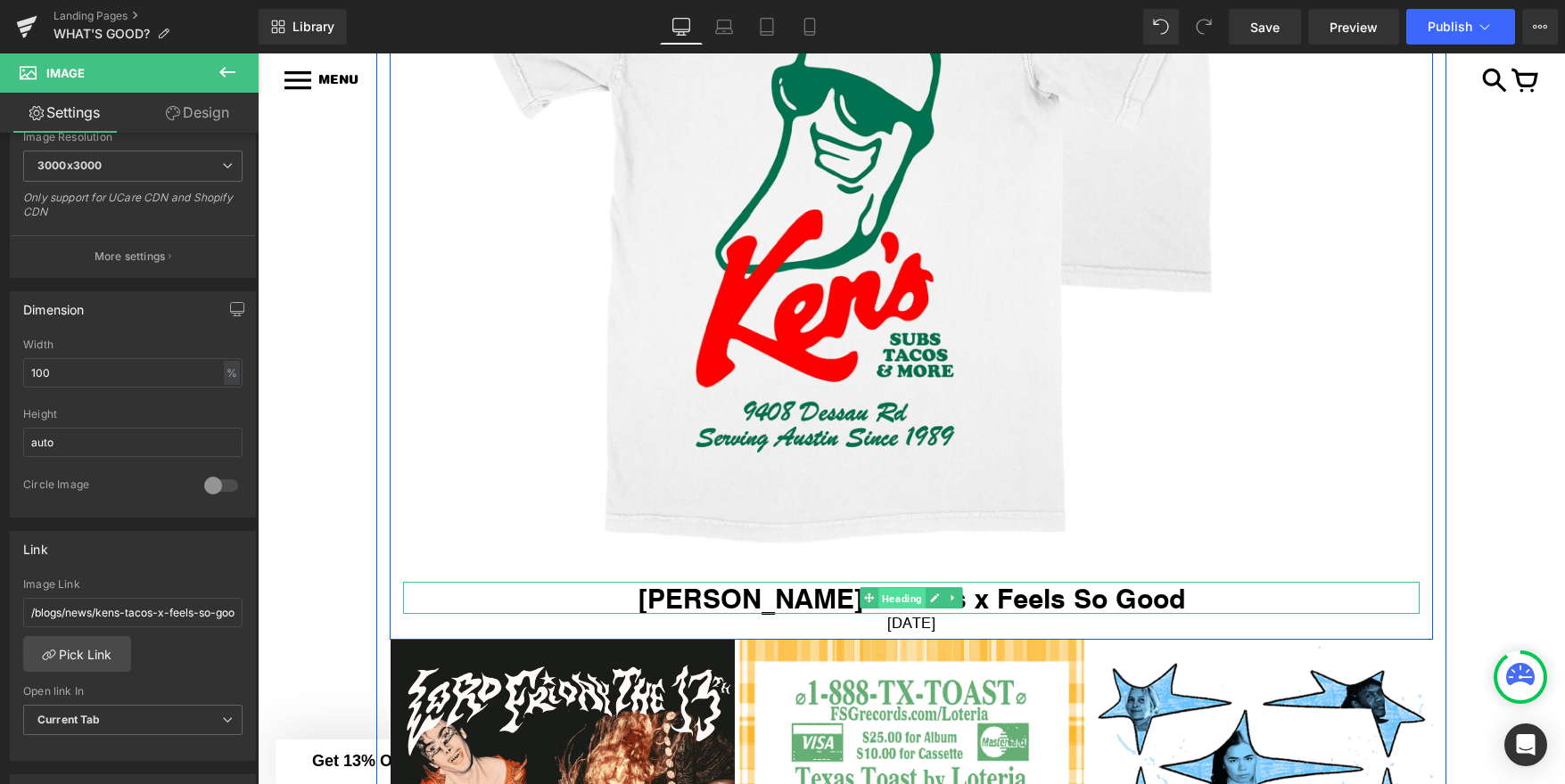
click at [893, 597] on span "Heading" at bounding box center [902, 598] width 47 height 21
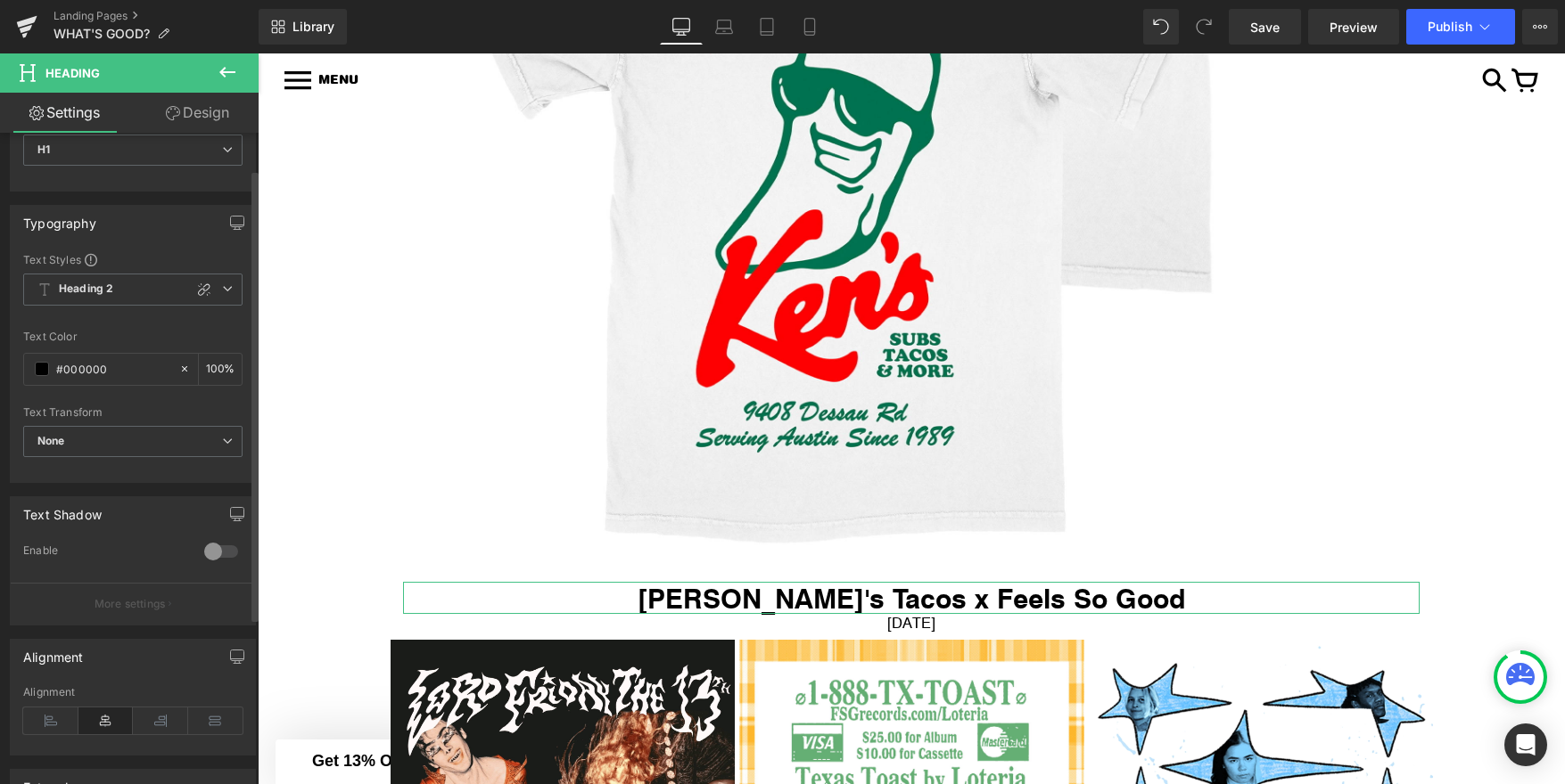
scroll to position [0, 0]
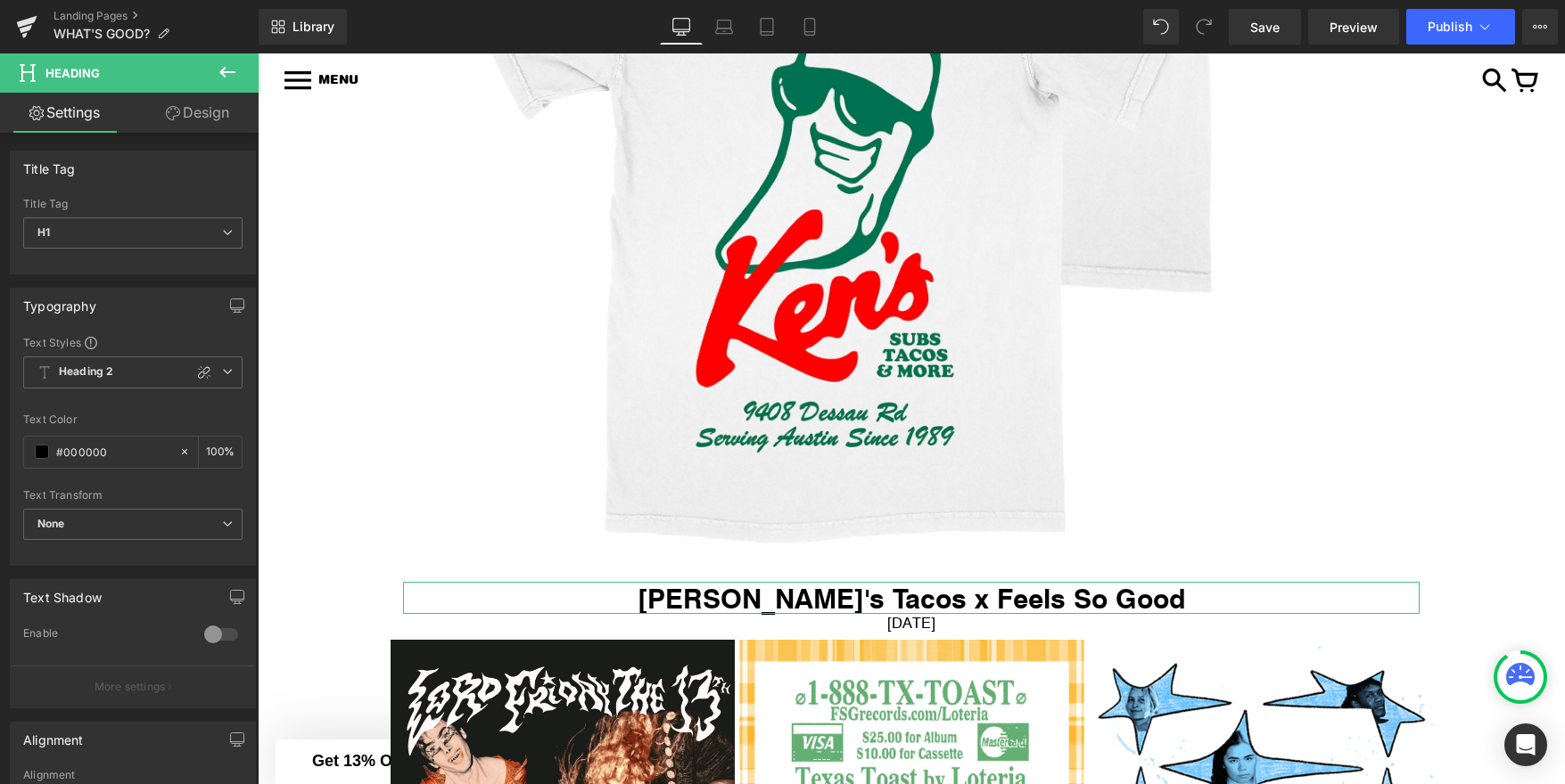
click at [214, 113] on link "Design" at bounding box center [198, 112] width 129 height 40
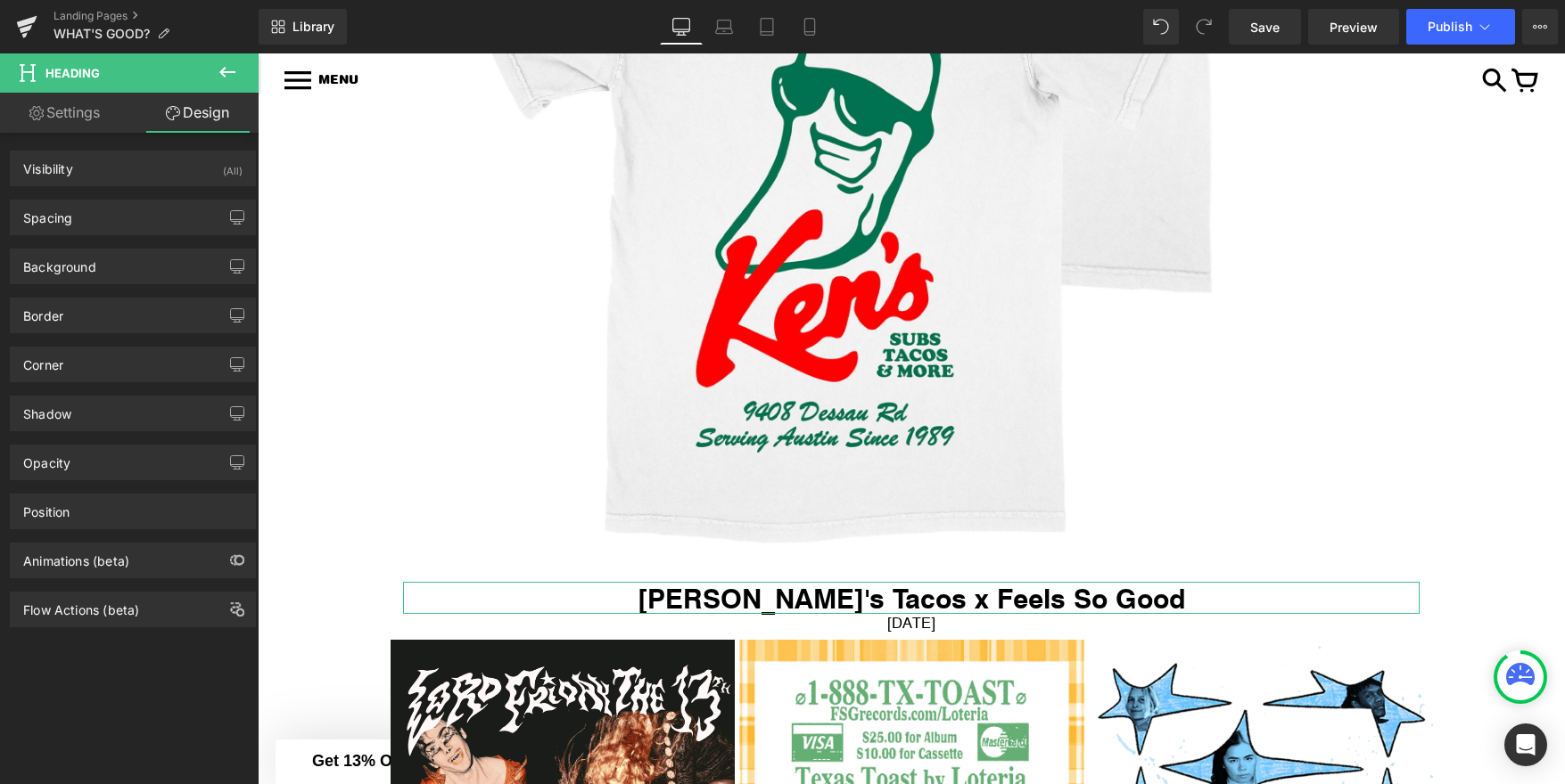
click at [86, 114] on link "Settings" at bounding box center [65, 112] width 129 height 40
type input "100"
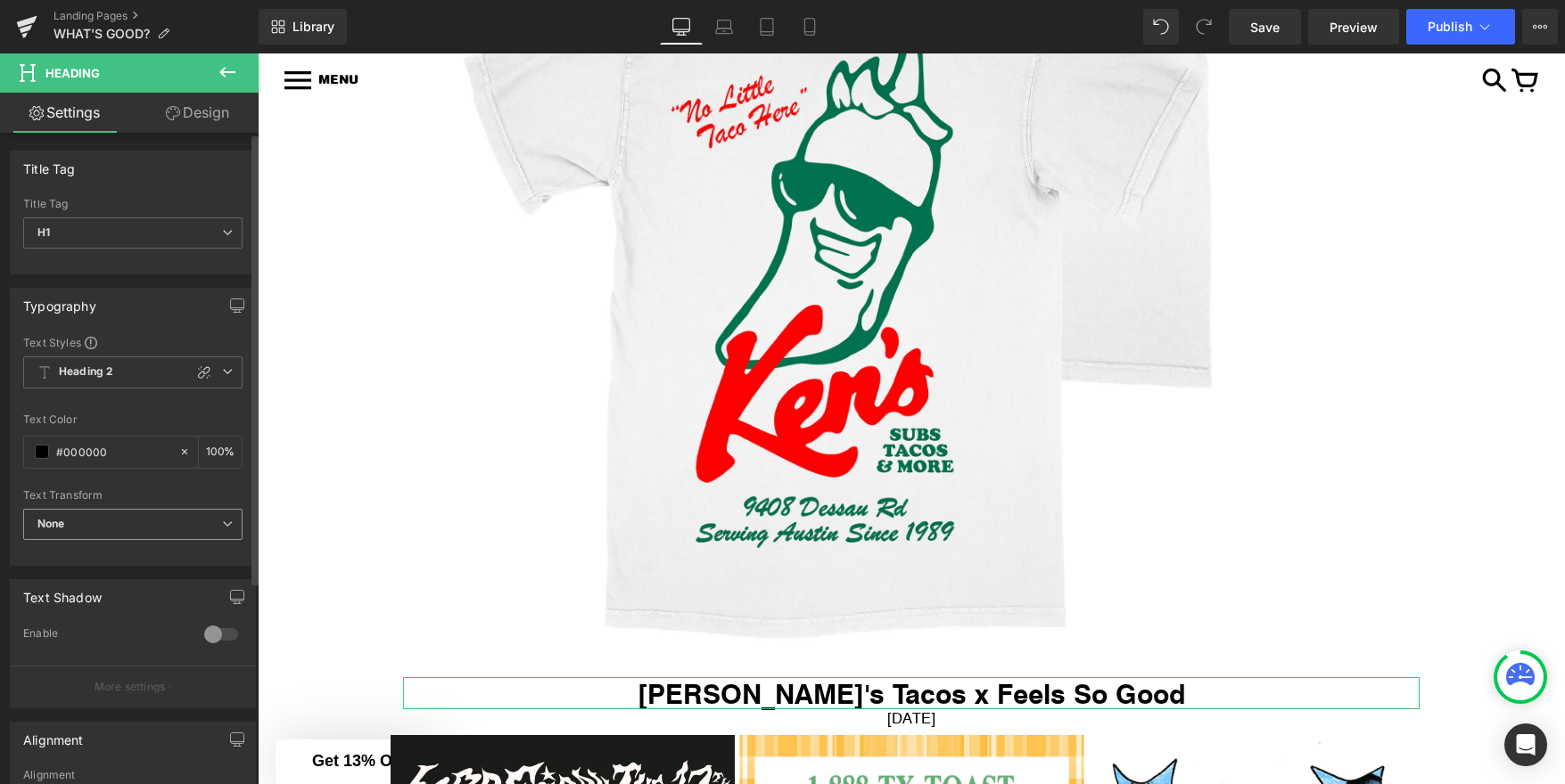
click at [173, 524] on span "None" at bounding box center [132, 525] width 219 height 31
click at [181, 494] on div "Text Transform" at bounding box center [132, 496] width 219 height 13
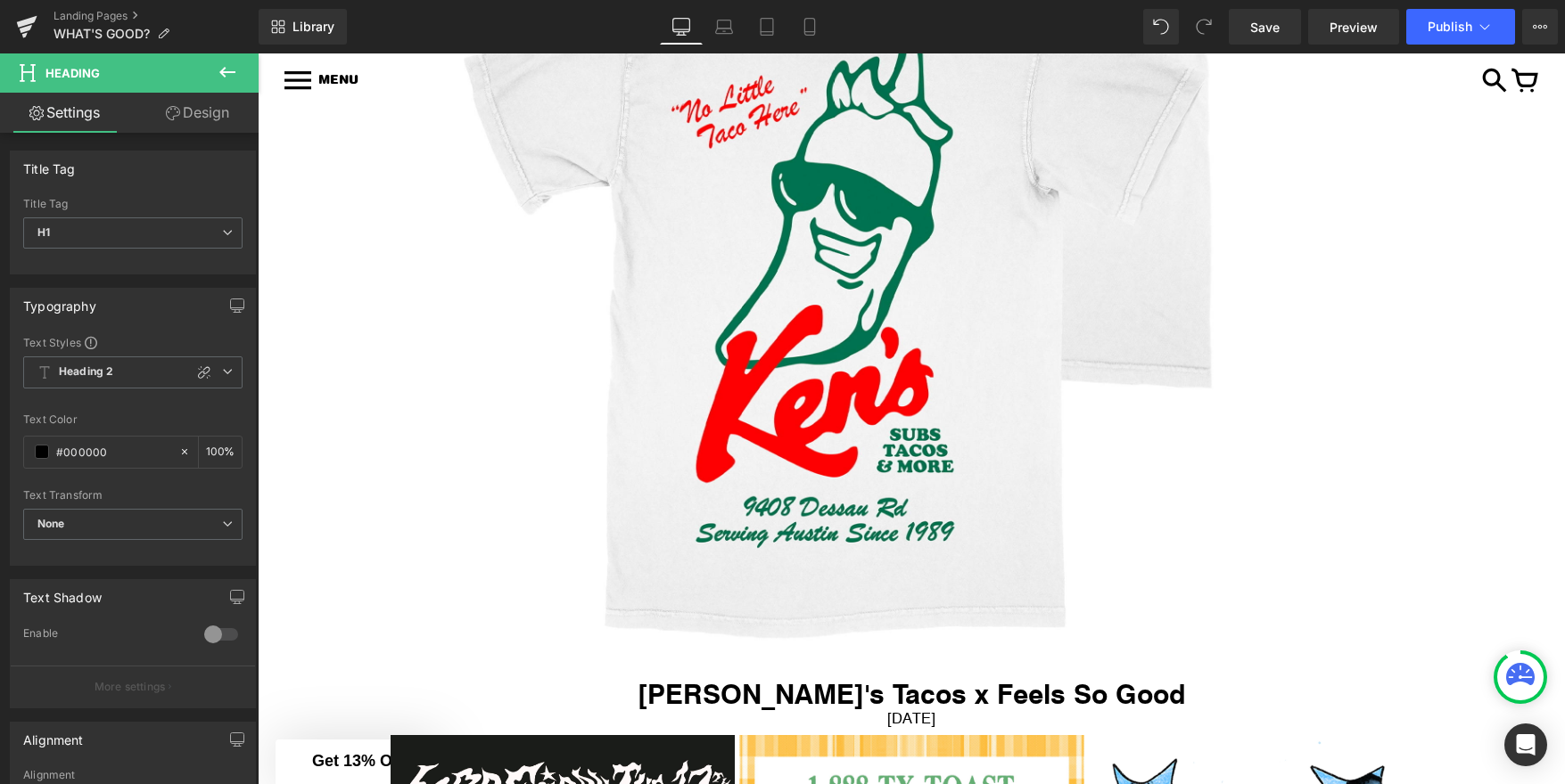
click at [234, 64] on icon at bounding box center [227, 72] width 21 height 21
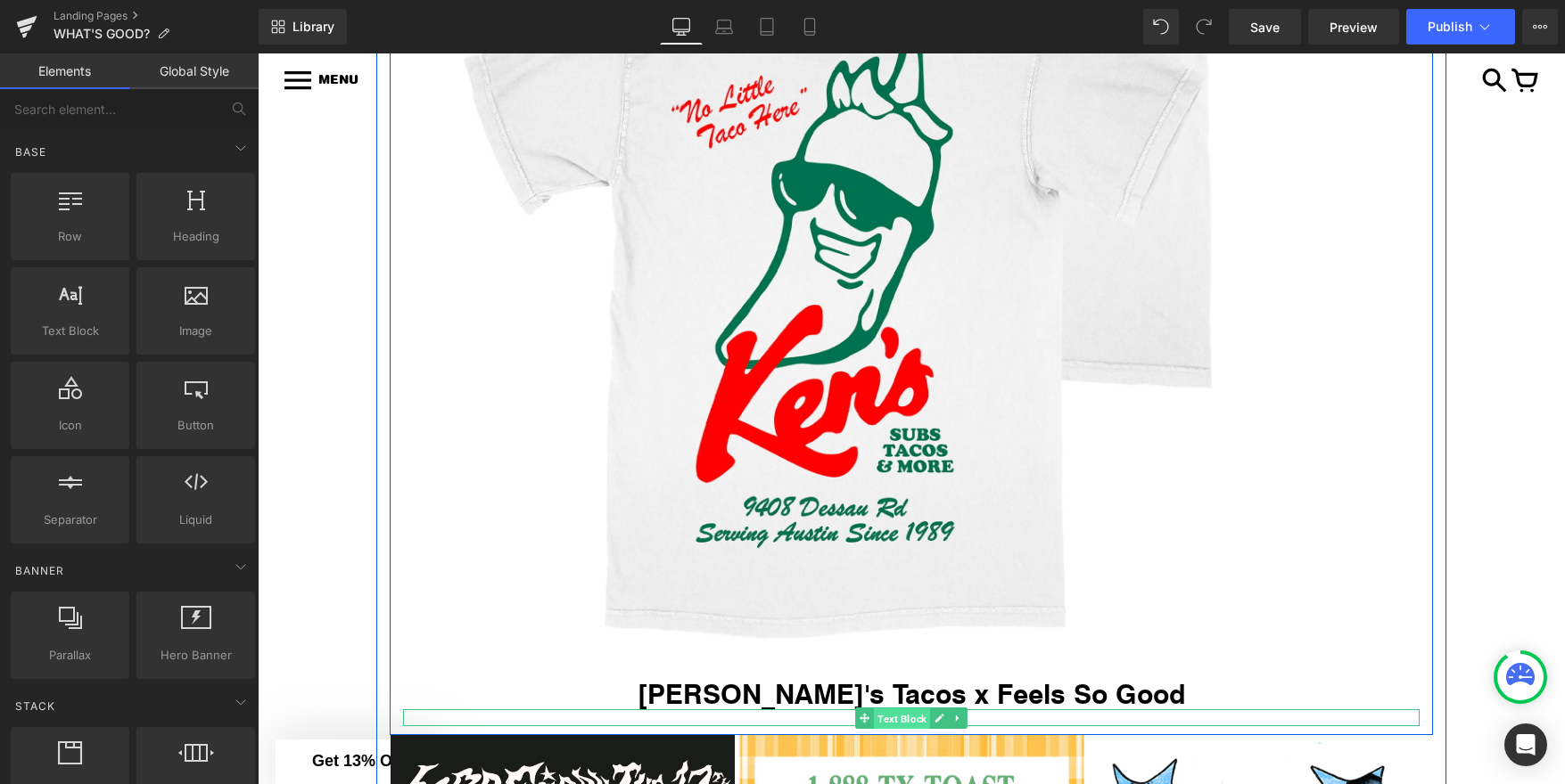
click at [880, 720] on span "Text Block" at bounding box center [902, 718] width 56 height 21
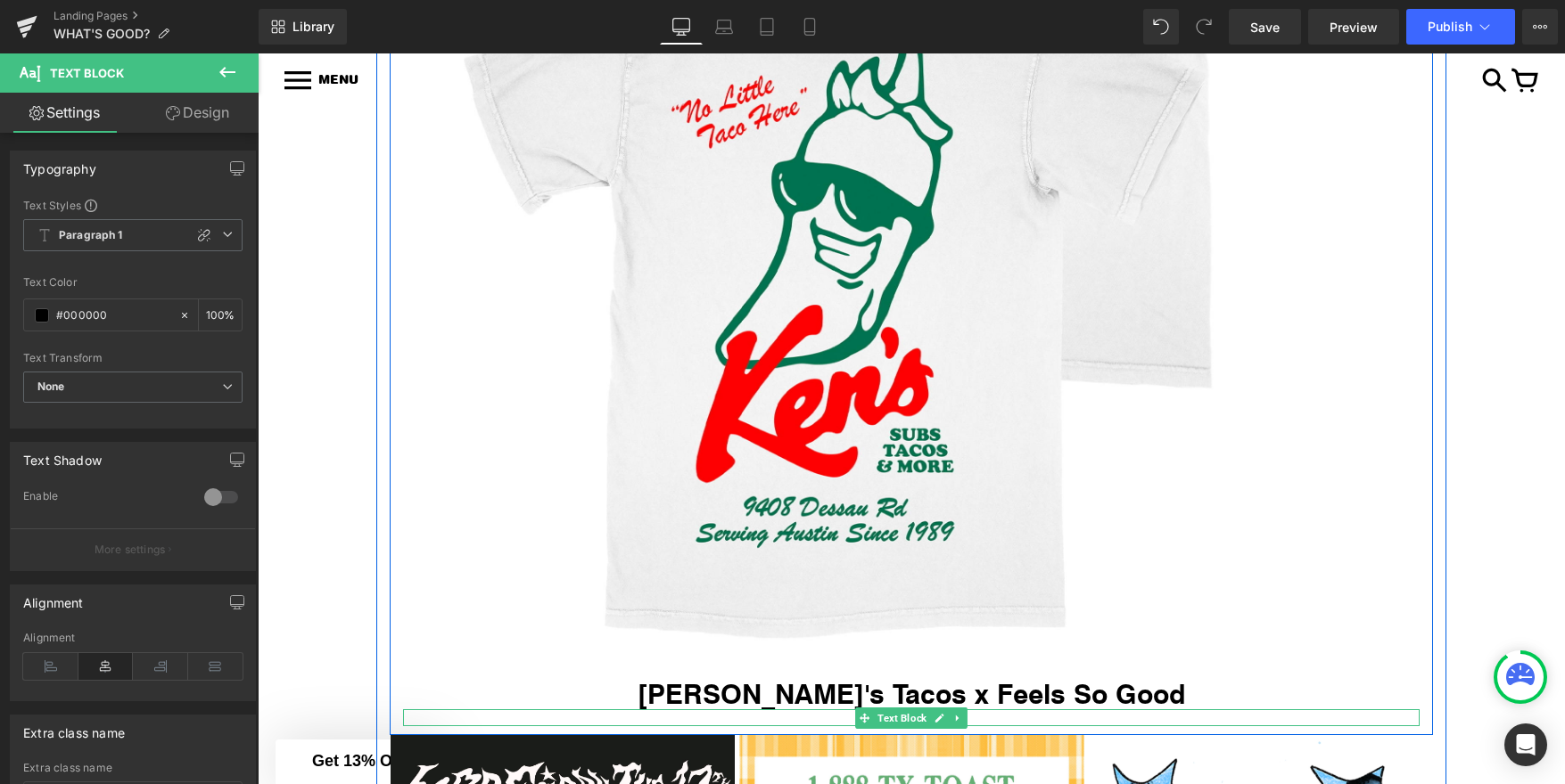
click at [840, 717] on p "August 21, 2025" at bounding box center [911, 718] width 1016 height 17
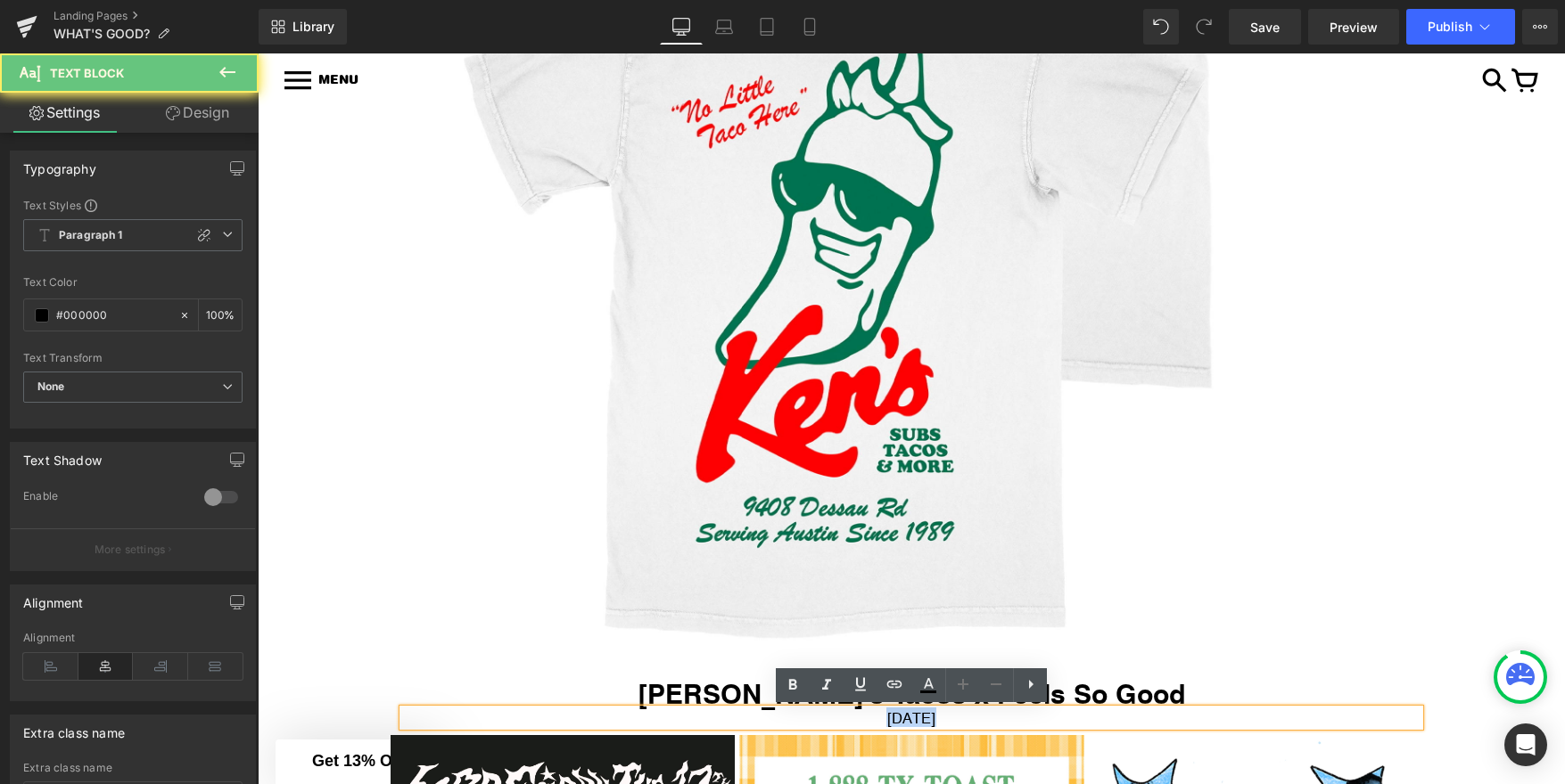
click at [840, 717] on p "August 21, 2025" at bounding box center [911, 718] width 1016 height 17
click at [903, 720] on p "August 21, 2025" at bounding box center [911, 718] width 1016 height 17
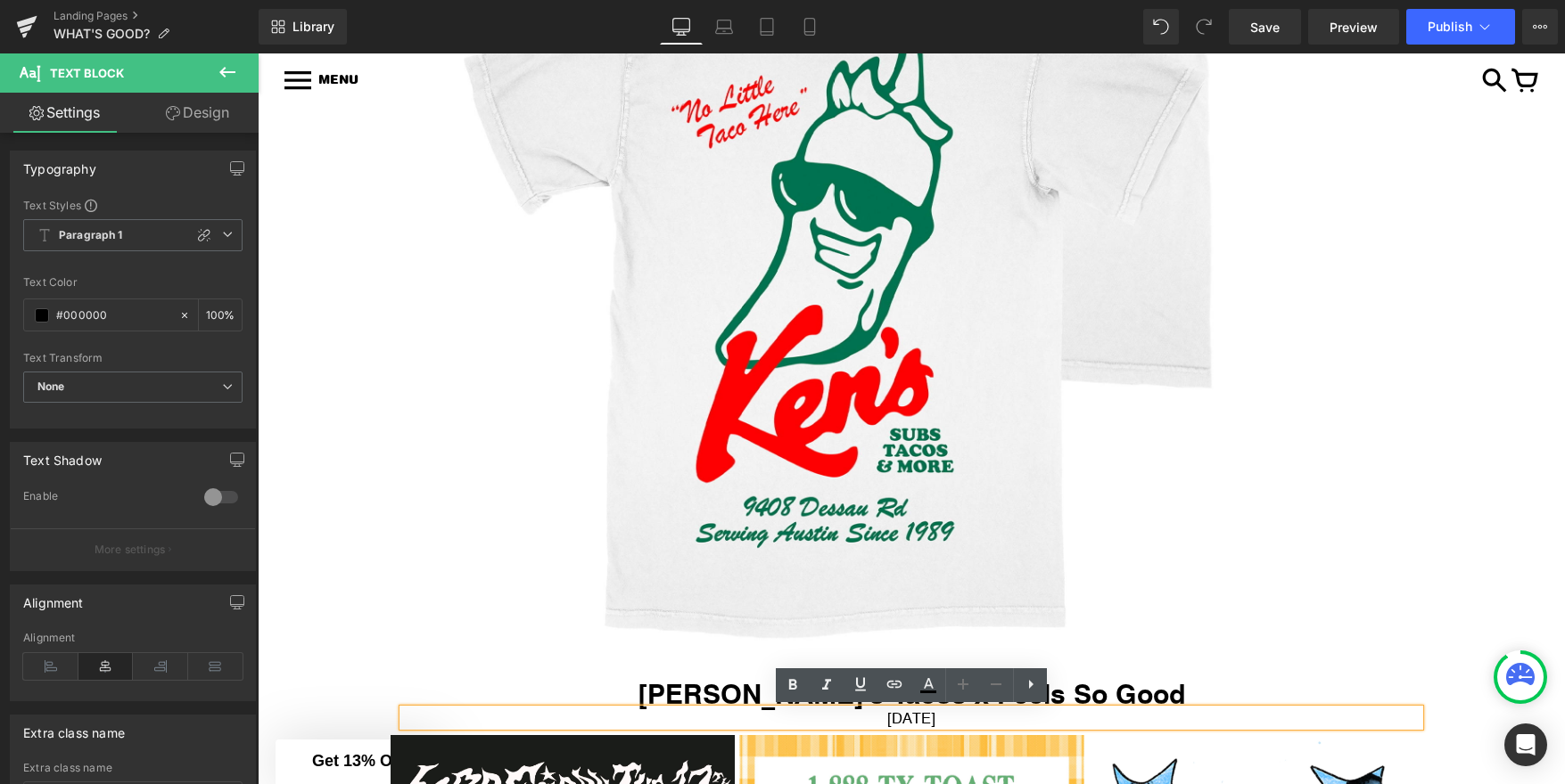
click at [903, 720] on p "August 21, 2025" at bounding box center [911, 718] width 1016 height 17
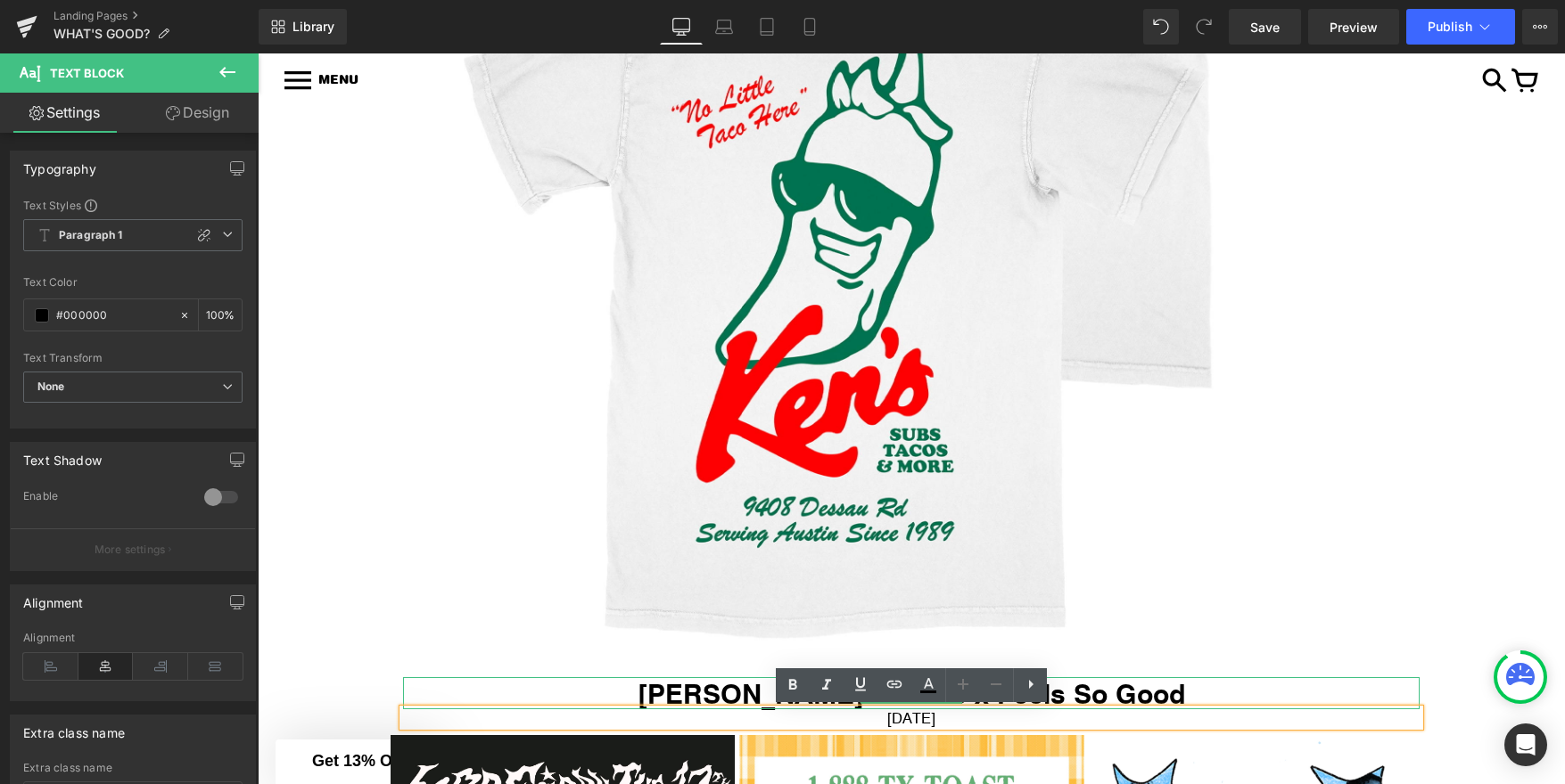
click at [754, 692] on h1 "Ken's Tacos x Feels So Good" at bounding box center [911, 693] width 1016 height 32
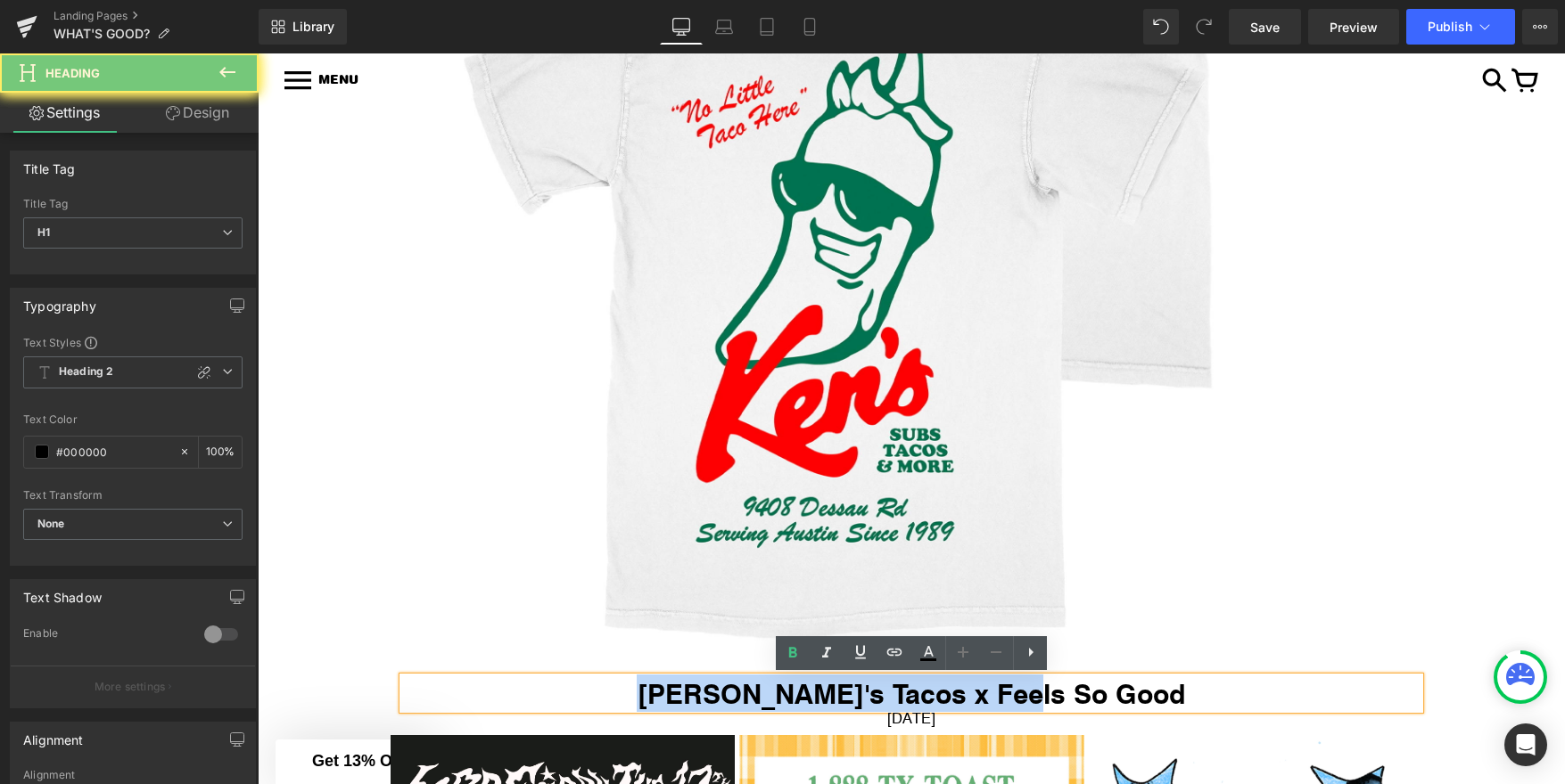
click at [754, 692] on h1 "Ken's Tacos x Feels So Good" at bounding box center [911, 693] width 1016 height 32
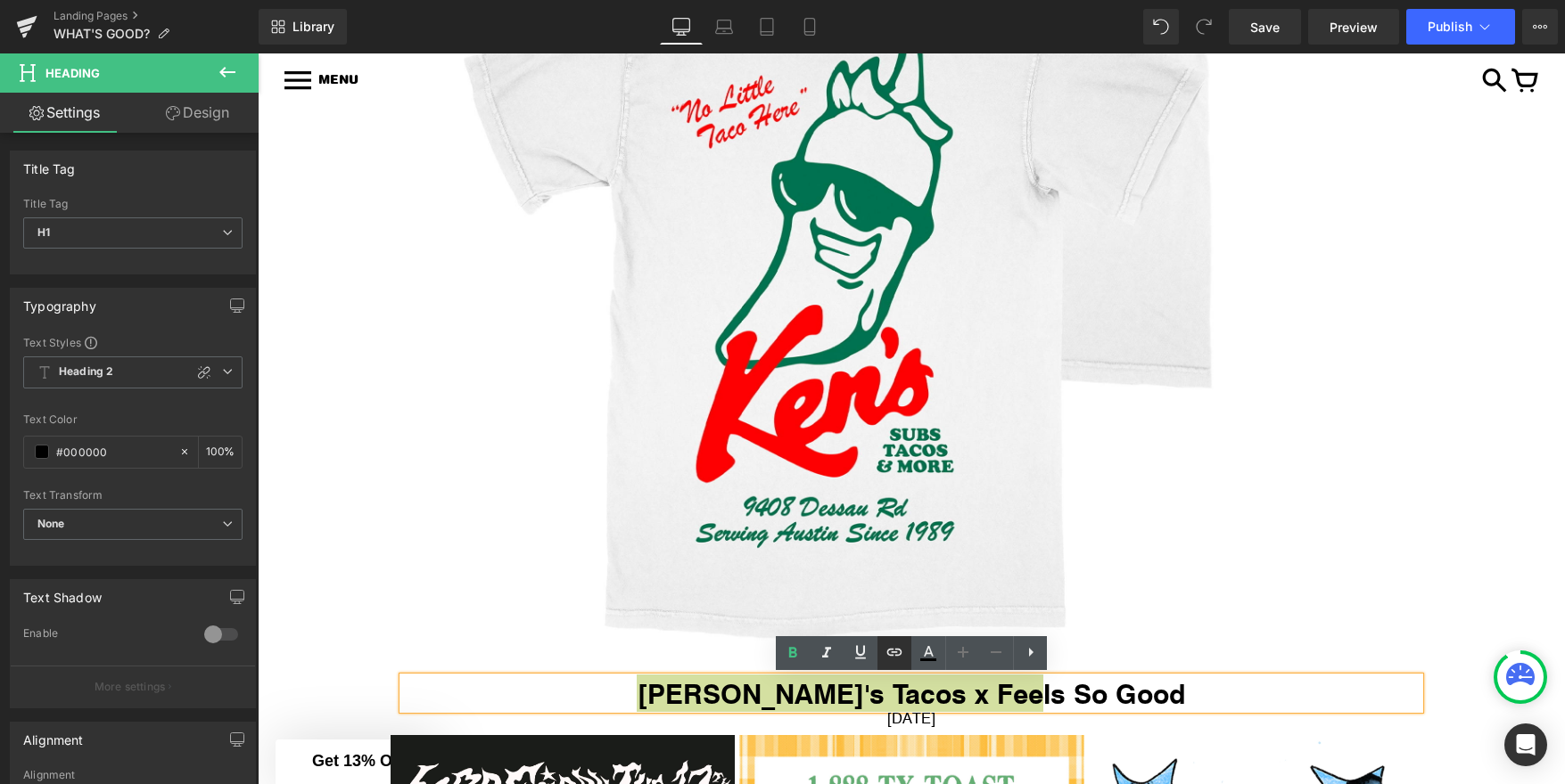
click at [889, 656] on icon at bounding box center [894, 653] width 15 height 7
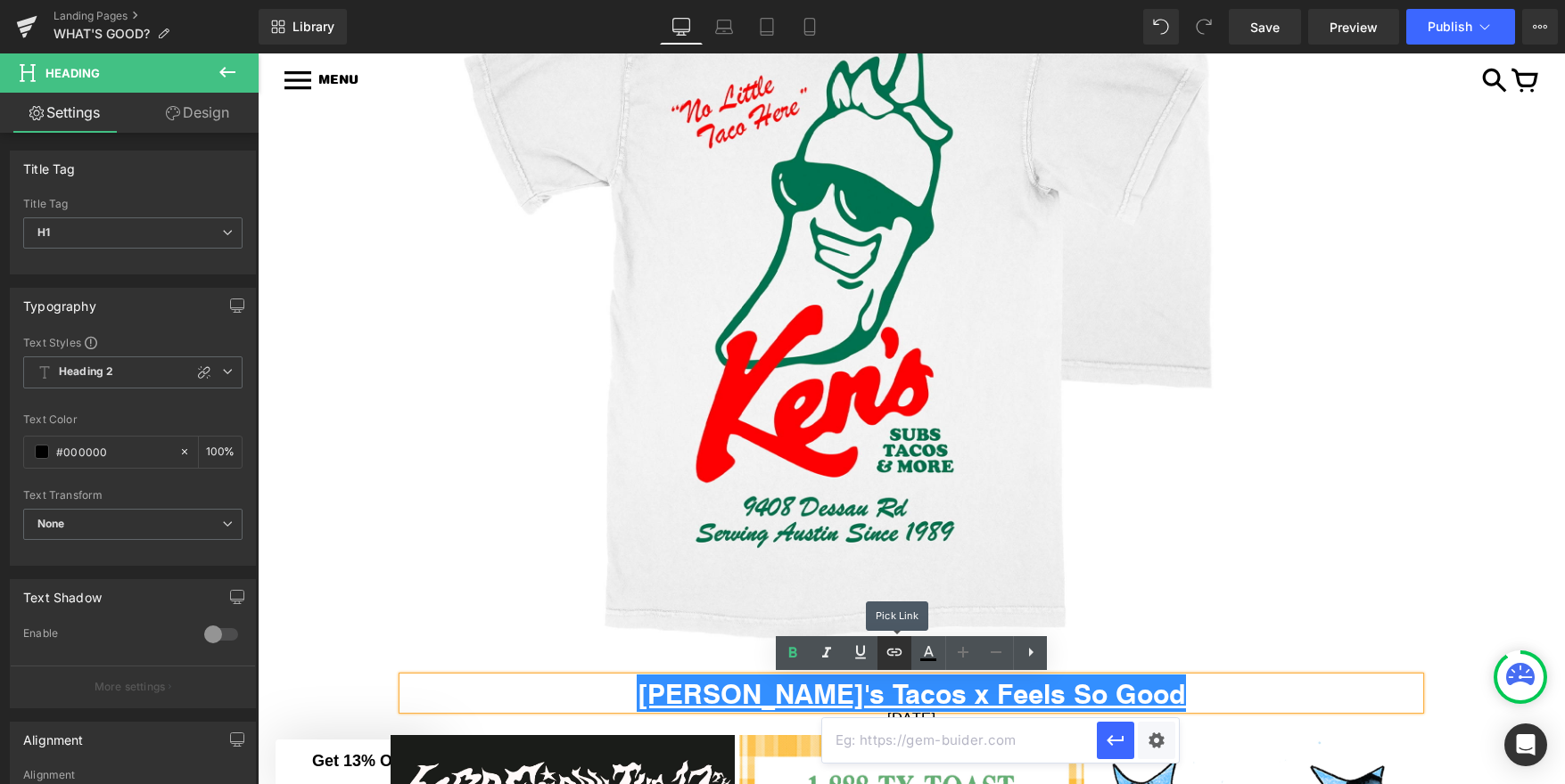
click at [895, 652] on icon at bounding box center [894, 653] width 15 height 7
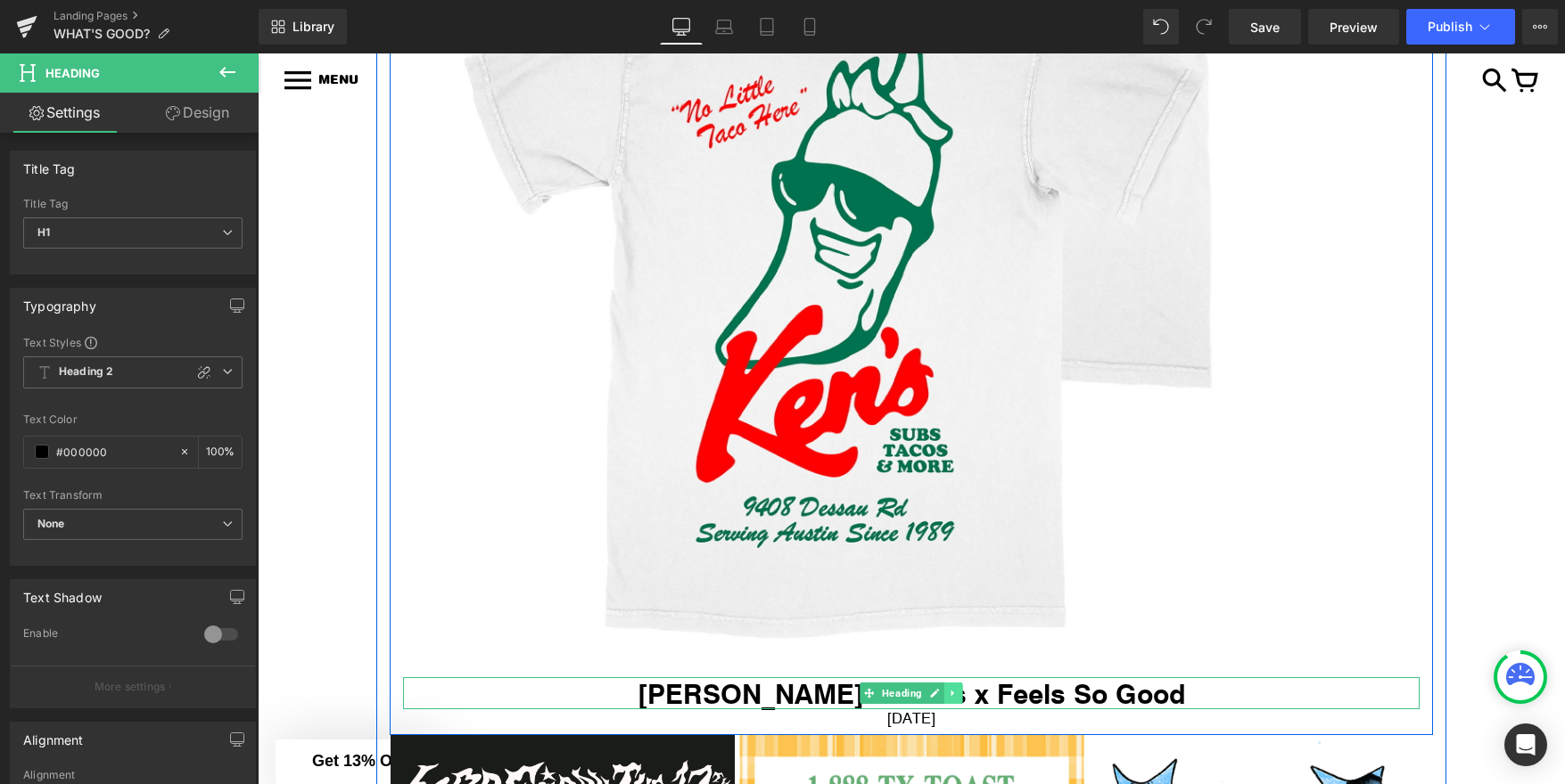
click at [946, 693] on link at bounding box center [953, 693] width 18 height 21
click at [882, 694] on span "Heading" at bounding box center [902, 694] width 47 height 21
click at [810, 691] on h1 "Ken's Tacos x Feels So Good" at bounding box center [911, 693] width 1016 height 32
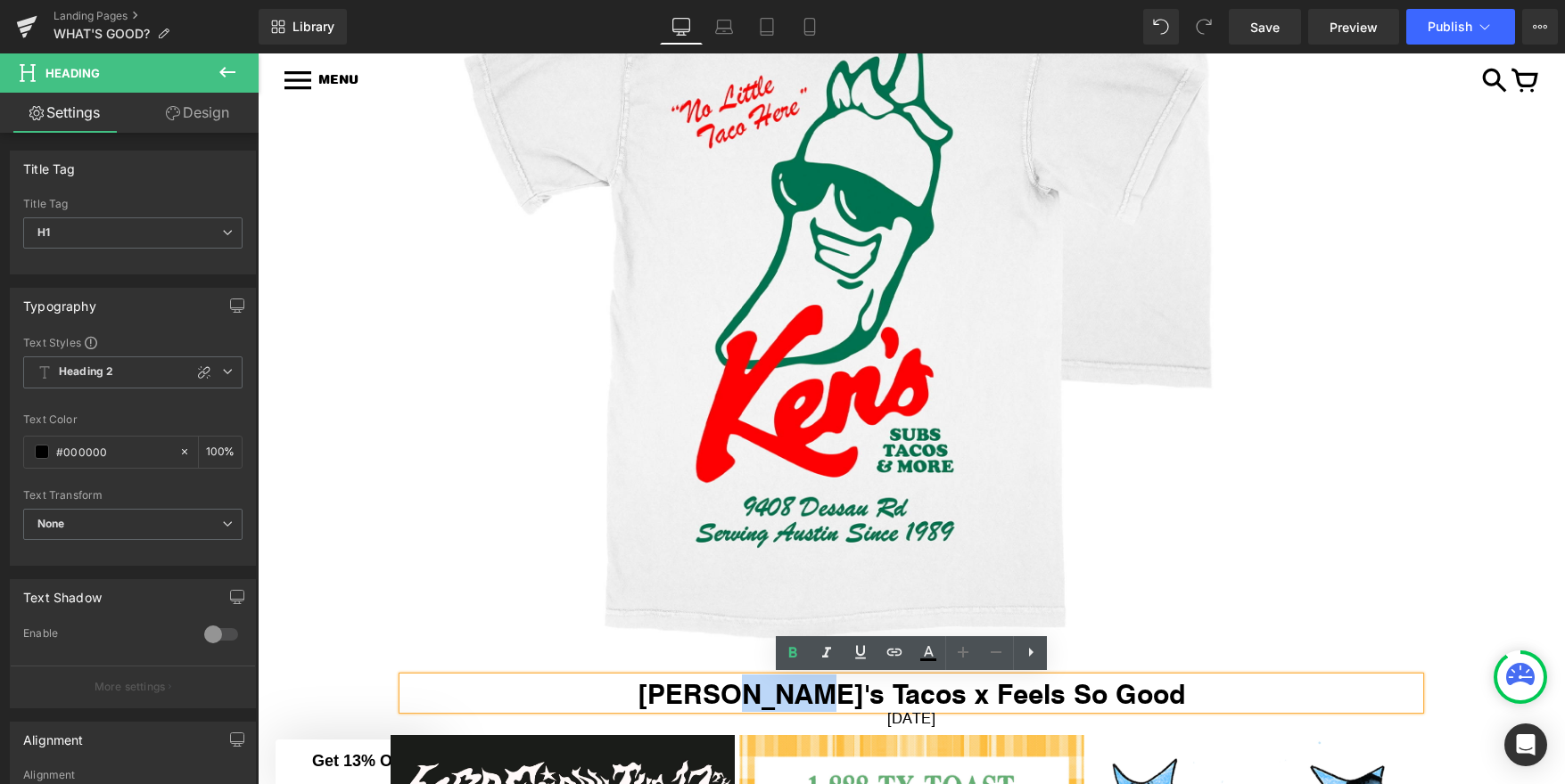
click at [810, 691] on h1 "Ken's Tacos x Feels So Good" at bounding box center [911, 693] width 1016 height 32
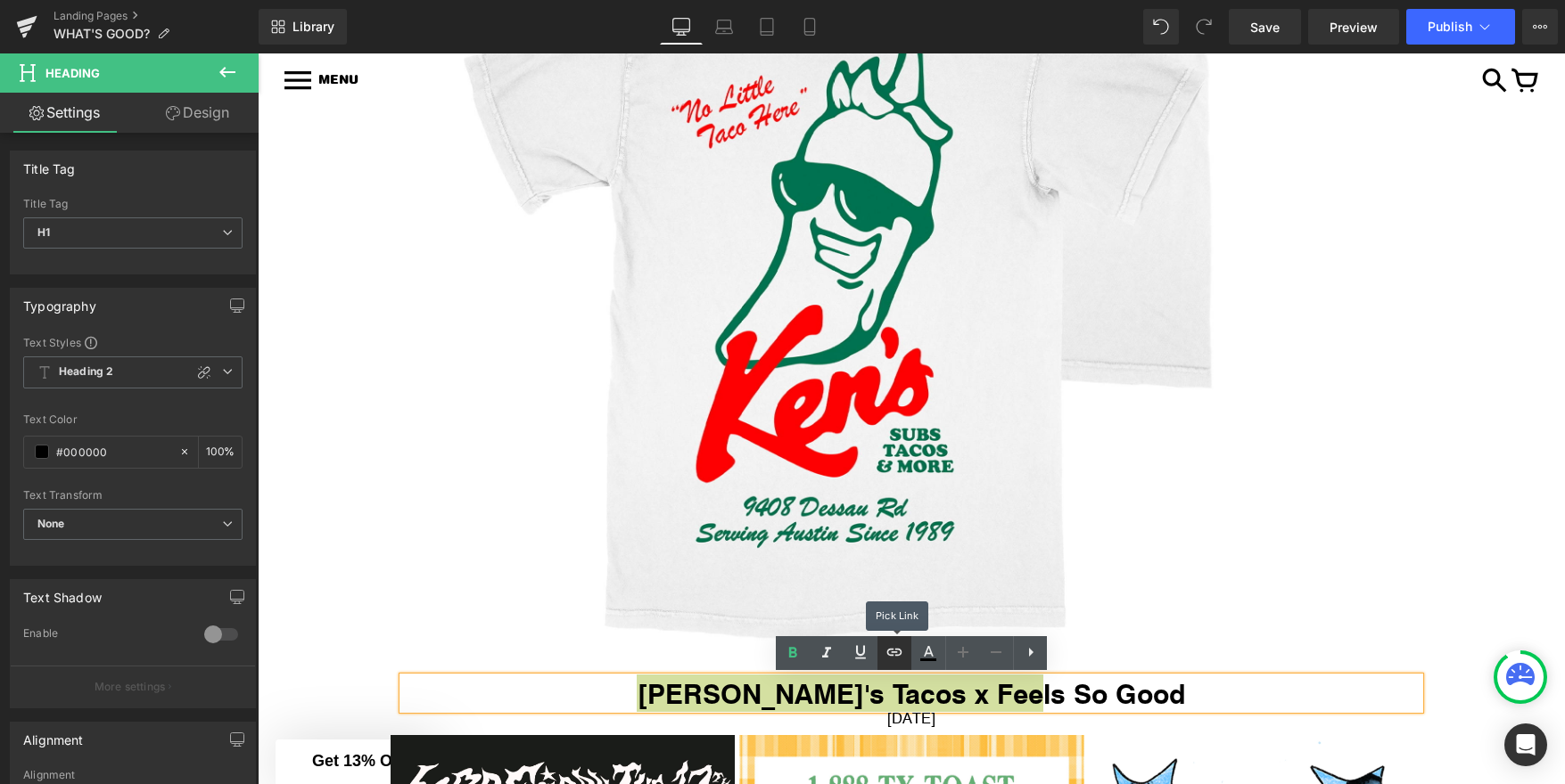
click at [898, 652] on icon at bounding box center [893, 652] width 21 height 21
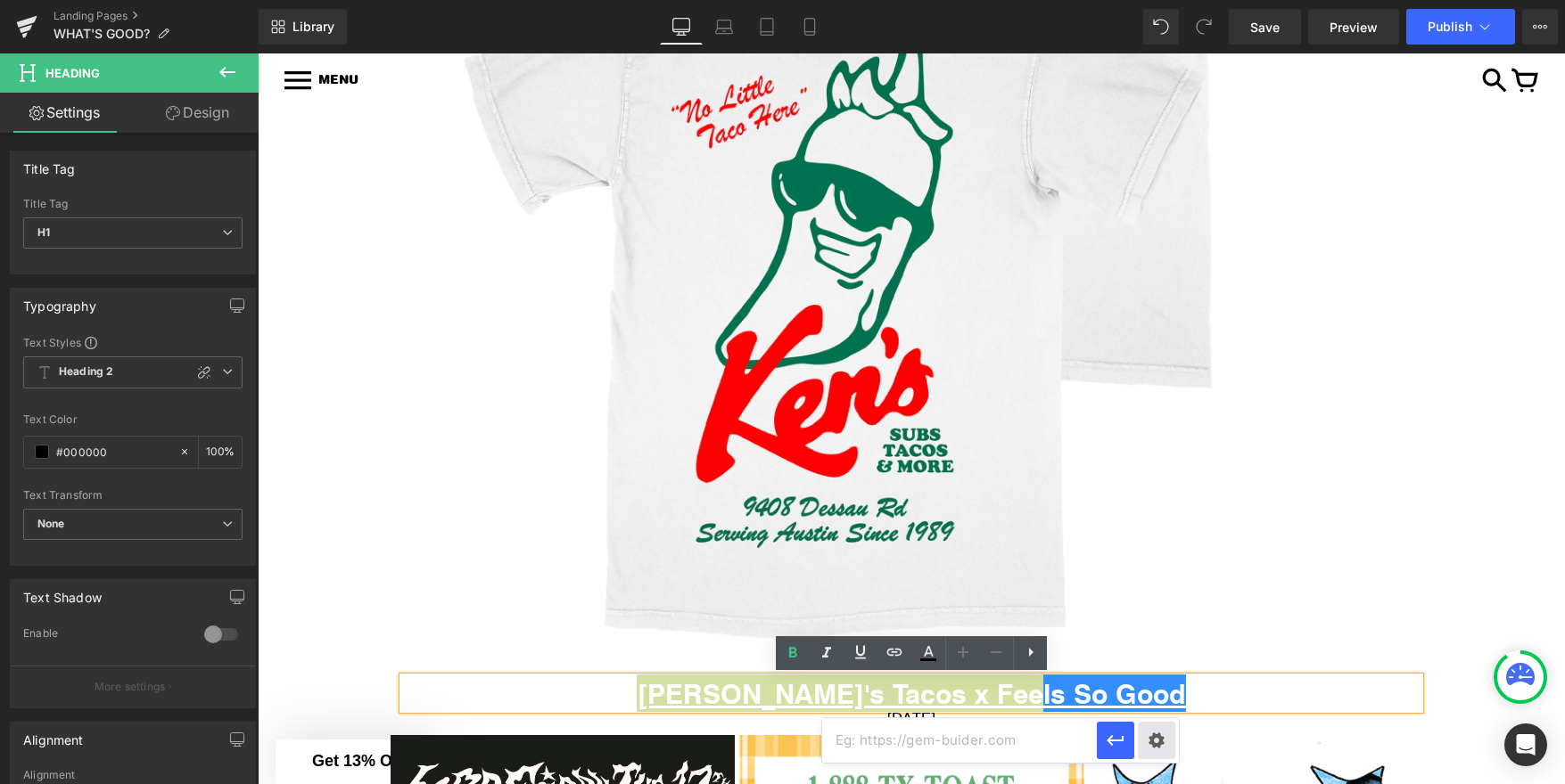
click at [1156, 0] on div "Text Color Highlight Color #333333 Choose Image... Back to Library Insert kens …" at bounding box center [782, 0] width 1565 height 0
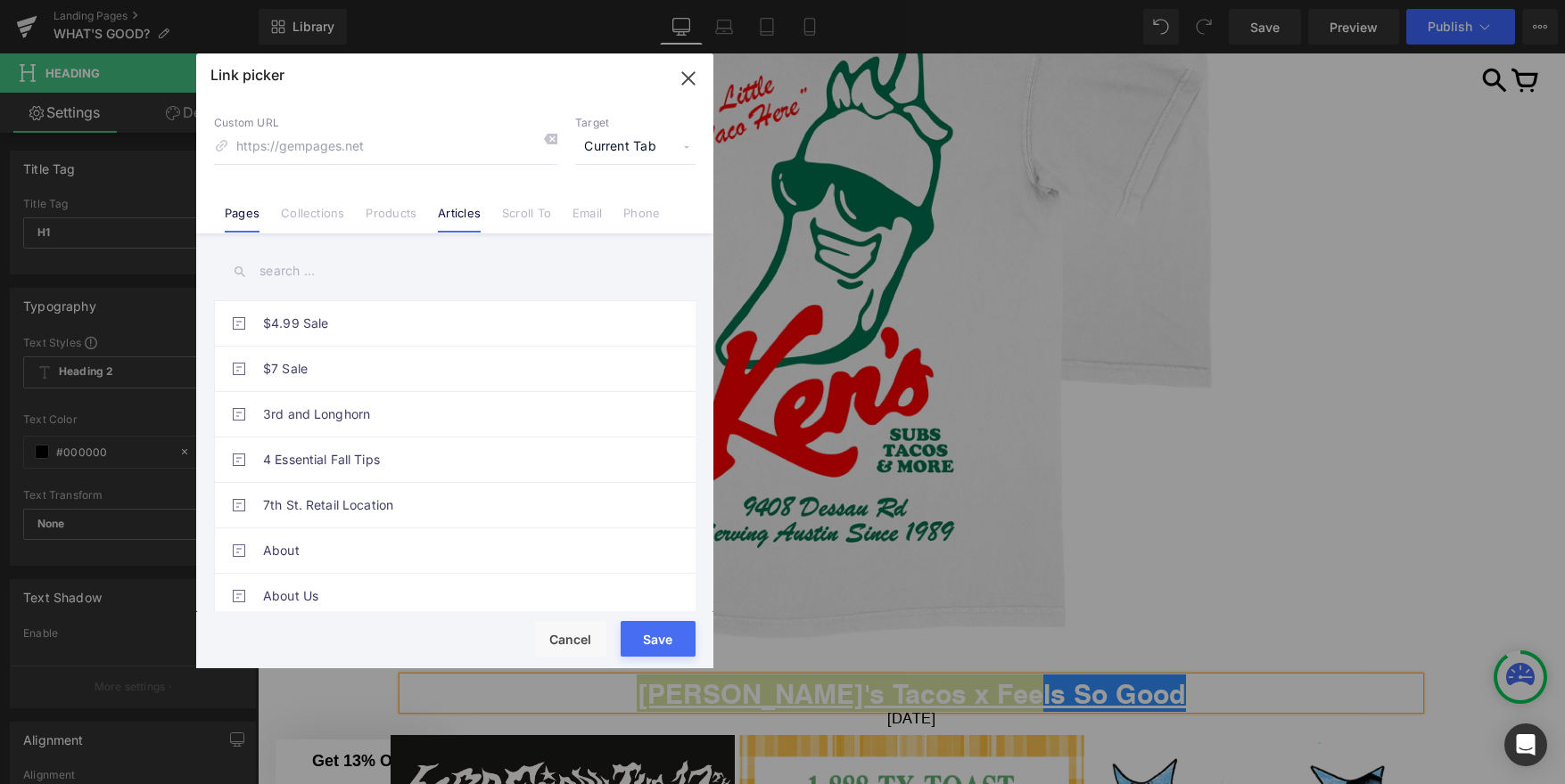
click at [475, 213] on link "Articles" at bounding box center [459, 219] width 42 height 27
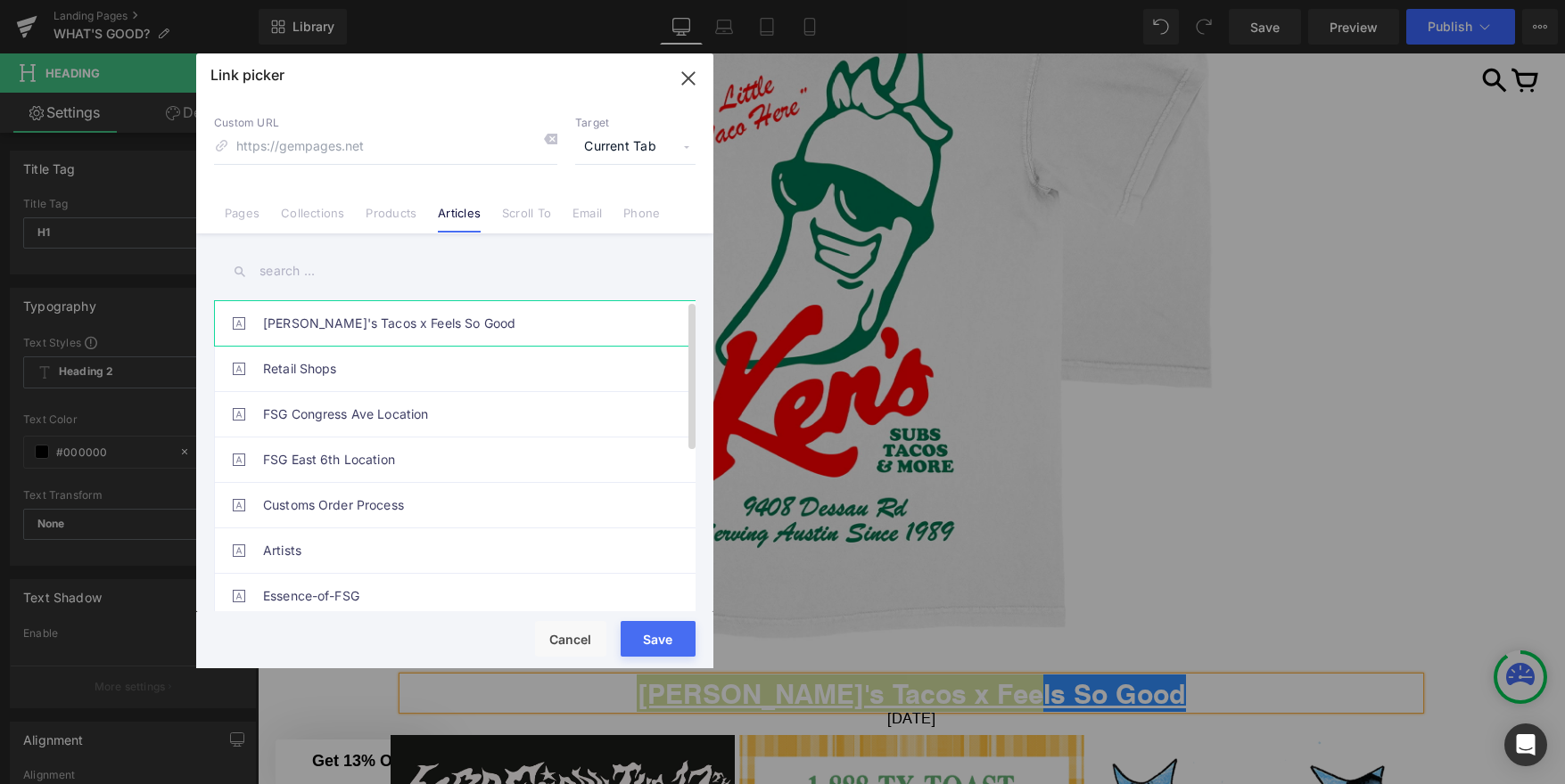
click at [382, 328] on link "Ken's Tacos x Feels So Good" at bounding box center [459, 323] width 393 height 44
type input "/blogs/news/kens-tacos-x-feels-so-good"
click at [652, 647] on button "Save" at bounding box center [658, 639] width 75 height 36
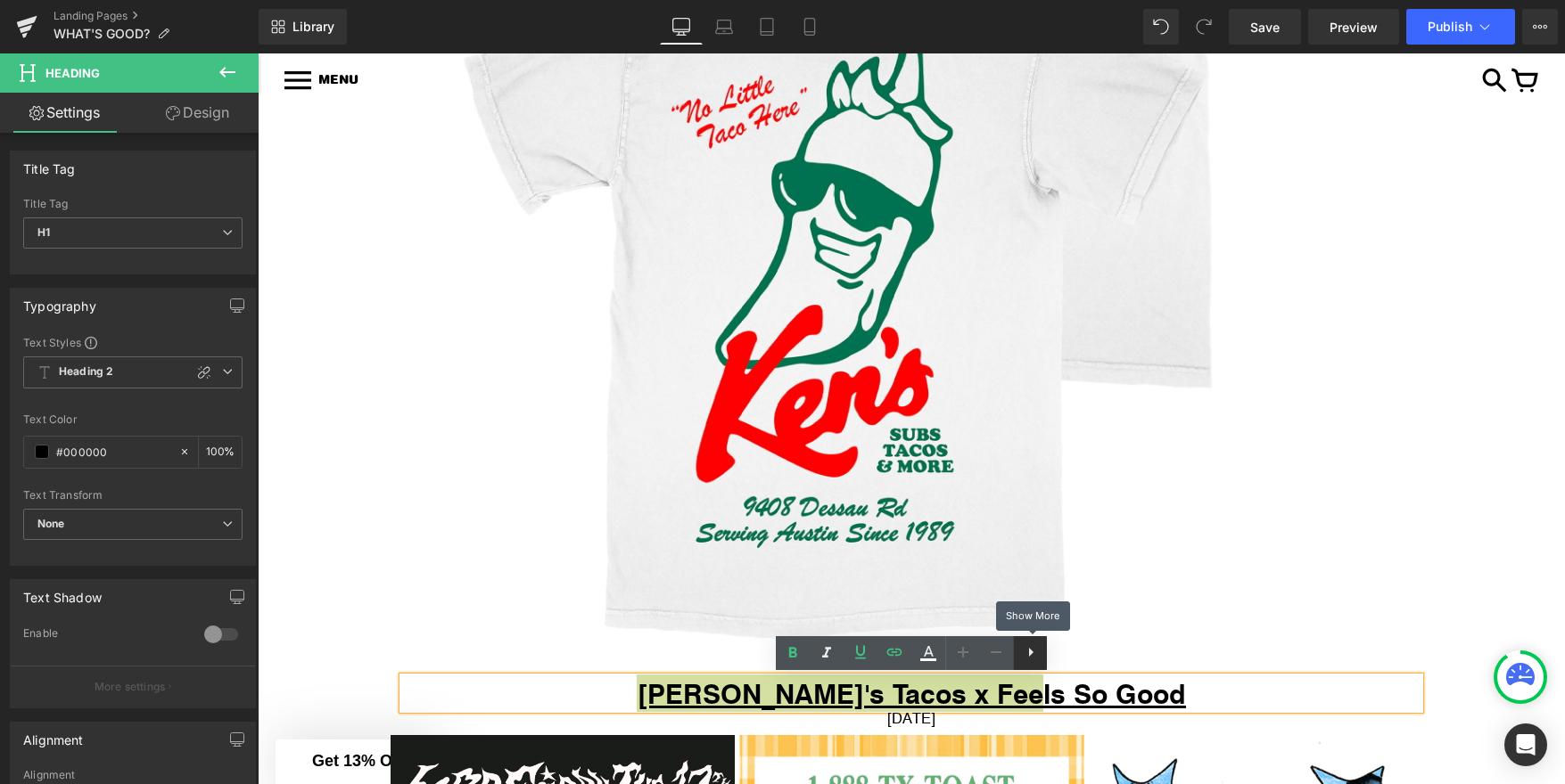
click at [1026, 652] on icon at bounding box center [1030, 652] width 21 height 21
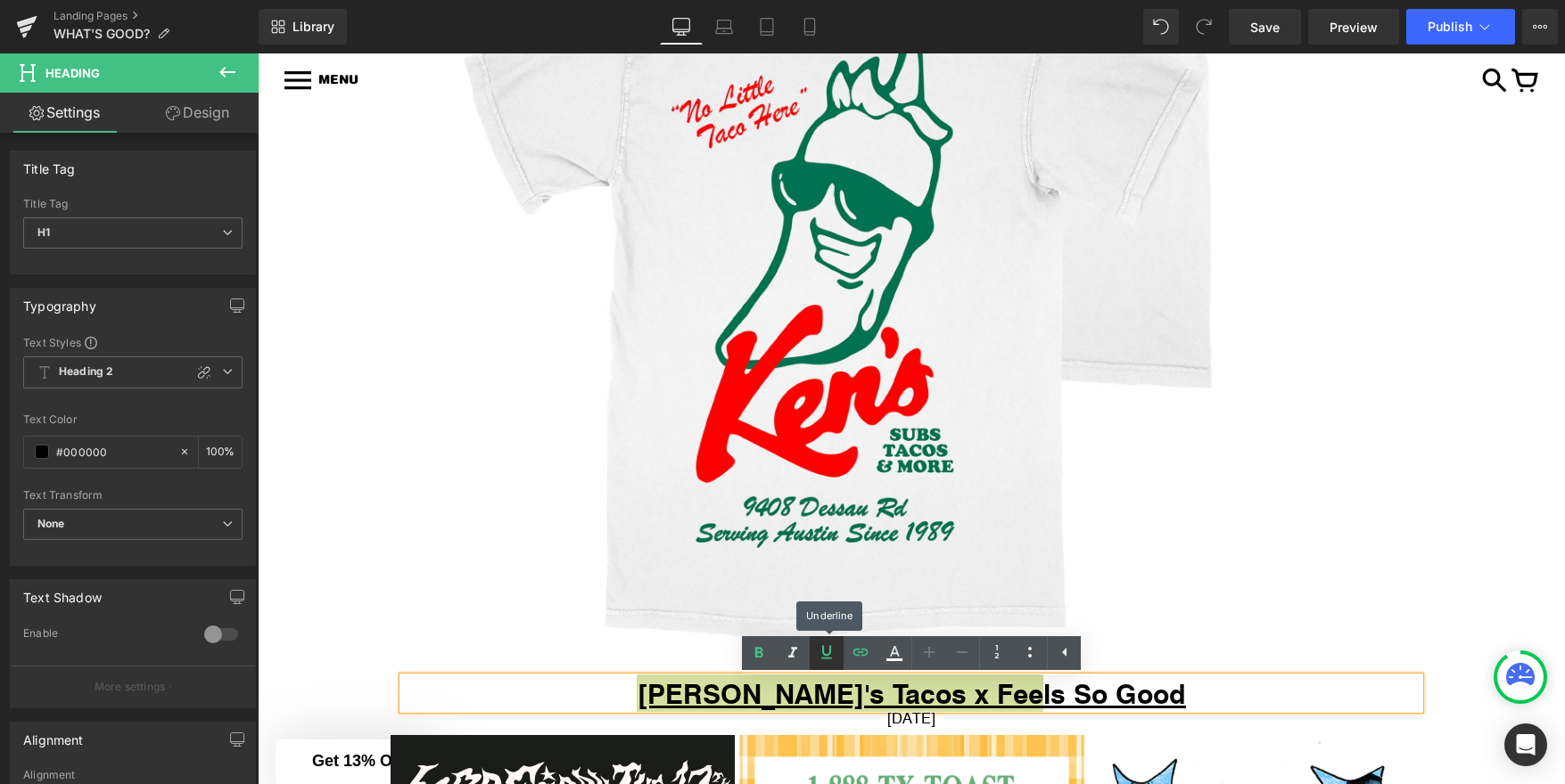
click at [833, 651] on icon at bounding box center [826, 652] width 21 height 21
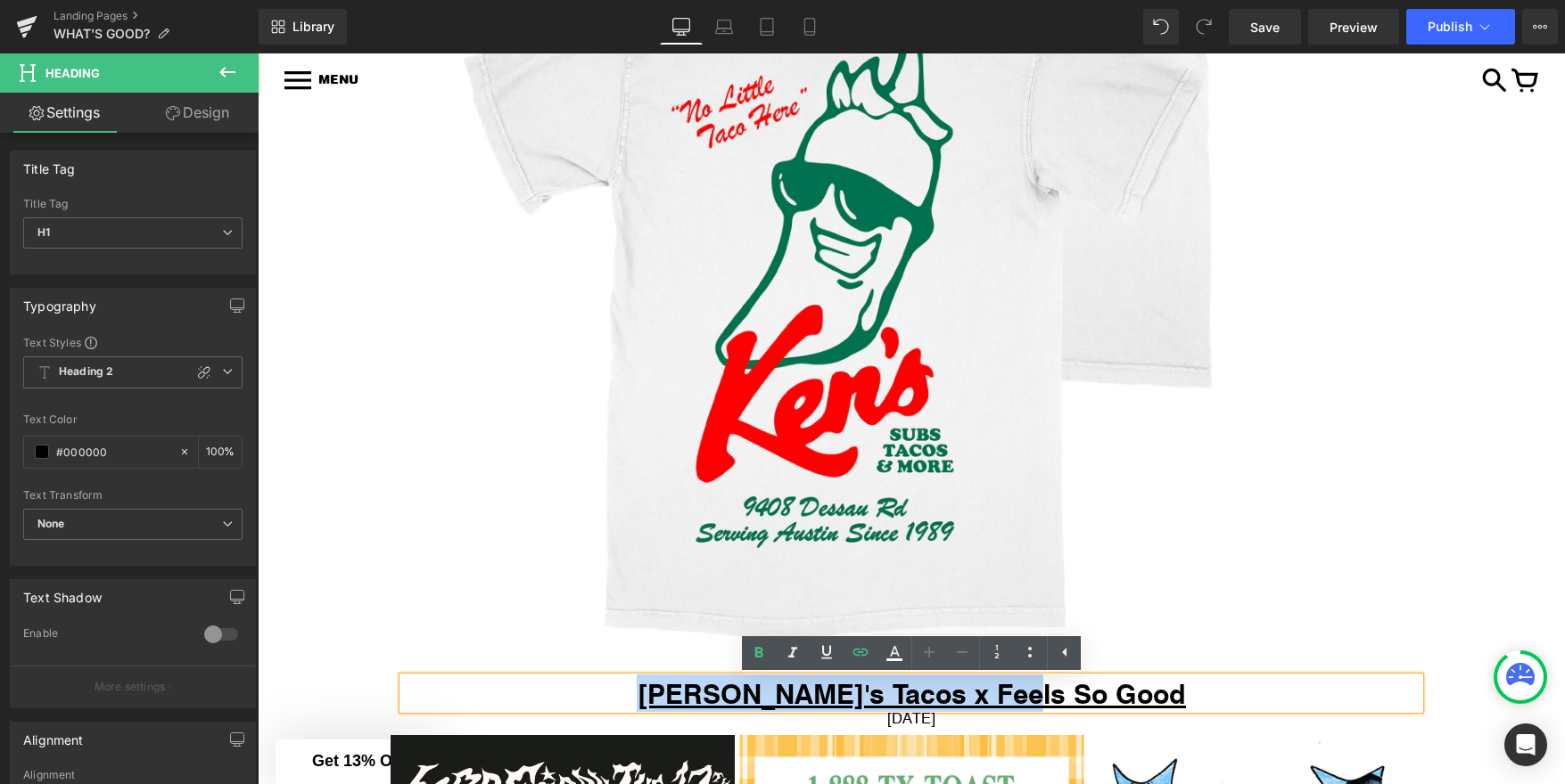
click at [1437, 694] on div "Image Ken's Tacos x Feels So Good Heading August 21, 2025 Text Block Row Image …" at bounding box center [911, 356] width 1070 height 1445
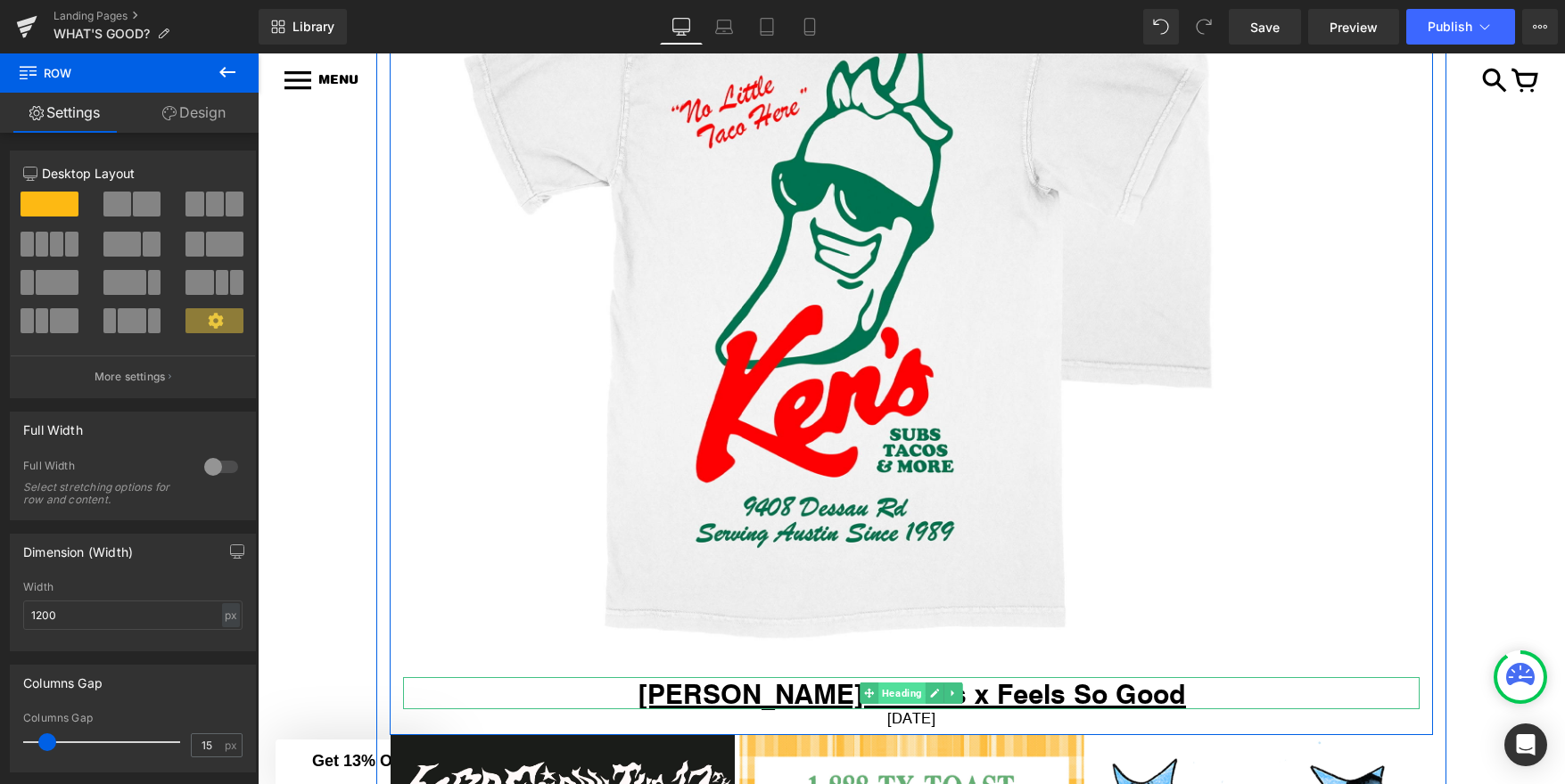
click at [904, 684] on span "Heading" at bounding box center [902, 693] width 47 height 21
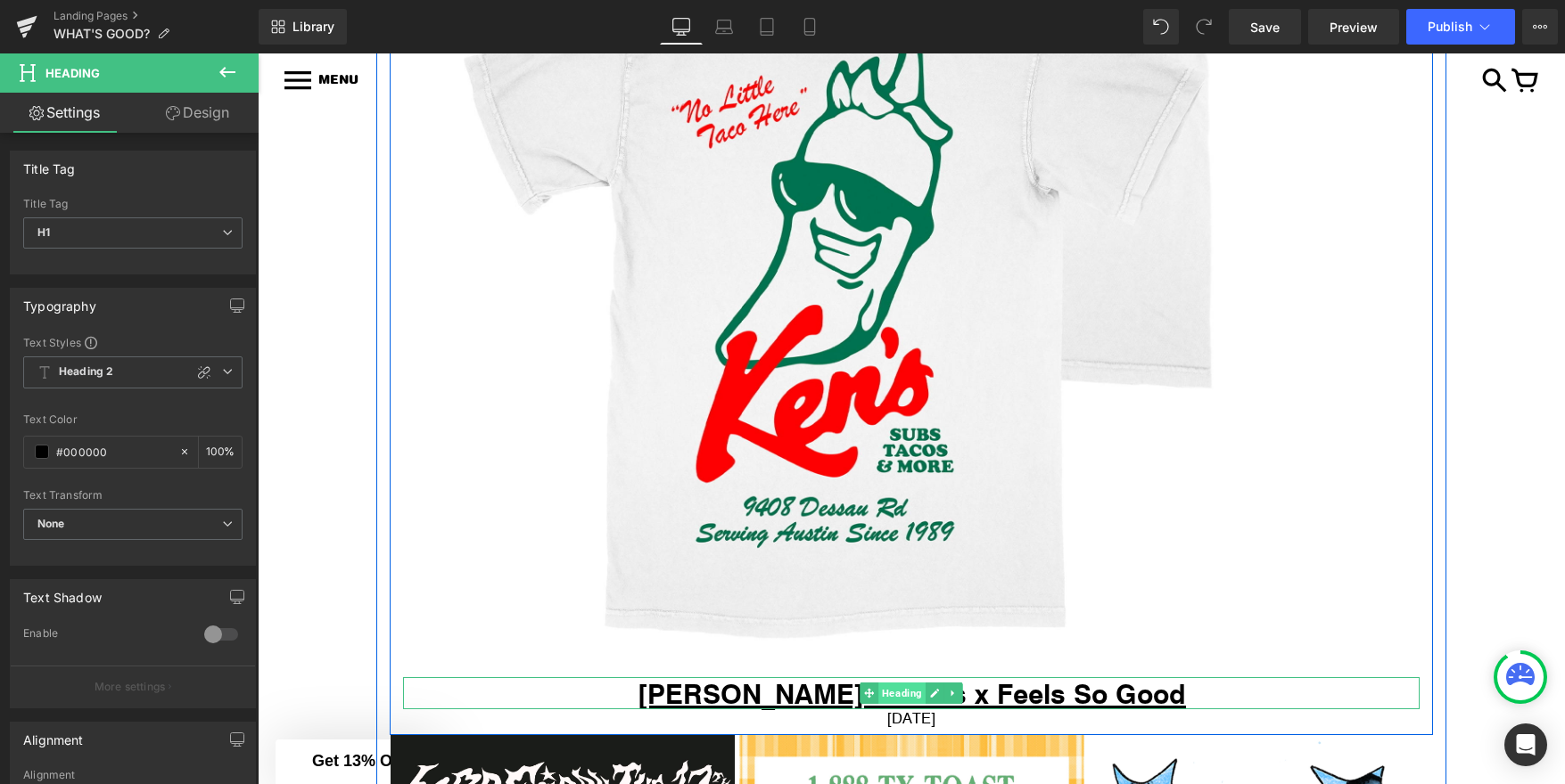
click at [906, 698] on span "Heading" at bounding box center [902, 693] width 47 height 21
click at [927, 695] on link at bounding box center [935, 693] width 18 height 21
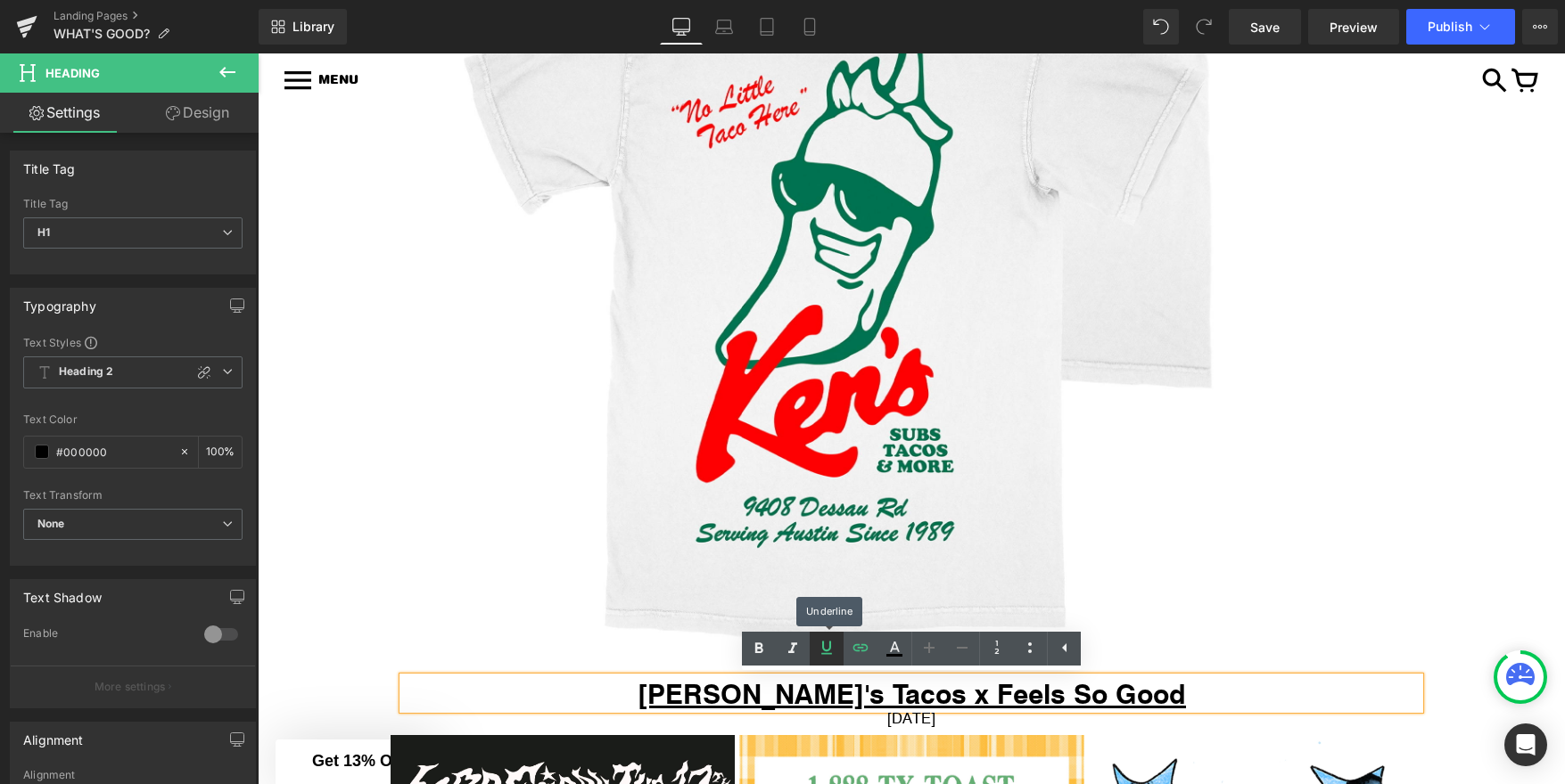
click at [829, 650] on icon at bounding box center [827, 647] width 11 height 13
click at [864, 647] on icon at bounding box center [860, 647] width 21 height 21
type input "/blogs/news/kens-tacos-x-feels-so-good"
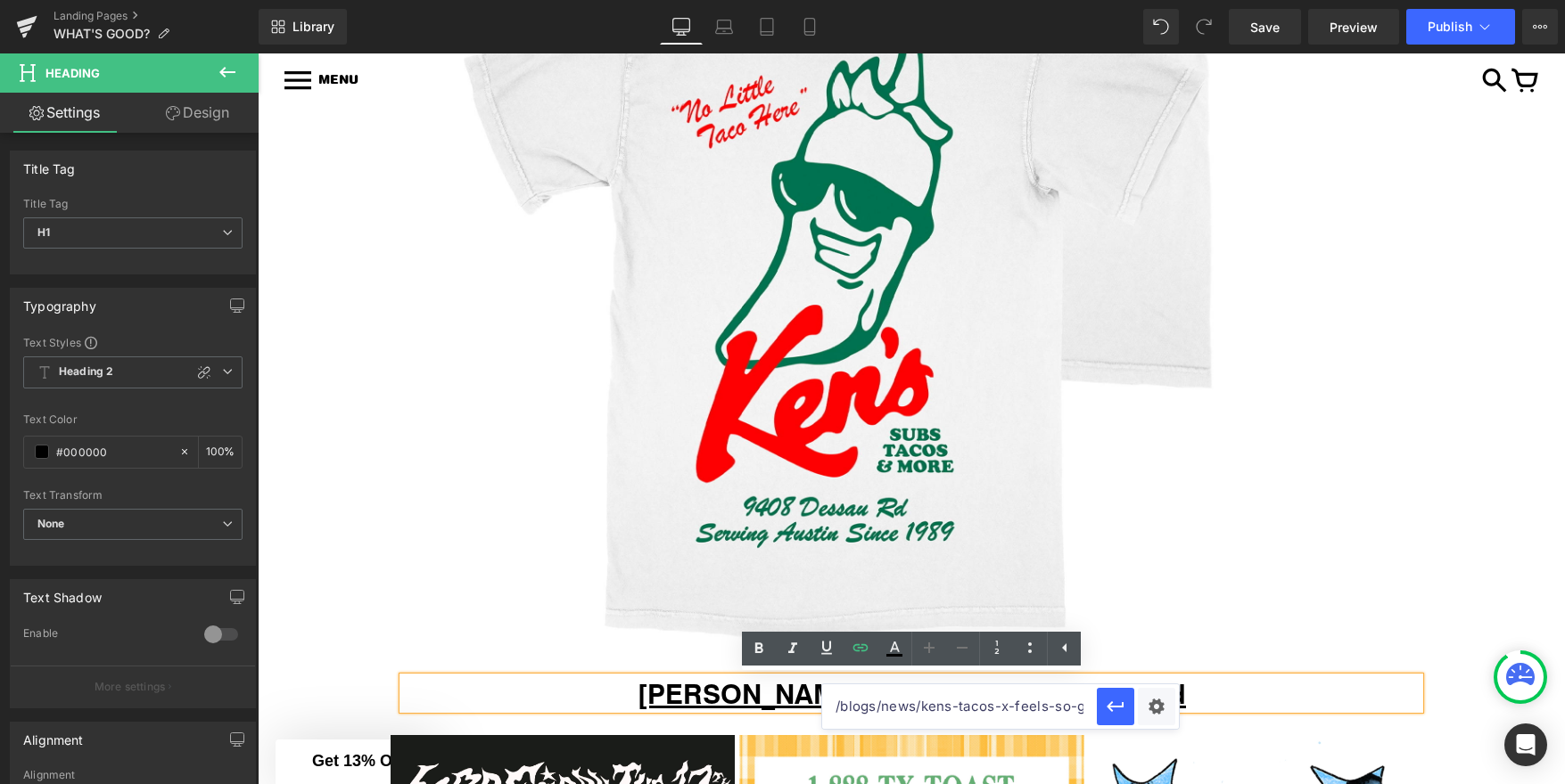
click at [1049, 703] on input "/blogs/news/kens-tacos-x-feels-so-good" at bounding box center [959, 706] width 274 height 44
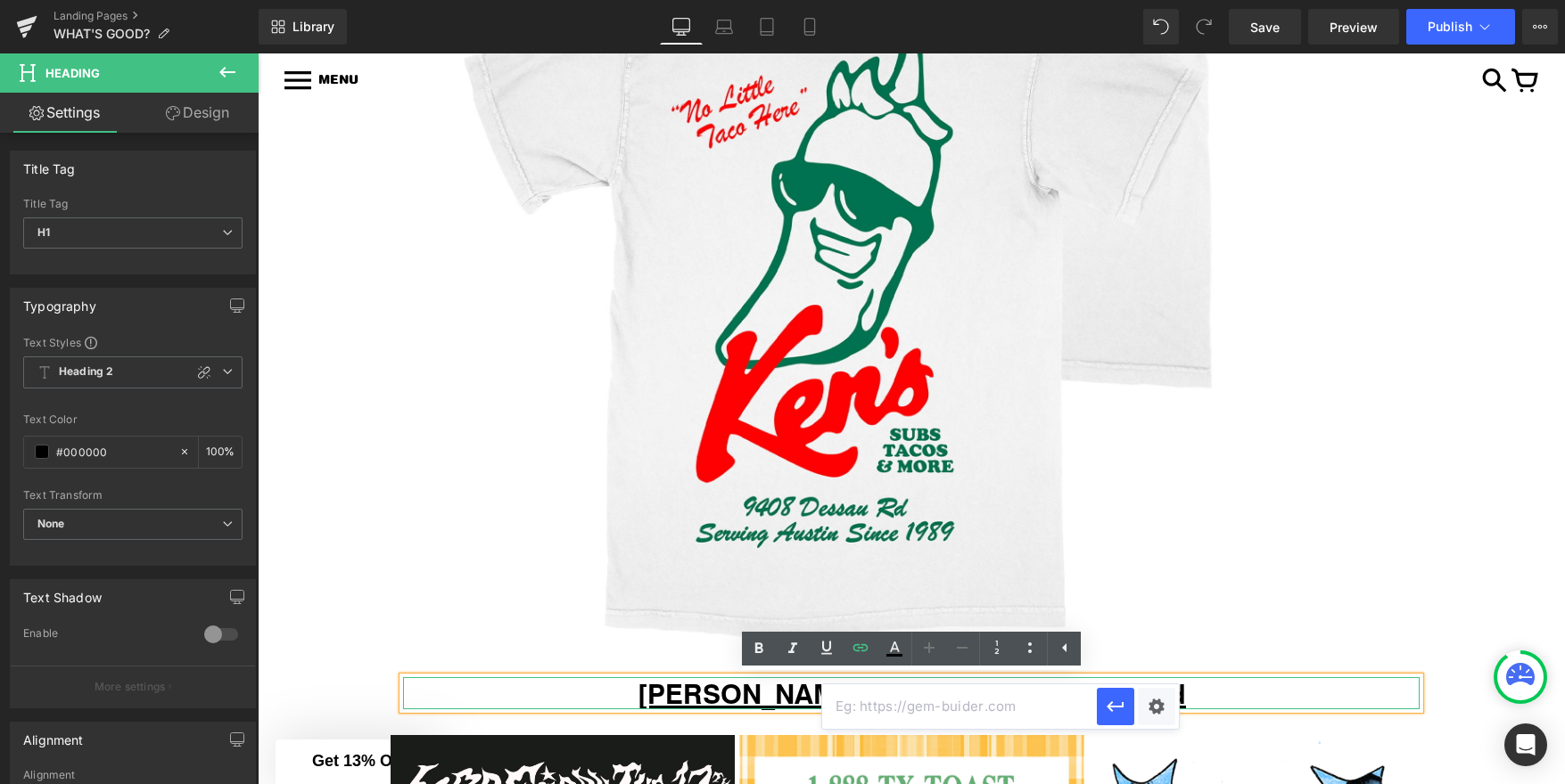
click at [1250, 701] on h1 "Ken's Tacos x Feels So Good" at bounding box center [911, 693] width 1016 height 32
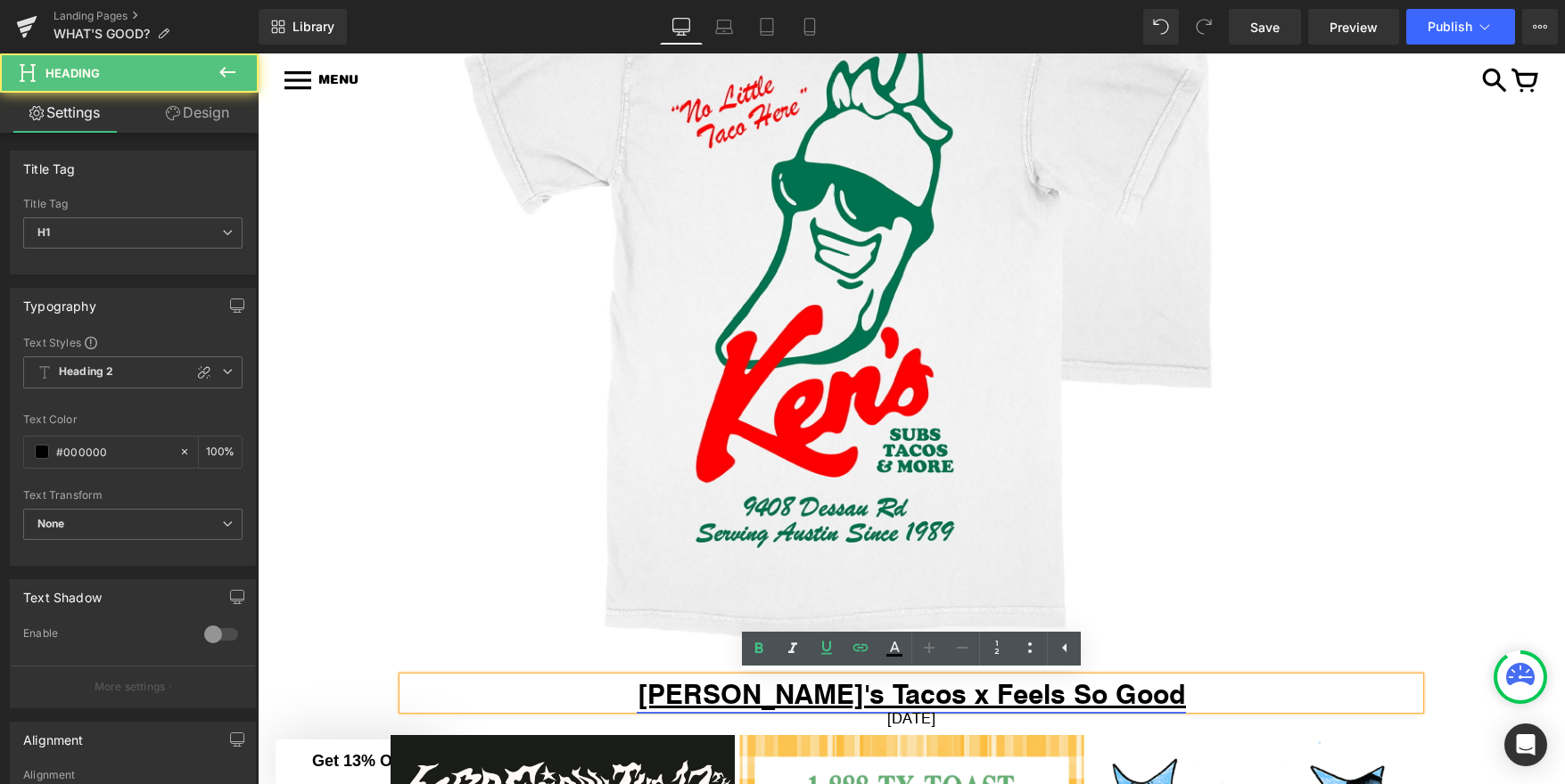
click at [1025, 685] on link "Ken's Tacos x Feels So Good" at bounding box center [911, 694] width 550 height 38
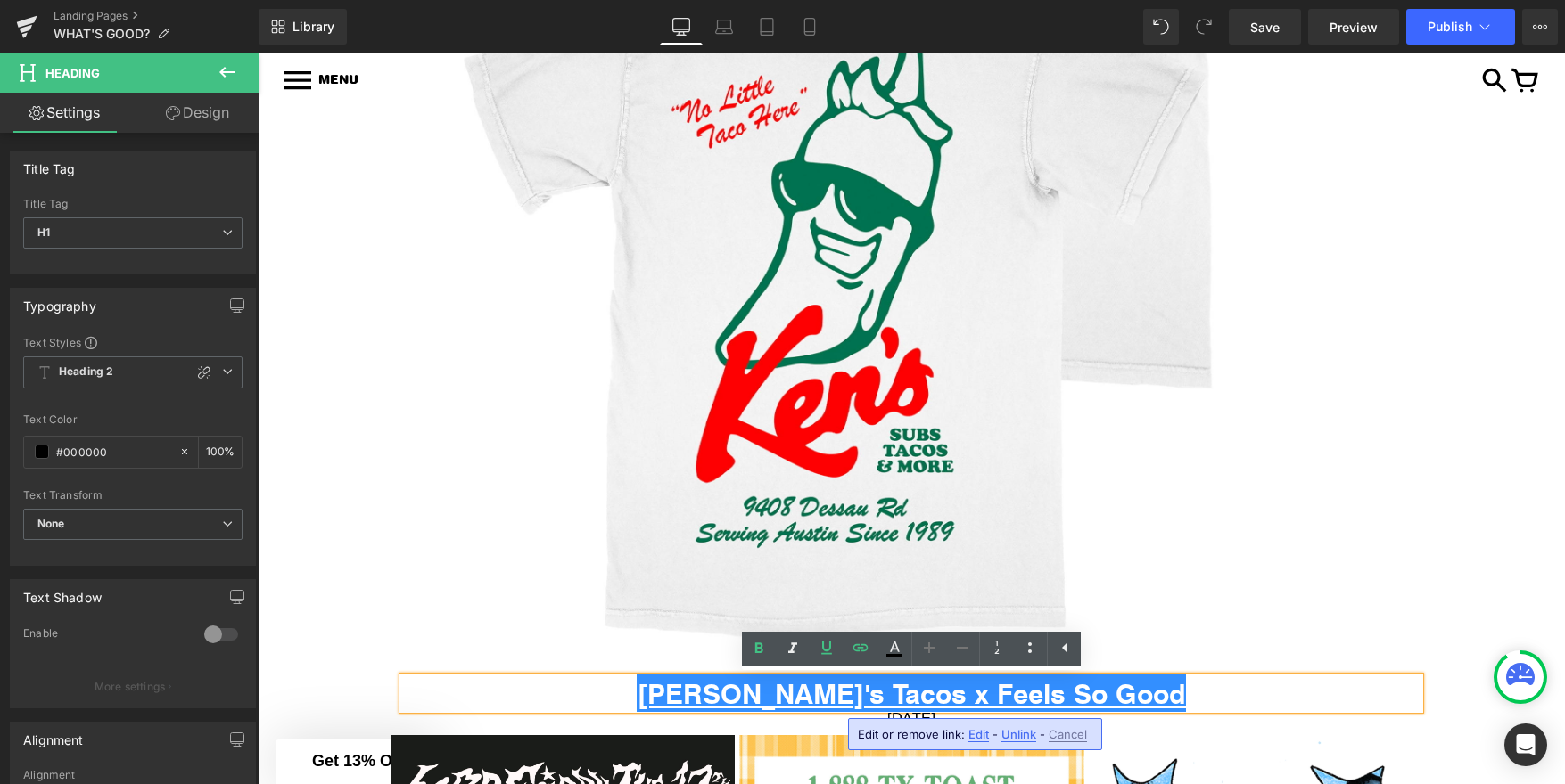
click at [1006, 733] on span "Unlink" at bounding box center [1019, 735] width 35 height 15
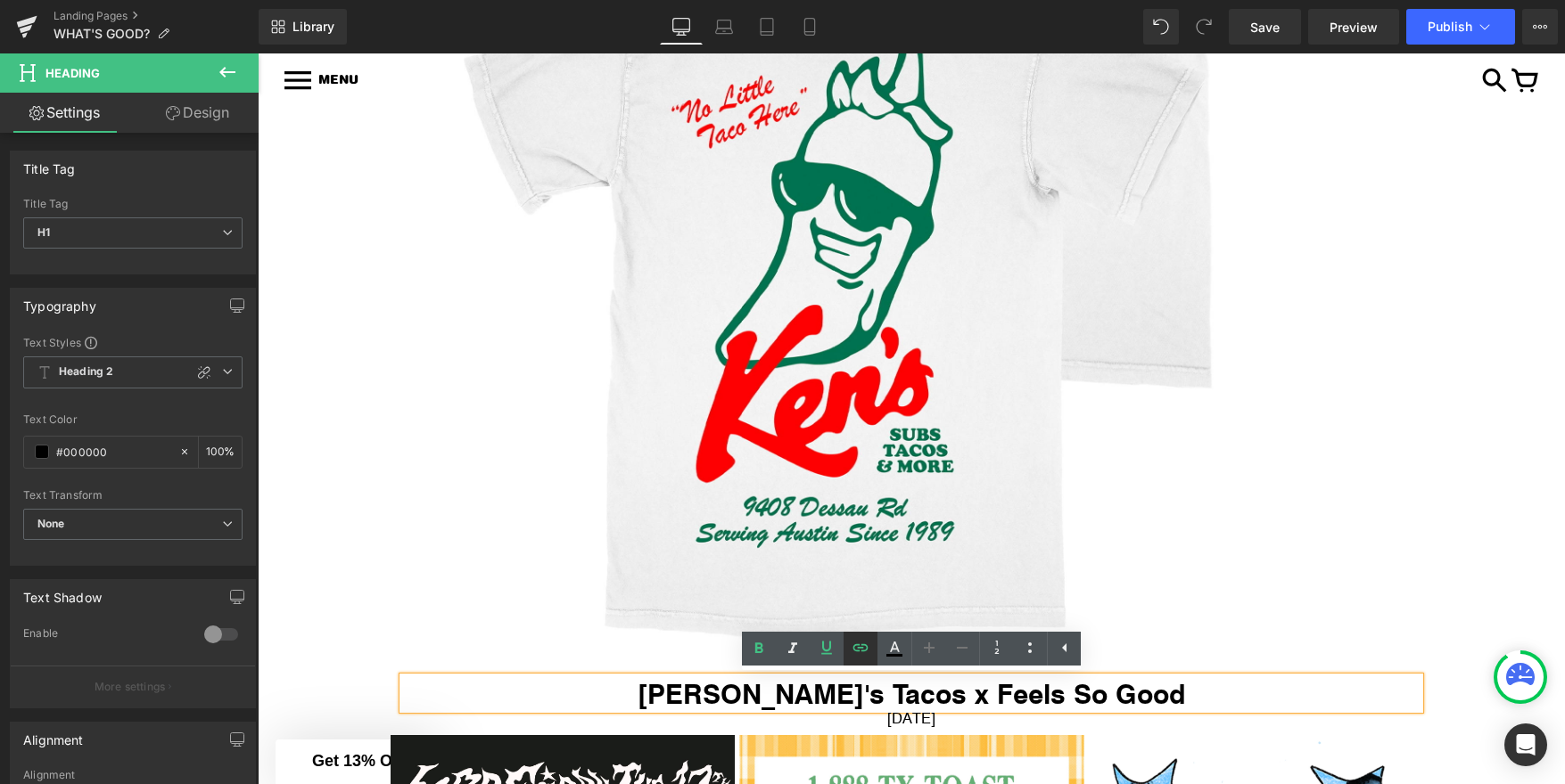
click at [847, 651] on link at bounding box center [860, 648] width 34 height 34
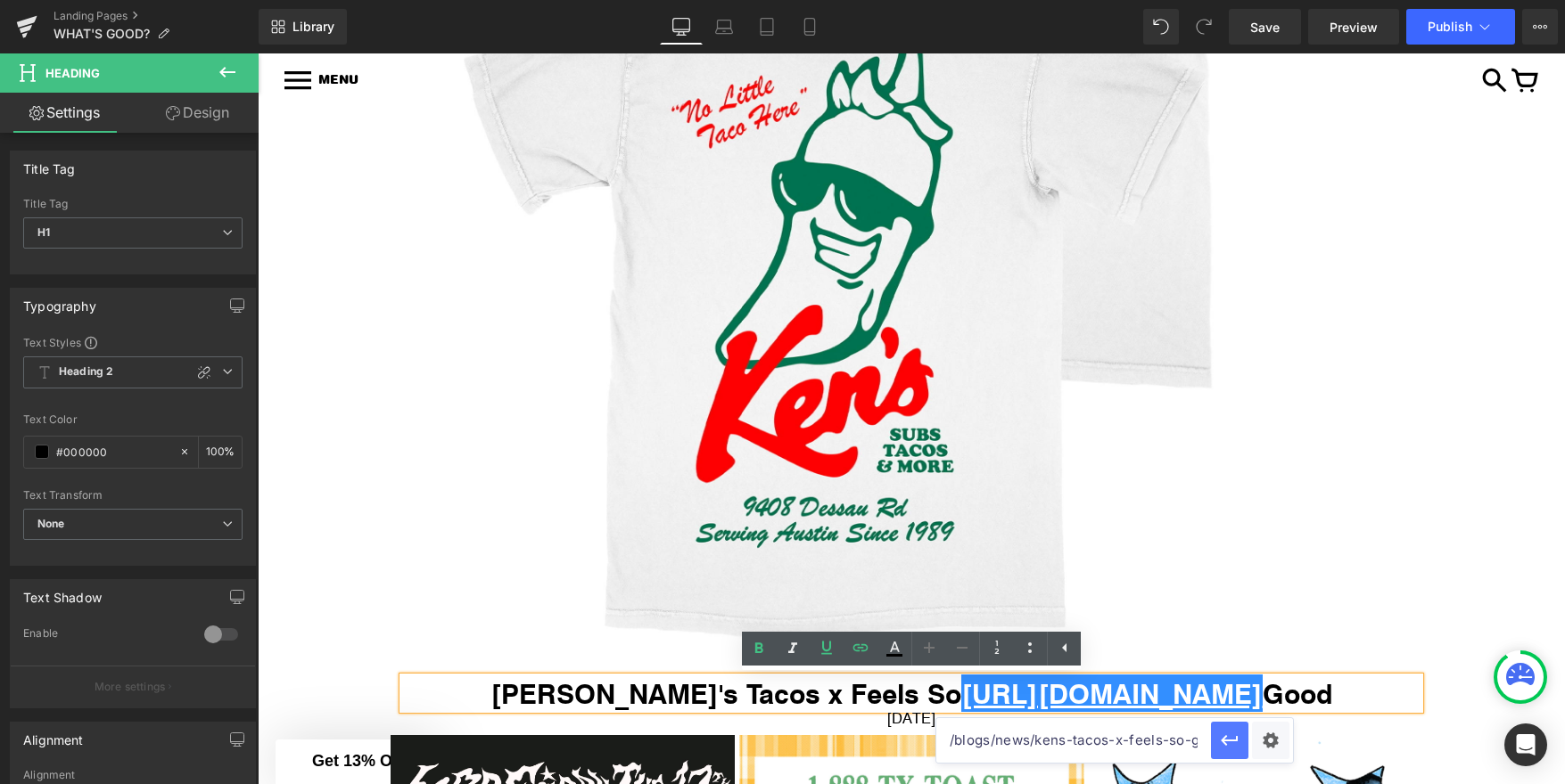
type input "/blogs/news/kens-tacos-x-feels-so-good"
click at [1229, 739] on icon "button" at bounding box center [1229, 740] width 21 height 21
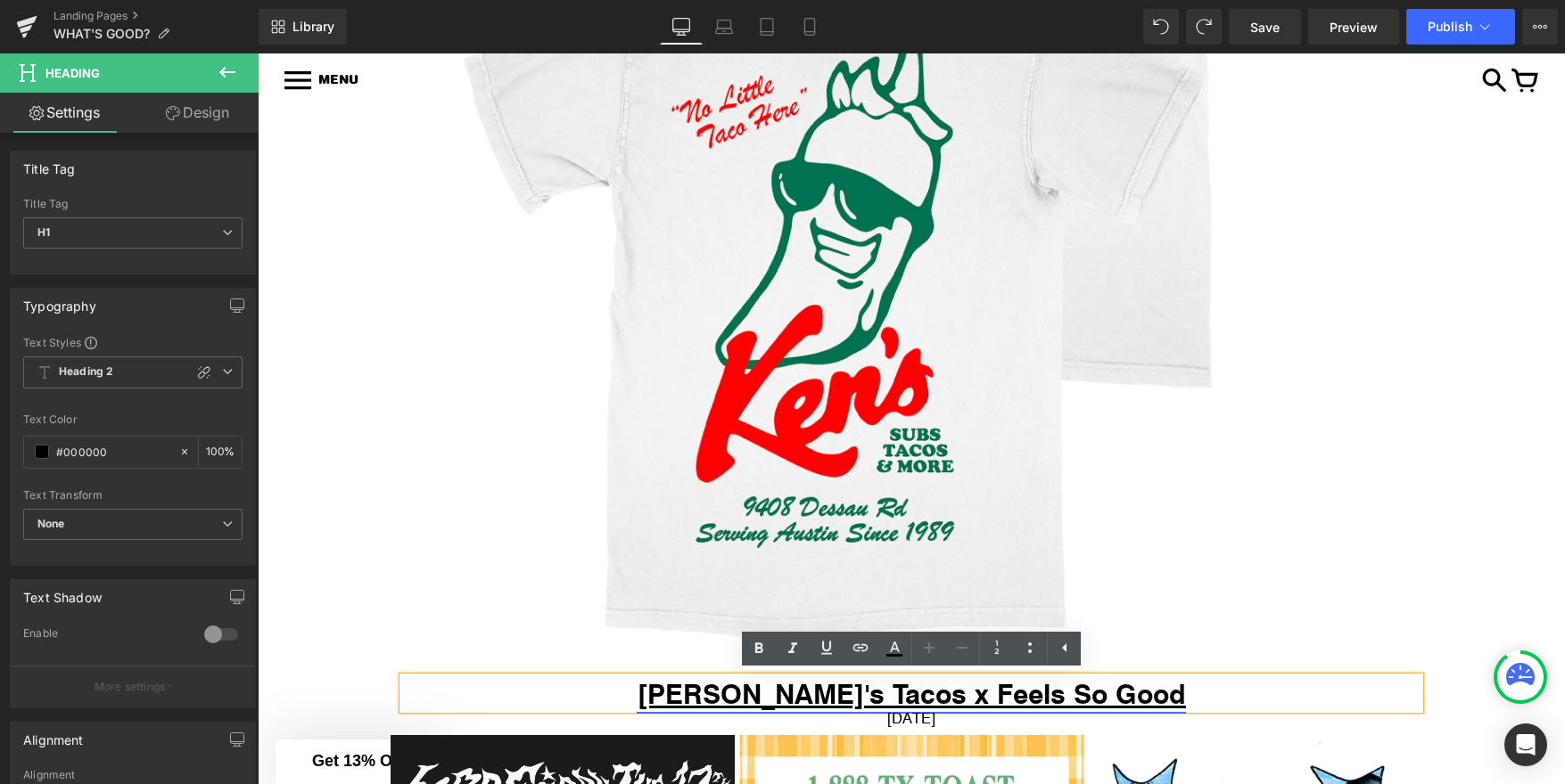
click at [1001, 697] on link "Ken's Tacos x Feels So Good" at bounding box center [911, 694] width 550 height 38
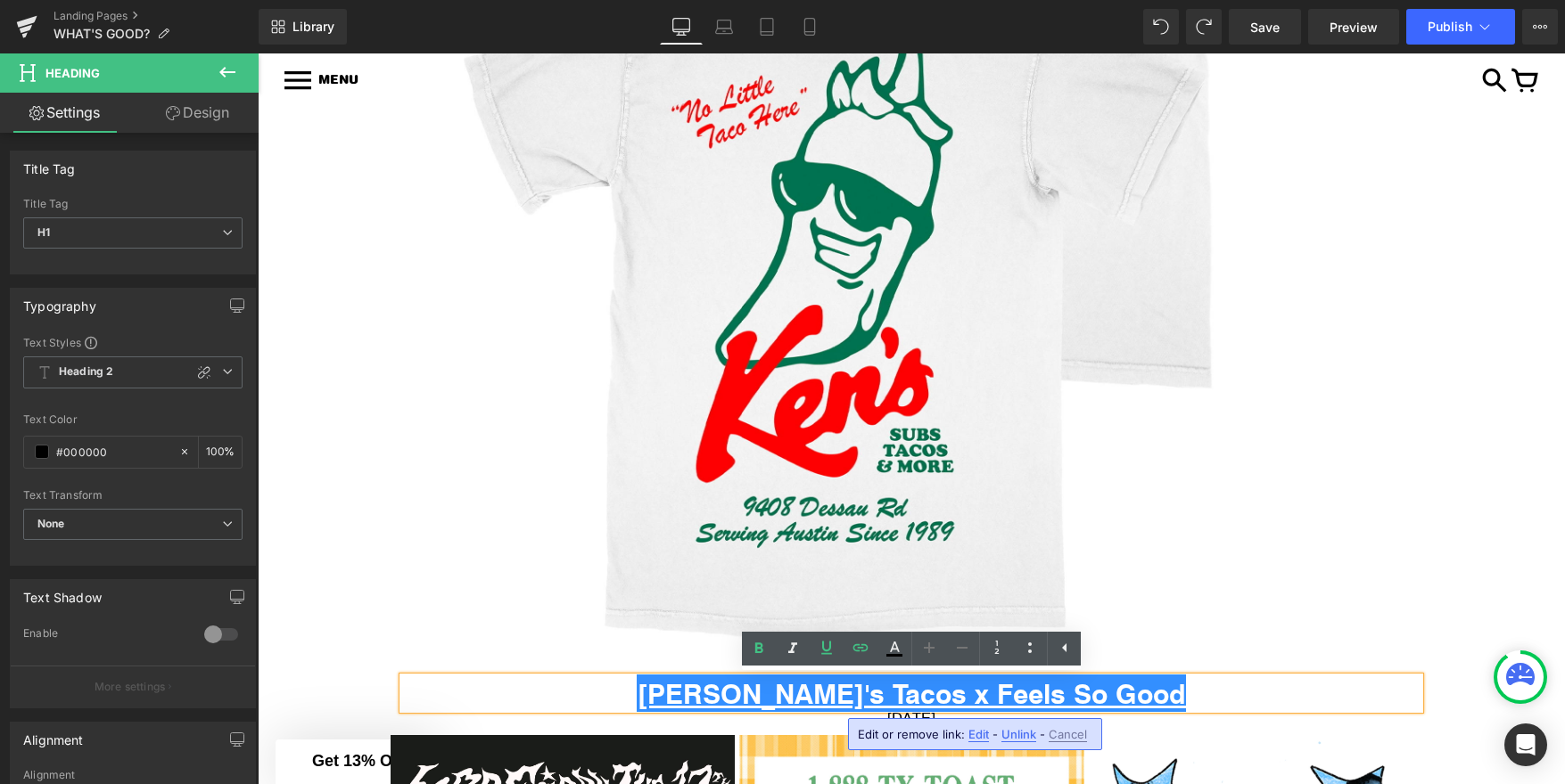
click at [1013, 730] on span "Unlink" at bounding box center [1019, 735] width 35 height 15
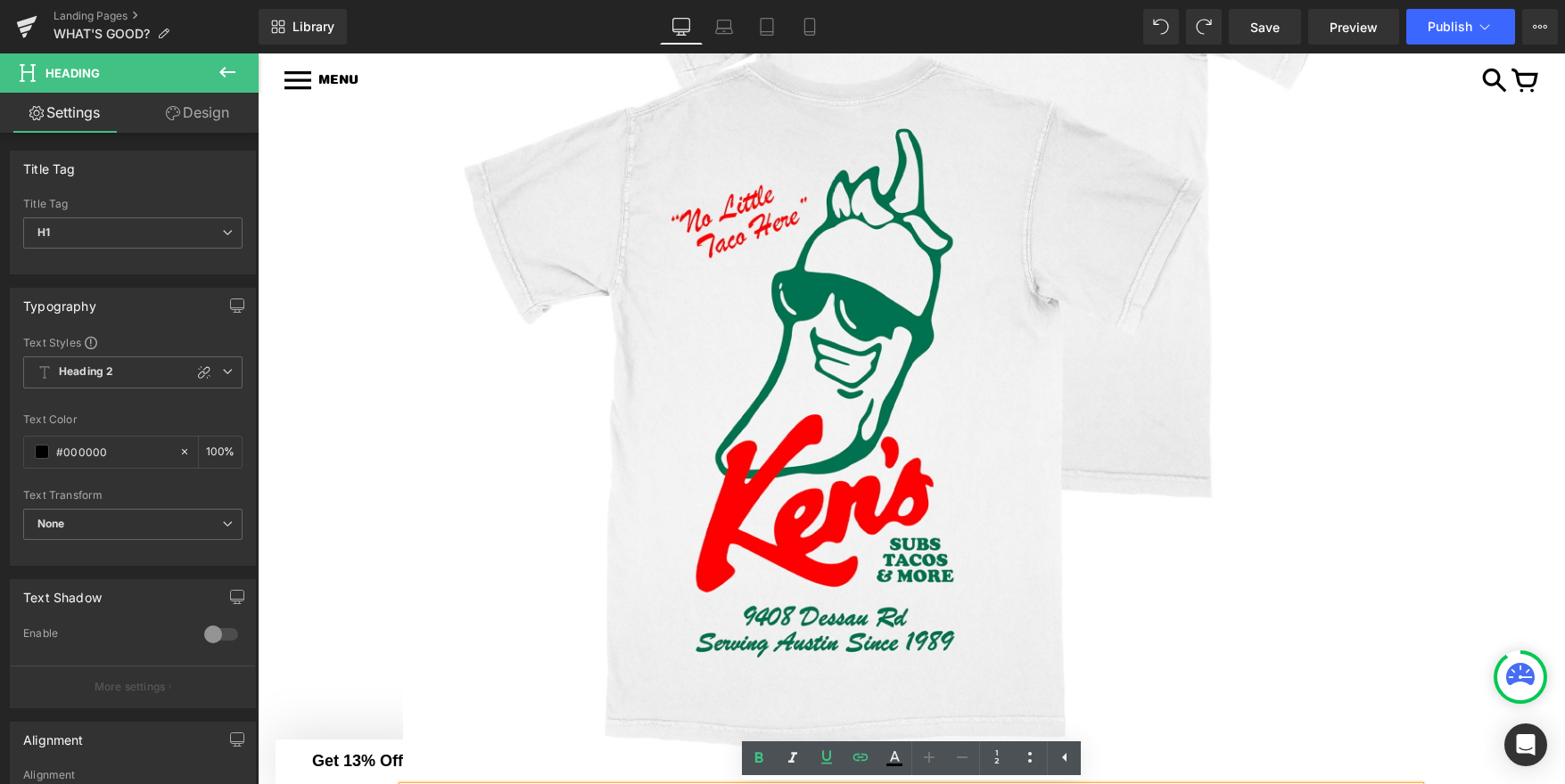
scroll to position [934, 0]
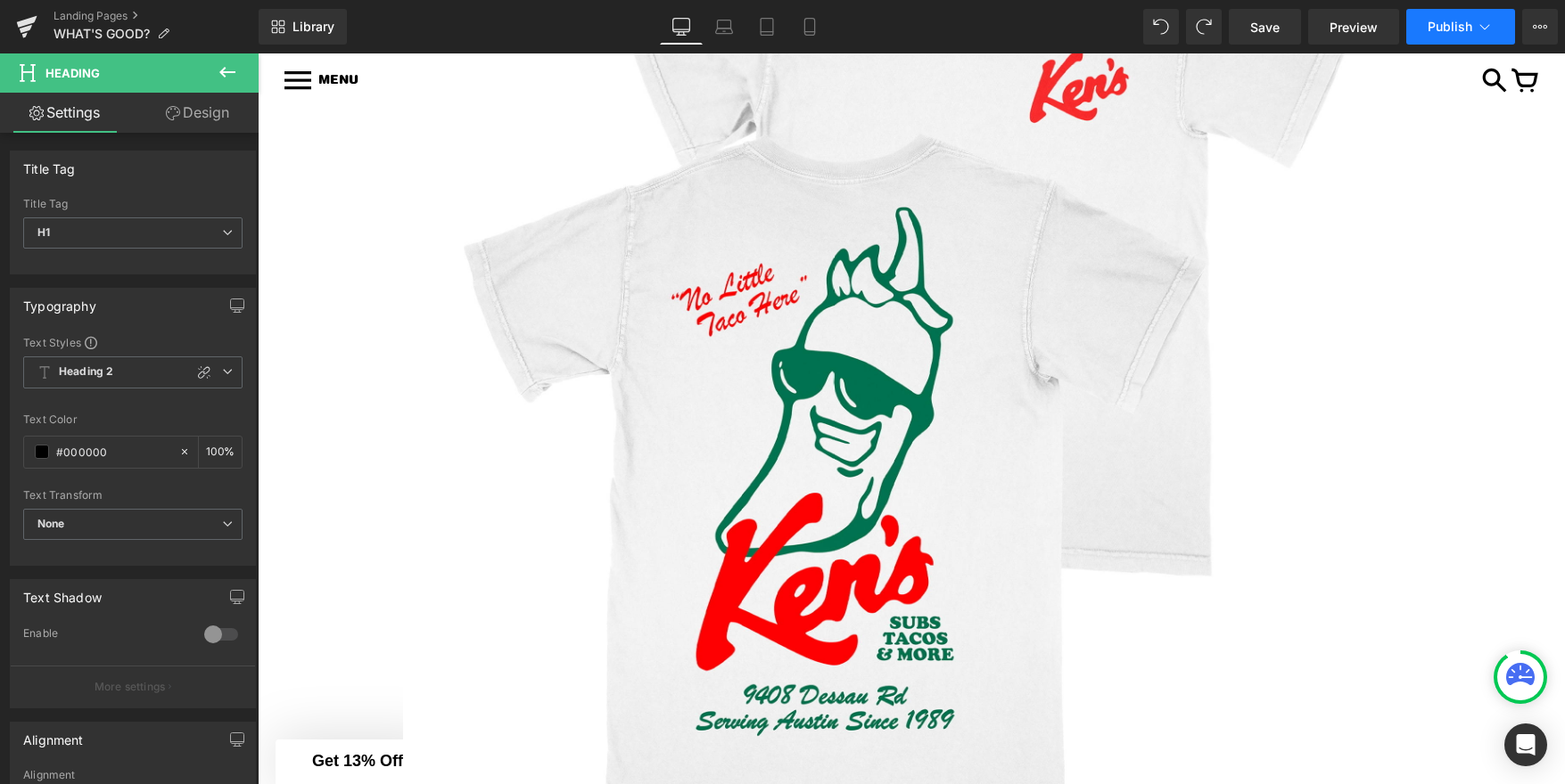
click at [1451, 20] on span "Publish" at bounding box center [1450, 26] width 44 height 14
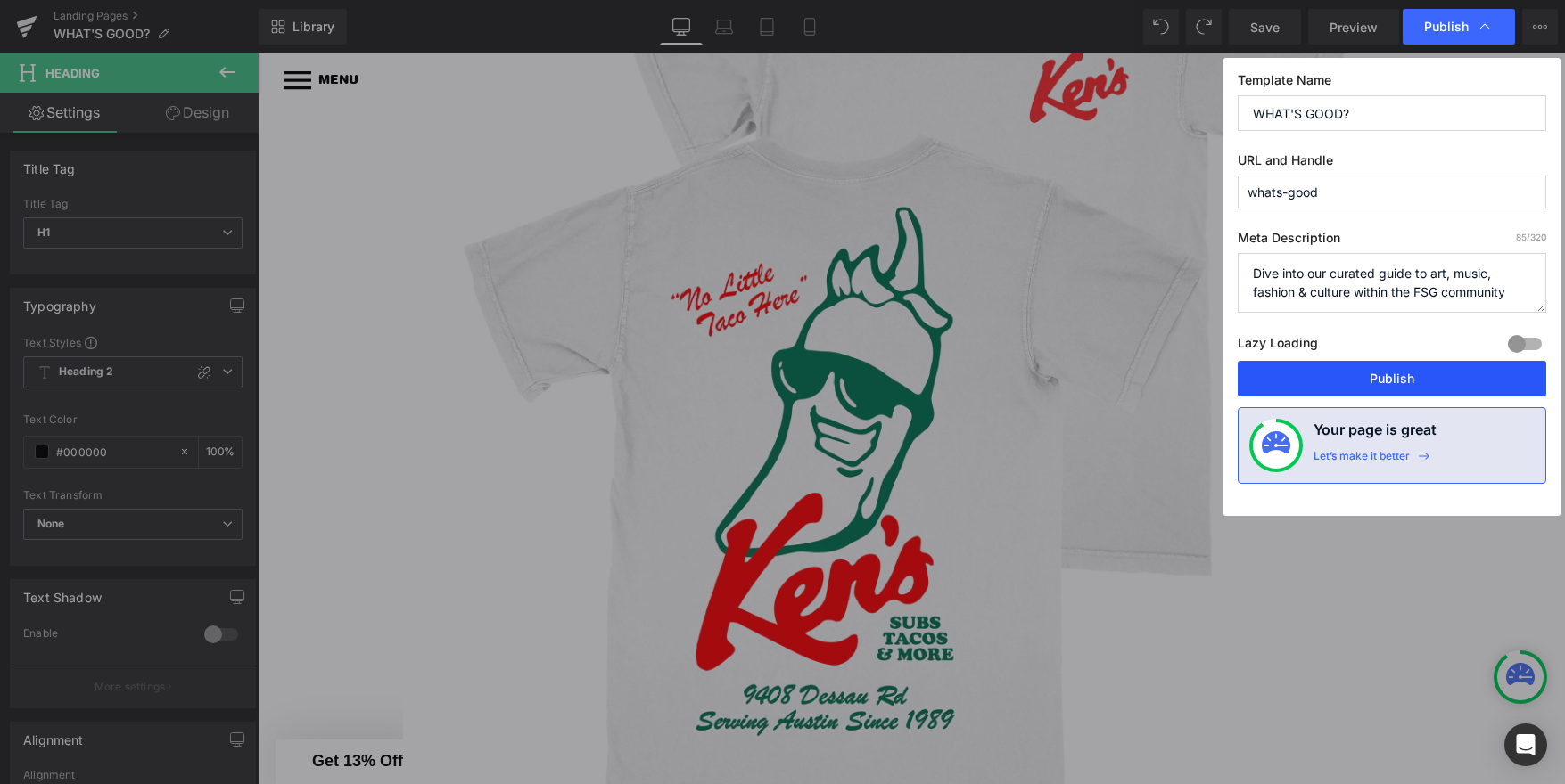
click at [1334, 372] on button "Publish" at bounding box center [1392, 379] width 309 height 36
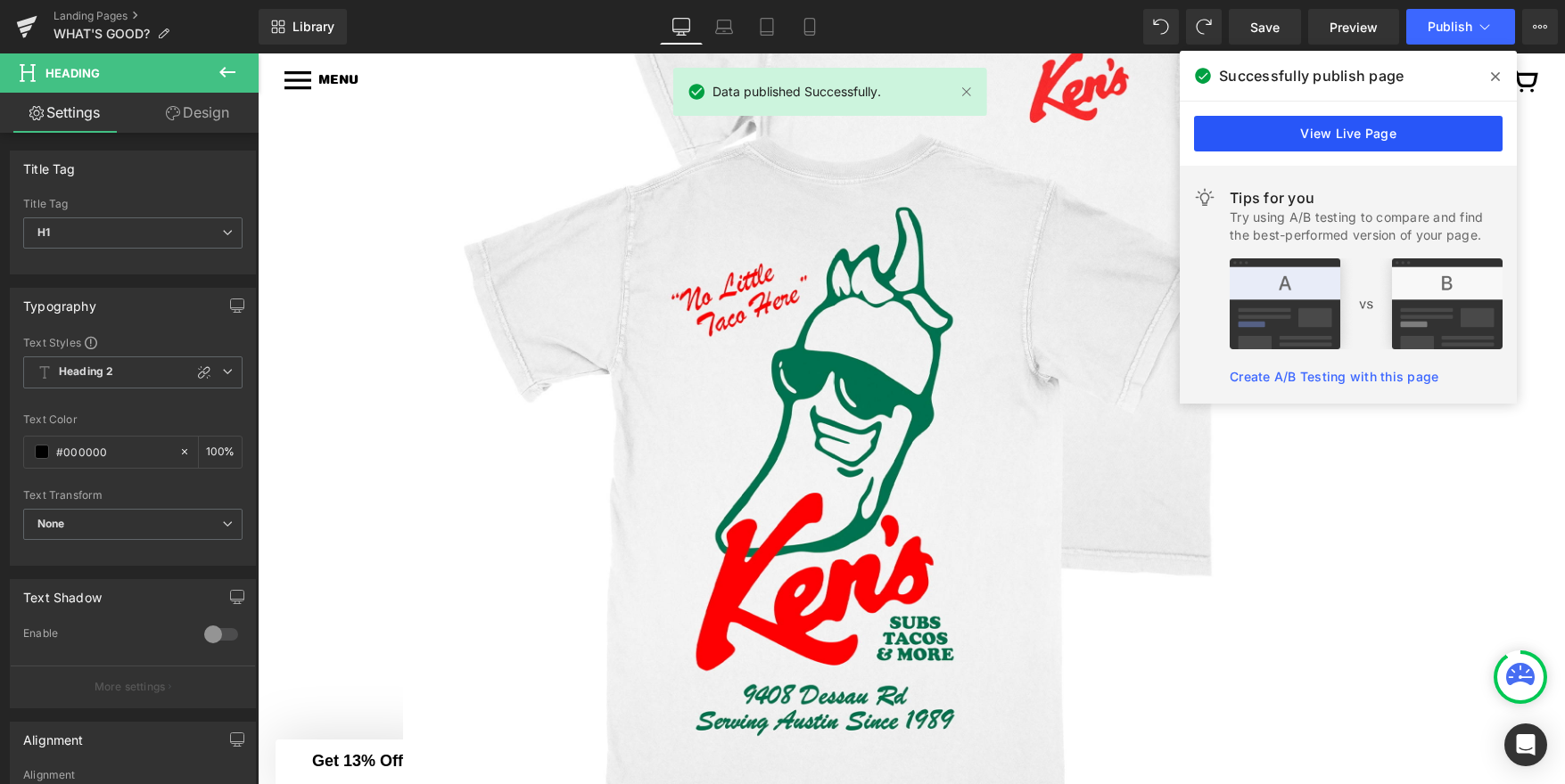
click at [1427, 134] on link "View Live Page" at bounding box center [1348, 133] width 309 height 36
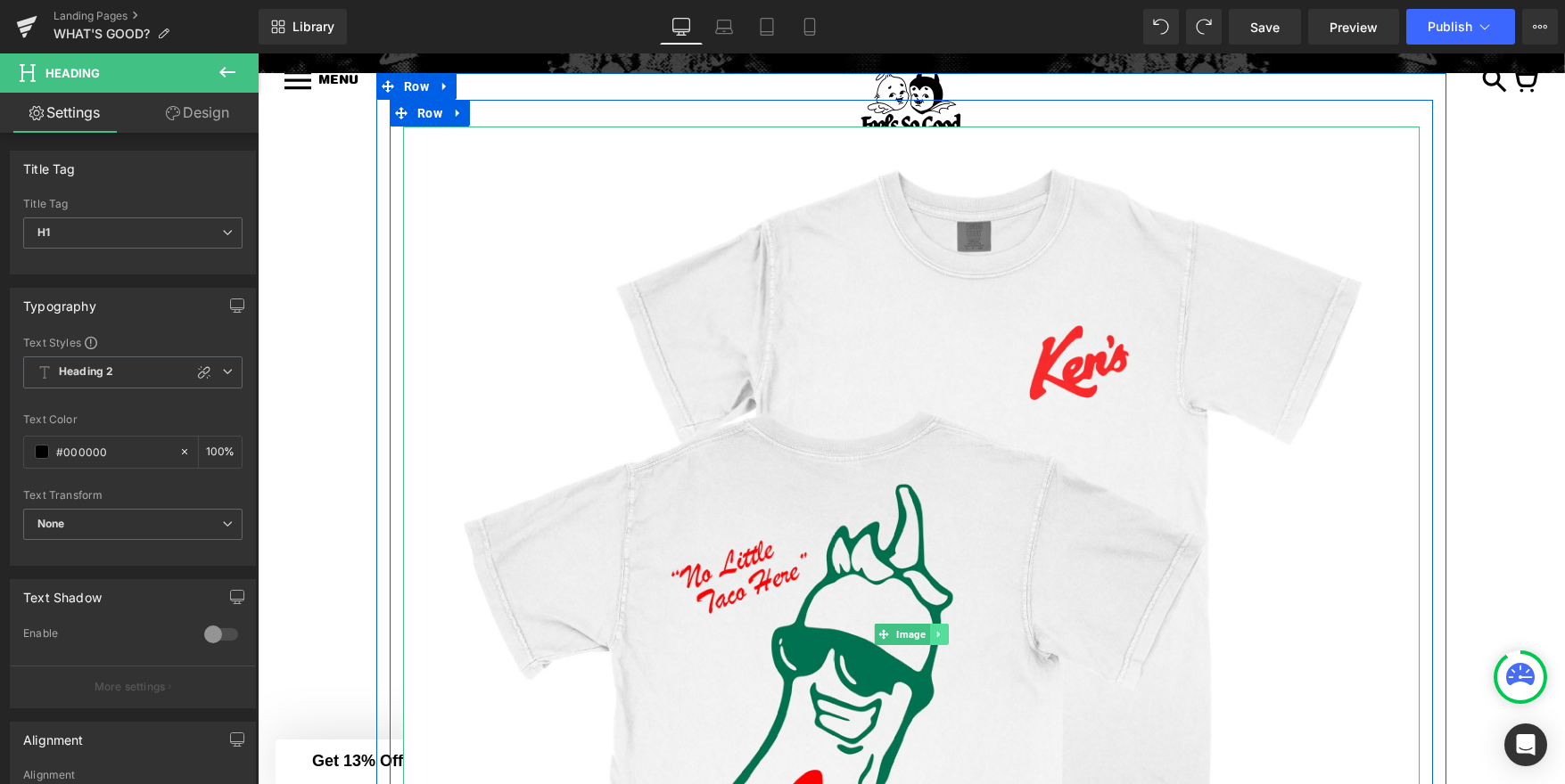
scroll to position [602, 0]
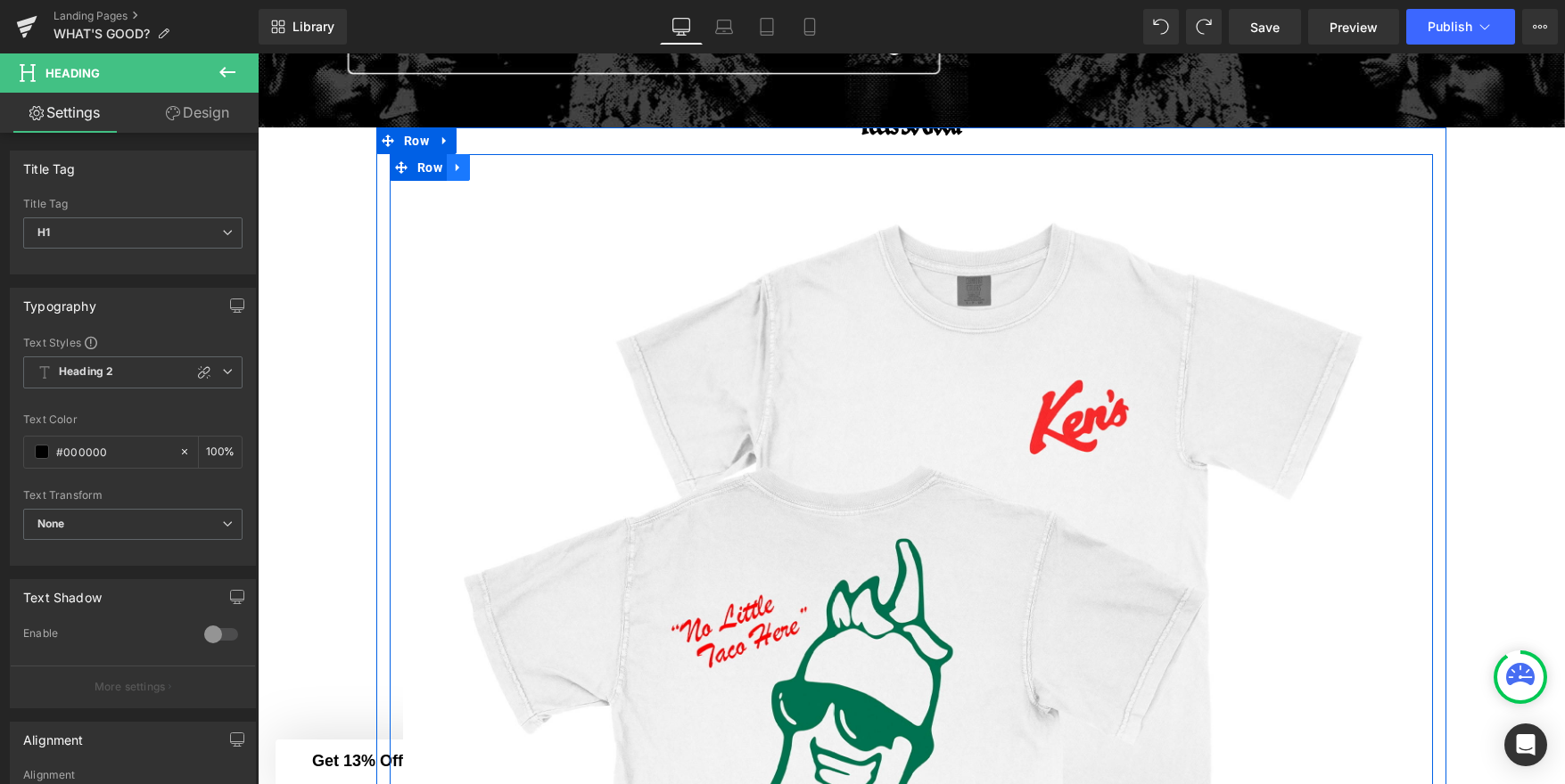
click at [456, 169] on icon at bounding box center [457, 168] width 4 height 8
click at [481, 168] on icon at bounding box center [481, 168] width 13 height 13
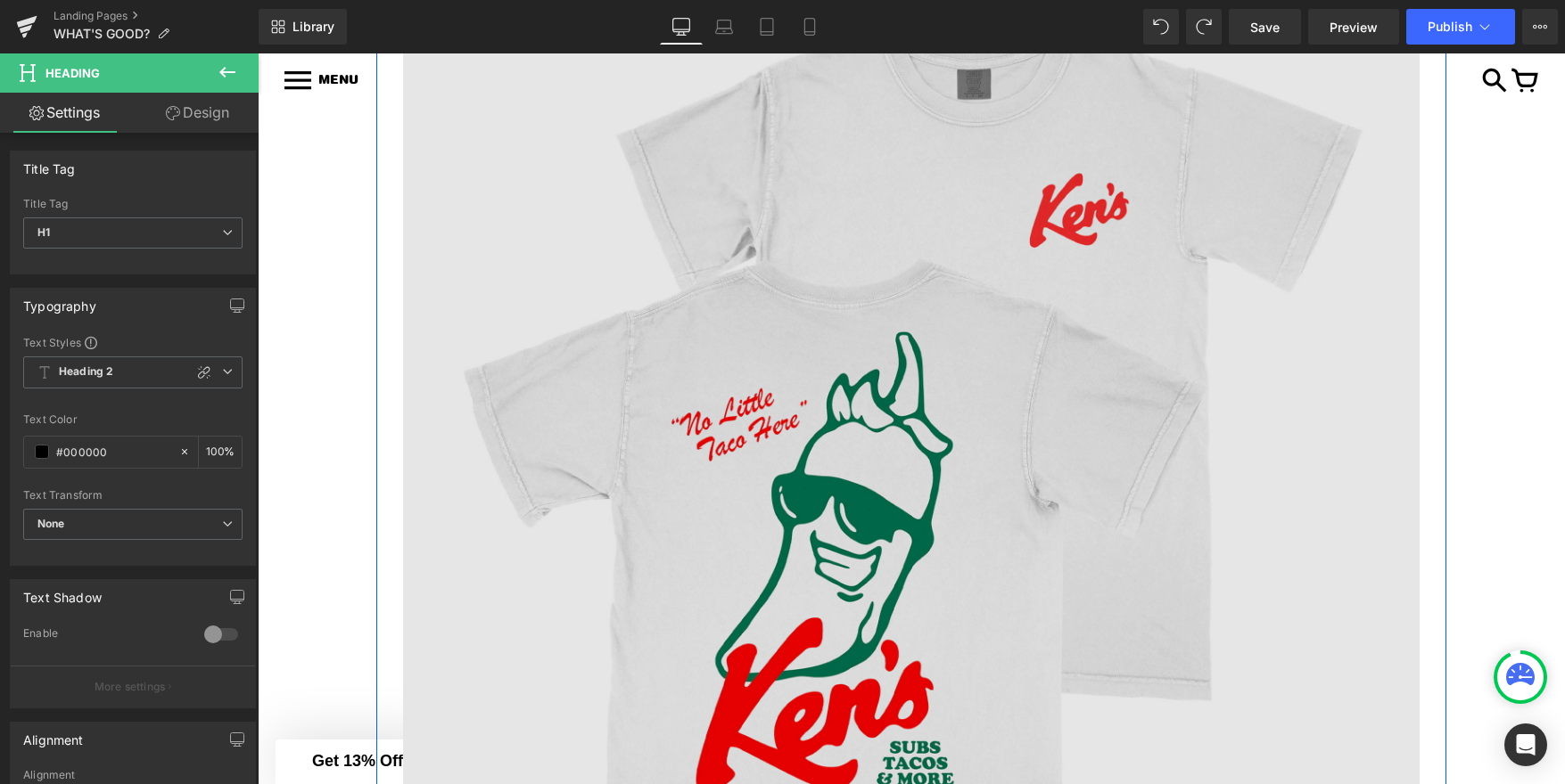
scroll to position [1916, 0]
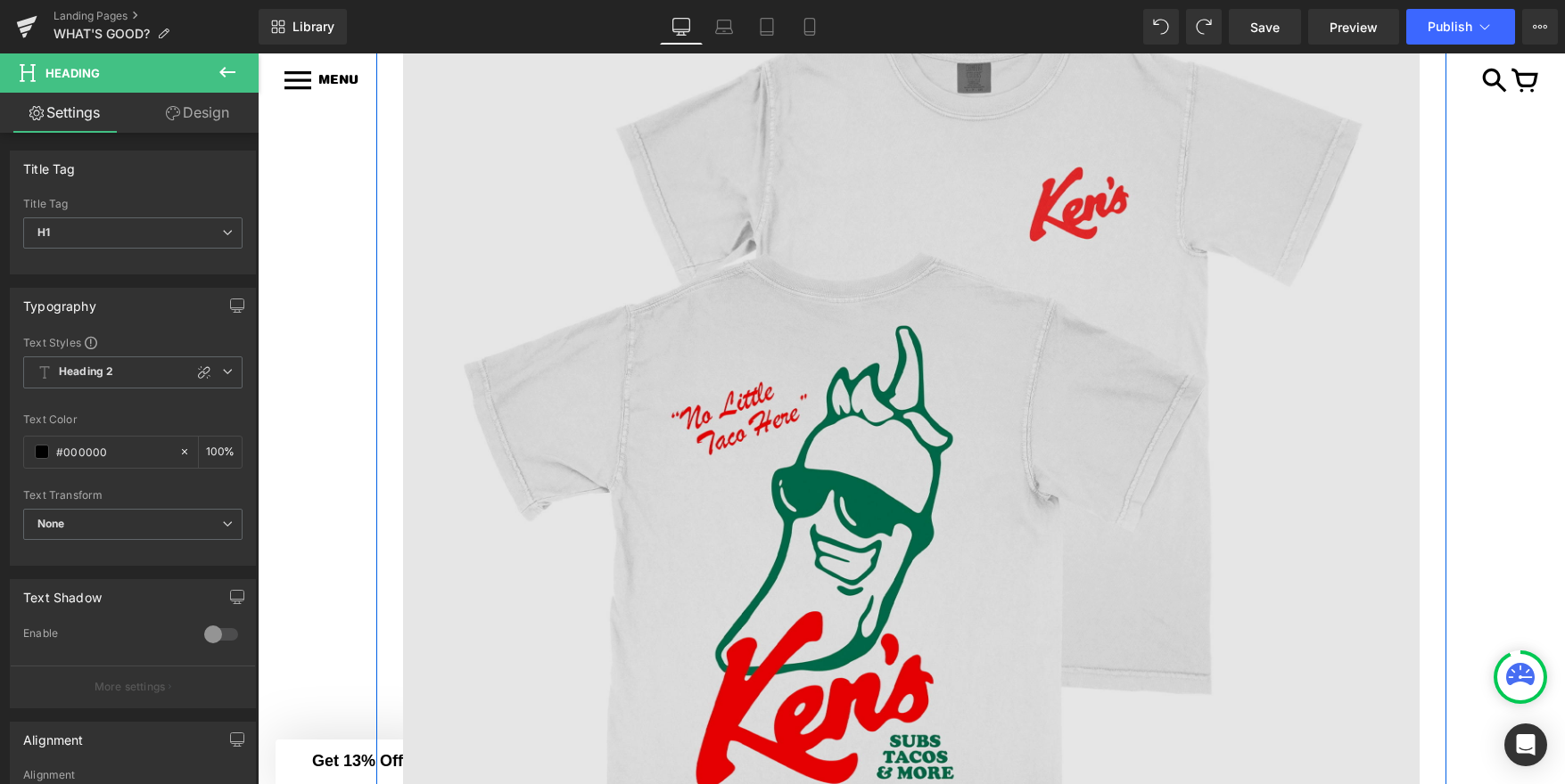
click at [886, 538] on img at bounding box center [911, 476] width 1016 height 1016
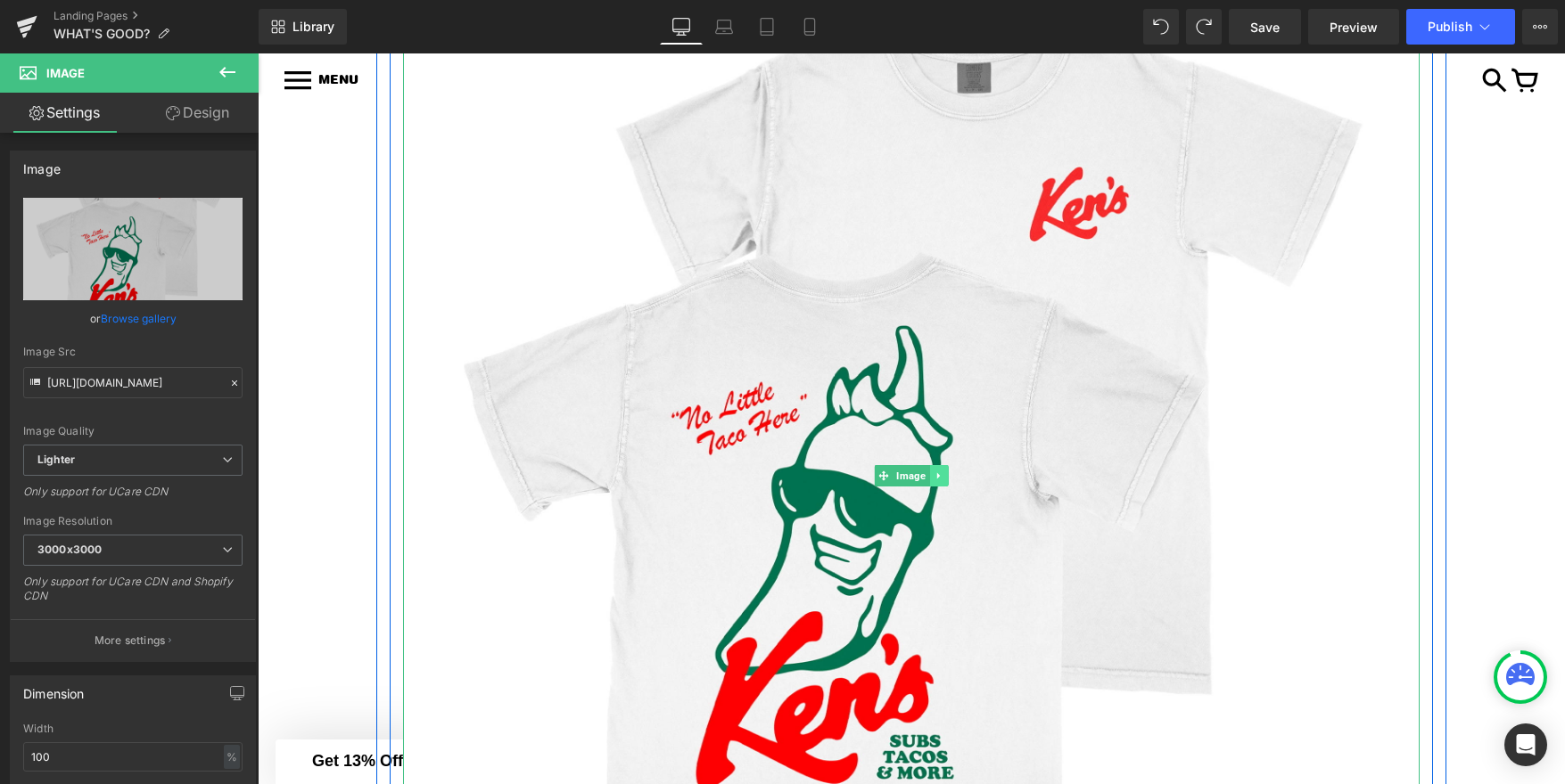
click at [935, 472] on icon at bounding box center [938, 476] width 10 height 11
click at [952, 474] on icon at bounding box center [948, 476] width 10 height 10
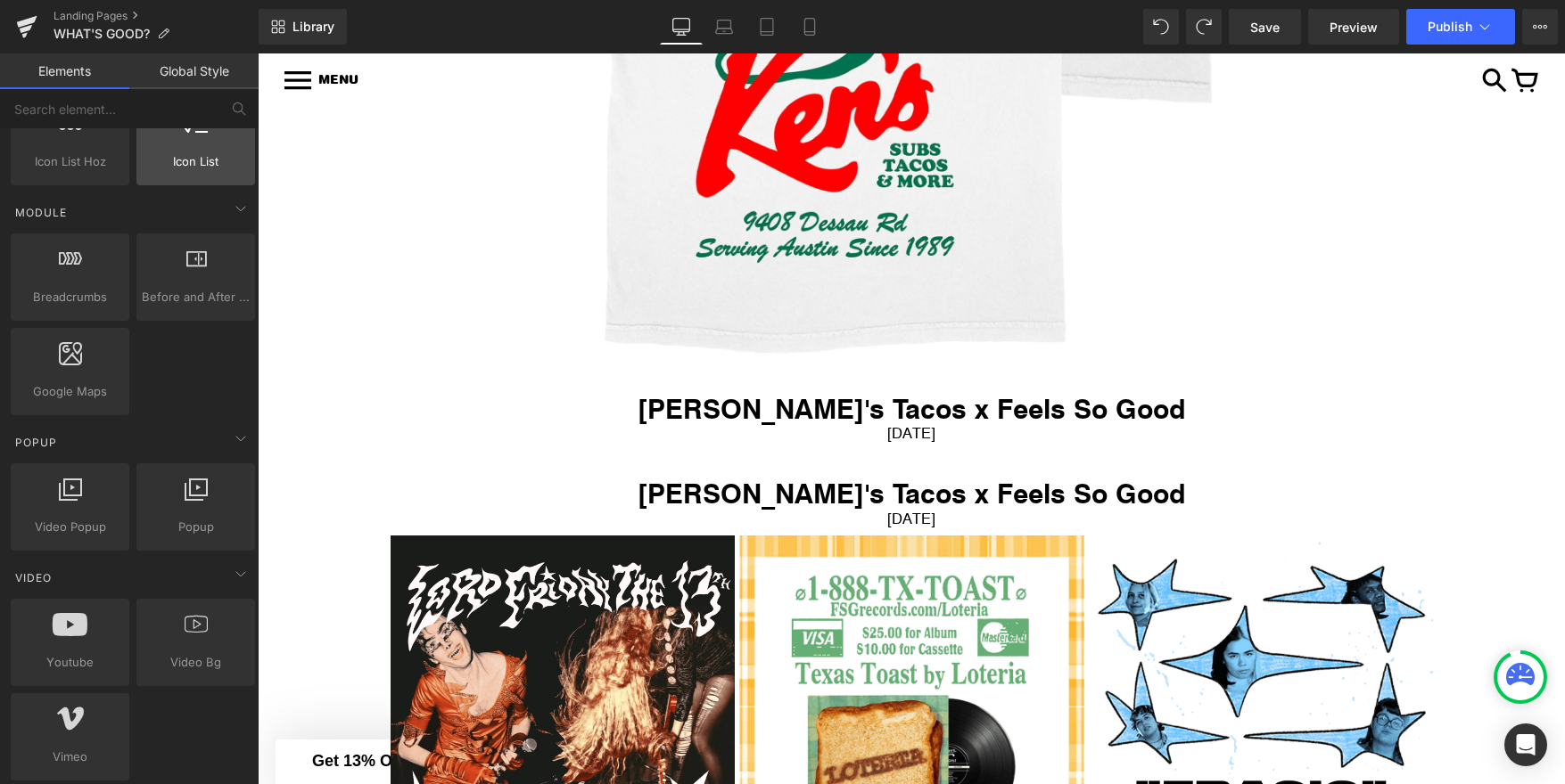
scroll to position [938, 0]
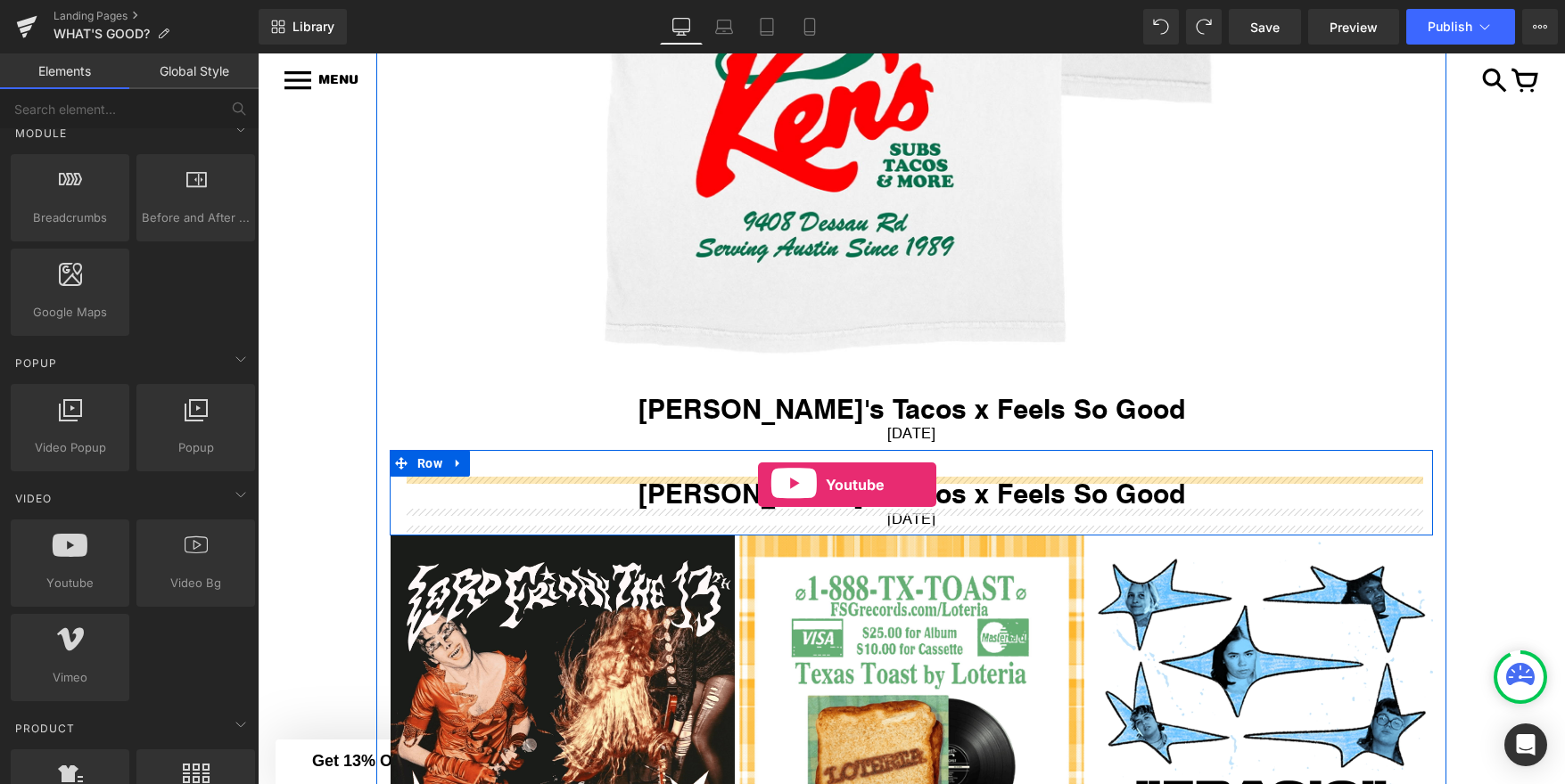
drag, startPoint x: 332, startPoint y: 621, endPoint x: 758, endPoint y: 485, distance: 447.2
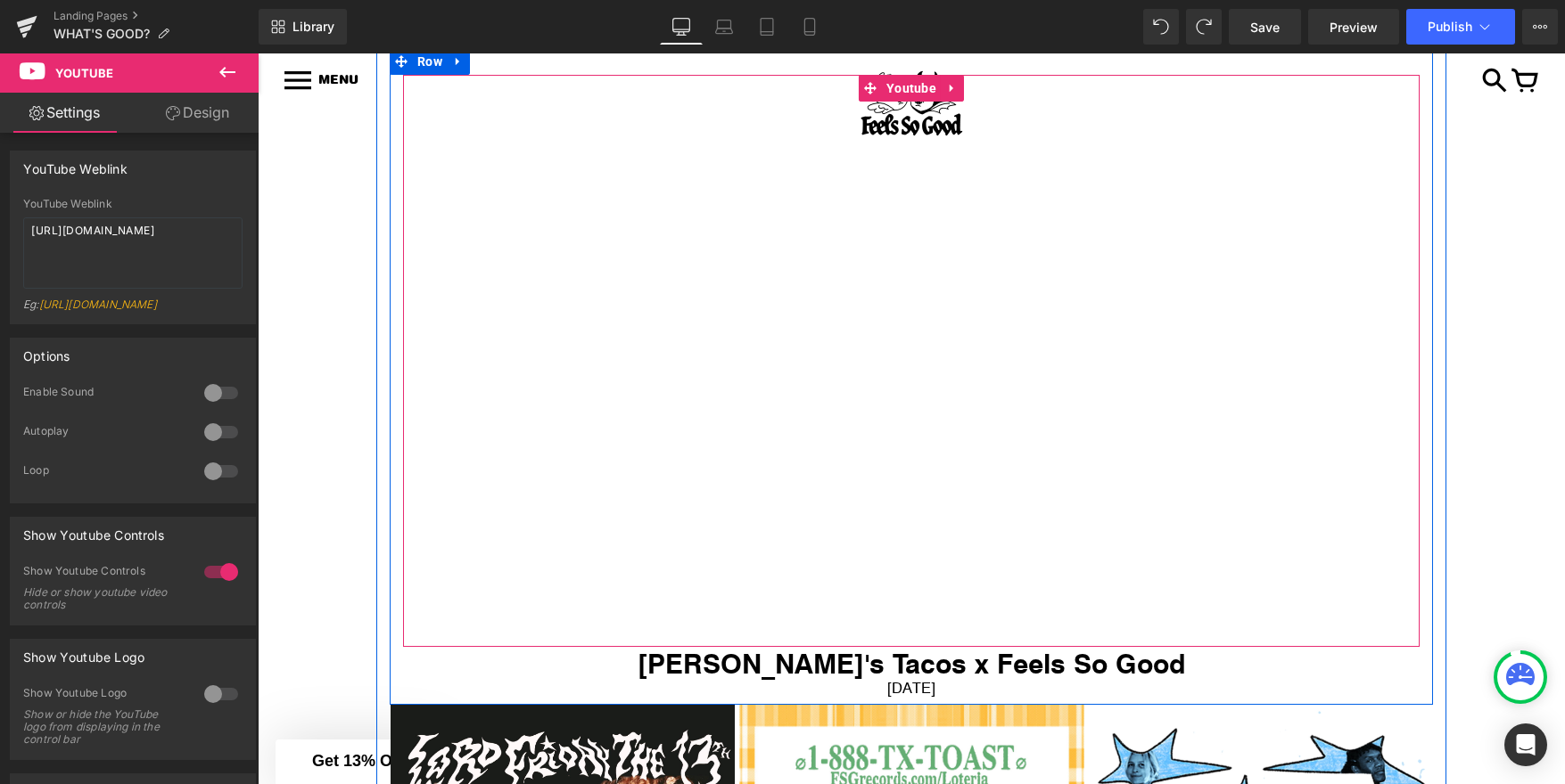
scroll to position [1783, 0]
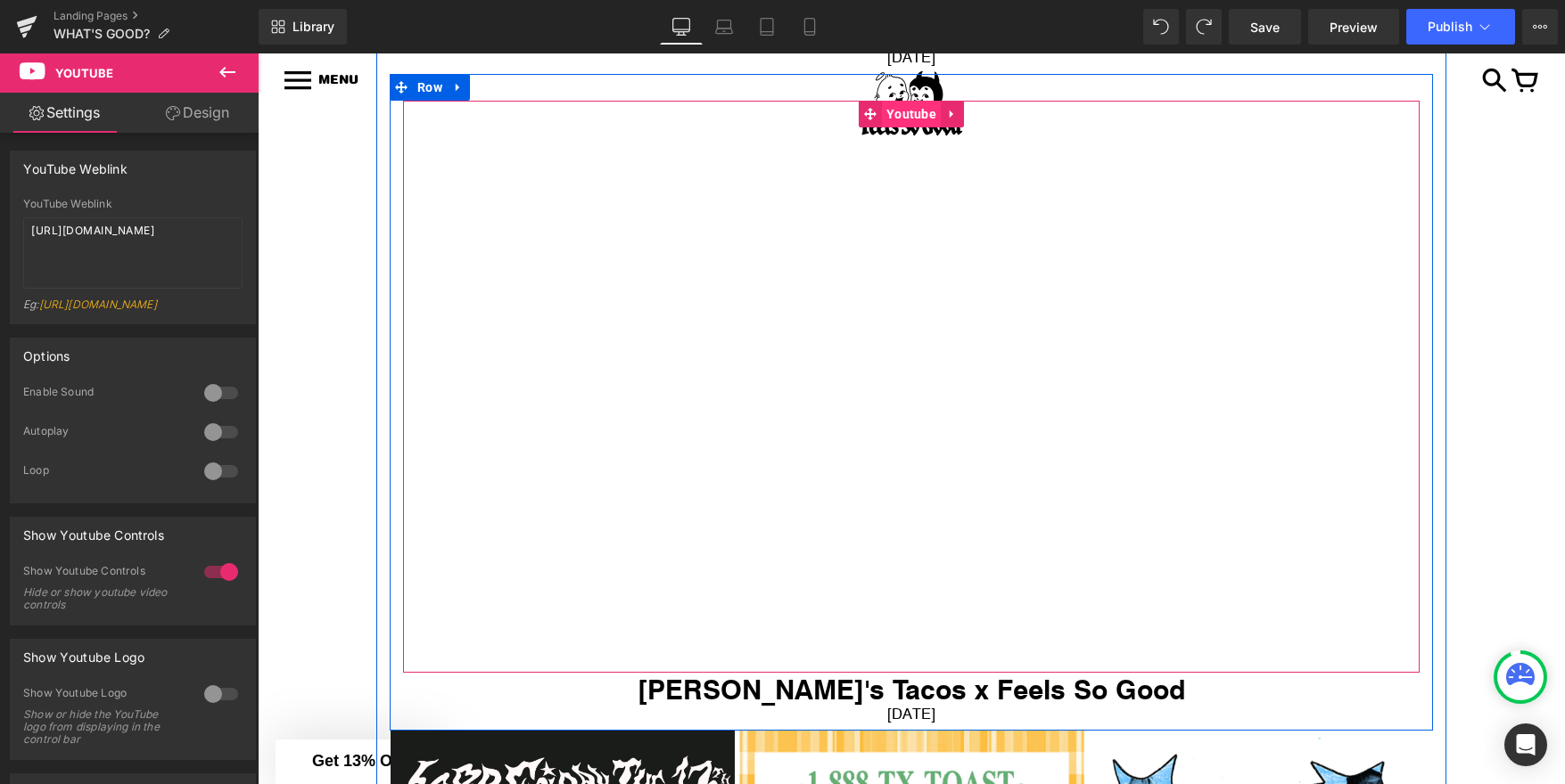
click at [926, 115] on span "Youtube" at bounding box center [912, 114] width 59 height 27
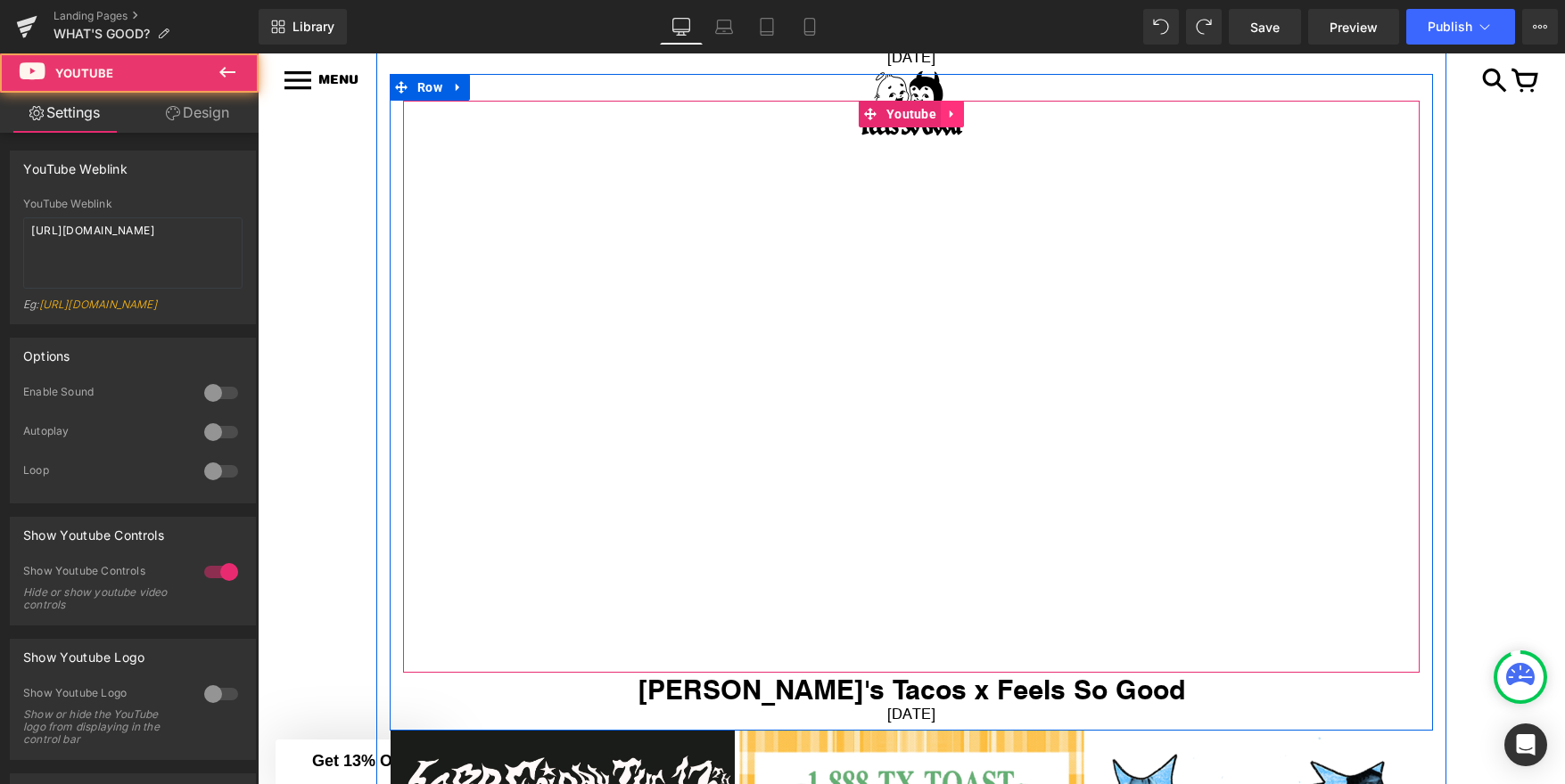
click at [951, 115] on icon at bounding box center [952, 115] width 4 height 8
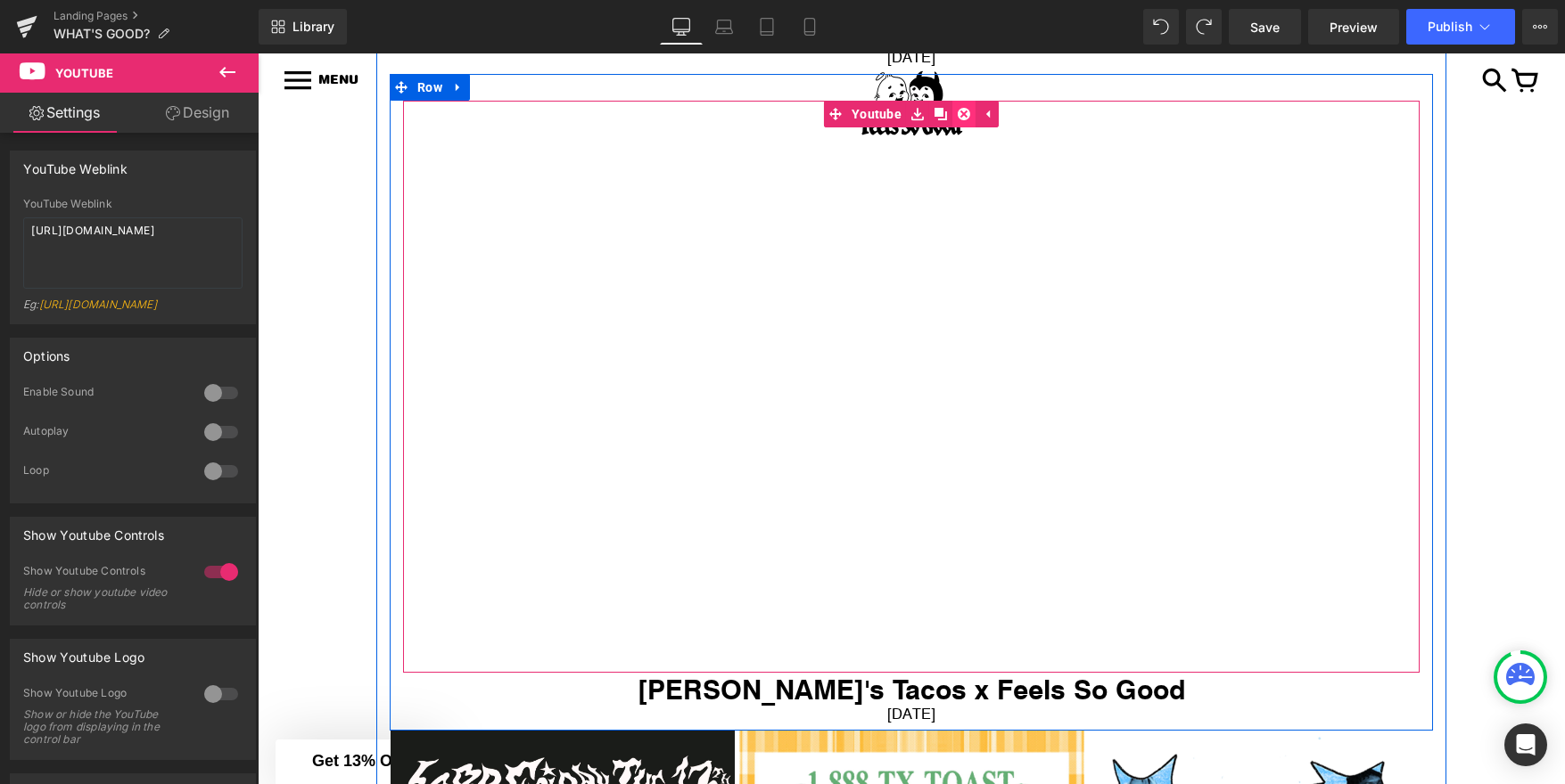
click at [963, 115] on icon at bounding box center [964, 115] width 13 height 13
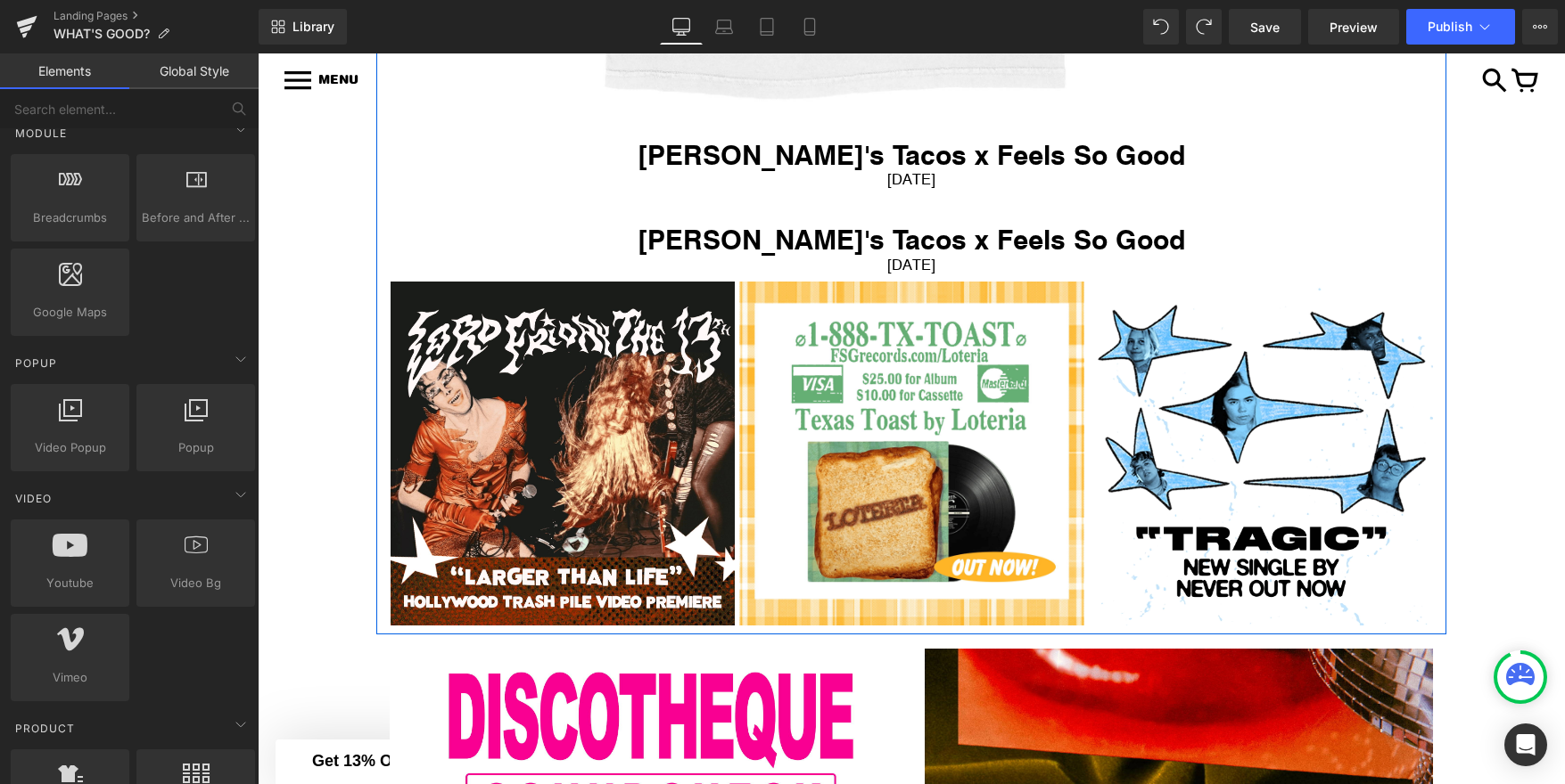
scroll to position [1665, 0]
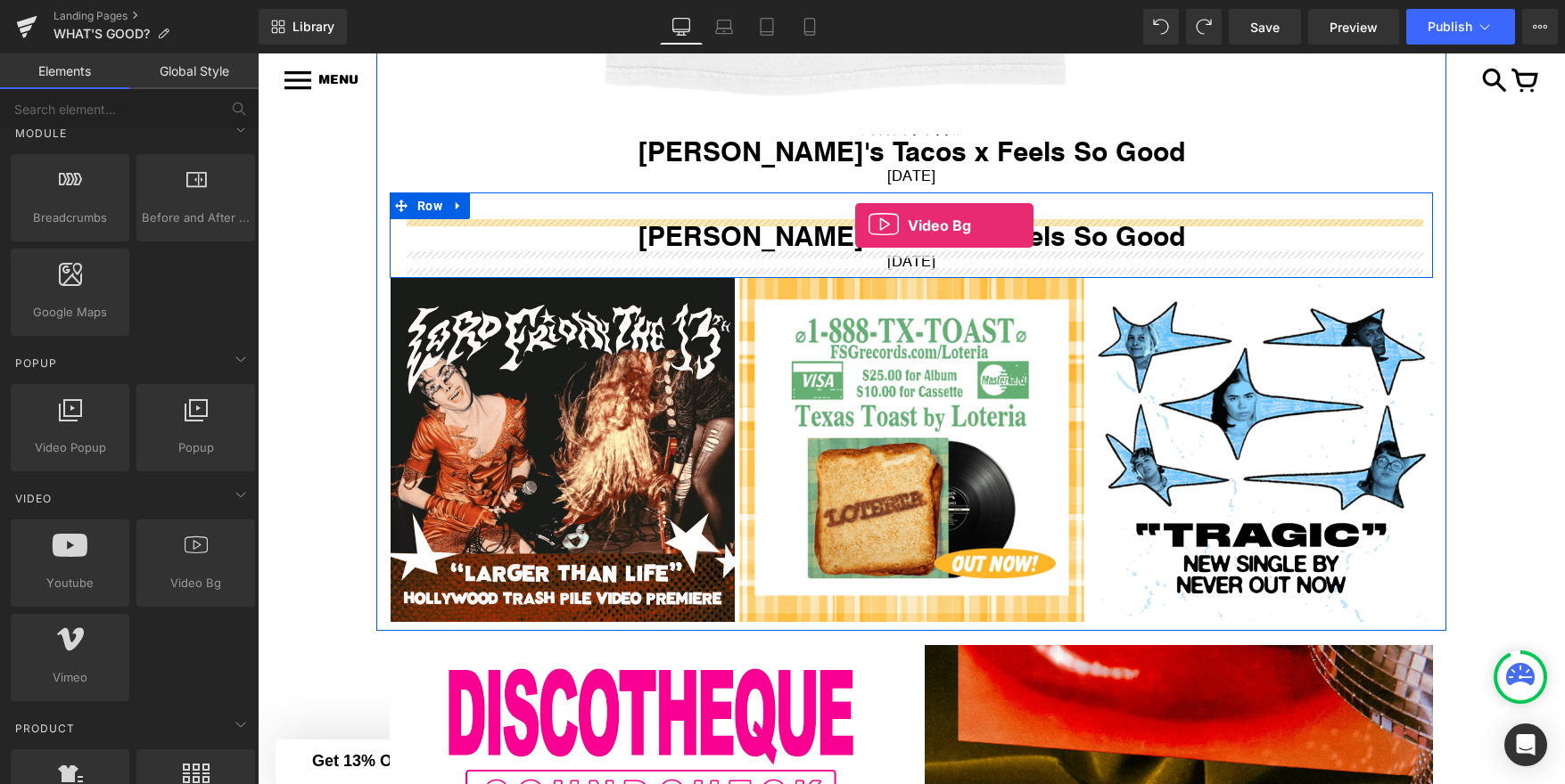
drag, startPoint x: 439, startPoint y: 619, endPoint x: 855, endPoint y: 225, distance: 573.0
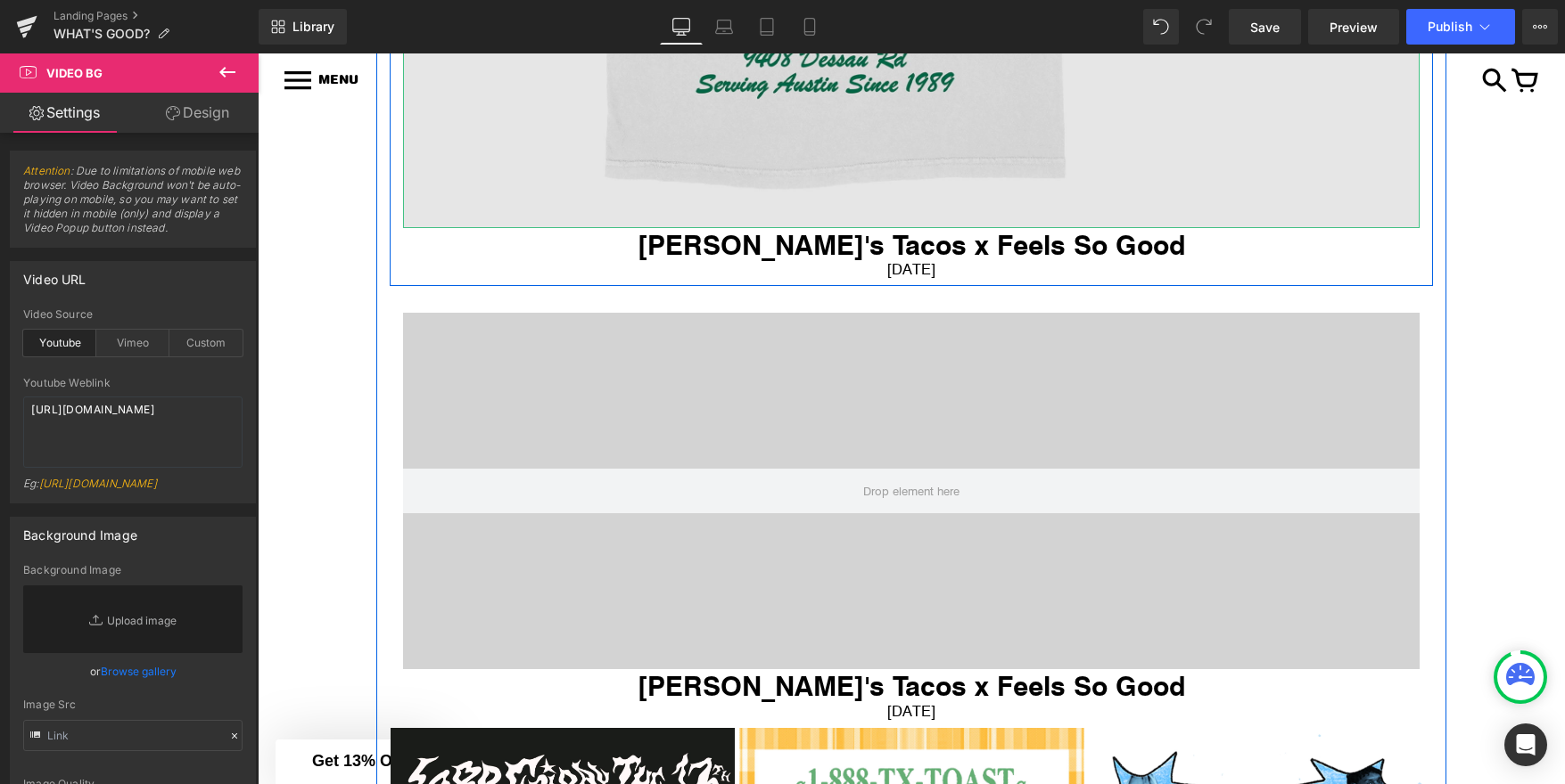
scroll to position [1648, 0]
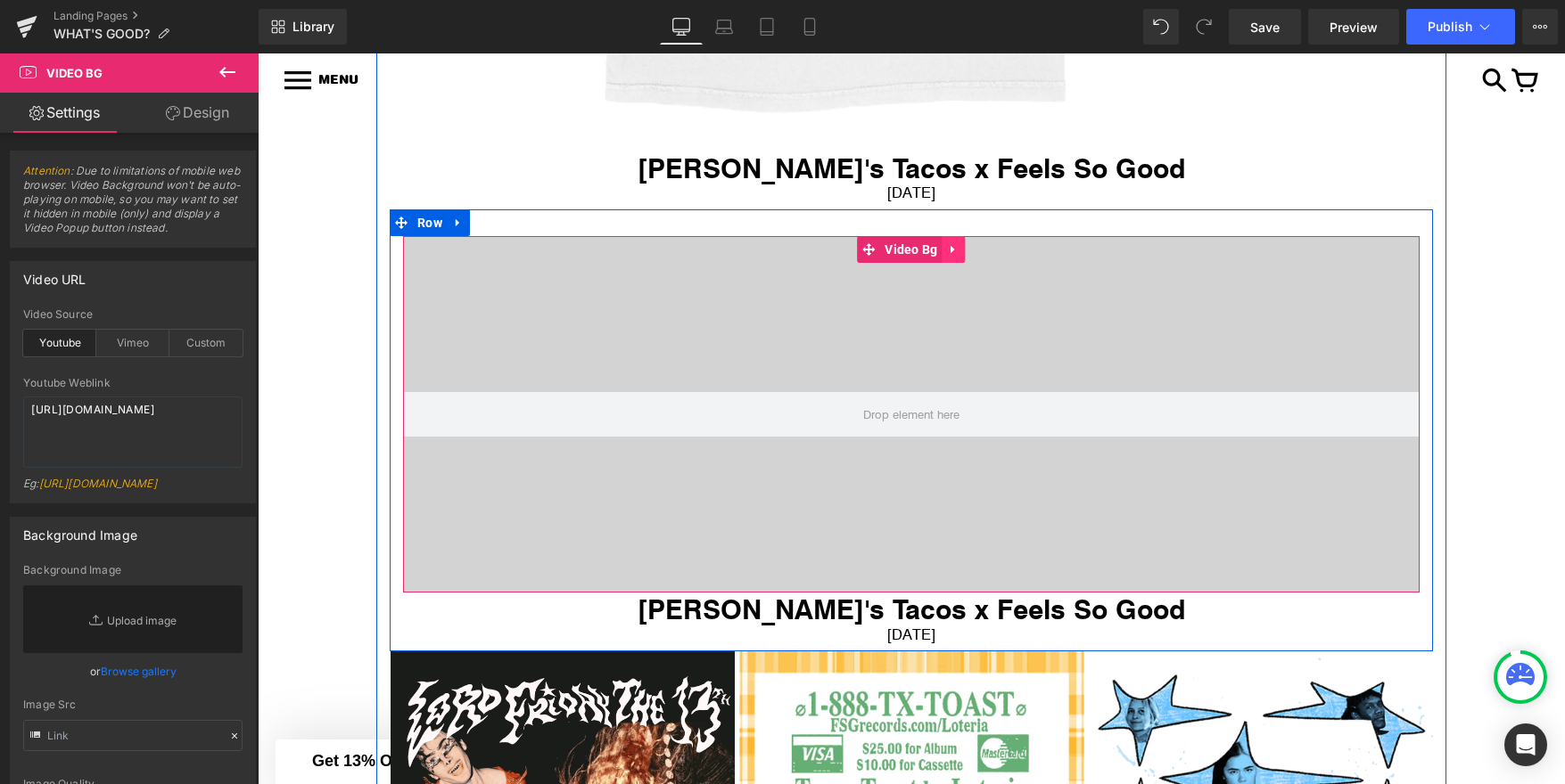
click at [944, 247] on link at bounding box center [953, 249] width 23 height 27
click at [961, 249] on icon at bounding box center [965, 249] width 13 height 13
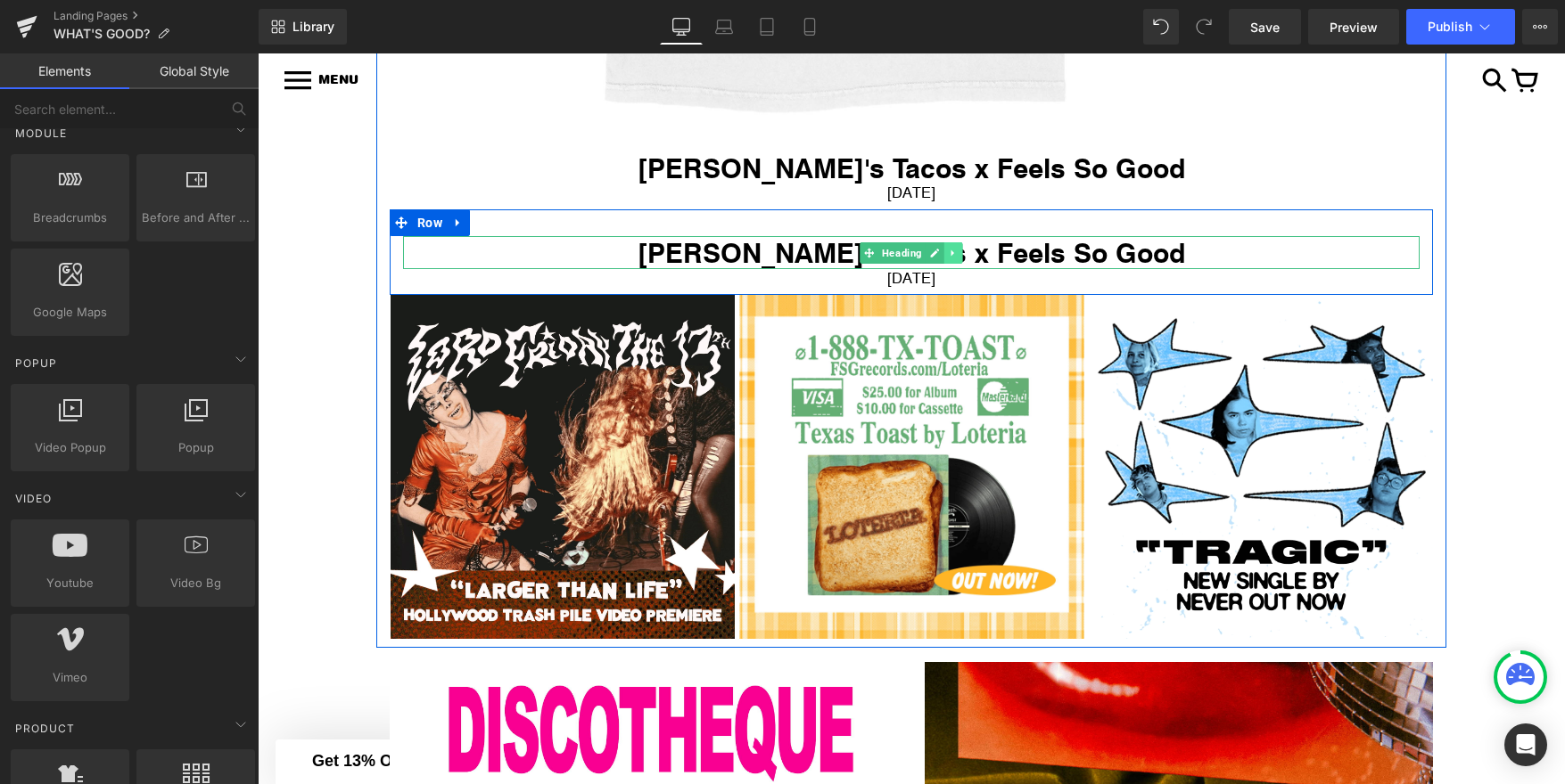
click at [952, 259] on link at bounding box center [953, 253] width 18 height 21
click at [964, 252] on icon at bounding box center [963, 252] width 10 height 10
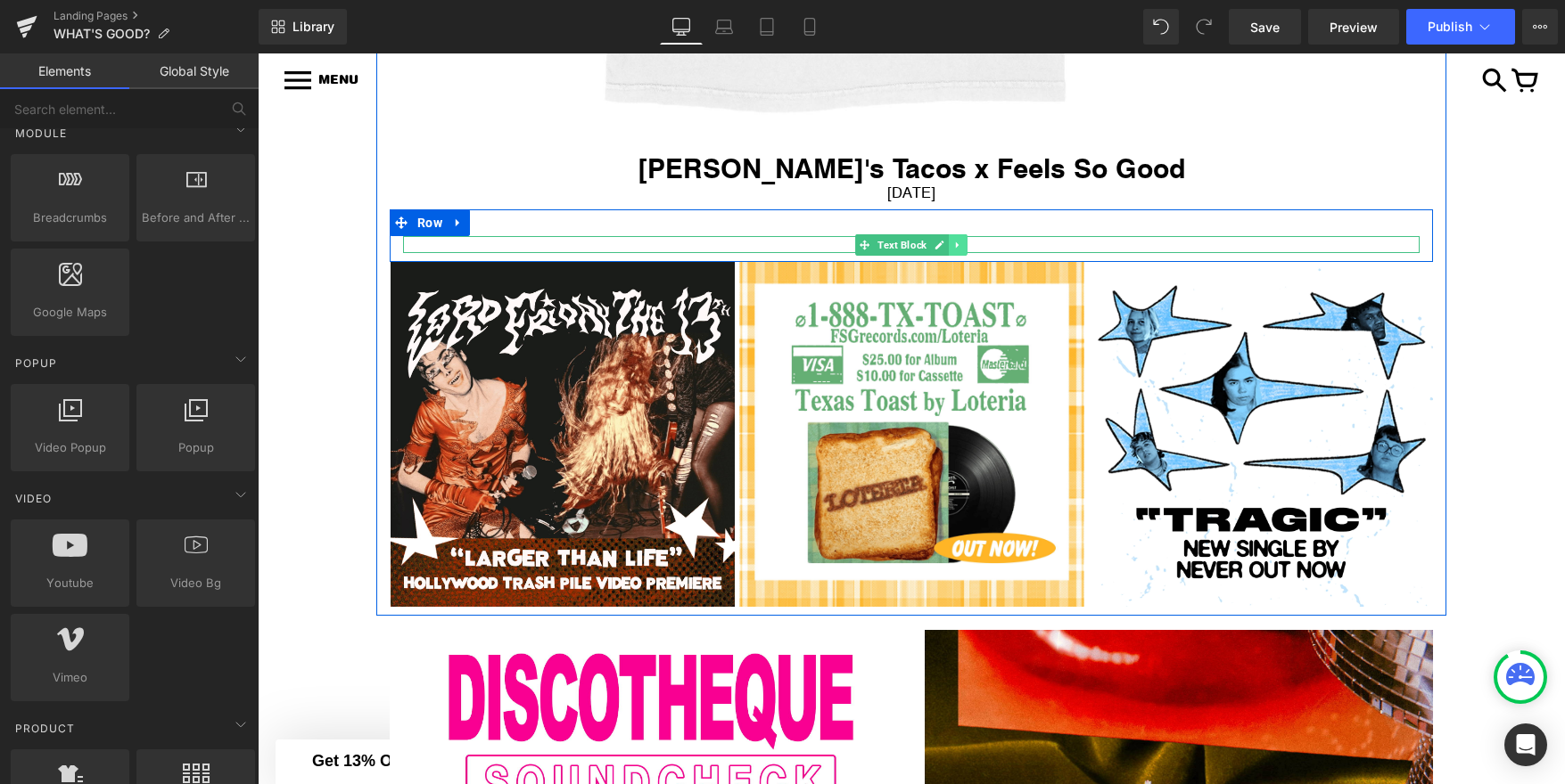
click at [961, 245] on icon at bounding box center [958, 246] width 10 height 11
click at [965, 246] on icon at bounding box center [966, 246] width 10 height 11
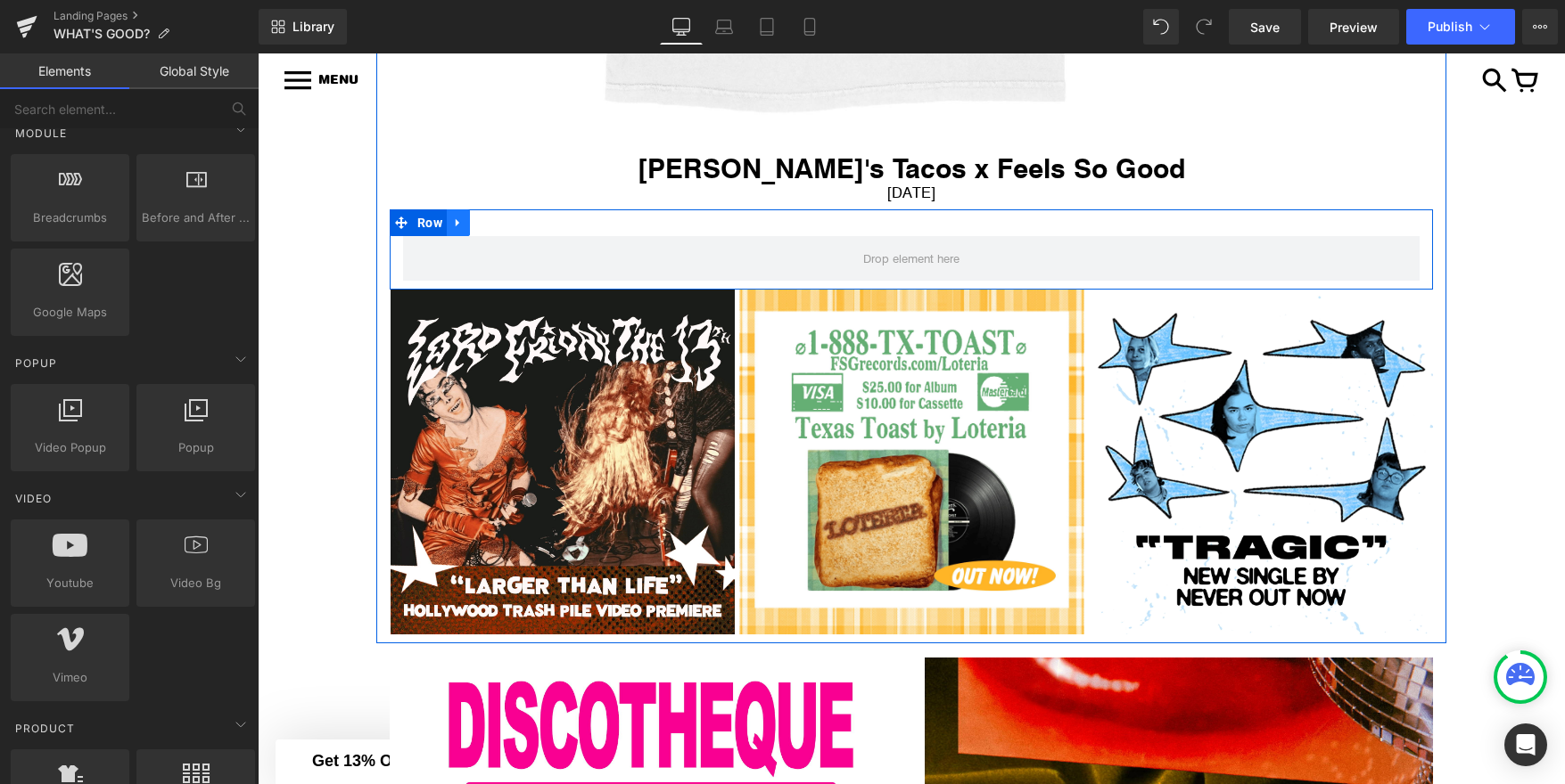
click at [460, 226] on icon at bounding box center [458, 223] width 13 height 13
click at [508, 220] on icon at bounding box center [505, 223] width 13 height 13
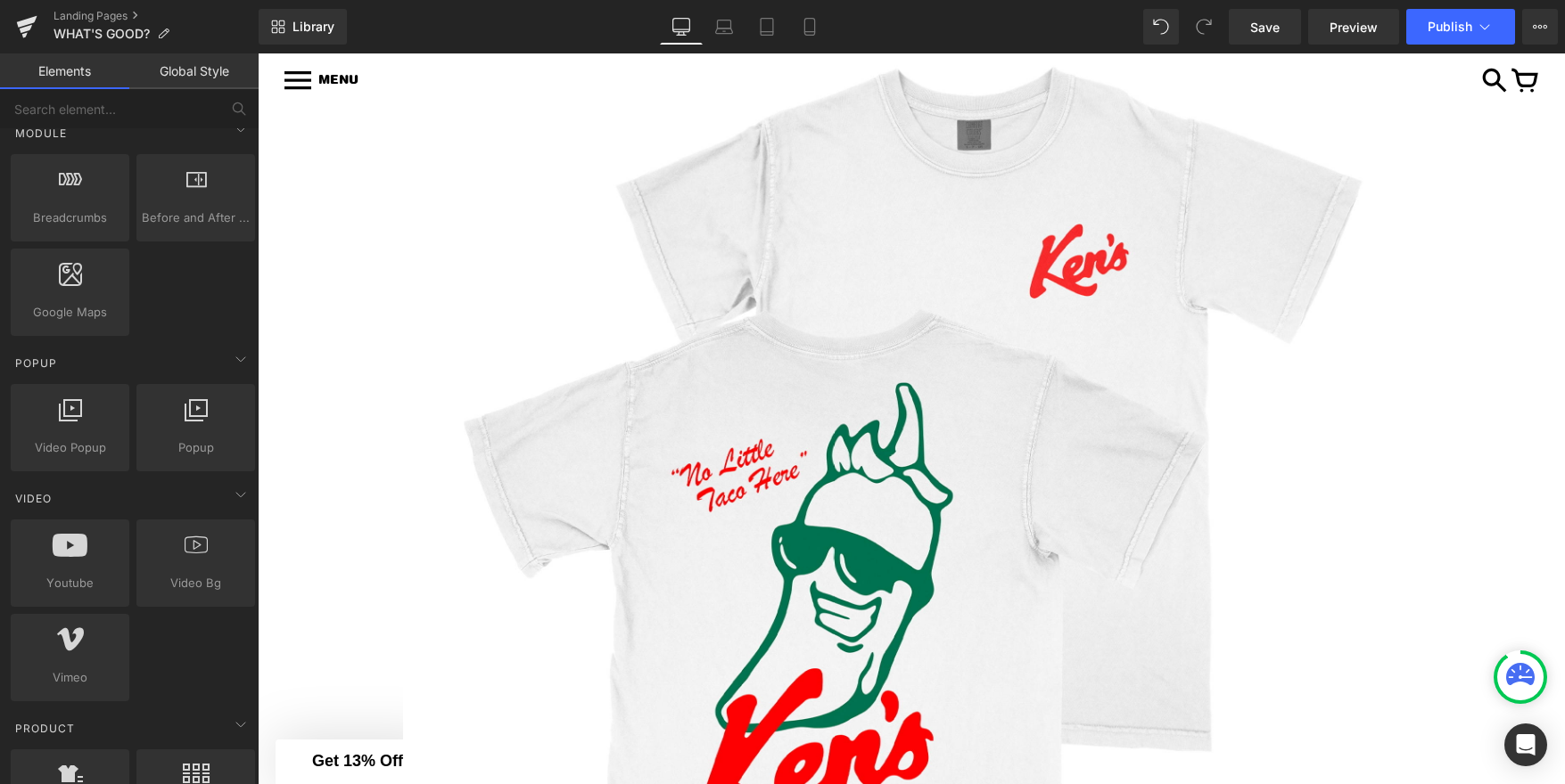
scroll to position [761, 0]
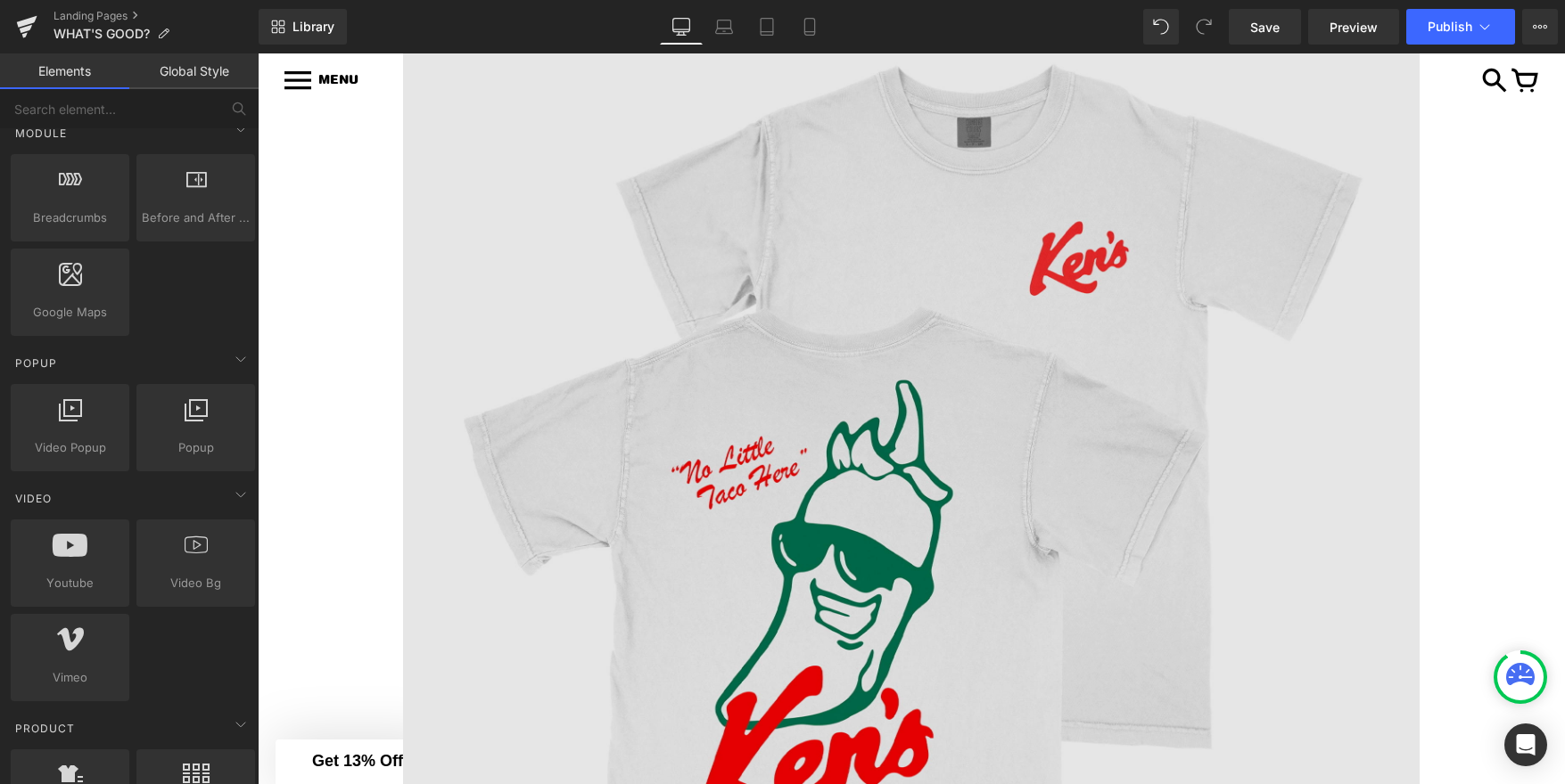
click at [820, 392] on img at bounding box center [911, 530] width 1016 height 1016
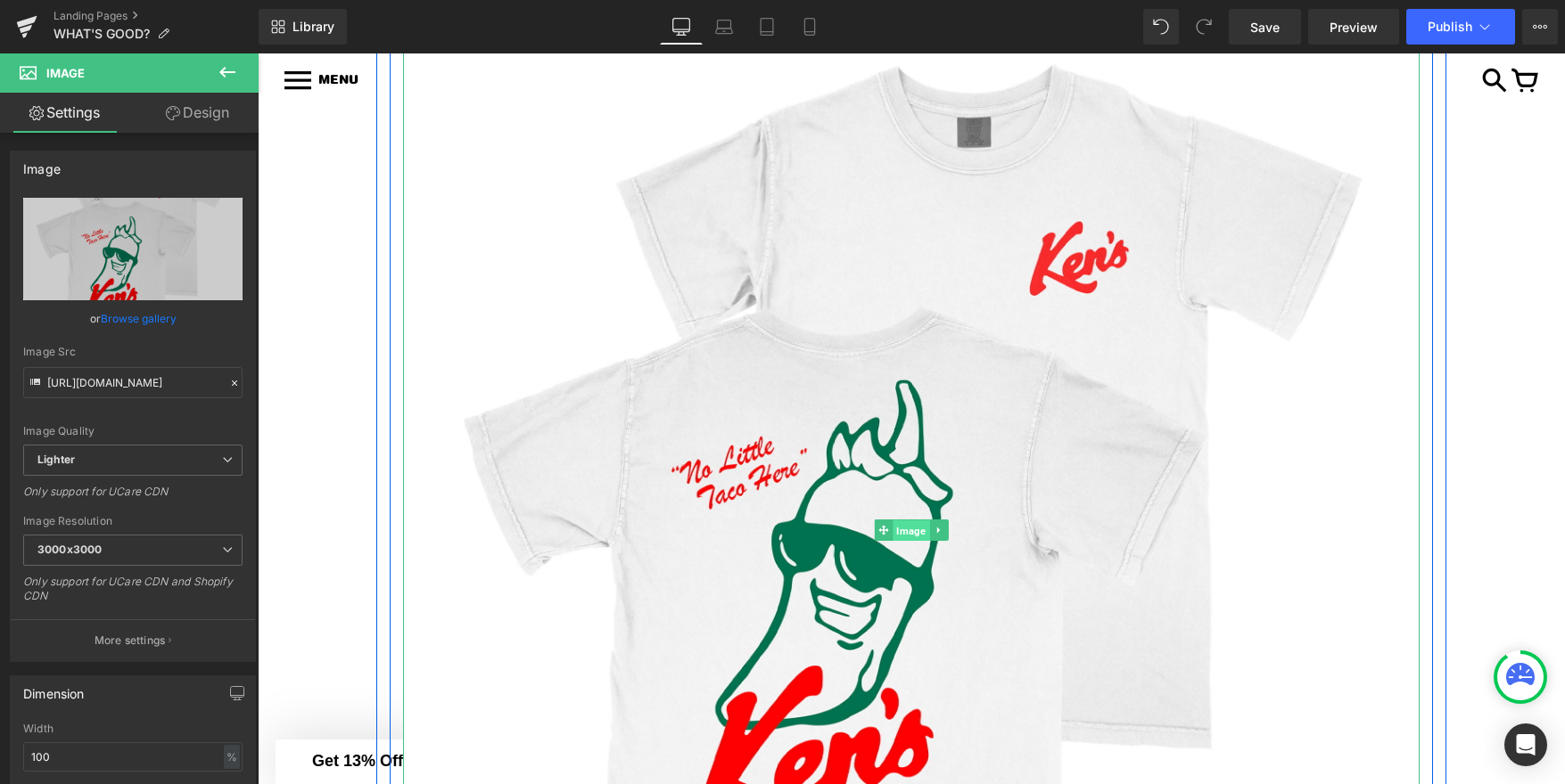
click at [904, 529] on span "Image" at bounding box center [911, 531] width 37 height 21
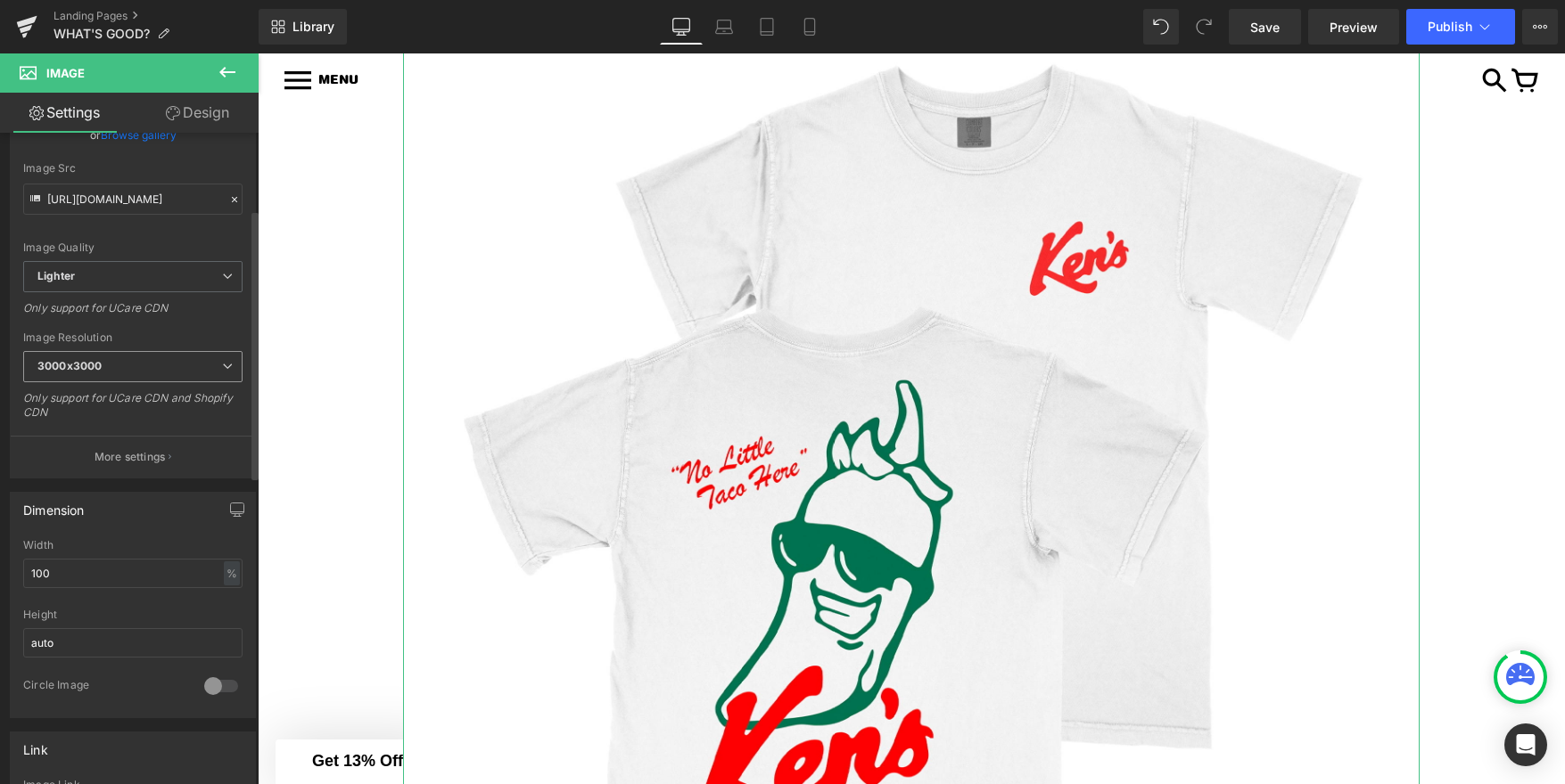
scroll to position [186, 0]
click at [93, 643] on input "auto" at bounding box center [132, 641] width 219 height 30
click at [109, 577] on input "100" at bounding box center [132, 572] width 219 height 30
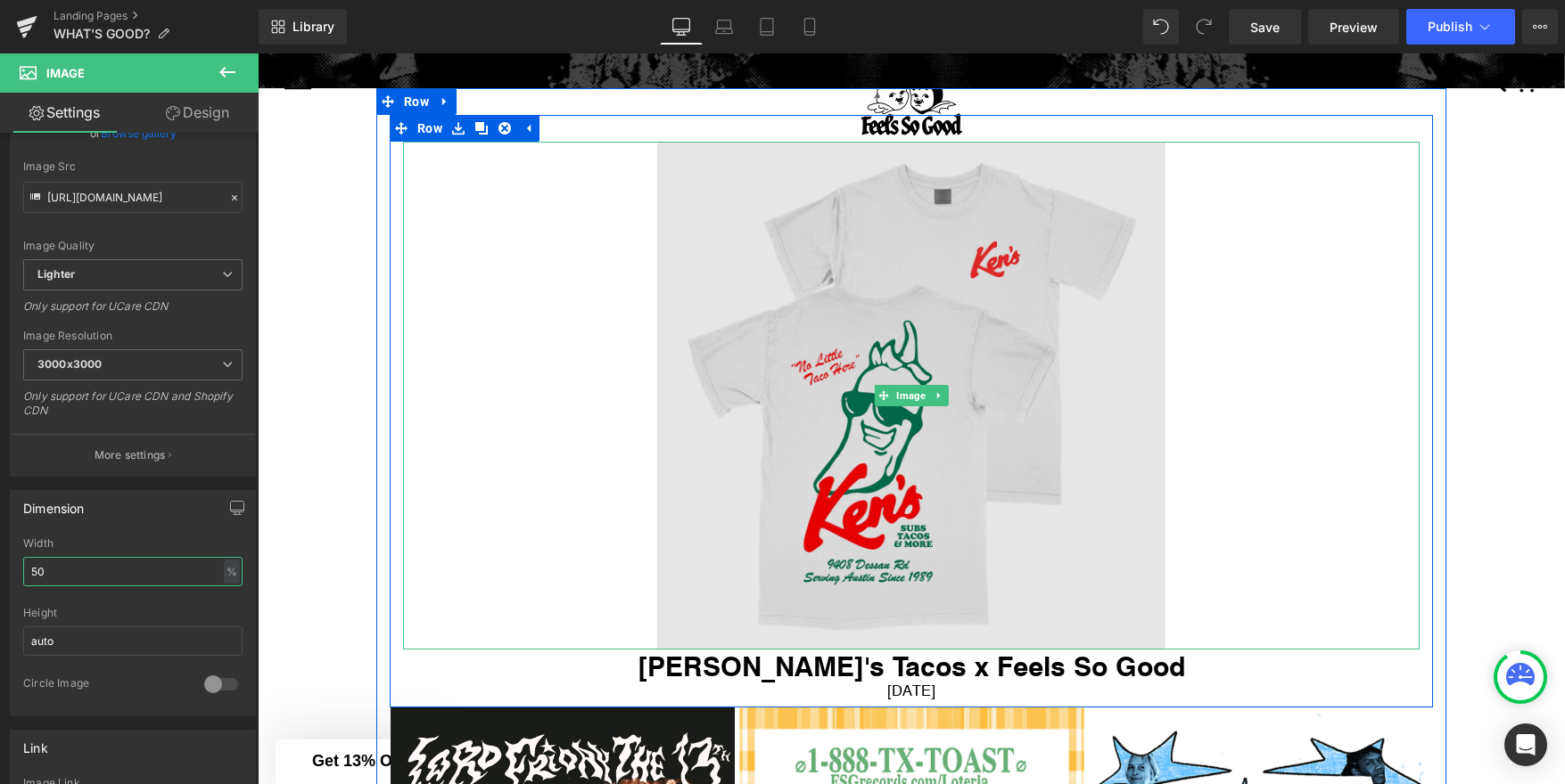
scroll to position [564, 0]
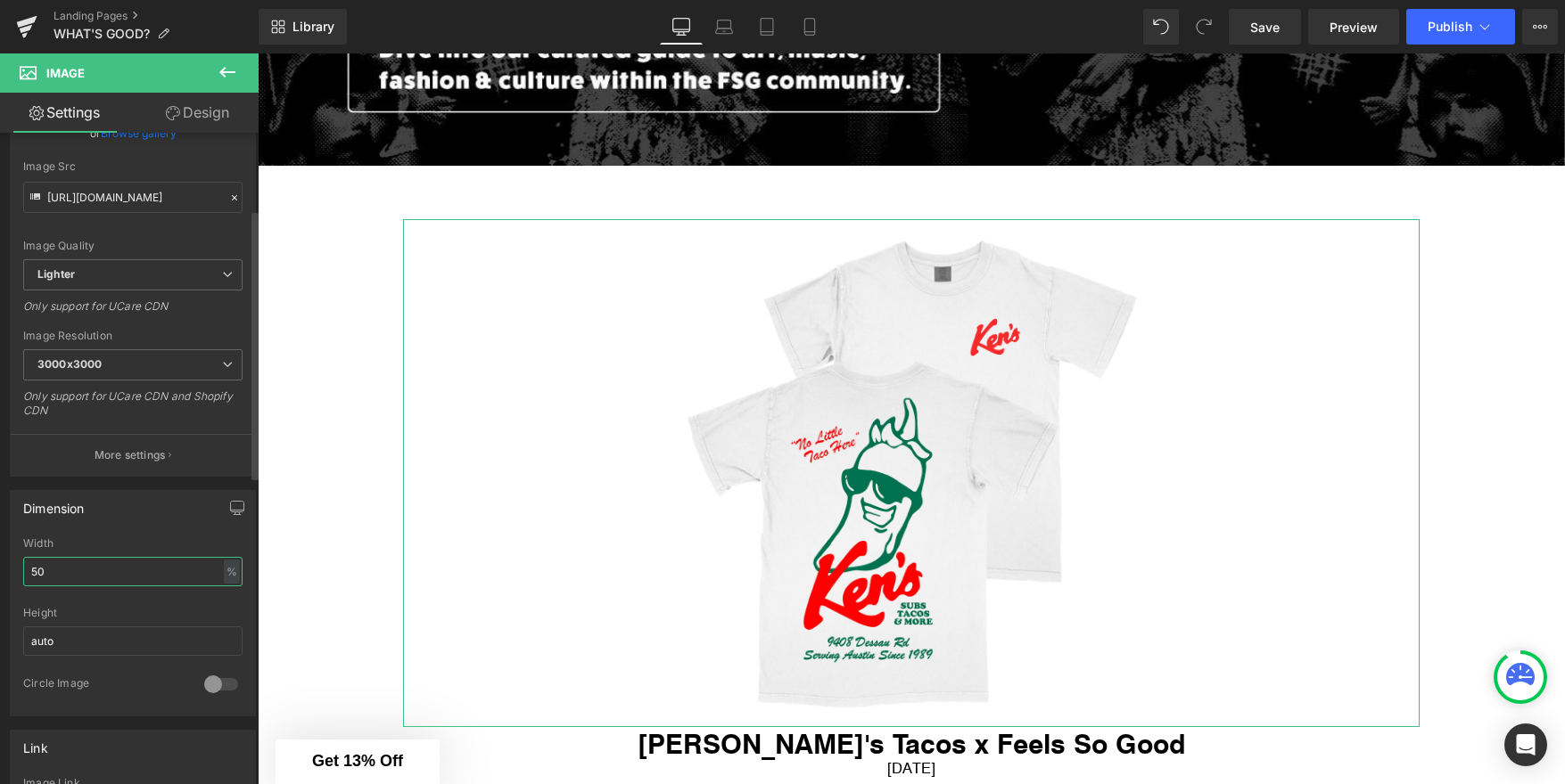
click at [103, 572] on input "50" at bounding box center [132, 572] width 219 height 30
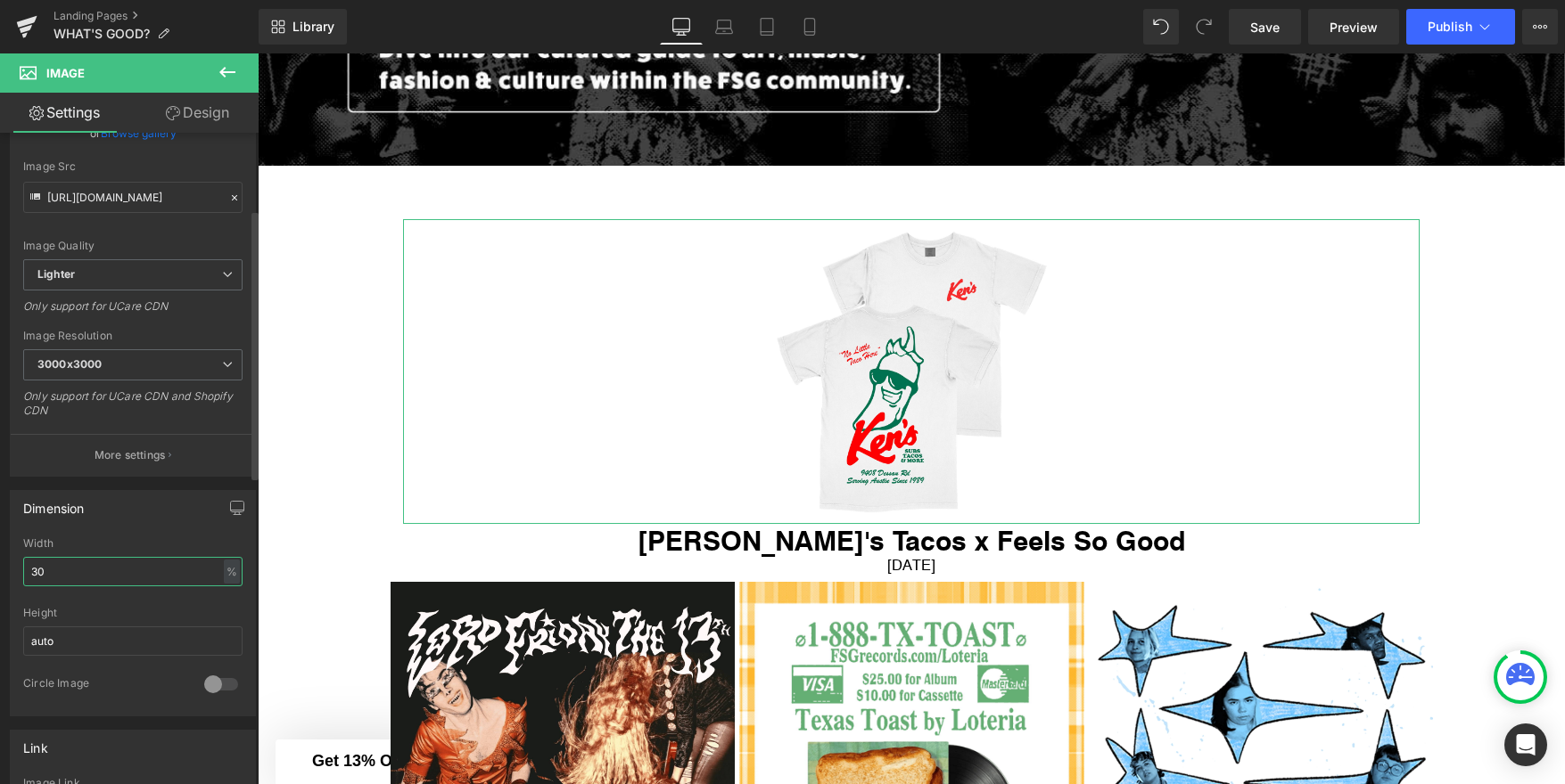
click at [166, 568] on input "30" at bounding box center [132, 572] width 219 height 30
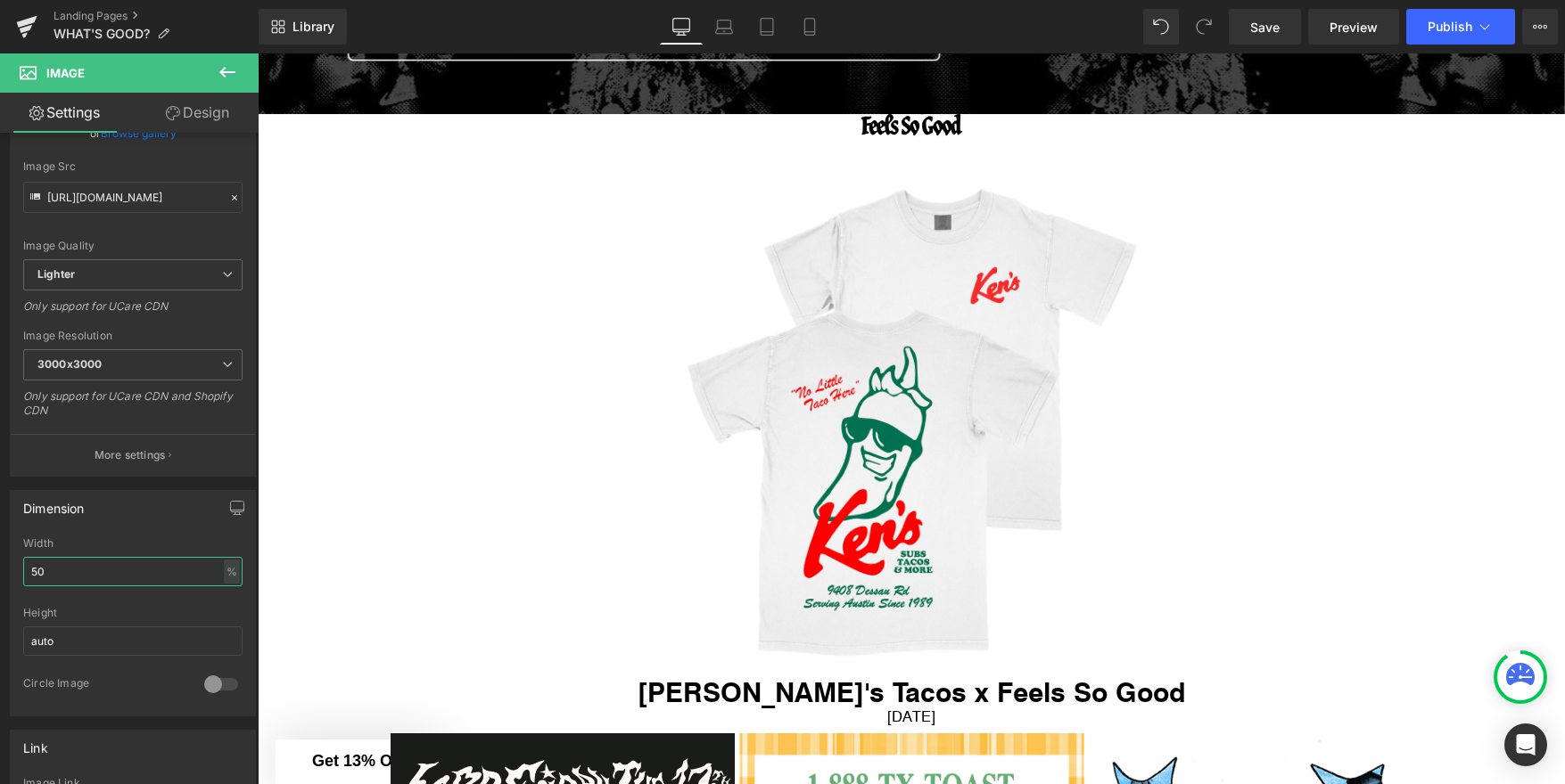
scroll to position [624, 0]
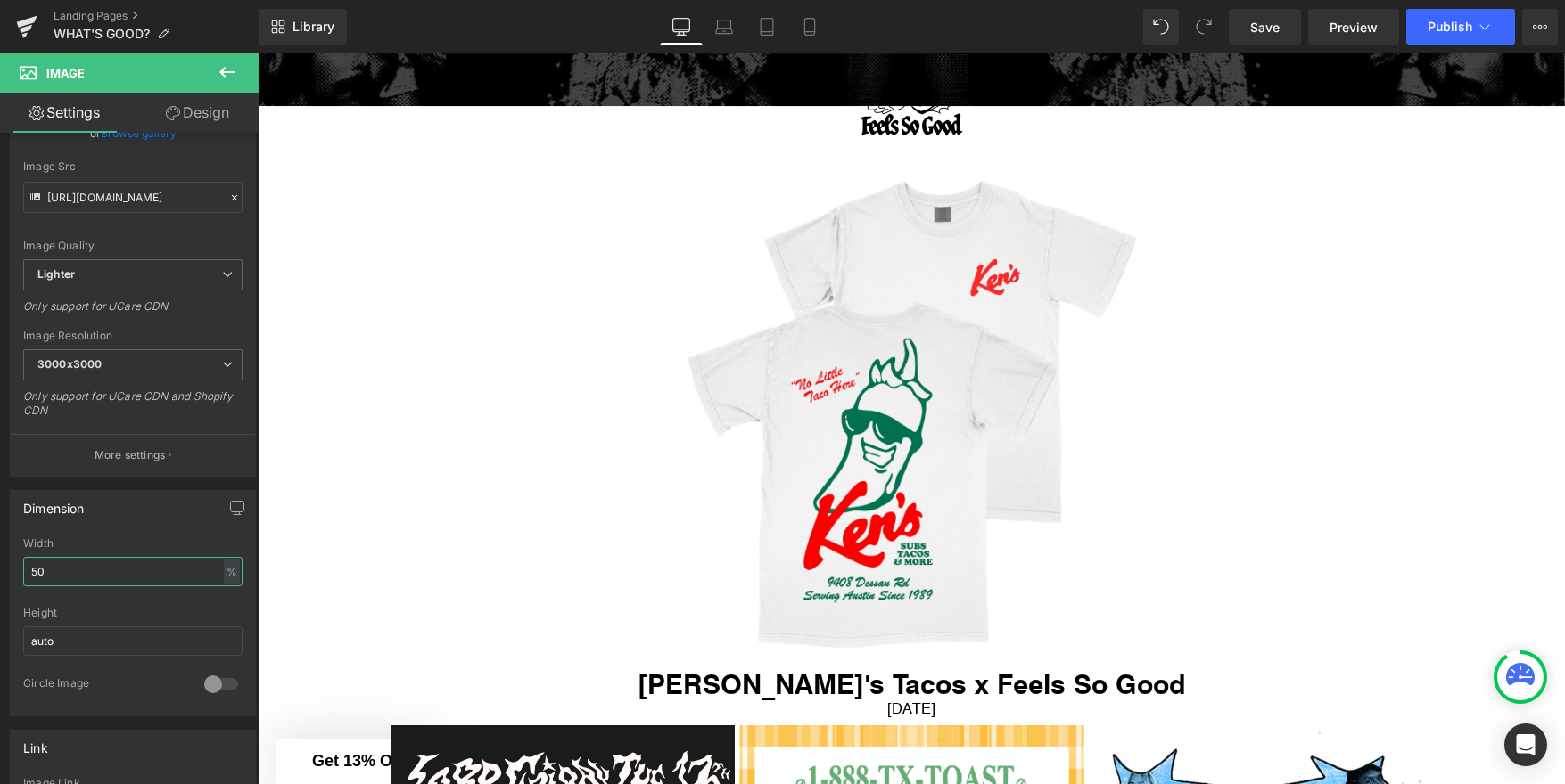
type input "50"
click at [228, 78] on icon at bounding box center [227, 72] width 21 height 21
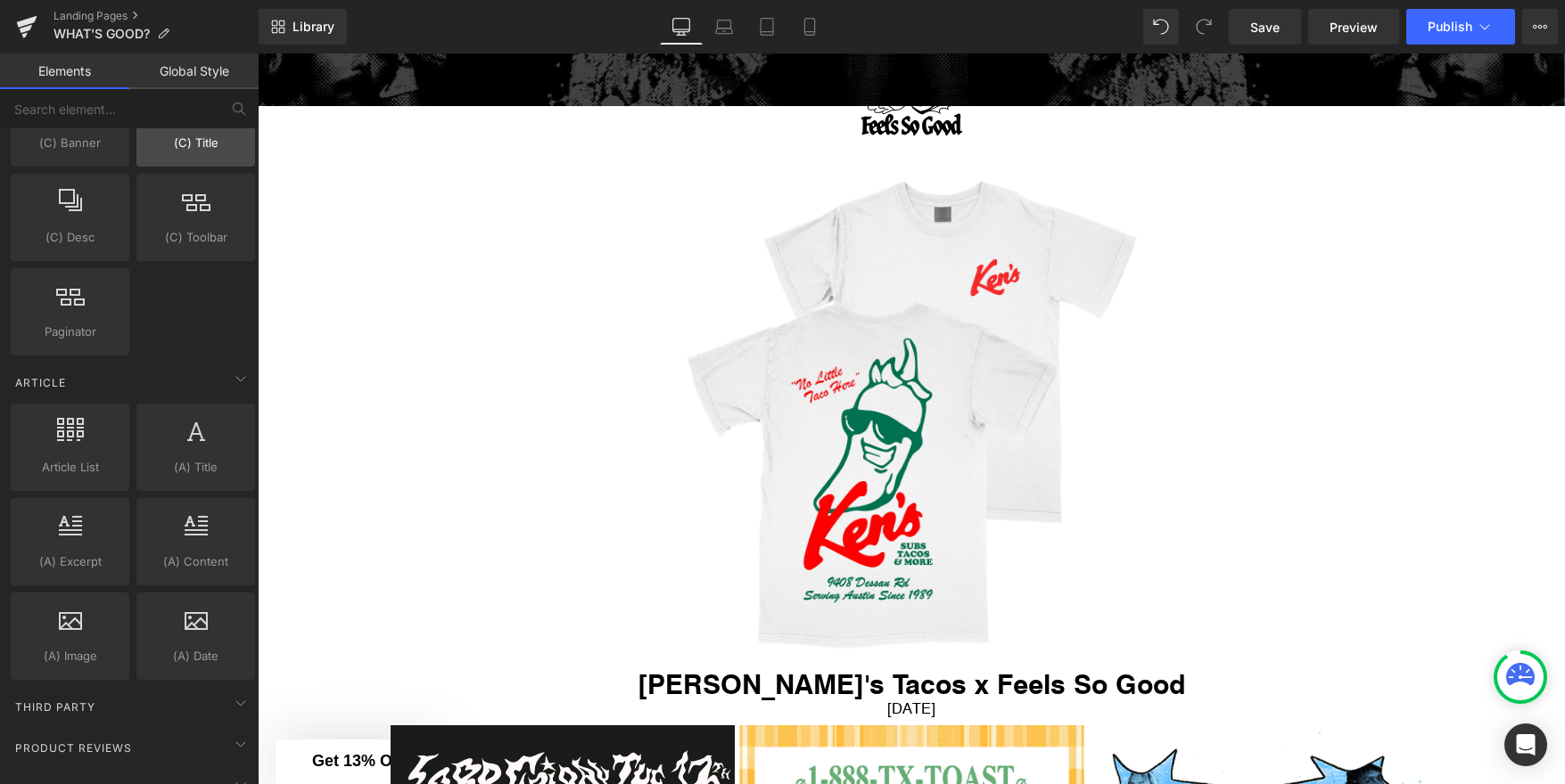
scroll to position [3223, 0]
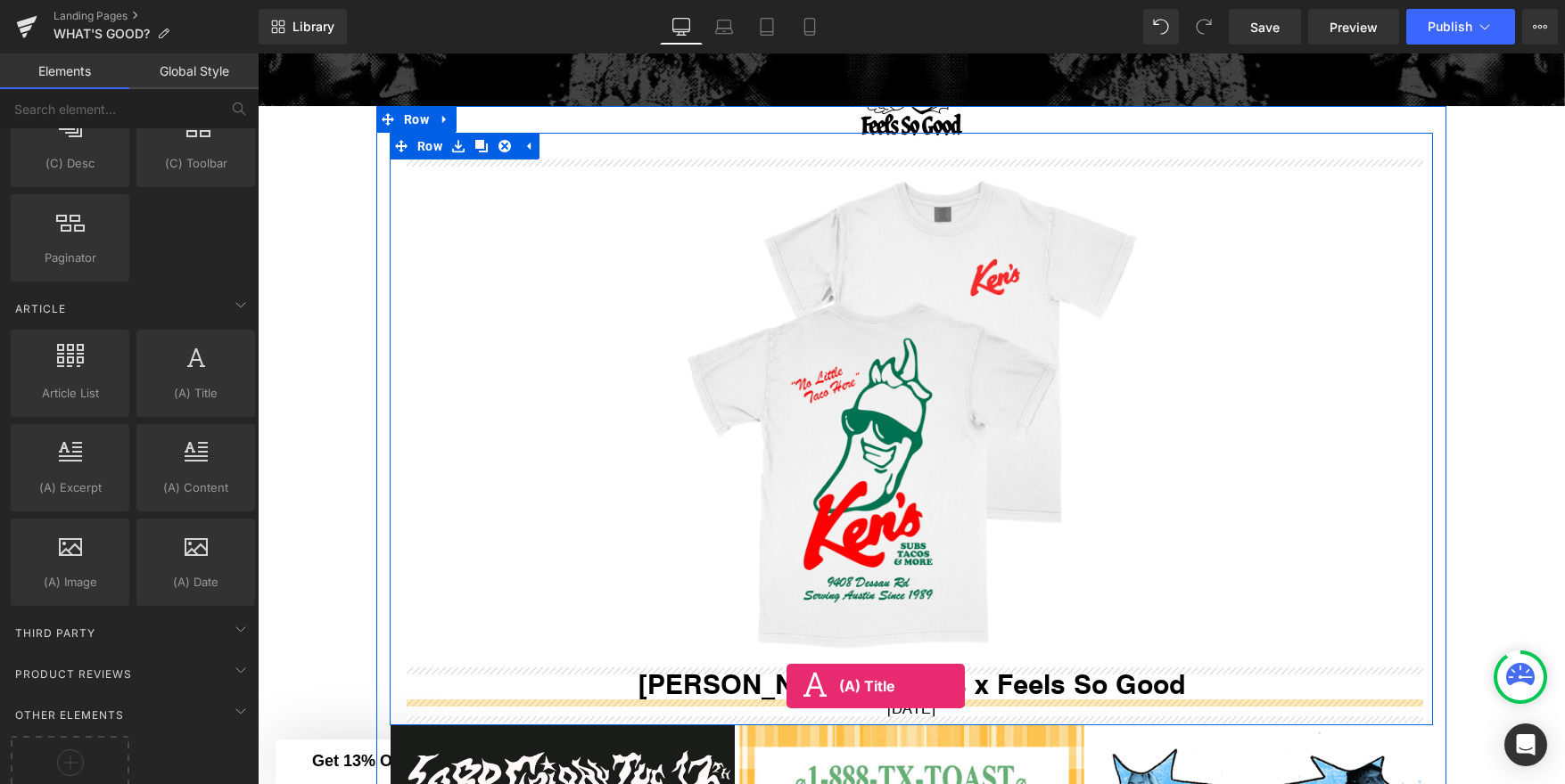
drag, startPoint x: 455, startPoint y: 424, endPoint x: 786, endPoint y: 686, distance: 422.1
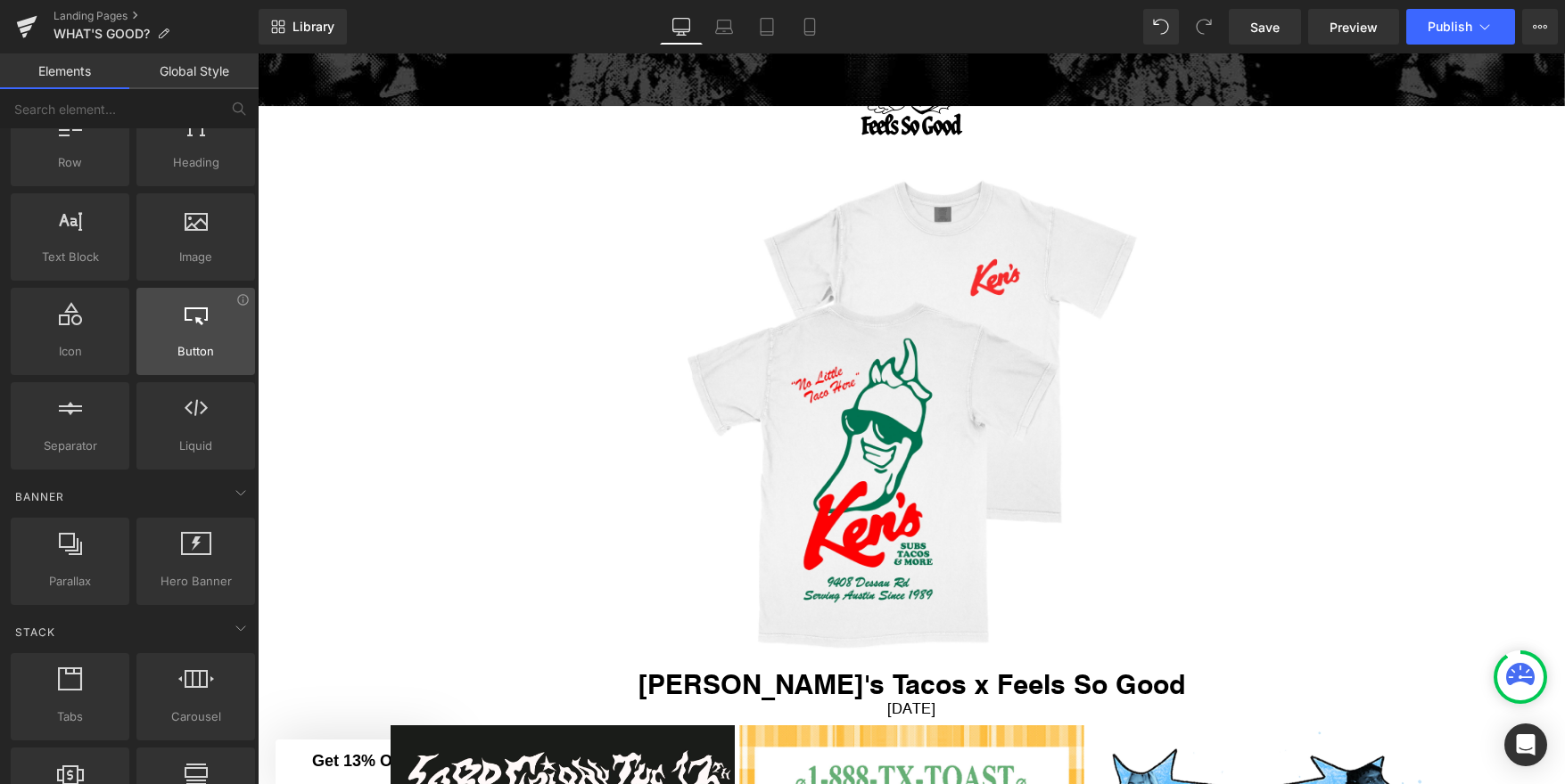
scroll to position [90, 0]
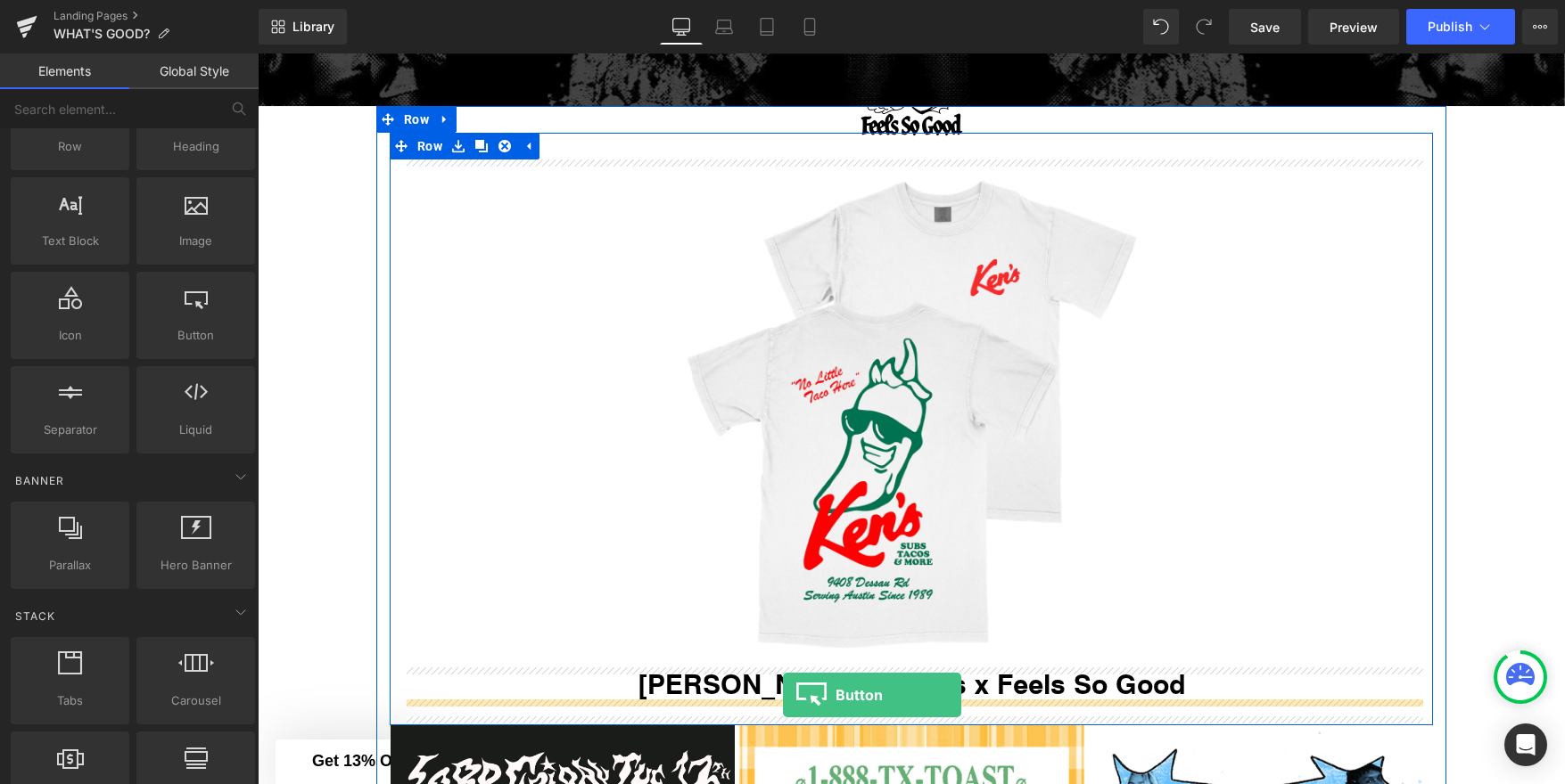
drag, startPoint x: 446, startPoint y: 368, endPoint x: 782, endPoint y: 695, distance: 468.9
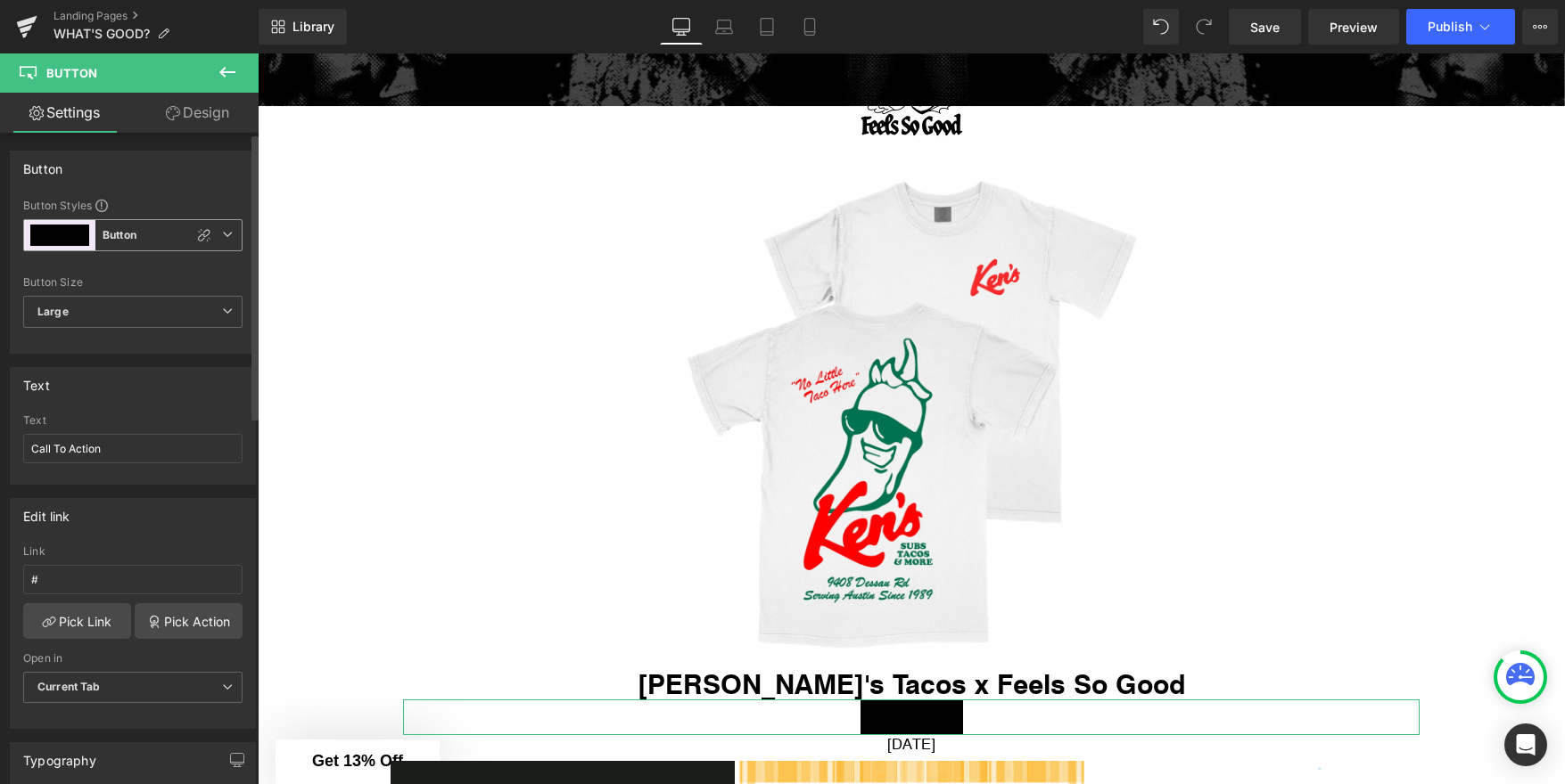
click at [74, 229] on button "Button" at bounding box center [60, 235] width 59 height 21
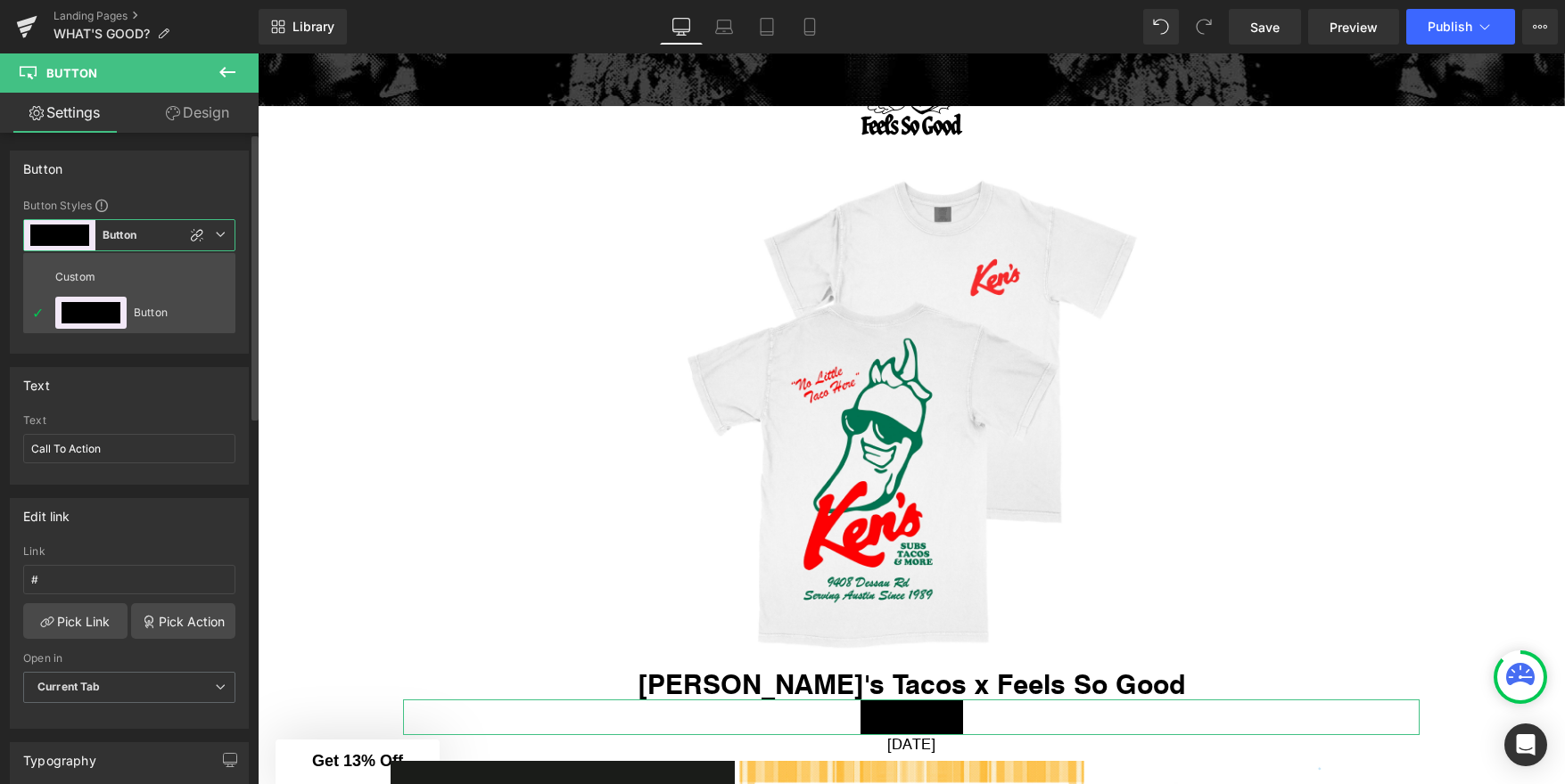
click at [74, 229] on button "Button" at bounding box center [60, 235] width 59 height 21
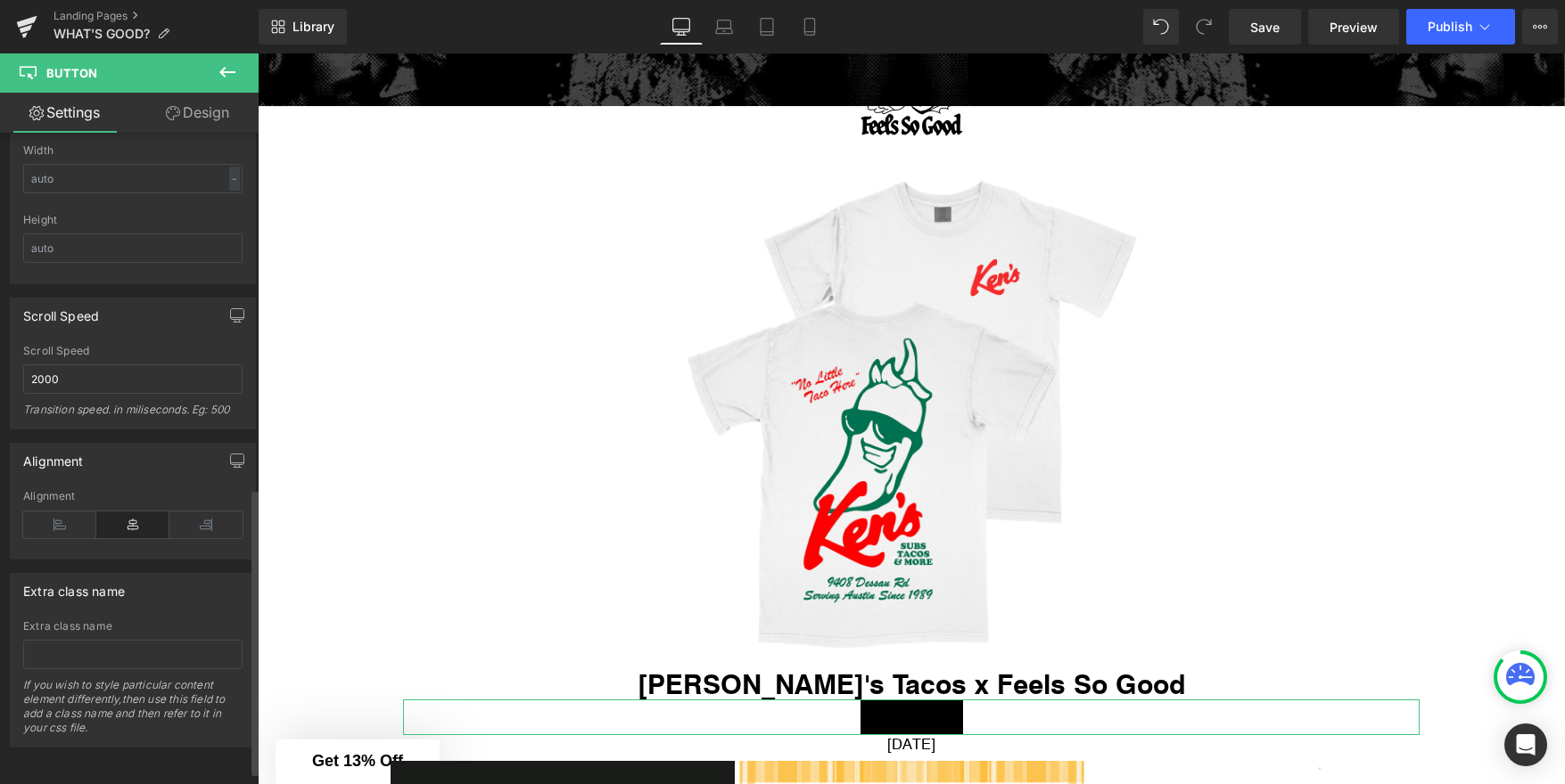
scroll to position [0, 0]
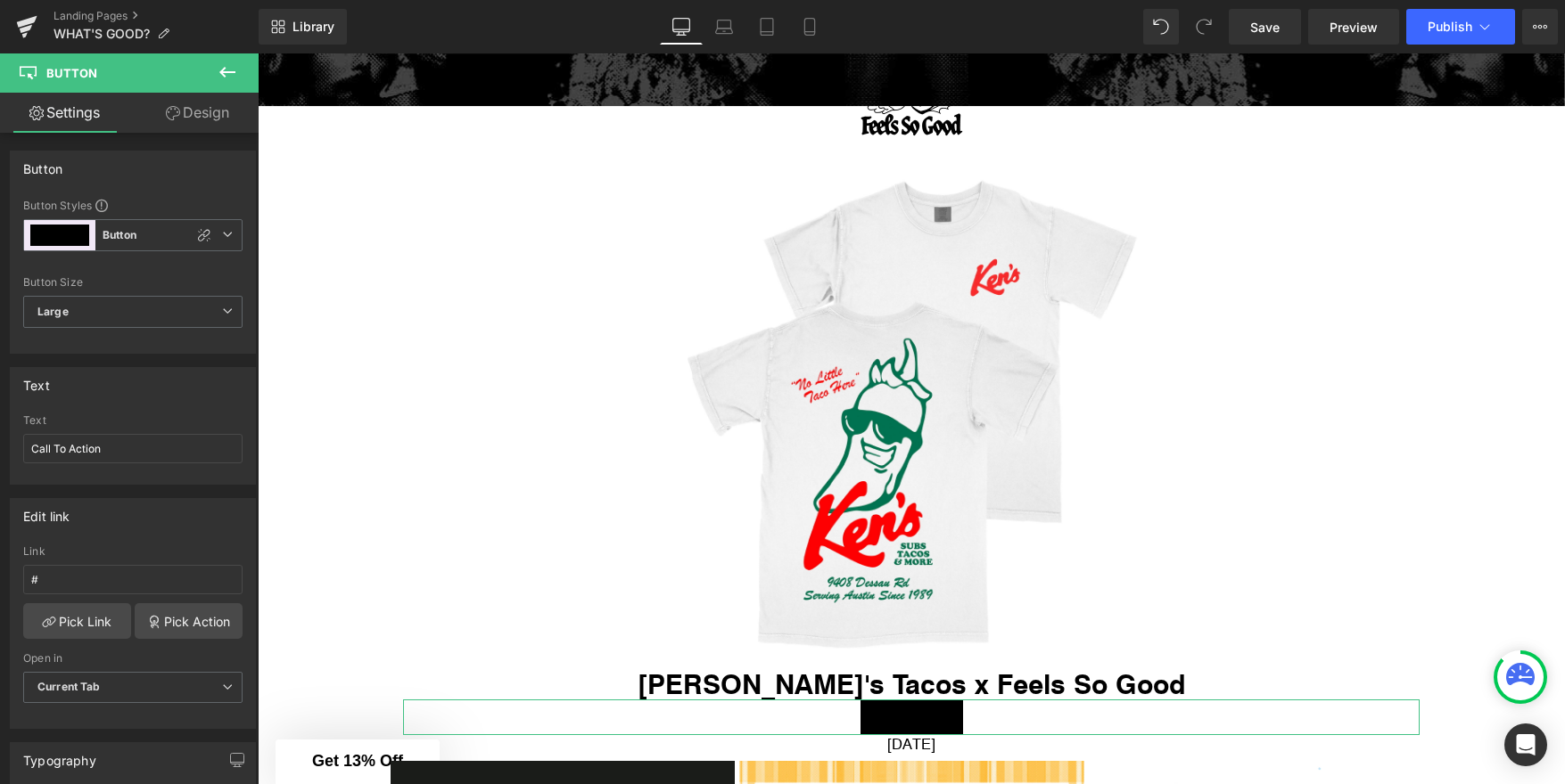
click at [203, 98] on link "Design" at bounding box center [198, 112] width 129 height 40
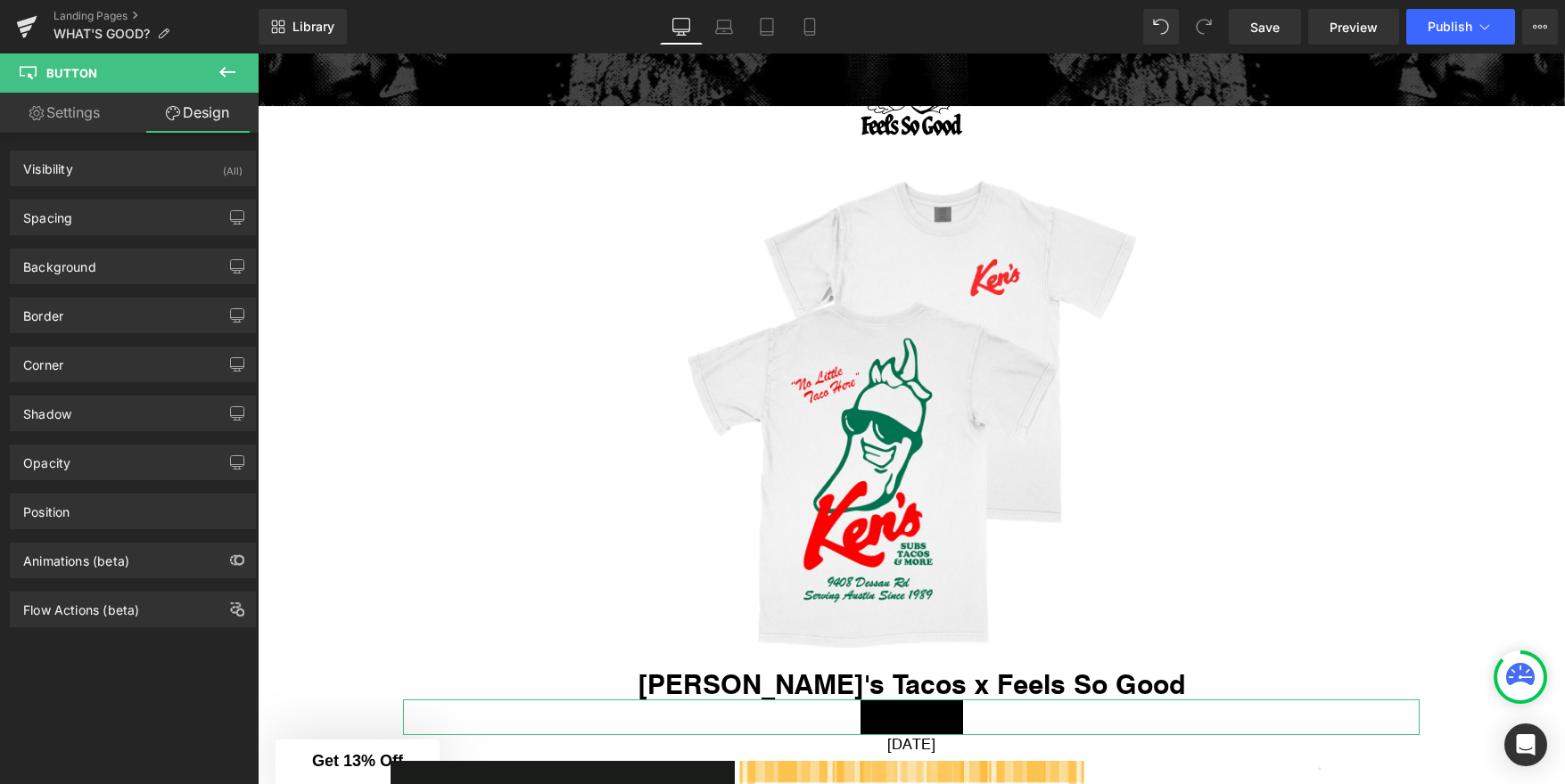
click at [72, 106] on link "Settings" at bounding box center [65, 112] width 129 height 40
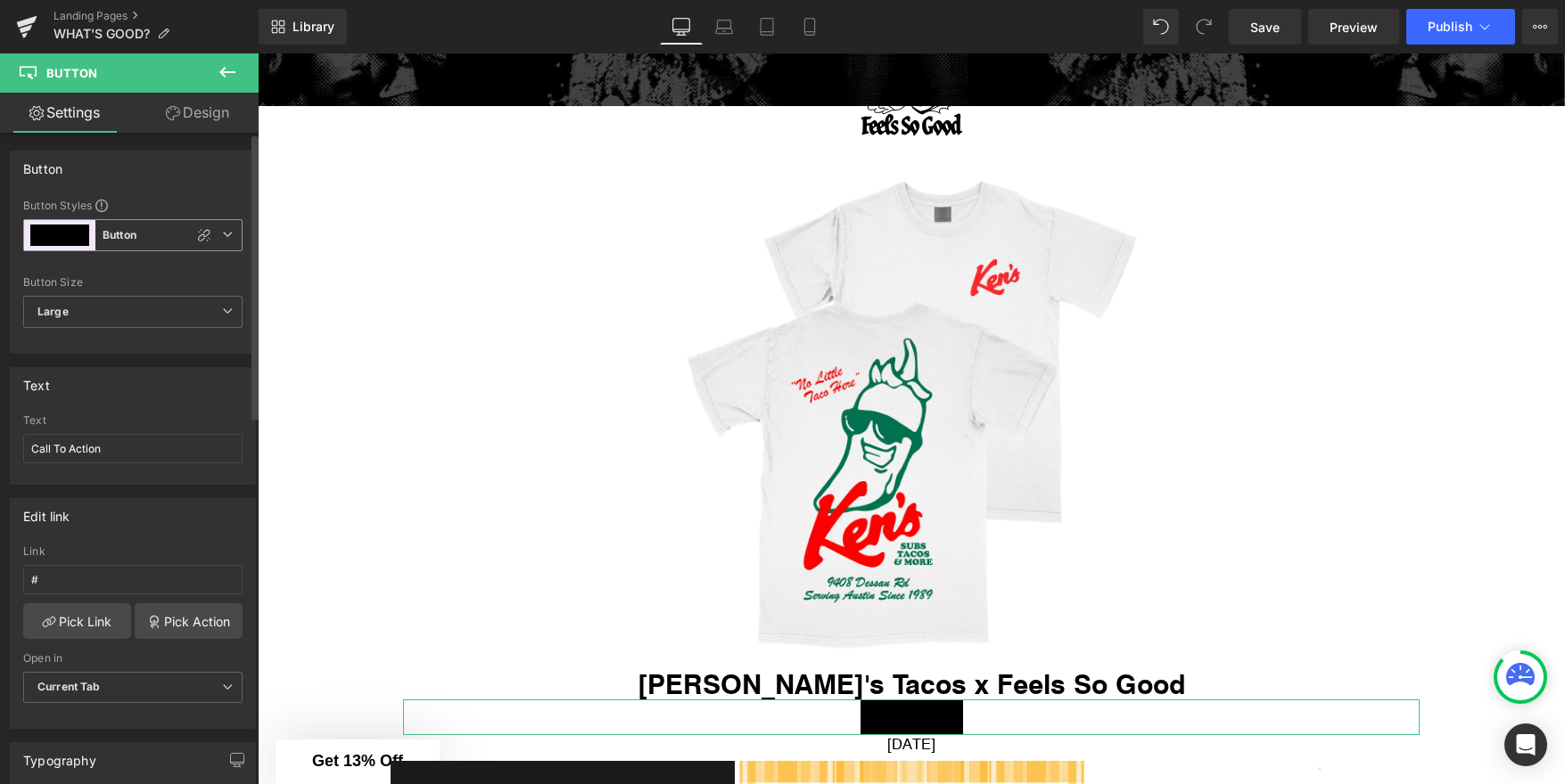
click at [140, 236] on span "Button Button" at bounding box center [132, 235] width 219 height 32
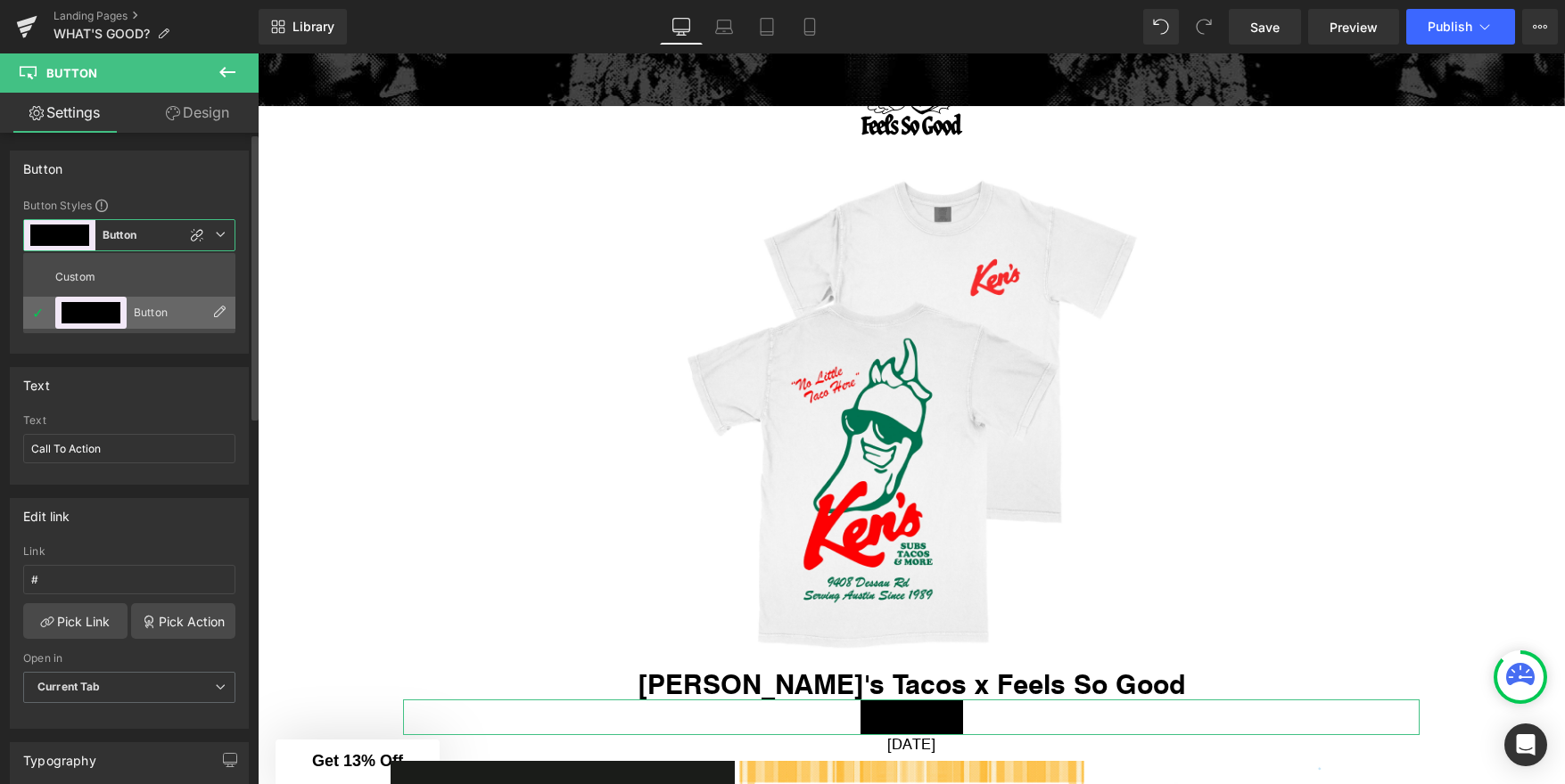
click at [218, 308] on icon at bounding box center [219, 311] width 14 height 14
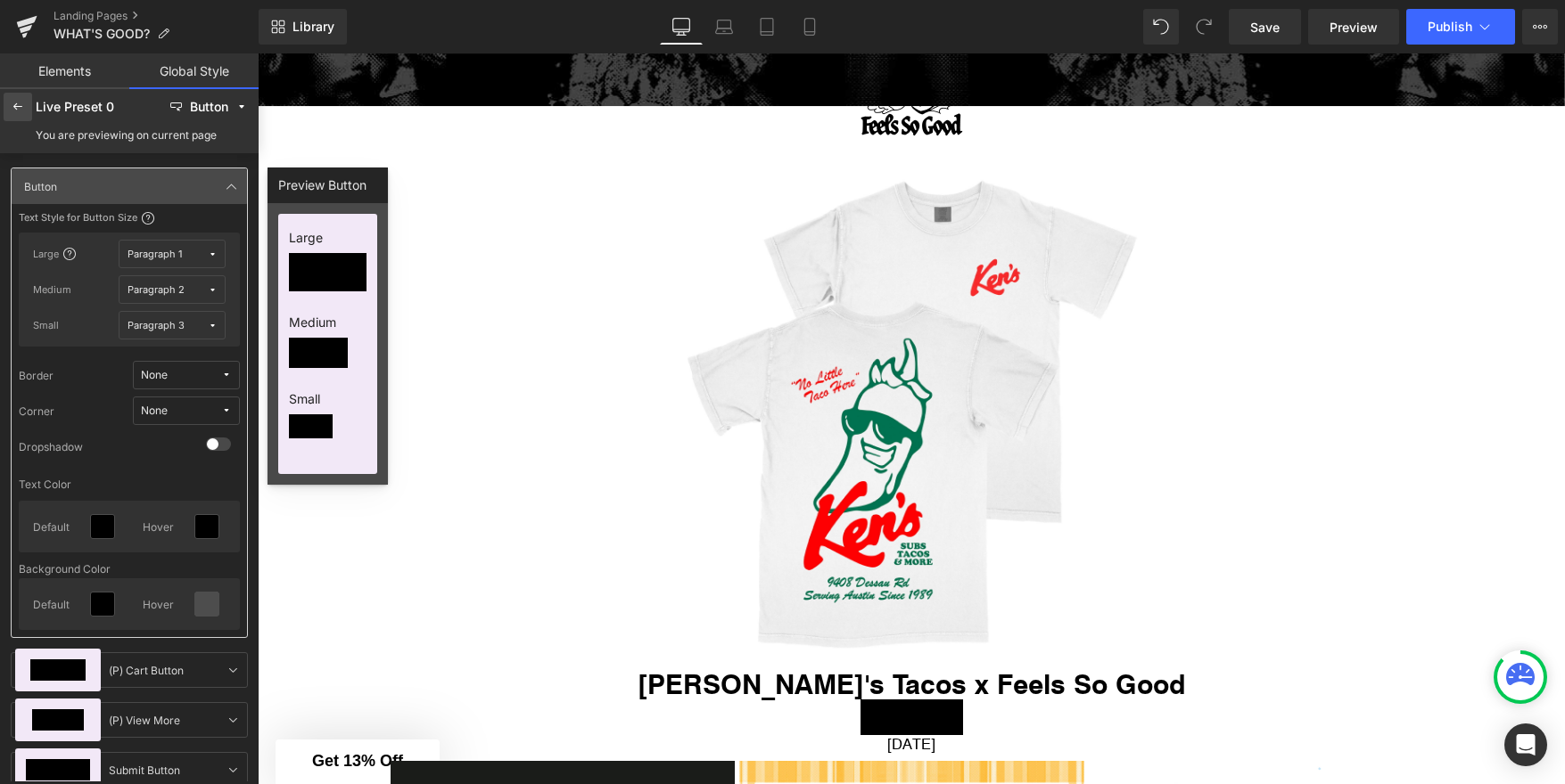
click at [21, 114] on icon at bounding box center [18, 106] width 14 height 14
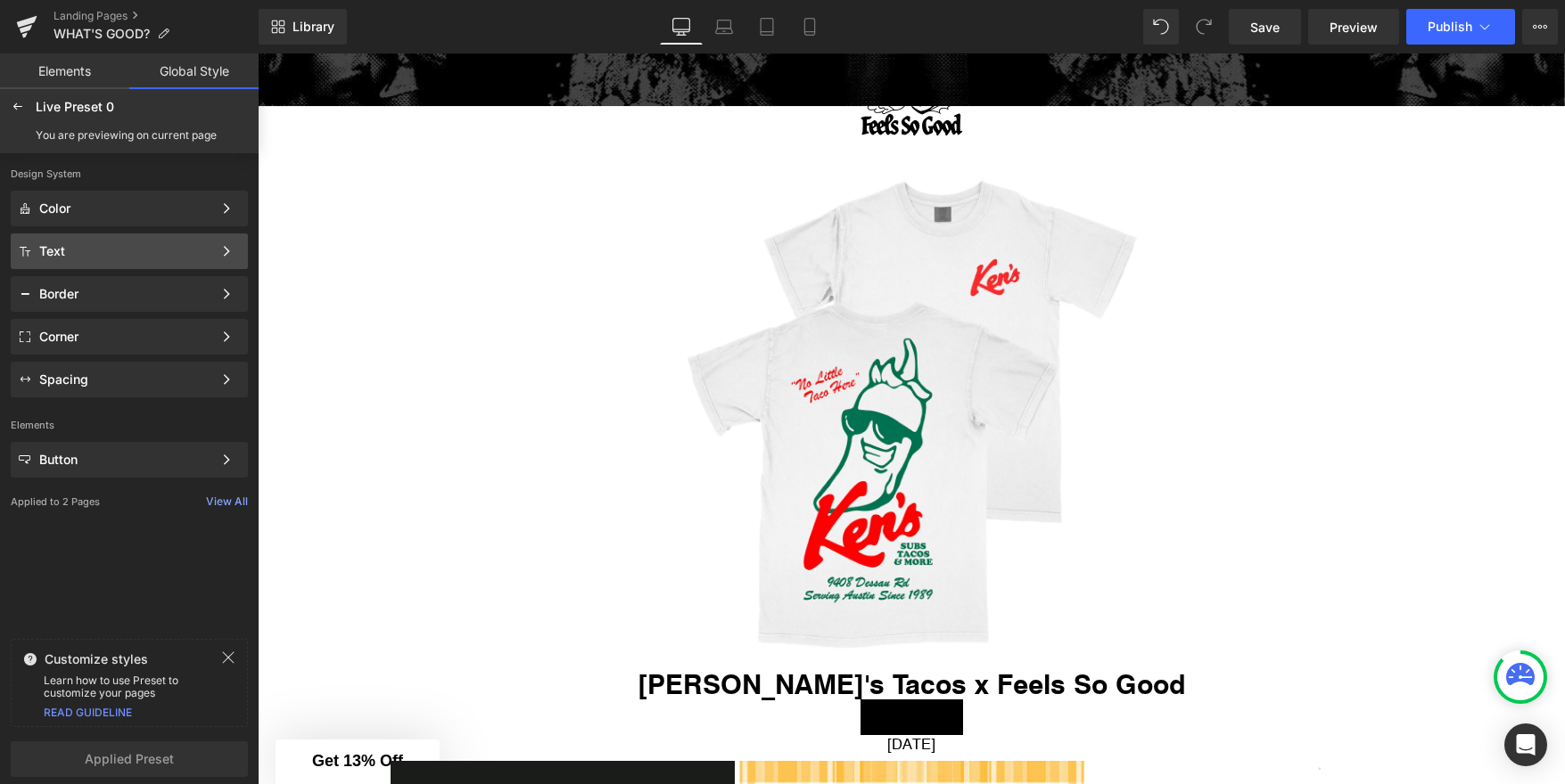
click at [108, 276] on div "Text Color Style Define a color palette and apply it to your pages 1 of 3 Next" at bounding box center [129, 294] width 237 height 36
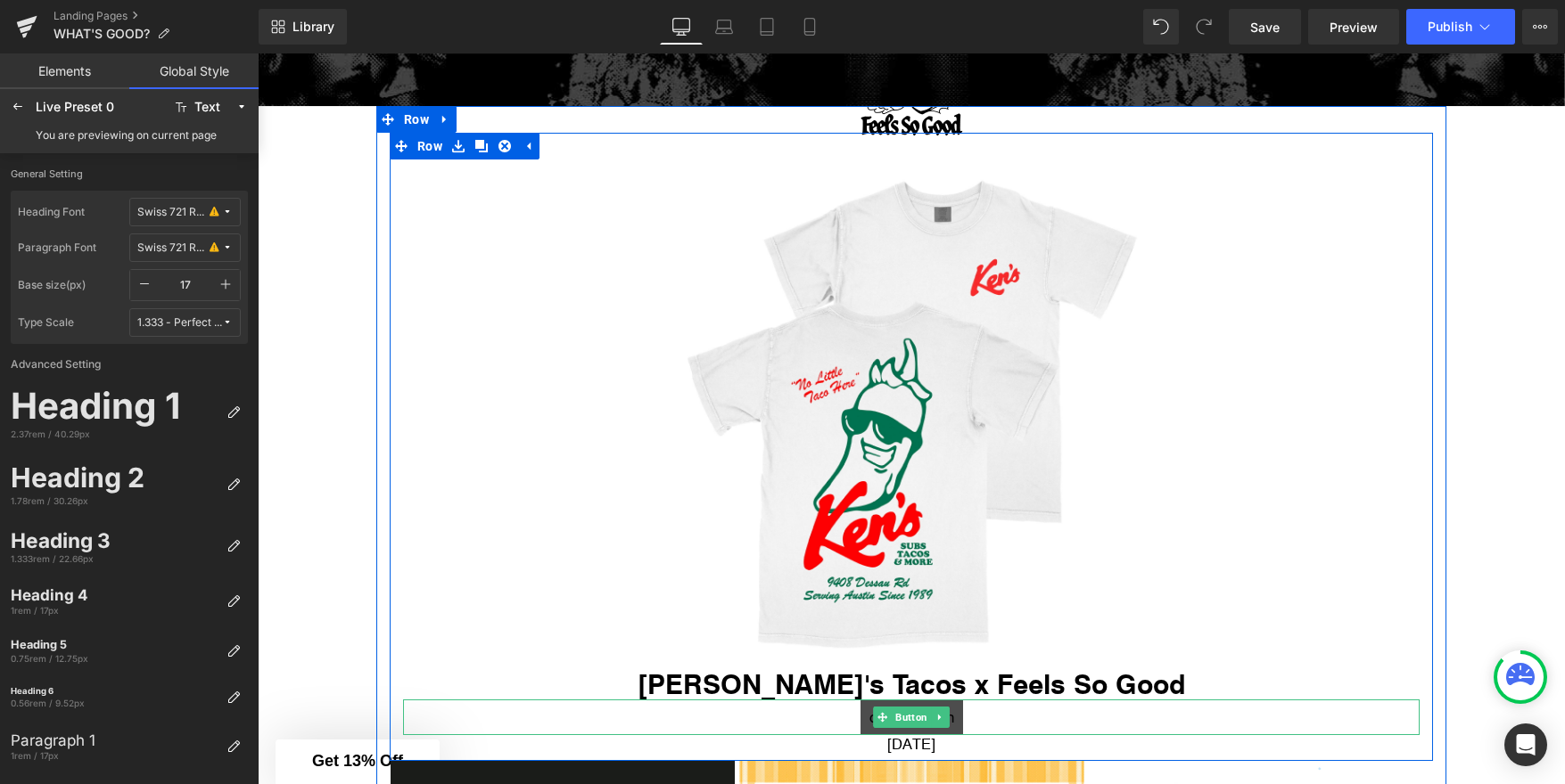
click at [907, 715] on span "Button" at bounding box center [911, 717] width 39 height 21
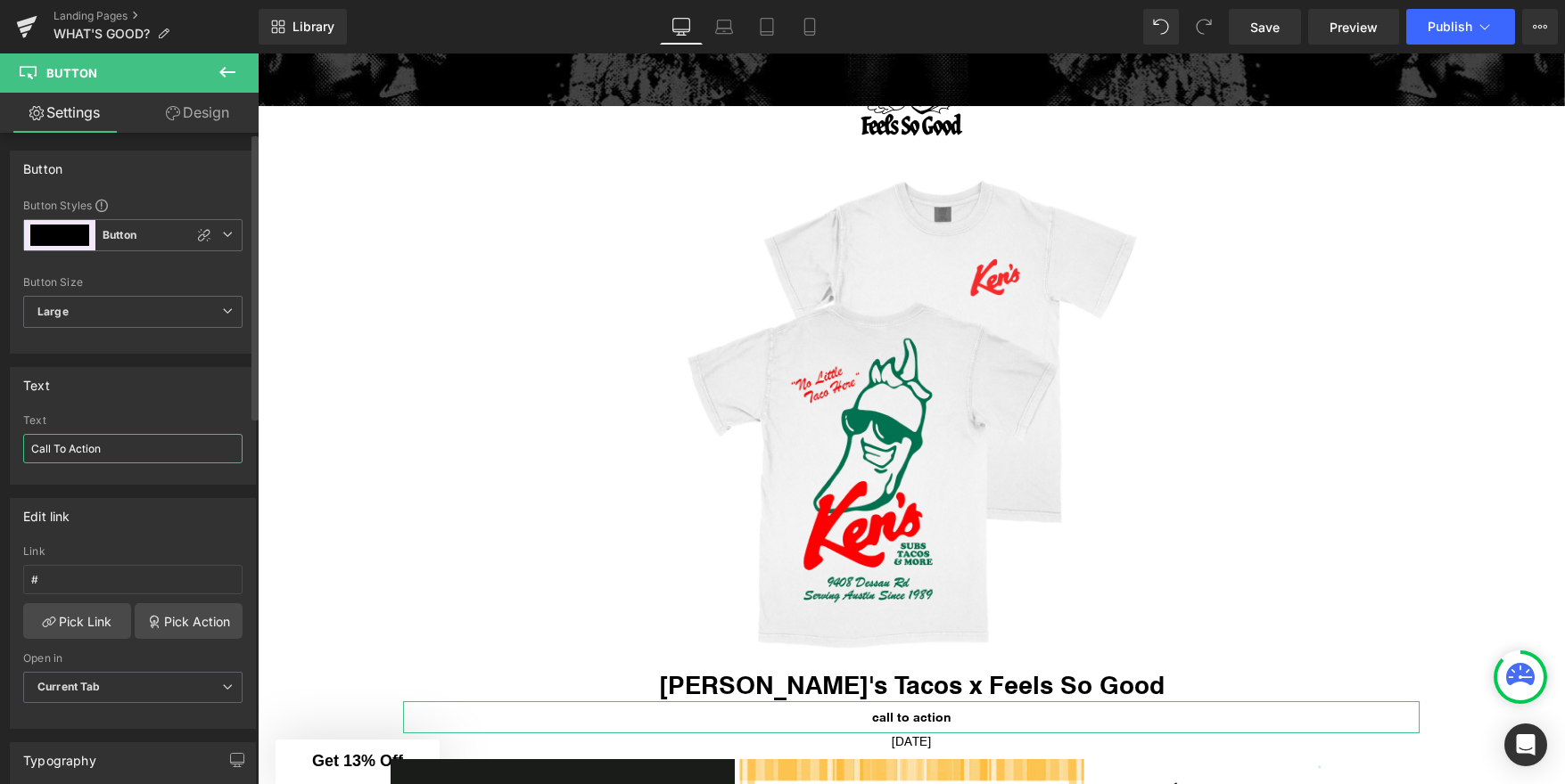
click at [150, 454] on input "Call To Action" at bounding box center [132, 449] width 219 height 30
type input "Ken's Tacos x Feels So Good"
click at [95, 620] on link "Pick Link" at bounding box center [77, 621] width 108 height 36
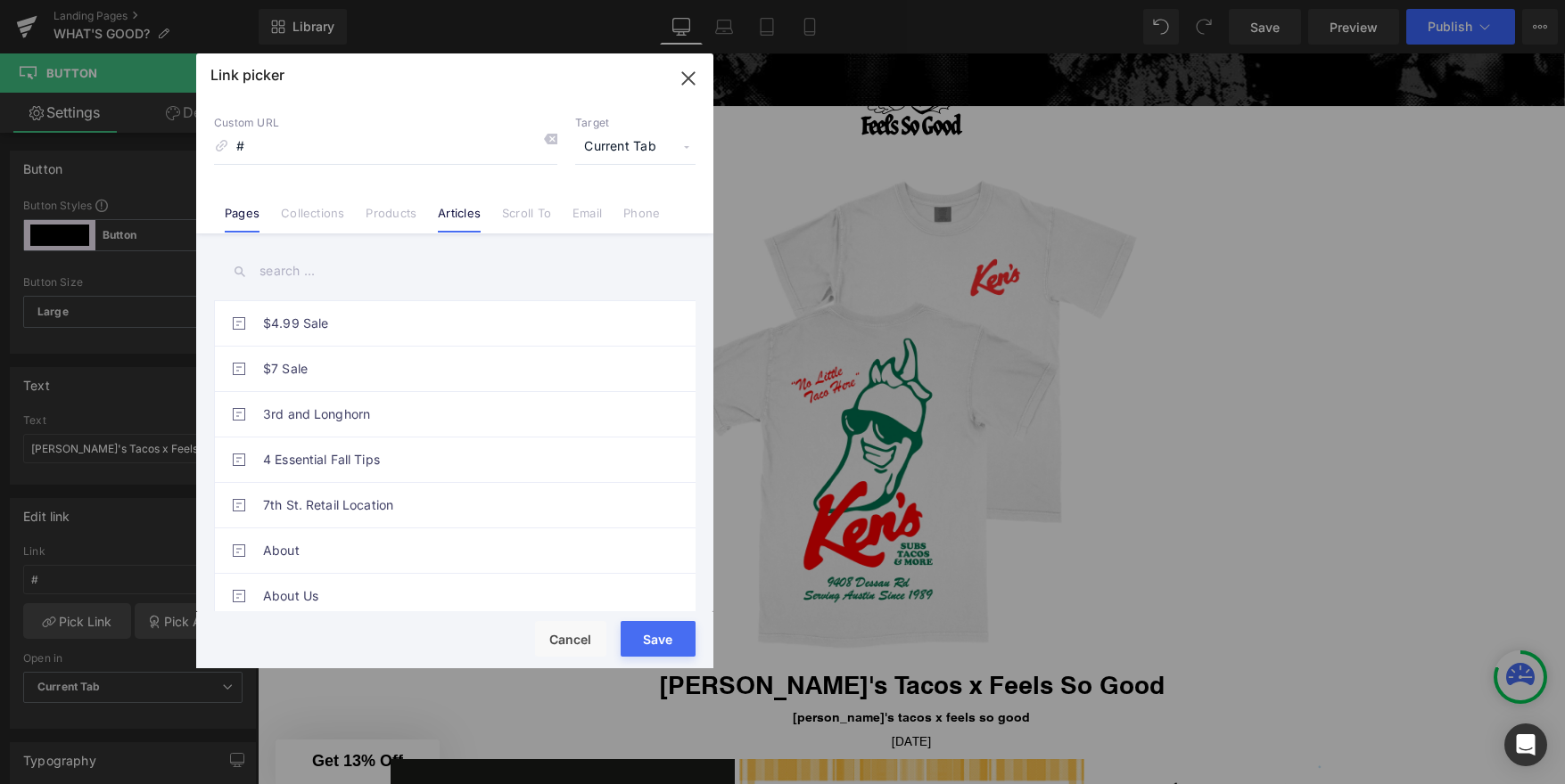
click at [470, 218] on link "Articles" at bounding box center [459, 219] width 42 height 27
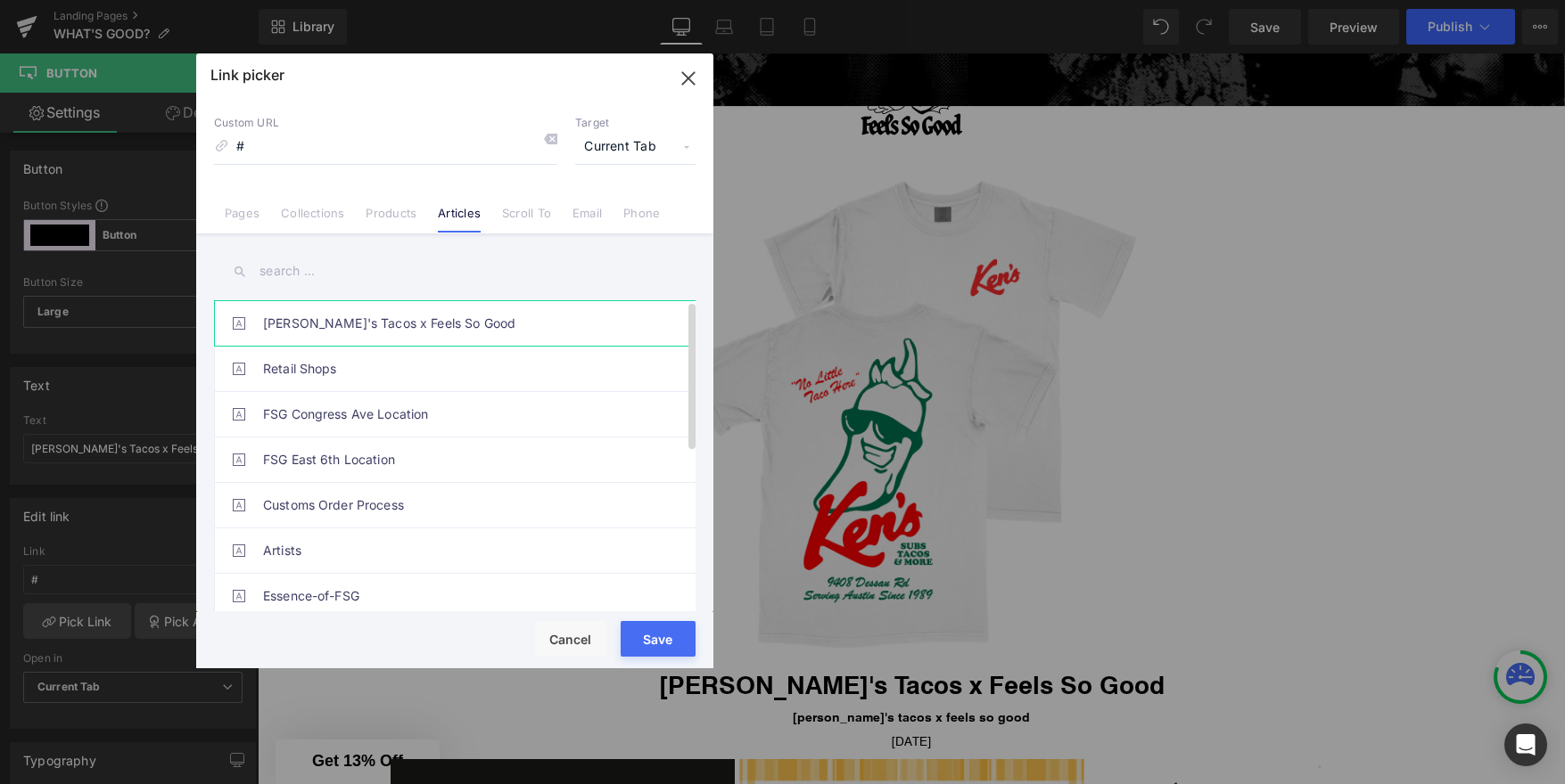
click at [337, 334] on link "Ken's Tacos x Feels So Good" at bounding box center [459, 323] width 393 height 44
type input "/blogs/news/kens-tacos-x-feels-so-good"
click at [662, 645] on button "Save" at bounding box center [658, 639] width 75 height 36
type input "/blogs/news/kens-tacos-x-feels-so-good"
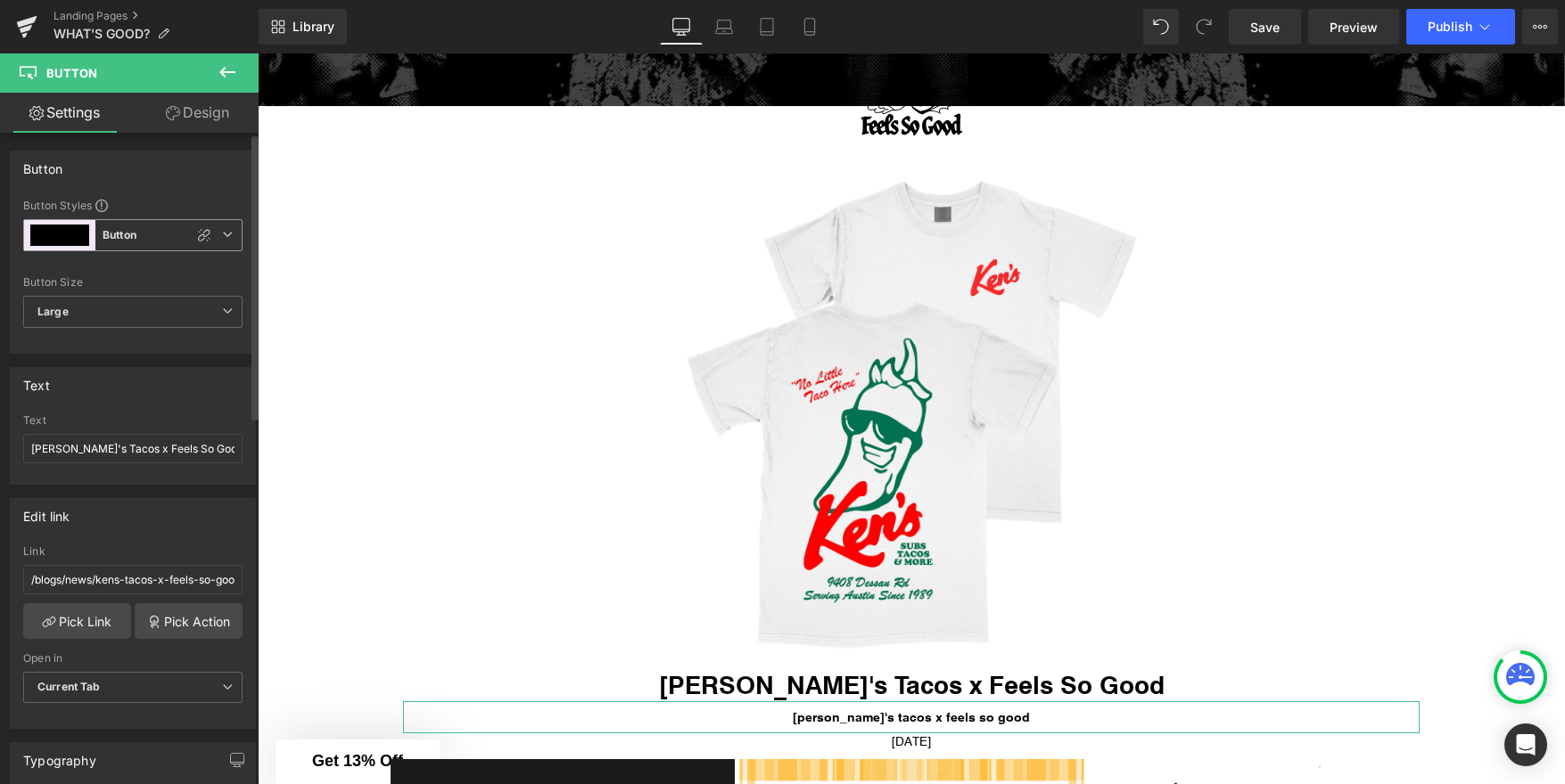
click at [128, 238] on b "Button" at bounding box center [119, 235] width 34 height 15
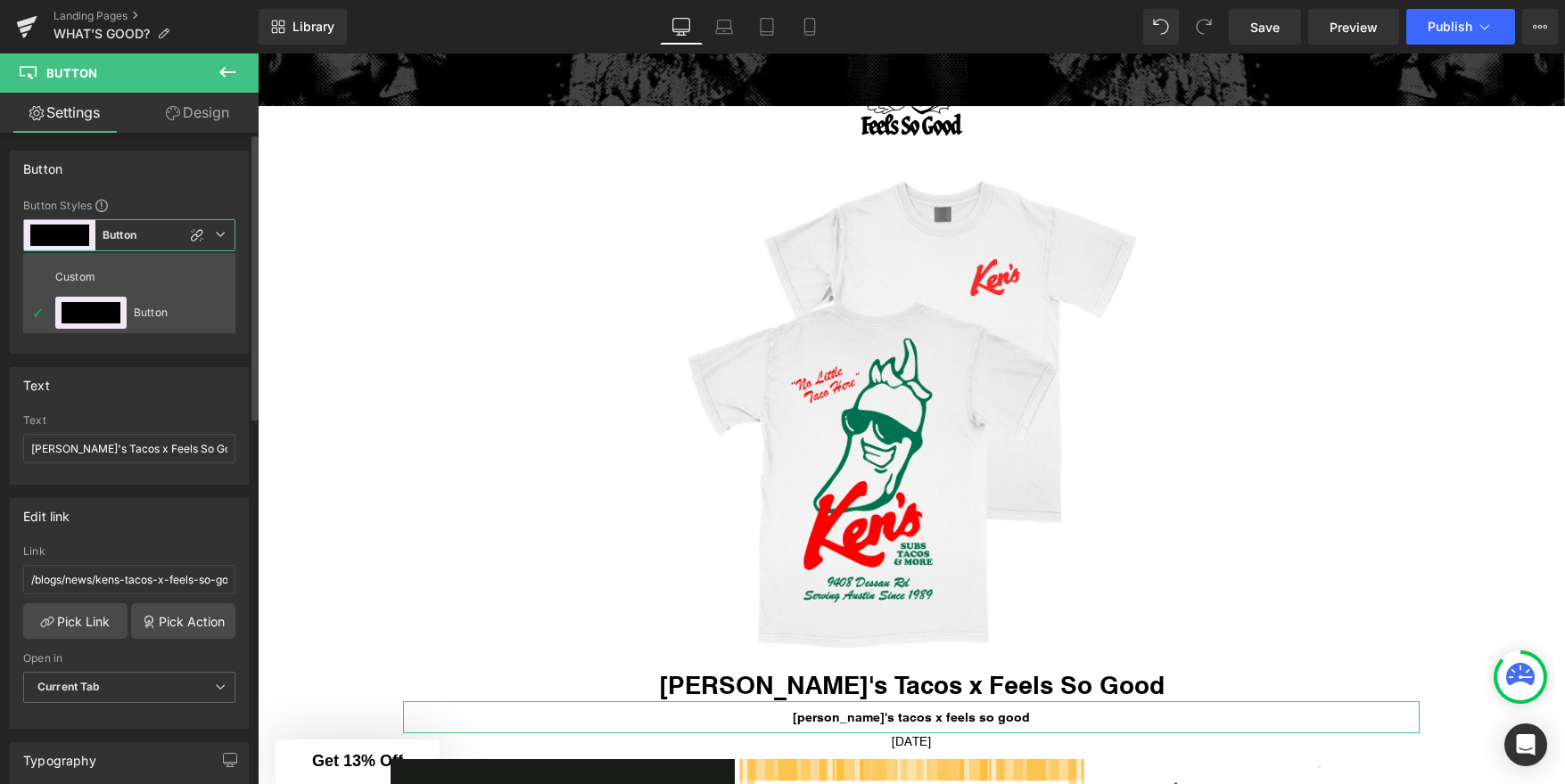
click at [128, 238] on b "Button" at bounding box center [119, 235] width 34 height 15
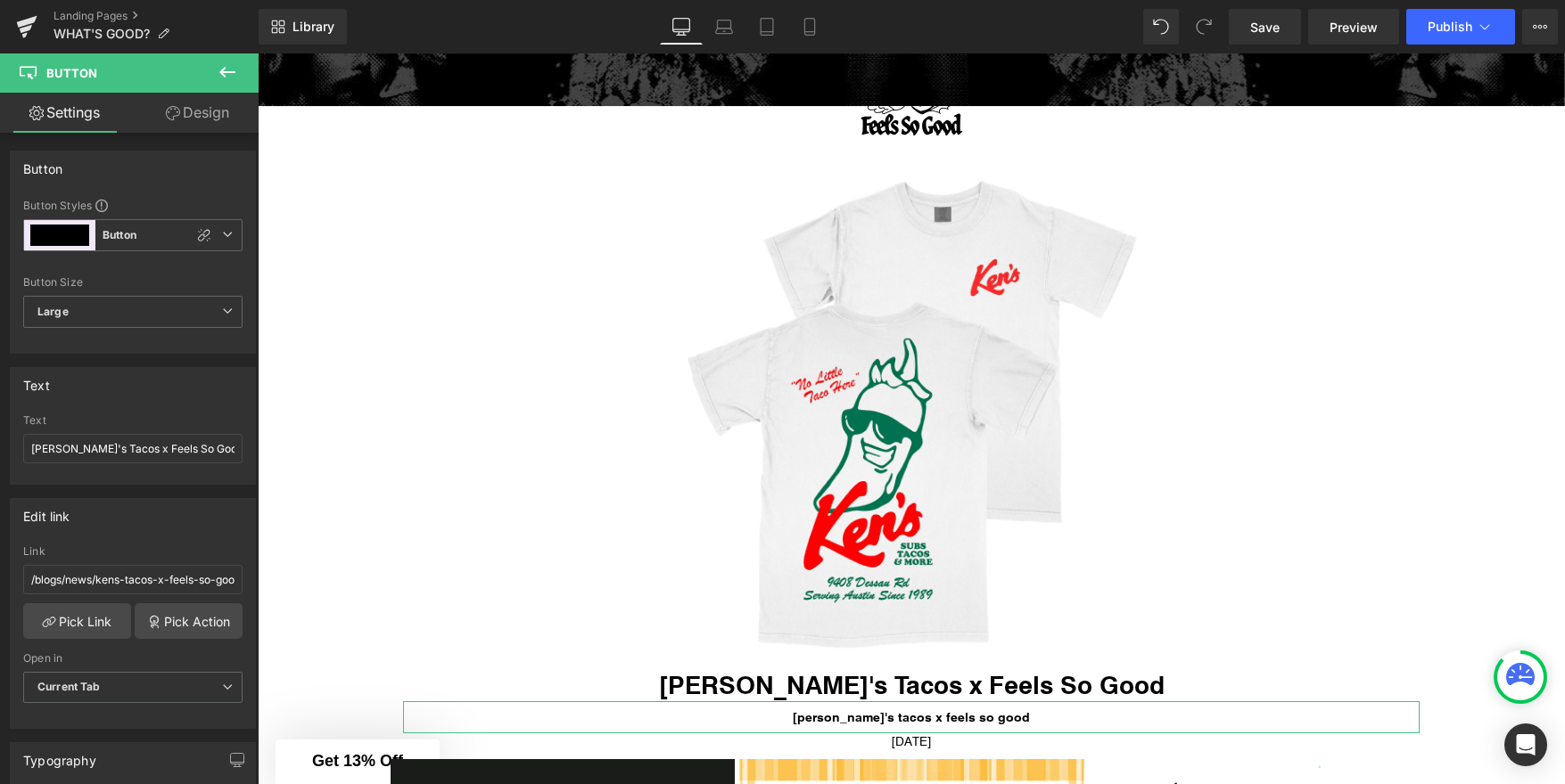
click at [182, 117] on link "Design" at bounding box center [198, 112] width 129 height 40
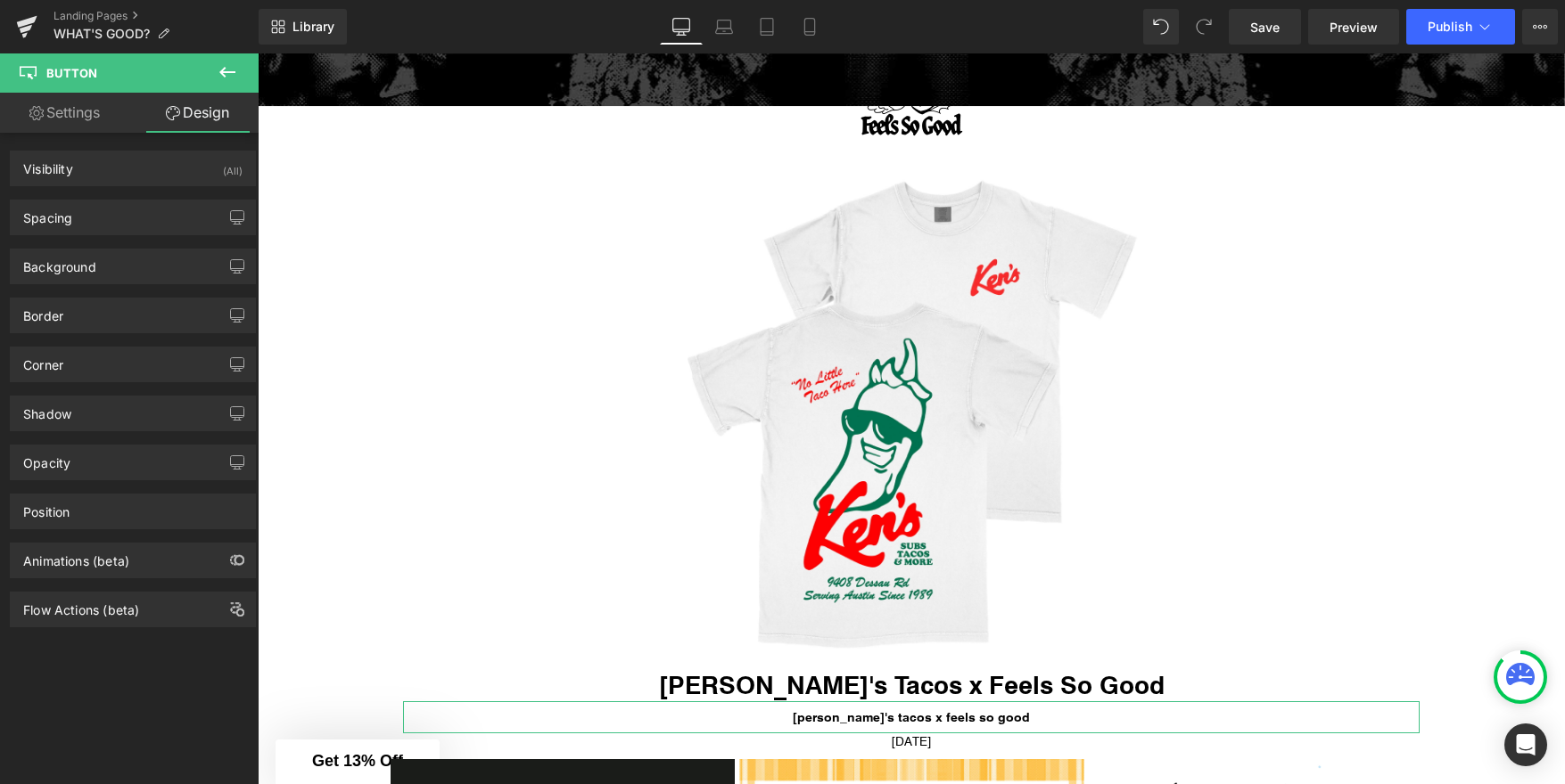
click at [76, 116] on link "Settings" at bounding box center [65, 112] width 129 height 40
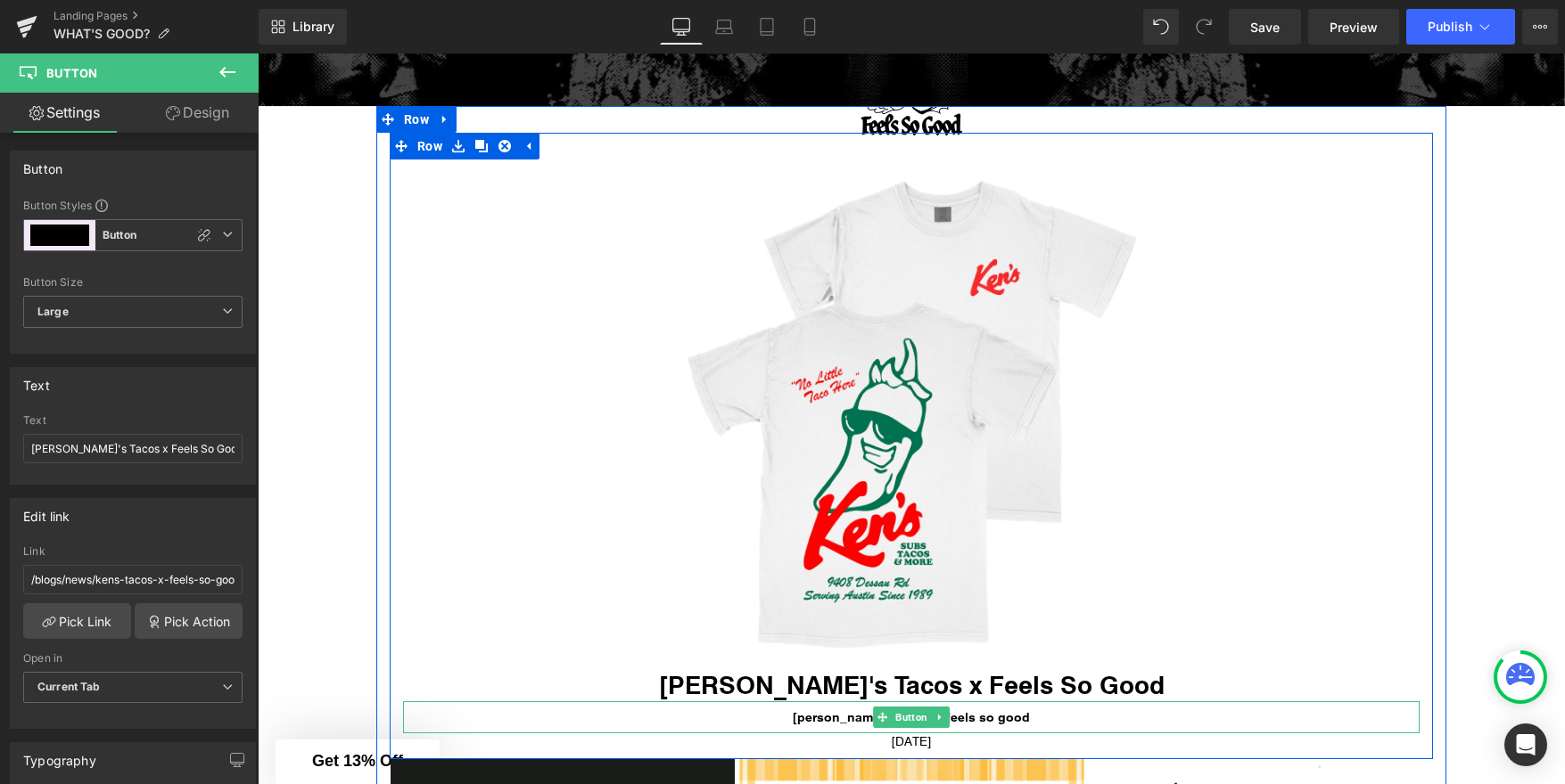
click at [855, 715] on span "Ken's Tacos x Feels So Good" at bounding box center [911, 717] width 237 height 14
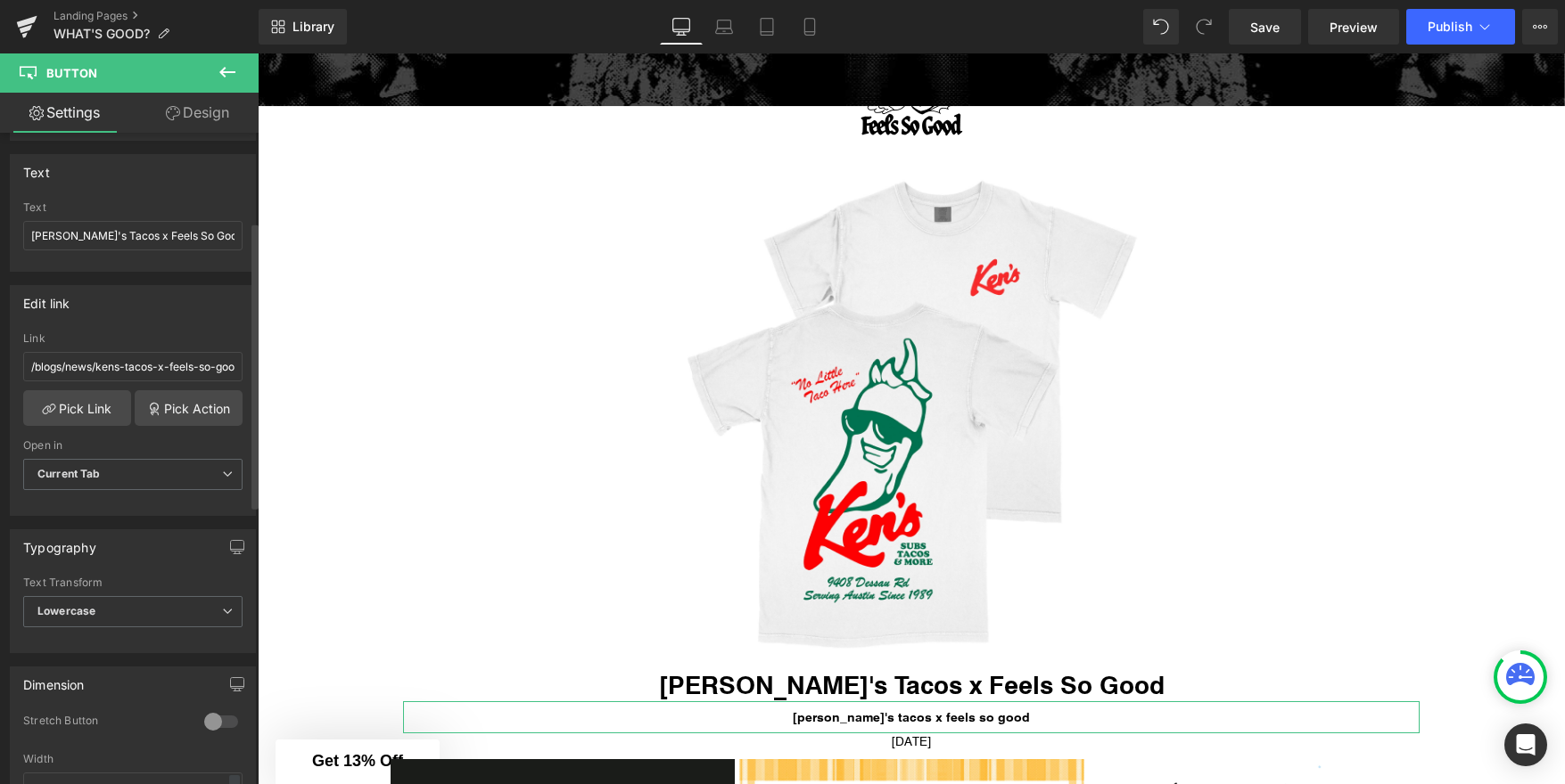
scroll to position [217, 0]
click at [132, 606] on span "Lowercase" at bounding box center [132, 608] width 219 height 31
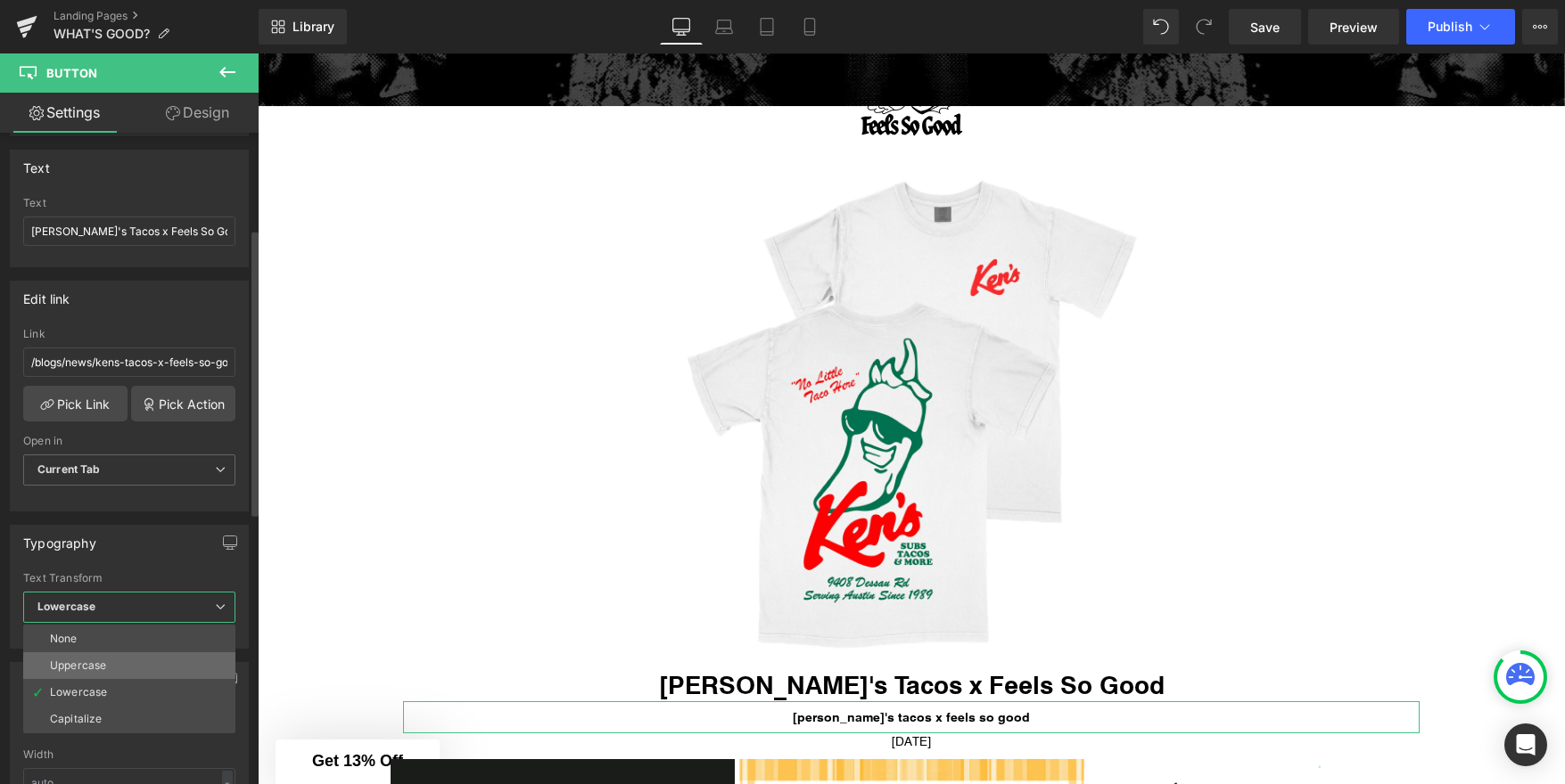
click at [115, 669] on li "Uppercase" at bounding box center [129, 665] width 212 height 27
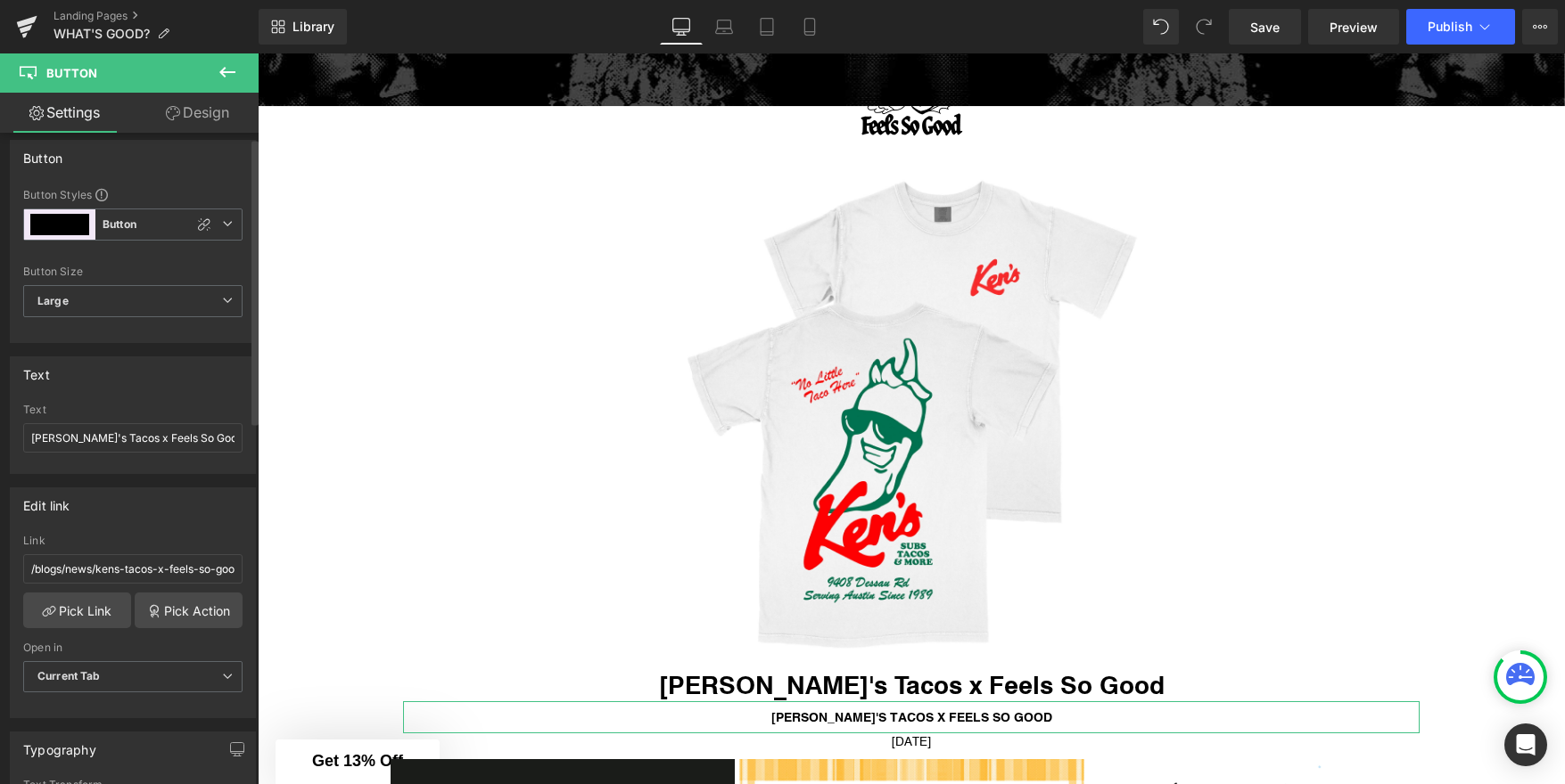
scroll to position [0, 0]
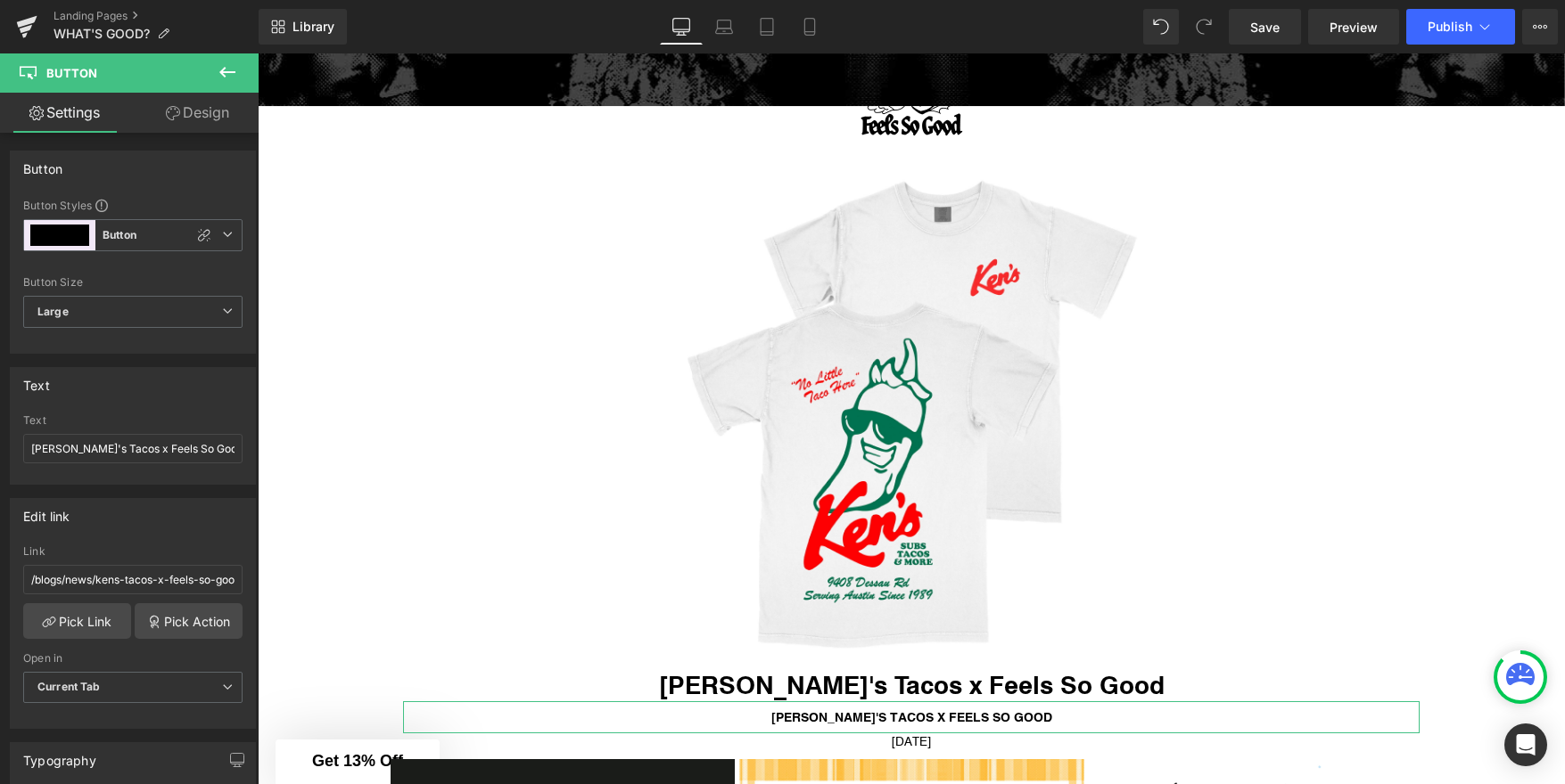
click at [177, 115] on icon at bounding box center [173, 113] width 14 height 14
type input "100"
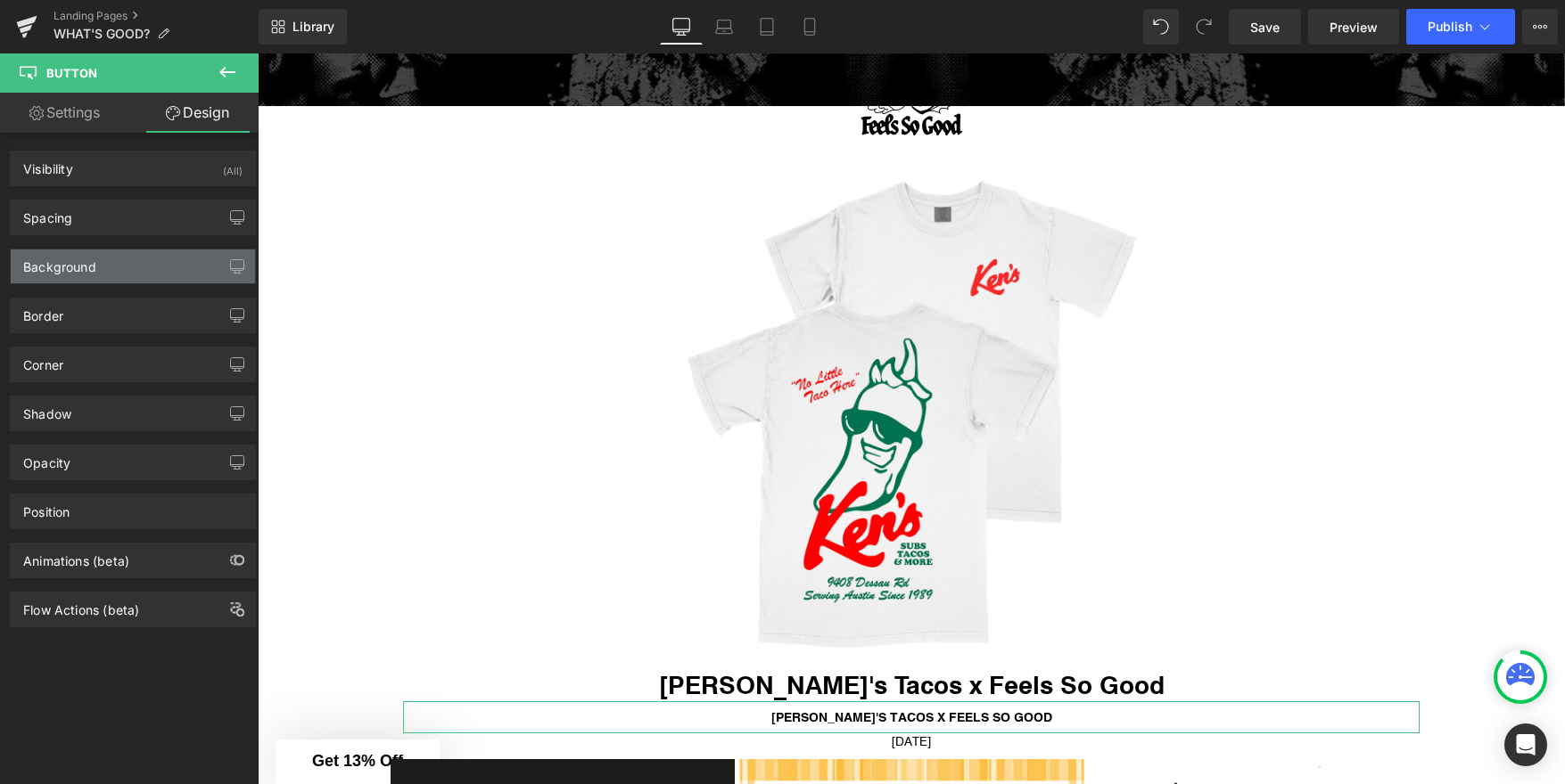
click at [122, 278] on div "Background" at bounding box center [133, 266] width 244 height 34
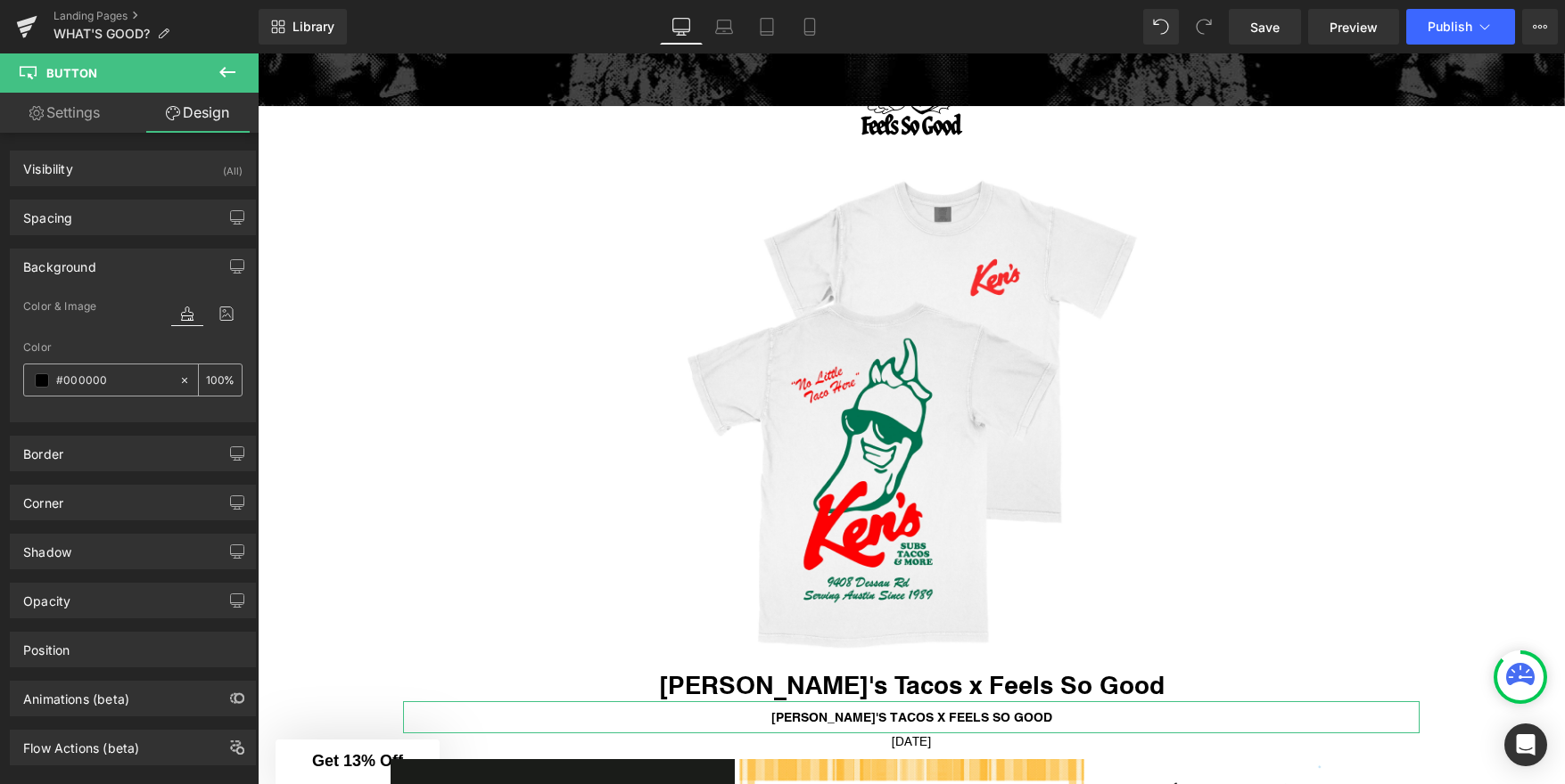
click at [37, 381] on span at bounding box center [42, 380] width 14 height 14
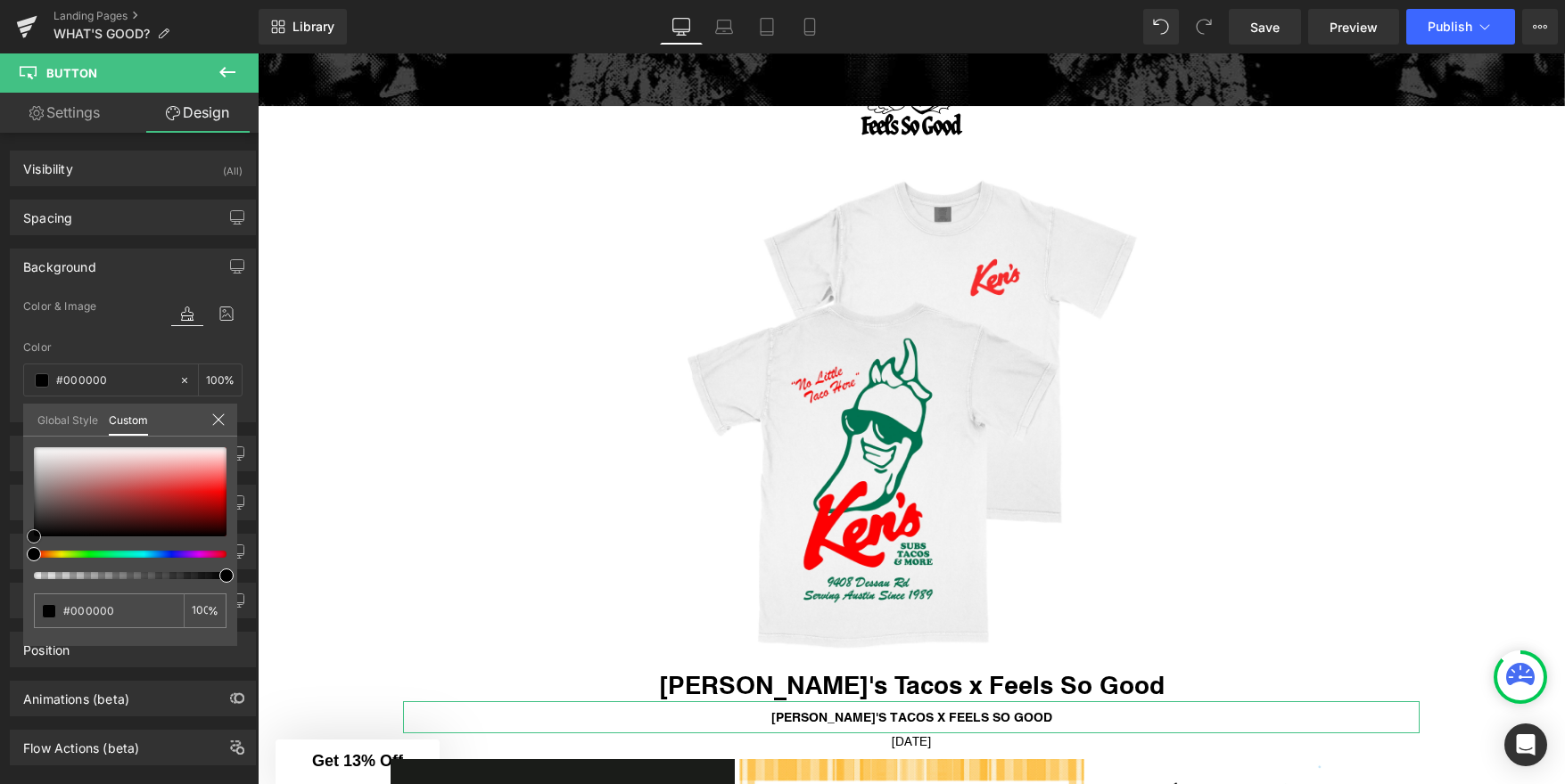
type input "#8e7070"
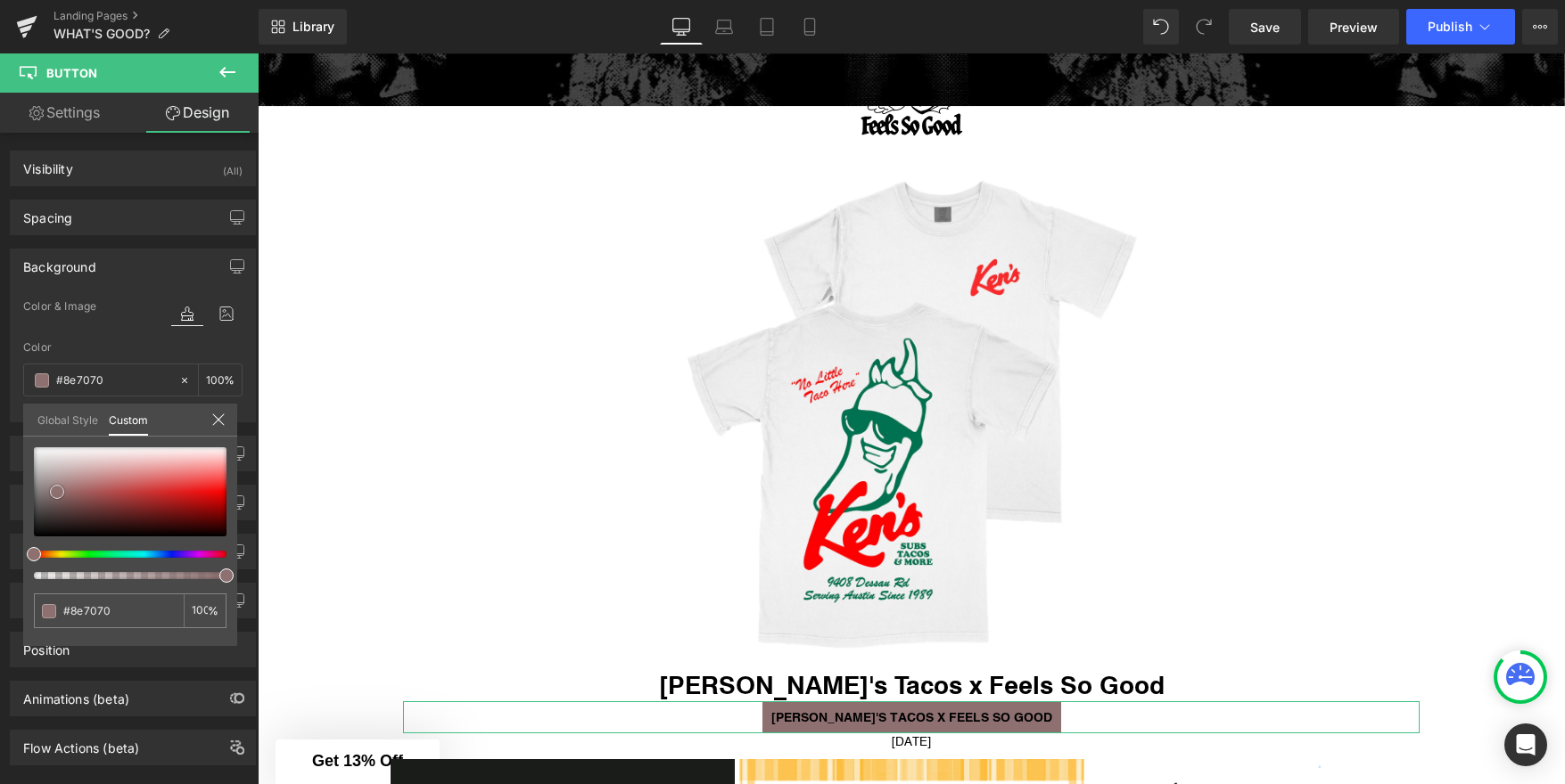
type input "#917373"
type input "#b7adad"
type input "#e0e0e0"
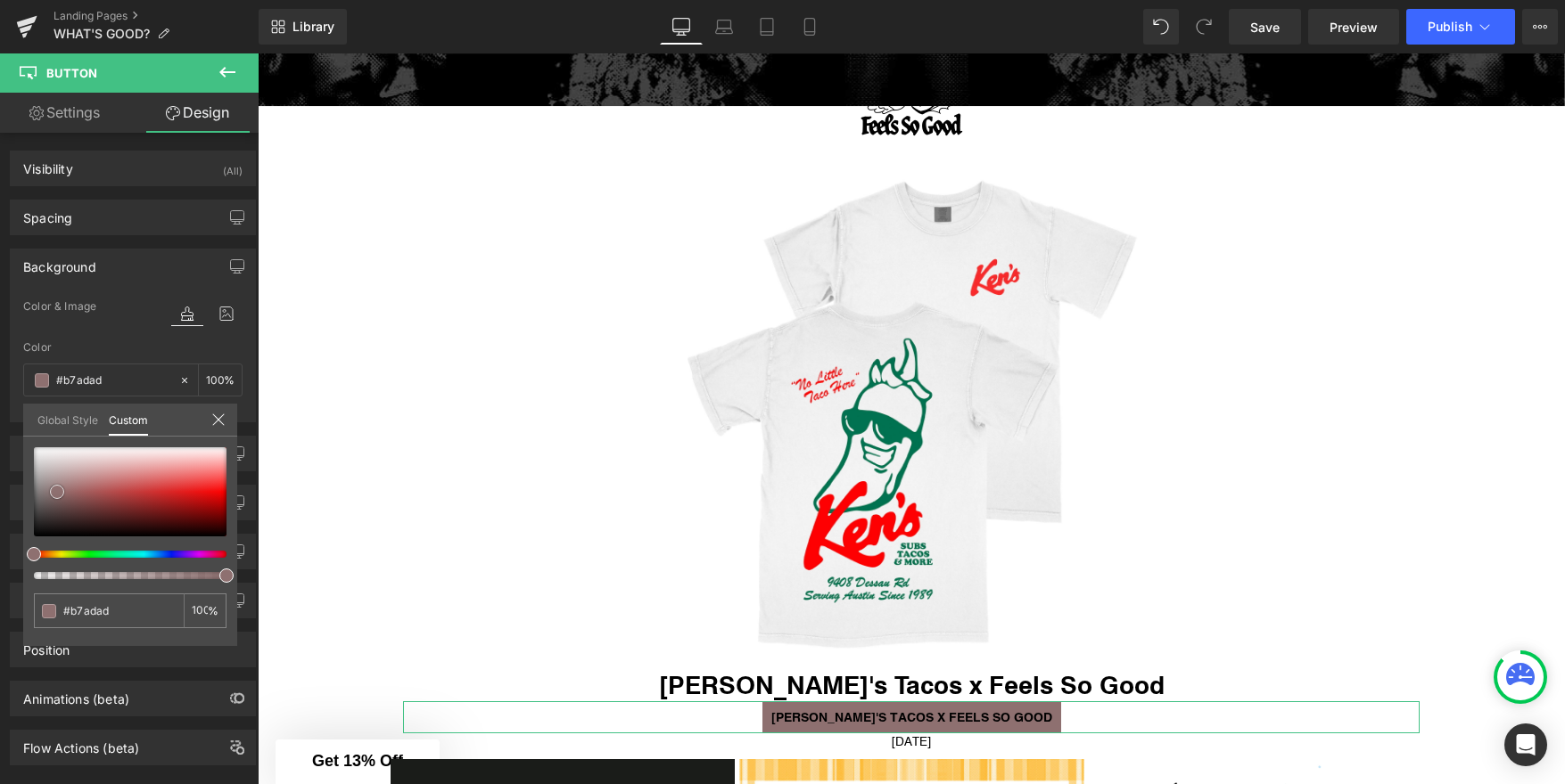
type input "#e0e0e0"
type input "#f9f9f9"
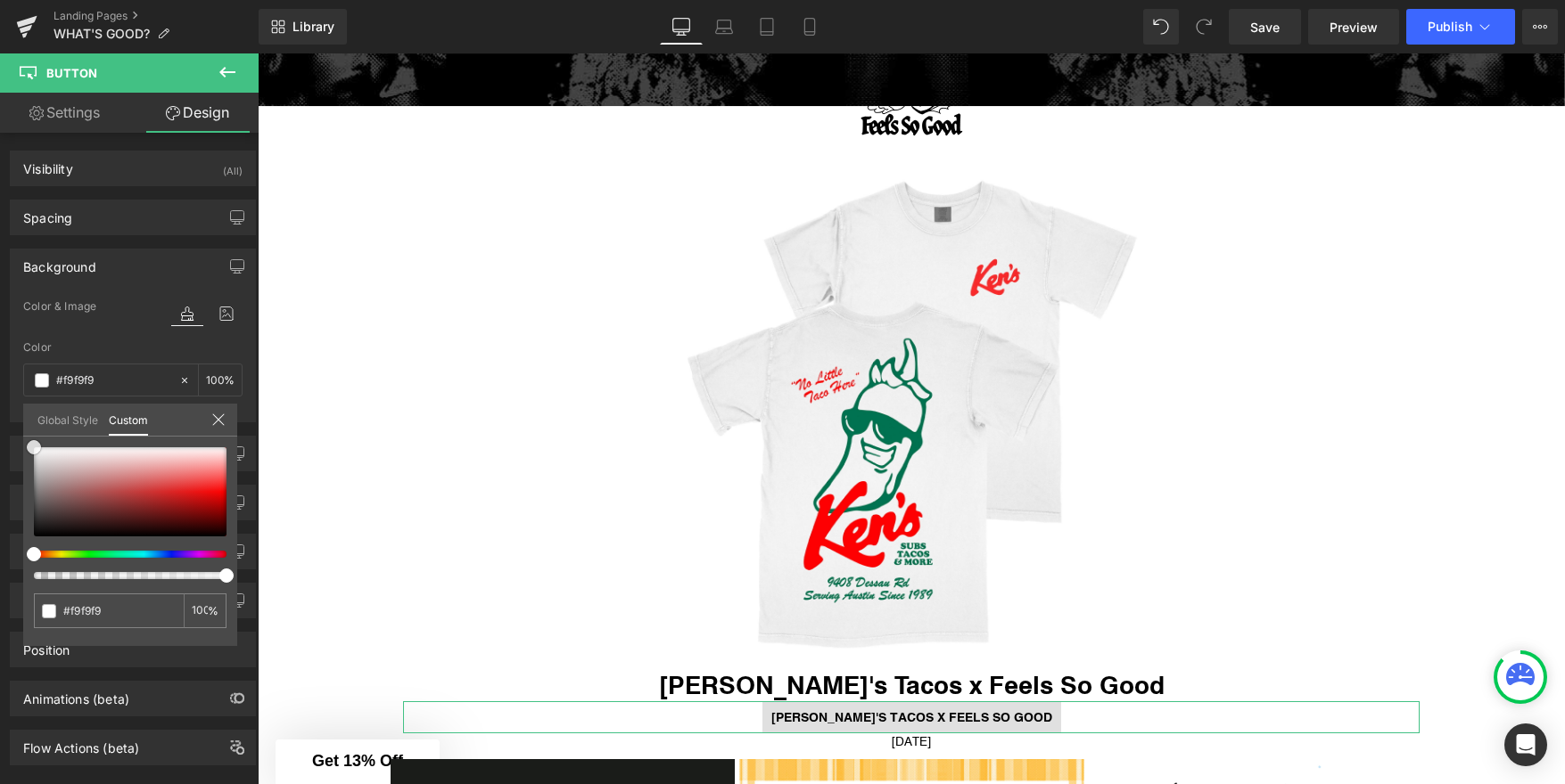
type input "#ffffff"
drag, startPoint x: 57, startPoint y: 492, endPoint x: 14, endPoint y: 418, distance: 85.6
click at [14, 418] on div "Background Color & Image color rgba(255, 255, 255, 1) Color #ffffff 100 % Image…" at bounding box center [133, 329] width 267 height 187
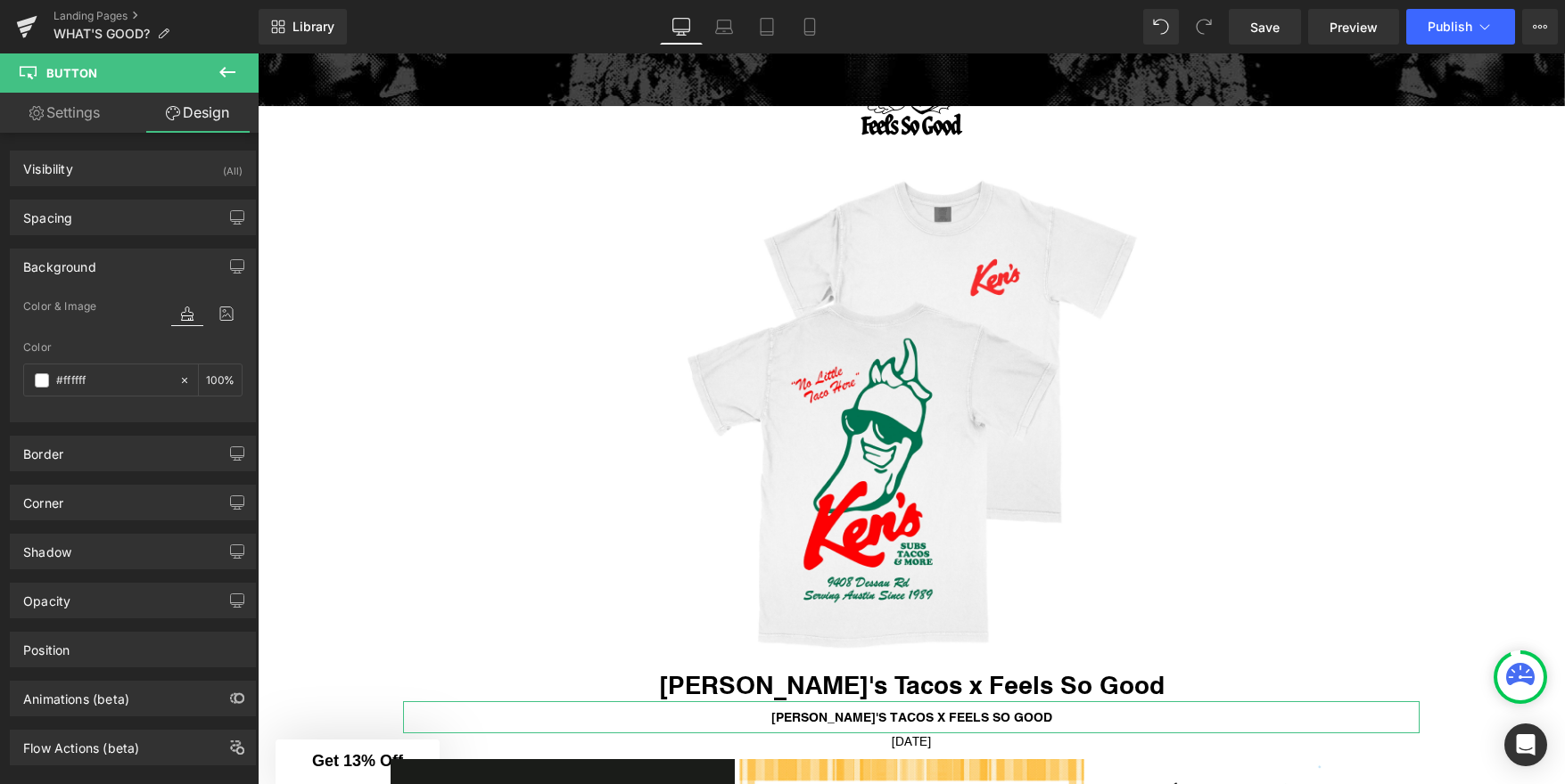
click at [85, 115] on link "Settings" at bounding box center [65, 112] width 129 height 40
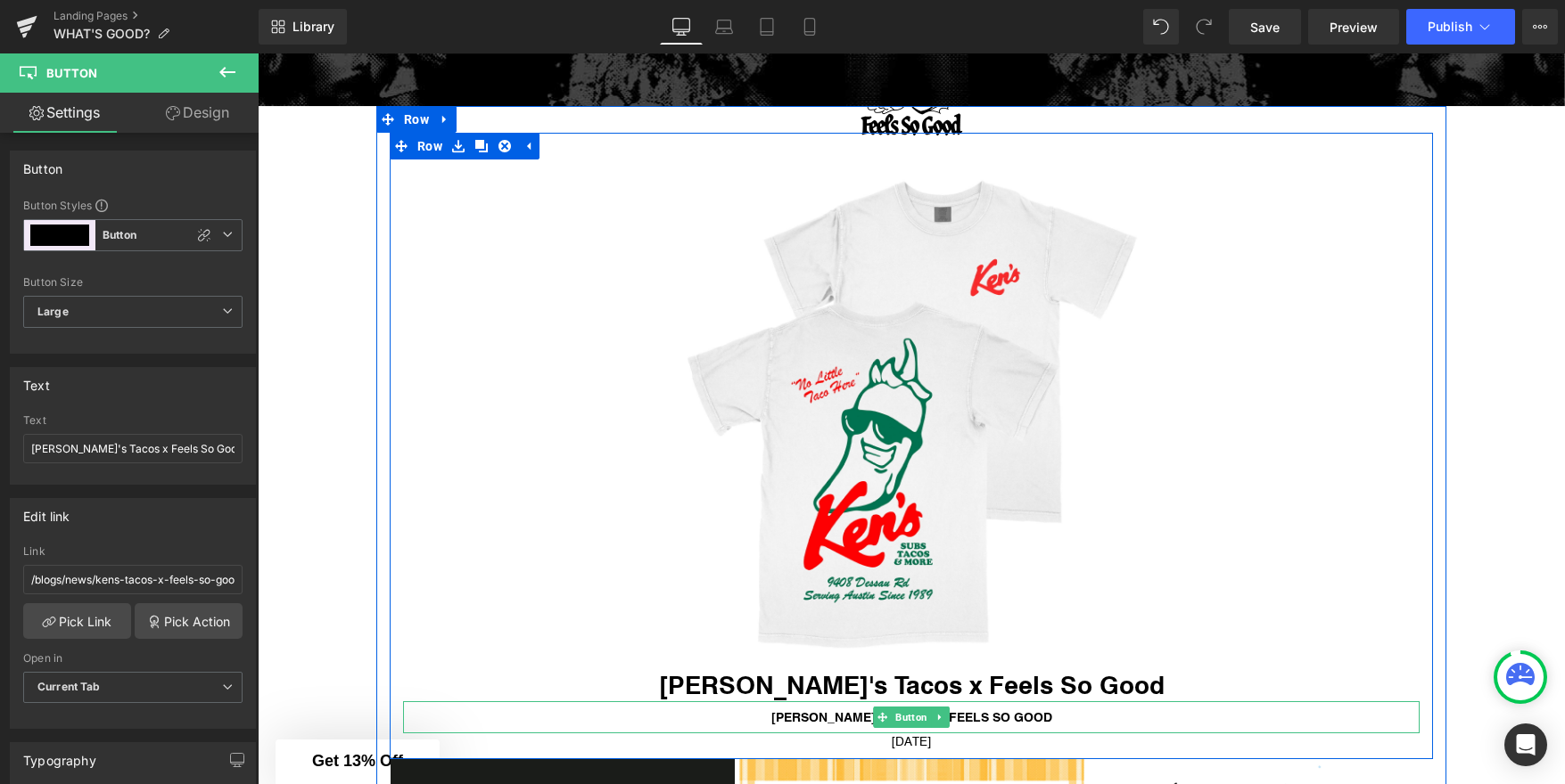
click at [854, 717] on span "Ken's Tacos x Feels So Good" at bounding box center [912, 717] width 281 height 14
click at [907, 715] on span "Button" at bounding box center [911, 717] width 39 height 21
click at [933, 715] on link at bounding box center [940, 717] width 18 height 21
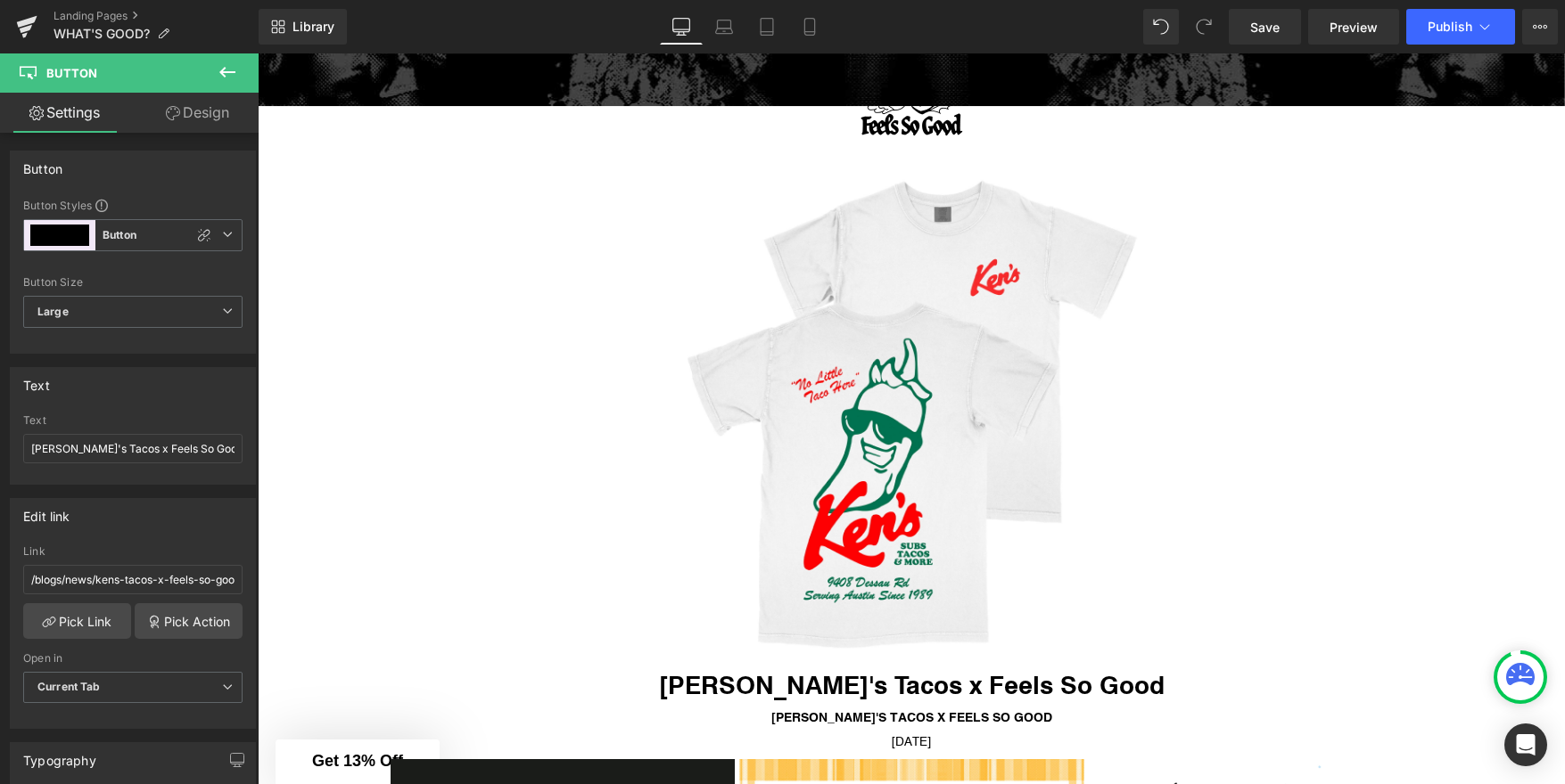
click at [798, 718] on div "Rendering Content" at bounding box center [782, 713] width 110 height 19
click at [800, 717] on div "Rendering Content" at bounding box center [782, 713] width 110 height 19
click at [125, 447] on input "Ken's Tacos x Feels So Good" at bounding box center [132, 449] width 219 height 30
click at [117, 307] on span "Large" at bounding box center [132, 311] width 219 height 32
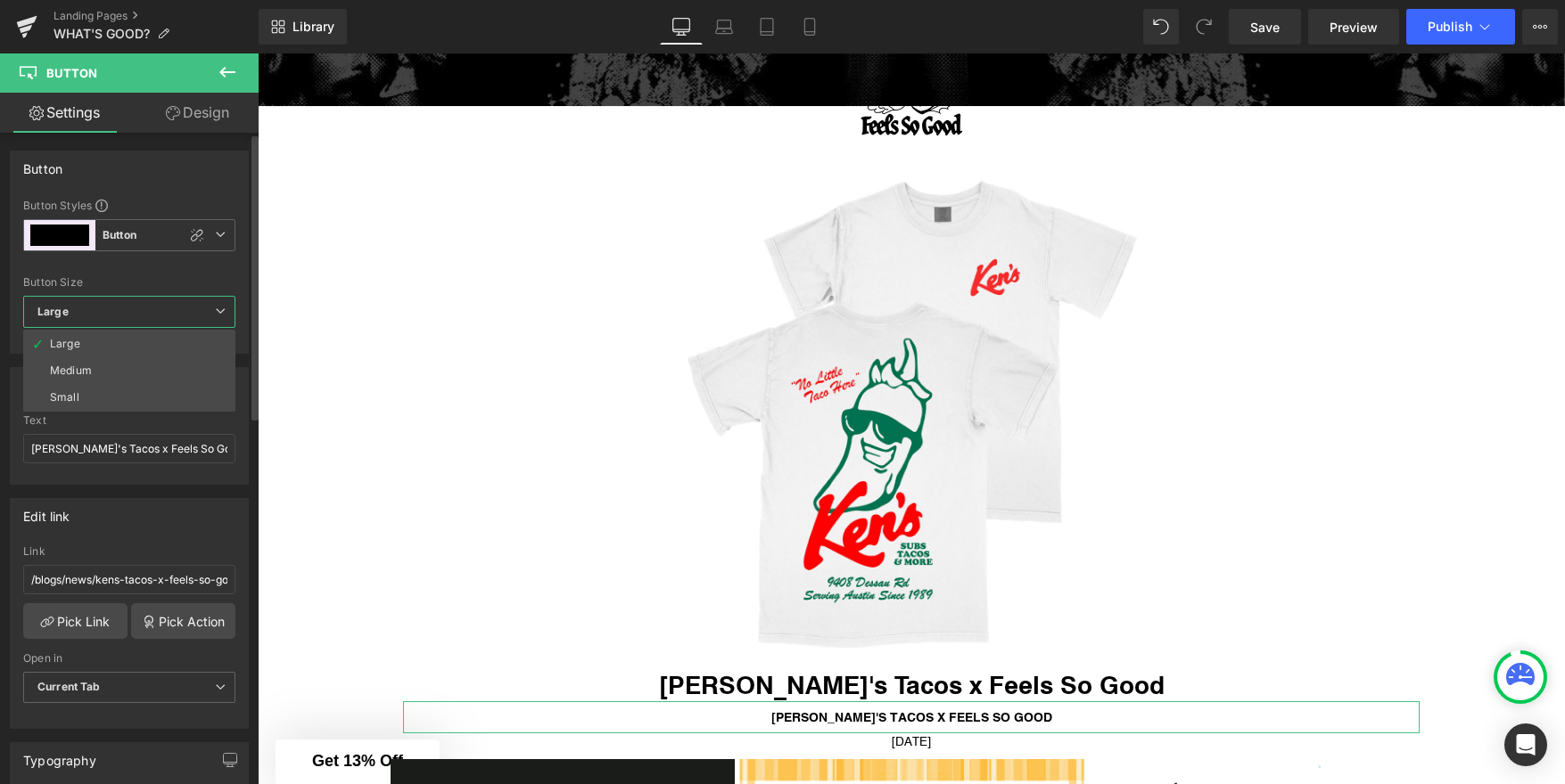
click at [117, 307] on span "Large" at bounding box center [129, 311] width 212 height 32
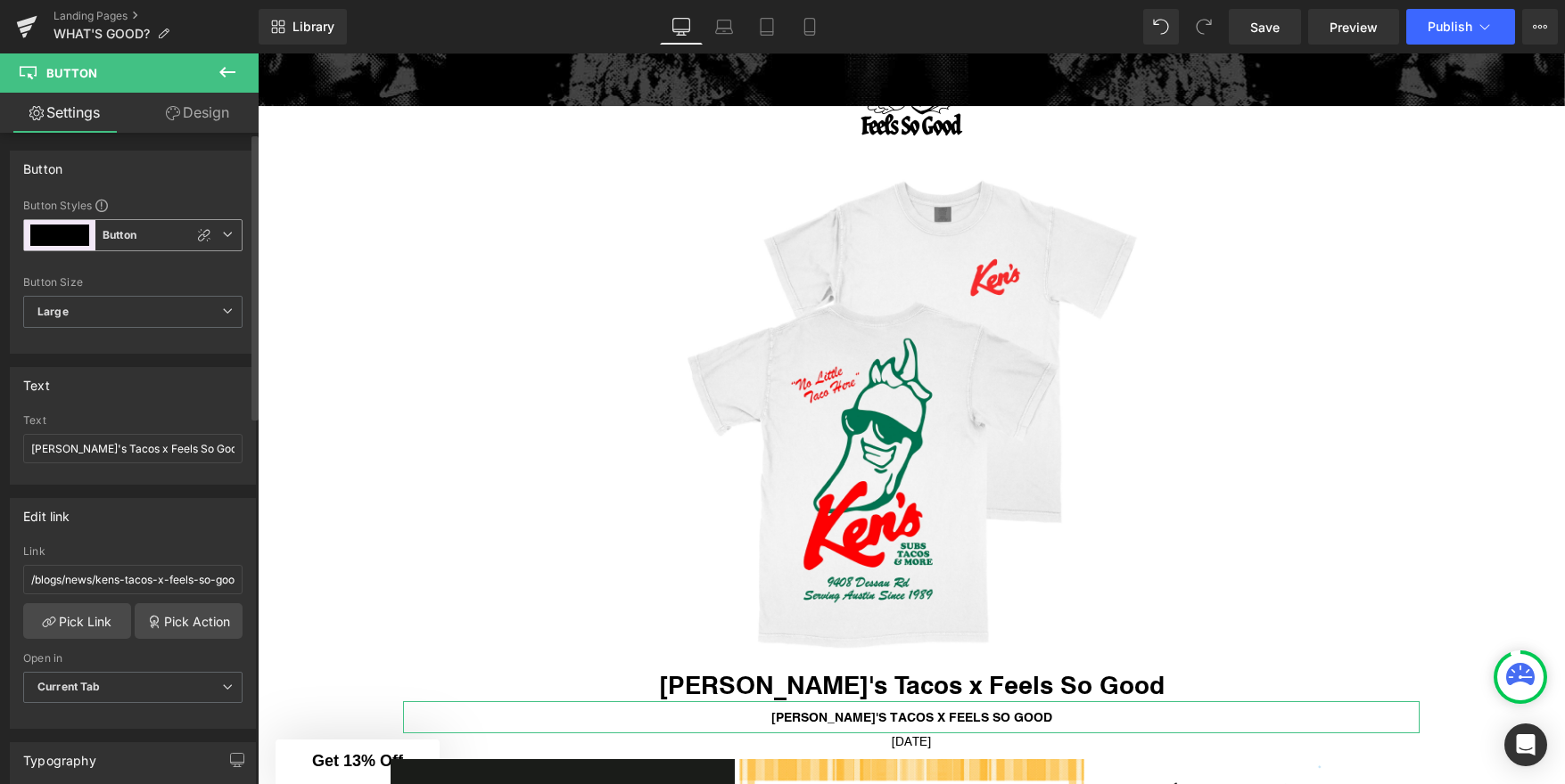
click at [130, 238] on b "Button" at bounding box center [119, 235] width 34 height 15
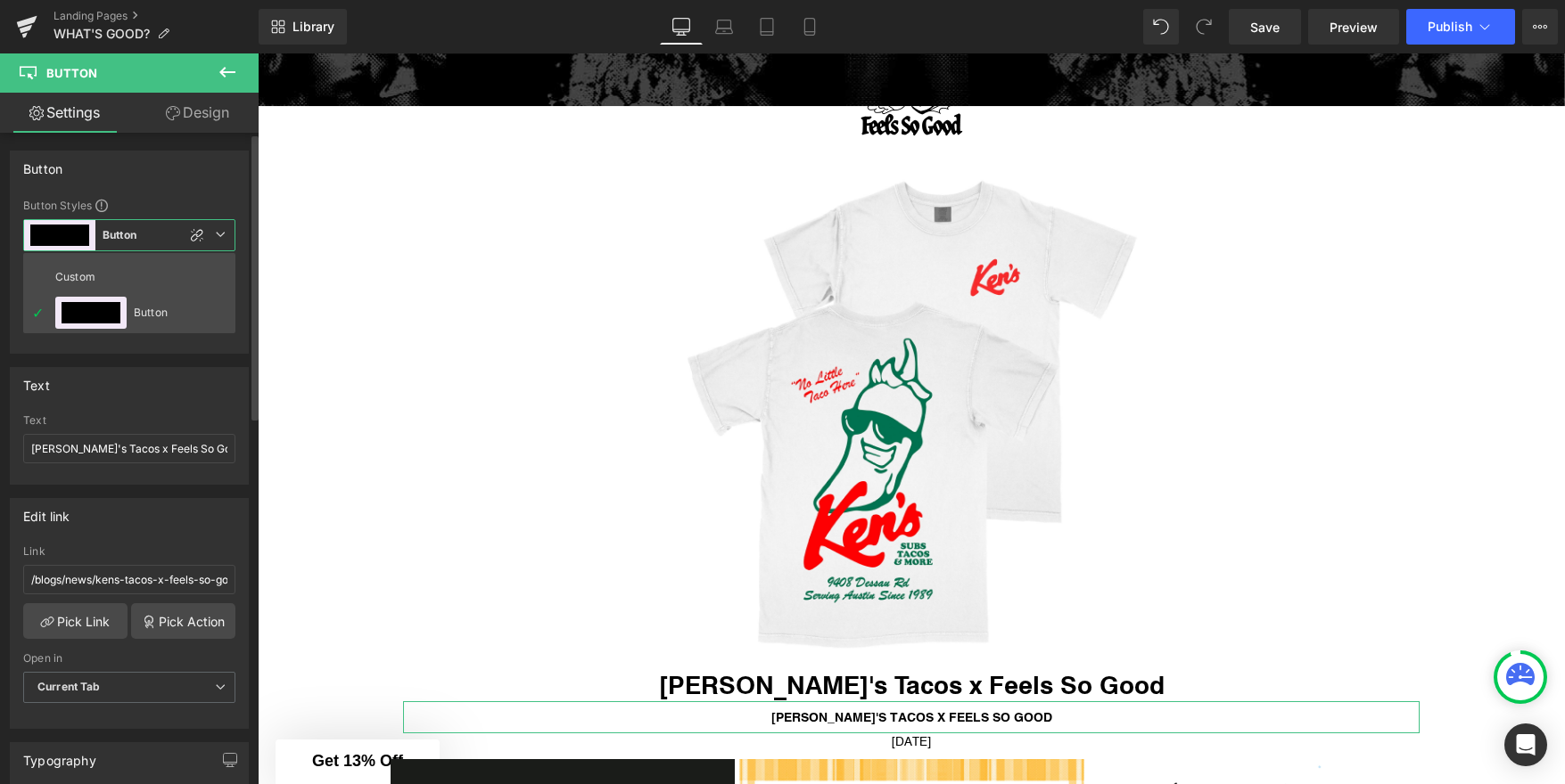
click at [130, 238] on b "Button" at bounding box center [119, 235] width 34 height 15
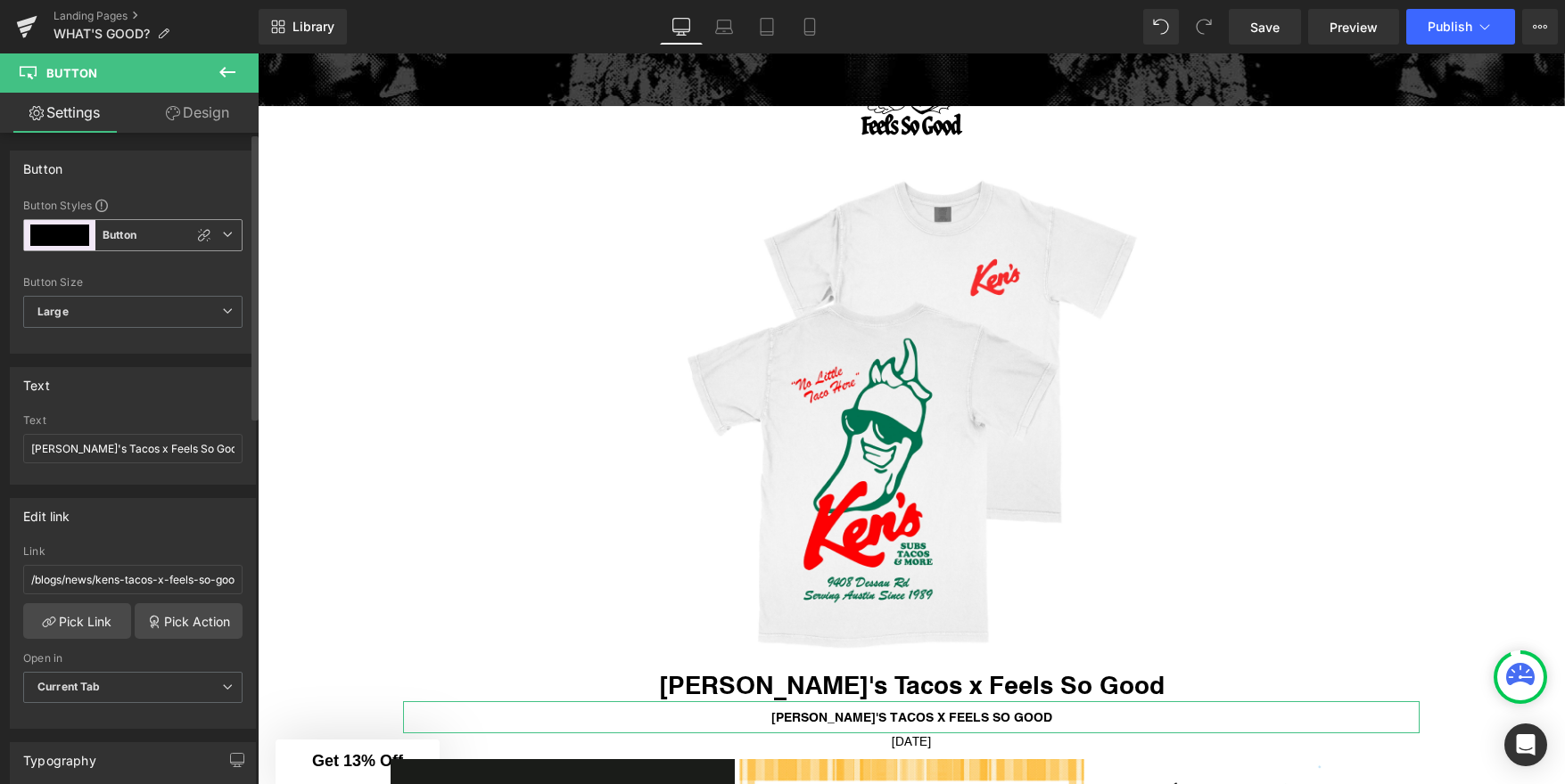
click at [225, 236] on span "Button Button" at bounding box center [132, 235] width 219 height 32
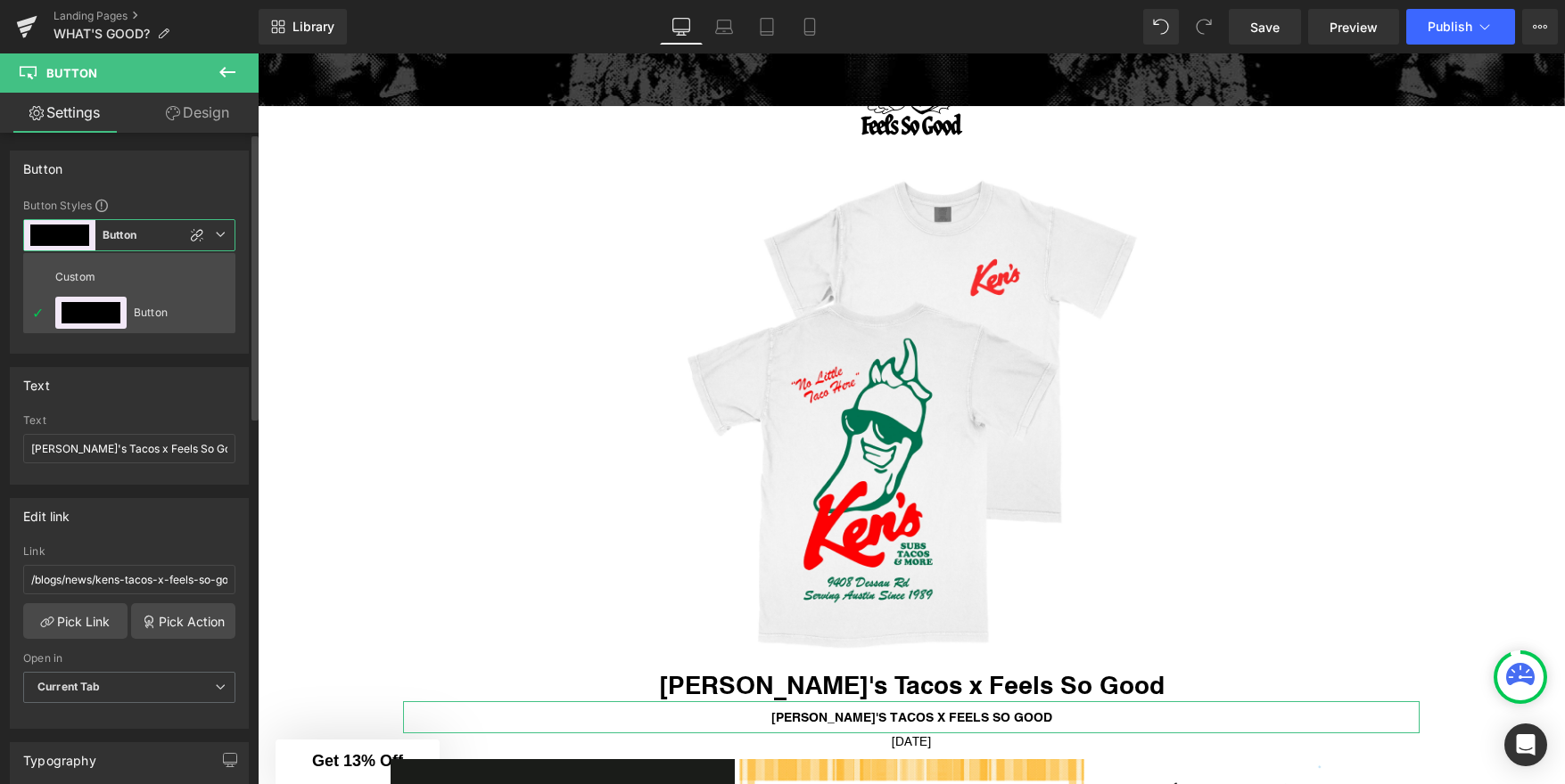
click at [225, 236] on span "Button Button" at bounding box center [129, 235] width 212 height 32
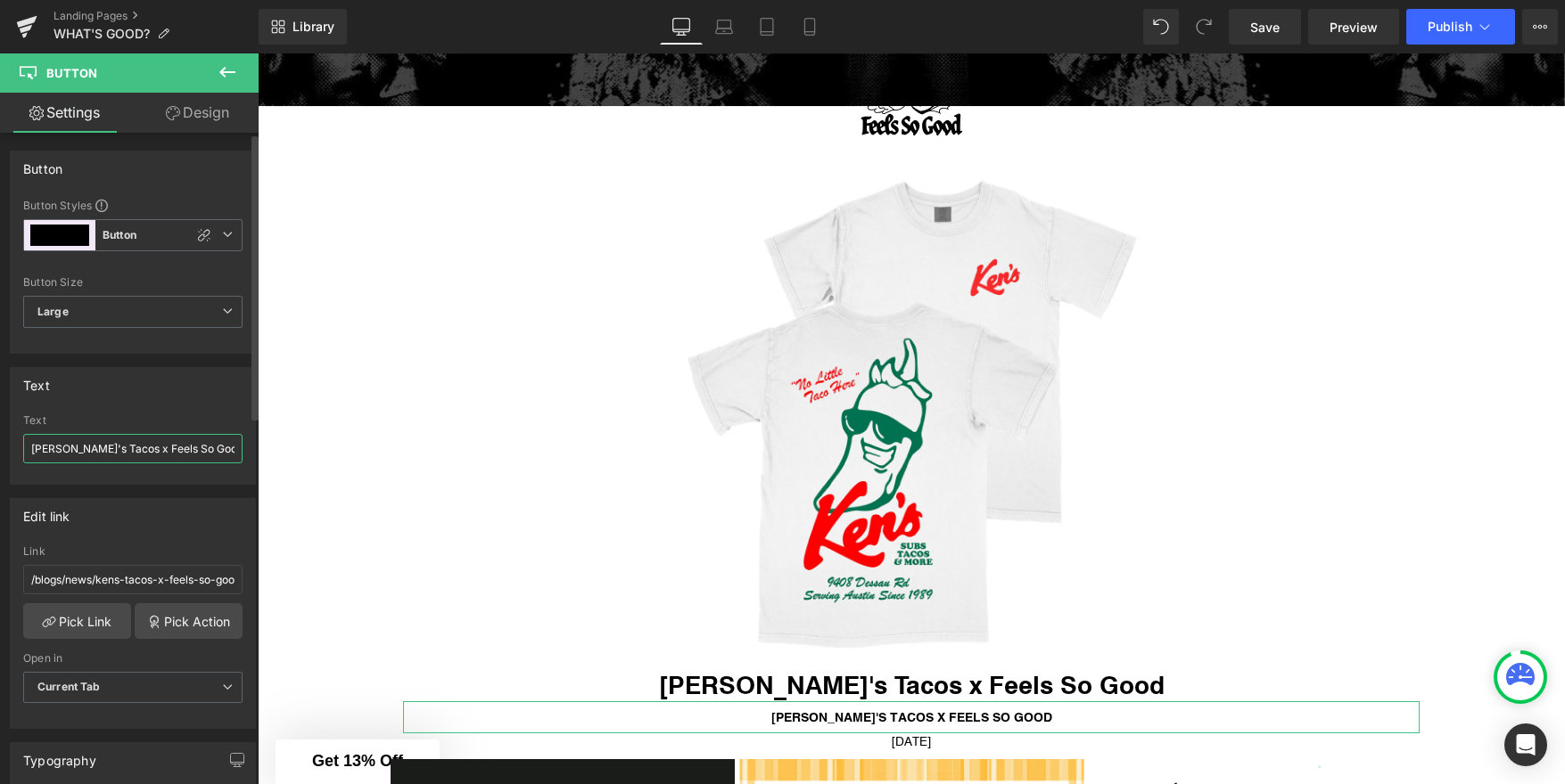
click at [132, 442] on input "Ken's Tacos x Feels So Good" at bounding box center [132, 449] width 219 height 30
click at [195, 103] on link "Design" at bounding box center [198, 112] width 129 height 40
type input "#000000"
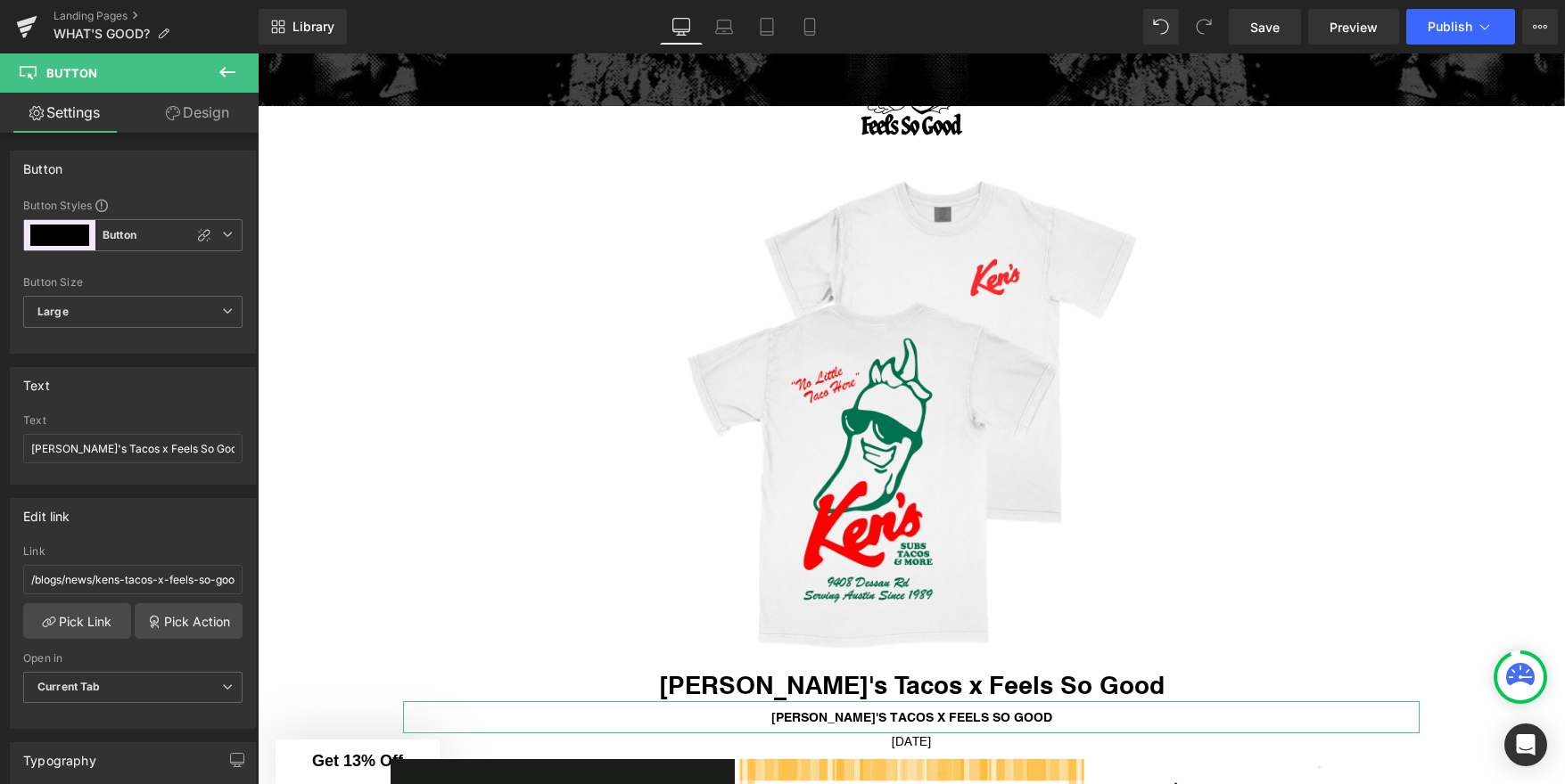
type input "100"
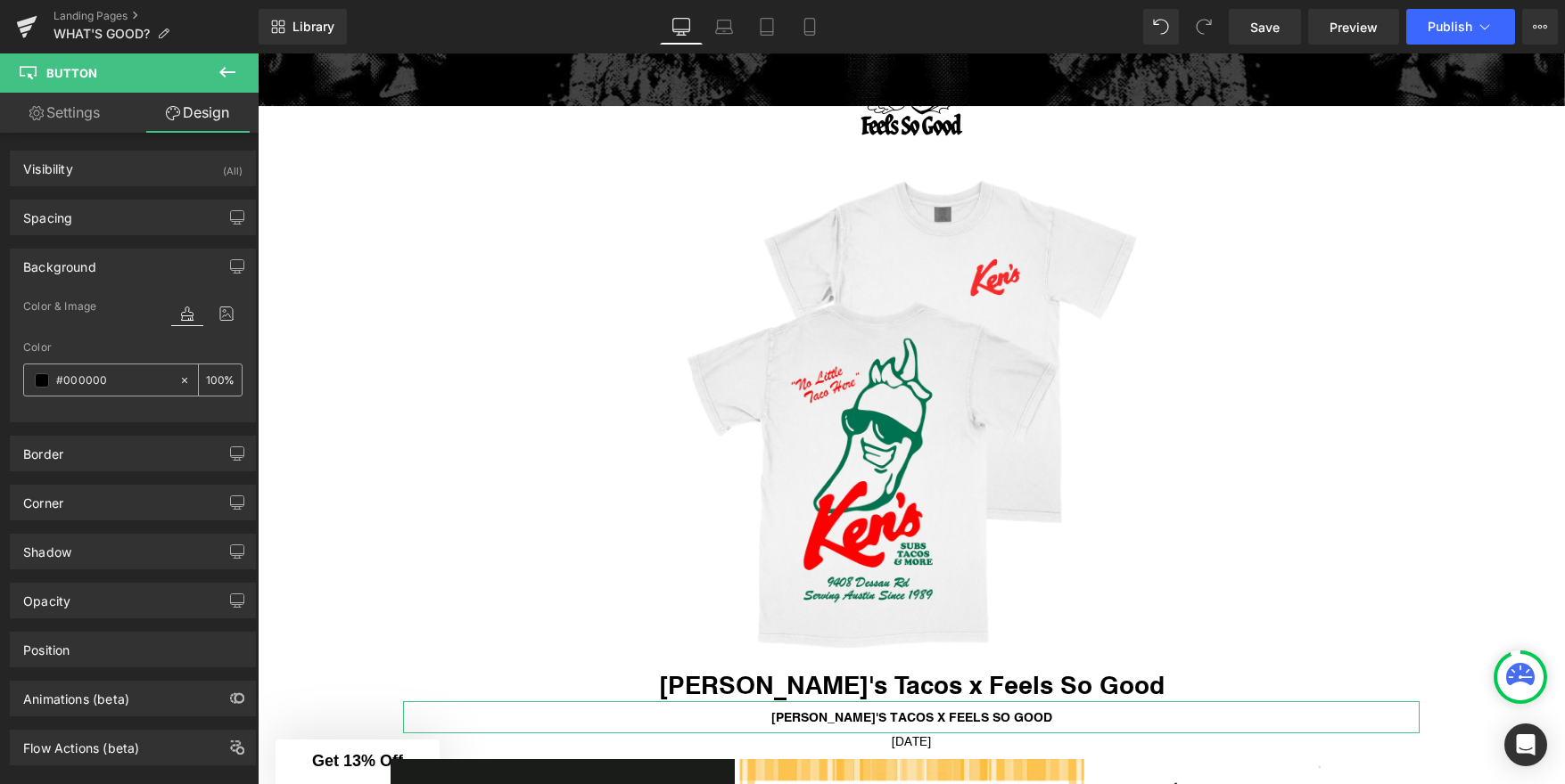
click at [39, 380] on span at bounding box center [42, 380] width 14 height 14
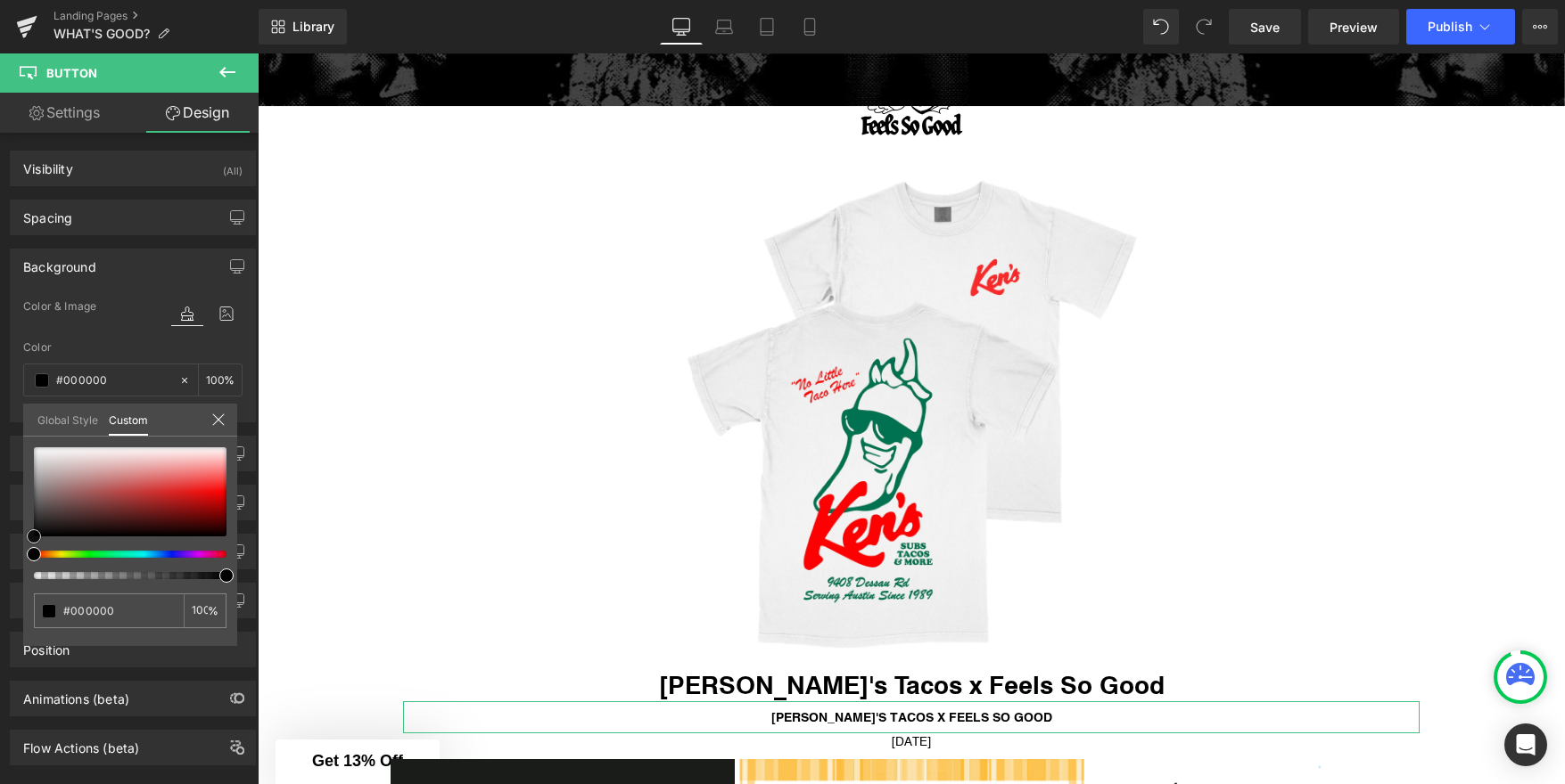
type input "#ab9f9f"
type input "#aea2a2"
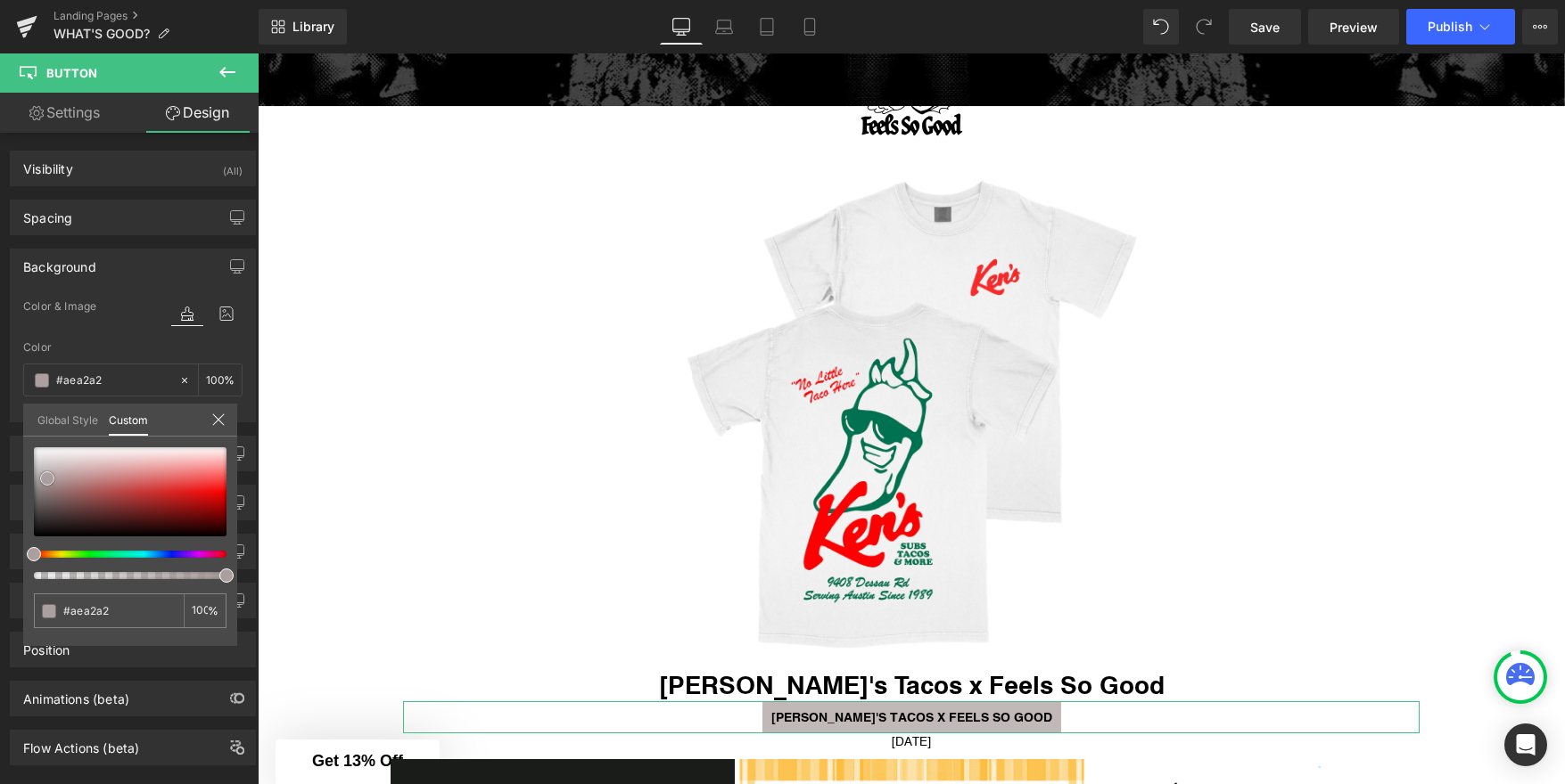
type input "#c1b8b8"
type input "#e4e1e1"
type input "#fcfcfc"
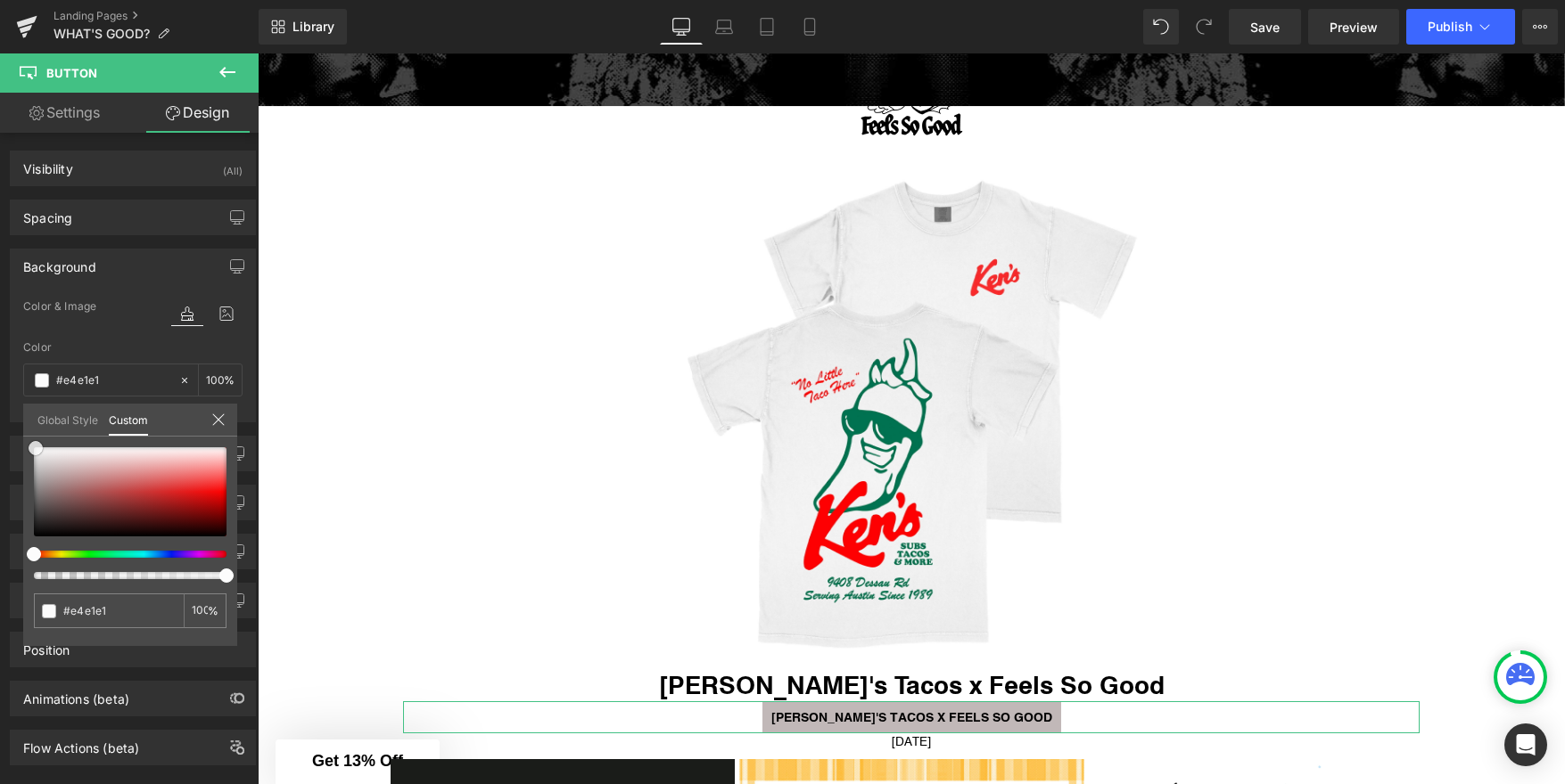
type input "#fcfcfc"
type input "#ffffff"
drag, startPoint x: 47, startPoint y: 478, endPoint x: 10, endPoint y: 420, distance: 68.8
click at [10, 420] on div "Background Color & Image color rgba(255, 255, 255, 1) Color #ffffff 100 % Image…" at bounding box center [133, 329] width 267 height 187
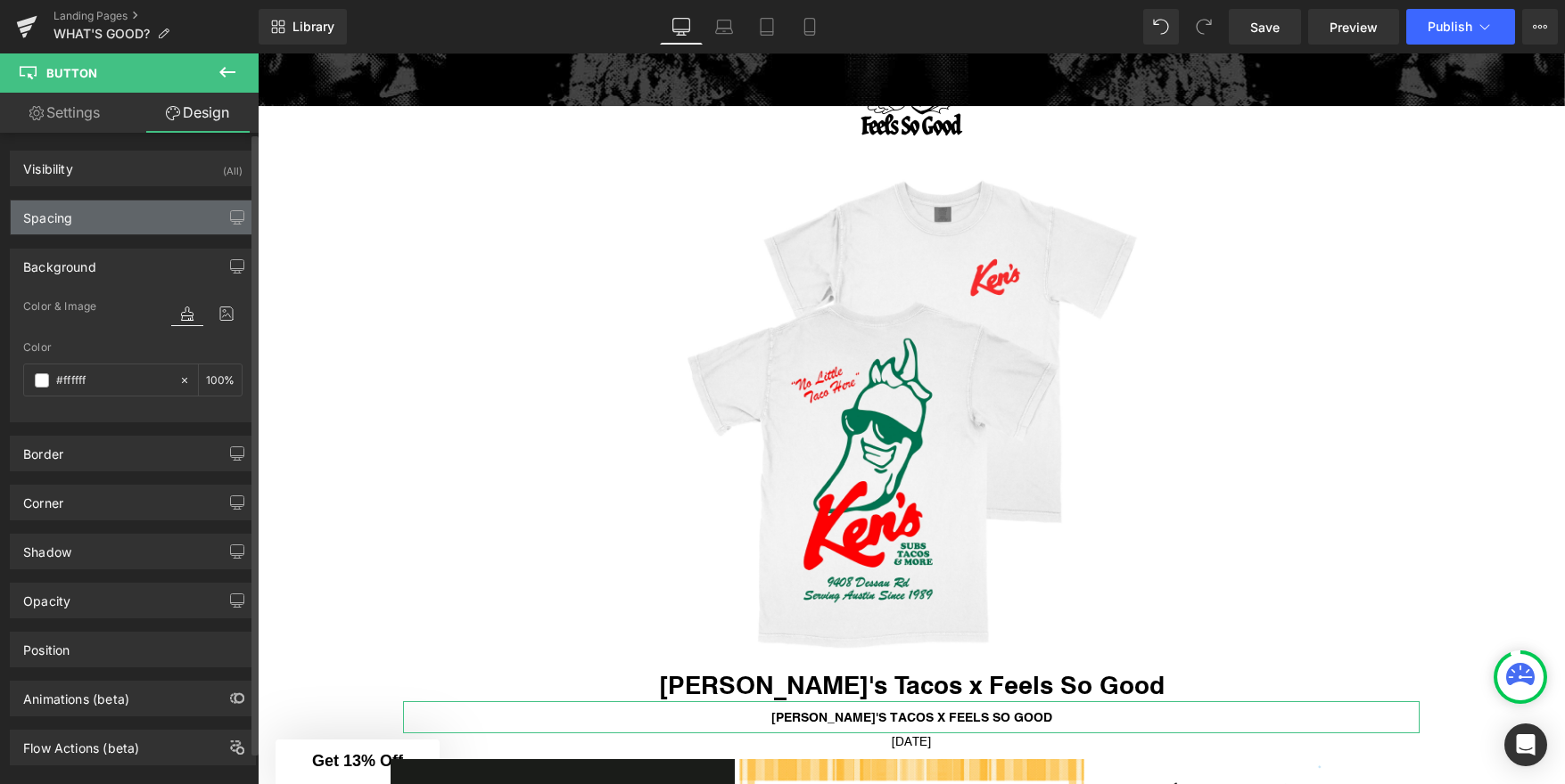
click at [103, 222] on div "Spacing" at bounding box center [133, 217] width 244 height 34
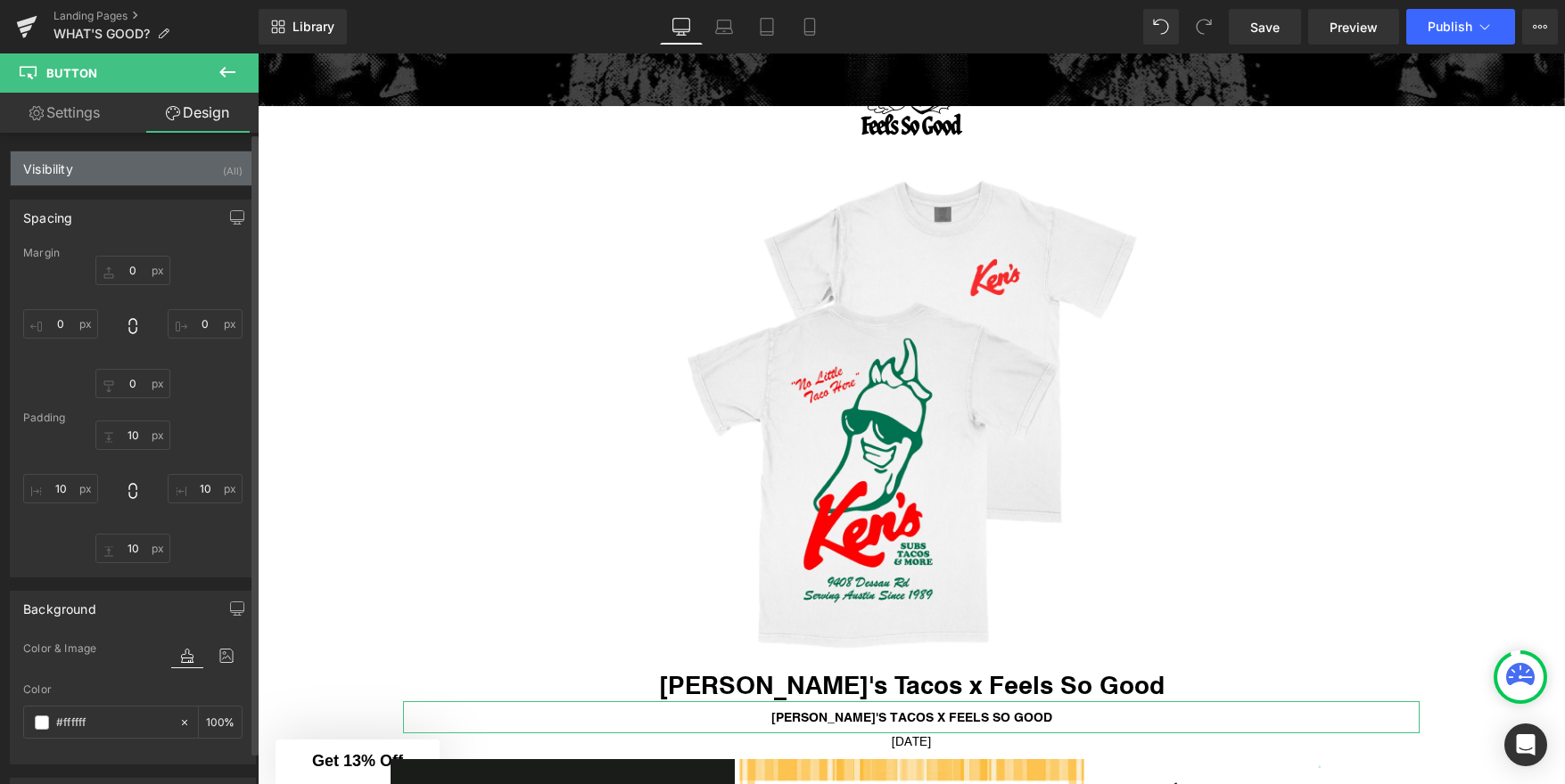
click at [105, 179] on div "Visibility (All)" at bounding box center [133, 168] width 244 height 34
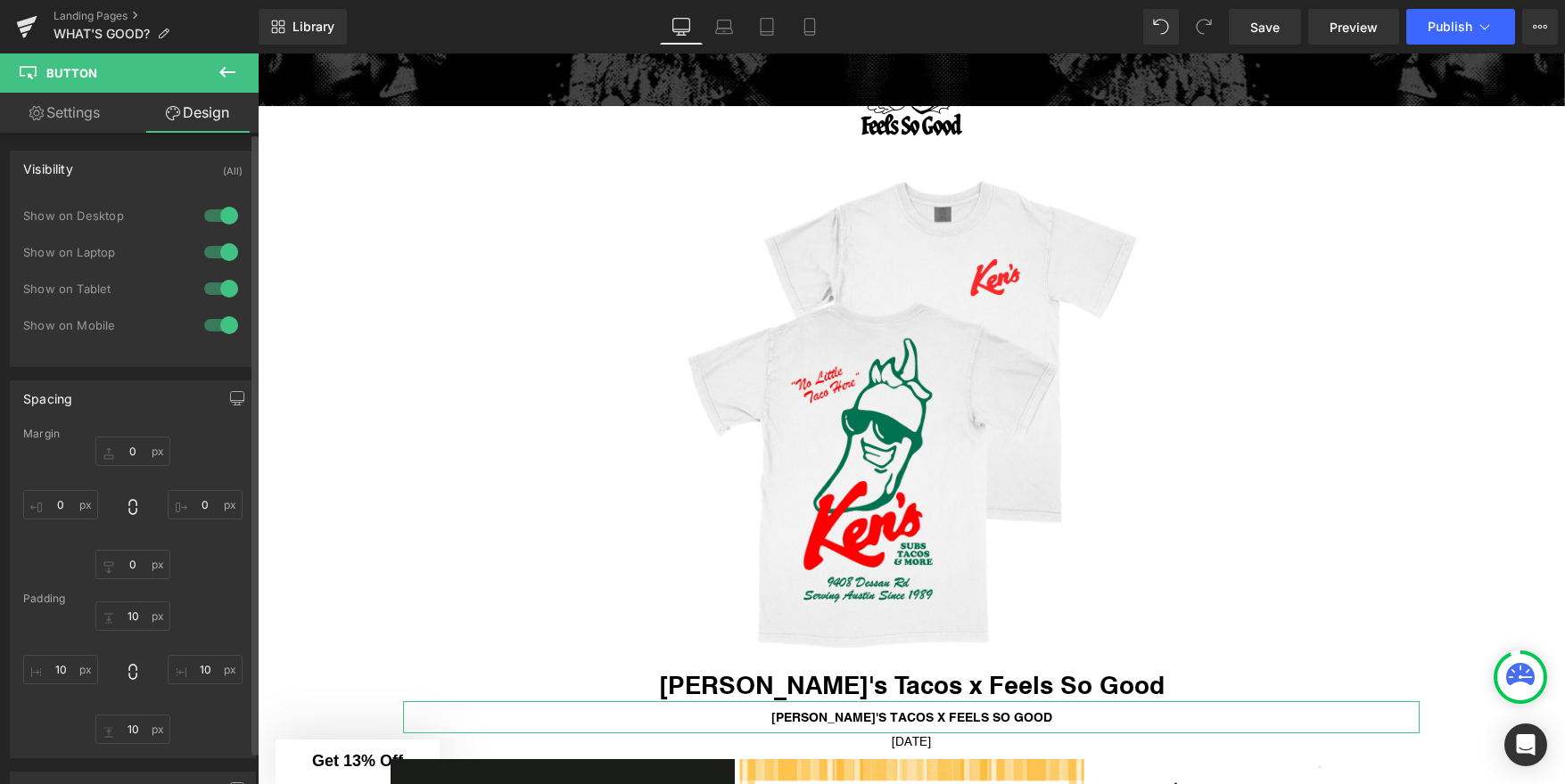
click at [105, 179] on div "Visibility (All)" at bounding box center [133, 168] width 244 height 34
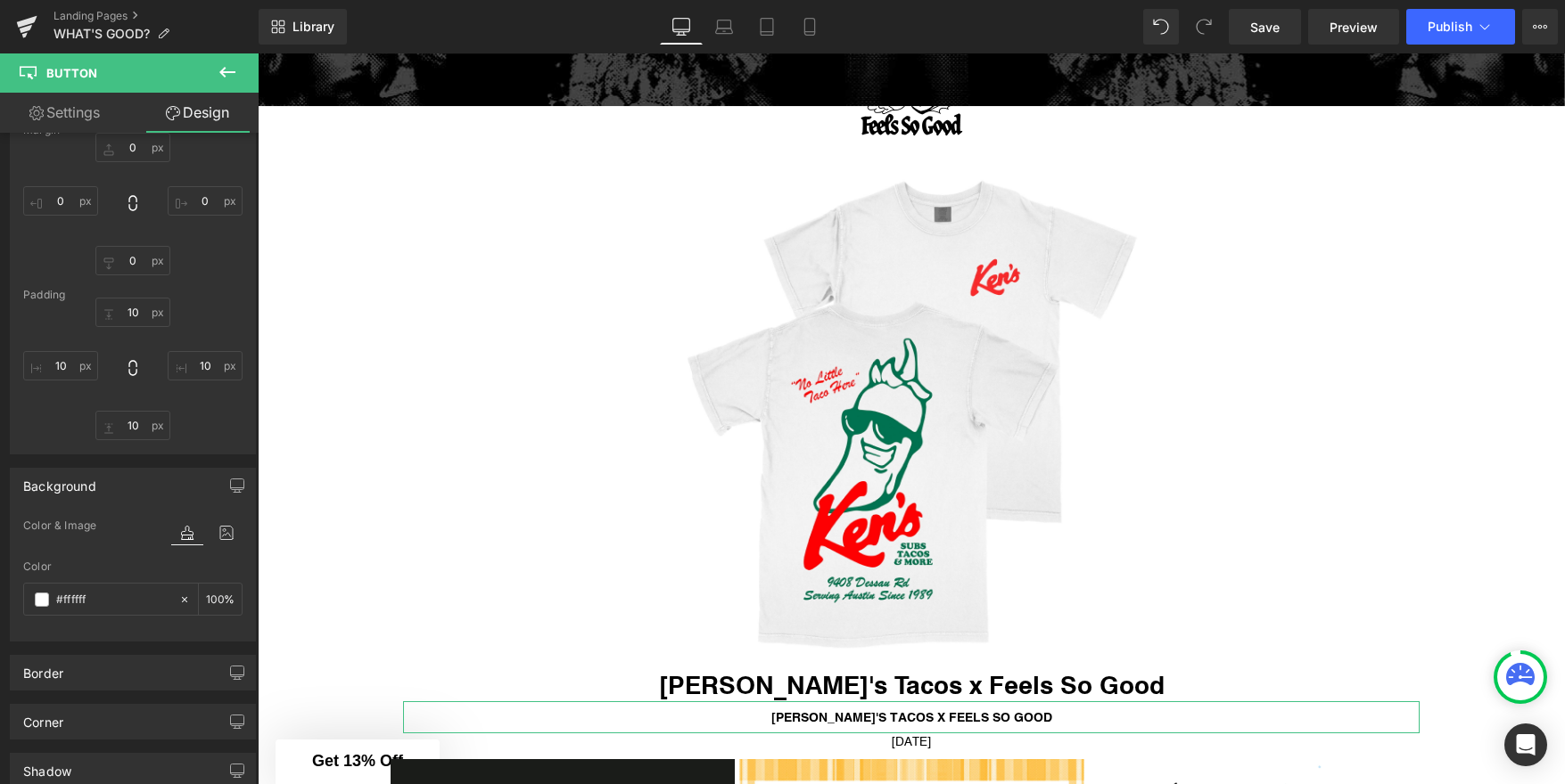
scroll to position [133, 0]
click at [126, 481] on div "Background" at bounding box center [133, 476] width 244 height 34
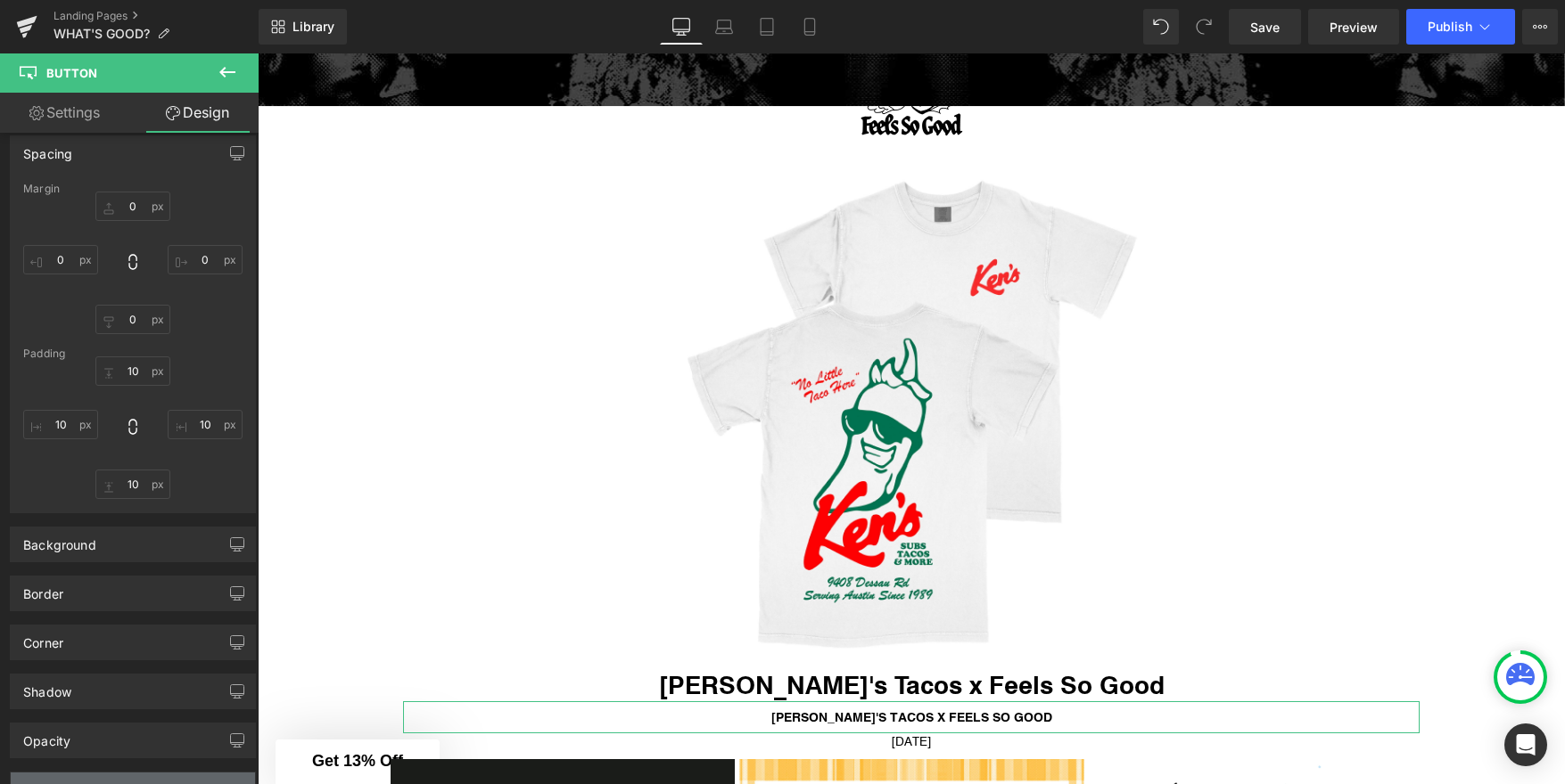
scroll to position [0, 0]
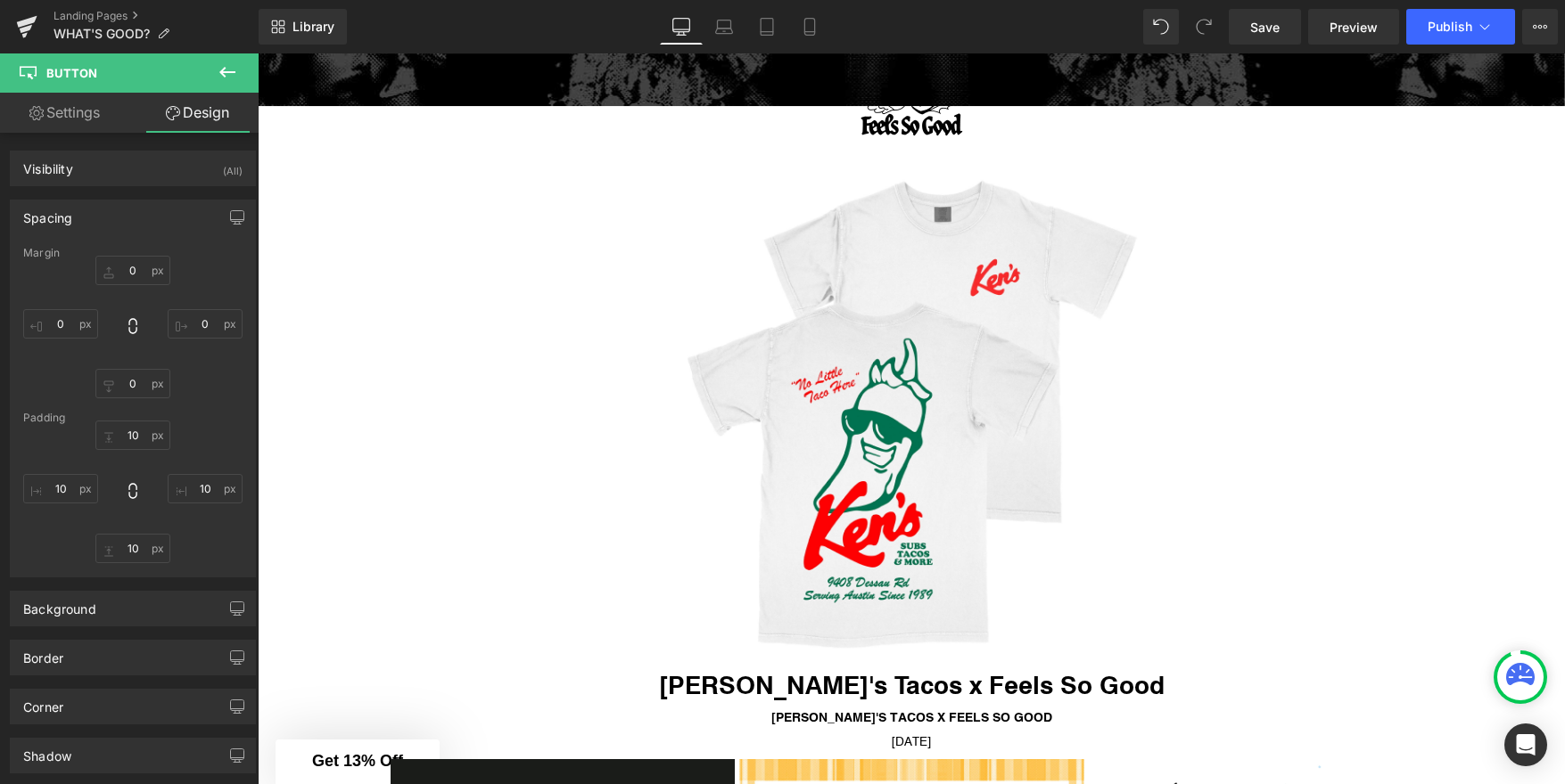
click at [229, 76] on icon at bounding box center [227, 72] width 21 height 21
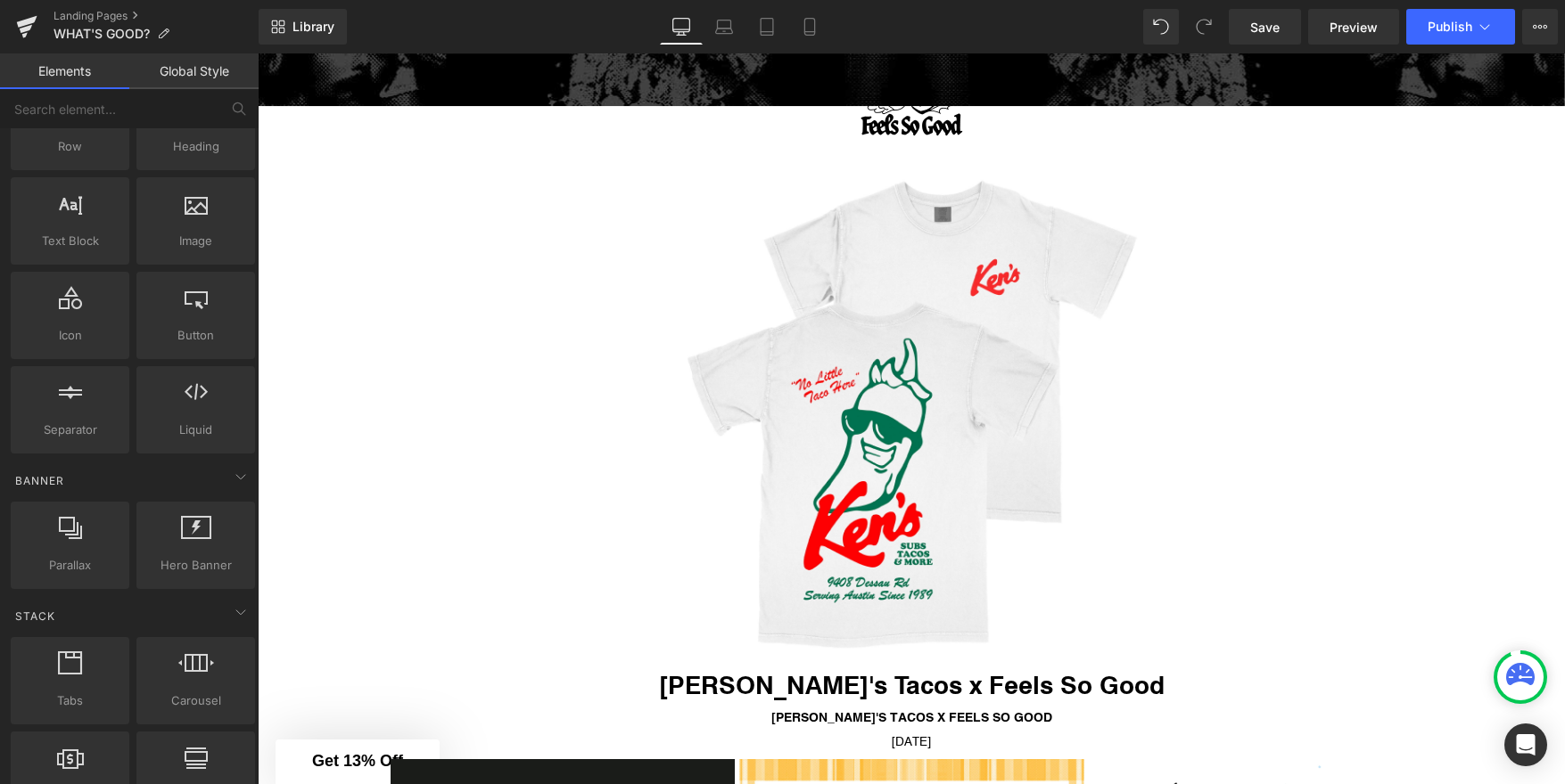
click at [822, 712] on div "Rendering Content" at bounding box center [782, 713] width 110 height 19
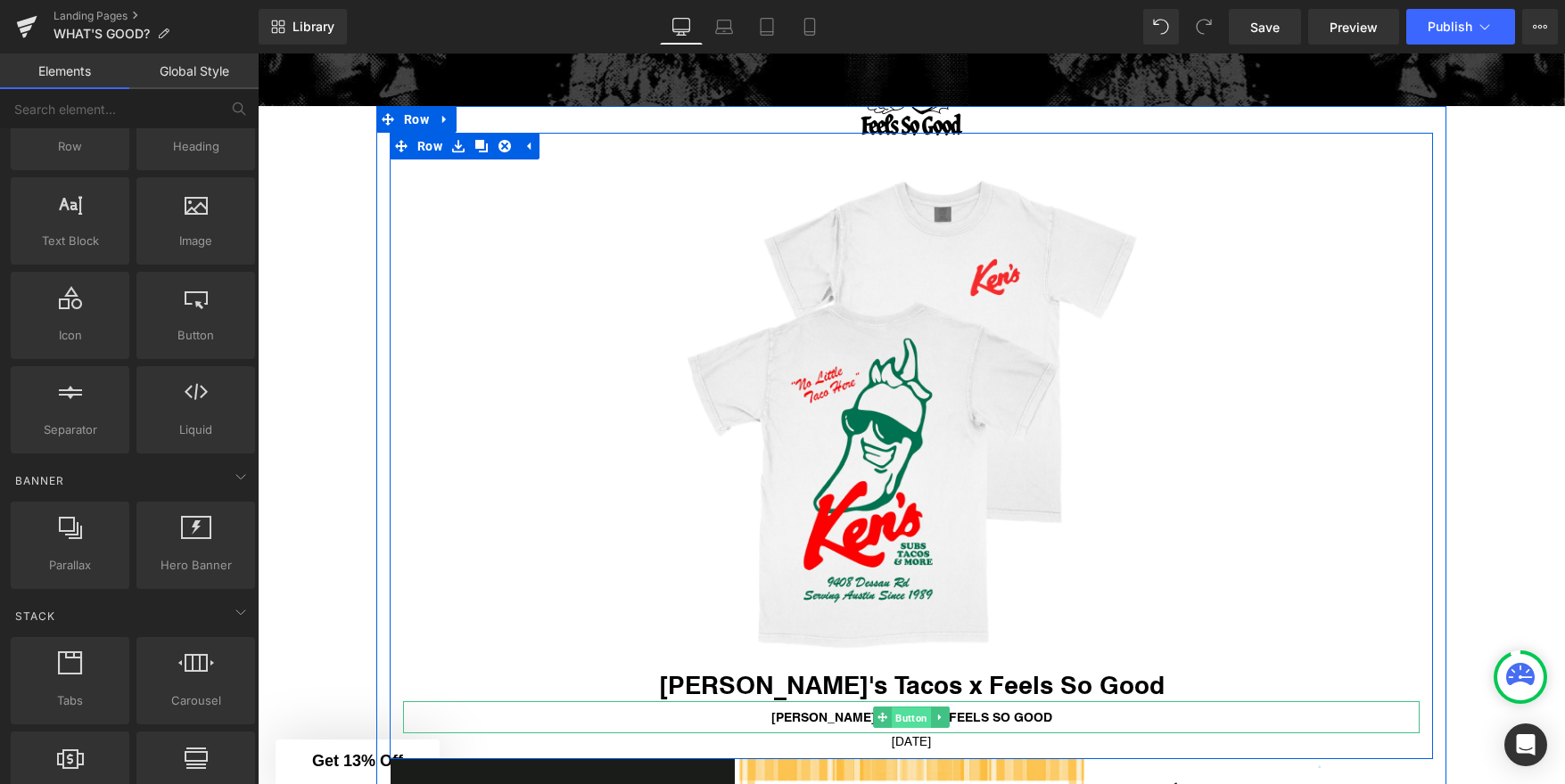
click at [893, 718] on span "Button" at bounding box center [911, 718] width 39 height 21
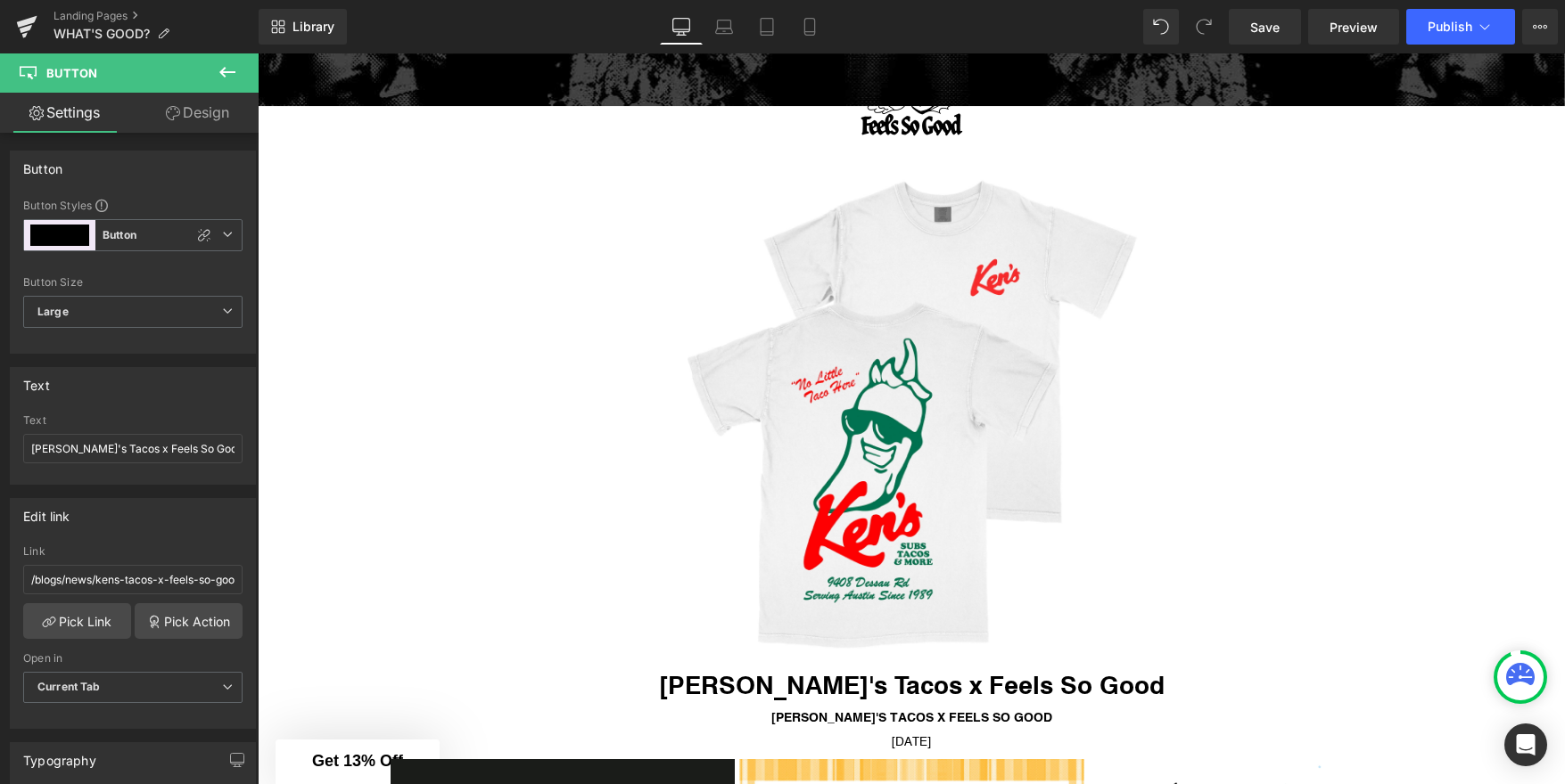
click at [829, 719] on div "Rendering Content" at bounding box center [782, 713] width 110 height 19
click at [823, 716] on div "Rendering Content" at bounding box center [782, 713] width 110 height 19
click at [222, 234] on icon at bounding box center [227, 235] width 11 height 11
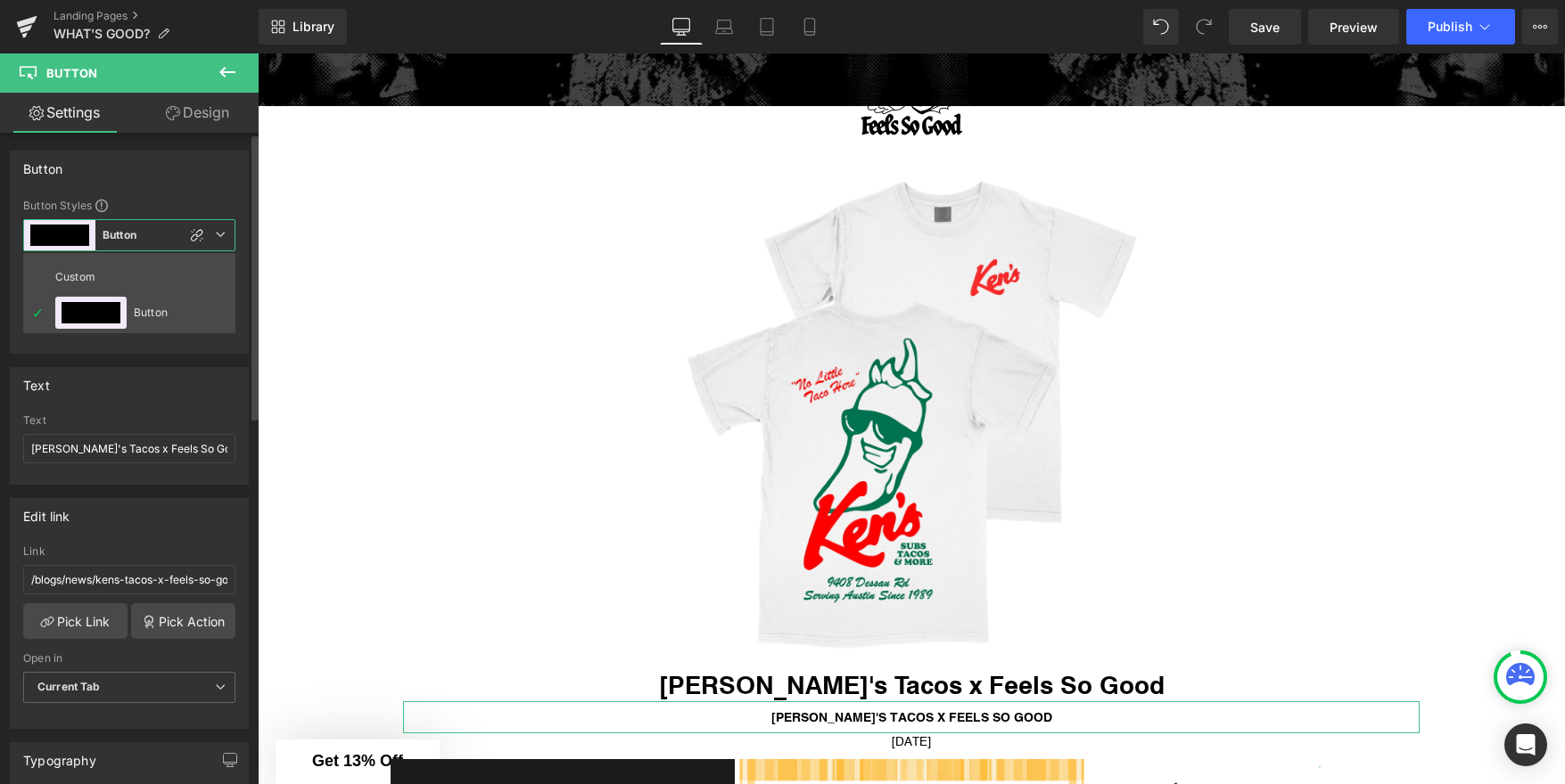
click at [222, 234] on icon at bounding box center [221, 235] width 11 height 11
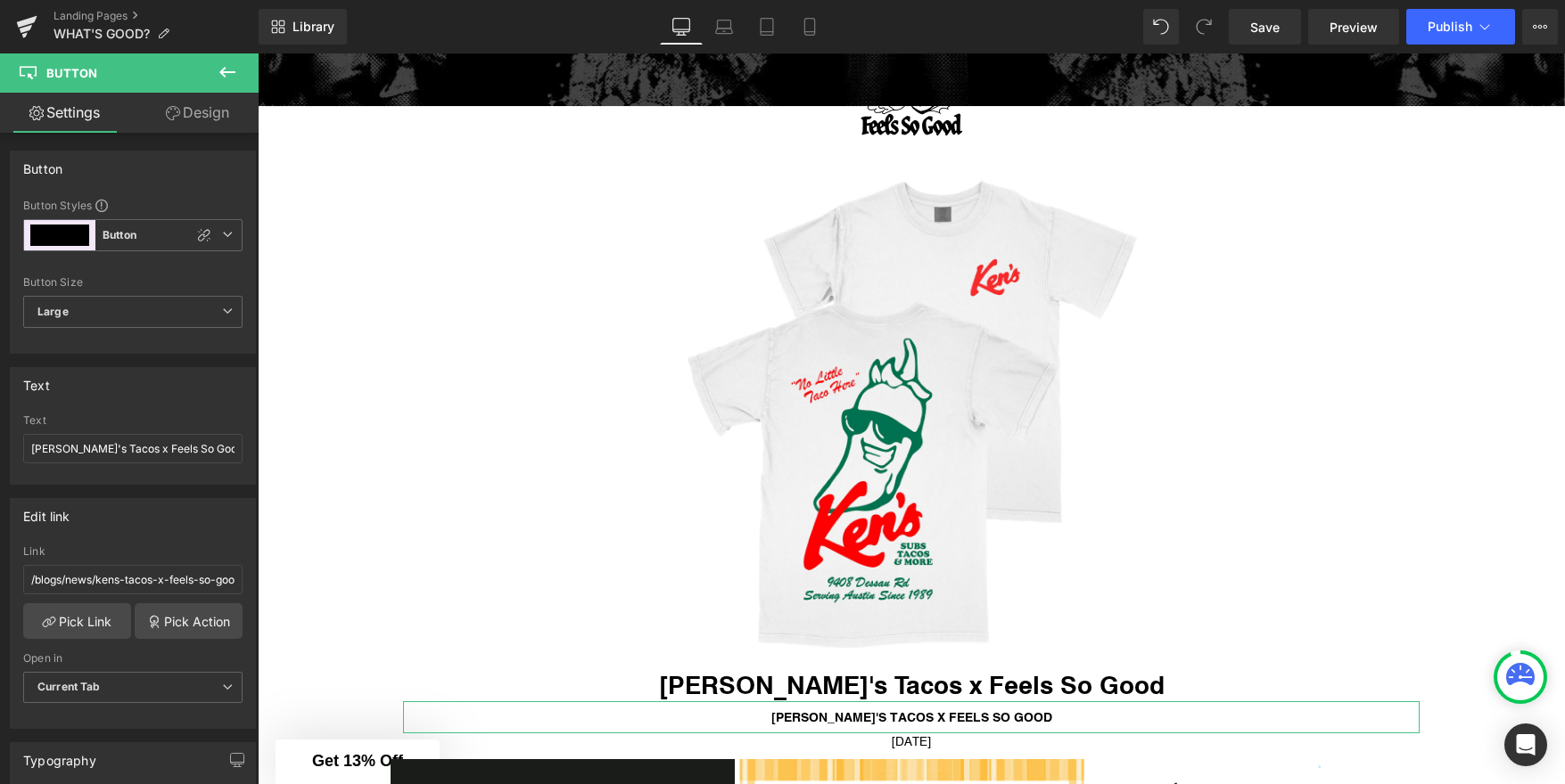
click at [79, 116] on link "Settings" at bounding box center [65, 112] width 129 height 40
click at [191, 111] on link "Design" at bounding box center [198, 112] width 129 height 40
click at [90, 108] on link "Settings" at bounding box center [65, 112] width 129 height 40
click at [219, 71] on icon at bounding box center [227, 72] width 21 height 21
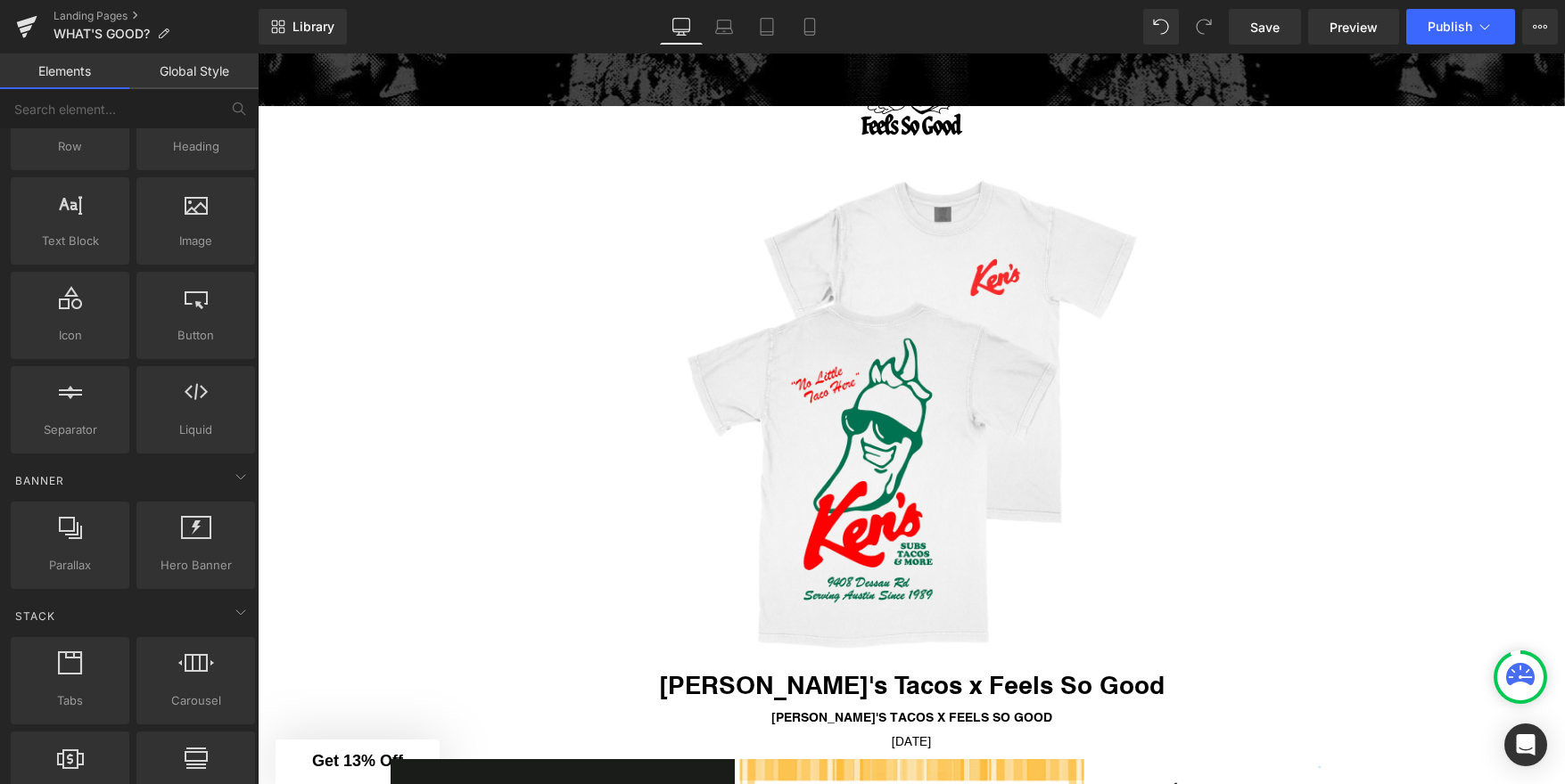
click at [833, 717] on div "Rendering Content" at bounding box center [782, 713] width 110 height 19
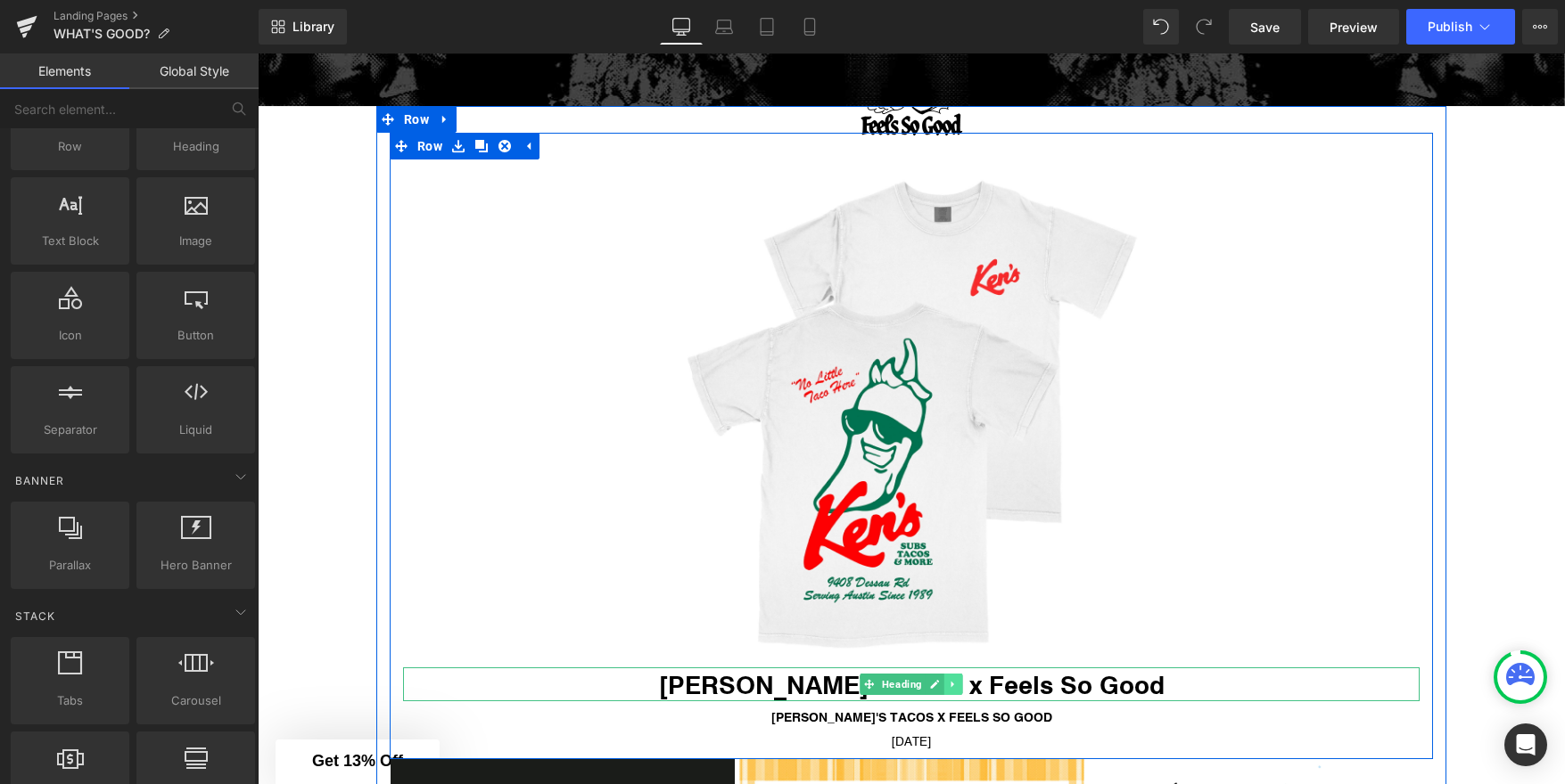
click at [957, 682] on icon at bounding box center [953, 684] width 10 height 11
click at [961, 682] on icon at bounding box center [963, 684] width 10 height 10
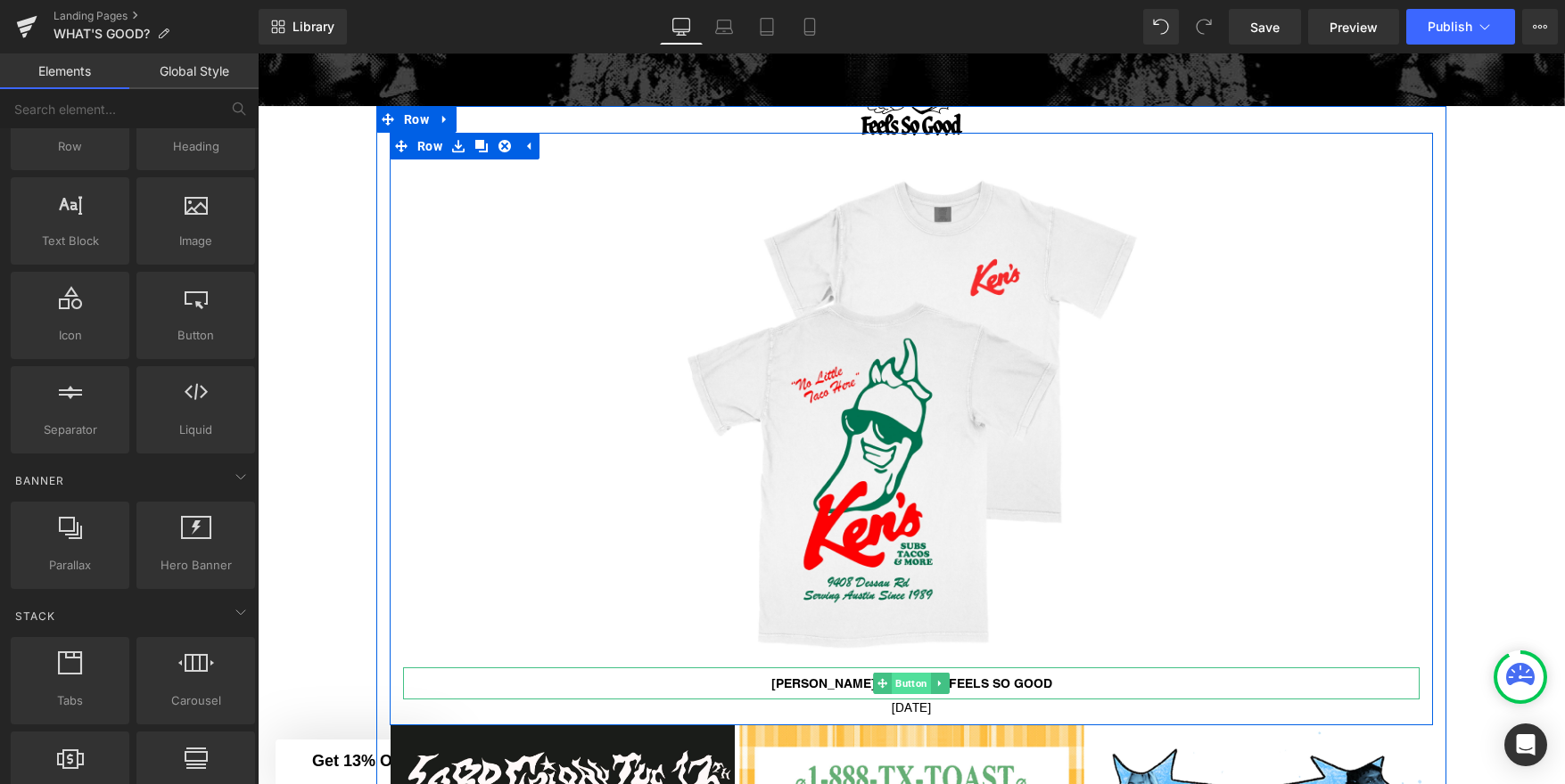
click at [913, 681] on span "Button" at bounding box center [911, 683] width 39 height 21
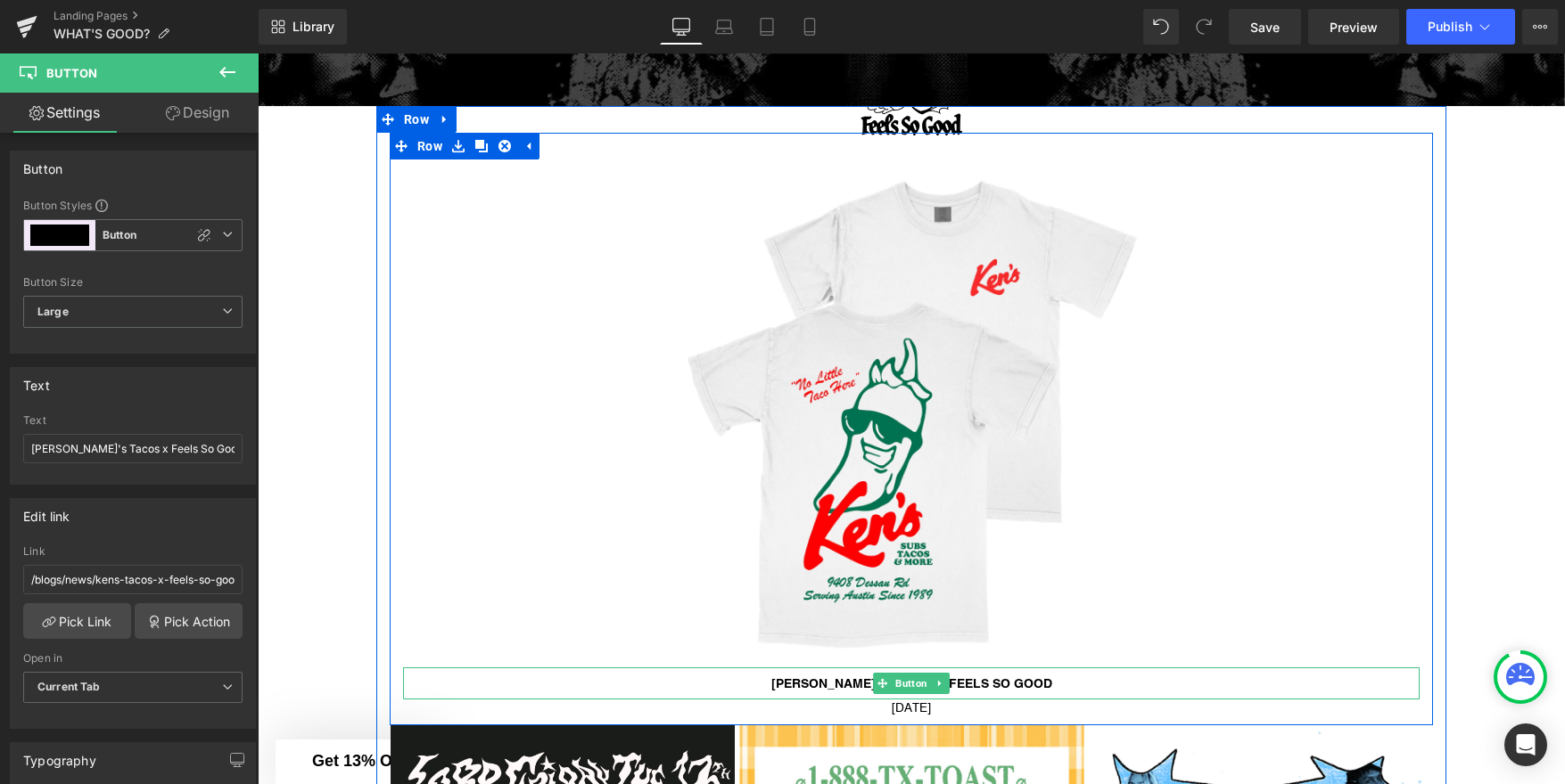
click at [1029, 687] on span "Ken's Tacos x Feels So Good" at bounding box center [912, 683] width 281 height 14
click at [1086, 681] on div "Ken's Tacos x Feels So Good" at bounding box center [911, 683] width 1016 height 32
click at [793, 681] on span "Ken's Tacos x Feels So Good" at bounding box center [912, 683] width 281 height 14
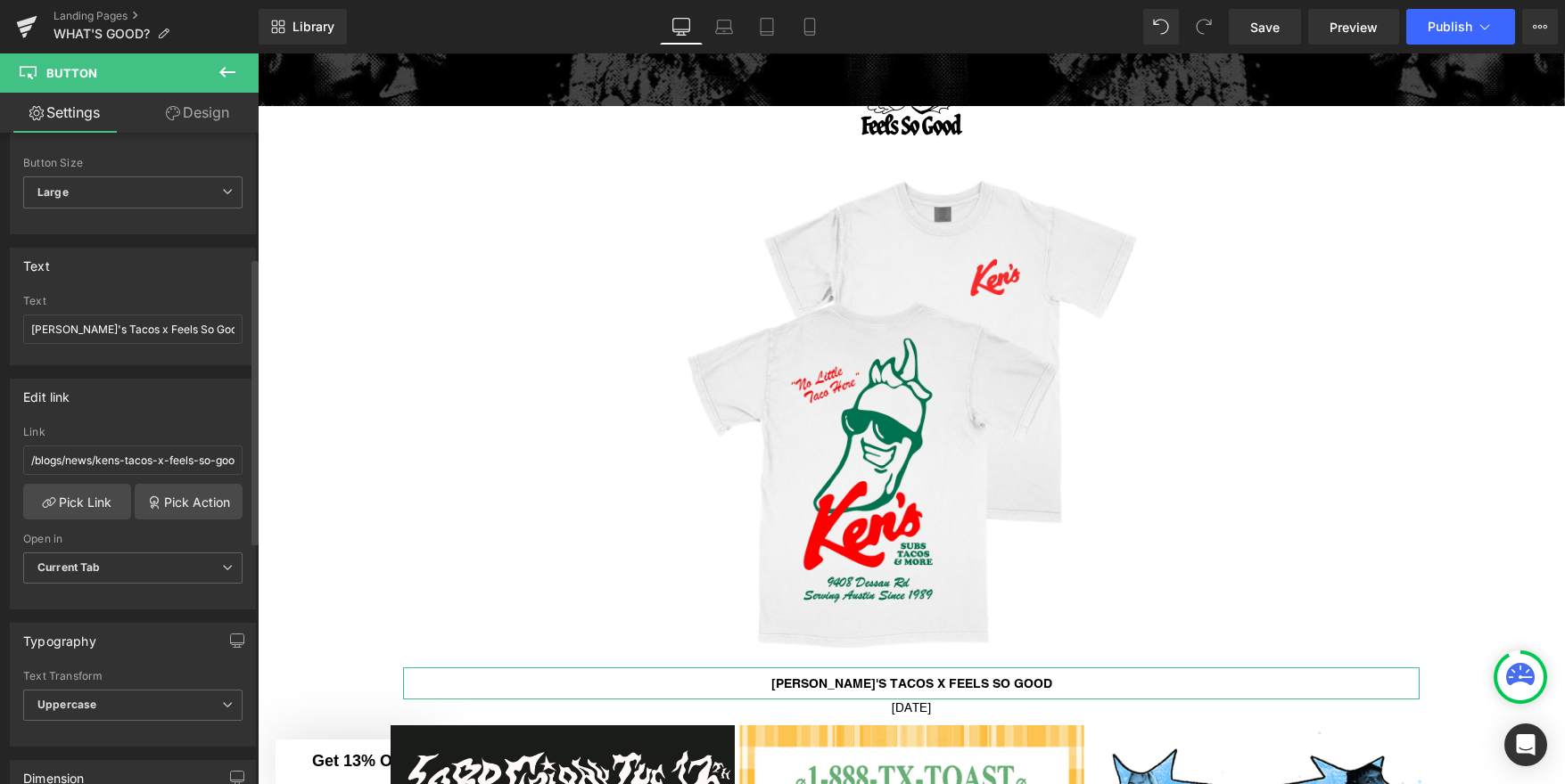
scroll to position [342, 0]
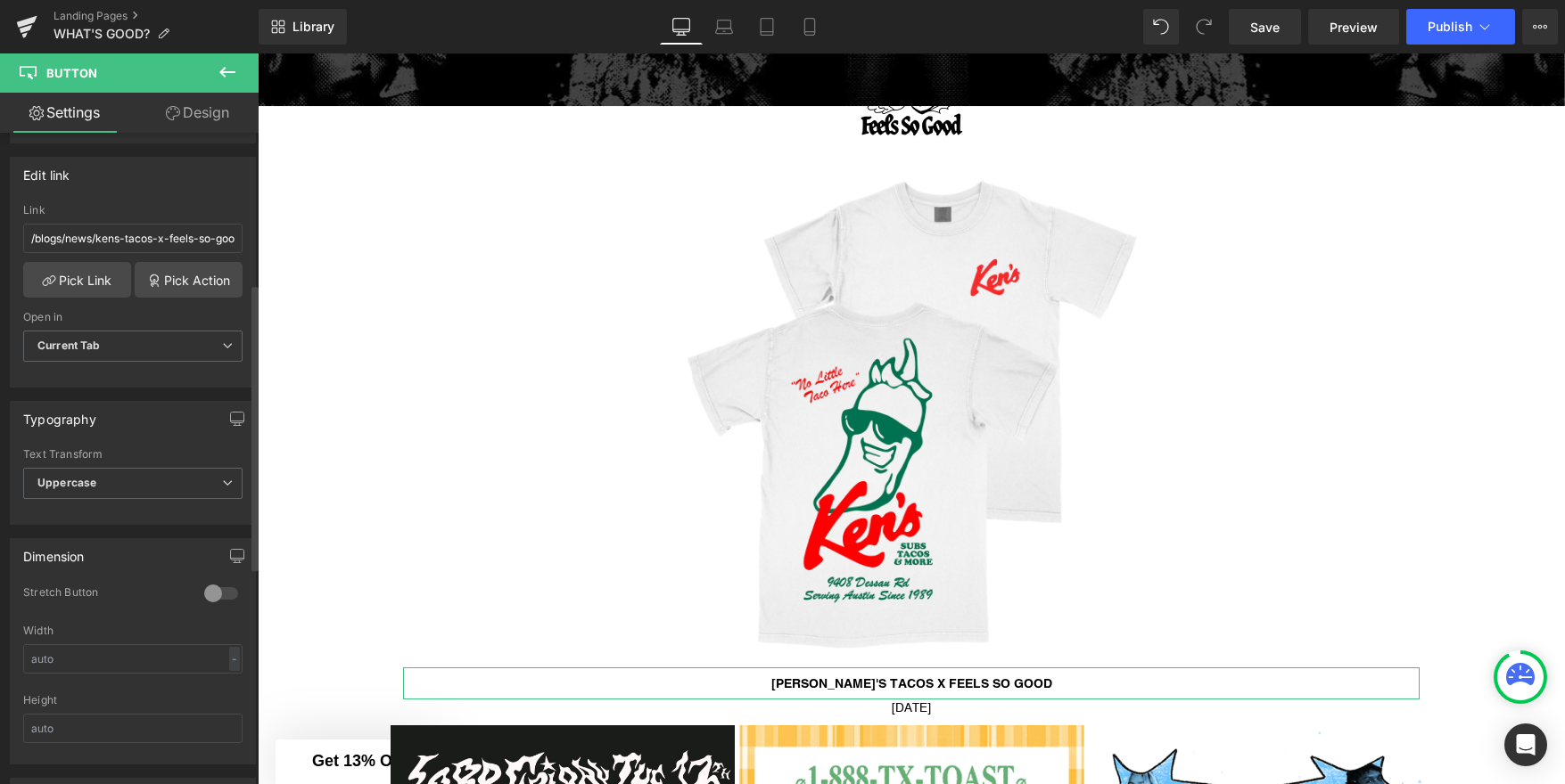
click at [81, 412] on div "Typography" at bounding box center [59, 414] width 73 height 25
click at [81, 469] on span "Uppercase" at bounding box center [132, 484] width 219 height 31
click at [126, 440] on div "Typography Thin 100 Semi Thin 200 Light 300 Regular 400 Medium 500 Semi Bold 60…" at bounding box center [133, 463] width 246 height 124
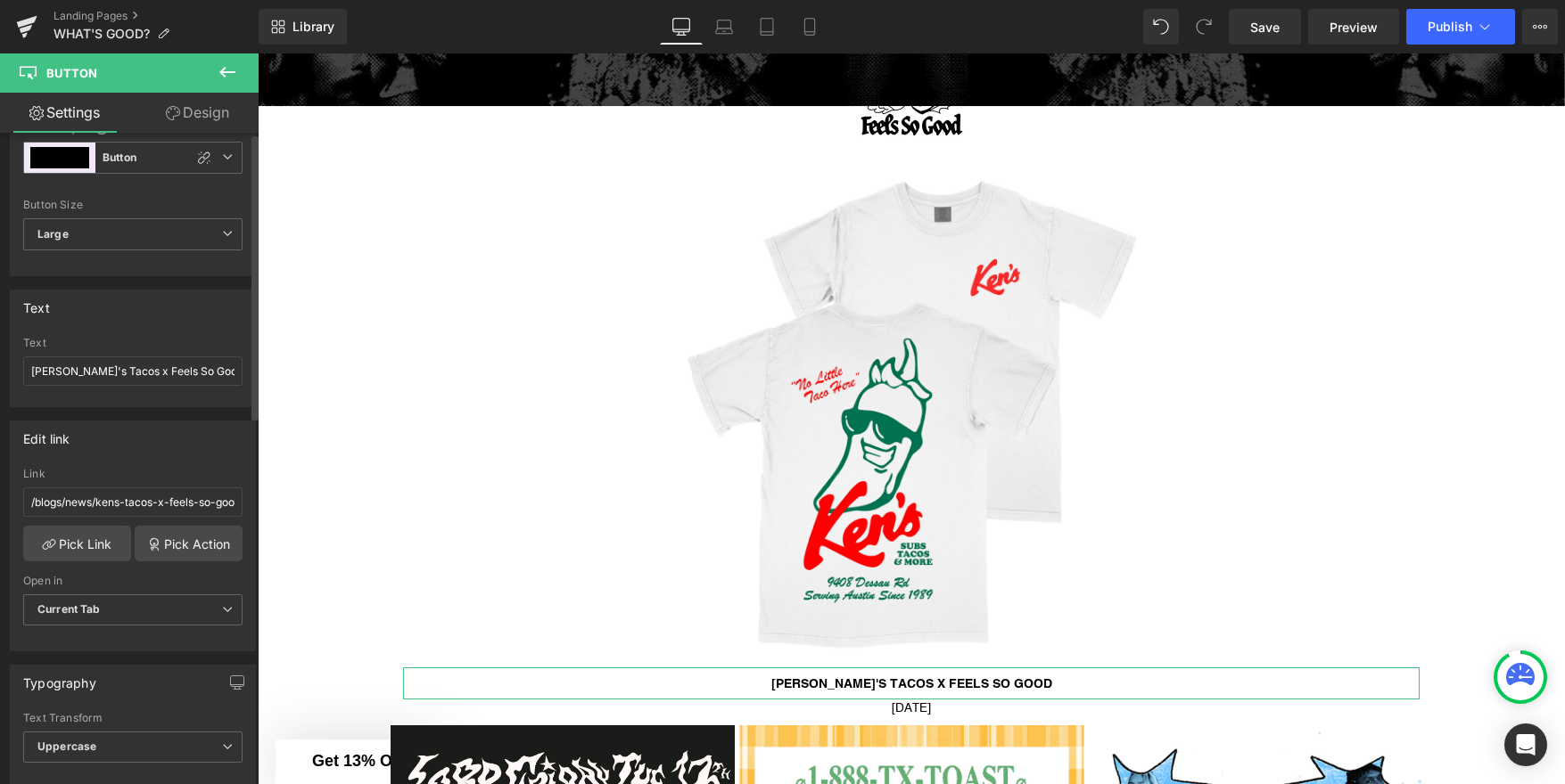
scroll to position [0, 0]
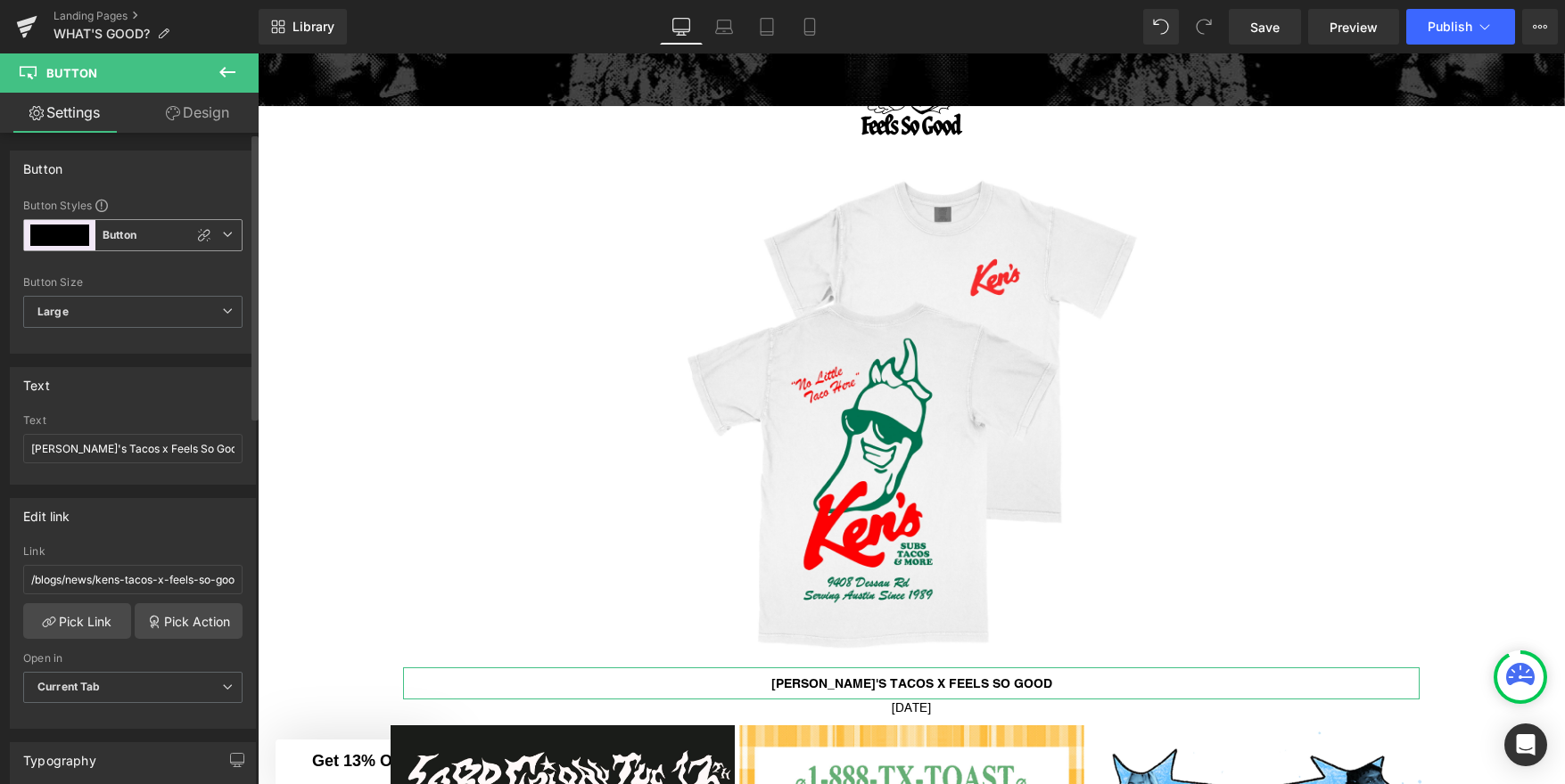
click at [63, 238] on button "Button" at bounding box center [60, 235] width 59 height 21
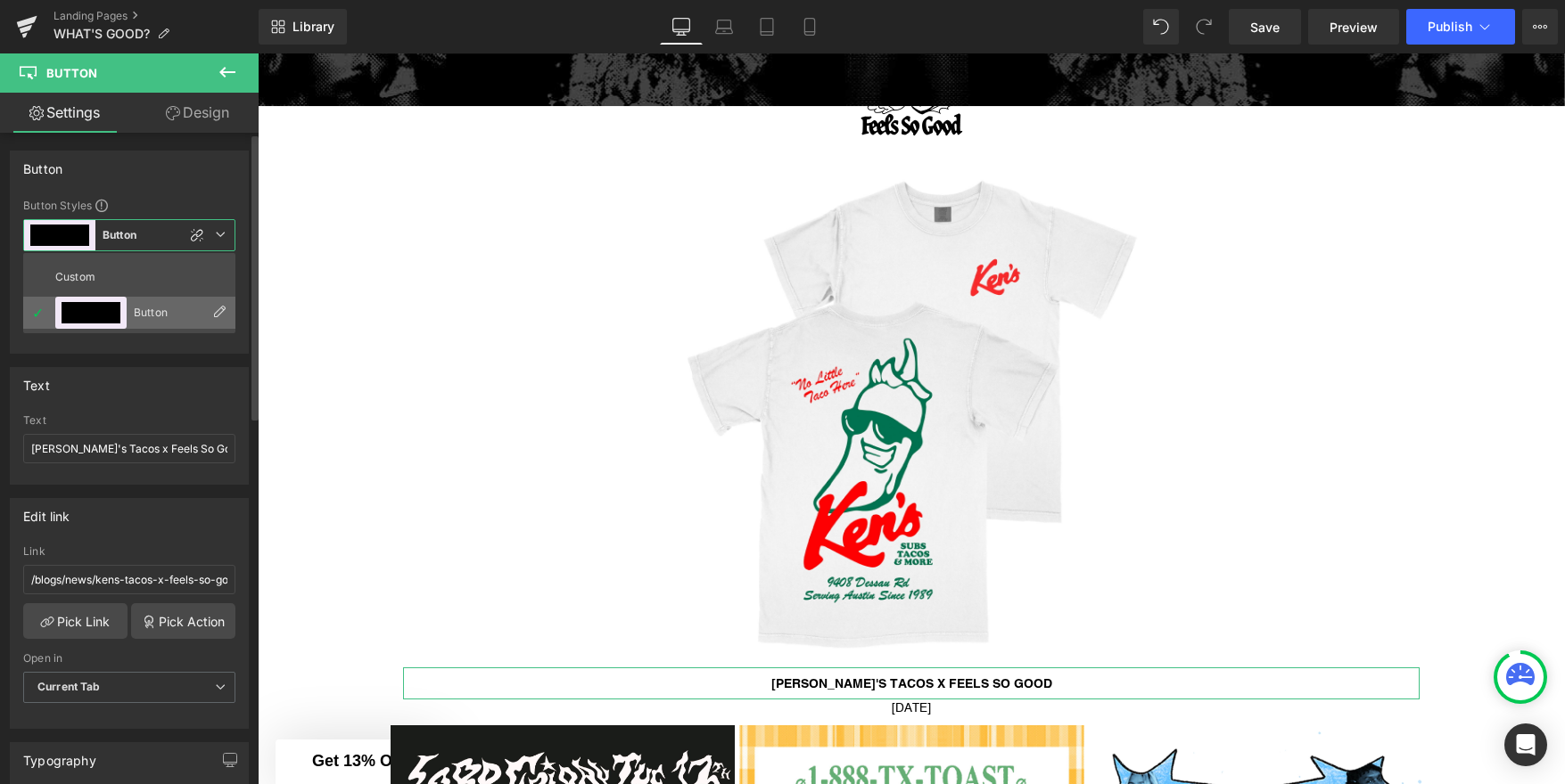
click at [70, 309] on button "Button" at bounding box center [91, 312] width 59 height 21
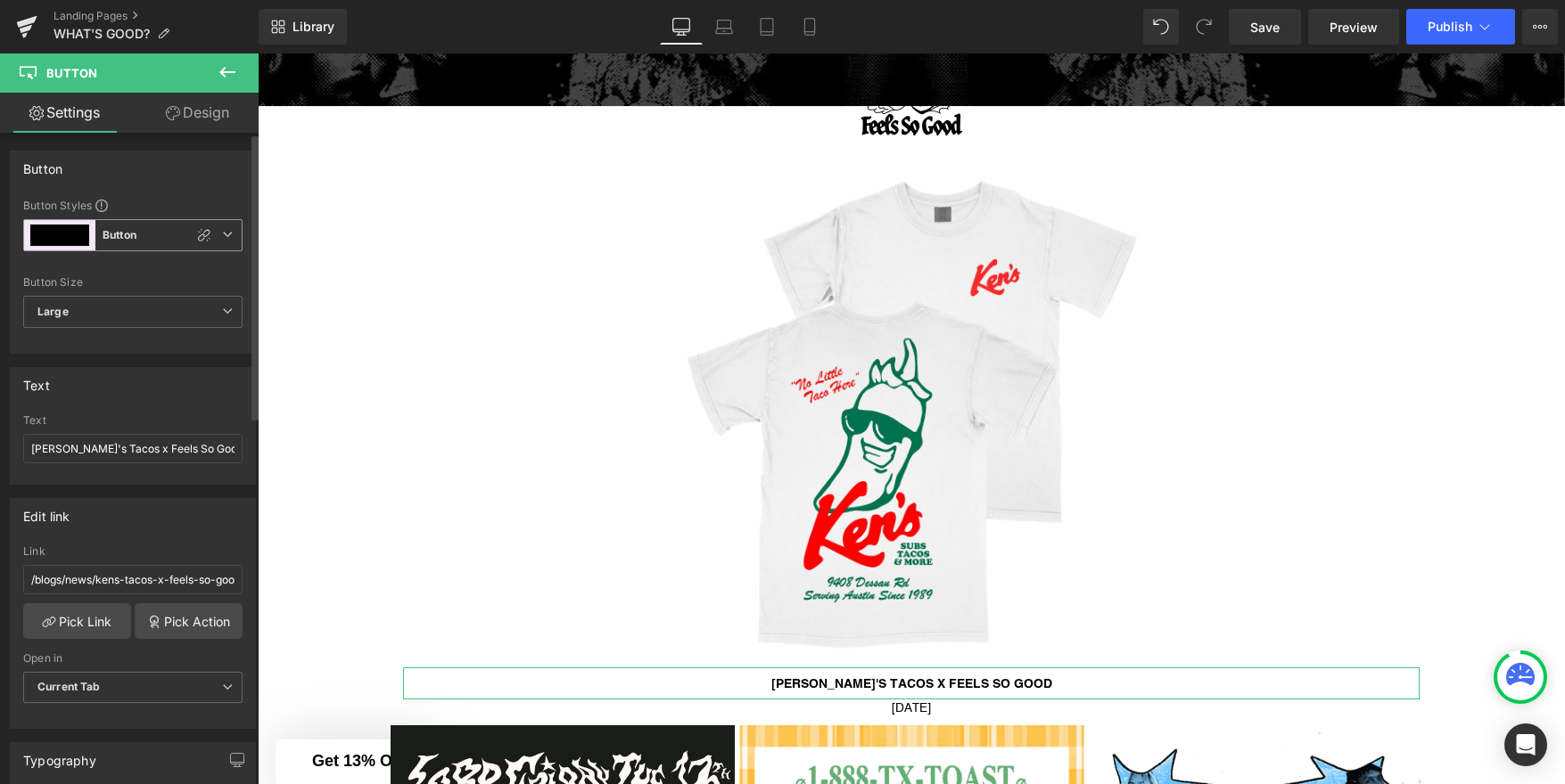
click at [68, 239] on button "Button" at bounding box center [60, 235] width 59 height 21
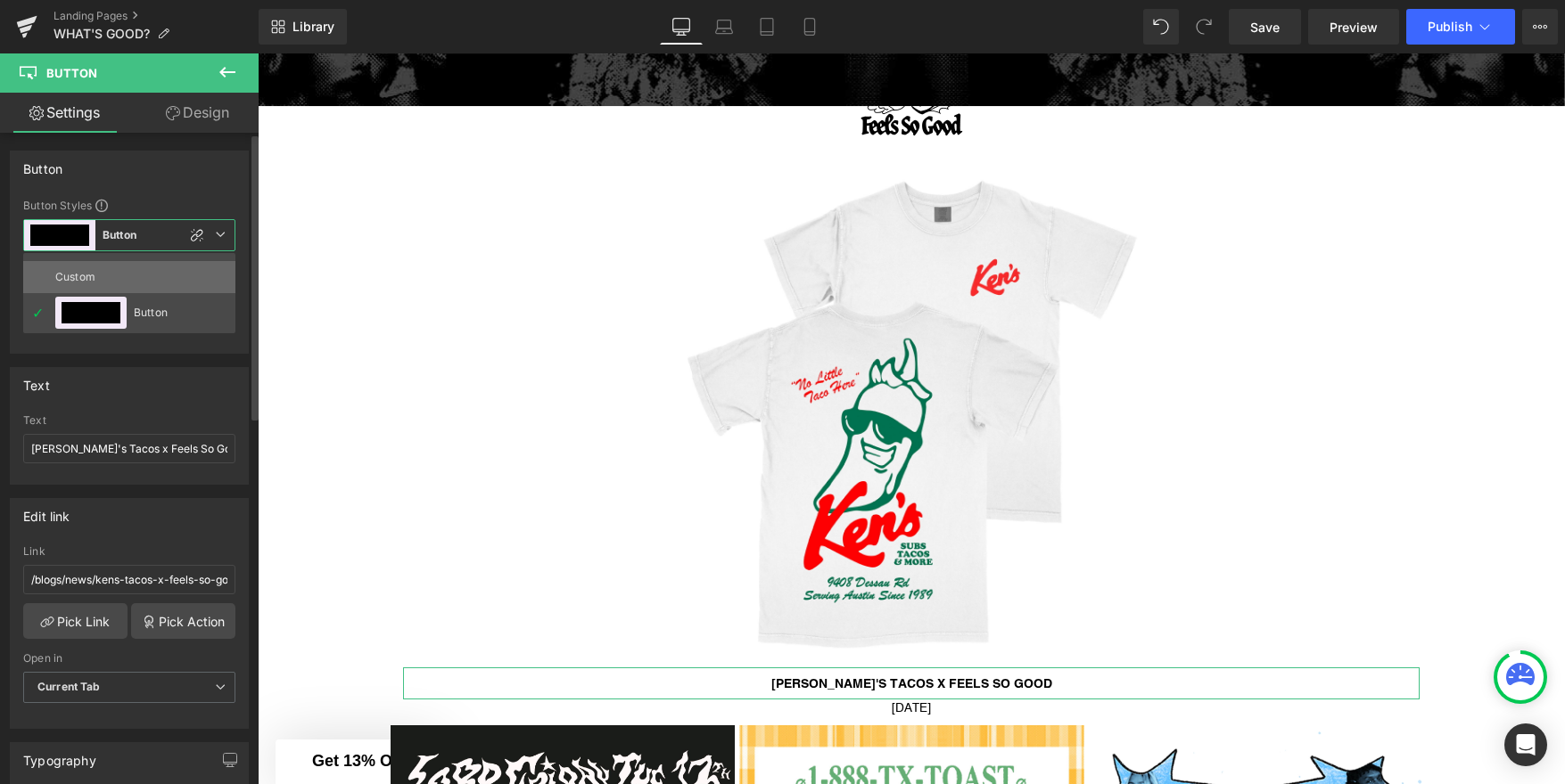
click at [70, 282] on div "Custom" at bounding box center [90, 277] width 69 height 32
click at [73, 275] on div "Button Styles Custom Button Button Button Custom Button Button Button Size Larg…" at bounding box center [129, 275] width 237 height 155
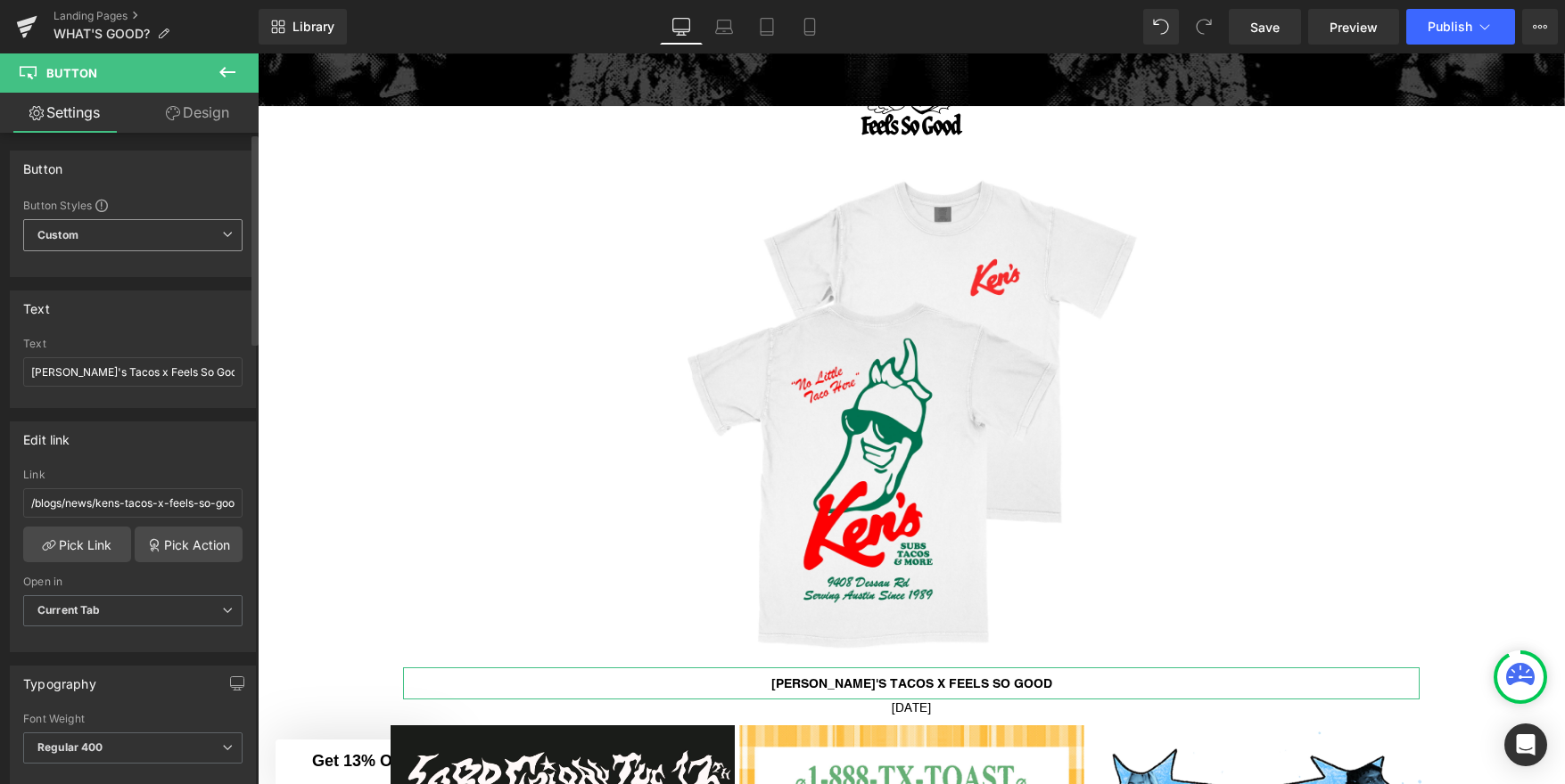
type input "Brand Color"
type input "Color 1"
type input "Color 7"
type input "Color 1"
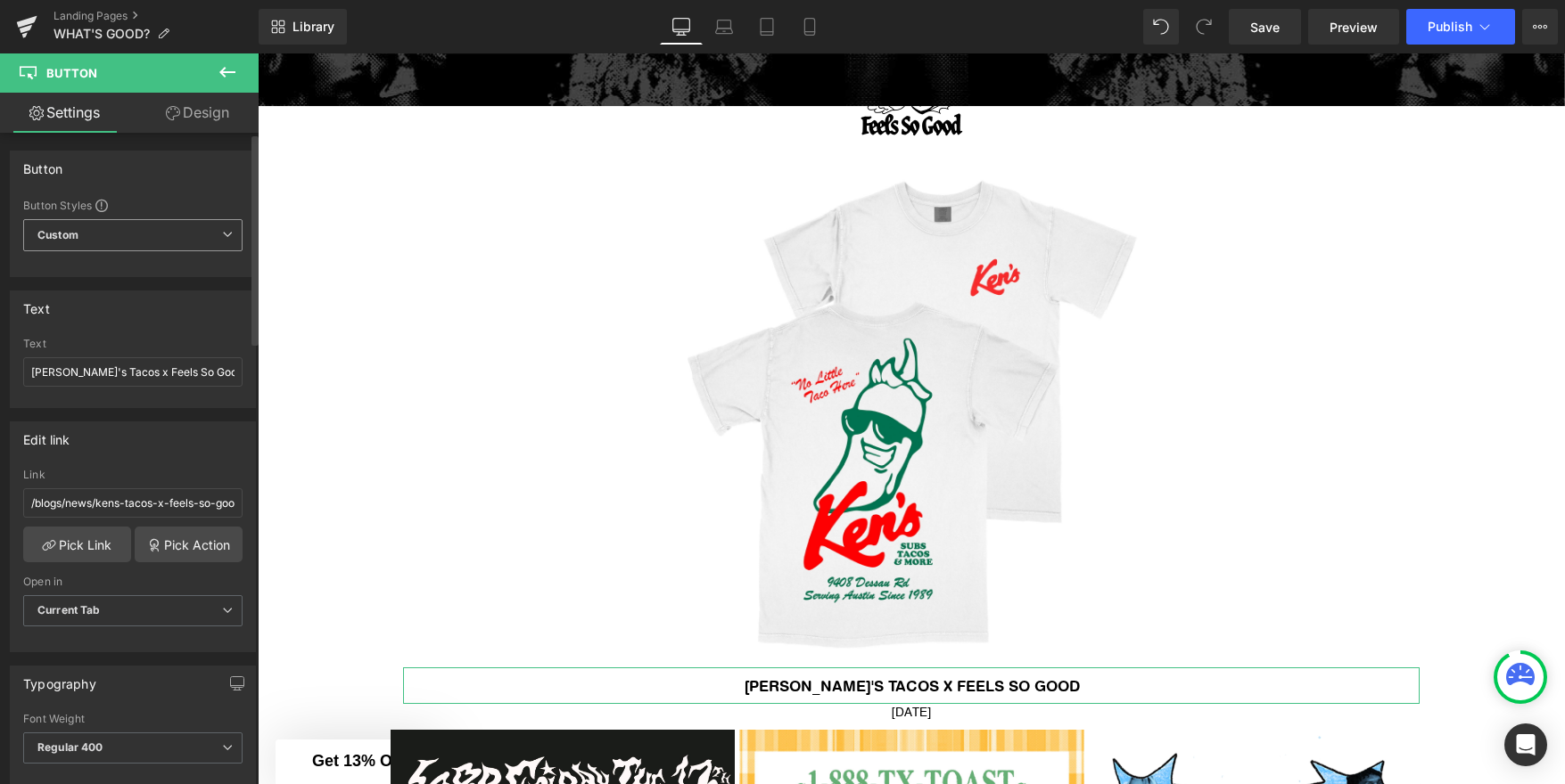
click at [214, 230] on span "Custom" at bounding box center [132, 235] width 219 height 32
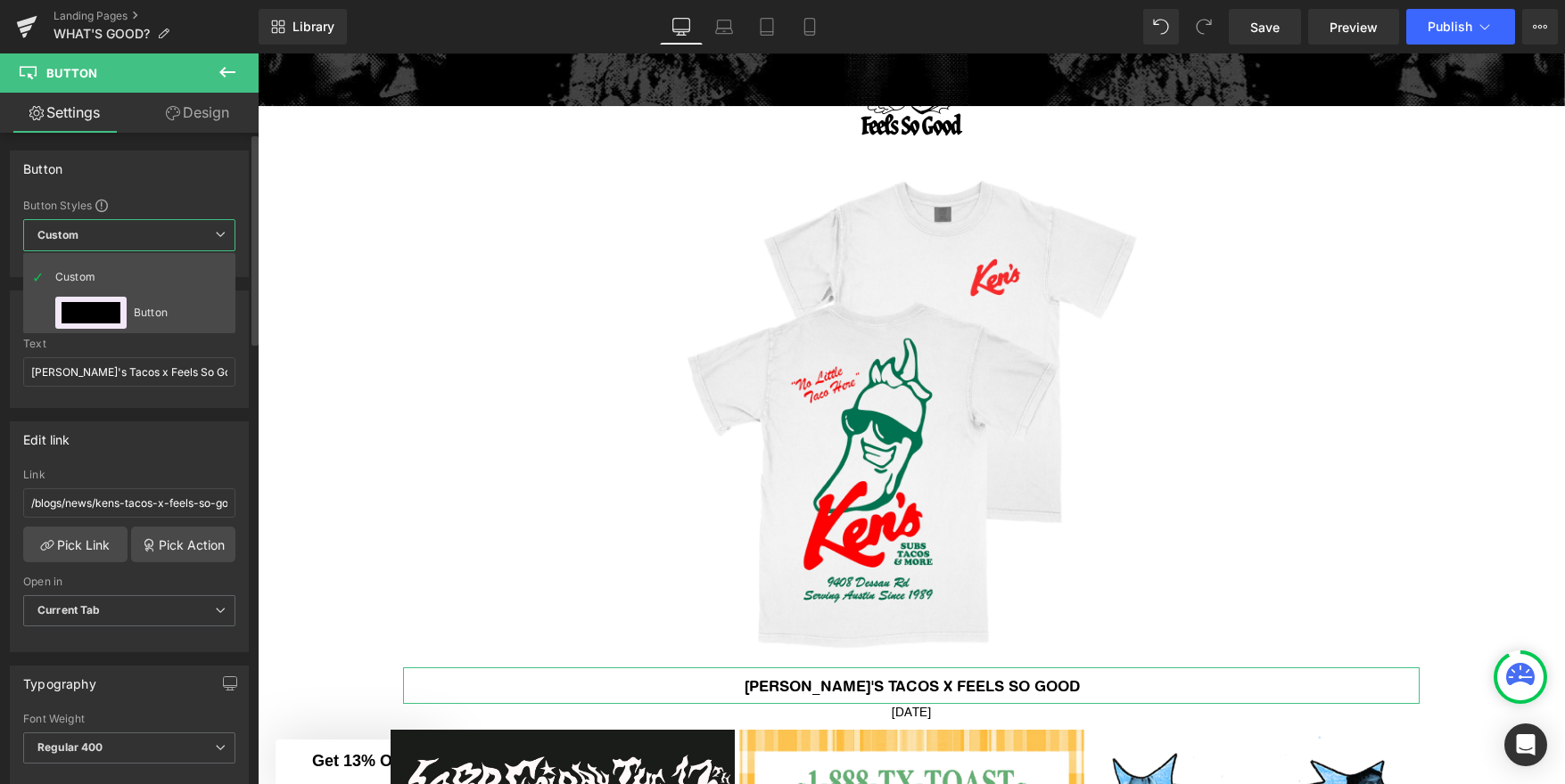
click at [214, 230] on span "Custom" at bounding box center [129, 235] width 212 height 32
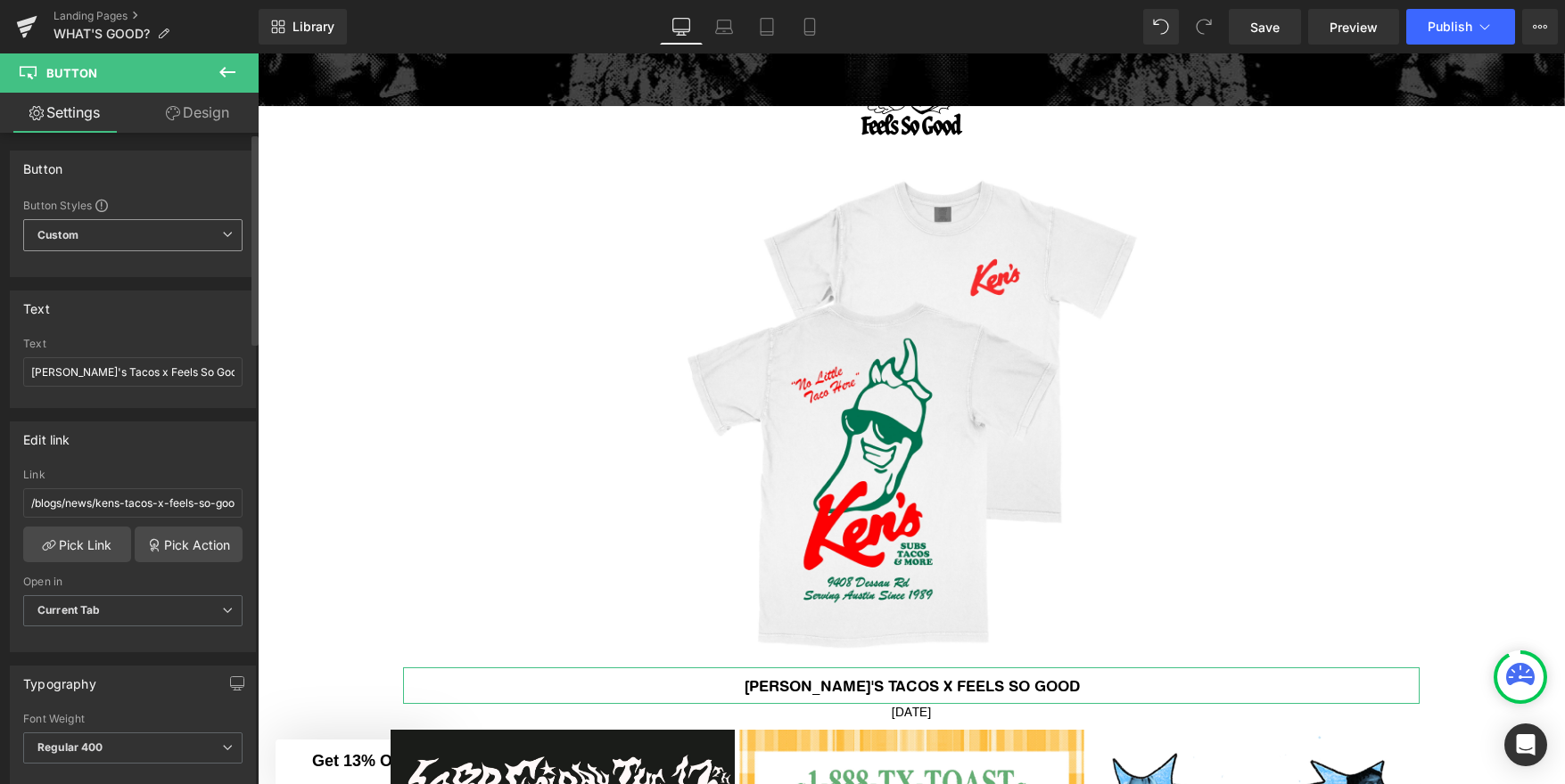
click at [214, 231] on span "Custom" at bounding box center [132, 235] width 219 height 32
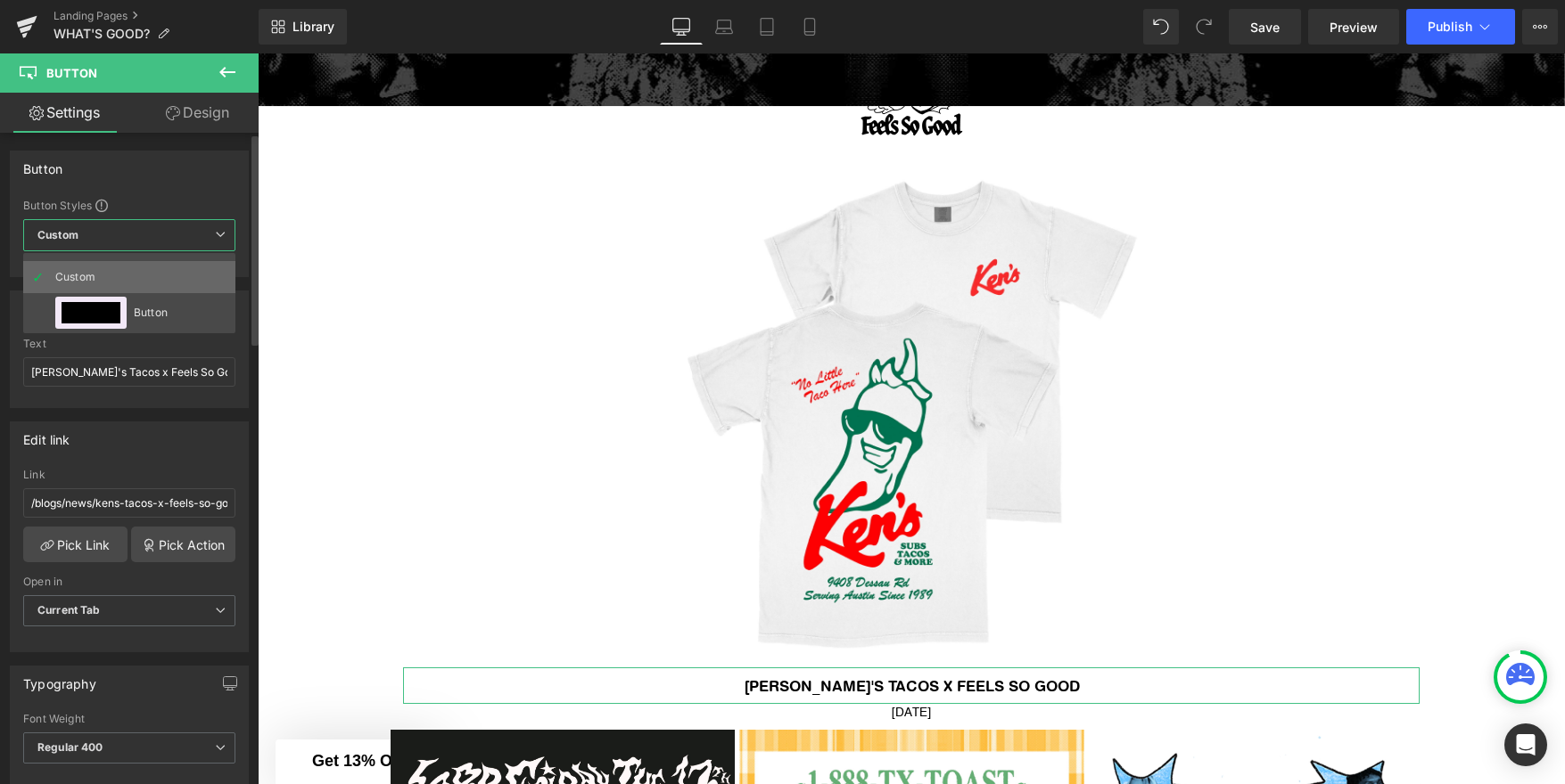
click at [115, 273] on div "Custom" at bounding box center [90, 277] width 69 height 32
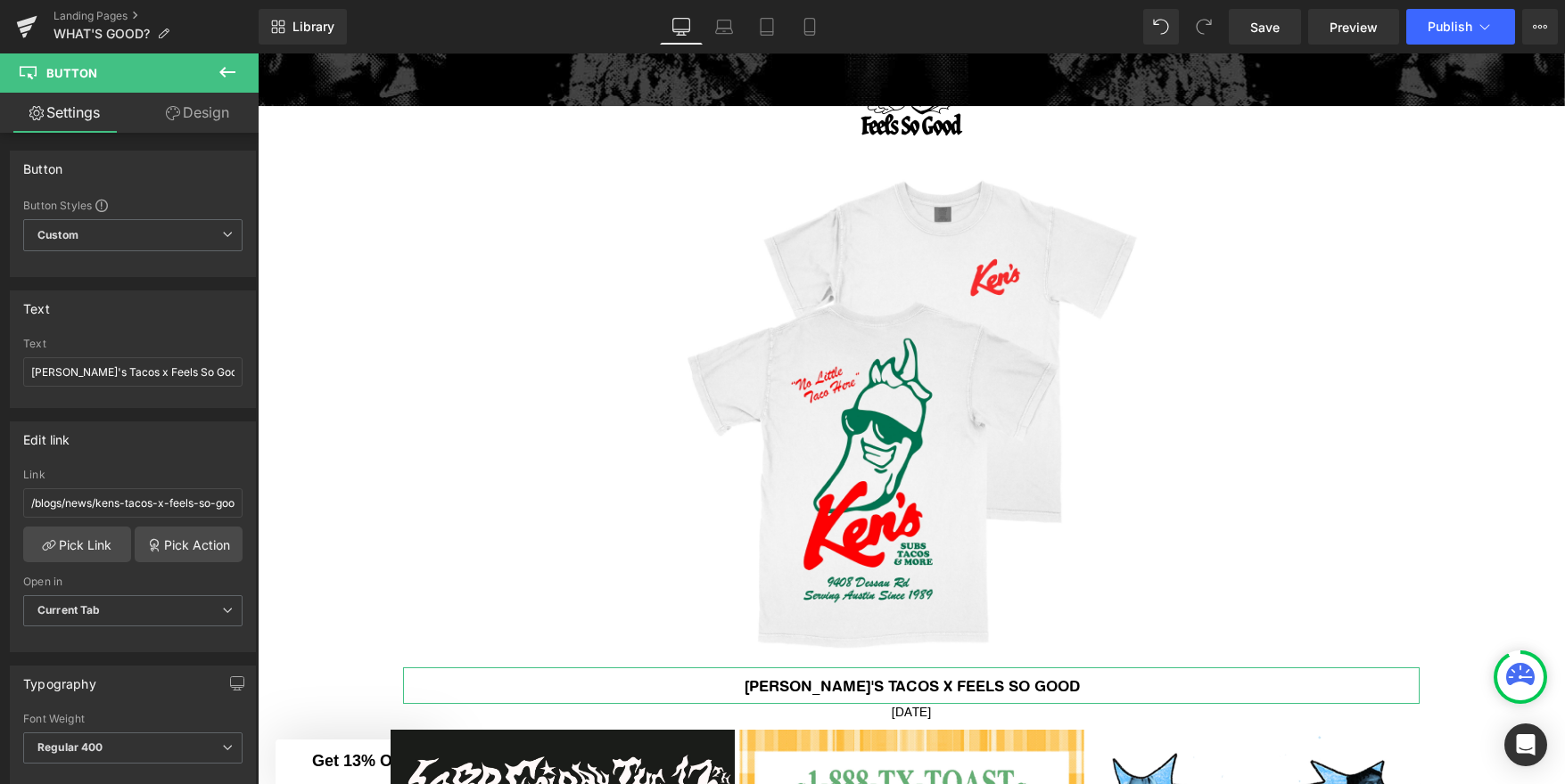
click at [208, 105] on link "Design" at bounding box center [198, 112] width 129 height 40
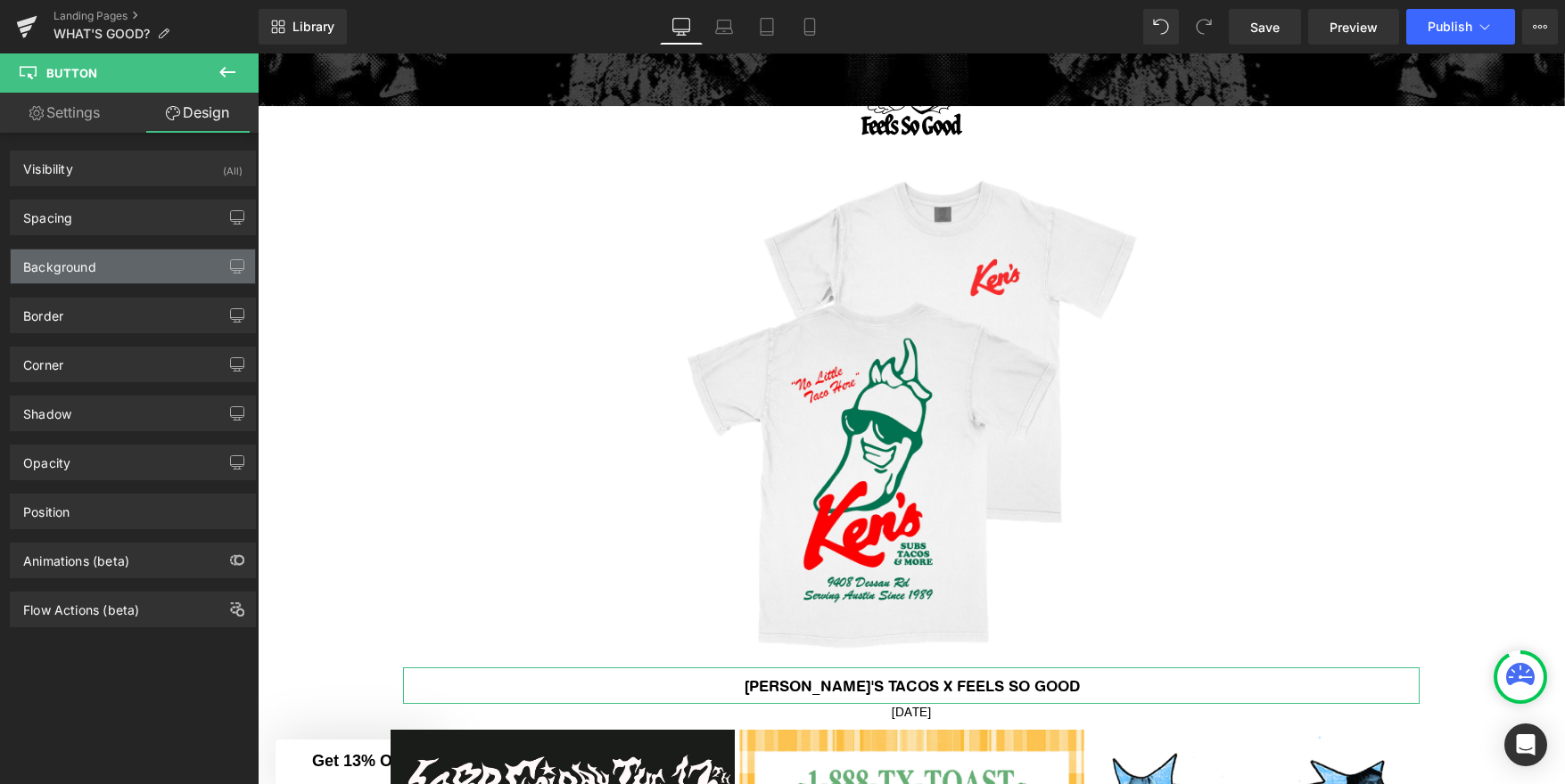
click at [101, 256] on div "Background" at bounding box center [133, 266] width 244 height 34
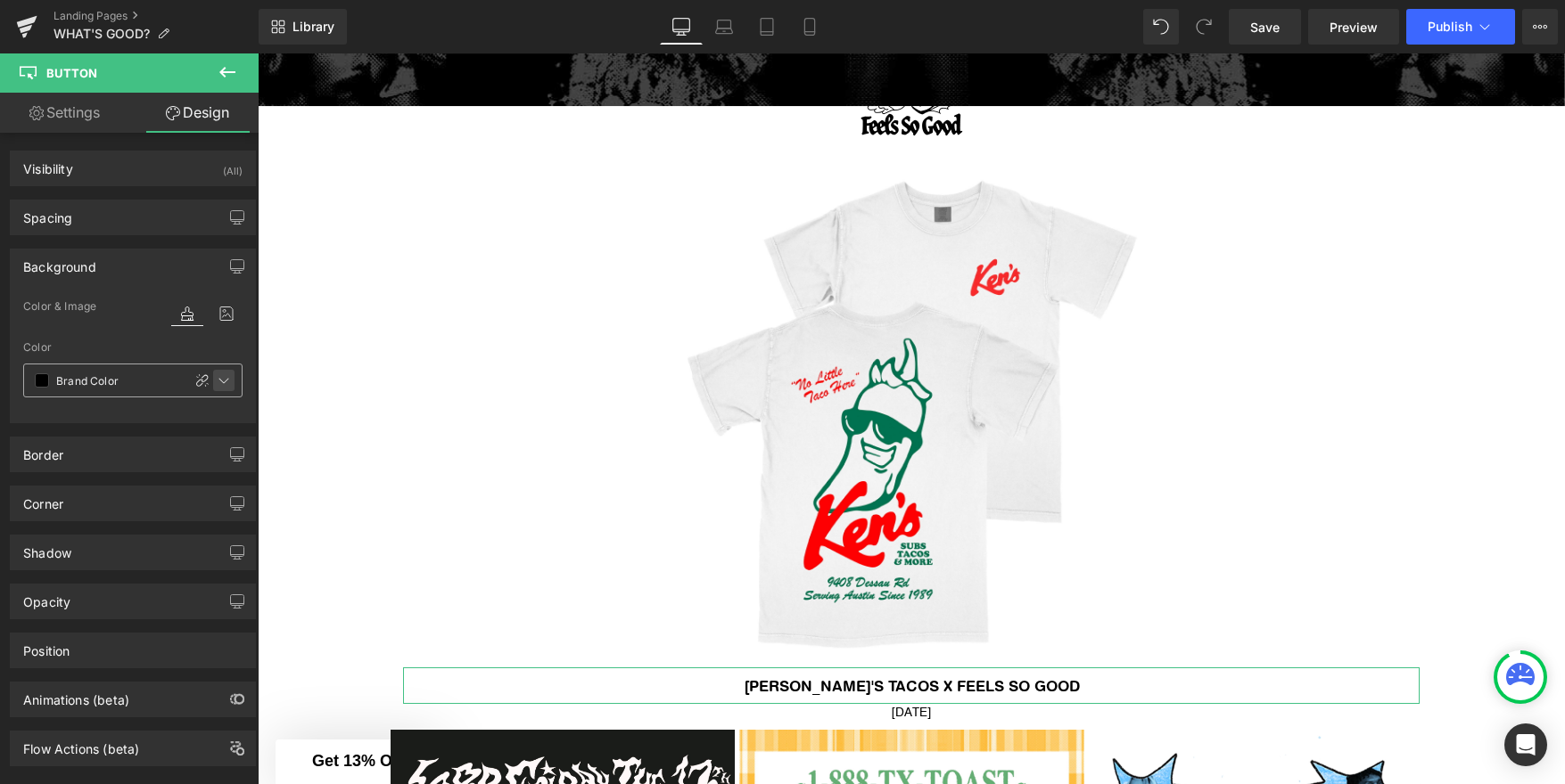
click at [221, 380] on icon at bounding box center [224, 380] width 14 height 14
click at [41, 384] on span at bounding box center [42, 380] width 14 height 14
type input "0"
click at [43, 382] on span at bounding box center [42, 380] width 14 height 14
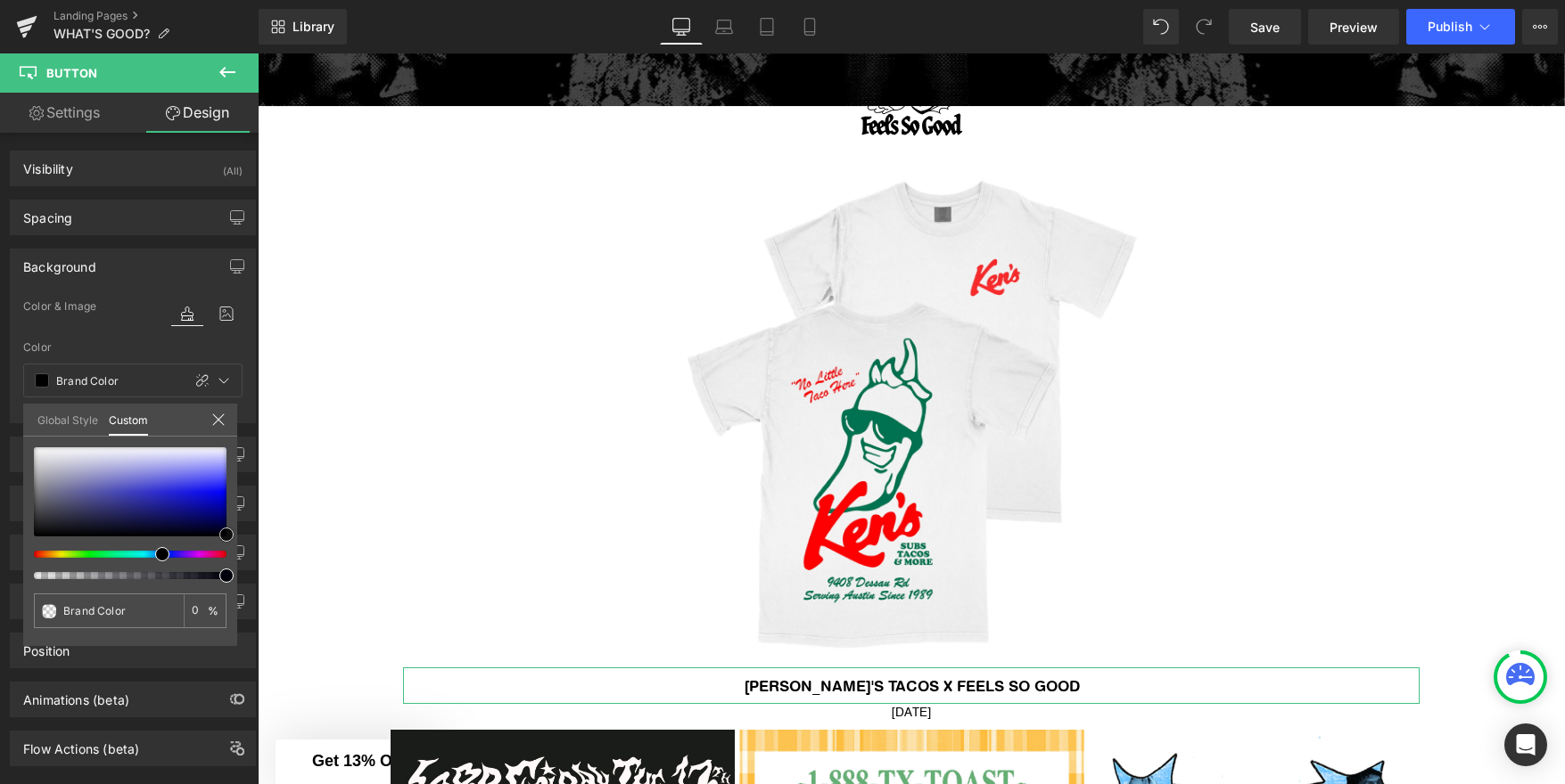
type input "#a7a7b8"
type input "100"
type input "#a7a7b8"
type input "100"
type input "#aaaaba"
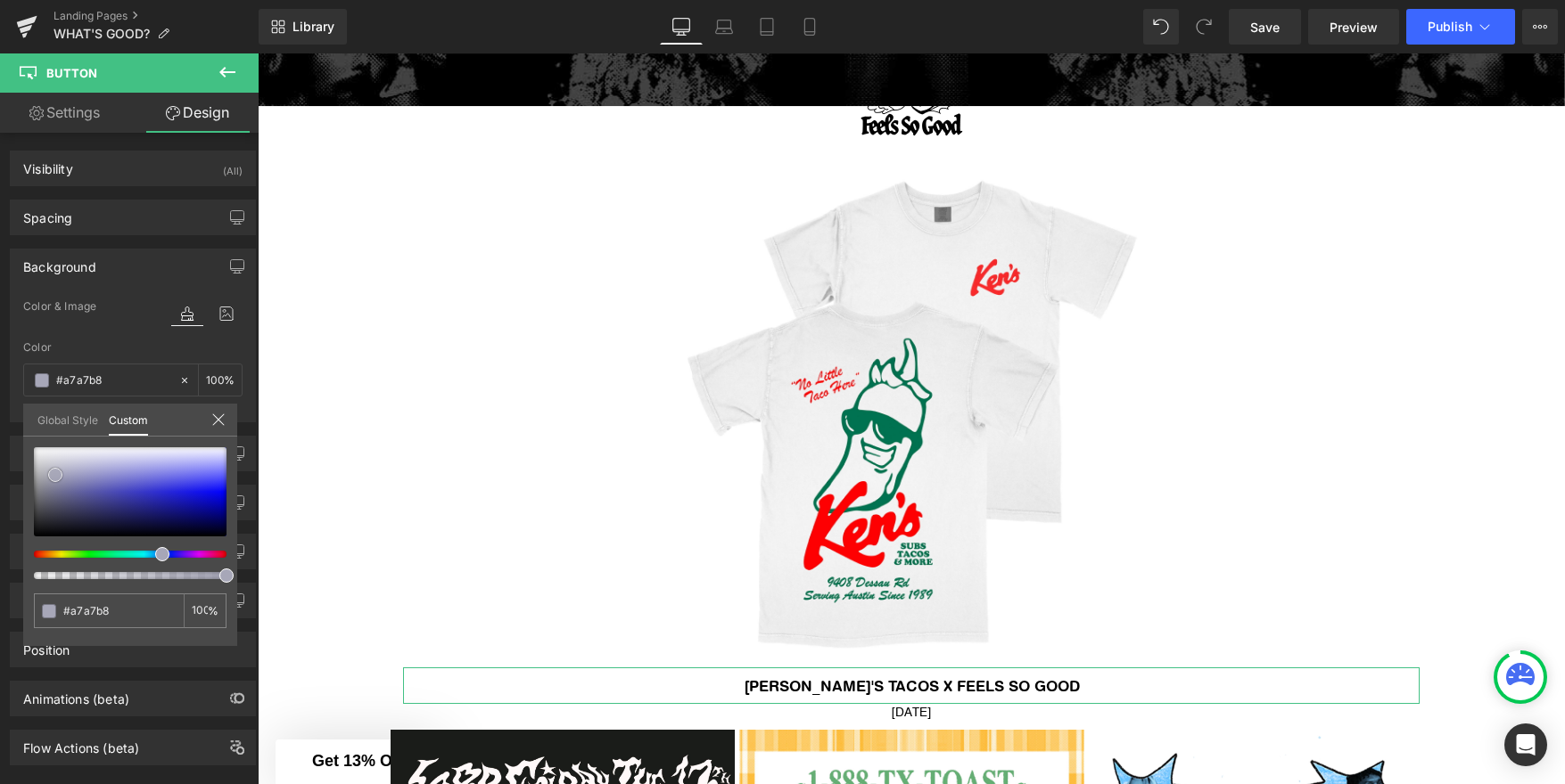
type input "#aaaaba"
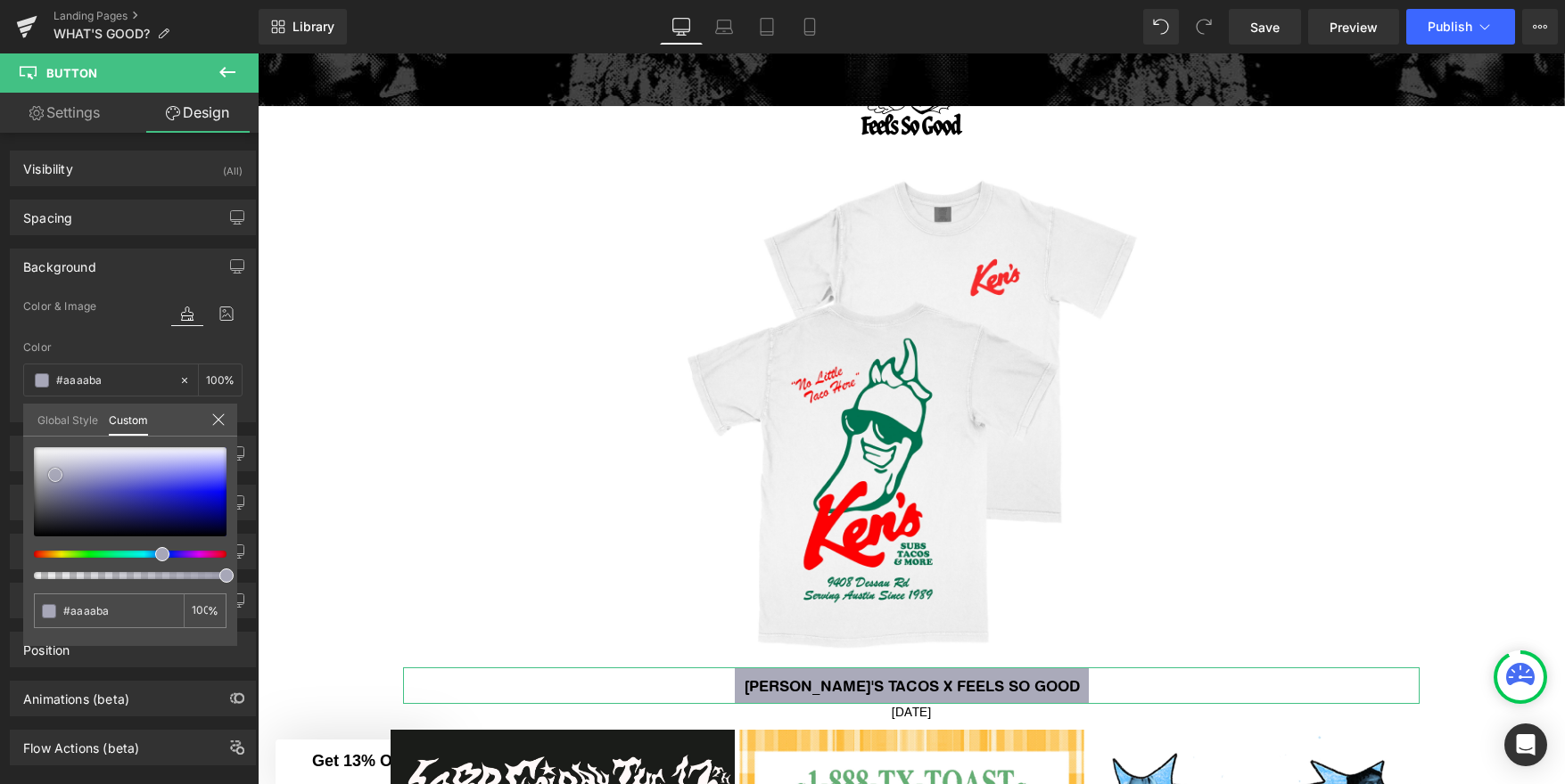
type input "#c6c6cc"
type input "#e2e2e2"
type input "#f7f7f7"
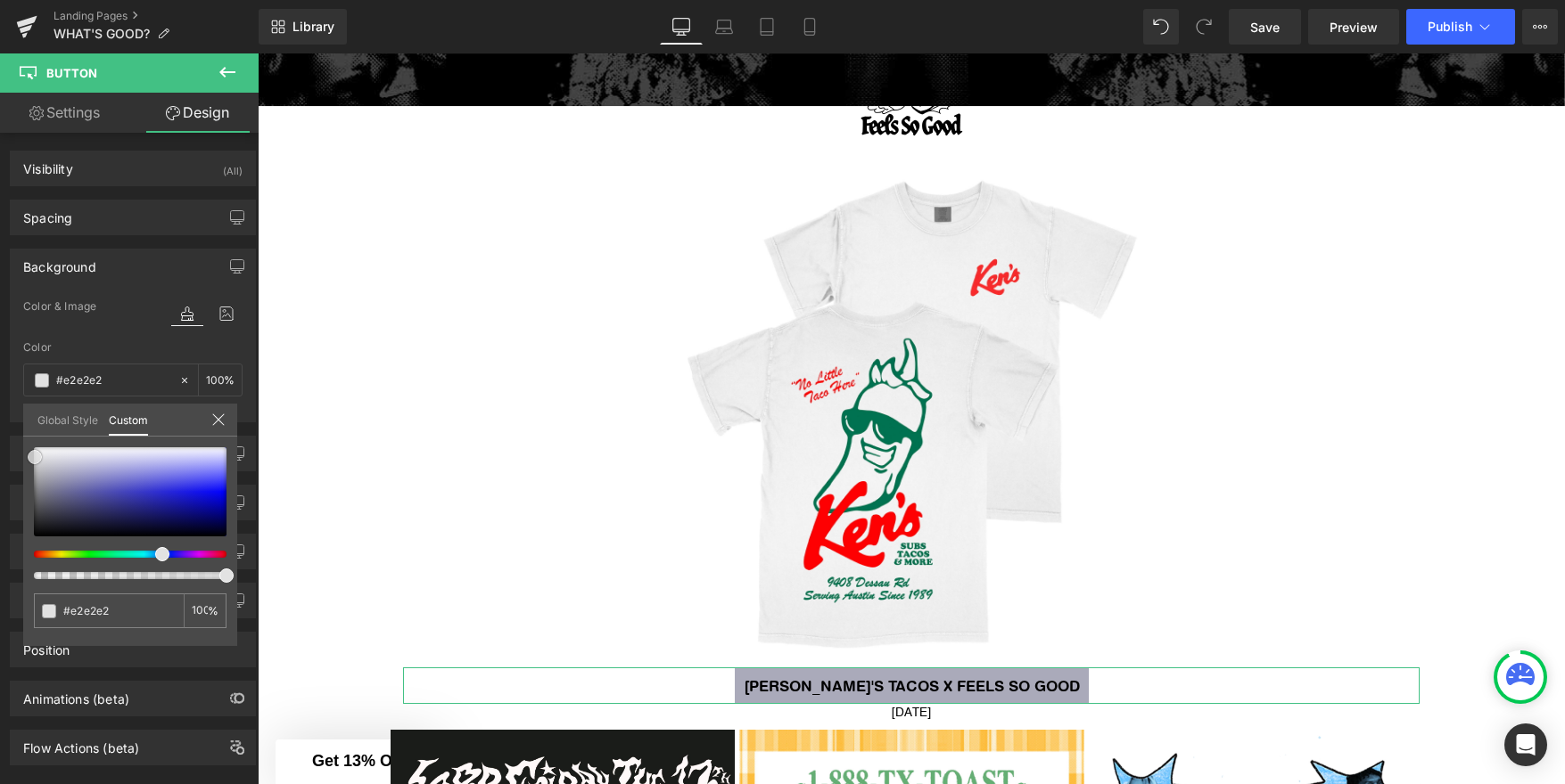
type input "#f7f7f7"
type input "#ffffff"
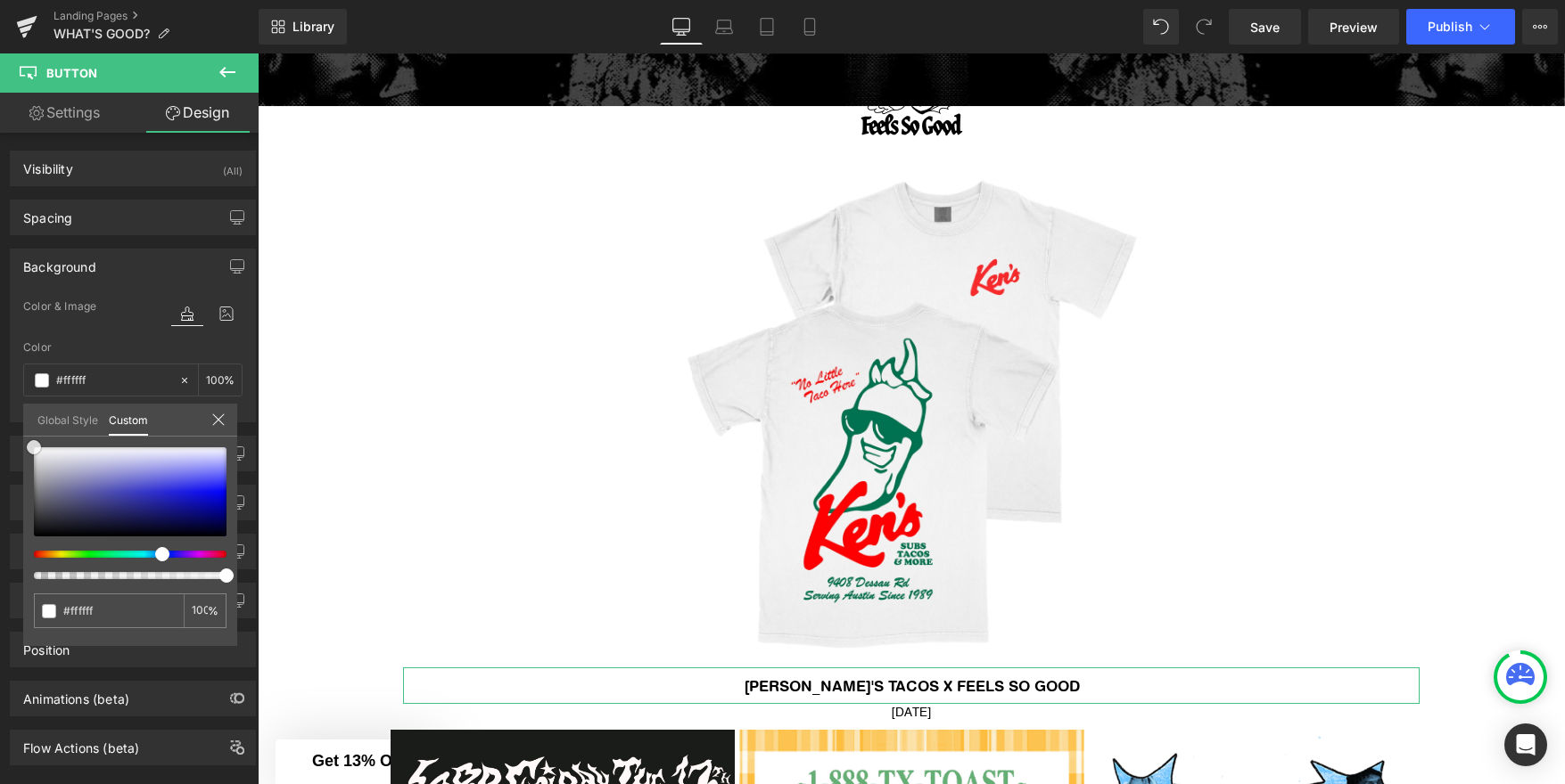
drag, startPoint x: 55, startPoint y: 475, endPoint x: 6, endPoint y: 416, distance: 76.7
click at [6, 416] on div "Background Color & Image color rgba(255, 255, 255, 1) Color #ffffff 100 % Image…" at bounding box center [133, 329] width 267 height 187
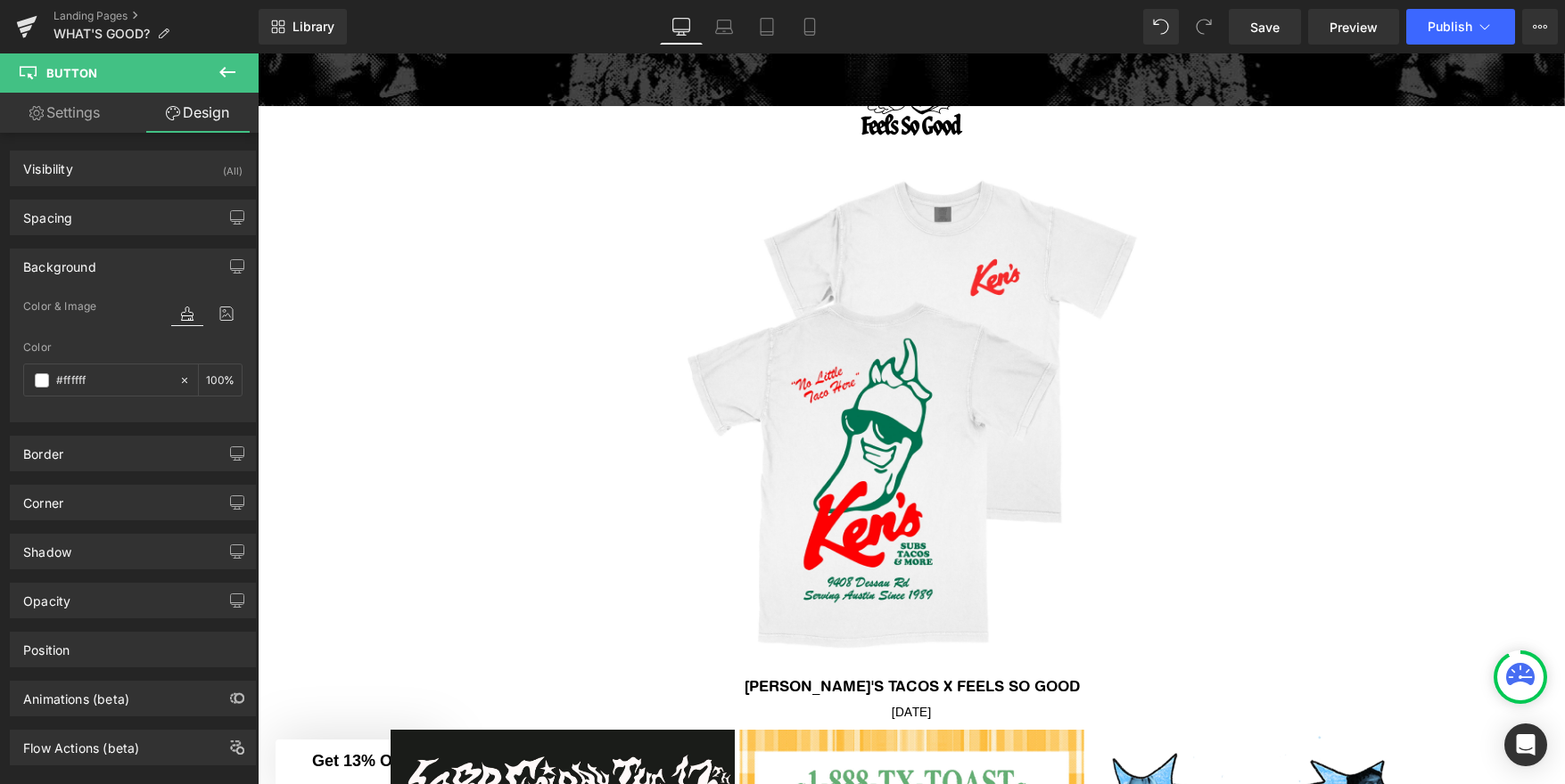
click at [232, 66] on icon at bounding box center [227, 72] width 21 height 21
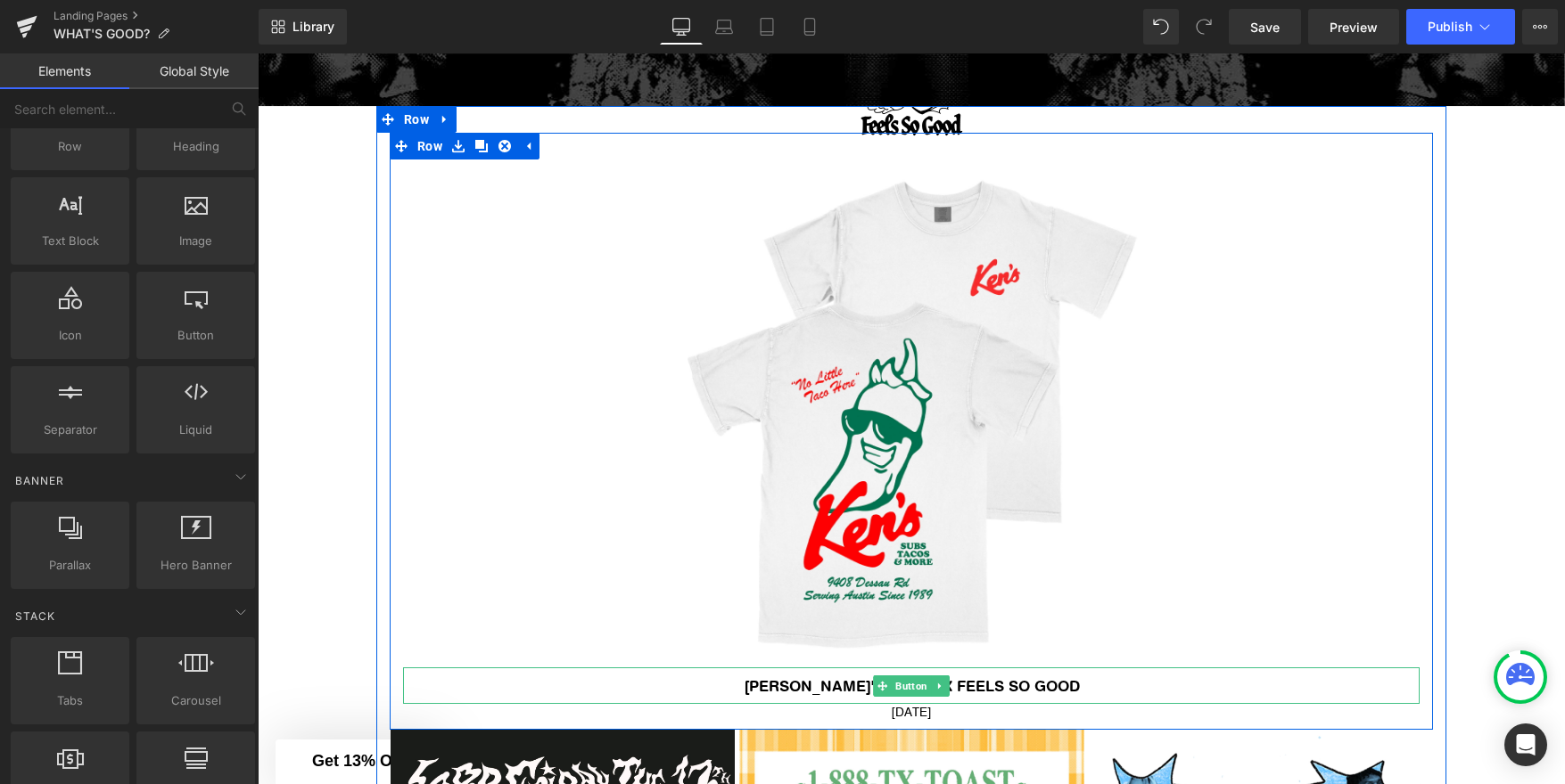
click at [1022, 684] on span "Ken's Tacos x Feels So Good" at bounding box center [912, 686] width 336 height 18
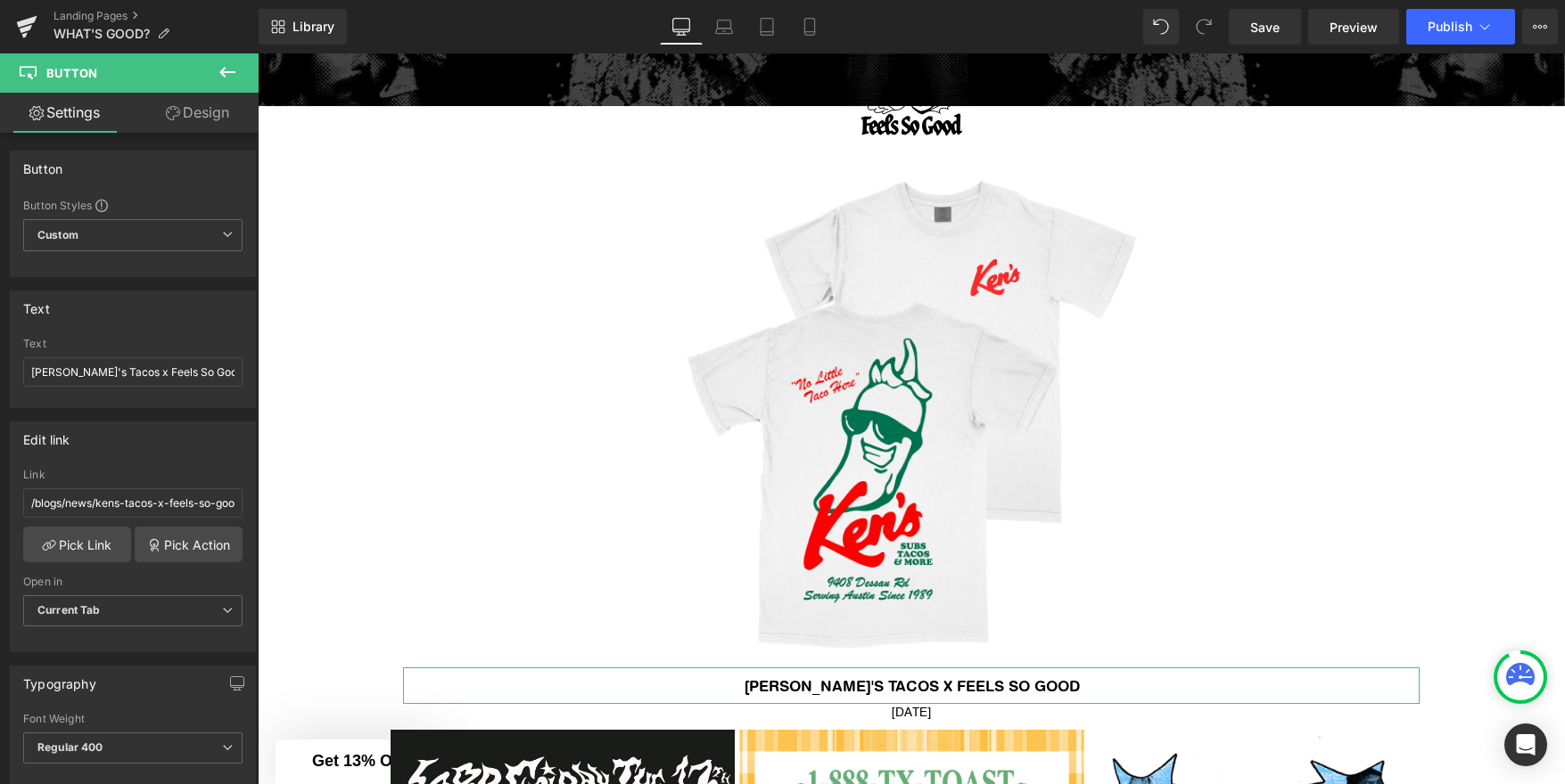
click at [206, 122] on link "Design" at bounding box center [198, 112] width 129 height 40
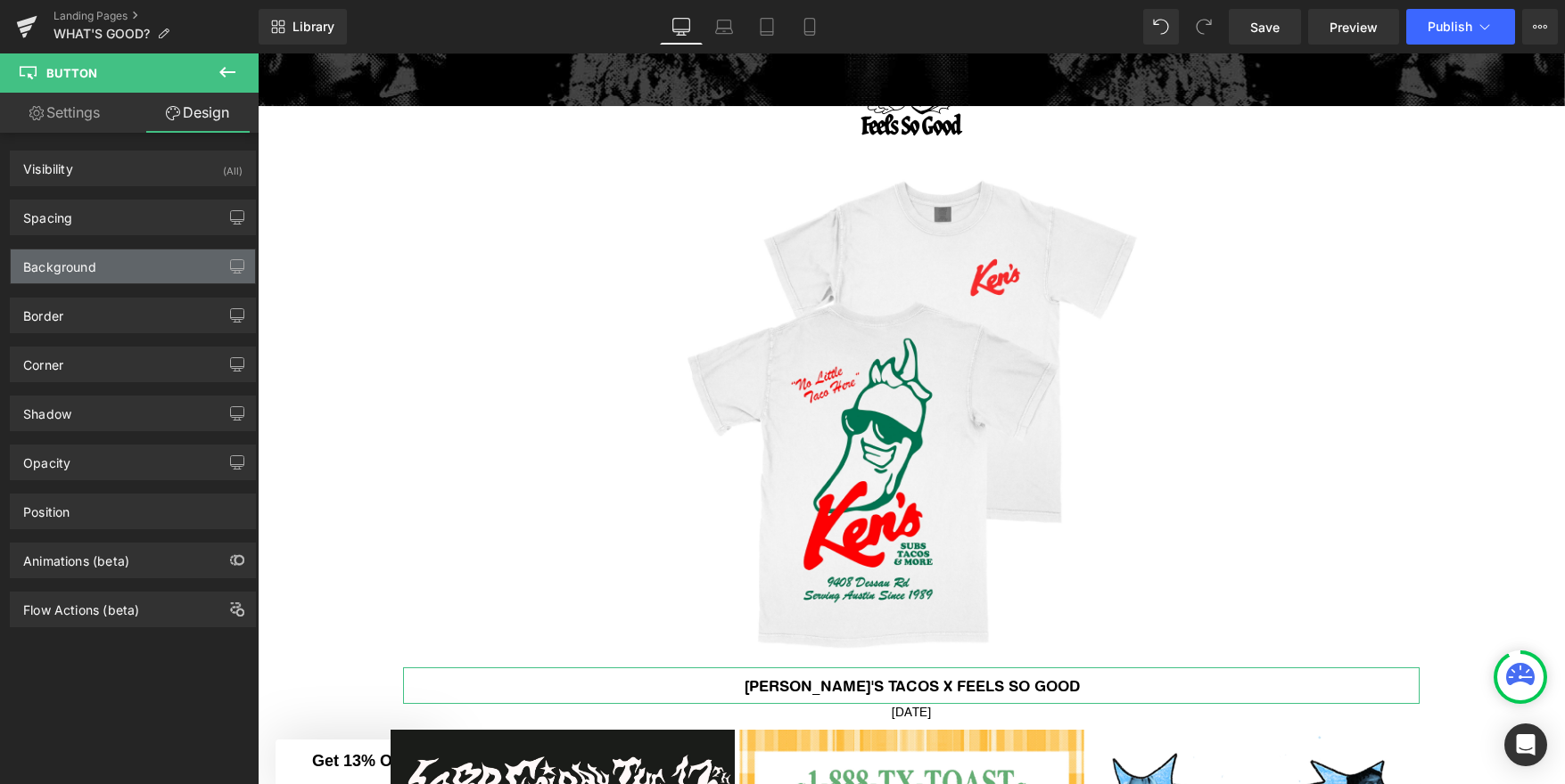
click at [85, 265] on div "Background" at bounding box center [59, 261] width 73 height 25
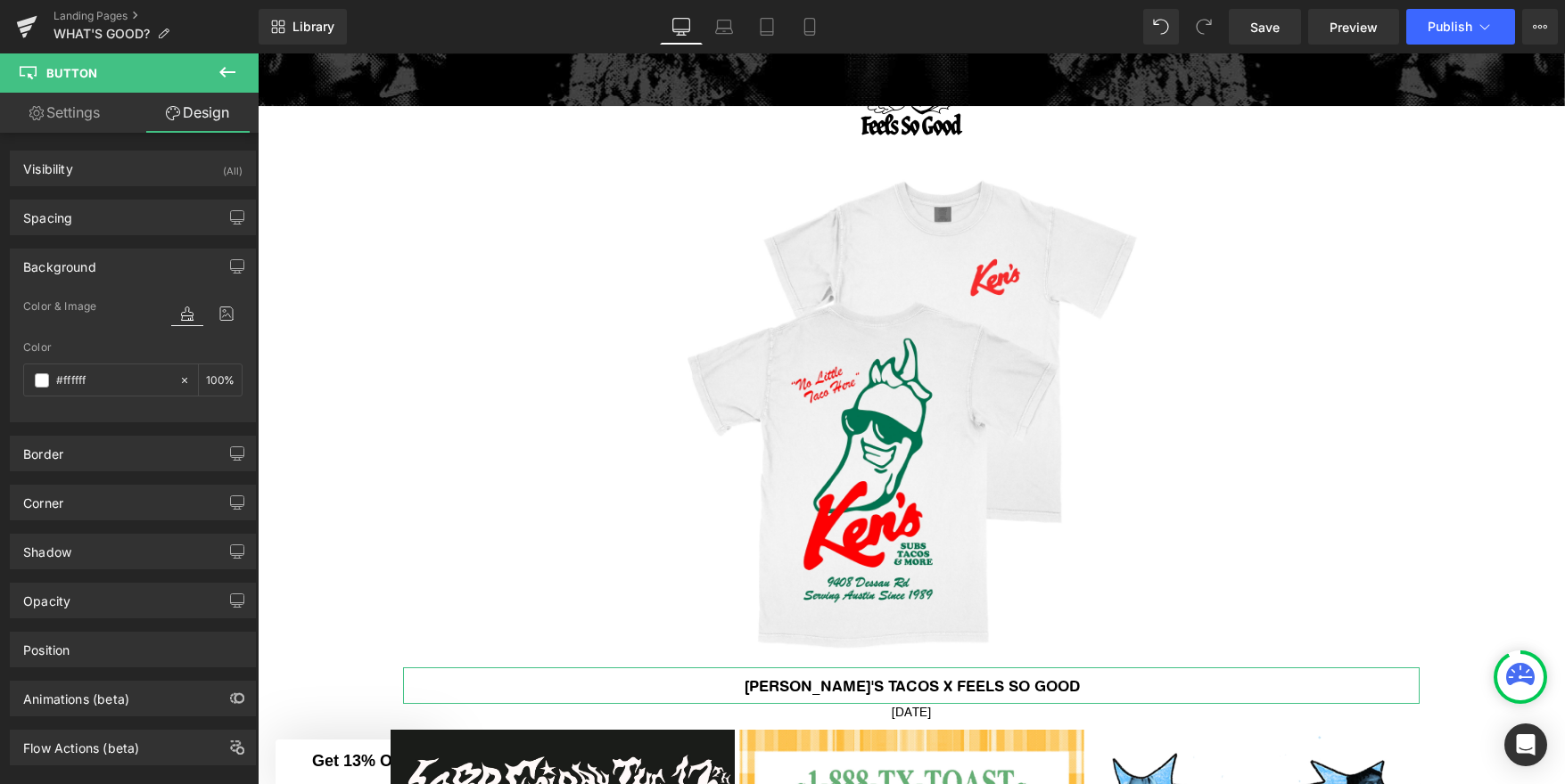
click at [85, 265] on div "Background" at bounding box center [59, 261] width 73 height 25
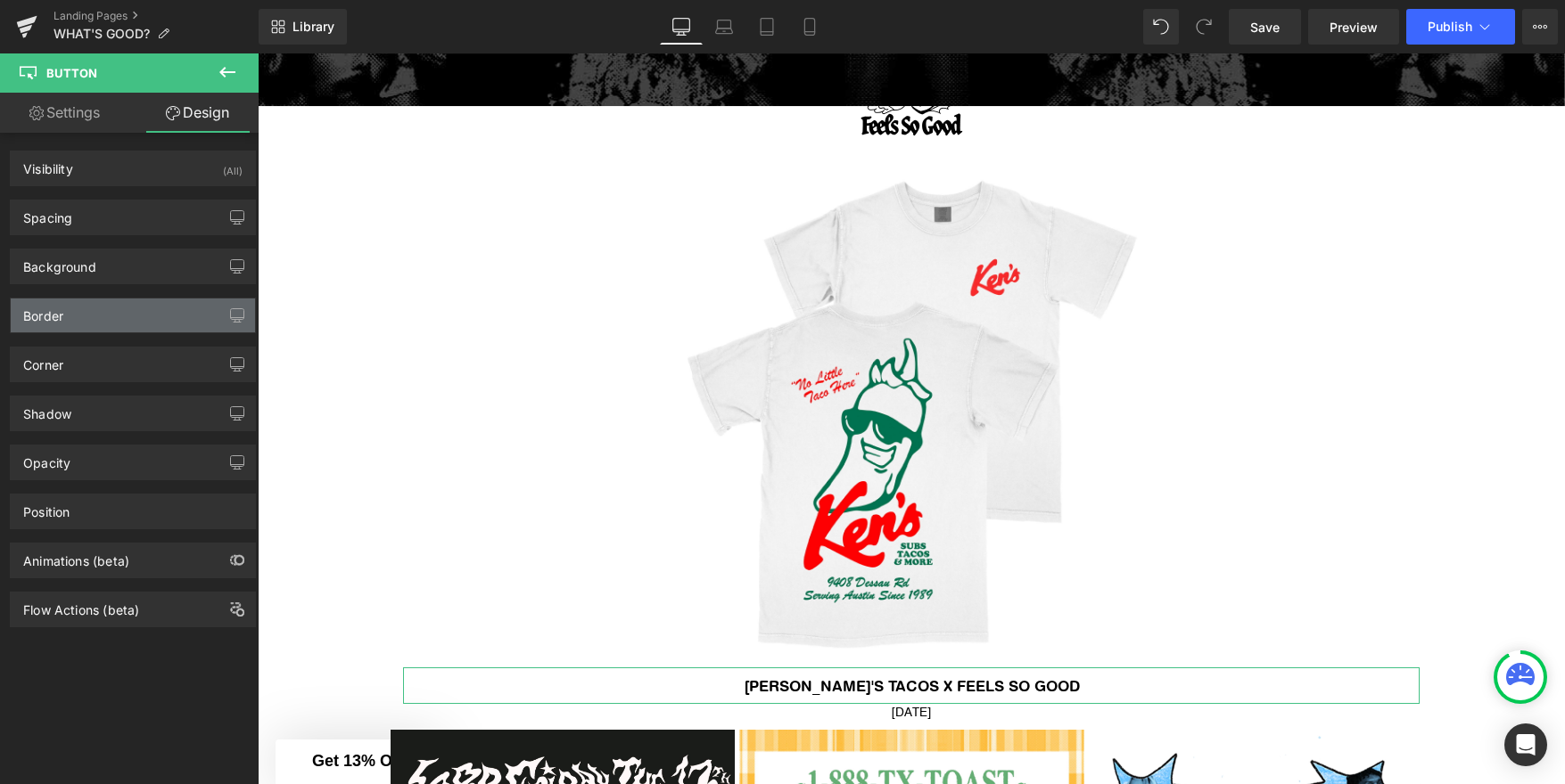
click at [80, 308] on div "Border" at bounding box center [133, 315] width 244 height 34
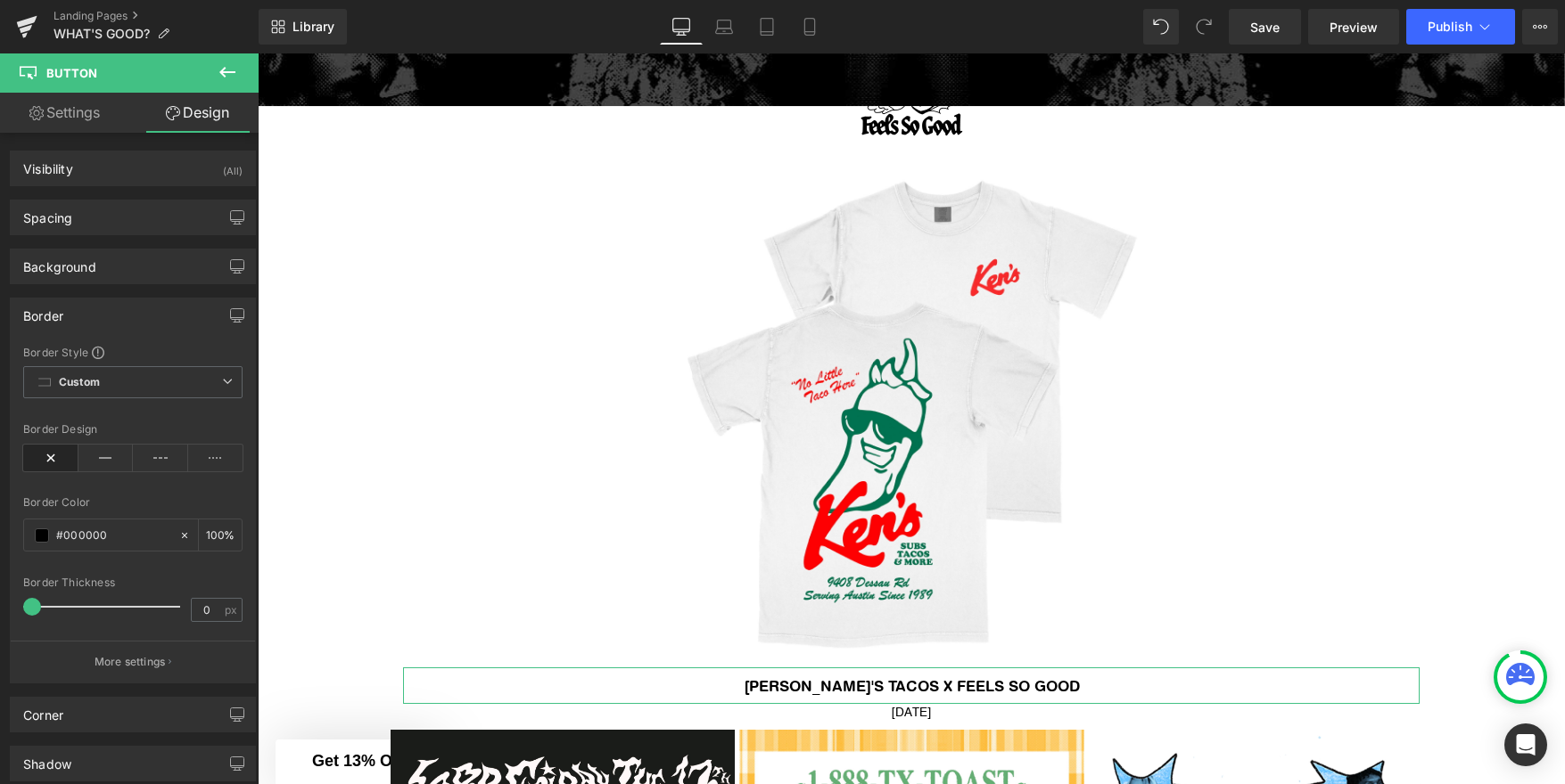
click at [80, 309] on div "Border" at bounding box center [133, 315] width 244 height 34
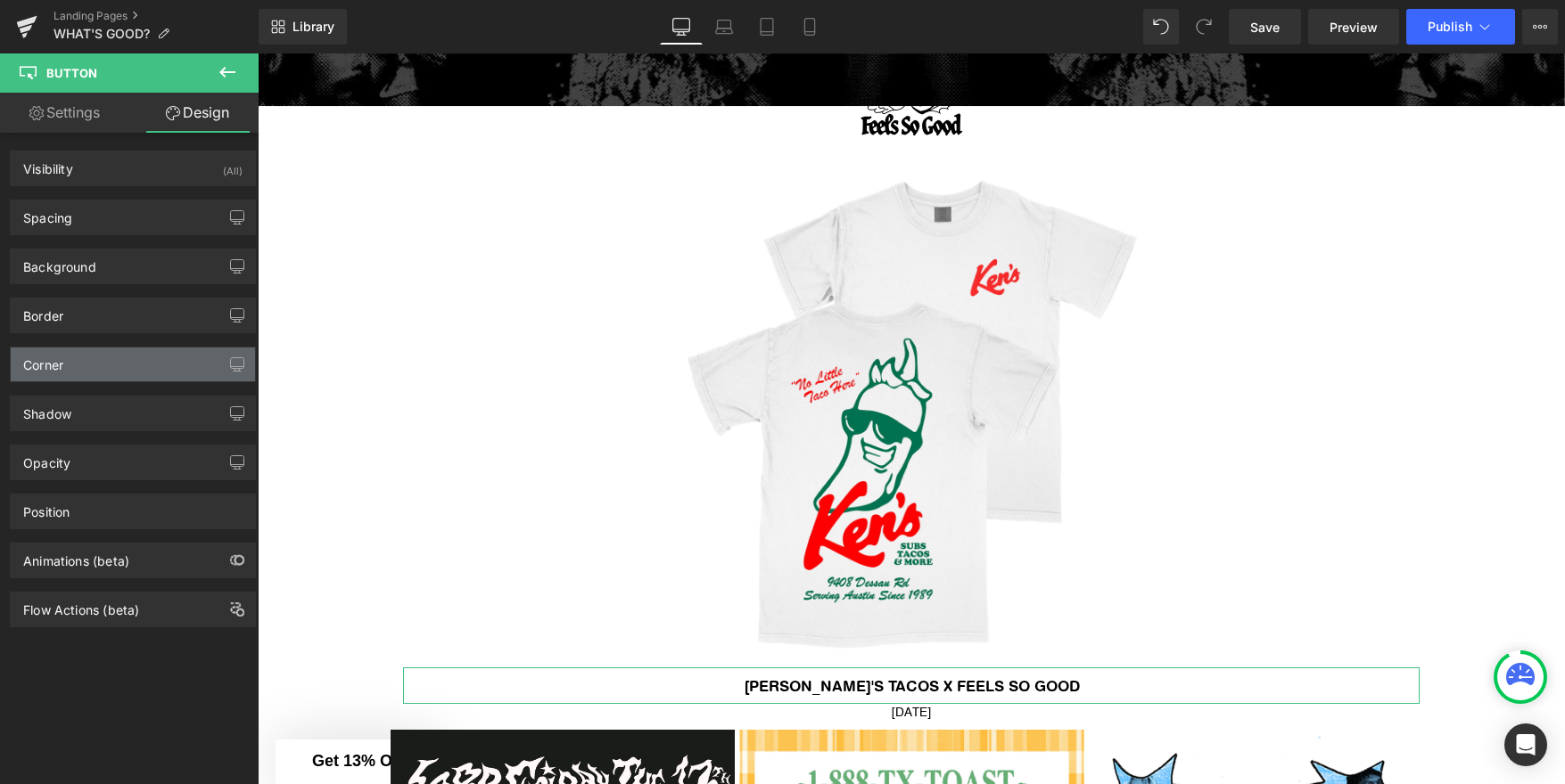
click at [75, 366] on div "Corner" at bounding box center [133, 364] width 244 height 34
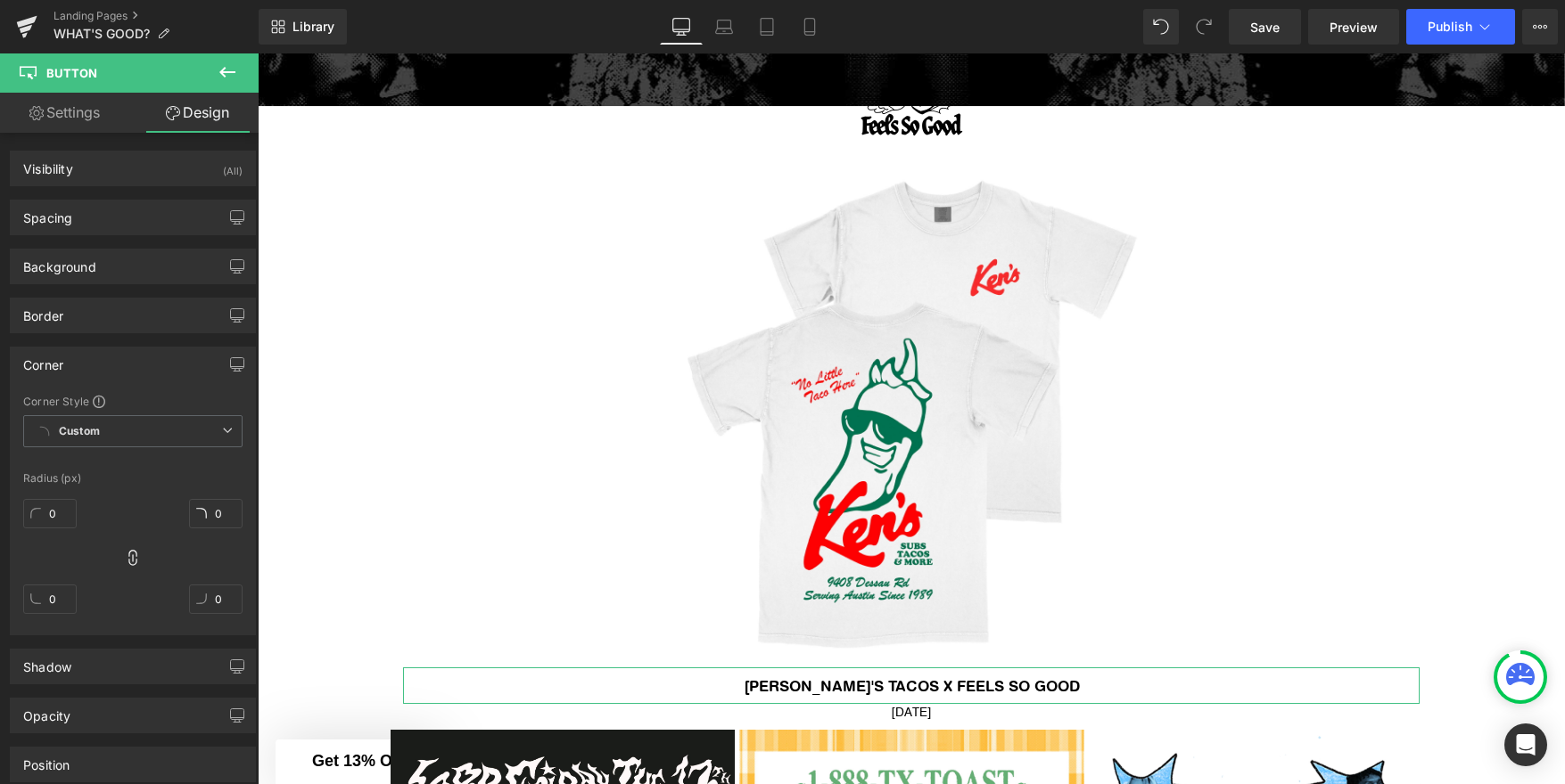
click at [75, 366] on div "Corner" at bounding box center [133, 364] width 244 height 34
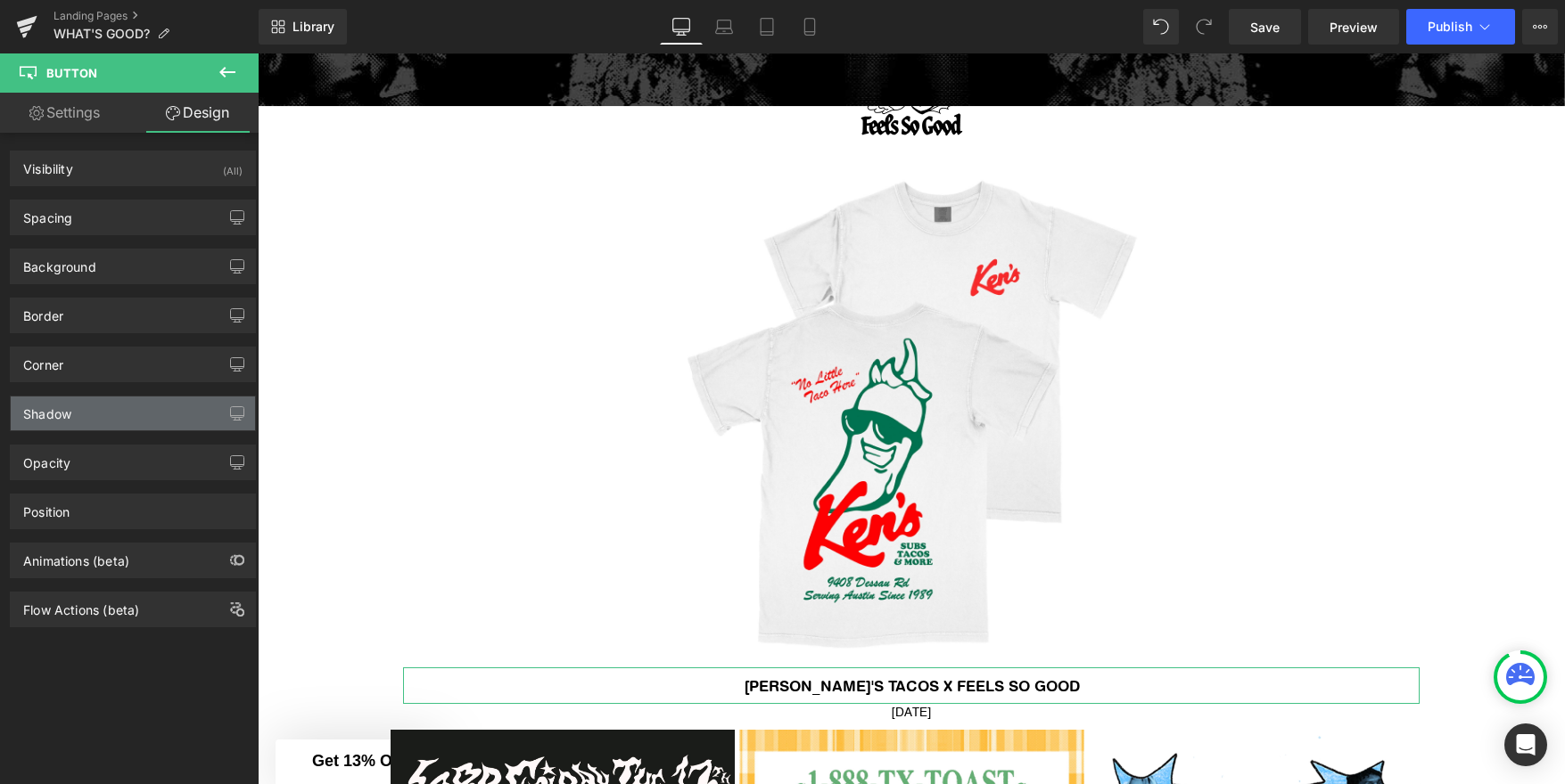
click at [76, 419] on div "Shadow" at bounding box center [133, 413] width 244 height 34
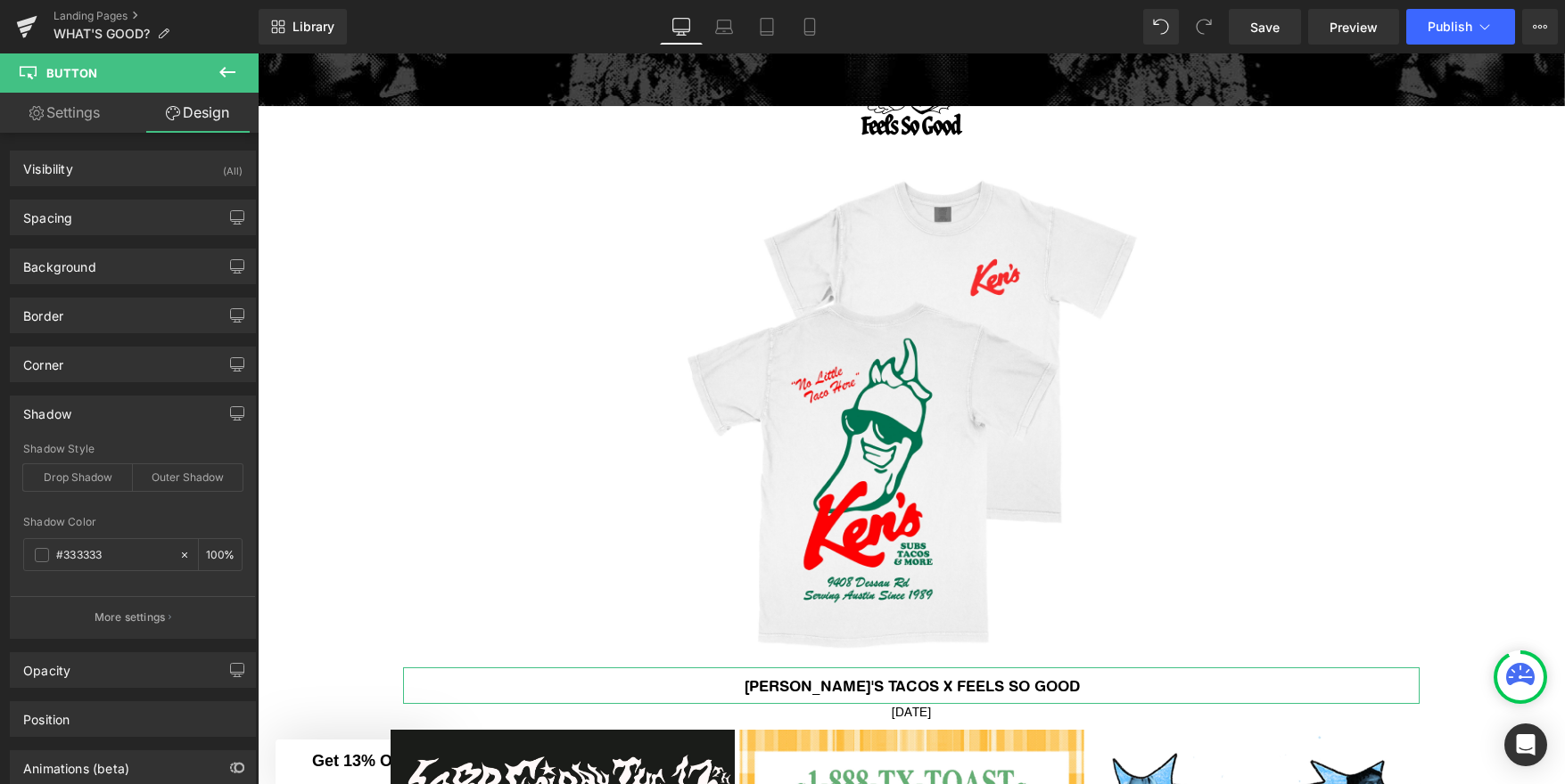
click at [76, 419] on div "Shadow" at bounding box center [133, 413] width 244 height 34
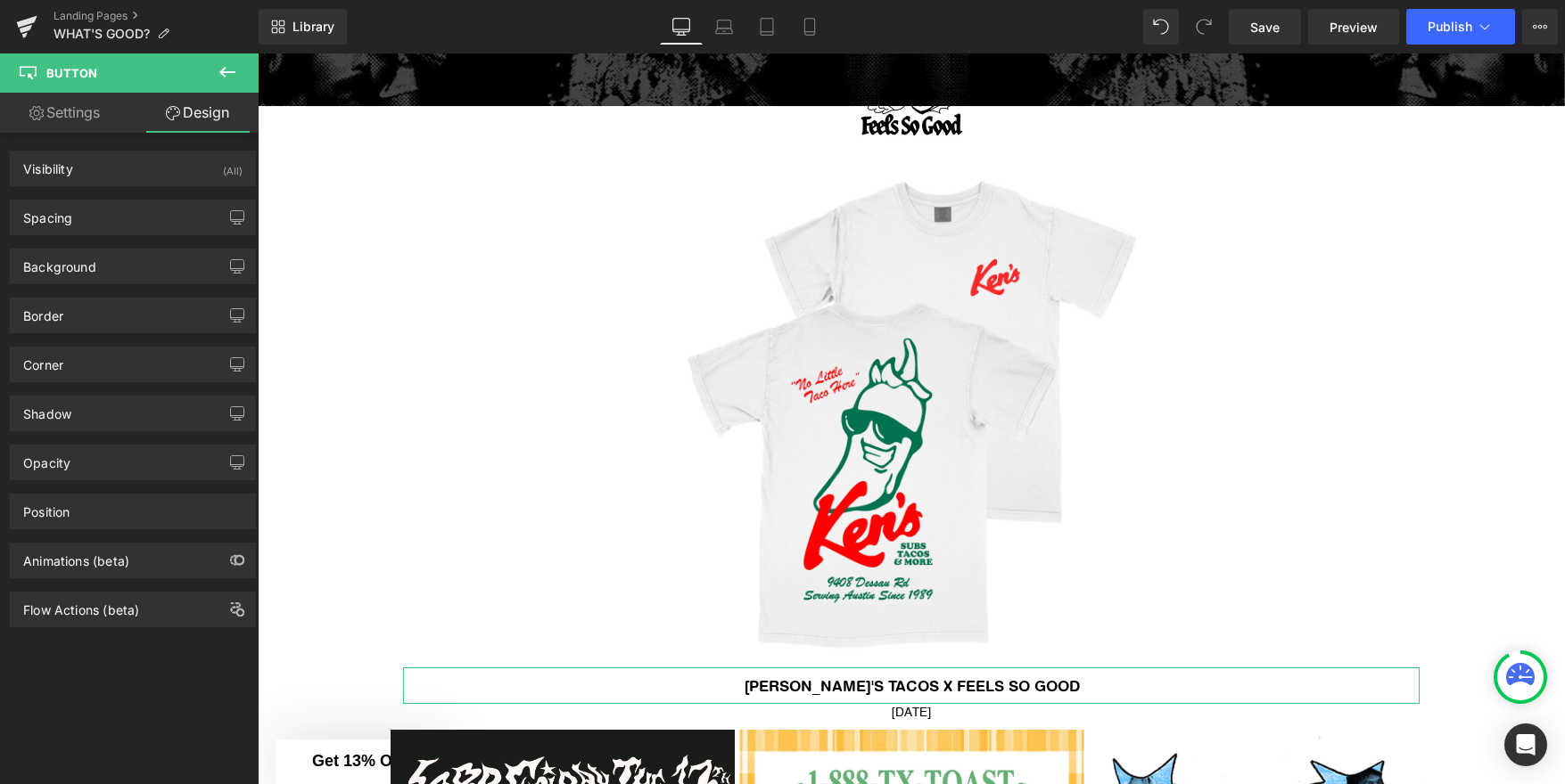
click at [79, 115] on link "Settings" at bounding box center [65, 112] width 129 height 40
type input "100"
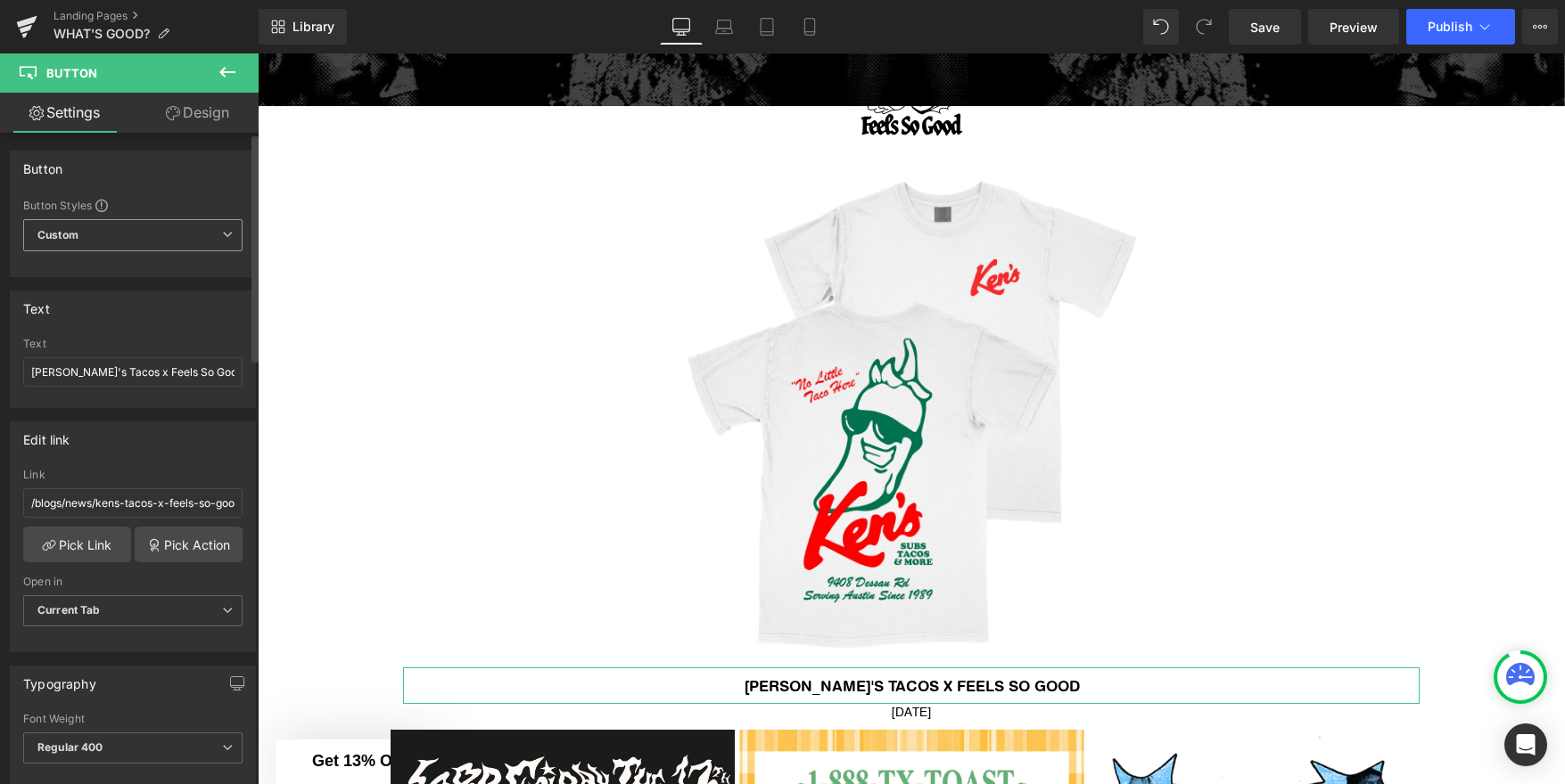
click at [216, 240] on span "Custom" at bounding box center [132, 235] width 219 height 32
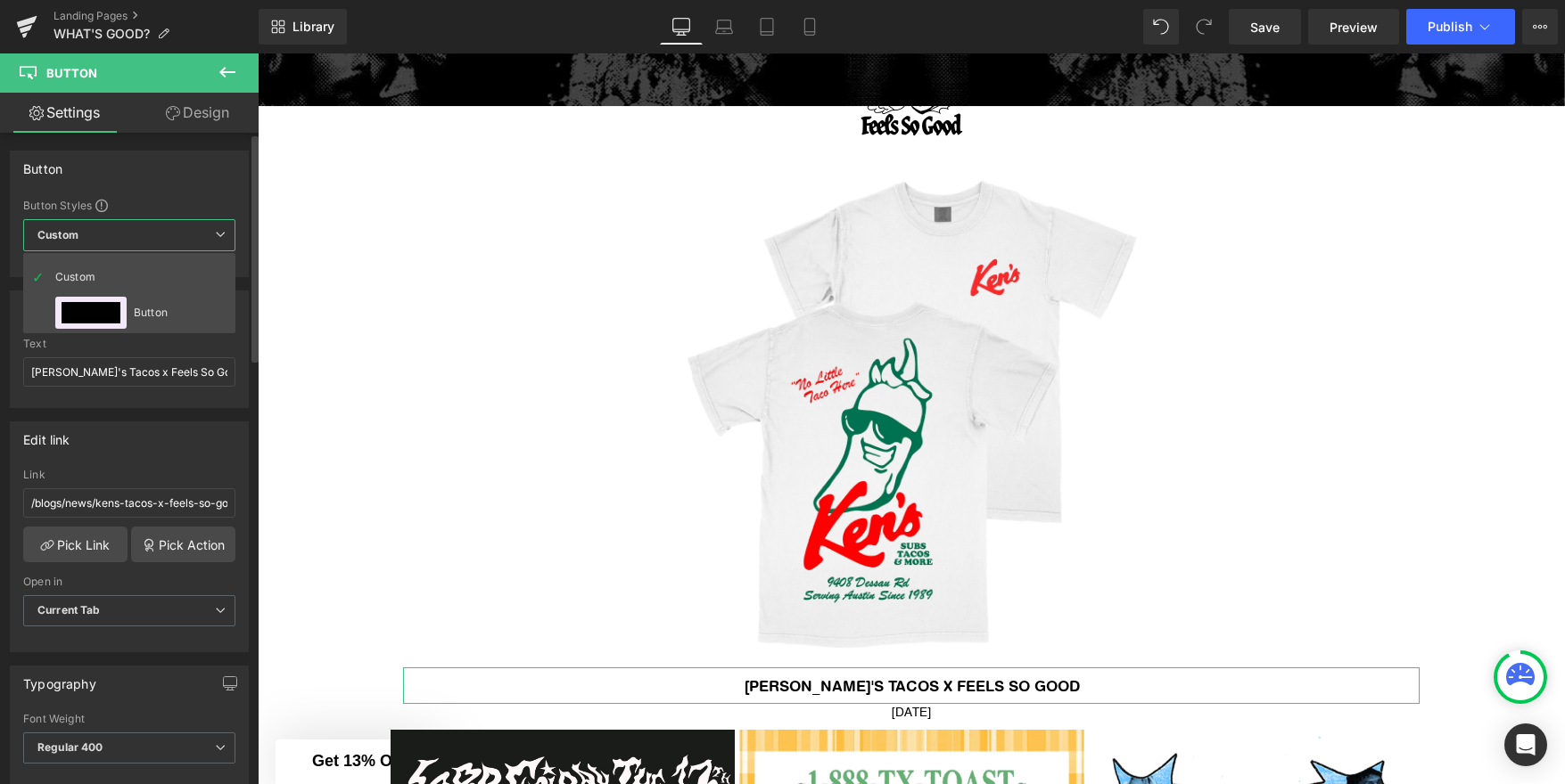
click at [216, 240] on span "Custom" at bounding box center [129, 235] width 212 height 32
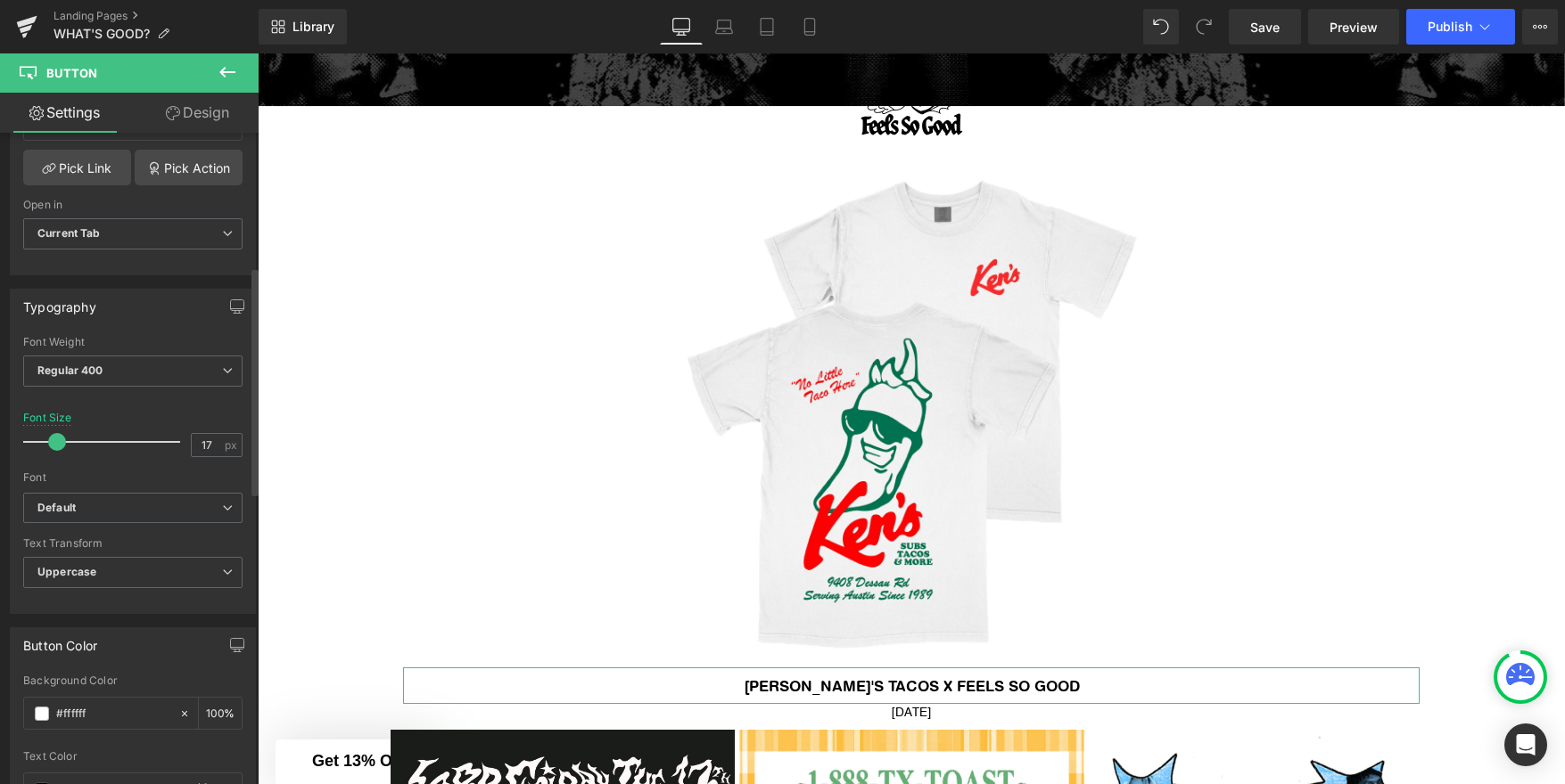
scroll to position [384, 0]
click at [164, 499] on b "Default" at bounding box center [130, 501] width 185 height 15
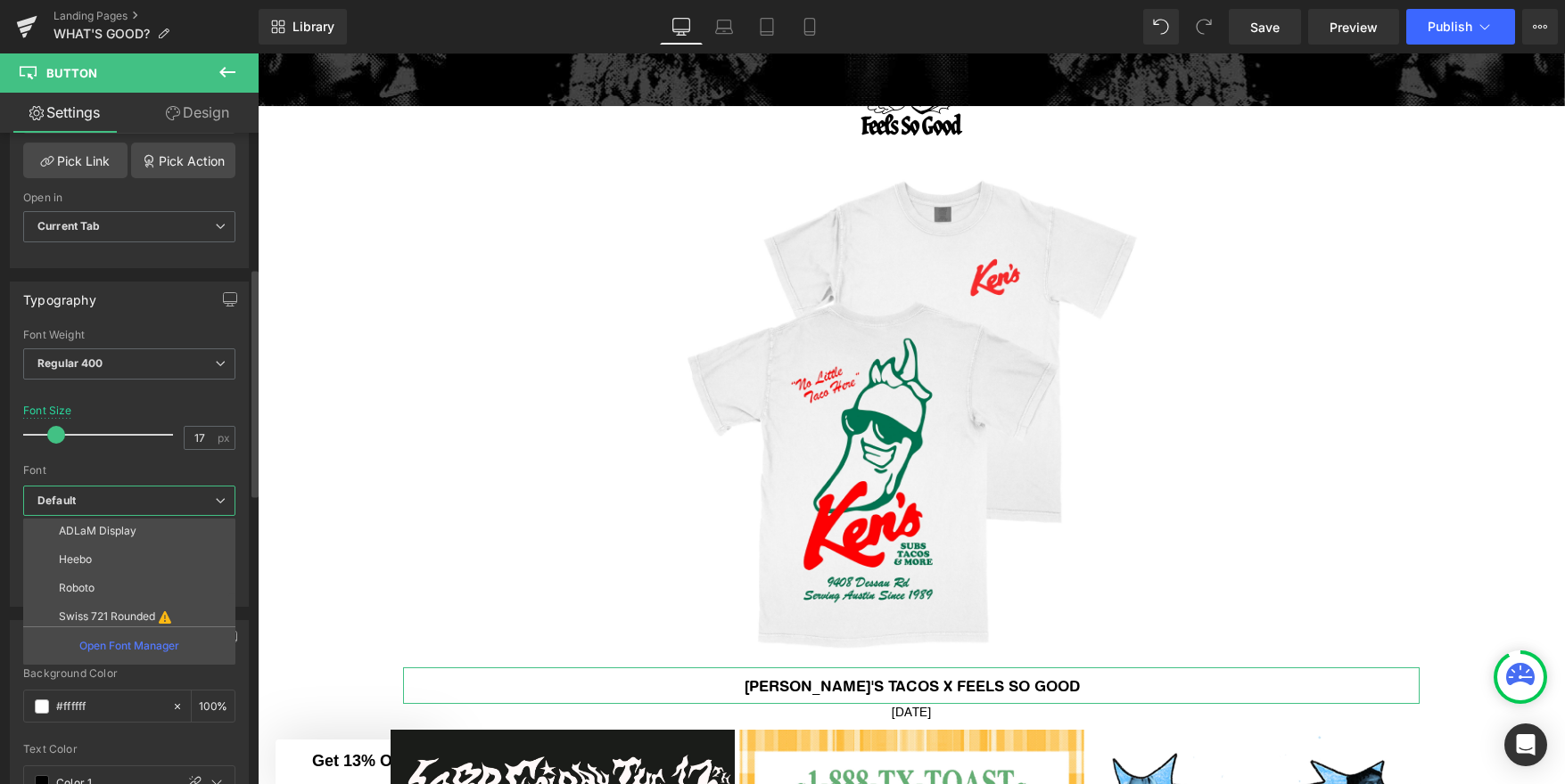
scroll to position [117, 0]
click at [145, 582] on li "Roboto" at bounding box center [133, 586] width 220 height 29
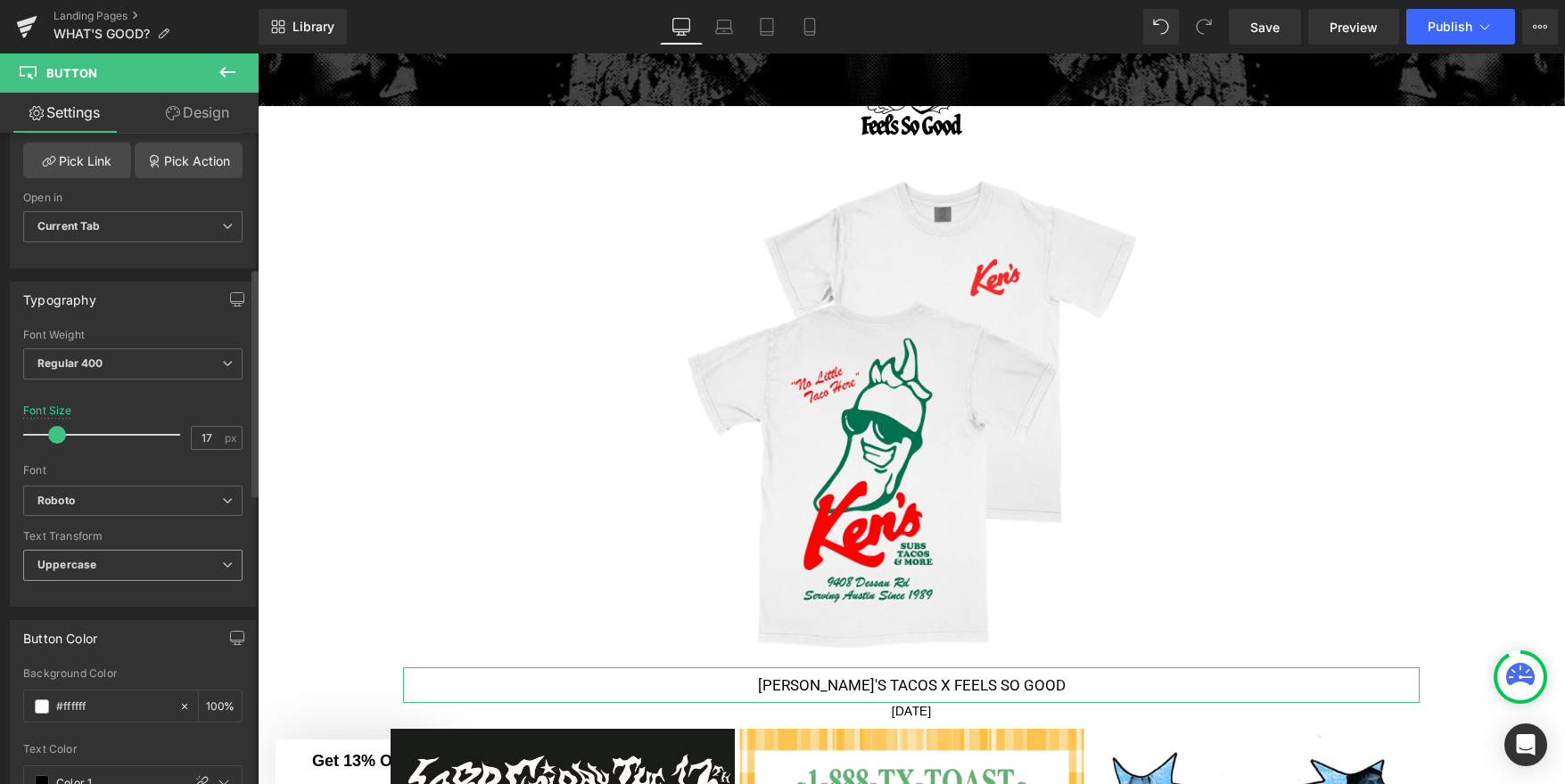
click at [159, 560] on span "Uppercase" at bounding box center [132, 565] width 219 height 31
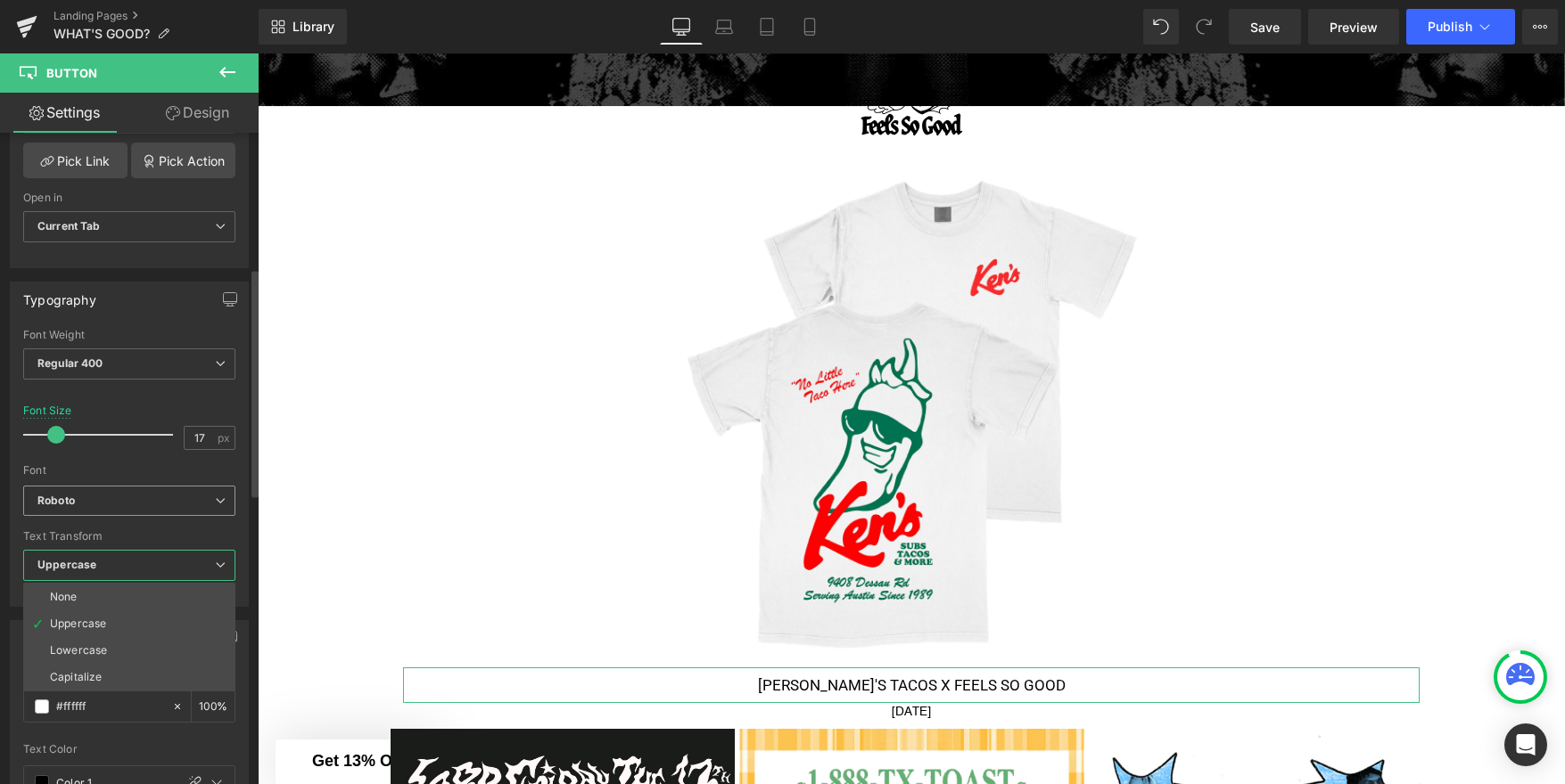
click at [185, 503] on b "Roboto" at bounding box center [127, 501] width 177 height 15
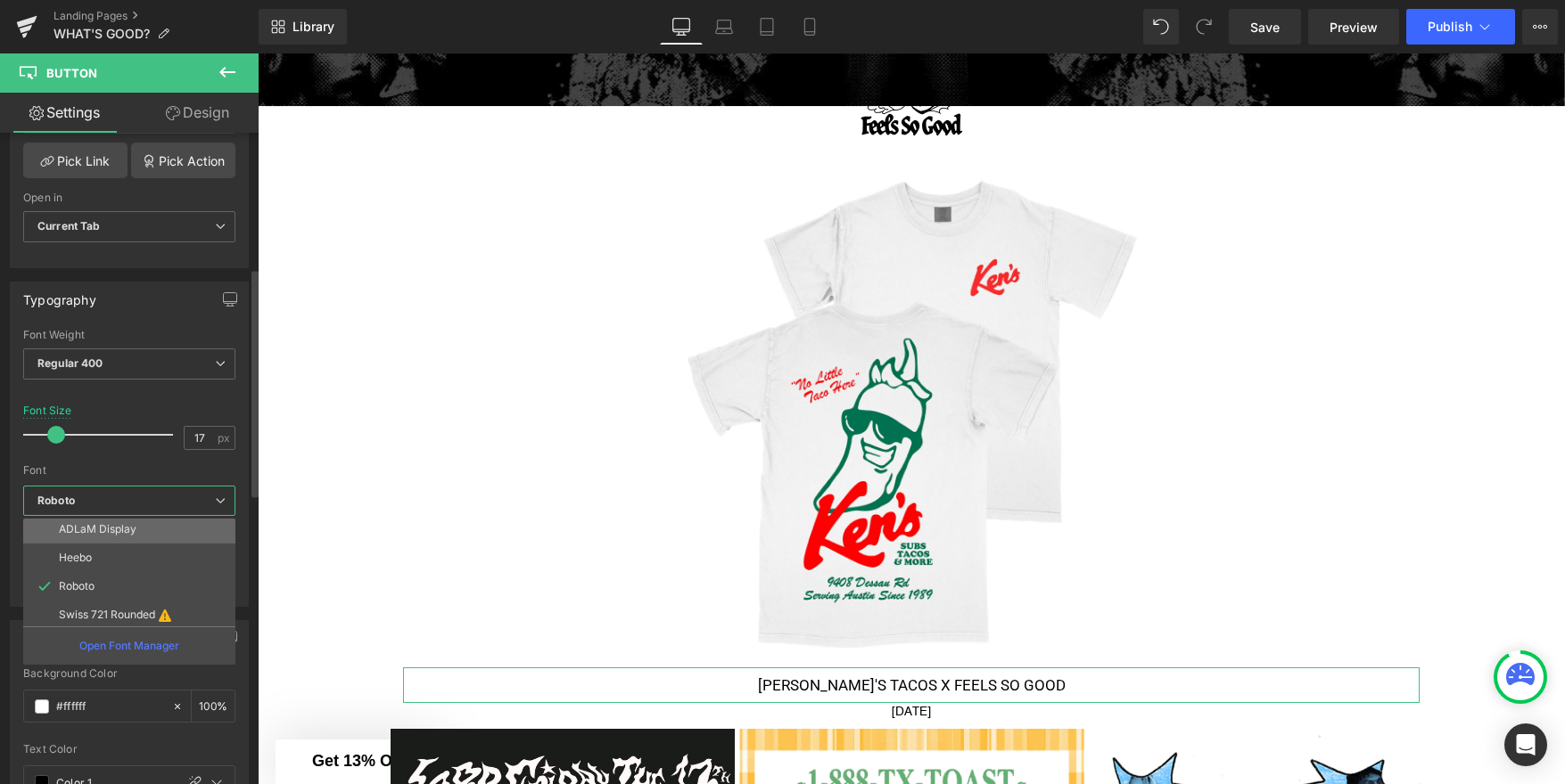
click at [166, 532] on li "ADLaM Display" at bounding box center [133, 529] width 220 height 29
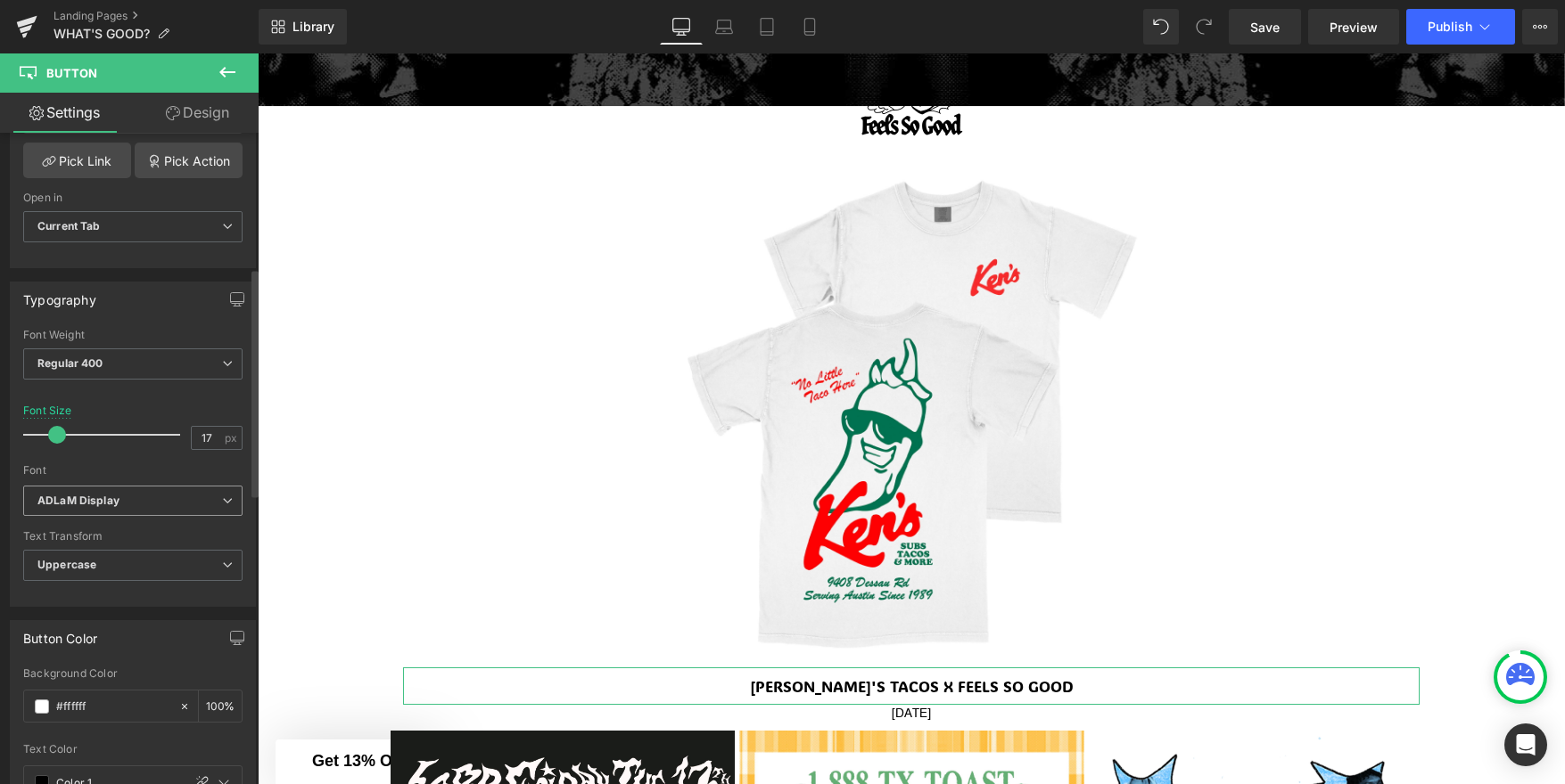
click at [175, 500] on b "ADLaM Display" at bounding box center [130, 501] width 185 height 15
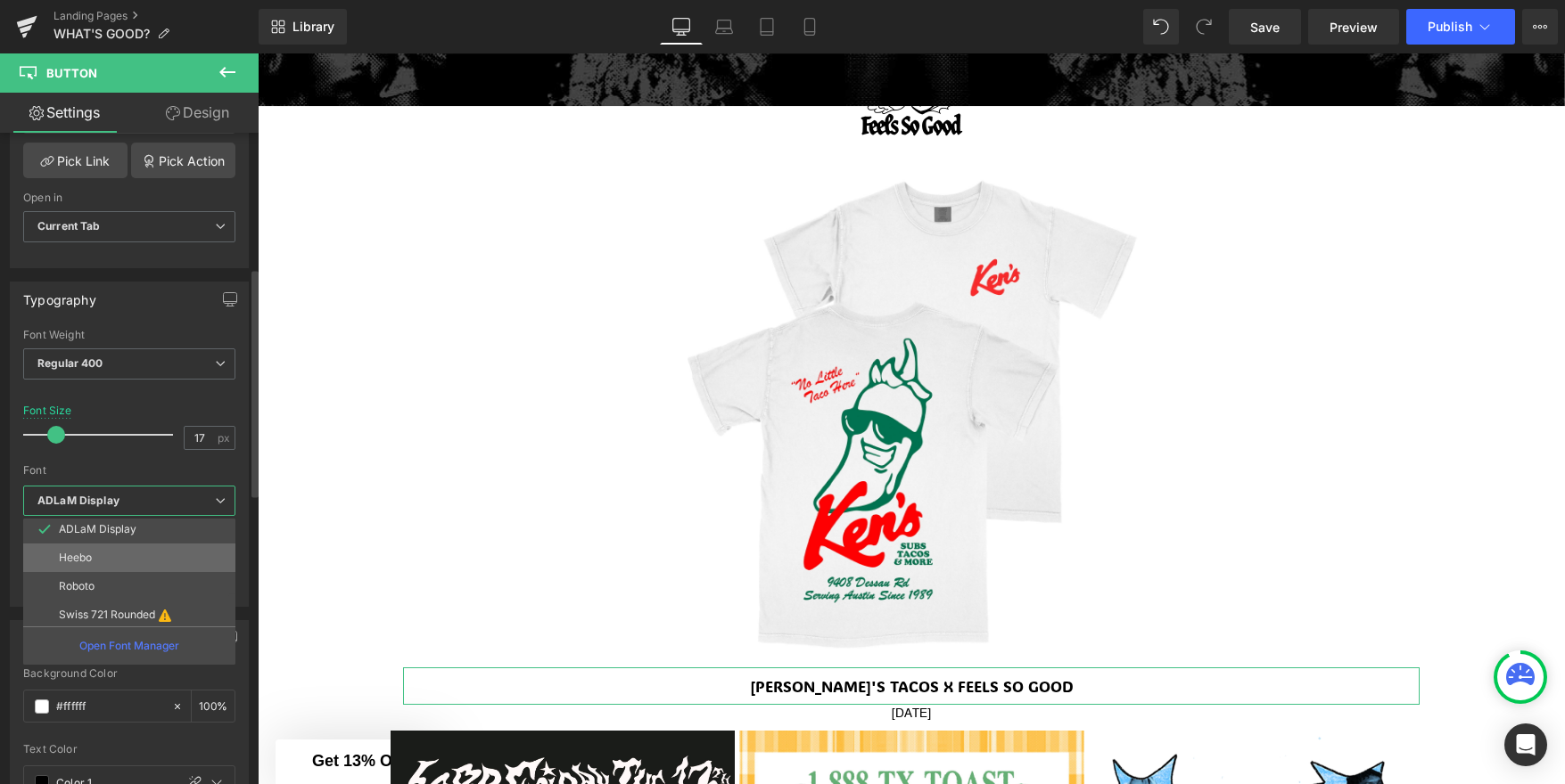
click at [147, 553] on li "Heebo" at bounding box center [133, 558] width 220 height 29
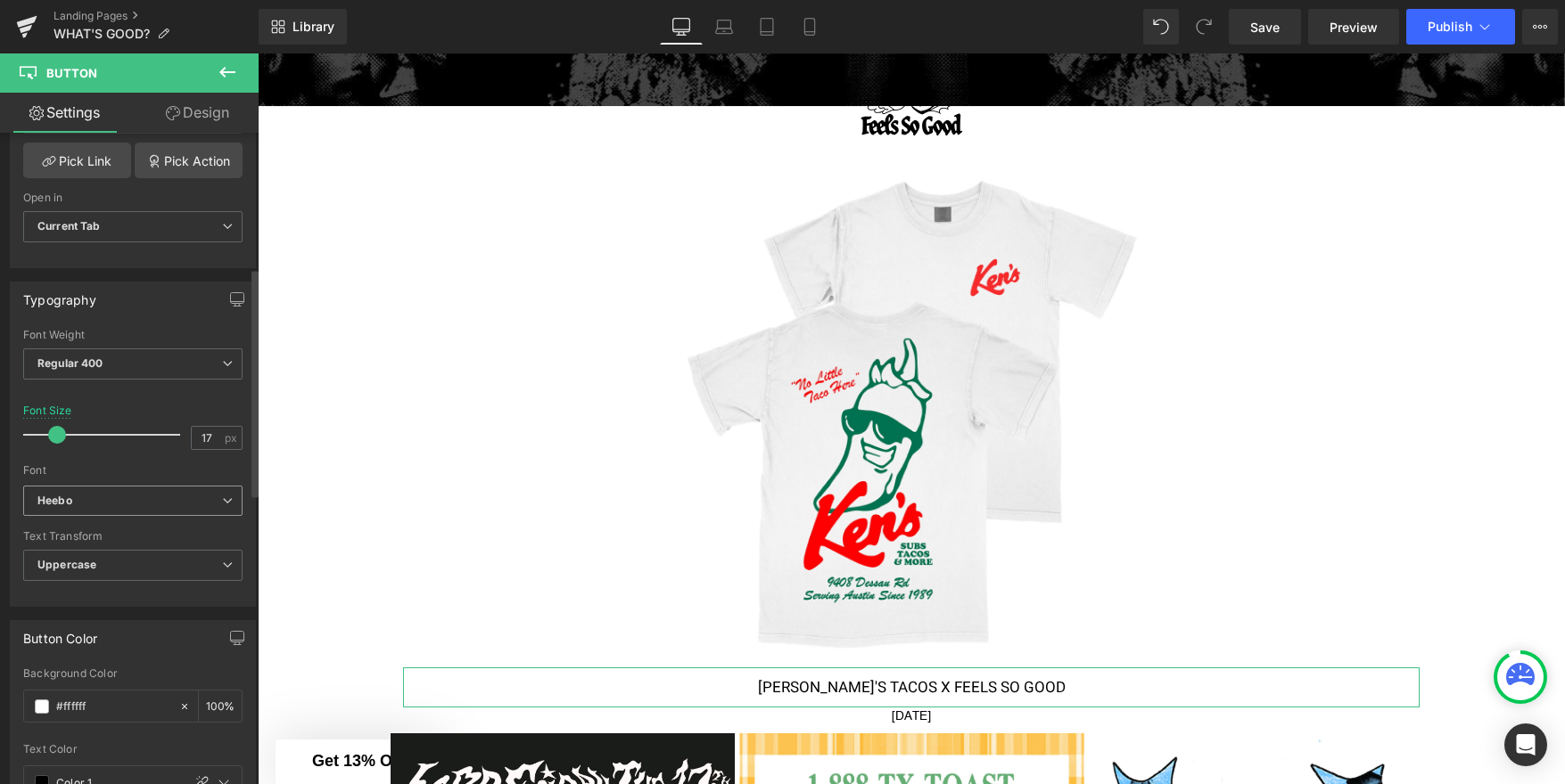
click at [166, 506] on b "Heebo" at bounding box center [130, 501] width 185 height 15
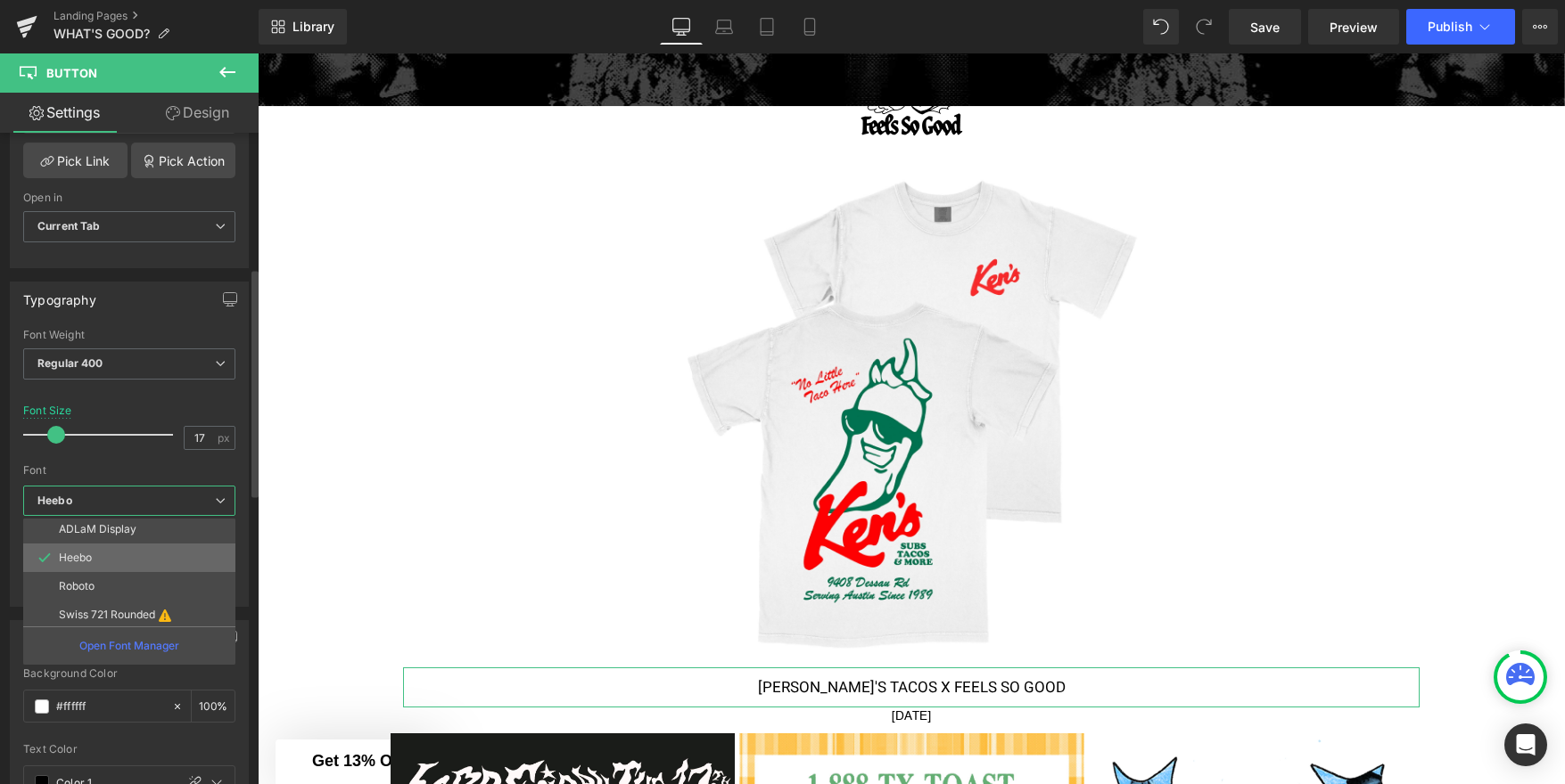
scroll to position [121, 0]
click at [136, 643] on p "Open Font Manager" at bounding box center [129, 645] width 100 height 16
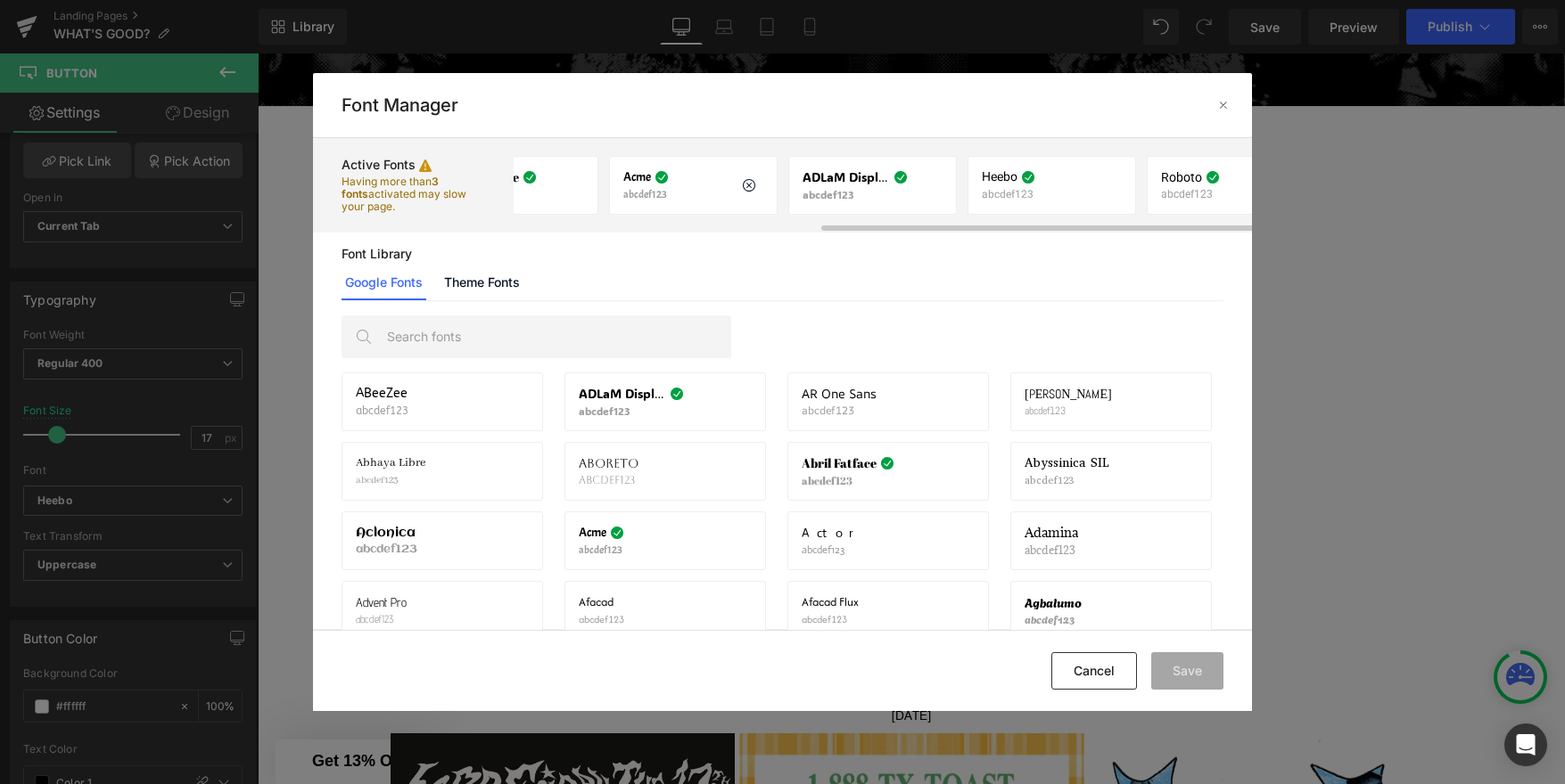
scroll to position [0, 341]
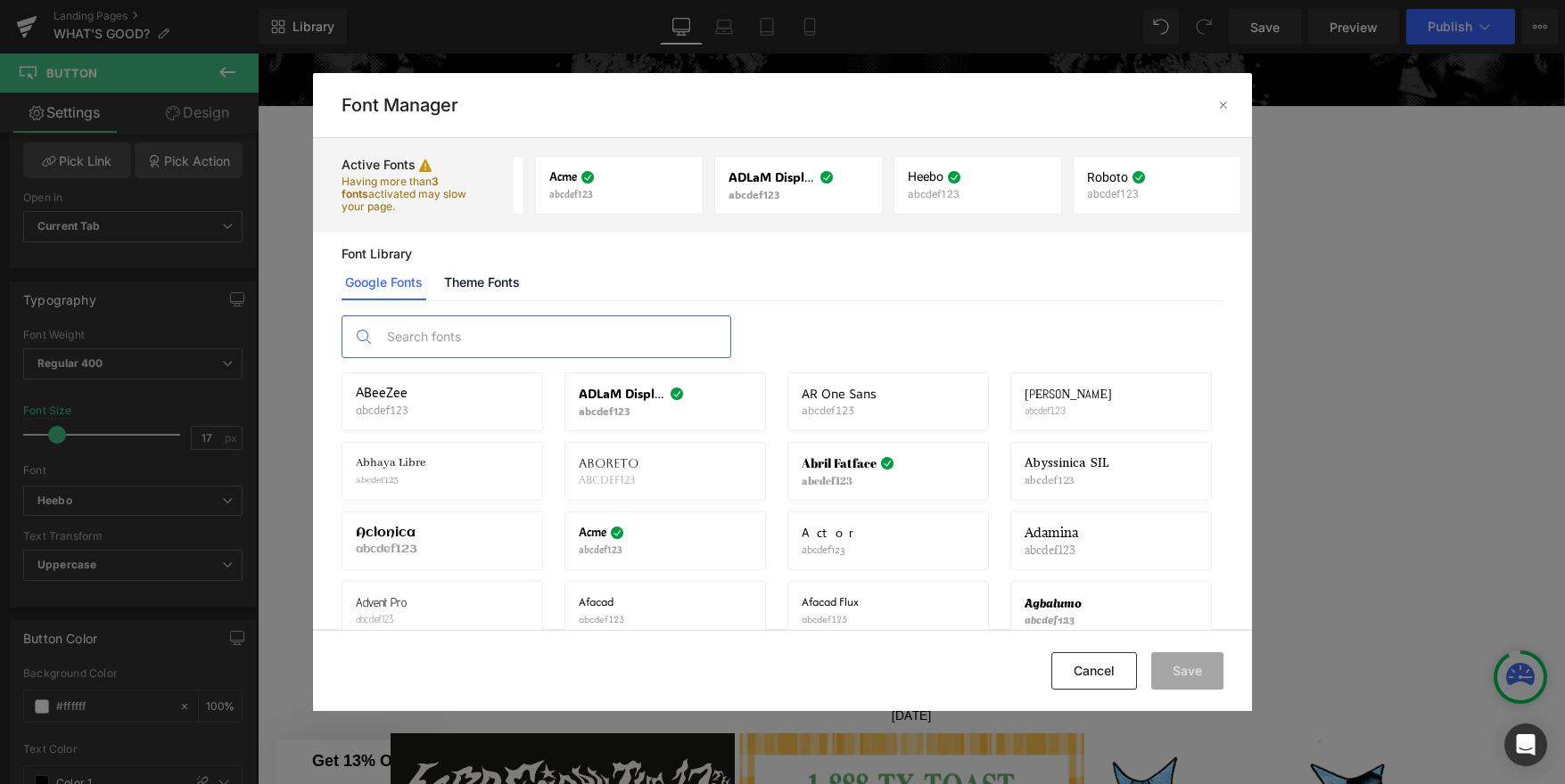
click at [564, 347] on input "text" at bounding box center [553, 337] width 352 height 41
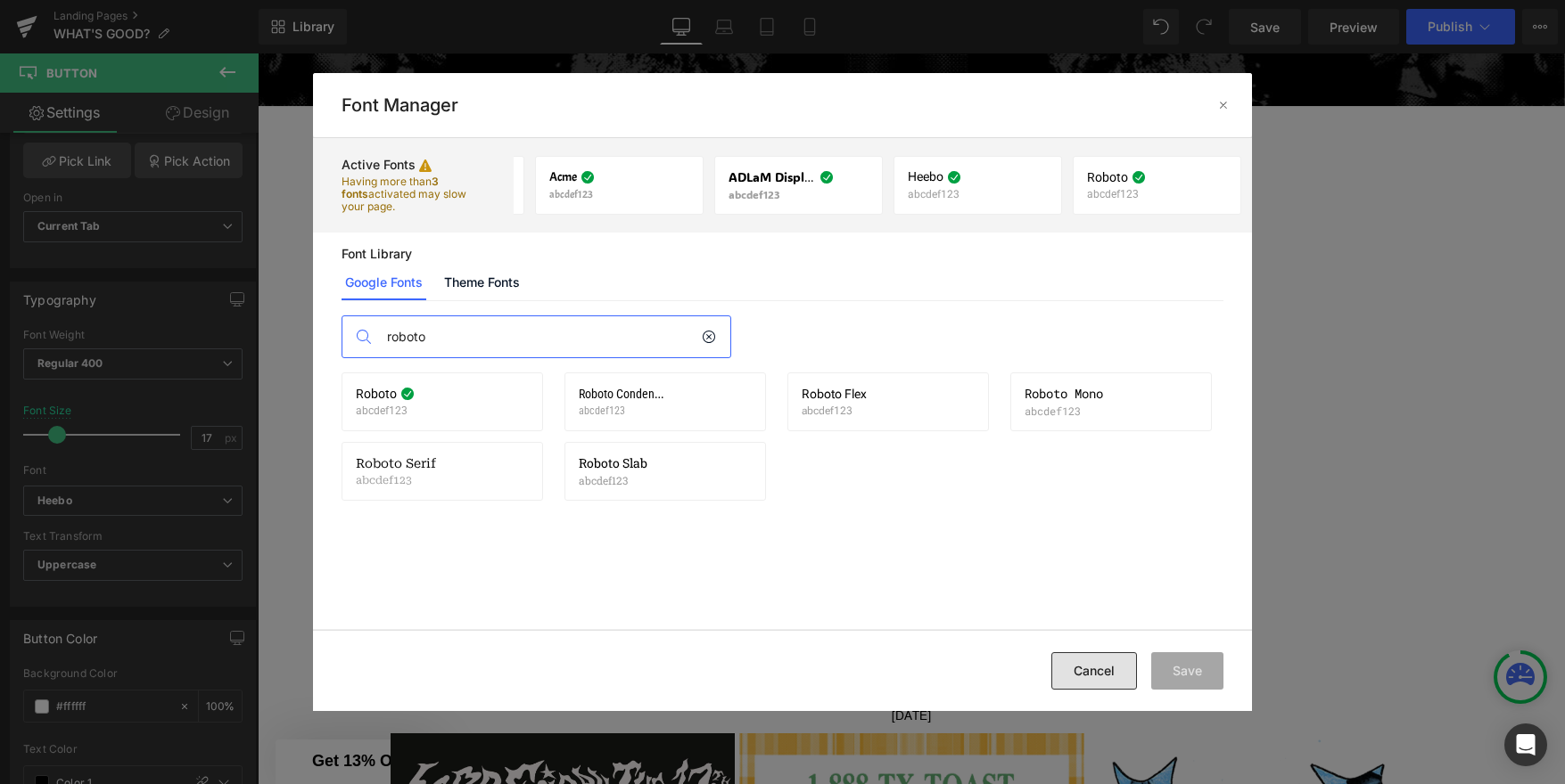
type input "roboto"
click at [1108, 673] on button "Cancel" at bounding box center [1094, 670] width 86 height 38
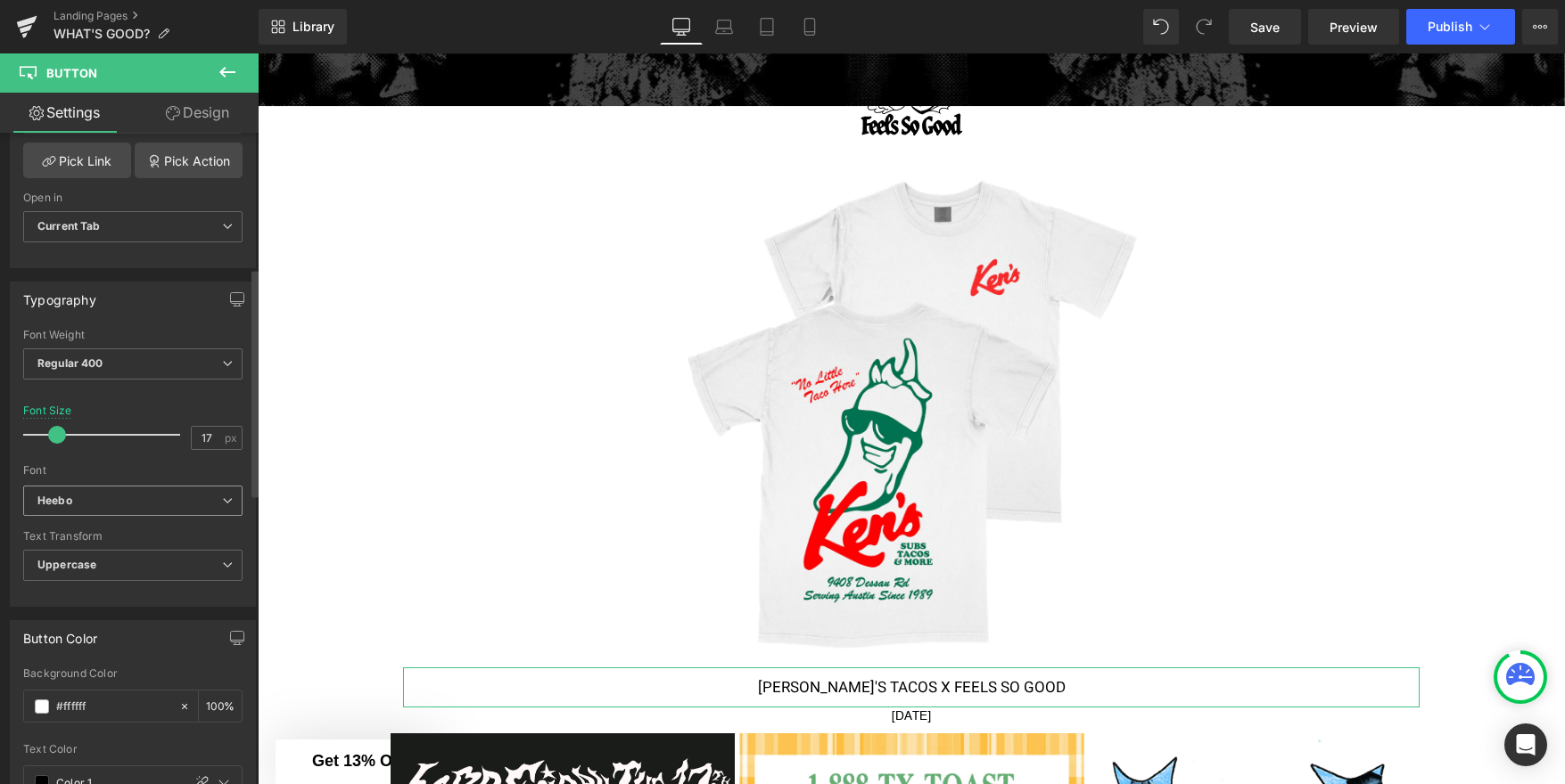
click at [146, 494] on b "Heebo" at bounding box center [130, 501] width 185 height 15
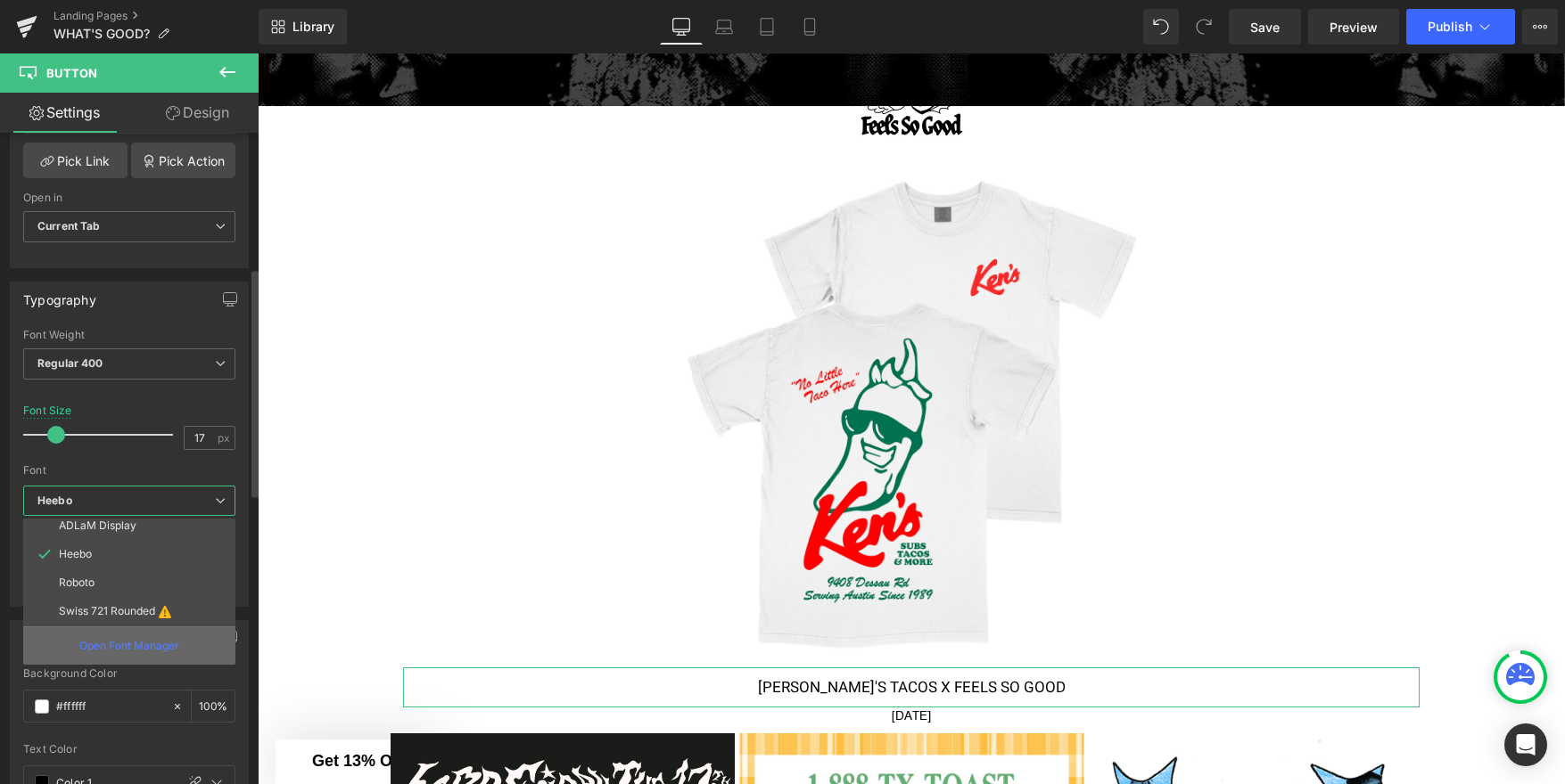
click at [130, 645] on p "Open Font Manager" at bounding box center [129, 645] width 100 height 16
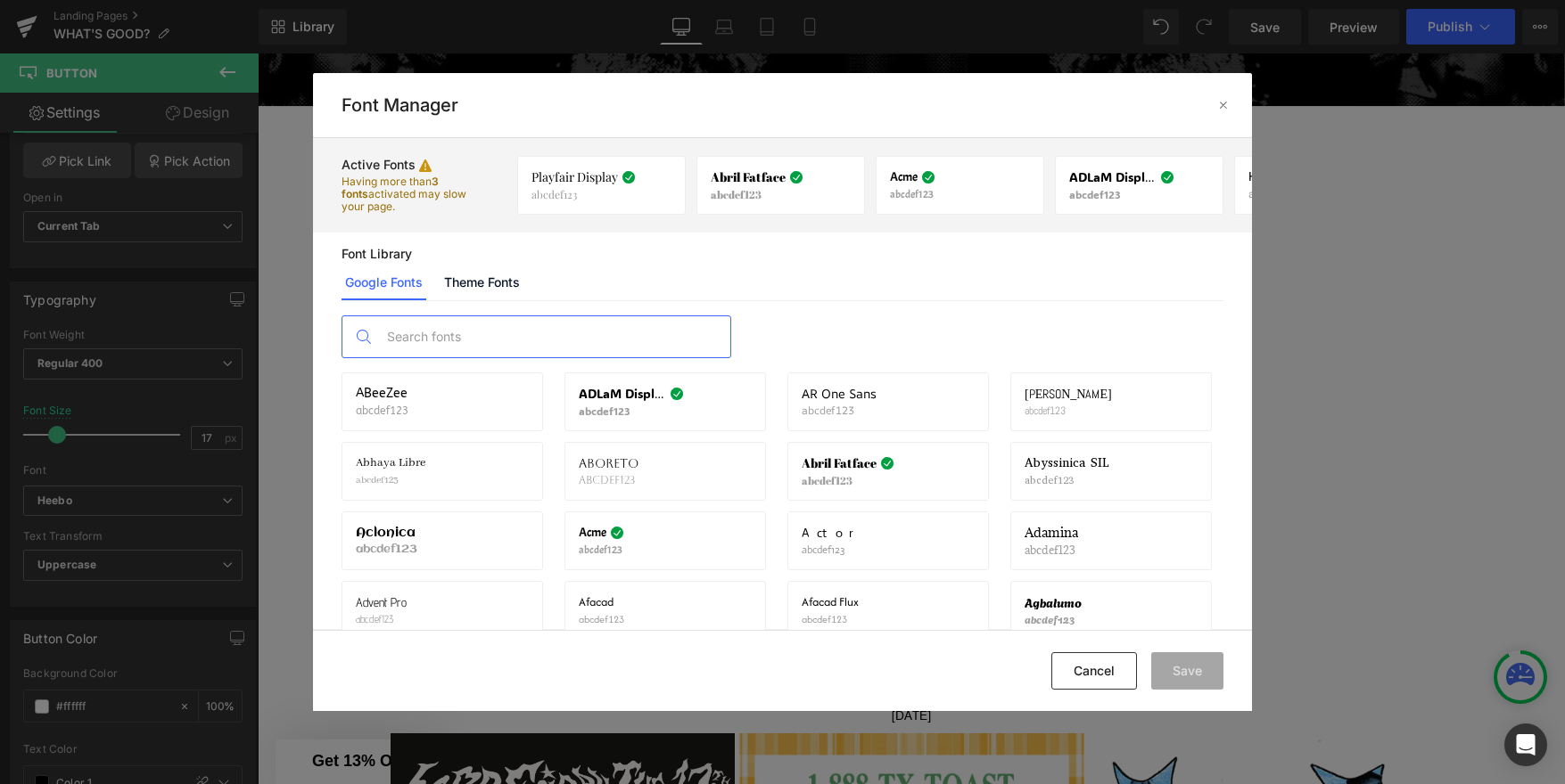
click at [518, 328] on input "text" at bounding box center [553, 337] width 352 height 41
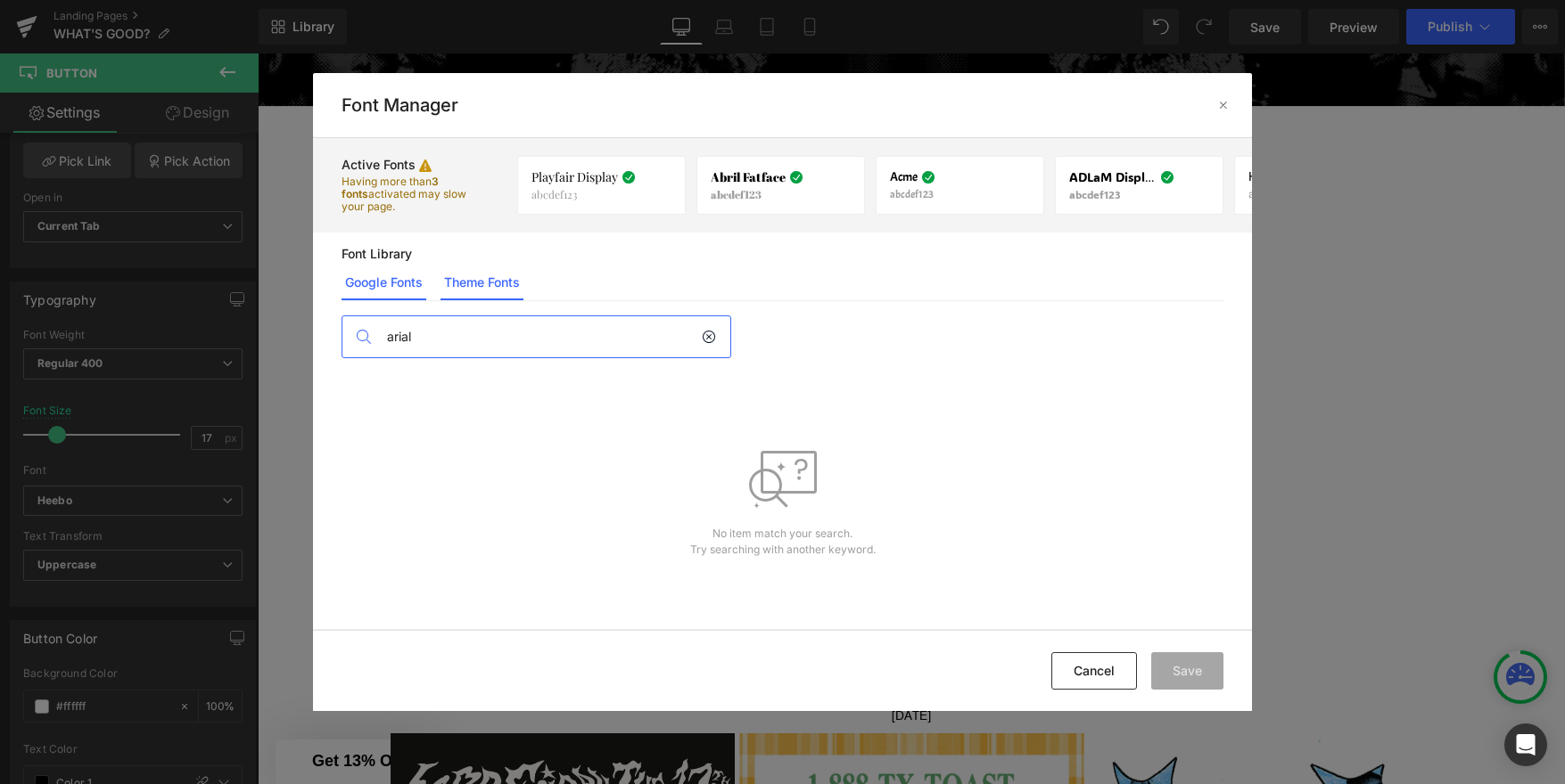
type input "arial"
click at [516, 281] on link "Theme Fonts" at bounding box center [482, 283] width 83 height 36
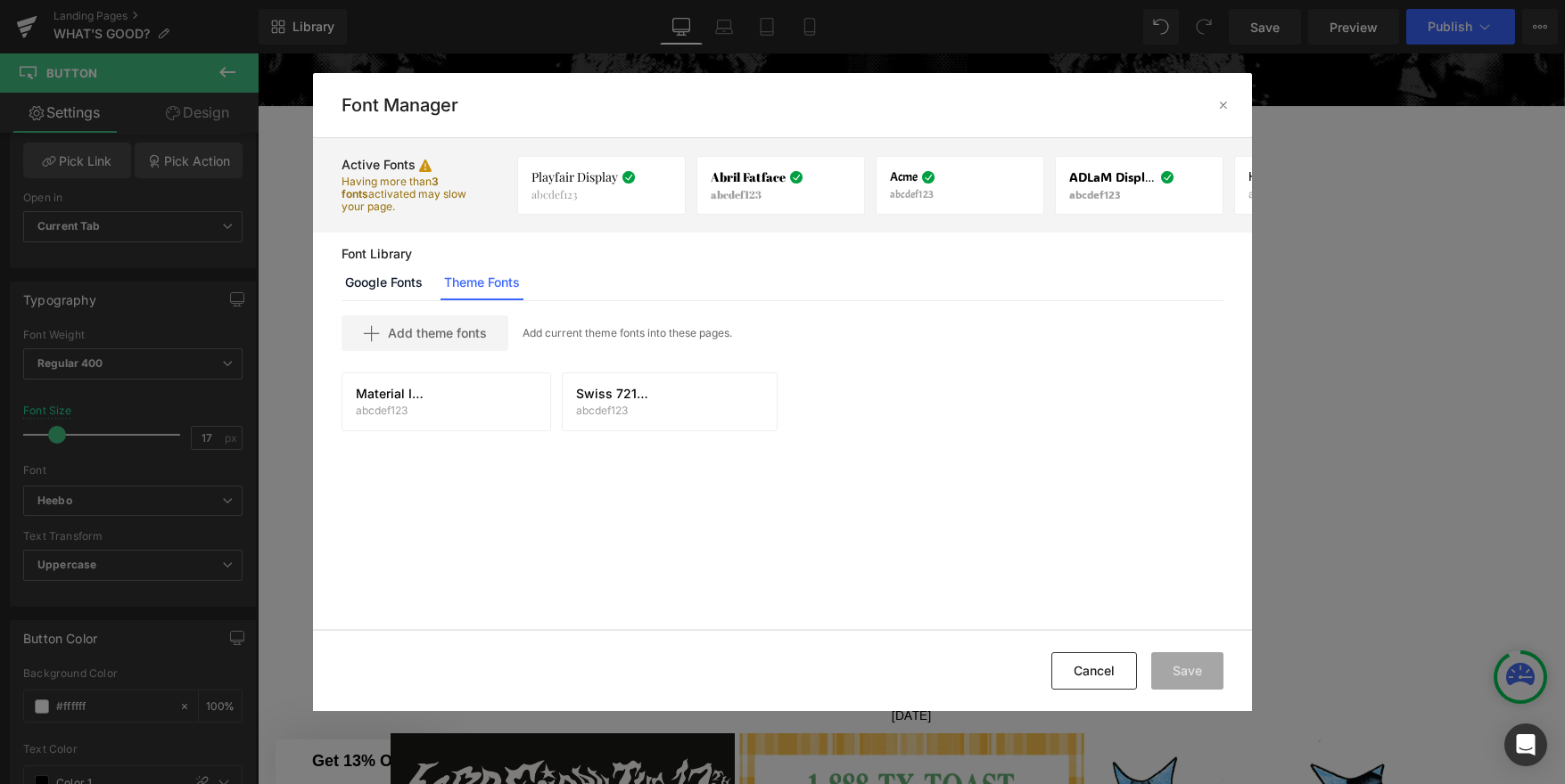
click at [583, 333] on p "Add current theme fonts into these pages." at bounding box center [627, 332] width 210 height 16
click at [483, 400] on icon at bounding box center [490, 402] width 14 height 14
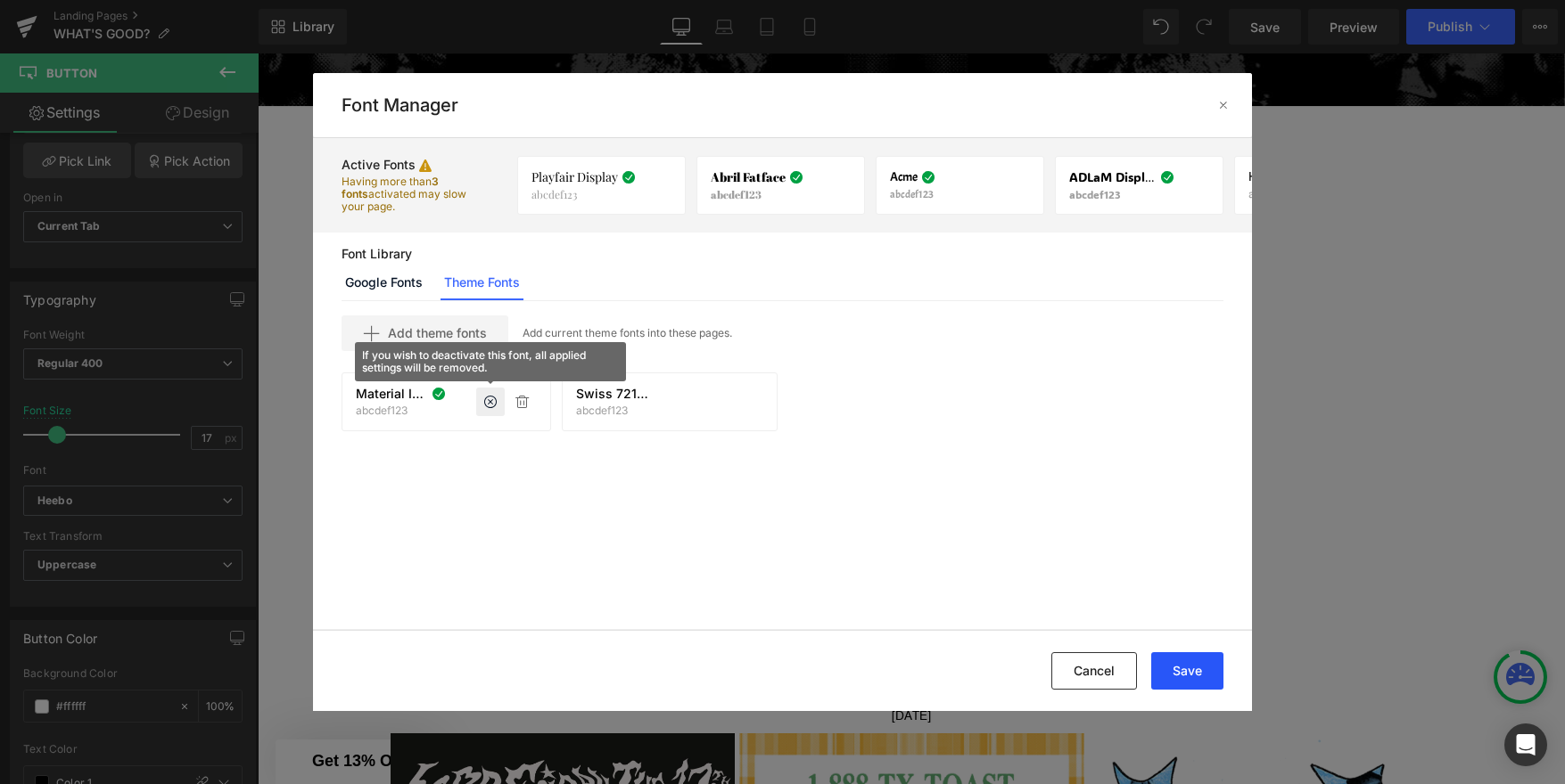
click at [1195, 674] on button "Save" at bounding box center [1187, 670] width 72 height 38
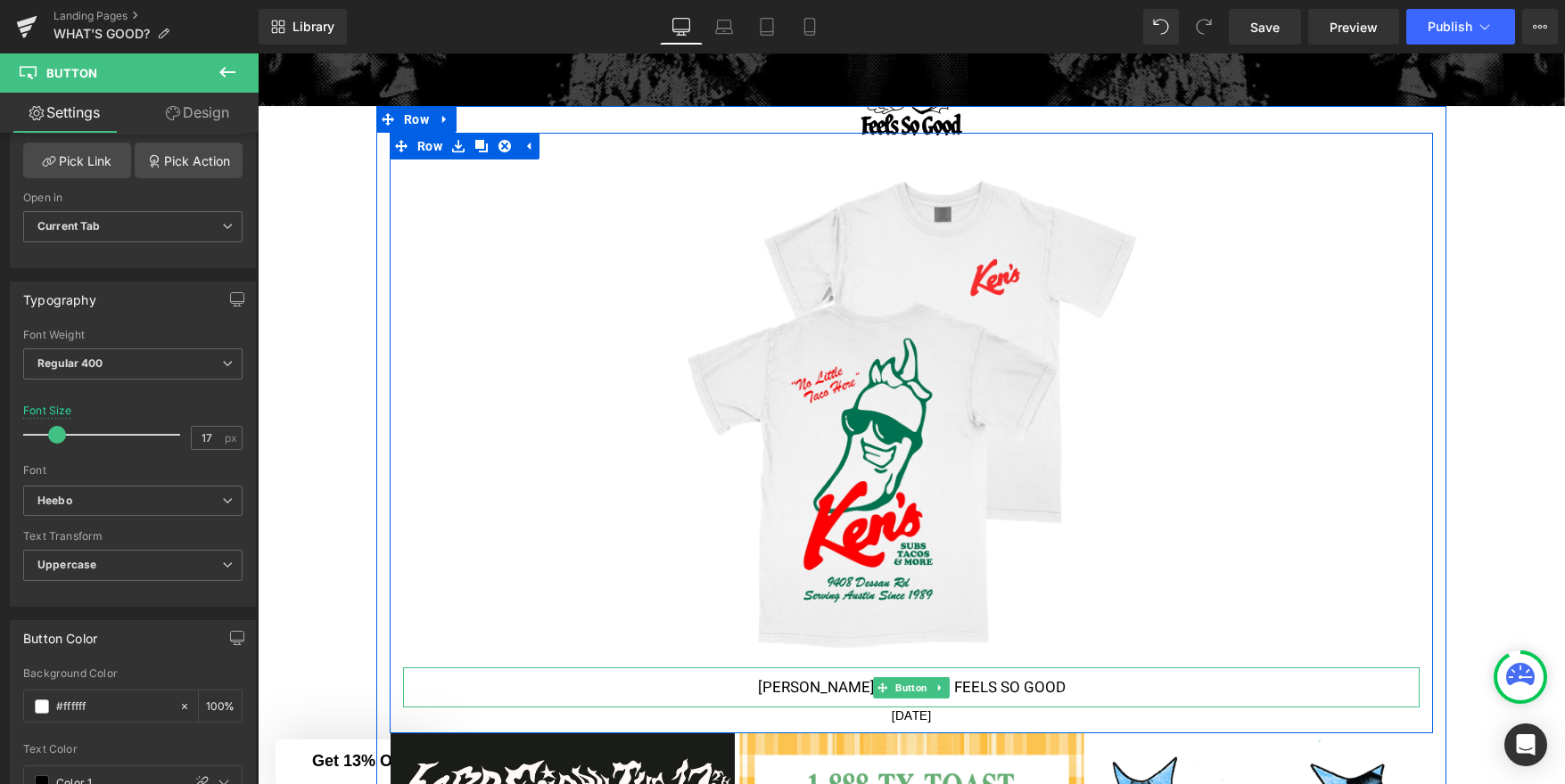
click at [824, 681] on span "Ken's Tacos x Feels So Good" at bounding box center [911, 688] width 308 height 22
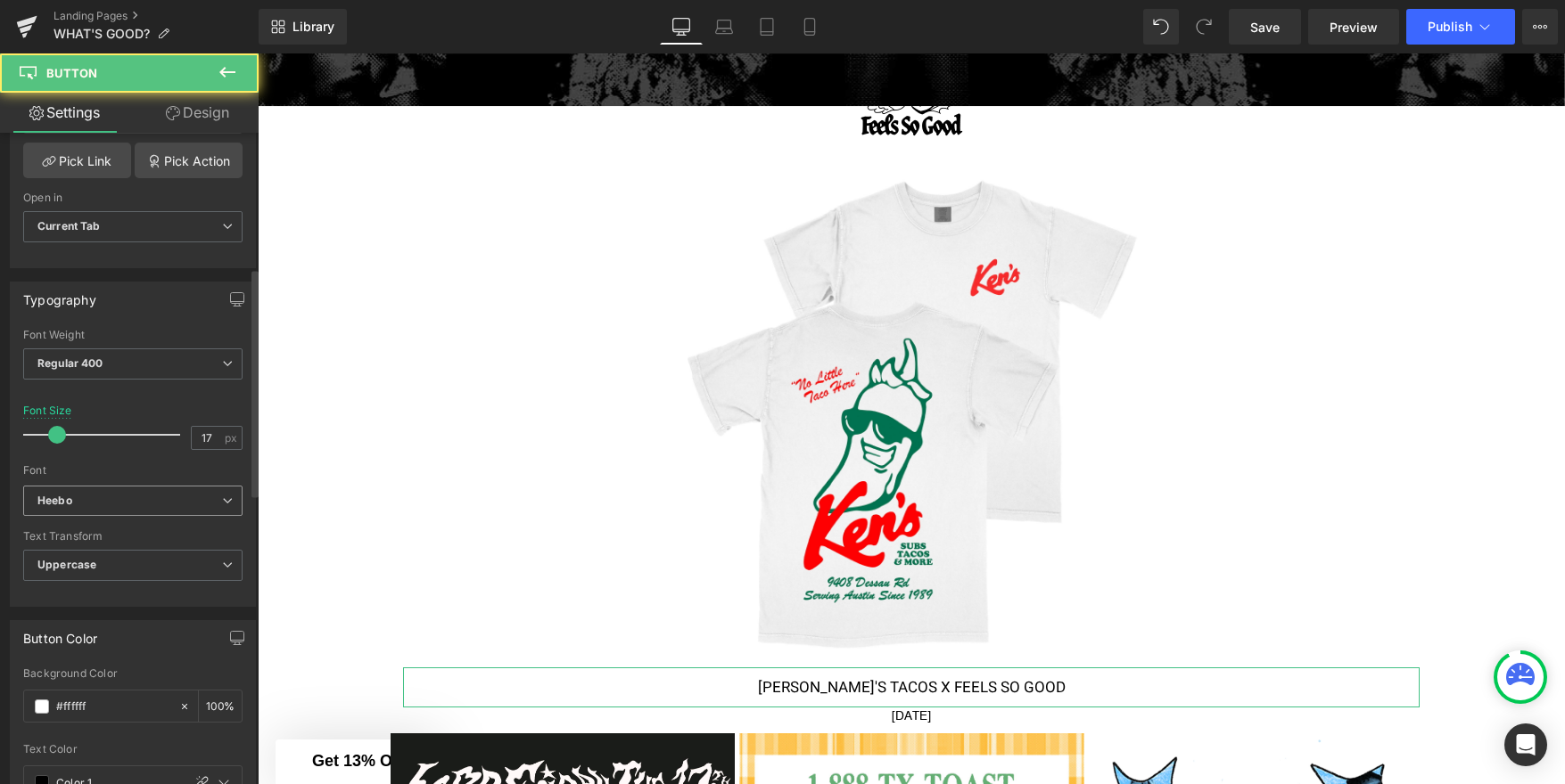
click at [125, 499] on b "Heebo" at bounding box center [130, 501] width 185 height 15
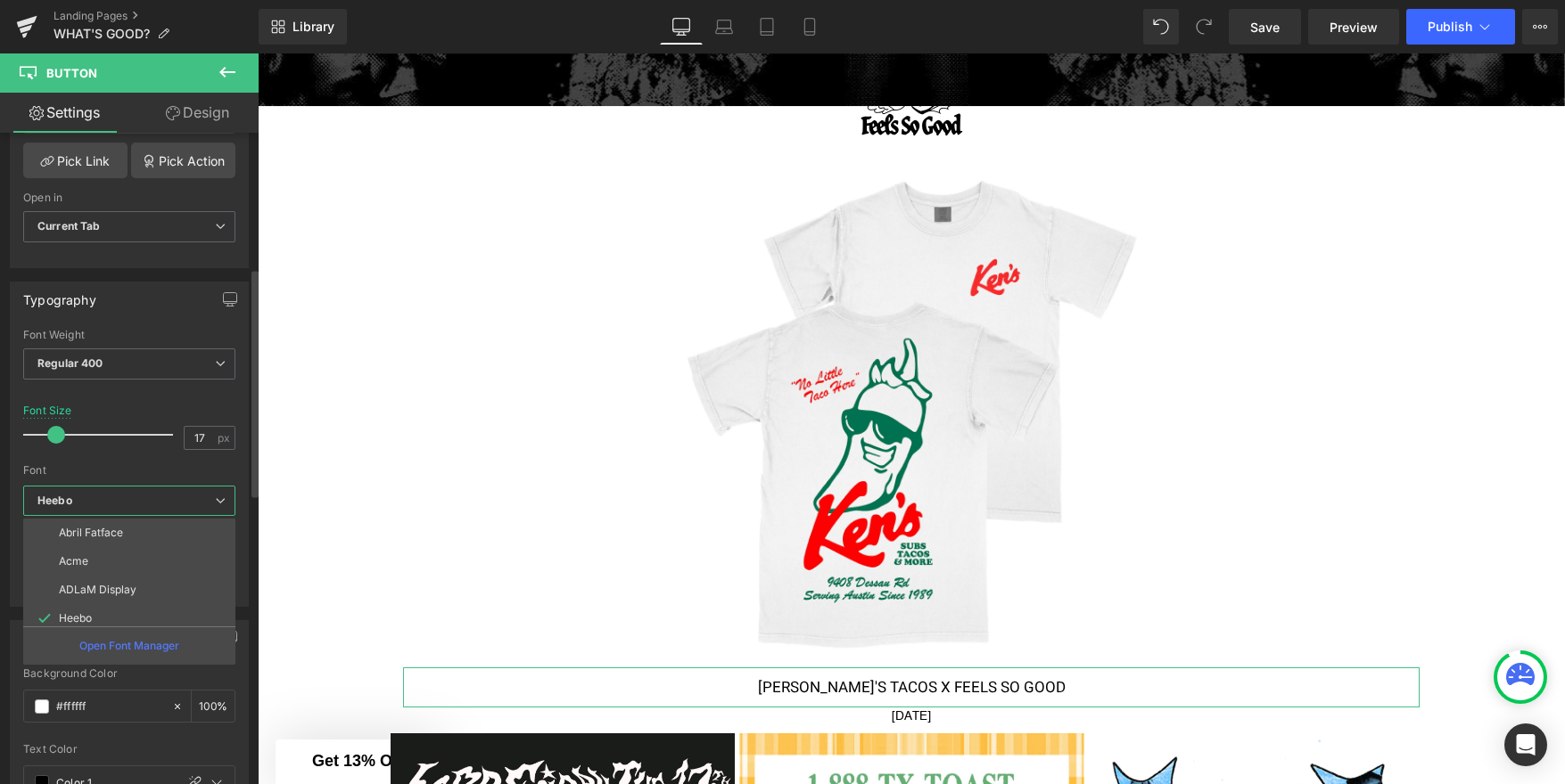
scroll to position [121, 0]
click at [115, 605] on p "Material Icons" at bounding box center [94, 611] width 71 height 13
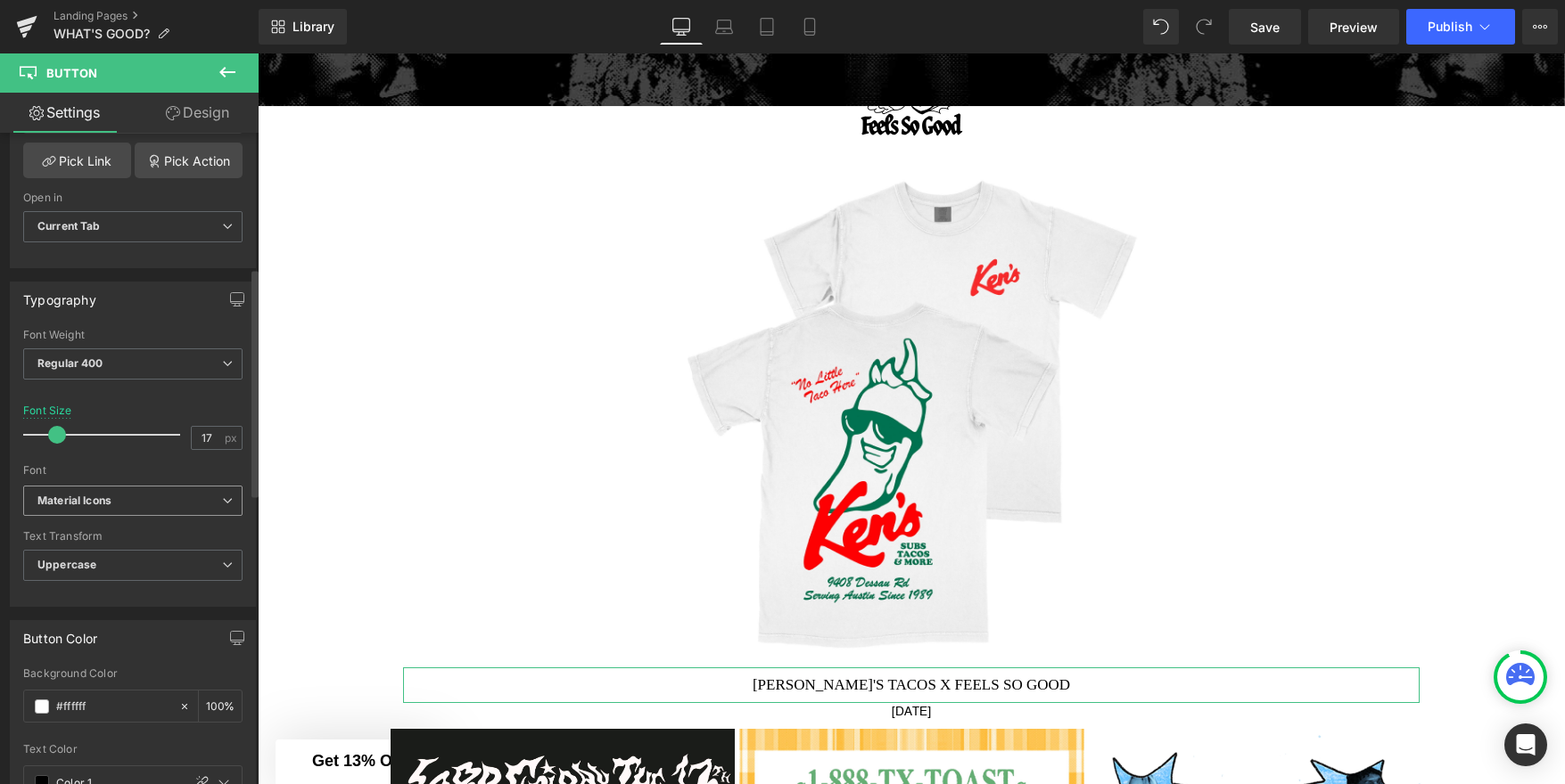
click at [140, 502] on b "Material Icons" at bounding box center [130, 501] width 185 height 15
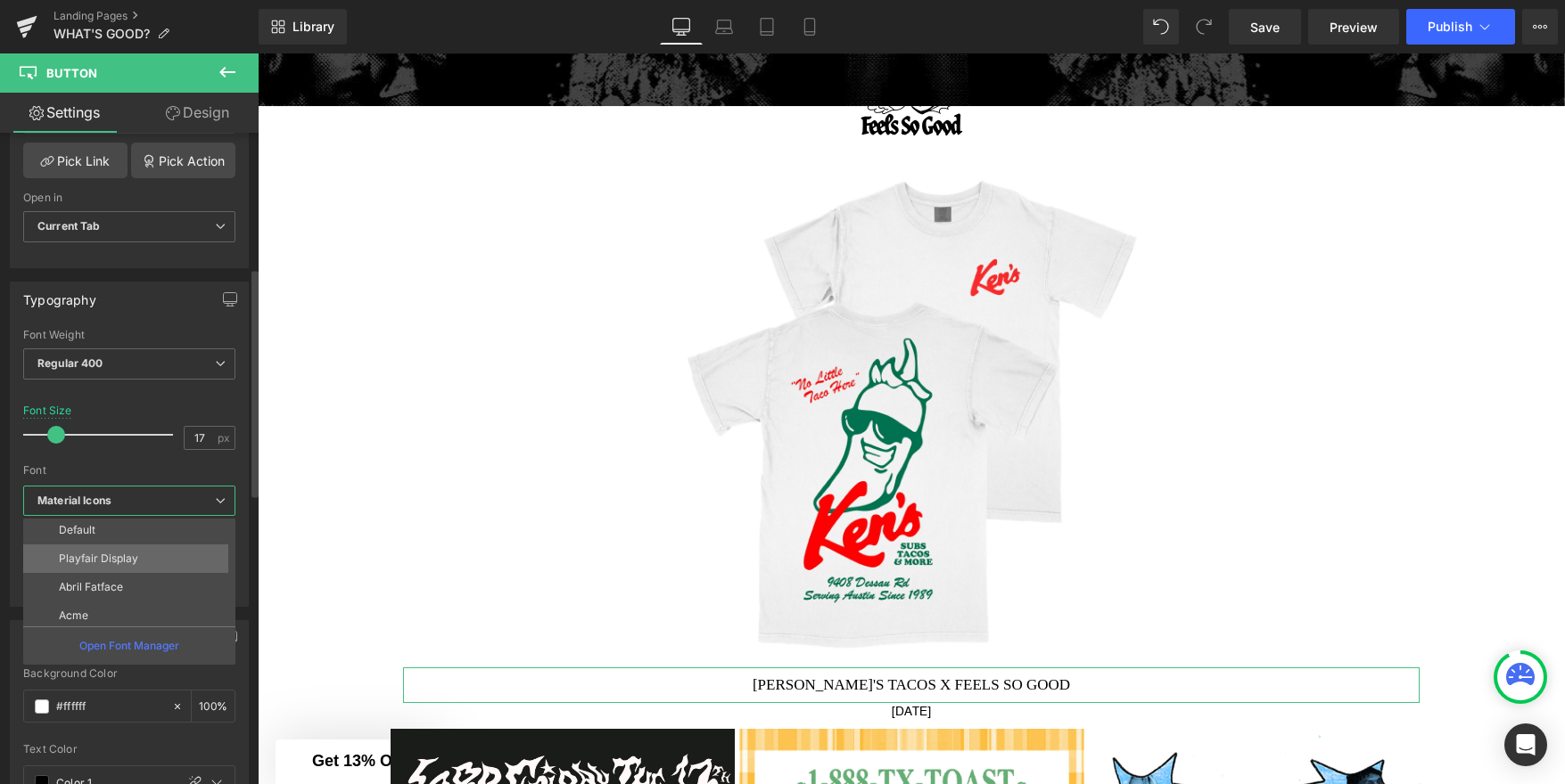
scroll to position [0, 0]
click at [117, 533] on li "Default" at bounding box center [133, 533] width 220 height 29
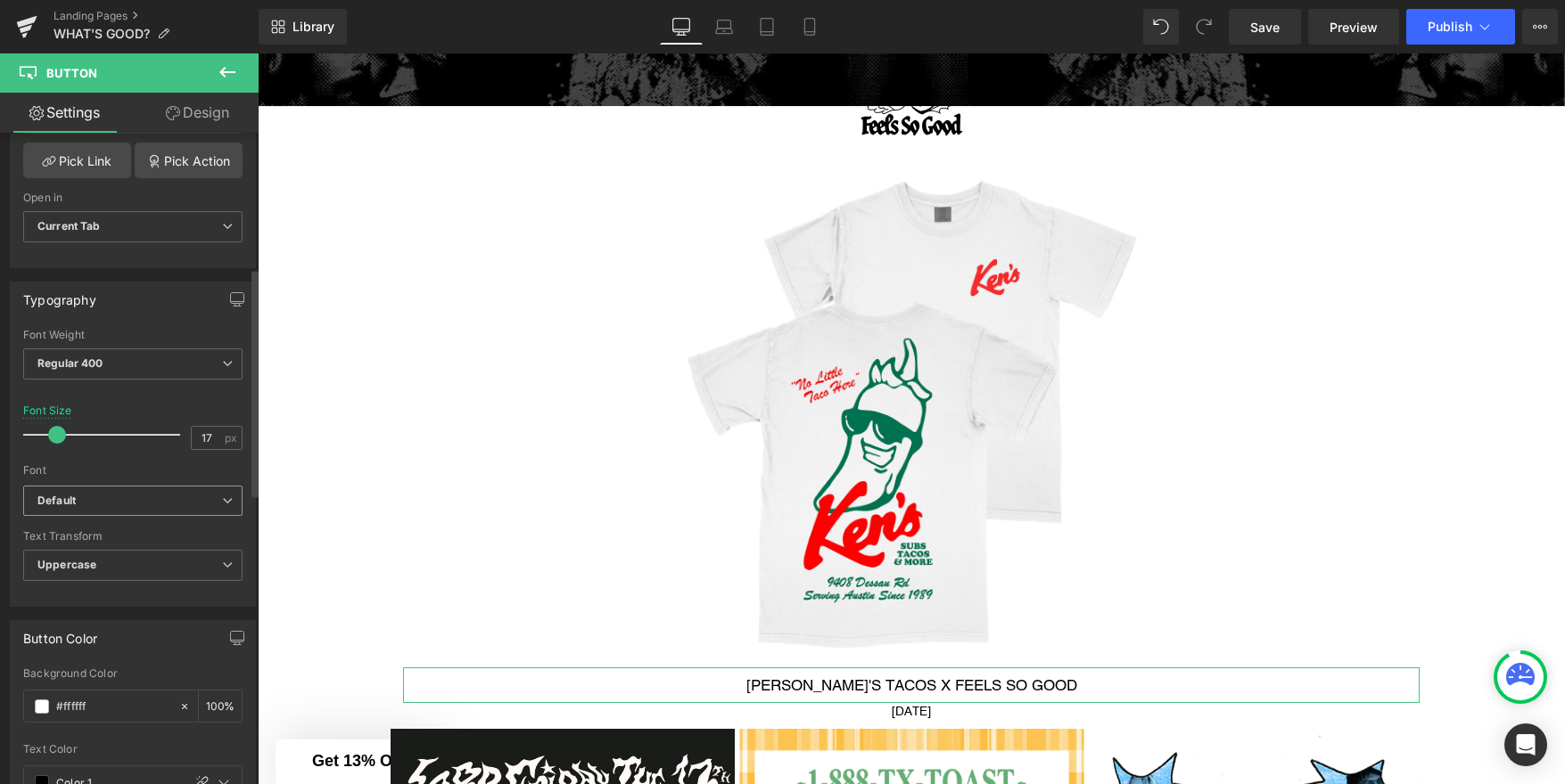
click at [136, 497] on b "Default" at bounding box center [130, 501] width 185 height 15
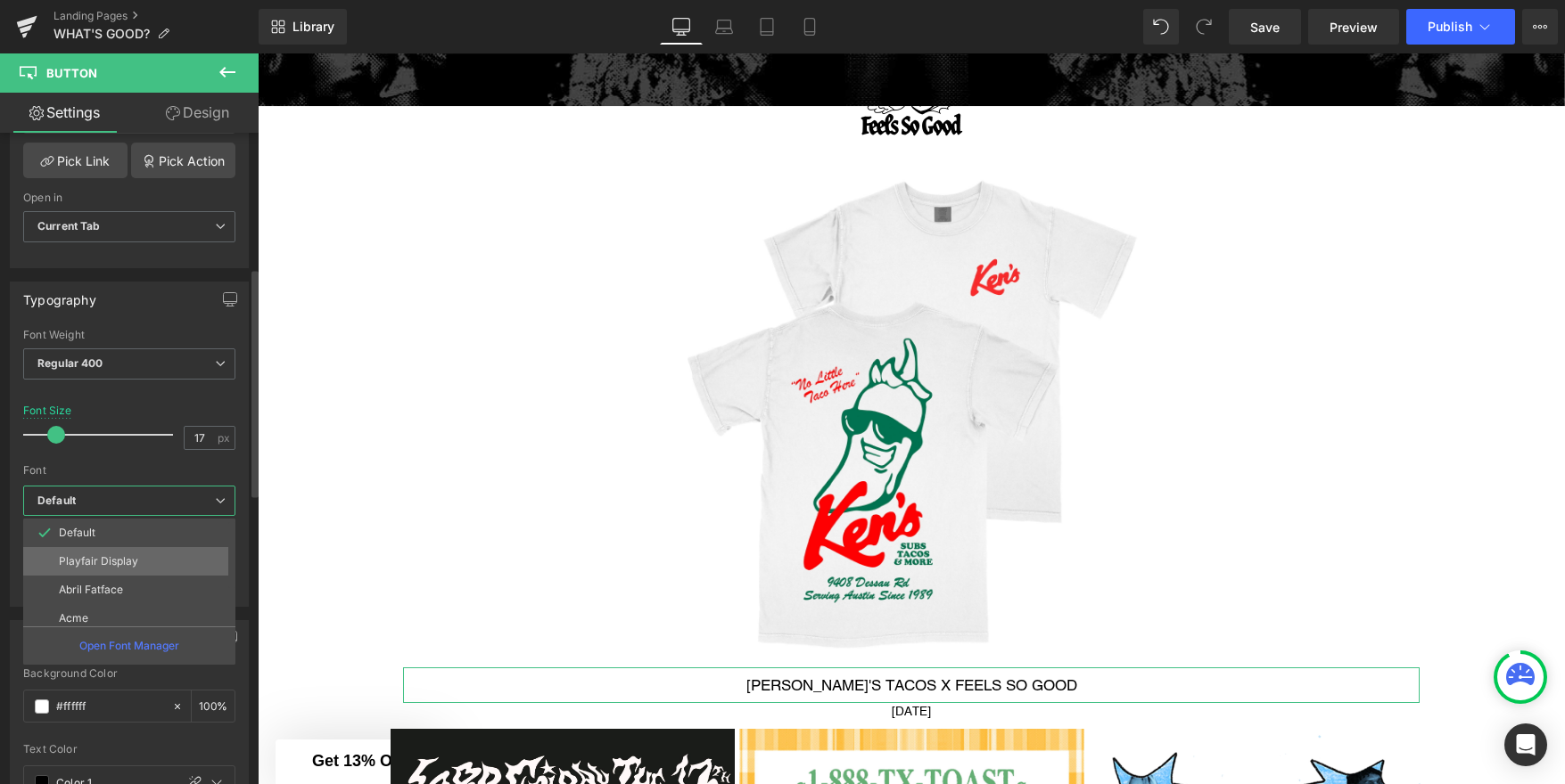
click at [131, 548] on li "Playfair Display" at bounding box center [133, 561] width 220 height 29
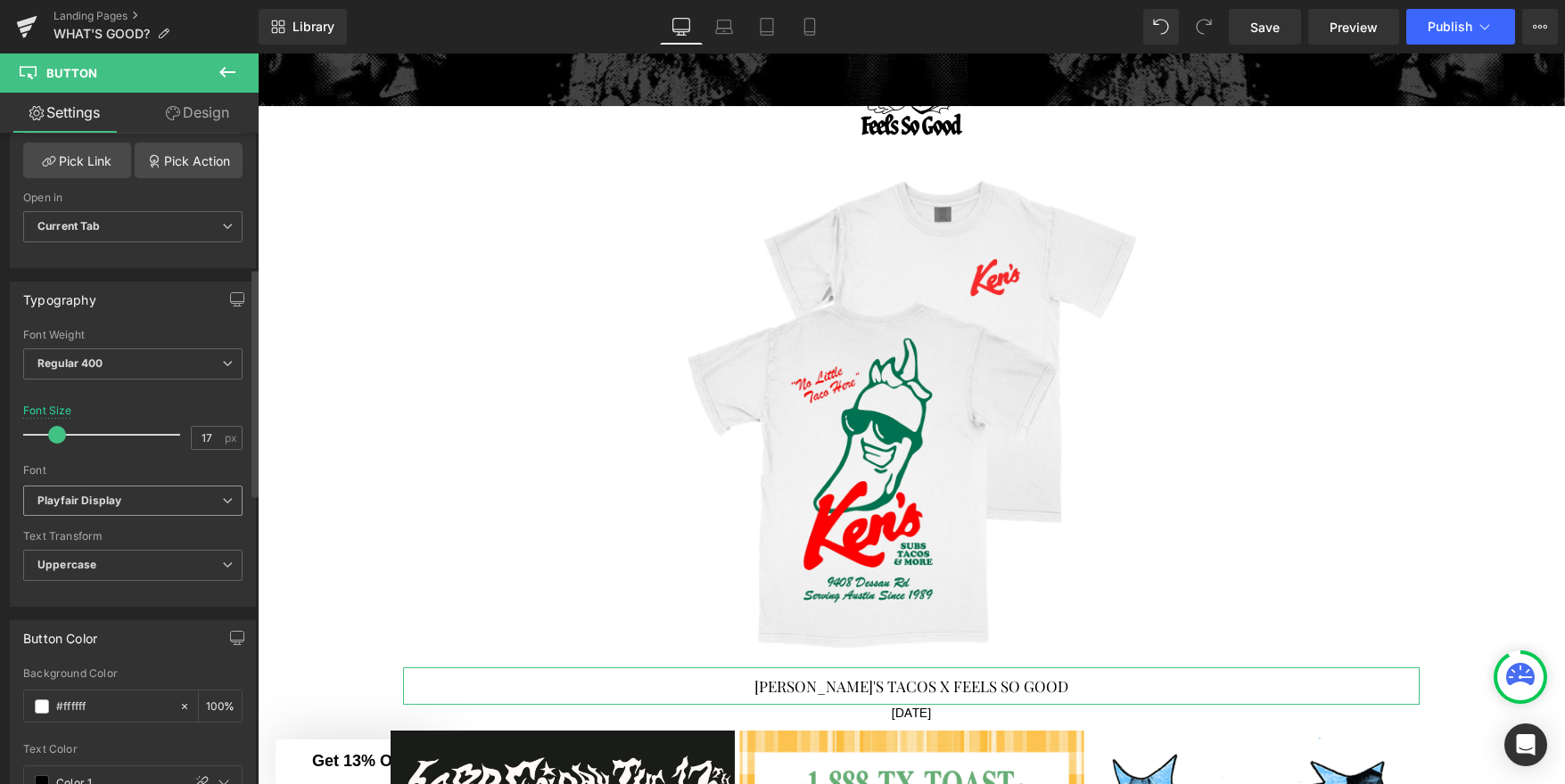
click at [144, 510] on span "Playfair Display" at bounding box center [132, 501] width 219 height 31
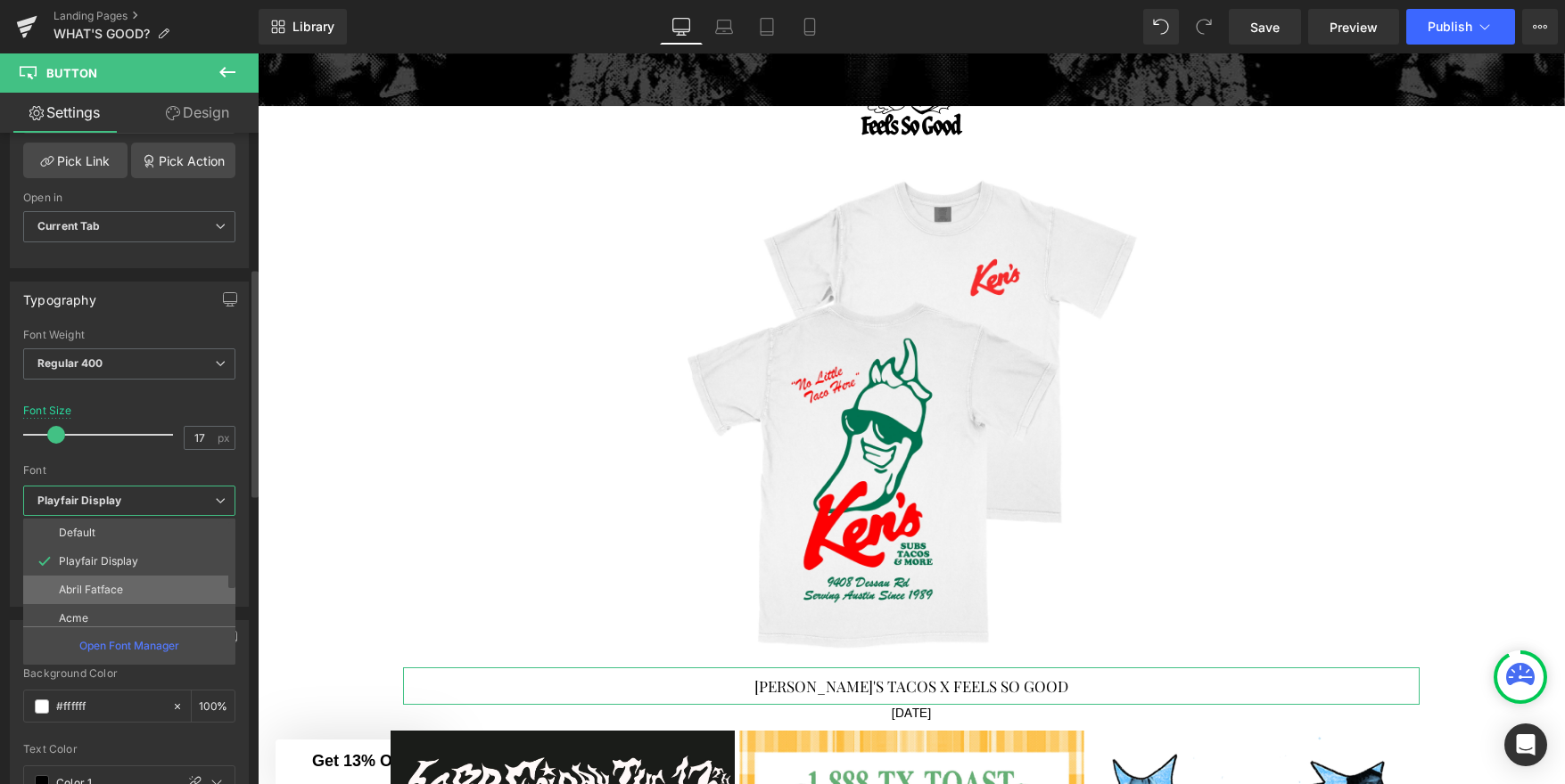
click at [127, 583] on li "Abril Fatface" at bounding box center [133, 589] width 220 height 29
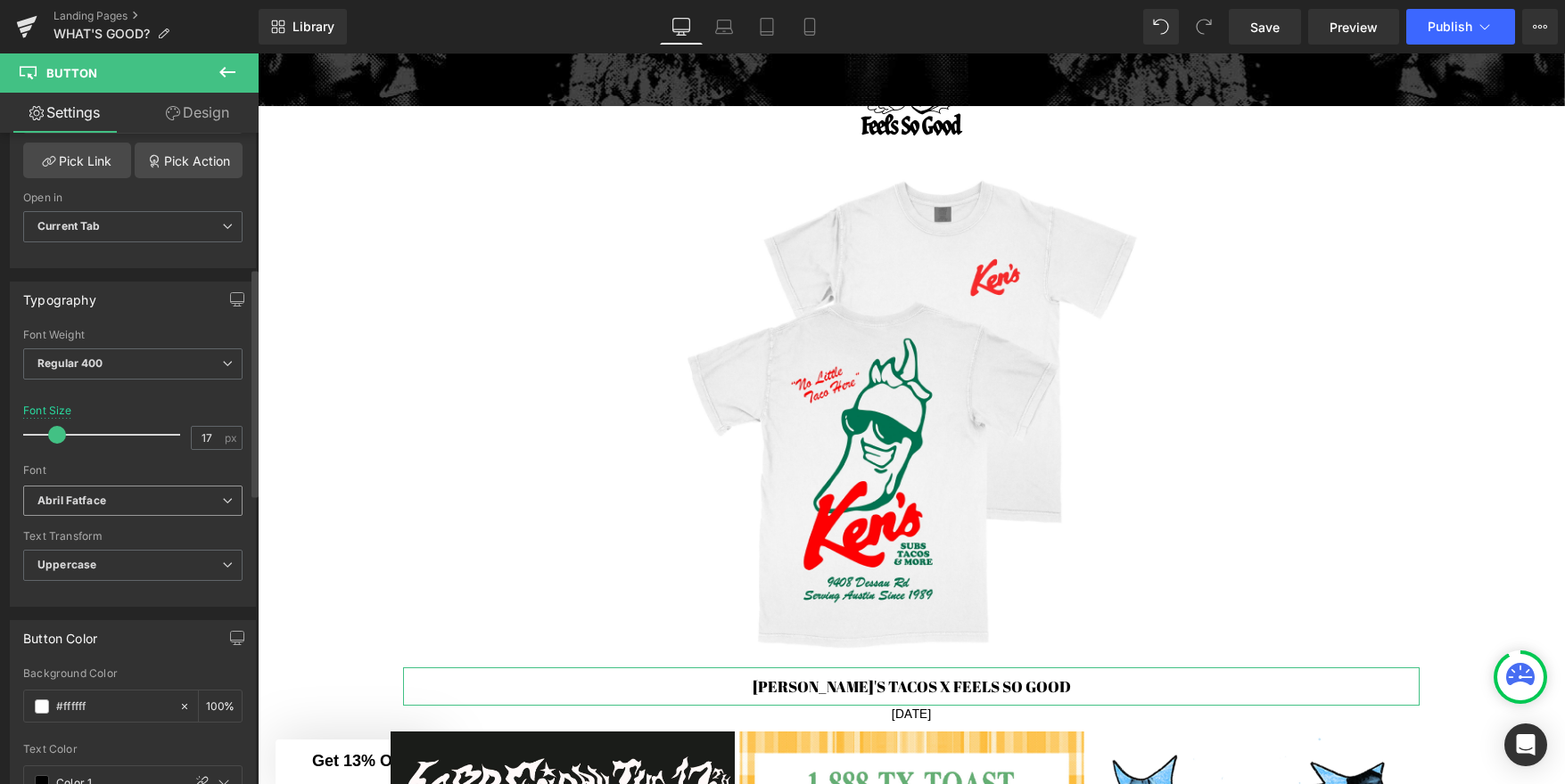
click at [150, 501] on b "Abril Fatface" at bounding box center [130, 501] width 185 height 15
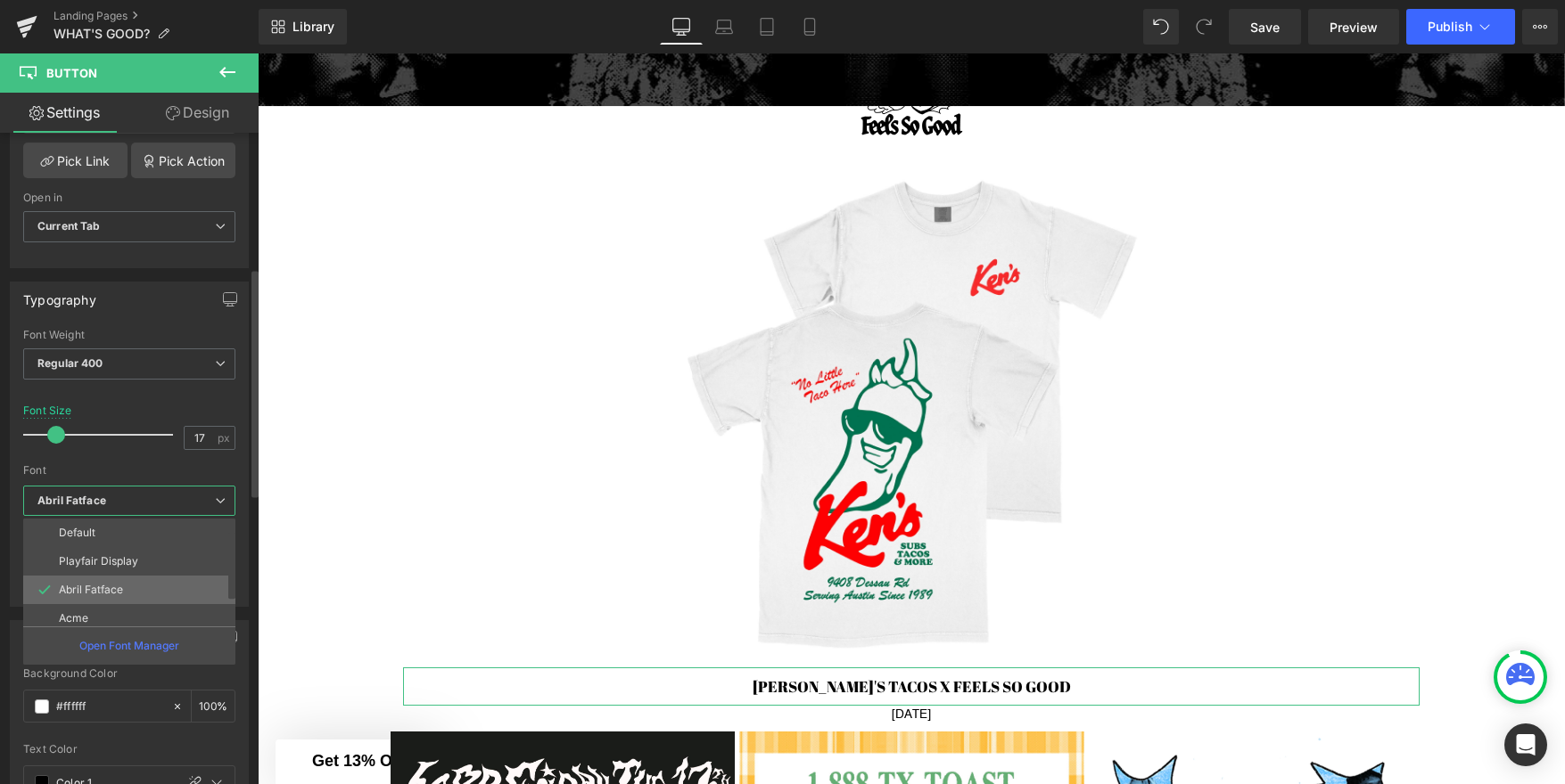
scroll to position [28, 0]
click at [126, 597] on li "Acme" at bounding box center [133, 590] width 220 height 29
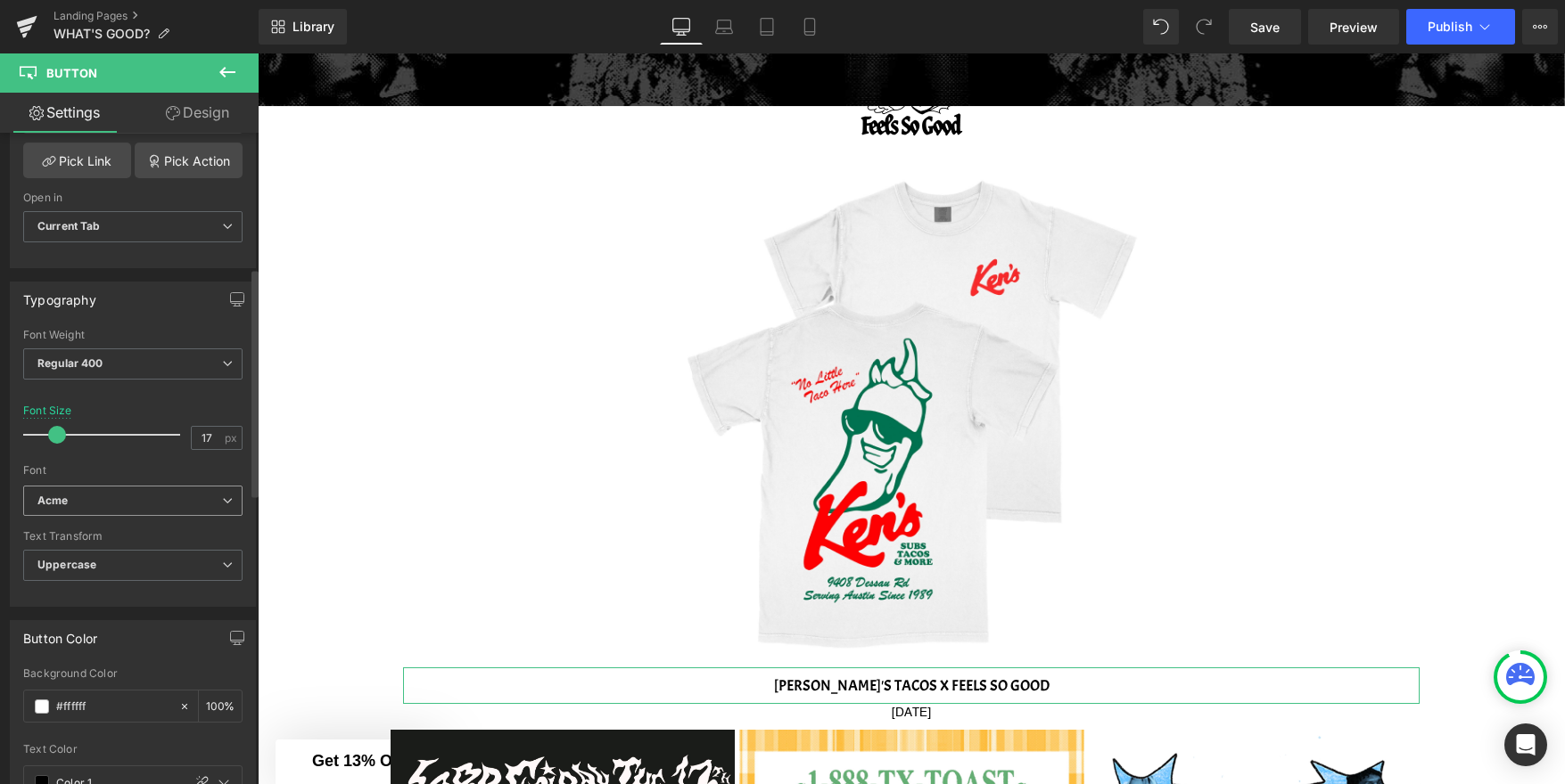
click at [158, 504] on b "Acme" at bounding box center [130, 501] width 185 height 15
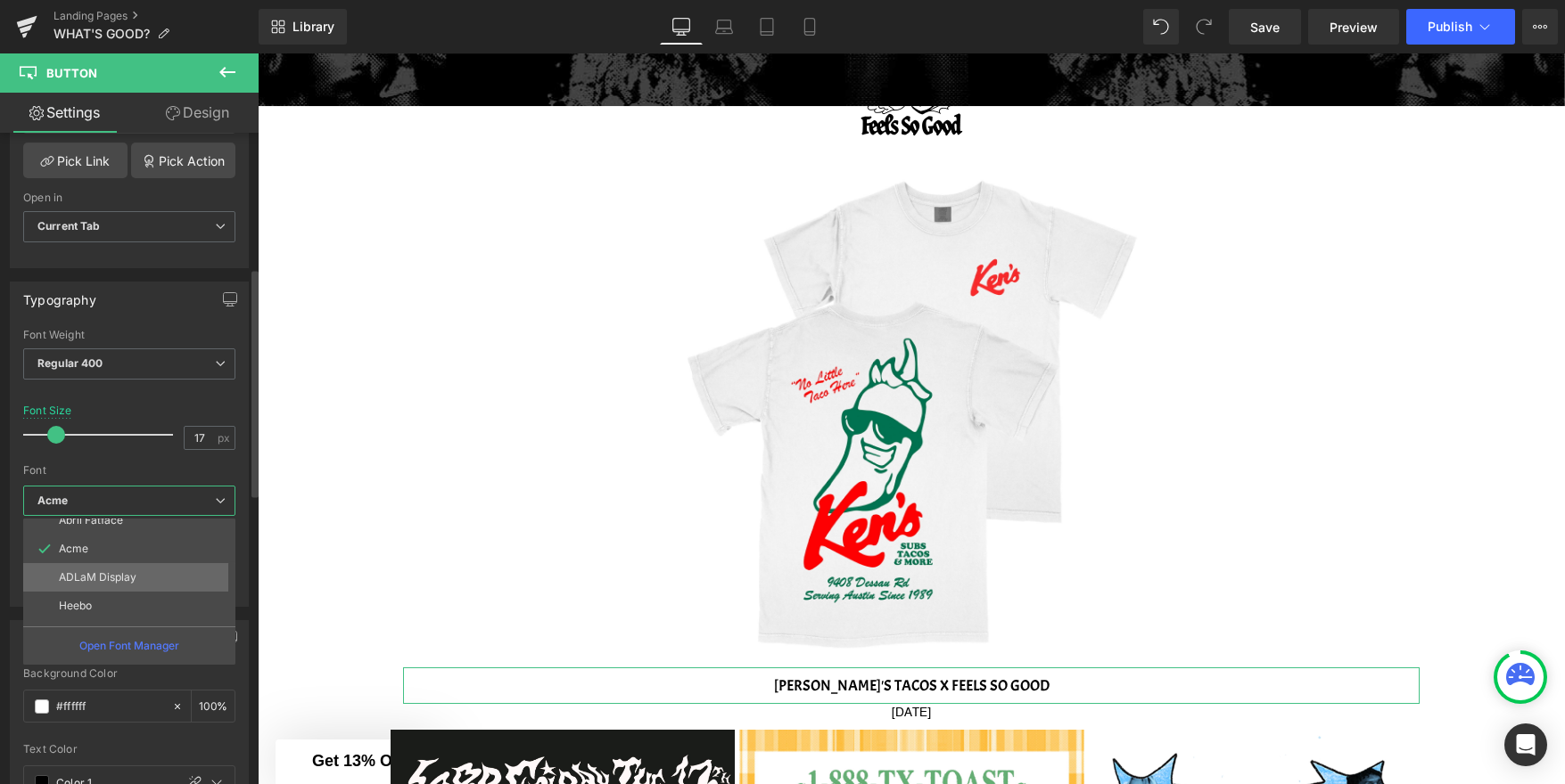
scroll to position [71, 0]
click at [140, 571] on li "ADLaM Display" at bounding box center [133, 575] width 220 height 29
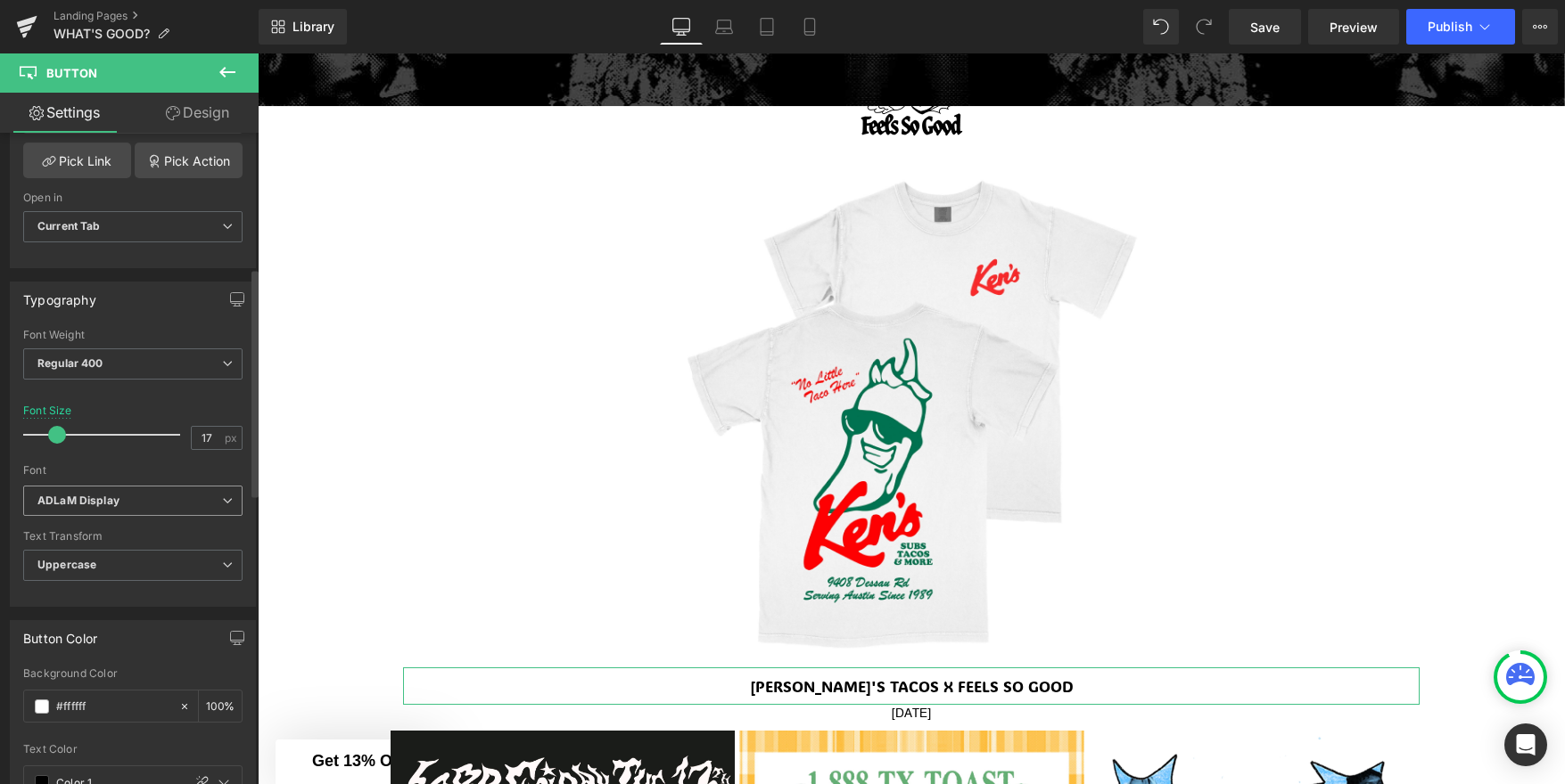
click at [164, 496] on b "ADLaM Display" at bounding box center [130, 501] width 185 height 15
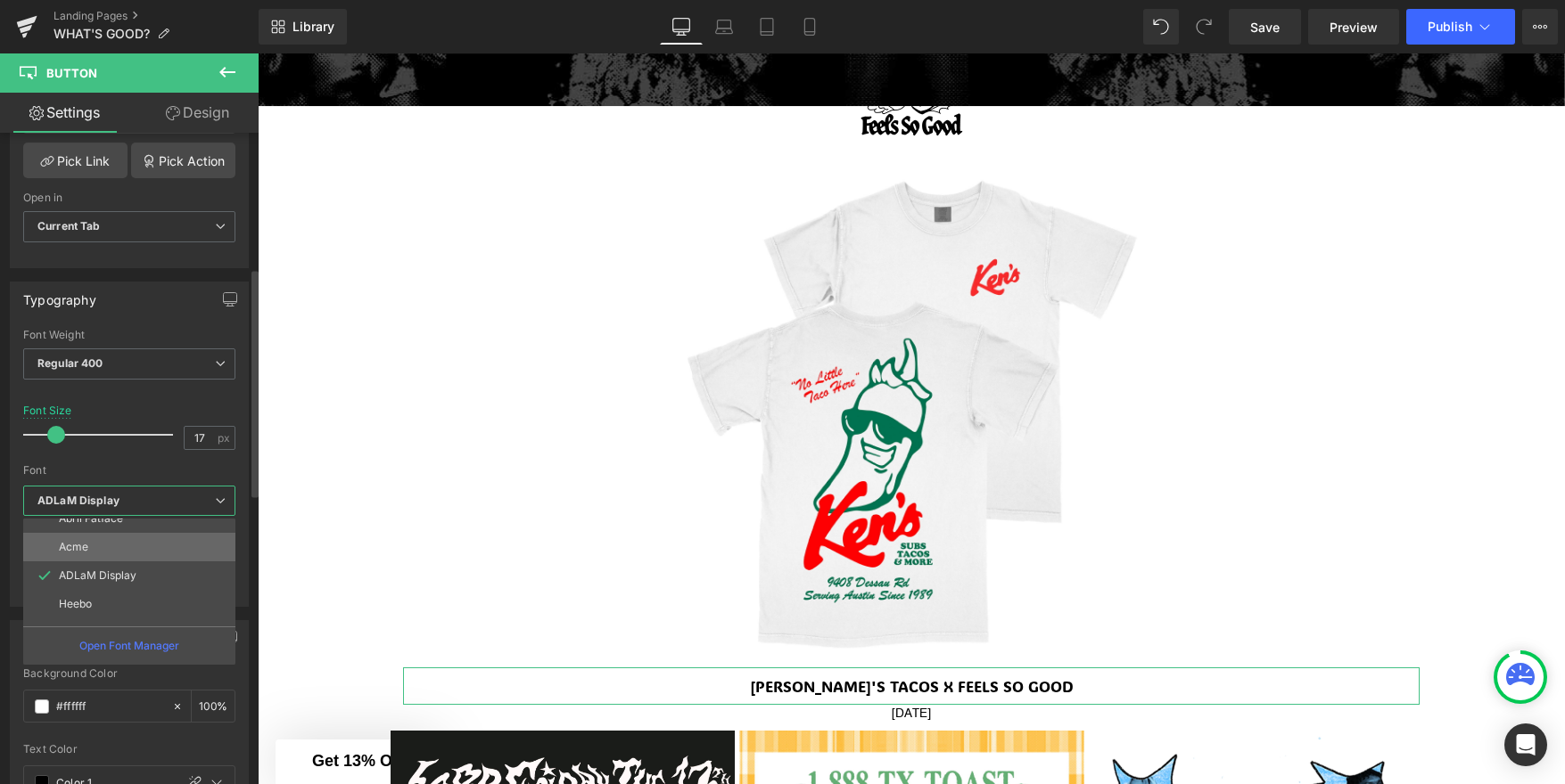
scroll to position [121, 0]
click at [148, 554] on li "Heebo" at bounding box center [133, 554] width 220 height 29
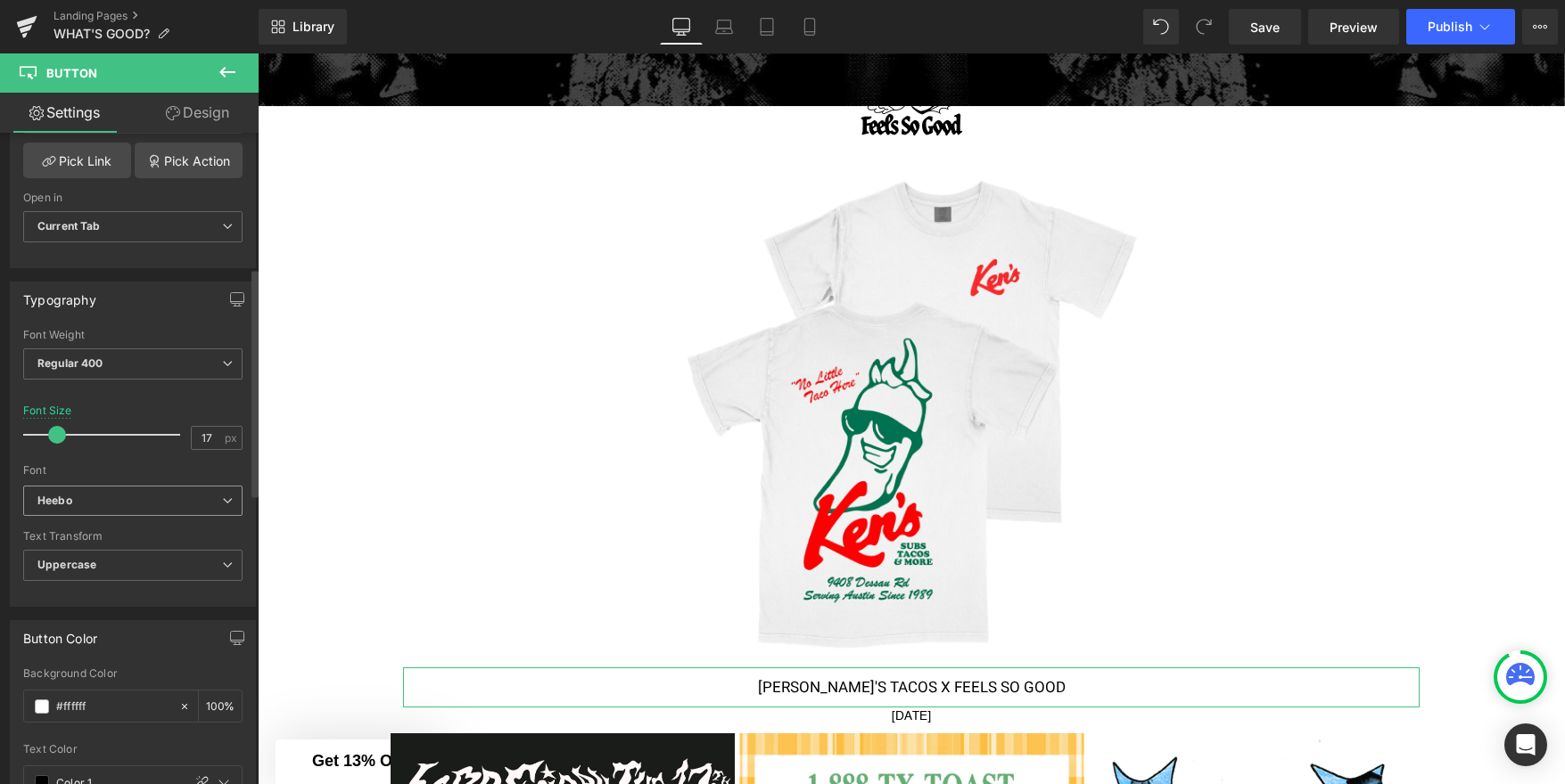
click at [175, 499] on b "Heebo" at bounding box center [130, 501] width 185 height 15
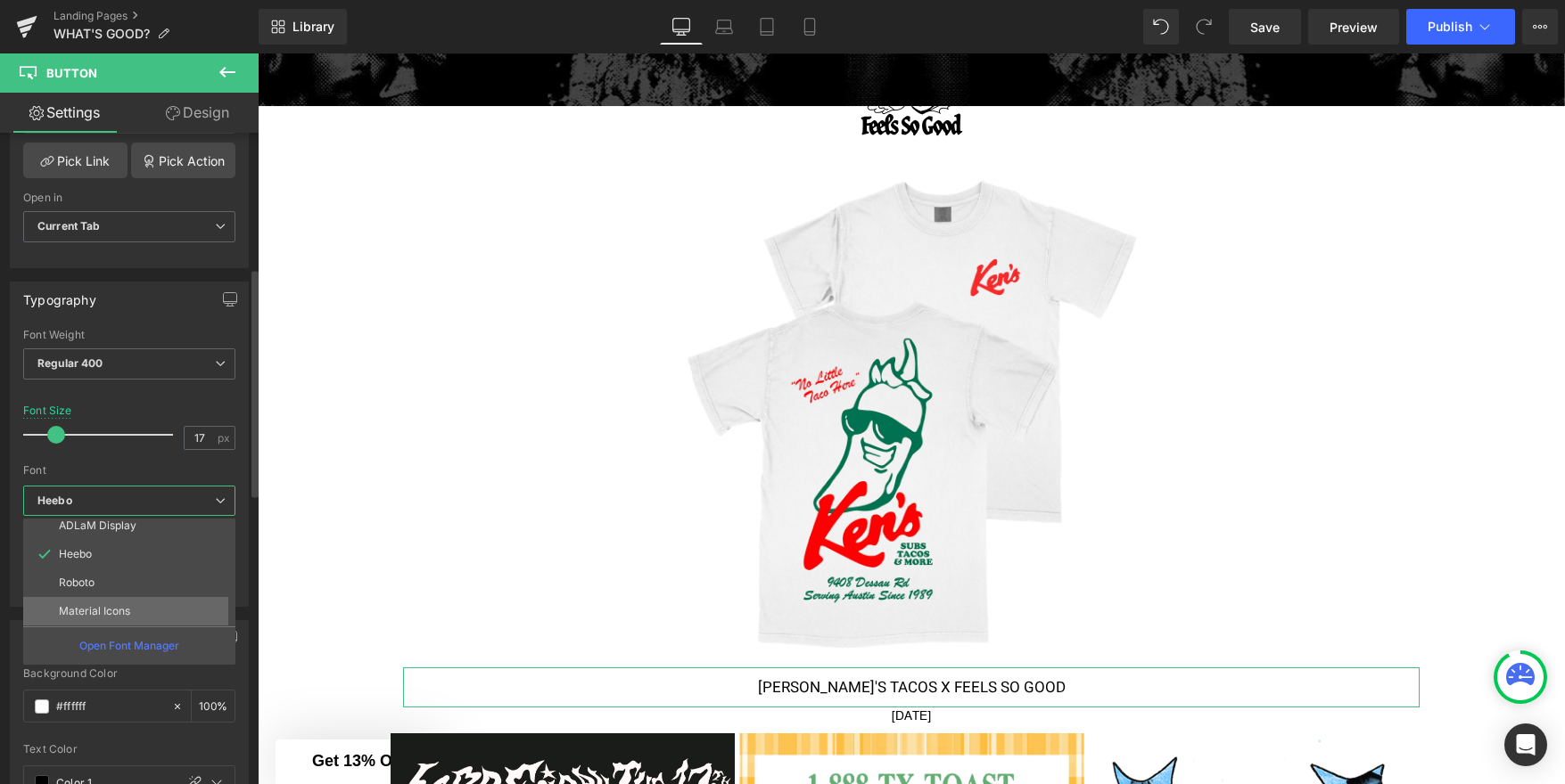
click at [145, 599] on li "Material Icons" at bounding box center [133, 611] width 220 height 29
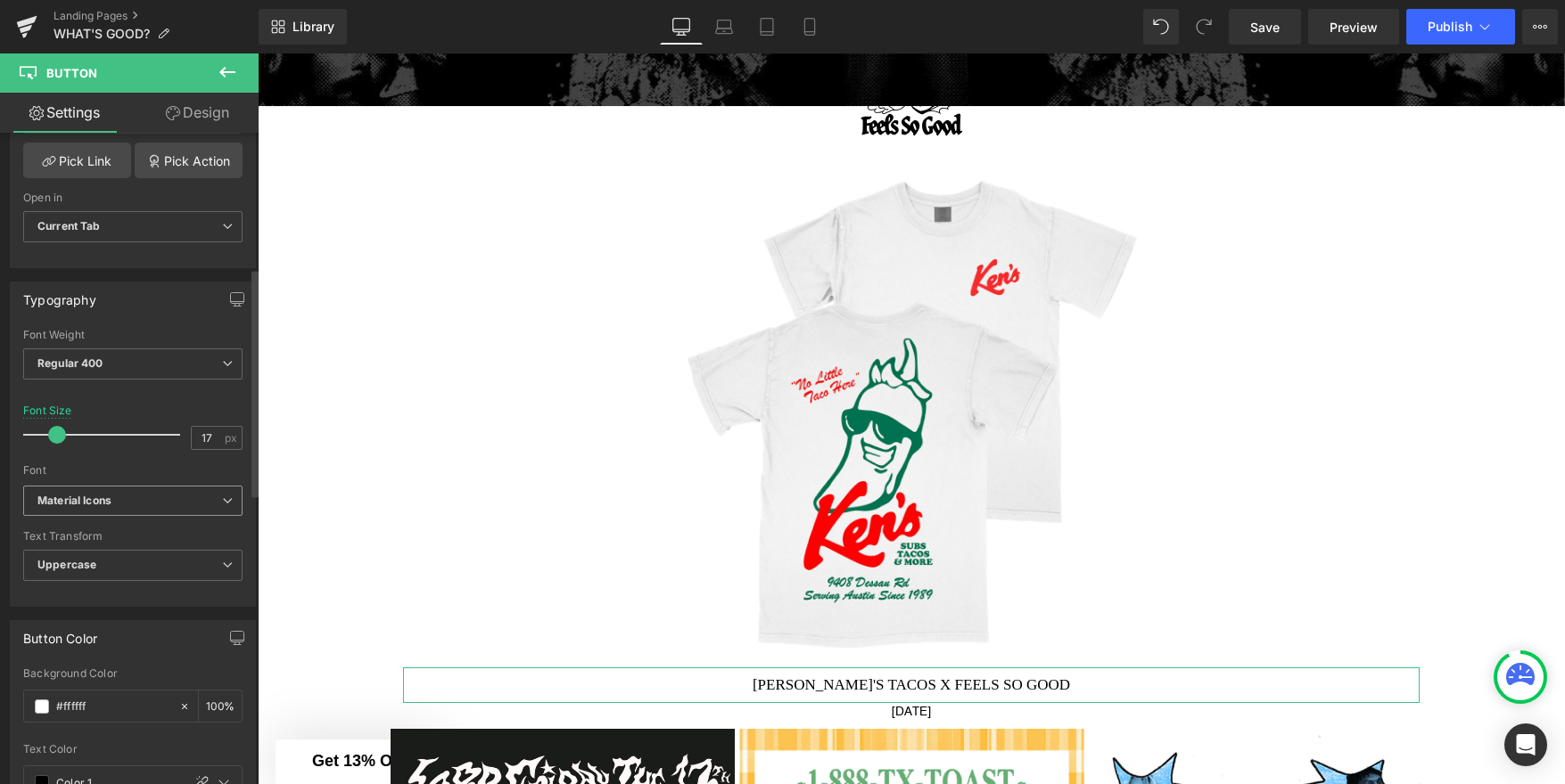
click at [168, 501] on b "Material Icons" at bounding box center [130, 501] width 185 height 15
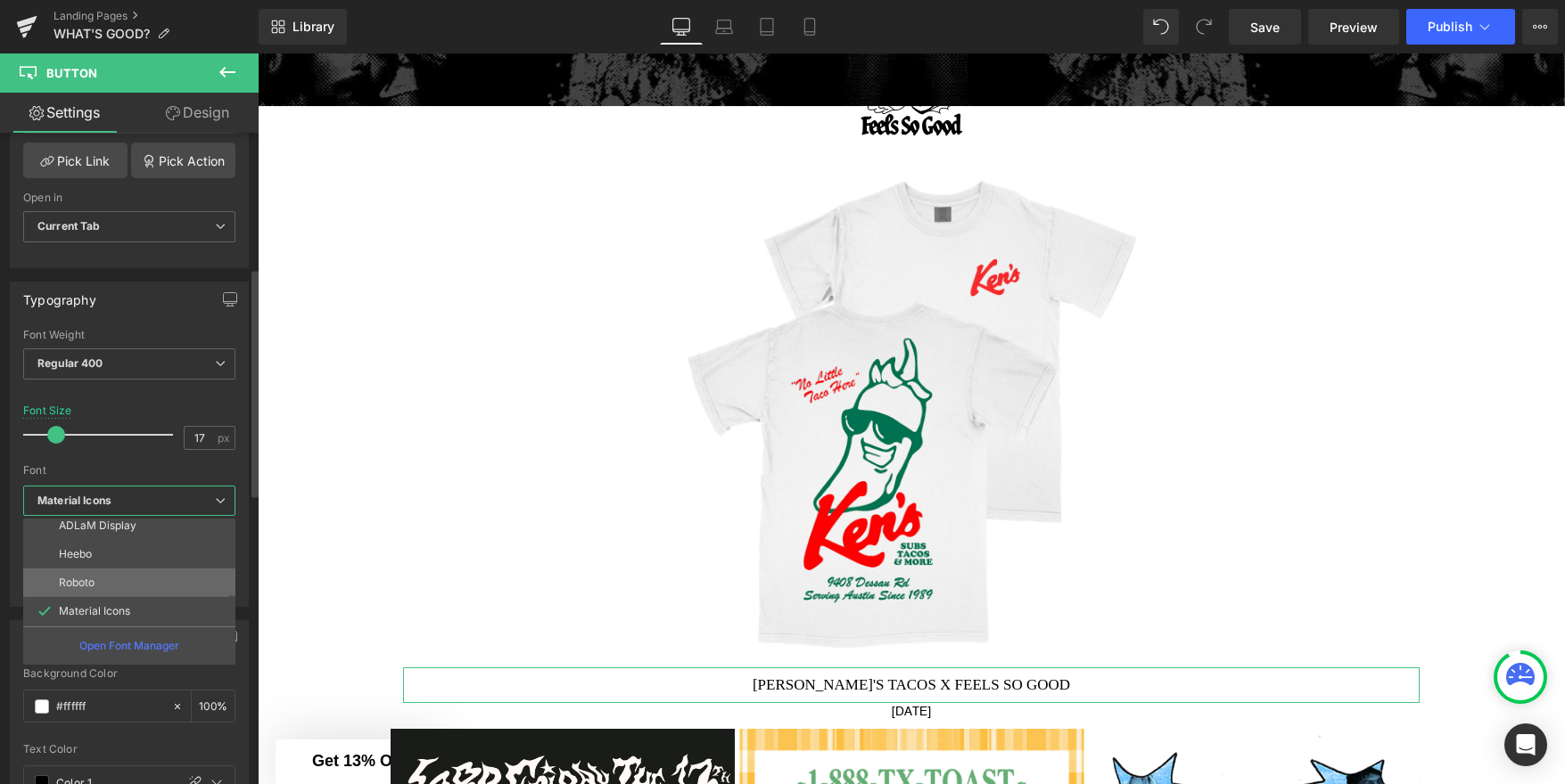
click at [139, 575] on li "Roboto" at bounding box center [133, 583] width 220 height 29
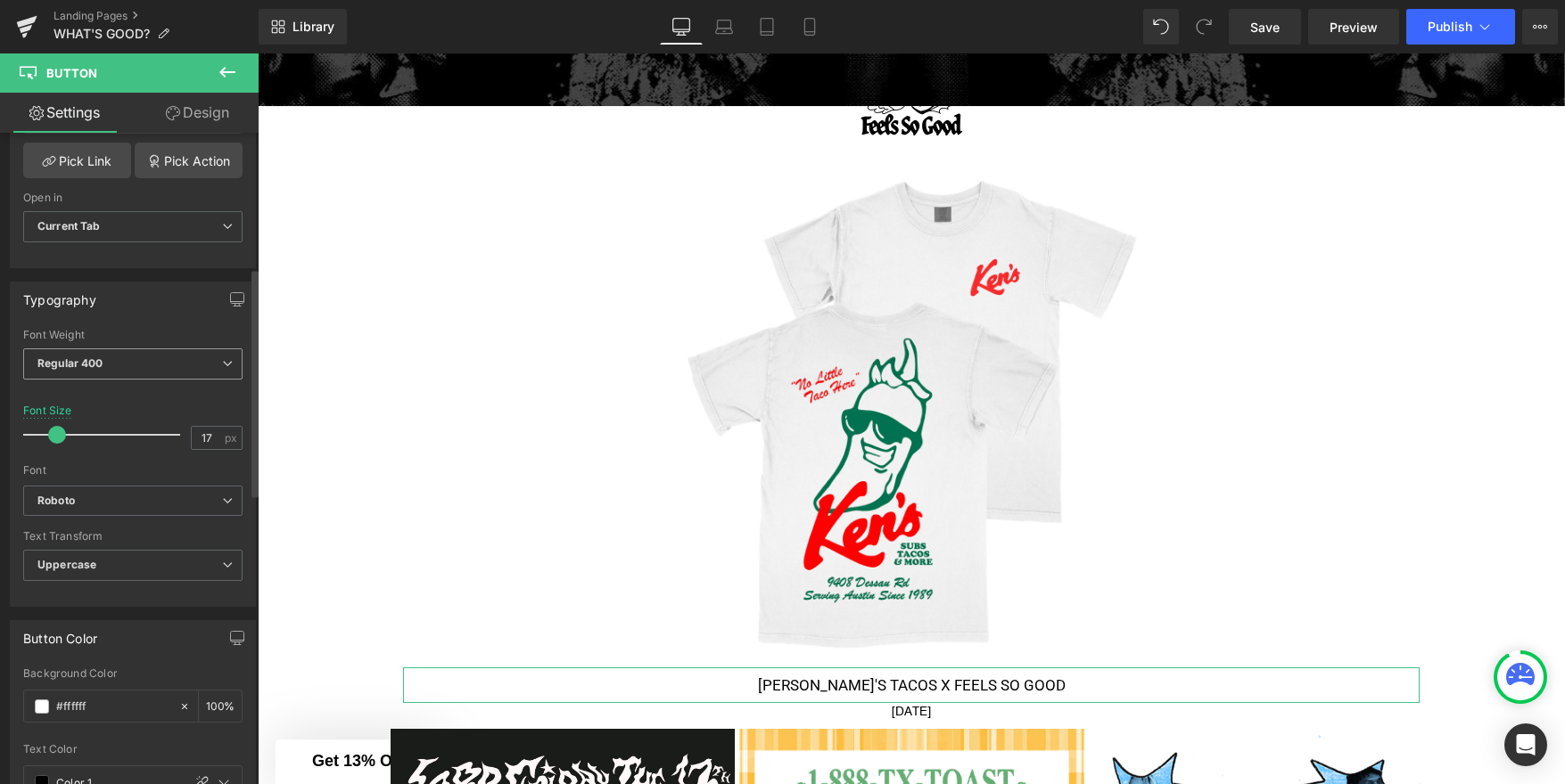
click at [146, 368] on span "Regular 400" at bounding box center [132, 364] width 219 height 31
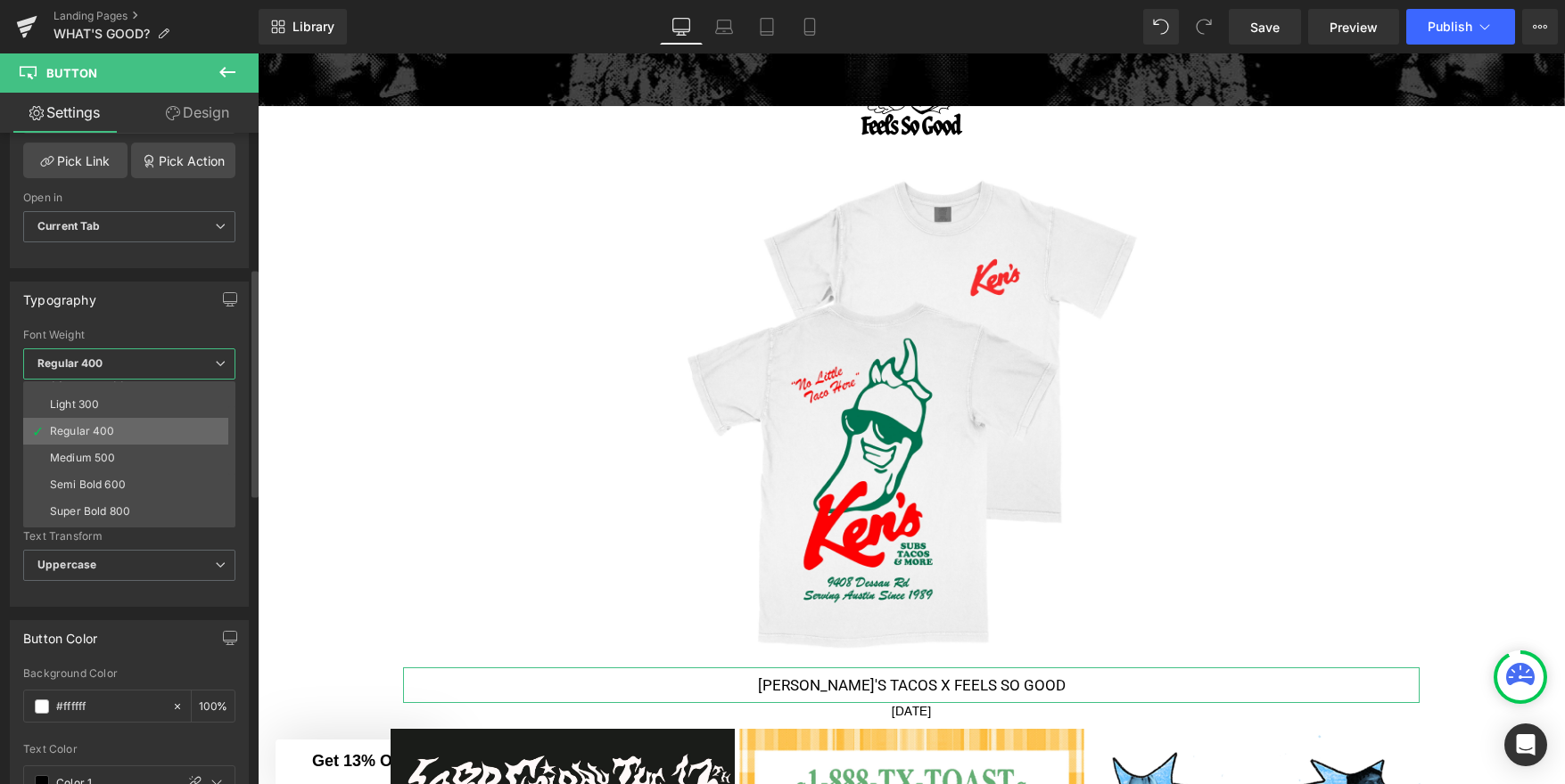
scroll to position [45, 0]
click at [126, 478] on li "Semi Bold 600" at bounding box center [133, 483] width 220 height 27
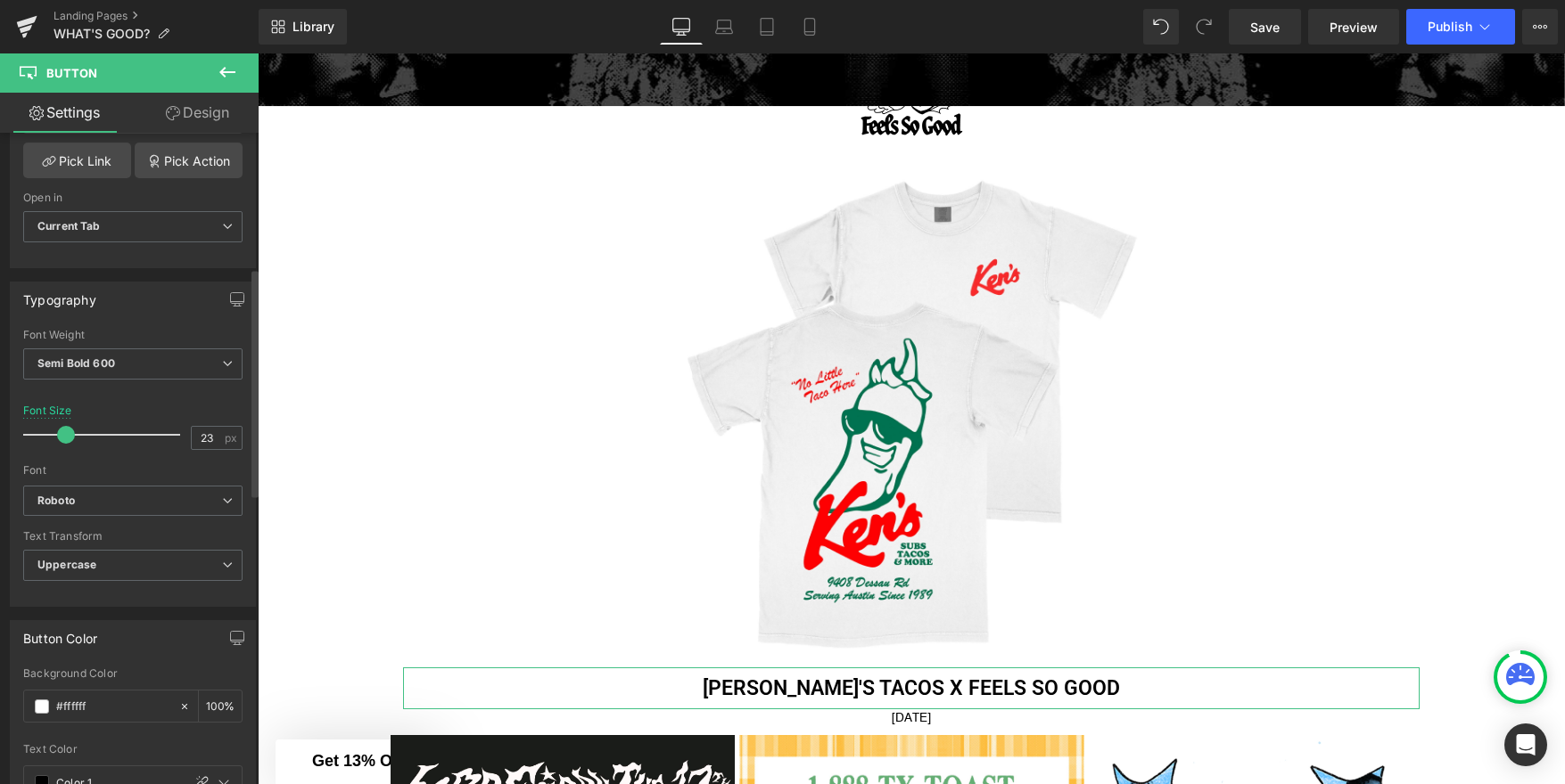
click at [69, 433] on span at bounding box center [66, 434] width 18 height 18
type input "22"
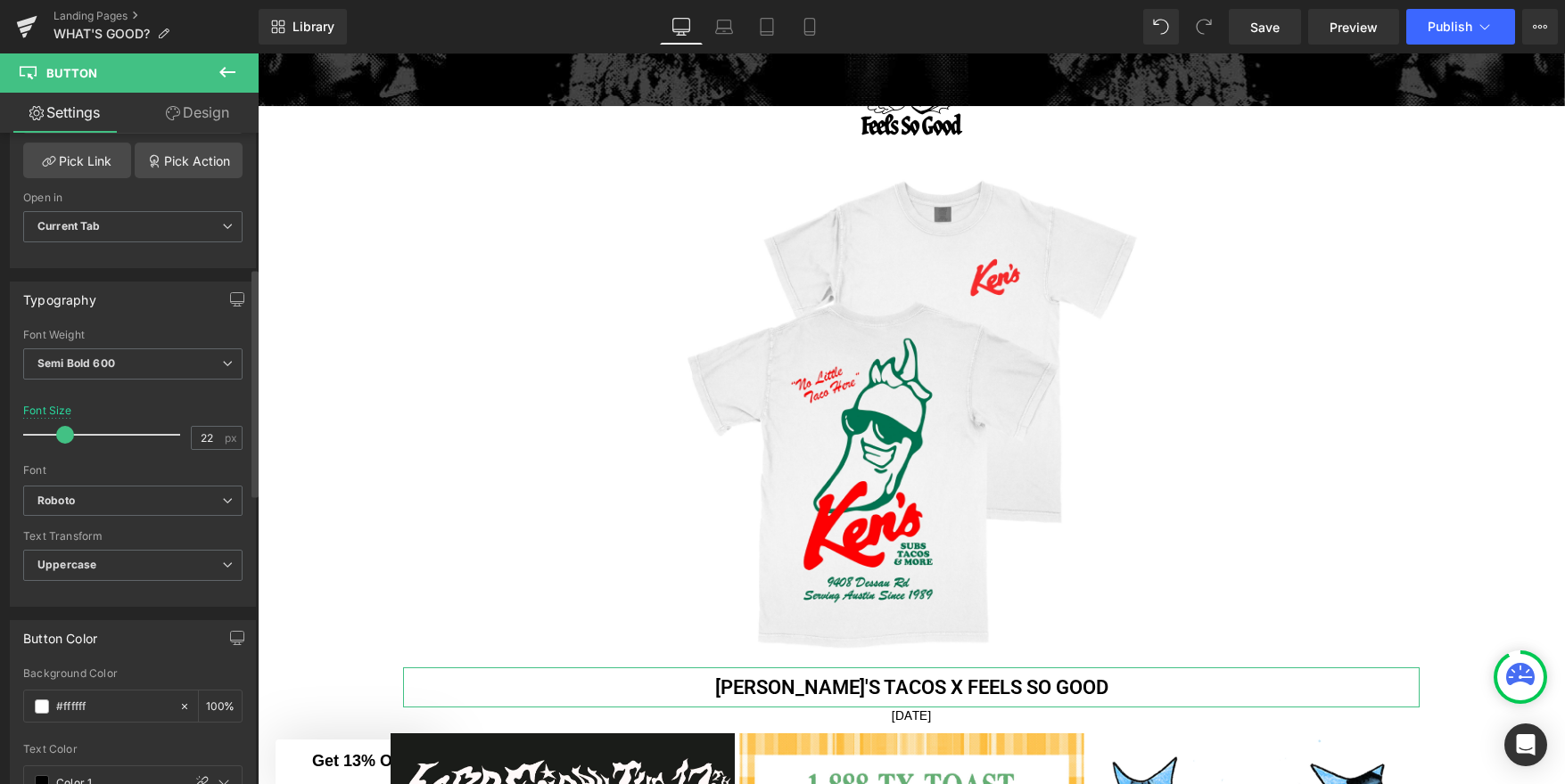
click at [67, 432] on span at bounding box center [65, 434] width 18 height 18
click at [103, 372] on span "Semi Bold 600" at bounding box center [132, 364] width 219 height 31
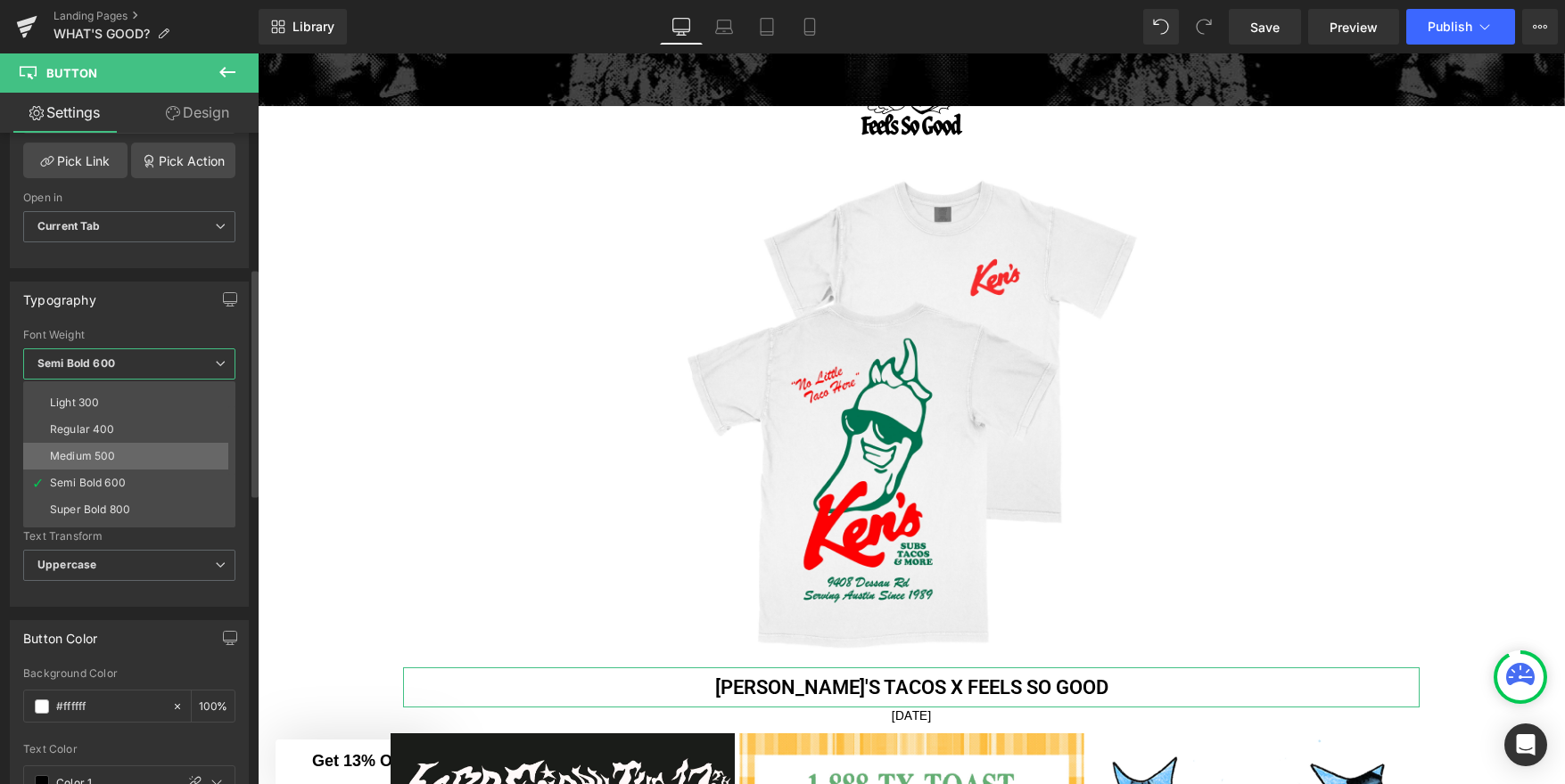
click at [105, 446] on li "Medium 500" at bounding box center [133, 456] width 220 height 27
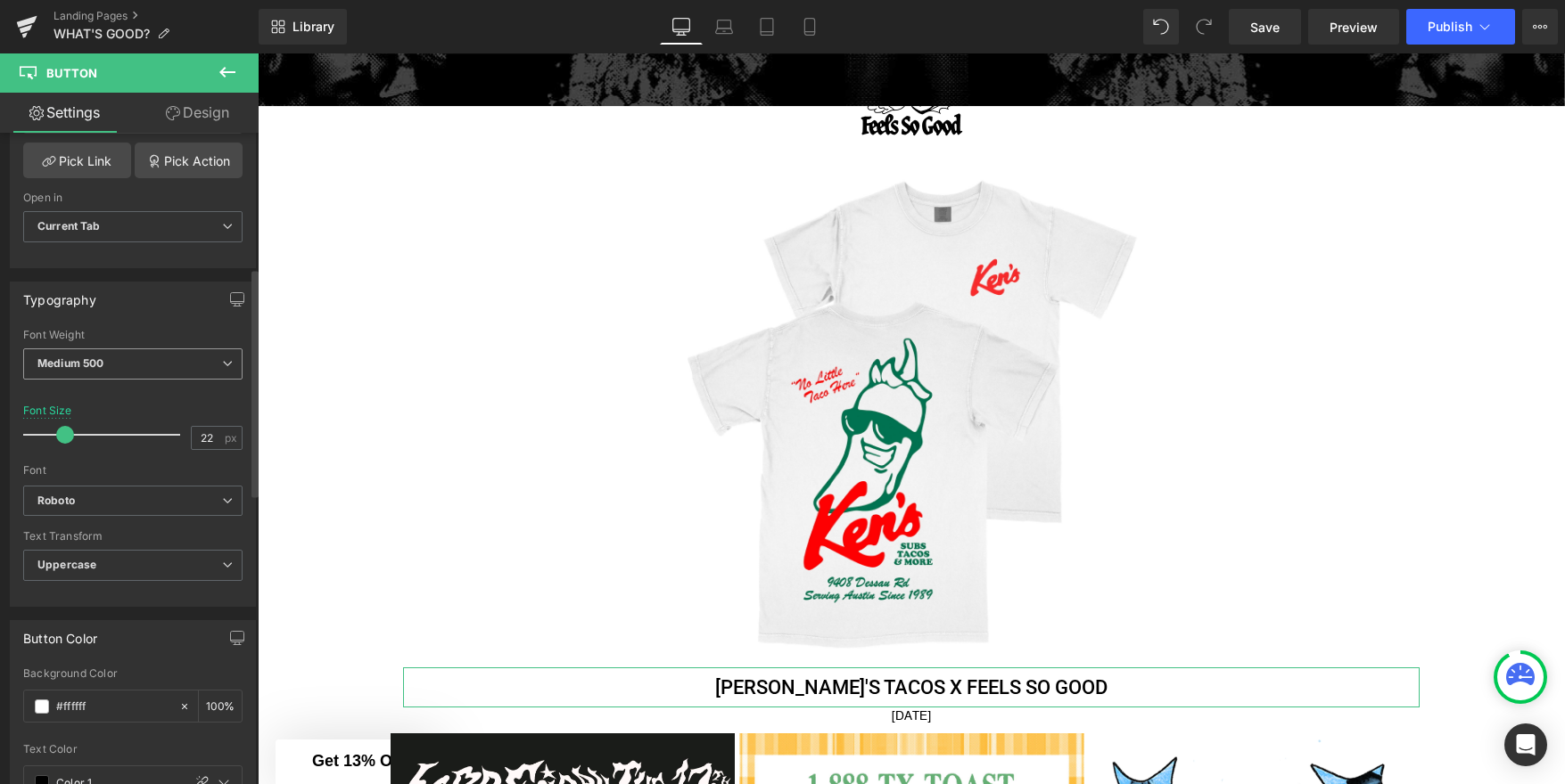
click at [142, 365] on span "Medium 500" at bounding box center [132, 364] width 219 height 31
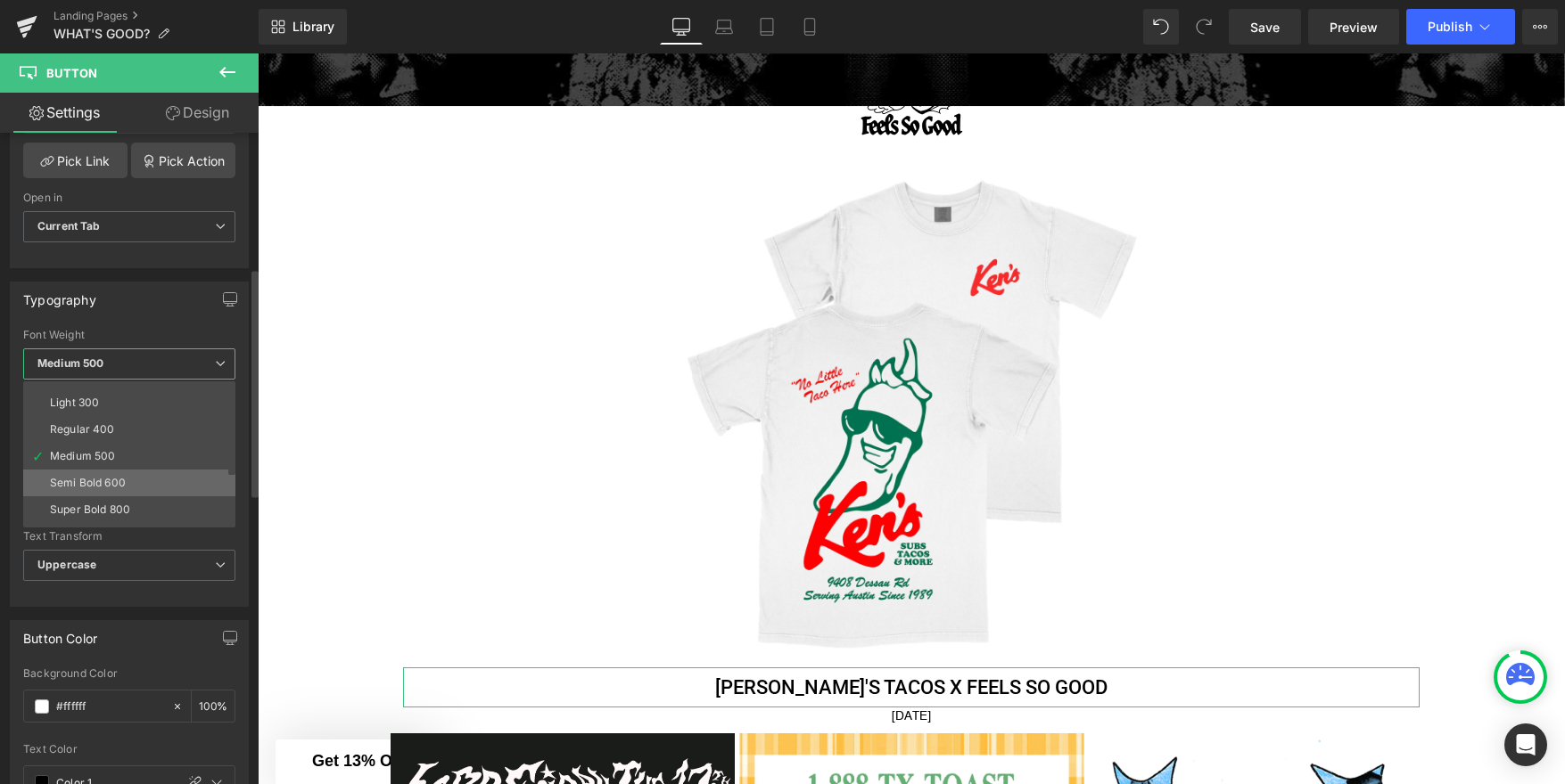
click at [118, 476] on div "Semi Bold 600" at bounding box center [88, 483] width 76 height 13
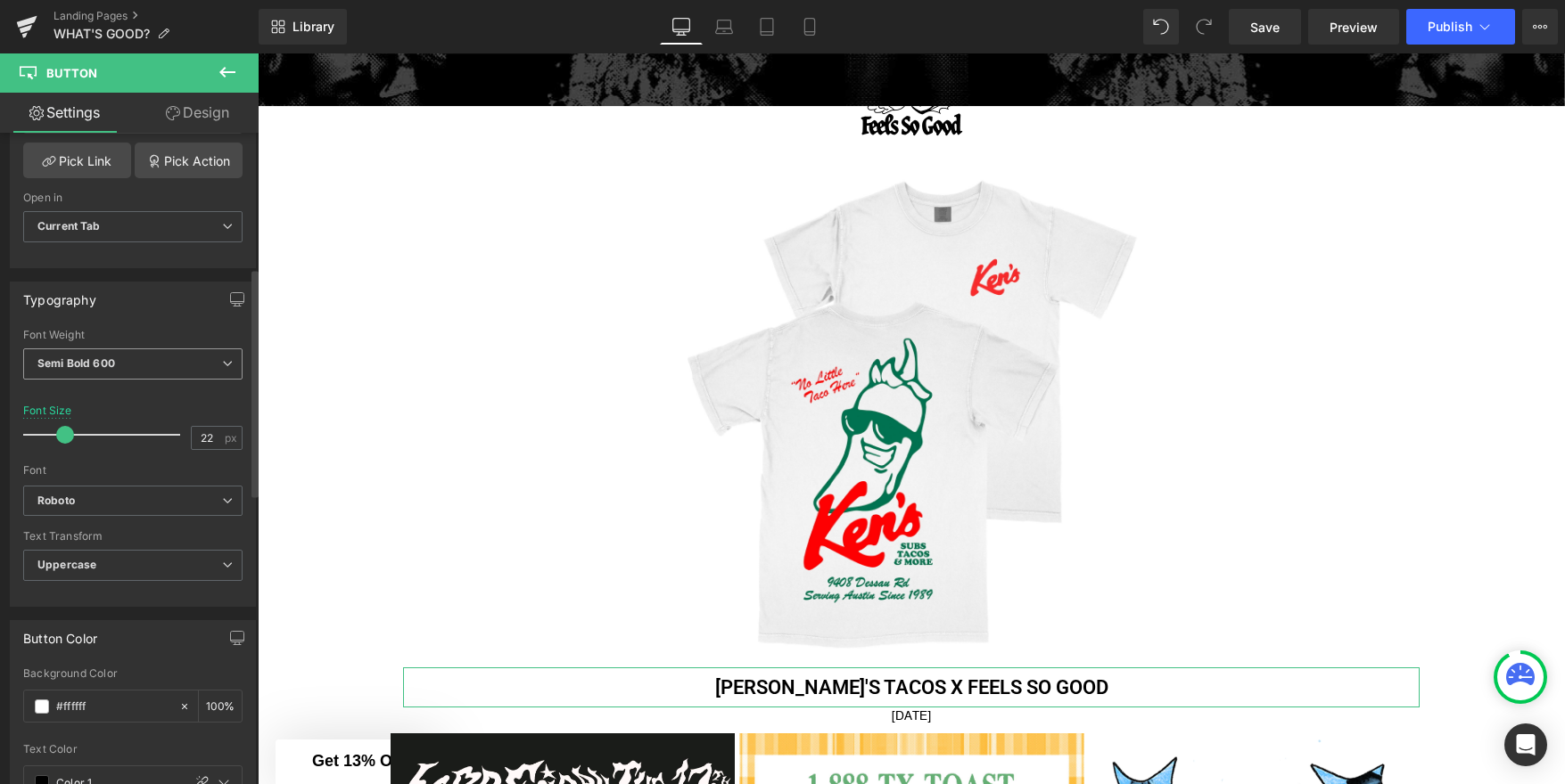
click at [166, 373] on span "Semi Bold 600" at bounding box center [132, 364] width 219 height 31
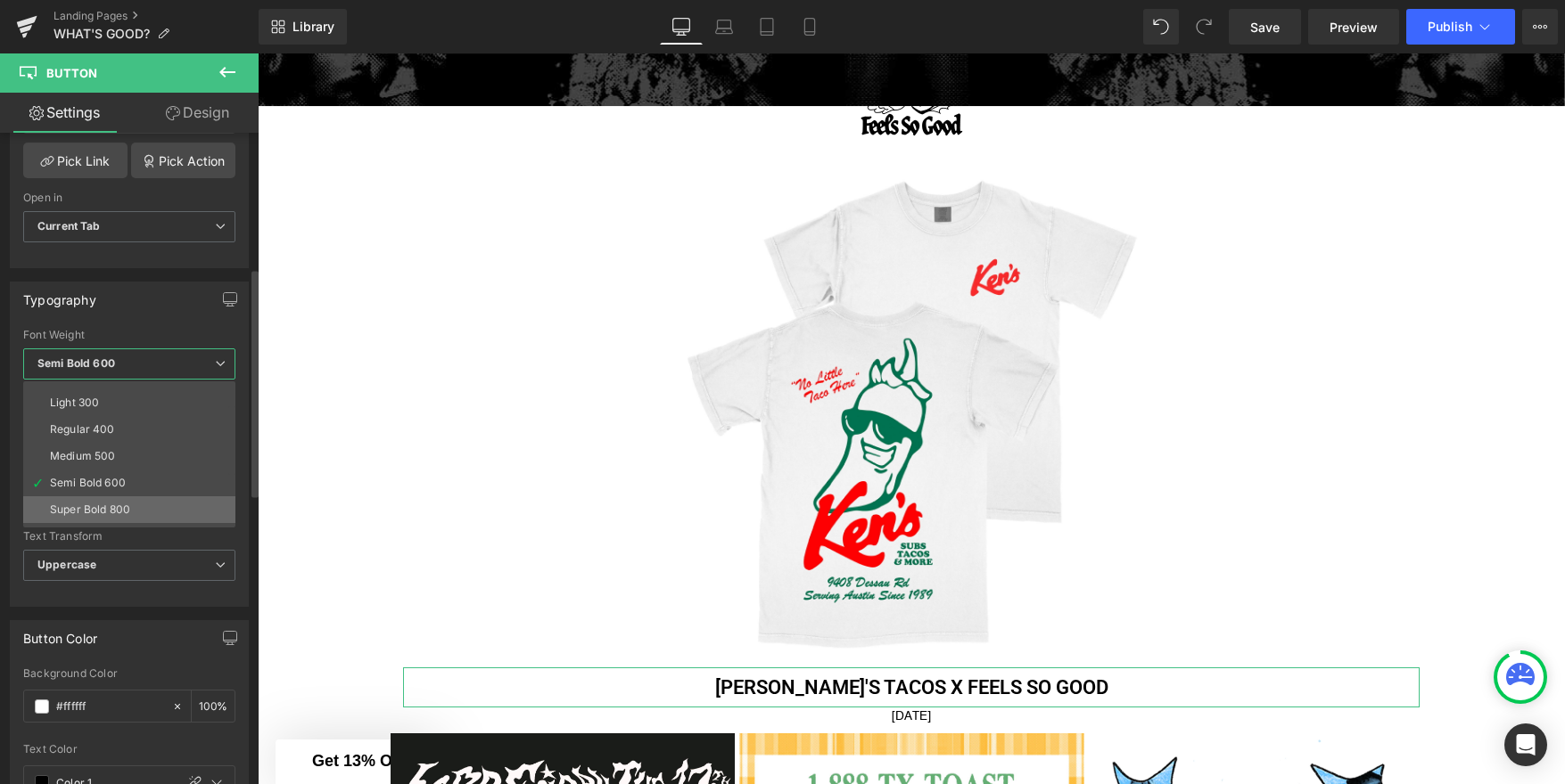
click at [134, 505] on li "Super Bold 800" at bounding box center [133, 510] width 220 height 27
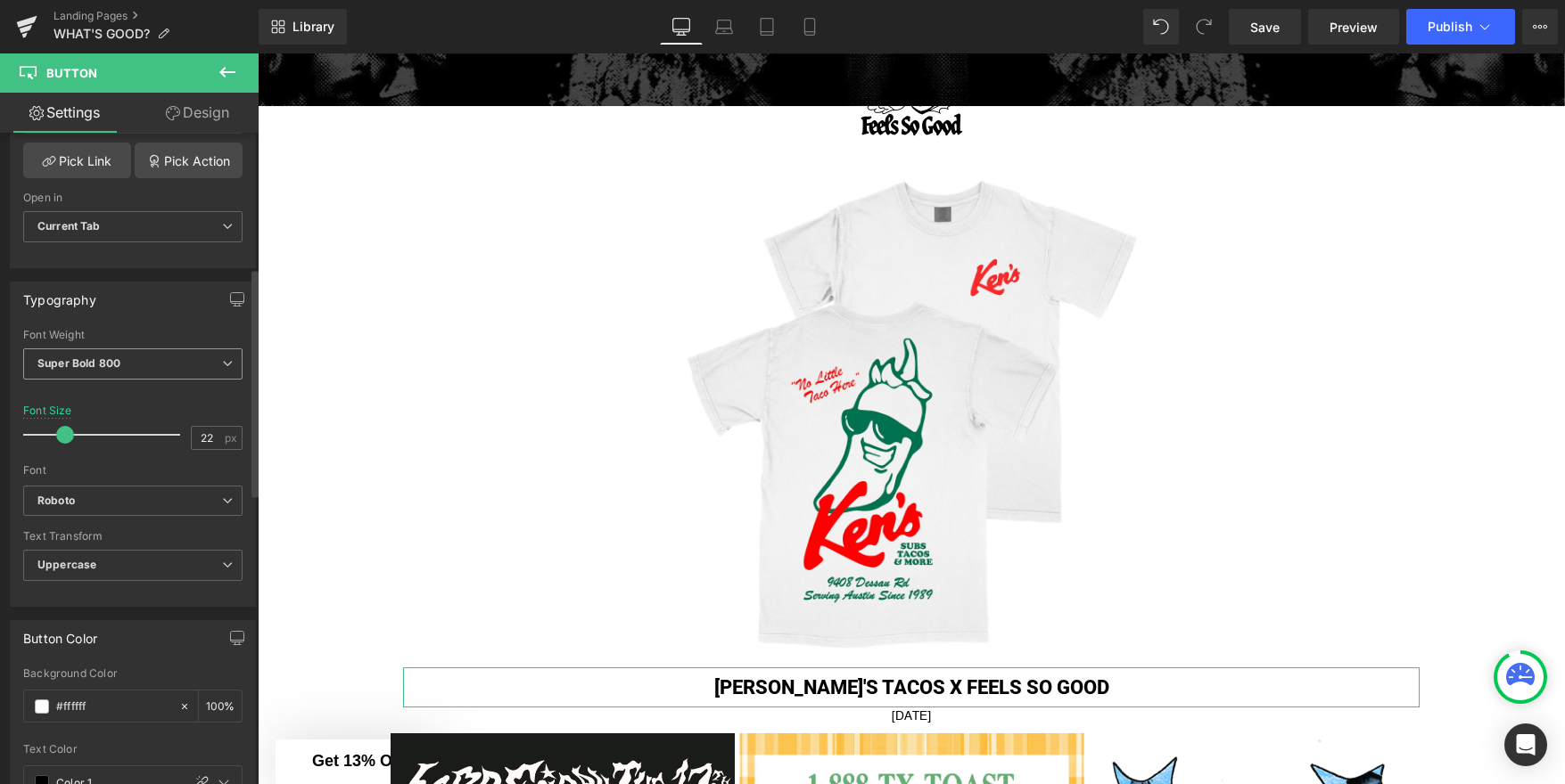
click at [176, 361] on span "Super Bold 800" at bounding box center [132, 364] width 219 height 31
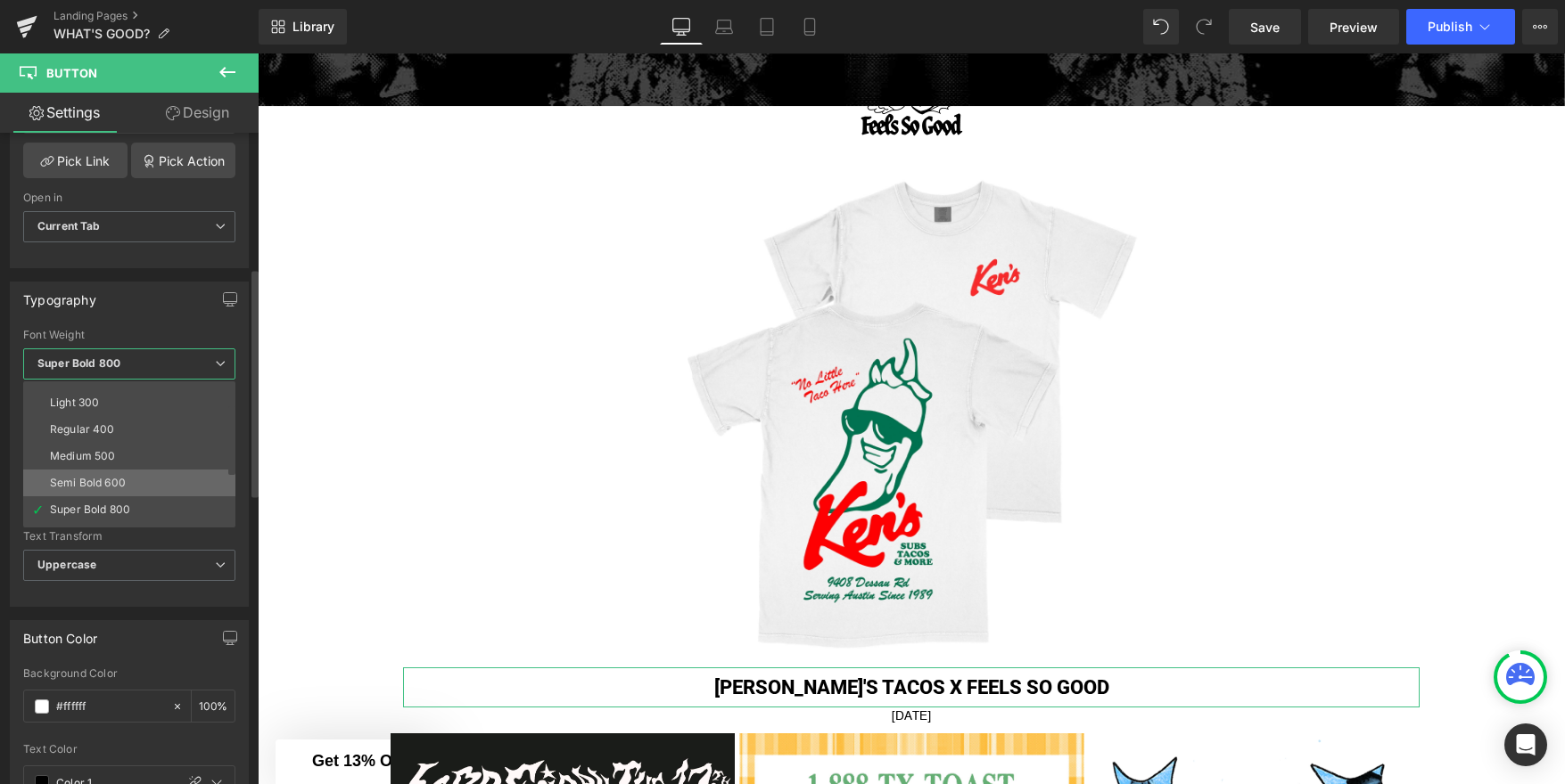
click at [158, 476] on li "Semi Bold 600" at bounding box center [133, 483] width 220 height 27
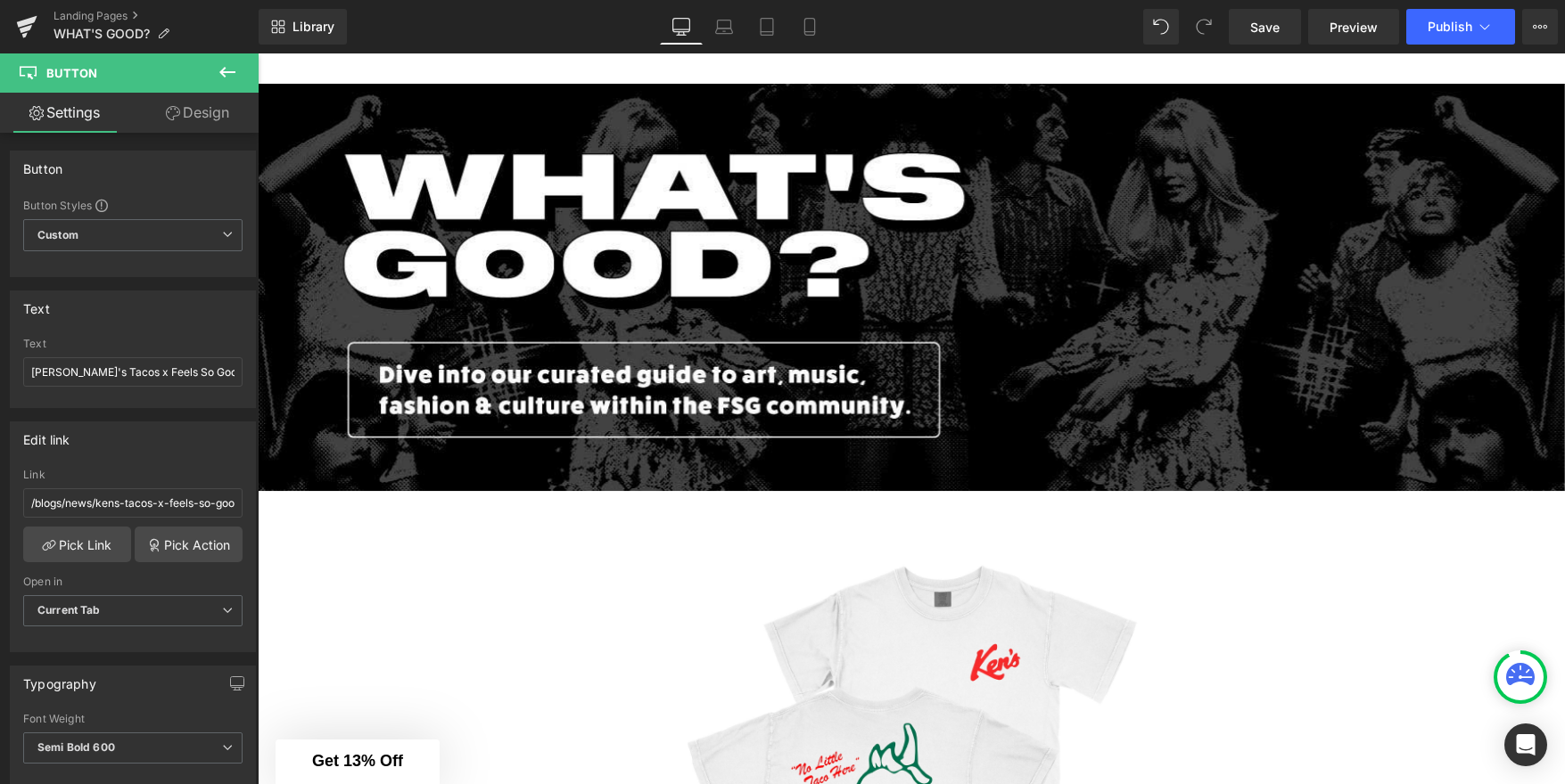
scroll to position [0, 0]
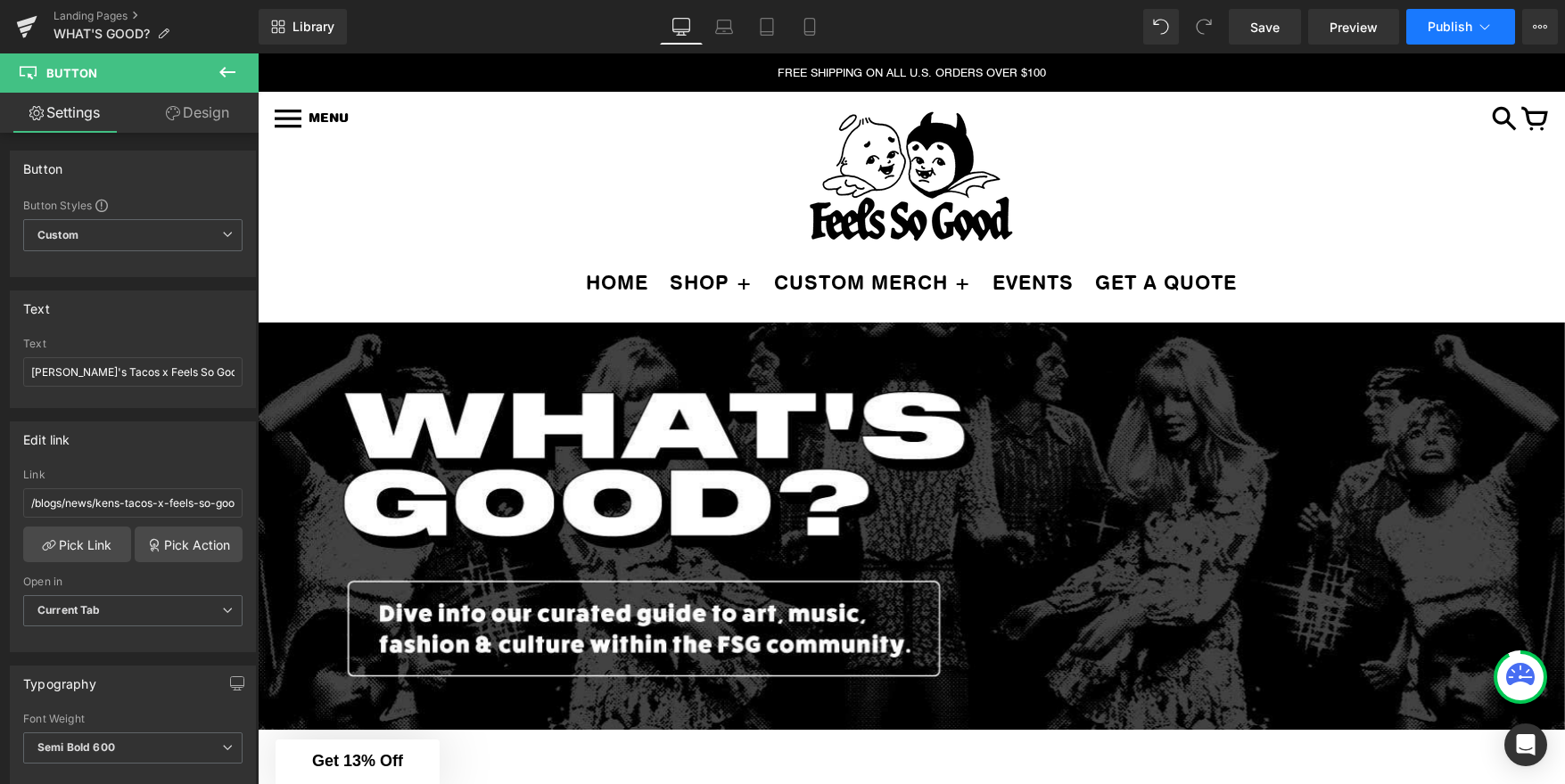
click at [1461, 27] on span "Publish" at bounding box center [1450, 26] width 44 height 14
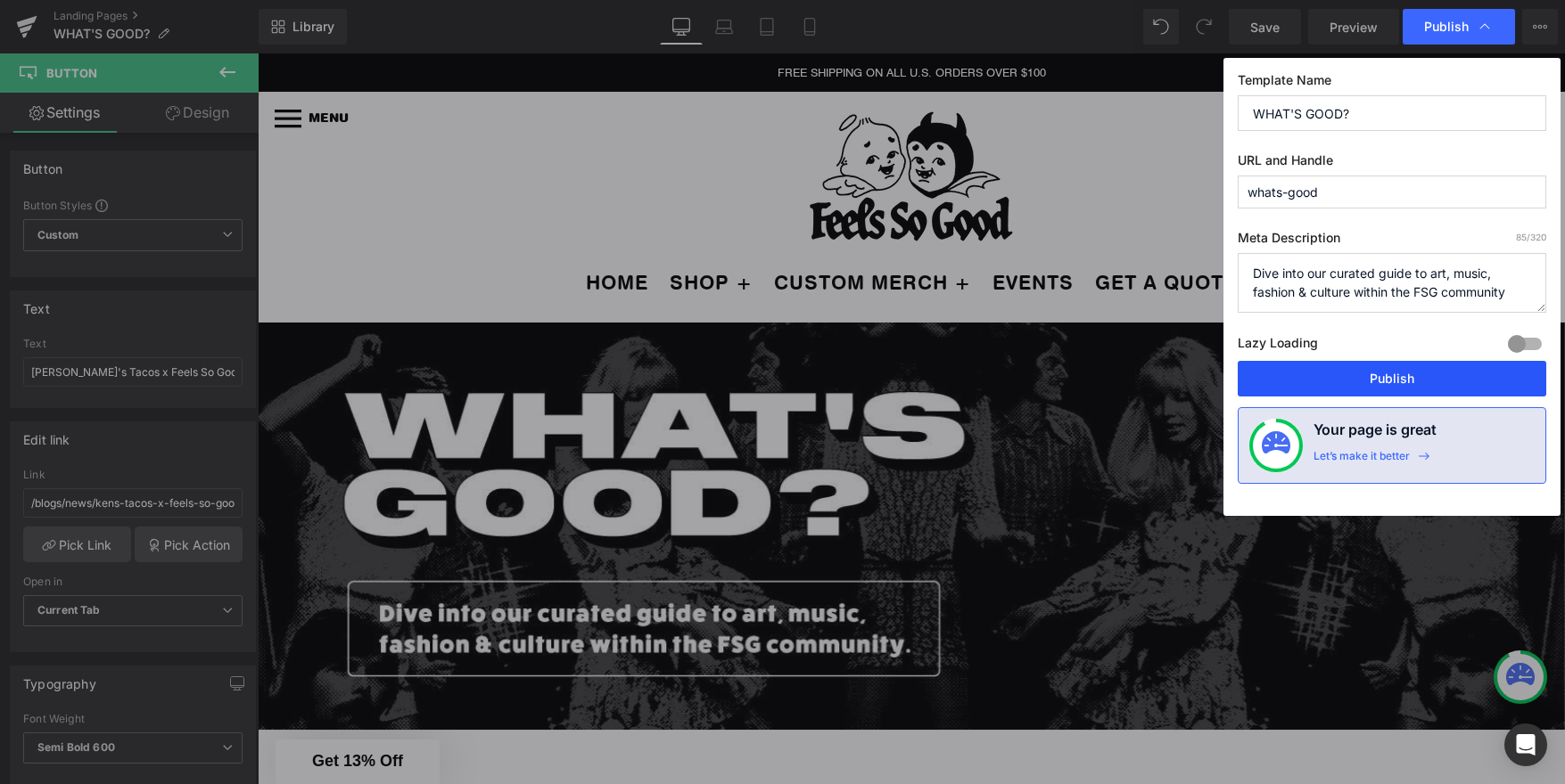
click at [1341, 381] on button "Publish" at bounding box center [1392, 379] width 309 height 36
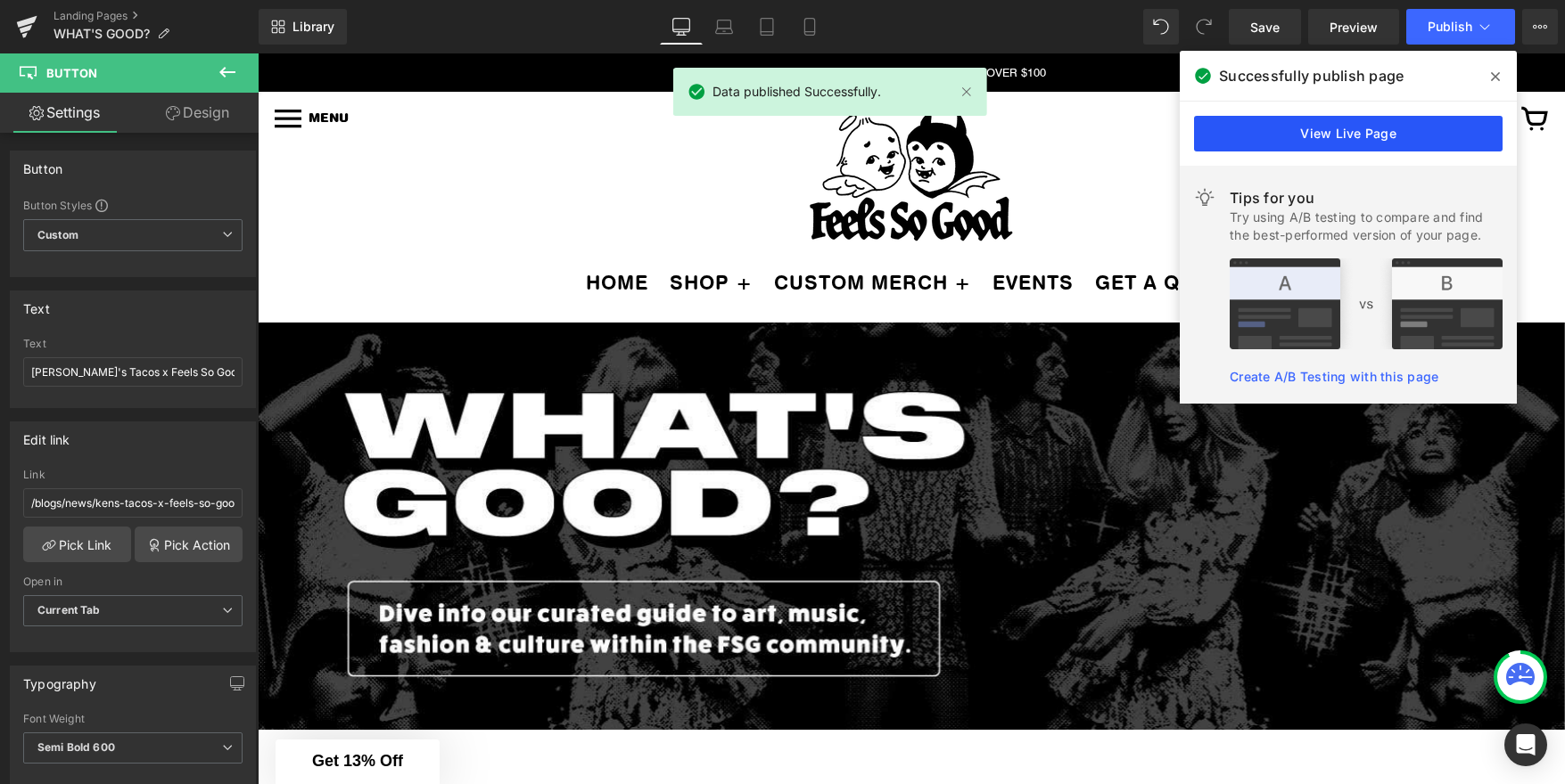
click at [1331, 141] on link "View Live Page" at bounding box center [1348, 133] width 309 height 36
